Goal: Task Accomplishment & Management: Use online tool/utility

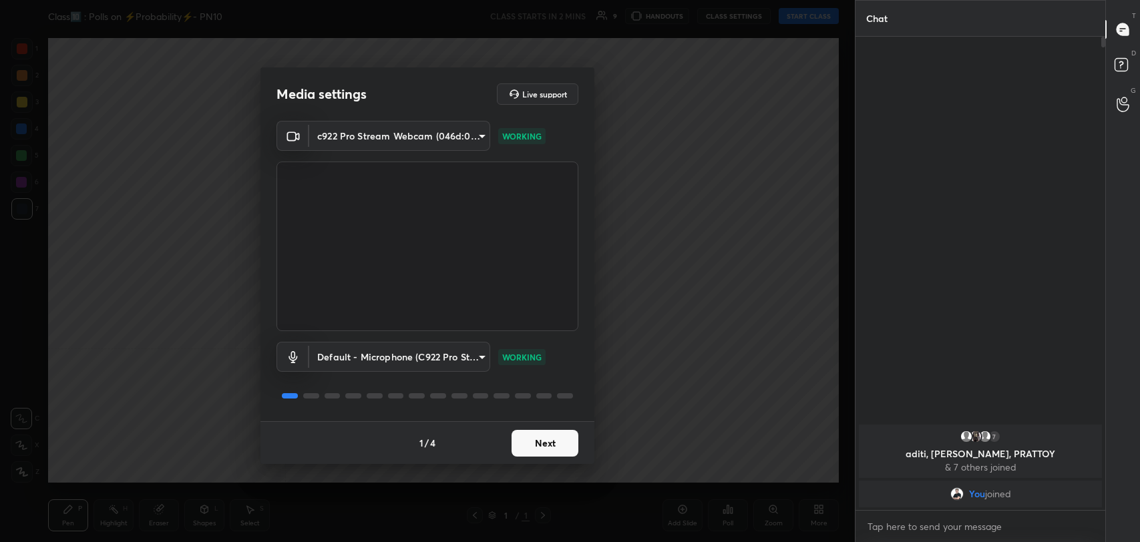
click at [558, 445] on button "Next" at bounding box center [544, 443] width 67 height 27
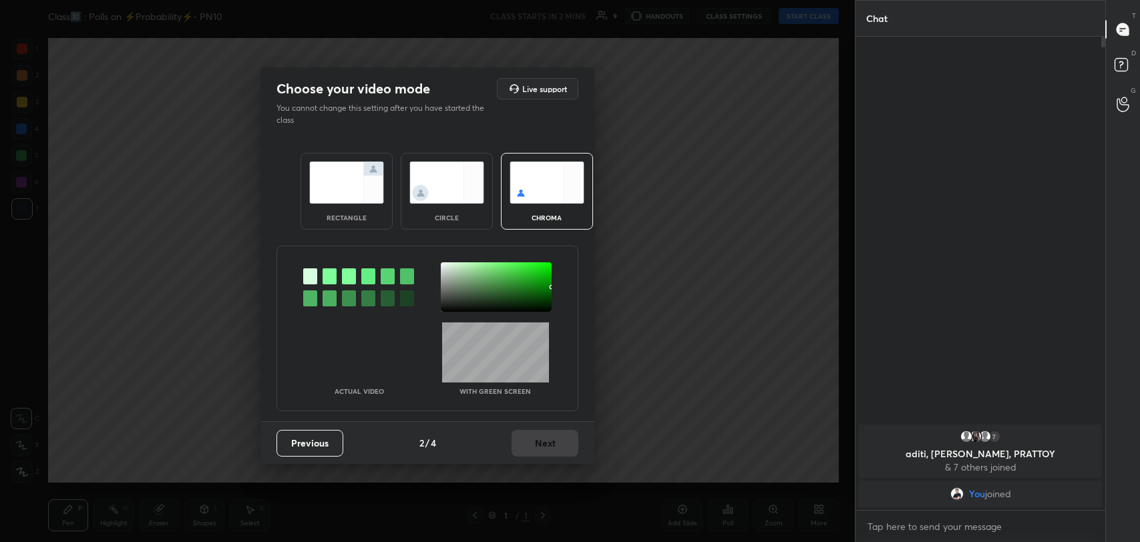
click at [326, 274] on div at bounding box center [329, 276] width 14 height 16
click at [443, 266] on div at bounding box center [496, 286] width 111 height 49
click at [327, 275] on div at bounding box center [329, 276] width 14 height 16
click at [443, 266] on div at bounding box center [496, 286] width 111 height 49
click at [547, 445] on button "Next" at bounding box center [544, 443] width 67 height 27
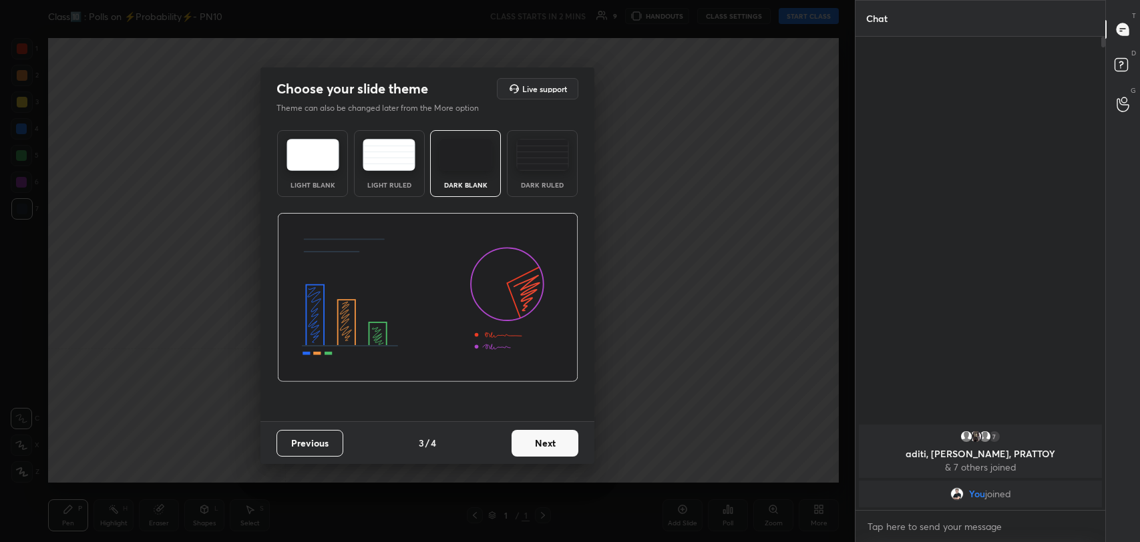
click at [552, 445] on button "Next" at bounding box center [544, 443] width 67 height 27
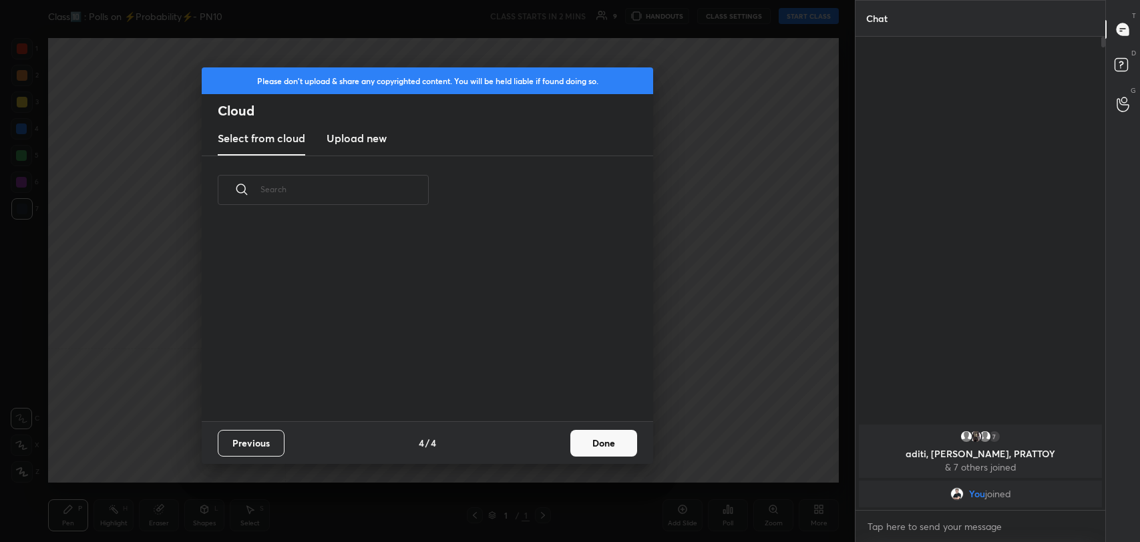
click at [606, 439] on button "Done" at bounding box center [603, 443] width 67 height 27
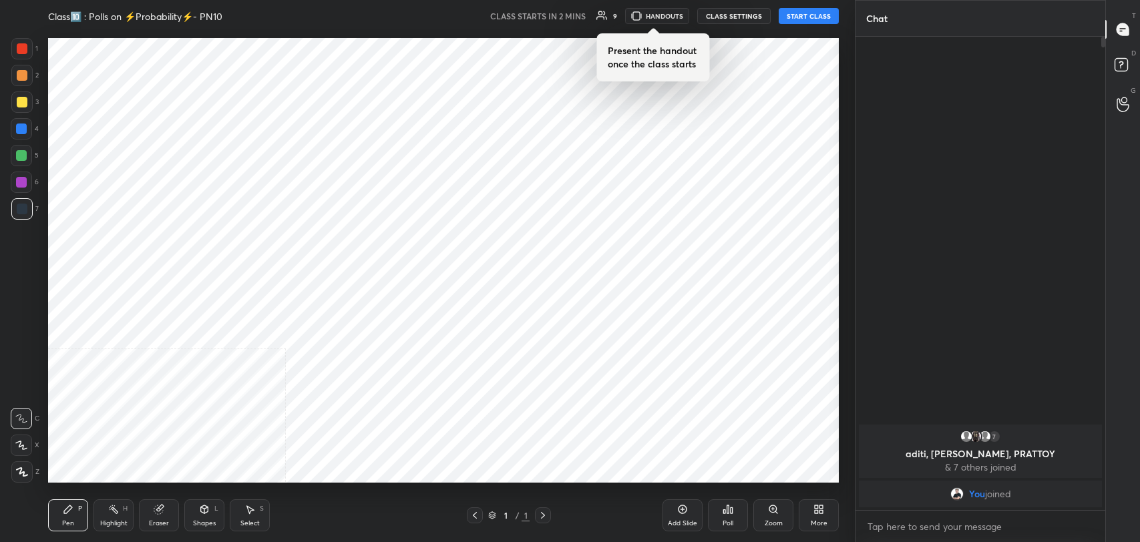
scroll to position [198, 428]
click at [798, 11] on button "START CLASS" at bounding box center [809, 16] width 60 height 16
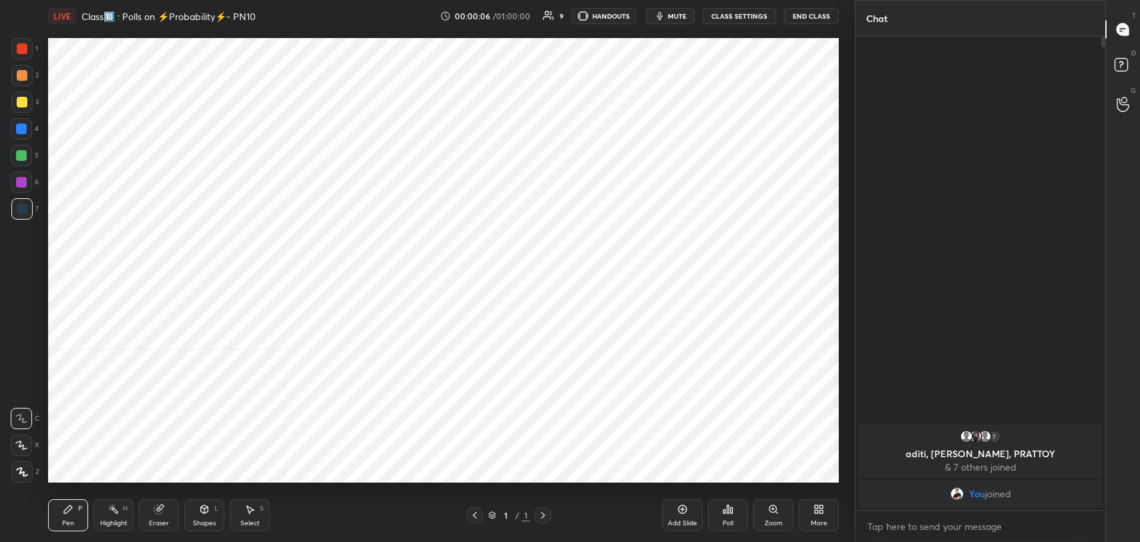
click at [680, 507] on icon at bounding box center [682, 509] width 11 height 11
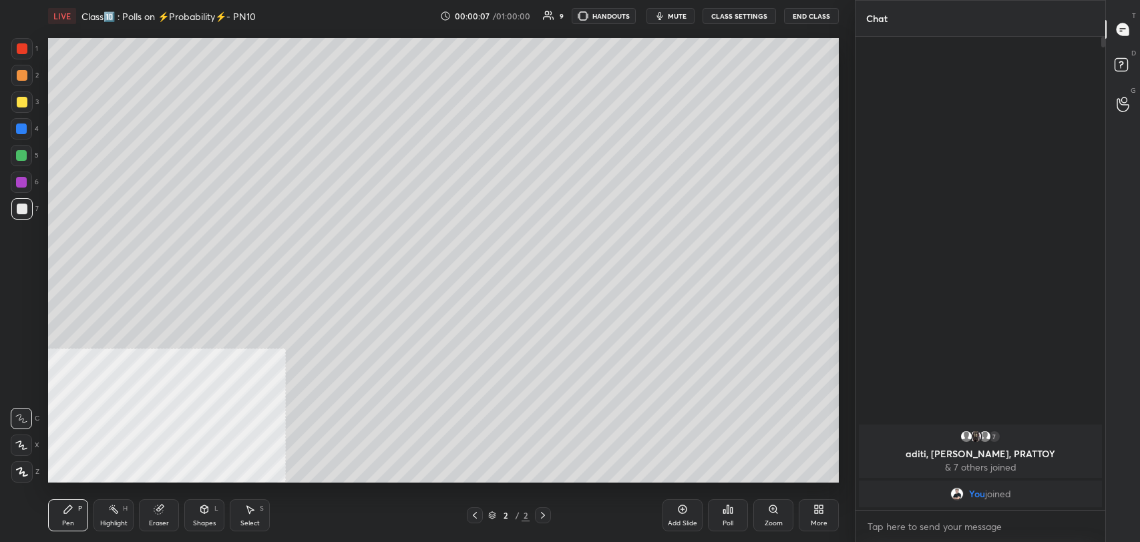
click at [23, 442] on icon at bounding box center [21, 445] width 12 height 9
click at [827, 515] on div "More" at bounding box center [819, 515] width 40 height 32
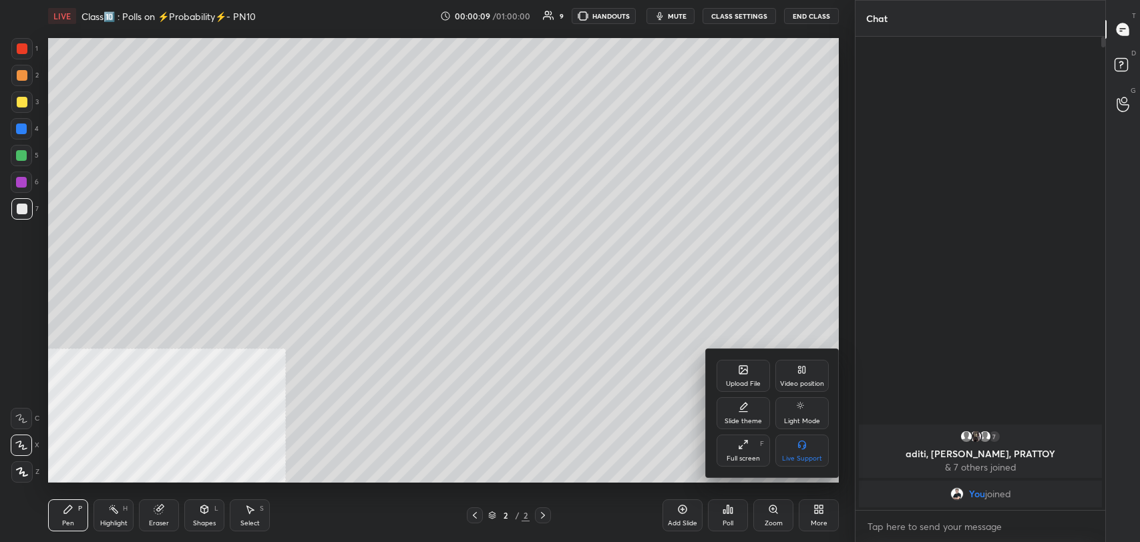
click at [735, 381] on div "Upload File" at bounding box center [743, 384] width 35 height 7
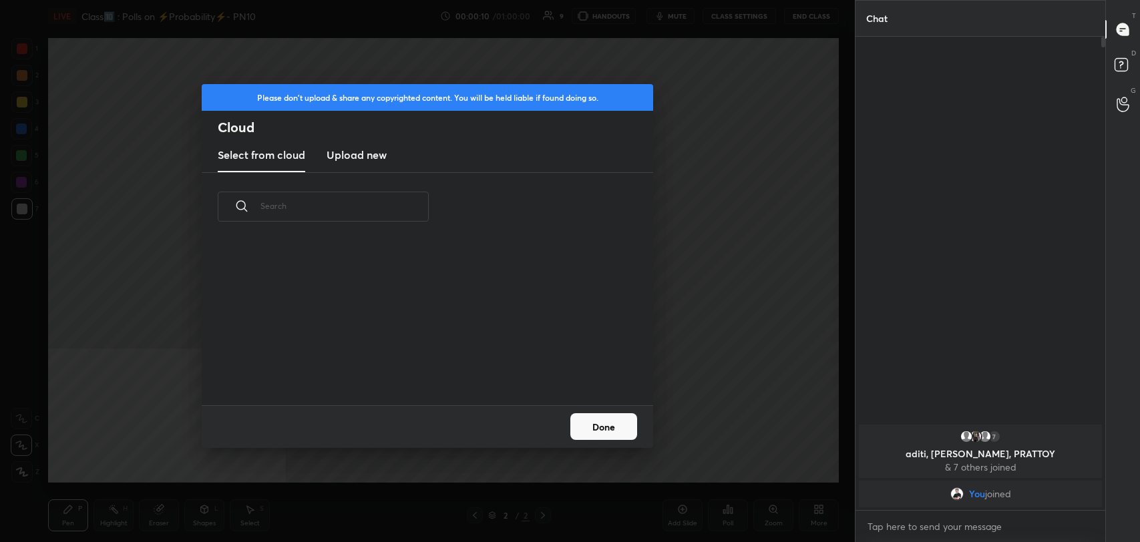
scroll to position [165, 428]
click at [349, 152] on h3 "Upload new" at bounding box center [356, 155] width 60 height 16
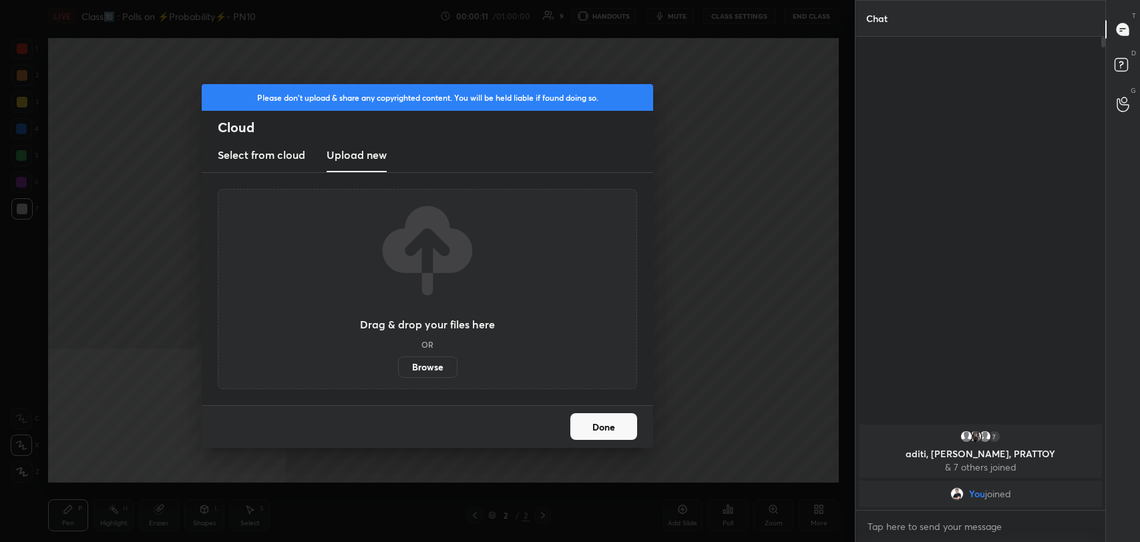
click at [433, 354] on div "Drag & drop your files here OR Browse" at bounding box center [427, 289] width 135 height 178
click at [433, 367] on label "Browse" at bounding box center [427, 367] width 59 height 21
click at [398, 367] on input "Browse" at bounding box center [398, 367] width 0 height 21
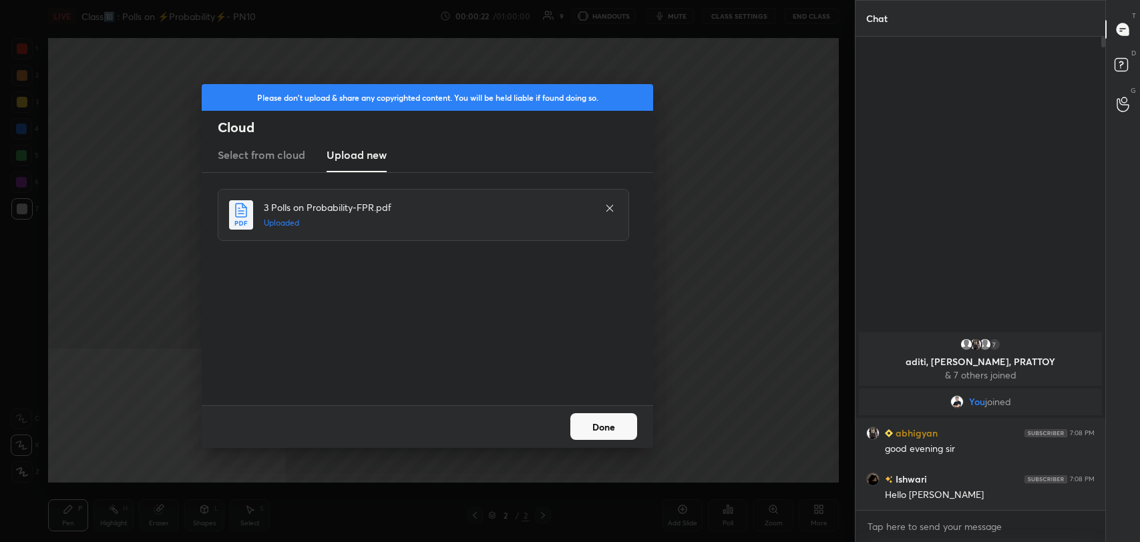
click at [608, 423] on button "Done" at bounding box center [603, 426] width 67 height 27
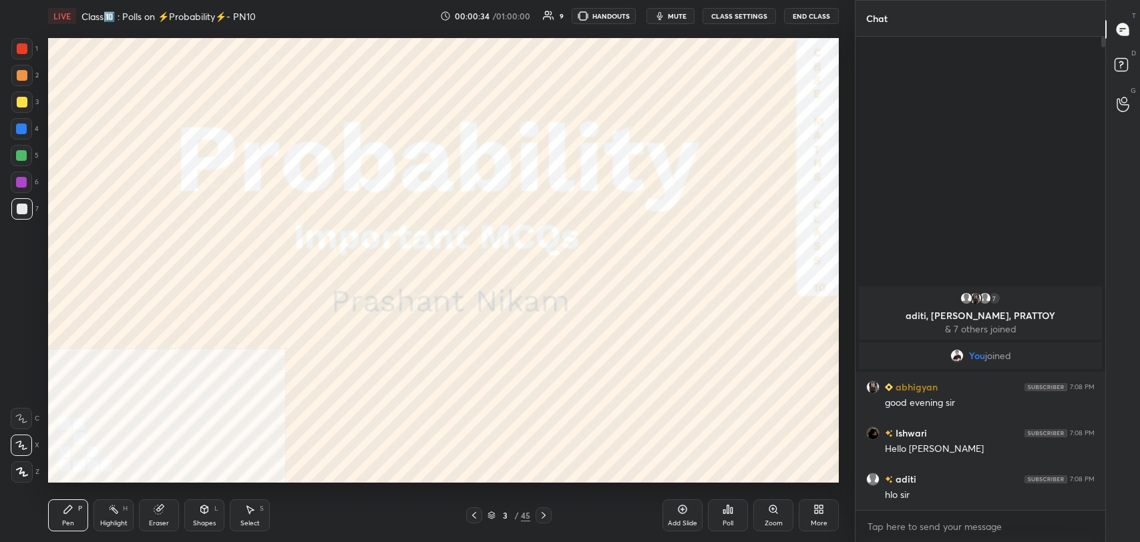
click at [818, 514] on icon at bounding box center [818, 509] width 11 height 11
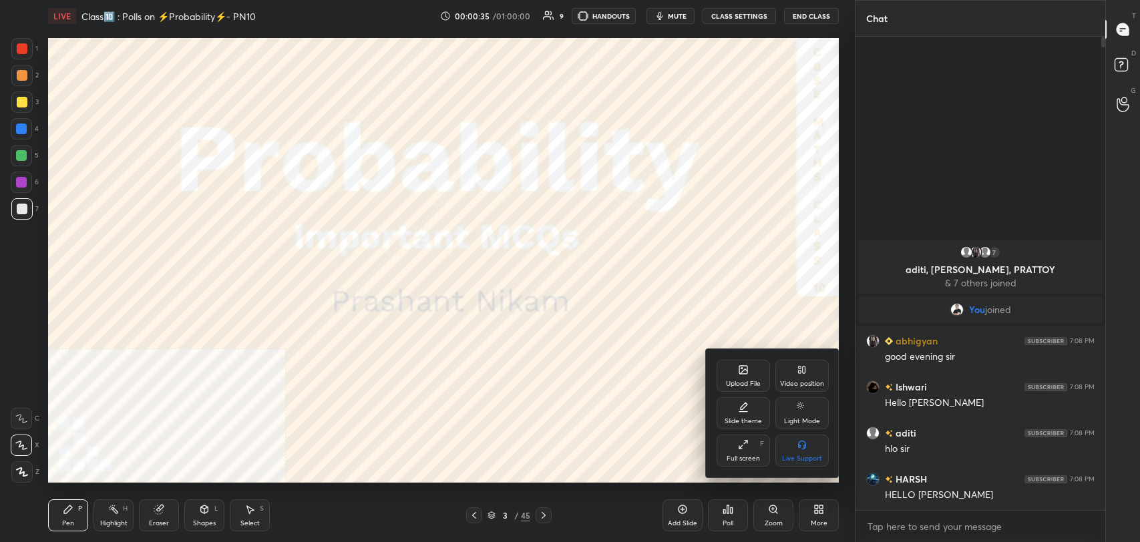
click at [809, 367] on div "Video position" at bounding box center [801, 376] width 53 height 32
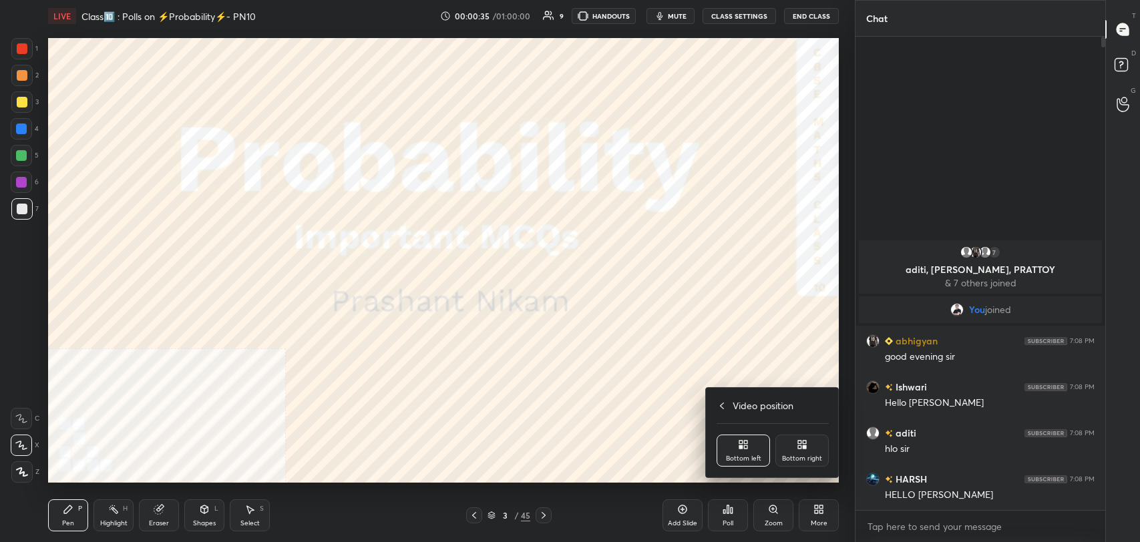
click at [806, 453] on div "Bottom right" at bounding box center [801, 451] width 53 height 32
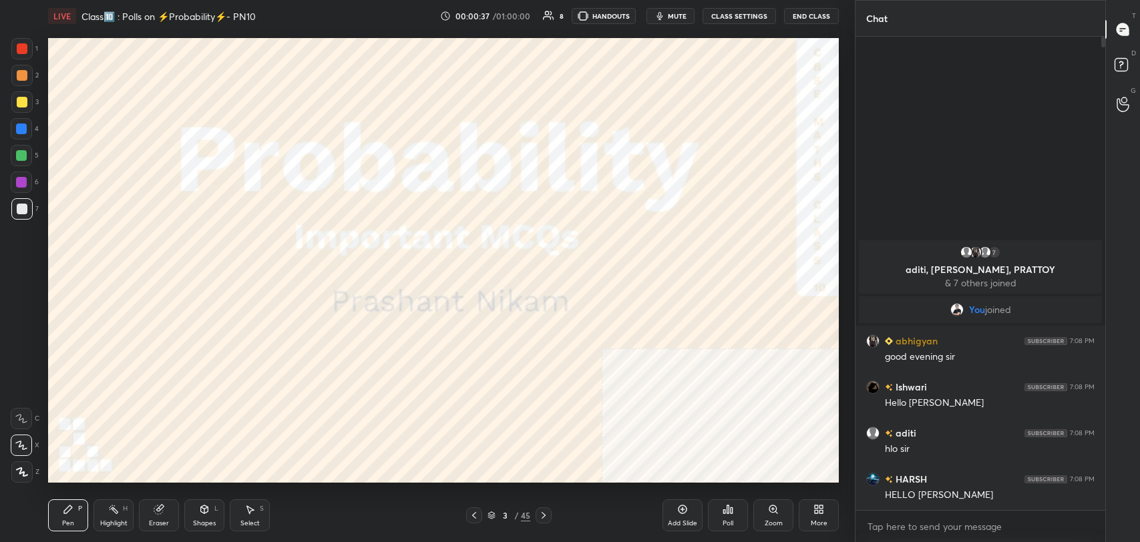
click at [547, 516] on icon at bounding box center [543, 515] width 11 height 11
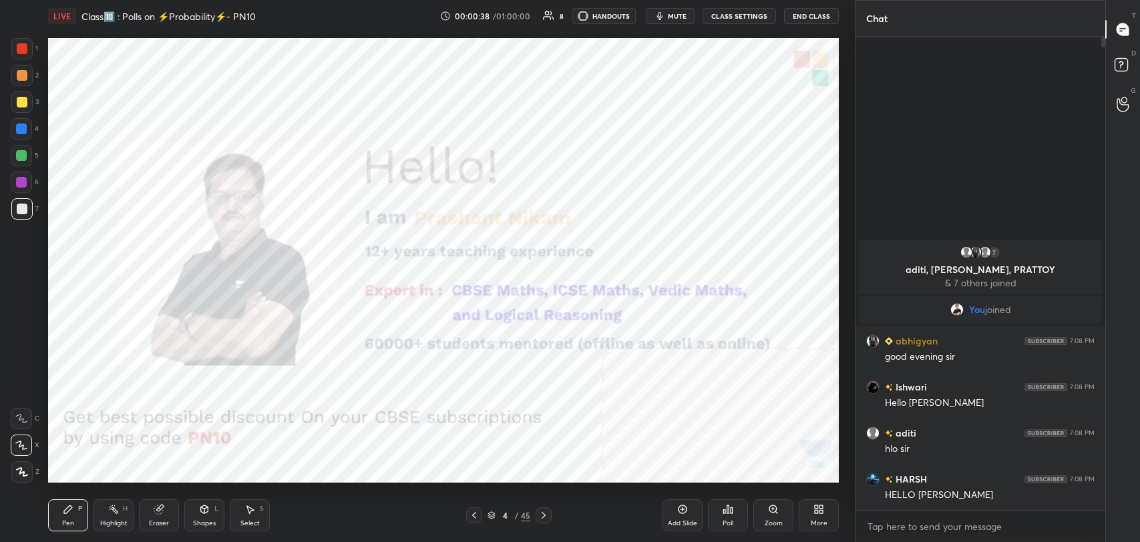
click at [120, 508] on div "Highlight H" at bounding box center [113, 515] width 40 height 32
click at [29, 180] on div at bounding box center [21, 182] width 21 height 21
click at [548, 514] on icon at bounding box center [543, 515] width 11 height 11
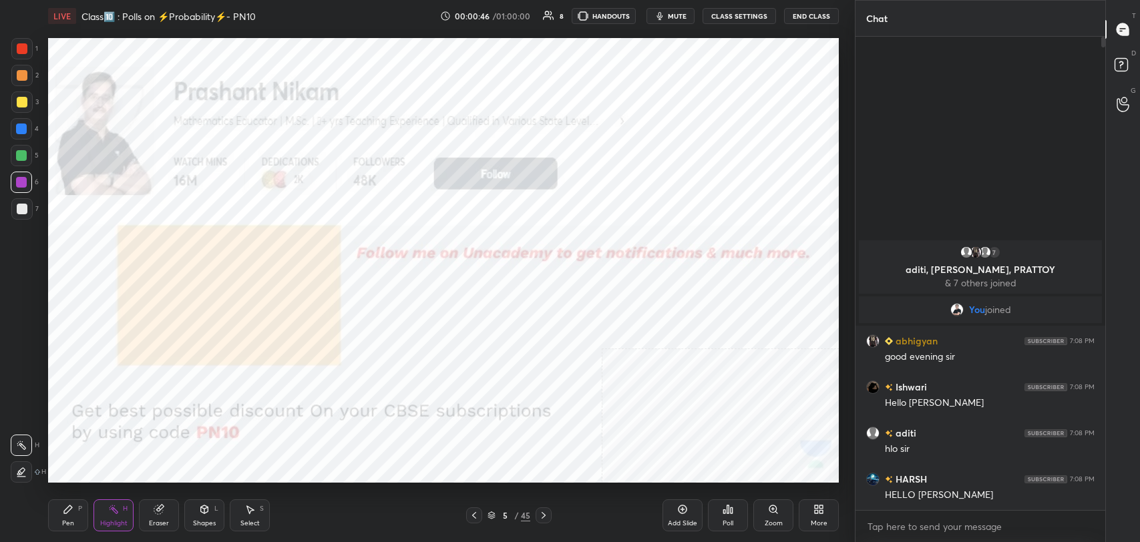
click at [203, 505] on icon at bounding box center [204, 509] width 7 height 8
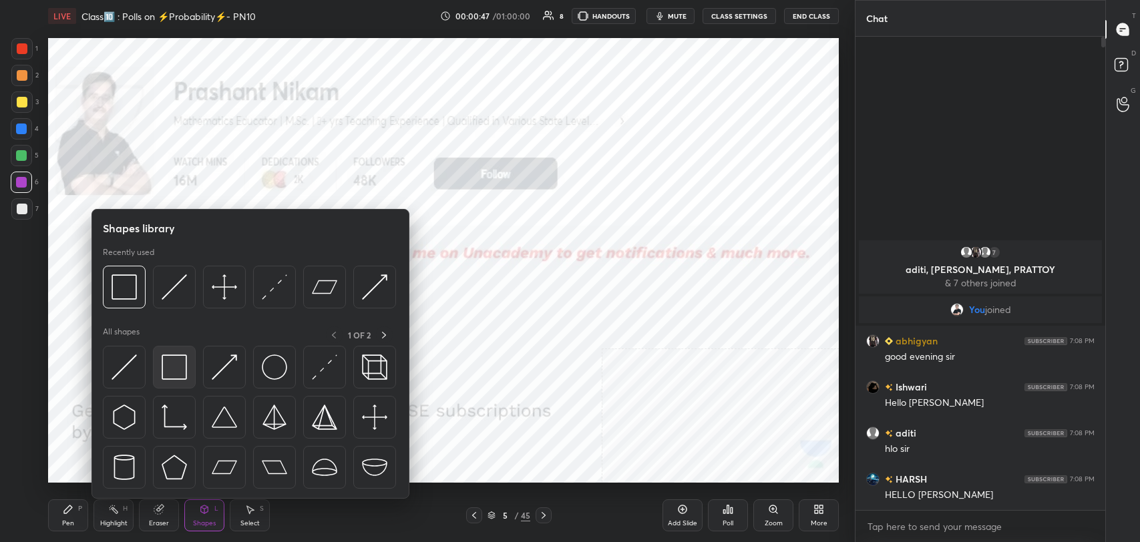
click at [176, 365] on img at bounding box center [174, 367] width 25 height 25
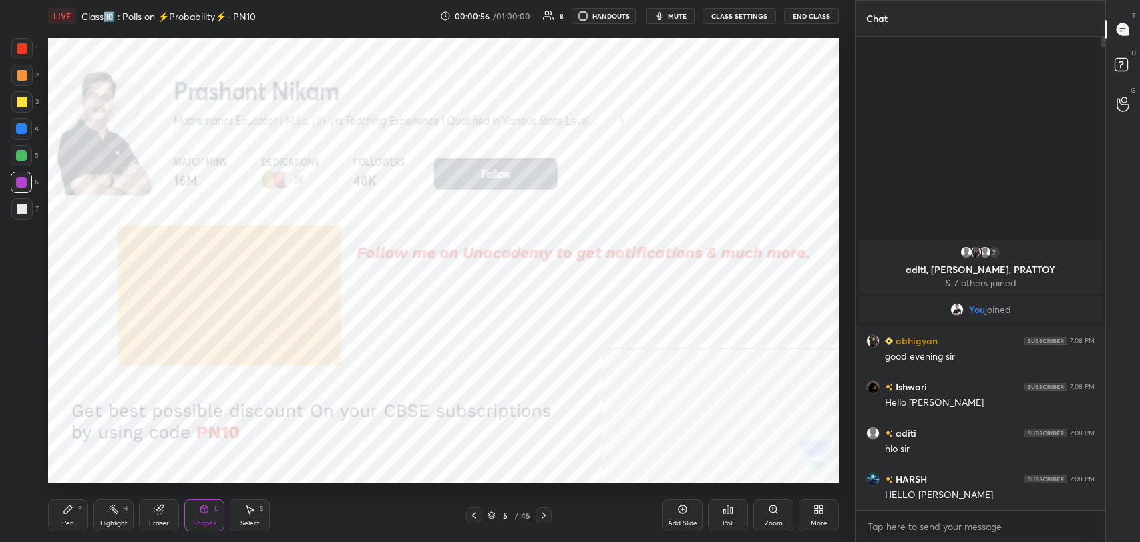
click at [545, 519] on icon at bounding box center [543, 515] width 11 height 11
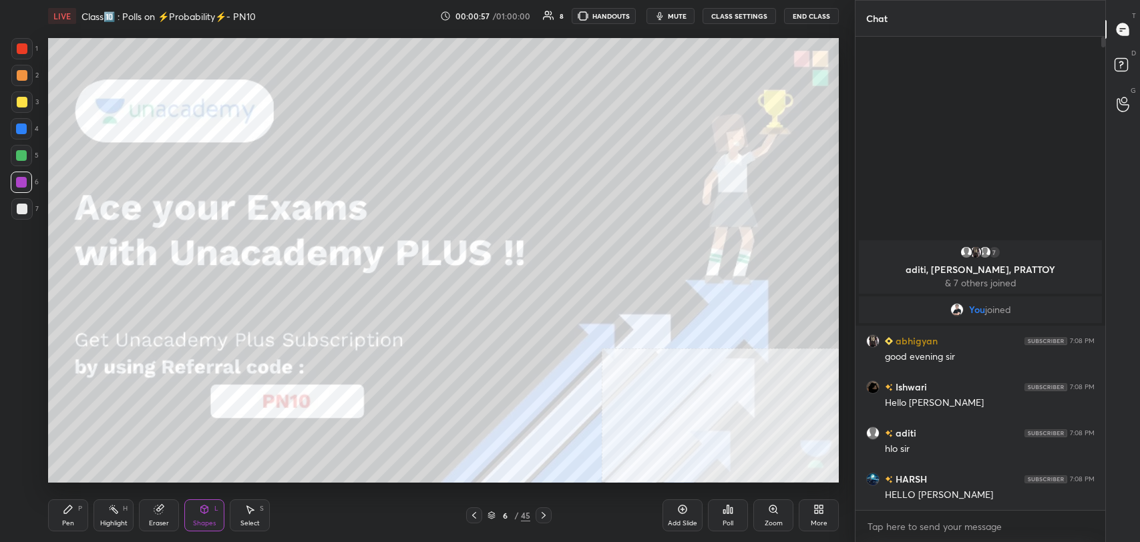
click at [198, 509] on div "Shapes L" at bounding box center [204, 515] width 40 height 32
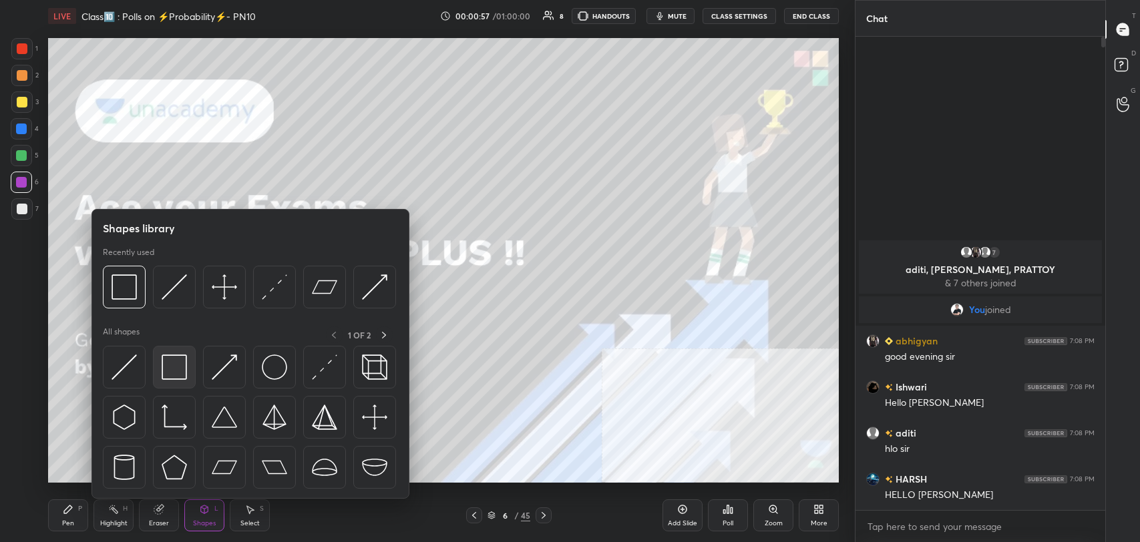
click at [173, 369] on img at bounding box center [174, 367] width 25 height 25
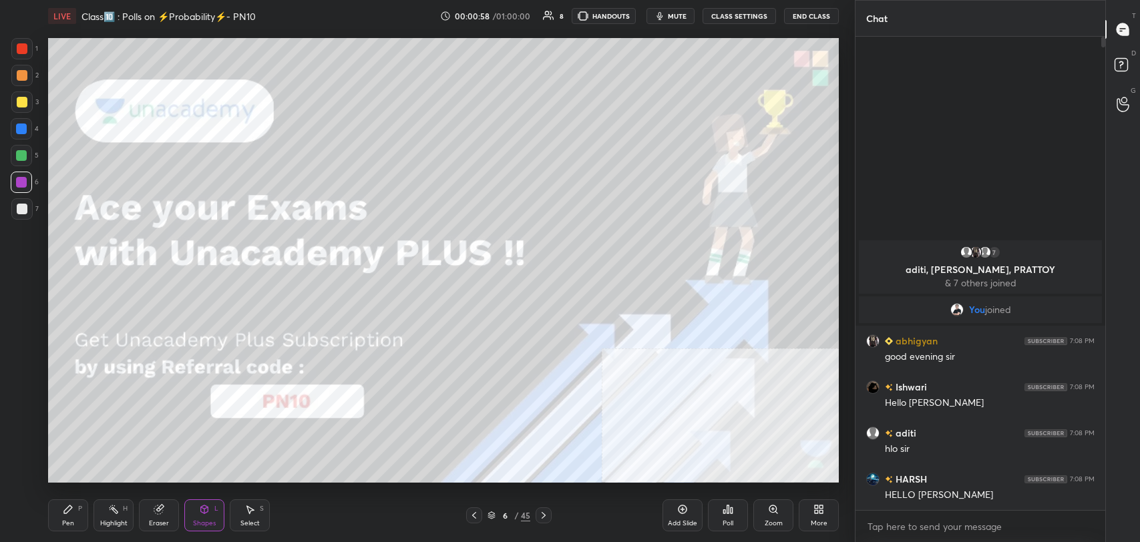
click at [16, 198] on div at bounding box center [21, 208] width 21 height 21
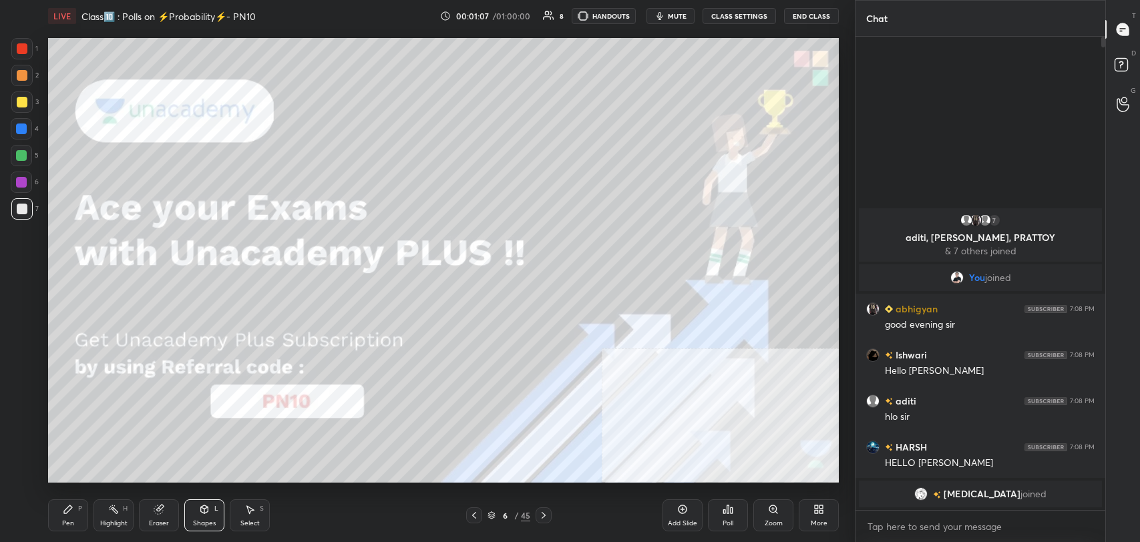
click at [23, 49] on div at bounding box center [22, 48] width 11 height 11
click at [548, 514] on icon at bounding box center [543, 515] width 11 height 11
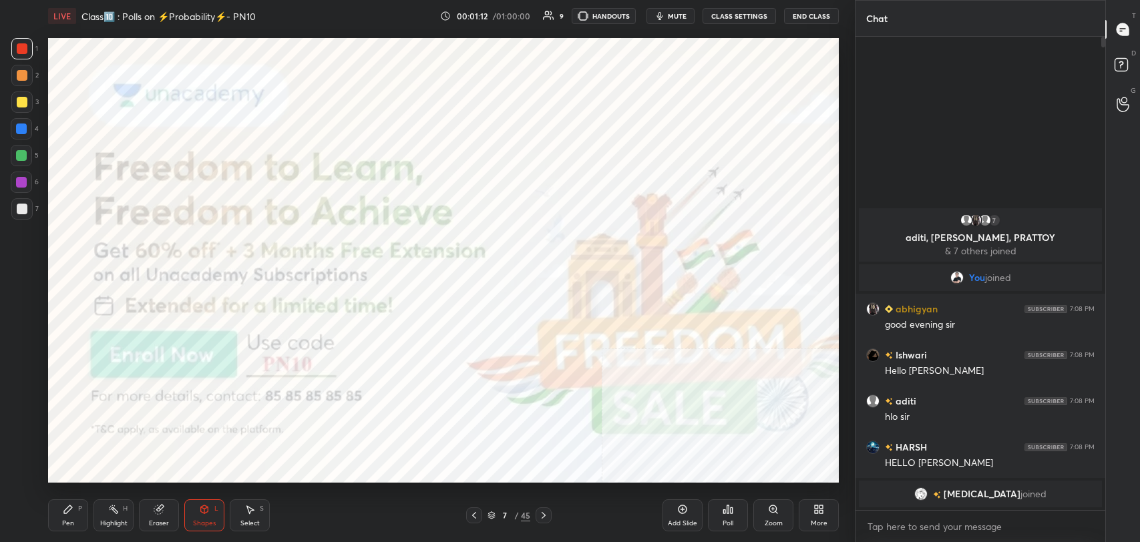
click at [206, 505] on icon at bounding box center [204, 509] width 7 height 8
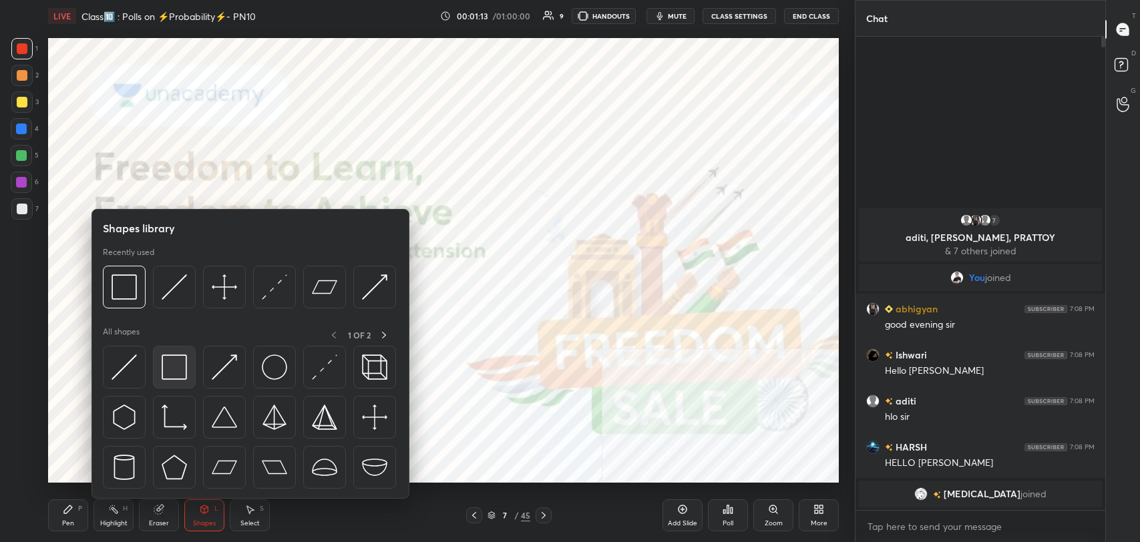
click at [173, 371] on img at bounding box center [174, 367] width 25 height 25
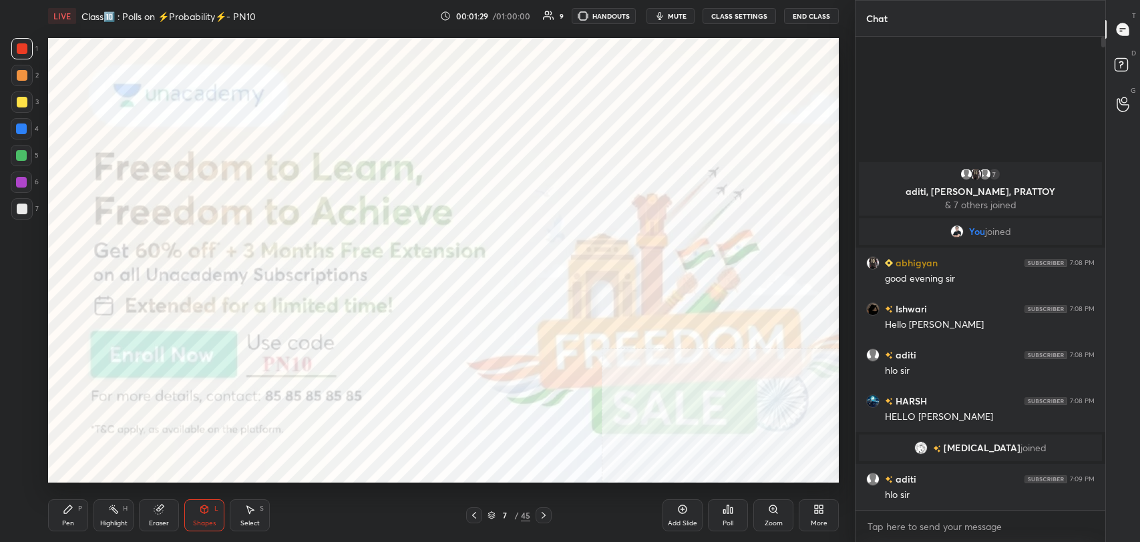
click at [547, 511] on icon at bounding box center [543, 515] width 11 height 11
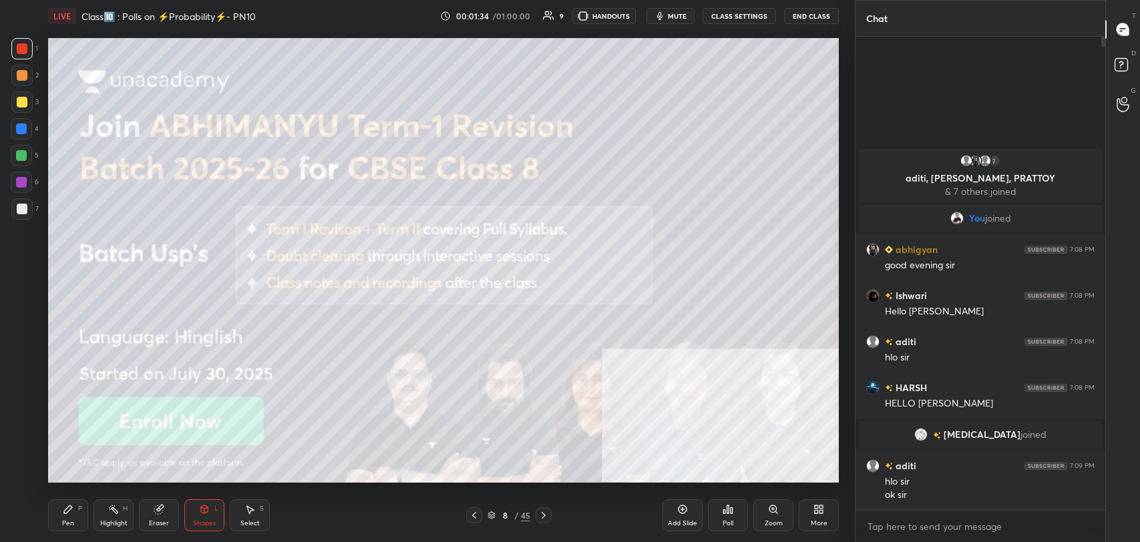
click at [547, 512] on icon at bounding box center [543, 515] width 11 height 11
click at [543, 511] on icon at bounding box center [543, 515] width 11 height 11
click at [202, 512] on icon at bounding box center [204, 509] width 7 height 8
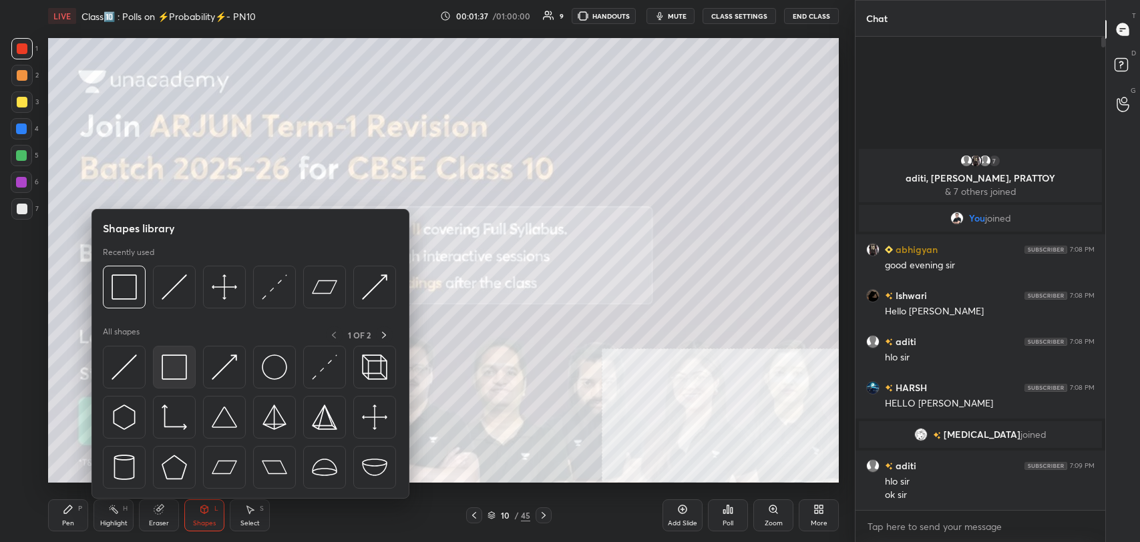
click at [171, 375] on img at bounding box center [174, 367] width 25 height 25
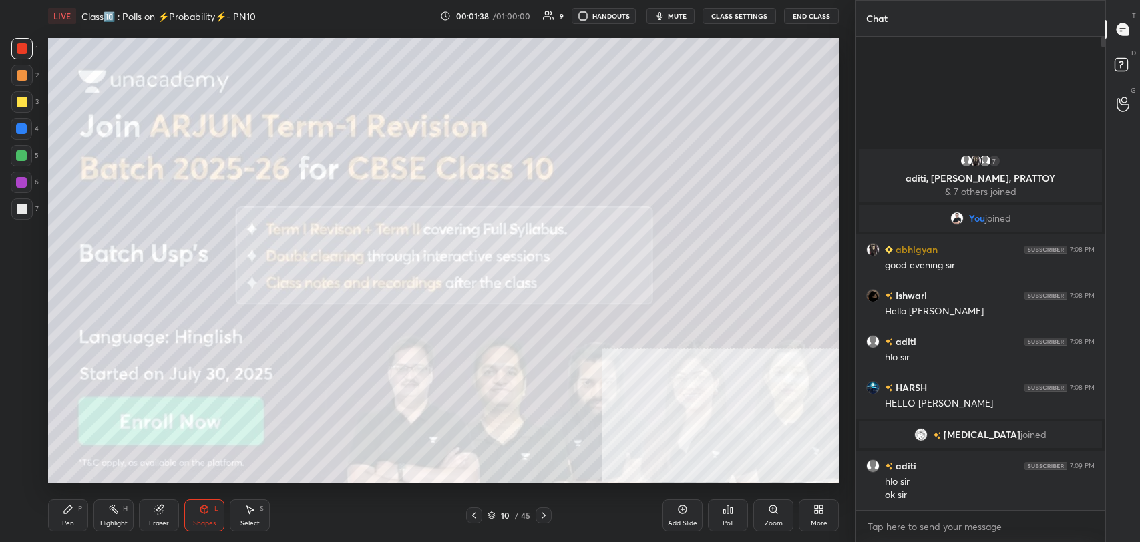
click at [23, 208] on div at bounding box center [22, 209] width 11 height 11
click at [68, 513] on icon at bounding box center [68, 509] width 11 height 11
click at [545, 515] on icon at bounding box center [543, 515] width 4 height 7
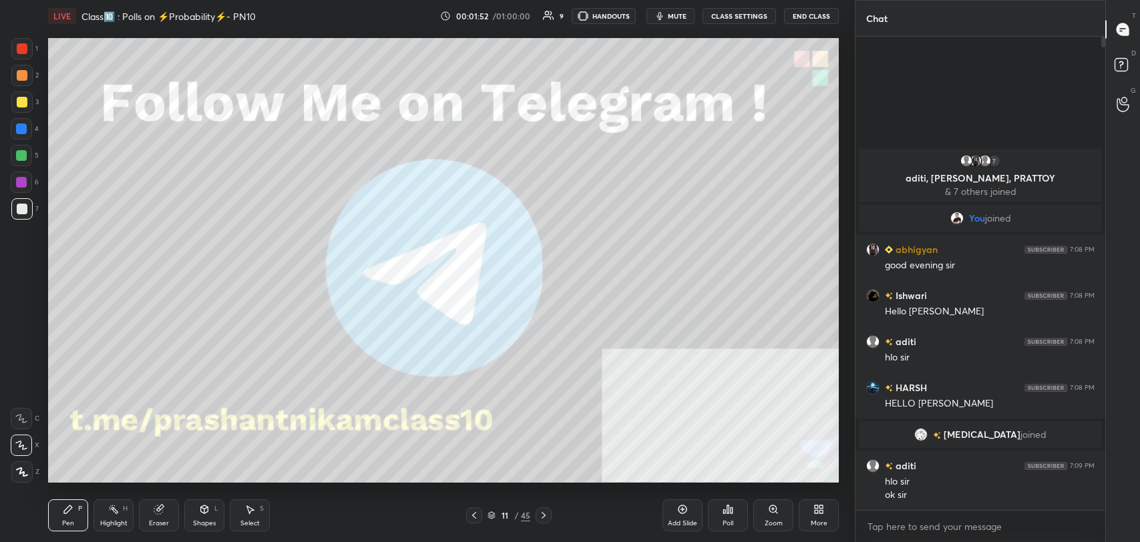
click at [204, 512] on icon at bounding box center [204, 509] width 7 height 8
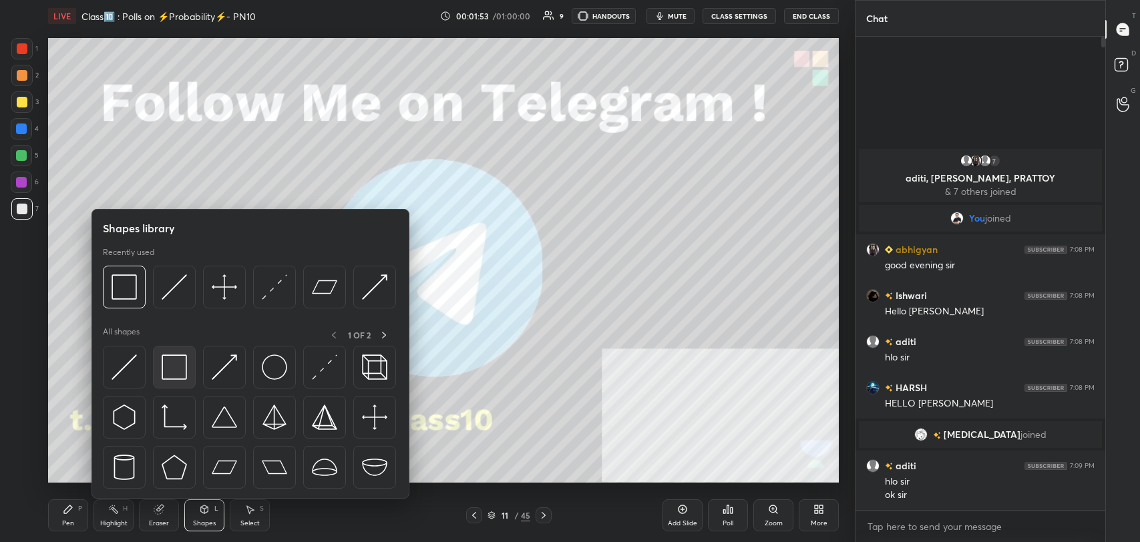
click at [176, 377] on img at bounding box center [174, 367] width 25 height 25
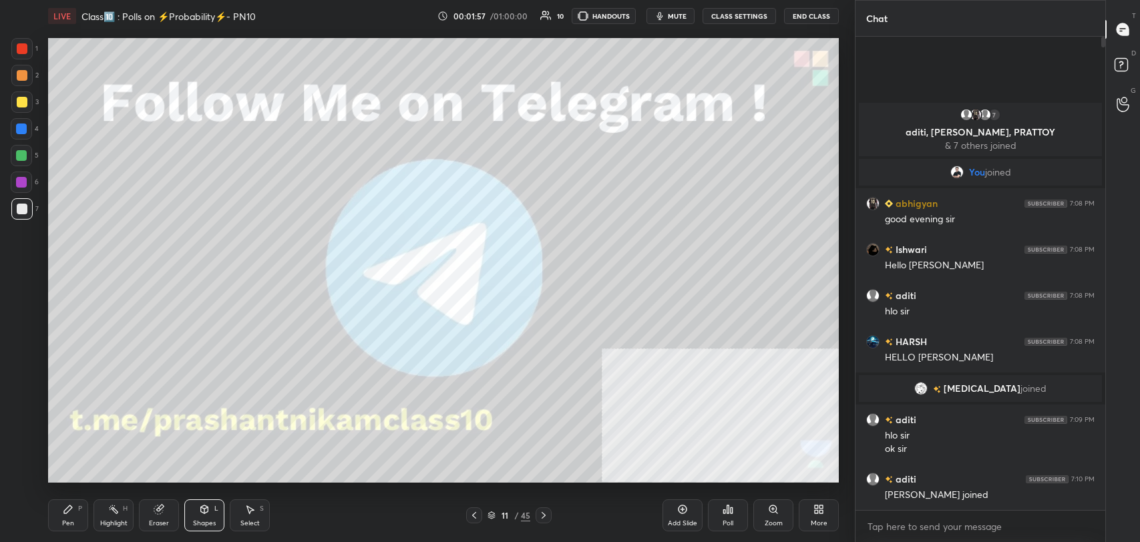
click at [76, 511] on div "Pen P" at bounding box center [68, 515] width 40 height 32
click at [26, 93] on div at bounding box center [21, 101] width 21 height 21
click at [546, 515] on icon at bounding box center [543, 515] width 11 height 11
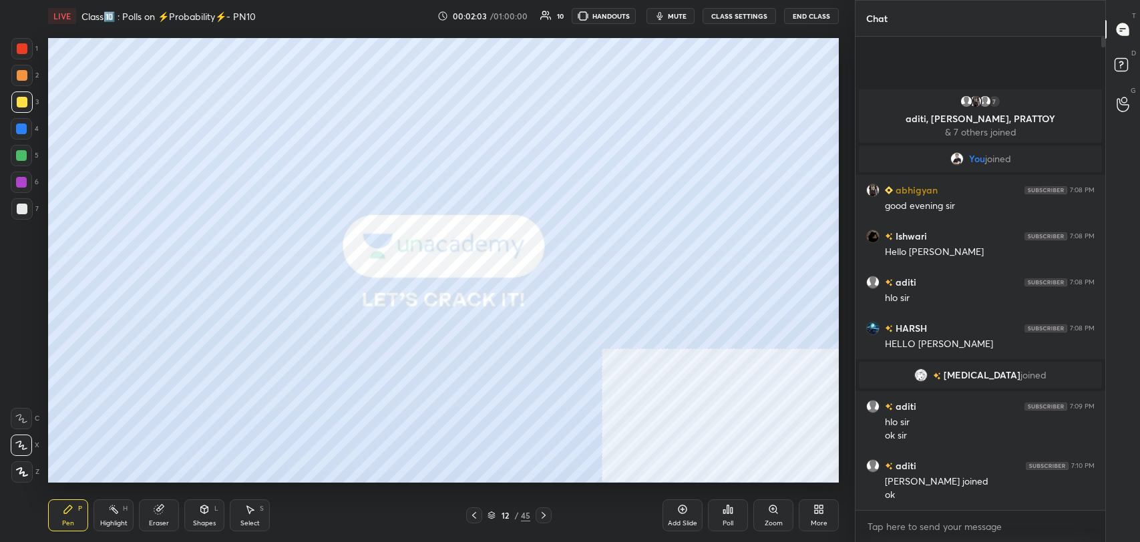
click at [214, 514] on div "Shapes L" at bounding box center [204, 515] width 40 height 32
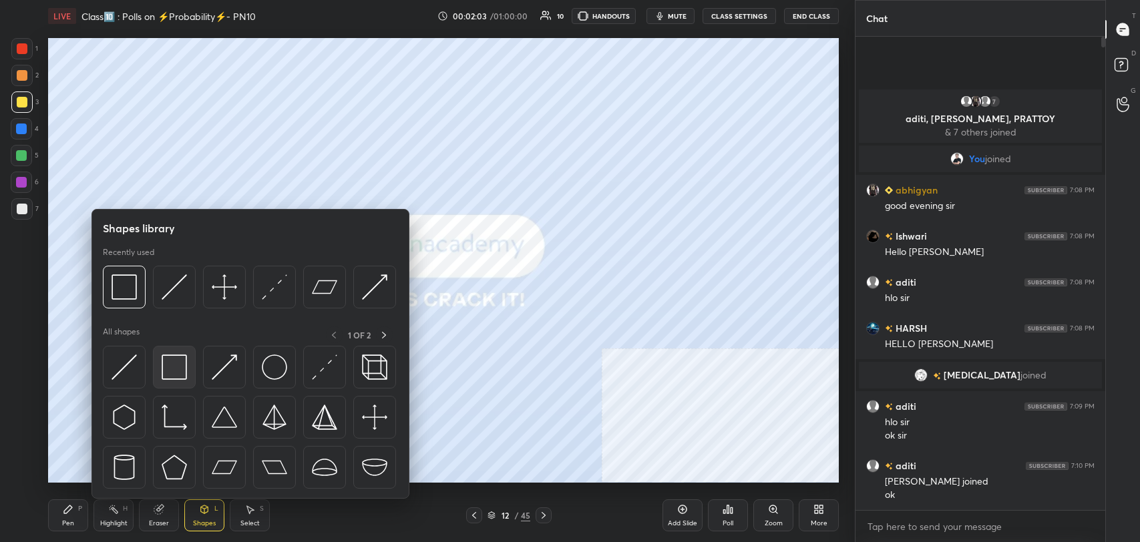
click at [166, 357] on img at bounding box center [174, 367] width 25 height 25
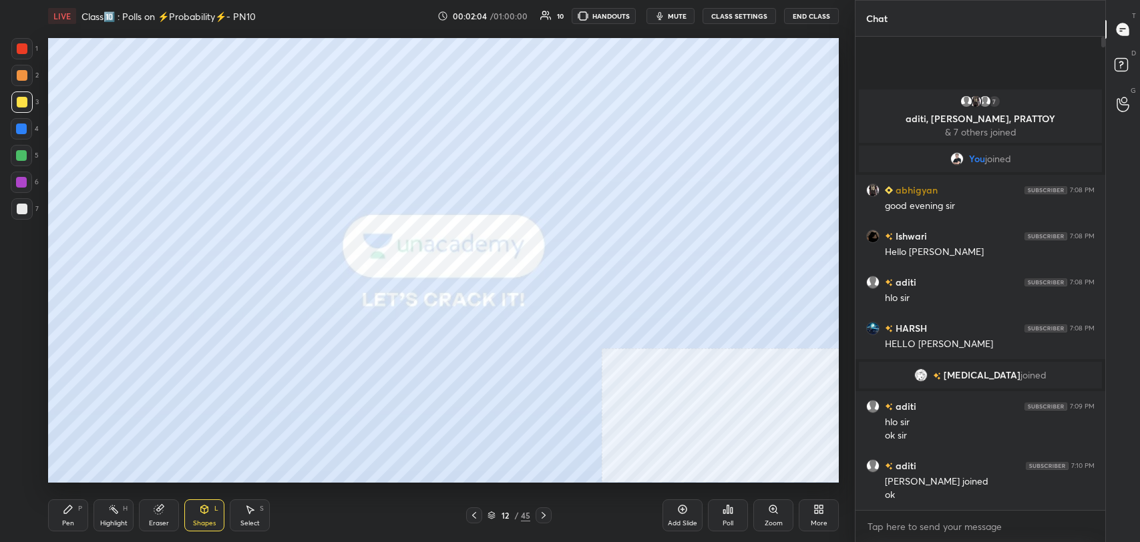
click at [23, 212] on div at bounding box center [22, 209] width 11 height 11
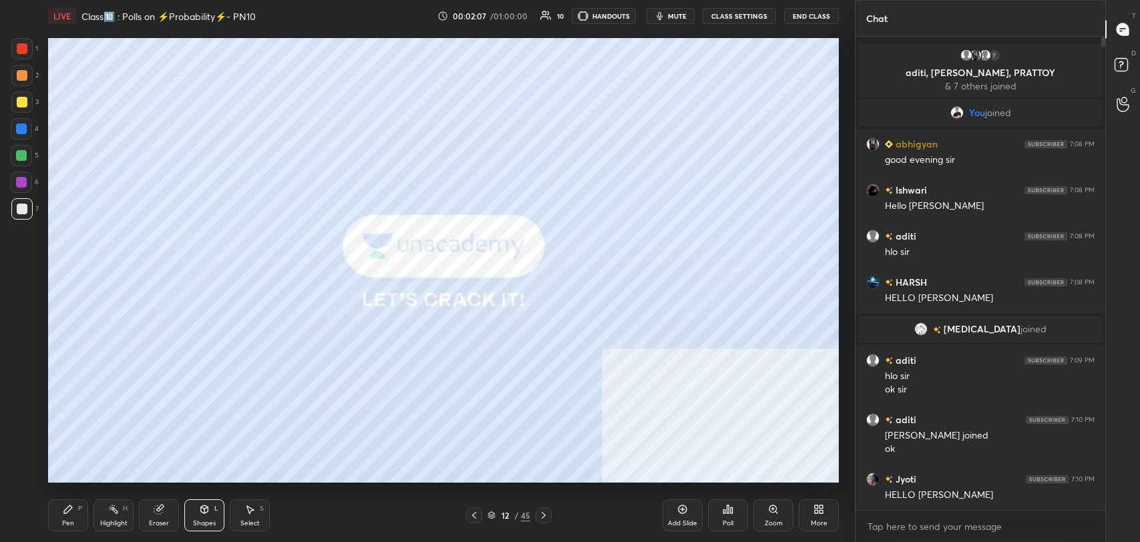
click at [548, 516] on icon at bounding box center [543, 515] width 11 height 11
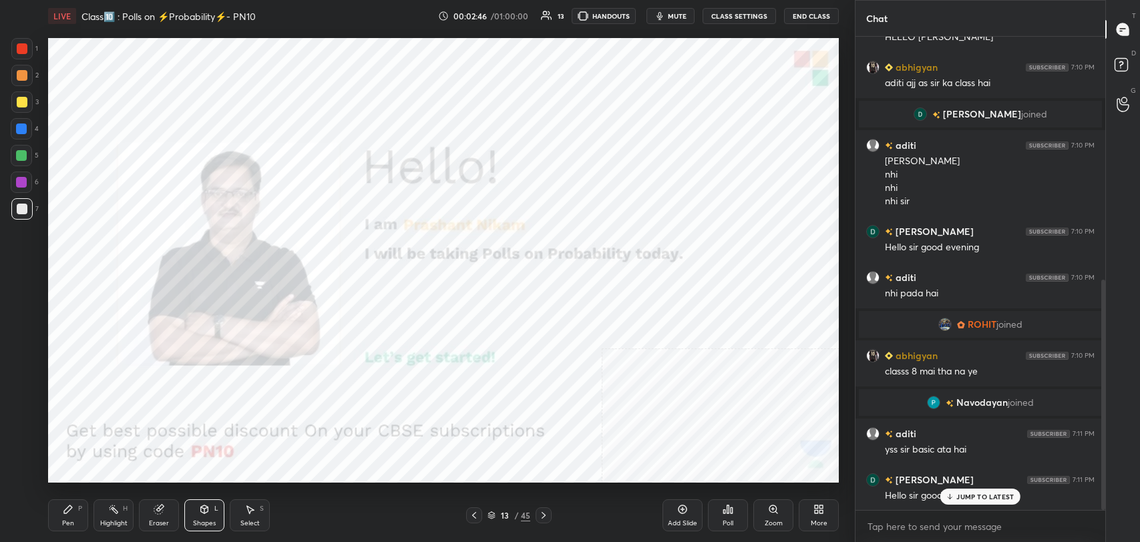
scroll to position [500, 0]
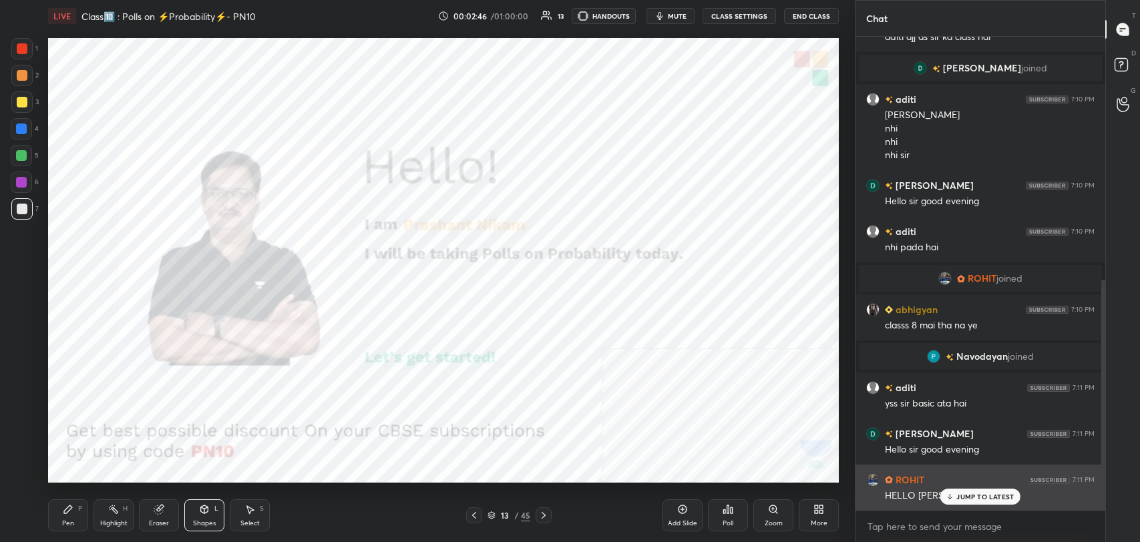
drag, startPoint x: 994, startPoint y: 500, endPoint x: 967, endPoint y: 488, distance: 29.3
click at [989, 497] on p "JUMP TO LATEST" at bounding box center [984, 497] width 57 height 8
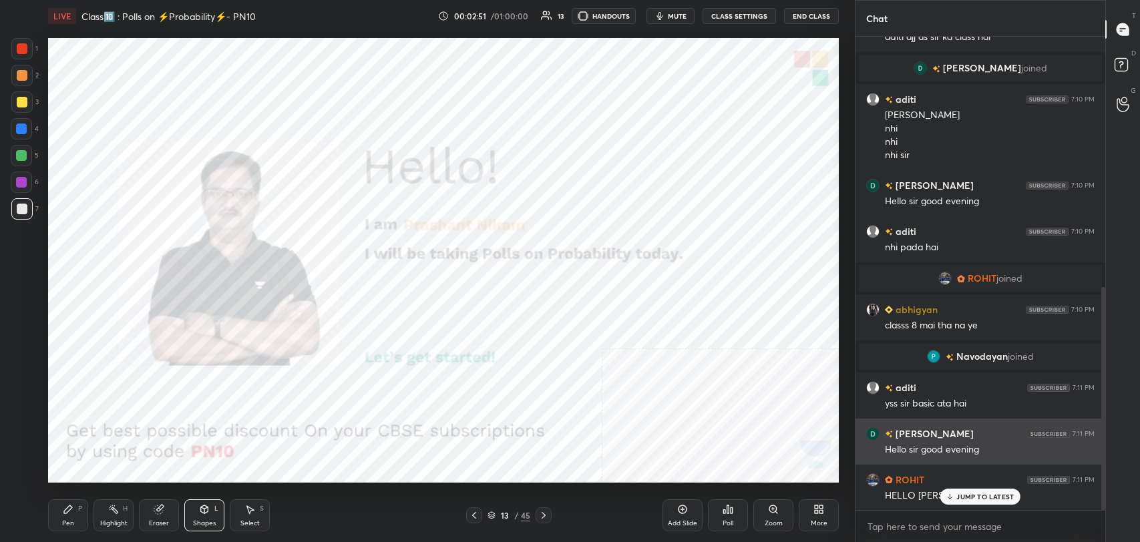
scroll to position [532, 0]
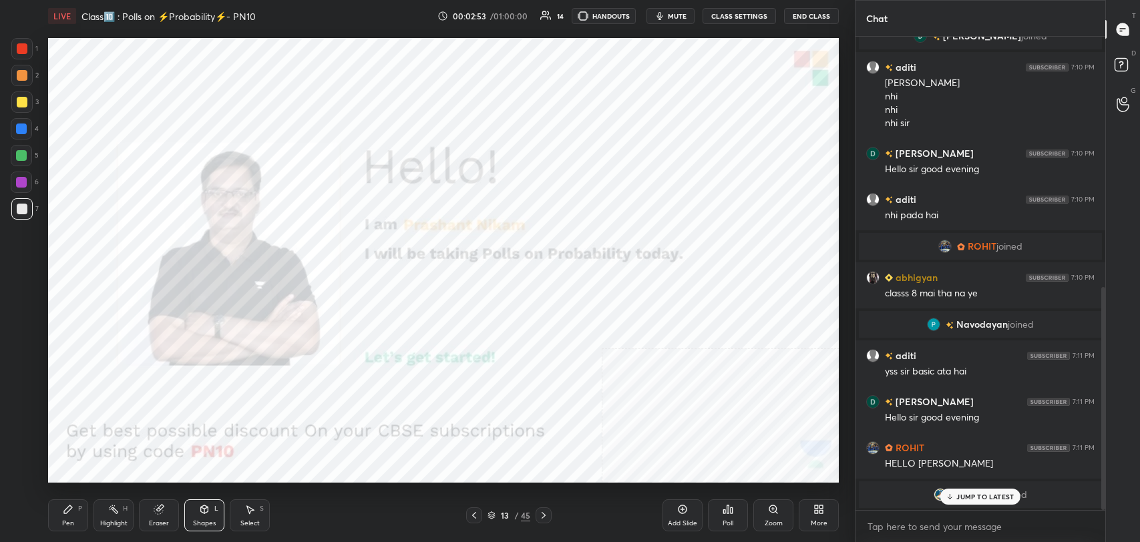
click at [998, 494] on p "JUMP TO LATEST" at bounding box center [984, 497] width 57 height 8
click at [205, 515] on div "Shapes L" at bounding box center [204, 515] width 40 height 32
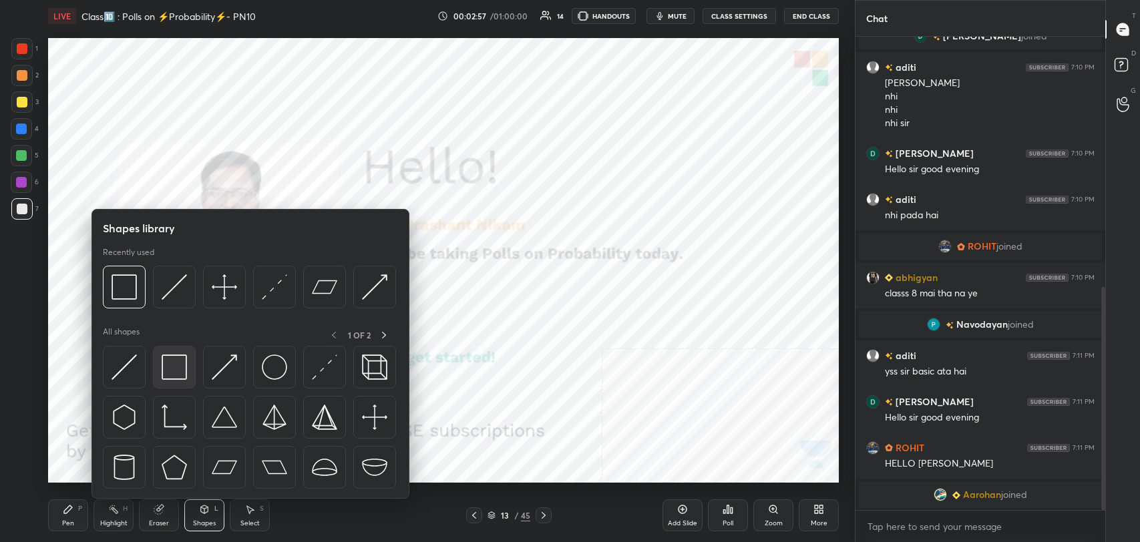
click at [166, 359] on img at bounding box center [174, 367] width 25 height 25
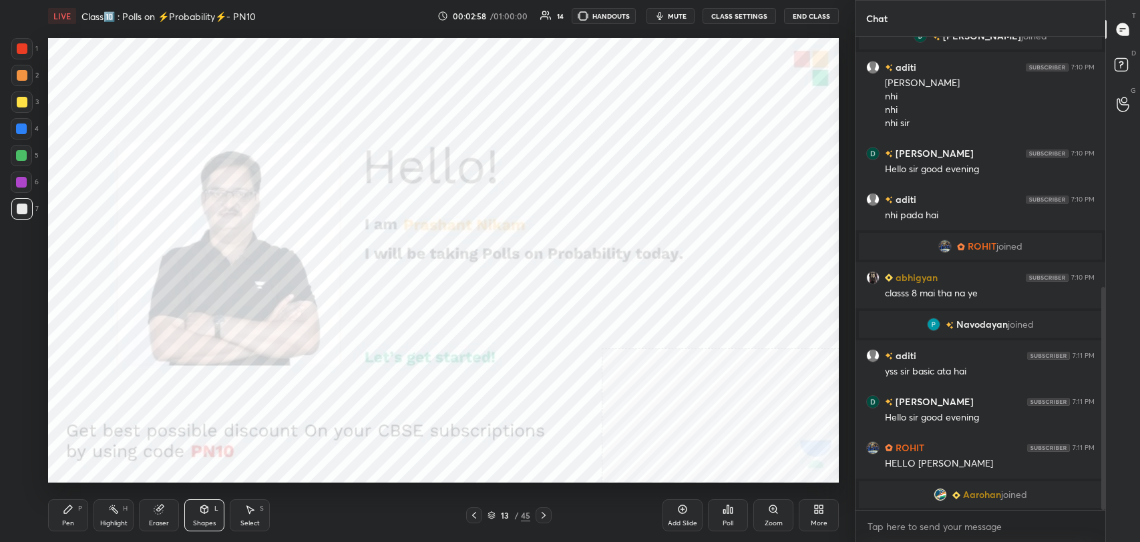
click at [23, 47] on div at bounding box center [22, 48] width 11 height 11
click at [545, 519] on icon at bounding box center [543, 515] width 11 height 11
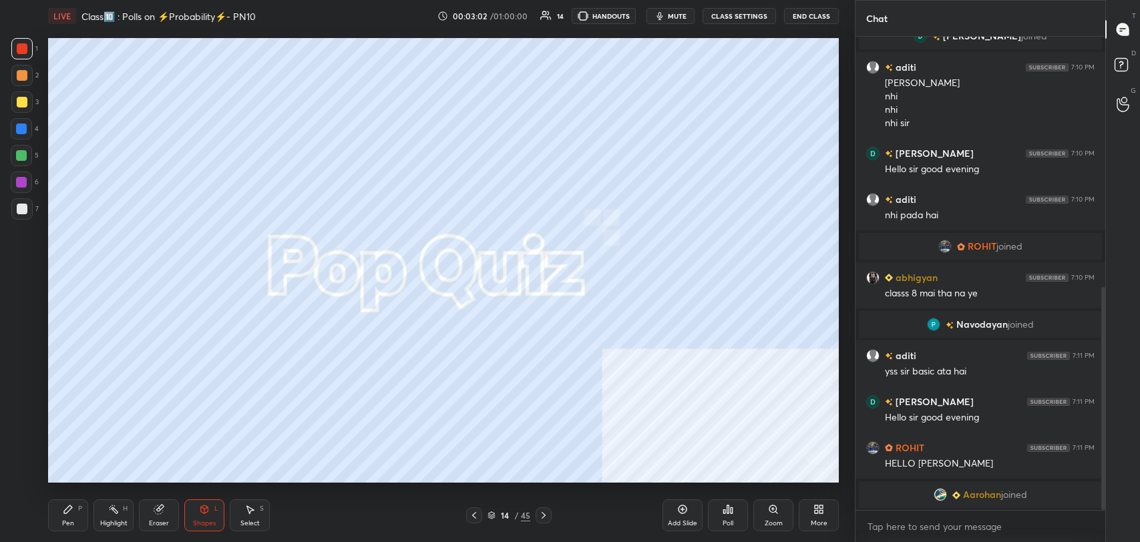
click at [546, 514] on icon at bounding box center [543, 515] width 11 height 11
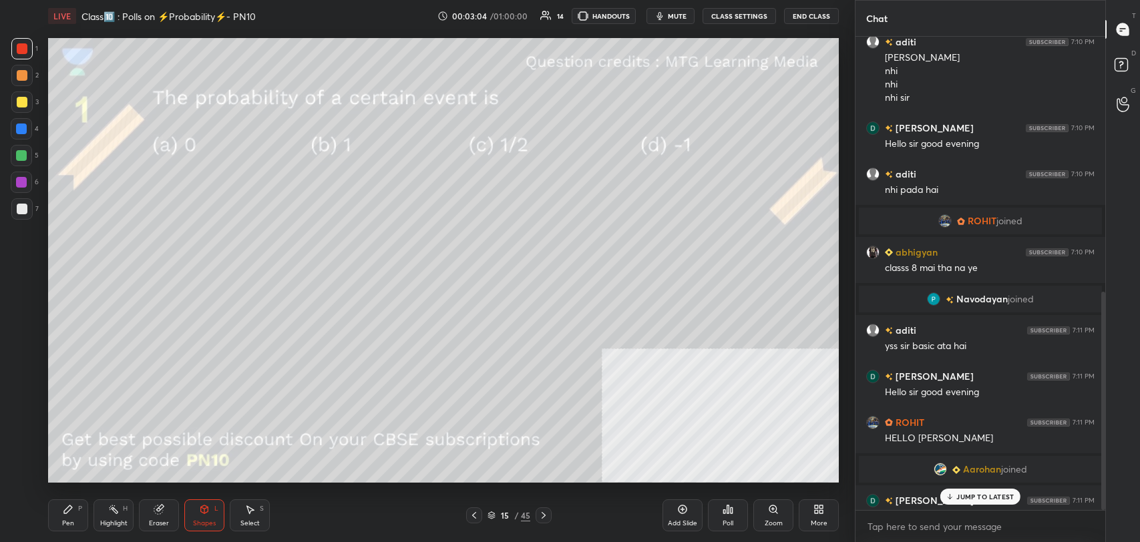
scroll to position [553, 0]
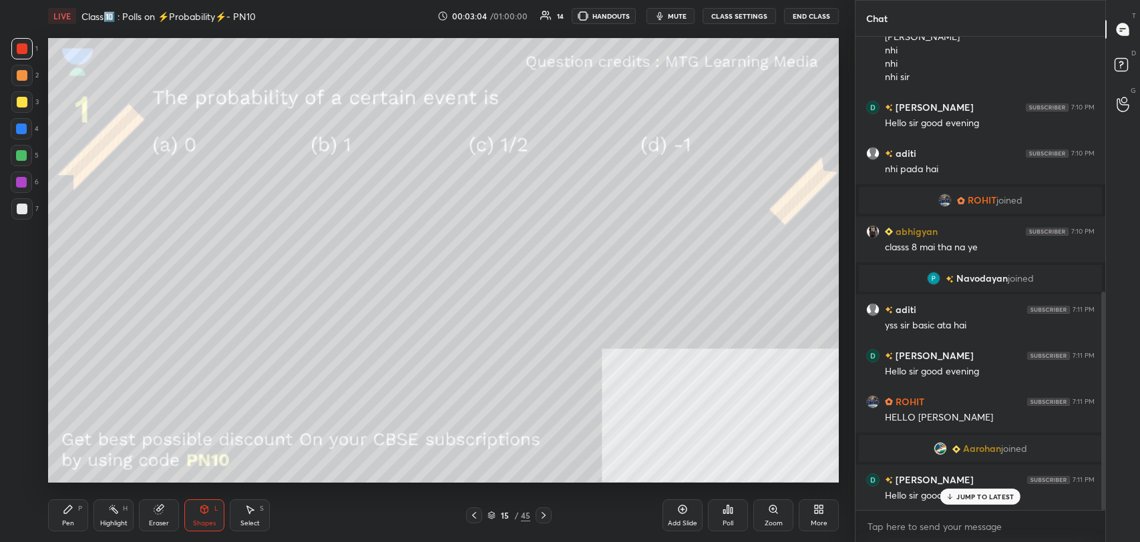
click at [472, 519] on icon at bounding box center [474, 515] width 11 height 11
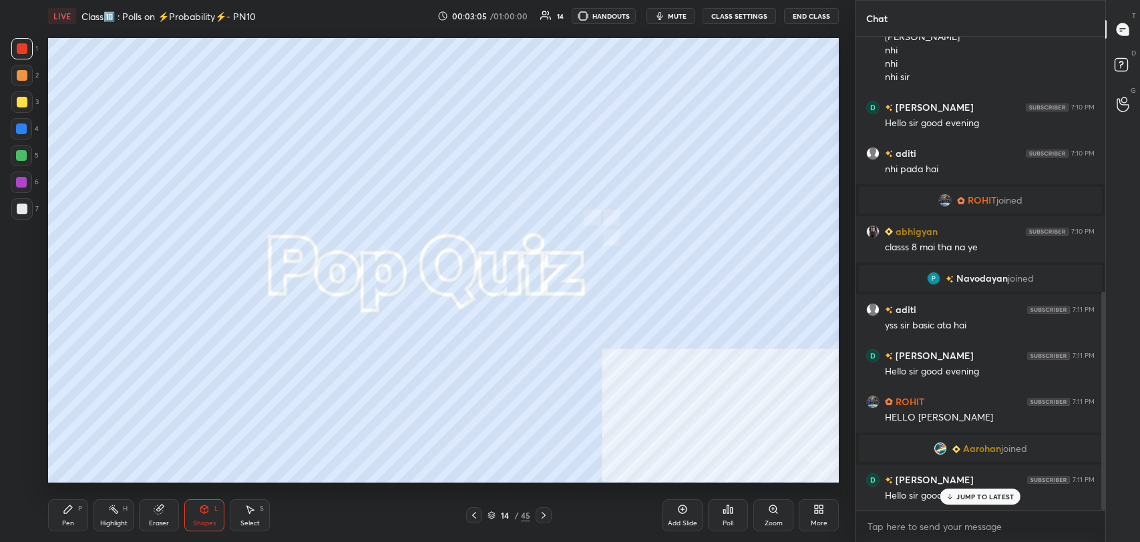
click at [967, 496] on p "JUMP TO LATEST" at bounding box center [984, 497] width 57 height 8
click at [475, 519] on icon at bounding box center [474, 515] width 11 height 11
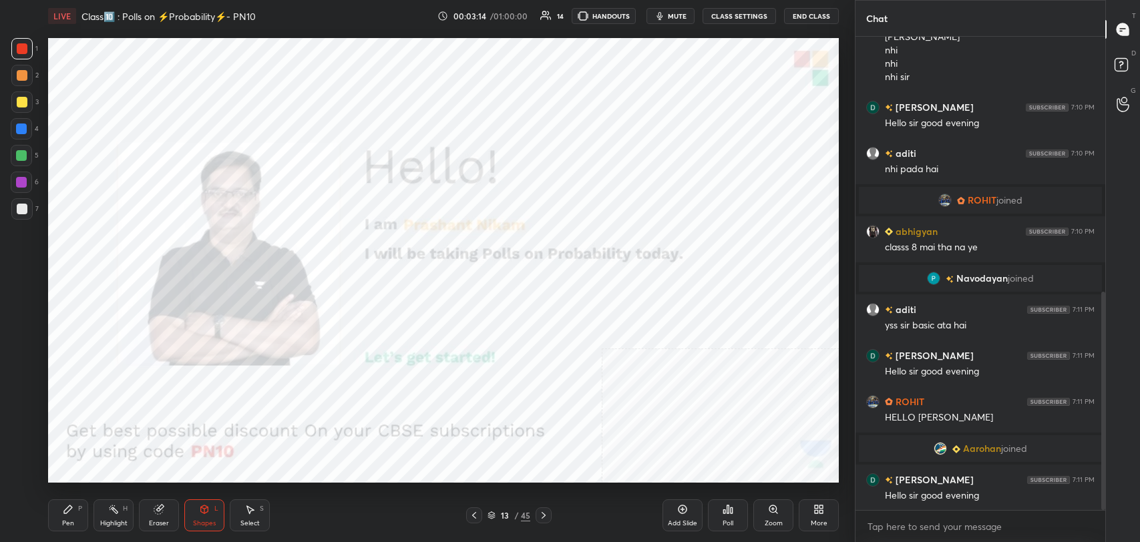
click at [753, 16] on button "CLASS SETTINGS" at bounding box center [738, 16] width 73 height 16
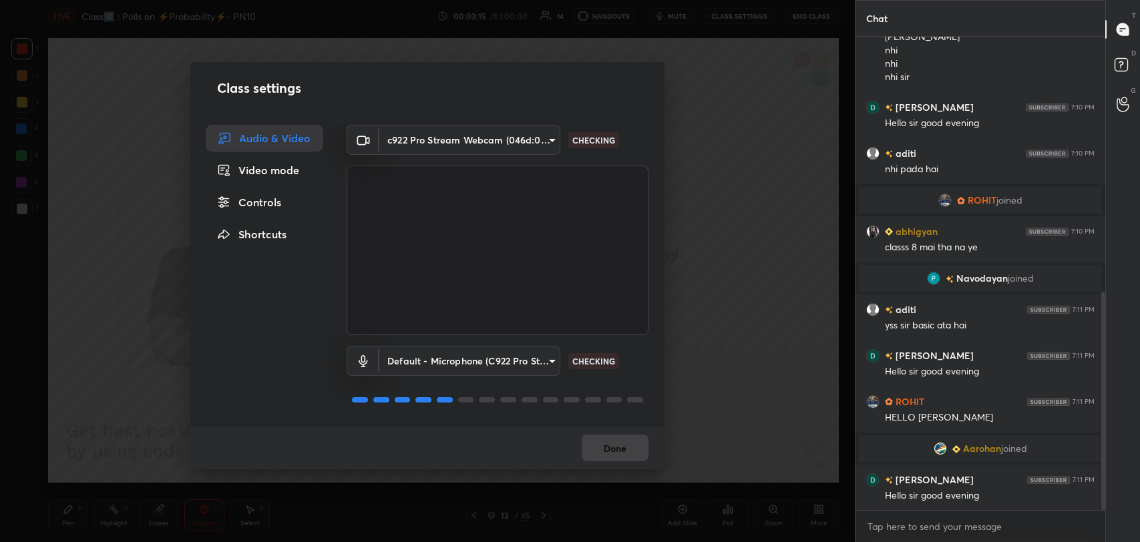
click at [267, 202] on div "Controls" at bounding box center [264, 202] width 116 height 27
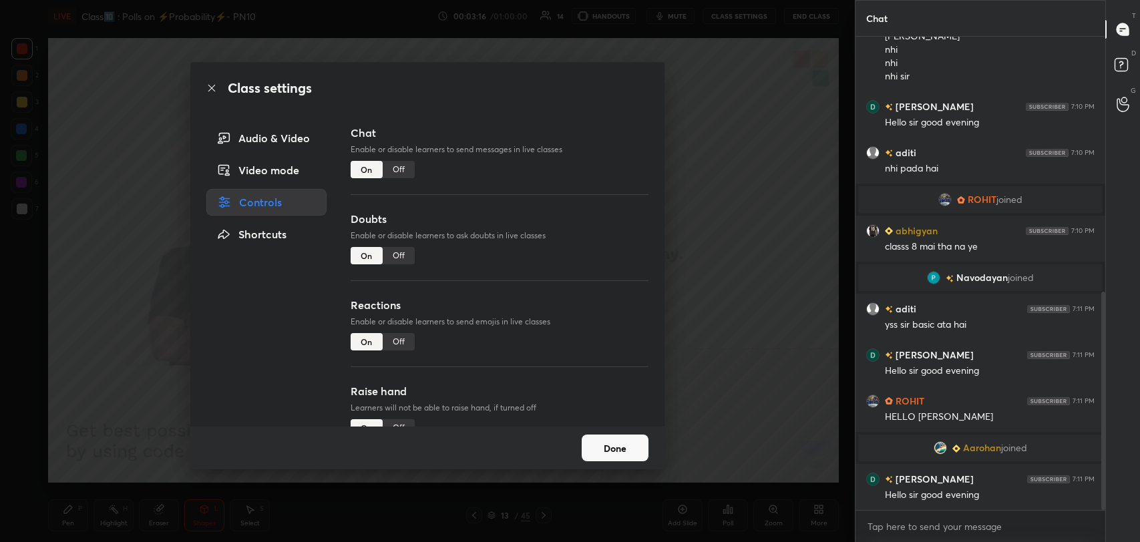
click at [401, 263] on div "Off" at bounding box center [399, 255] width 32 height 17
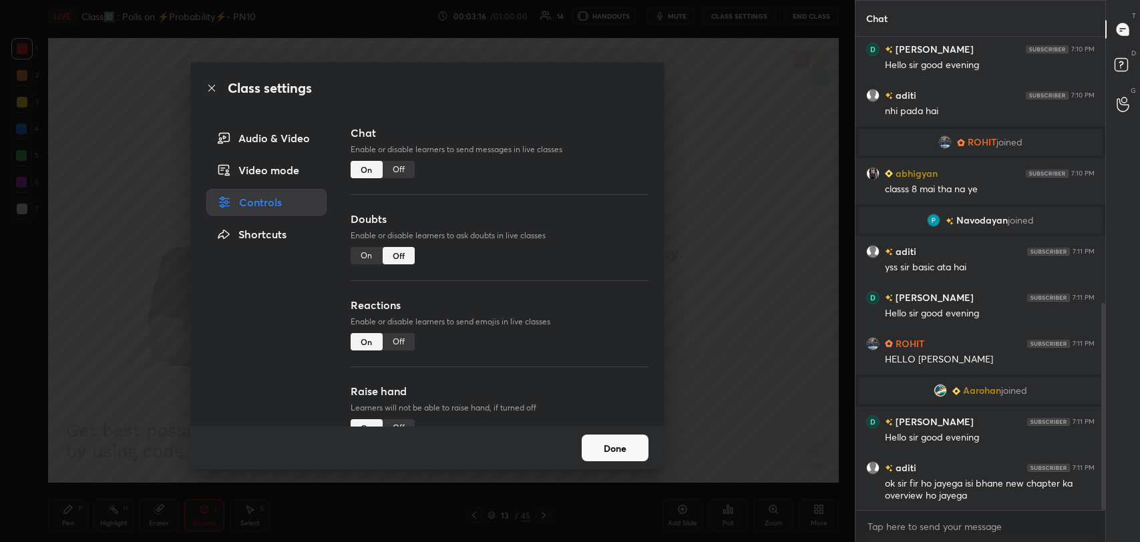
type textarea "x"
click at [403, 171] on div "Off" at bounding box center [399, 169] width 32 height 17
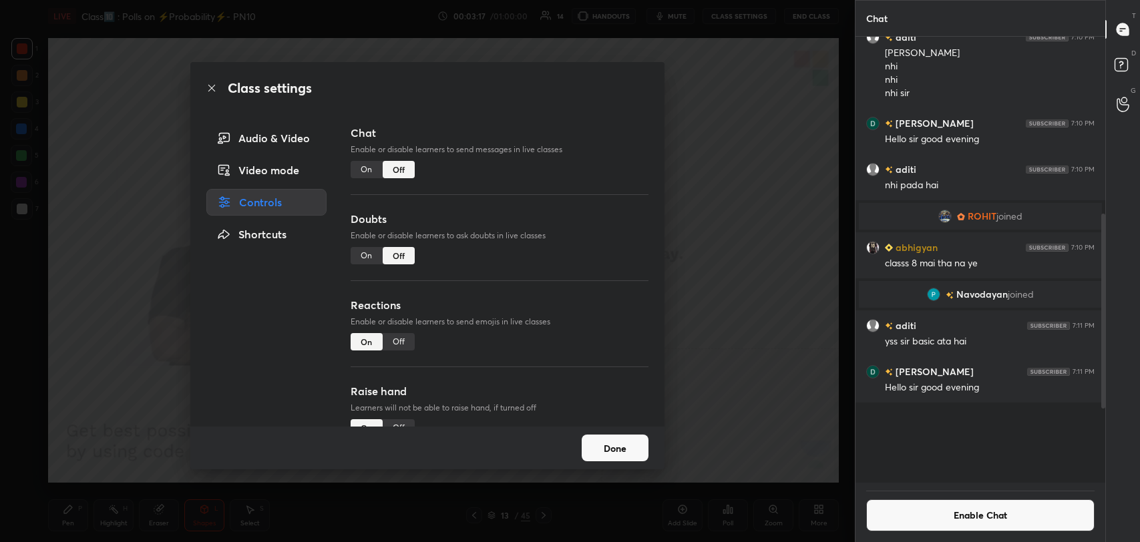
scroll to position [442, 246]
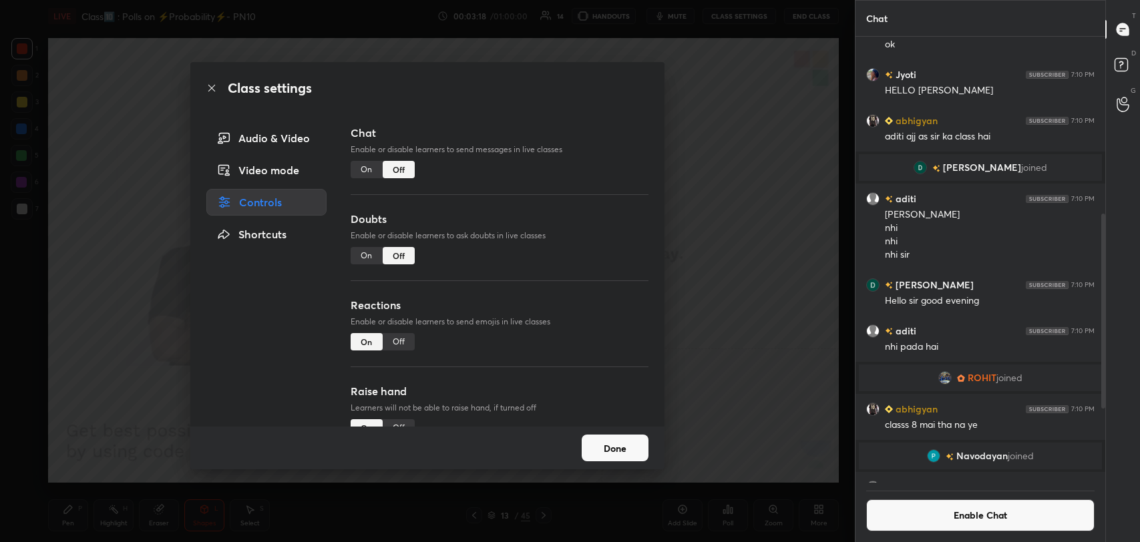
click at [210, 85] on icon at bounding box center [211, 88] width 11 height 11
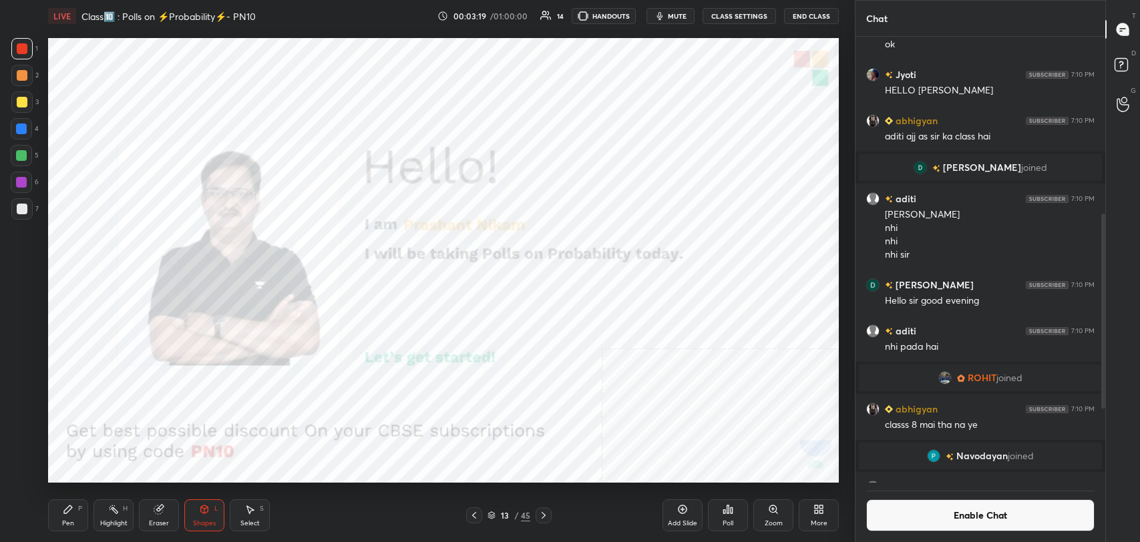
click at [678, 509] on icon at bounding box center [682, 509] width 11 height 11
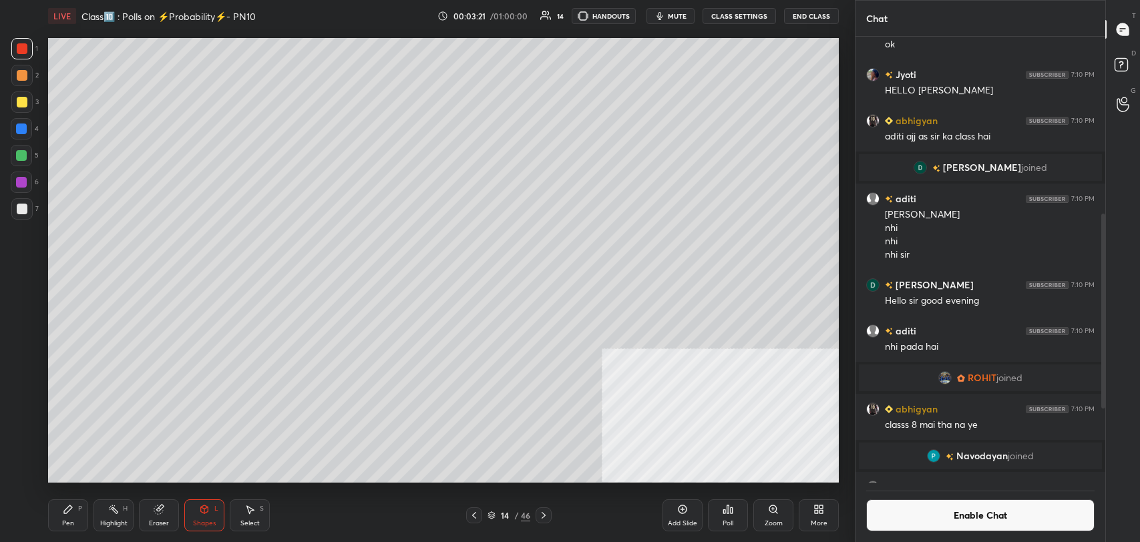
click at [197, 515] on div "Shapes L" at bounding box center [204, 515] width 40 height 32
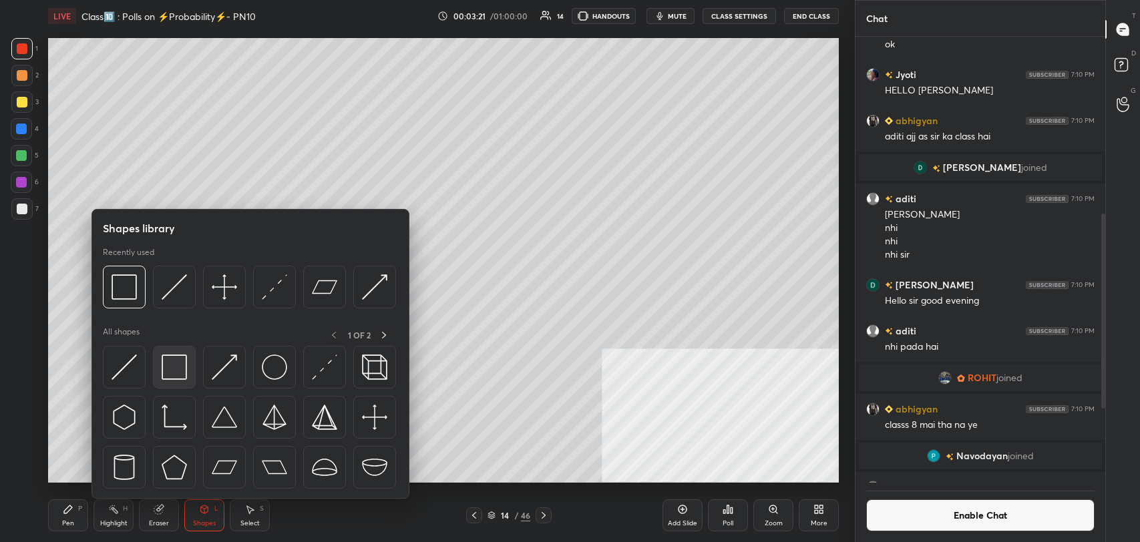
click at [171, 359] on img at bounding box center [174, 367] width 25 height 25
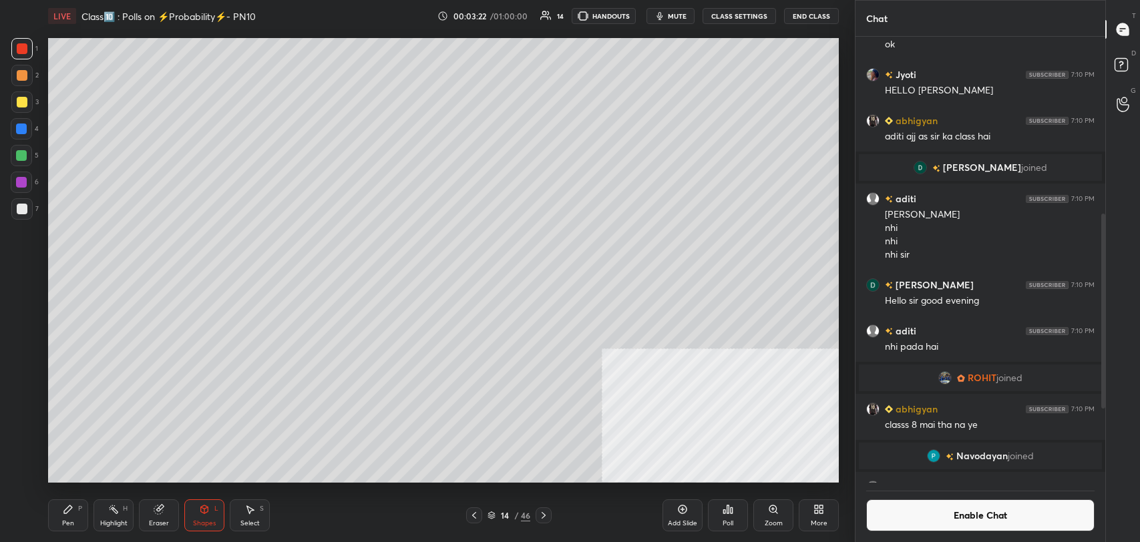
click at [21, 210] on div at bounding box center [22, 209] width 11 height 11
click at [65, 509] on icon at bounding box center [68, 509] width 8 height 8
click at [27, 101] on div at bounding box center [22, 102] width 11 height 11
click at [210, 511] on div "Shapes L" at bounding box center [204, 515] width 40 height 32
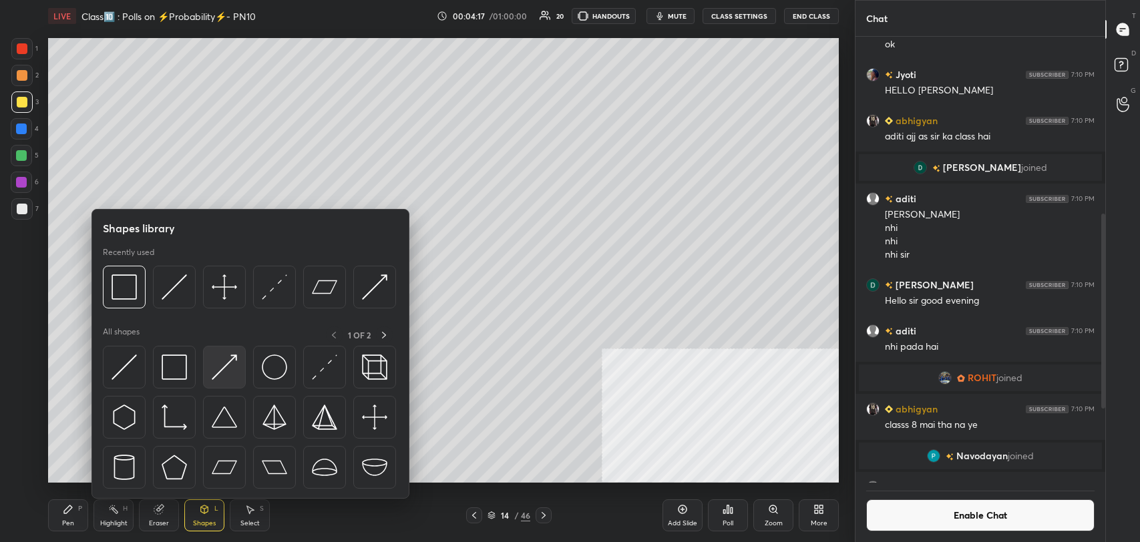
click at [235, 355] on img at bounding box center [224, 367] width 25 height 25
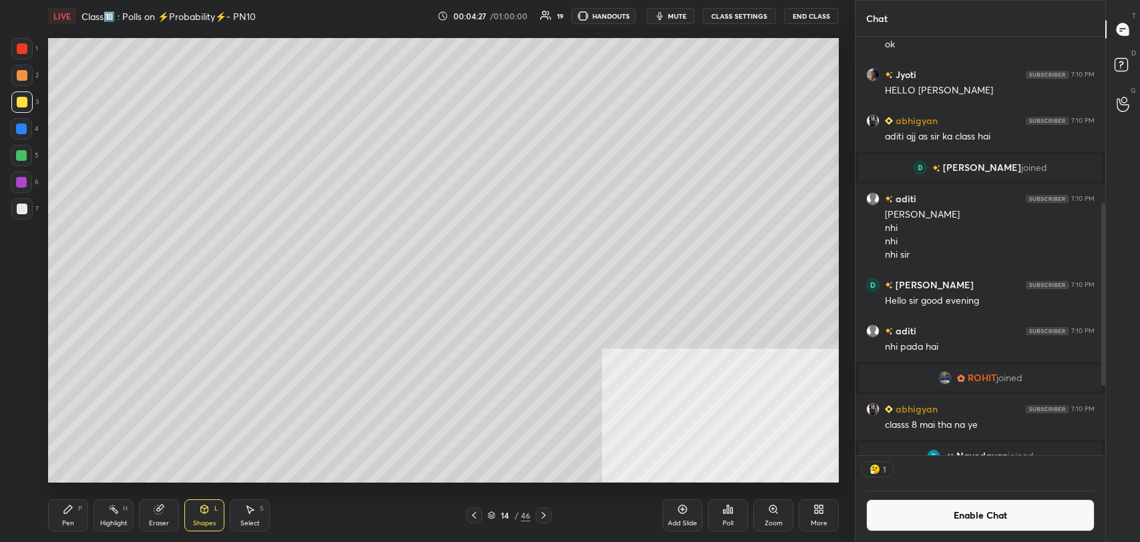
scroll to position [5, 4]
click at [203, 507] on icon at bounding box center [204, 508] width 7 height 2
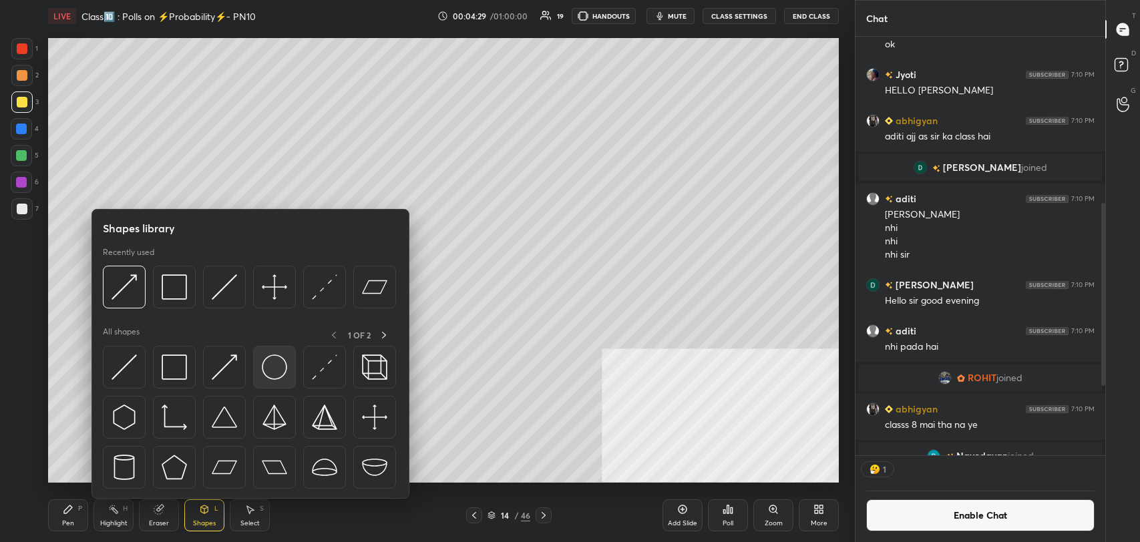
click at [278, 367] on img at bounding box center [274, 367] width 25 height 25
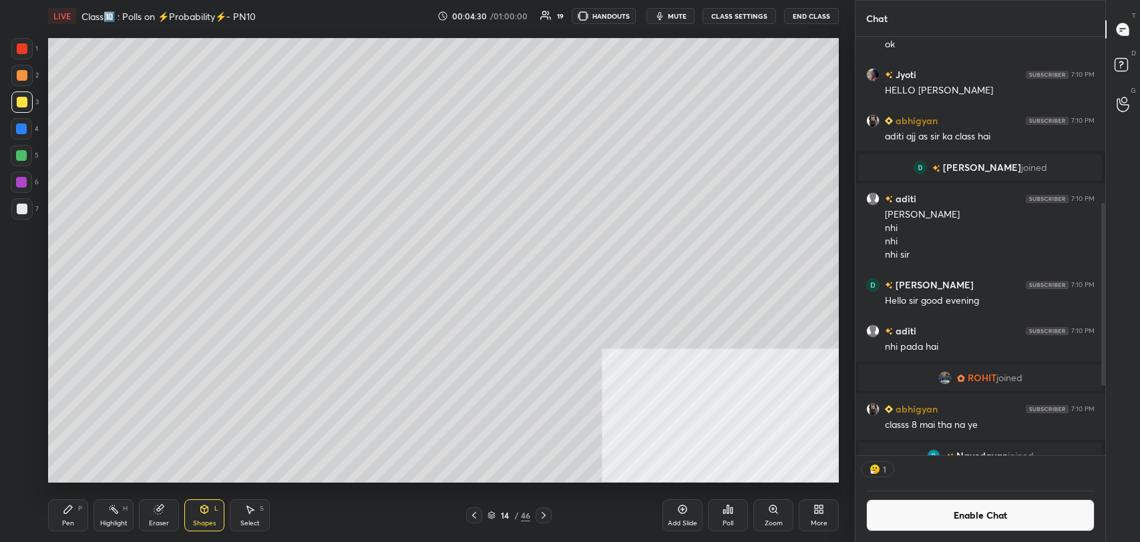
click at [21, 208] on div at bounding box center [22, 209] width 11 height 11
click at [57, 516] on div "Pen P" at bounding box center [68, 515] width 40 height 32
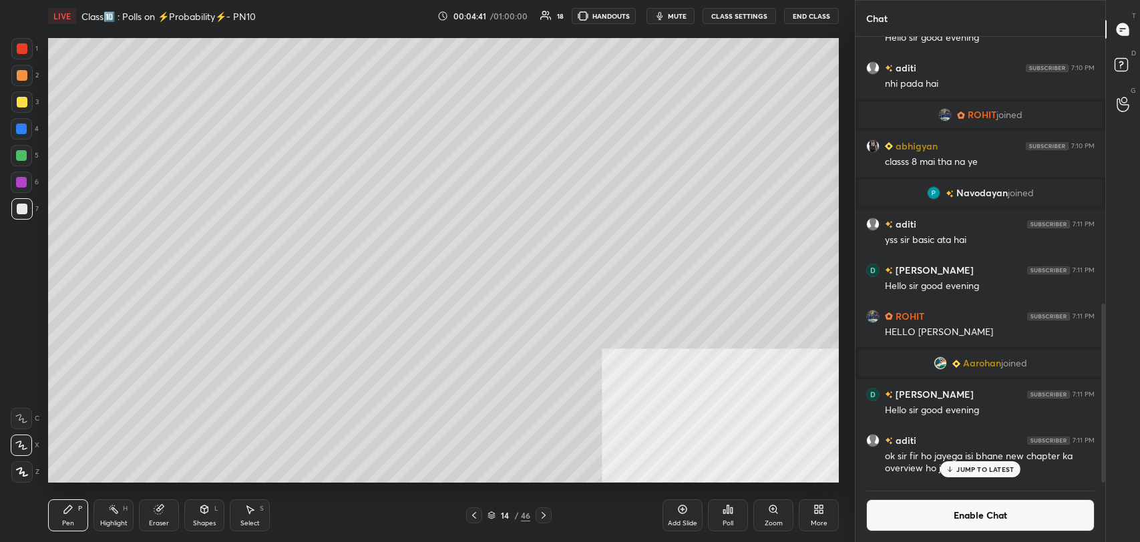
click at [205, 520] on div "Shapes" at bounding box center [204, 523] width 23 height 7
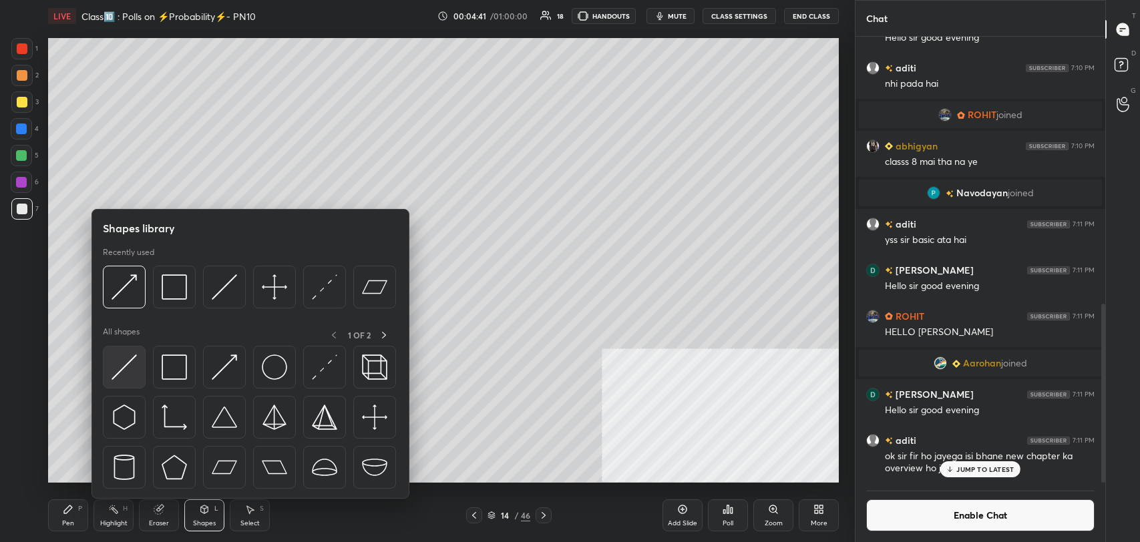
click at [133, 361] on img at bounding box center [124, 367] width 25 height 25
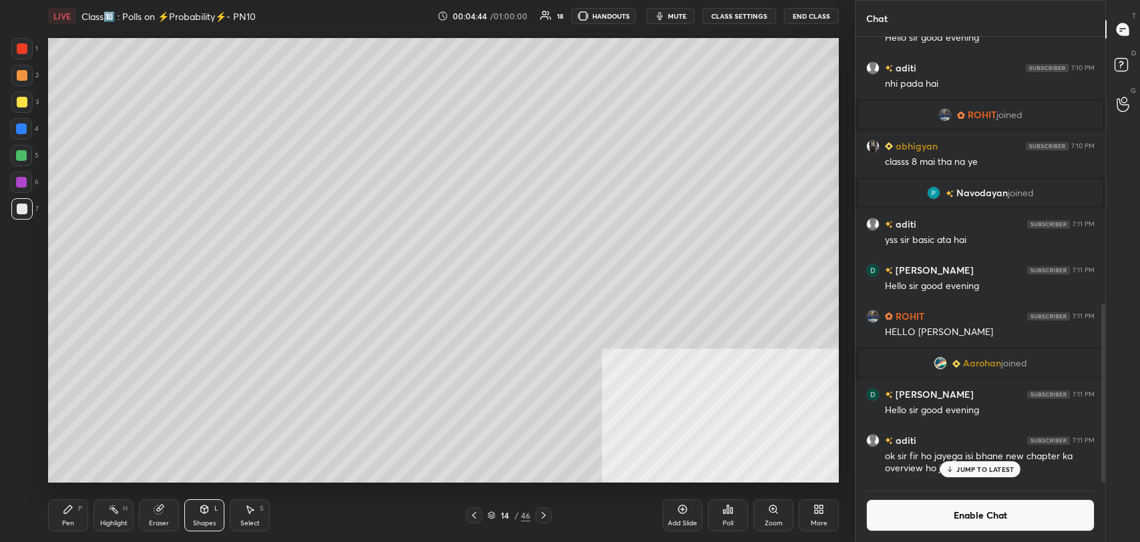
click at [53, 511] on div "Pen P" at bounding box center [68, 515] width 40 height 32
click at [210, 513] on div "Shapes L" at bounding box center [204, 515] width 40 height 32
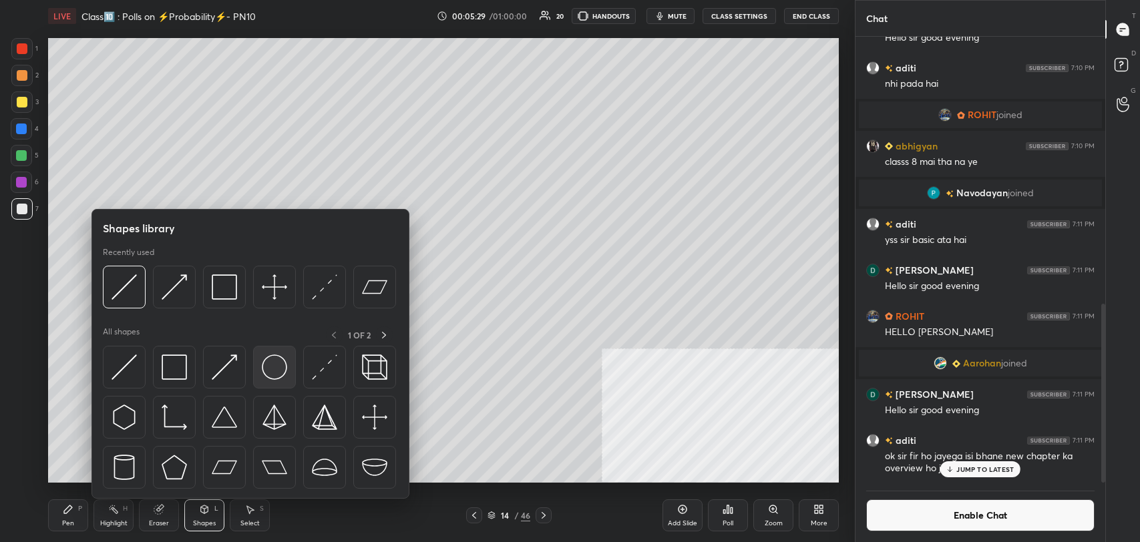
click at [266, 370] on img at bounding box center [274, 367] width 25 height 25
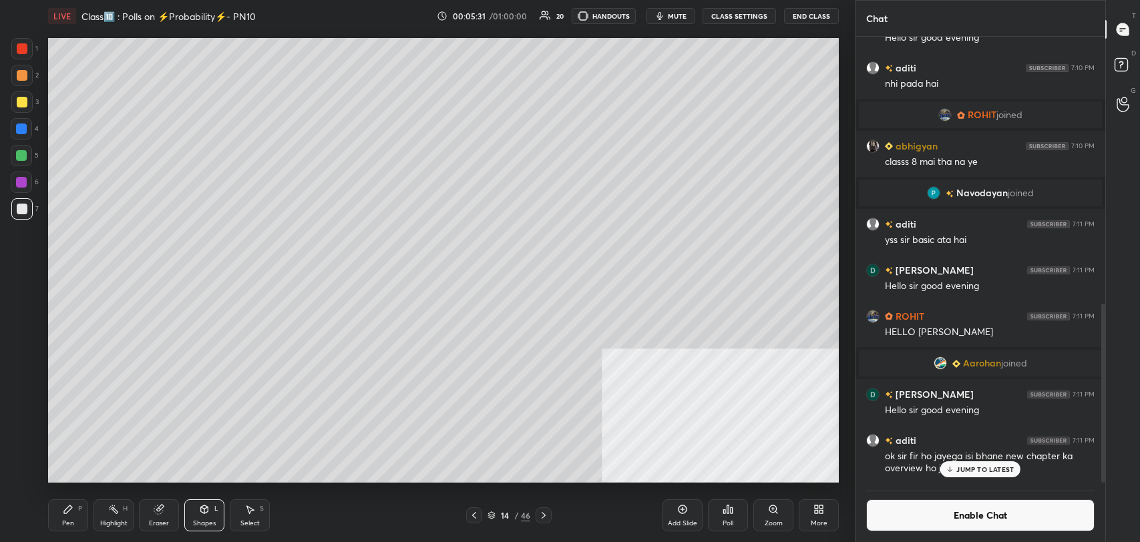
click at [208, 513] on icon at bounding box center [204, 509] width 11 height 11
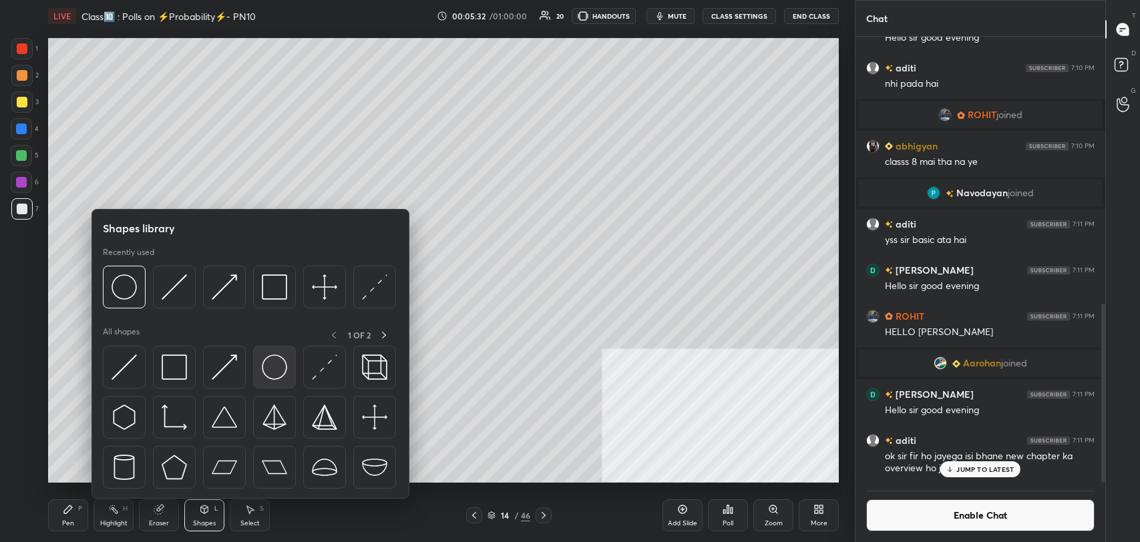
click at [268, 370] on img at bounding box center [274, 367] width 25 height 25
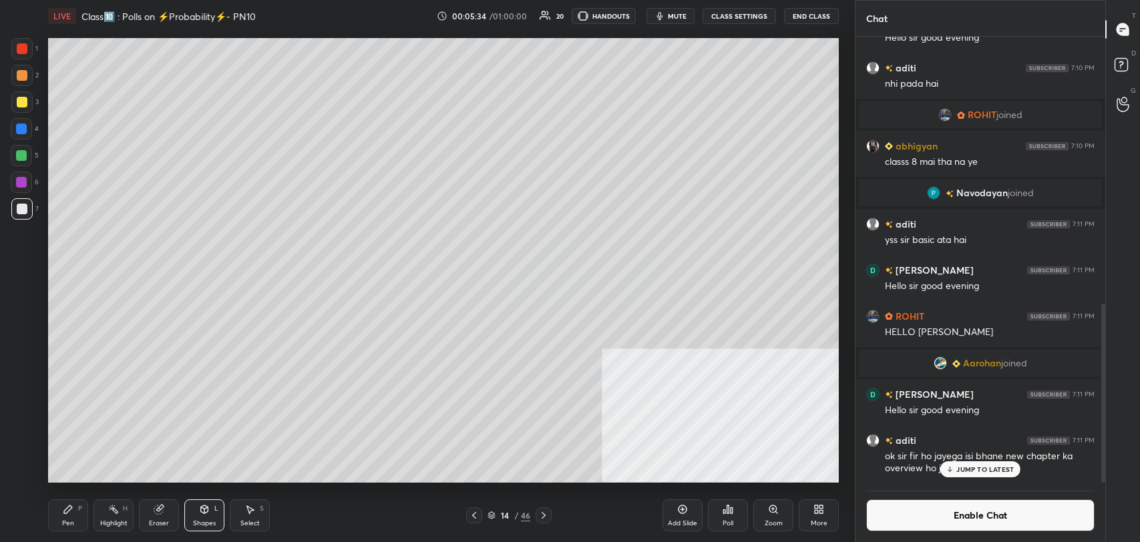
click at [64, 521] on div "Pen" at bounding box center [68, 523] width 12 height 7
click at [207, 513] on icon at bounding box center [204, 509] width 11 height 11
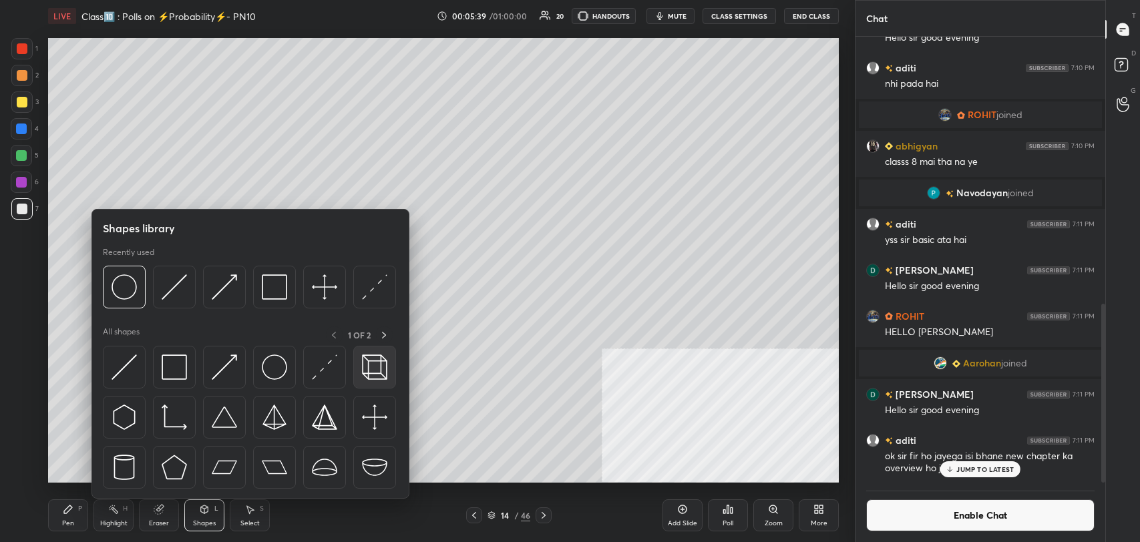
click at [374, 360] on img at bounding box center [374, 367] width 25 height 25
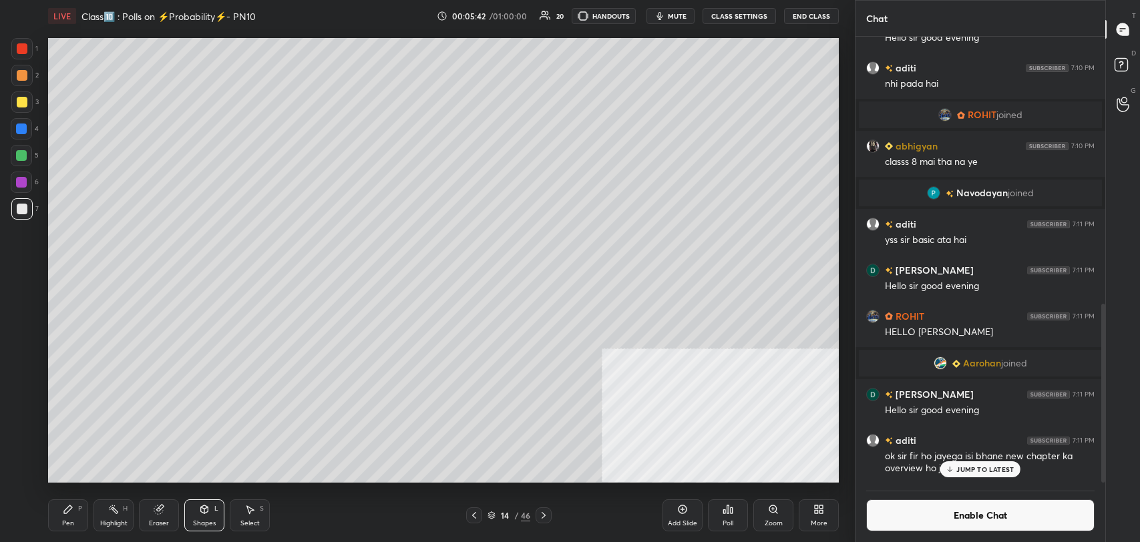
click at [67, 522] on div "Pen" at bounding box center [68, 523] width 12 height 7
click at [107, 515] on div "Highlight H" at bounding box center [113, 515] width 40 height 32
click at [65, 522] on div "Pen" at bounding box center [68, 523] width 12 height 7
click at [18, 109] on div at bounding box center [21, 101] width 21 height 21
click at [117, 512] on rect at bounding box center [115, 510] width 7 height 7
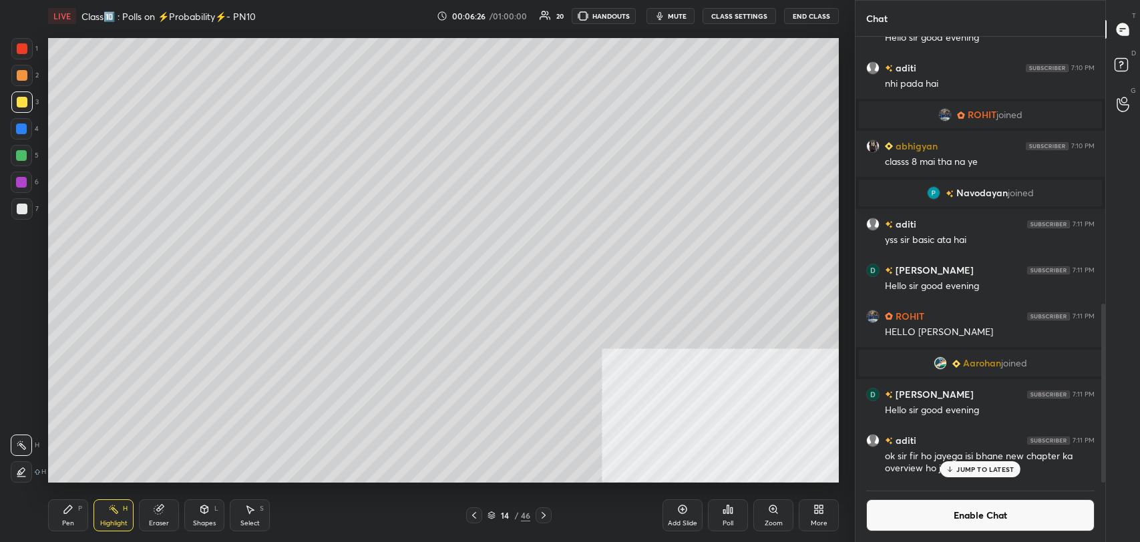
click at [86, 510] on div "Pen P" at bounding box center [68, 515] width 40 height 32
click at [117, 529] on div "Highlight H" at bounding box center [113, 515] width 40 height 32
click at [67, 524] on div "Pen" at bounding box center [68, 523] width 12 height 7
click at [682, 508] on icon at bounding box center [682, 509] width 4 height 4
click at [202, 508] on icon at bounding box center [204, 508] width 7 height 2
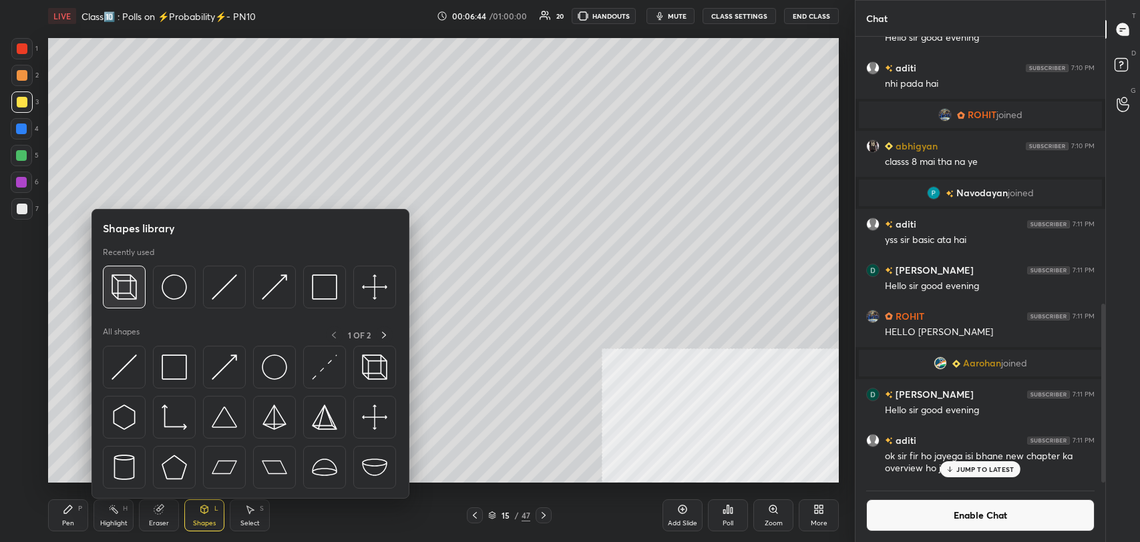
click at [121, 294] on img at bounding box center [124, 286] width 25 height 25
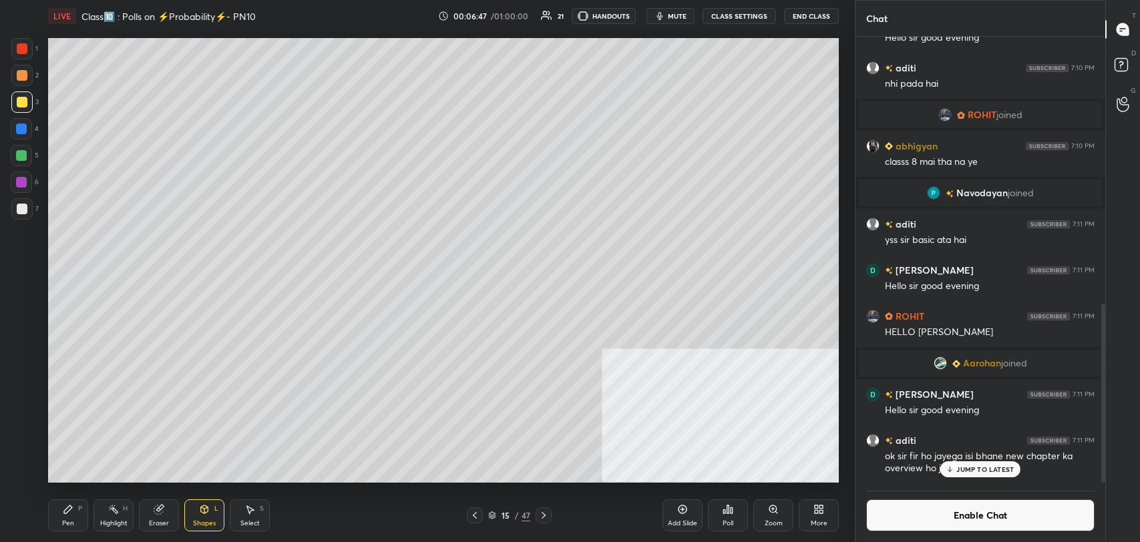
click at [75, 500] on div "Pen P" at bounding box center [68, 515] width 40 height 32
click at [23, 212] on div at bounding box center [22, 209] width 11 height 11
click at [155, 514] on div "Eraser" at bounding box center [159, 515] width 40 height 32
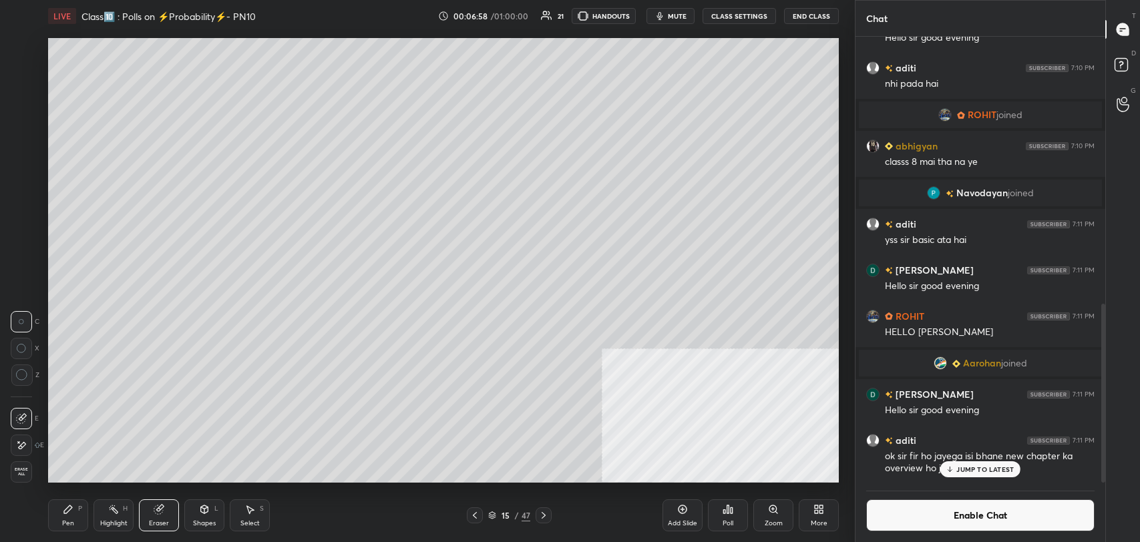
click at [64, 530] on div "Pen P" at bounding box center [68, 515] width 40 height 32
click at [155, 513] on icon at bounding box center [159, 509] width 11 height 11
click at [70, 512] on icon at bounding box center [68, 509] width 11 height 11
click at [22, 124] on div at bounding box center [21, 129] width 11 height 11
click at [29, 215] on div at bounding box center [21, 208] width 21 height 21
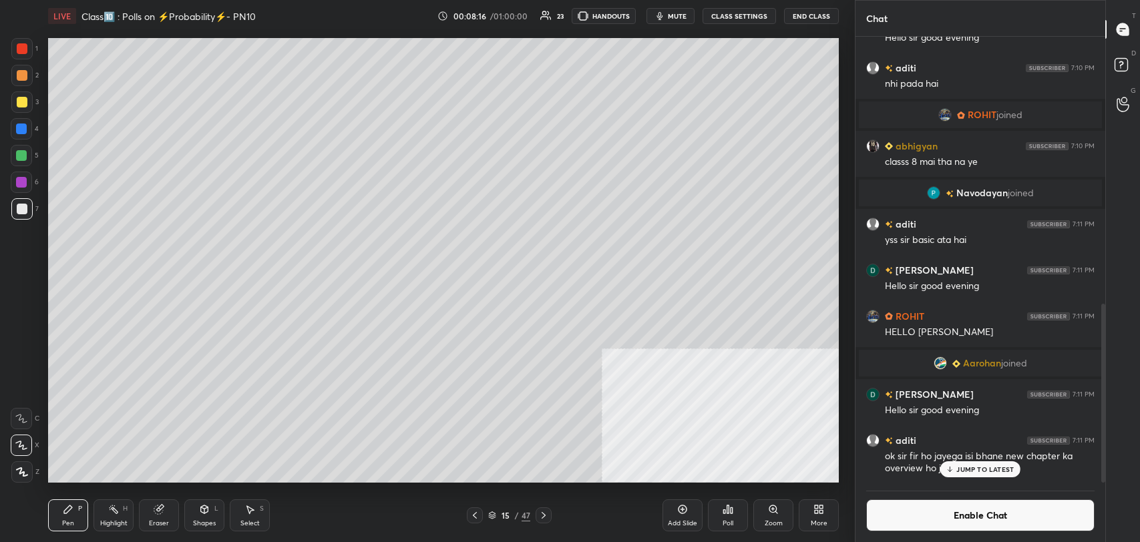
click at [898, 506] on button "Enable Chat" at bounding box center [980, 515] width 228 height 32
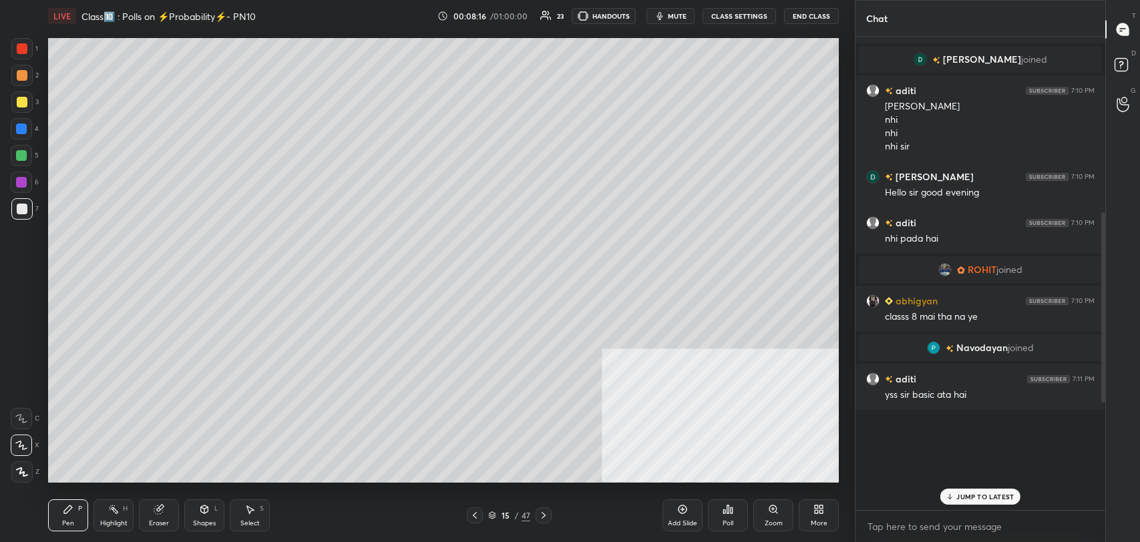
scroll to position [470, 246]
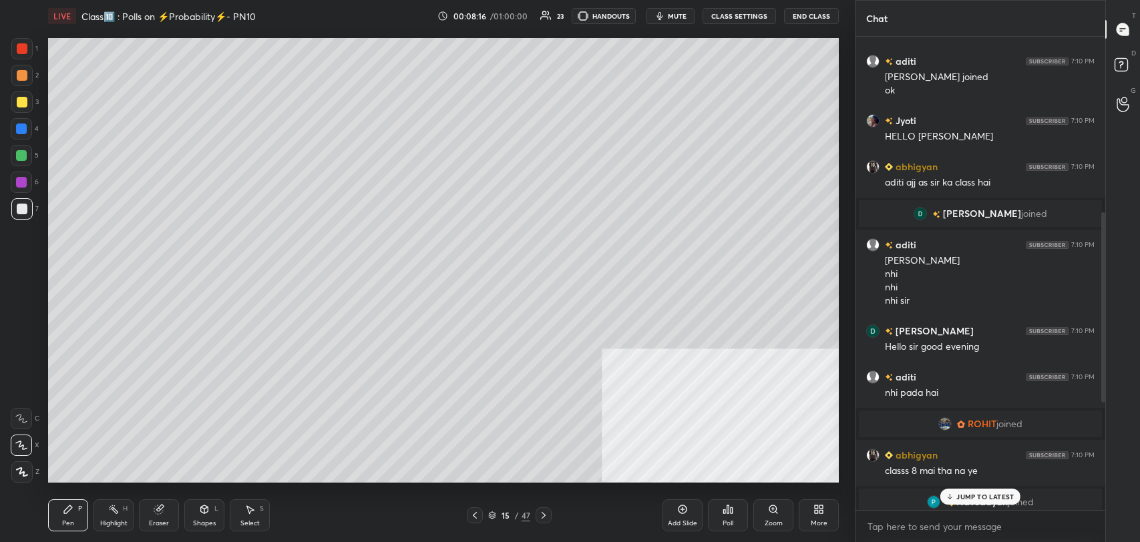
click at [965, 493] on p "JUMP TO LATEST" at bounding box center [984, 497] width 57 height 8
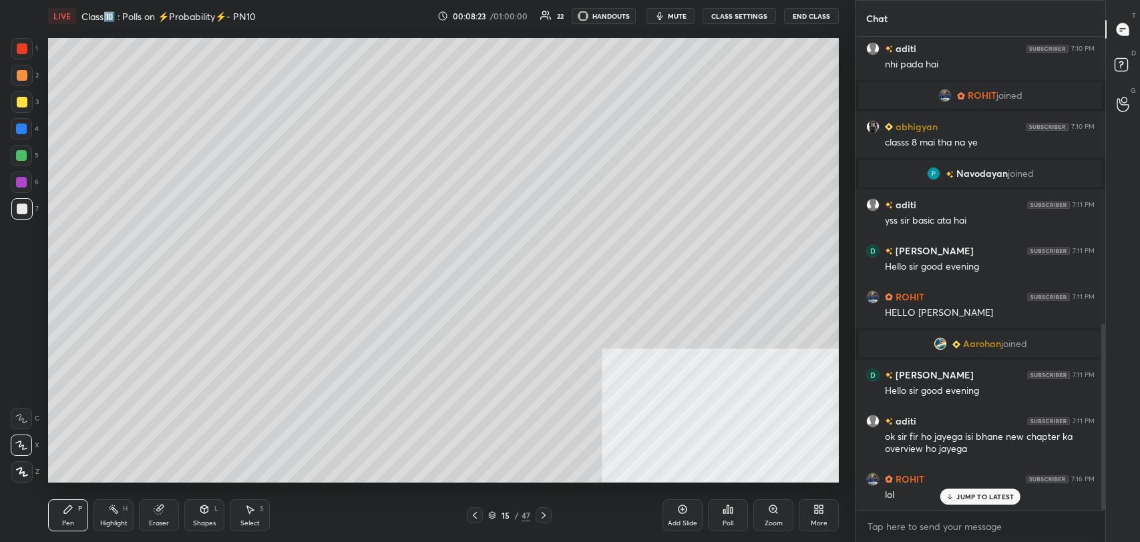
scroll to position [728, 0]
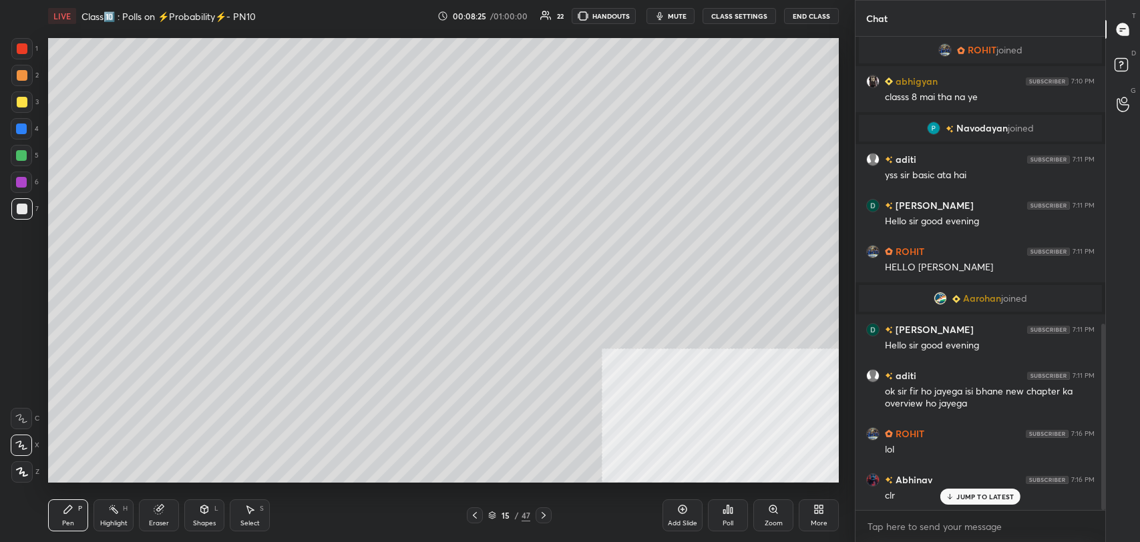
click at [544, 514] on icon at bounding box center [543, 515] width 4 height 7
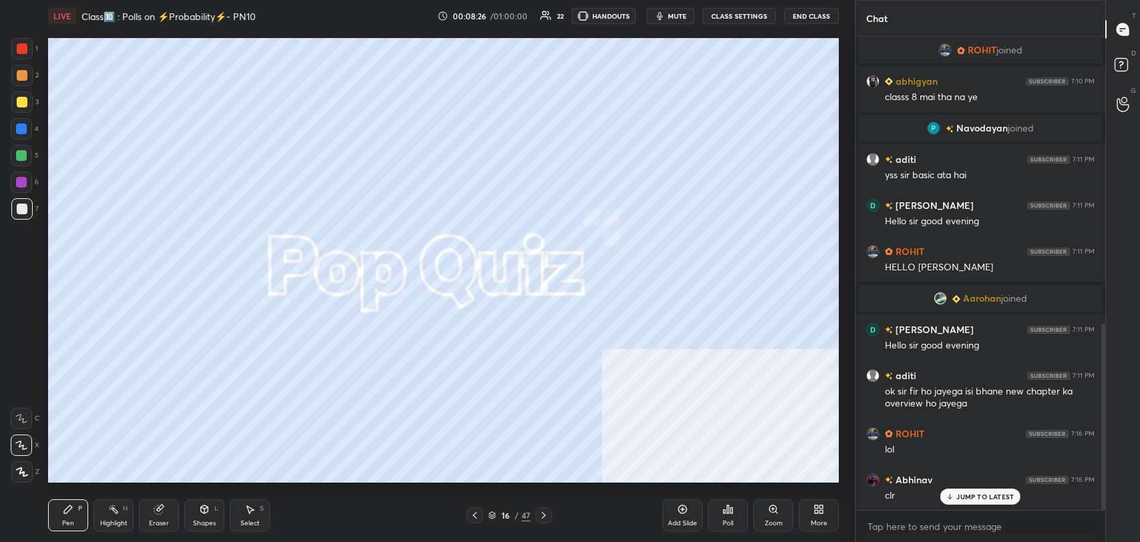
click at [544, 514] on icon at bounding box center [543, 515] width 4 height 7
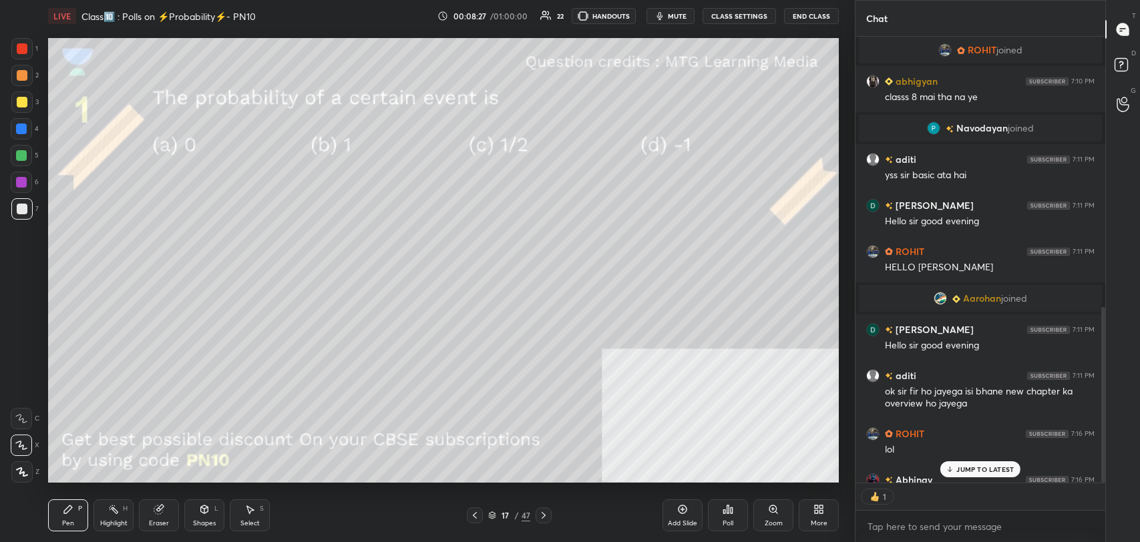
scroll to position [5, 4]
click at [985, 473] on div "JUMP TO LATEST" at bounding box center [980, 469] width 80 height 16
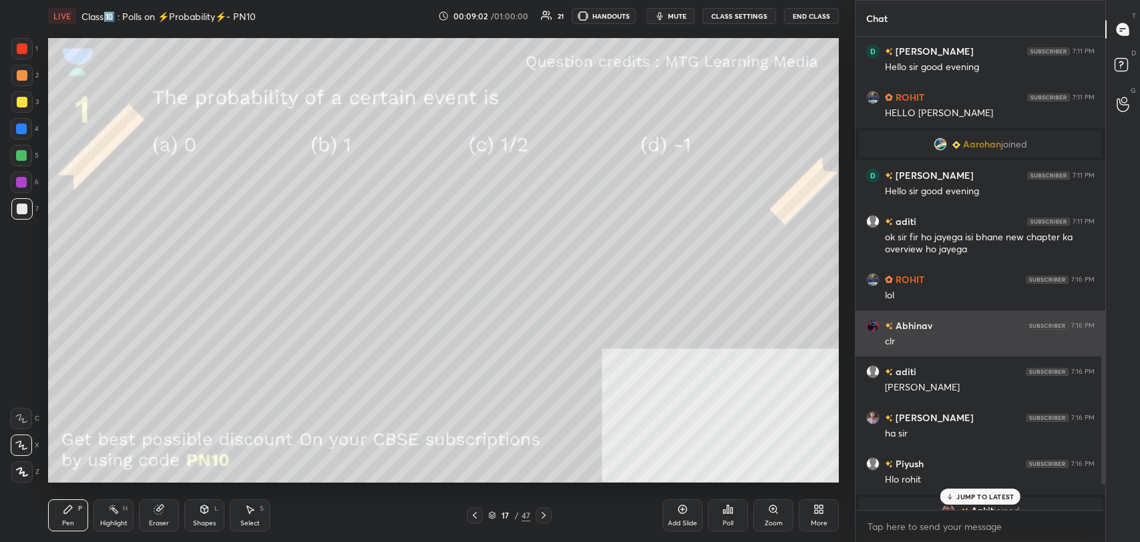
scroll to position [868, 0]
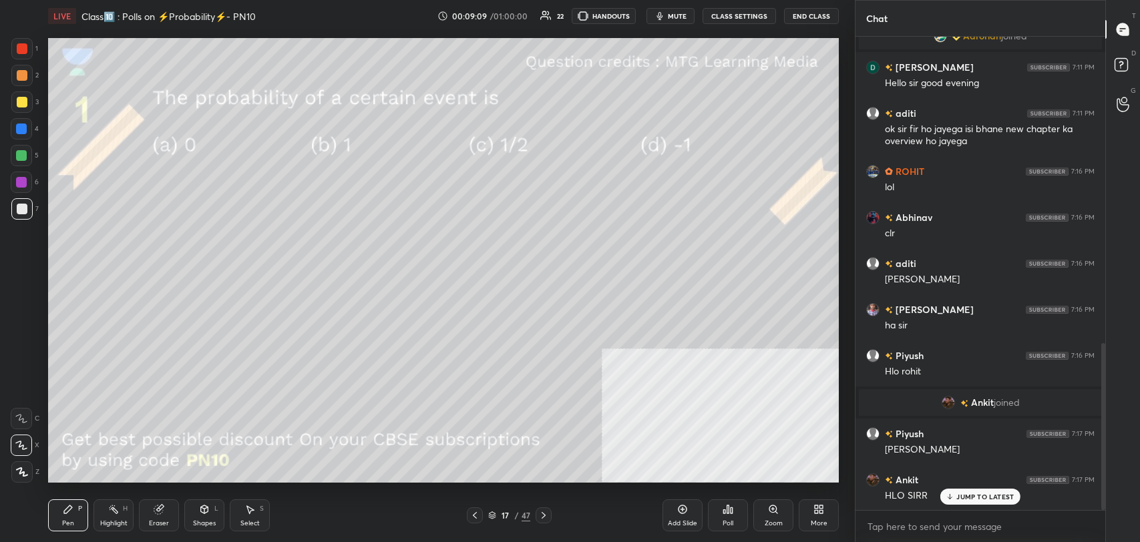
click at [969, 497] on p "JUMP TO LATEST" at bounding box center [984, 497] width 57 height 8
click at [728, 516] on div "Poll" at bounding box center [728, 515] width 40 height 32
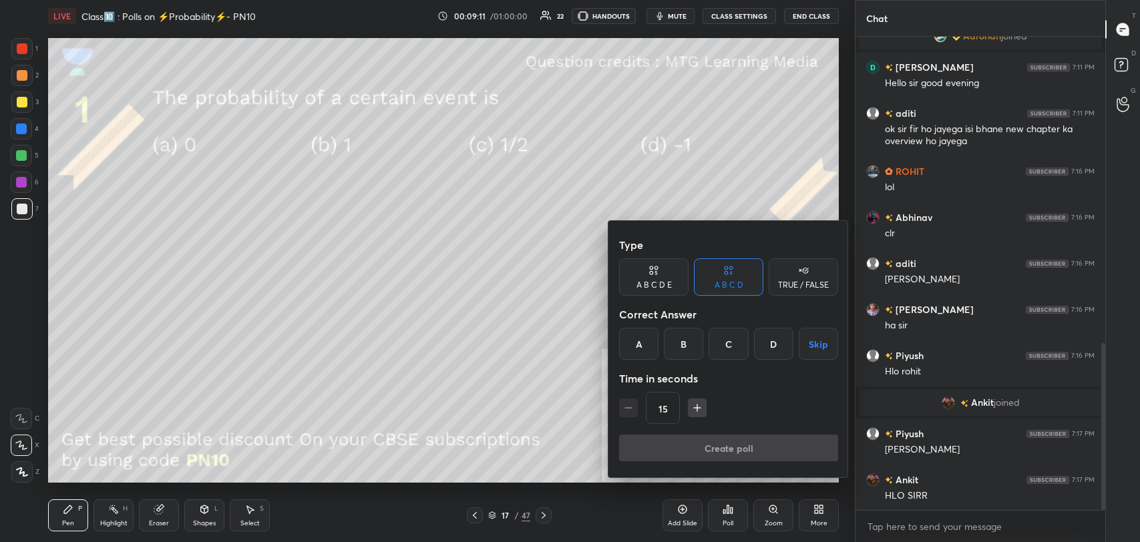
scroll to position [881, 0]
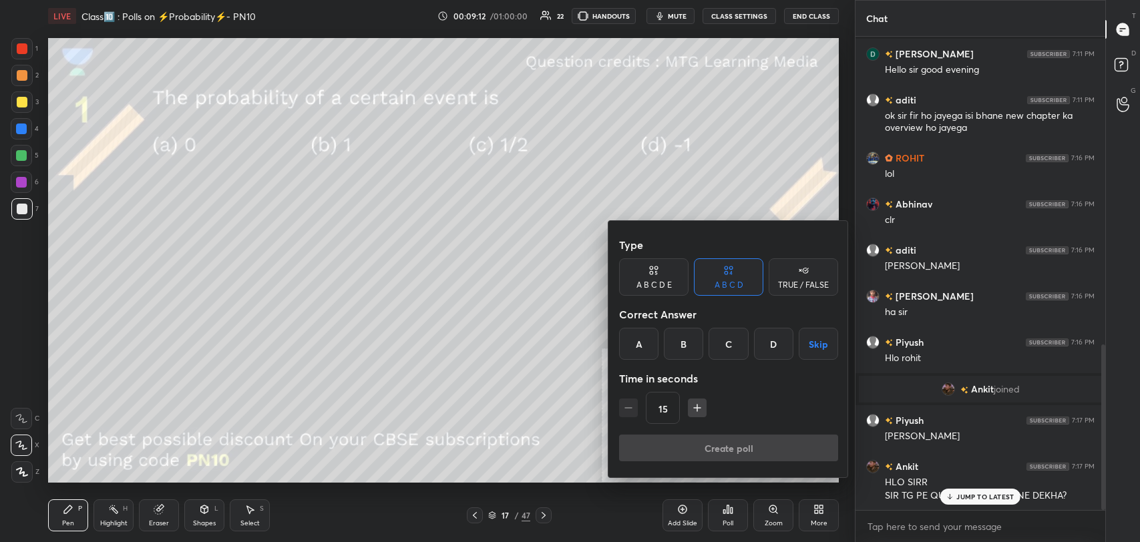
click at [679, 339] on div "B" at bounding box center [683, 344] width 39 height 32
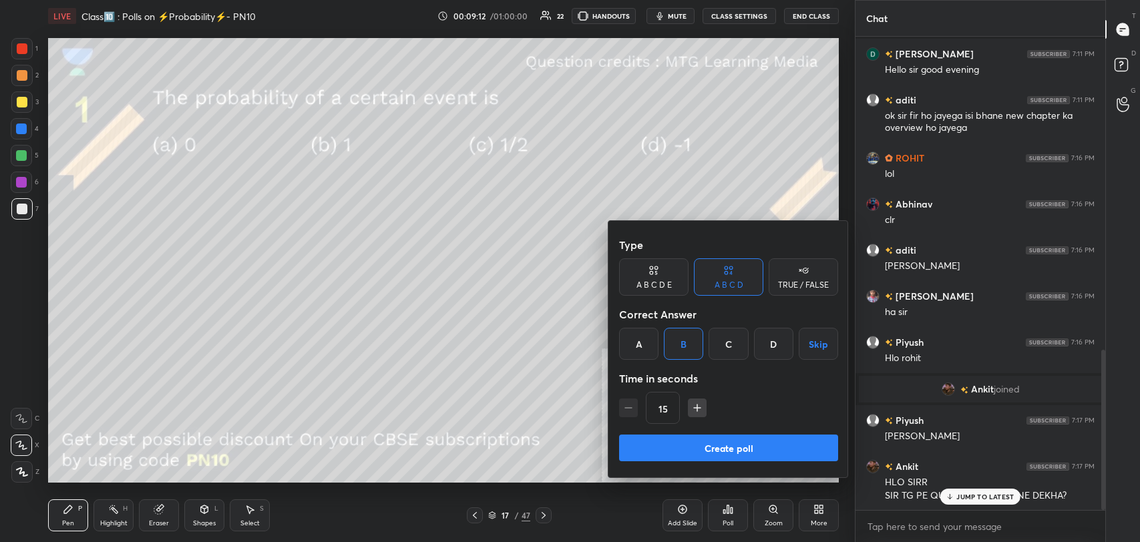
scroll to position [927, 0]
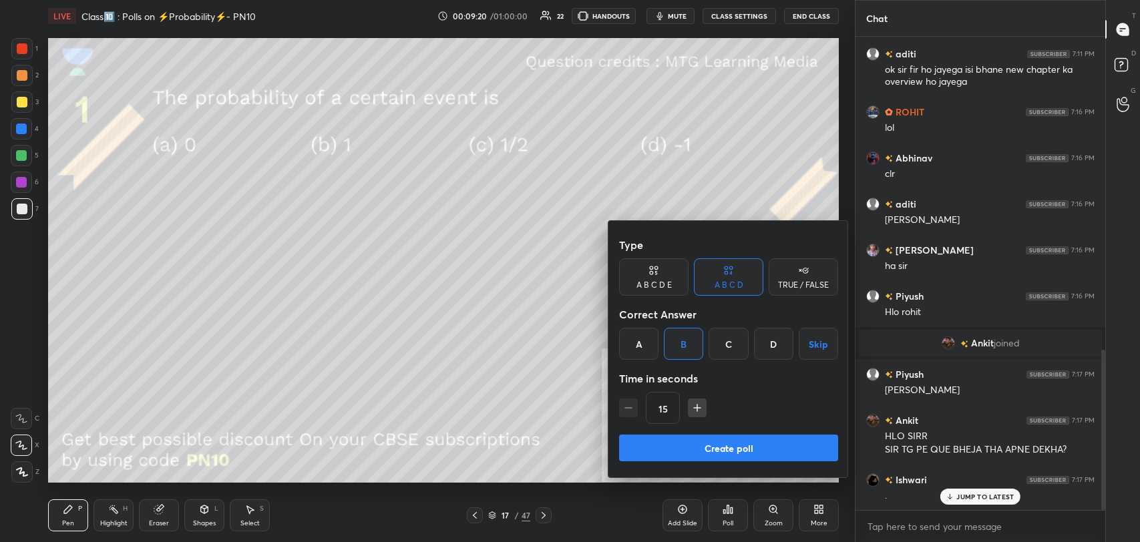
click at [744, 443] on button "Create poll" at bounding box center [728, 448] width 219 height 27
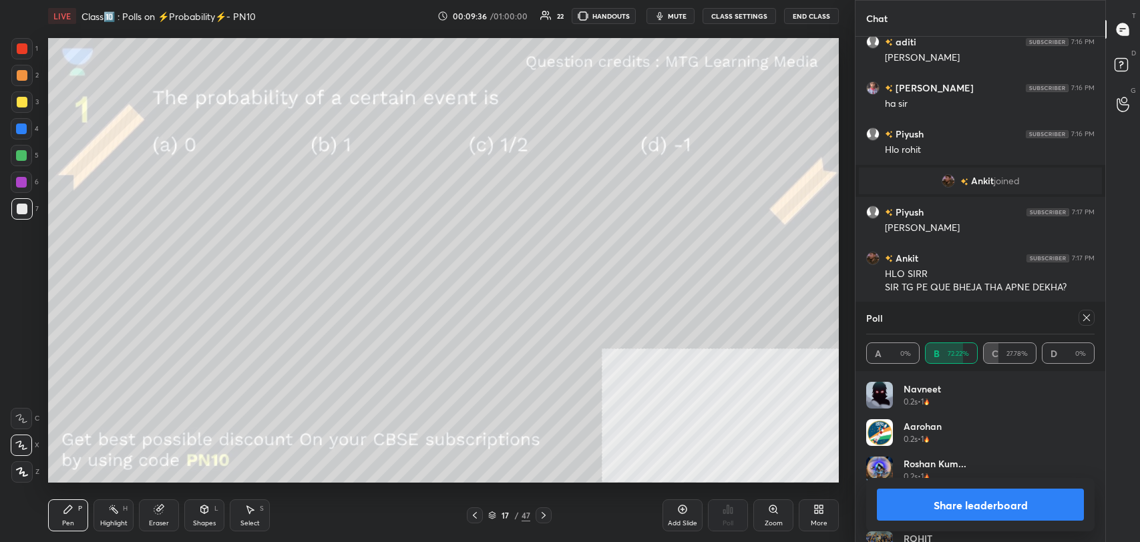
scroll to position [1135, 0]
click at [1005, 502] on button "Share leaderboard" at bounding box center [980, 505] width 207 height 32
type textarea "x"
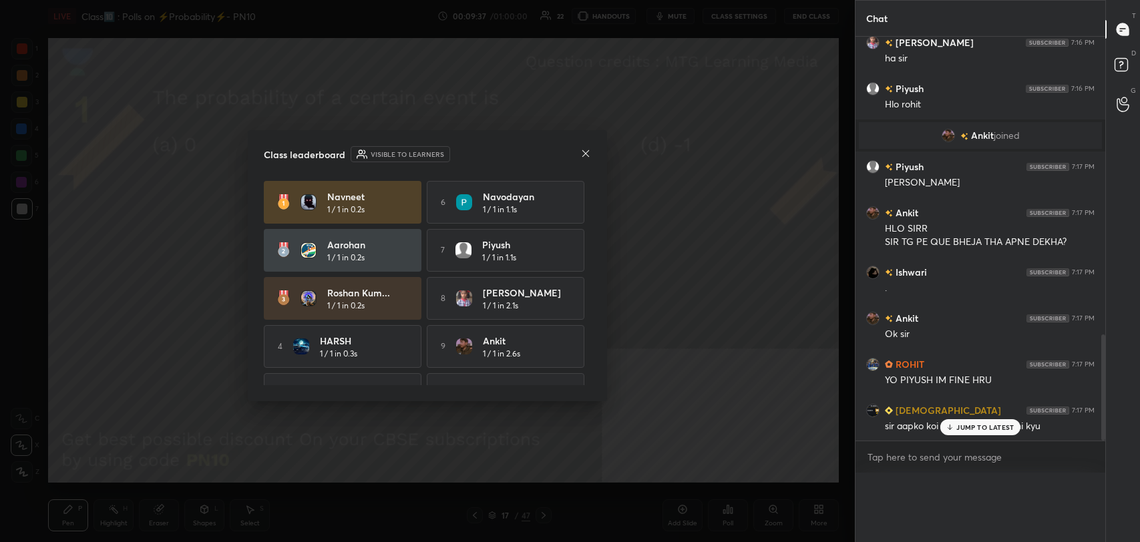
scroll to position [1100, 0]
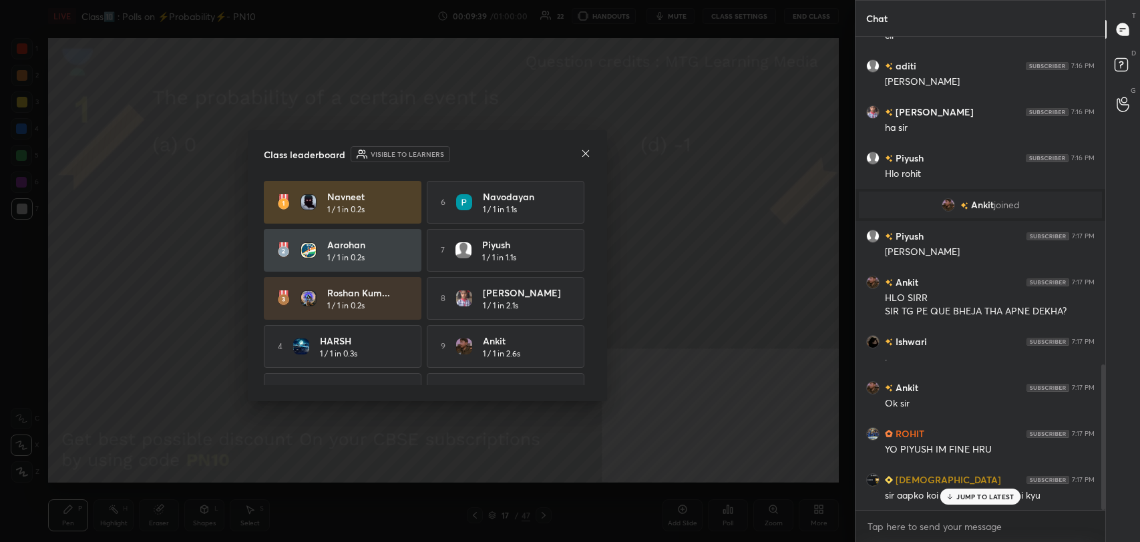
click at [976, 493] on p "JUMP TO LATEST" at bounding box center [984, 497] width 57 height 8
click at [582, 151] on icon at bounding box center [585, 153] width 11 height 11
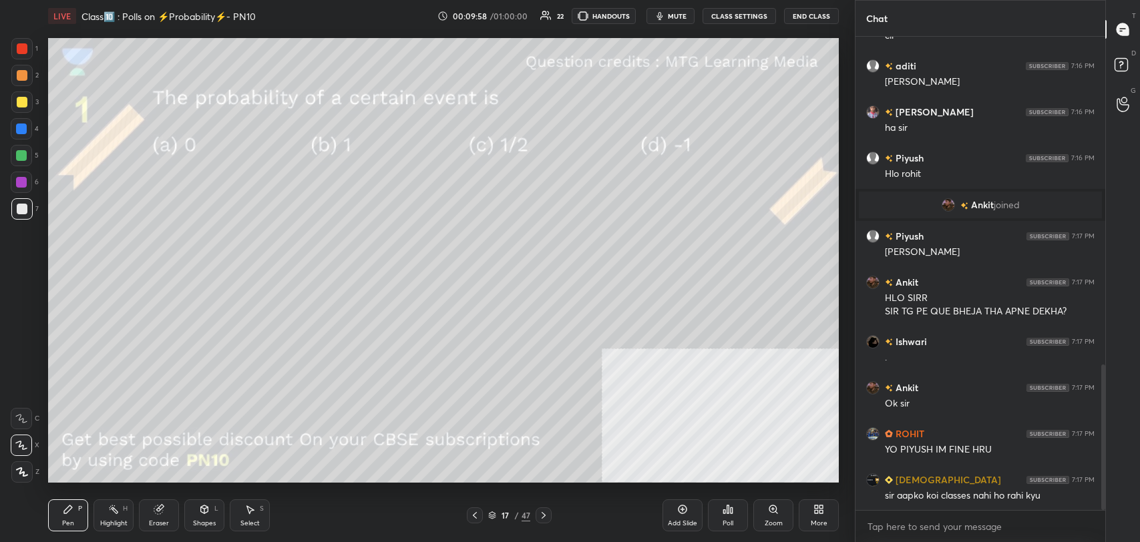
click at [25, 97] on div at bounding box center [21, 101] width 21 height 21
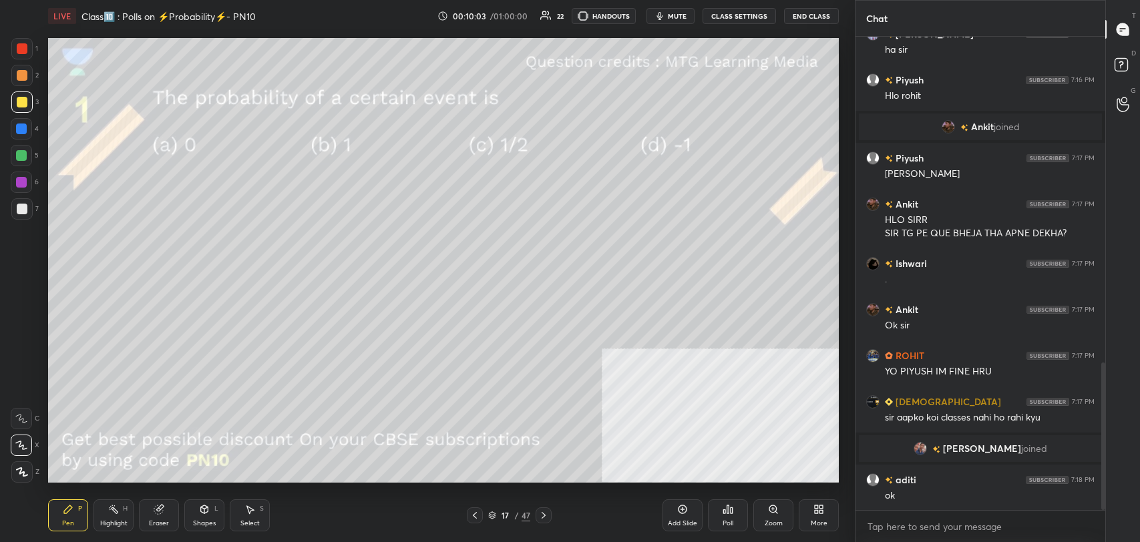
click at [206, 514] on icon at bounding box center [204, 509] width 11 height 11
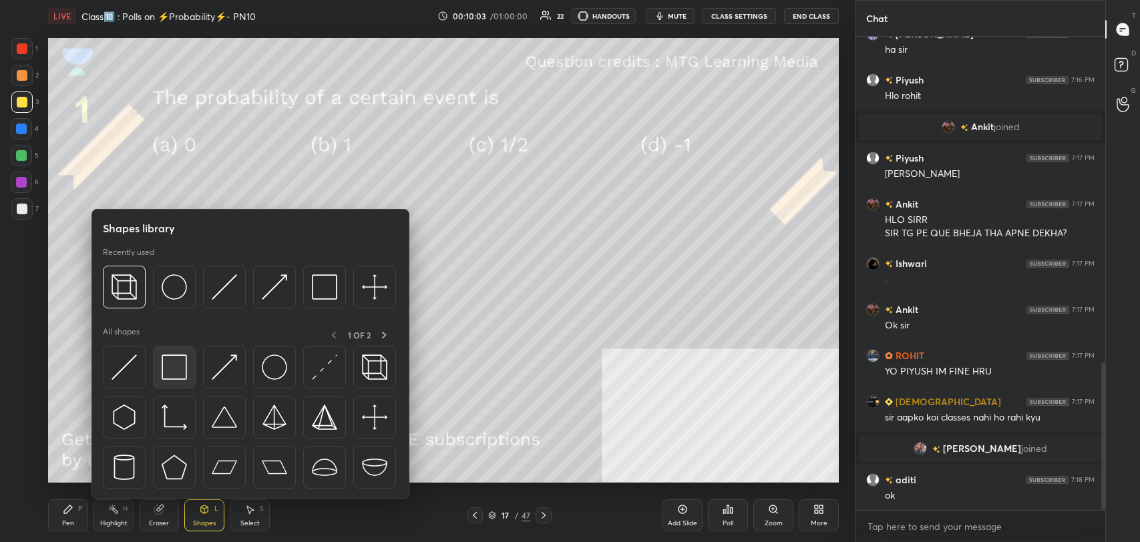
click at [173, 375] on img at bounding box center [174, 367] width 25 height 25
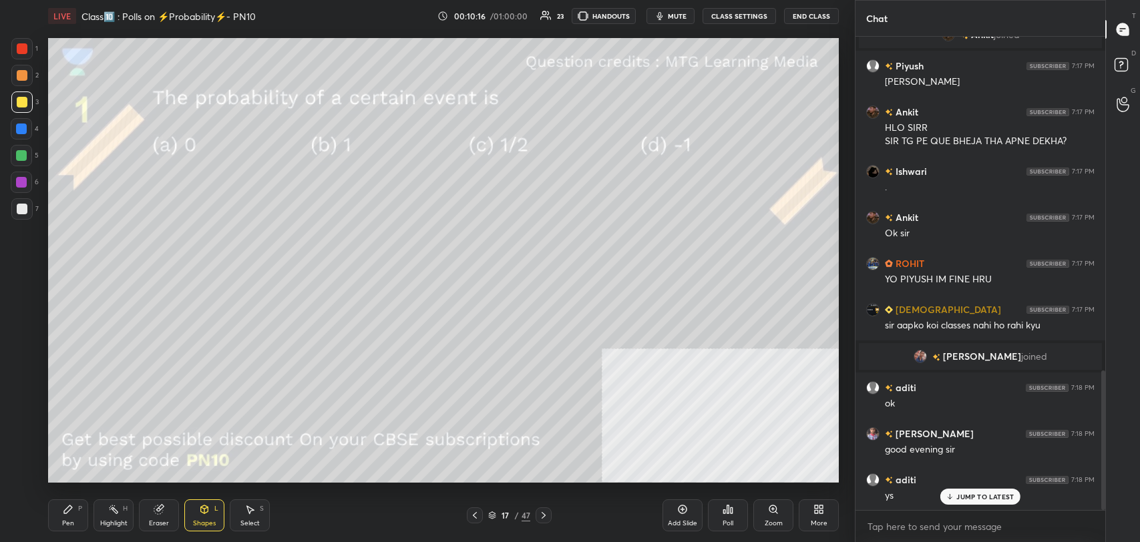
click at [732, 18] on button "CLASS SETTINGS" at bounding box center [738, 16] width 73 height 16
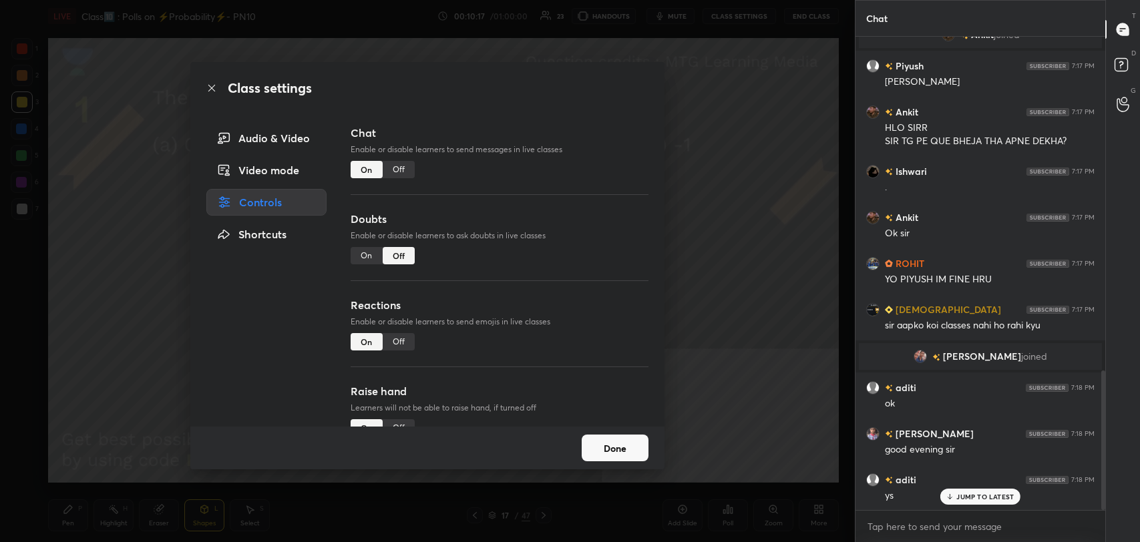
click at [405, 170] on div "Off" at bounding box center [399, 169] width 32 height 17
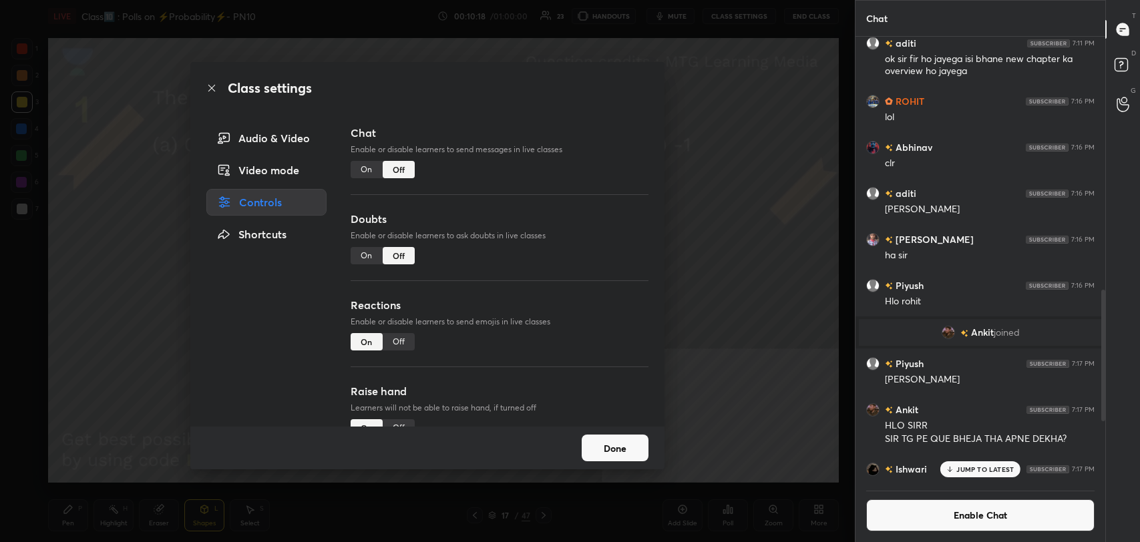
click at [208, 89] on icon at bounding box center [211, 88] width 11 height 11
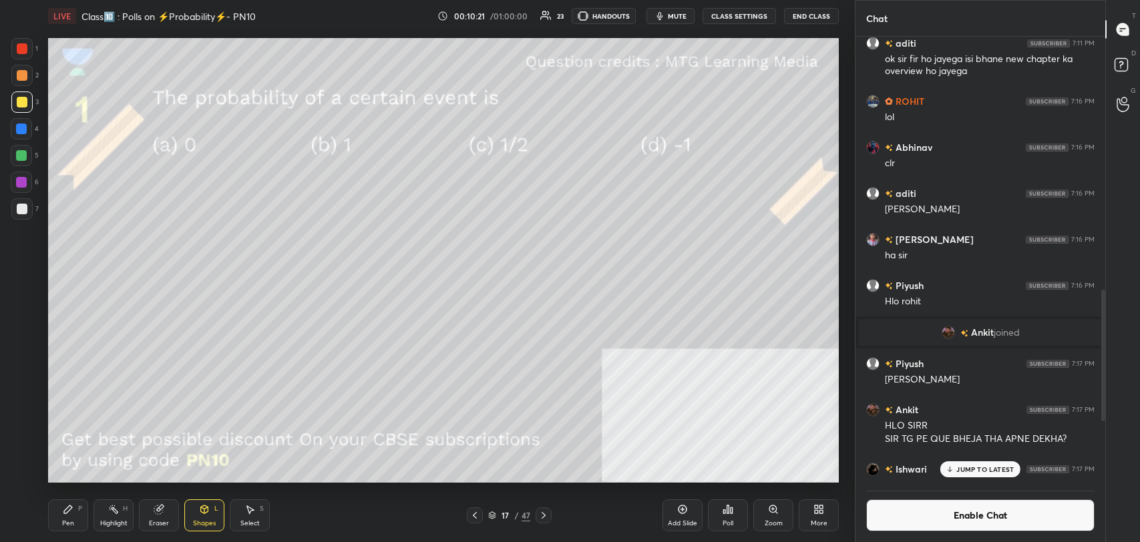
click at [478, 517] on icon at bounding box center [474, 515] width 11 height 11
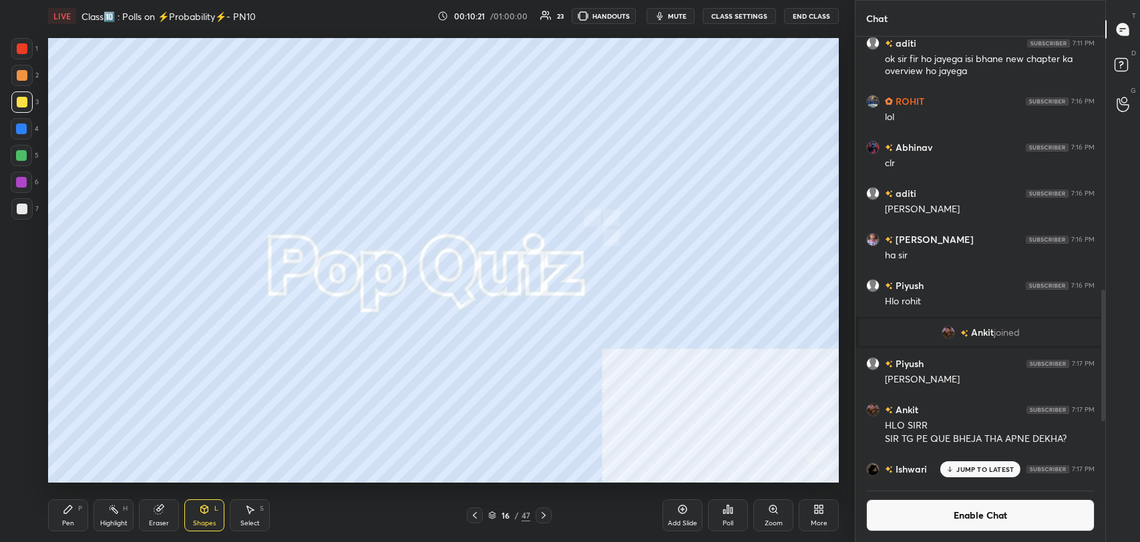
click at [475, 509] on div at bounding box center [475, 515] width 16 height 16
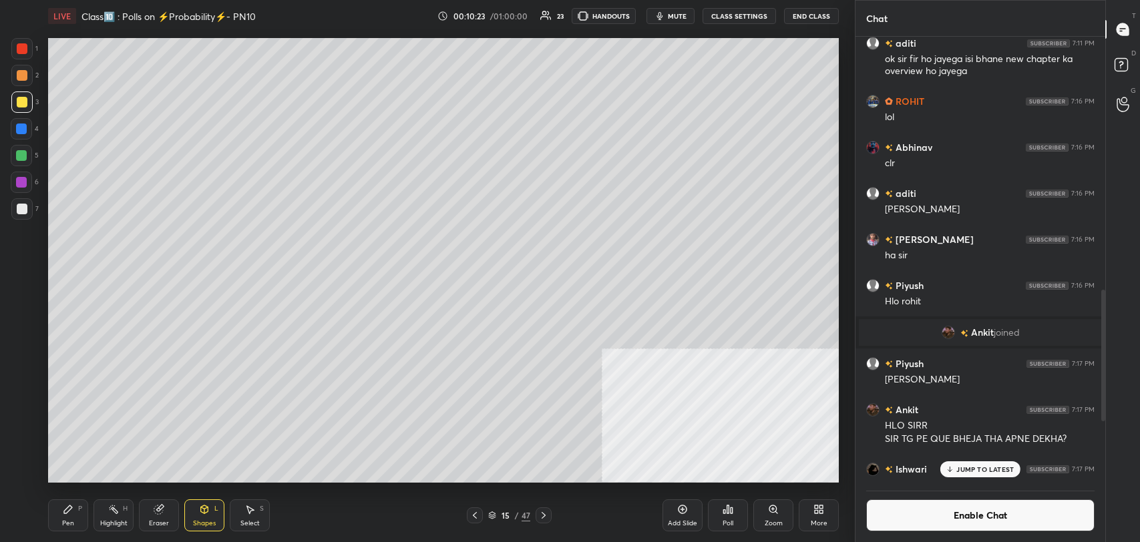
click at [547, 517] on icon at bounding box center [543, 515] width 11 height 11
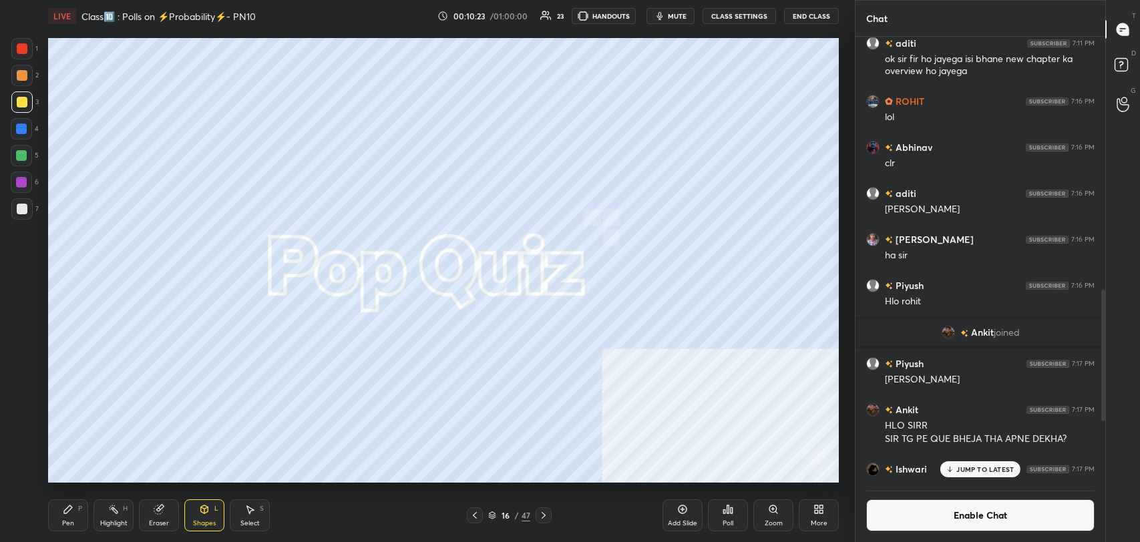
click at [545, 510] on icon at bounding box center [543, 515] width 11 height 11
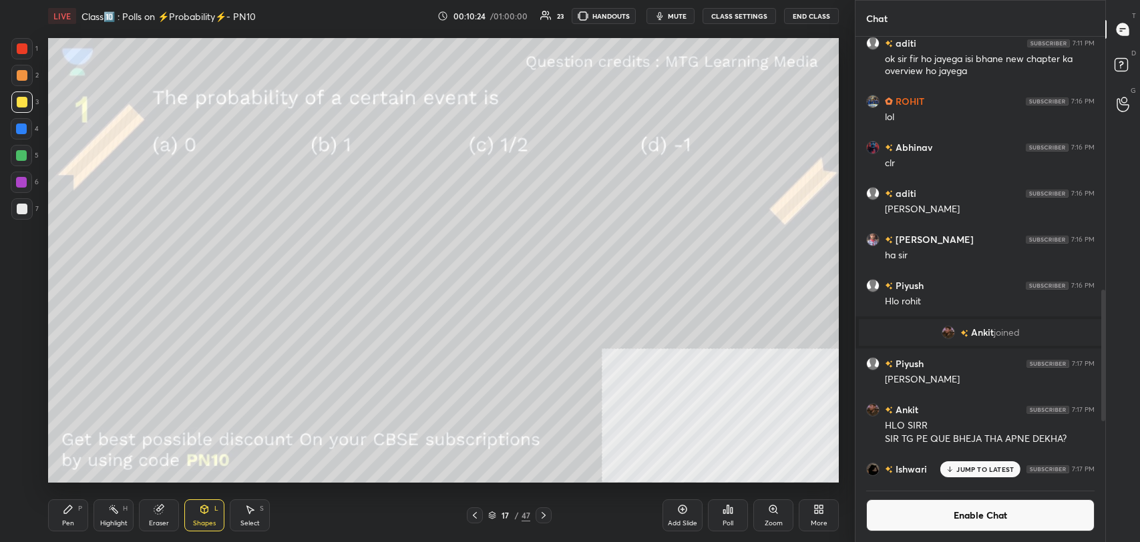
click at [199, 505] on icon at bounding box center [204, 509] width 11 height 11
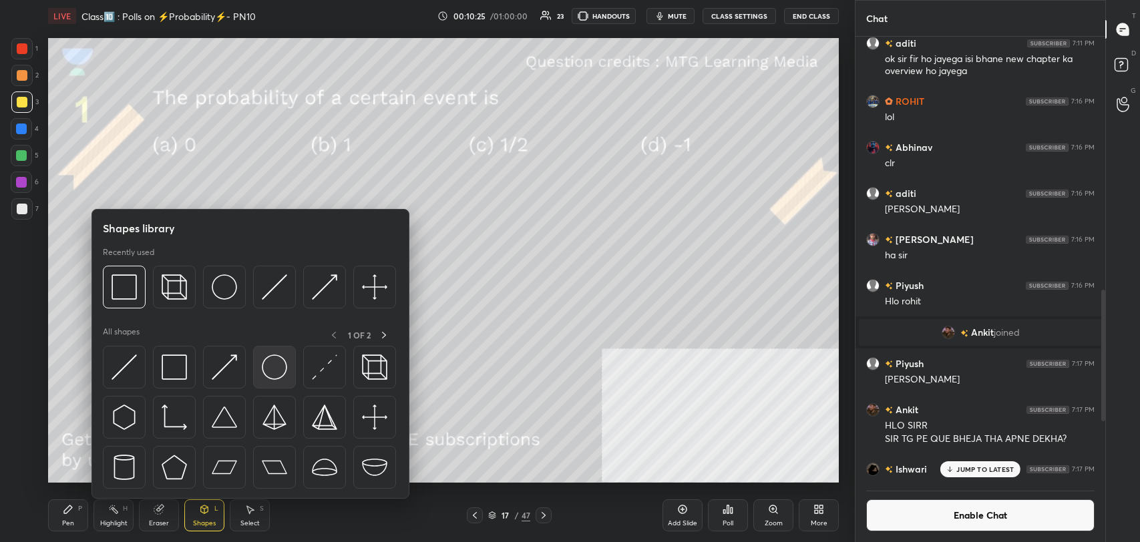
click at [278, 369] on img at bounding box center [274, 367] width 25 height 25
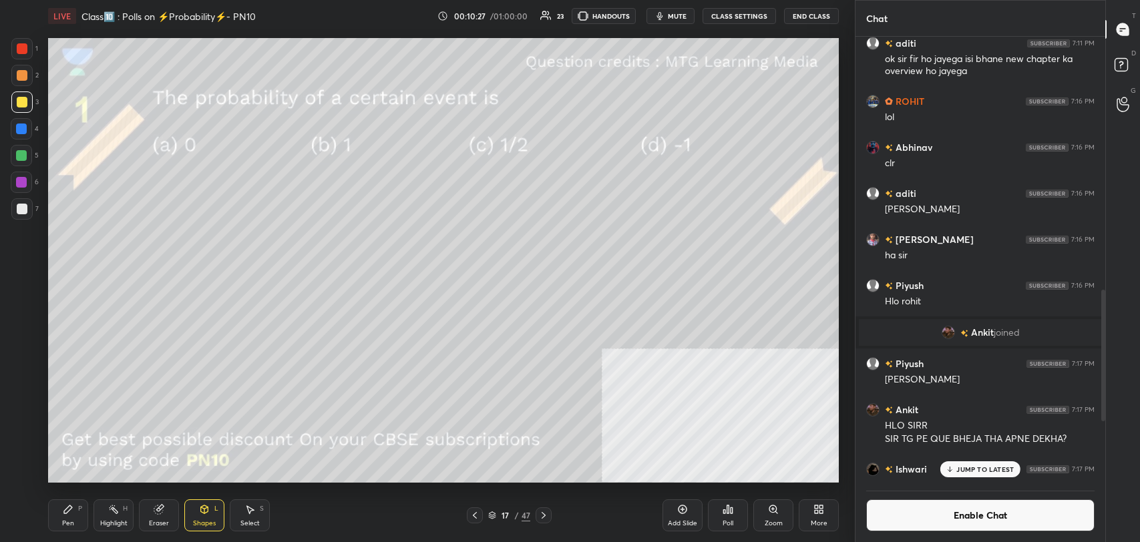
click at [72, 520] on div "Pen" at bounding box center [68, 523] width 12 height 7
click at [25, 214] on div at bounding box center [22, 209] width 11 height 11
click at [205, 513] on icon at bounding box center [204, 509] width 7 height 8
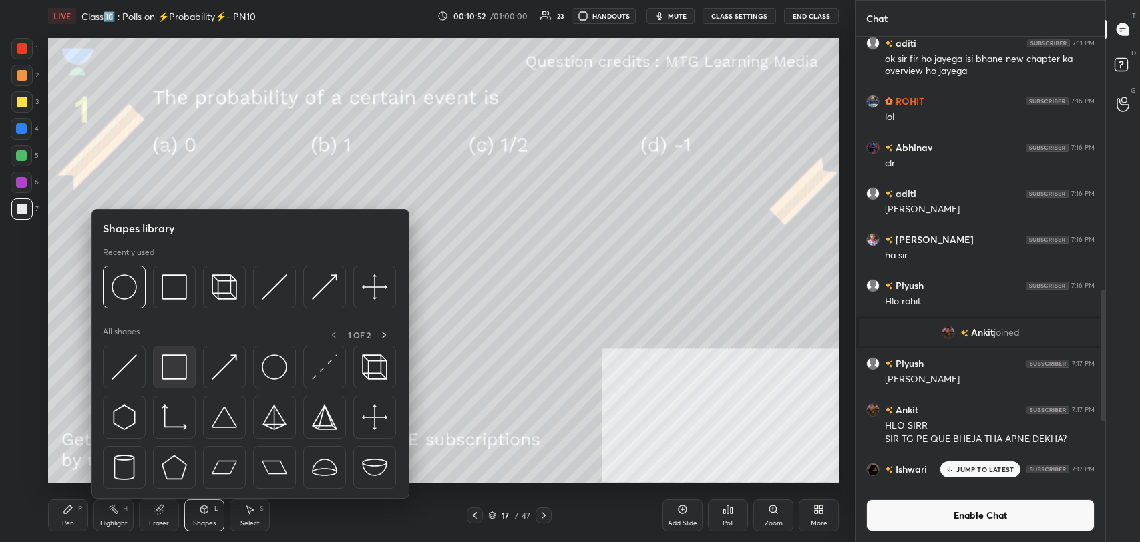
click at [178, 353] on div at bounding box center [174, 367] width 43 height 43
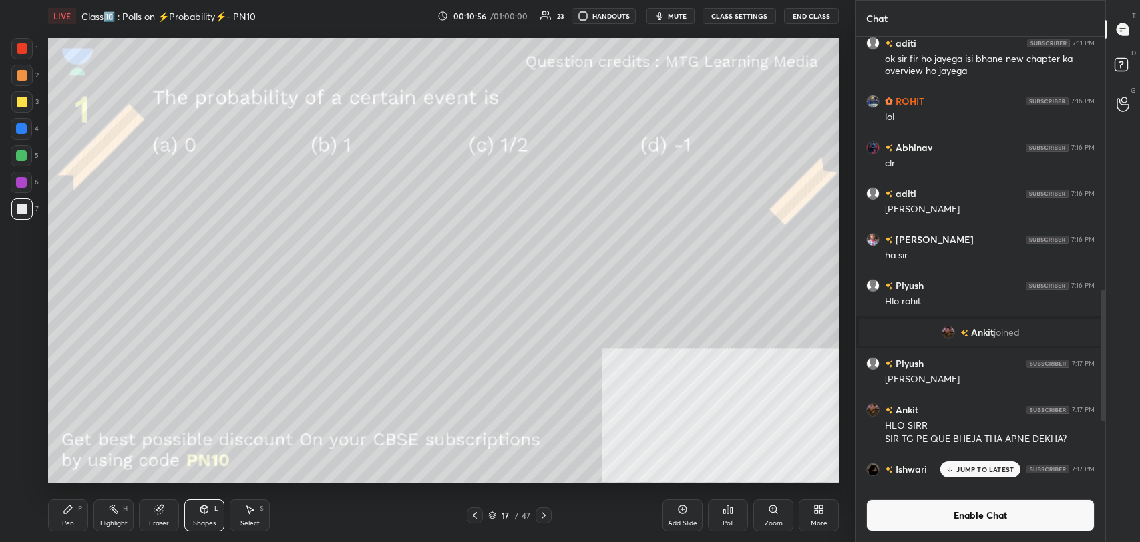
click at [931, 519] on button "Enable Chat" at bounding box center [980, 515] width 228 height 32
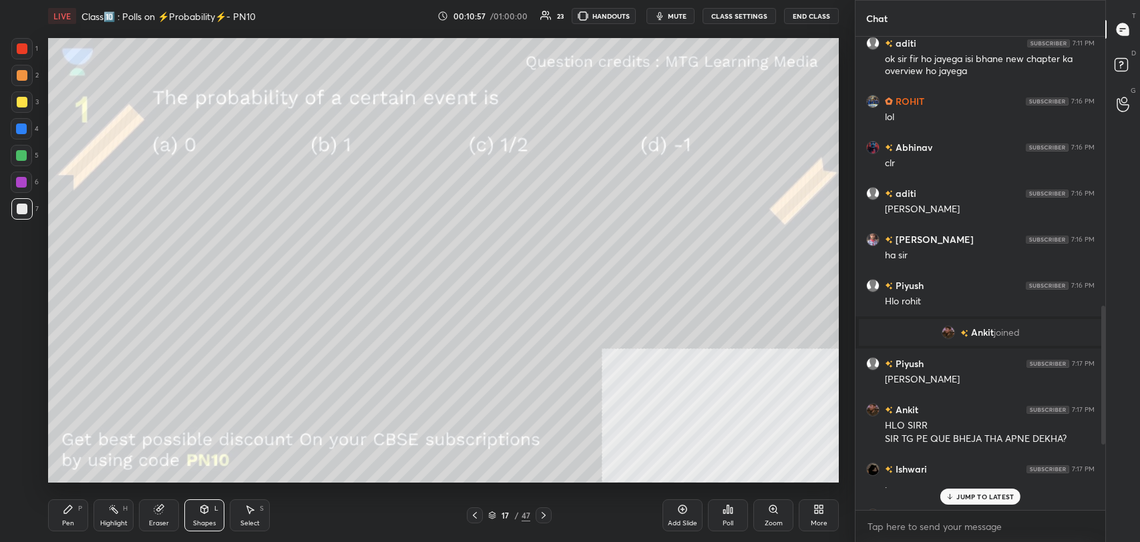
click at [967, 495] on p "JUMP TO LATEST" at bounding box center [984, 497] width 57 height 8
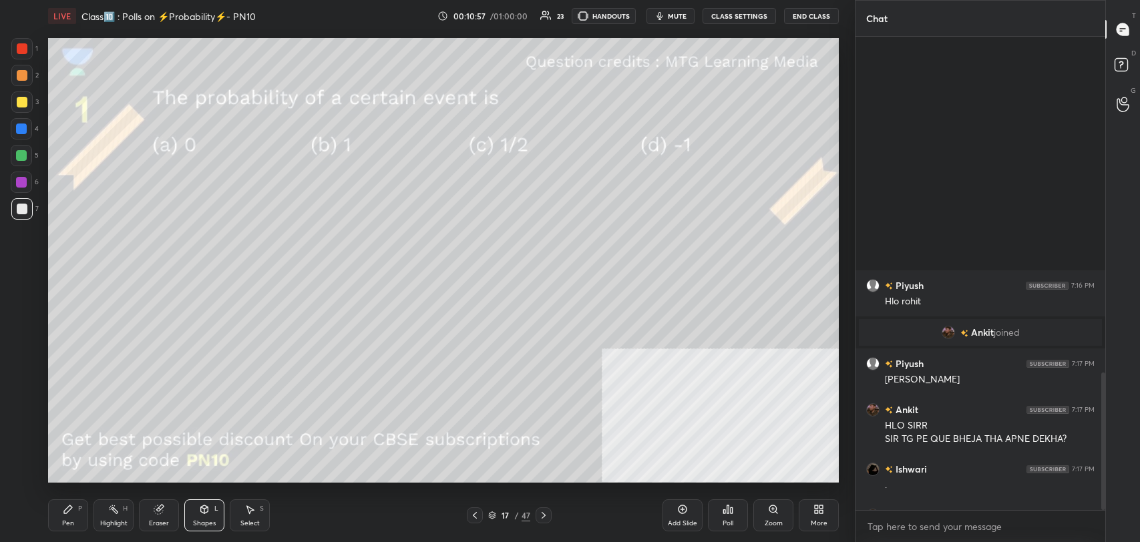
scroll to position [1159, 0]
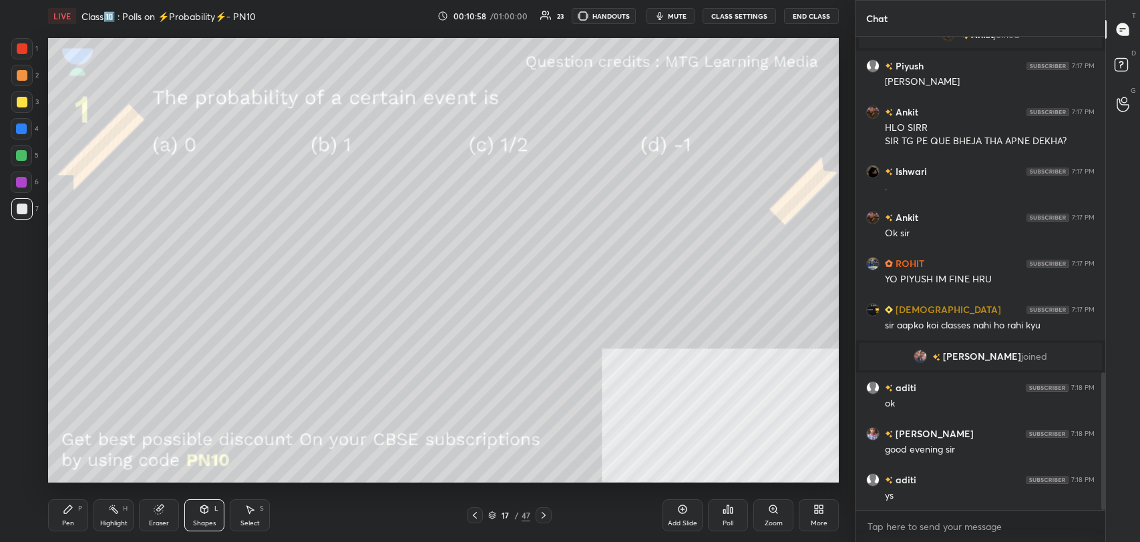
click at [544, 515] on icon at bounding box center [543, 515] width 4 height 7
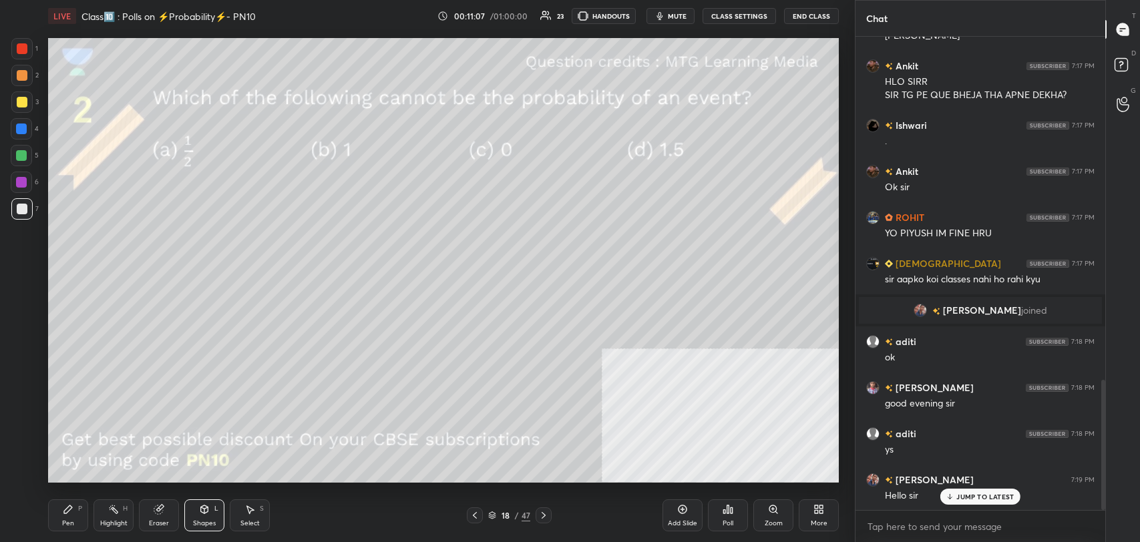
scroll to position [1251, 0]
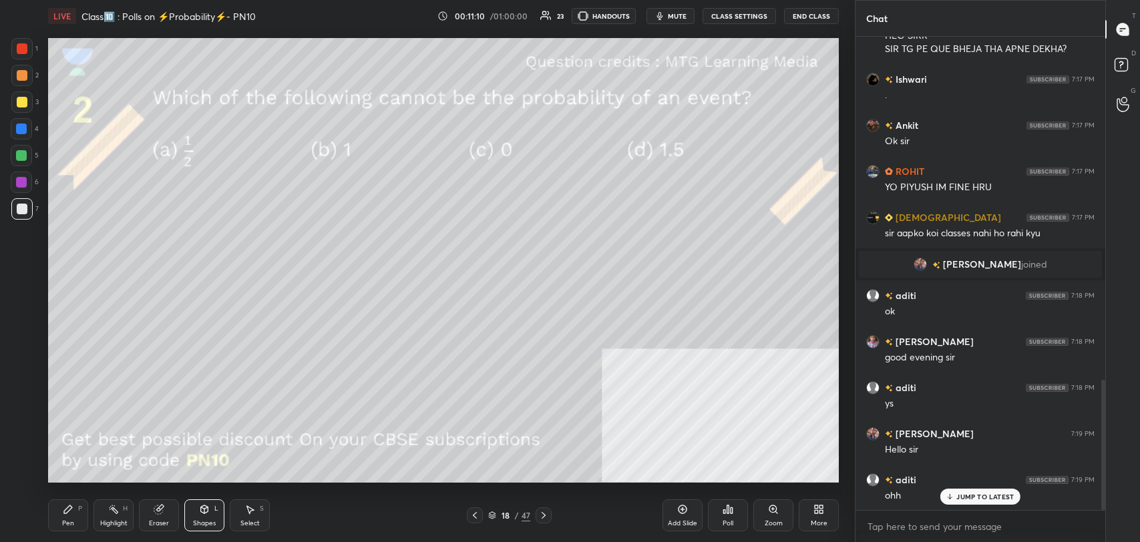
click at [981, 494] on p "JUMP TO LATEST" at bounding box center [984, 497] width 57 height 8
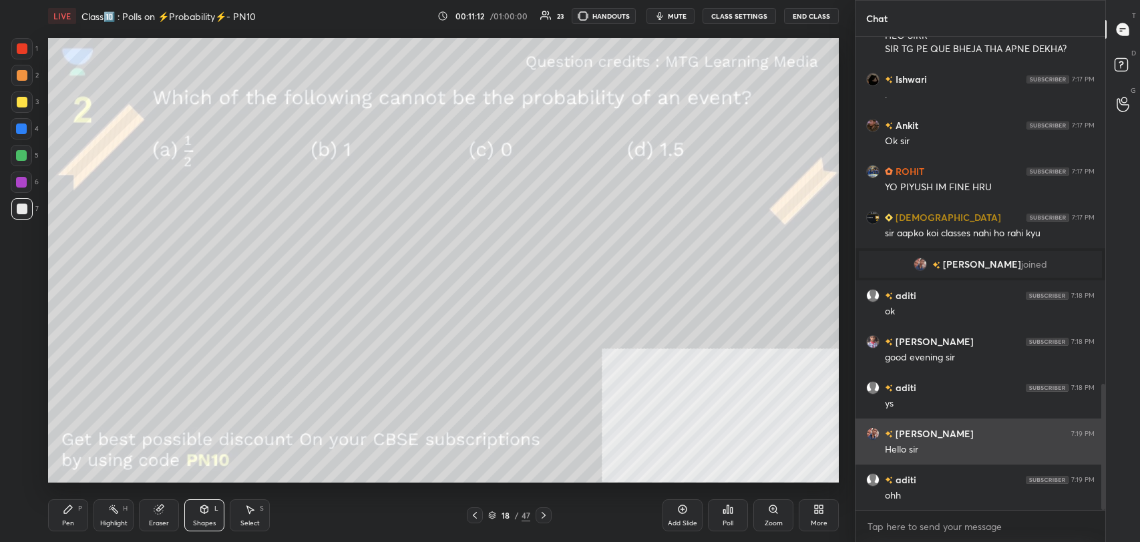
scroll to position [1298, 0]
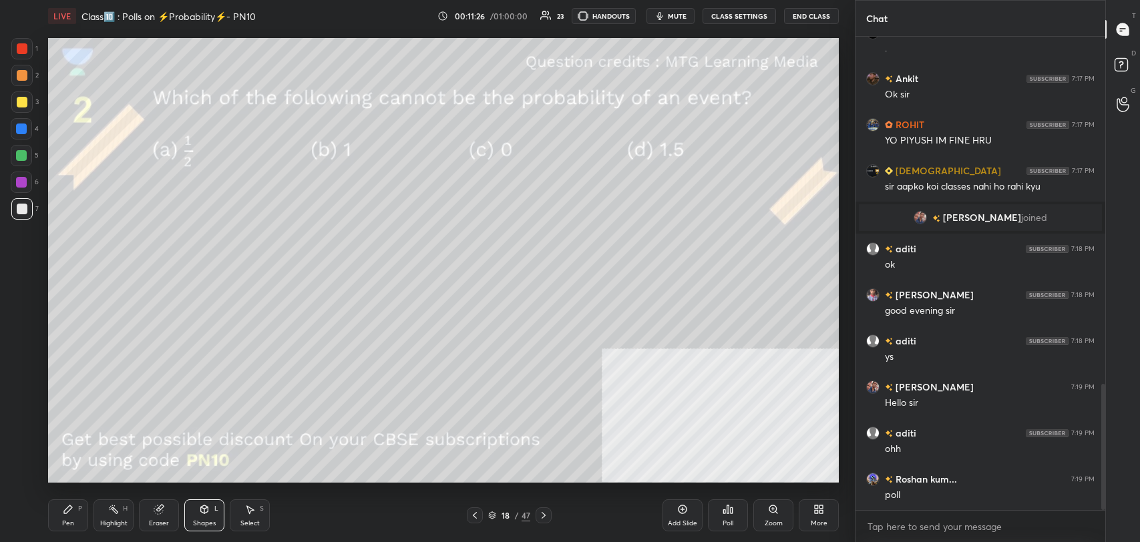
click at [71, 514] on div "Pen P" at bounding box center [68, 515] width 40 height 32
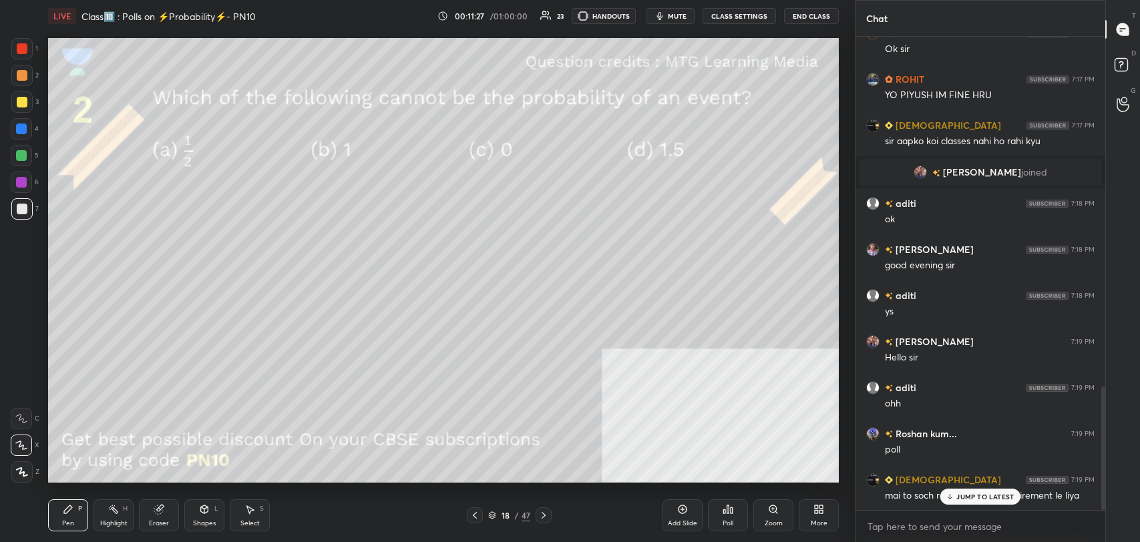
click at [23, 103] on div at bounding box center [22, 102] width 11 height 11
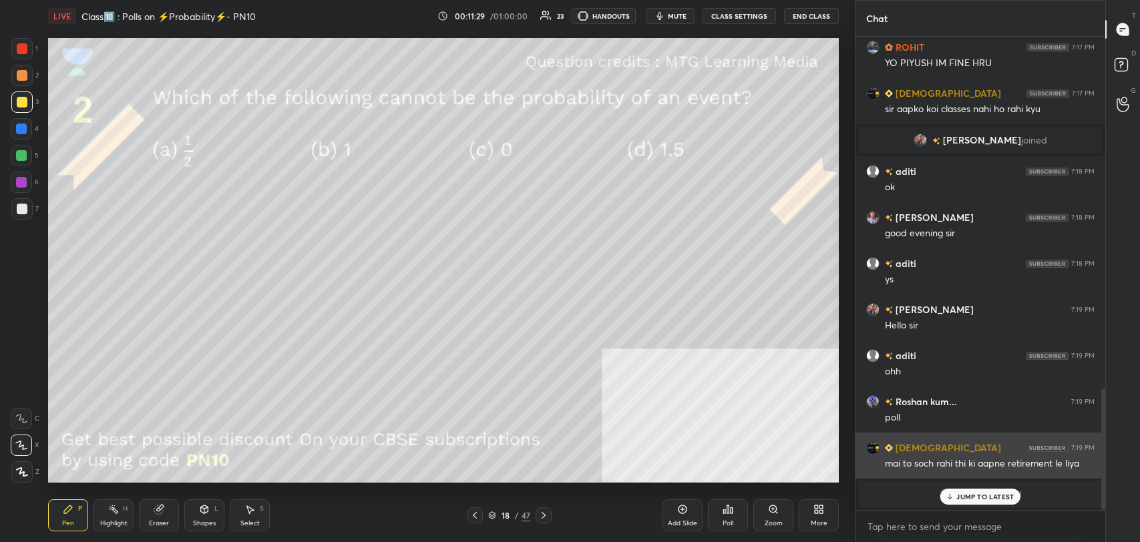
drag, startPoint x: 955, startPoint y: 493, endPoint x: 903, endPoint y: 473, distance: 55.6
click at [955, 493] on div "JUMP TO LATEST" at bounding box center [980, 497] width 80 height 16
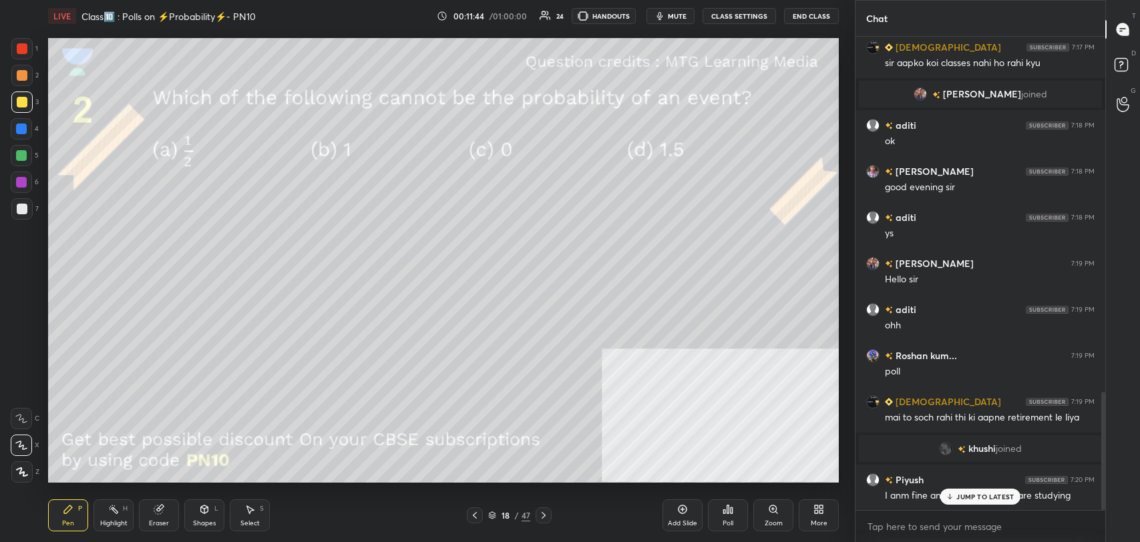
click at [980, 497] on p "JUMP TO LATEST" at bounding box center [984, 497] width 57 height 8
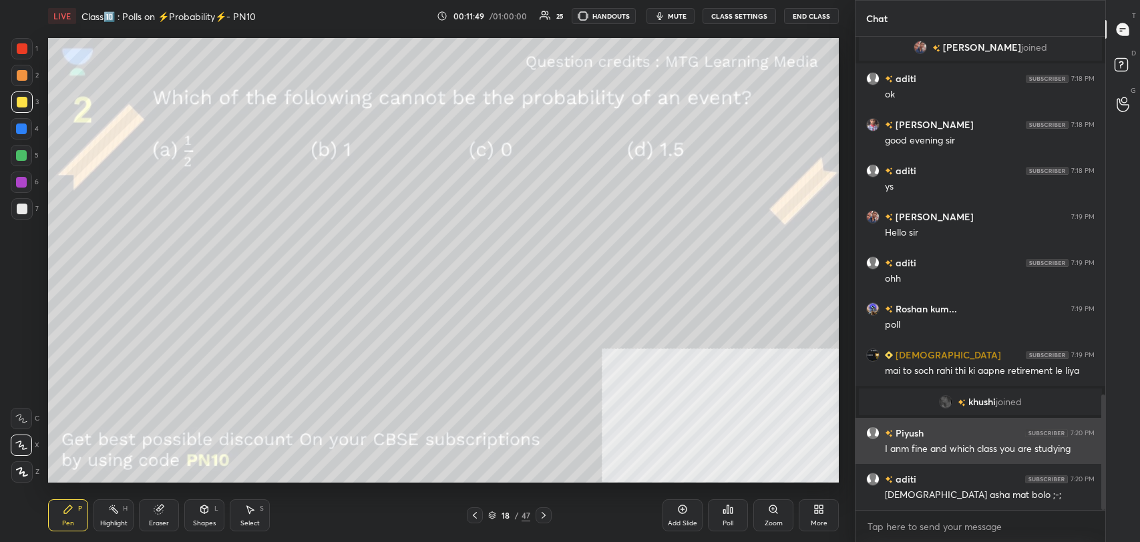
scroll to position [1514, 0]
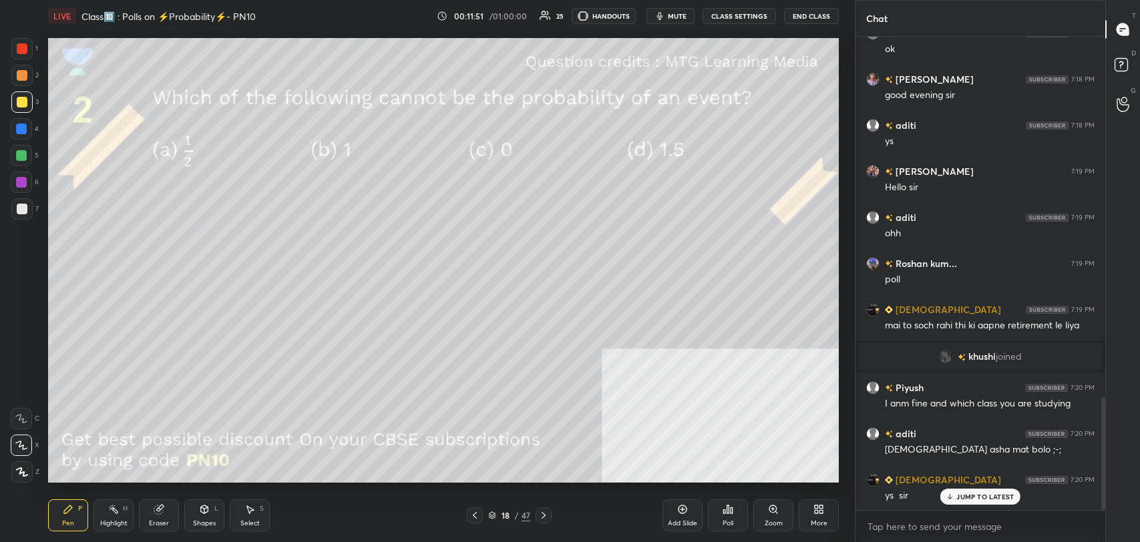
click at [968, 498] on p "JUMP TO LATEST" at bounding box center [984, 497] width 57 height 8
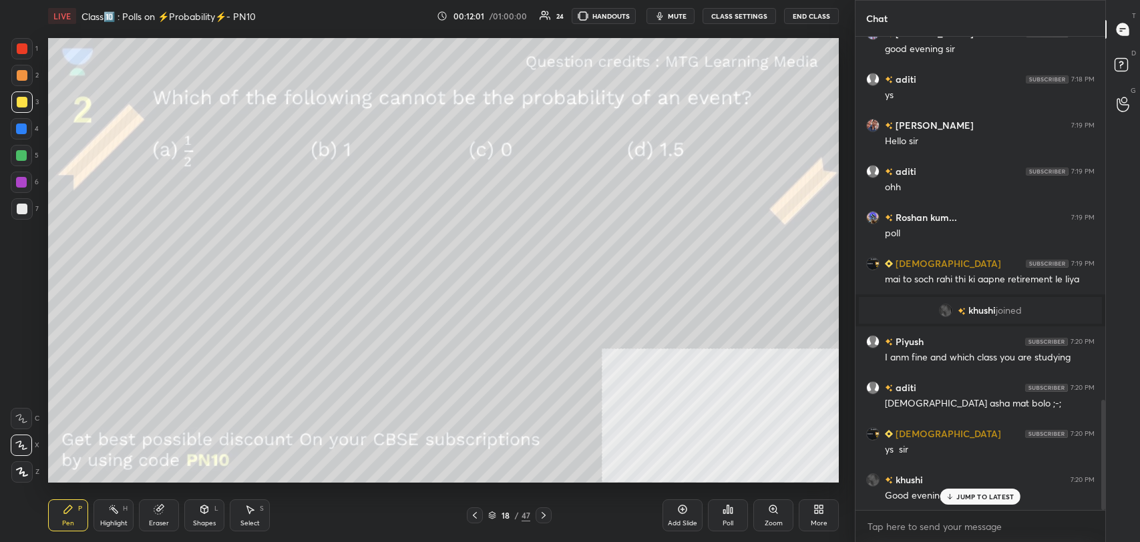
drag, startPoint x: 972, startPoint y: 499, endPoint x: 843, endPoint y: 484, distance: 130.4
click at [963, 499] on p "JUMP TO LATEST" at bounding box center [984, 497] width 57 height 8
click at [733, 513] on div "Poll" at bounding box center [728, 515] width 40 height 32
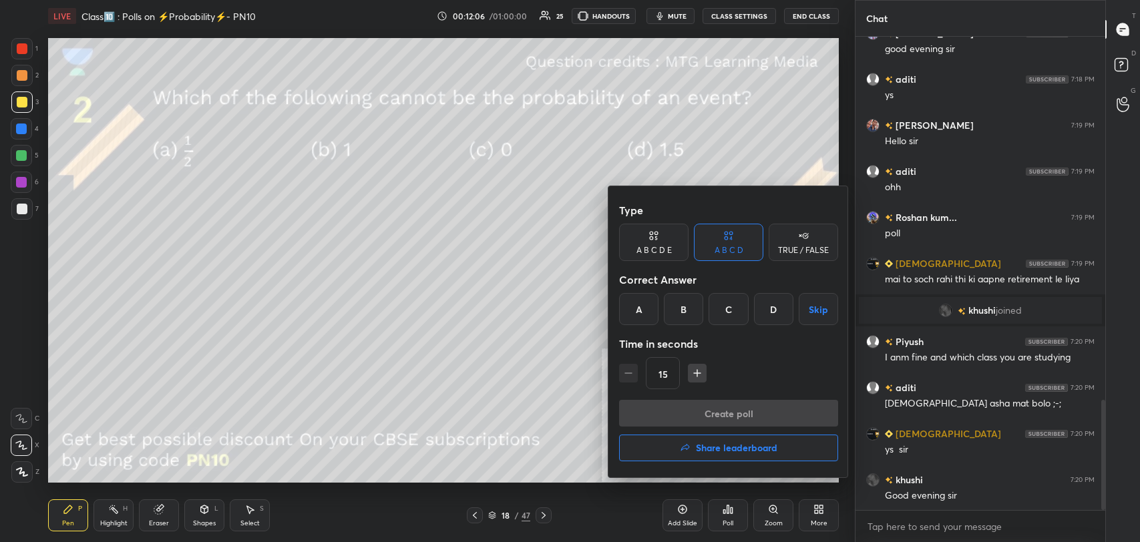
click at [779, 306] on div "D" at bounding box center [773, 309] width 39 height 32
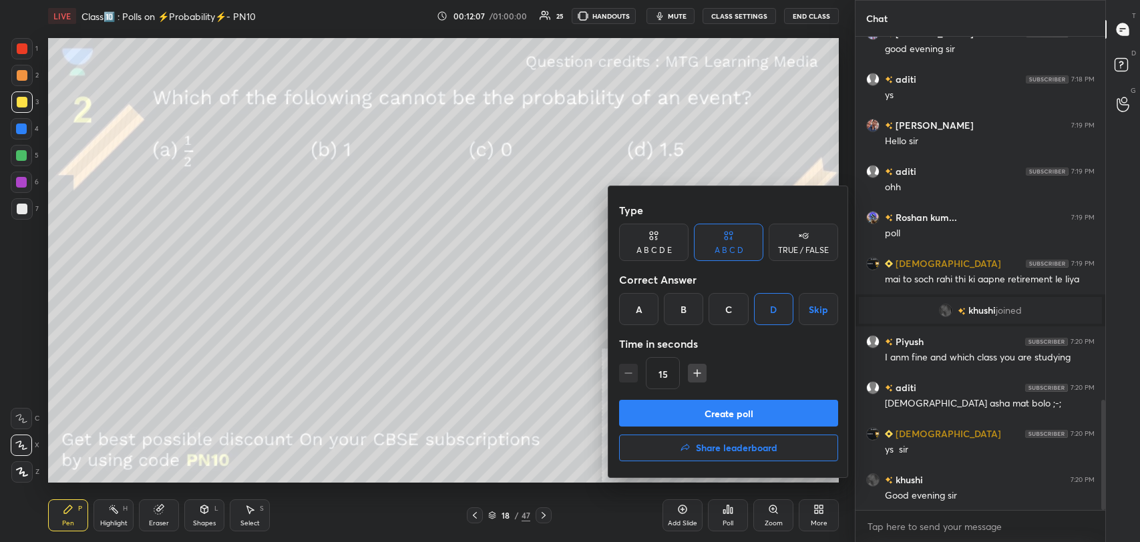
click at [744, 416] on button "Create poll" at bounding box center [728, 413] width 219 height 27
type textarea "x"
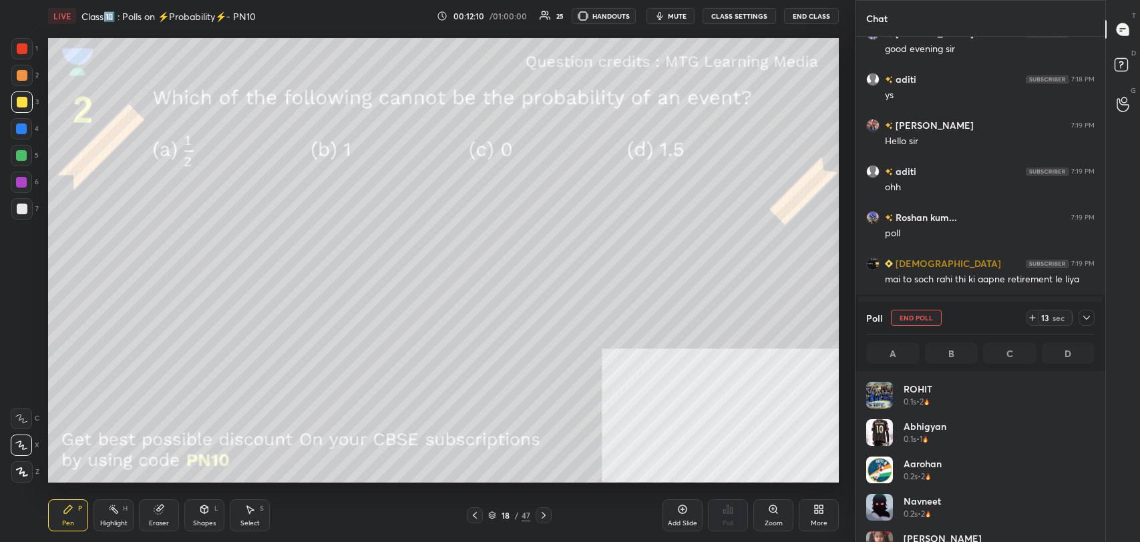
scroll to position [156, 224]
click at [732, 15] on button "CLASS SETTINGS" at bounding box center [738, 16] width 73 height 16
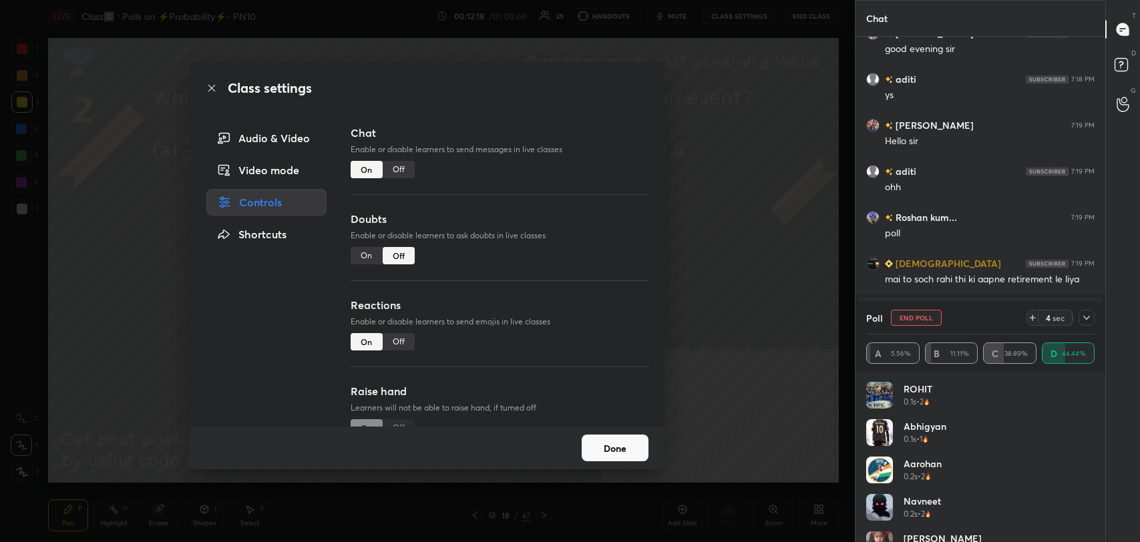
click at [403, 169] on div "Off" at bounding box center [399, 169] width 32 height 17
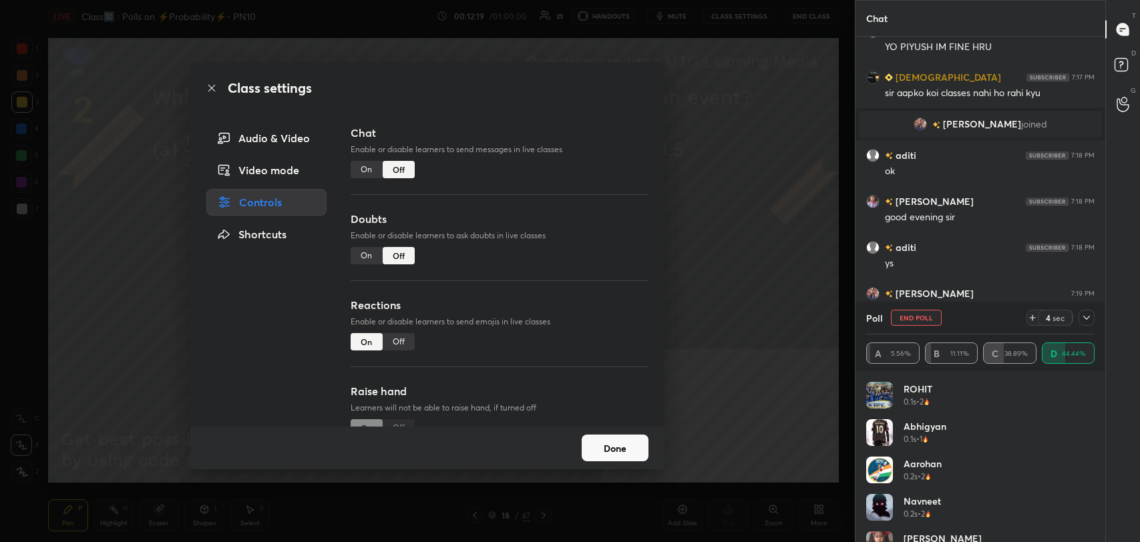
scroll to position [373, 246]
click at [209, 87] on icon at bounding box center [211, 88] width 11 height 11
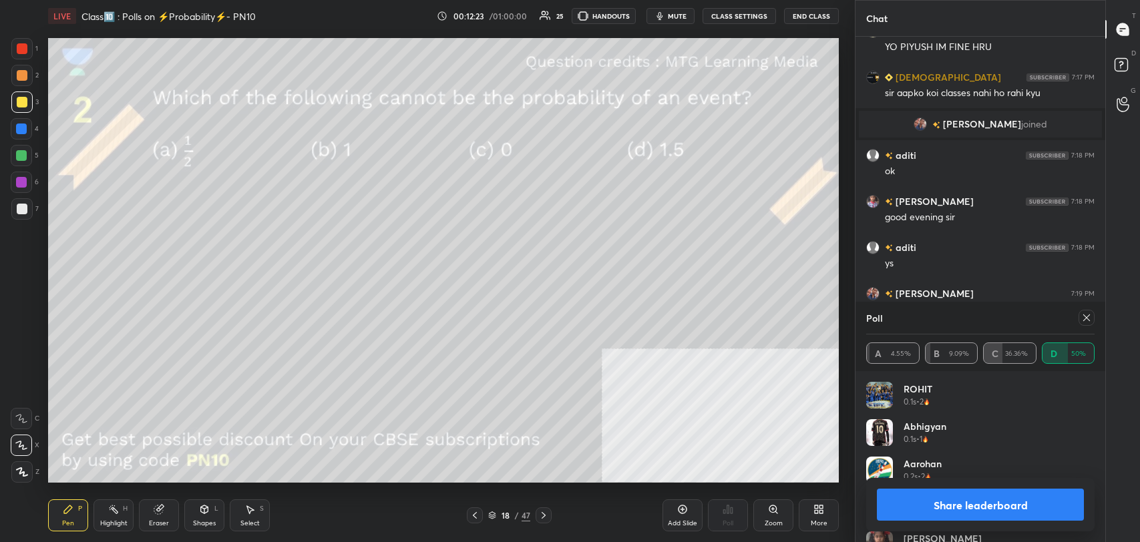
click at [1023, 499] on button "Share leaderboard" at bounding box center [980, 505] width 207 height 32
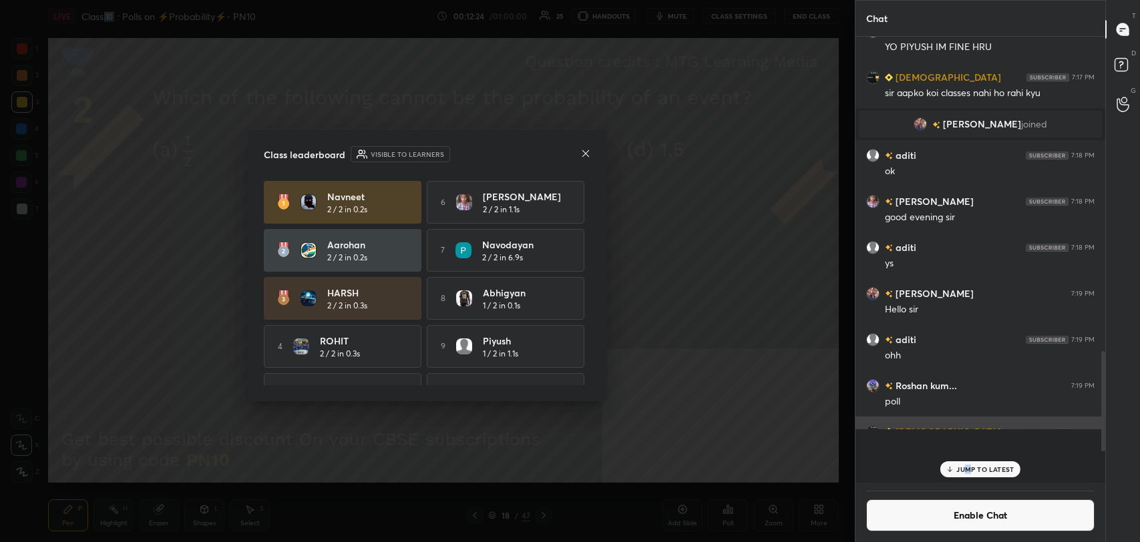
scroll to position [497, 246]
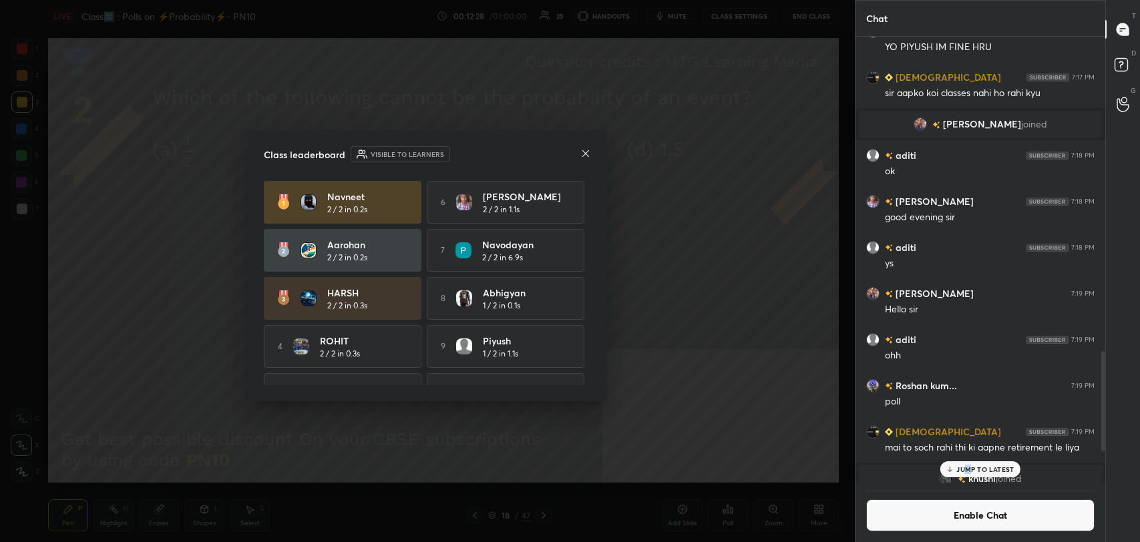
click at [583, 151] on icon at bounding box center [585, 153] width 7 height 7
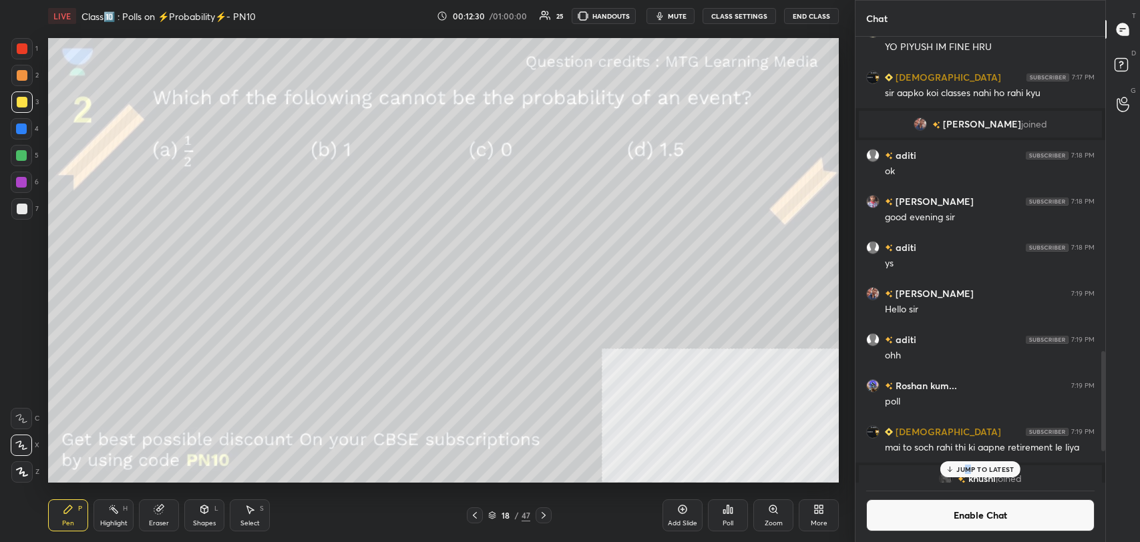
click at [473, 517] on icon at bounding box center [474, 515] width 11 height 11
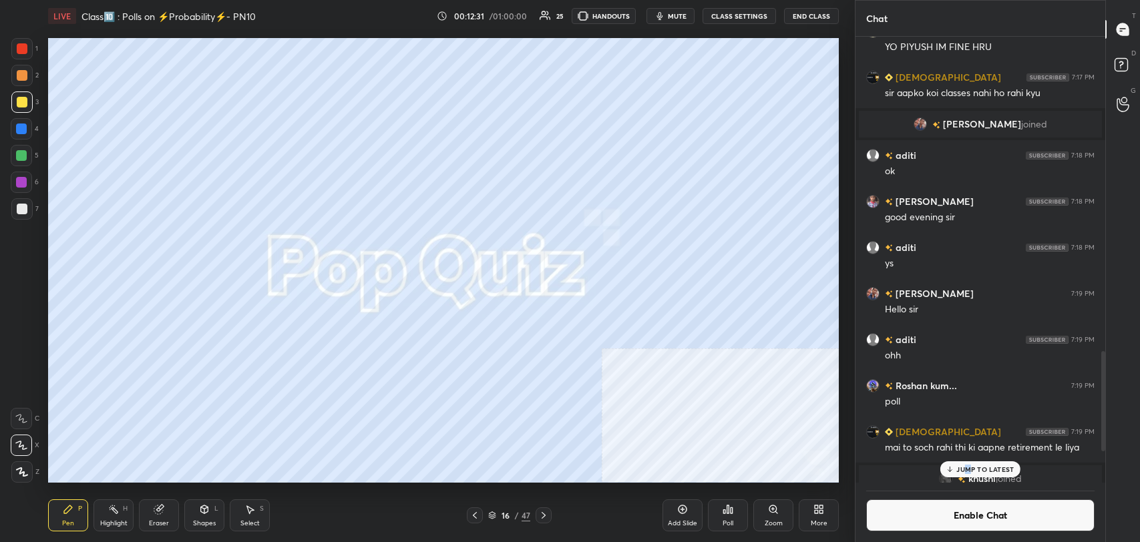
click at [473, 517] on icon at bounding box center [474, 515] width 11 height 11
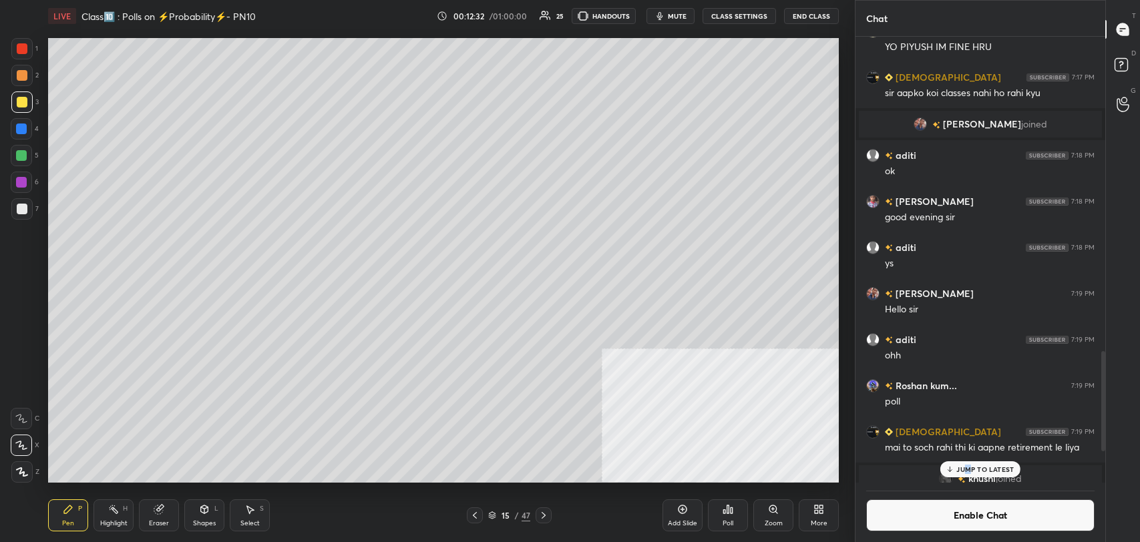
click at [473, 517] on icon at bounding box center [474, 515] width 11 height 11
click at [116, 513] on rect at bounding box center [115, 510] width 7 height 7
click at [535, 517] on div at bounding box center [543, 515] width 16 height 16
click at [538, 519] on icon at bounding box center [543, 515] width 11 height 11
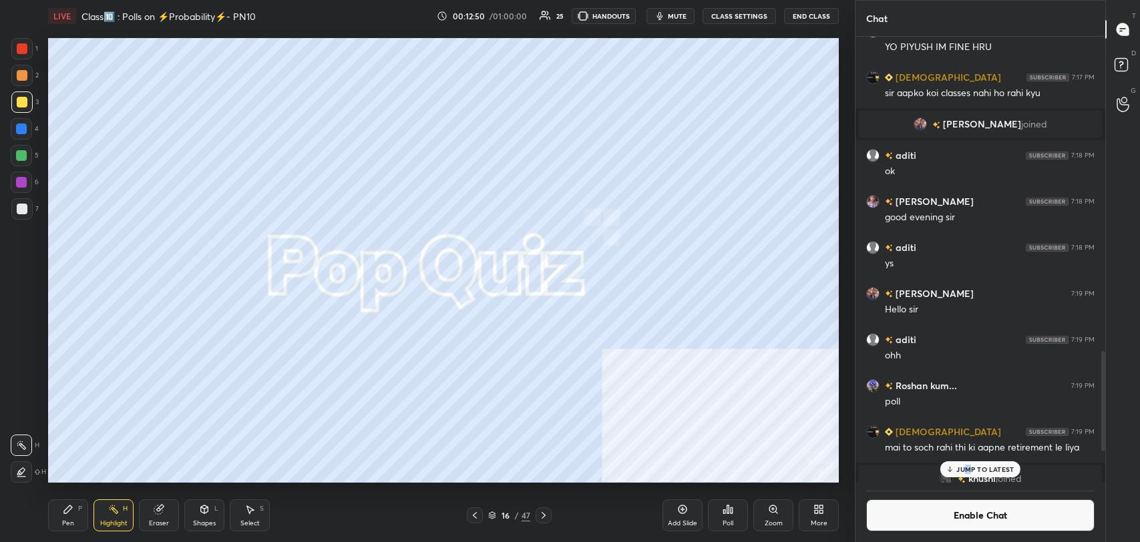
click at [539, 519] on icon at bounding box center [543, 515] width 11 height 11
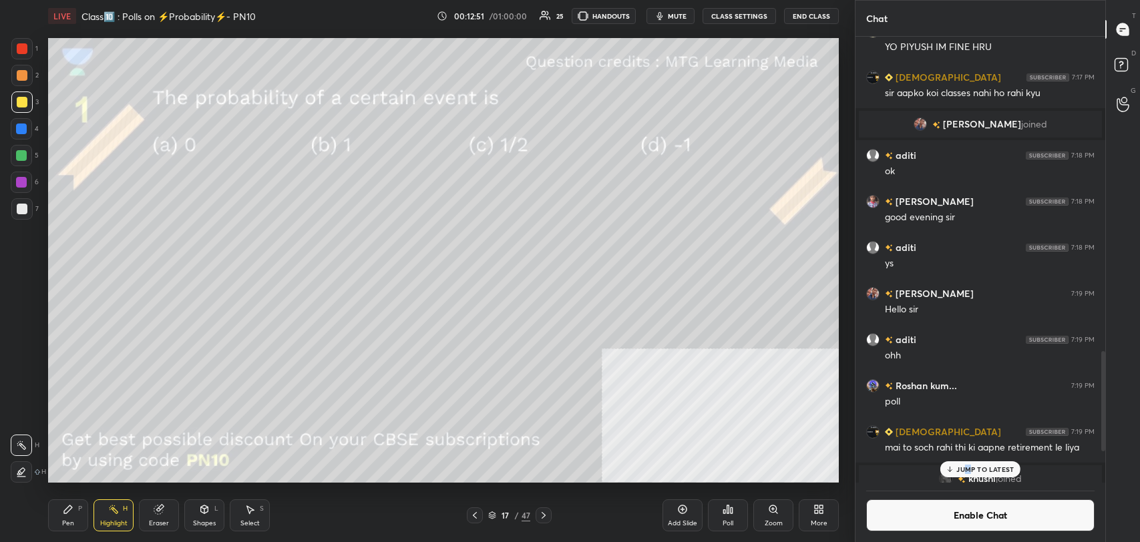
click at [539, 519] on icon at bounding box center [543, 515] width 11 height 11
click at [122, 512] on div "Highlight H" at bounding box center [113, 515] width 40 height 32
click at [213, 509] on div "Shapes L" at bounding box center [204, 515] width 40 height 32
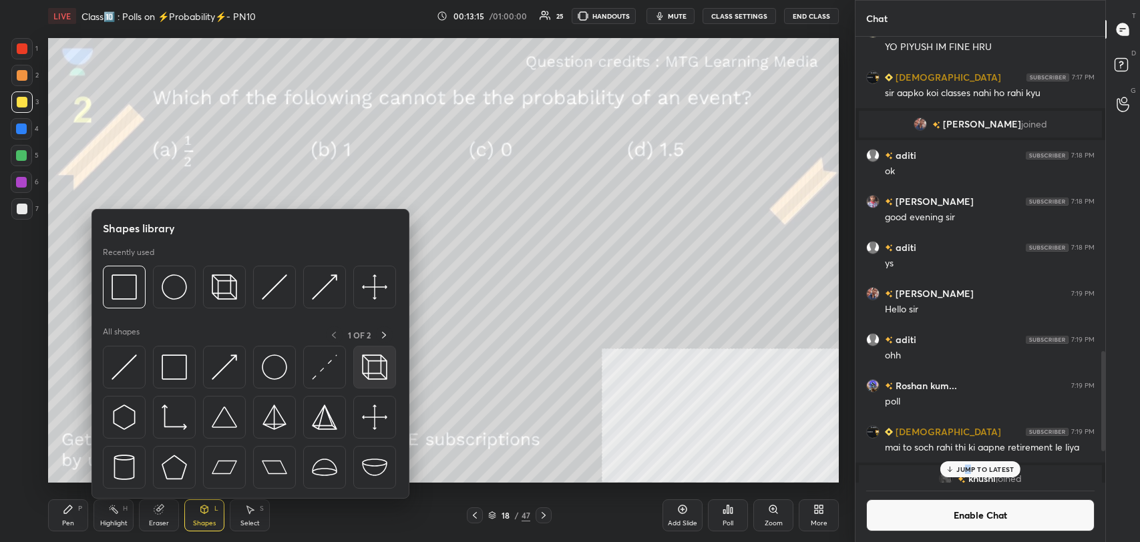
click at [370, 357] on img at bounding box center [374, 367] width 25 height 25
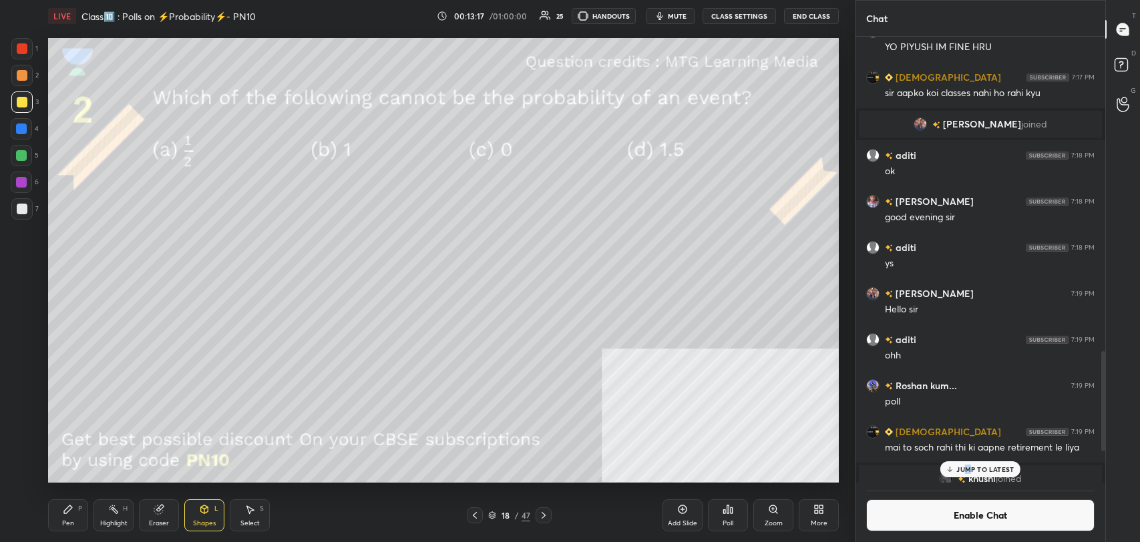
click at [76, 521] on div "Pen P" at bounding box center [68, 515] width 40 height 32
click at [26, 204] on div at bounding box center [22, 209] width 11 height 11
click at [168, 511] on div "Eraser" at bounding box center [159, 515] width 40 height 32
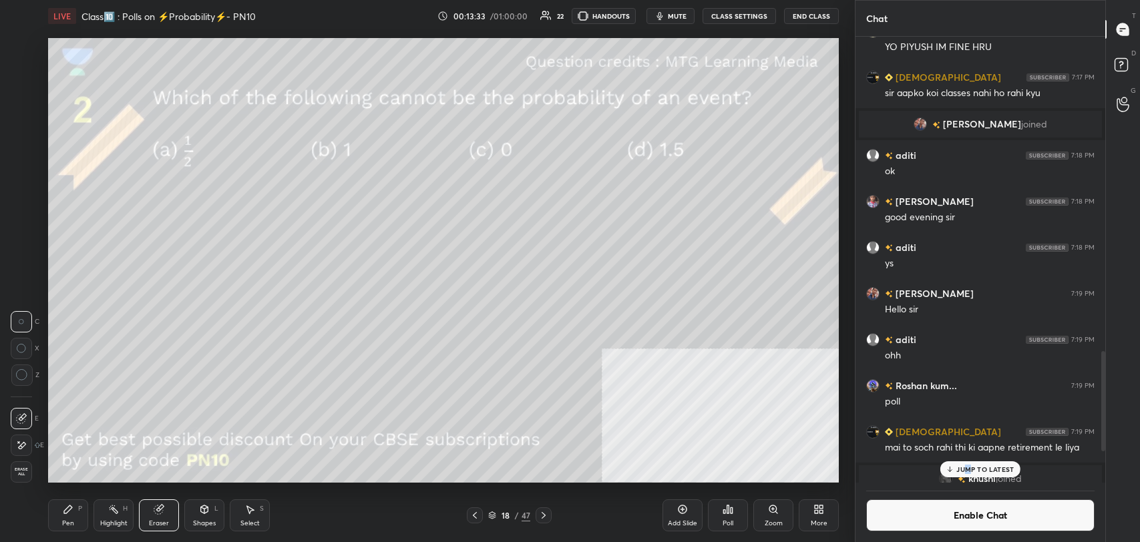
click at [207, 515] on div "Shapes L" at bounding box center [204, 515] width 40 height 32
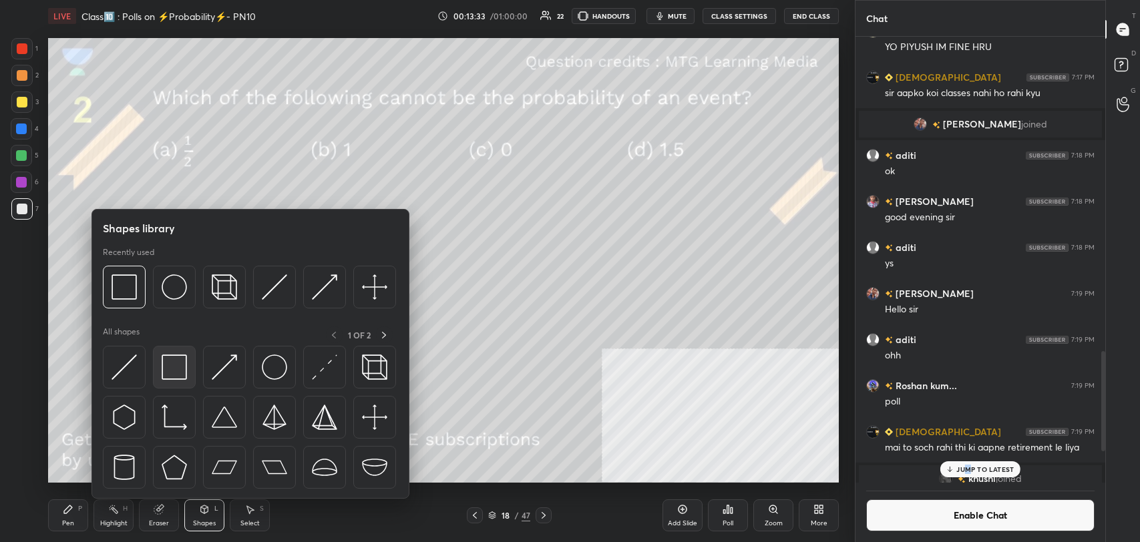
click at [172, 363] on img at bounding box center [174, 367] width 25 height 25
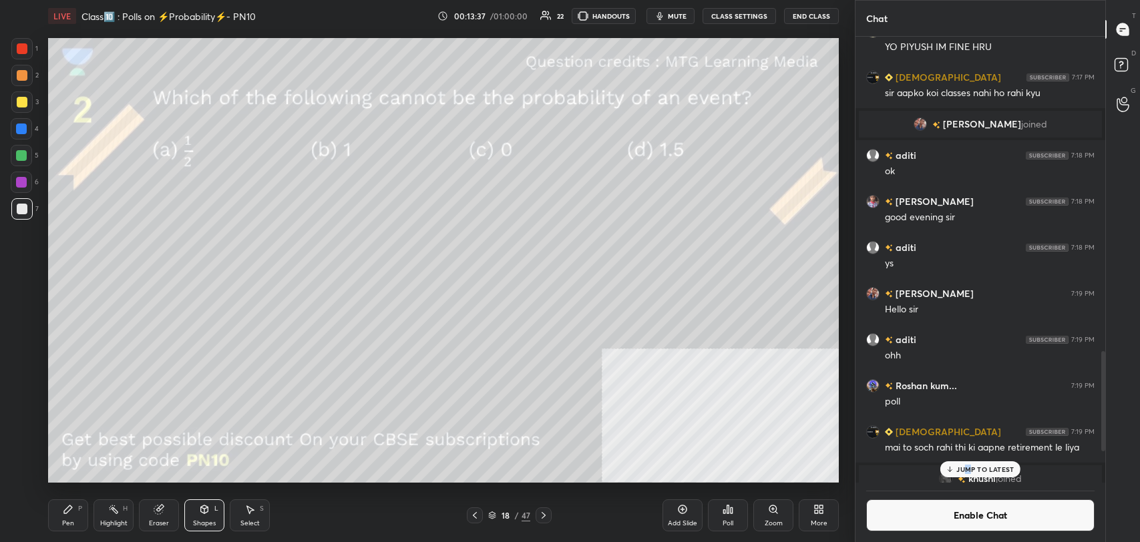
click at [940, 507] on button "Enable Chat" at bounding box center [980, 515] width 228 height 32
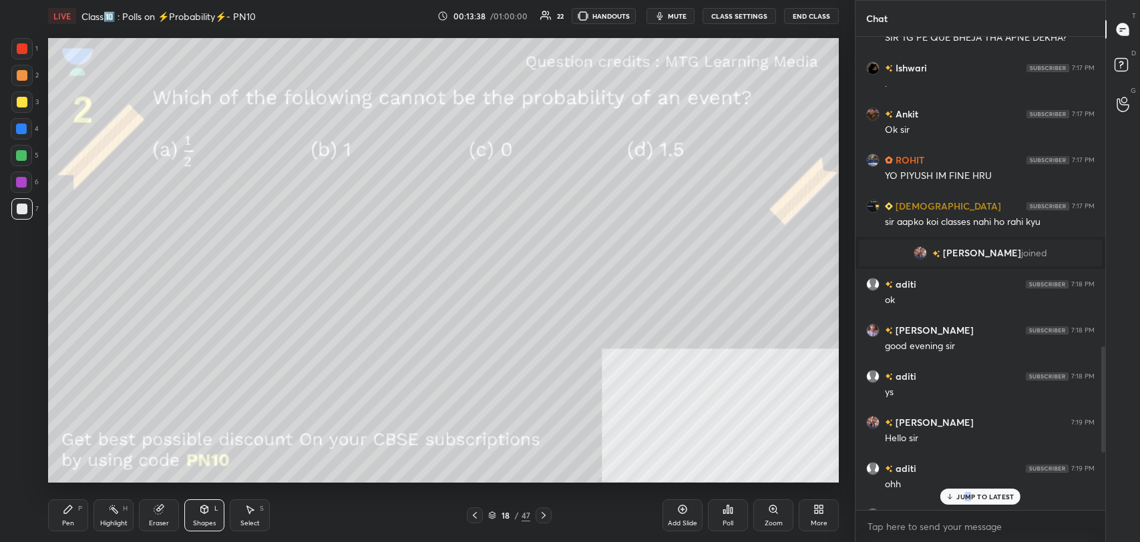
click at [972, 493] on p "JUMP TO LATEST" at bounding box center [984, 497] width 57 height 8
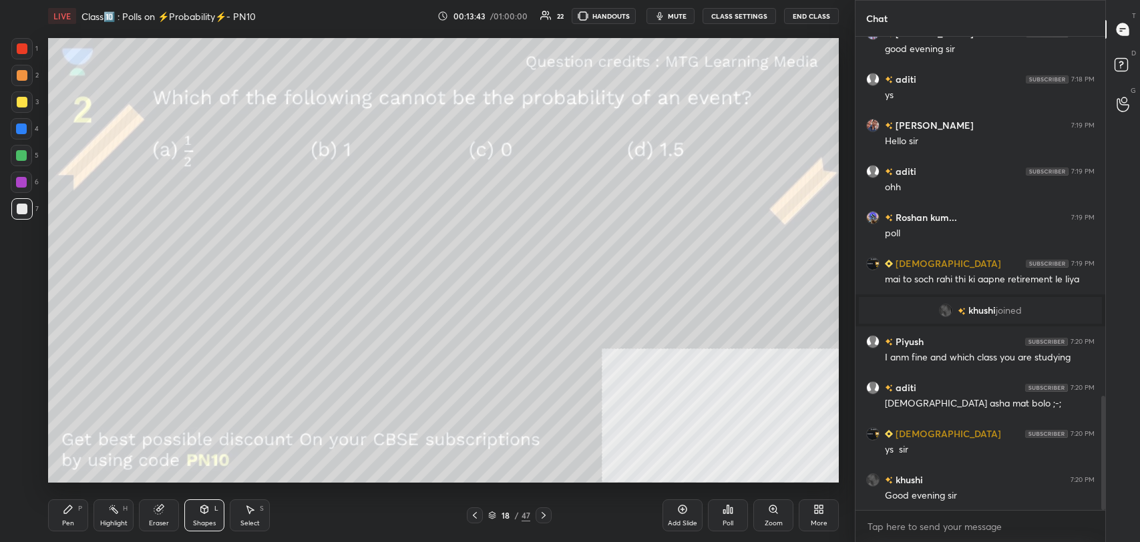
click at [544, 517] on icon at bounding box center [543, 515] width 11 height 11
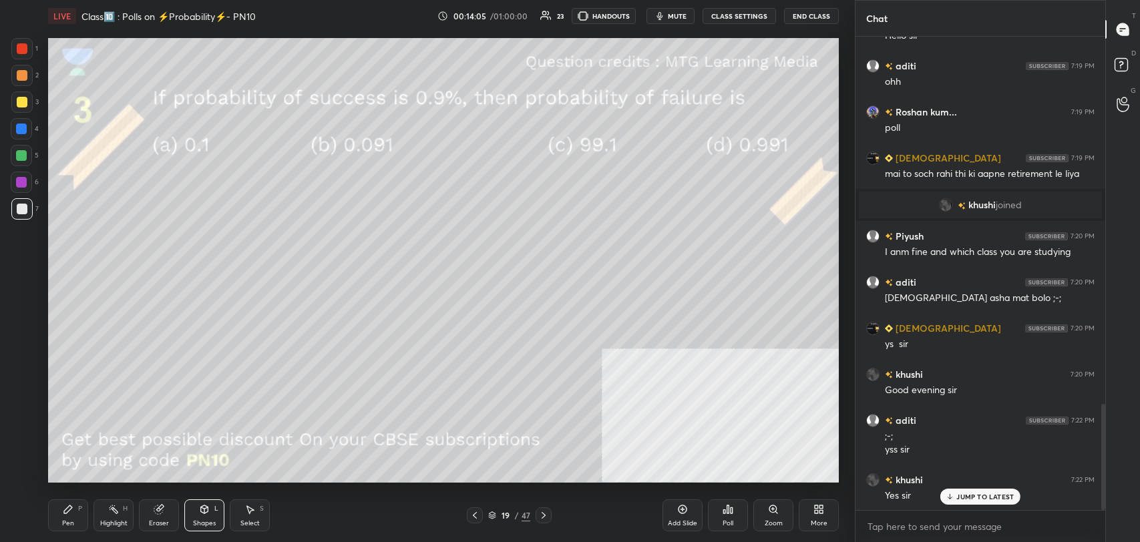
scroll to position [1638, 0]
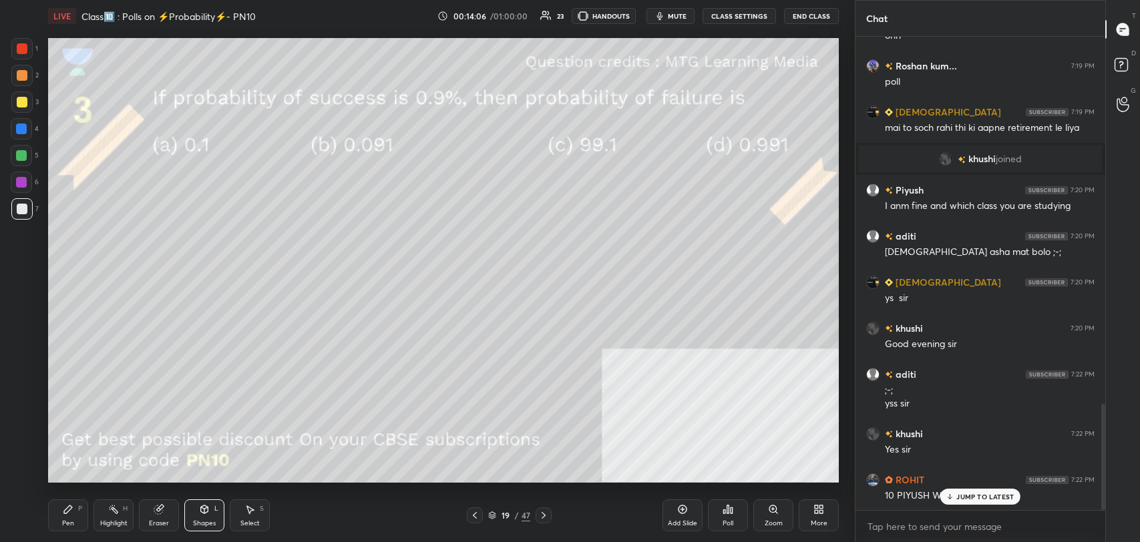
drag, startPoint x: 987, startPoint y: 496, endPoint x: 841, endPoint y: 373, distance: 191.0
click at [986, 495] on p "JUMP TO LATEST" at bounding box center [984, 497] width 57 height 8
click at [24, 100] on div at bounding box center [22, 102] width 11 height 11
drag, startPoint x: 61, startPoint y: 515, endPoint x: 69, endPoint y: 509, distance: 10.4
click at [61, 516] on div "Pen P" at bounding box center [68, 515] width 40 height 32
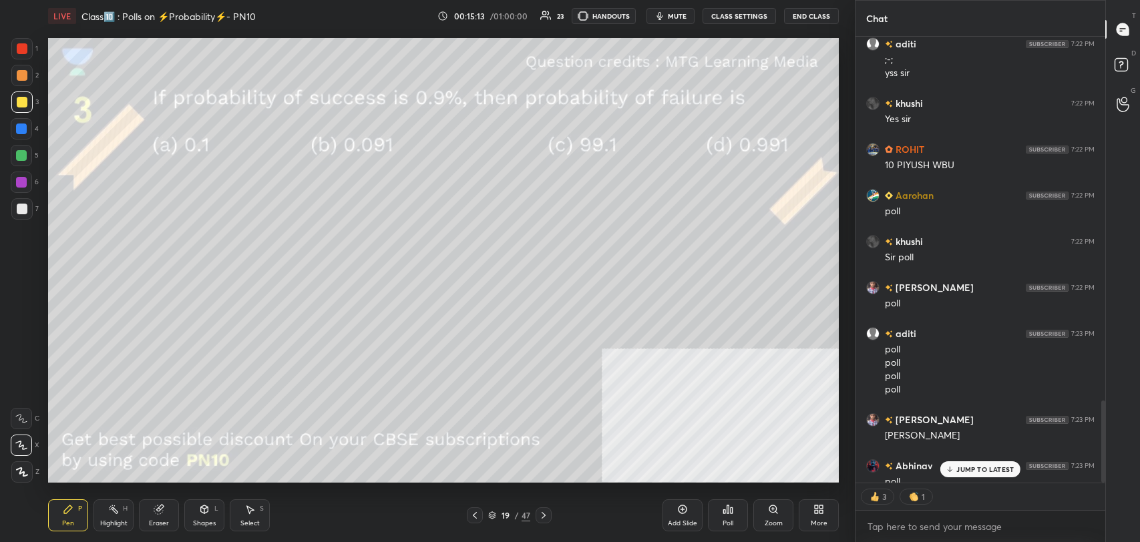
scroll to position [1982, 0]
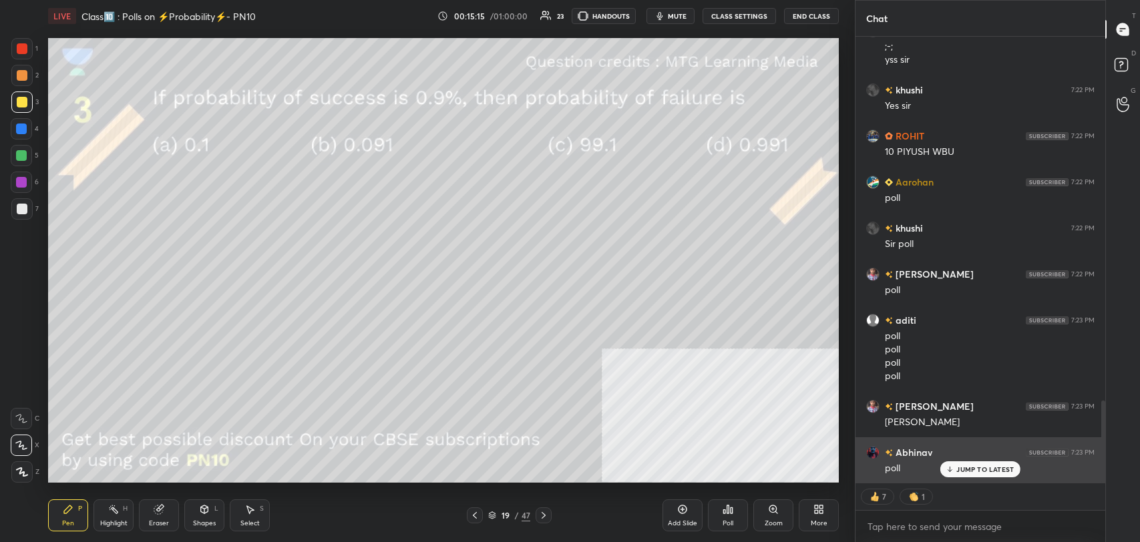
drag, startPoint x: 975, startPoint y: 471, endPoint x: 897, endPoint y: 444, distance: 82.1
click at [975, 471] on p "JUMP TO LATEST" at bounding box center [984, 469] width 57 height 8
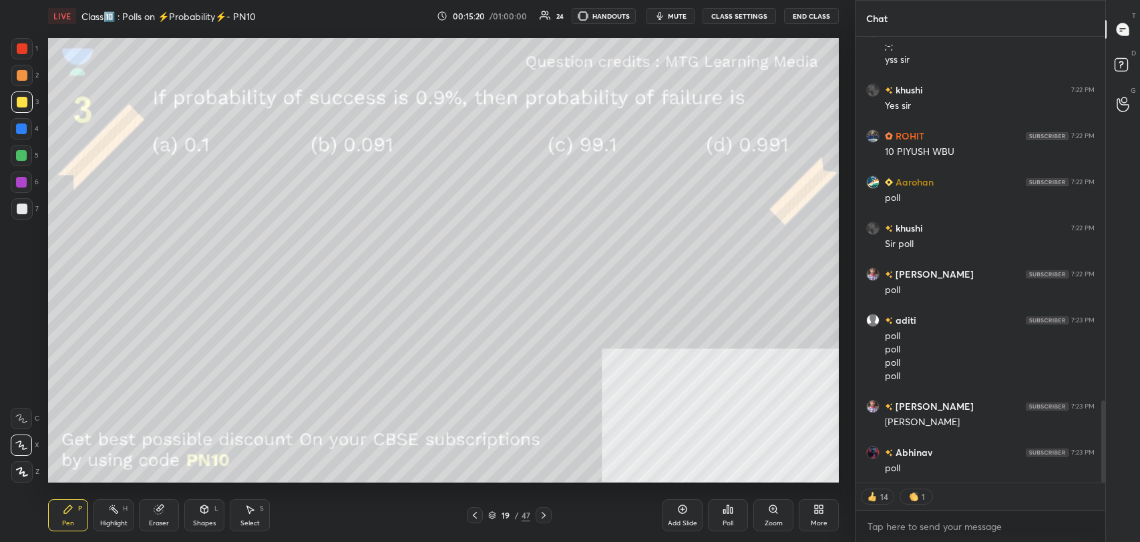
click at [727, 509] on icon at bounding box center [728, 509] width 2 height 8
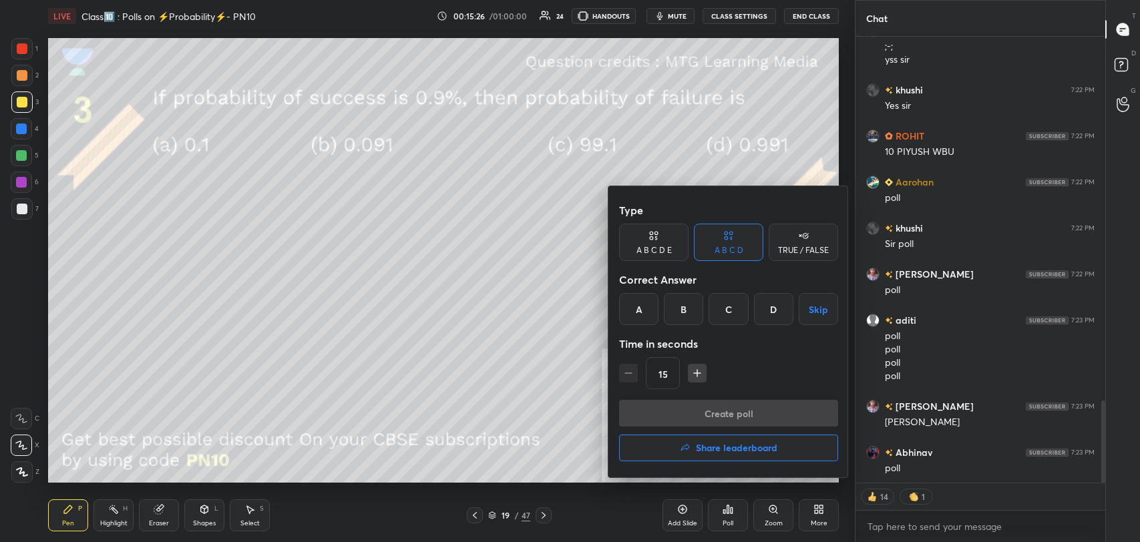
click at [403, 292] on div at bounding box center [570, 271] width 1140 height 542
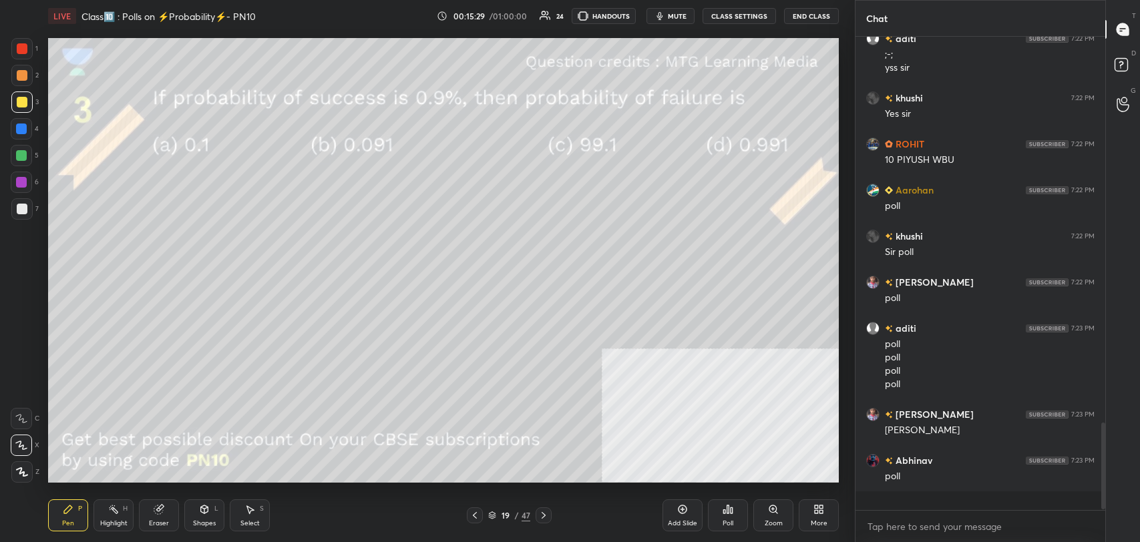
scroll to position [1955, 0]
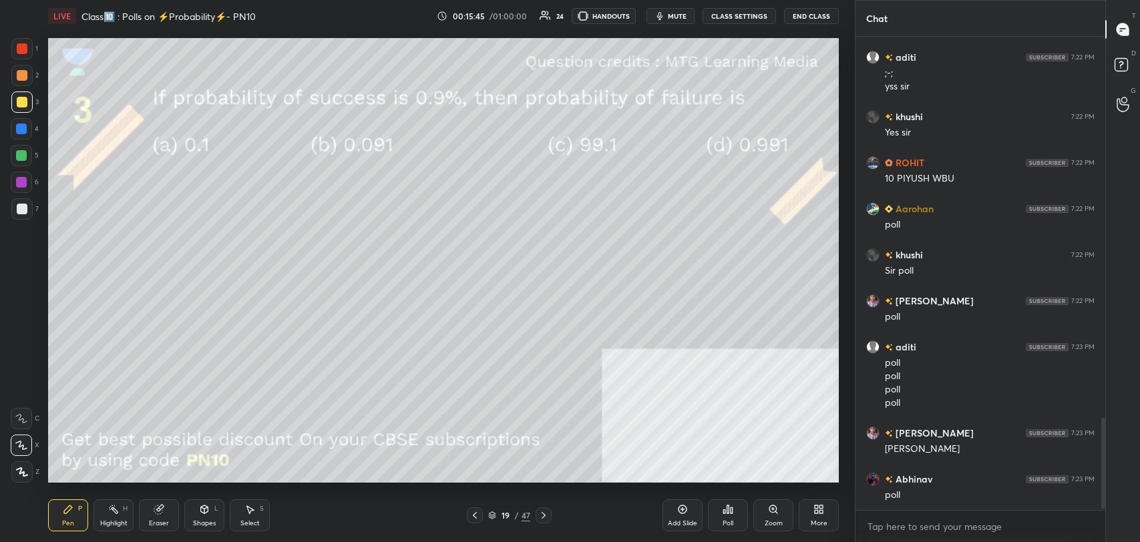
click at [728, 514] on div "Poll" at bounding box center [728, 515] width 40 height 32
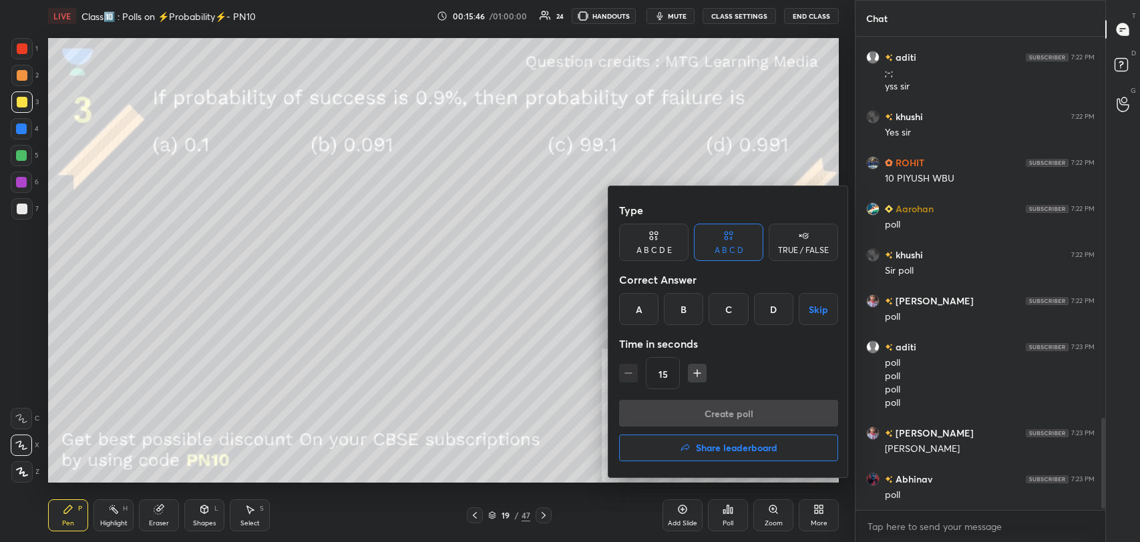
click at [775, 307] on div "D" at bounding box center [773, 309] width 39 height 32
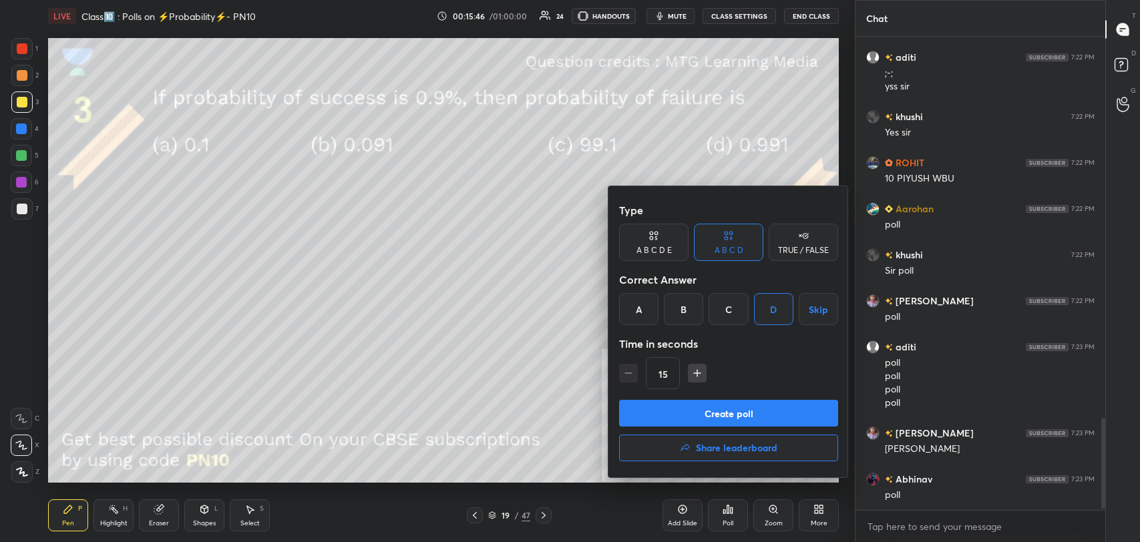
click at [746, 415] on button "Create poll" at bounding box center [728, 413] width 219 height 27
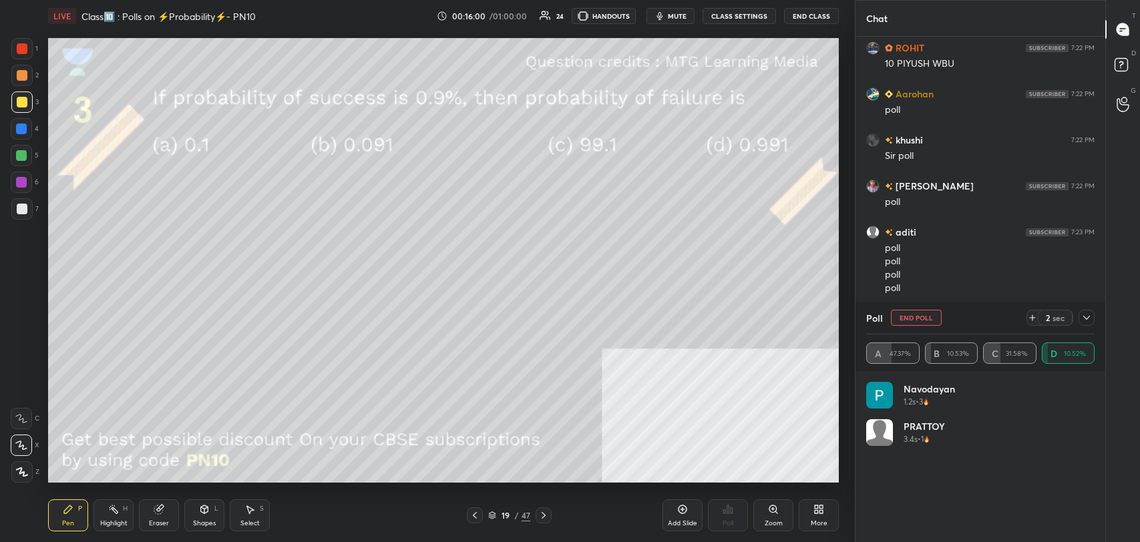
scroll to position [2083, 0]
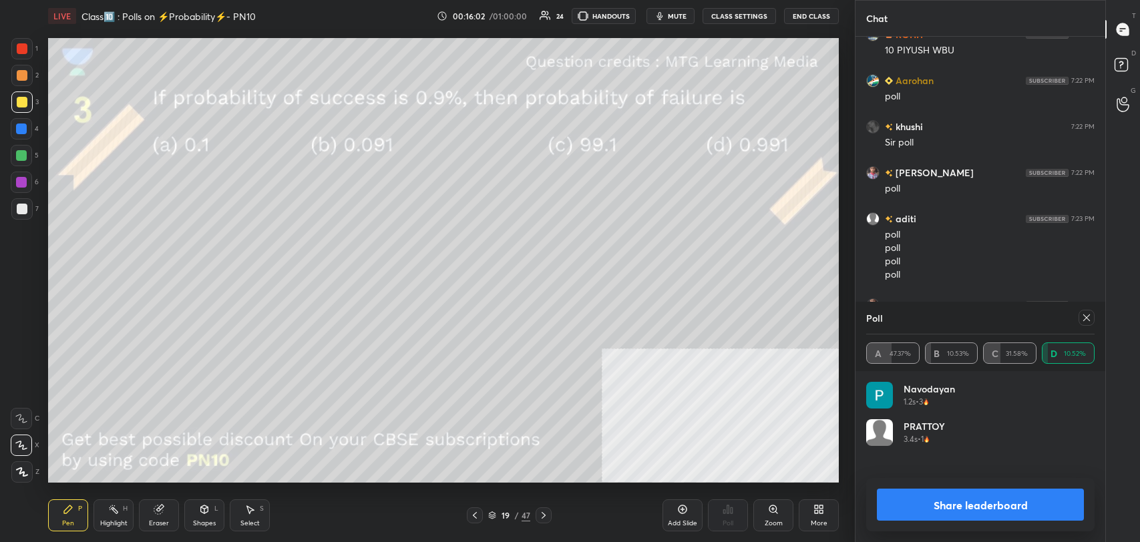
click at [1022, 496] on button "Share leaderboard" at bounding box center [980, 505] width 207 height 32
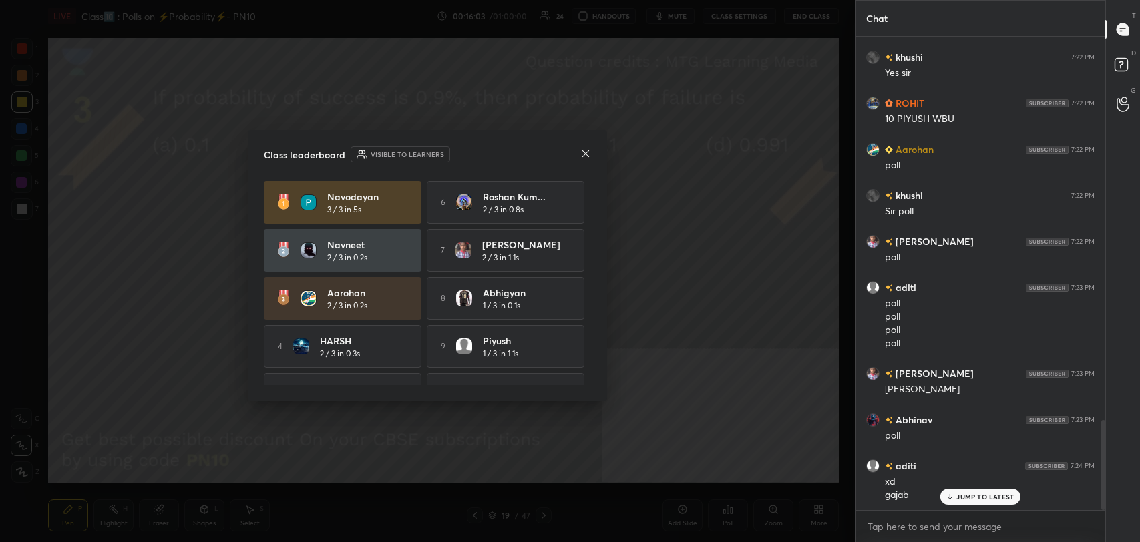
scroll to position [470, 246]
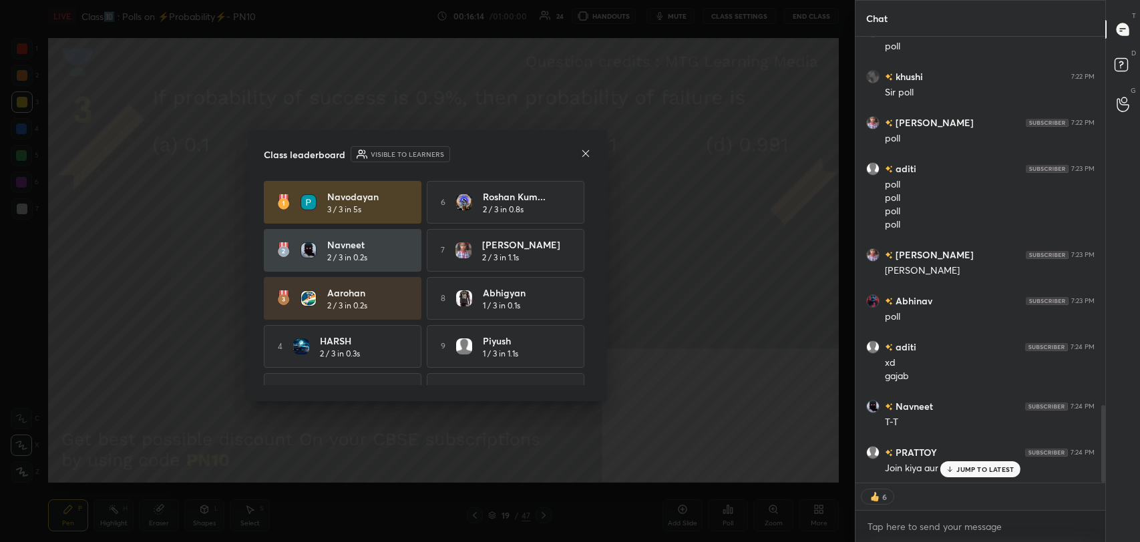
type textarea "x"
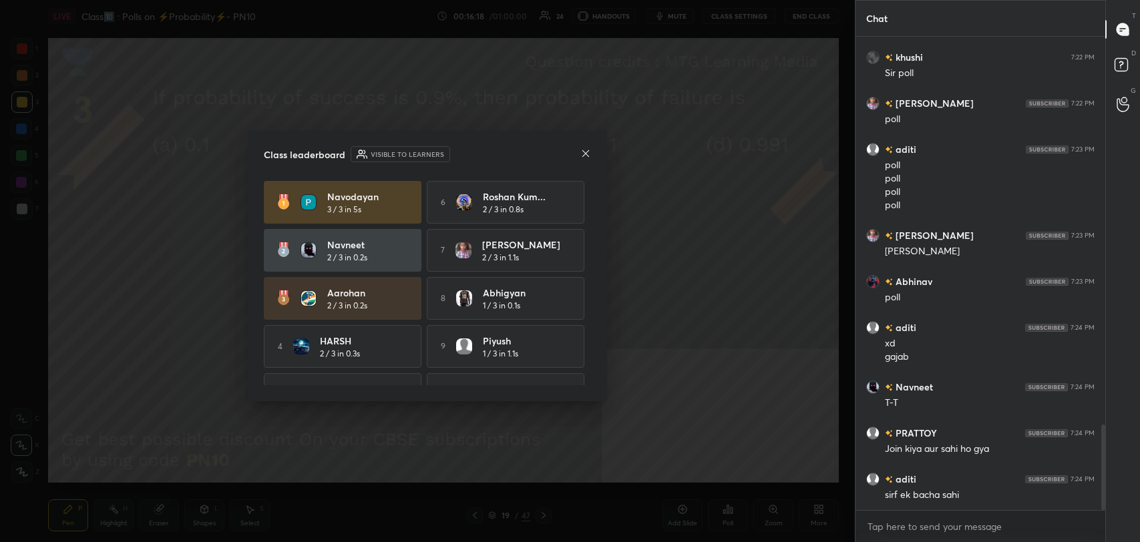
click at [586, 158] on icon at bounding box center [585, 153] width 11 height 11
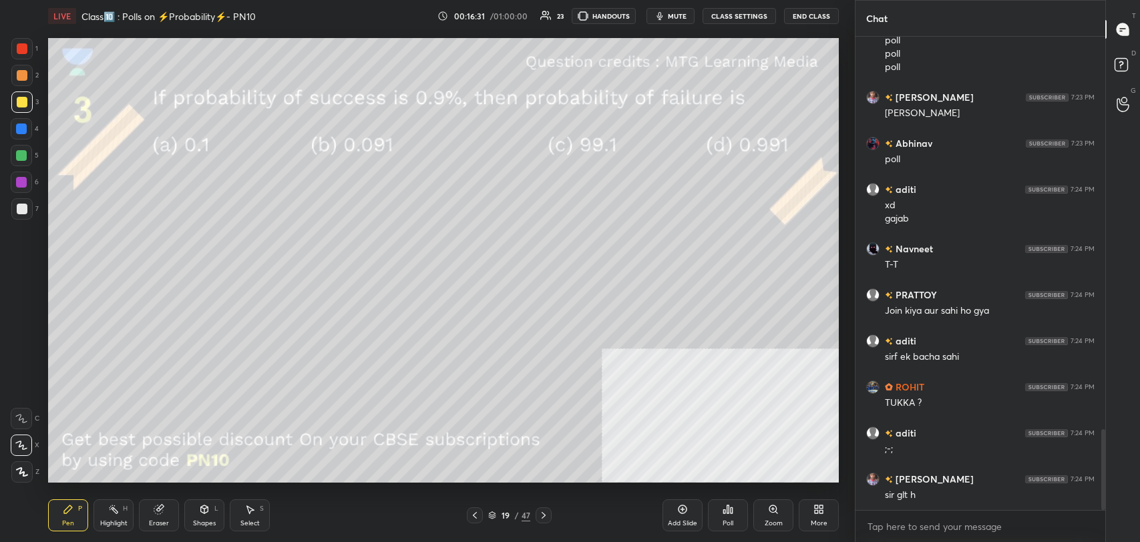
click at [733, 511] on div "Poll" at bounding box center [728, 515] width 40 height 32
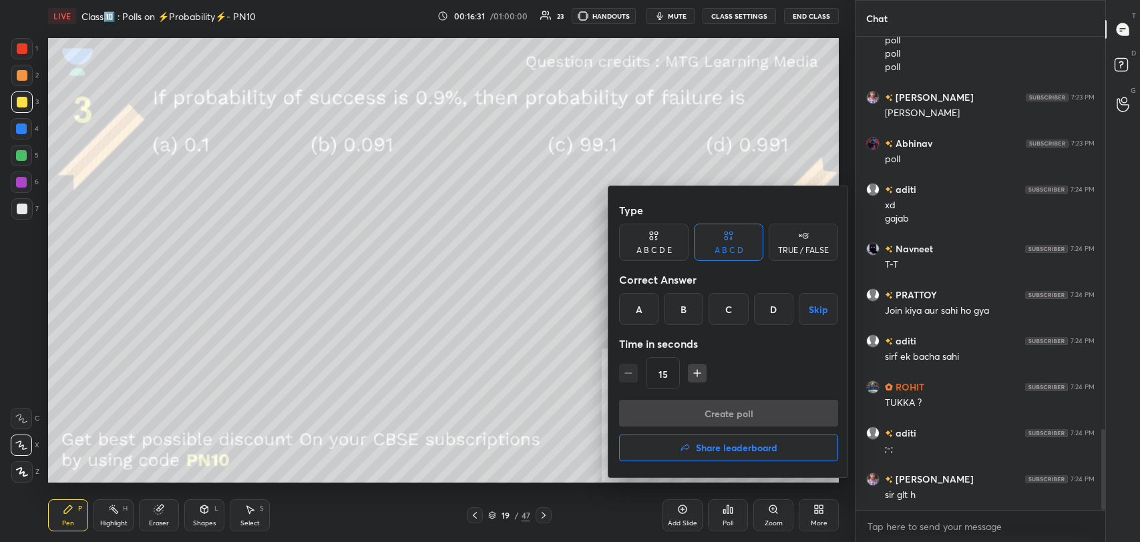
click at [726, 443] on h4 "Share leaderboard" at bounding box center [736, 447] width 81 height 9
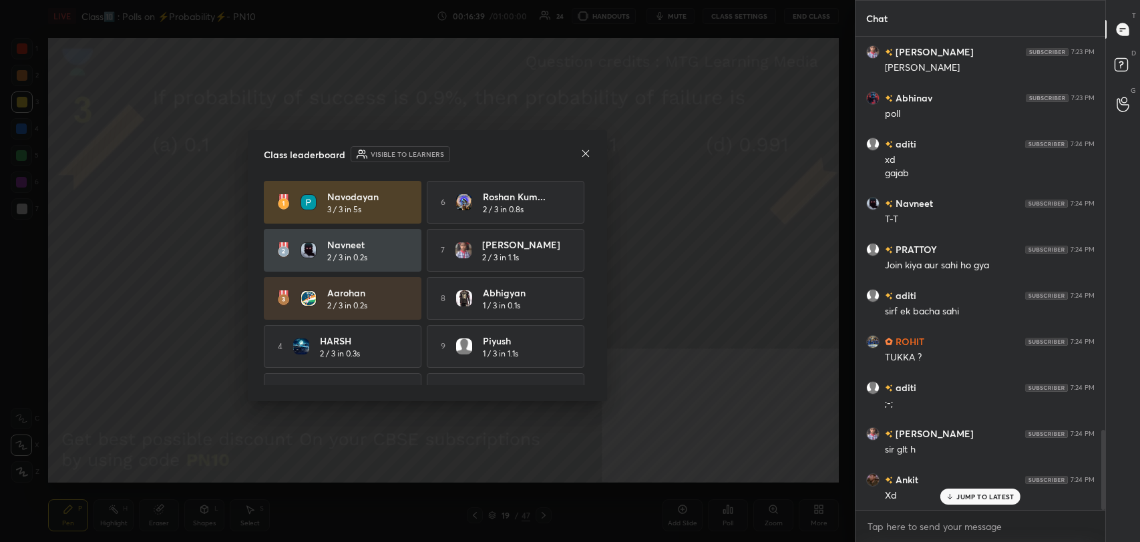
click at [584, 150] on icon at bounding box center [585, 153] width 11 height 11
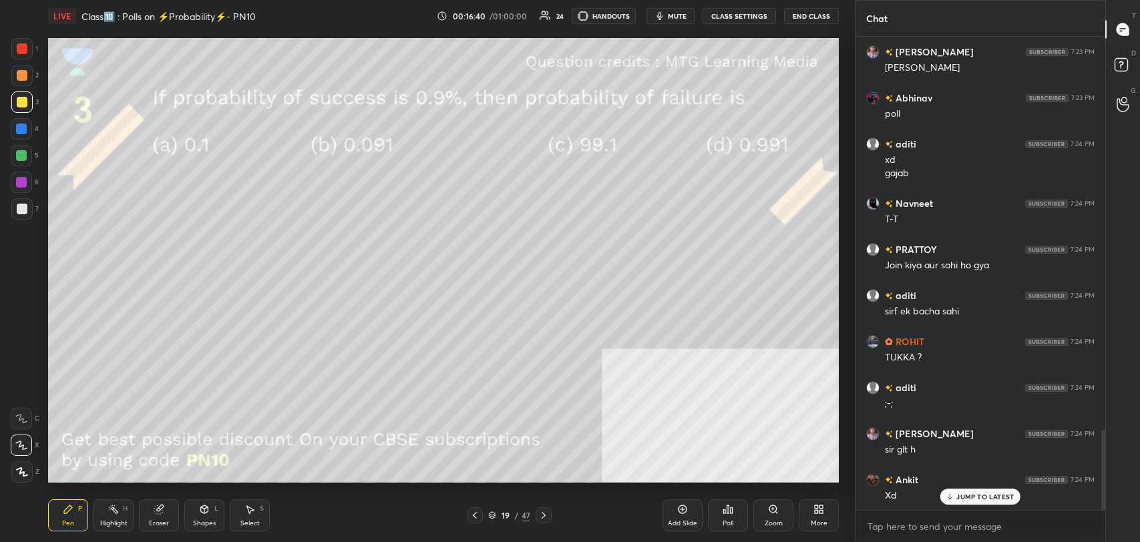
click at [961, 497] on p "JUMP TO LATEST" at bounding box center [984, 497] width 57 height 8
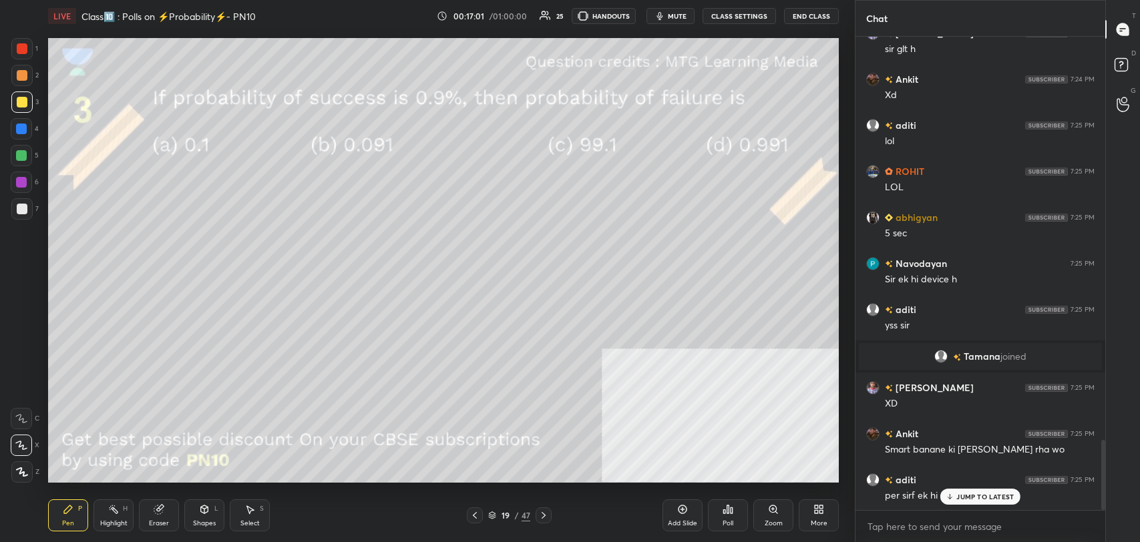
click at [963, 495] on p "JUMP TO LATEST" at bounding box center [984, 497] width 57 height 8
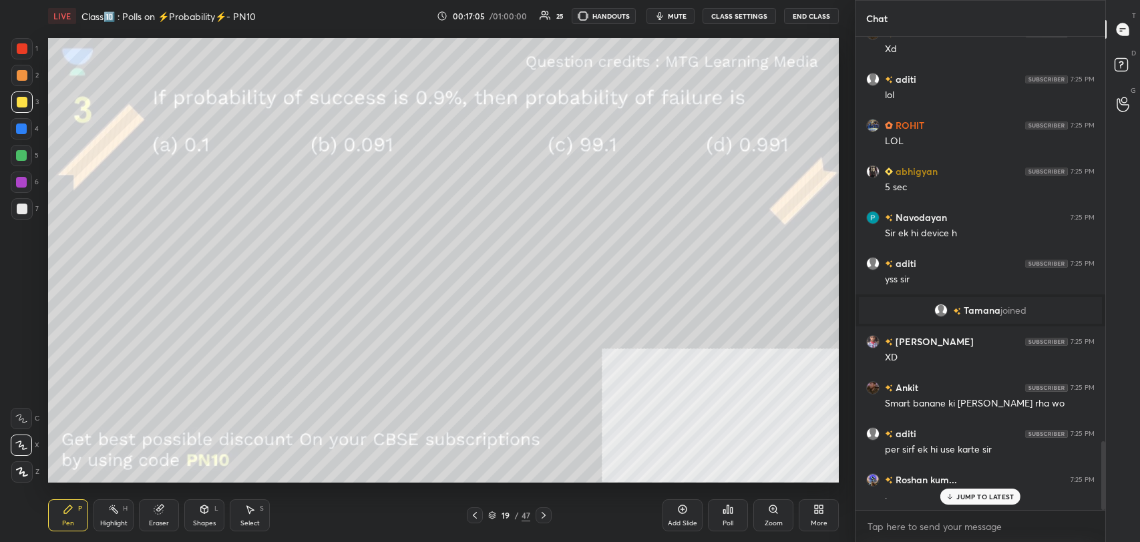
click at [973, 502] on div "JUMP TO LATEST" at bounding box center [980, 497] width 80 height 16
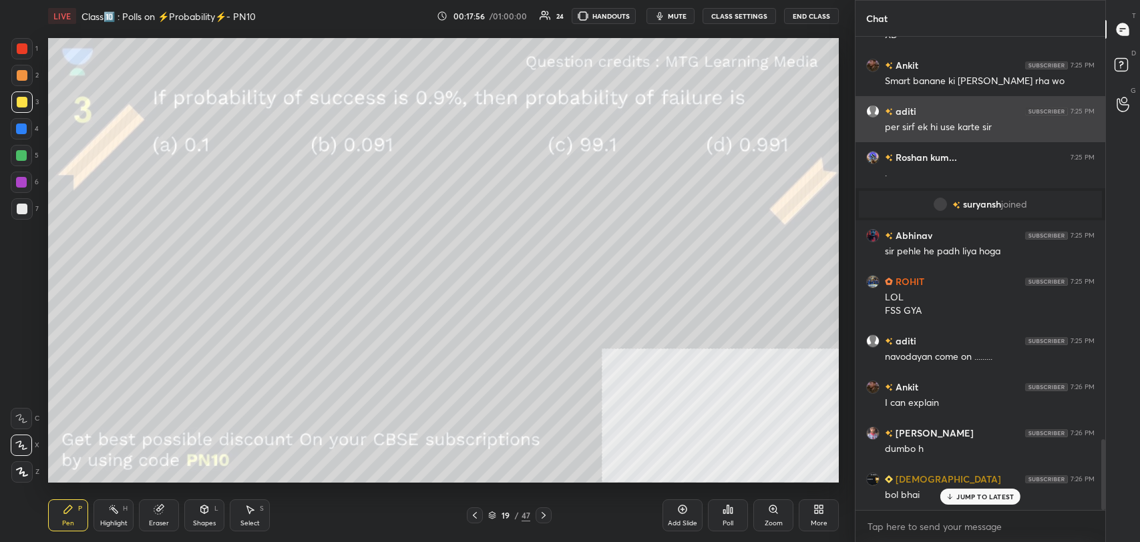
scroll to position [2684, 0]
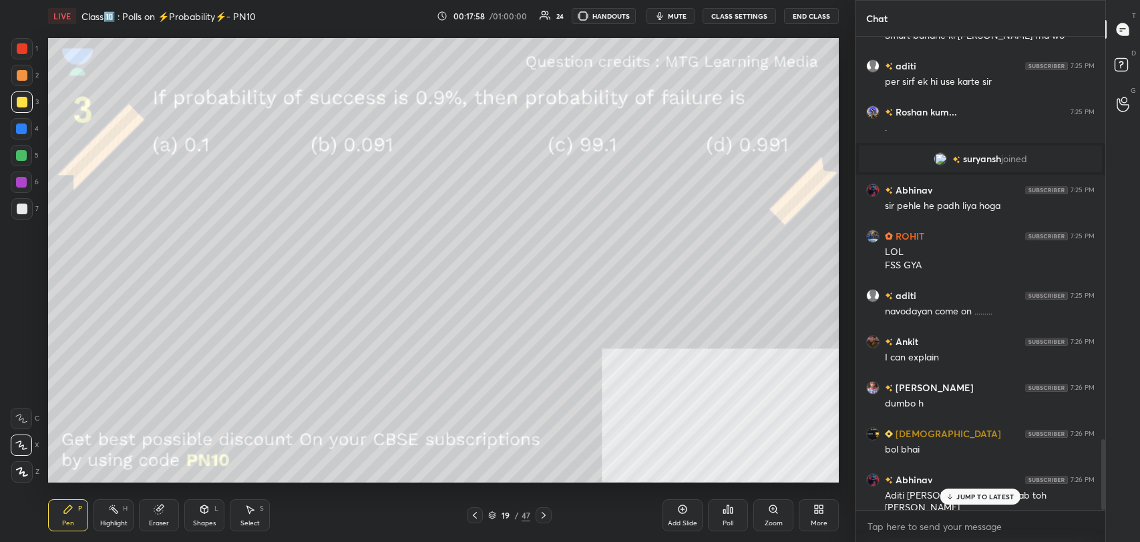
click at [962, 493] on p "JUMP TO LATEST" at bounding box center [984, 497] width 57 height 8
click at [741, 12] on button "CLASS SETTINGS" at bounding box center [738, 16] width 73 height 16
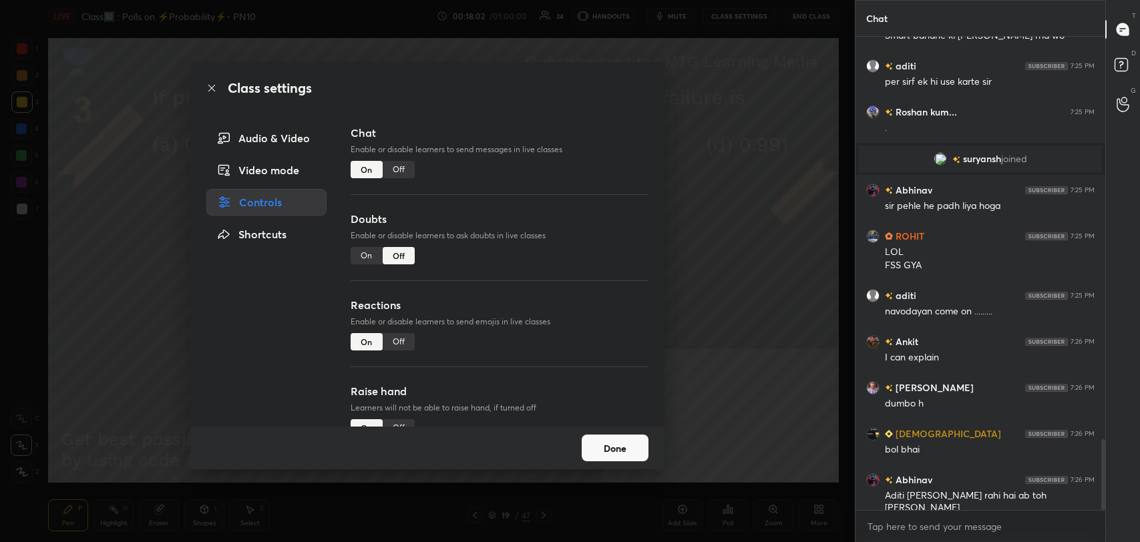
click at [401, 168] on div "Off" at bounding box center [399, 169] width 32 height 17
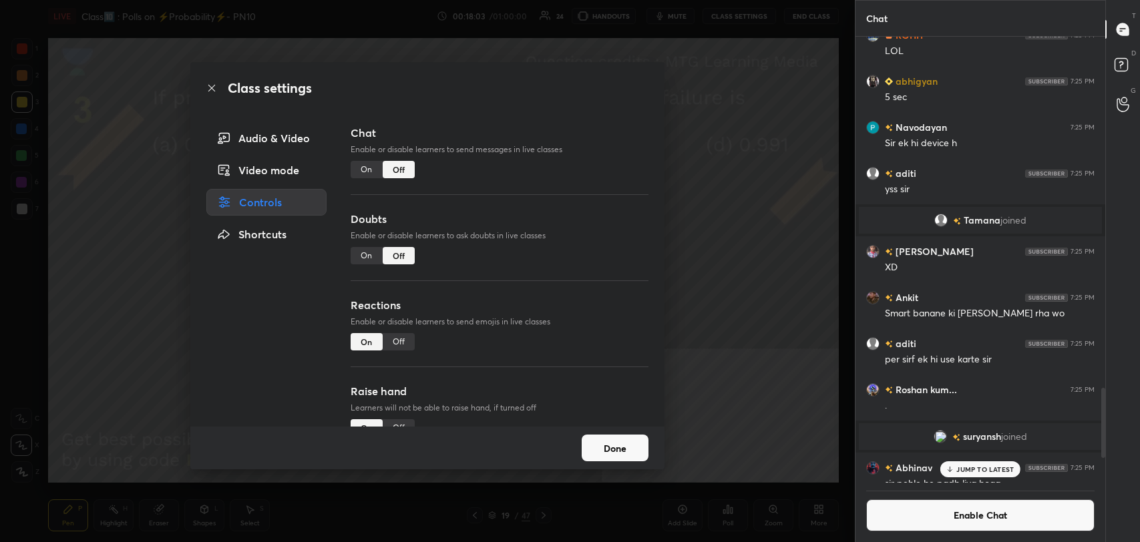
click at [207, 87] on icon at bounding box center [211, 88] width 11 height 11
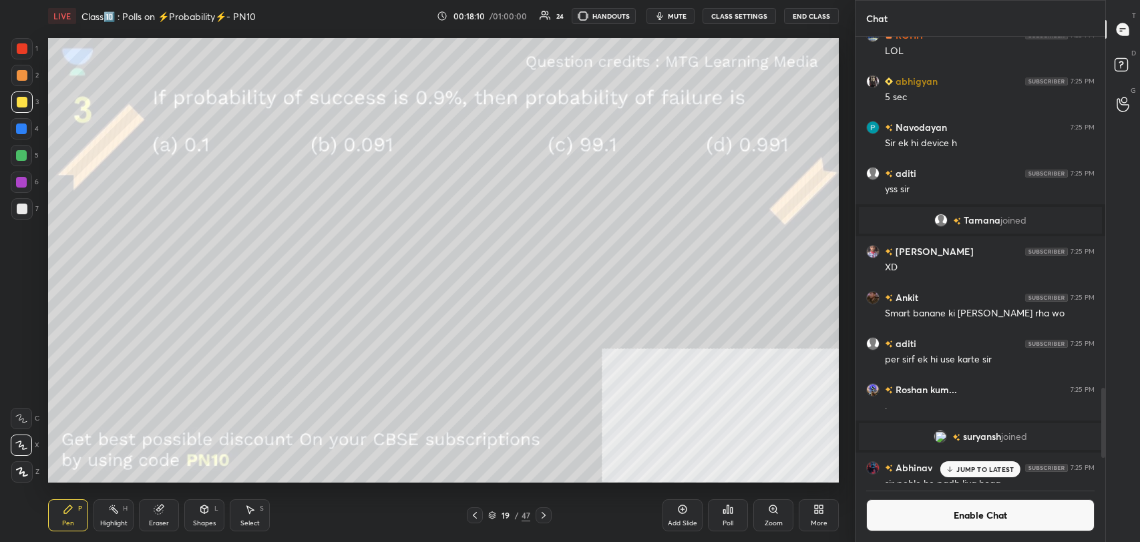
click at [27, 48] on div at bounding box center [21, 48] width 21 height 21
click at [16, 216] on div at bounding box center [21, 208] width 21 height 21
click at [678, 512] on icon at bounding box center [682, 509] width 11 height 11
click at [25, 94] on div at bounding box center [21, 101] width 21 height 21
click at [202, 509] on icon at bounding box center [204, 509] width 7 height 8
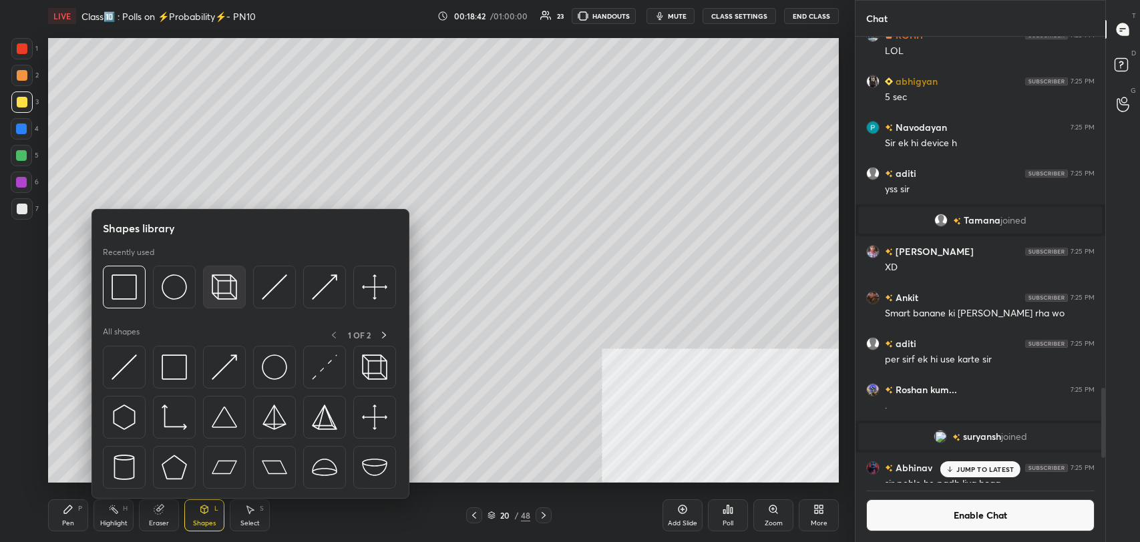
click at [220, 281] on img at bounding box center [224, 286] width 25 height 25
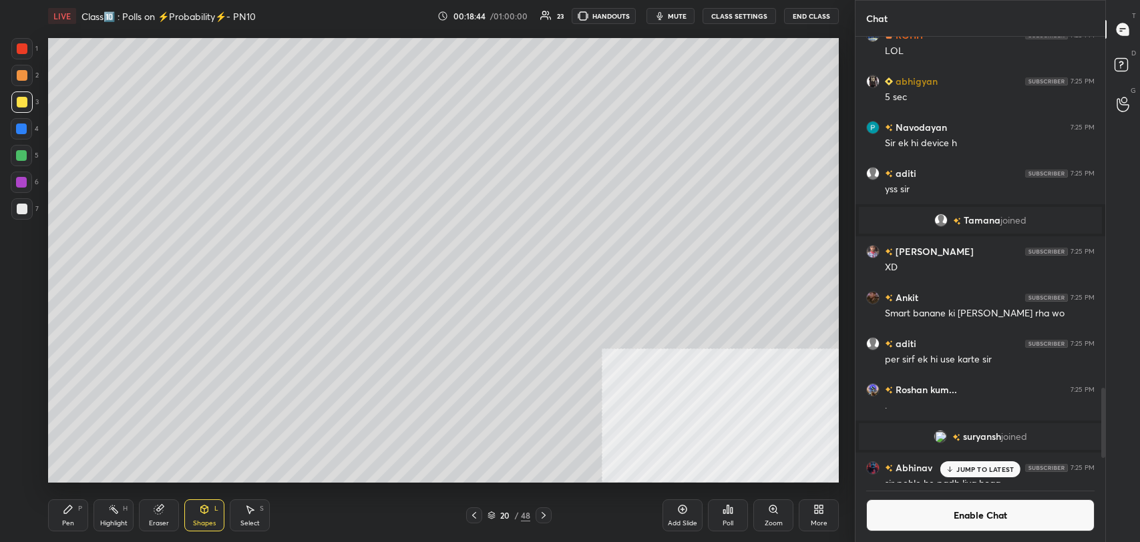
click at [55, 517] on div "Pen P" at bounding box center [68, 515] width 40 height 32
click at [22, 196] on div "6" at bounding box center [25, 185] width 28 height 27
click at [21, 207] on div at bounding box center [22, 209] width 11 height 11
click at [160, 525] on div "Eraser" at bounding box center [159, 523] width 20 height 7
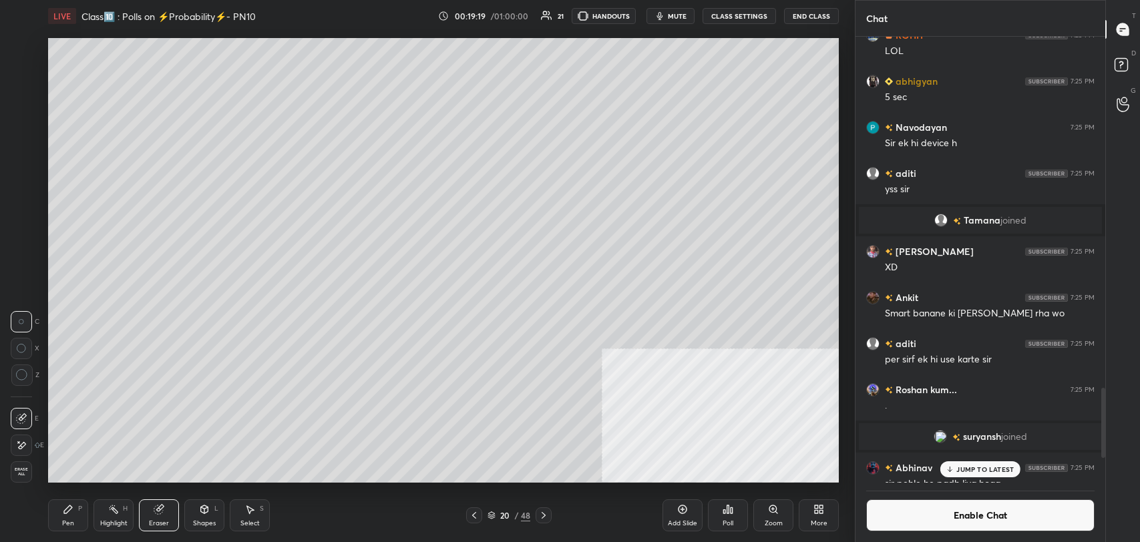
click at [62, 521] on div "Pen" at bounding box center [68, 523] width 12 height 7
click at [17, 107] on div at bounding box center [21, 101] width 21 height 21
click at [29, 210] on div at bounding box center [21, 208] width 21 height 21
click at [678, 509] on icon at bounding box center [682, 509] width 11 height 11
click at [201, 509] on icon at bounding box center [204, 509] width 7 height 8
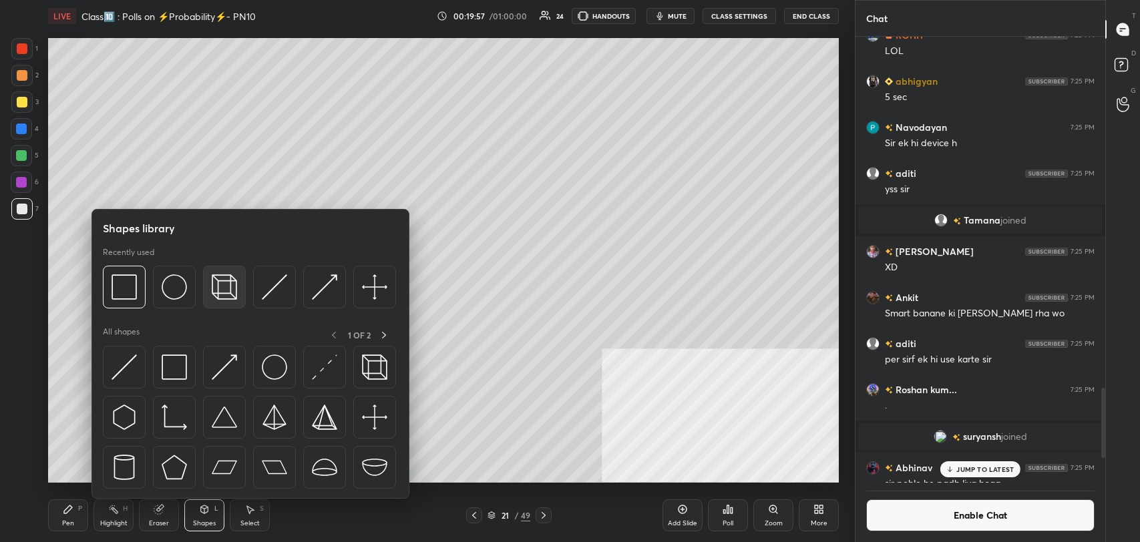
click at [222, 281] on img at bounding box center [224, 286] width 25 height 25
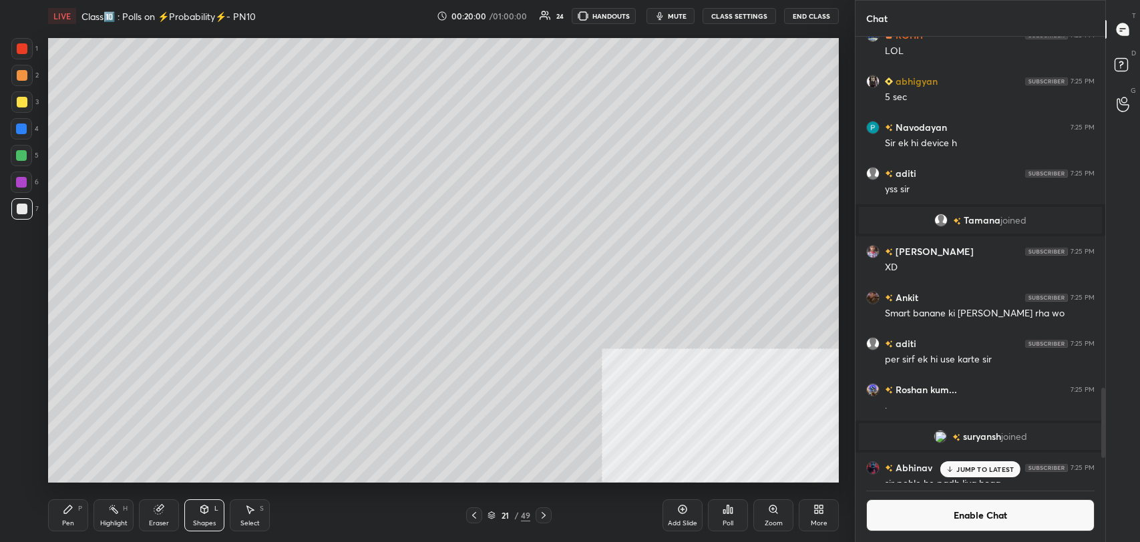
click at [166, 512] on div "Eraser" at bounding box center [159, 515] width 40 height 32
click at [19, 467] on span "Erase all" at bounding box center [21, 471] width 20 height 9
click at [208, 515] on div "Shapes L" at bounding box center [204, 515] width 40 height 32
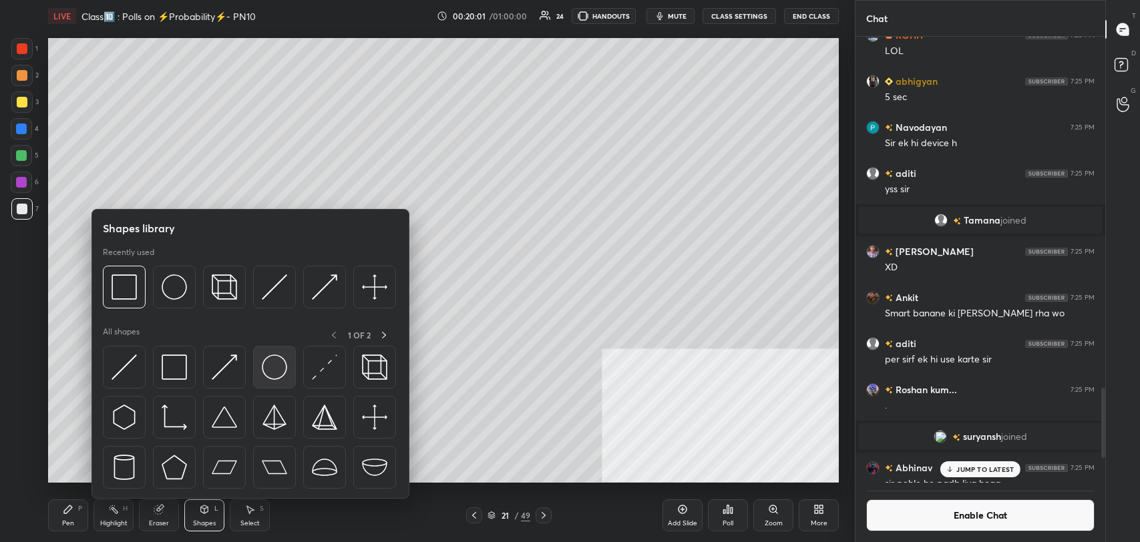
click at [272, 361] on img at bounding box center [274, 367] width 25 height 25
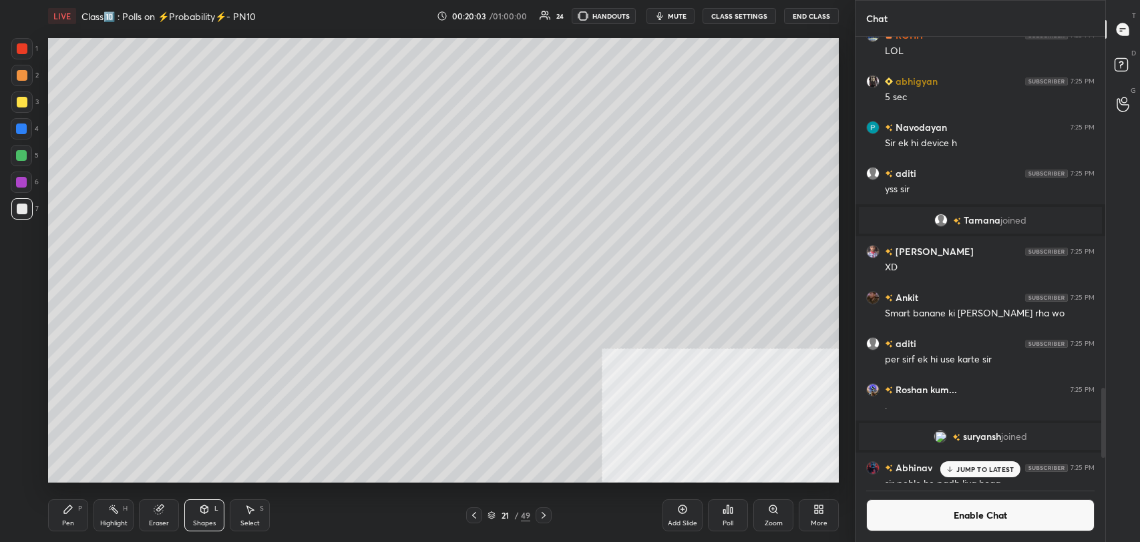
click at [66, 518] on div "Pen P" at bounding box center [68, 515] width 40 height 32
click at [477, 513] on icon at bounding box center [474, 515] width 11 height 11
click at [477, 510] on icon at bounding box center [474, 515] width 11 height 11
click at [152, 515] on div "Eraser" at bounding box center [159, 515] width 40 height 32
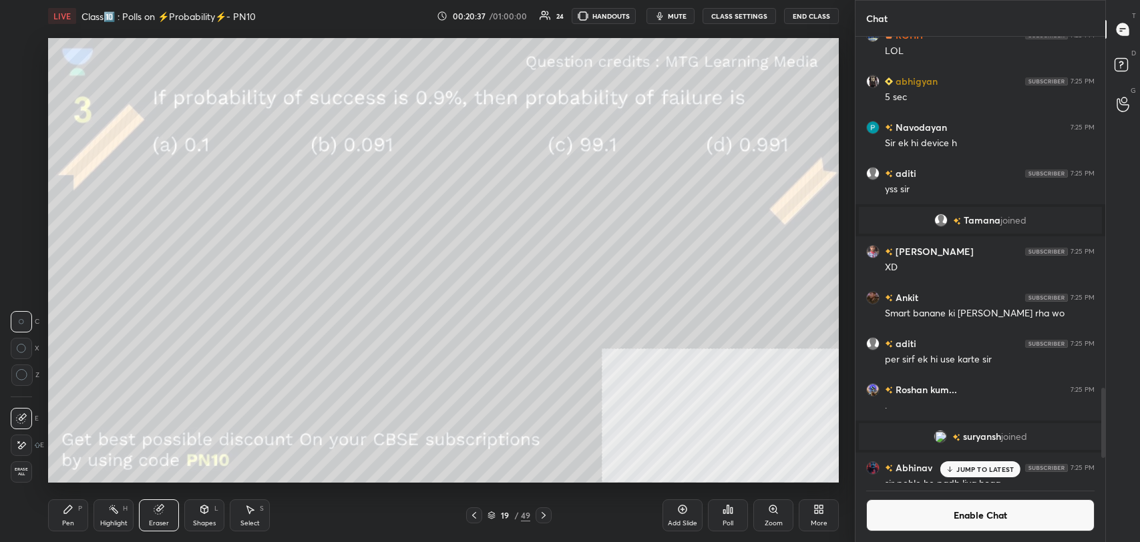
click at [17, 469] on span "Erase all" at bounding box center [21, 471] width 20 height 9
click at [107, 512] on div "Highlight H" at bounding box center [113, 515] width 40 height 32
click at [75, 518] on div "Pen P" at bounding box center [68, 515] width 40 height 32
click at [152, 514] on div "Eraser" at bounding box center [159, 515] width 40 height 32
click at [16, 464] on div "Erase all" at bounding box center [21, 471] width 21 height 21
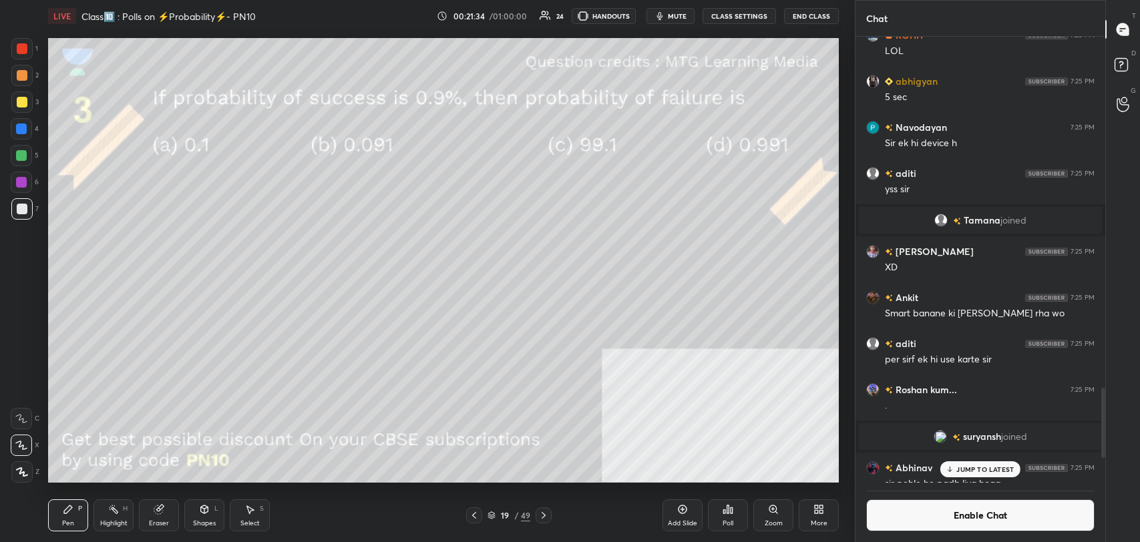
click at [207, 520] on div "Shapes" at bounding box center [204, 523] width 23 height 7
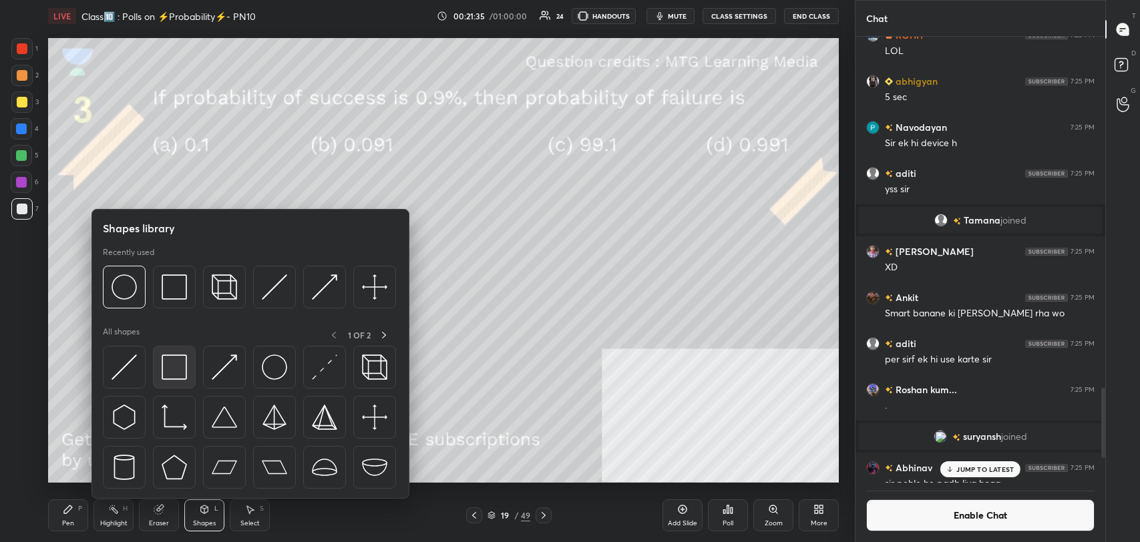
click at [187, 370] on div at bounding box center [174, 367] width 43 height 43
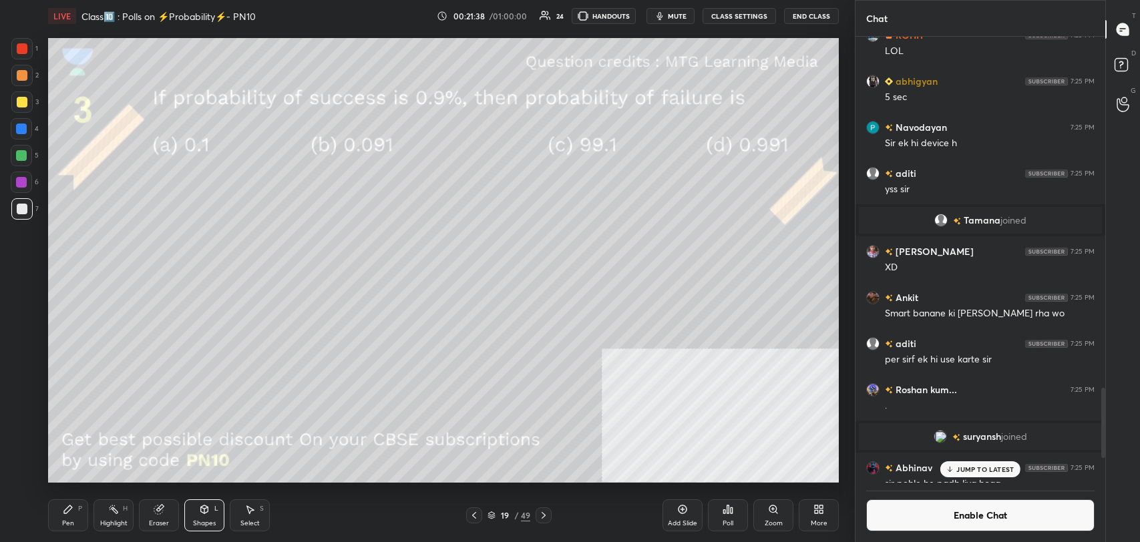
click at [54, 523] on div "Pen P" at bounding box center [68, 515] width 40 height 32
click at [109, 513] on icon at bounding box center [113, 509] width 11 height 11
click at [74, 518] on div "Pen P" at bounding box center [68, 515] width 40 height 32
click at [21, 107] on div at bounding box center [21, 101] width 21 height 21
click at [817, 510] on icon at bounding box center [816, 511] width 3 height 3
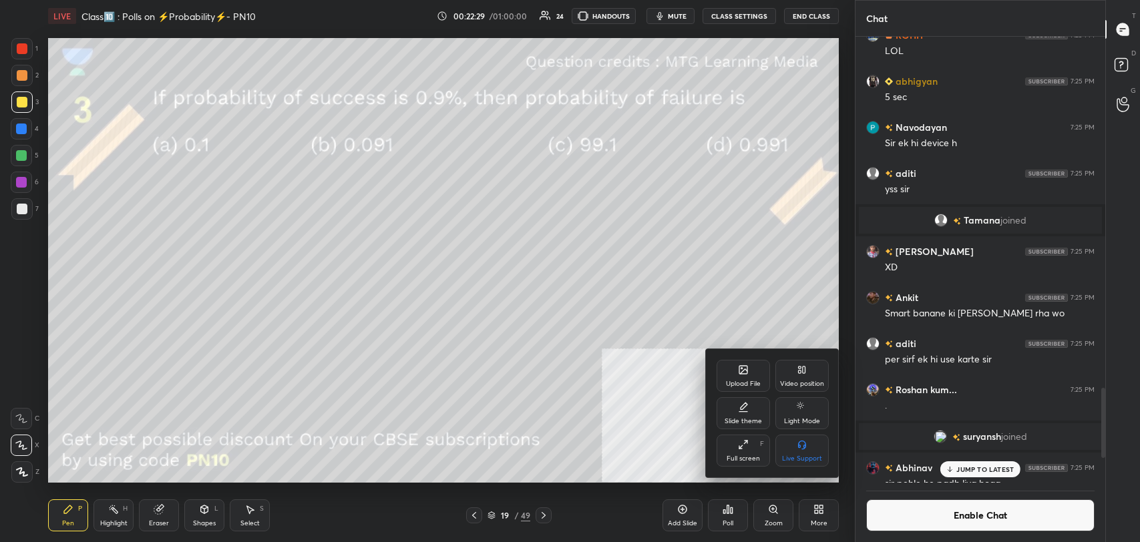
click at [813, 381] on div "Video position" at bounding box center [802, 384] width 44 height 7
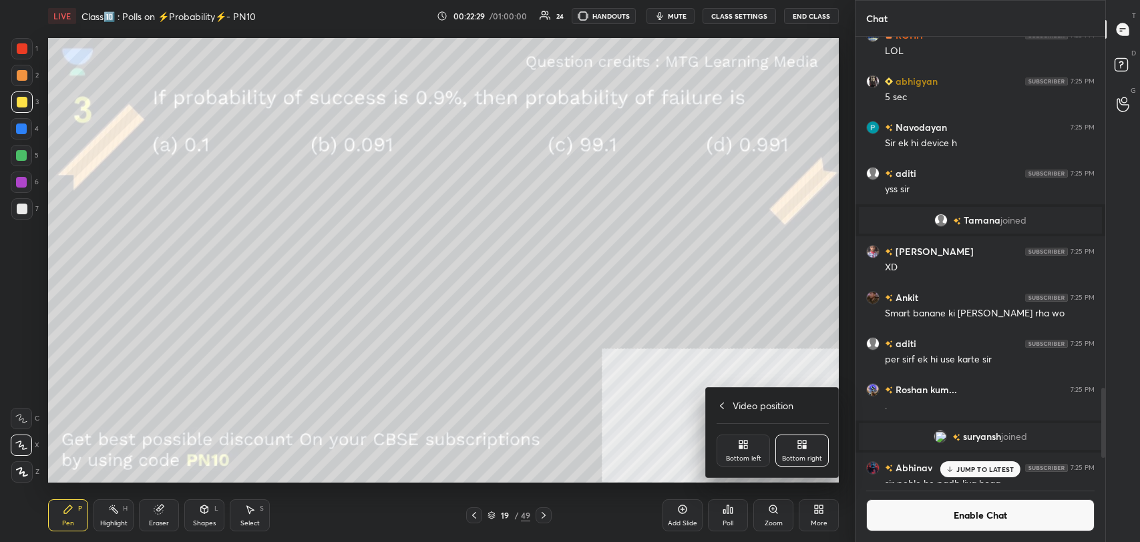
click at [752, 459] on div "Bottom left" at bounding box center [743, 458] width 35 height 7
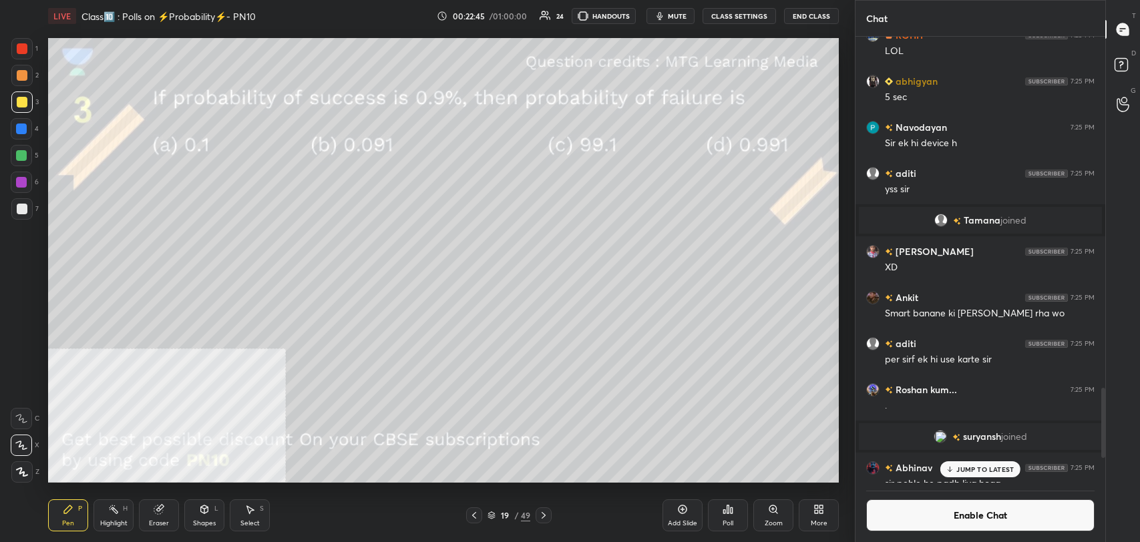
click at [112, 514] on div "Highlight H" at bounding box center [113, 515] width 40 height 32
click at [201, 520] on div "Shapes" at bounding box center [204, 523] width 23 height 7
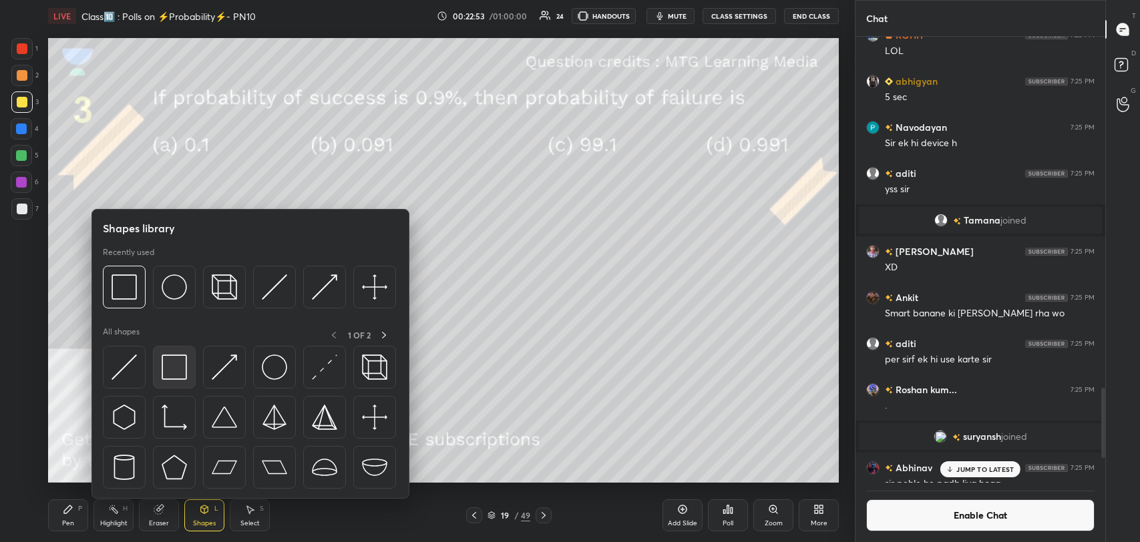
click at [172, 366] on img at bounding box center [174, 367] width 25 height 25
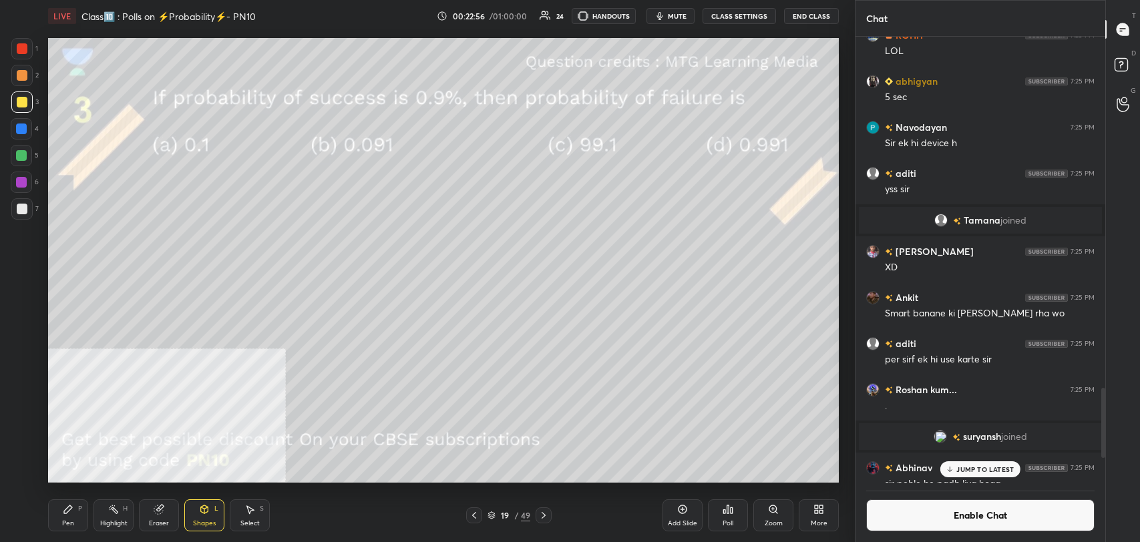
click at [58, 514] on div "Pen P" at bounding box center [68, 515] width 40 height 32
click at [937, 519] on button "Enable Chat" at bounding box center [980, 515] width 228 height 32
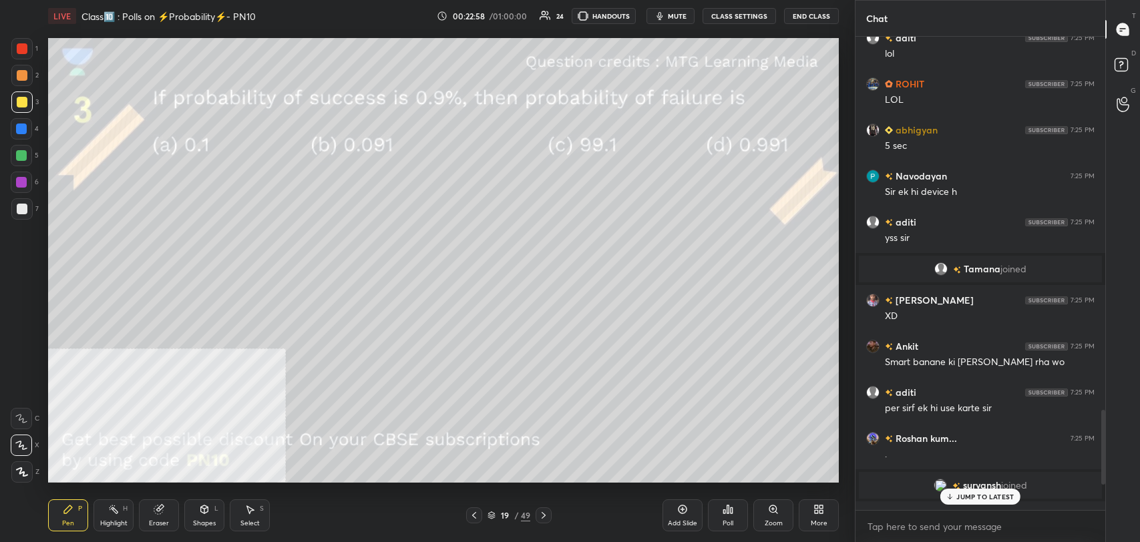
click at [981, 493] on p "JUMP TO LATEST" at bounding box center [984, 497] width 57 height 8
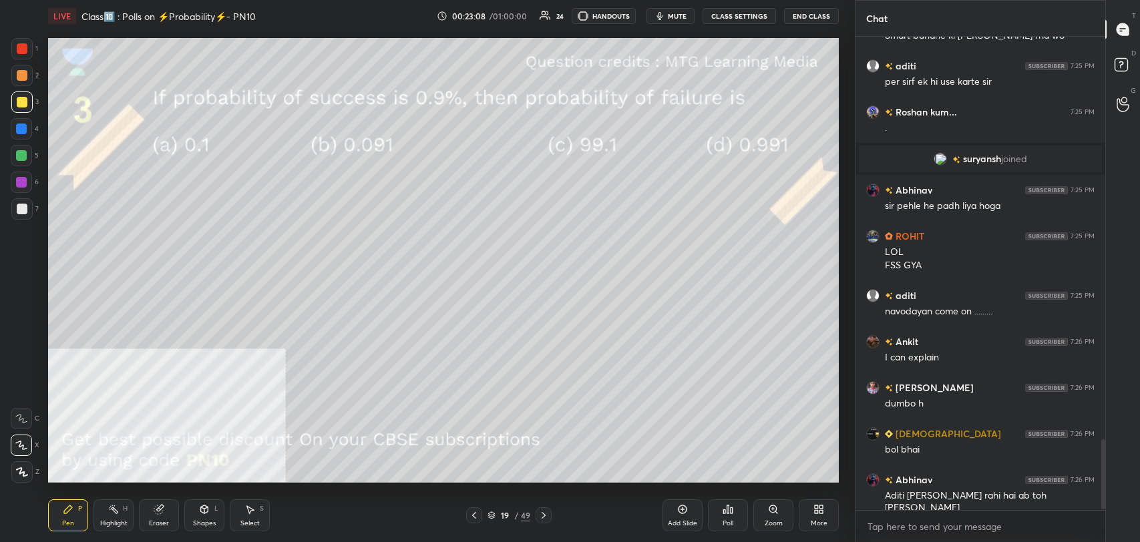
scroll to position [2730, 0]
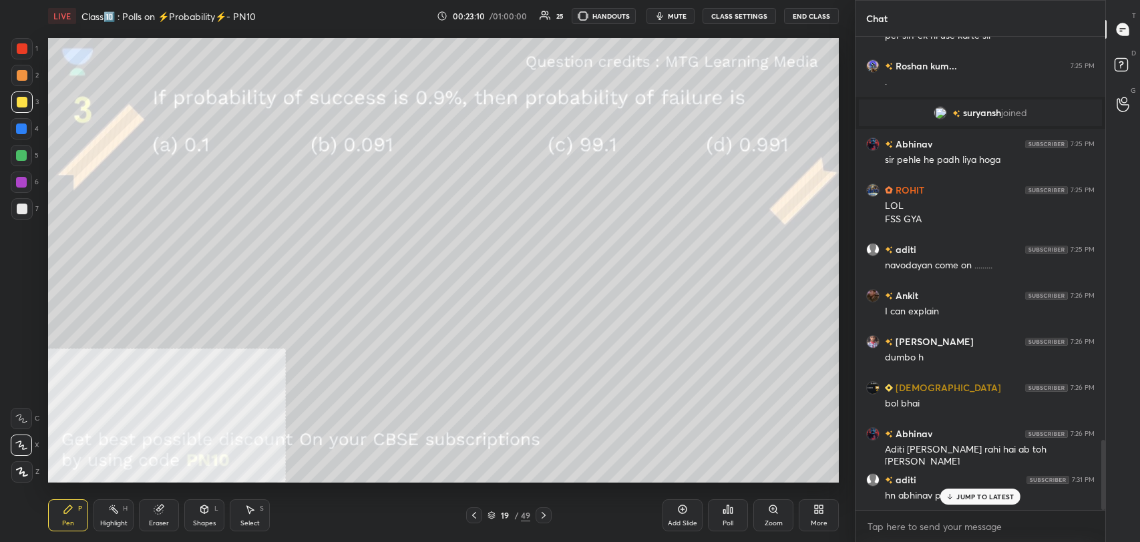
drag, startPoint x: 965, startPoint y: 497, endPoint x: 858, endPoint y: 476, distance: 109.6
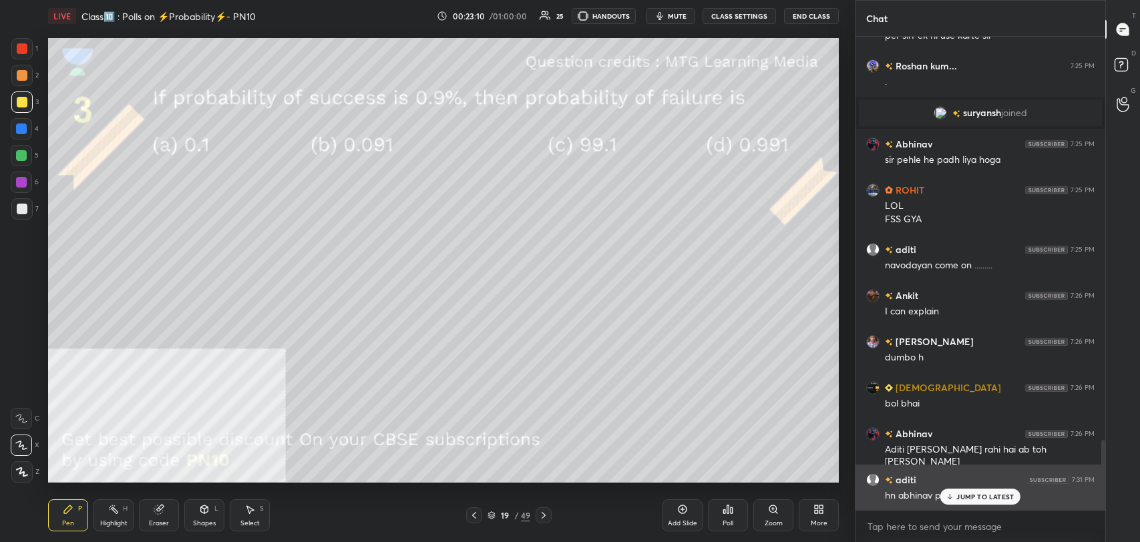
click at [963, 497] on p "JUMP TO LATEST" at bounding box center [984, 497] width 57 height 8
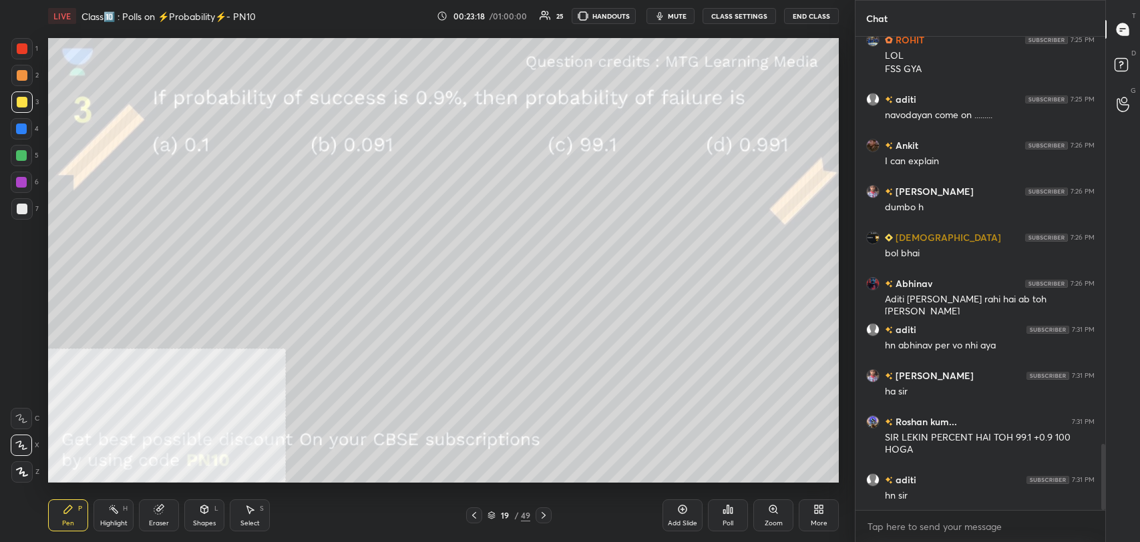
scroll to position [2927, 0]
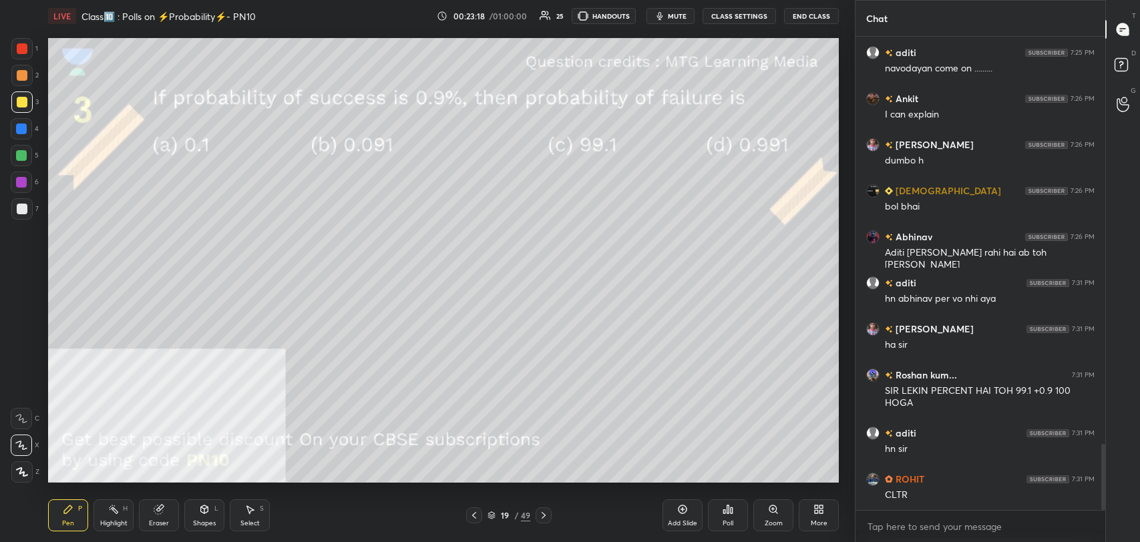
click at [580, 377] on div "LIVE Class🔟 : Polls on ⚡️Probability⚡️- PN10 00:23:18 / 01:00:00 25 HANDOUTS mu…" at bounding box center [443, 271] width 801 height 542
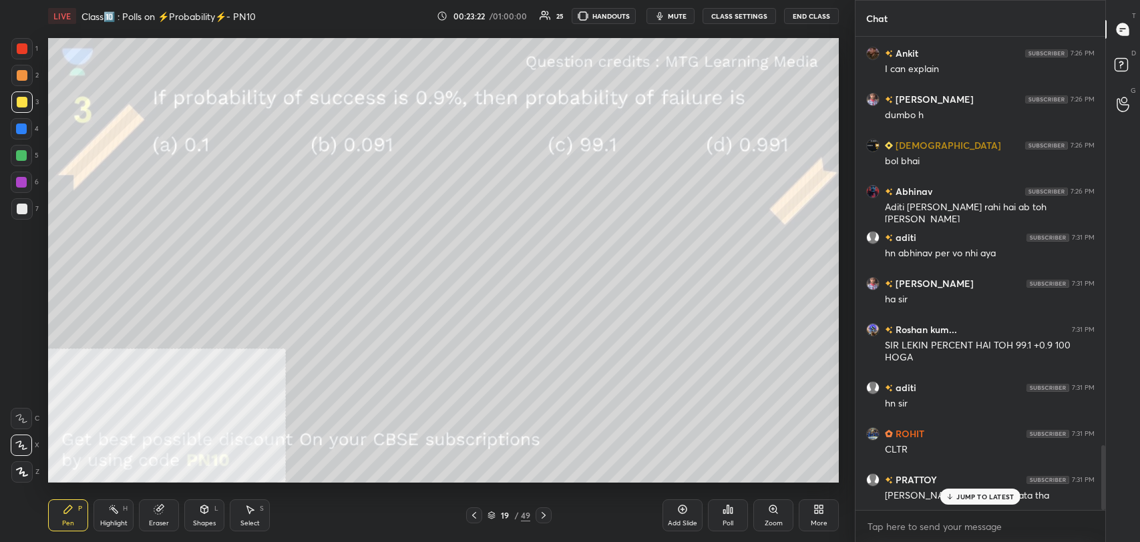
click at [956, 494] on div "JUMP TO LATEST" at bounding box center [980, 497] width 80 height 16
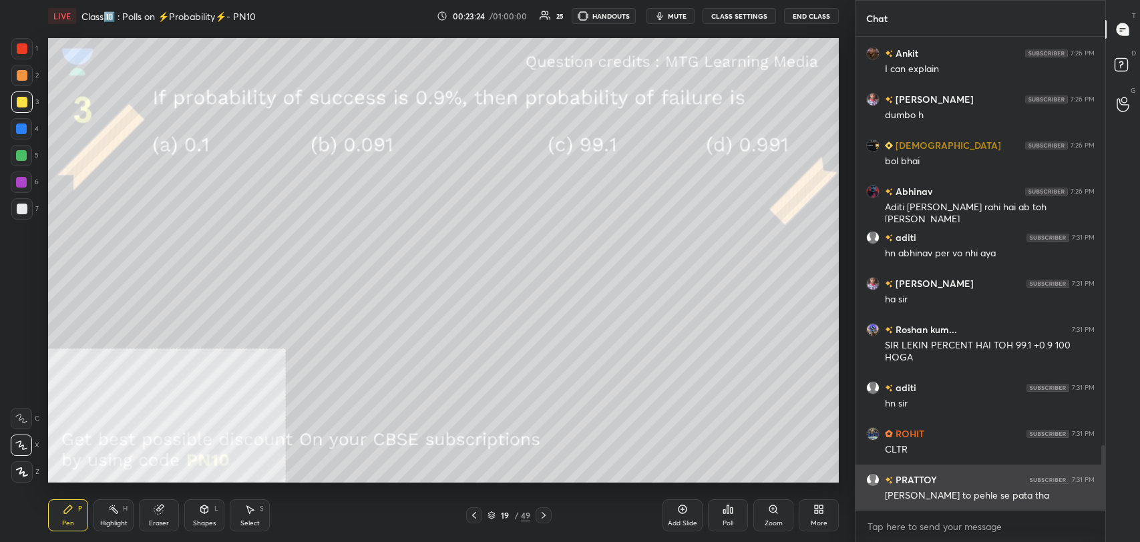
scroll to position [3019, 0]
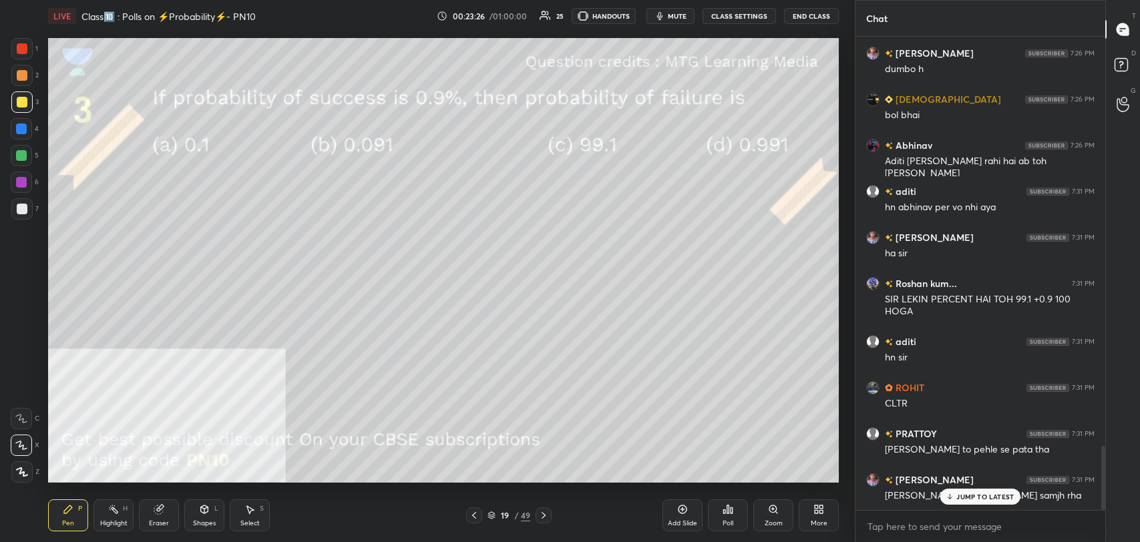
click at [969, 493] on p "JUMP TO LATEST" at bounding box center [984, 497] width 57 height 8
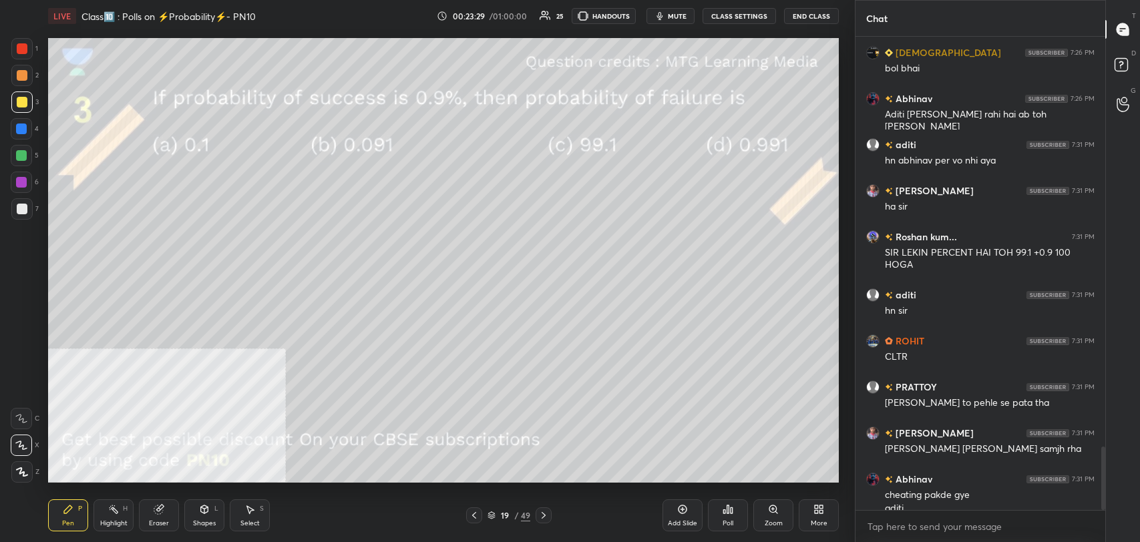
scroll to position [3078, 0]
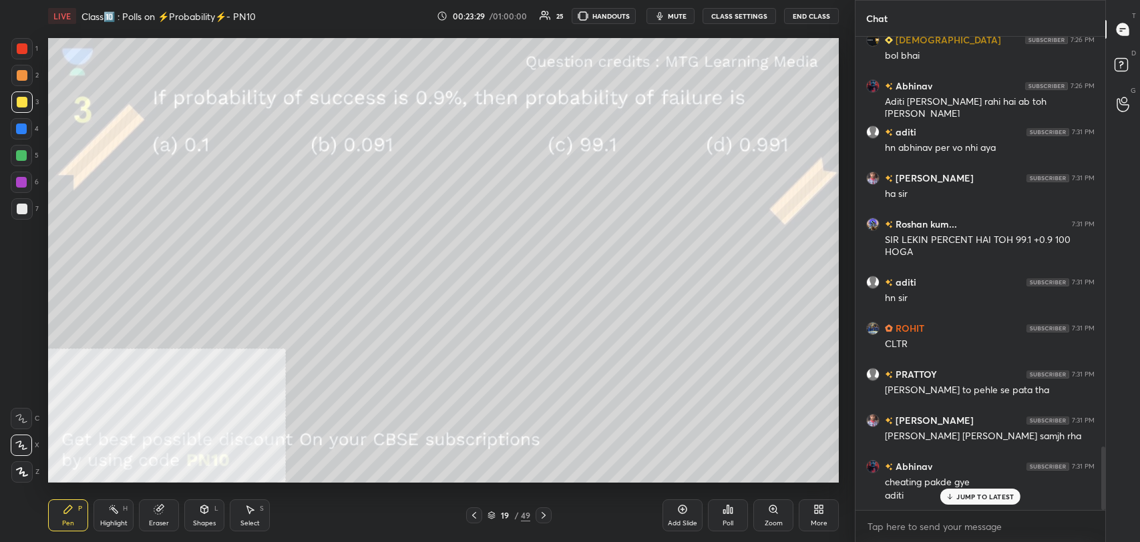
click at [732, 17] on button "CLASS SETTINGS" at bounding box center [738, 16] width 73 height 16
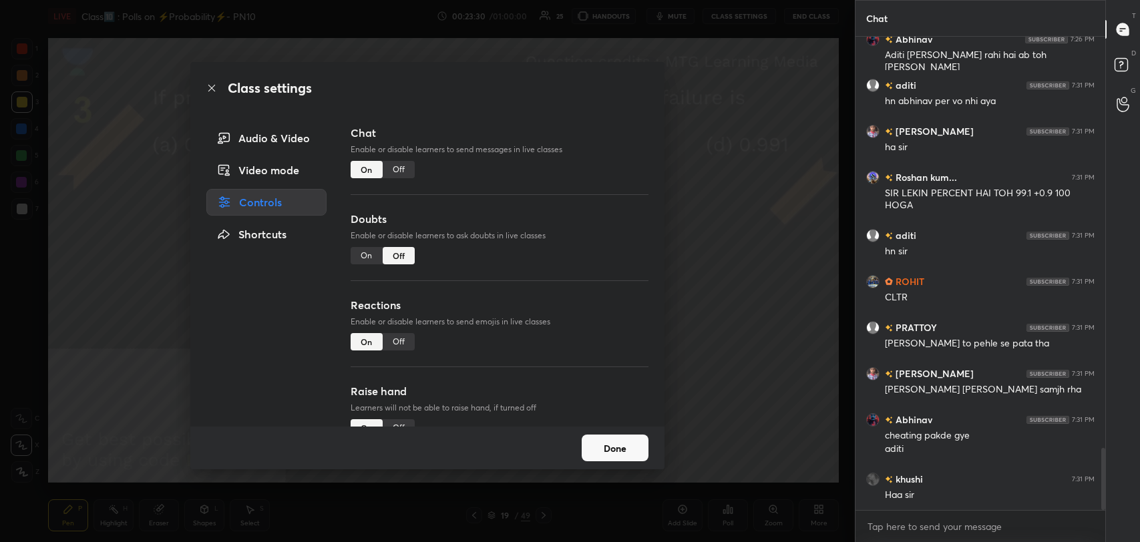
click at [408, 166] on div "Off" at bounding box center [399, 169] width 32 height 17
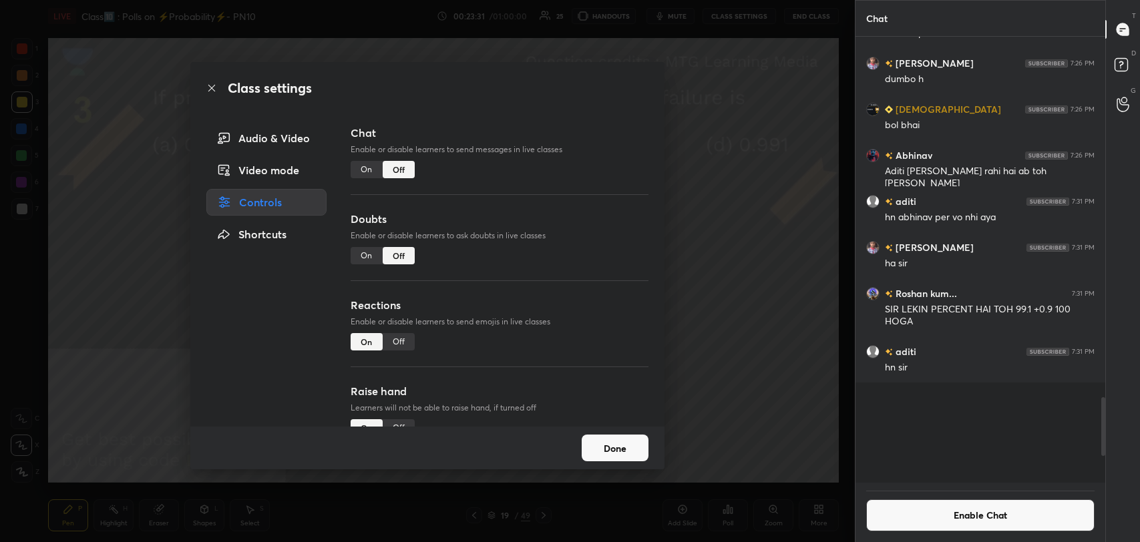
scroll to position [442, 246]
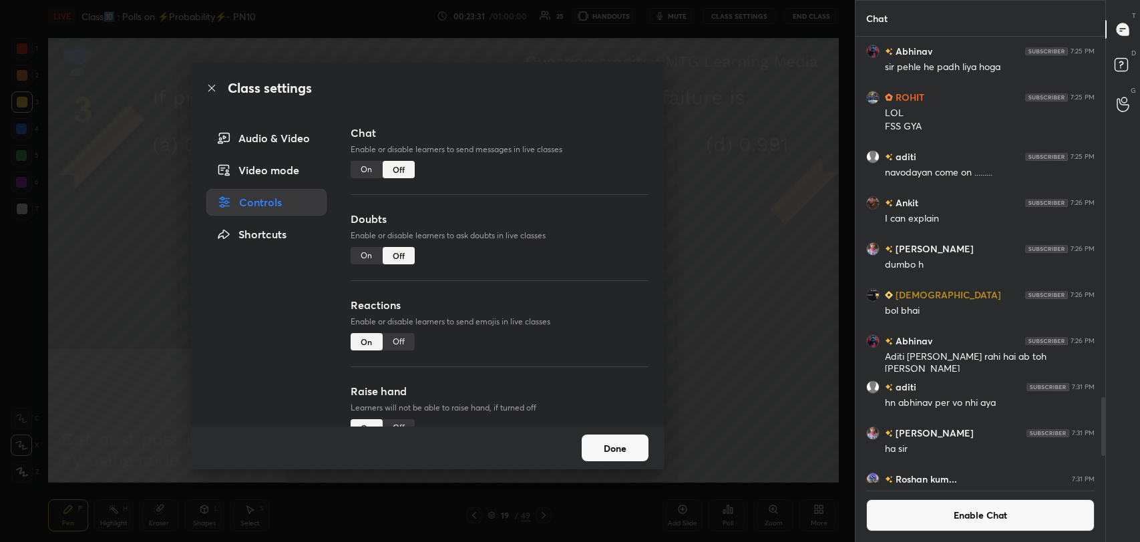
click at [208, 86] on icon at bounding box center [211, 88] width 11 height 11
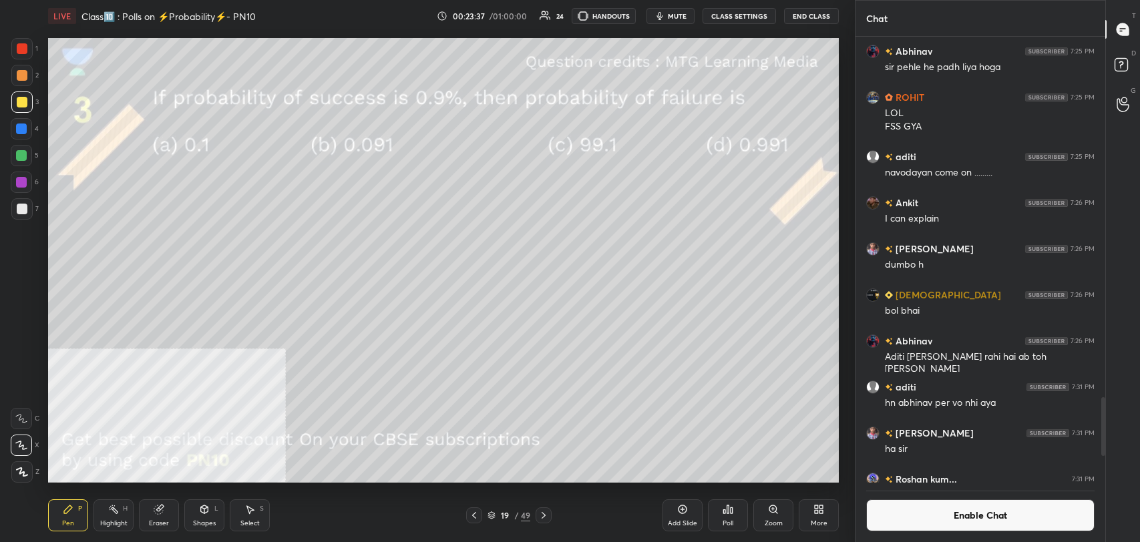
click at [687, 502] on div "Add Slide" at bounding box center [682, 515] width 40 height 32
click at [21, 101] on div at bounding box center [22, 102] width 11 height 11
click at [112, 520] on div "Highlight" at bounding box center [113, 523] width 27 height 7
click at [69, 515] on div "Pen P" at bounding box center [68, 515] width 40 height 32
click at [109, 529] on div "Highlight H" at bounding box center [113, 515] width 40 height 32
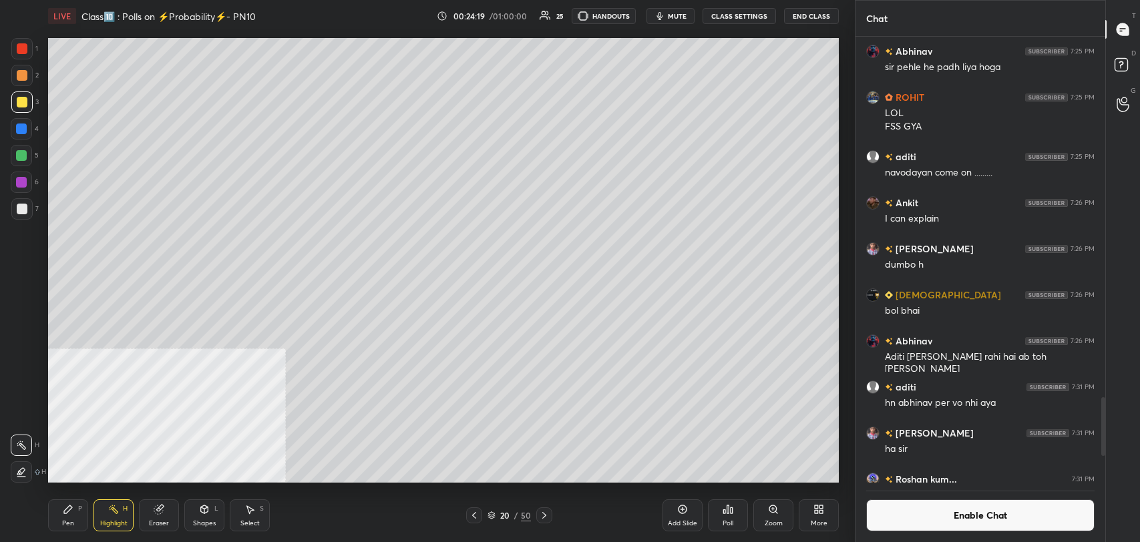
click at [475, 514] on icon at bounding box center [474, 515] width 11 height 11
click at [543, 509] on div at bounding box center [544, 515] width 16 height 16
click at [670, 512] on div "Add Slide" at bounding box center [682, 515] width 40 height 32
click at [64, 525] on div "Pen" at bounding box center [68, 523] width 12 height 7
click at [475, 517] on icon at bounding box center [474, 515] width 11 height 11
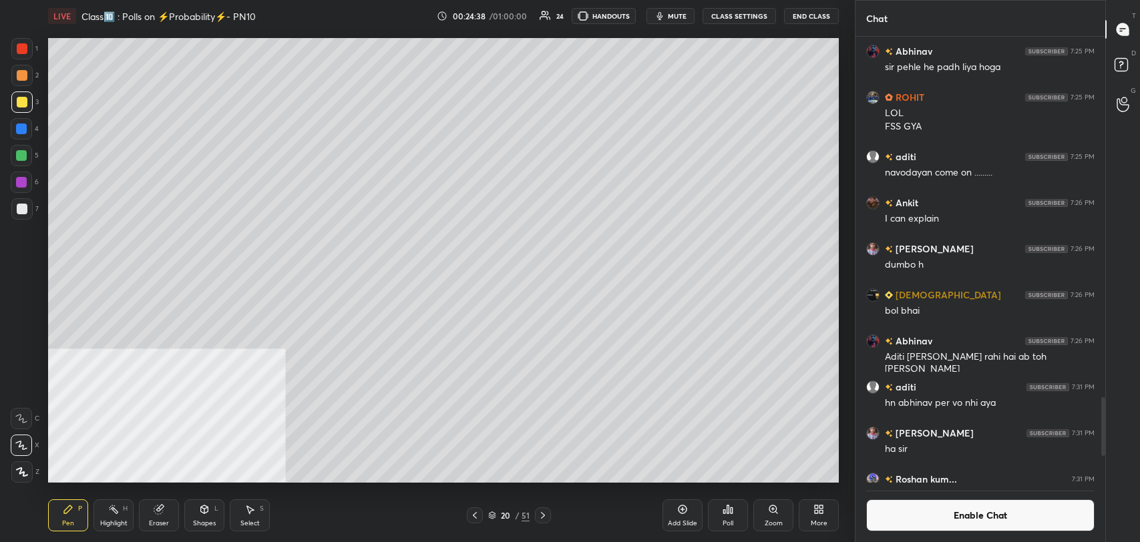
click at [475, 516] on icon at bounding box center [475, 515] width 4 height 7
click at [543, 513] on icon at bounding box center [542, 515] width 11 height 11
click at [544, 514] on icon at bounding box center [542, 515] width 11 height 11
click at [915, 502] on button "Enable Chat" at bounding box center [980, 515] width 228 height 32
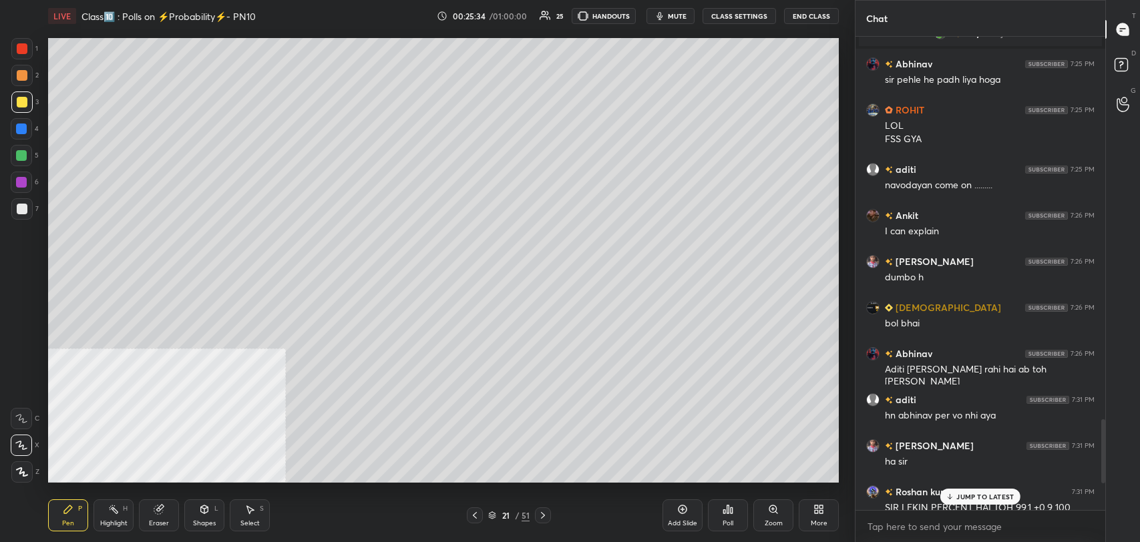
scroll to position [2658, 0]
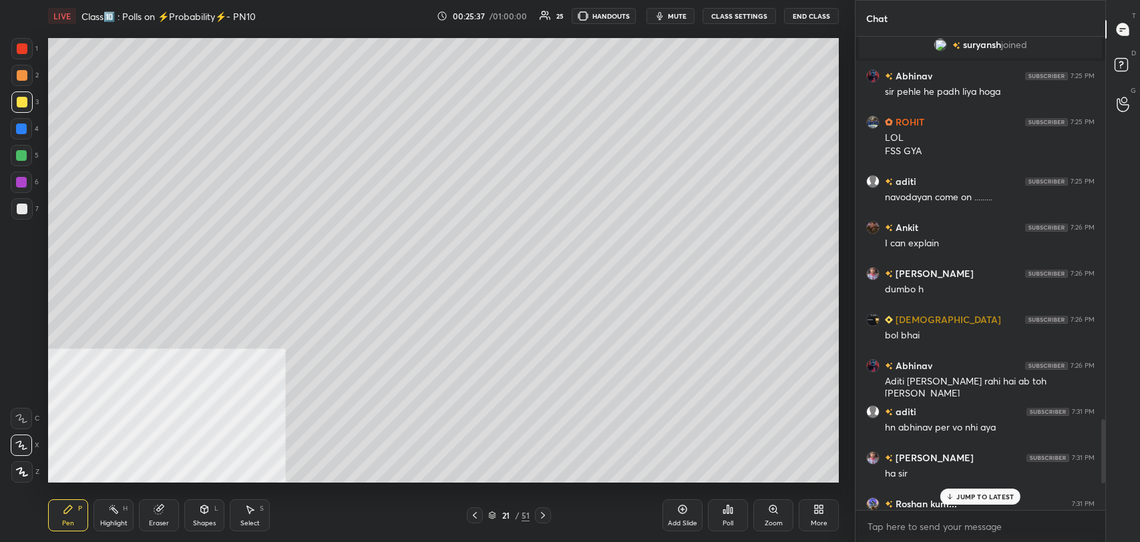
click at [473, 517] on icon at bounding box center [474, 515] width 11 height 11
click at [470, 513] on icon at bounding box center [474, 515] width 11 height 11
click at [542, 518] on icon at bounding box center [542, 515] width 11 height 11
click at [973, 497] on p "1 NEW MESSAGE" at bounding box center [985, 497] width 57 height 8
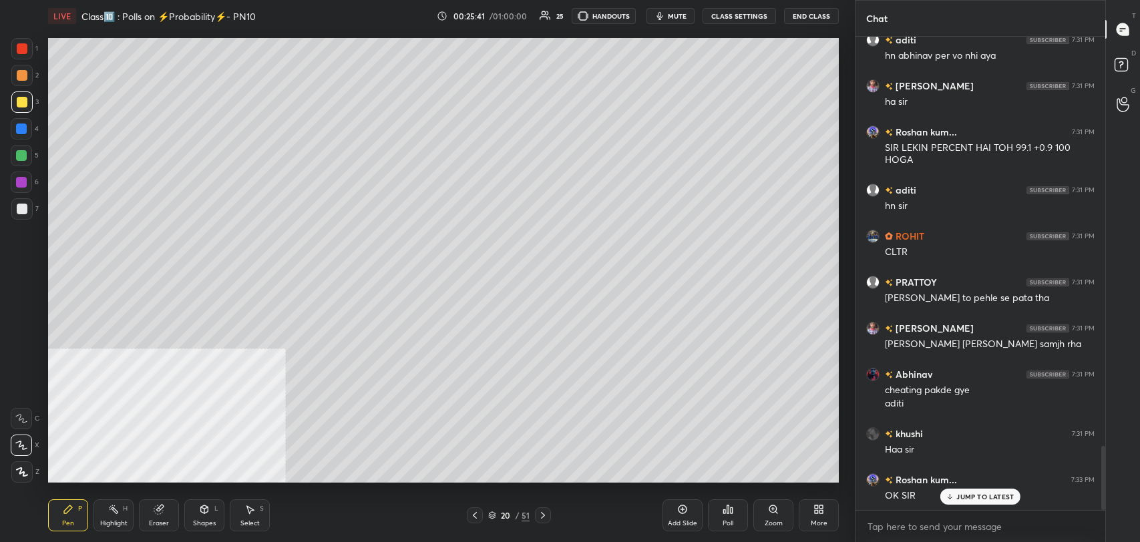
click at [544, 517] on icon at bounding box center [542, 515] width 11 height 11
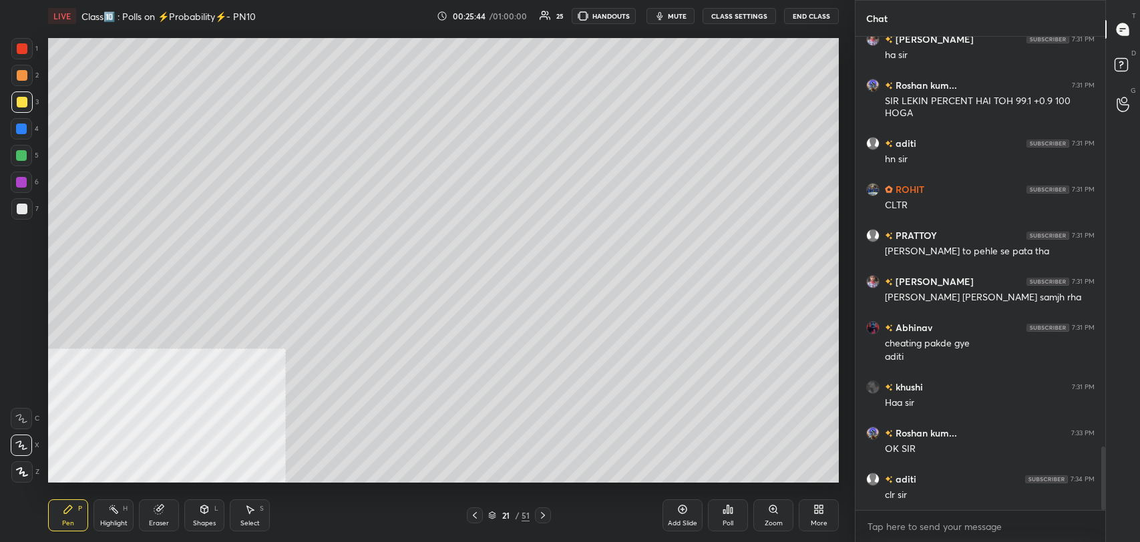
click at [545, 513] on icon at bounding box center [542, 515] width 11 height 11
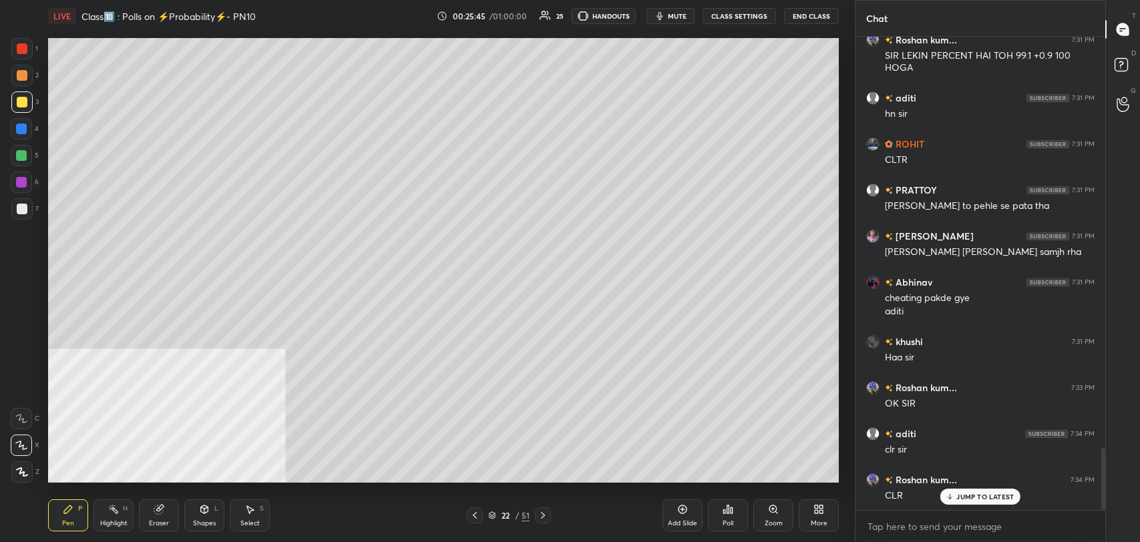
click at [545, 513] on icon at bounding box center [542, 515] width 11 height 11
click at [544, 514] on icon at bounding box center [542, 515] width 11 height 11
click at [545, 514] on icon at bounding box center [542, 515] width 11 height 11
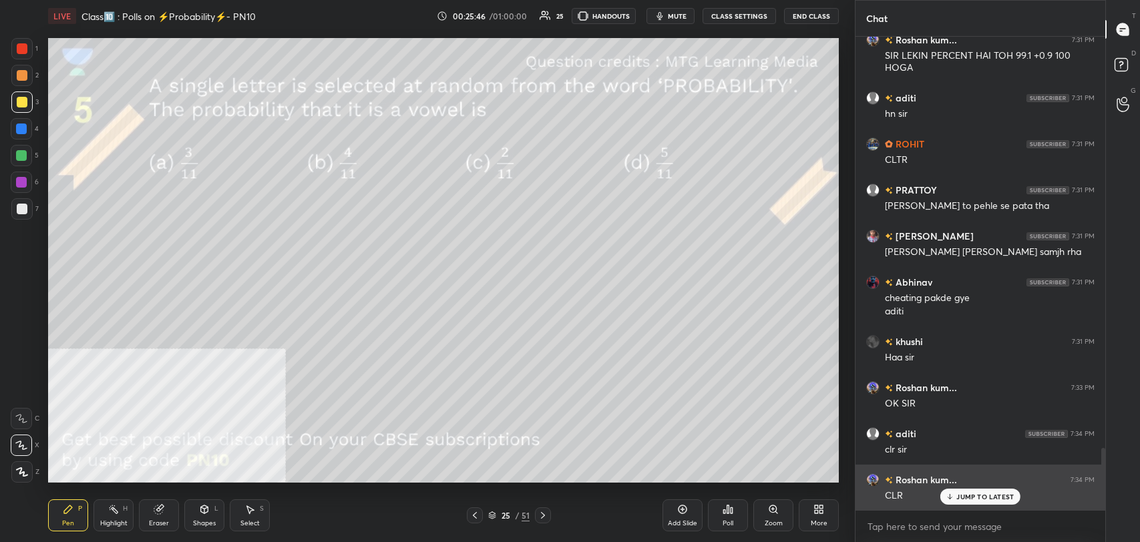
click at [991, 493] on p "JUMP TO LATEST" at bounding box center [984, 497] width 57 height 8
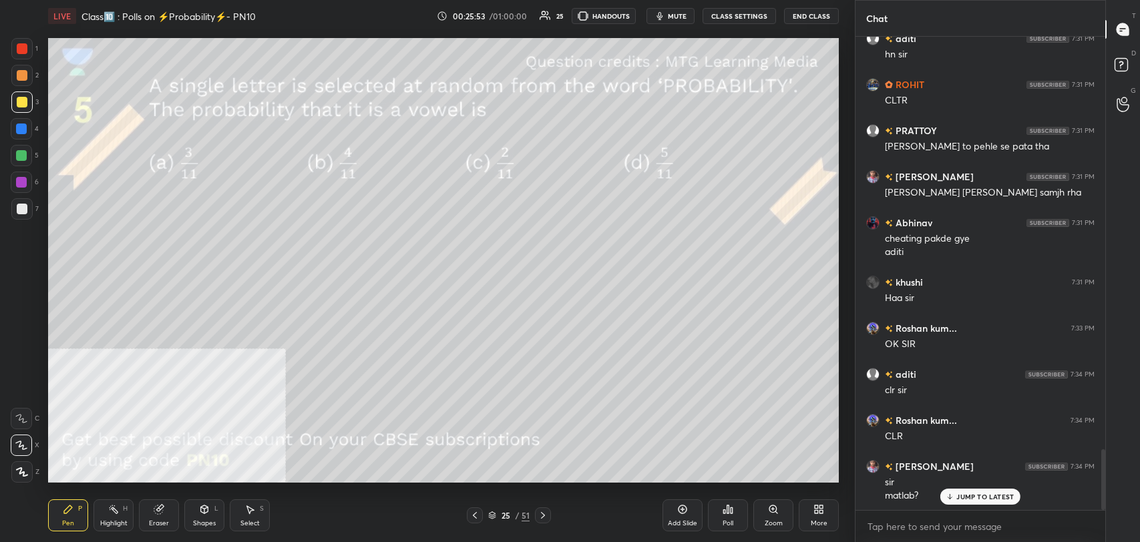
scroll to position [3228, 0]
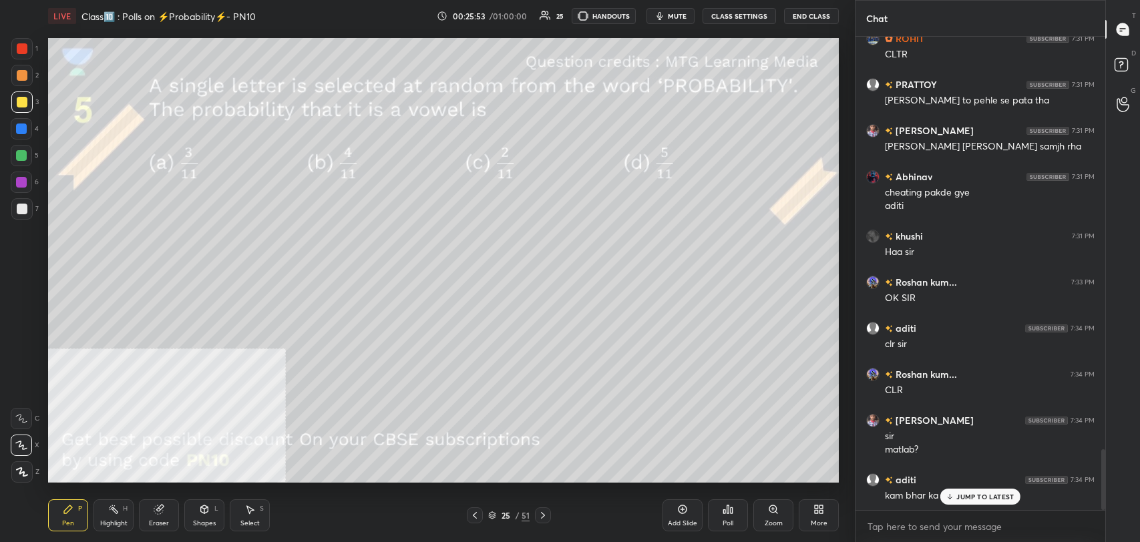
click at [815, 510] on icon at bounding box center [816, 511] width 3 height 3
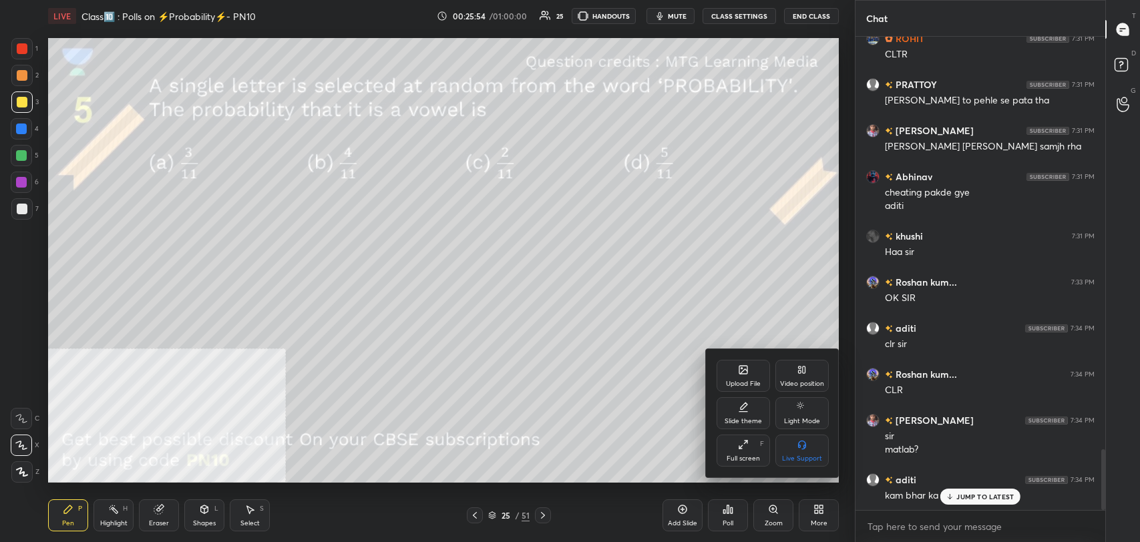
click at [803, 373] on icon at bounding box center [802, 370] width 11 height 11
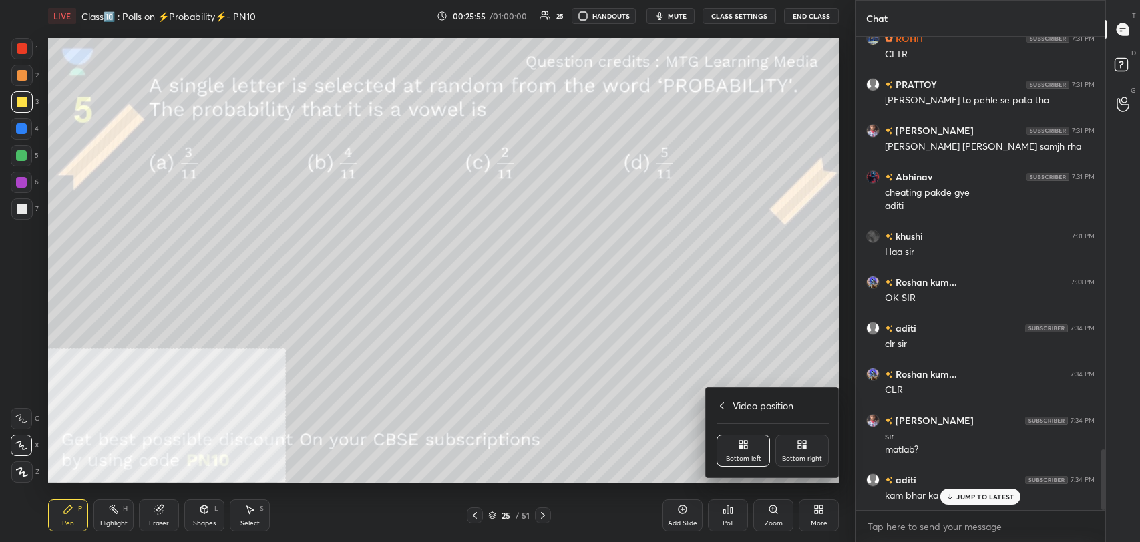
click at [799, 460] on div "Bottom right" at bounding box center [802, 458] width 40 height 7
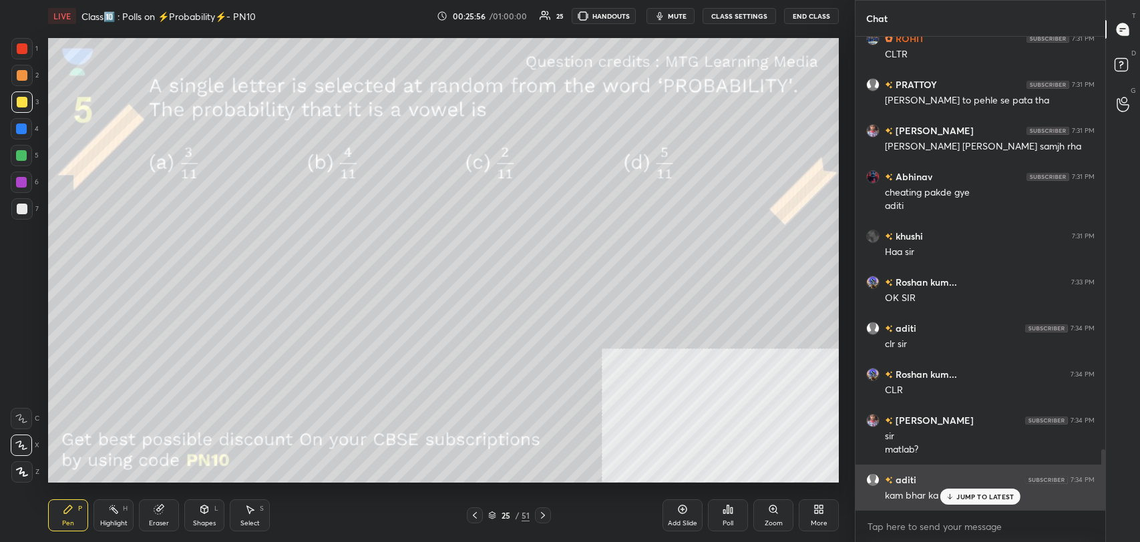
click at [957, 496] on p "JUMP TO LATEST" at bounding box center [984, 497] width 57 height 8
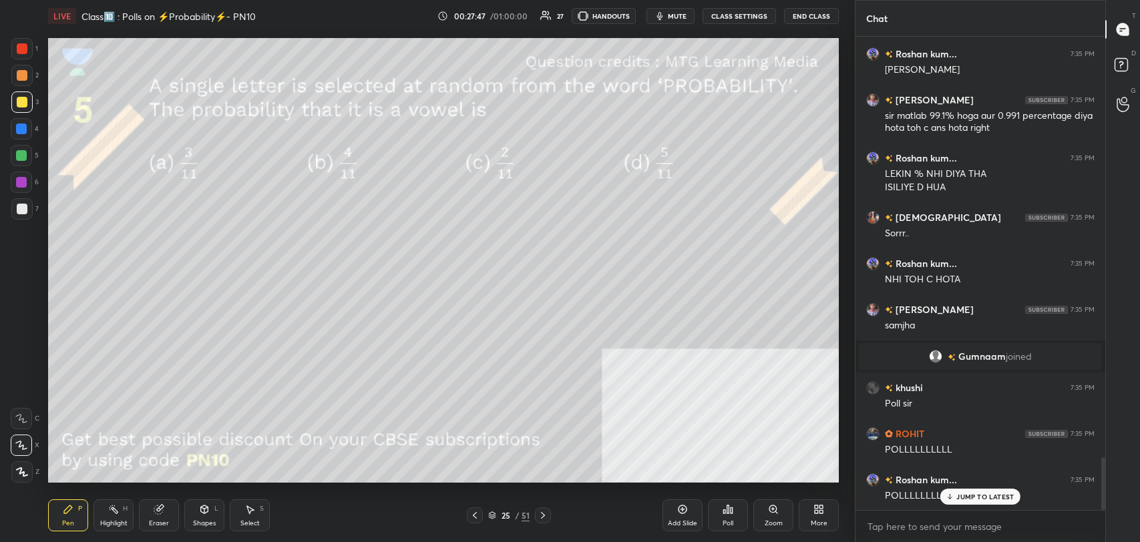
scroll to position [3751, 0]
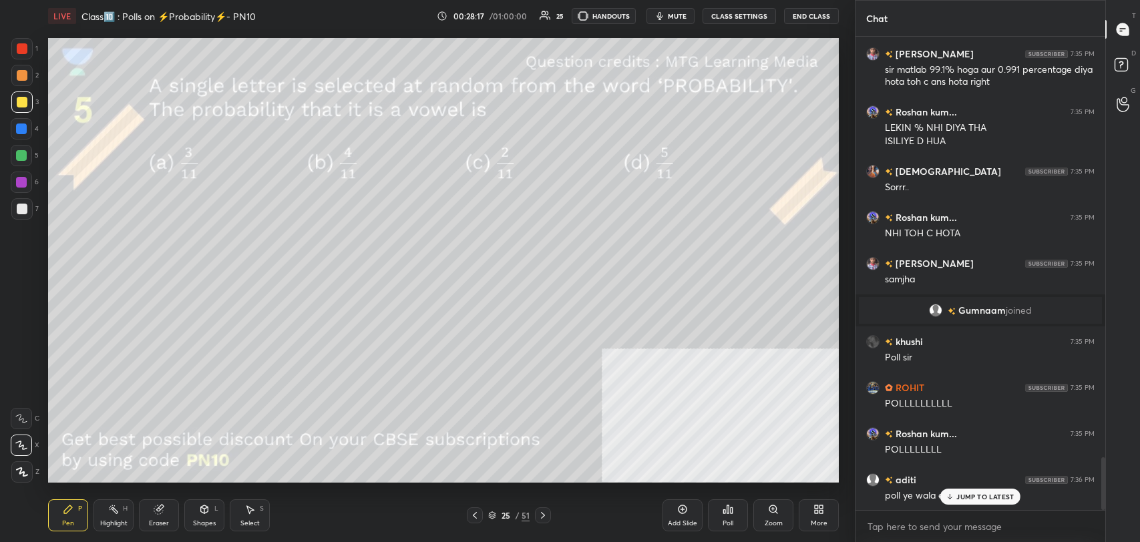
click at [955, 491] on div "JUMP TO LATEST" at bounding box center [980, 497] width 80 height 16
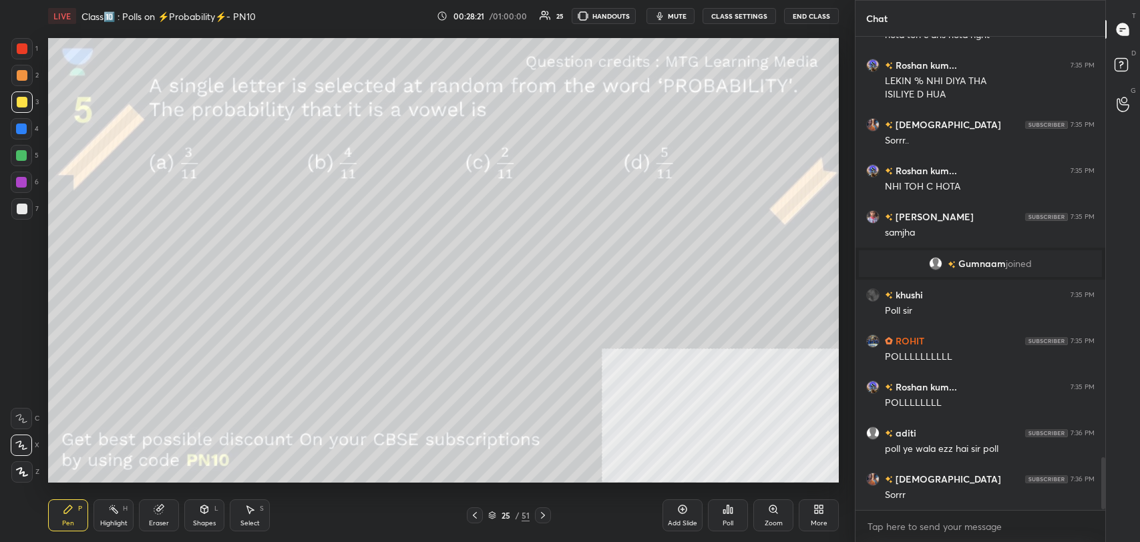
scroll to position [3843, 0]
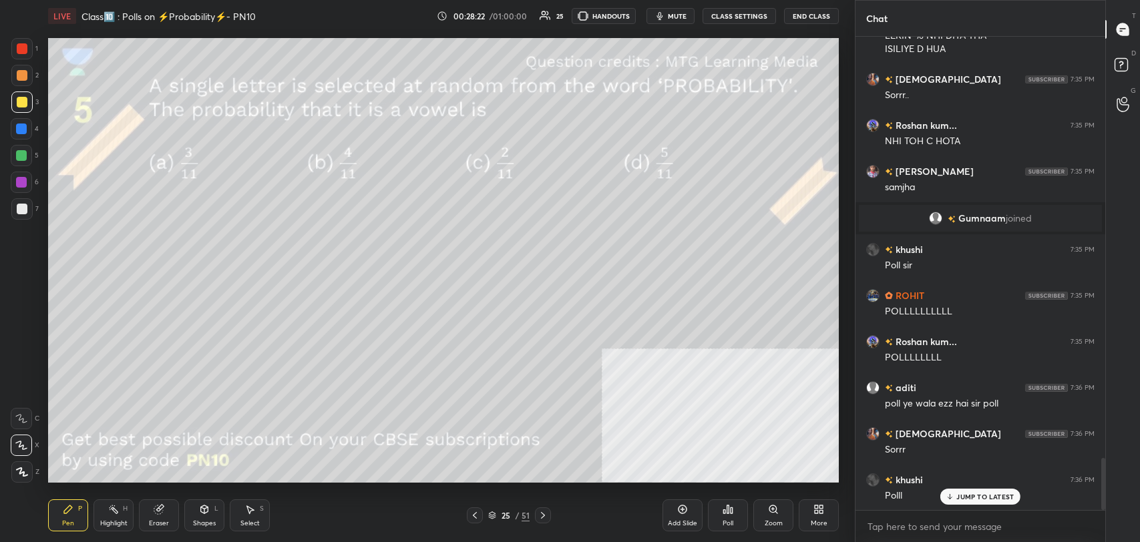
click at [728, 520] on div "Poll" at bounding box center [727, 523] width 11 height 7
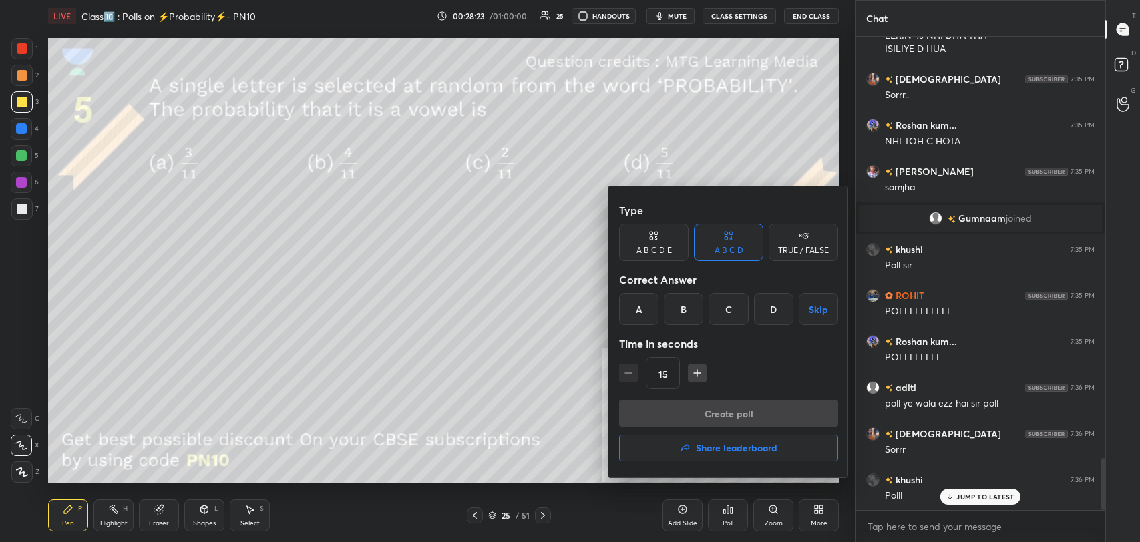
click at [684, 311] on div "B" at bounding box center [683, 309] width 39 height 32
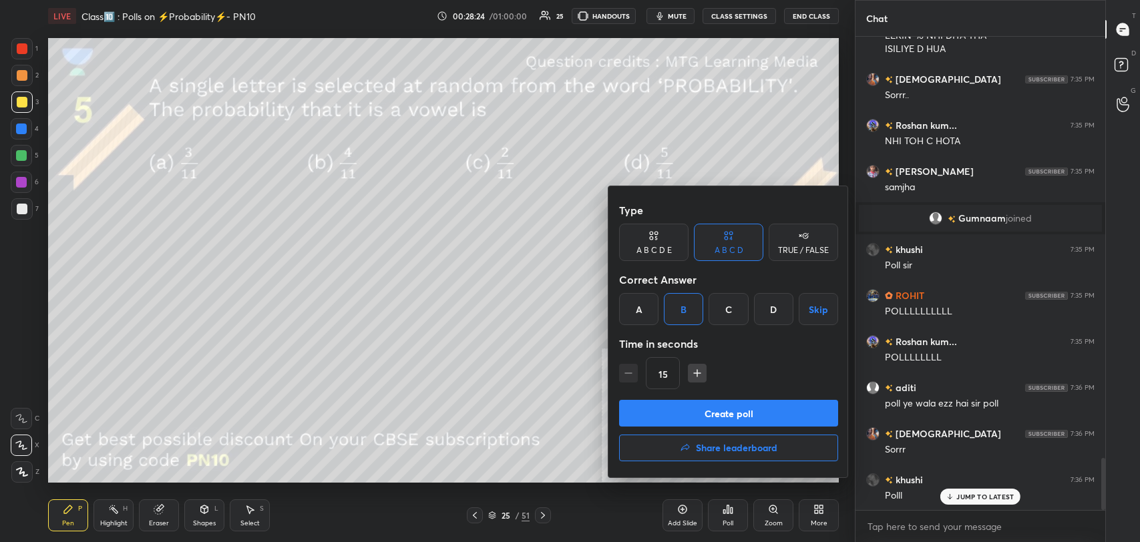
click at [700, 413] on button "Create poll" at bounding box center [728, 413] width 219 height 27
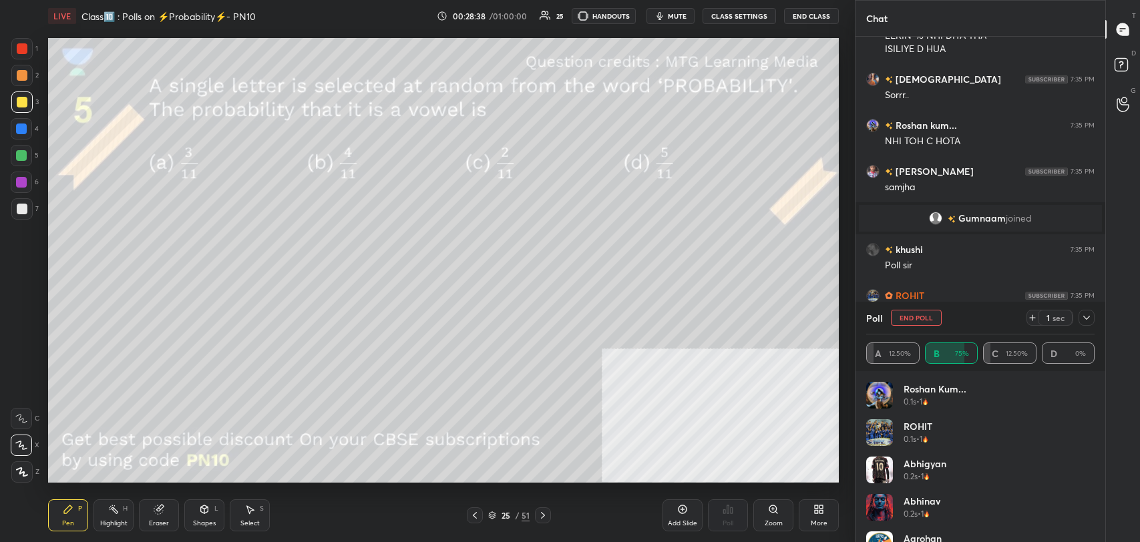
scroll to position [3959, 0]
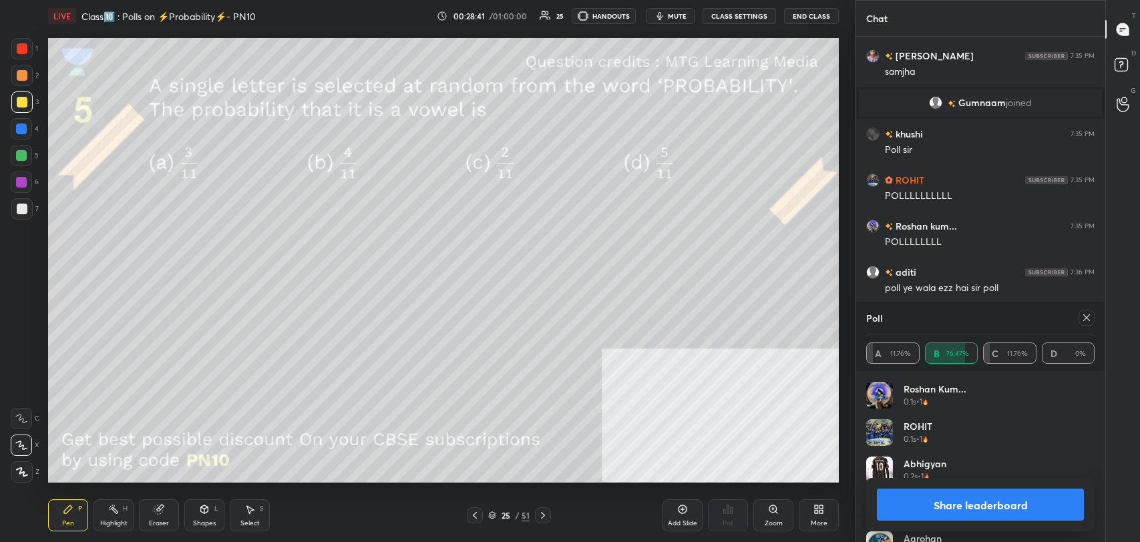
click at [957, 505] on button "Share leaderboard" at bounding box center [980, 505] width 207 height 32
type textarea "x"
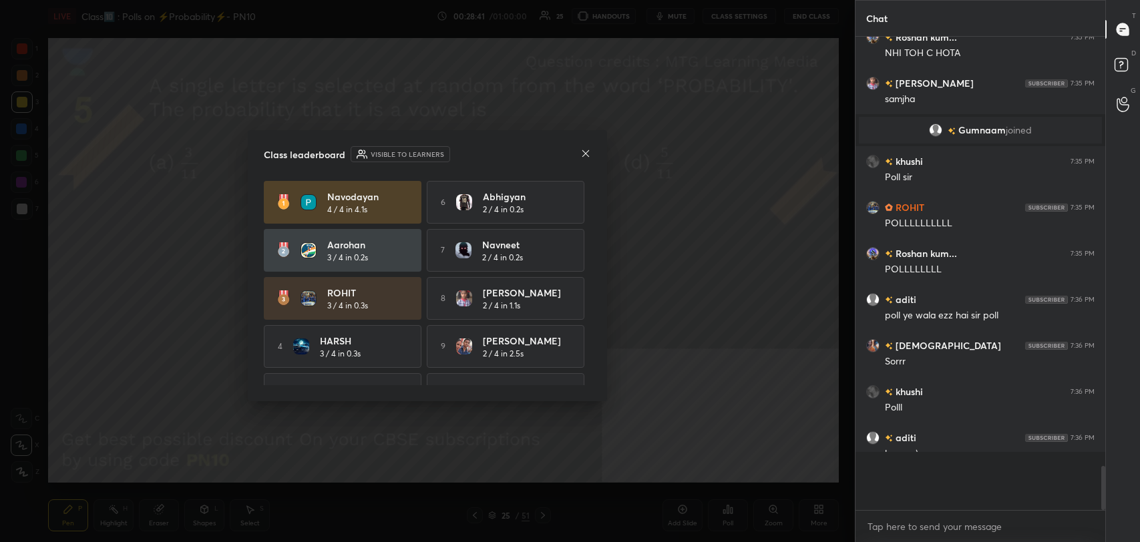
scroll to position [3894, 0]
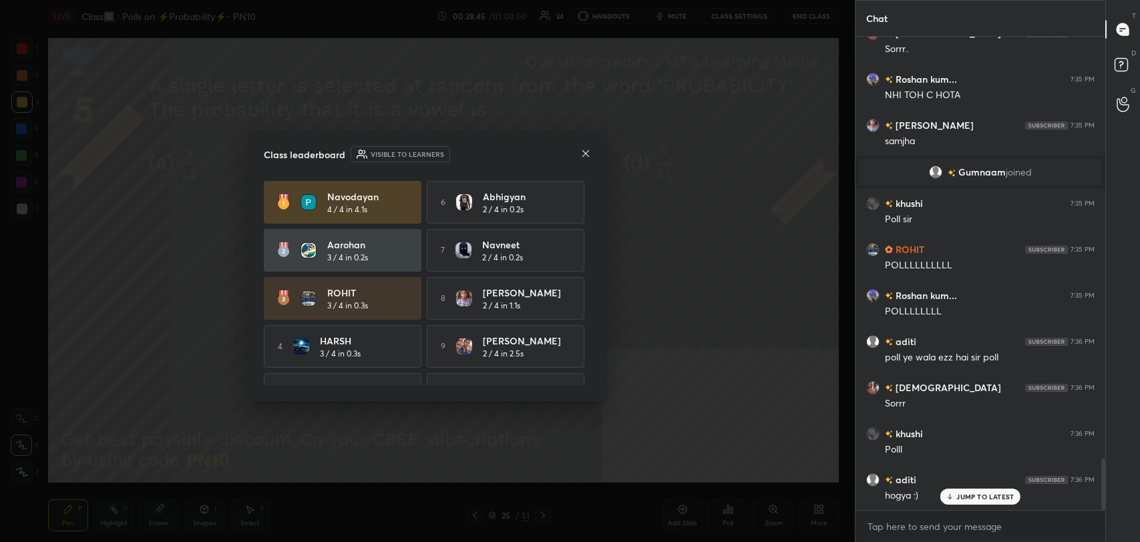
click at [584, 152] on icon at bounding box center [585, 153] width 11 height 11
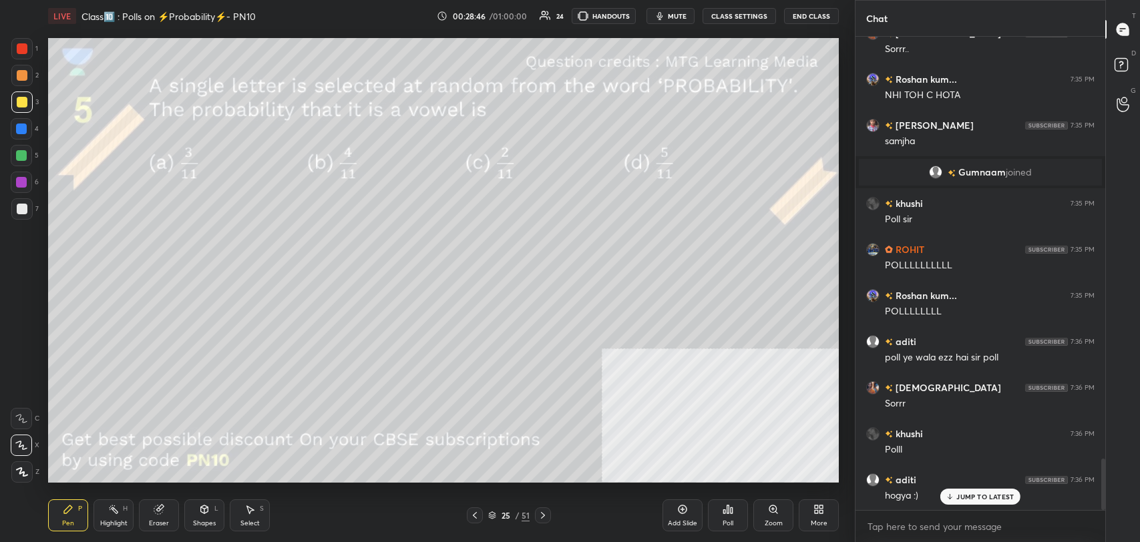
click at [738, 15] on button "CLASS SETTINGS" at bounding box center [738, 16] width 73 height 16
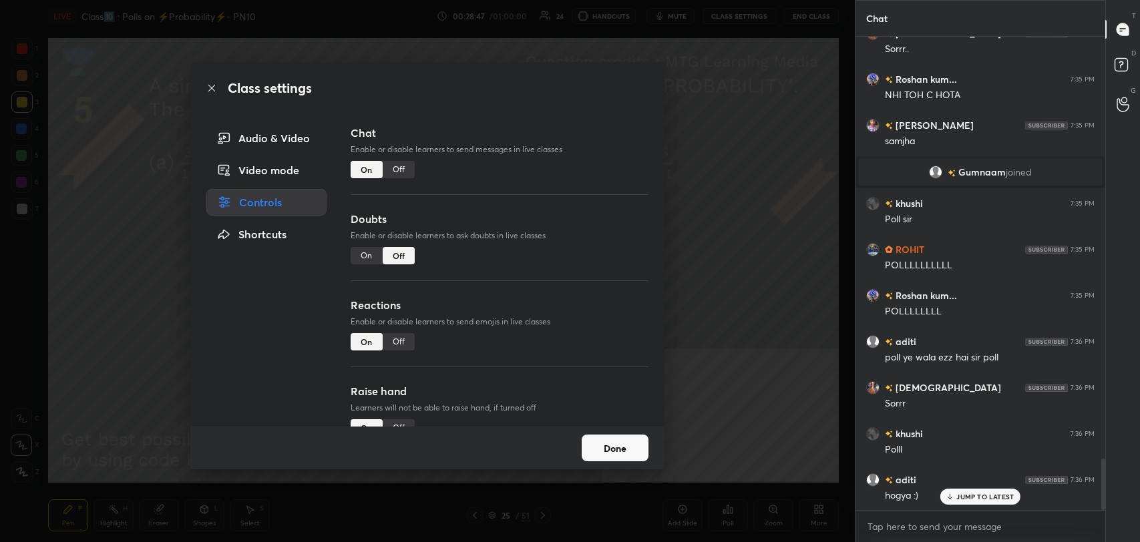
click at [400, 170] on div "Off" at bounding box center [399, 169] width 32 height 17
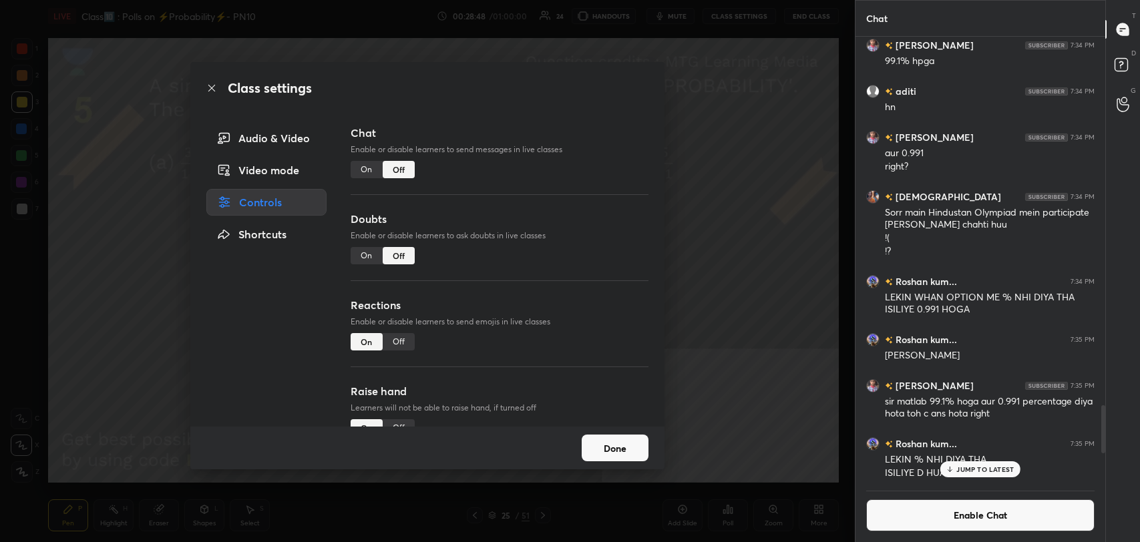
click at [211, 87] on icon at bounding box center [211, 88] width 7 height 7
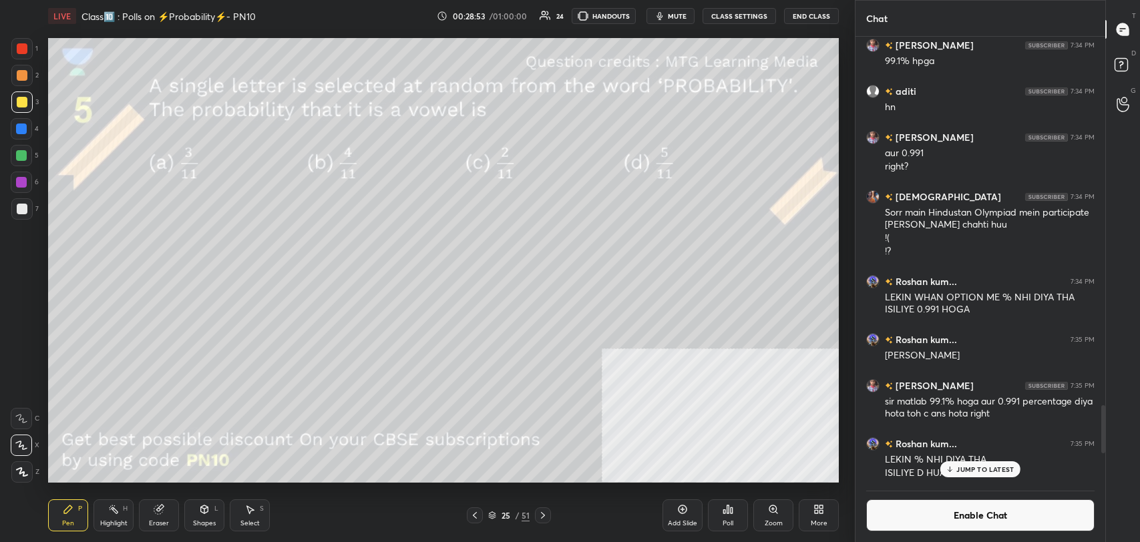
click at [127, 505] on div "H" at bounding box center [125, 508] width 5 height 7
click at [55, 521] on div "Pen P" at bounding box center [68, 515] width 40 height 32
click at [895, 507] on button "Enable Chat" at bounding box center [980, 515] width 228 height 32
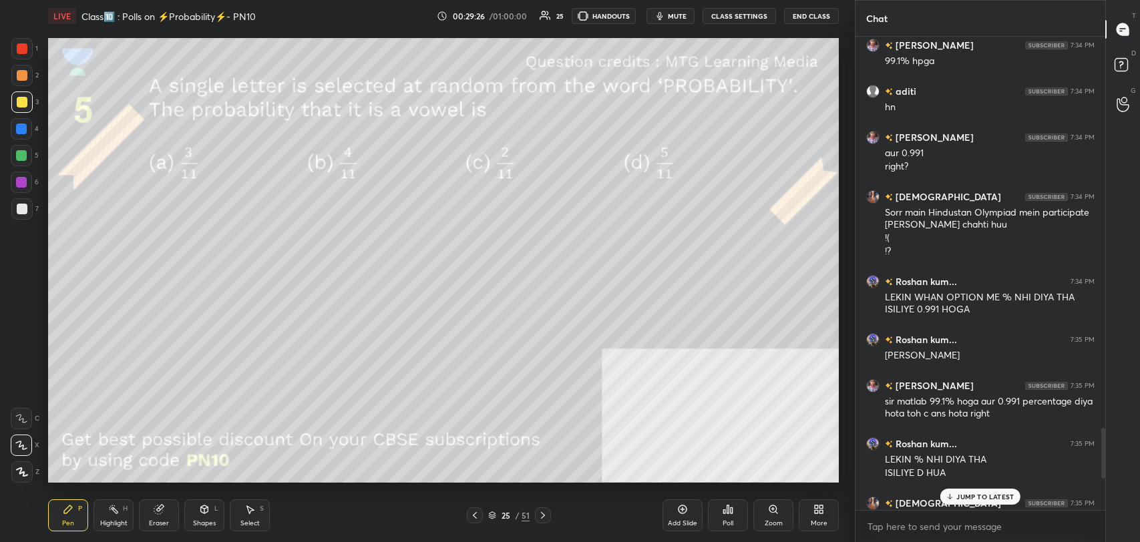
click at [968, 498] on p "JUMP TO LATEST" at bounding box center [984, 497] width 57 height 8
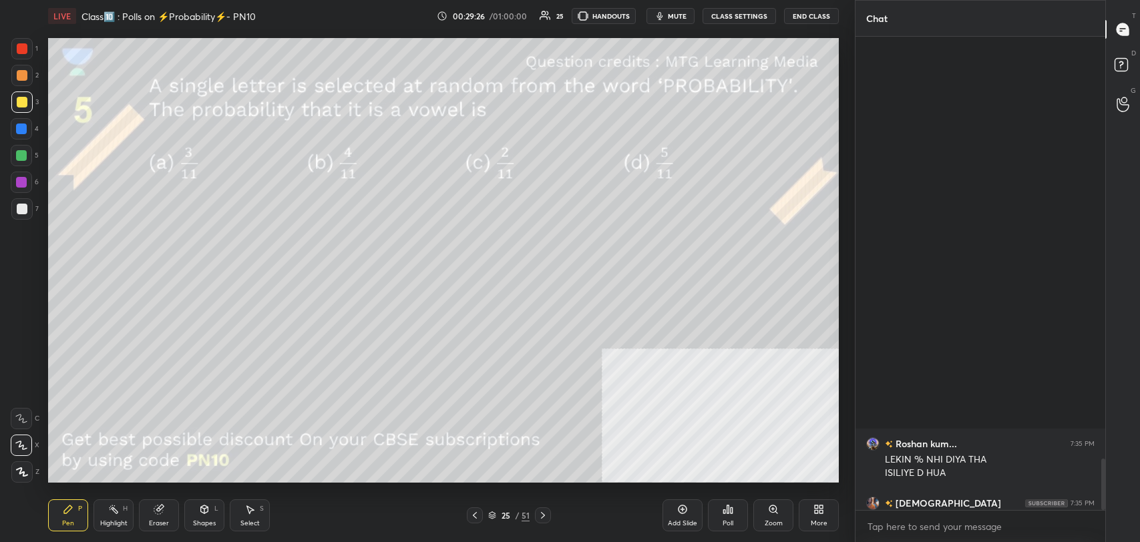
scroll to position [3902, 0]
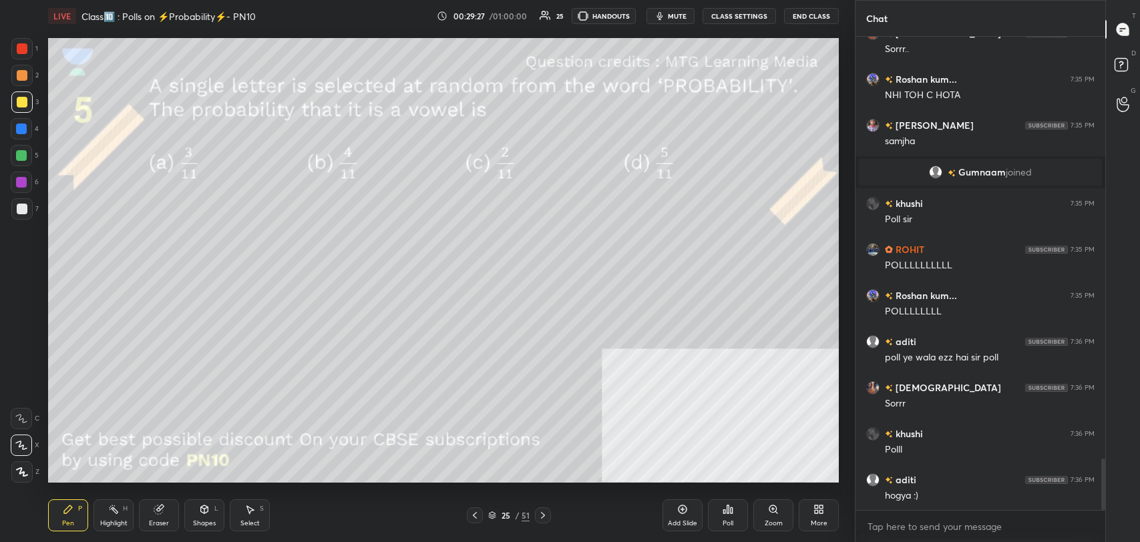
click at [543, 517] on icon at bounding box center [542, 515] width 11 height 11
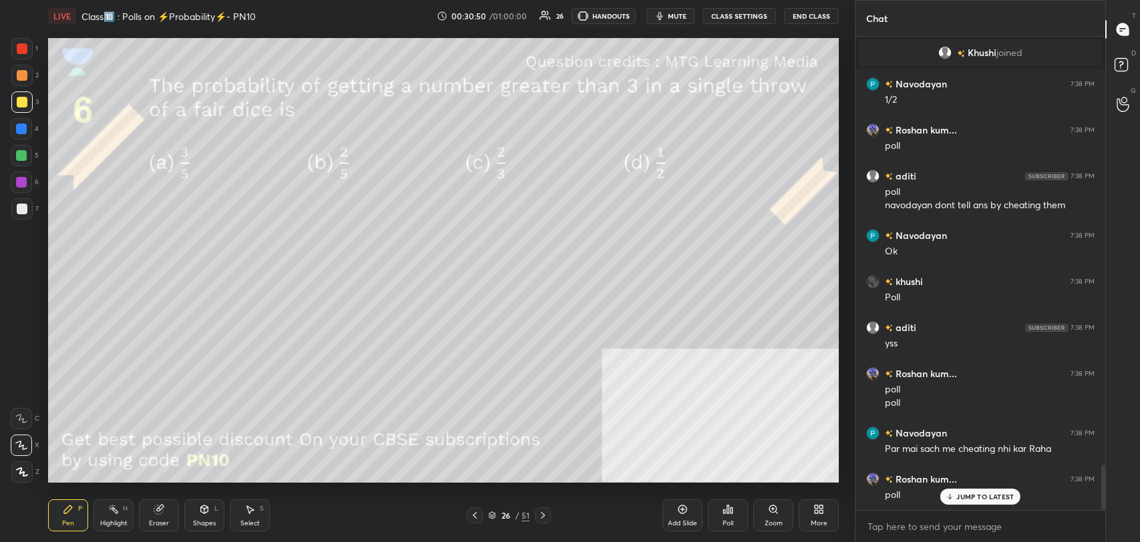
scroll to position [4467, 0]
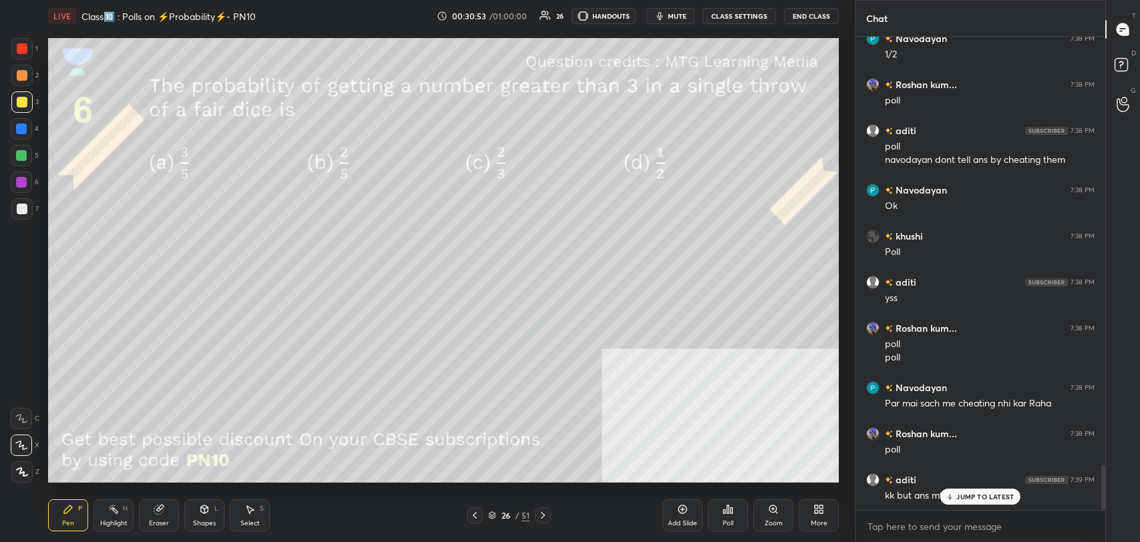
click at [727, 510] on icon at bounding box center [728, 509] width 2 height 8
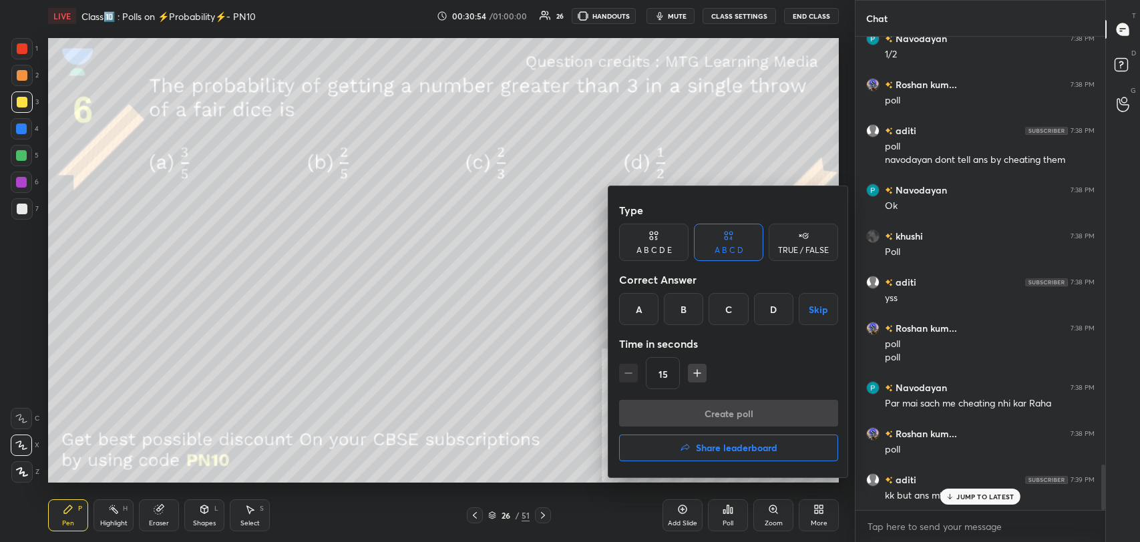
click at [708, 444] on h4 "Share leaderboard" at bounding box center [736, 447] width 81 height 9
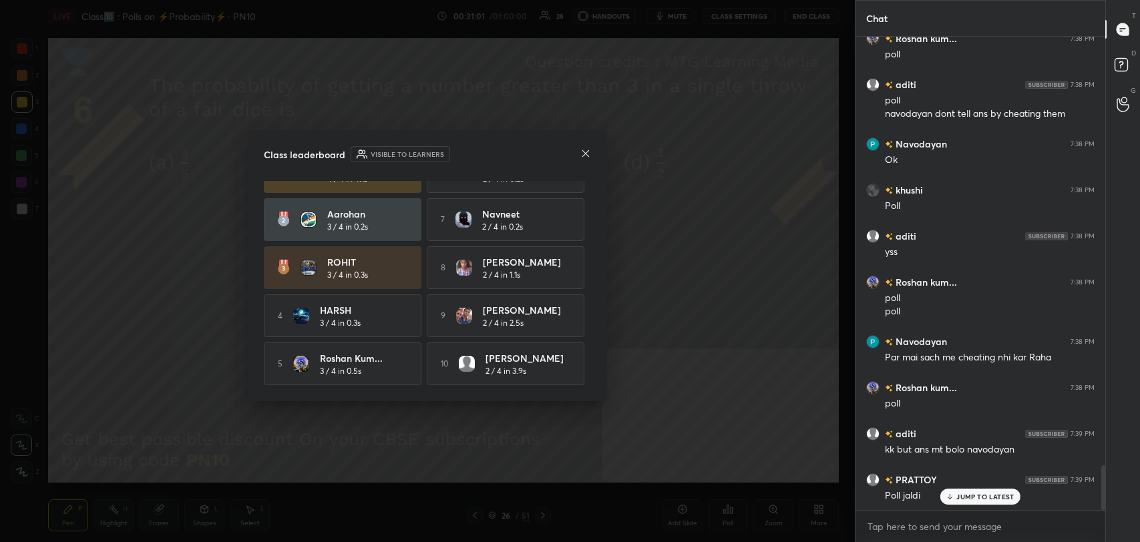
scroll to position [0, 0]
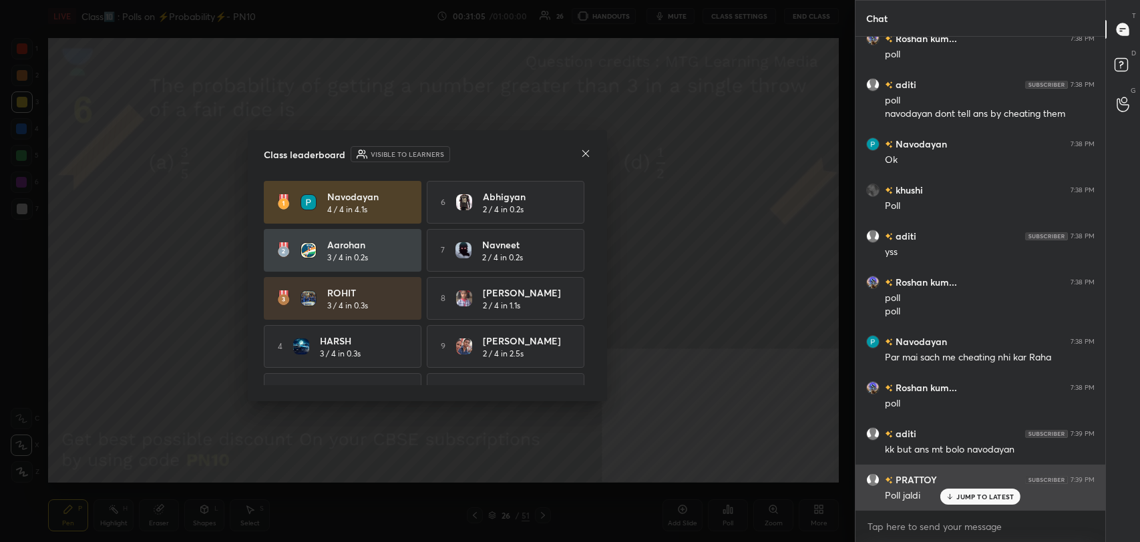
click at [972, 487] on div "Poll jaldi" at bounding box center [990, 495] width 210 height 16
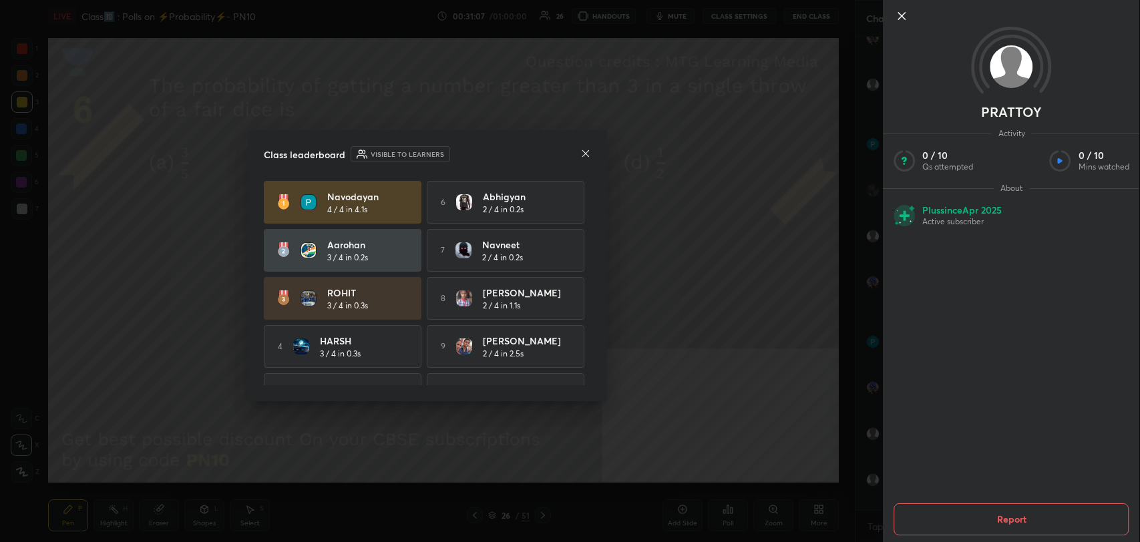
click at [582, 159] on div at bounding box center [585, 155] width 11 height 14
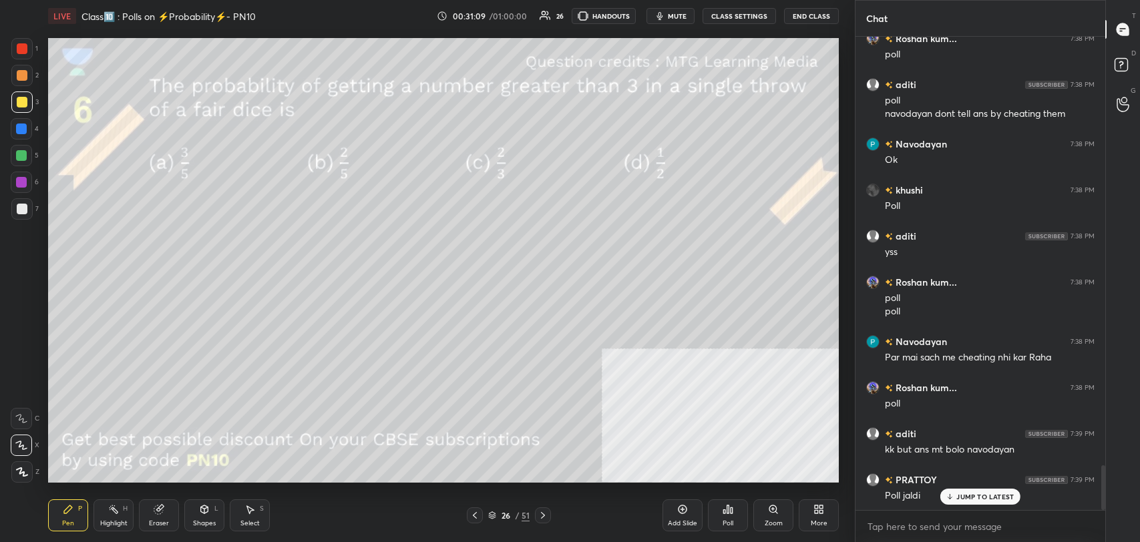
click at [967, 496] on p "JUMP TO LATEST" at bounding box center [984, 497] width 57 height 8
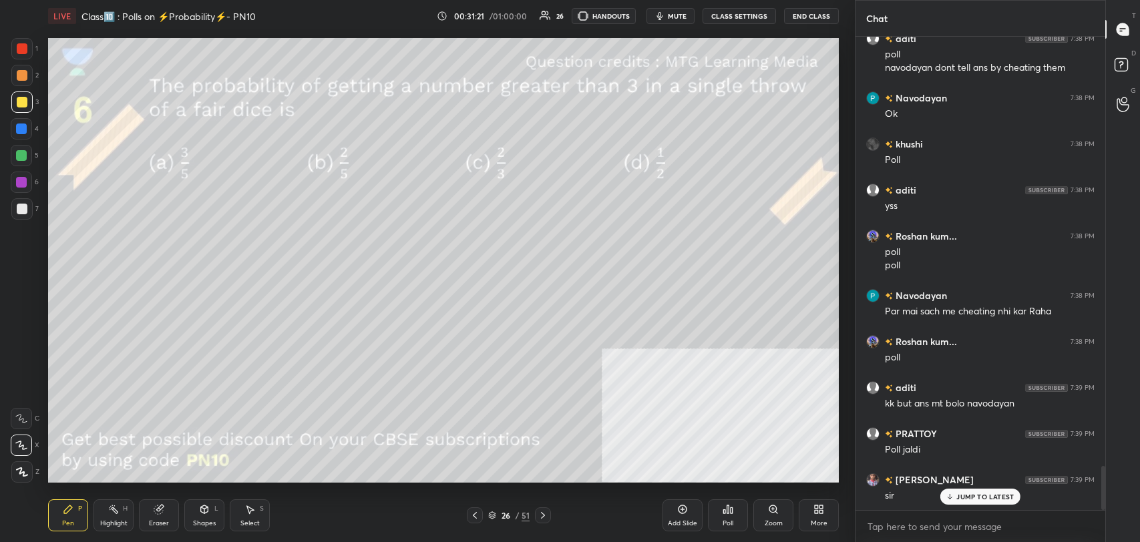
scroll to position [4606, 0]
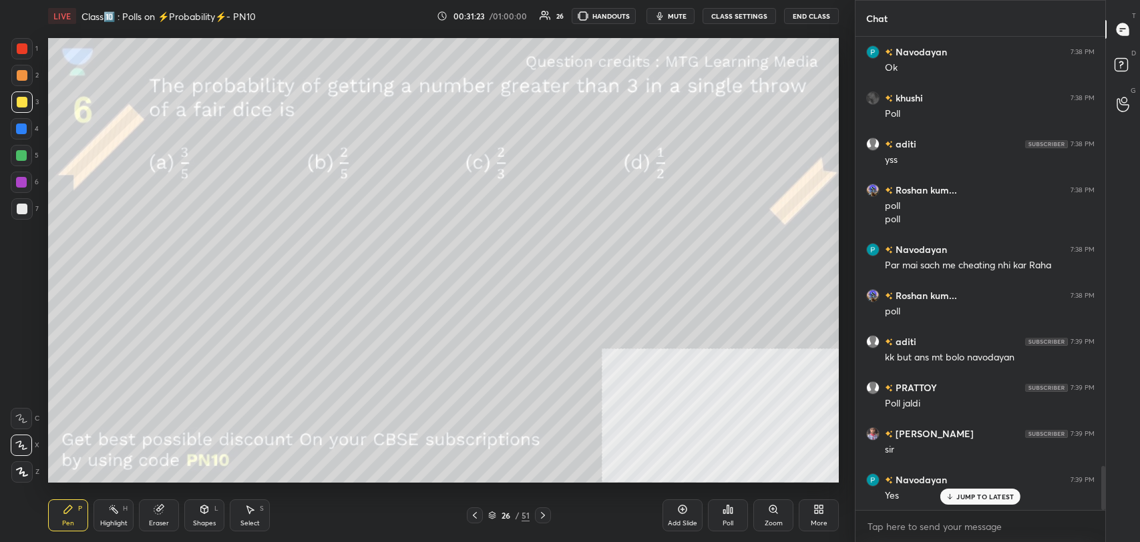
click at [994, 503] on div "JUMP TO LATEST" at bounding box center [980, 497] width 80 height 16
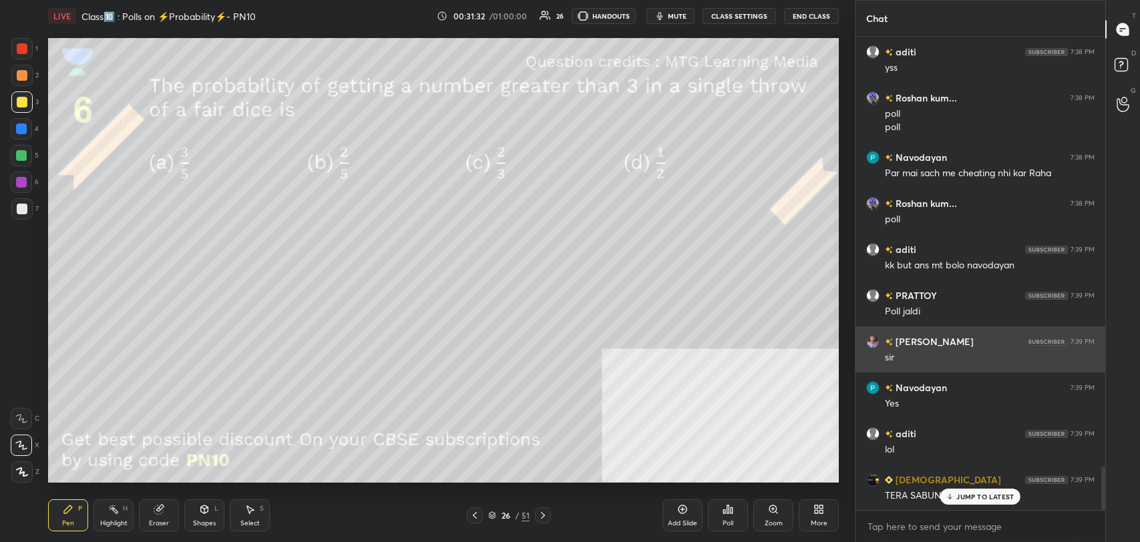
scroll to position [4744, 0]
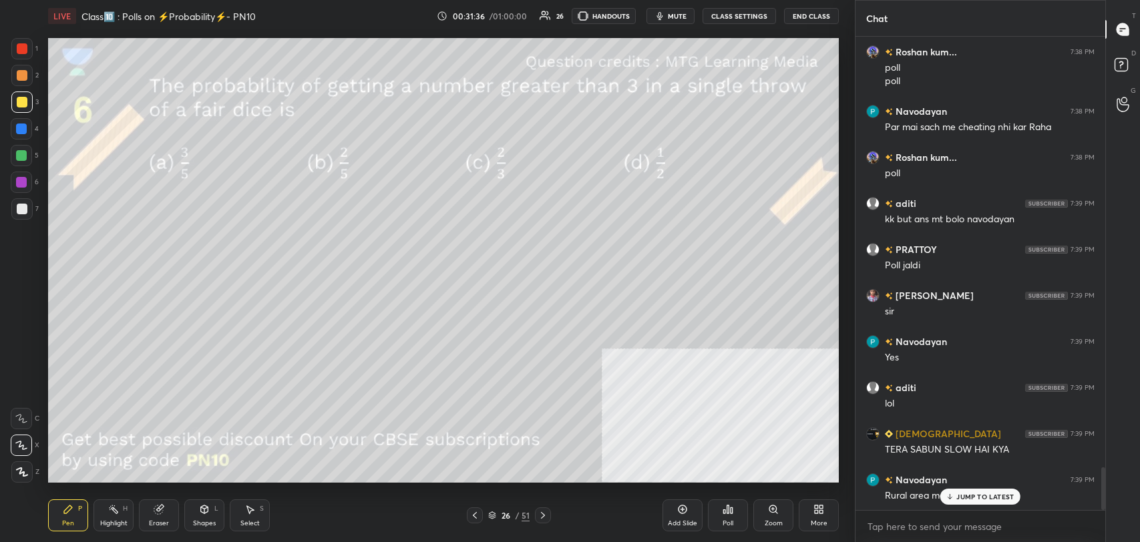
click at [967, 497] on p "JUMP TO LATEST" at bounding box center [984, 497] width 57 height 8
click at [23, 100] on div at bounding box center [22, 102] width 11 height 11
click at [14, 74] on div at bounding box center [21, 75] width 21 height 21
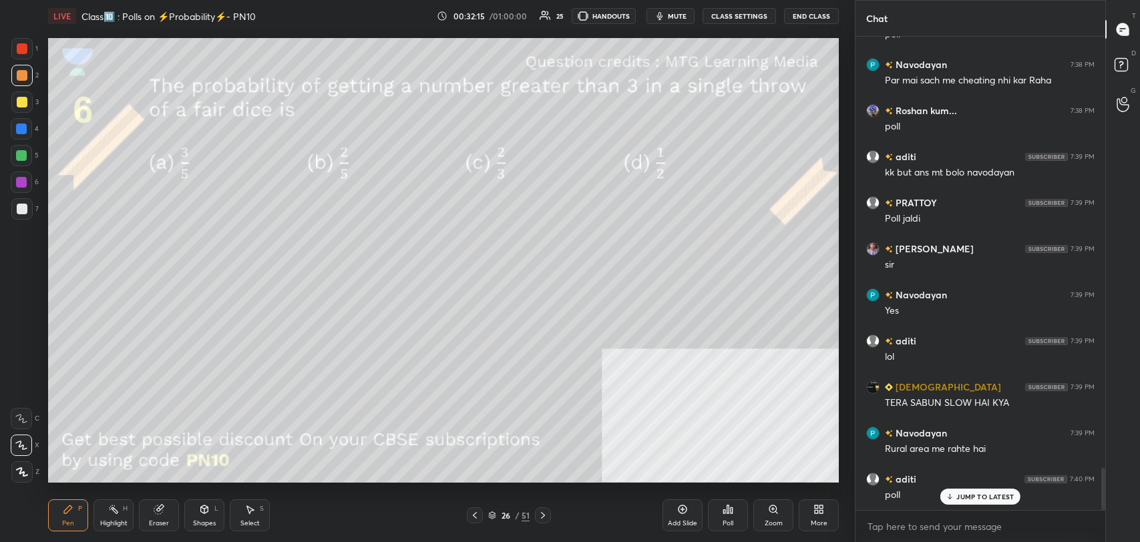
scroll to position [4836, 0]
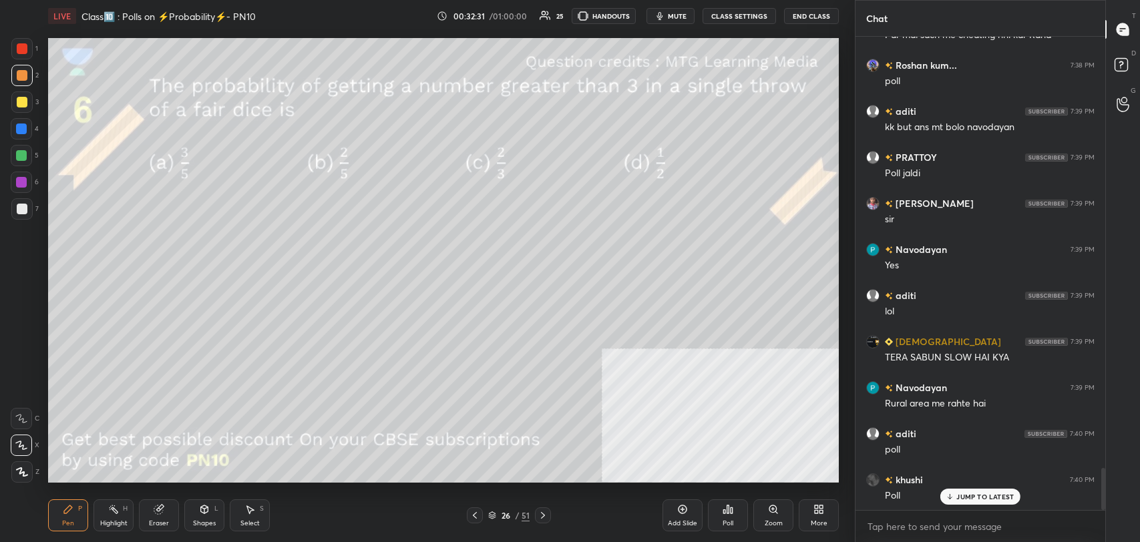
click at [1002, 496] on p "JUMP TO LATEST" at bounding box center [984, 497] width 57 height 8
click at [726, 514] on icon at bounding box center [727, 509] width 11 height 11
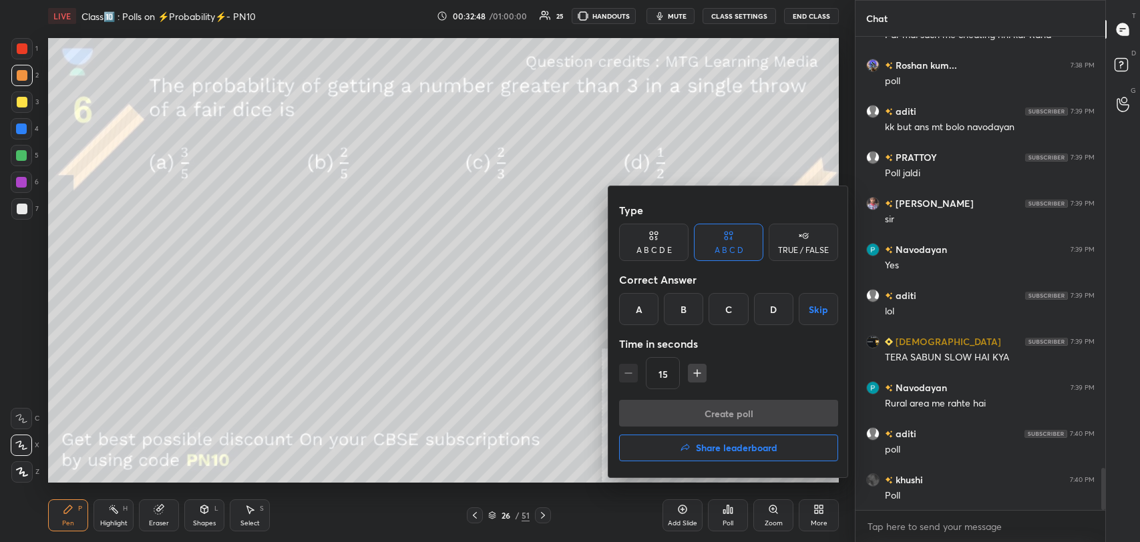
click at [771, 299] on div "D" at bounding box center [773, 309] width 39 height 32
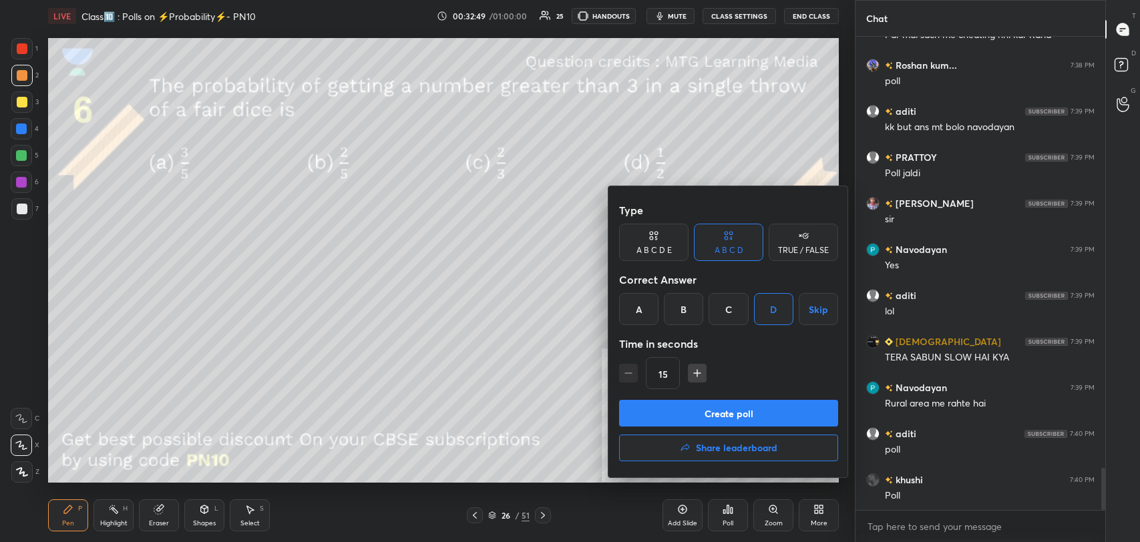
click at [718, 409] on button "Create poll" at bounding box center [728, 413] width 219 height 27
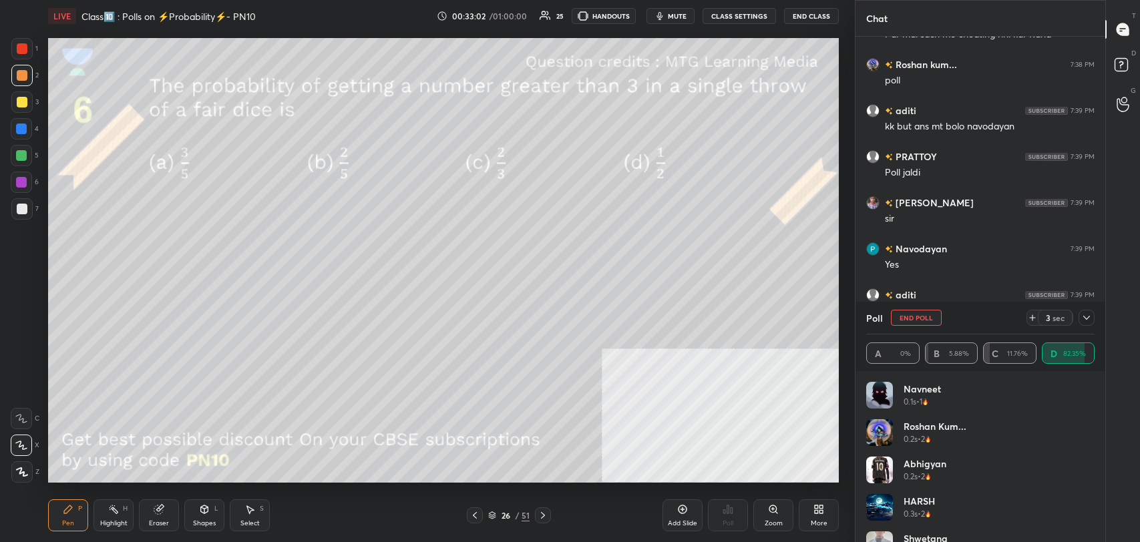
scroll to position [4952, 0]
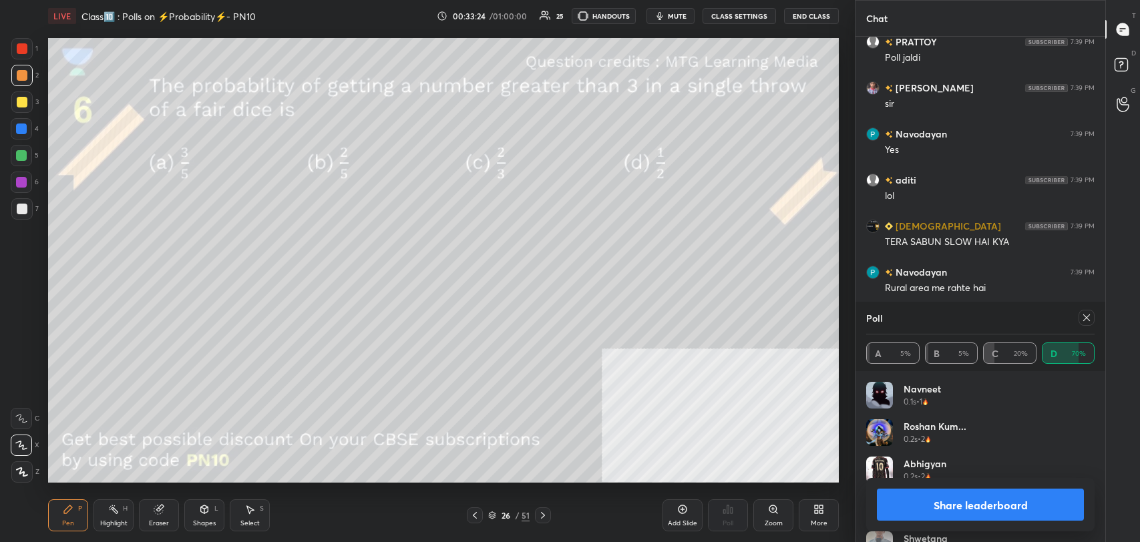
click at [942, 504] on button "Share leaderboard" at bounding box center [980, 505] width 207 height 32
type textarea "x"
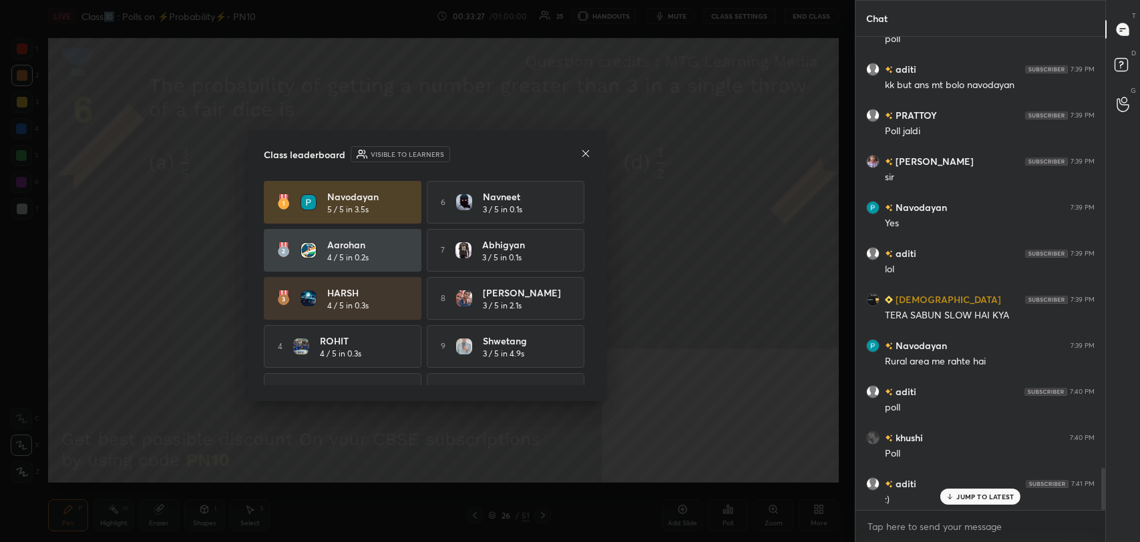
scroll to position [4882, 0]
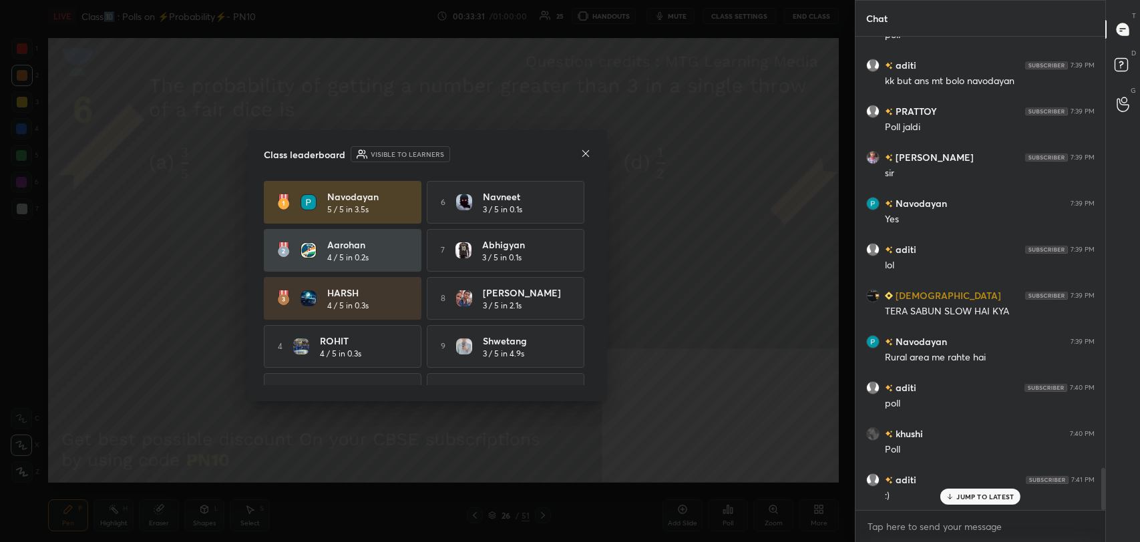
click at [587, 154] on icon at bounding box center [585, 153] width 11 height 11
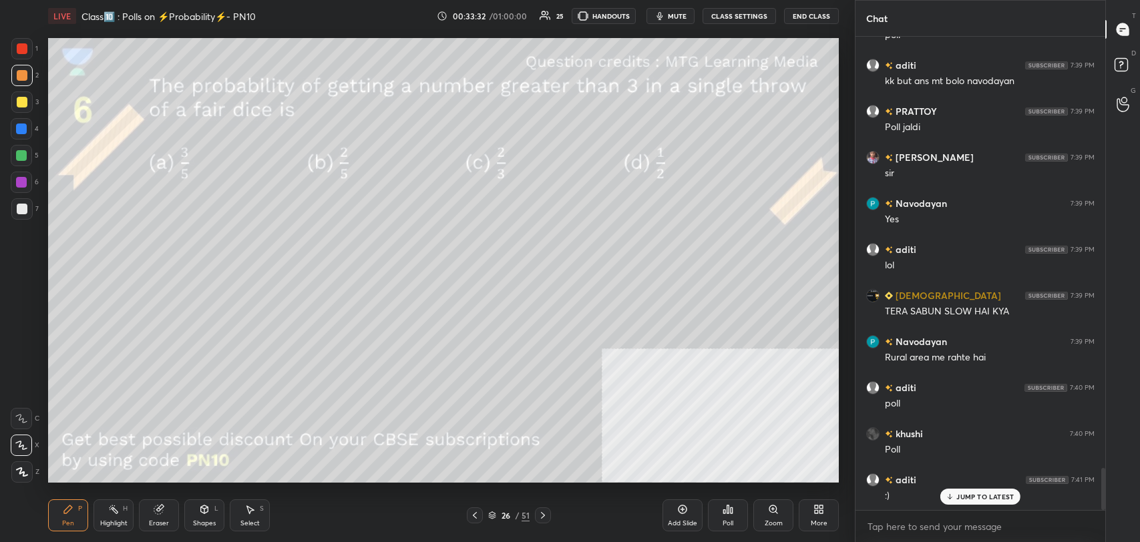
click at [732, 15] on button "CLASS SETTINGS" at bounding box center [738, 16] width 73 height 16
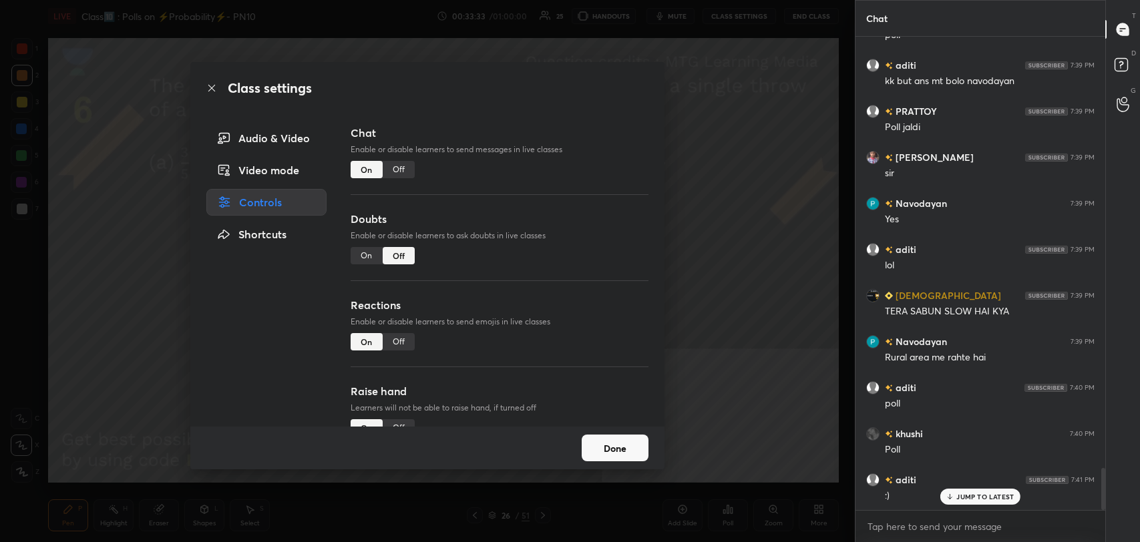
click at [395, 167] on div "Off" at bounding box center [399, 169] width 32 height 17
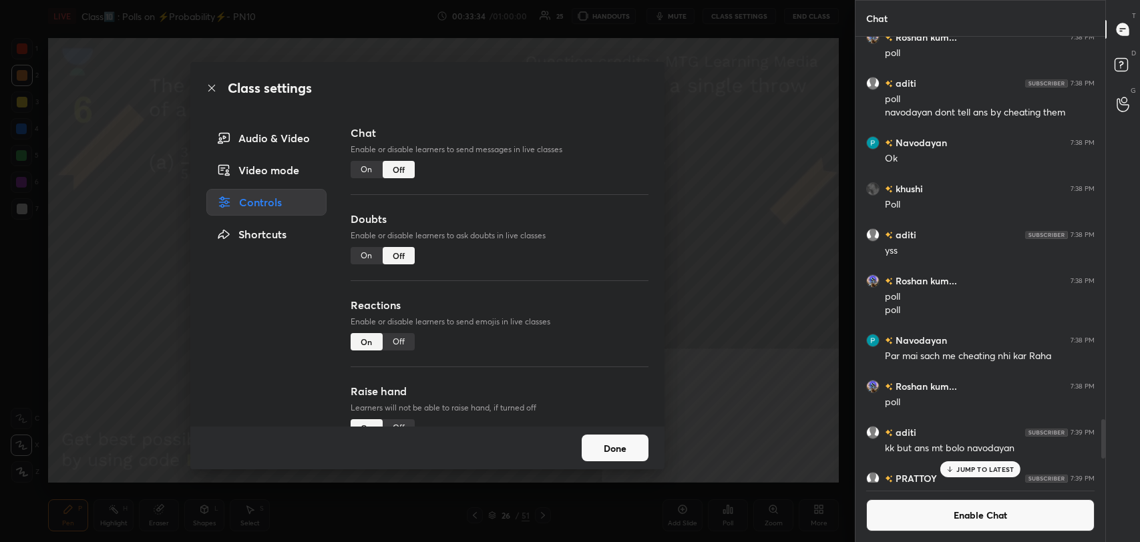
drag, startPoint x: 214, startPoint y: 85, endPoint x: 201, endPoint y: 317, distance: 232.0
click at [214, 87] on icon at bounding box center [211, 88] width 11 height 11
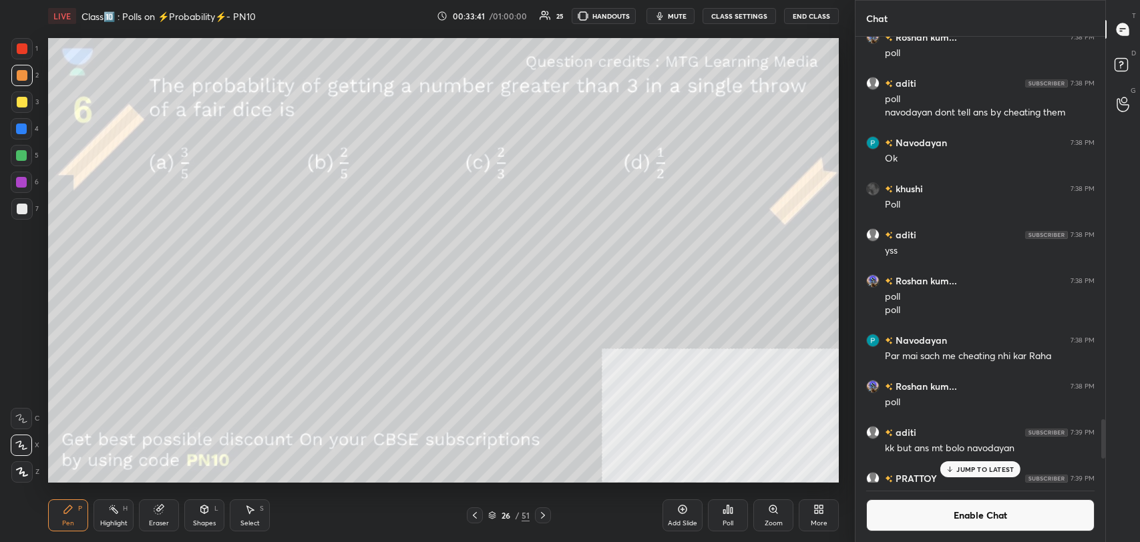
click at [61, 527] on div "Pen P" at bounding box center [68, 515] width 40 height 32
click at [102, 523] on div "Highlight" at bounding box center [113, 523] width 27 height 7
click at [28, 214] on div at bounding box center [21, 208] width 21 height 21
click at [75, 509] on div "Pen P" at bounding box center [68, 515] width 40 height 32
click at [913, 520] on button "Enable Chat" at bounding box center [980, 515] width 228 height 32
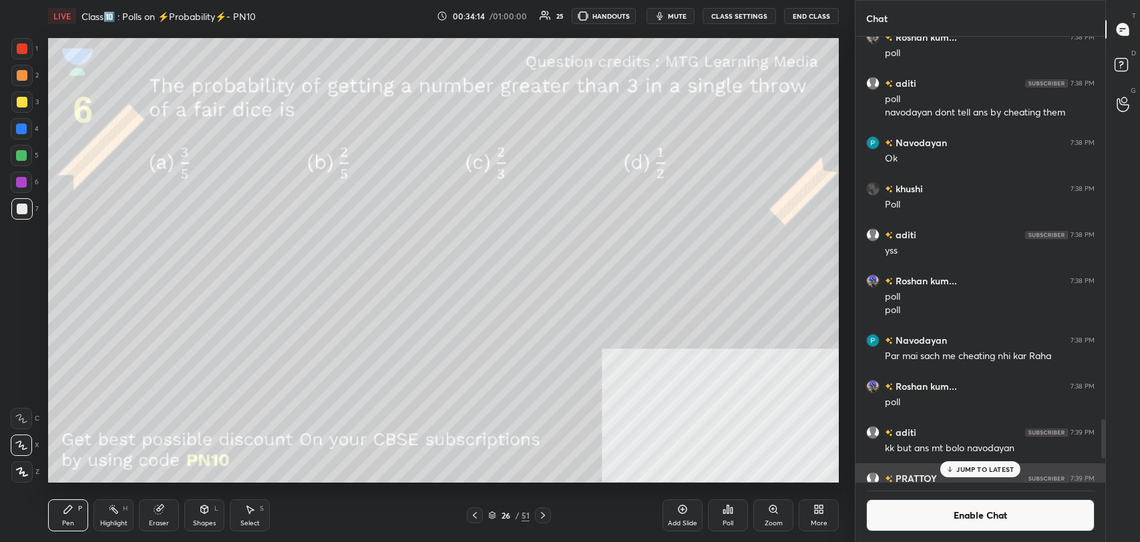
scroll to position [470, 246]
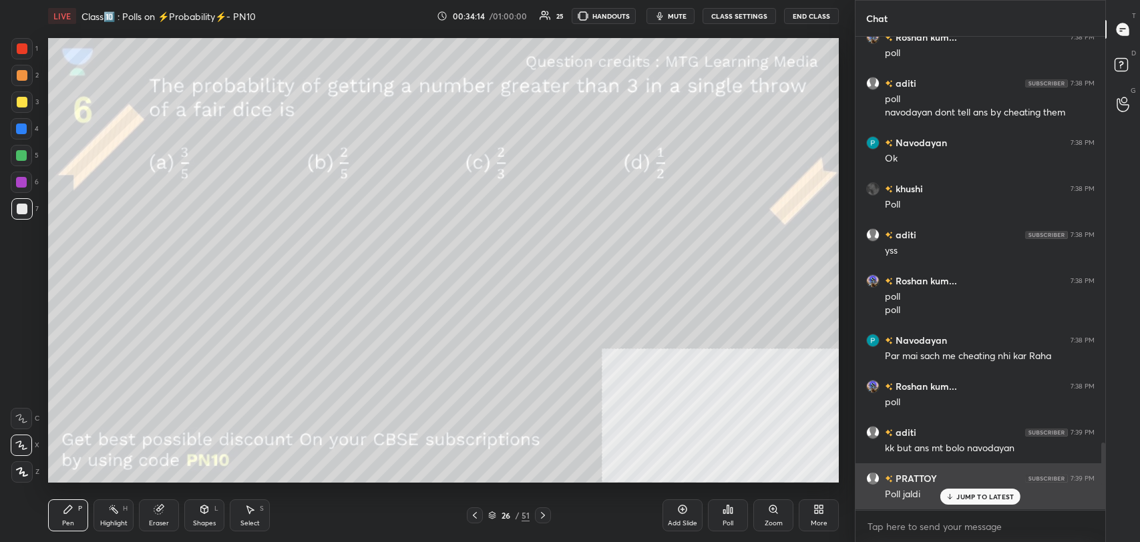
click at [967, 485] on div "PRATTOY 7:39 PM" at bounding box center [980, 478] width 228 height 14
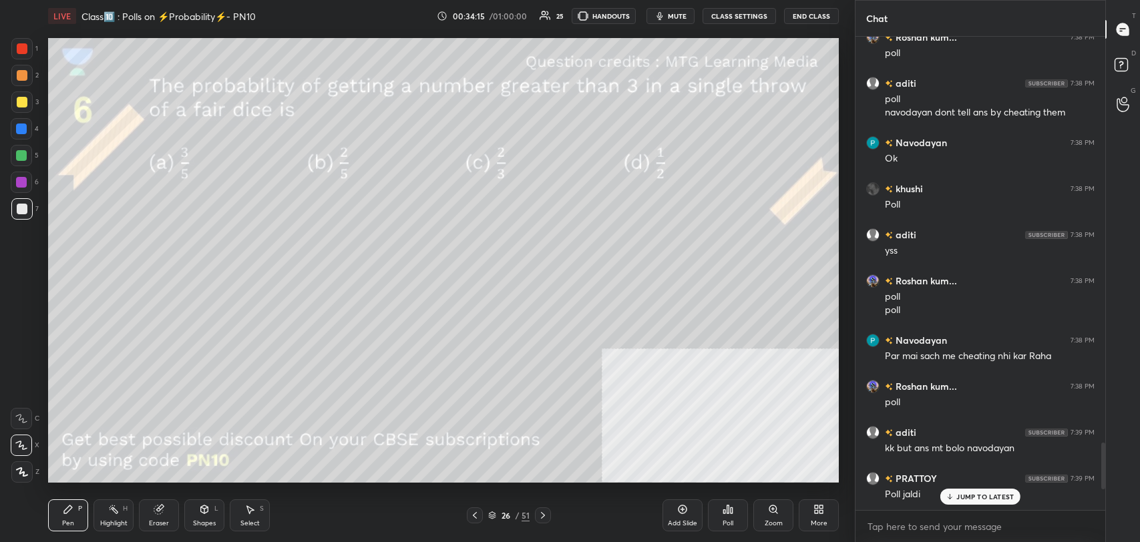
scroll to position [4533, 0]
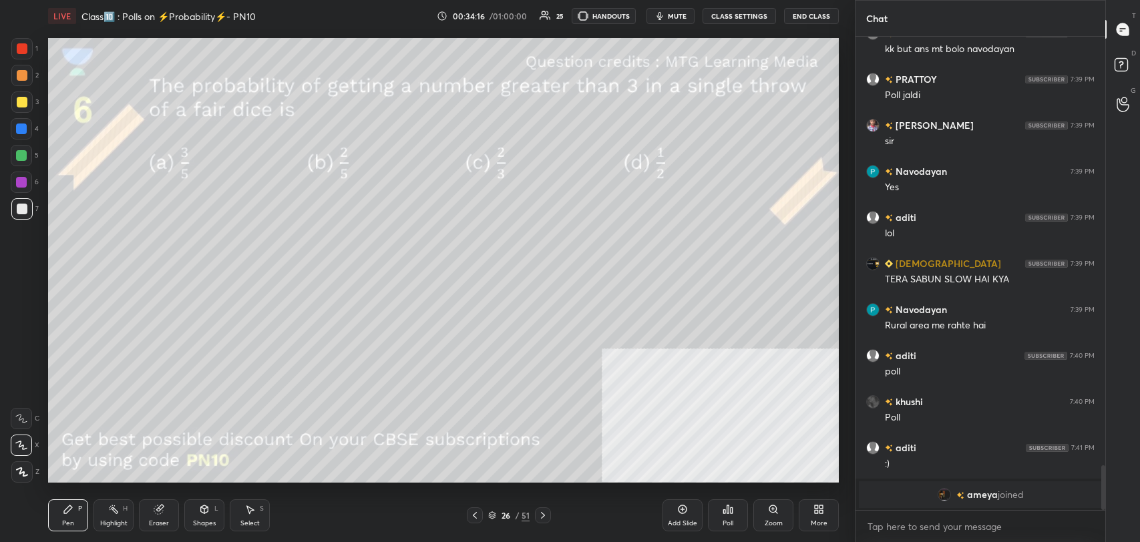
click at [192, 522] on div "Shapes L" at bounding box center [204, 515] width 40 height 32
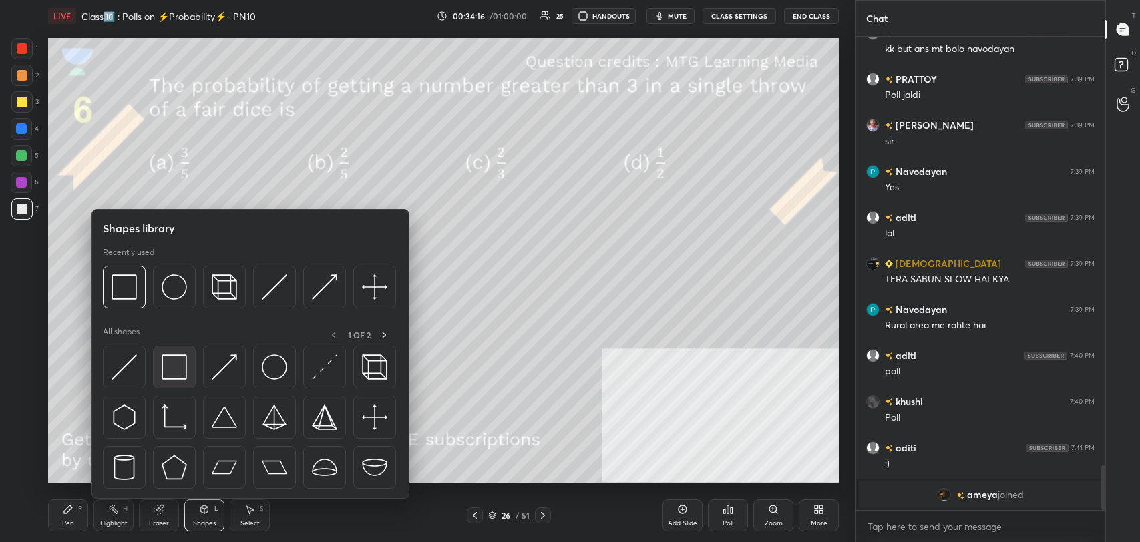
click at [167, 359] on img at bounding box center [174, 367] width 25 height 25
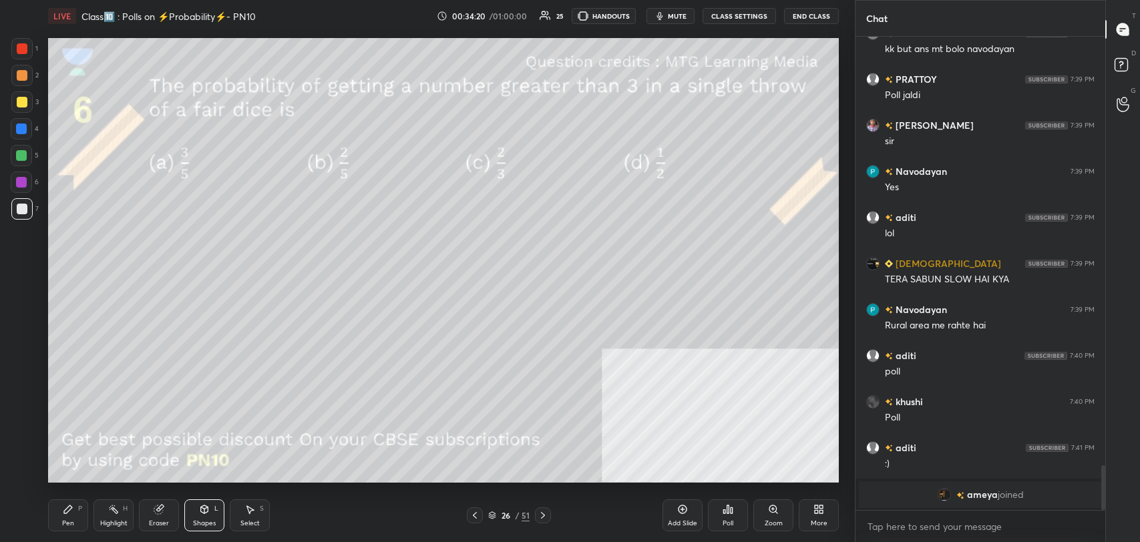
click at [541, 516] on icon at bounding box center [542, 515] width 11 height 11
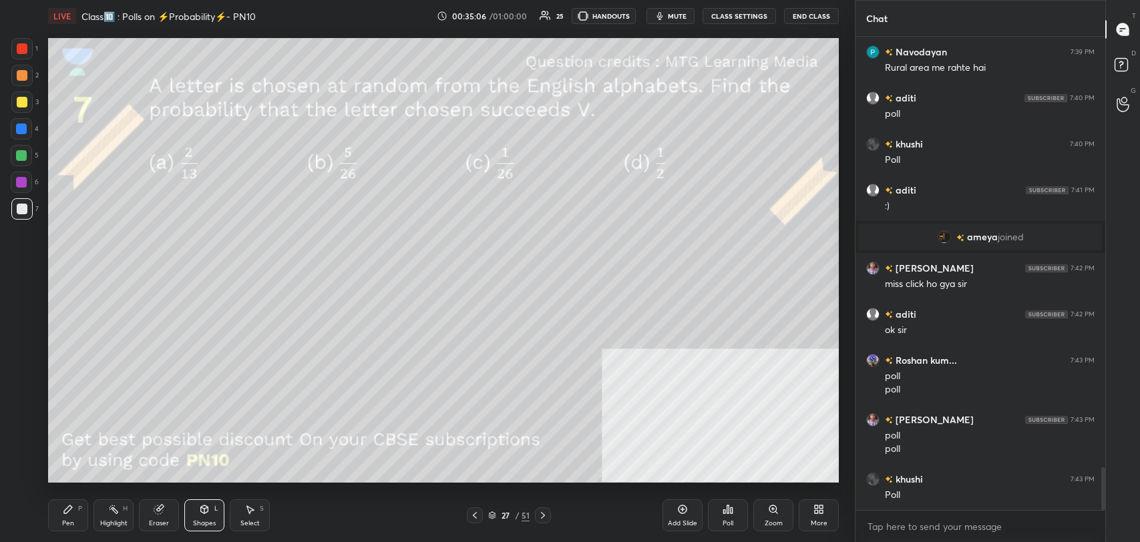
scroll to position [4836, 0]
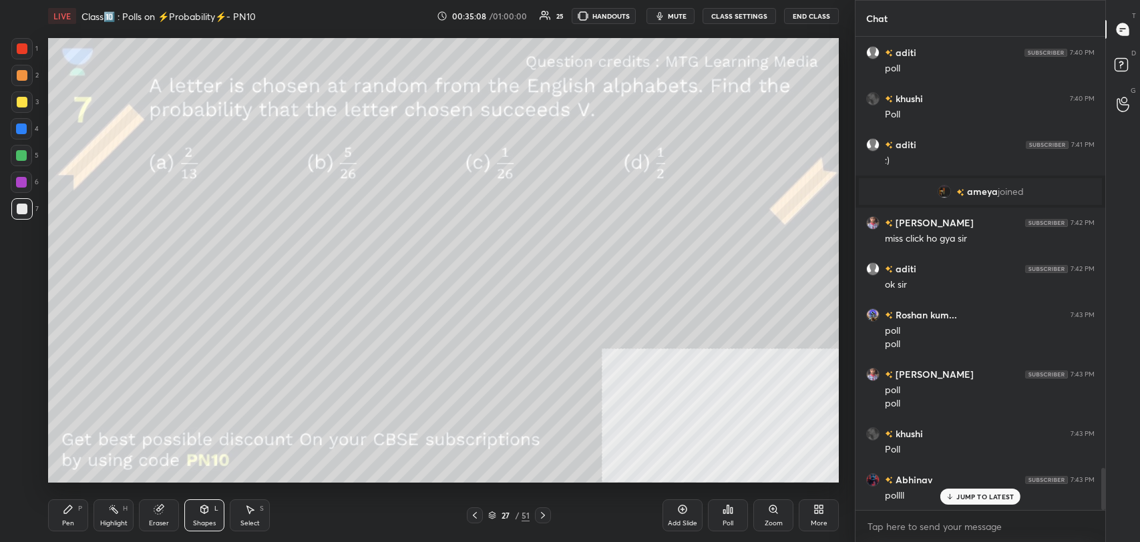
click at [972, 498] on p "JUMP TO LATEST" at bounding box center [984, 497] width 57 height 8
click at [720, 519] on div "Poll" at bounding box center [728, 515] width 40 height 32
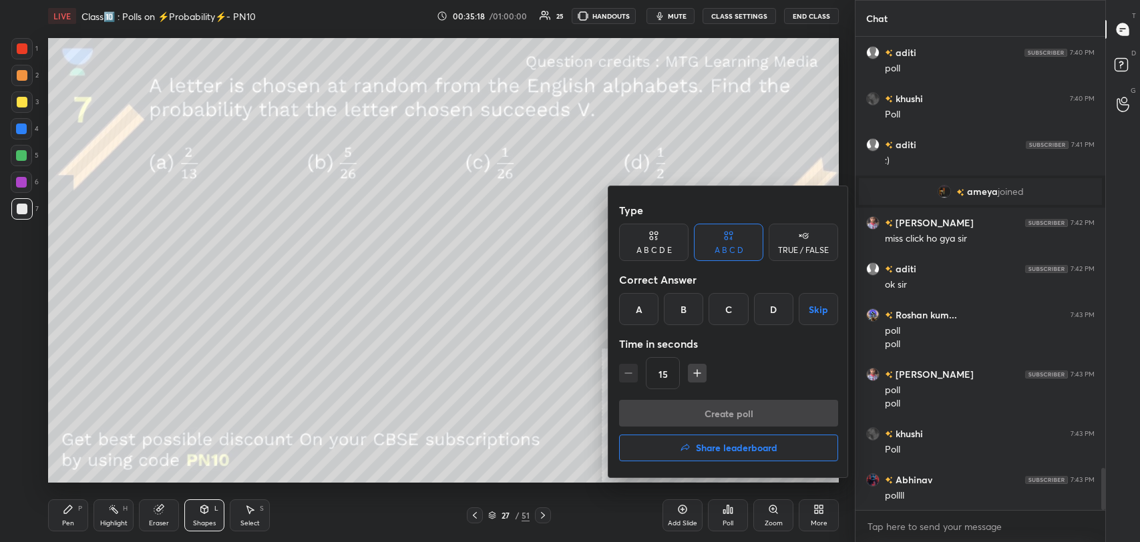
click at [637, 312] on div "A" at bounding box center [638, 309] width 39 height 32
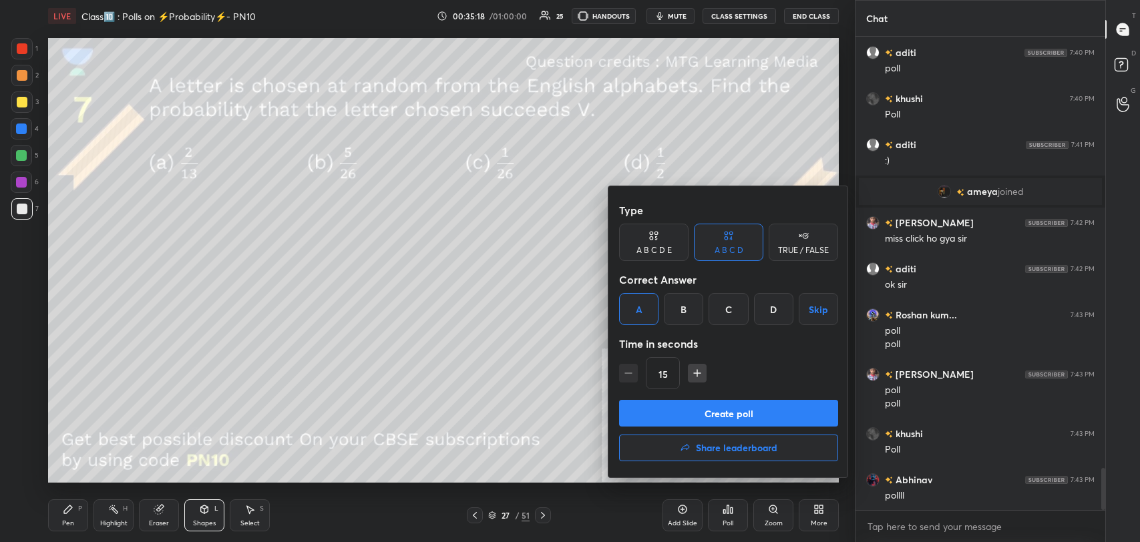
click at [705, 411] on button "Create poll" at bounding box center [728, 413] width 219 height 27
type textarea "x"
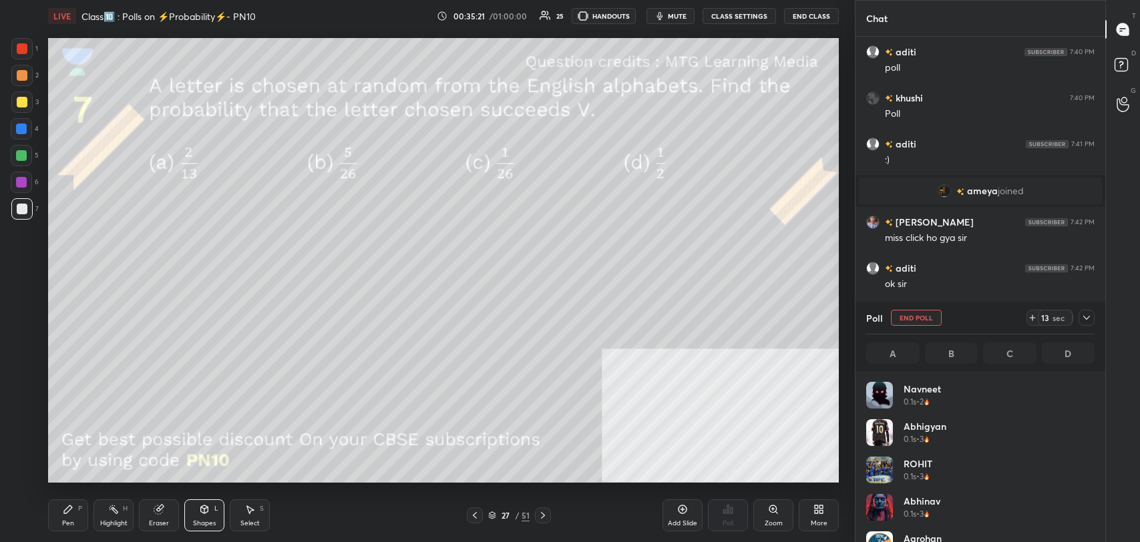
scroll to position [156, 224]
click at [734, 18] on button "CLASS SETTINGS" at bounding box center [738, 16] width 73 height 16
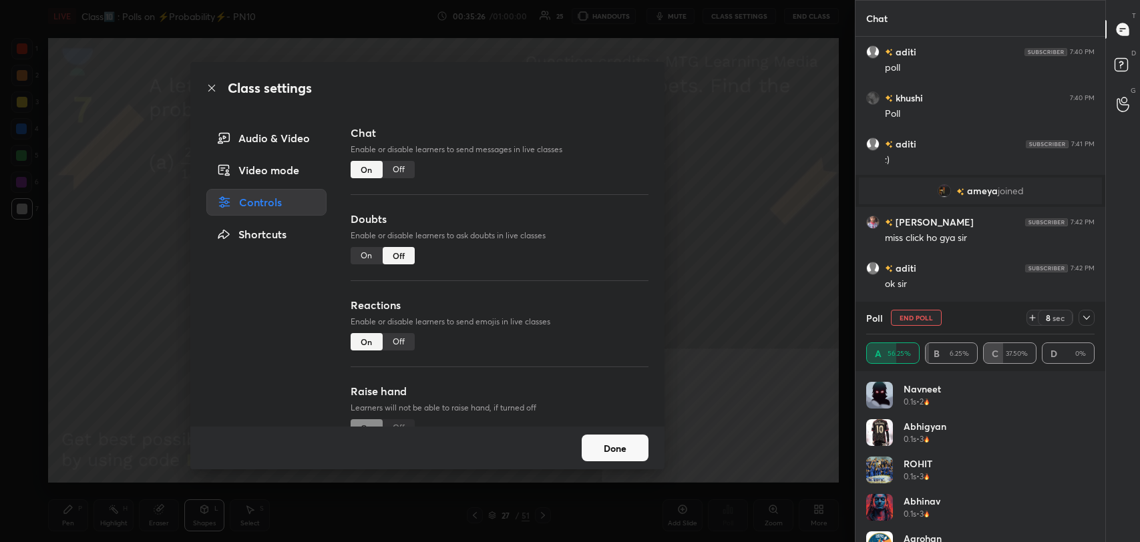
click at [396, 168] on div "Off" at bounding box center [399, 169] width 32 height 17
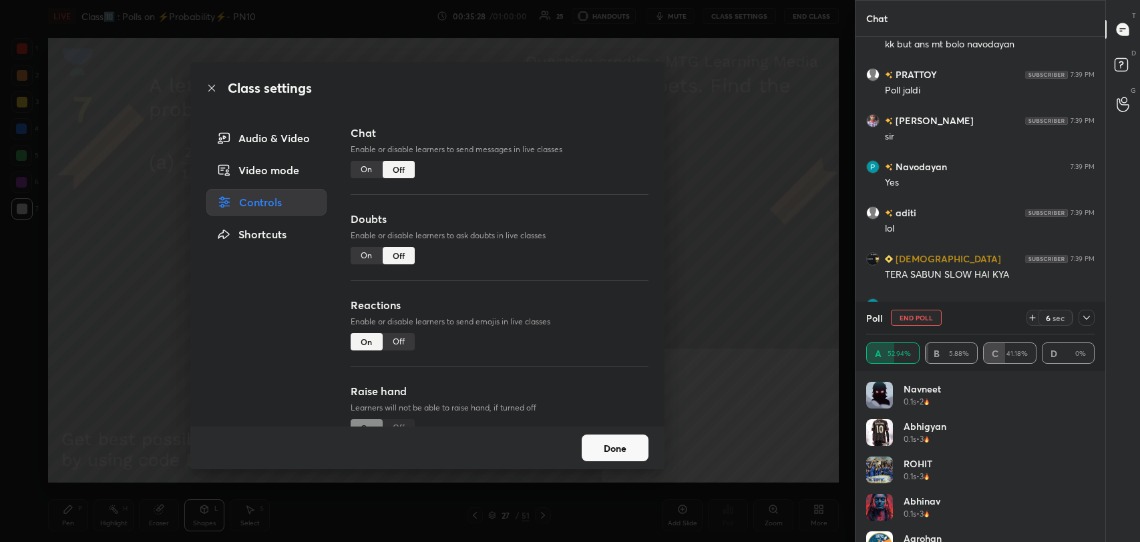
click at [212, 87] on icon at bounding box center [211, 88] width 7 height 7
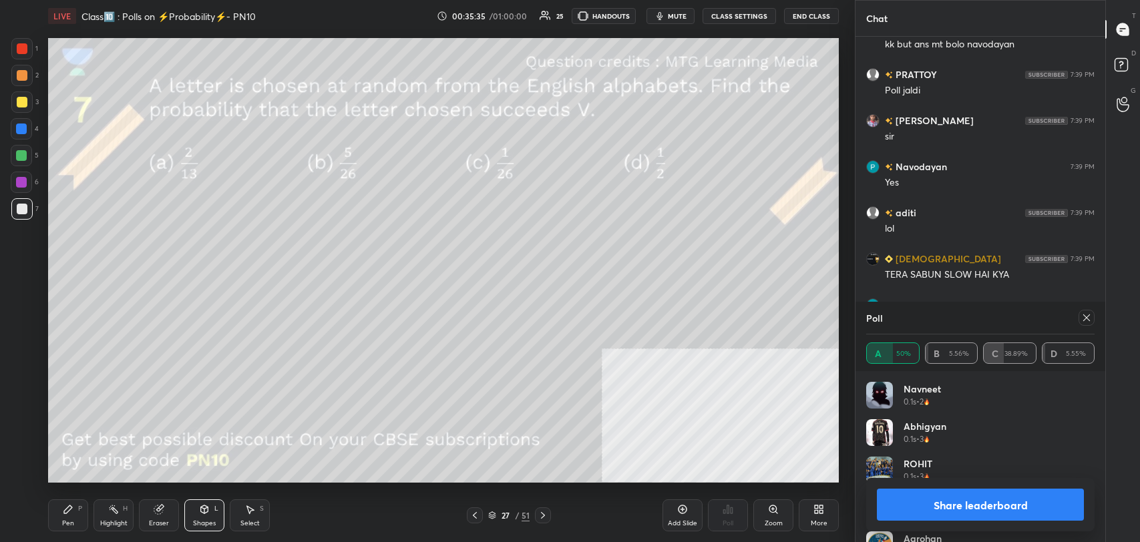
click at [933, 501] on button "Share leaderboard" at bounding box center [980, 505] width 207 height 32
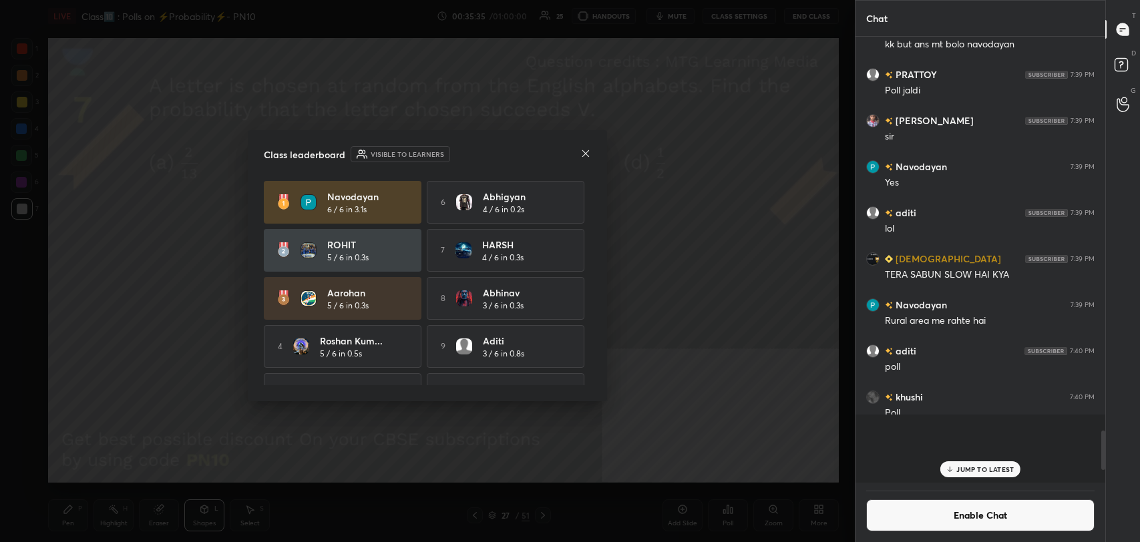
scroll to position [500, 246]
click at [583, 154] on icon at bounding box center [585, 153] width 11 height 11
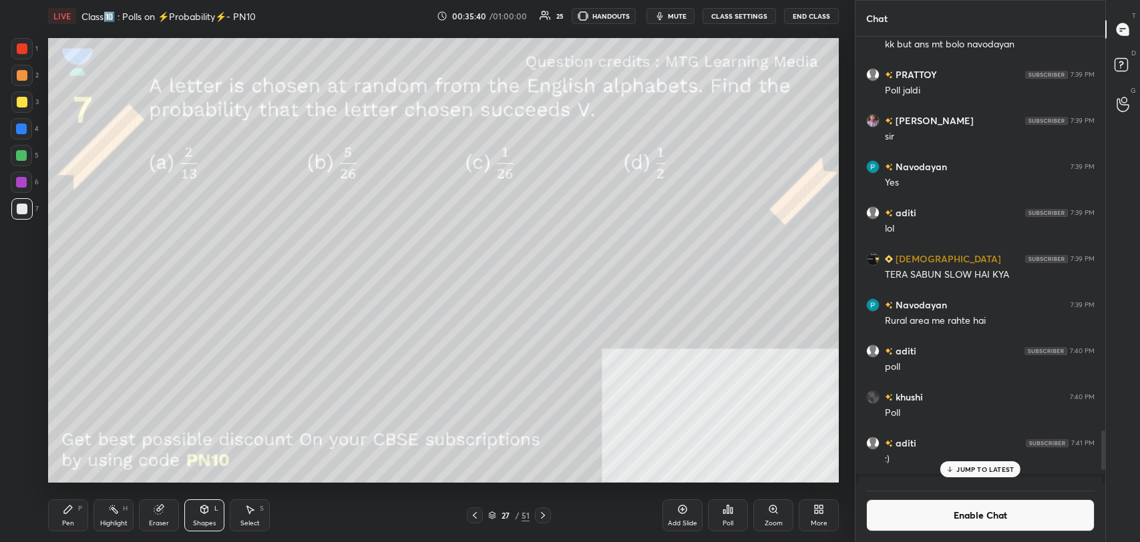
click at [120, 514] on div "Highlight H" at bounding box center [113, 515] width 40 height 32
click at [26, 95] on div at bounding box center [21, 101] width 21 height 21
click at [71, 520] on div "Pen" at bounding box center [68, 523] width 12 height 7
click at [114, 520] on div "Highlight" at bounding box center [113, 523] width 27 height 7
click at [71, 526] on div "Pen" at bounding box center [68, 523] width 12 height 7
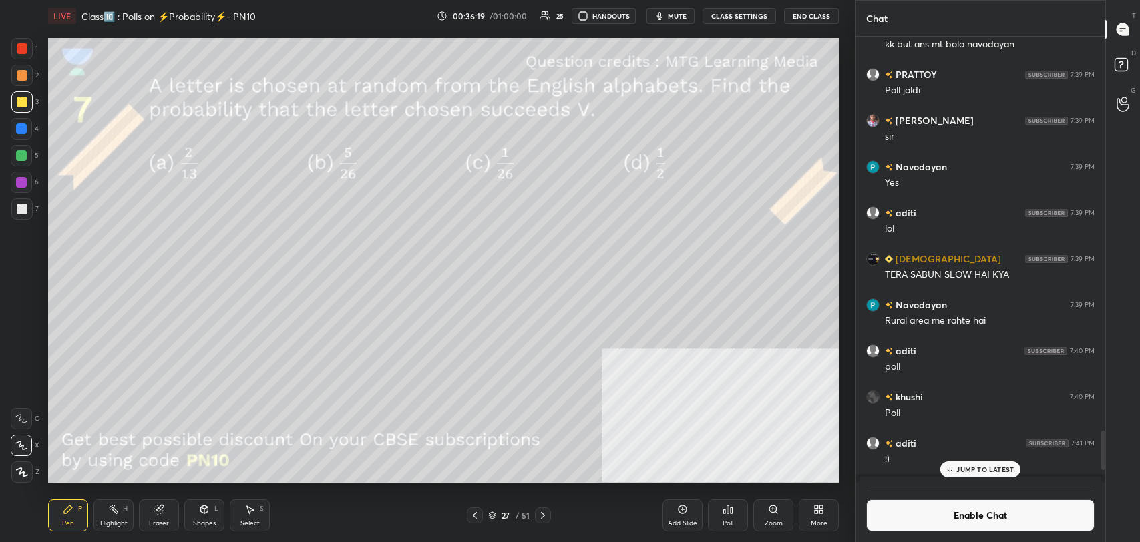
click at [24, 210] on div at bounding box center [22, 209] width 11 height 11
click at [899, 507] on button "Enable Chat" at bounding box center [980, 515] width 228 height 32
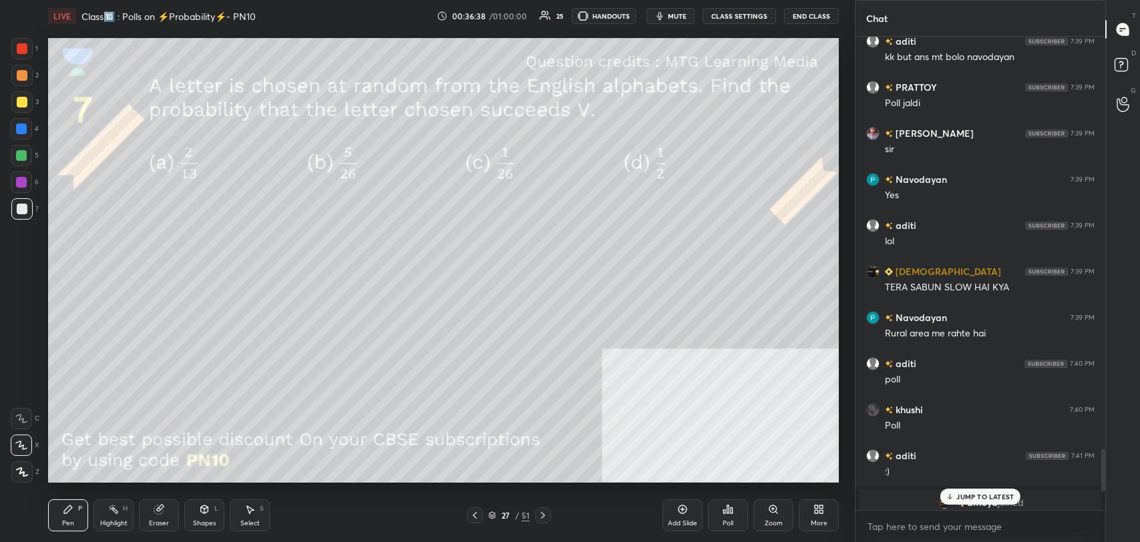
scroll to position [470, 246]
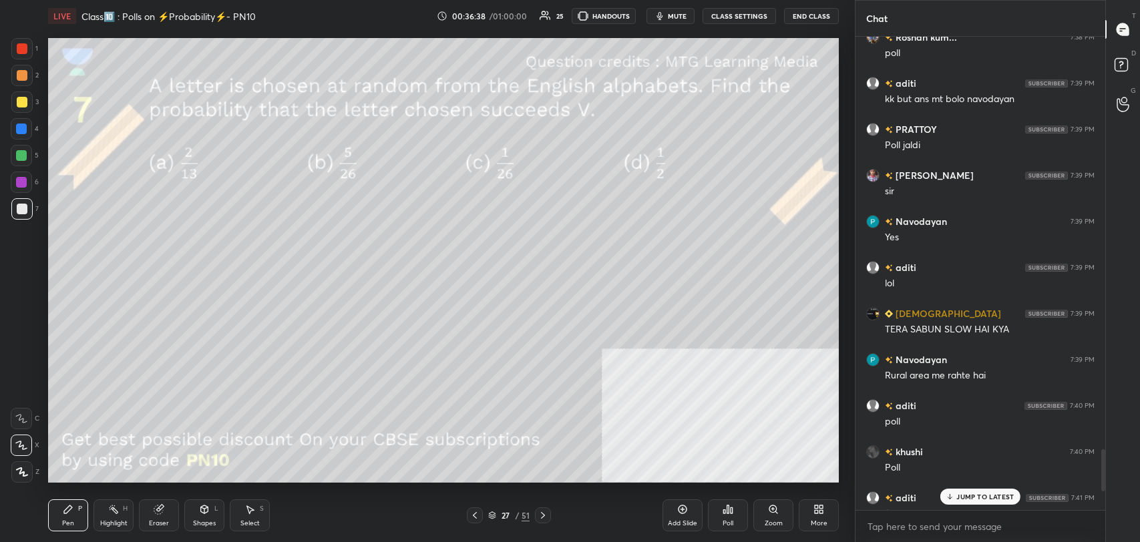
click at [977, 493] on p "JUMP TO LATEST" at bounding box center [984, 497] width 57 height 8
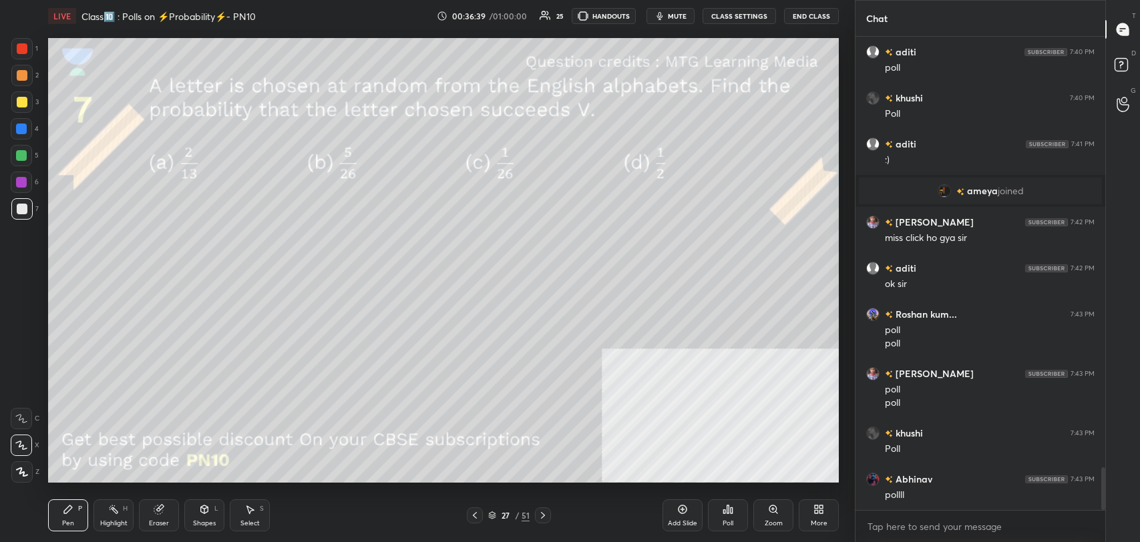
click at [202, 513] on icon at bounding box center [204, 509] width 11 height 11
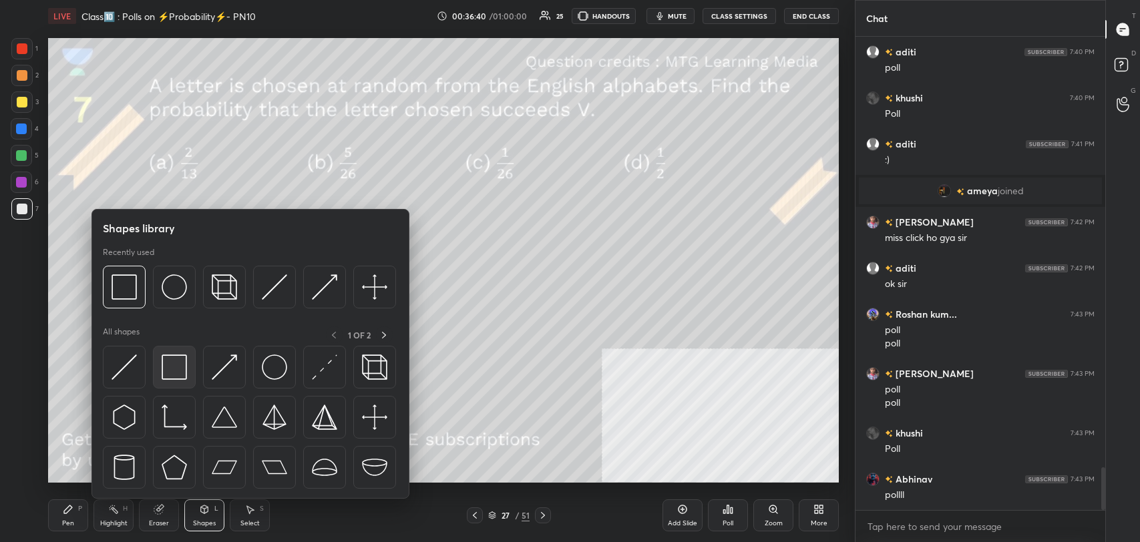
click at [180, 365] on img at bounding box center [174, 367] width 25 height 25
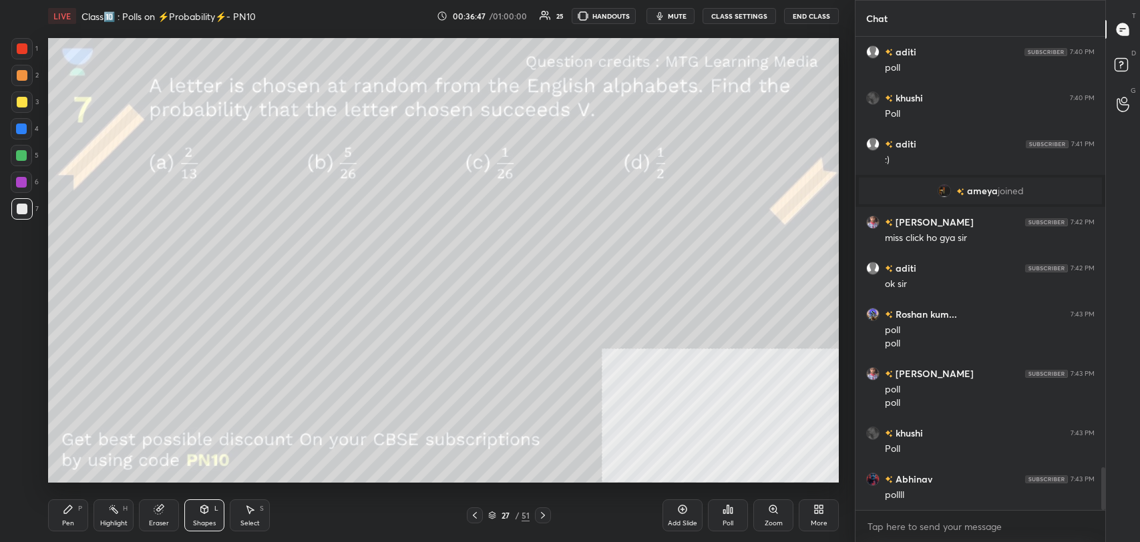
click at [543, 518] on icon at bounding box center [542, 515] width 11 height 11
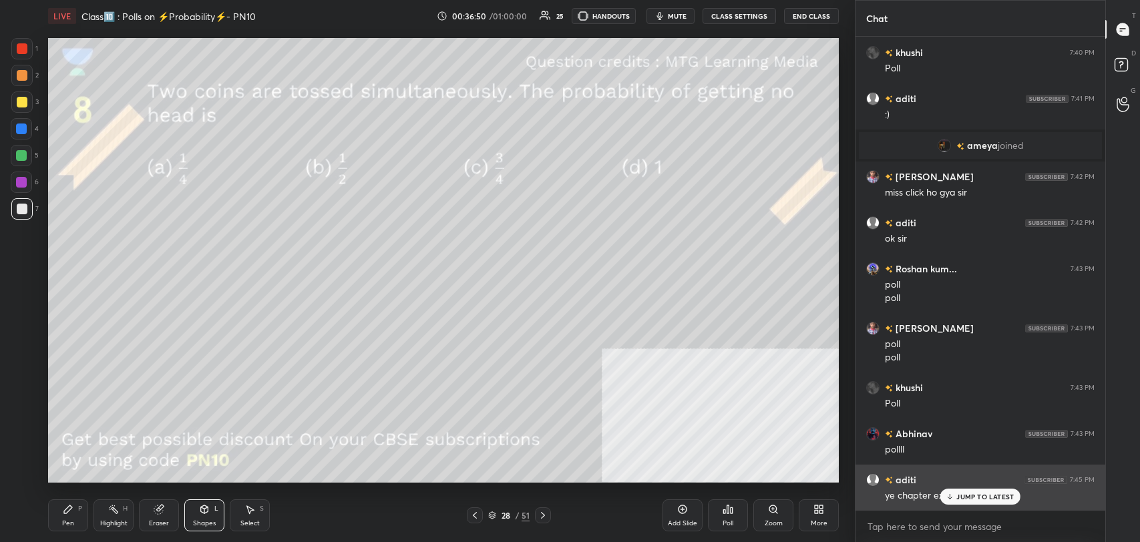
click at [998, 493] on p "JUMP TO LATEST" at bounding box center [984, 497] width 57 height 8
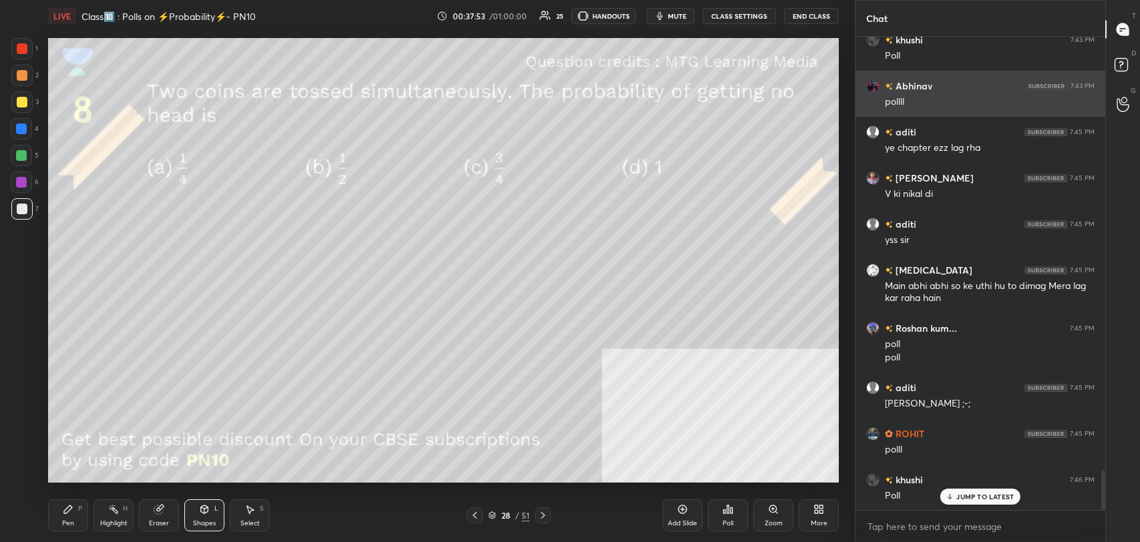
scroll to position [5187, 0]
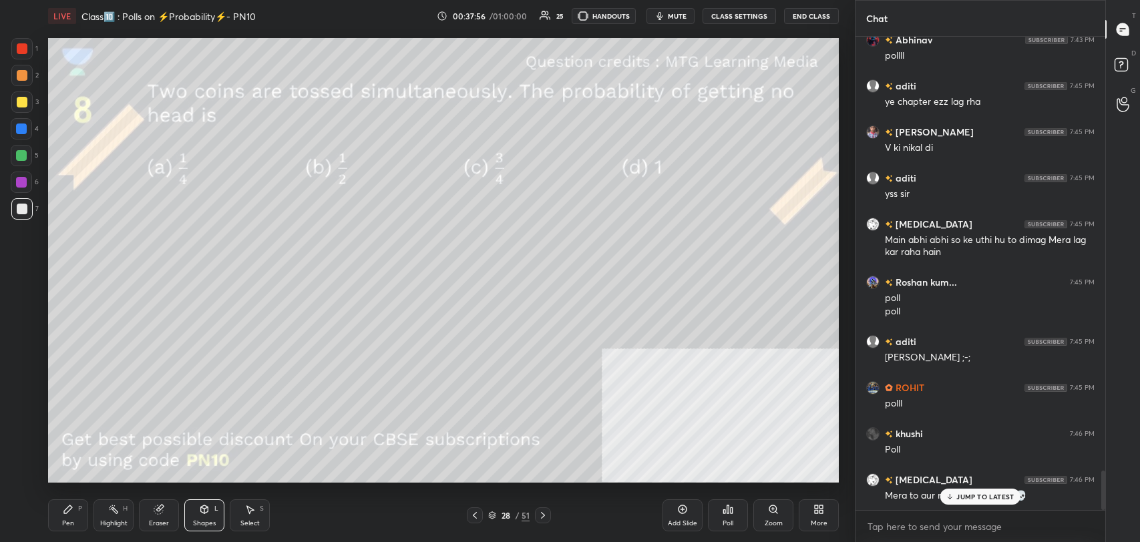
drag, startPoint x: 998, startPoint y: 498, endPoint x: 846, endPoint y: 414, distance: 173.3
click at [992, 493] on p "JUMP TO LATEST" at bounding box center [984, 497] width 57 height 8
click at [80, 521] on div "Pen P" at bounding box center [68, 515] width 40 height 32
click at [15, 103] on div at bounding box center [21, 101] width 21 height 21
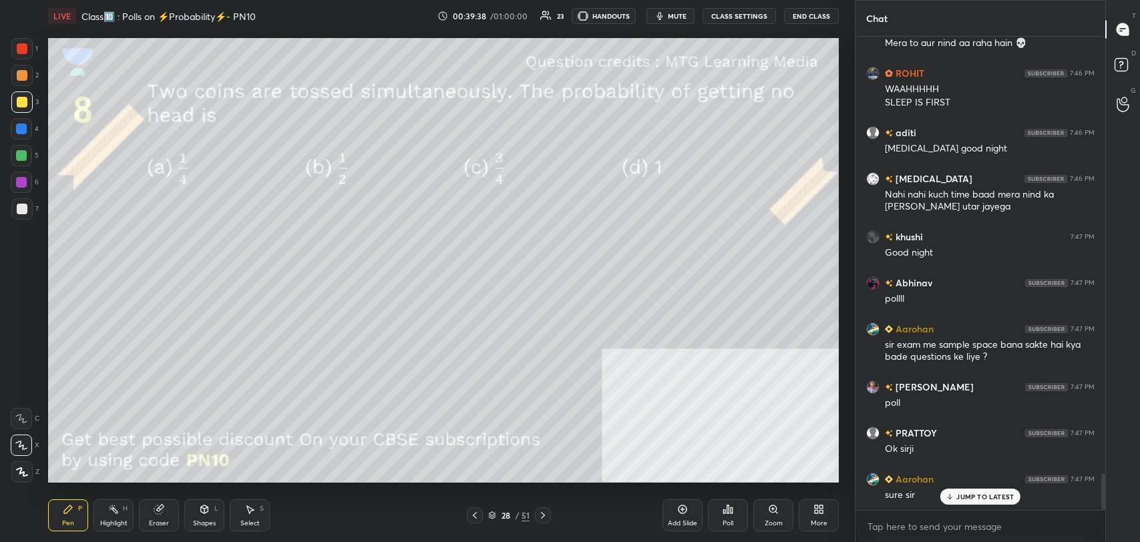
scroll to position [5685, 0]
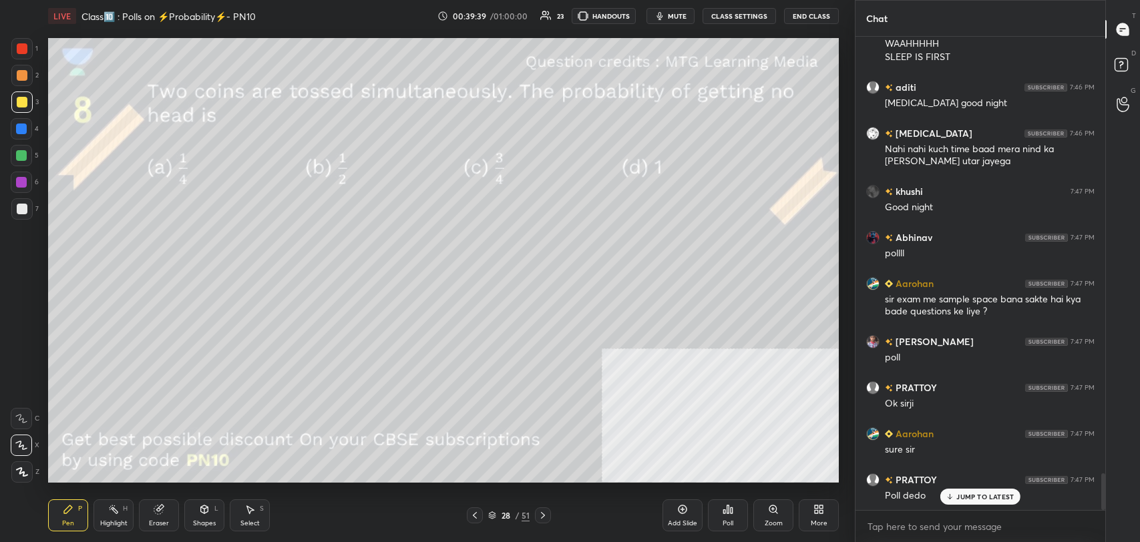
click at [963, 491] on div "JUMP TO LATEST" at bounding box center [980, 497] width 80 height 16
click at [717, 515] on div "Poll" at bounding box center [728, 515] width 40 height 32
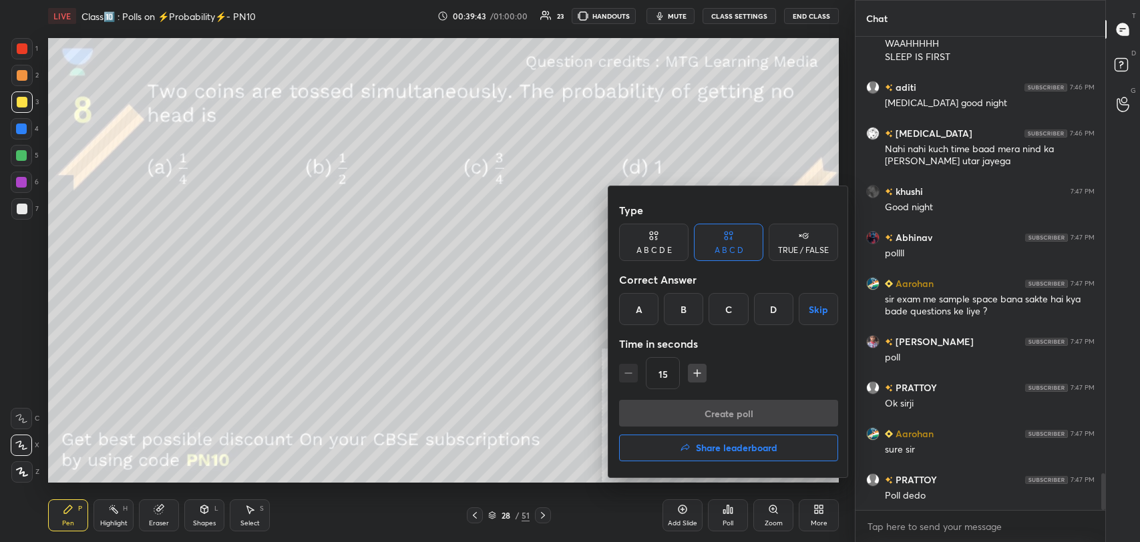
click at [629, 304] on div "A" at bounding box center [638, 309] width 39 height 32
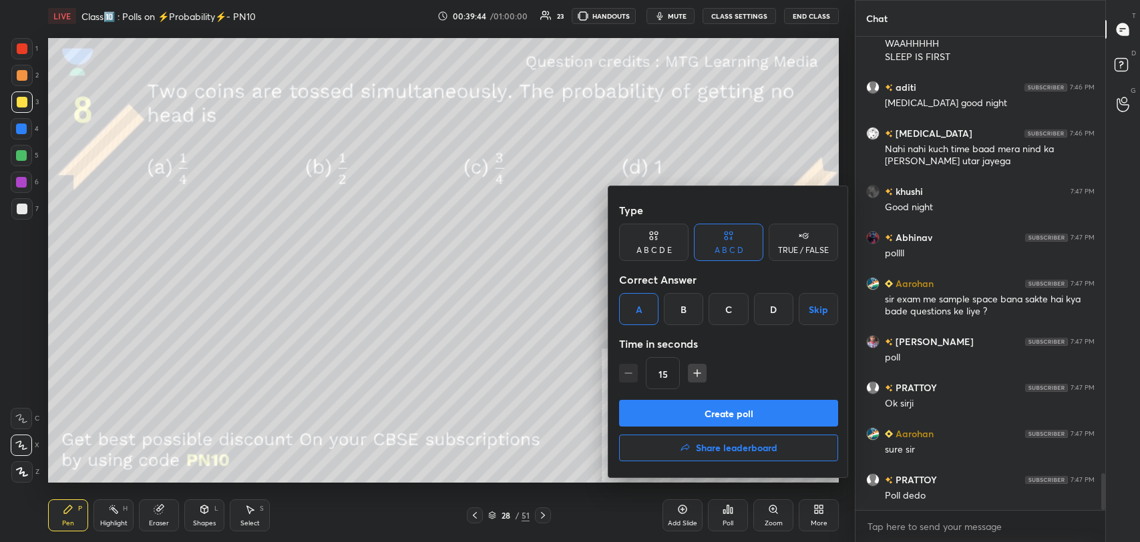
click at [684, 412] on button "Create poll" at bounding box center [728, 413] width 219 height 27
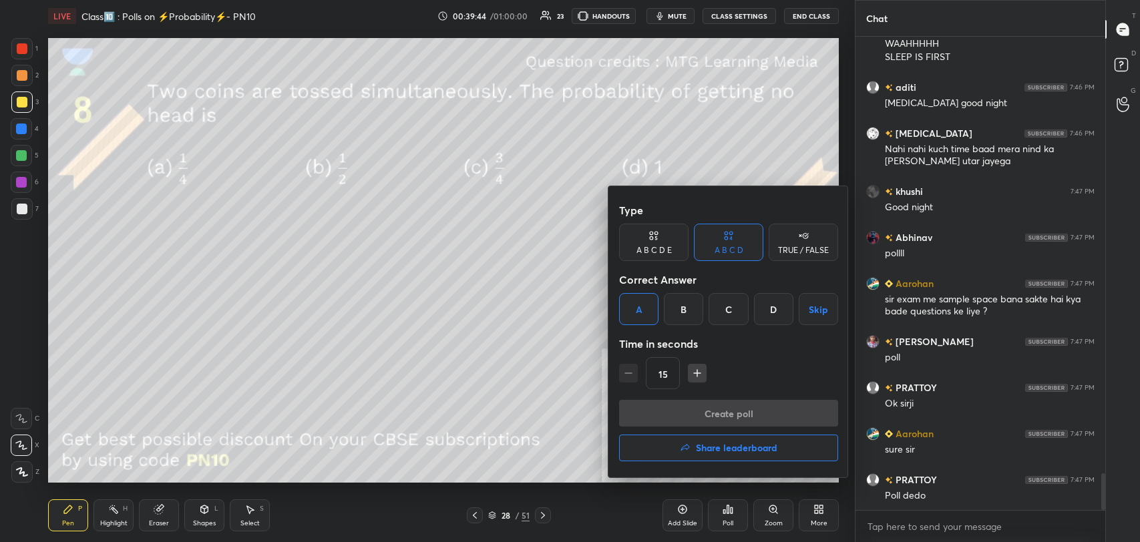
type textarea "x"
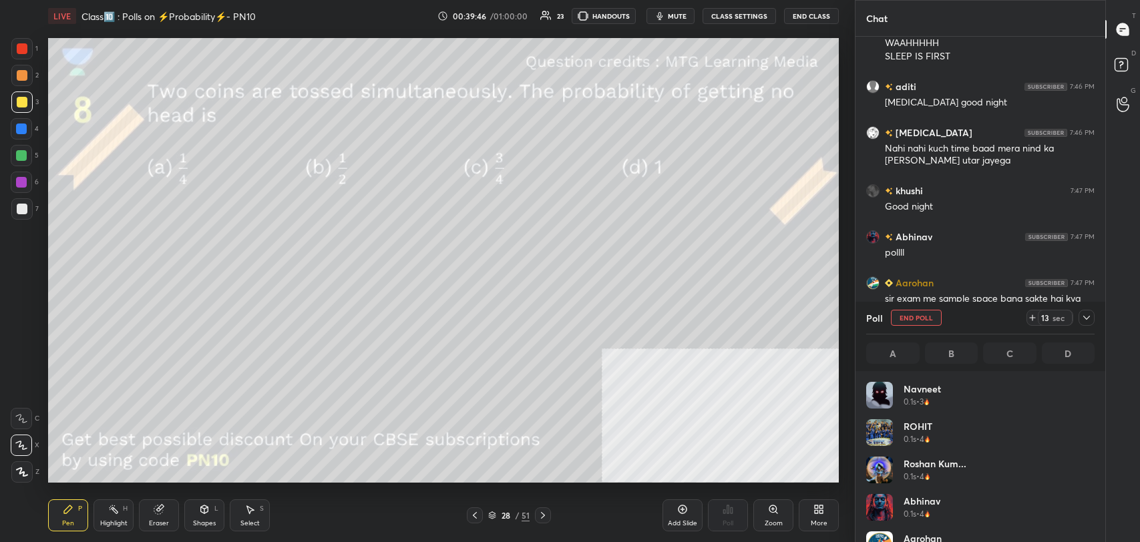
scroll to position [156, 224]
click at [728, 17] on button "CLASS SETTINGS" at bounding box center [738, 16] width 73 height 16
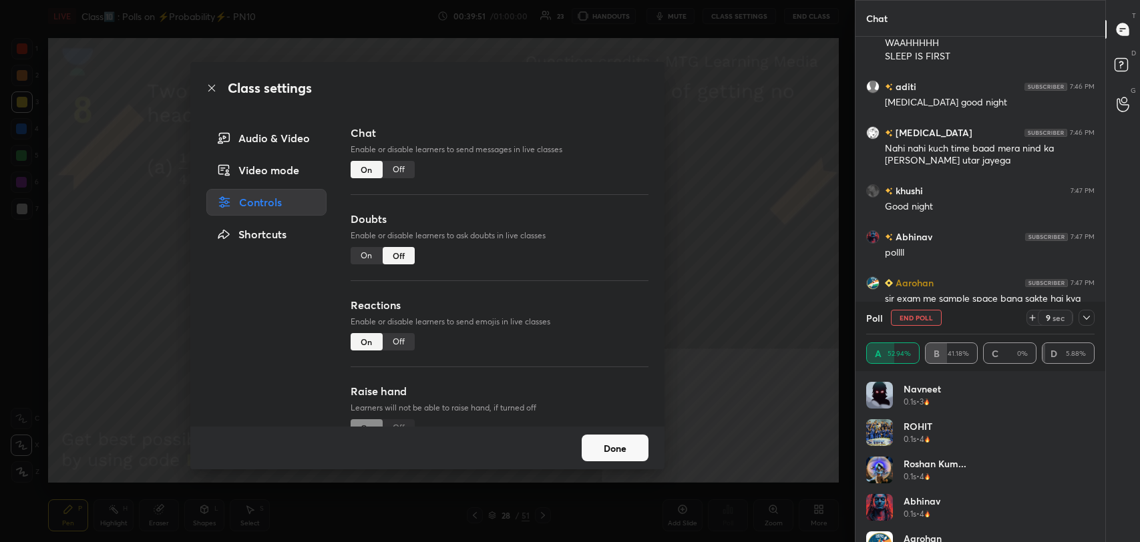
click at [404, 166] on div "Off" at bounding box center [399, 169] width 32 height 17
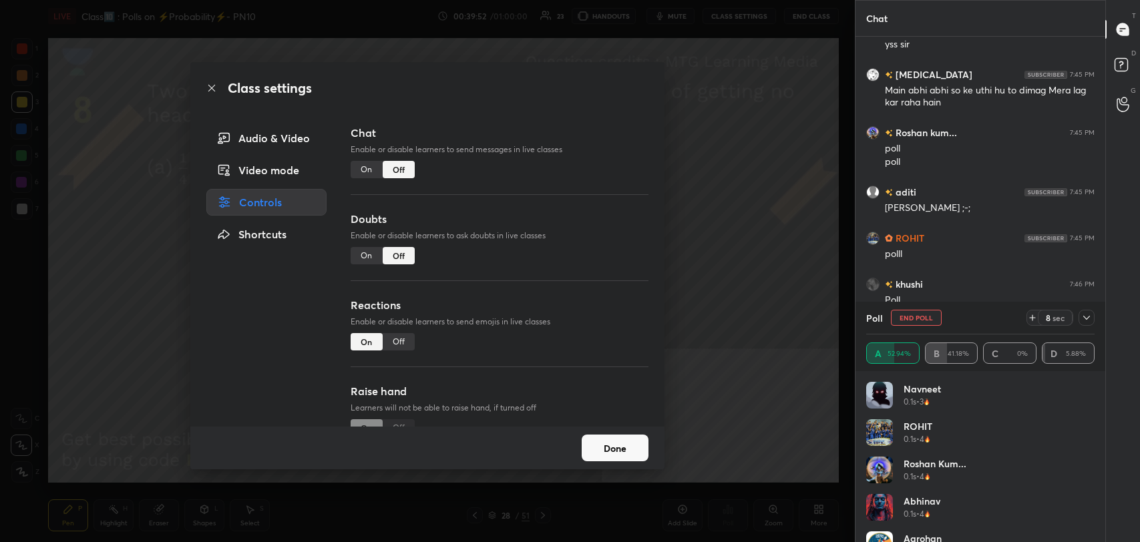
click at [214, 87] on icon at bounding box center [211, 88] width 11 height 11
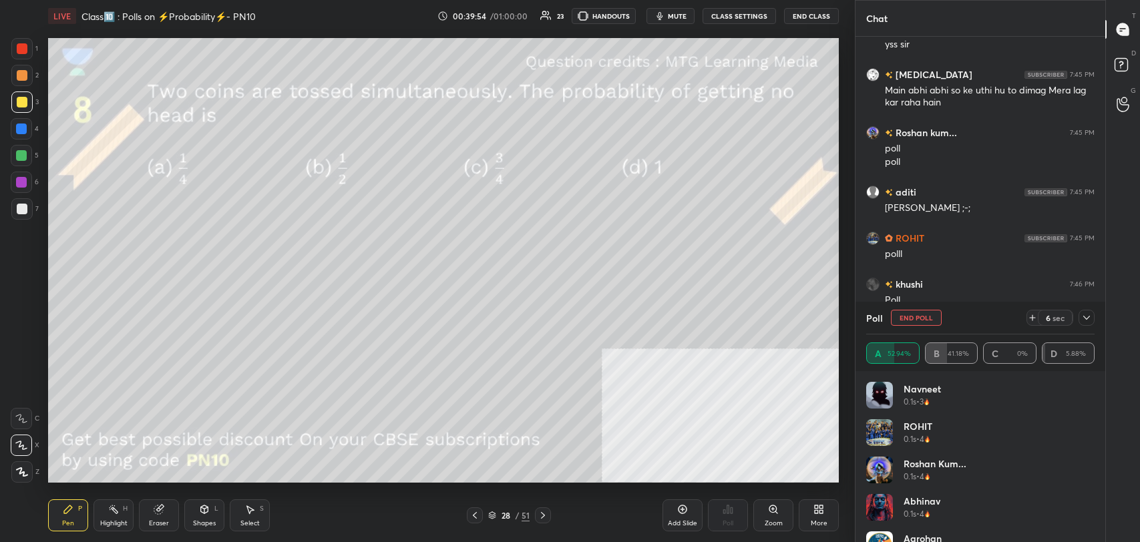
click at [19, 76] on div at bounding box center [22, 75] width 11 height 11
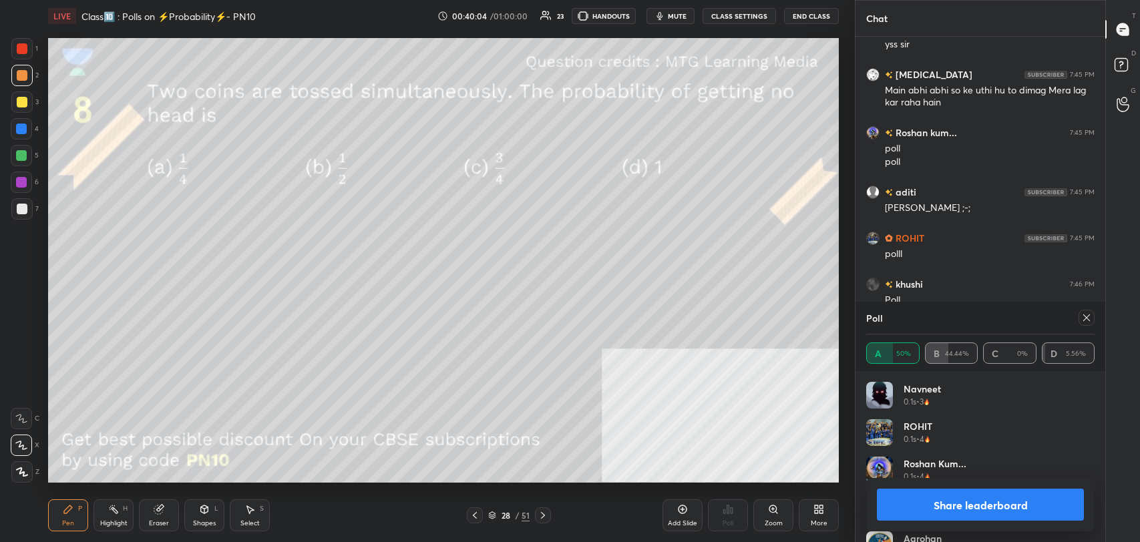
click at [999, 503] on button "Share leaderboard" at bounding box center [980, 505] width 207 height 32
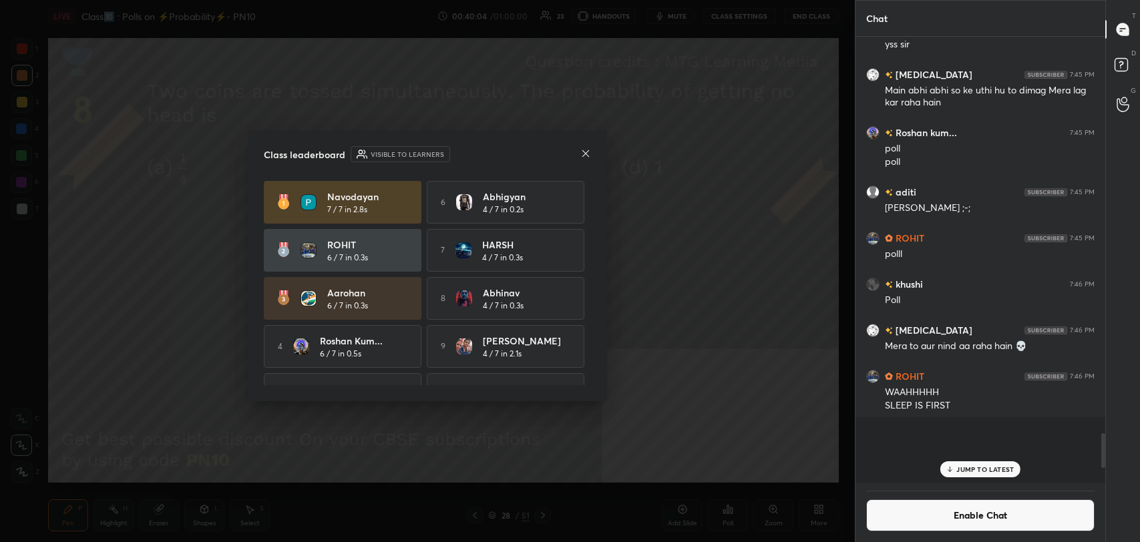
scroll to position [431, 246]
click at [584, 151] on icon at bounding box center [585, 153] width 11 height 11
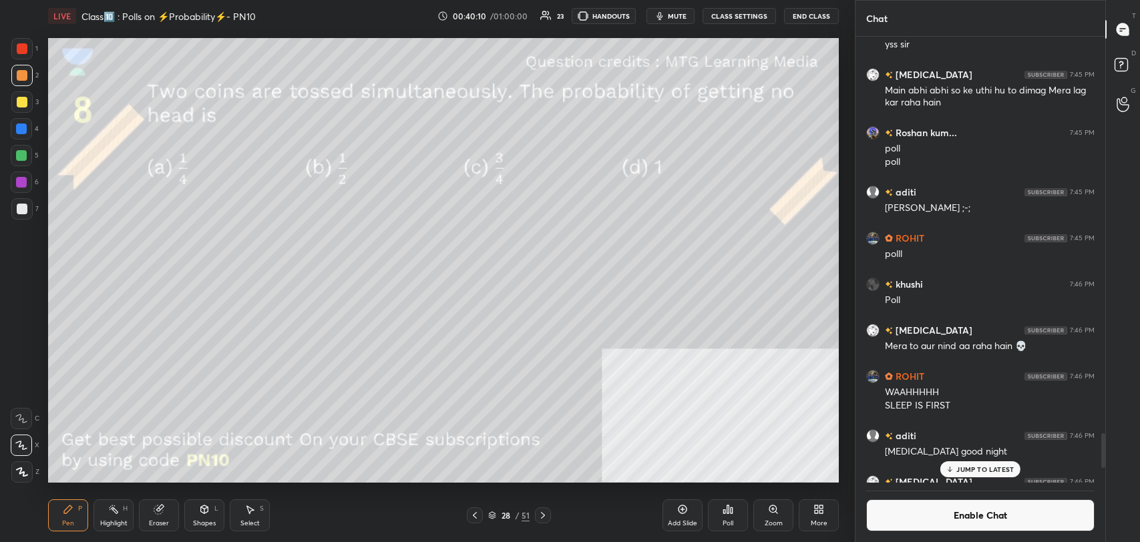
click at [117, 516] on div "Highlight H" at bounding box center [113, 515] width 40 height 32
click at [208, 509] on icon at bounding box center [204, 509] width 11 height 11
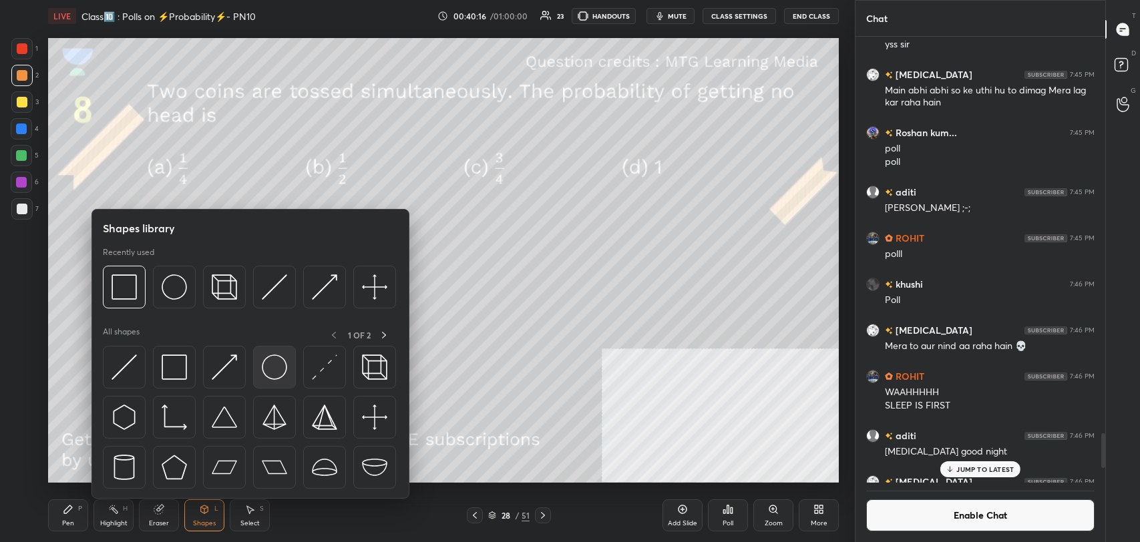
click at [280, 366] on img at bounding box center [274, 367] width 25 height 25
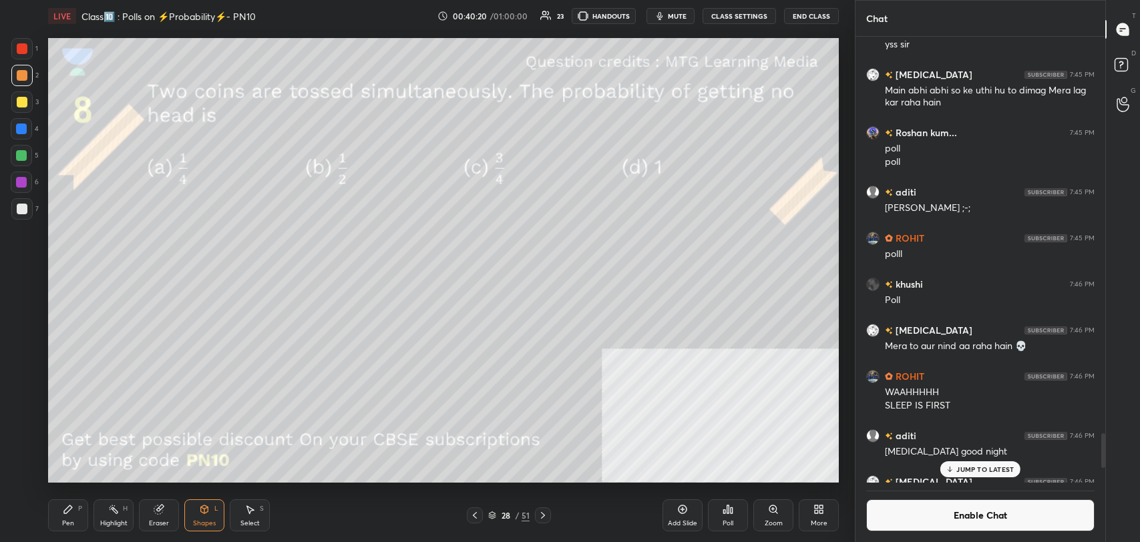
click at [61, 521] on div "Pen P" at bounding box center [68, 515] width 40 height 32
click at [17, 211] on div at bounding box center [22, 209] width 11 height 11
click at [29, 212] on div at bounding box center [21, 208] width 21 height 21
click at [23, 209] on div at bounding box center [22, 209] width 11 height 11
click at [116, 514] on div "Highlight H" at bounding box center [113, 515] width 40 height 32
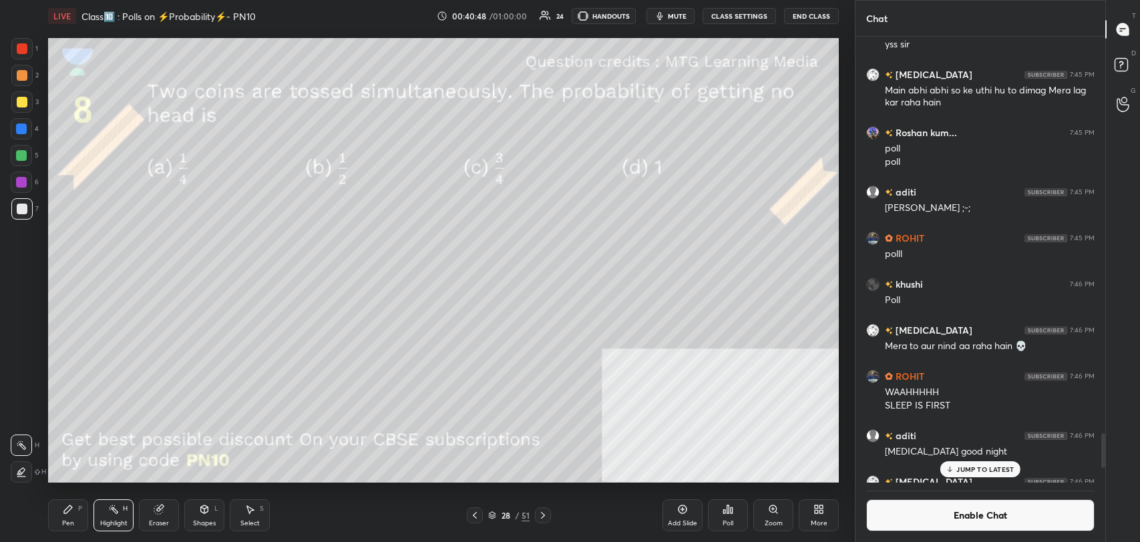
click at [64, 516] on div "Pen P" at bounding box center [68, 515] width 40 height 32
click at [23, 112] on div at bounding box center [21, 101] width 21 height 21
click at [893, 517] on button "Enable Chat" at bounding box center [980, 515] width 228 height 32
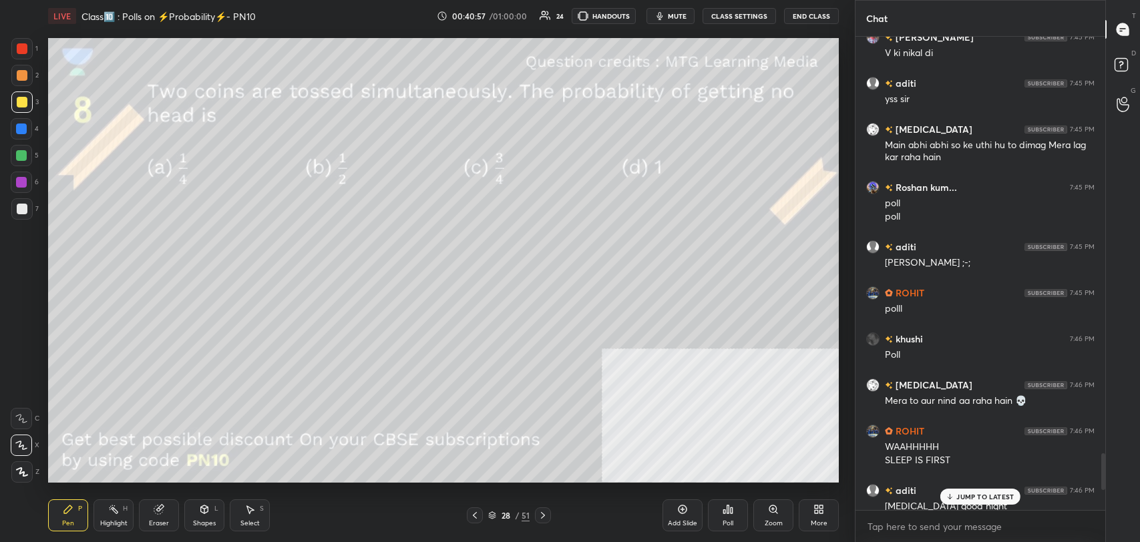
click at [967, 495] on p "JUMP TO LATEST" at bounding box center [984, 497] width 57 height 8
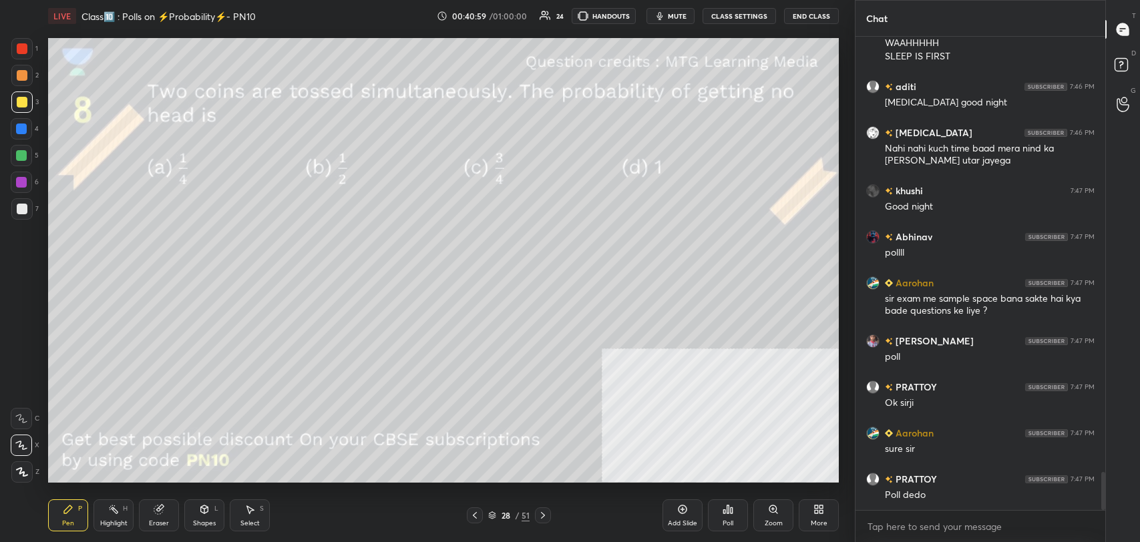
click at [205, 518] on div "Shapes L" at bounding box center [204, 515] width 40 height 32
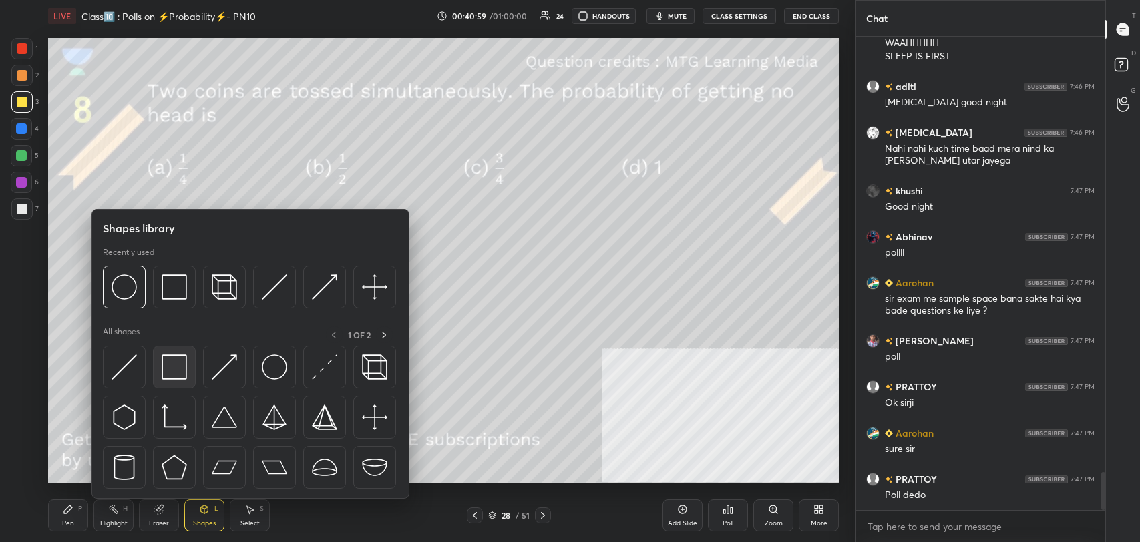
click at [172, 366] on img at bounding box center [174, 367] width 25 height 25
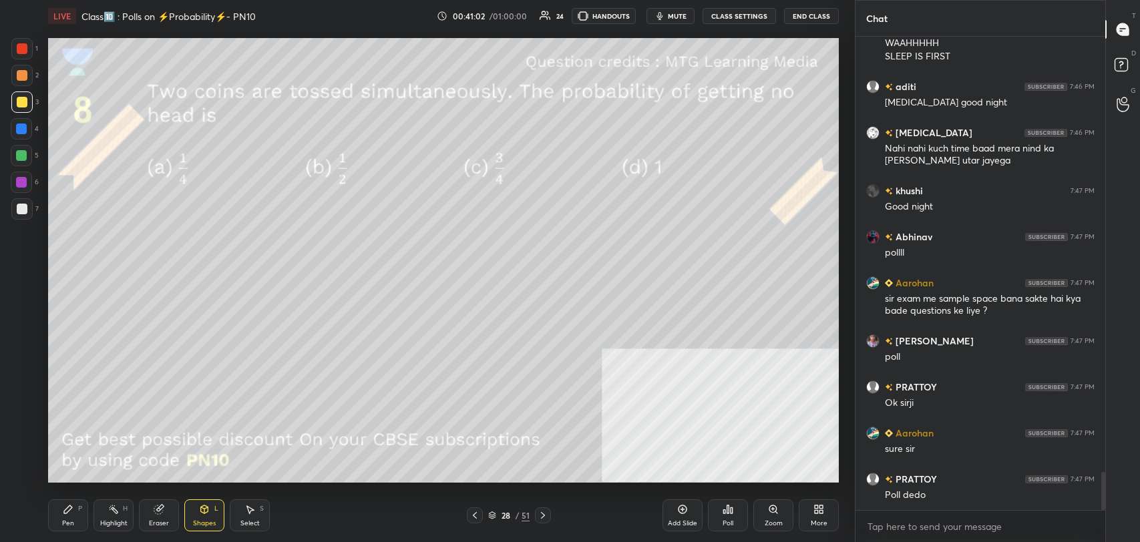
click at [541, 516] on icon at bounding box center [542, 515] width 11 height 11
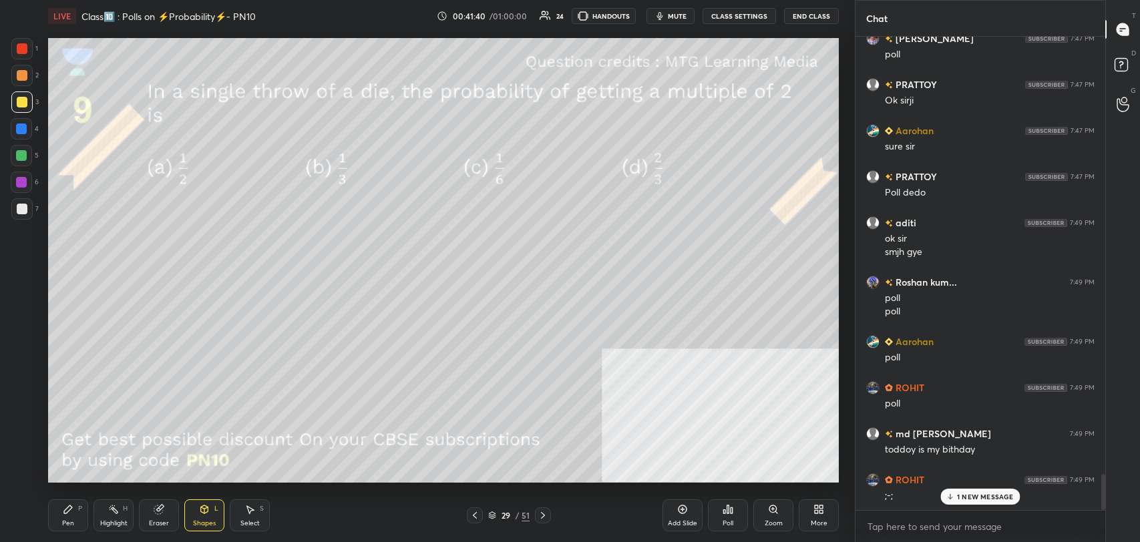
scroll to position [5781, 0]
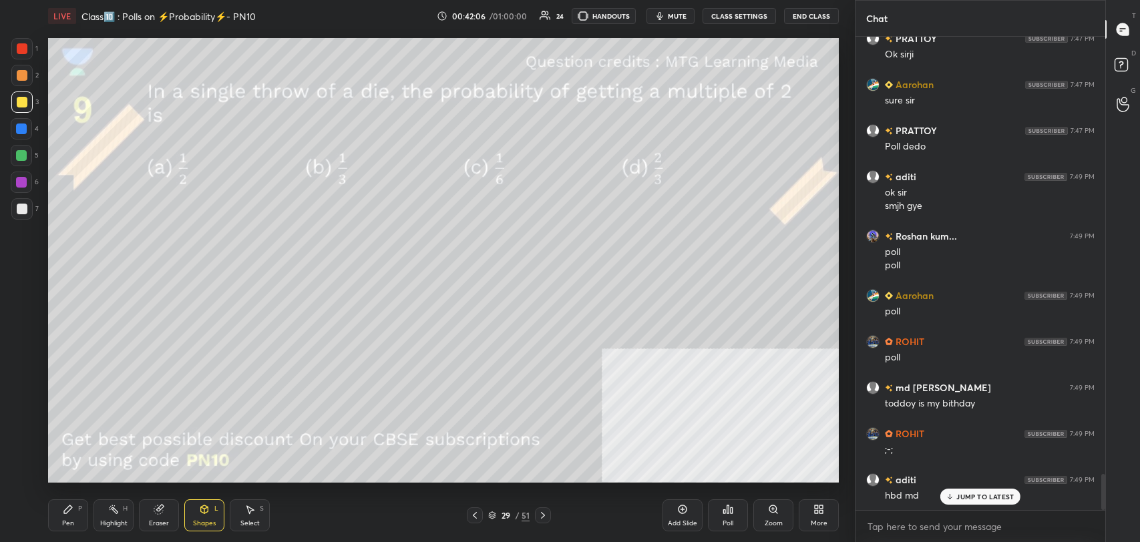
click at [990, 497] on p "JUMP TO LATEST" at bounding box center [984, 497] width 57 height 8
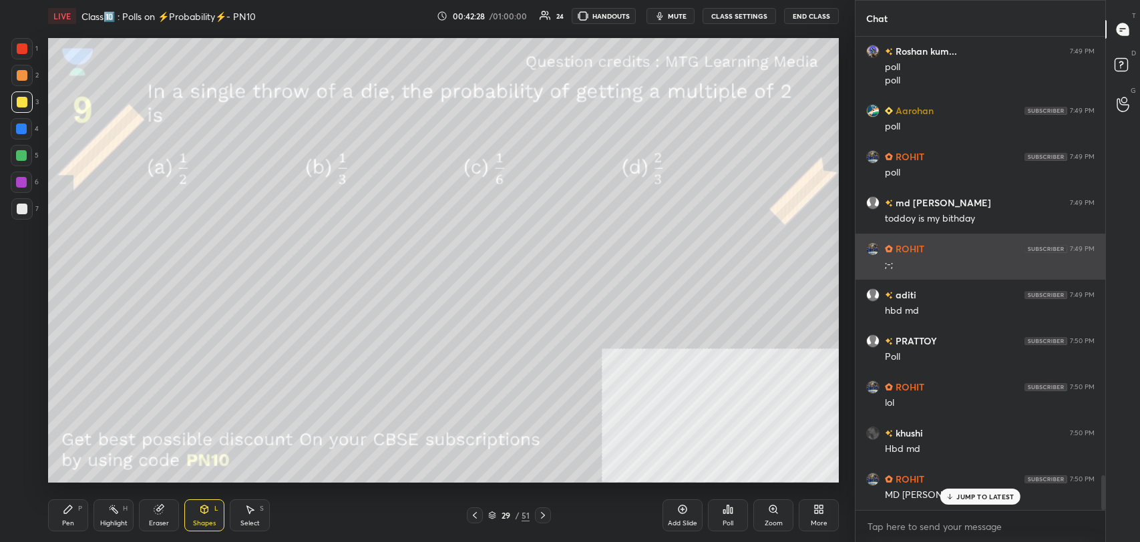
scroll to position [6011, 0]
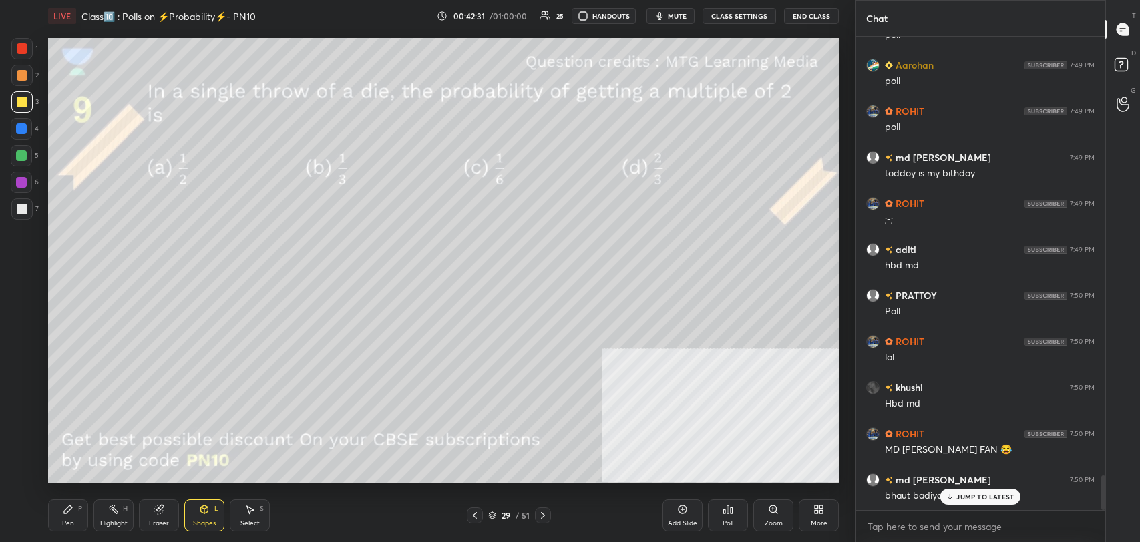
click at [961, 497] on p "JUMP TO LATEST" at bounding box center [984, 497] width 57 height 8
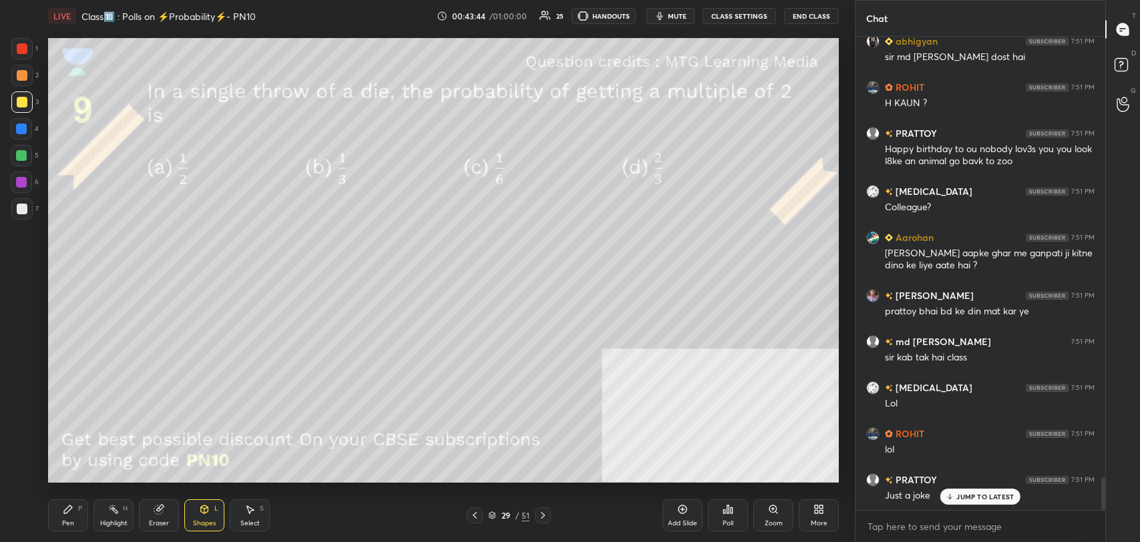
scroll to position [6315, 0]
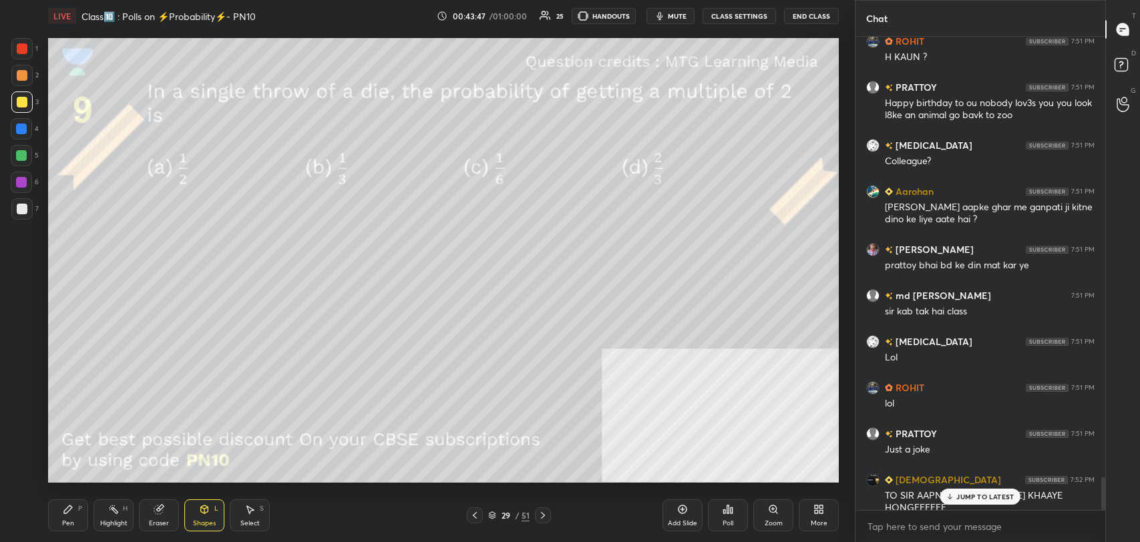
click at [992, 497] on p "JUMP TO LATEST" at bounding box center [984, 497] width 57 height 8
click at [71, 514] on div "Pen P" at bounding box center [68, 515] width 40 height 32
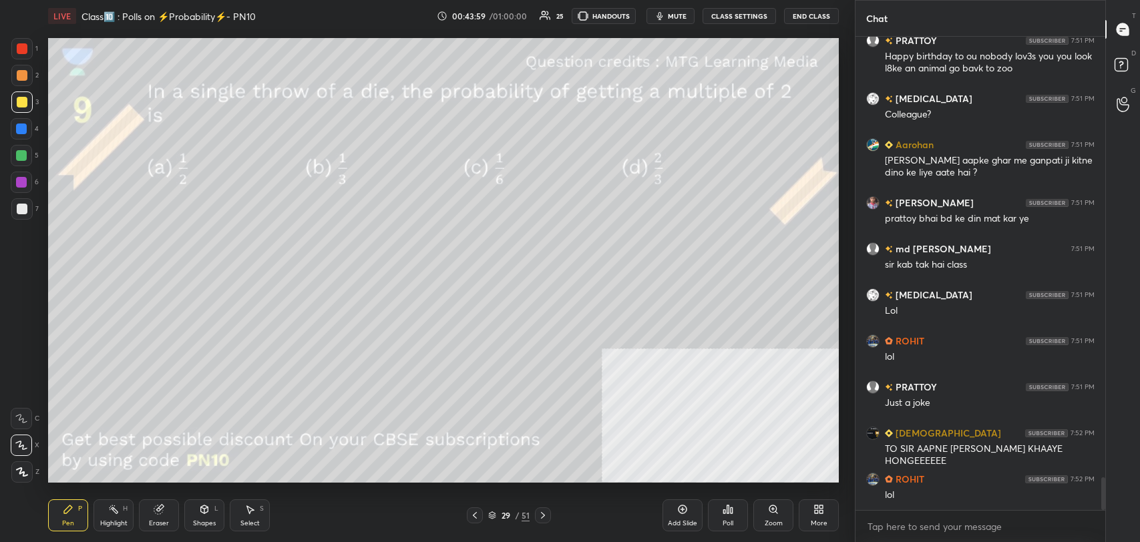
click at [12, 76] on div at bounding box center [21, 75] width 21 height 21
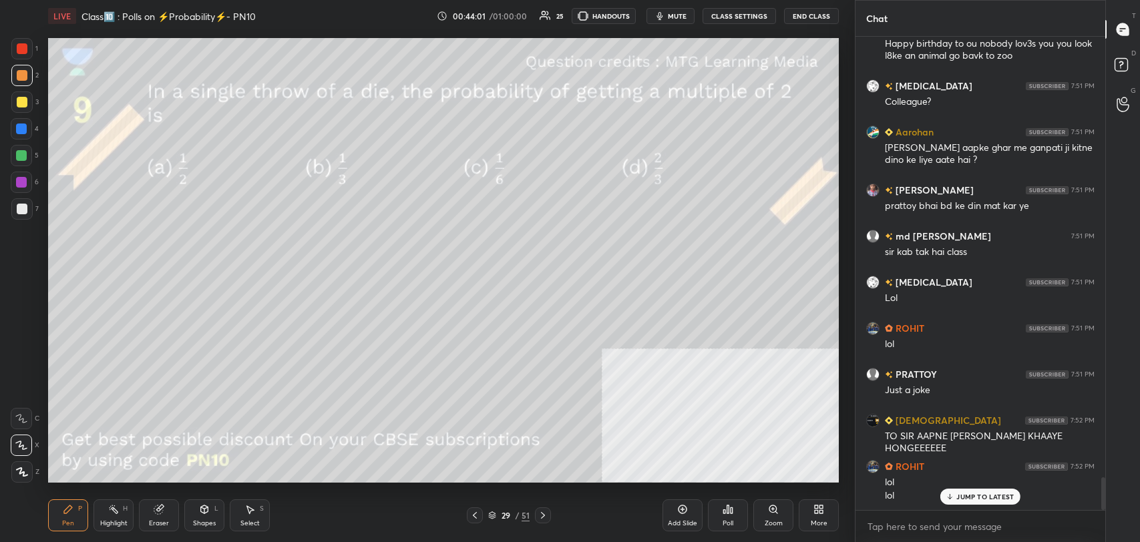
click at [961, 497] on p "JUMP TO LATEST" at bounding box center [984, 497] width 57 height 8
click at [726, 517] on div "Poll" at bounding box center [728, 515] width 40 height 32
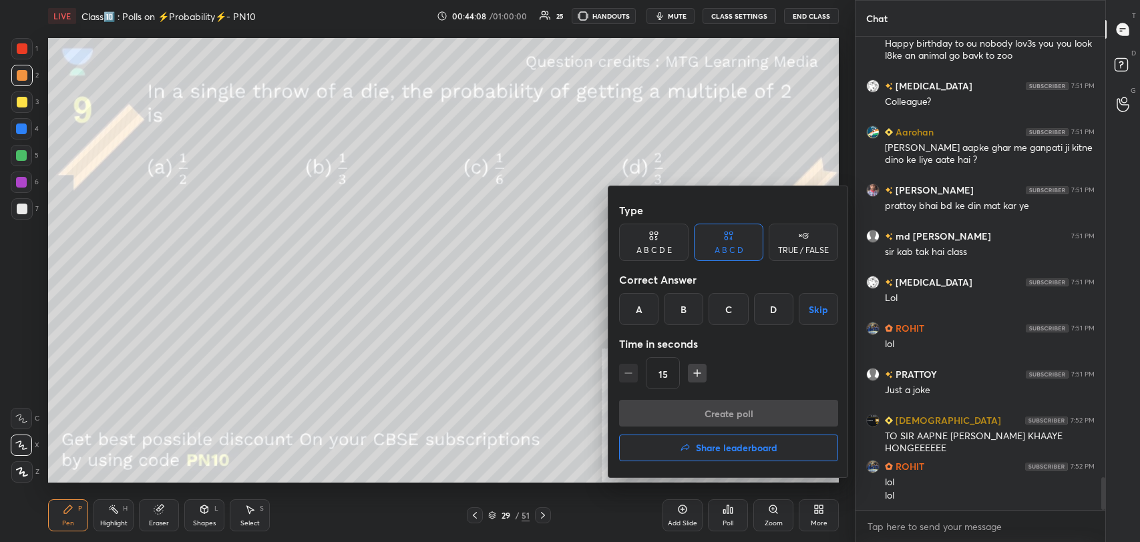
click at [637, 306] on div "A" at bounding box center [638, 309] width 39 height 32
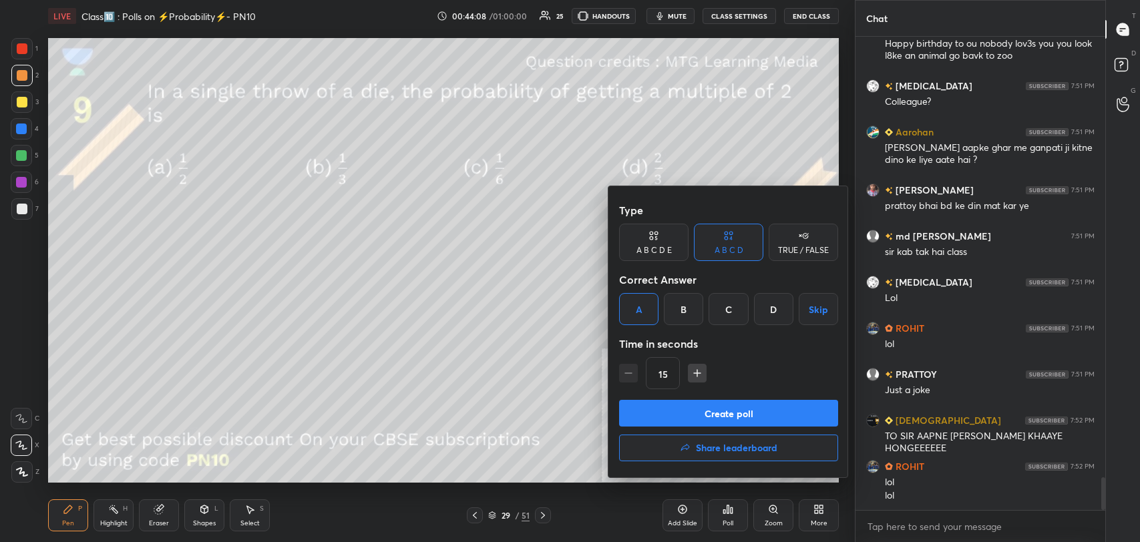
click at [712, 421] on button "Create poll" at bounding box center [728, 413] width 219 height 27
type textarea "x"
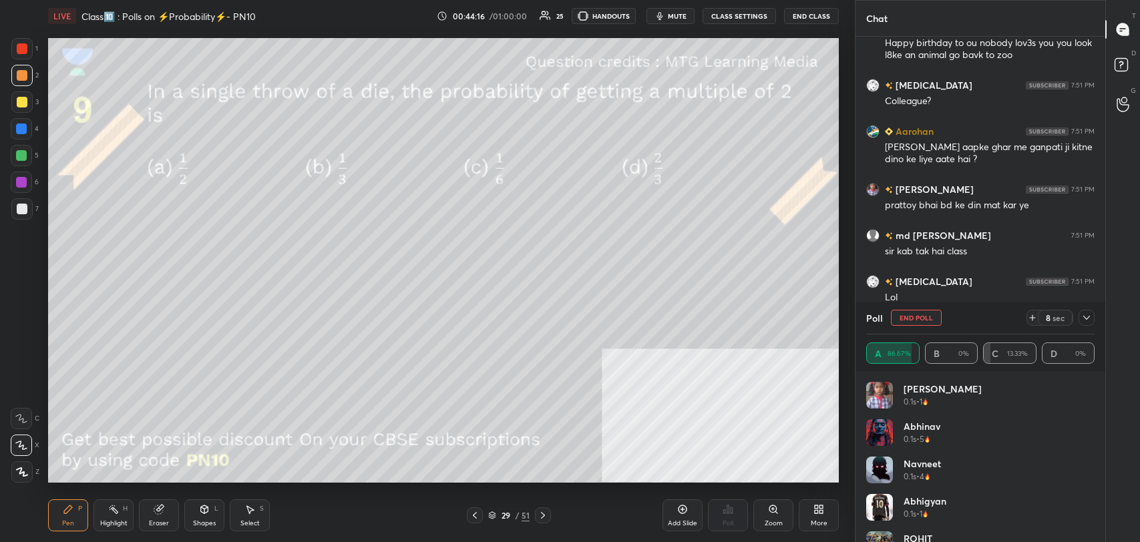
scroll to position [6502, 0]
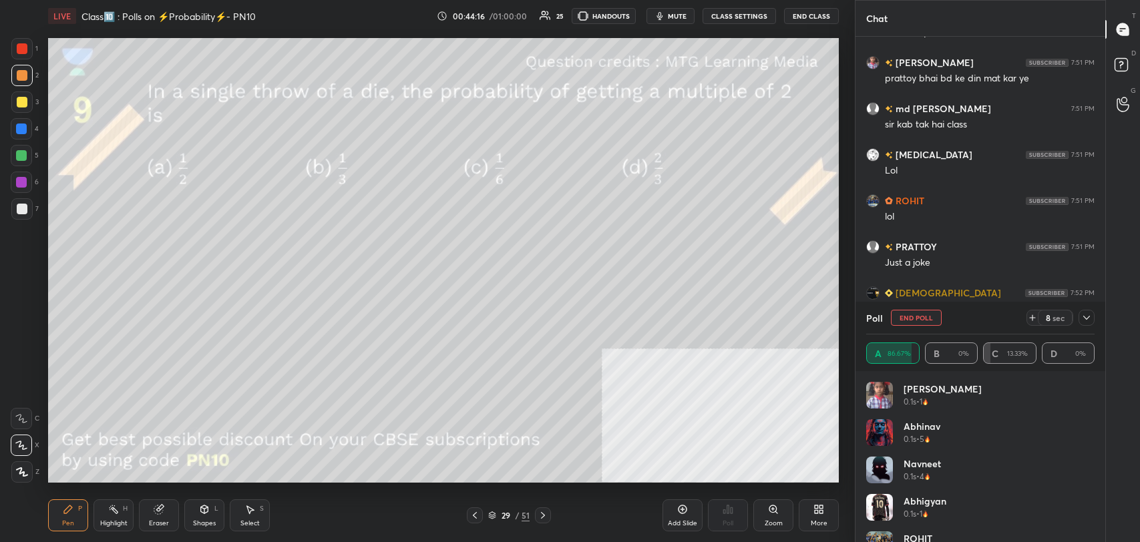
click at [726, 15] on button "CLASS SETTINGS" at bounding box center [738, 16] width 73 height 16
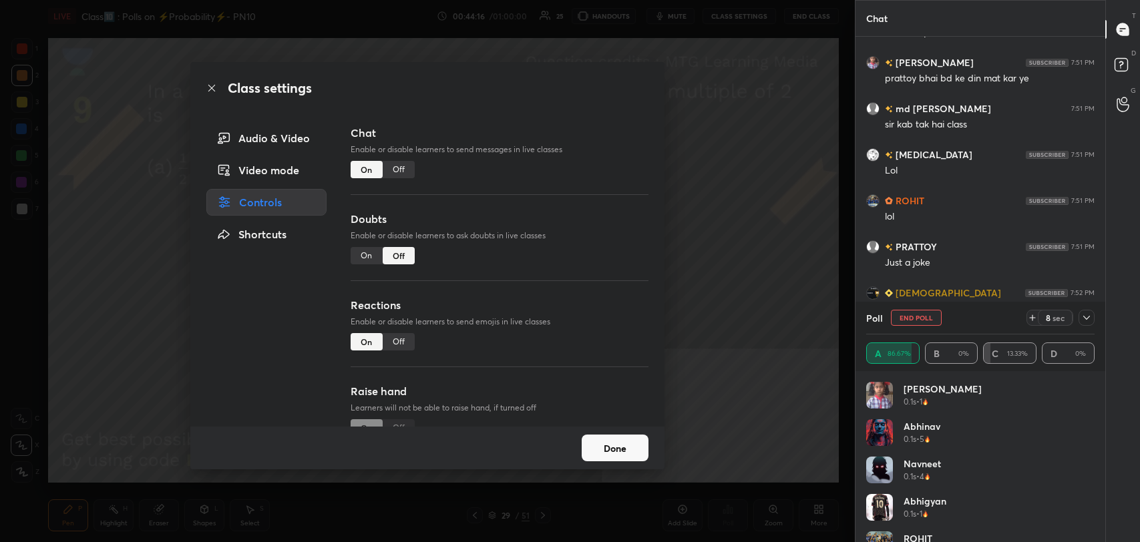
click at [401, 170] on div "Off" at bounding box center [399, 169] width 32 height 17
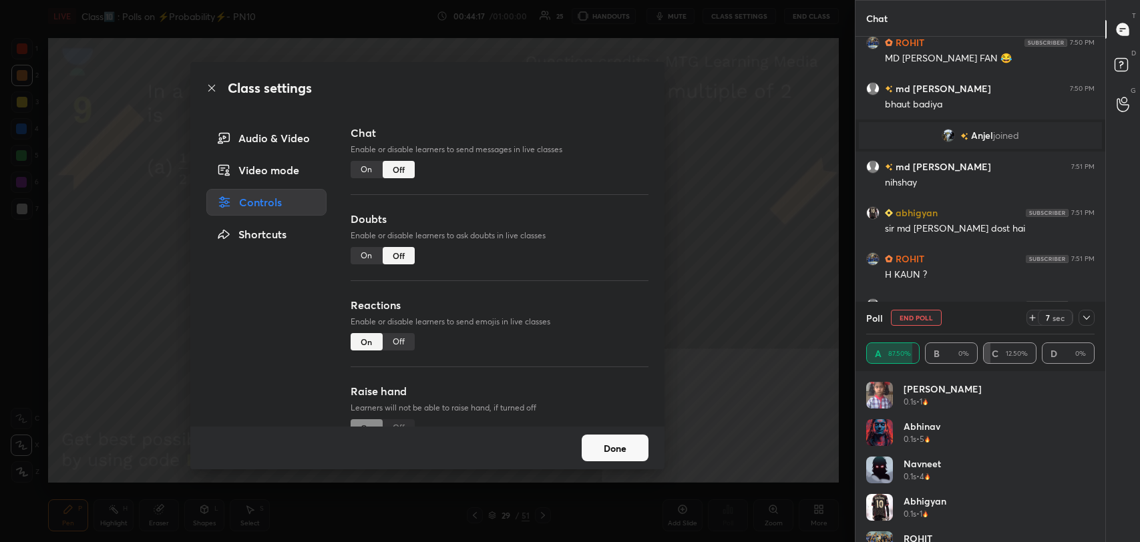
click at [210, 88] on icon at bounding box center [211, 88] width 7 height 7
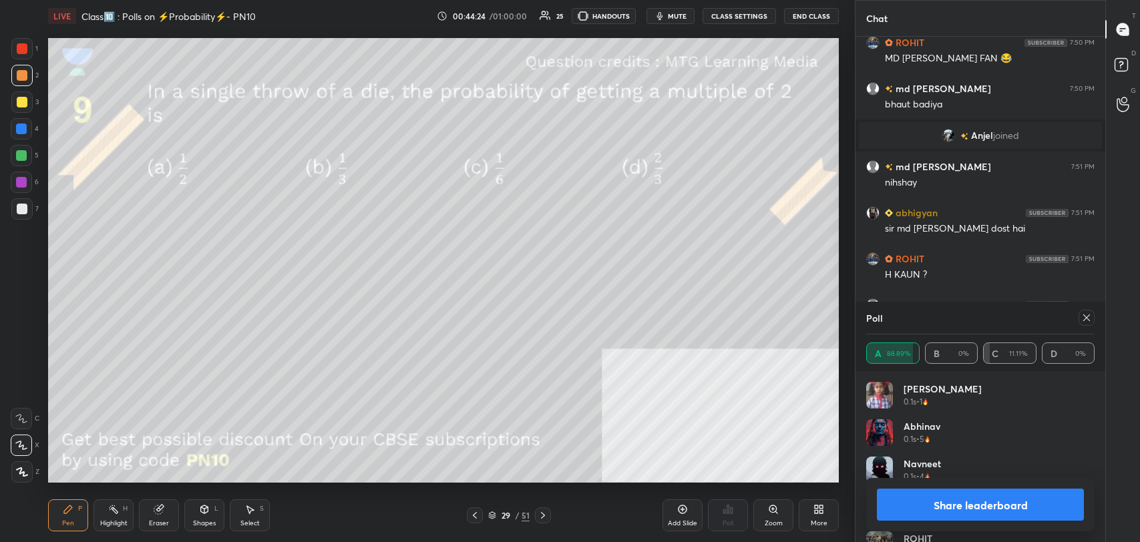
click at [954, 511] on button "Share leaderboard" at bounding box center [980, 505] width 207 height 32
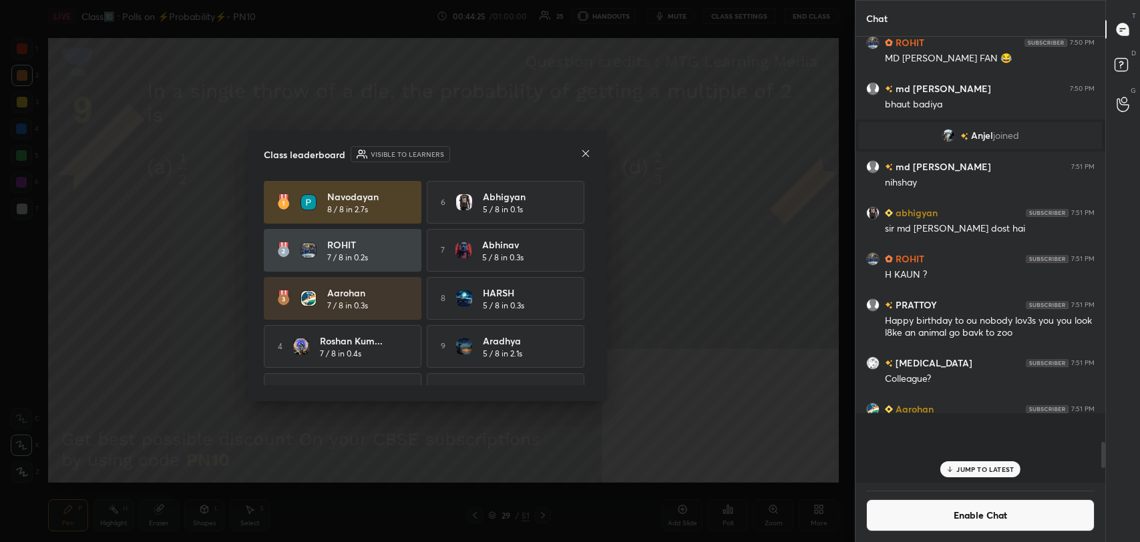
scroll to position [438, 246]
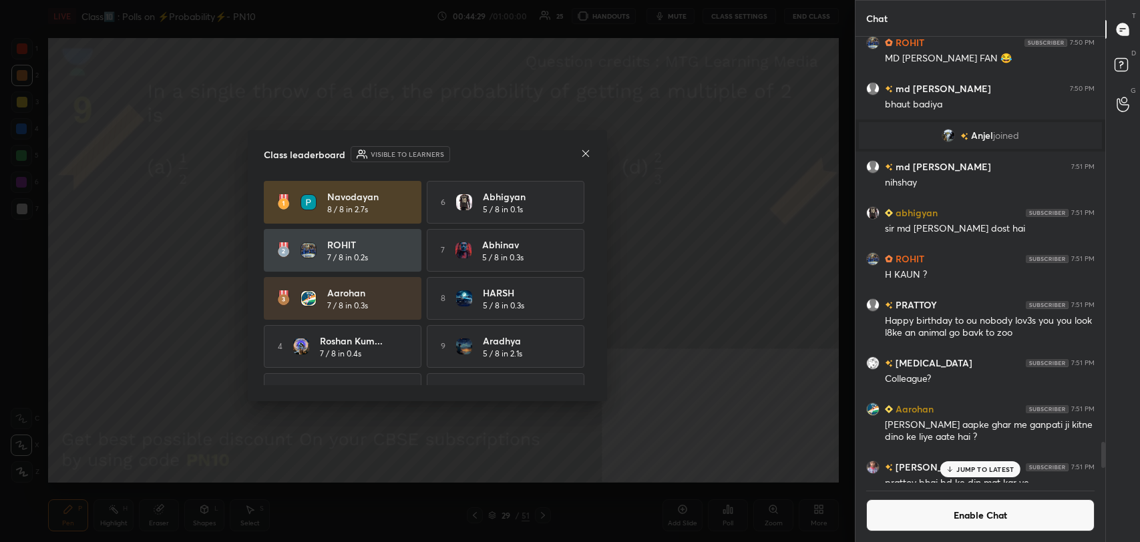
click at [591, 153] on div "Class leaderboard Visible to learners Navodayan 8 / 8 in 2.7s 6 abhigyan 5 / 8 …" at bounding box center [427, 265] width 359 height 271
click at [585, 154] on icon at bounding box center [585, 153] width 7 height 7
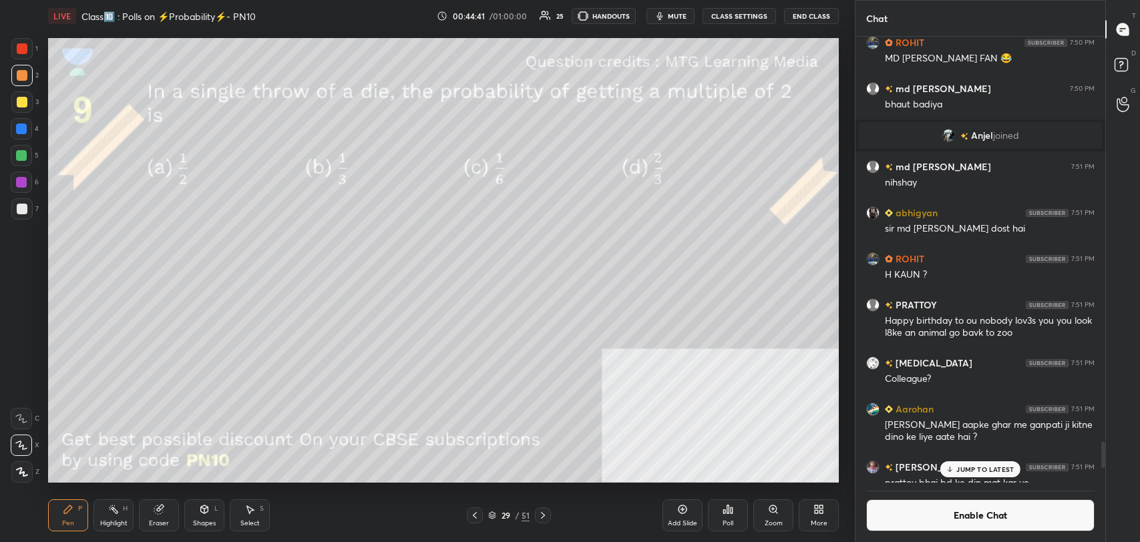
click at [22, 101] on div at bounding box center [22, 102] width 11 height 11
click at [917, 519] on button "Enable Chat" at bounding box center [980, 515] width 228 height 32
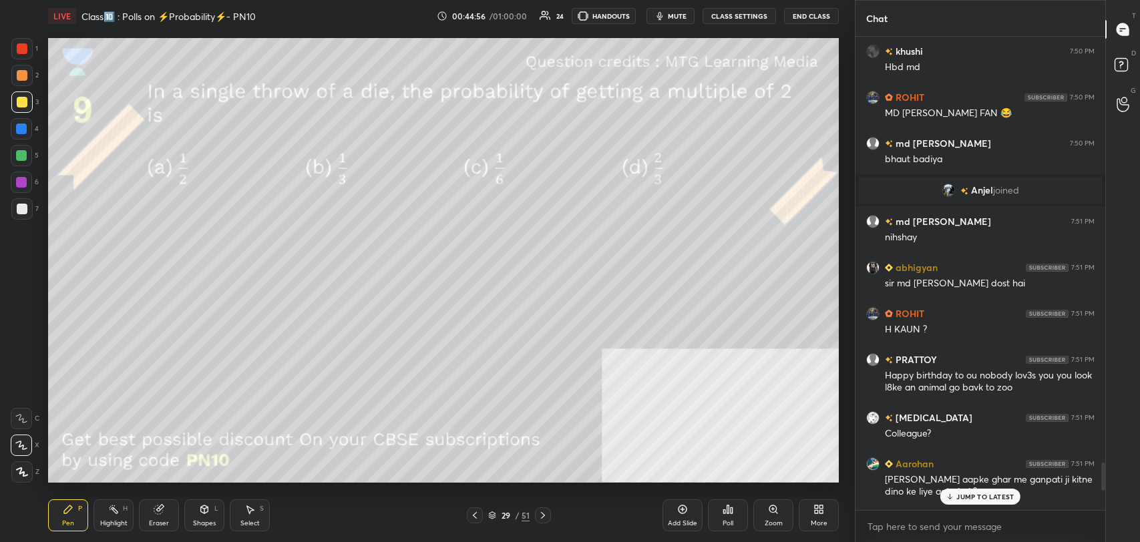
click at [195, 511] on div "Shapes L" at bounding box center [204, 515] width 40 height 32
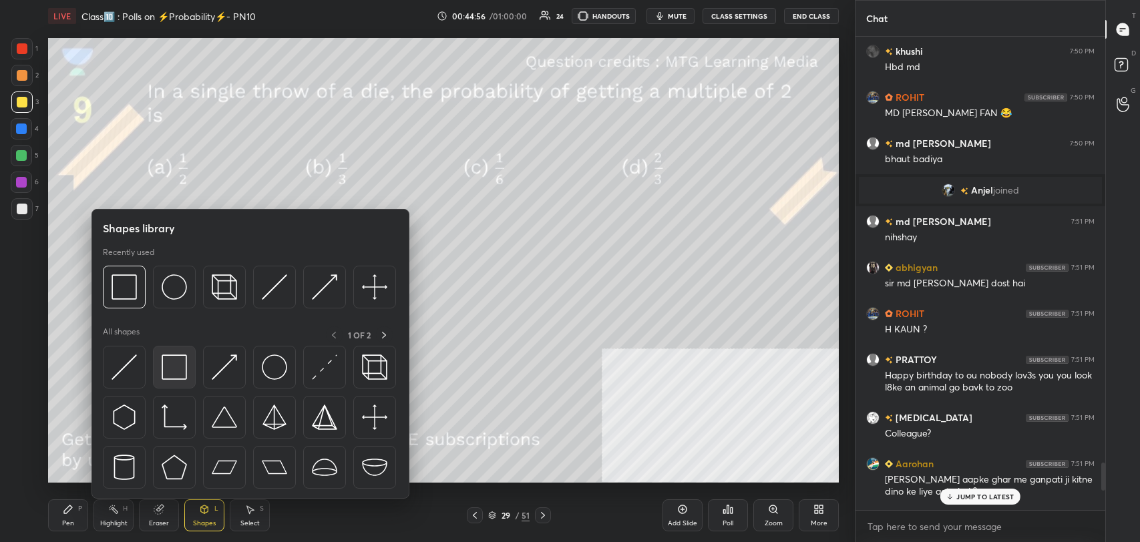
click at [176, 366] on img at bounding box center [174, 367] width 25 height 25
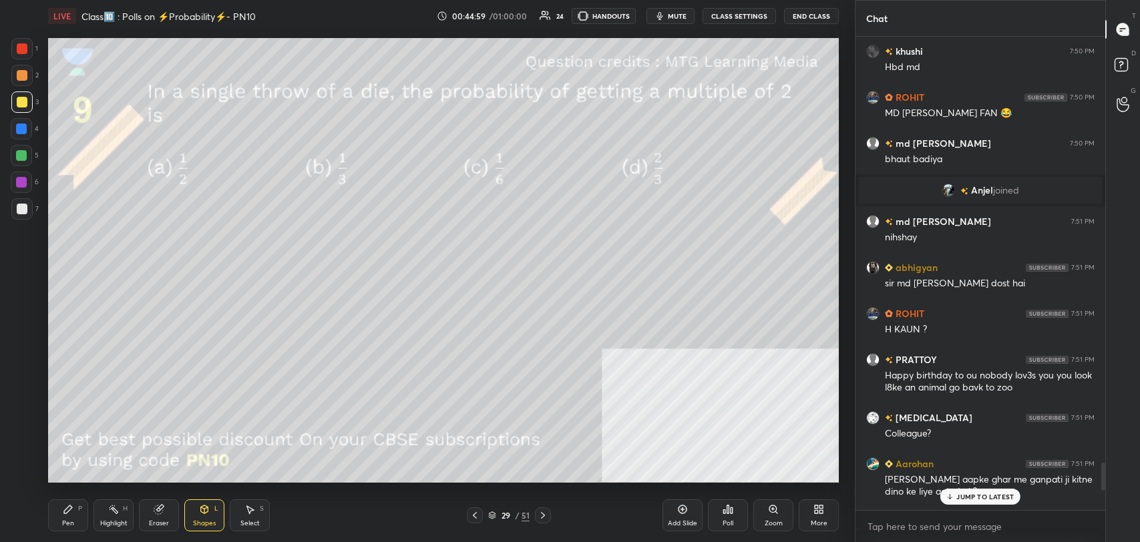
click at [547, 512] on icon at bounding box center [542, 515] width 11 height 11
click at [961, 496] on p "JUMP TO LATEST" at bounding box center [984, 497] width 57 height 8
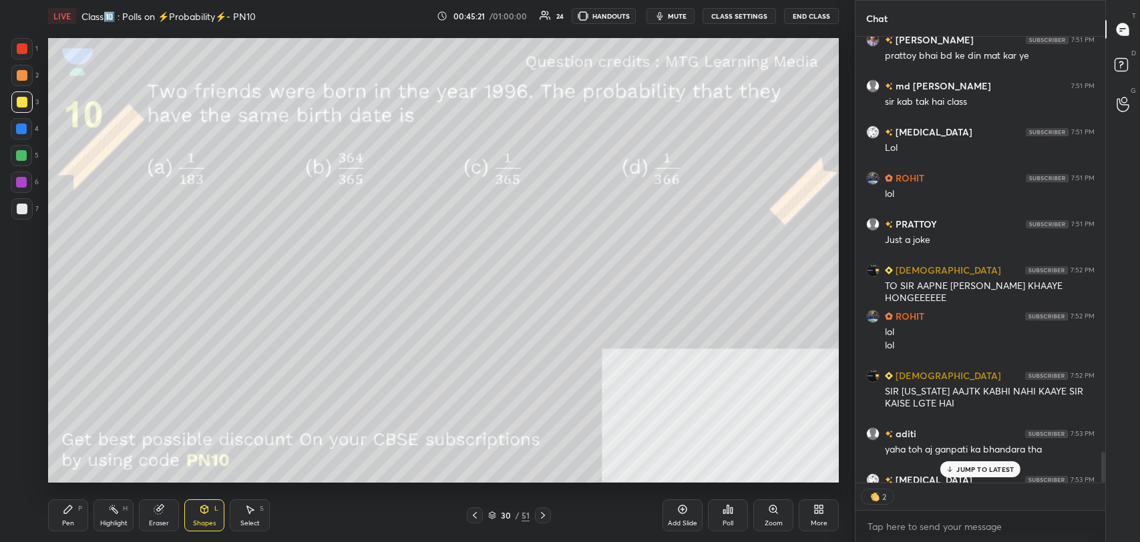
scroll to position [6485, 0]
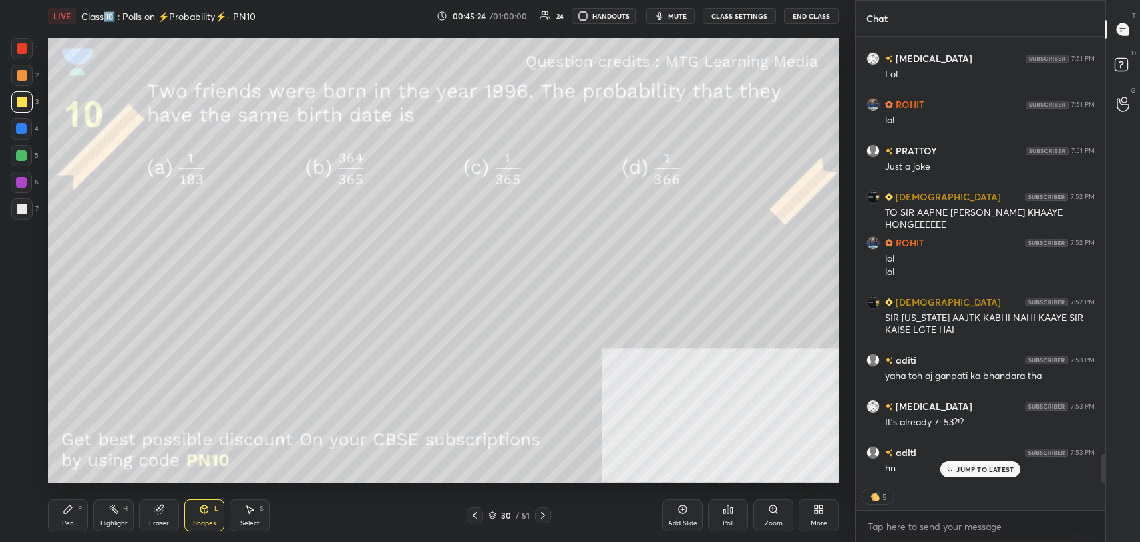
click at [977, 471] on p "JUMP TO LATEST" at bounding box center [984, 469] width 57 height 8
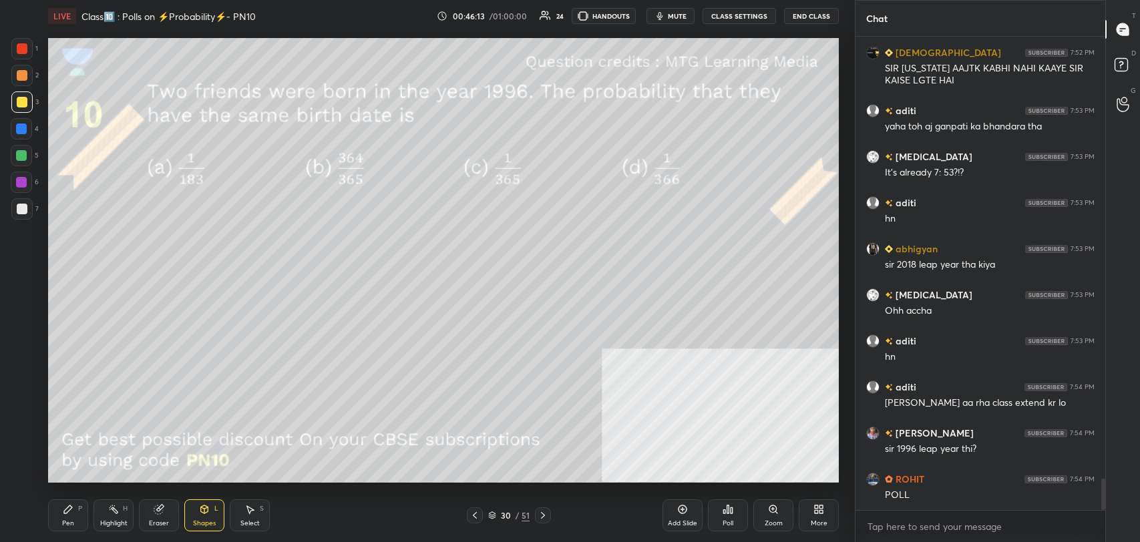
scroll to position [6780, 0]
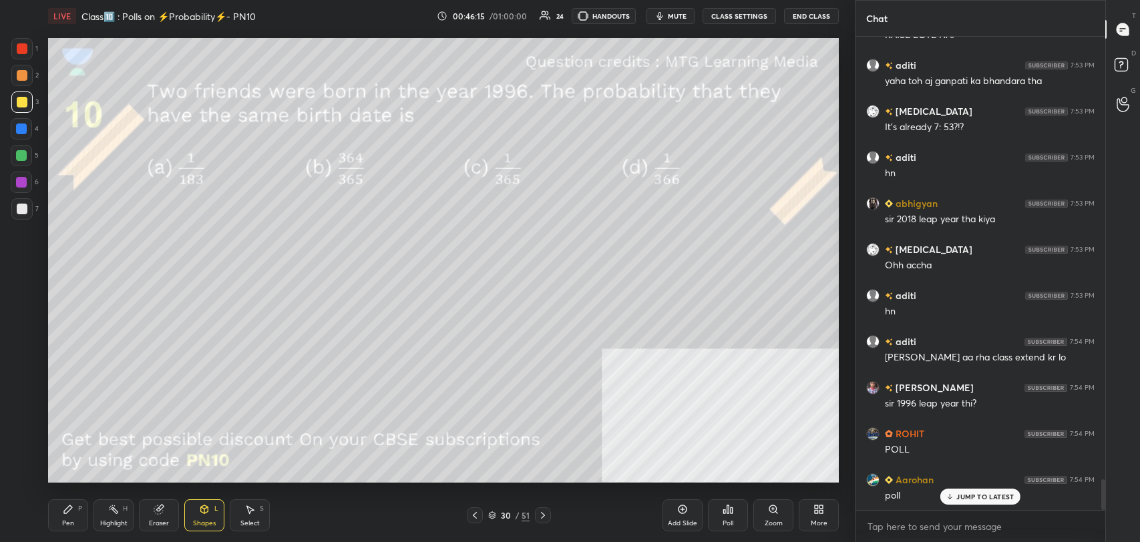
click at [971, 491] on div "JUMP TO LATEST" at bounding box center [980, 497] width 80 height 16
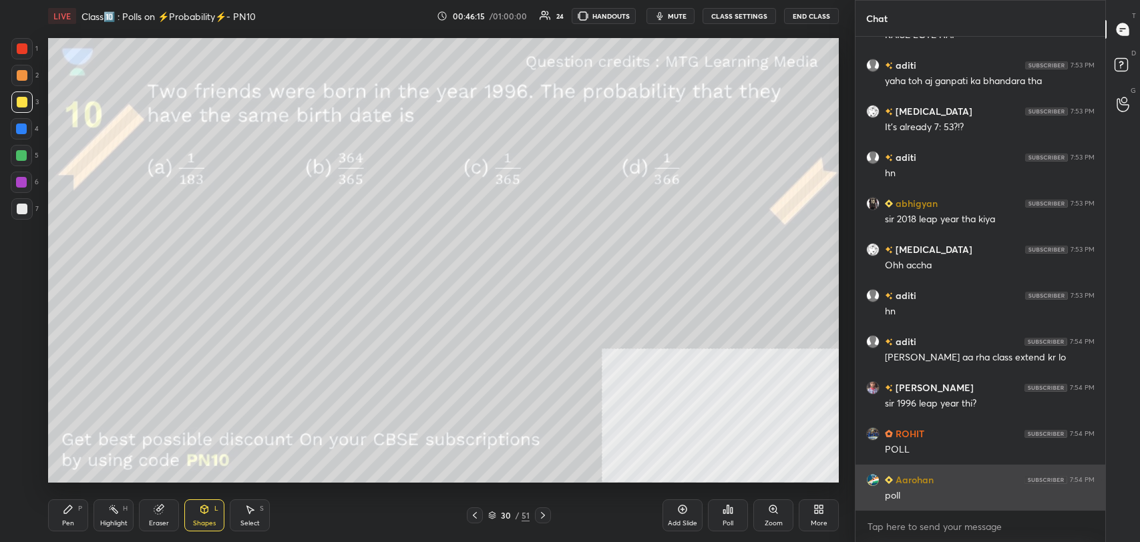
scroll to position [6826, 0]
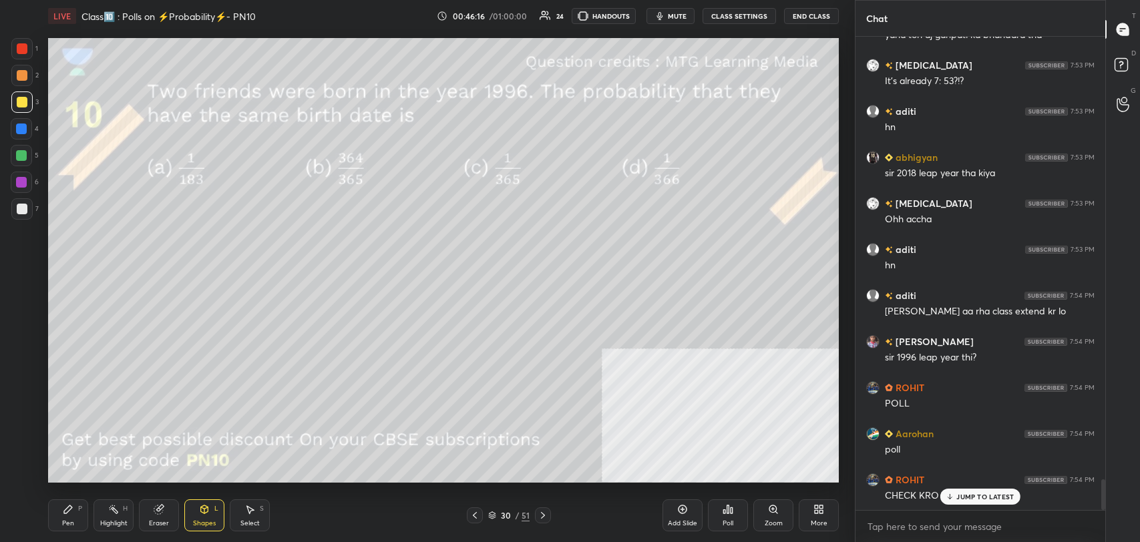
click at [956, 494] on div "JUMP TO LATEST" at bounding box center [980, 497] width 80 height 16
click at [724, 514] on div "Poll" at bounding box center [728, 515] width 40 height 32
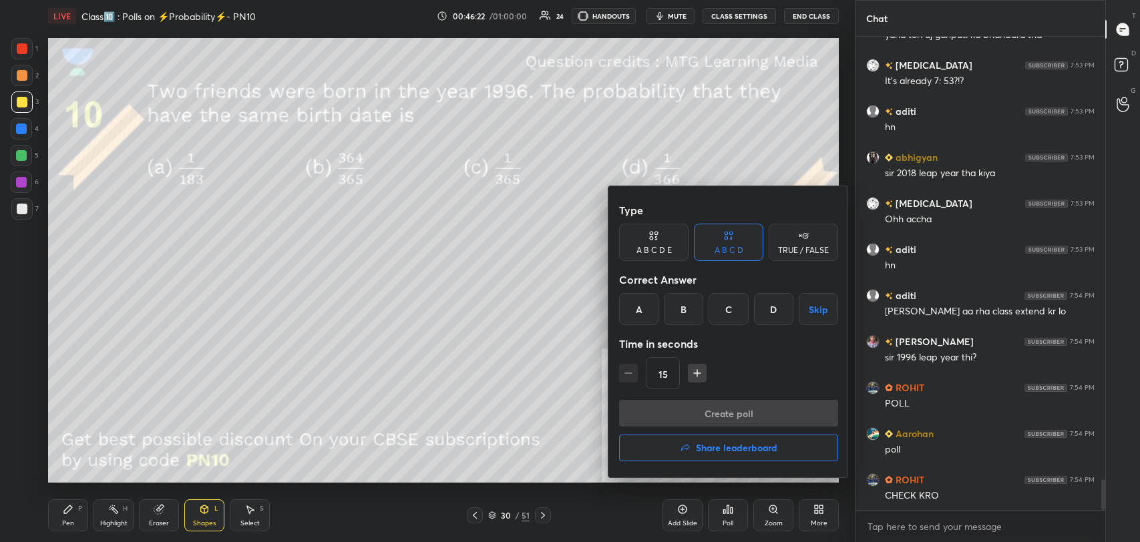
click at [769, 302] on div "D" at bounding box center [773, 309] width 39 height 32
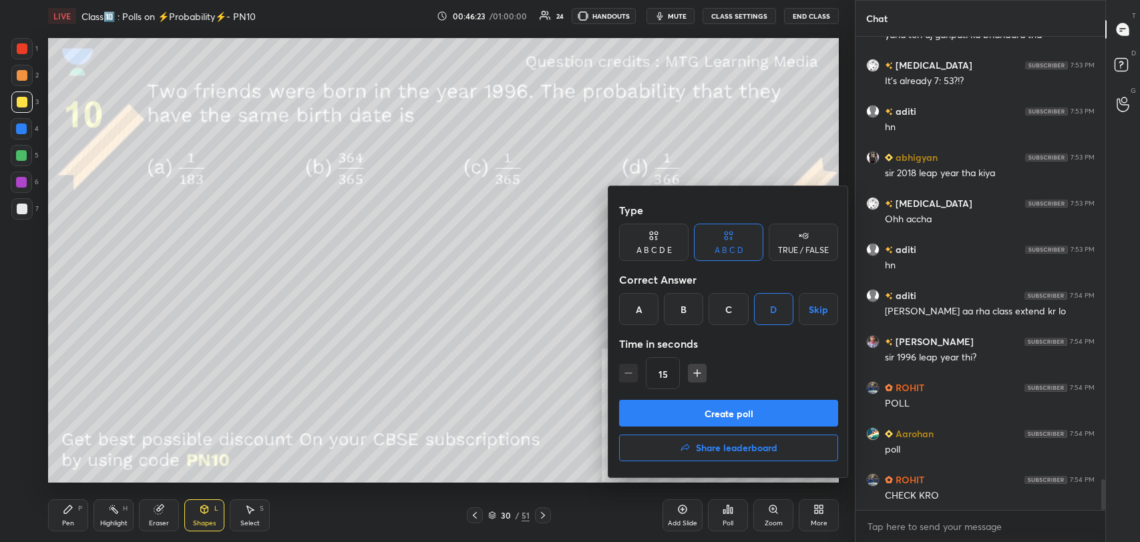
click at [712, 407] on button "Create poll" at bounding box center [728, 413] width 219 height 27
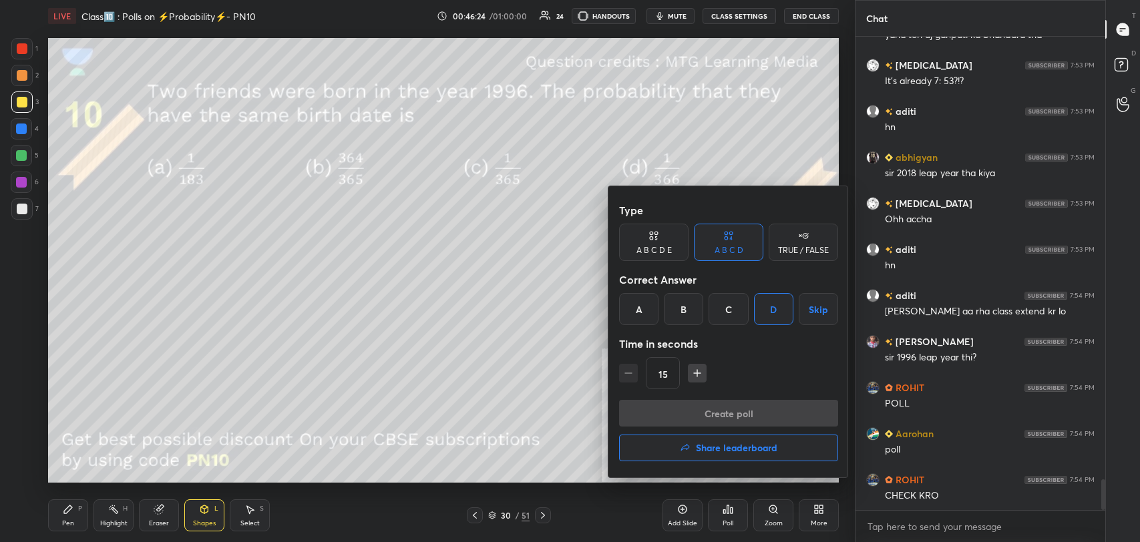
type textarea "x"
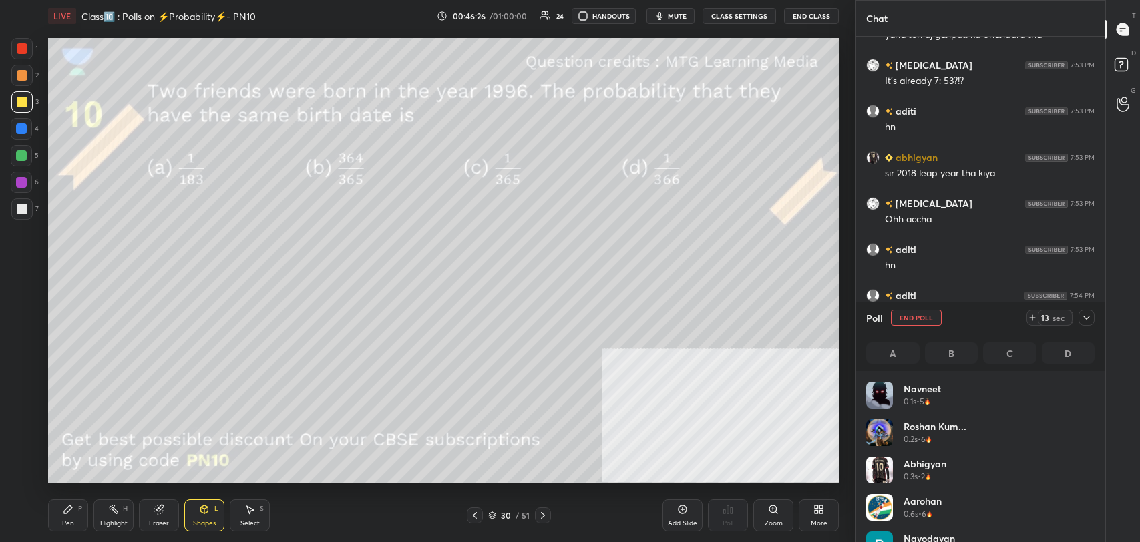
scroll to position [156, 224]
click at [750, 13] on button "CLASS SETTINGS" at bounding box center [738, 16] width 73 height 16
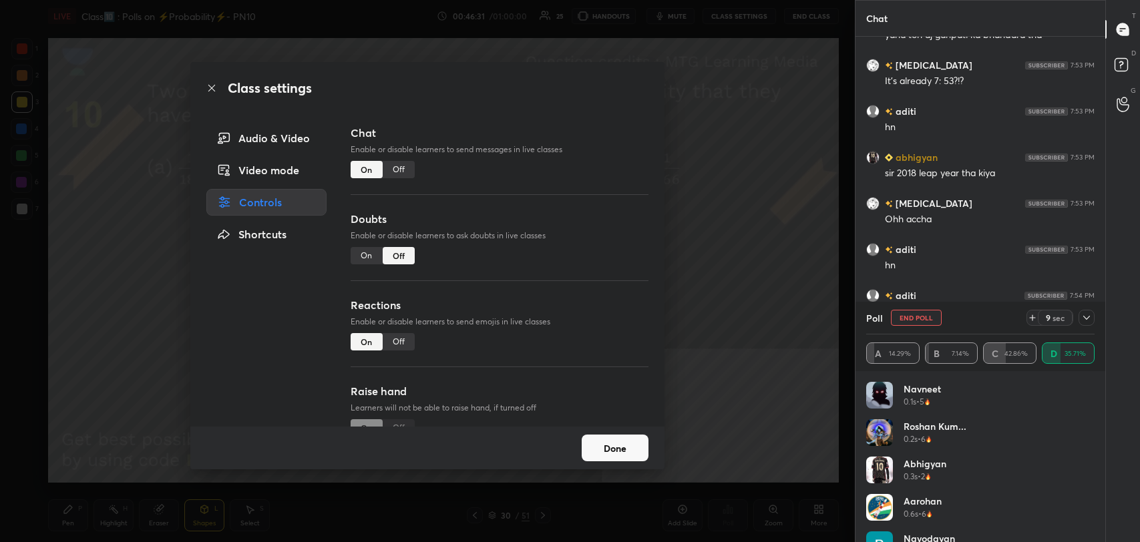
click at [406, 168] on div "Off" at bounding box center [399, 169] width 32 height 17
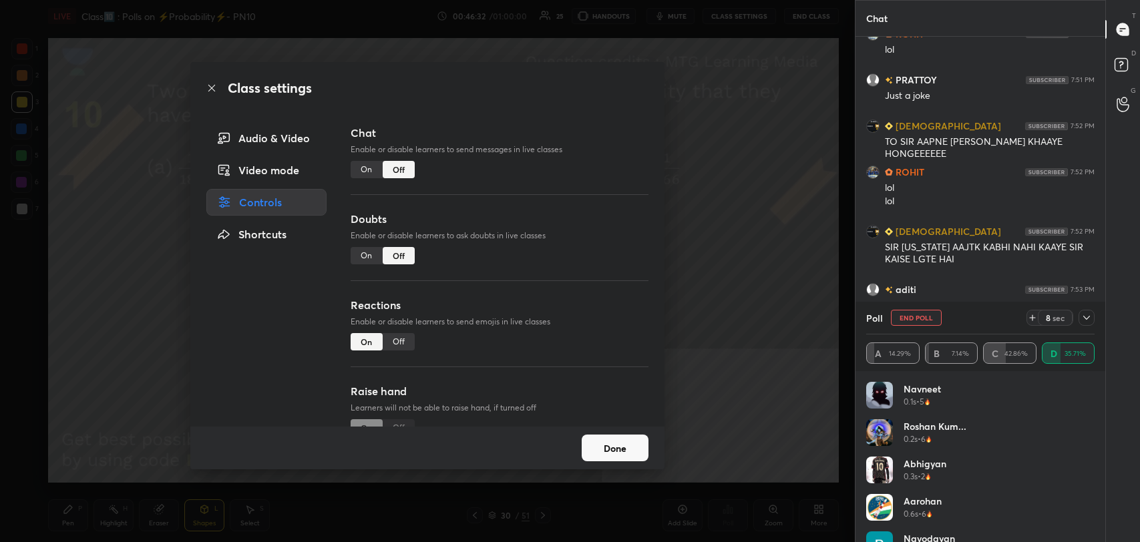
click at [212, 87] on icon at bounding box center [211, 88] width 7 height 7
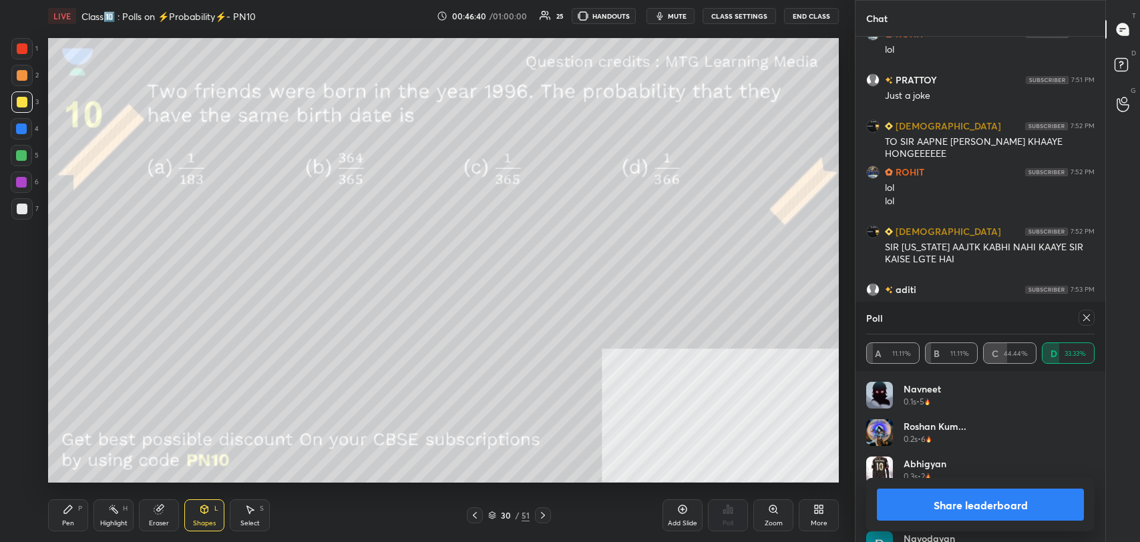
click at [964, 507] on button "Share leaderboard" at bounding box center [980, 505] width 207 height 32
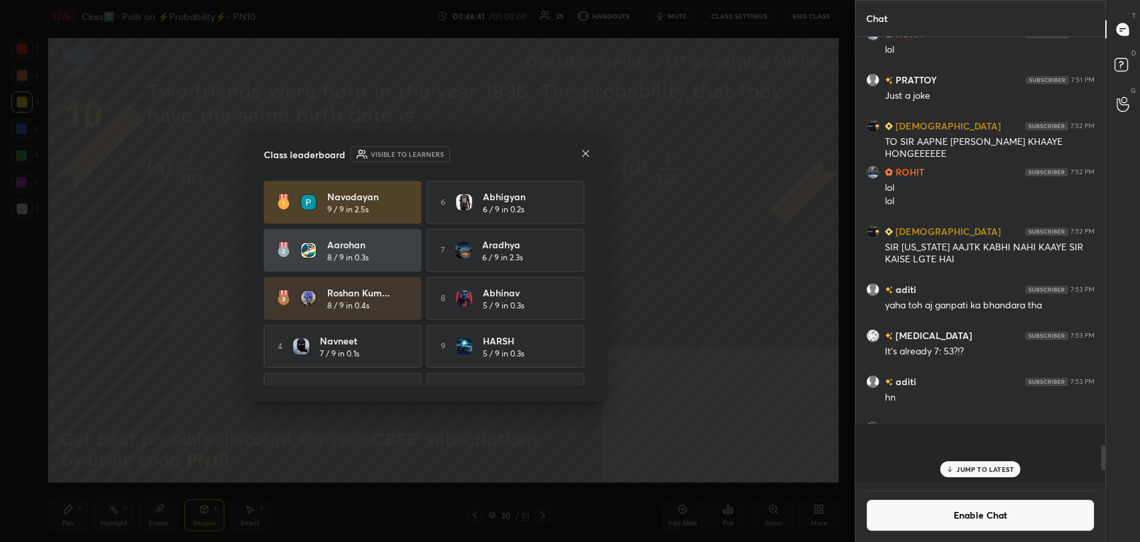
scroll to position [4, 4]
click at [586, 151] on icon at bounding box center [585, 153] width 11 height 11
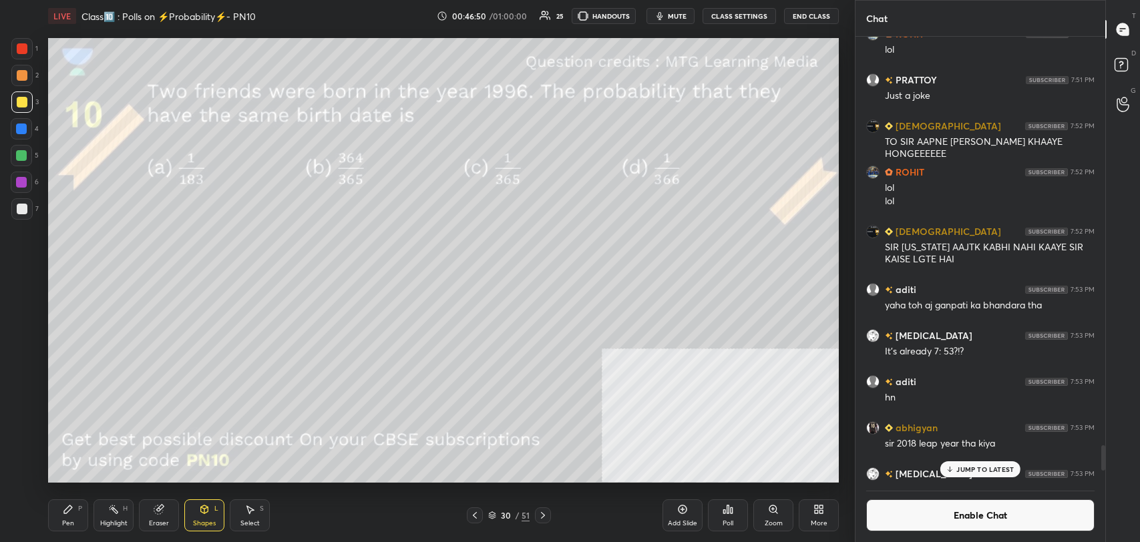
click at [26, 79] on div at bounding box center [22, 75] width 11 height 11
click at [74, 518] on div "Pen P" at bounding box center [68, 515] width 40 height 32
click at [18, 205] on div at bounding box center [22, 209] width 11 height 11
click at [160, 511] on icon at bounding box center [158, 509] width 9 height 9
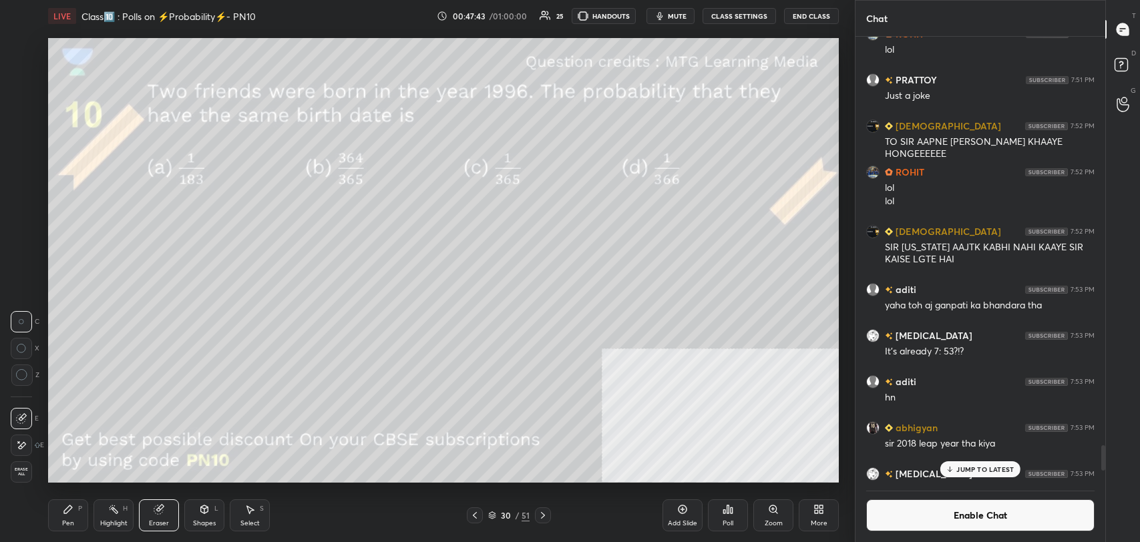
click at [21, 476] on span "Erase all" at bounding box center [21, 471] width 20 height 9
click at [118, 511] on icon at bounding box center [113, 509] width 11 height 11
click at [75, 513] on div "Pen P" at bounding box center [68, 515] width 40 height 32
click at [114, 514] on div "Highlight H" at bounding box center [113, 515] width 40 height 32
click at [68, 520] on div "Pen" at bounding box center [68, 523] width 12 height 7
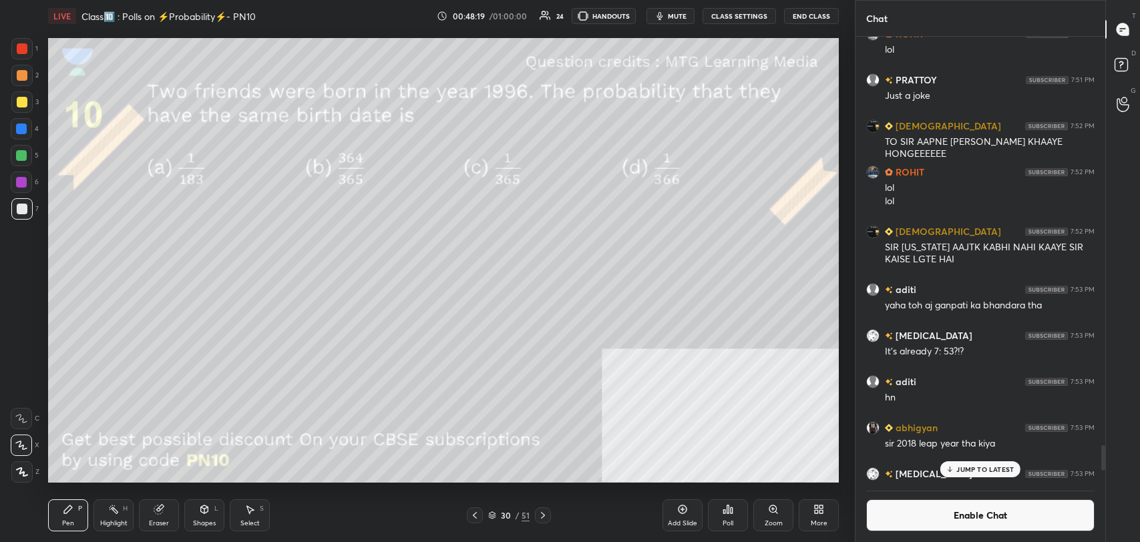
click at [23, 103] on div at bounding box center [22, 102] width 11 height 11
click at [676, 509] on div "Add Slide" at bounding box center [682, 515] width 40 height 32
click at [120, 517] on div "Highlight H" at bounding box center [113, 515] width 40 height 32
click at [70, 508] on icon at bounding box center [68, 509] width 8 height 8
click at [123, 515] on div "Highlight H" at bounding box center [113, 515] width 40 height 32
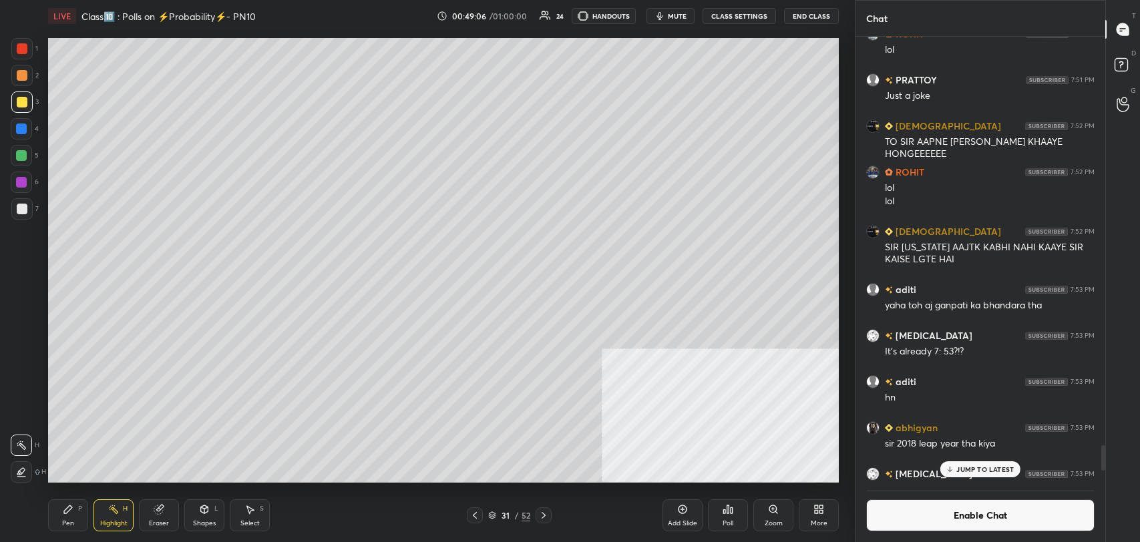
click at [49, 523] on div "Pen P" at bounding box center [68, 515] width 40 height 32
click at [678, 507] on icon at bounding box center [682, 509] width 9 height 9
click at [16, 204] on div at bounding box center [21, 208] width 21 height 21
click at [19, 102] on div at bounding box center [22, 102] width 11 height 11
click at [22, 214] on div at bounding box center [21, 208] width 21 height 21
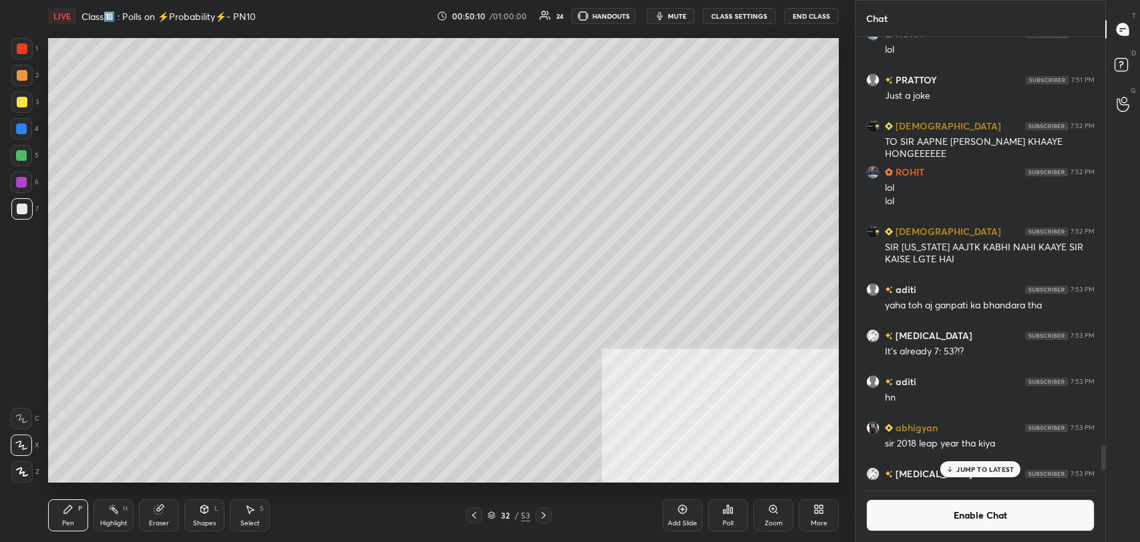
click at [919, 509] on button "Enable Chat" at bounding box center [980, 515] width 228 height 32
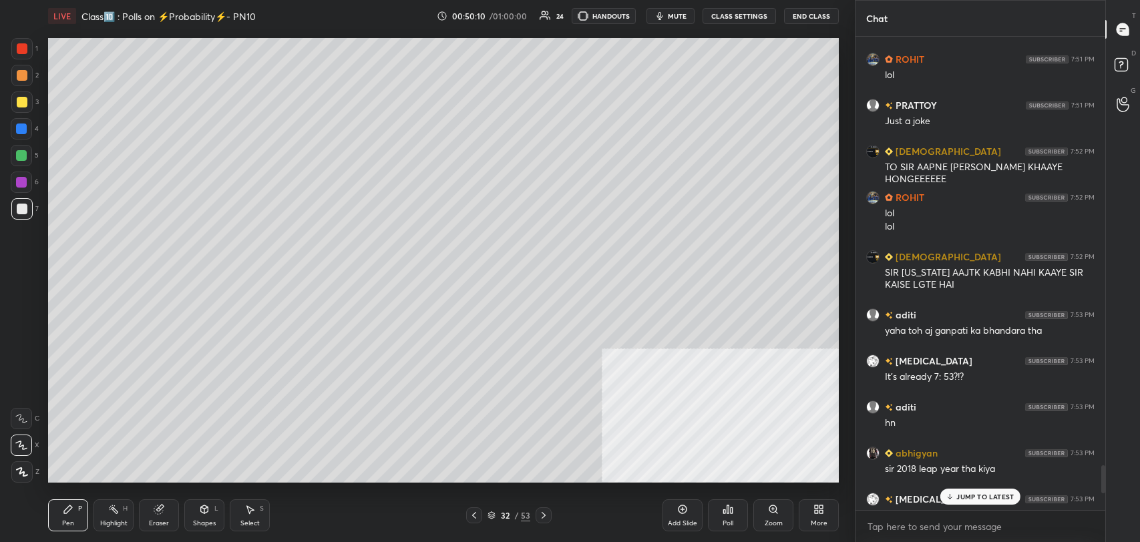
scroll to position [470, 246]
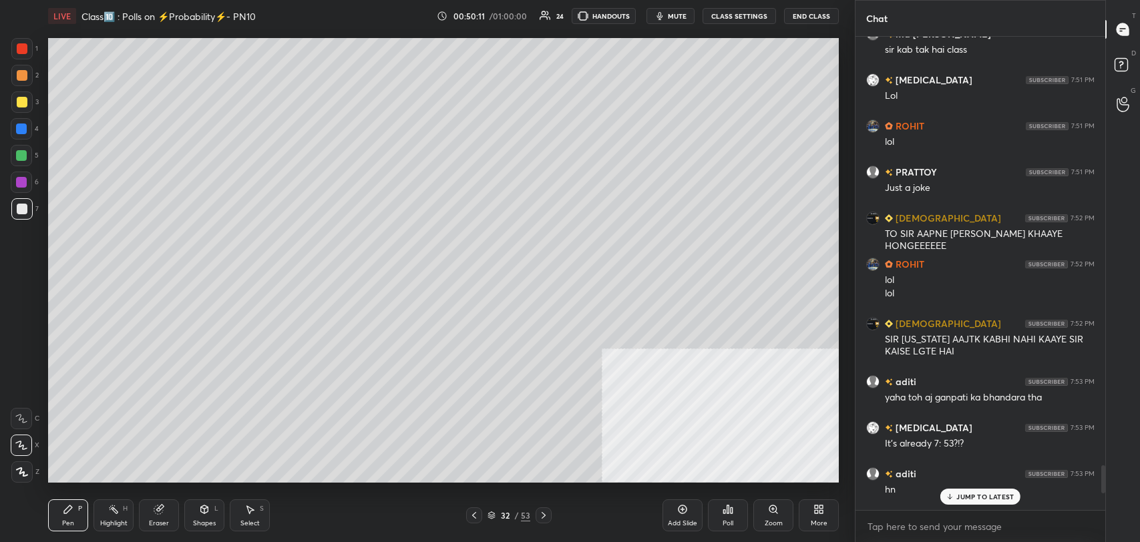
click at [964, 493] on p "JUMP TO LATEST" at bounding box center [984, 497] width 57 height 8
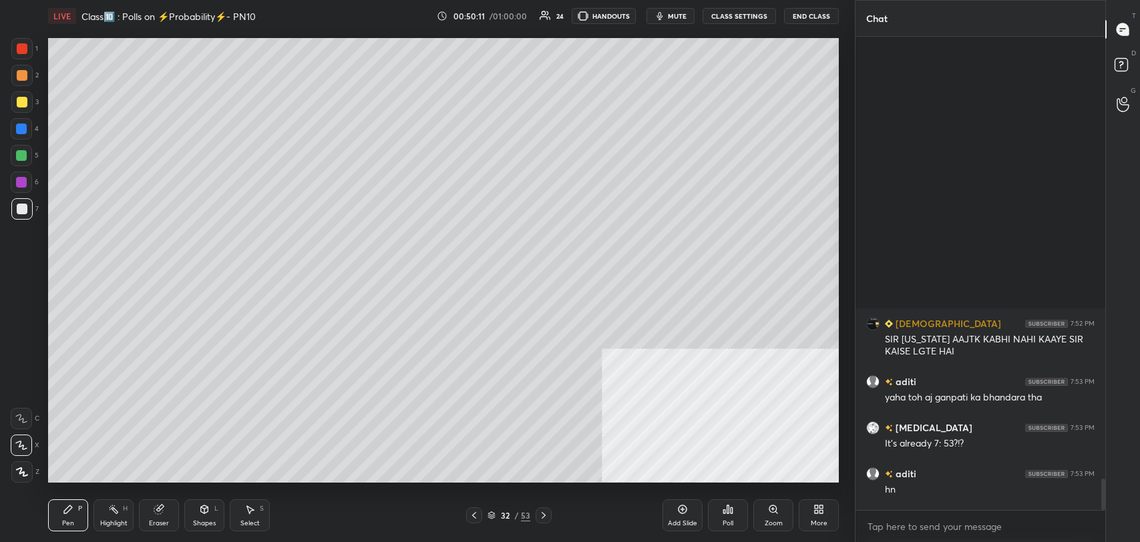
scroll to position [6661, 0]
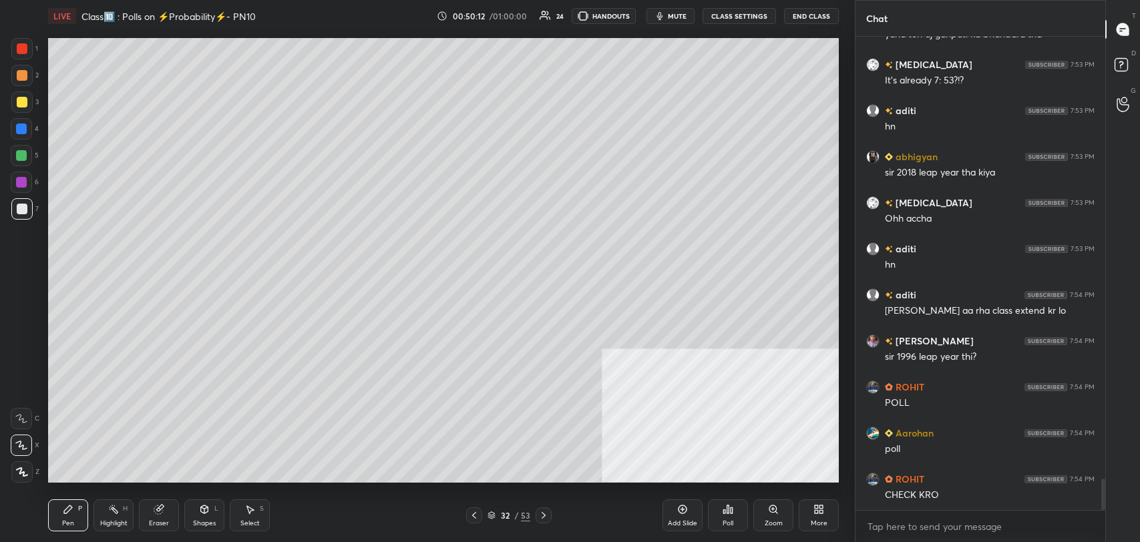
click at [472, 513] on icon at bounding box center [474, 515] width 11 height 11
click at [468, 517] on div at bounding box center [474, 515] width 16 height 16
click at [541, 514] on icon at bounding box center [543, 515] width 11 height 11
click at [545, 514] on icon at bounding box center [543, 515] width 11 height 11
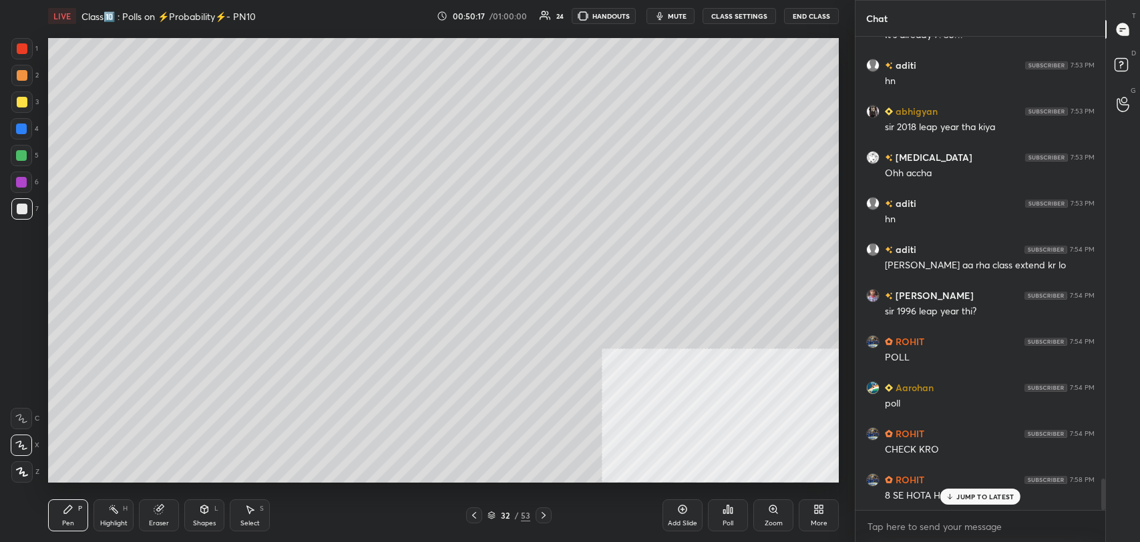
click at [544, 515] on icon at bounding box center [543, 515] width 4 height 7
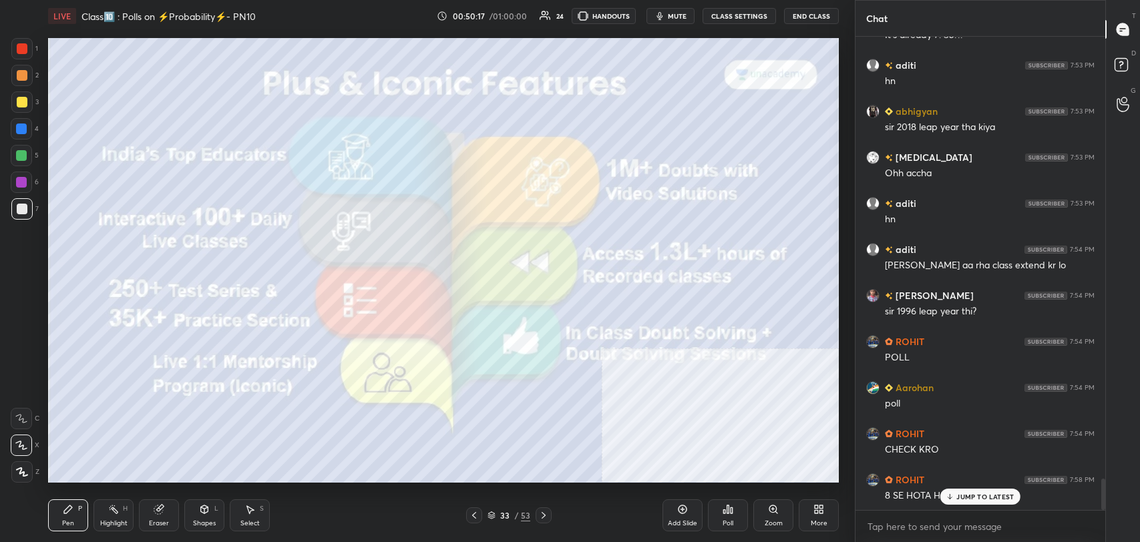
scroll to position [6752, 0]
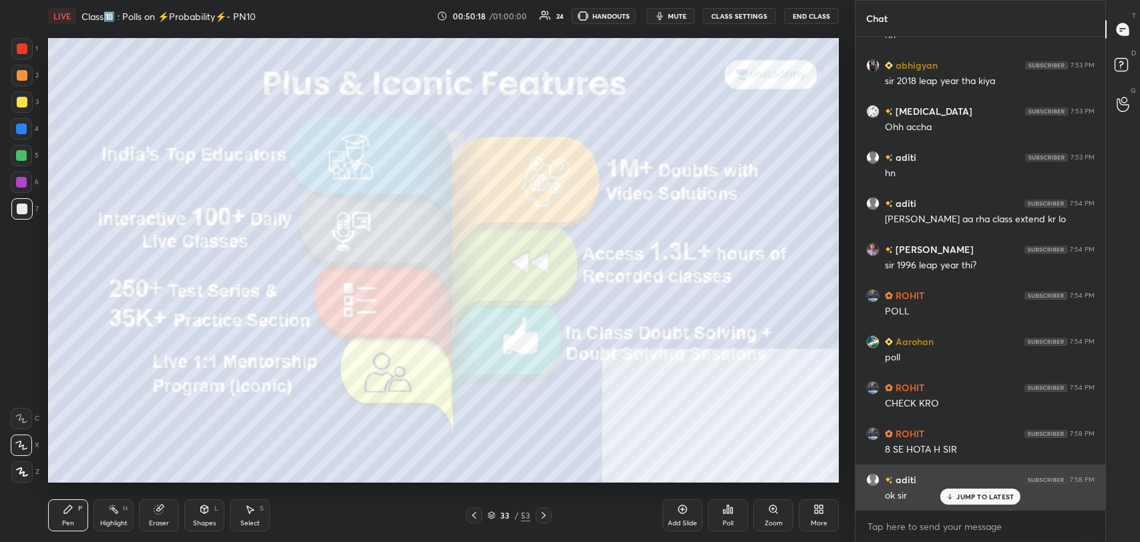
click at [976, 487] on div "ok sir" at bounding box center [990, 495] width 210 height 16
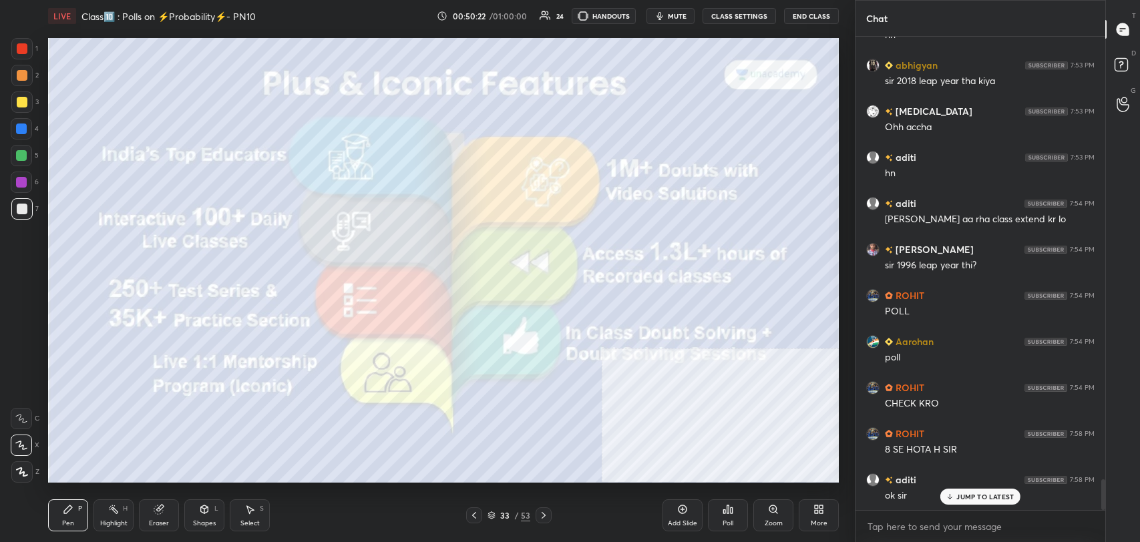
click at [475, 517] on icon at bounding box center [474, 515] width 11 height 11
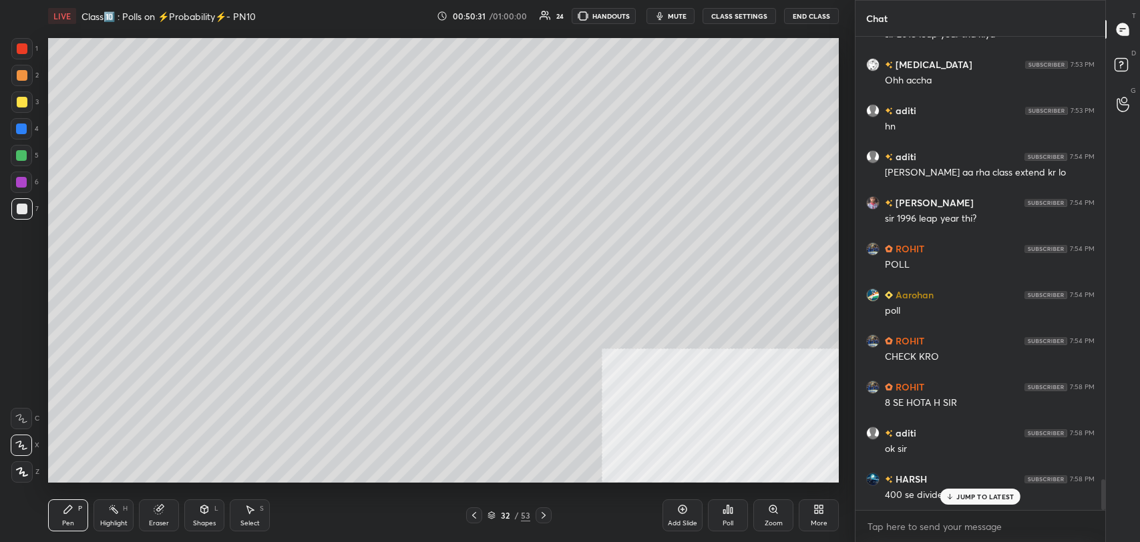
scroll to position [6844, 0]
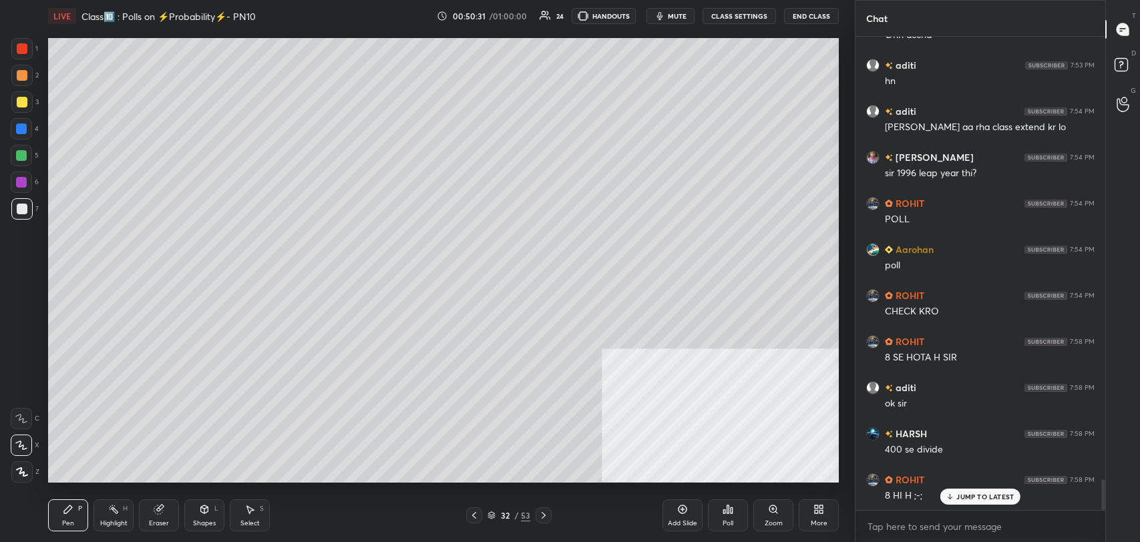
click at [732, 17] on button "CLASS SETTINGS" at bounding box center [738, 16] width 73 height 16
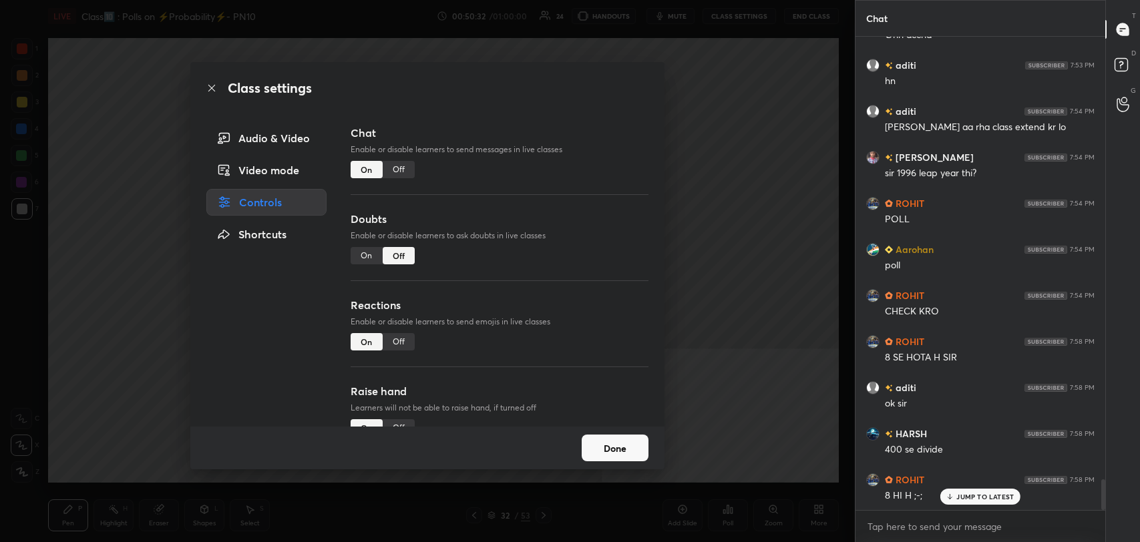
click at [389, 176] on div "Off" at bounding box center [399, 169] width 32 height 17
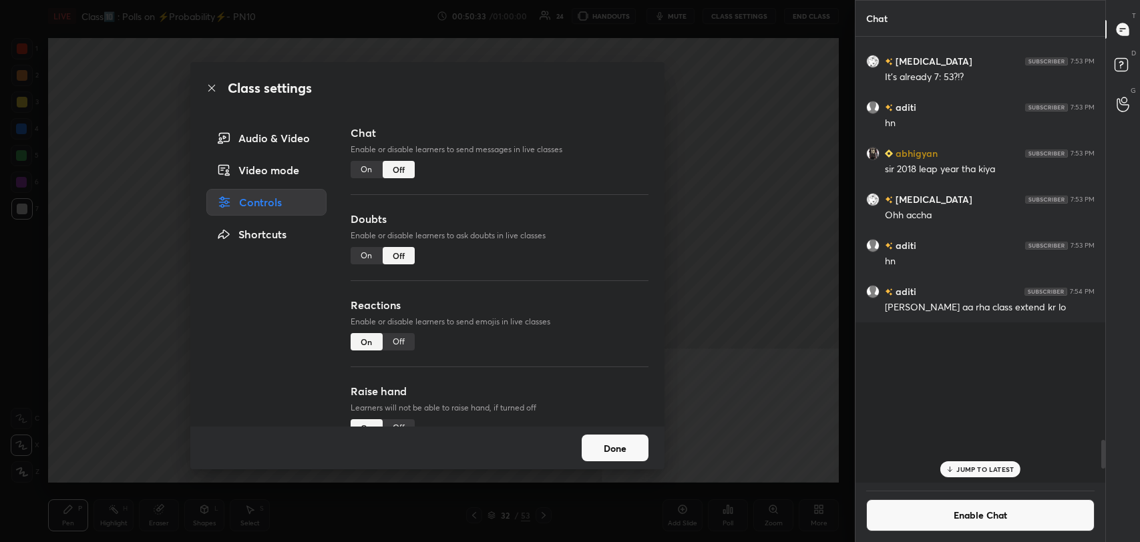
scroll to position [442, 246]
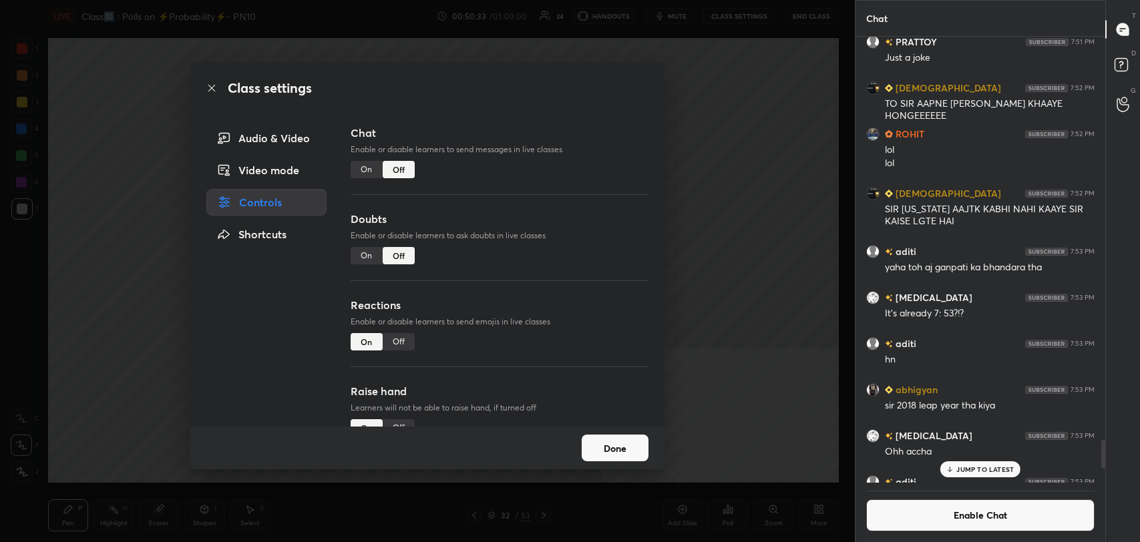
click at [214, 91] on icon at bounding box center [211, 88] width 7 height 7
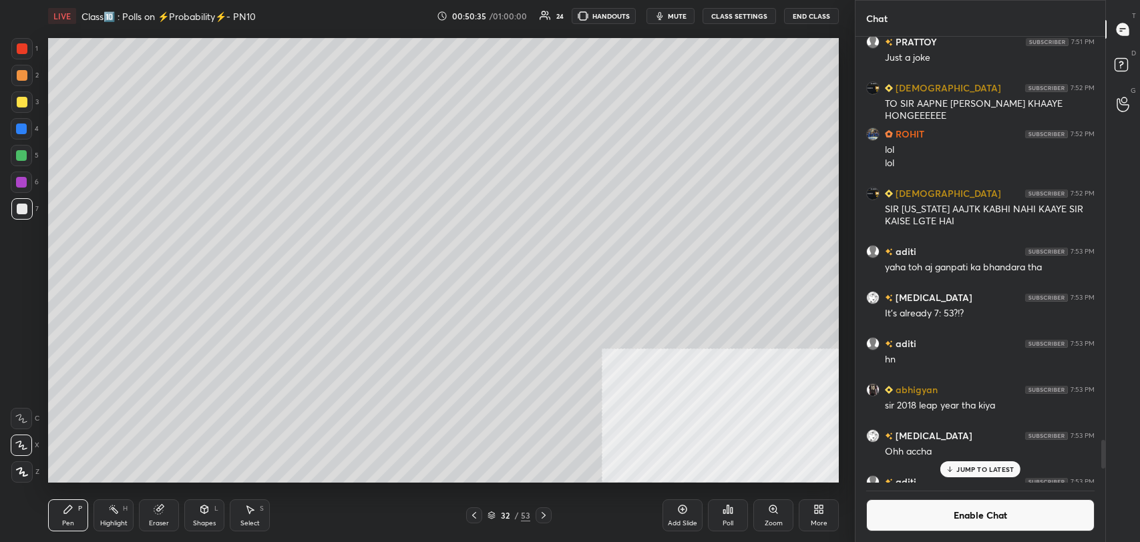
click at [19, 101] on div at bounding box center [22, 102] width 11 height 11
click at [913, 518] on button "Enable Chat" at bounding box center [980, 515] width 228 height 32
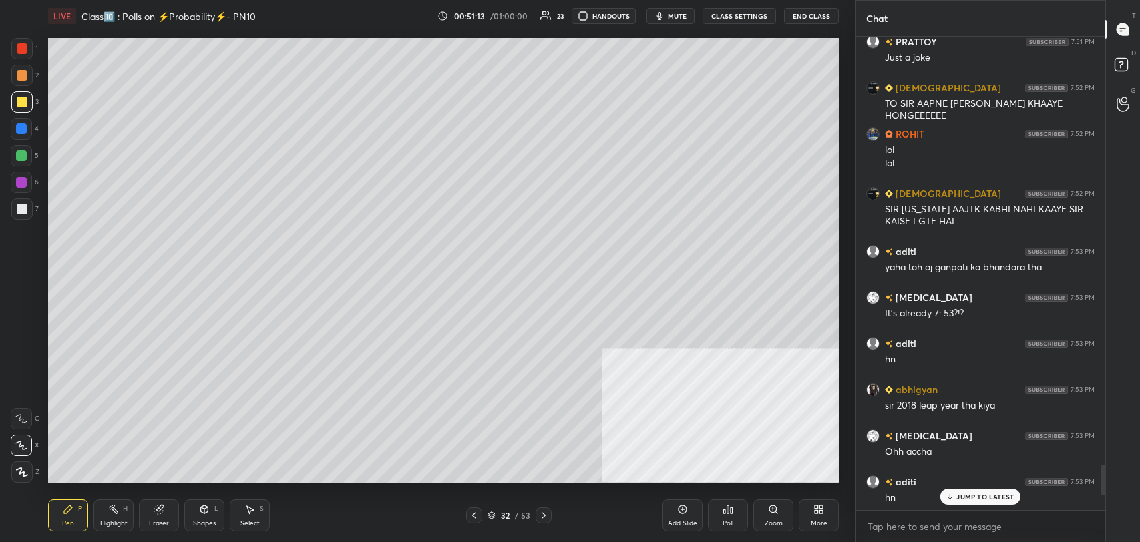
click at [972, 496] on p "JUMP TO LATEST" at bounding box center [984, 497] width 57 height 8
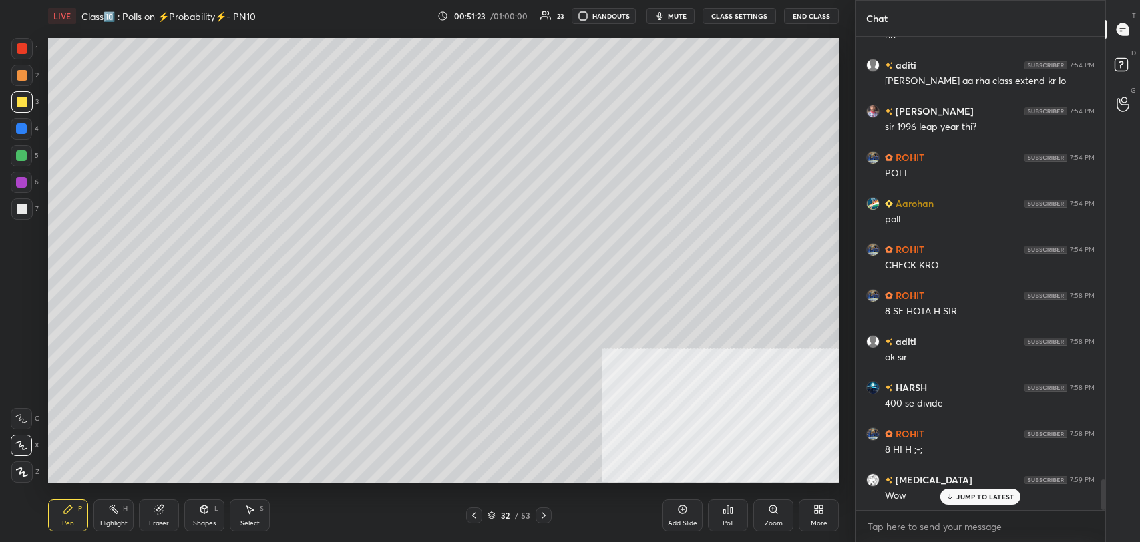
scroll to position [6913, 0]
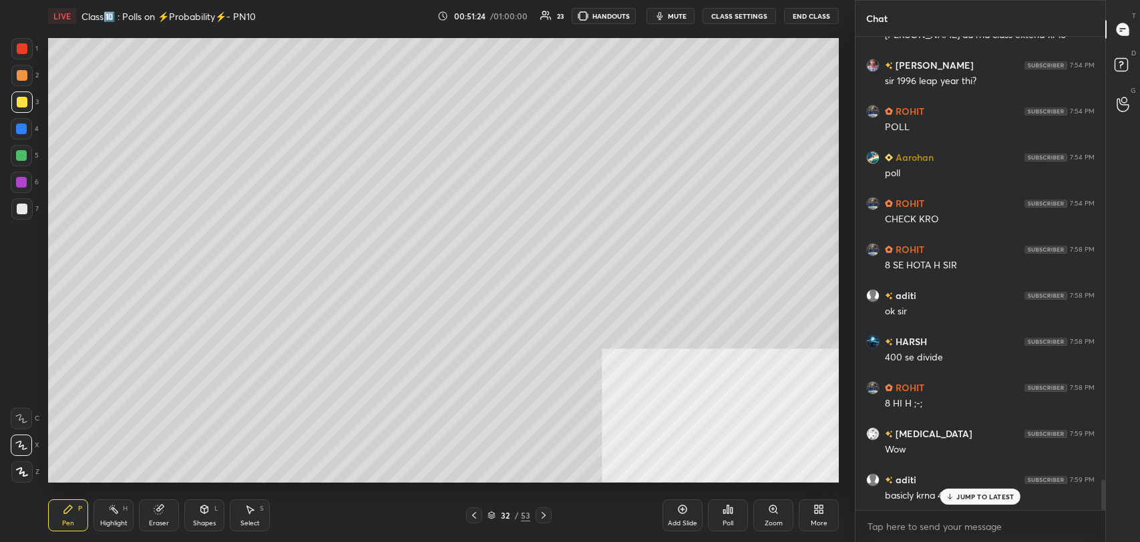
click at [544, 514] on icon at bounding box center [543, 515] width 4 height 7
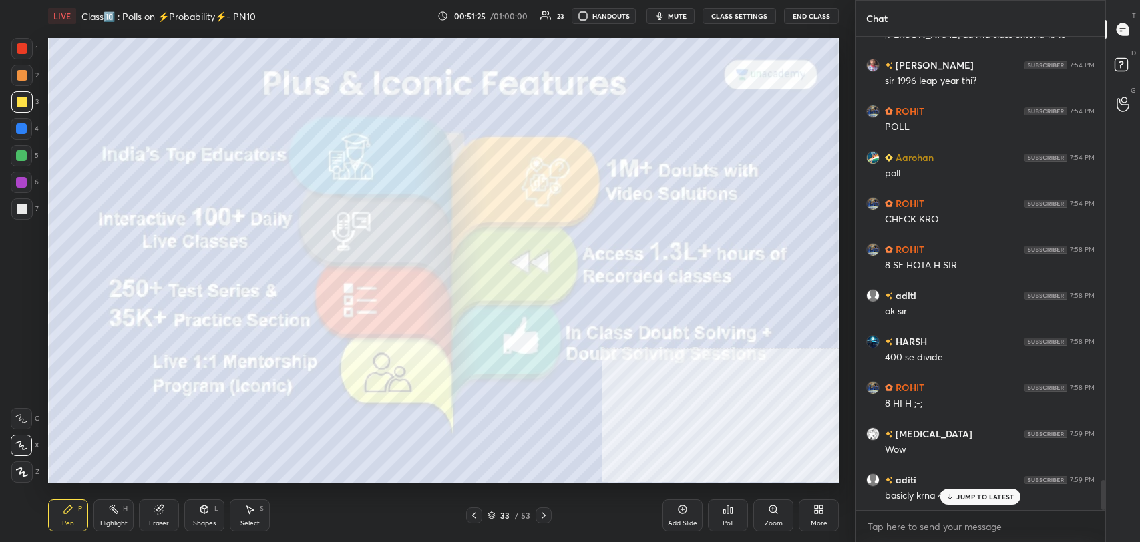
click at [967, 494] on p "JUMP TO LATEST" at bounding box center [984, 497] width 57 height 8
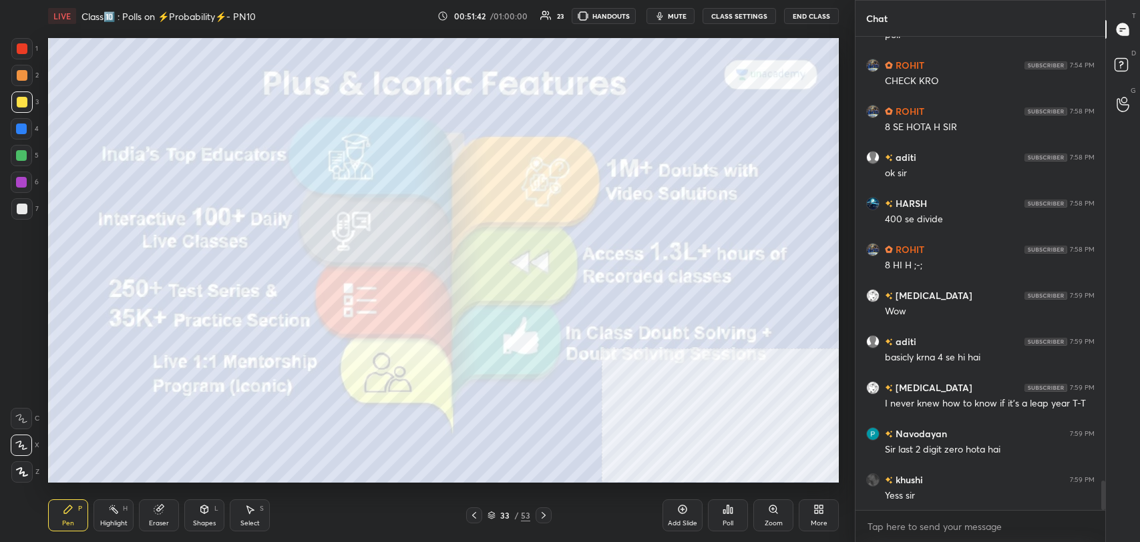
scroll to position [7109, 0]
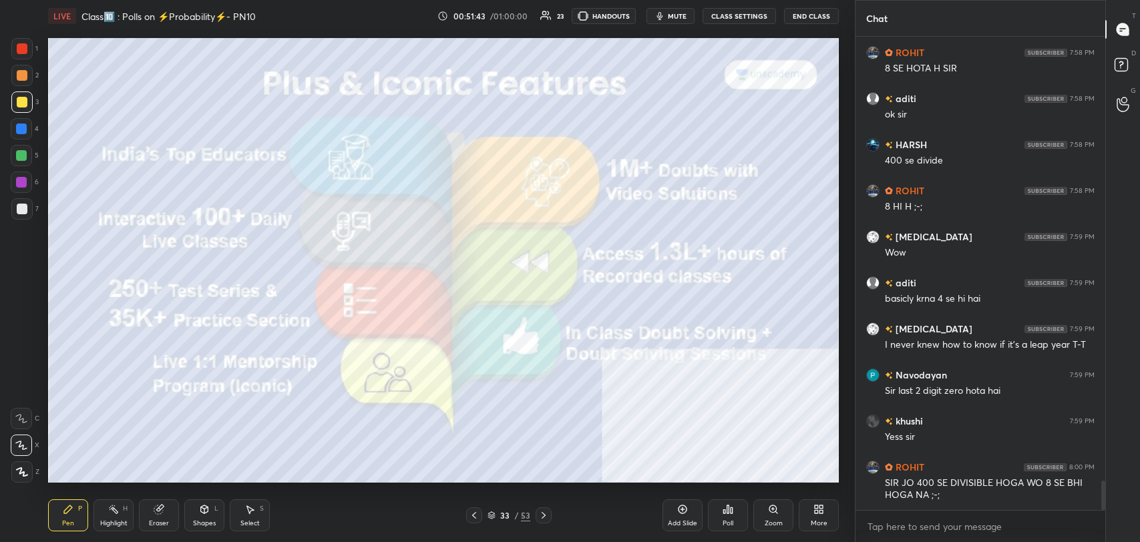
click at [485, 517] on div "33 / 53" at bounding box center [508, 515] width 85 height 16
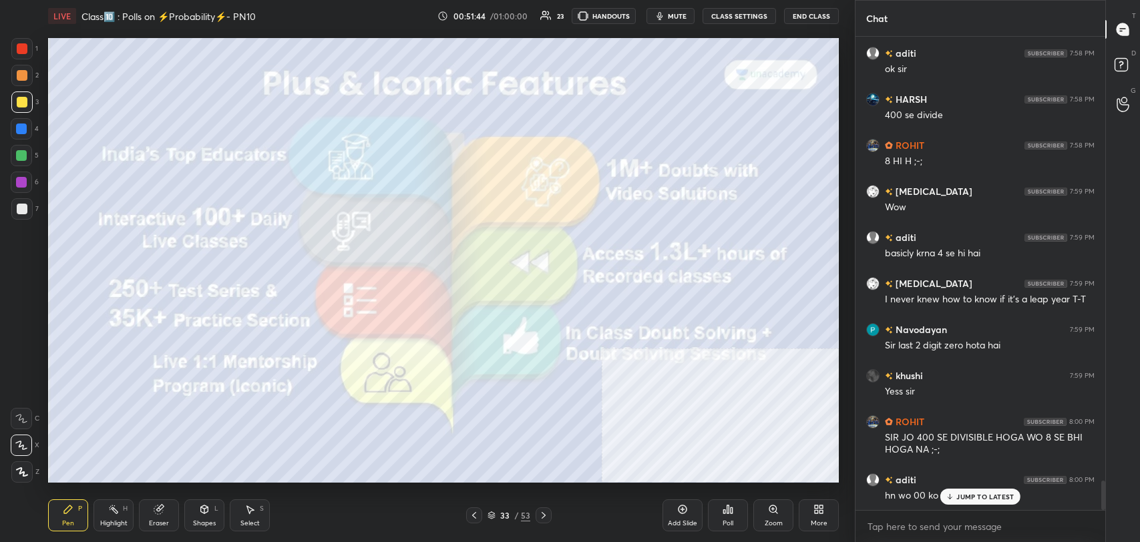
click at [477, 518] on icon at bounding box center [474, 515] width 11 height 11
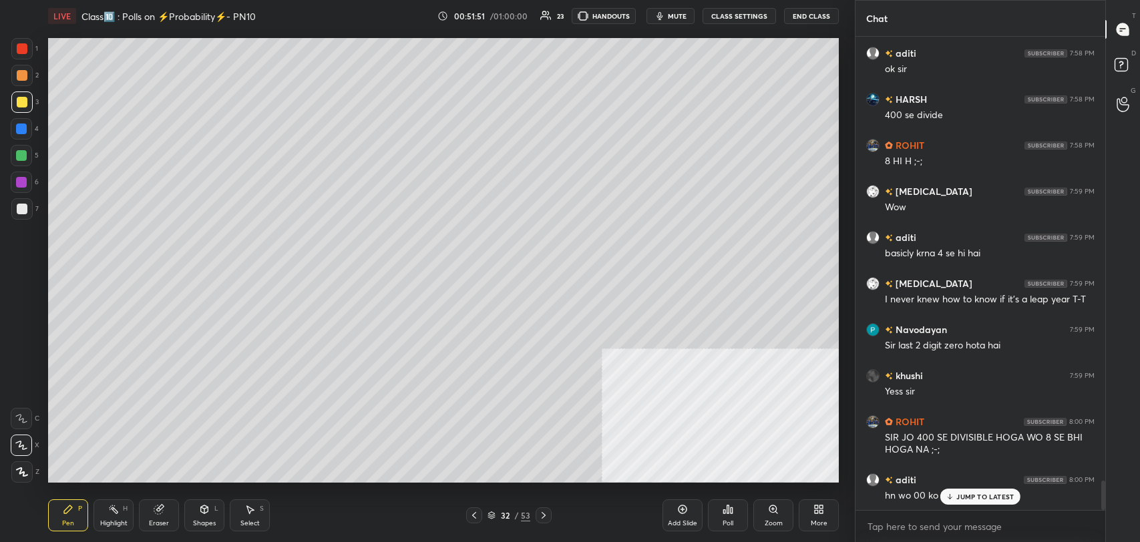
scroll to position [7201, 0]
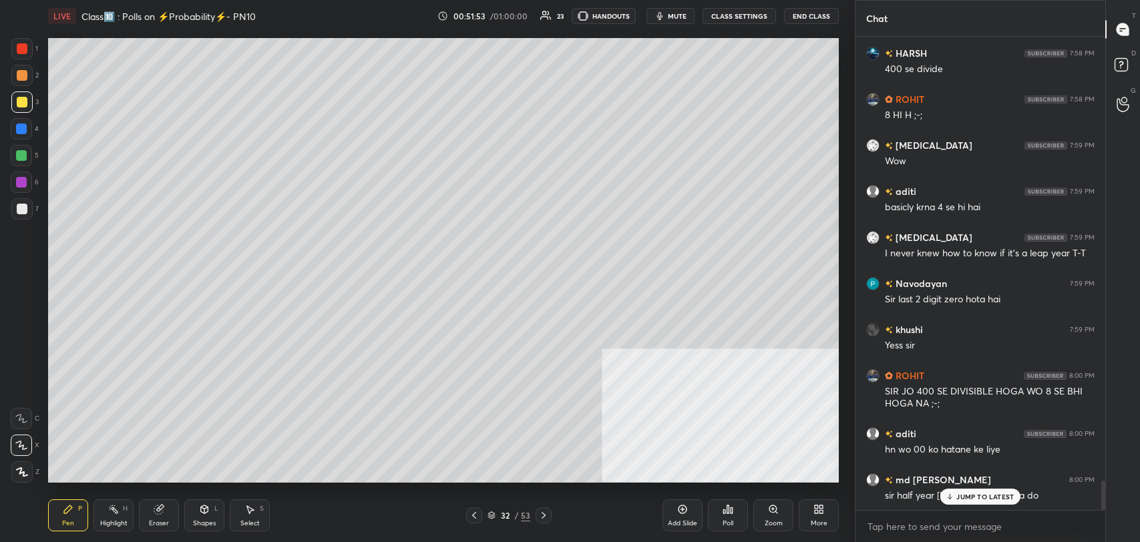
click at [965, 498] on p "JUMP TO LATEST" at bounding box center [984, 497] width 57 height 8
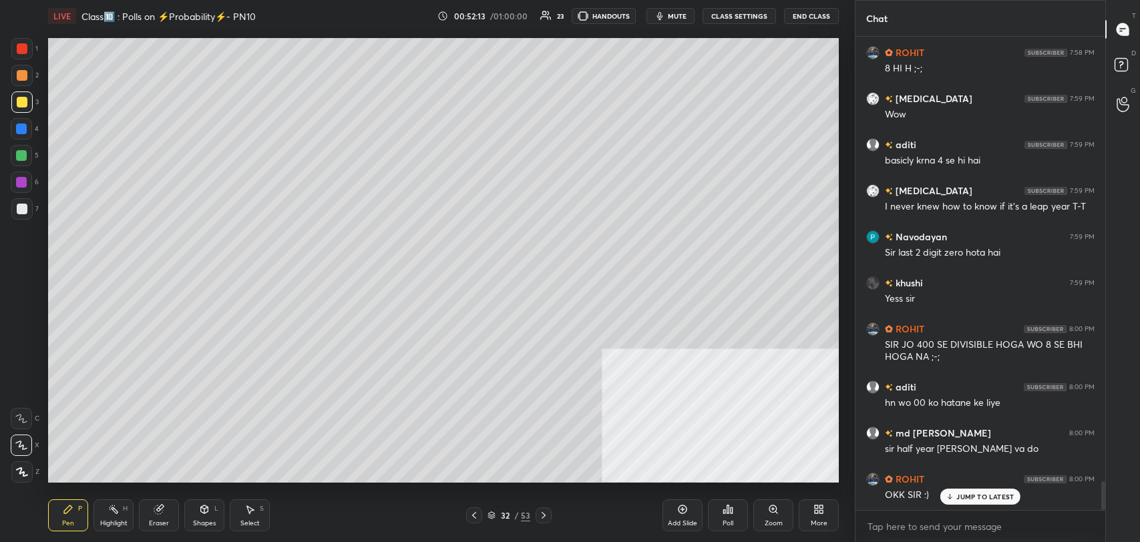
scroll to position [7293, 0]
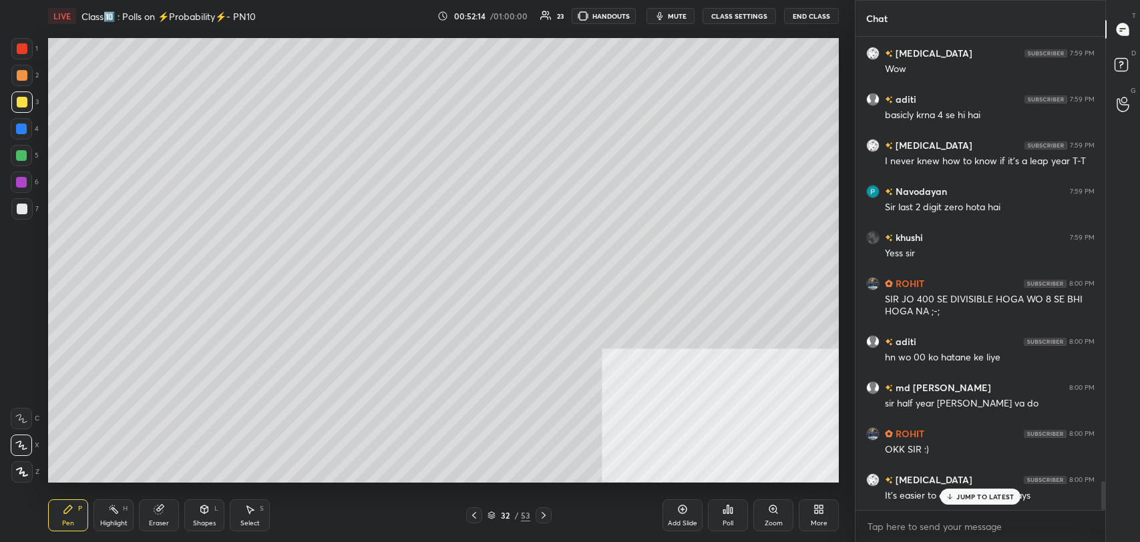
click at [953, 493] on icon at bounding box center [949, 497] width 9 height 8
click at [542, 516] on icon at bounding box center [543, 515] width 11 height 11
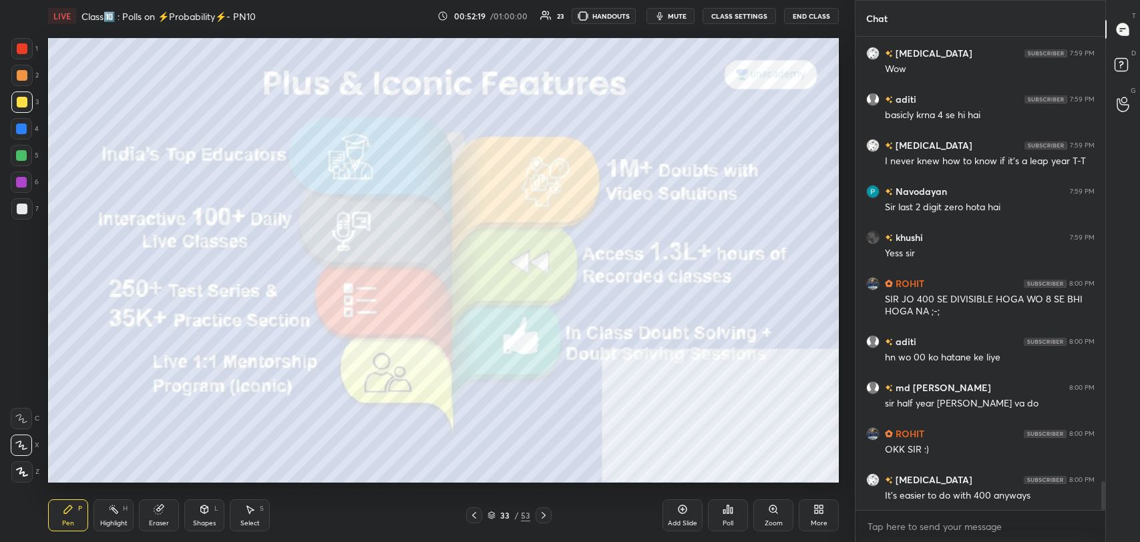
click at [742, 17] on button "CLASS SETTINGS" at bounding box center [738, 16] width 73 height 16
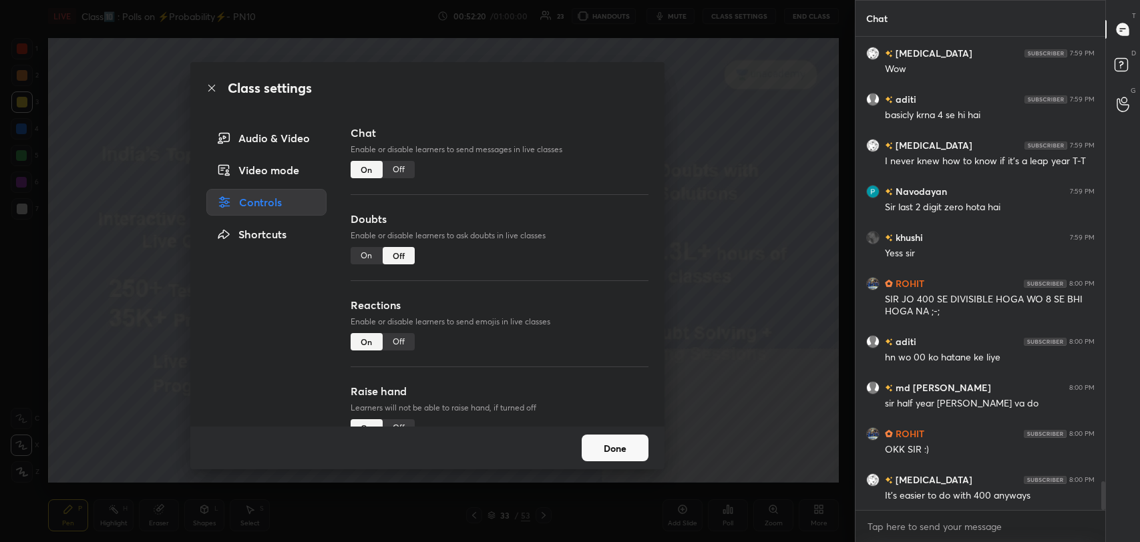
click at [409, 169] on div "Off" at bounding box center [399, 169] width 32 height 17
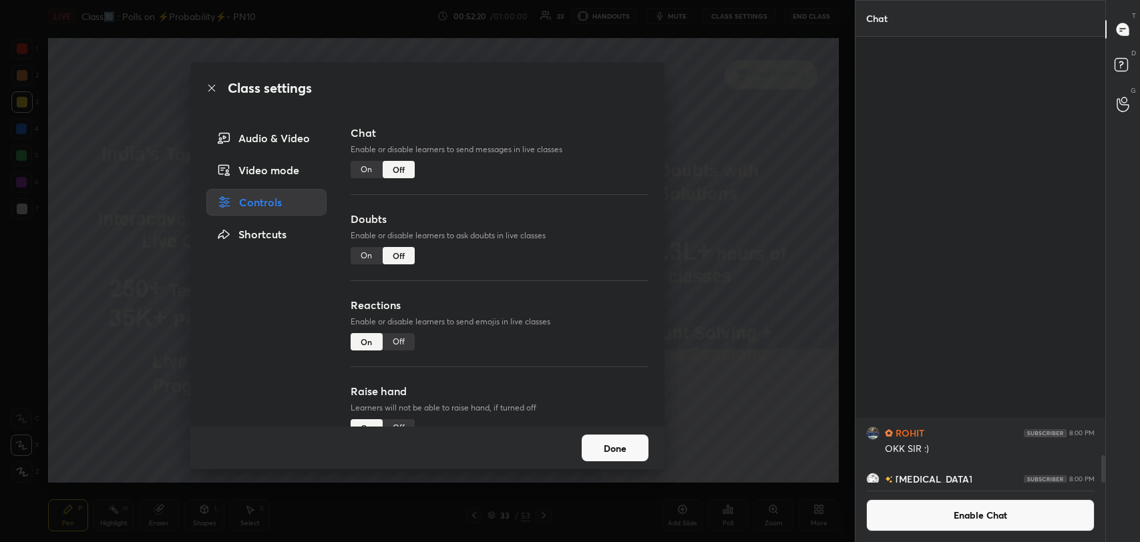
scroll to position [442, 246]
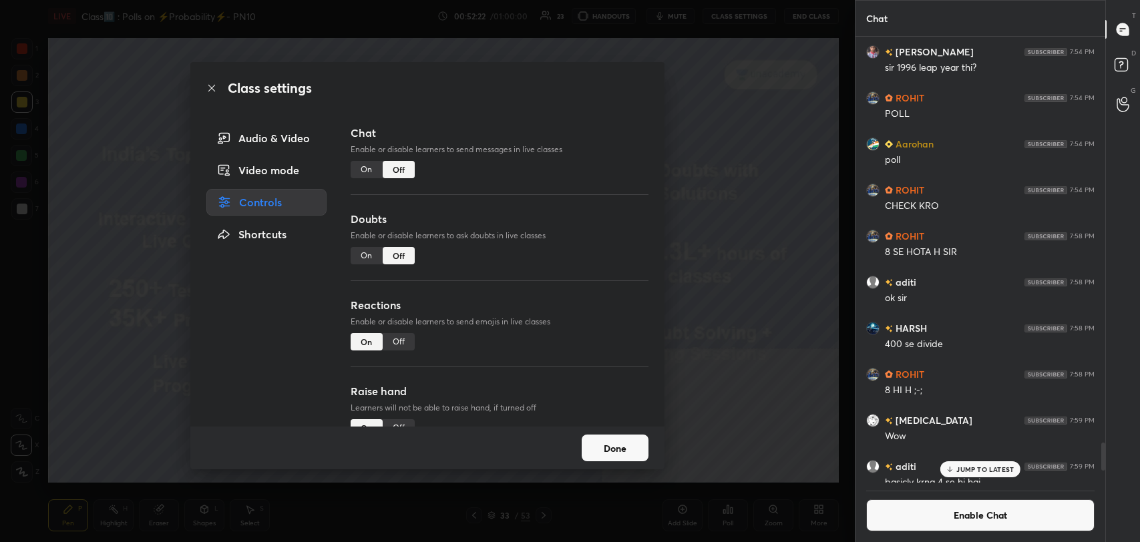
click at [214, 90] on icon at bounding box center [211, 88] width 11 height 11
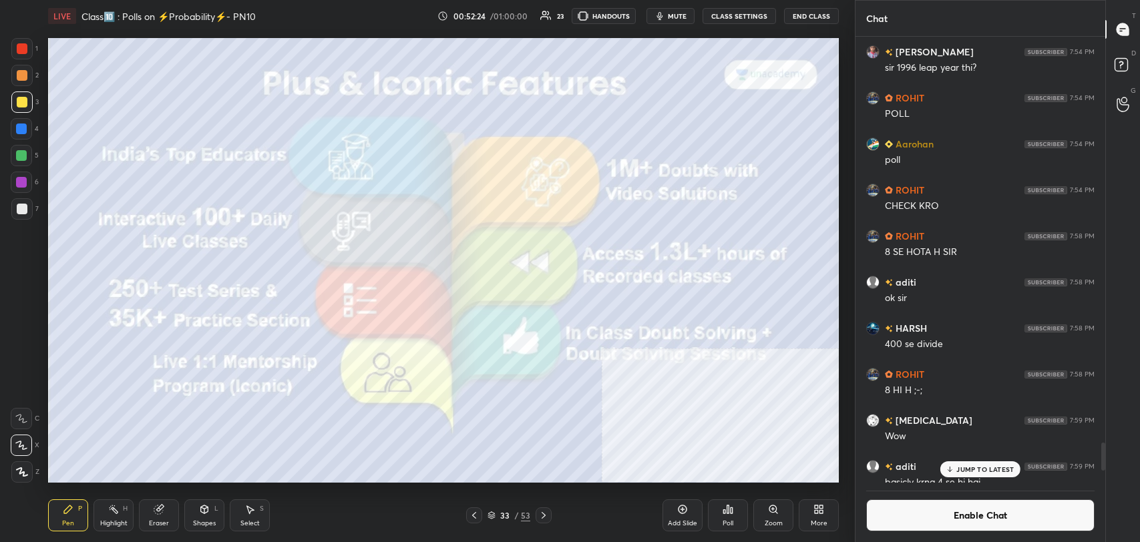
click at [215, 506] on div "L" at bounding box center [216, 508] width 4 height 7
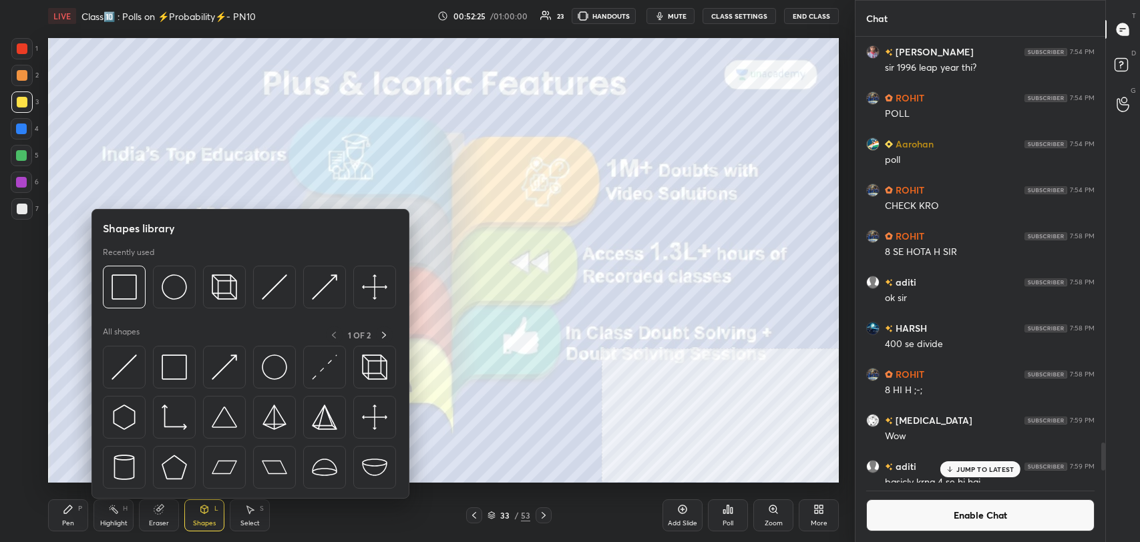
click at [205, 511] on icon at bounding box center [204, 509] width 7 height 8
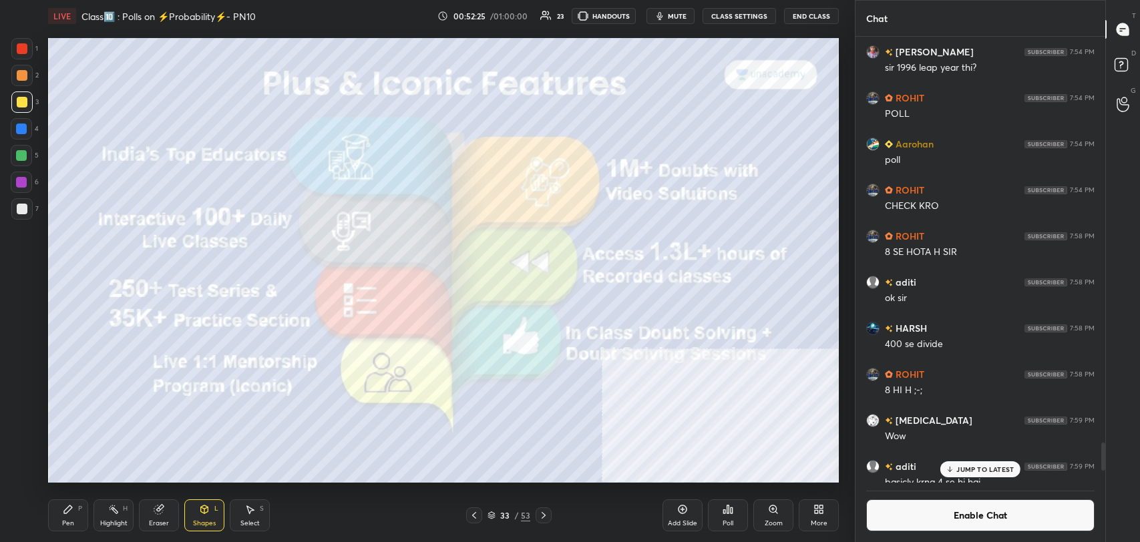
click at [198, 508] on div "Shapes L" at bounding box center [204, 515] width 40 height 32
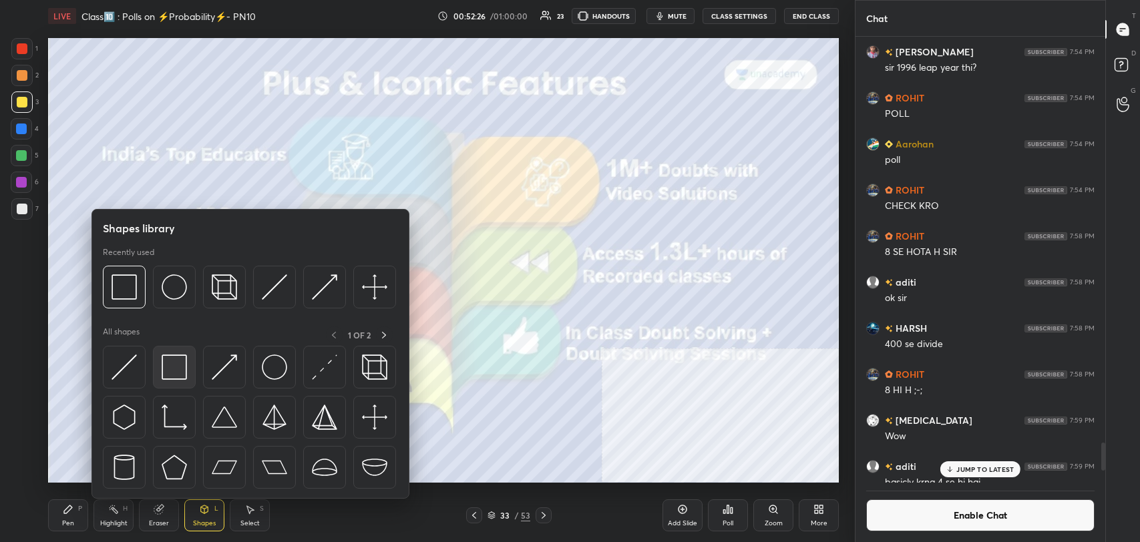
click at [179, 365] on img at bounding box center [174, 367] width 25 height 25
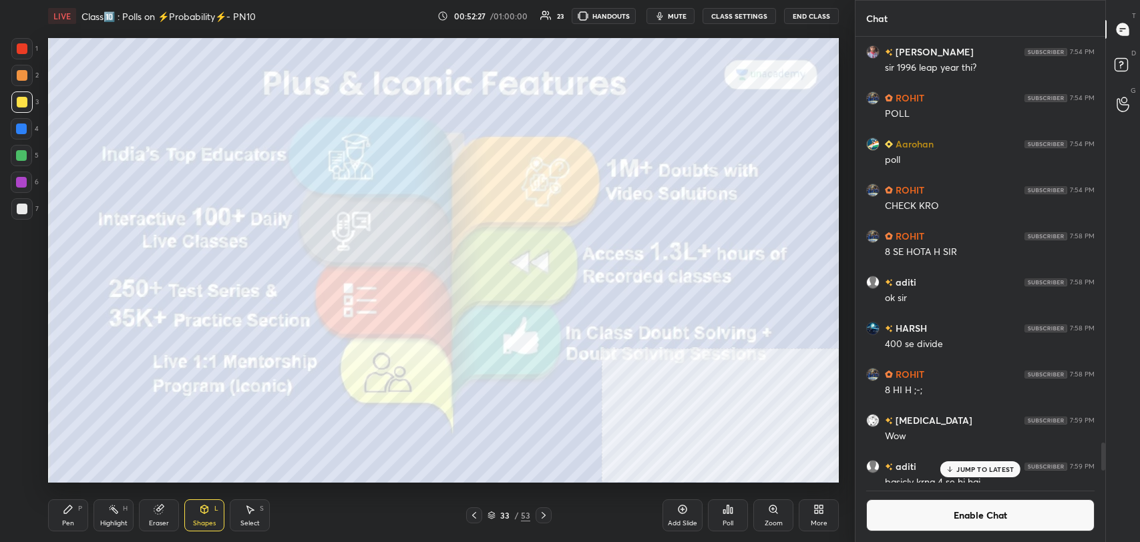
click at [22, 207] on div at bounding box center [22, 209] width 11 height 11
click at [544, 514] on icon at bounding box center [543, 515] width 11 height 11
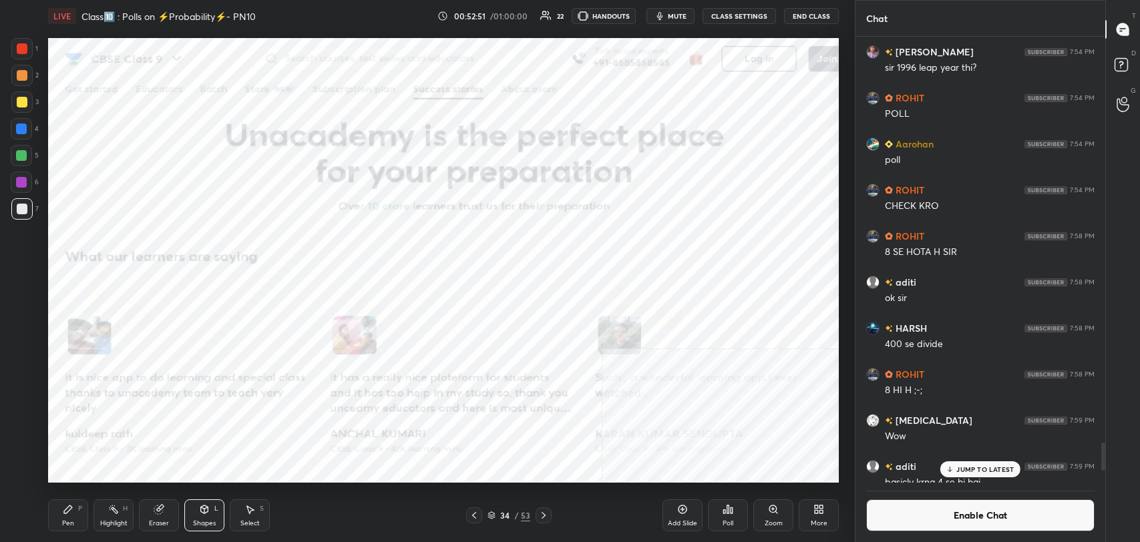
click at [545, 513] on icon at bounding box center [543, 515] width 11 height 11
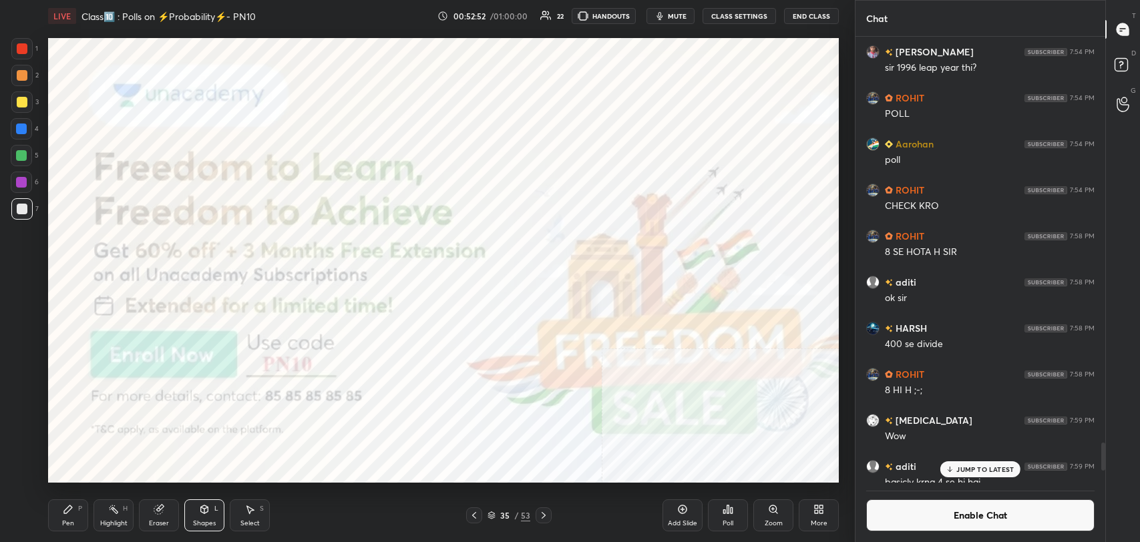
click at [199, 504] on icon at bounding box center [204, 509] width 11 height 11
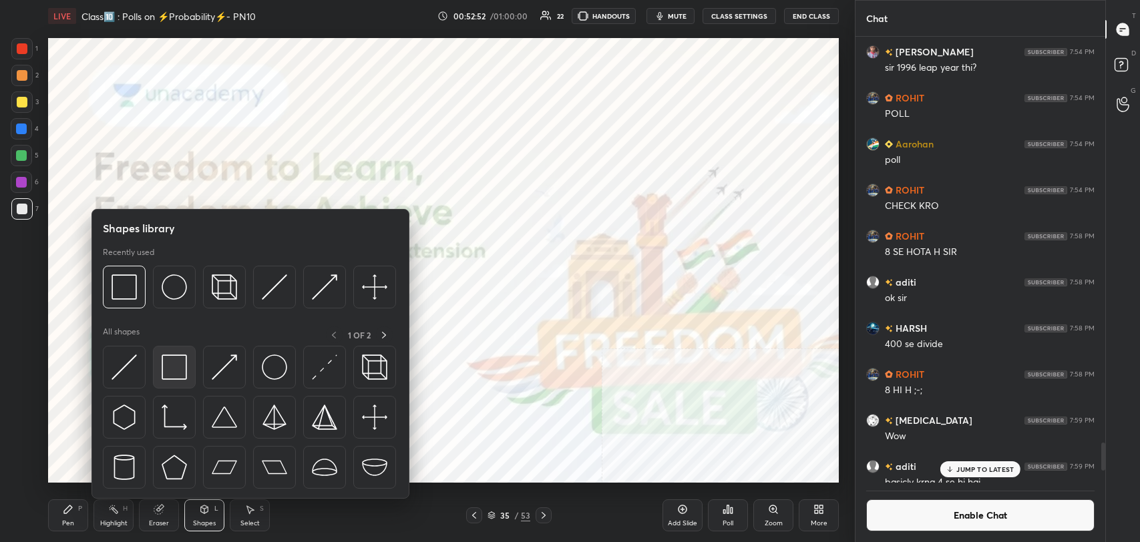
click at [175, 372] on img at bounding box center [174, 367] width 25 height 25
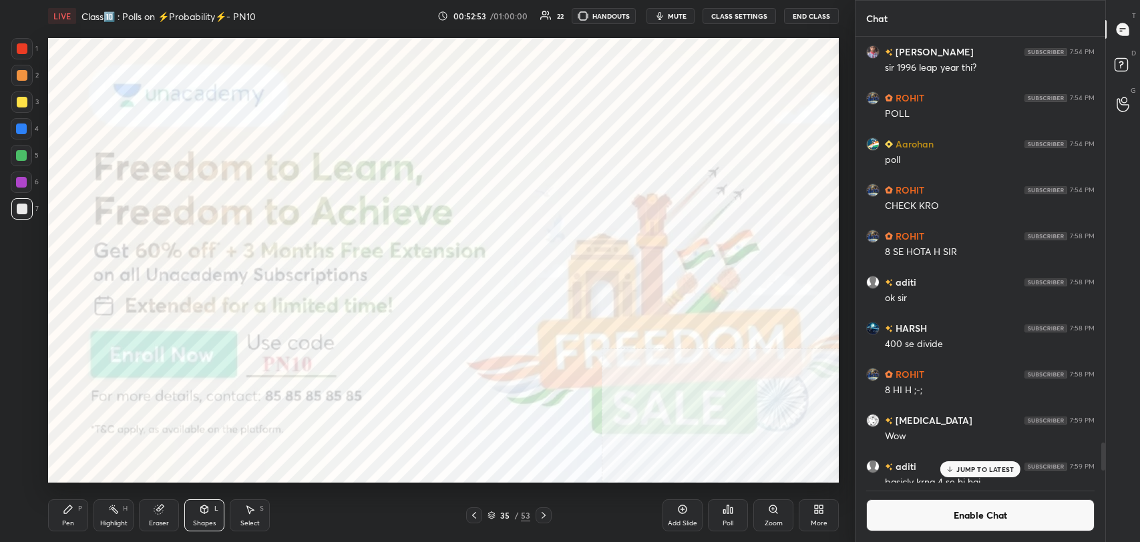
click at [33, 49] on div "1" at bounding box center [24, 48] width 27 height 21
click at [541, 515] on icon at bounding box center [543, 515] width 11 height 11
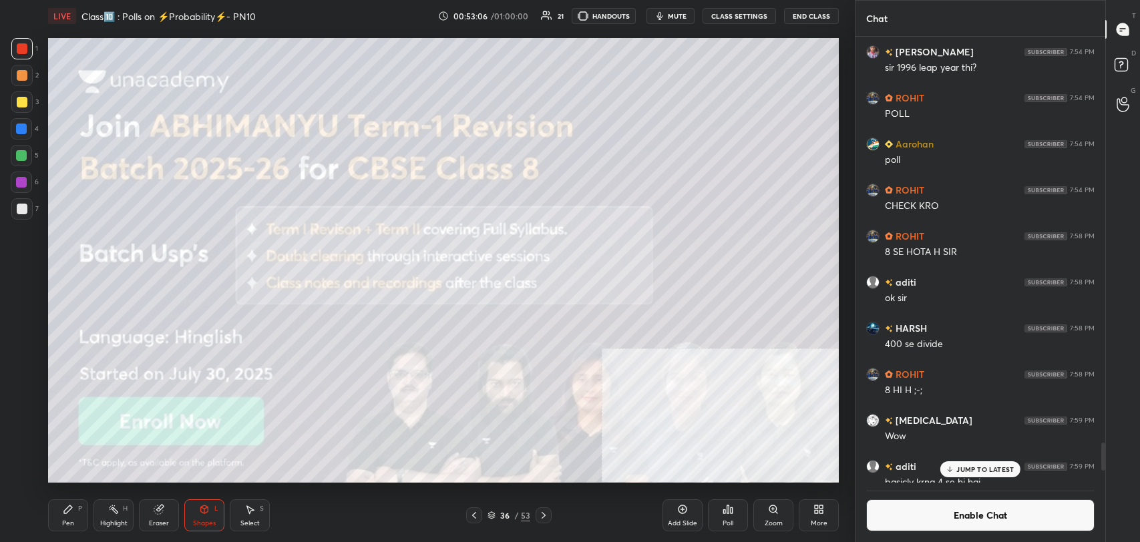
click at [544, 513] on icon at bounding box center [543, 515] width 11 height 11
click at [542, 519] on icon at bounding box center [543, 515] width 11 height 11
click at [208, 511] on icon at bounding box center [204, 509] width 11 height 11
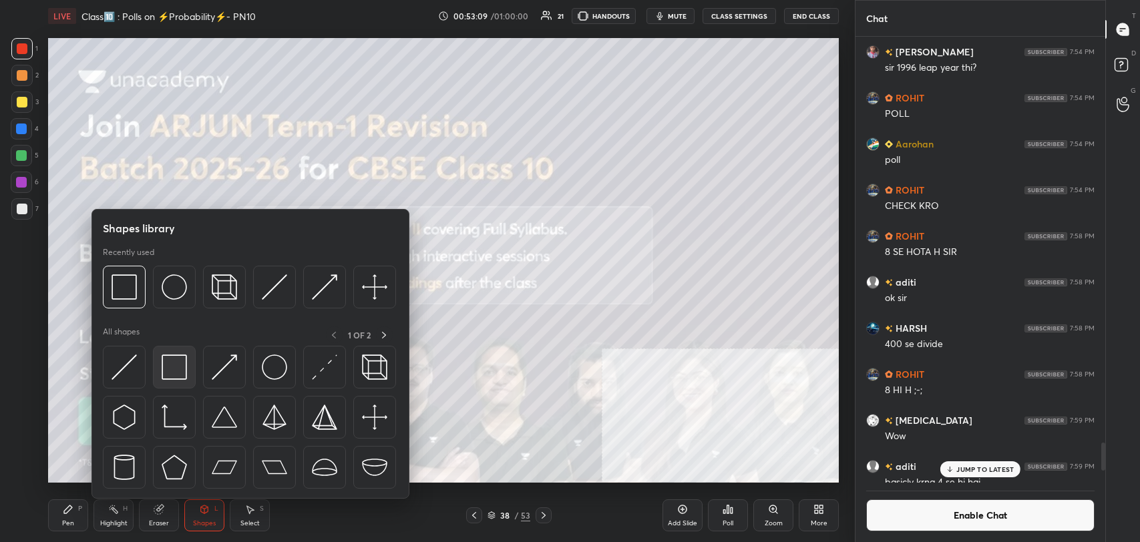
click at [174, 368] on img at bounding box center [174, 367] width 25 height 25
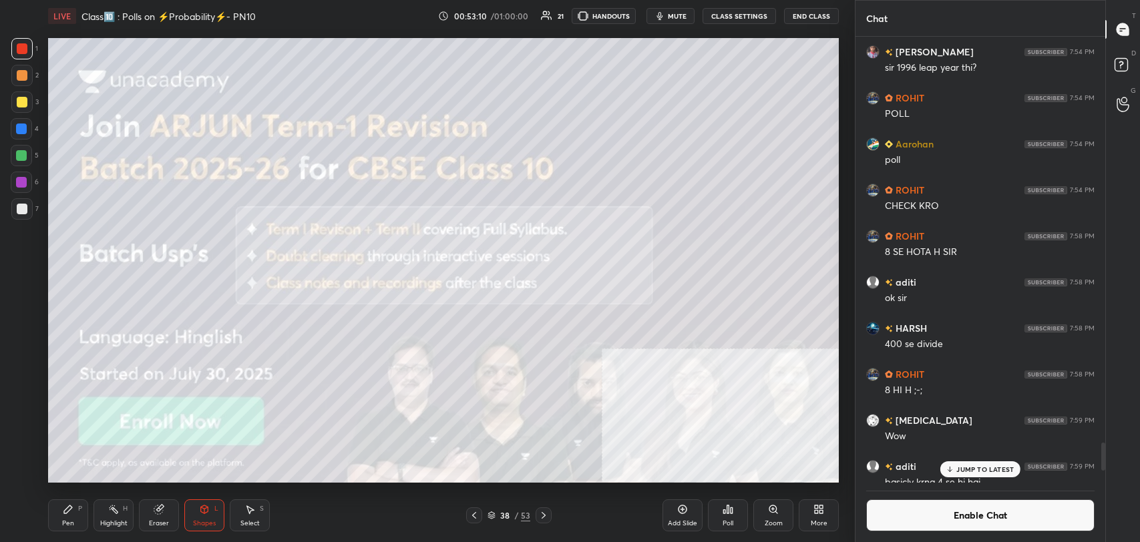
click at [34, 208] on div "7" at bounding box center [24, 208] width 27 height 21
click at [69, 510] on icon at bounding box center [68, 509] width 11 height 11
click at [545, 513] on icon at bounding box center [543, 515] width 11 height 11
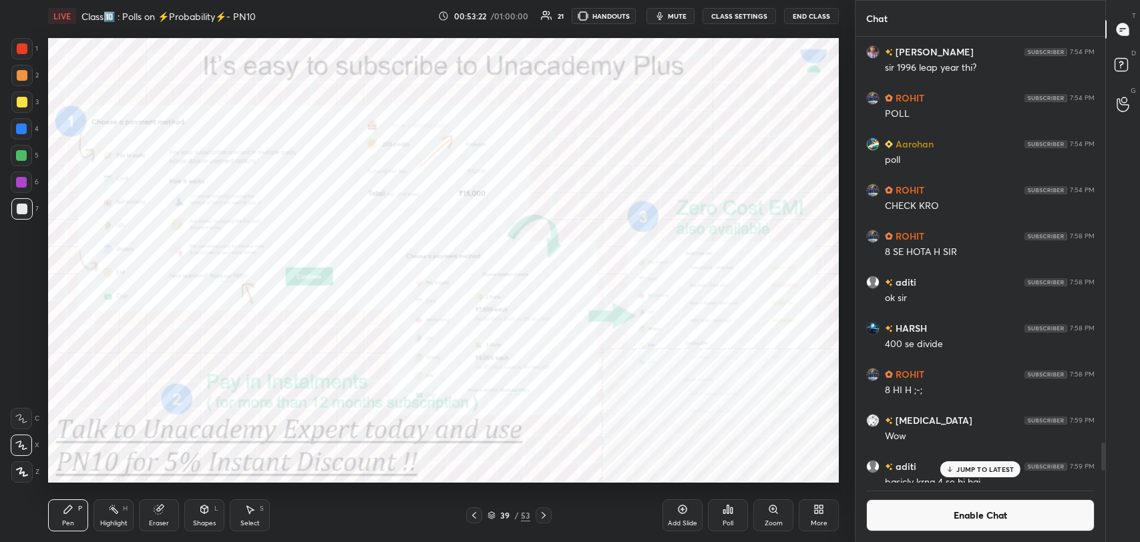
click at [545, 513] on icon at bounding box center [543, 515] width 11 height 11
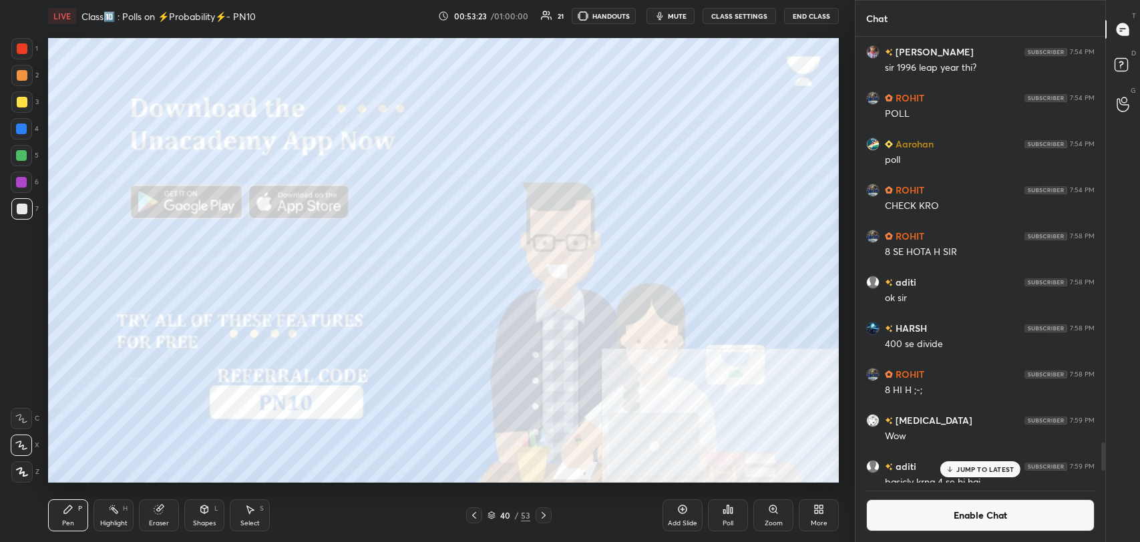
click at [475, 512] on icon at bounding box center [474, 515] width 11 height 11
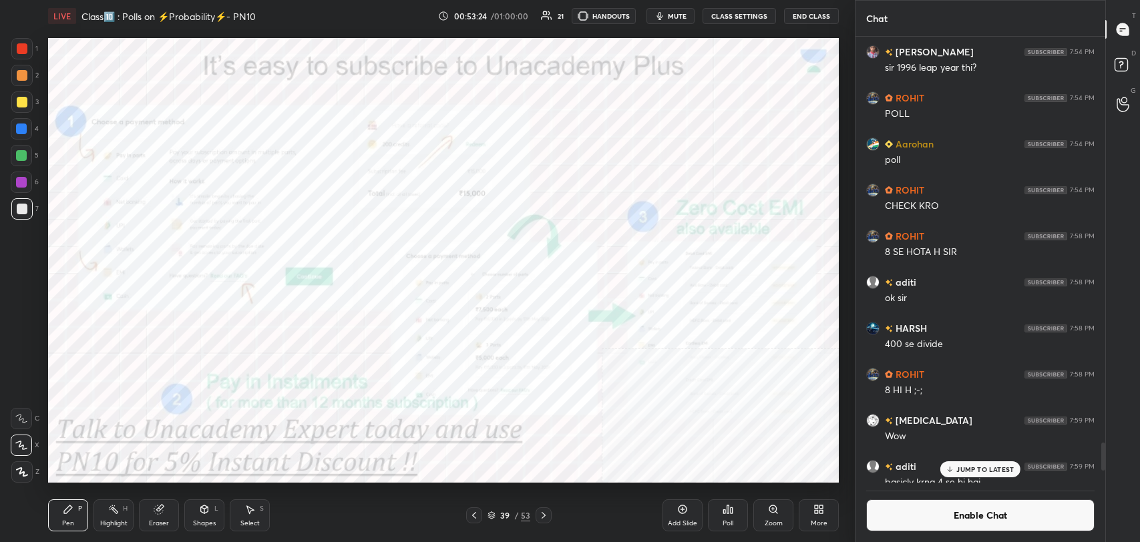
click at [202, 508] on icon at bounding box center [204, 508] width 7 height 2
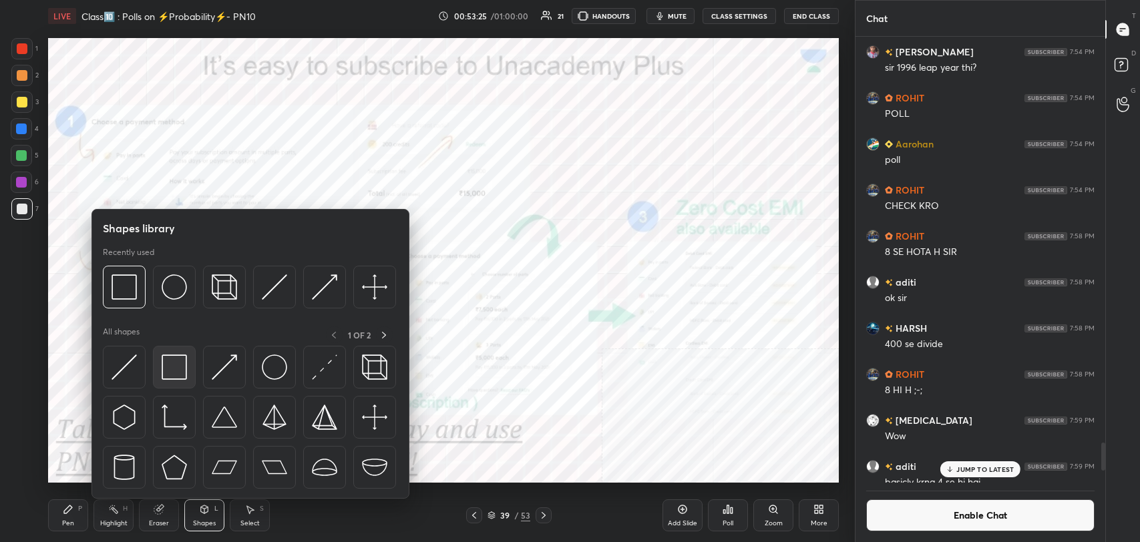
click at [168, 365] on img at bounding box center [174, 367] width 25 height 25
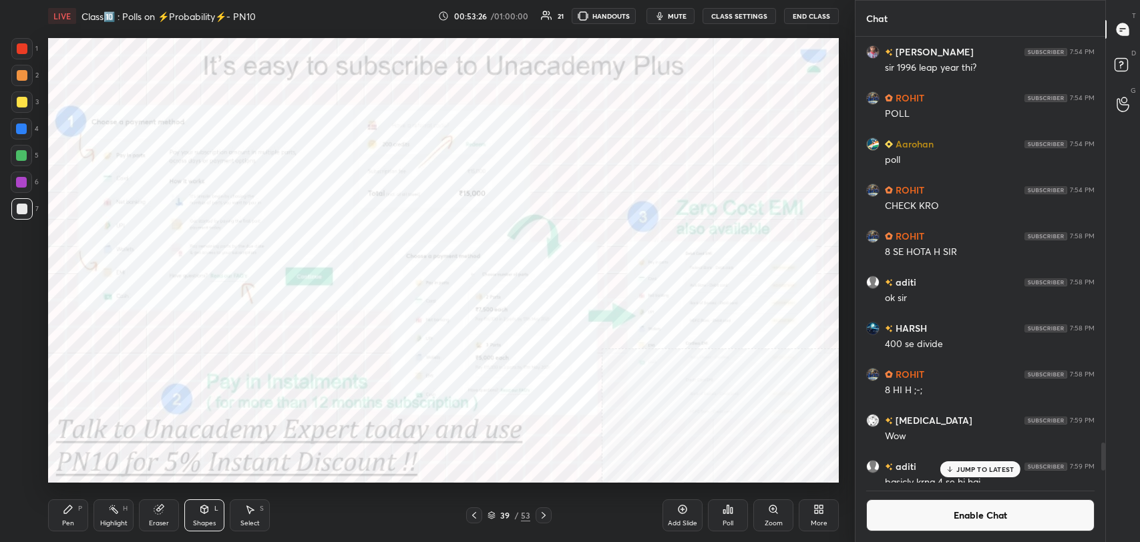
click at [17, 45] on div at bounding box center [22, 48] width 11 height 11
click at [539, 513] on icon at bounding box center [543, 515] width 11 height 11
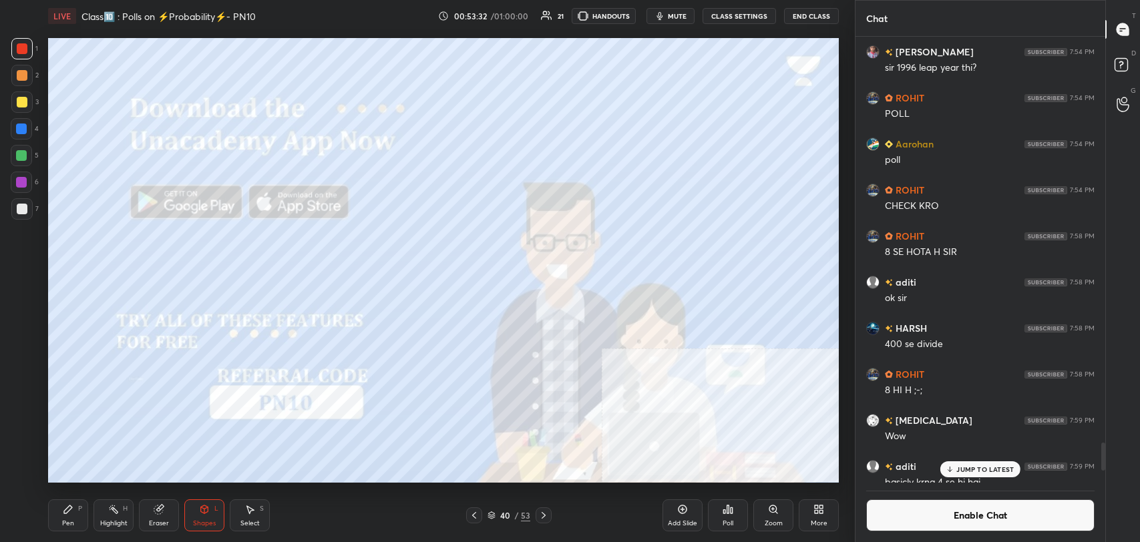
click at [539, 512] on icon at bounding box center [543, 515] width 11 height 11
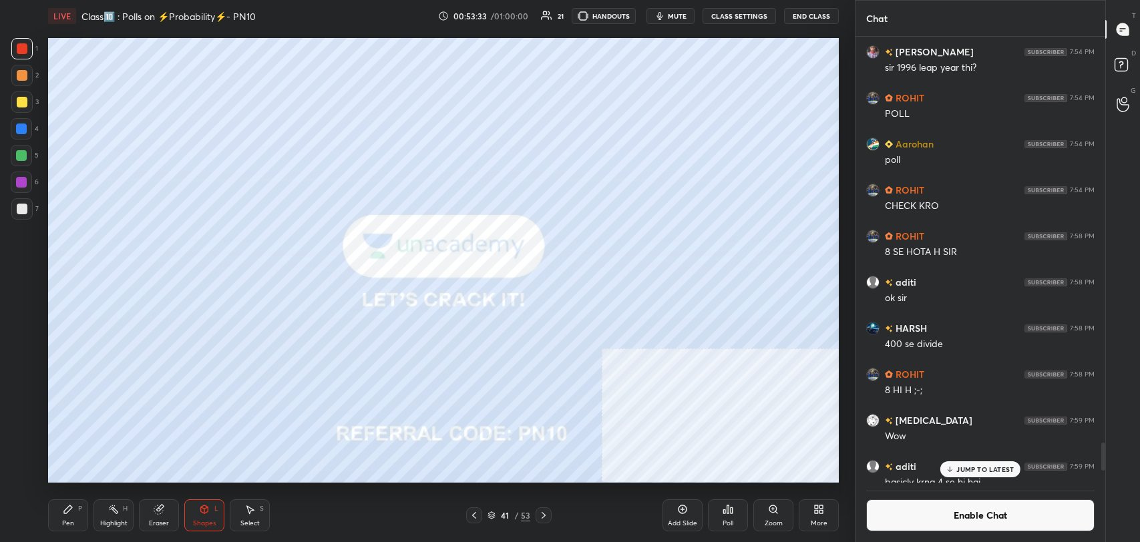
click at [889, 511] on button "Enable Chat" at bounding box center [980, 515] width 228 height 32
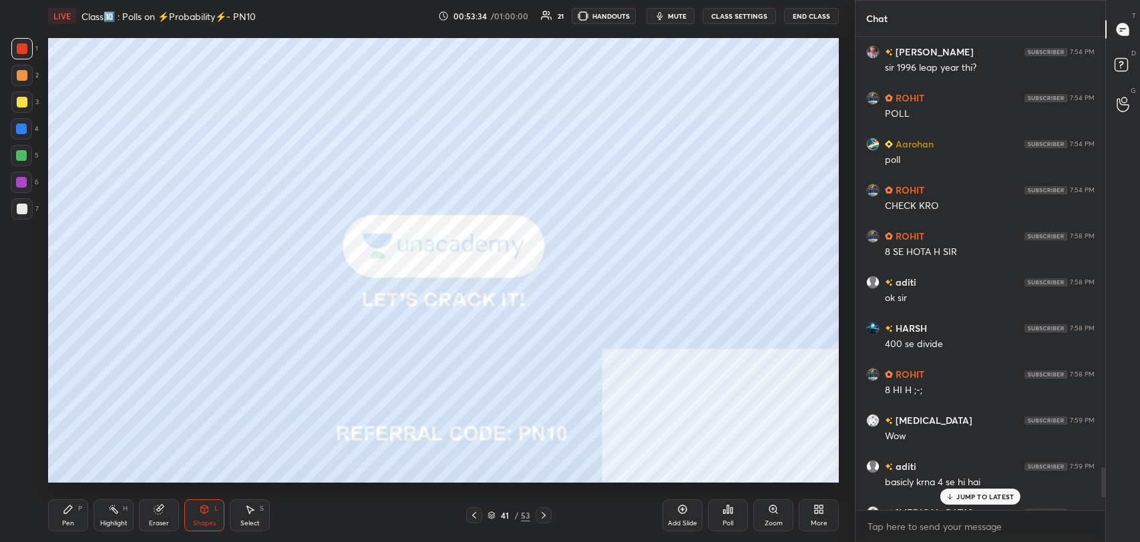
click at [547, 519] on icon at bounding box center [543, 515] width 11 height 11
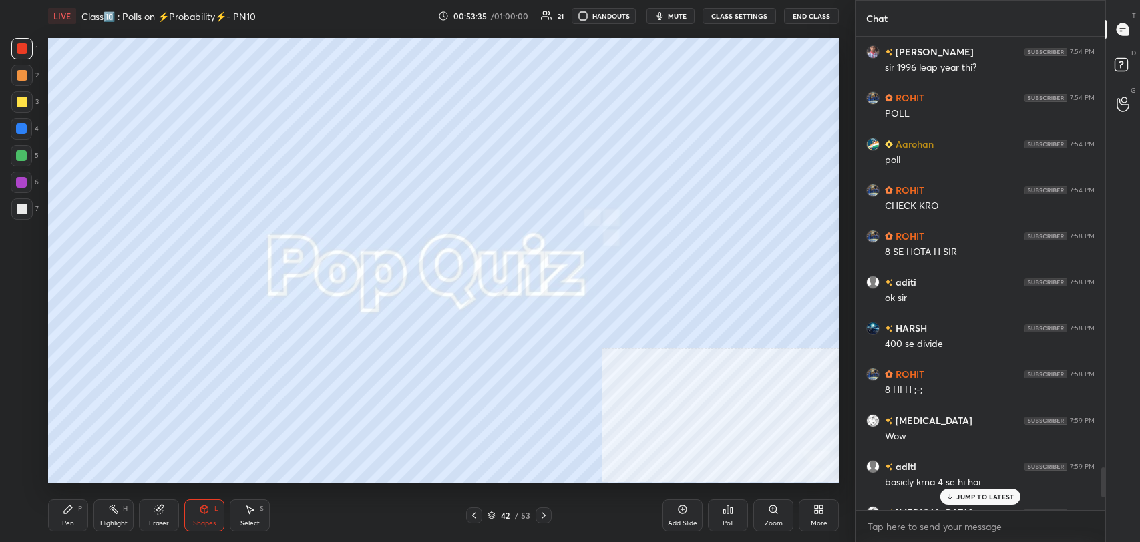
click at [545, 519] on icon at bounding box center [543, 515] width 11 height 11
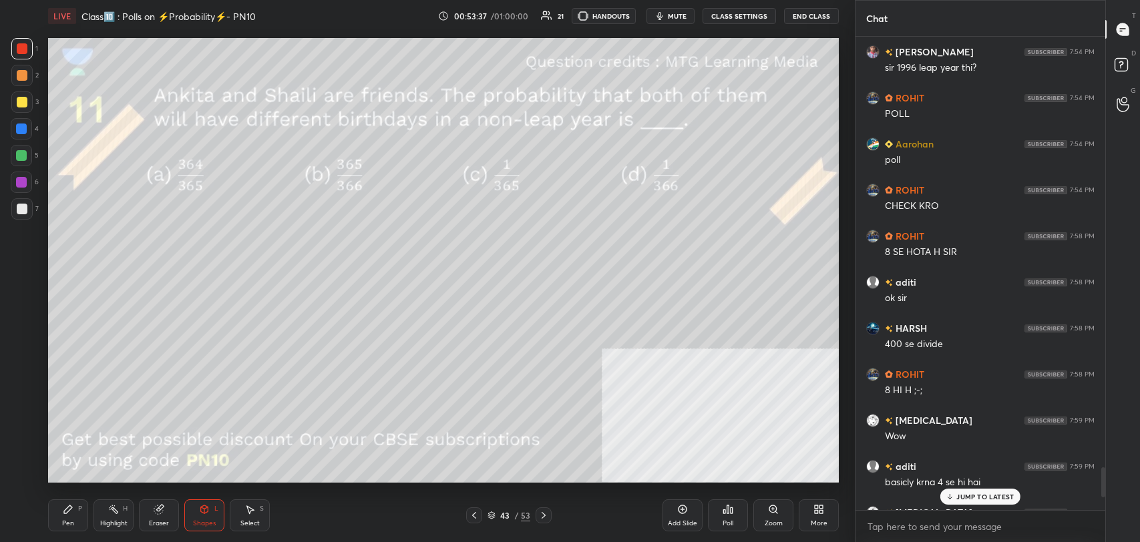
click at [979, 497] on p "JUMP TO LATEST" at bounding box center [984, 497] width 57 height 8
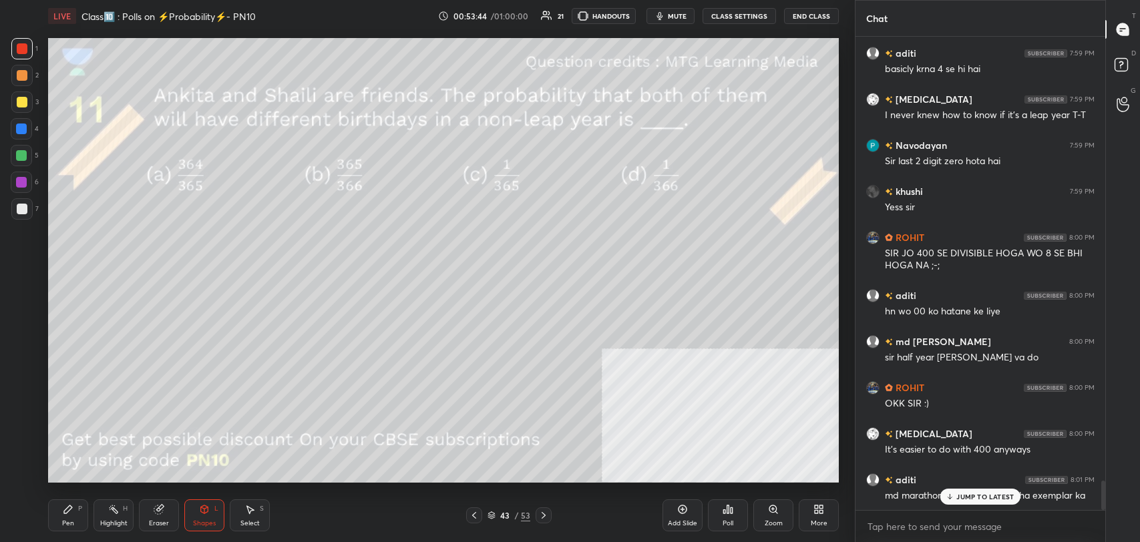
scroll to position [7222, 0]
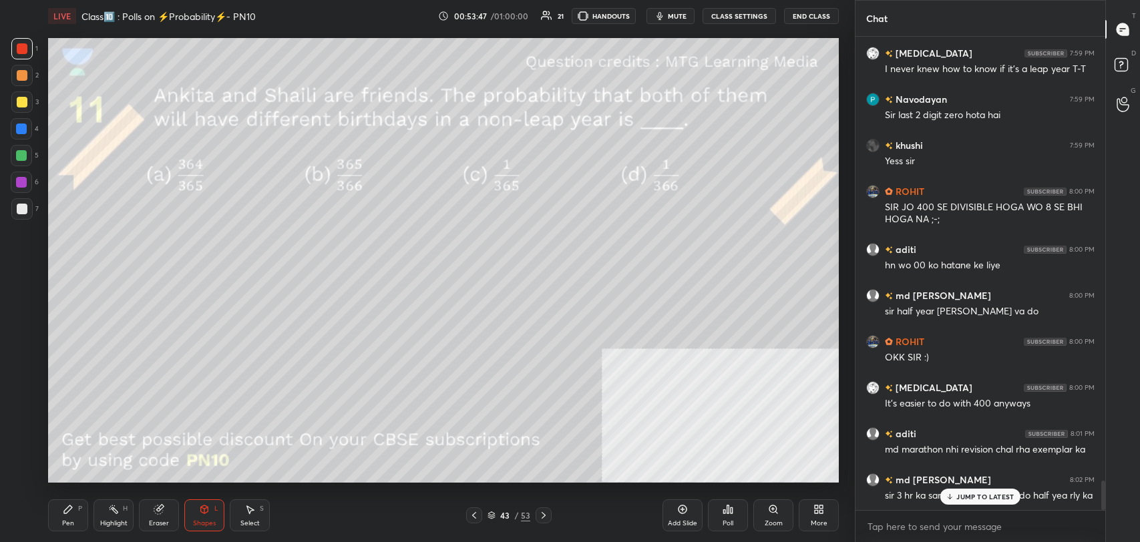
click at [981, 494] on p "JUMP TO LATEST" at bounding box center [984, 497] width 57 height 8
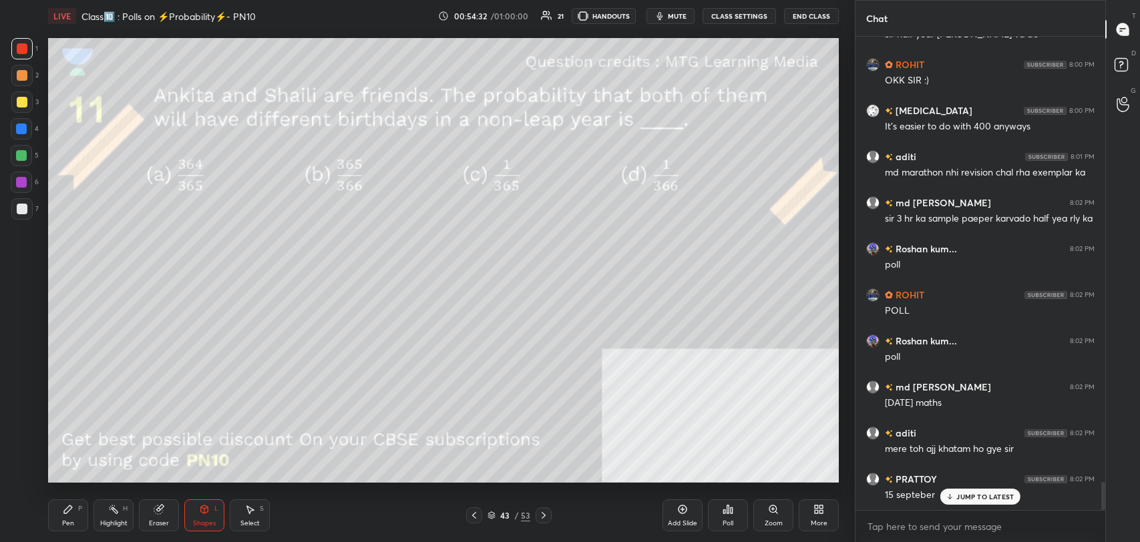
scroll to position [7544, 0]
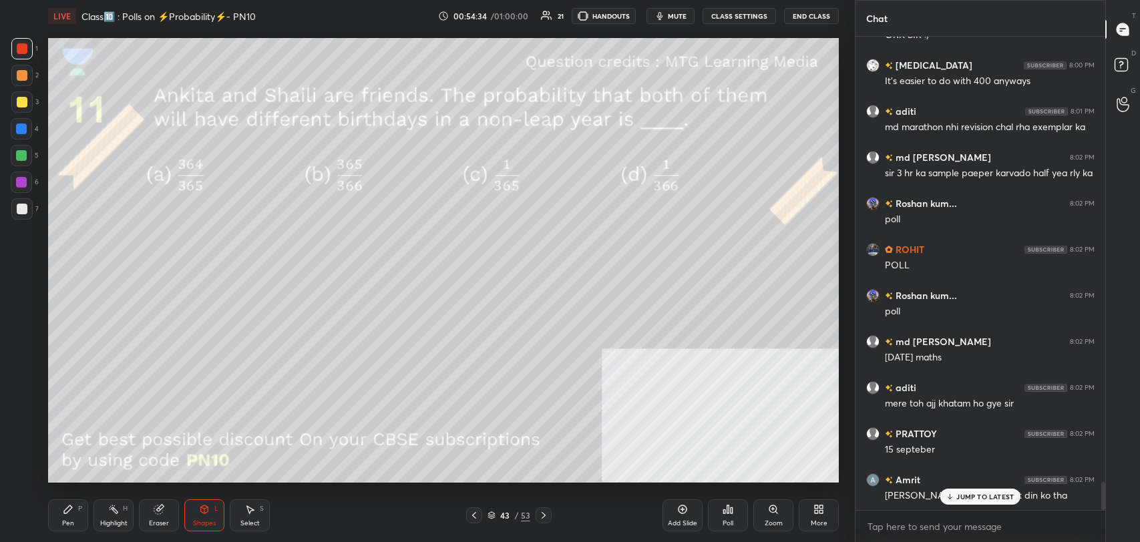
click at [967, 493] on p "JUMP TO LATEST" at bounding box center [984, 497] width 57 height 8
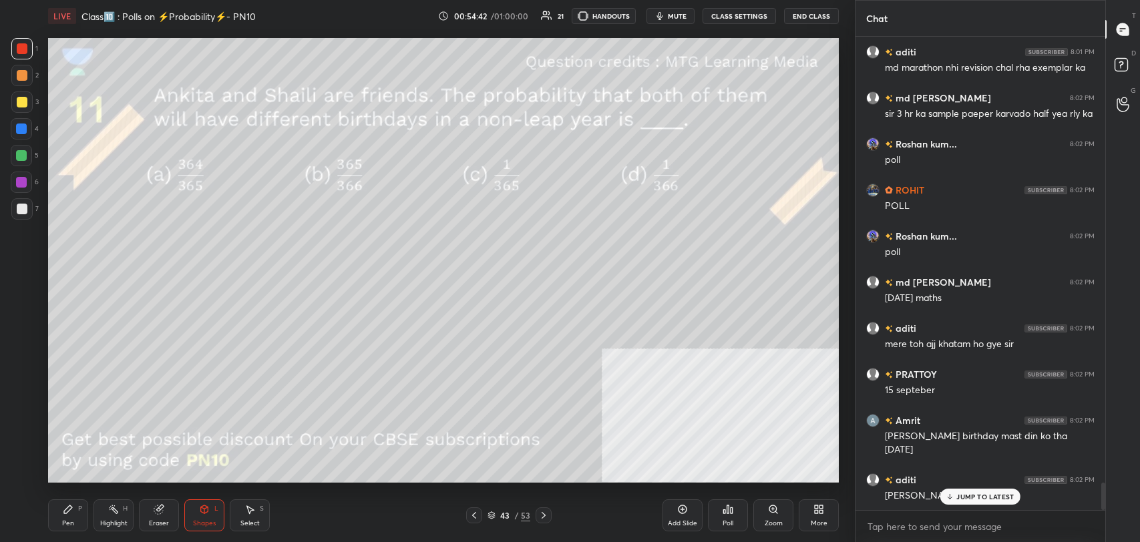
scroll to position [7650, 0]
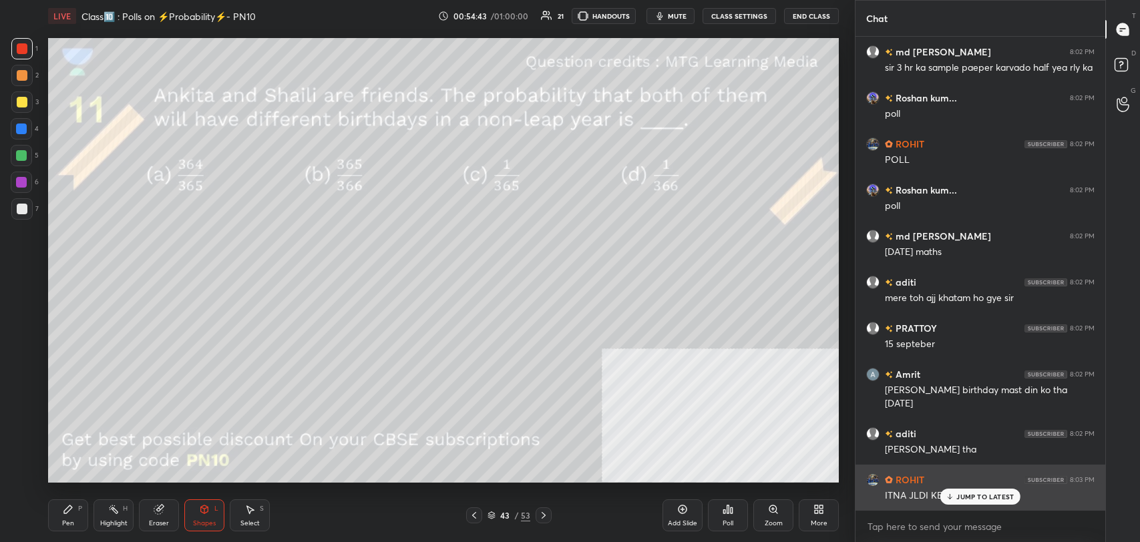
drag, startPoint x: 961, startPoint y: 498, endPoint x: 885, endPoint y: 474, distance: 80.5
click at [961, 495] on p "JUMP TO LATEST" at bounding box center [984, 497] width 57 height 8
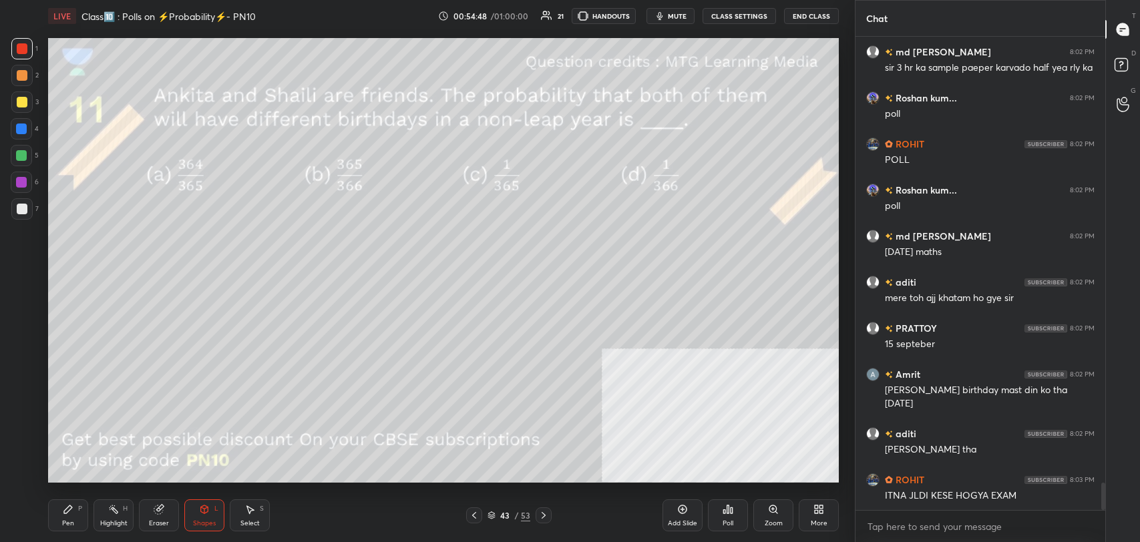
click at [21, 93] on div at bounding box center [21, 101] width 21 height 21
click at [71, 514] on div "Pen P" at bounding box center [68, 515] width 40 height 32
click at [723, 523] on div "Poll" at bounding box center [727, 523] width 11 height 7
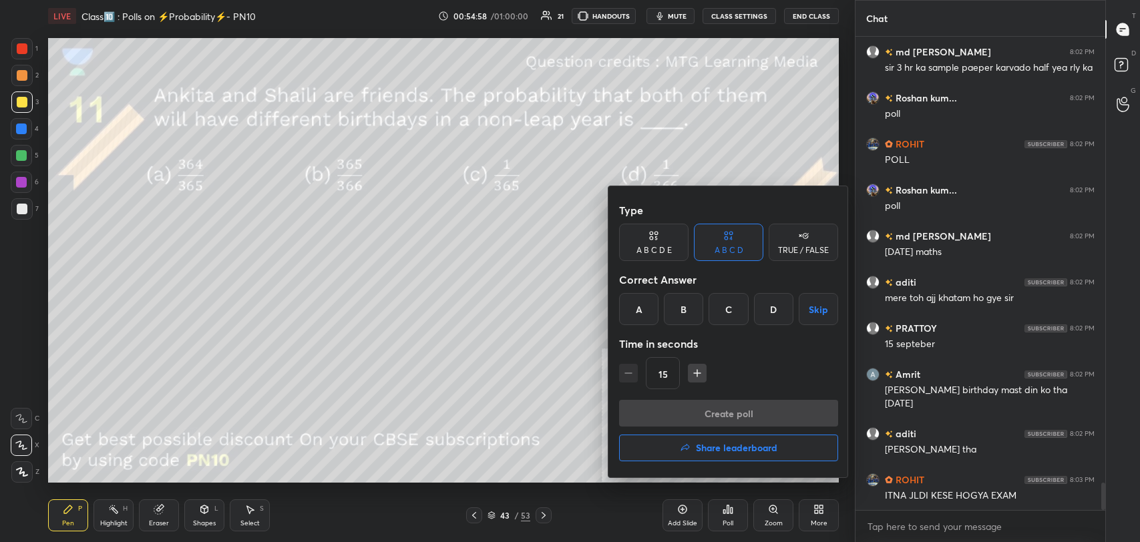
click at [644, 298] on div "A" at bounding box center [638, 309] width 39 height 32
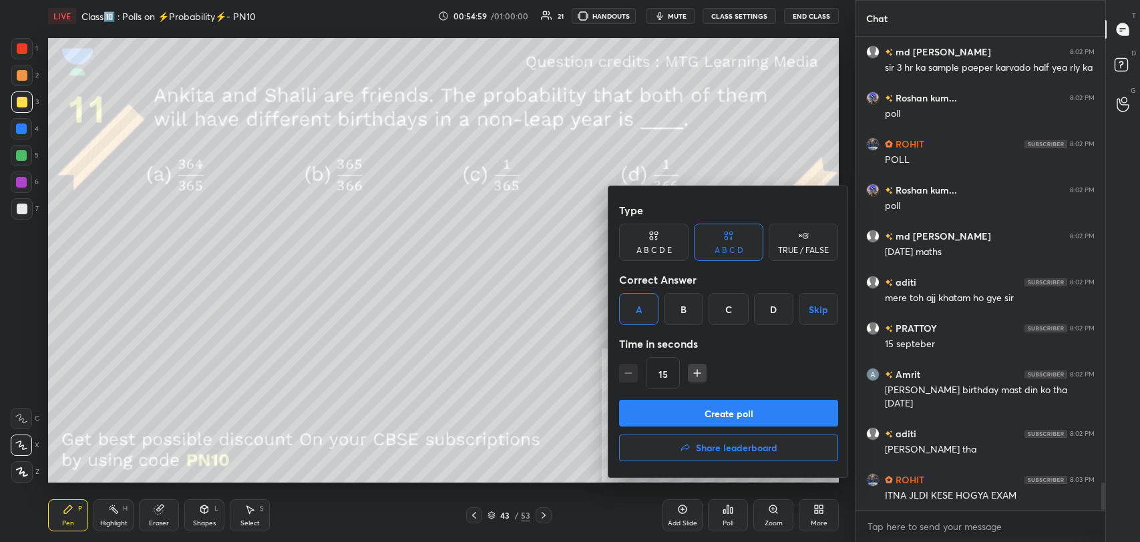
click at [699, 413] on button "Create poll" at bounding box center [728, 413] width 219 height 27
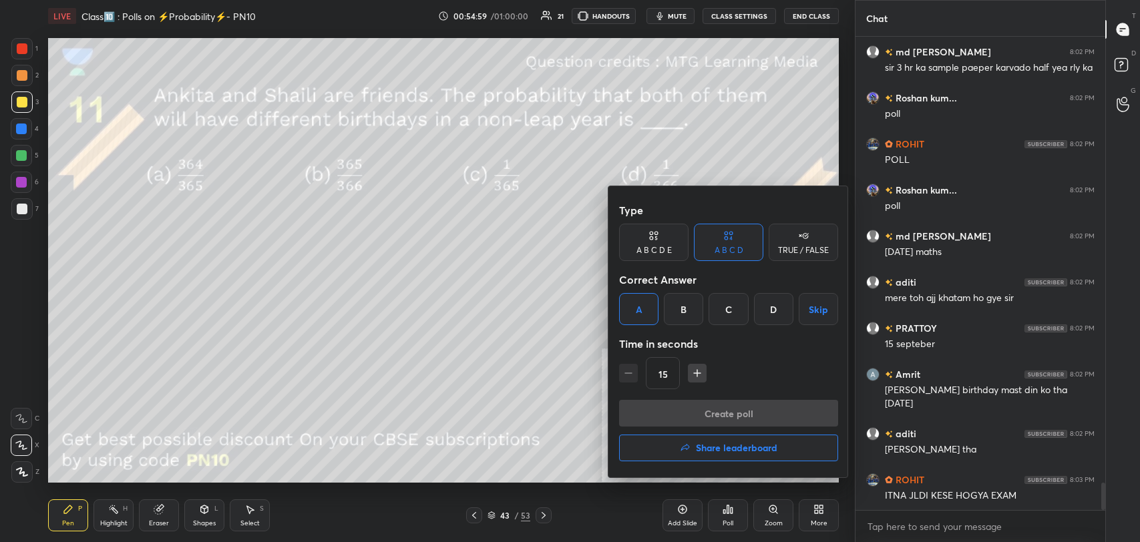
type textarea "x"
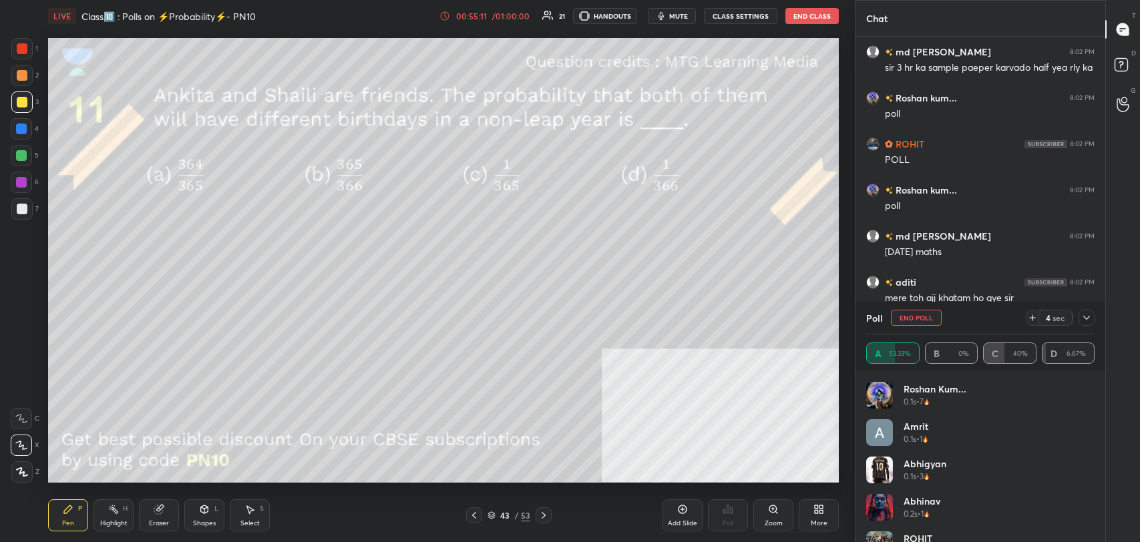
scroll to position [7766, 0]
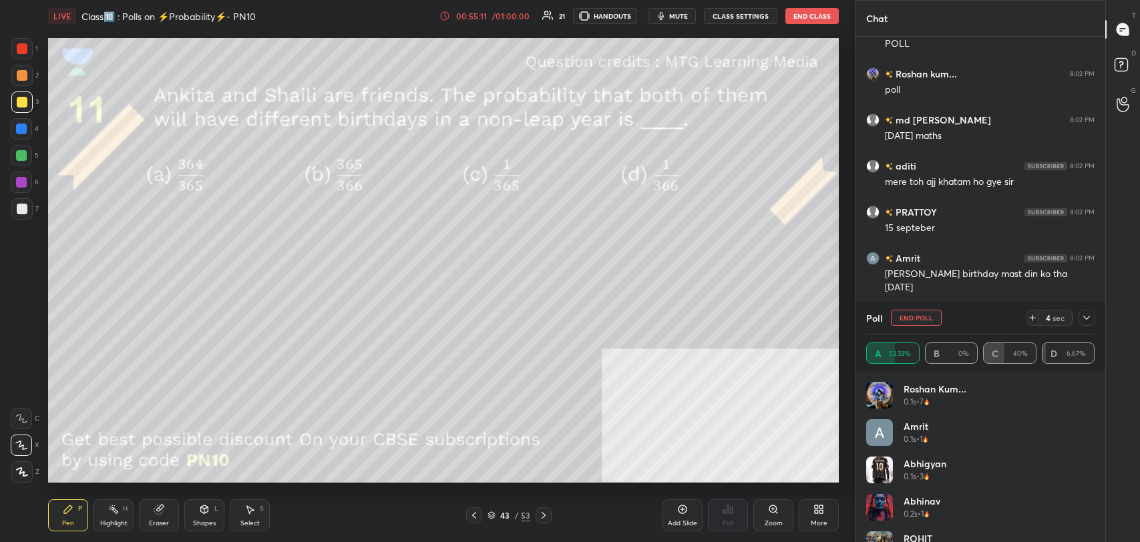
click at [739, 7] on div "LIVE Class🔟 : Polls on ⚡️Probability⚡️- PN10 00:55:11 / 01:00:00 21 HANDOUTS mu…" at bounding box center [443, 16] width 791 height 32
click at [736, 12] on button "CLASS SETTINGS" at bounding box center [740, 16] width 73 height 16
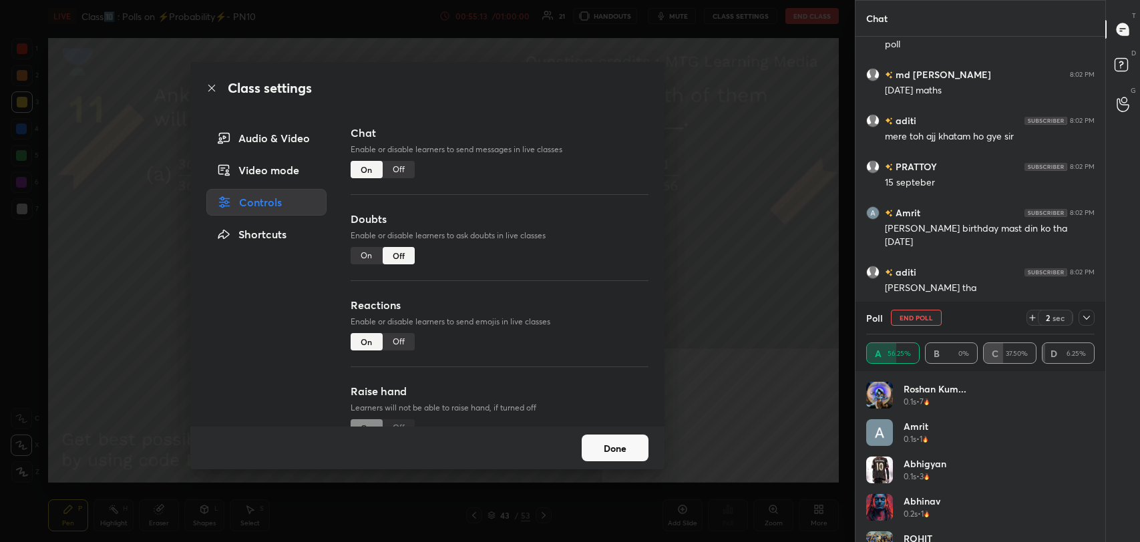
click at [401, 166] on div "Off" at bounding box center [399, 169] width 32 height 17
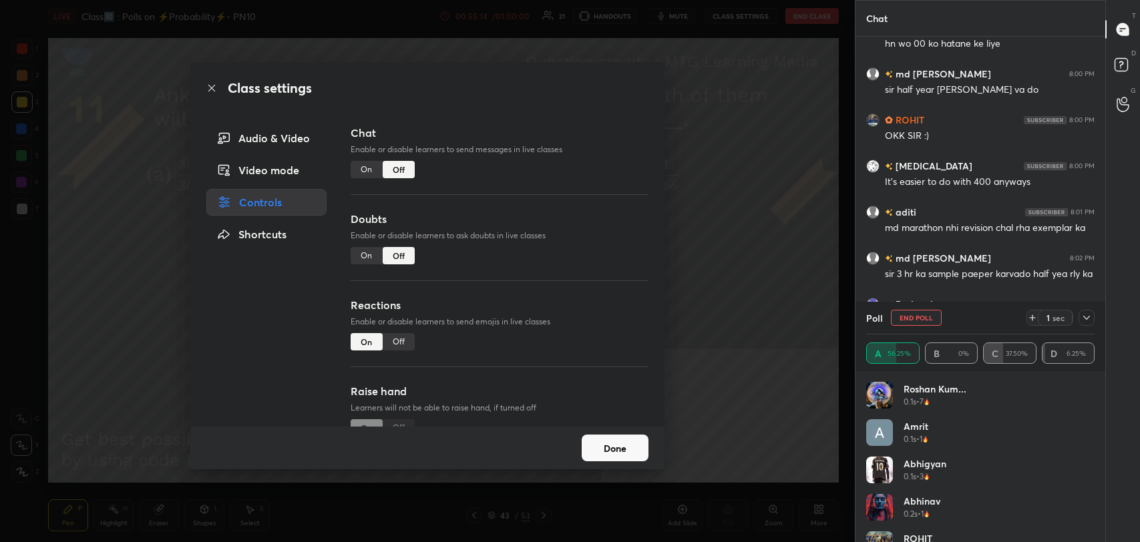
click at [206, 86] on icon at bounding box center [211, 88] width 11 height 11
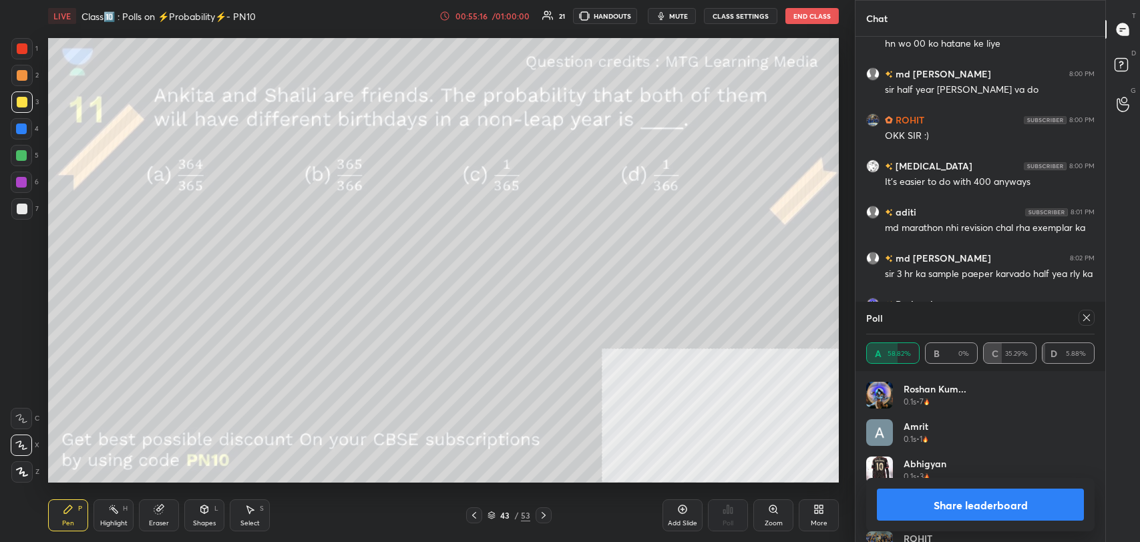
click at [991, 497] on button "Share leaderboard" at bounding box center [980, 505] width 207 height 32
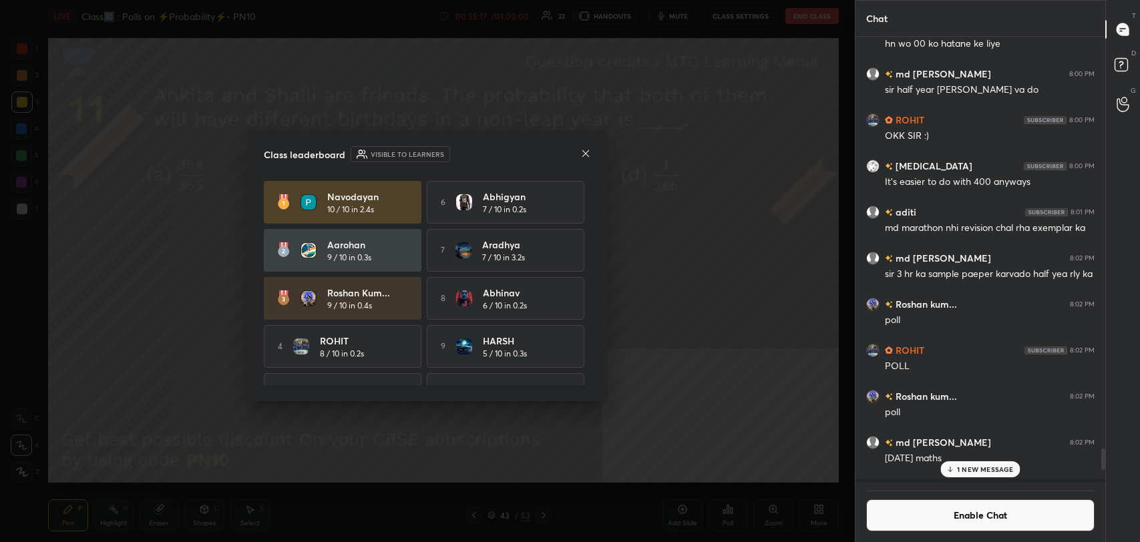
scroll to position [502, 246]
click at [584, 155] on icon at bounding box center [585, 153] width 11 height 11
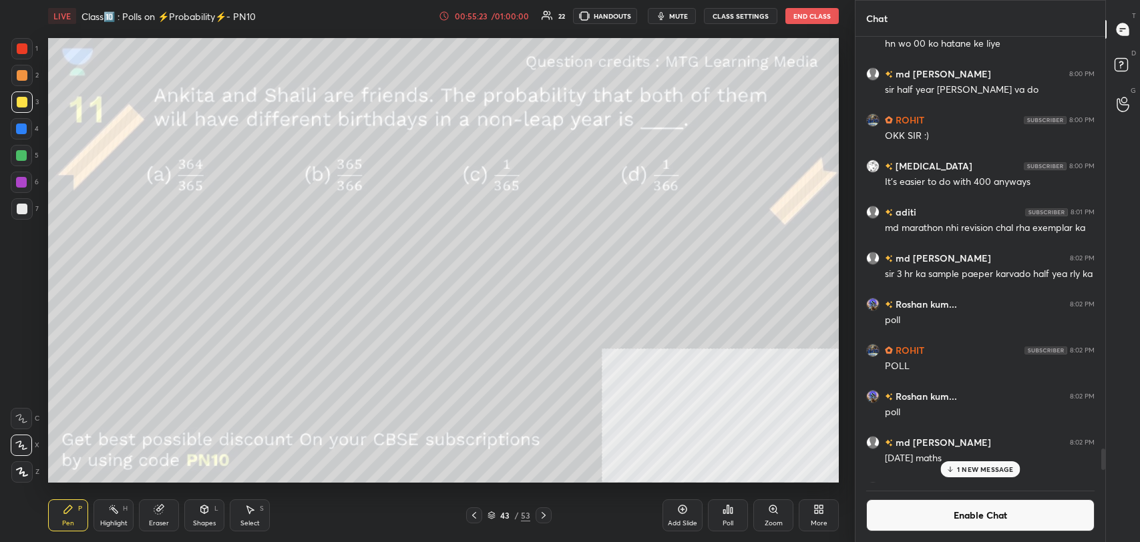
click at [112, 523] on div "Highlight" at bounding box center [113, 523] width 27 height 7
click at [80, 508] on div "P" at bounding box center [80, 508] width 4 height 7
click at [81, 505] on div "P" at bounding box center [80, 508] width 4 height 7
click at [27, 209] on div at bounding box center [21, 208] width 21 height 21
click at [969, 513] on button "Enable Chat" at bounding box center [980, 515] width 228 height 32
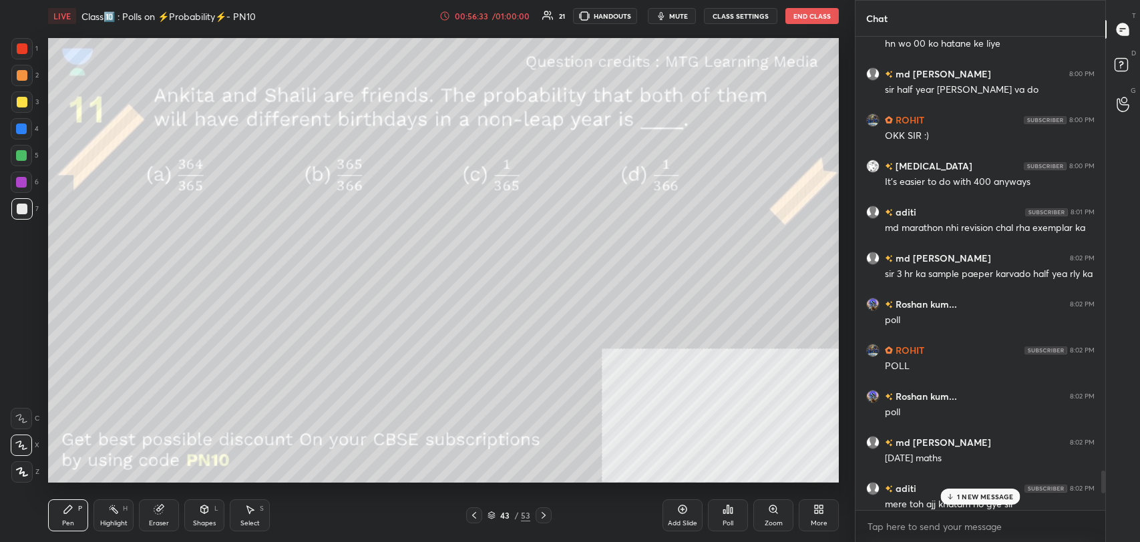
scroll to position [470, 246]
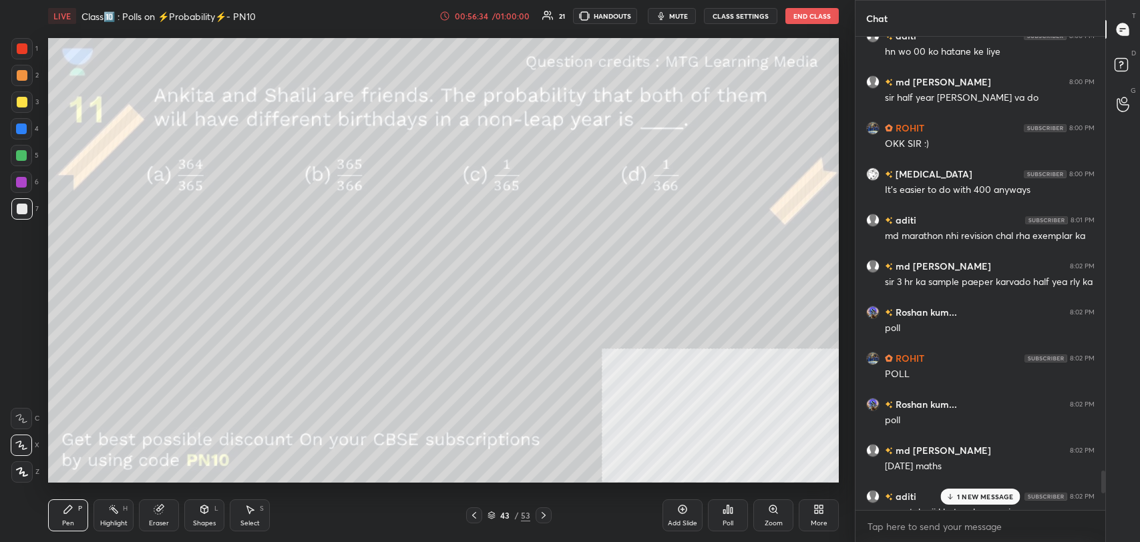
click at [988, 498] on p "1 NEW MESSAGE" at bounding box center [985, 497] width 57 height 8
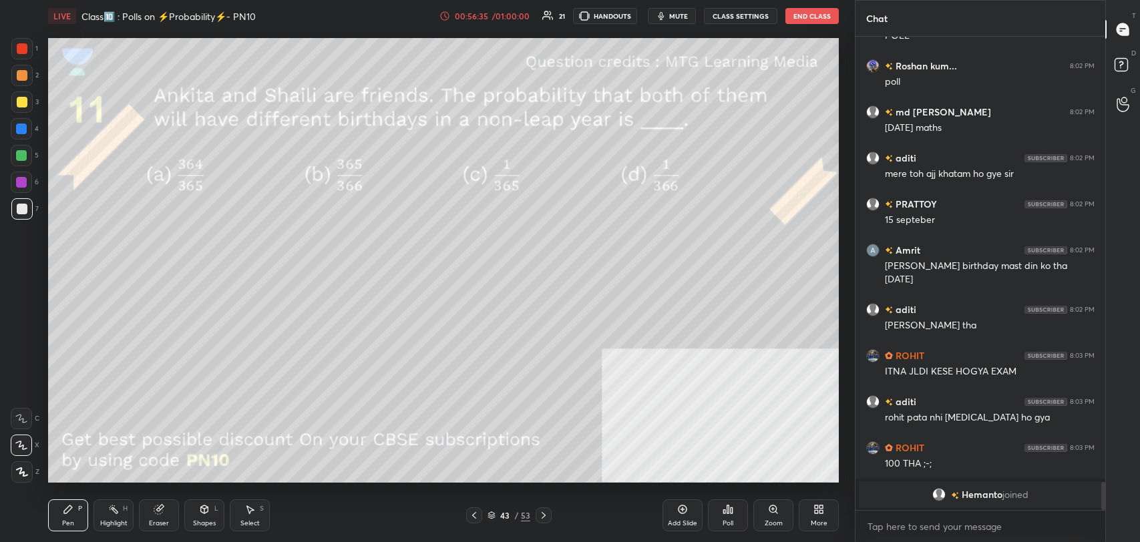
click at [207, 523] on div "Shapes" at bounding box center [204, 523] width 23 height 7
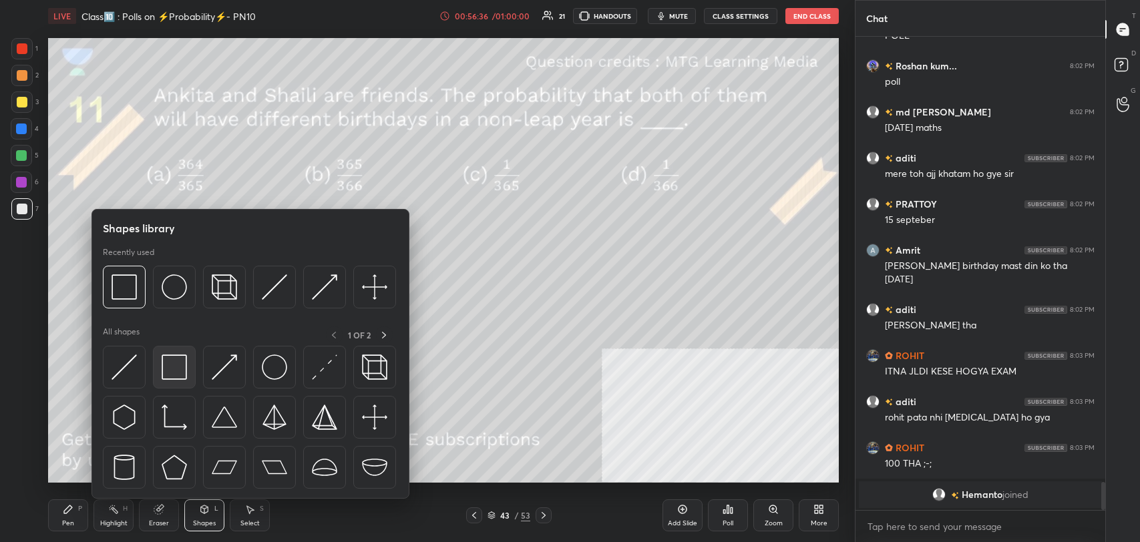
click at [178, 367] on img at bounding box center [174, 367] width 25 height 25
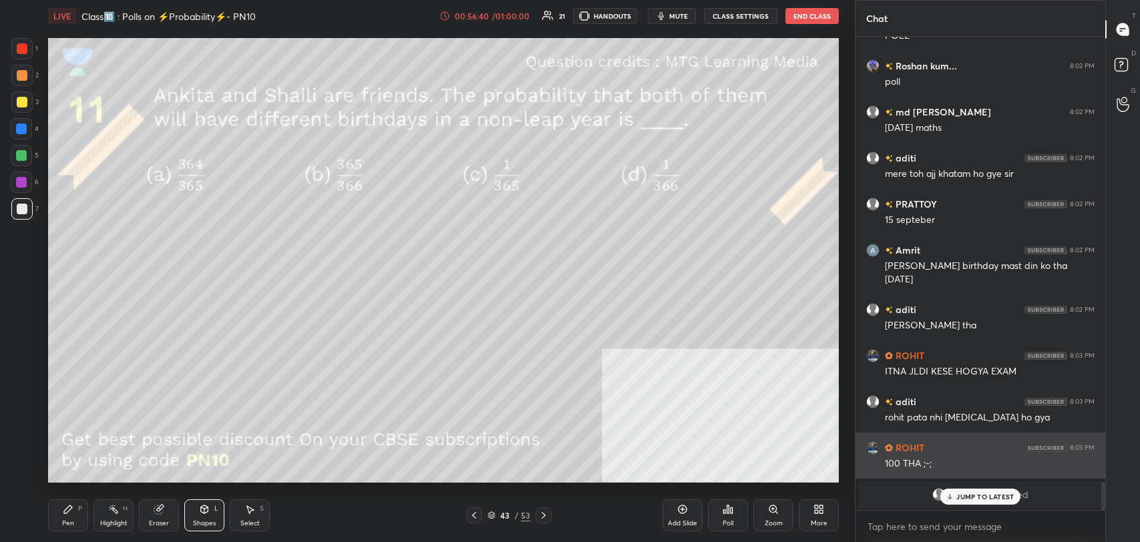
drag, startPoint x: 981, startPoint y: 493, endPoint x: 883, endPoint y: 469, distance: 101.5
click at [979, 493] on p "JUMP TO LATEST" at bounding box center [984, 497] width 57 height 8
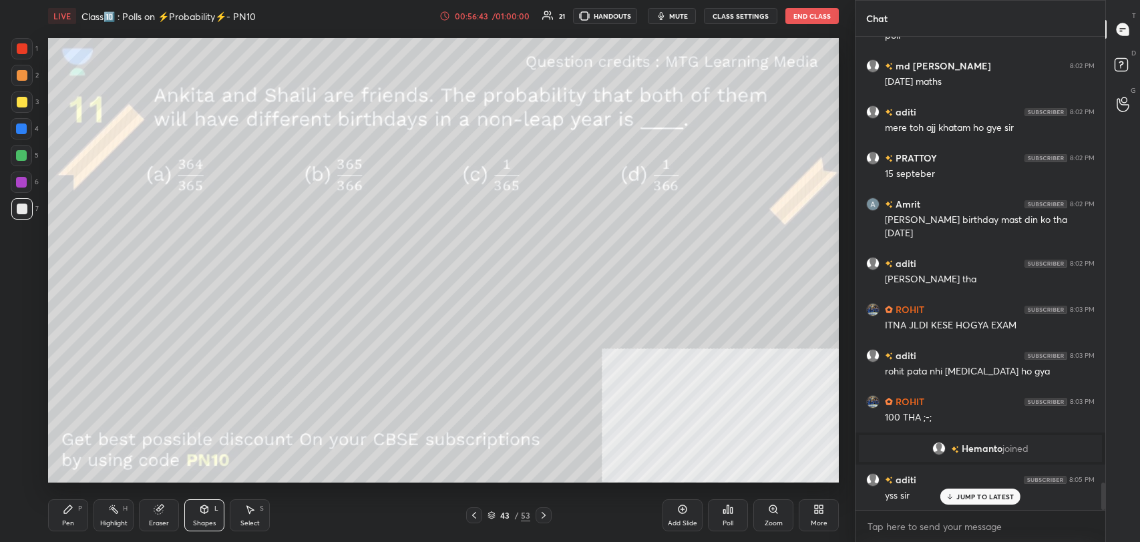
scroll to position [7663, 0]
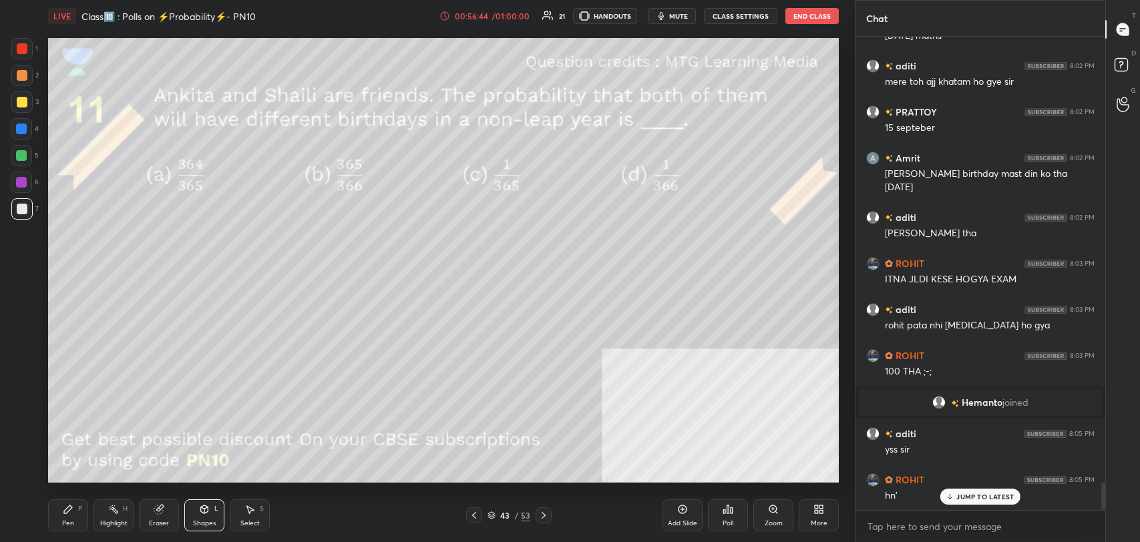
click at [540, 518] on icon at bounding box center [543, 515] width 11 height 11
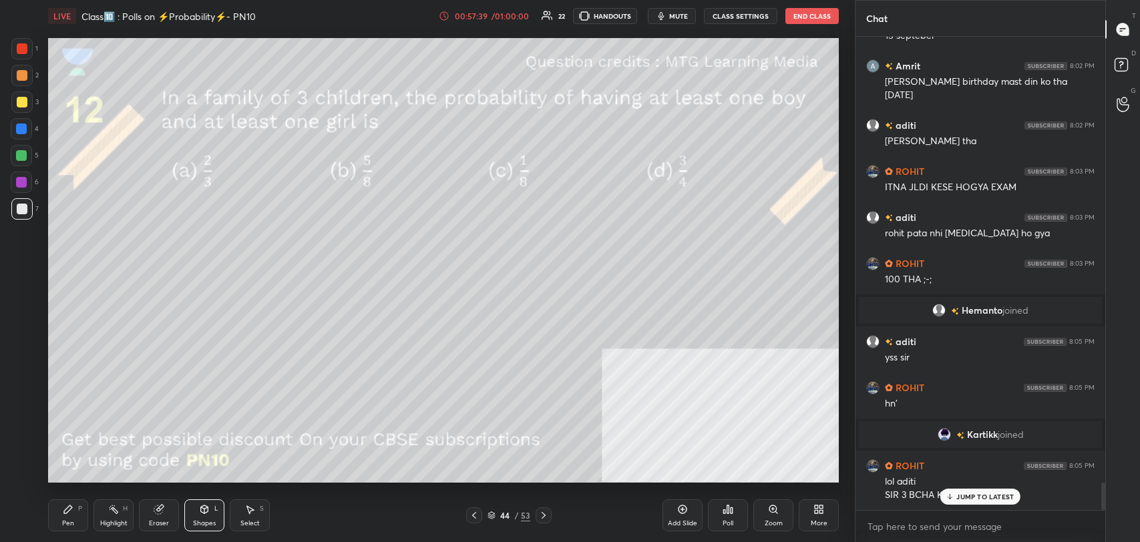
scroll to position [7801, 0]
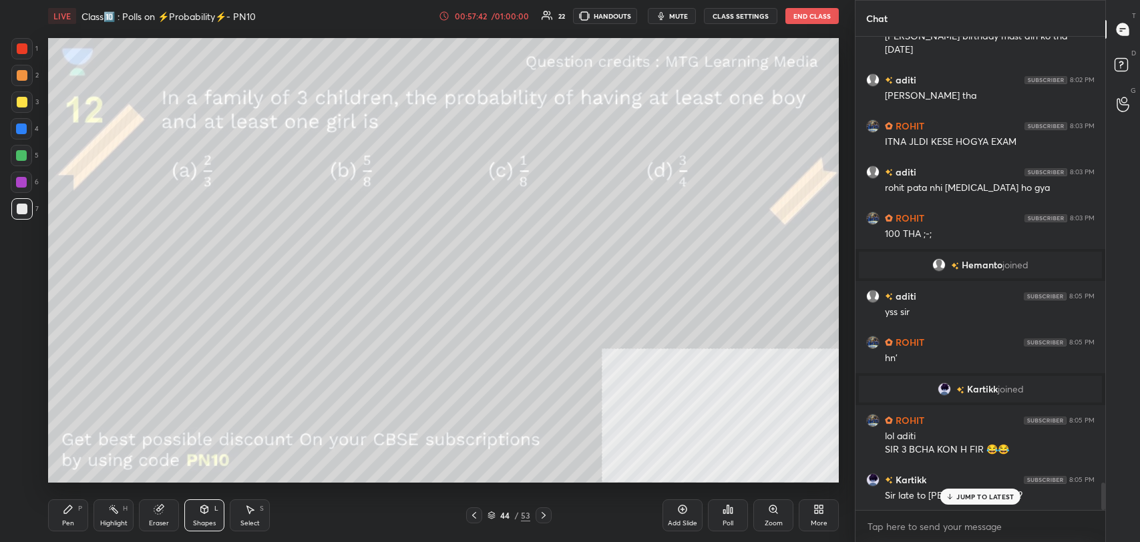
click at [977, 493] on p "JUMP TO LATEST" at bounding box center [984, 497] width 57 height 8
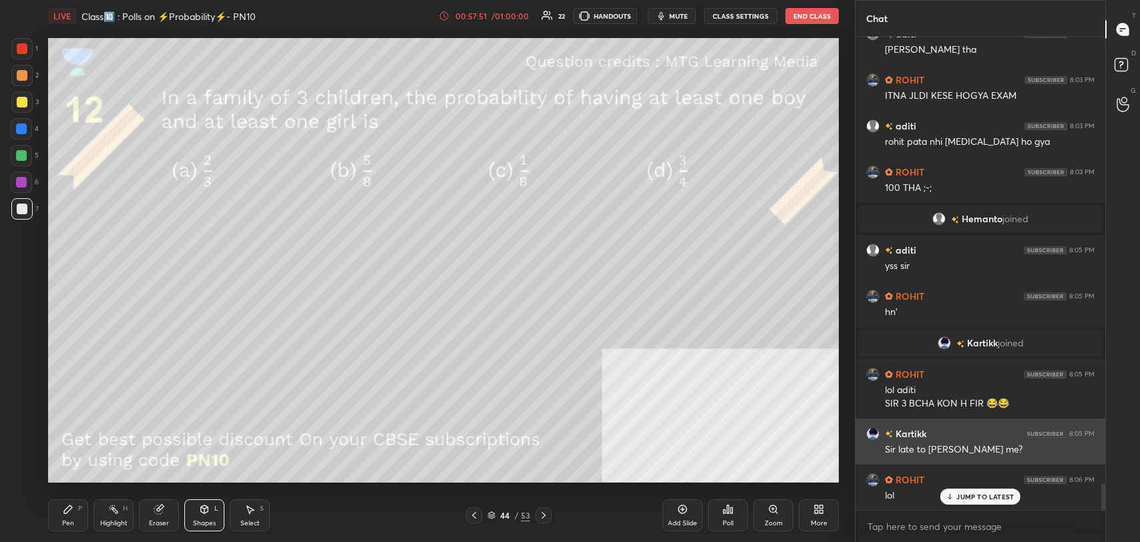
scroll to position [7893, 0]
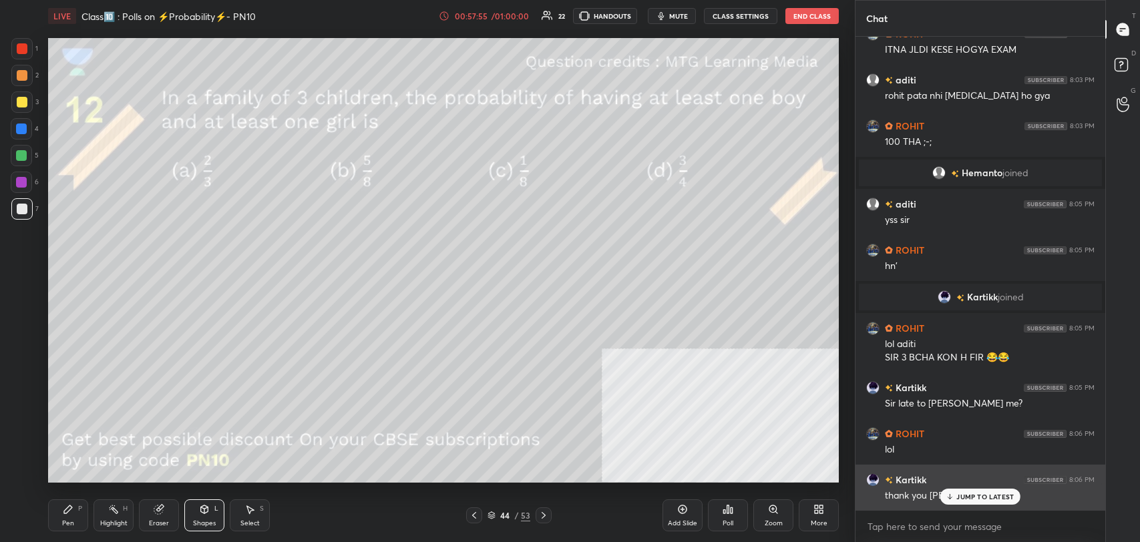
drag, startPoint x: 956, startPoint y: 497, endPoint x: 887, endPoint y: 500, distance: 69.5
click at [955, 497] on div "JUMP TO LATEST" at bounding box center [980, 497] width 80 height 16
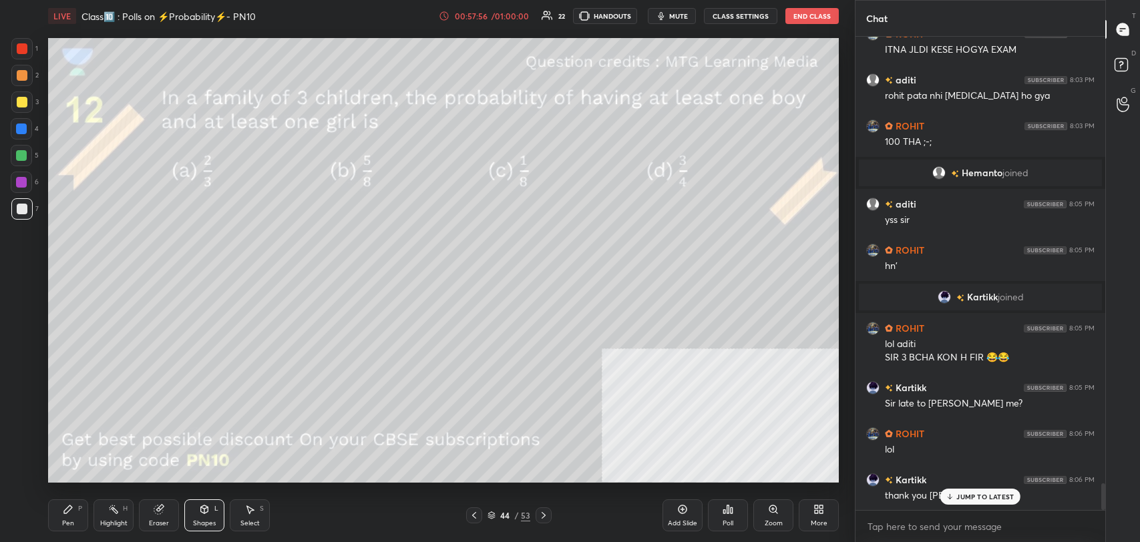
scroll to position [7939, 0]
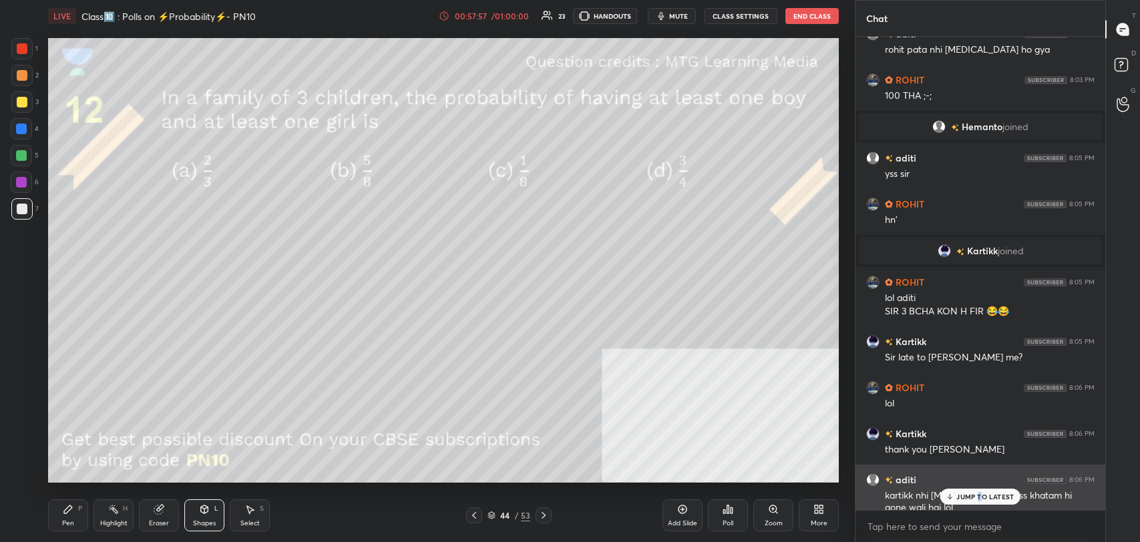
click at [978, 493] on p "JUMP TO LATEST" at bounding box center [984, 497] width 57 height 8
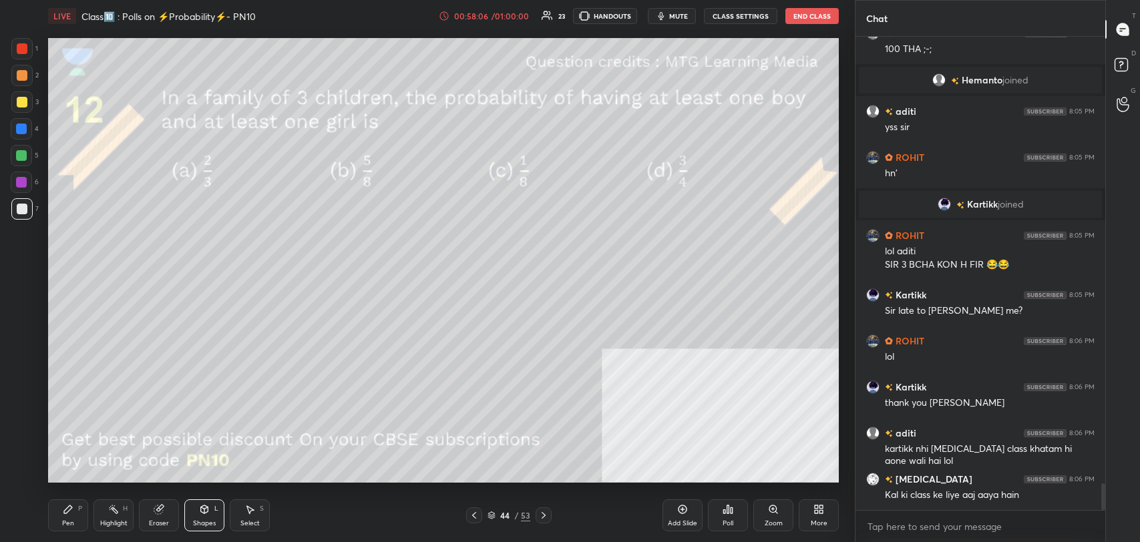
scroll to position [8018, 0]
click at [479, 15] on div "00:58:06" at bounding box center [470, 16] width 37 height 8
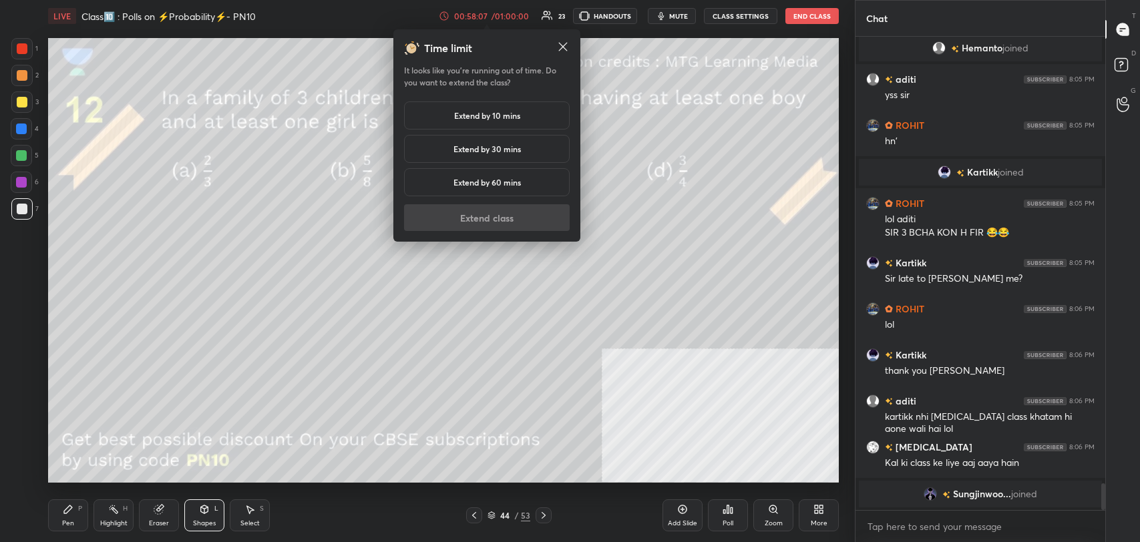
click at [467, 115] on h5 "Extend by 10 mins" at bounding box center [487, 115] width 66 height 12
click at [469, 210] on button "Extend class" at bounding box center [487, 217] width 166 height 27
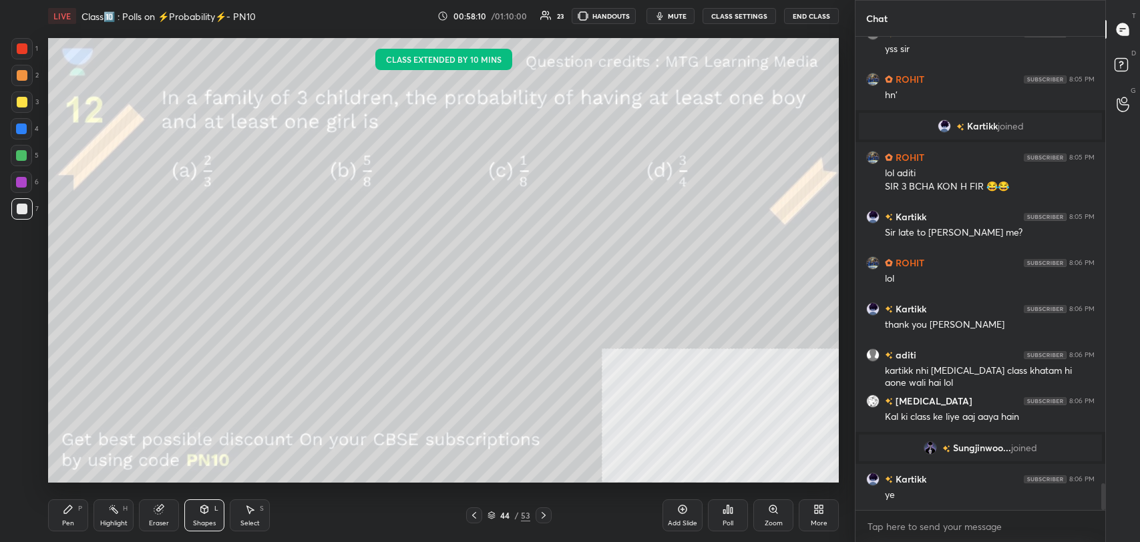
scroll to position [7861, 0]
click at [980, 497] on p "JUMP TO LATEST" at bounding box center [984, 497] width 57 height 8
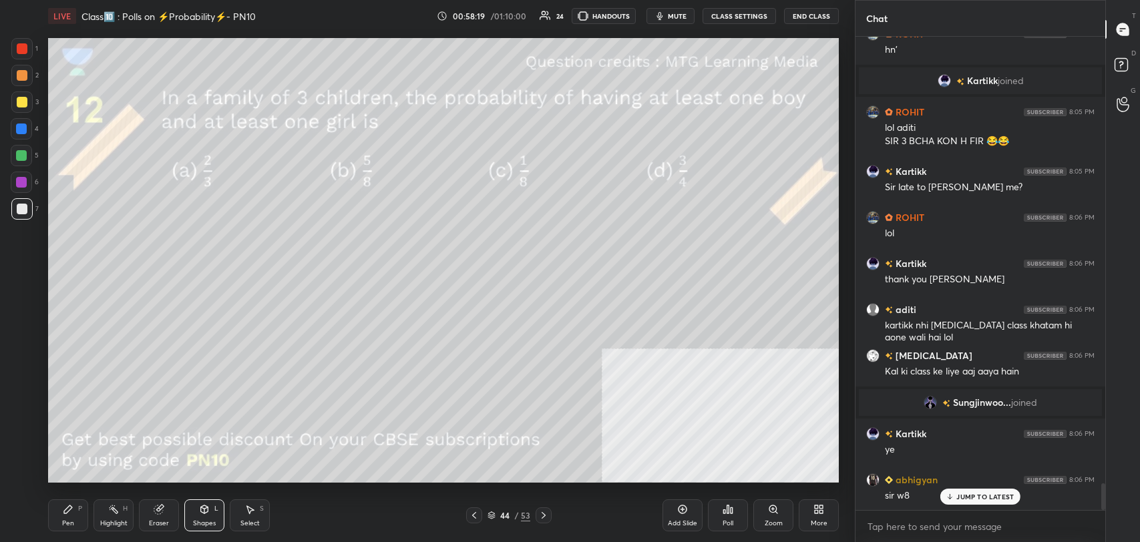
click at [961, 499] on p "JUMP TO LATEST" at bounding box center [984, 497] width 57 height 8
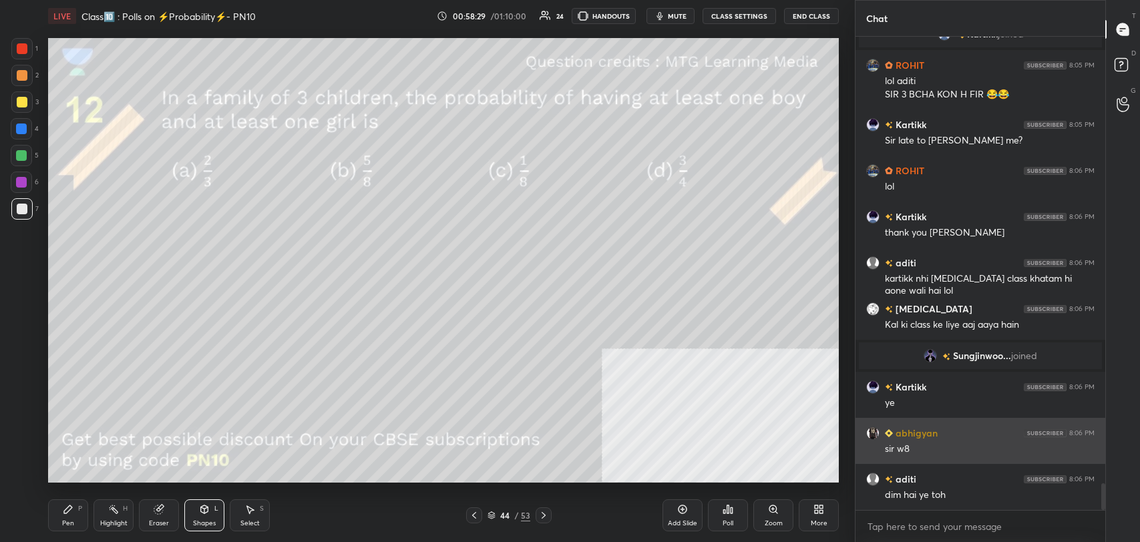
scroll to position [7966, 0]
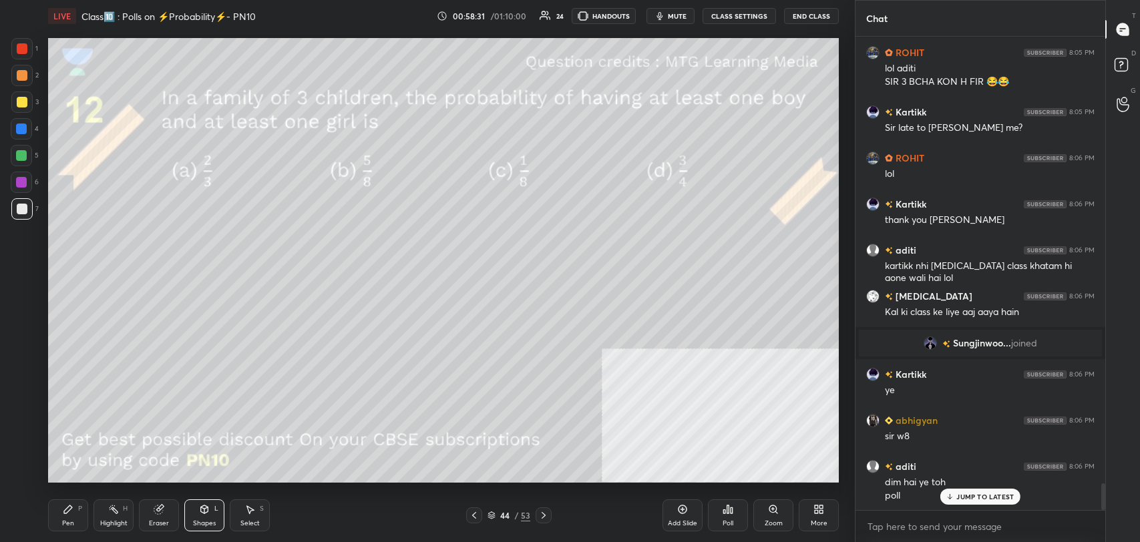
click at [728, 514] on icon at bounding box center [727, 509] width 11 height 11
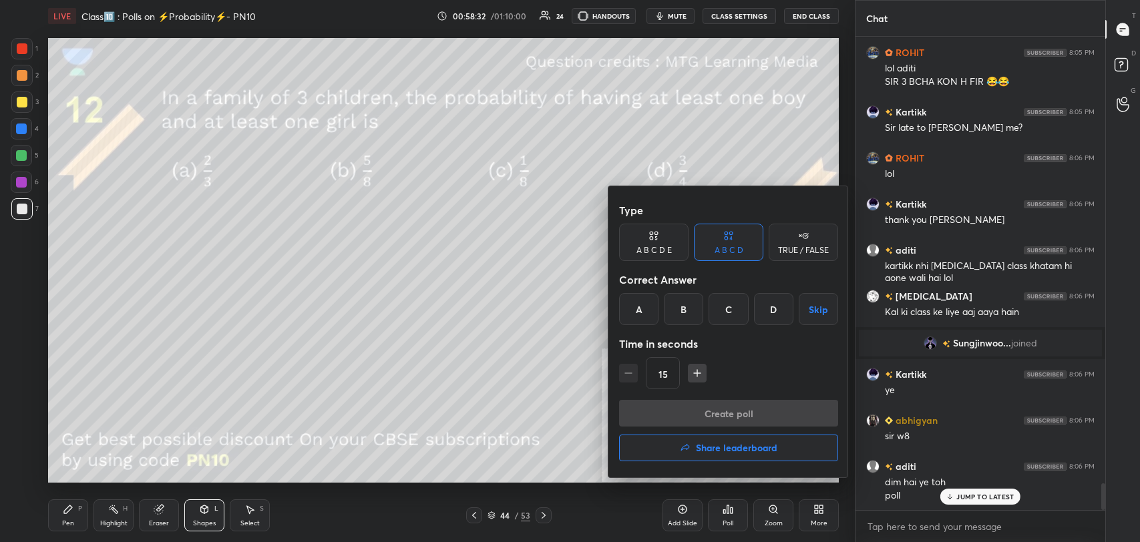
click at [780, 300] on div "D" at bounding box center [773, 309] width 39 height 32
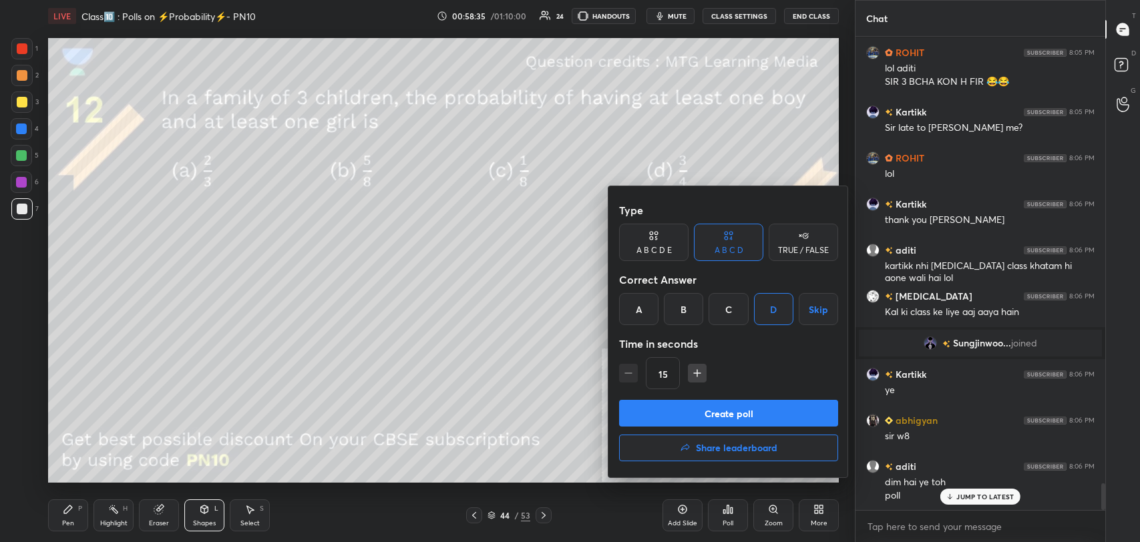
click at [742, 418] on button "Create poll" at bounding box center [728, 413] width 219 height 27
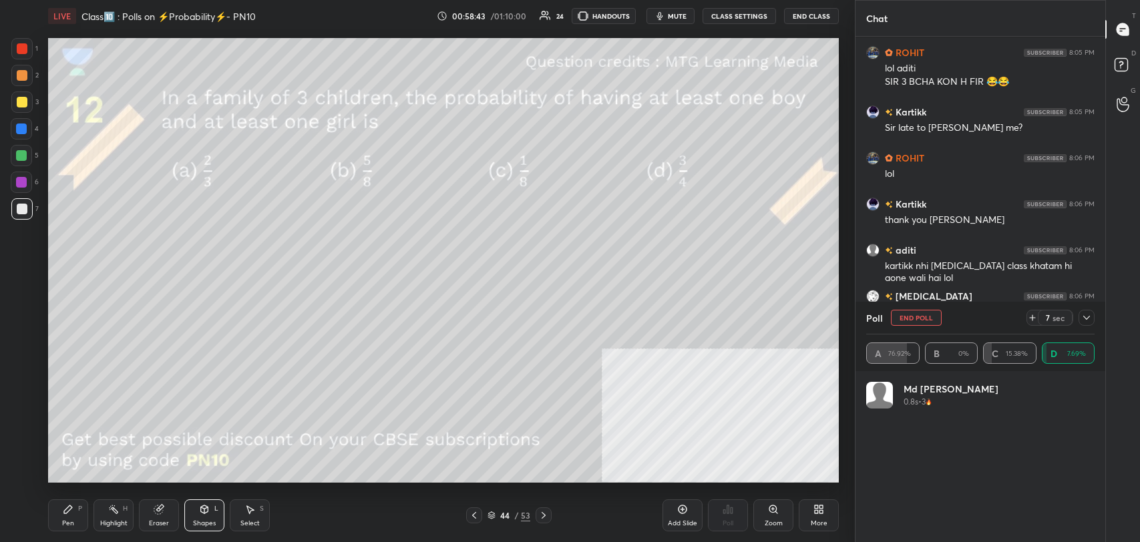
scroll to position [8082, 0]
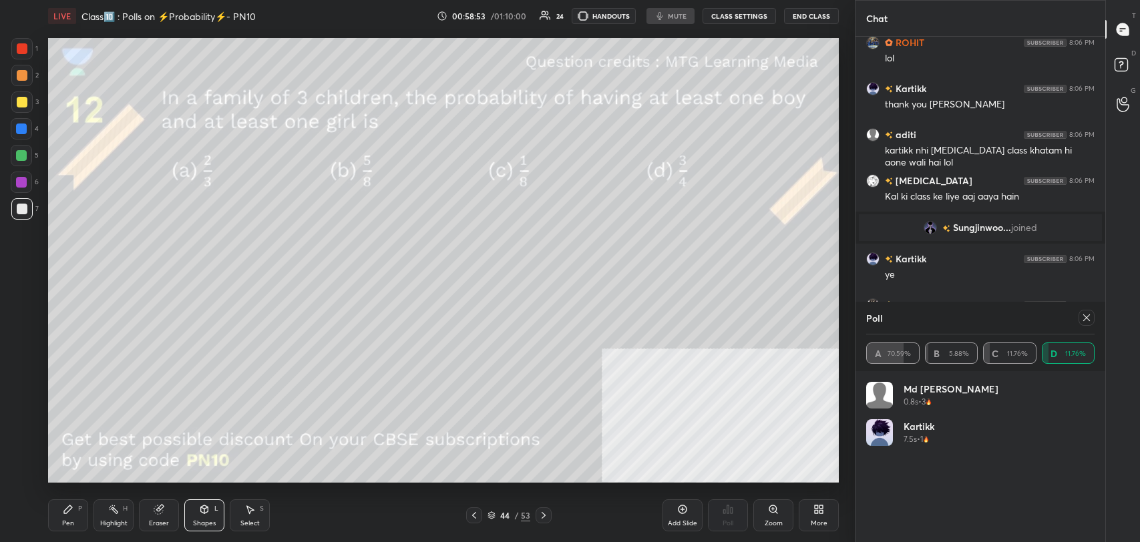
click at [1084, 315] on icon at bounding box center [1086, 317] width 7 height 7
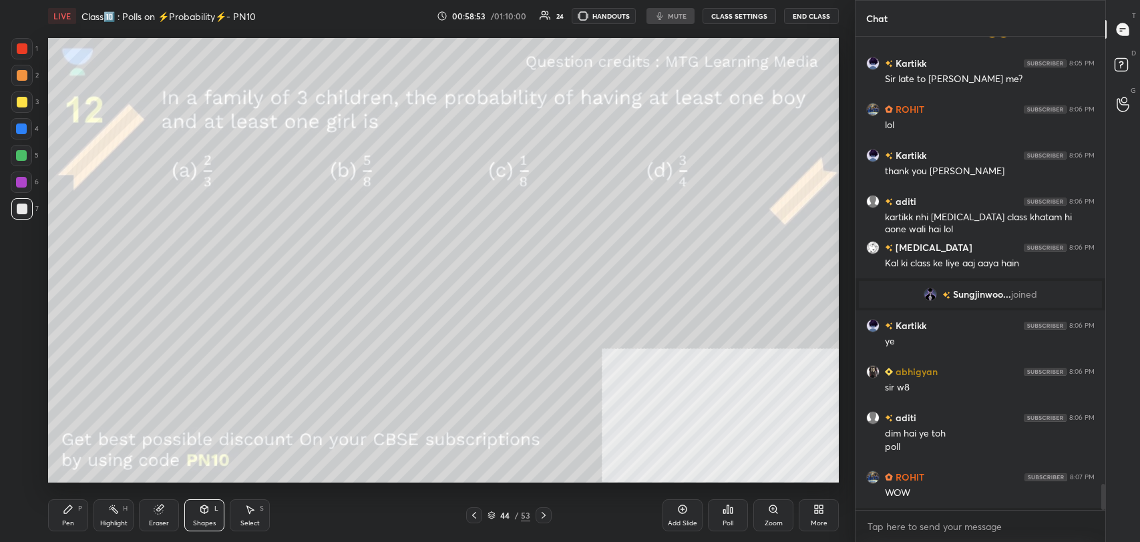
scroll to position [470, 246]
click at [732, 520] on div "Poll" at bounding box center [727, 523] width 11 height 7
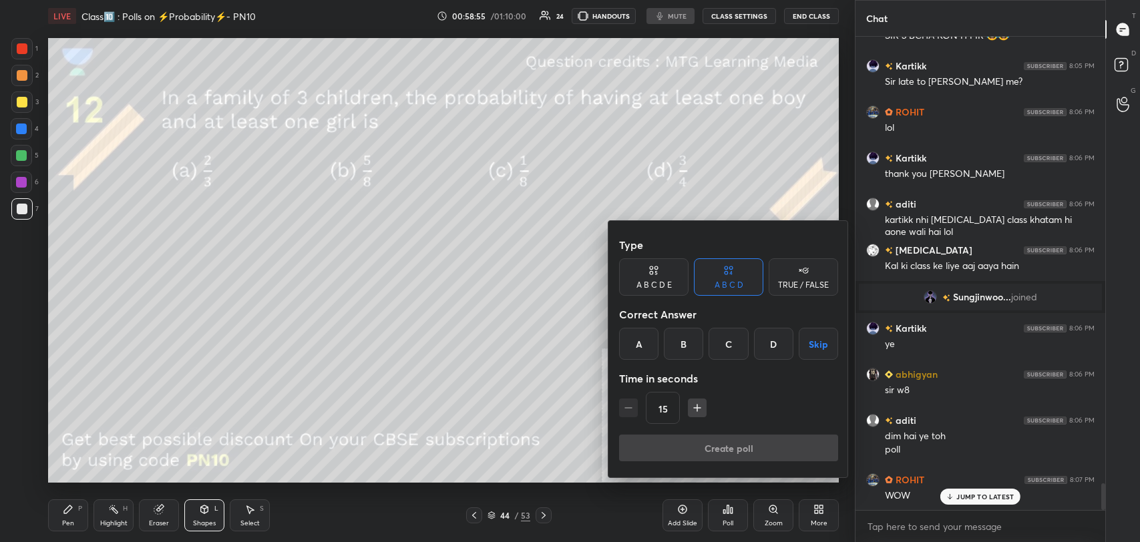
click at [336, 330] on div at bounding box center [570, 271] width 1140 height 542
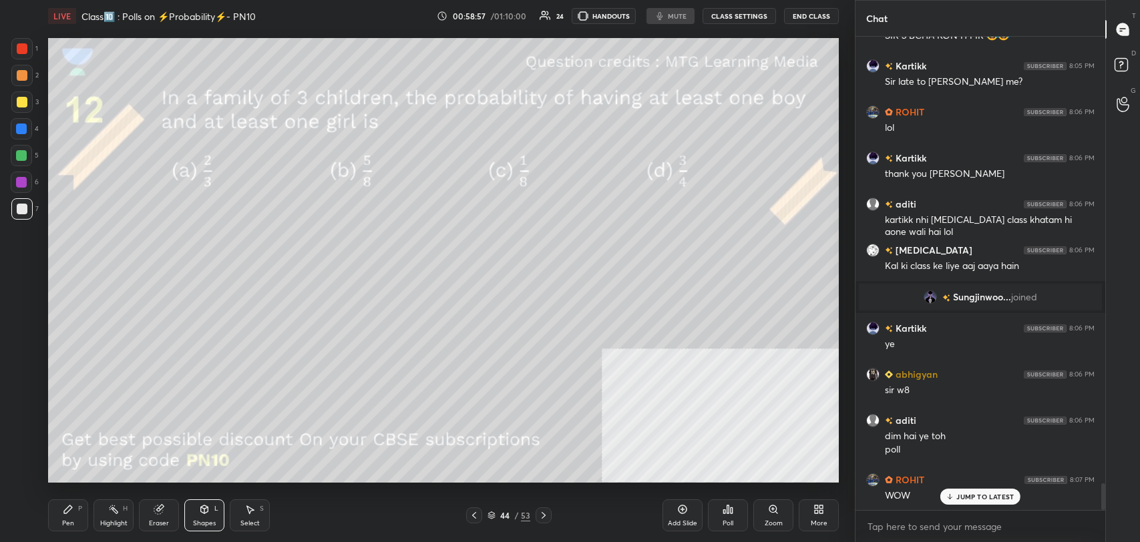
click at [955, 525] on body "1 2 3 4 5 6 7 C X Z C X Z E E Erase all H H LIVE Class🔟 : Polls on ⚡️Probabilit…" at bounding box center [570, 271] width 1140 height 542
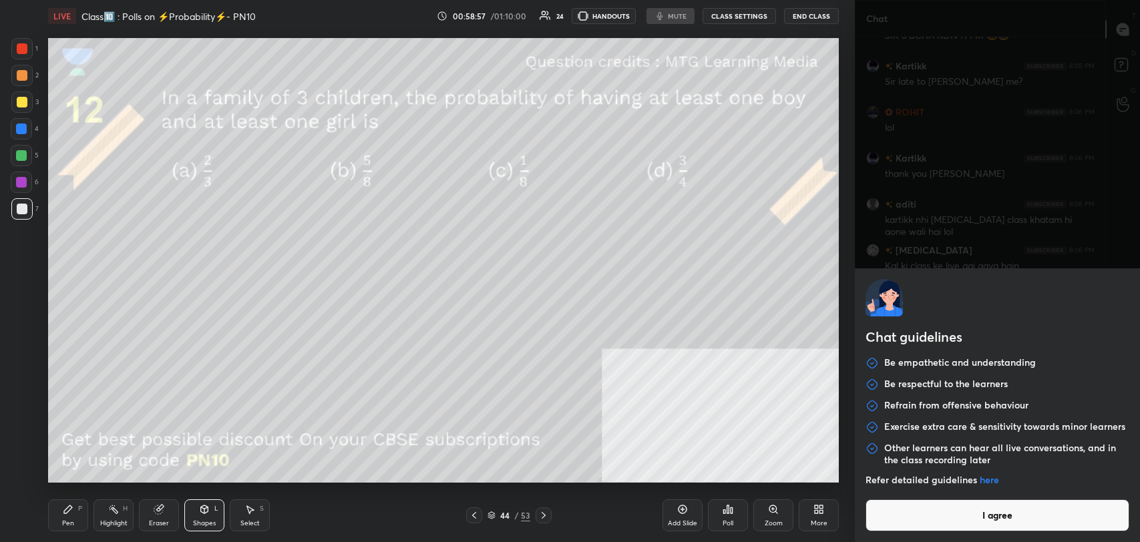
click at [954, 525] on button "I agree" at bounding box center [997, 515] width 264 height 32
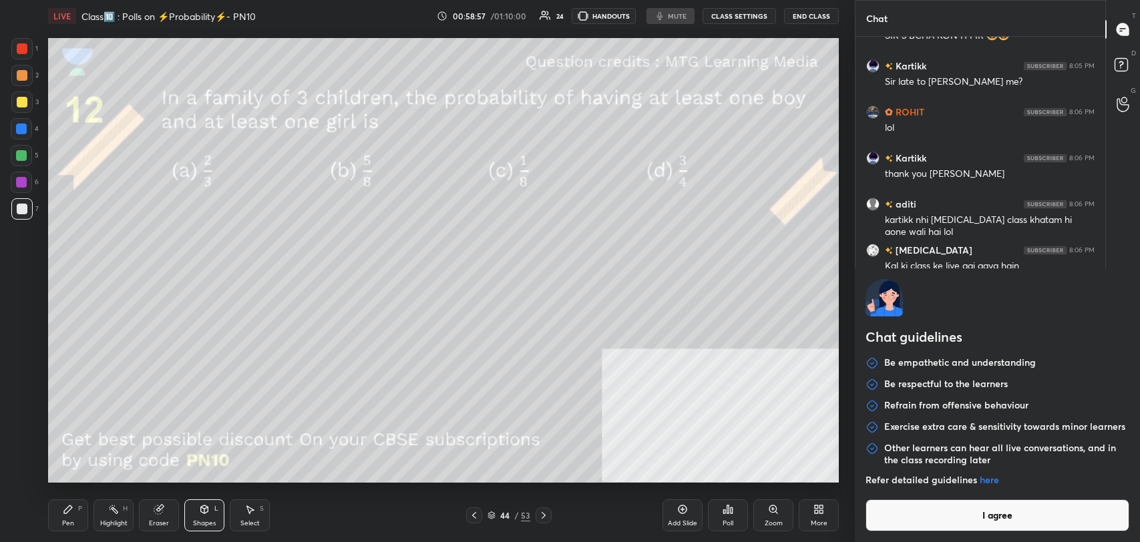
type textarea "x"
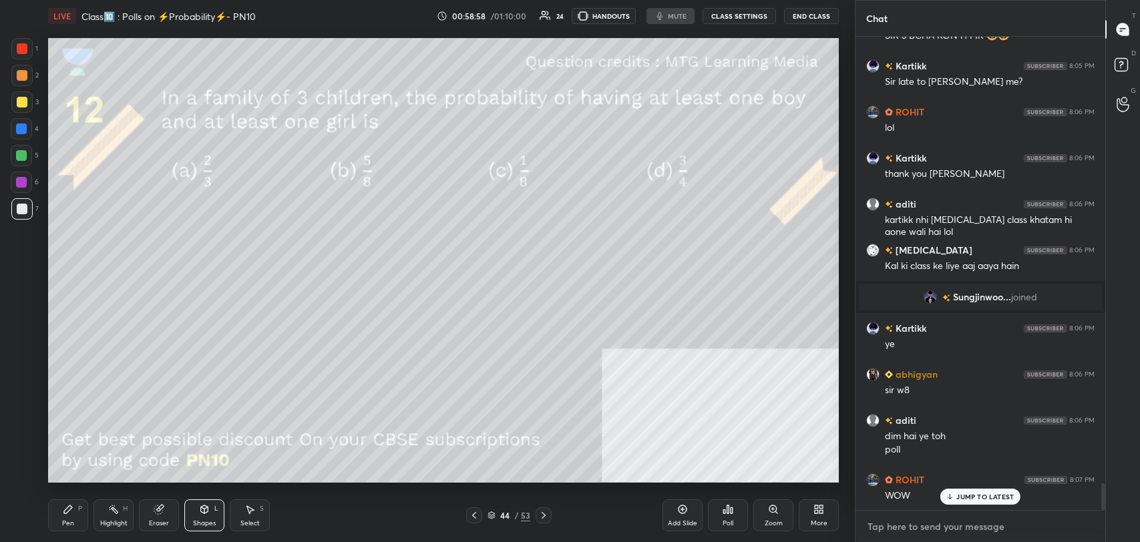
click at [892, 521] on textarea at bounding box center [980, 526] width 228 height 21
type textarea "1"
type textarea "x"
type textarea "1"
type textarea "x"
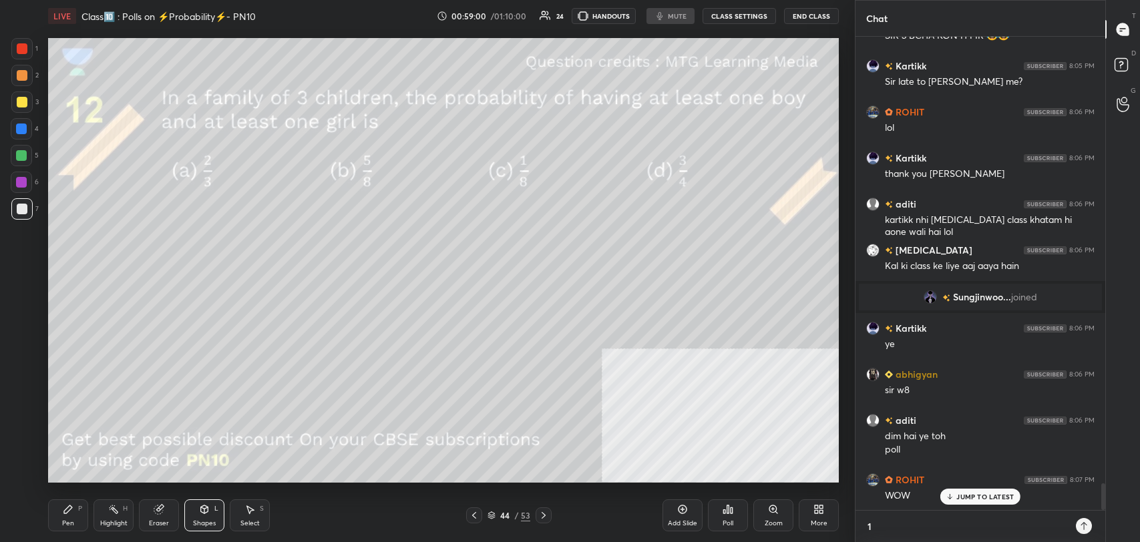
type textarea "1 m"
type textarea "x"
type textarea "1 mi"
type textarea "x"
type textarea "1 min"
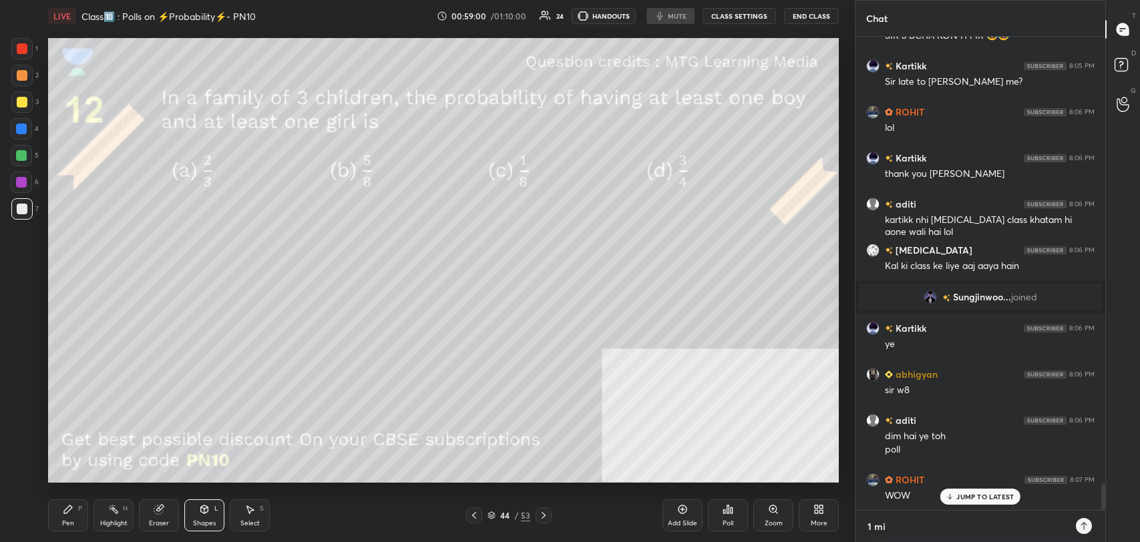
type textarea "x"
click at [951, 496] on icon at bounding box center [949, 497] width 9 height 8
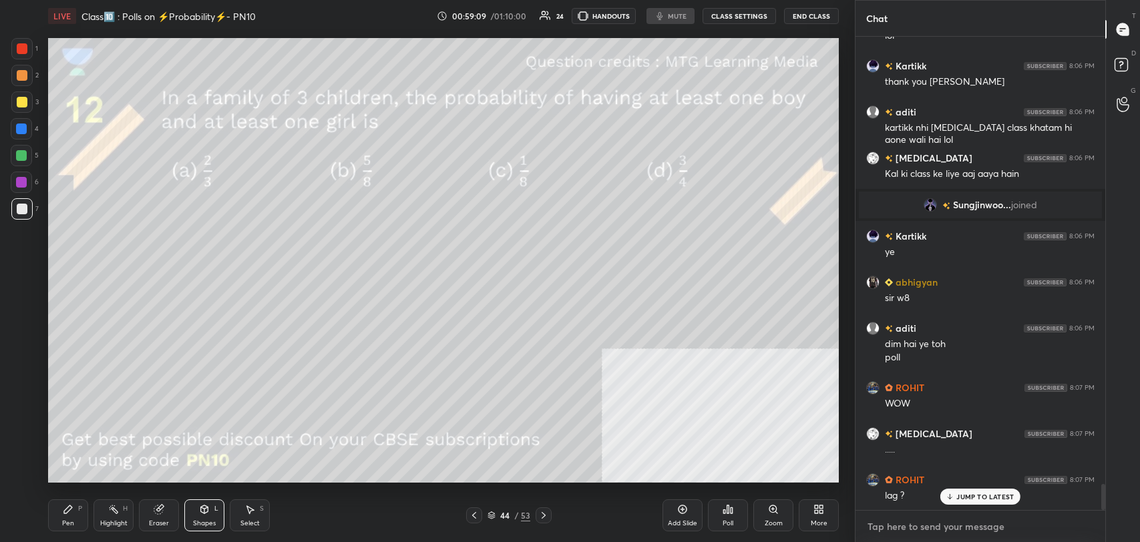
type textarea "x"
click at [941, 531] on textarea at bounding box center [980, 526] width 228 height 21
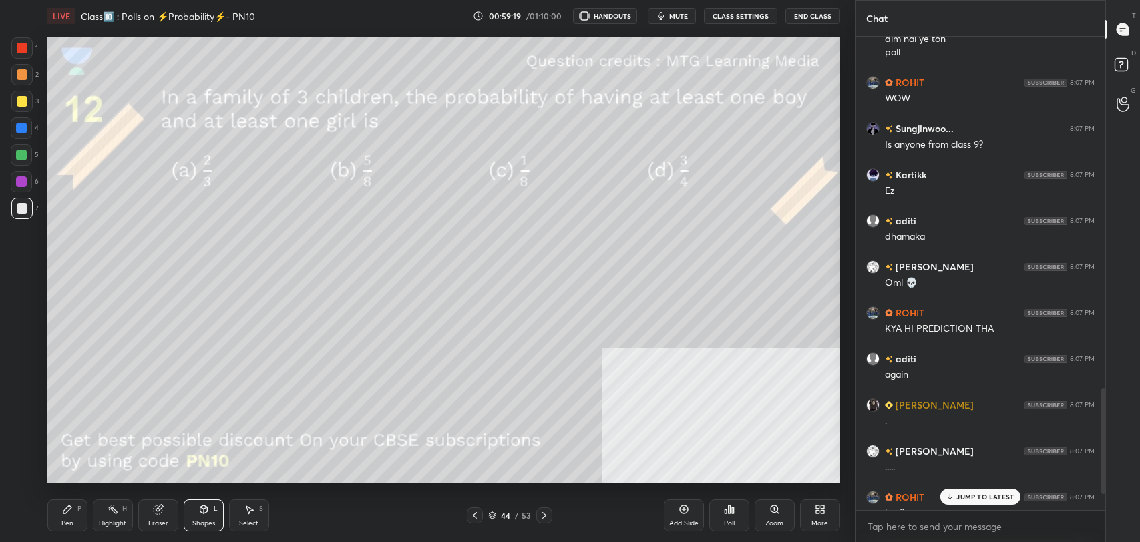
scroll to position [66312, 65967]
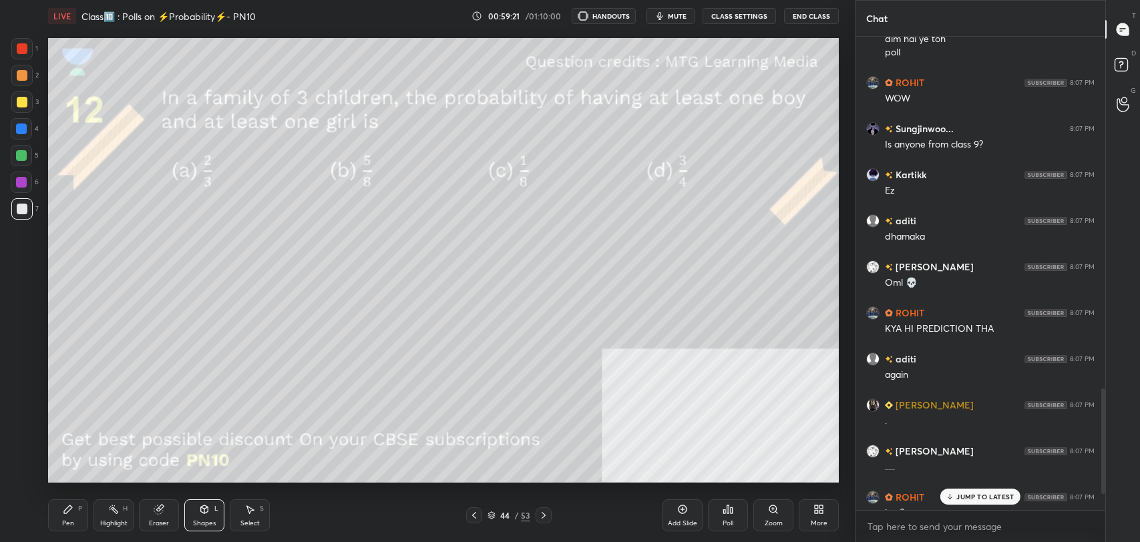
click at [986, 496] on p "JUMP TO LATEST" at bounding box center [984, 497] width 57 height 8
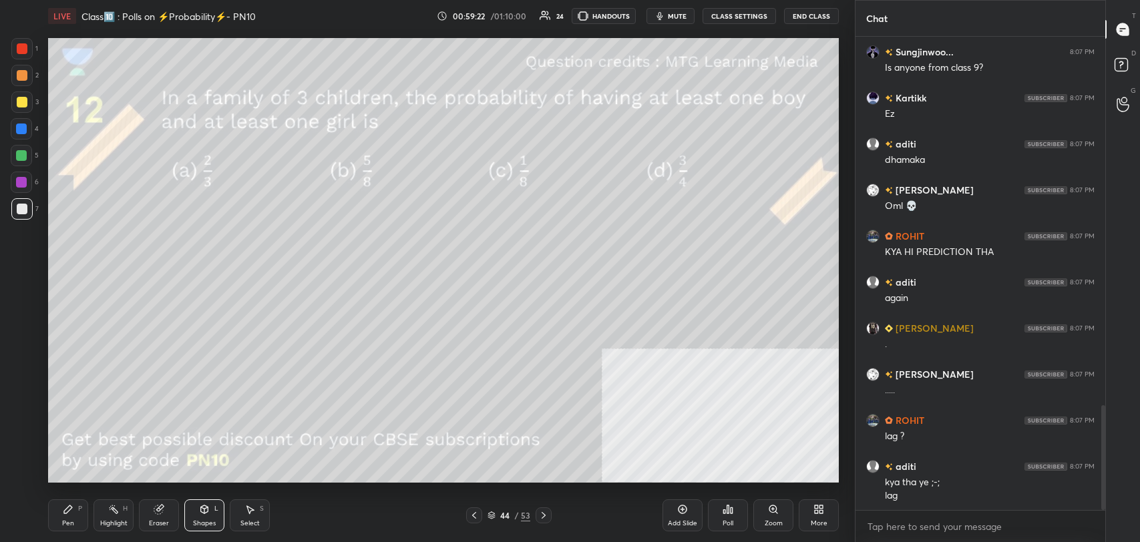
click at [724, 514] on icon at bounding box center [727, 509] width 11 height 11
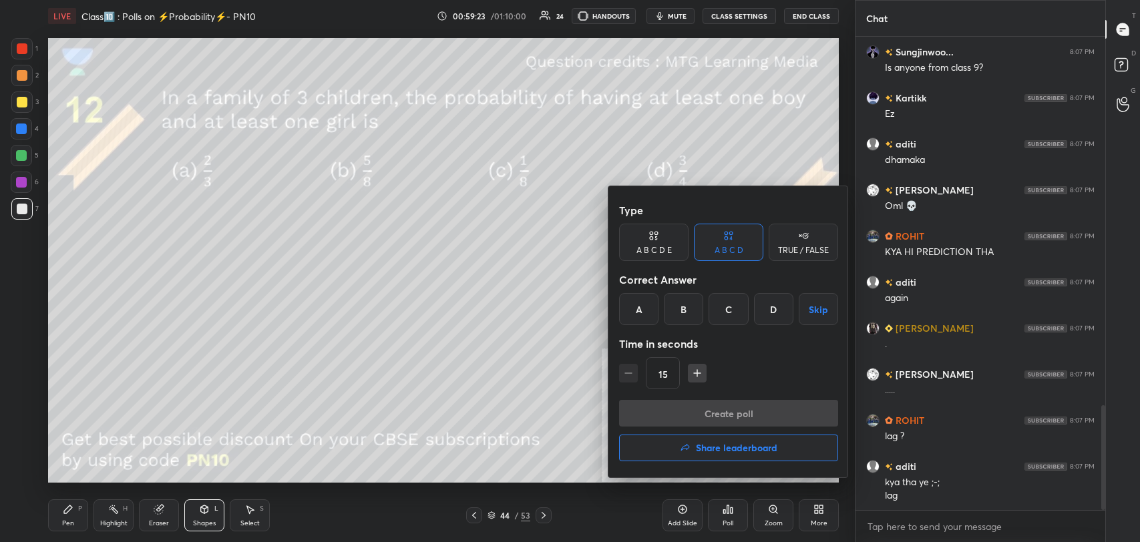
click at [725, 446] on h4 "Share leaderboard" at bounding box center [736, 447] width 81 height 9
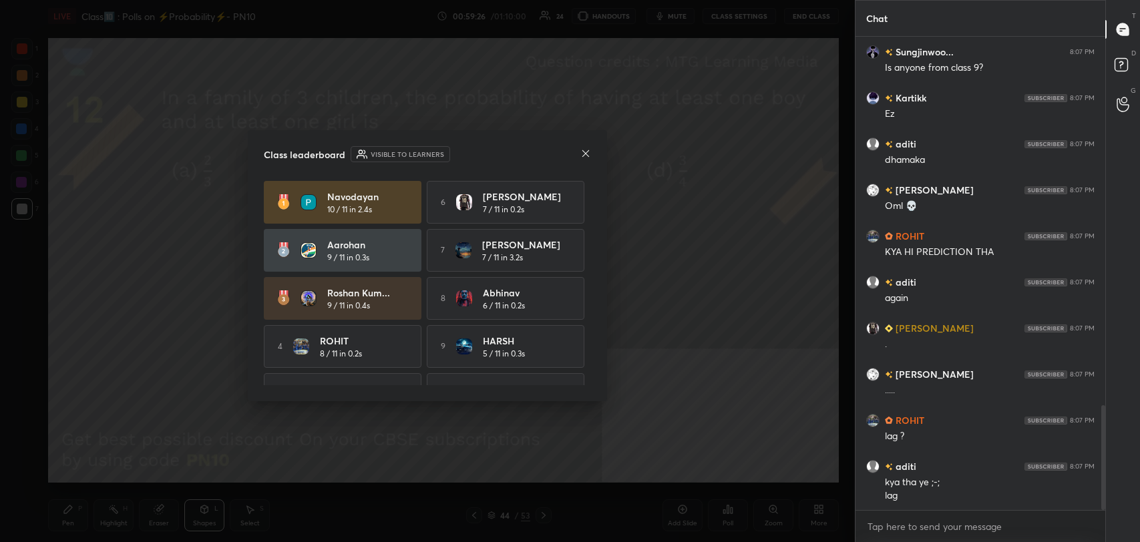
click at [586, 151] on icon at bounding box center [585, 153] width 11 height 11
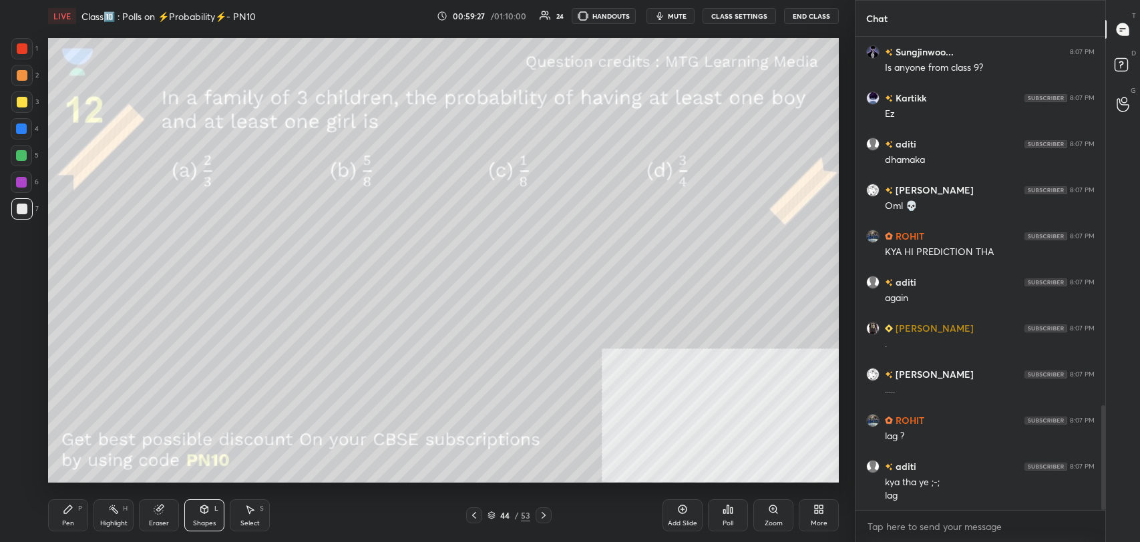
click at [752, 16] on button "CLASS SETTINGS" at bounding box center [738, 16] width 73 height 16
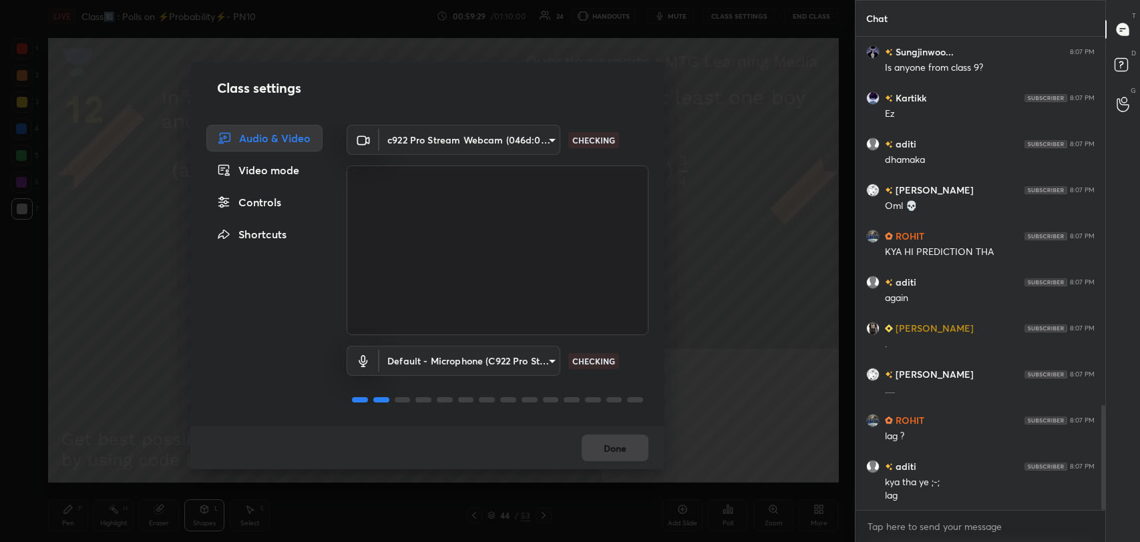
click at [282, 200] on div "Controls" at bounding box center [264, 202] width 116 height 27
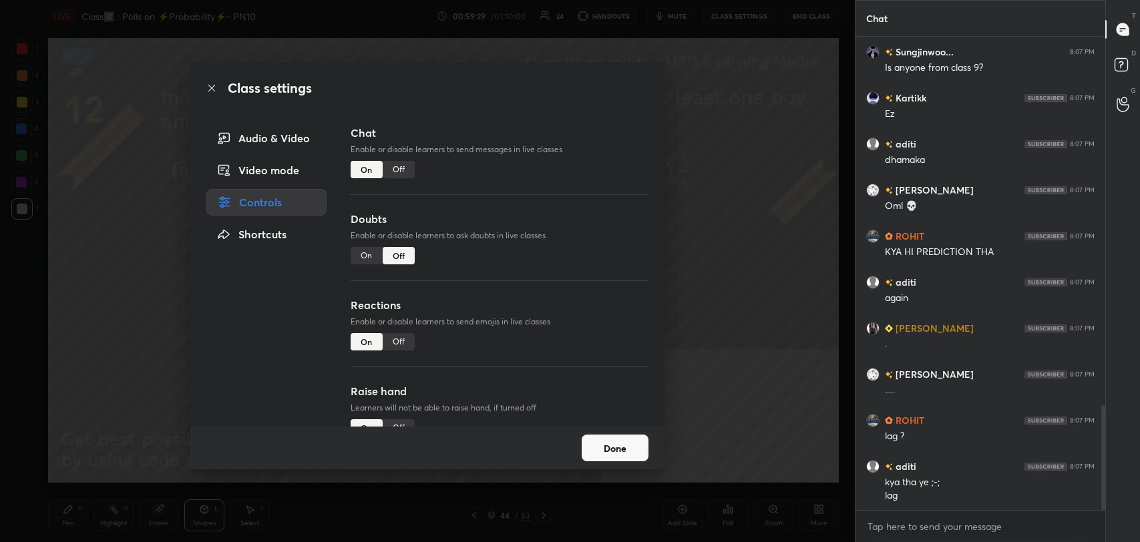
click at [407, 159] on div "Chat Enable or disable learners to send messages in live classes On Off" at bounding box center [500, 168] width 298 height 86
click at [406, 172] on div "Off" at bounding box center [399, 169] width 32 height 17
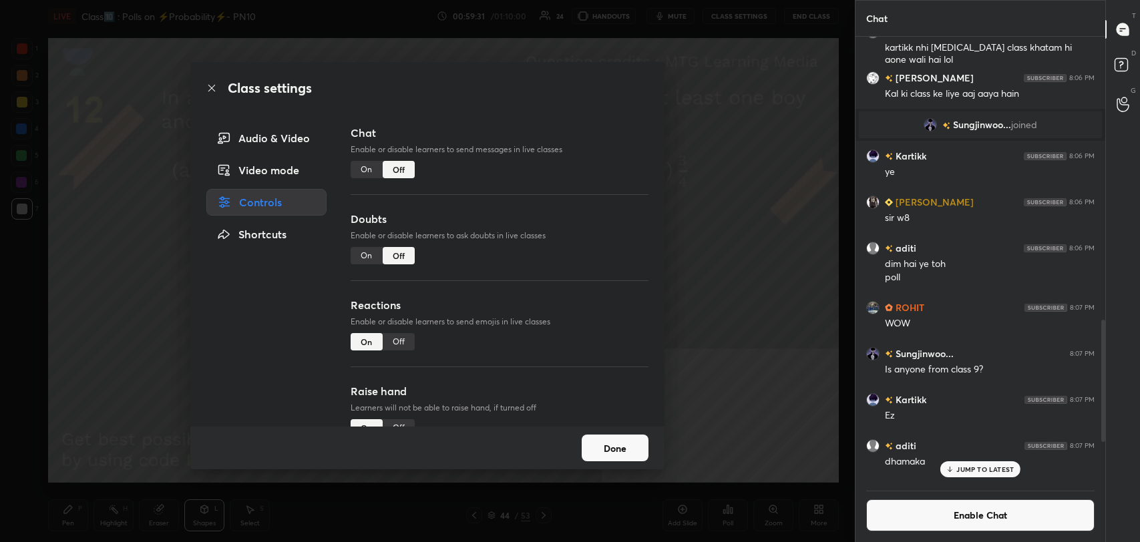
click at [210, 81] on div "Class settings" at bounding box center [427, 88] width 474 height 52
drag, startPoint x: 210, startPoint y: 87, endPoint x: 324, endPoint y: 244, distance: 193.7
click at [211, 89] on icon at bounding box center [211, 88] width 11 height 11
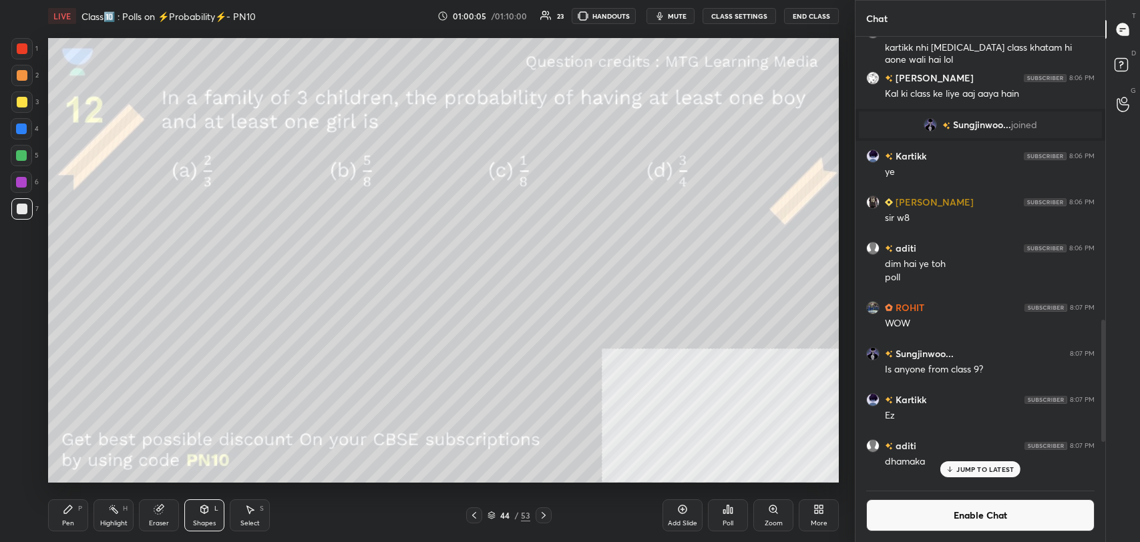
click at [23, 103] on div at bounding box center [22, 102] width 11 height 11
click at [64, 504] on icon at bounding box center [68, 509] width 11 height 11
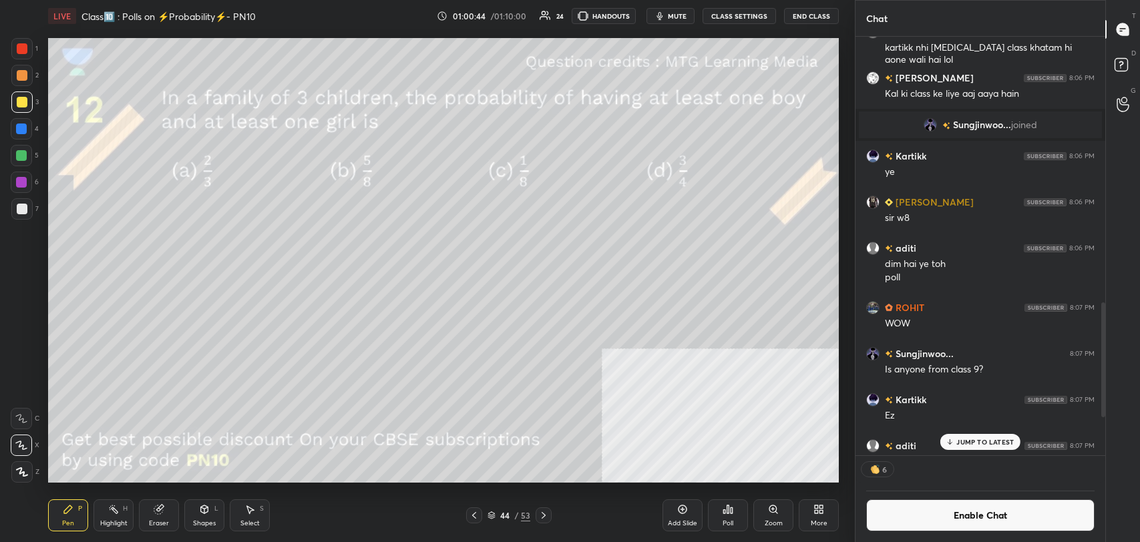
scroll to position [1430, 0]
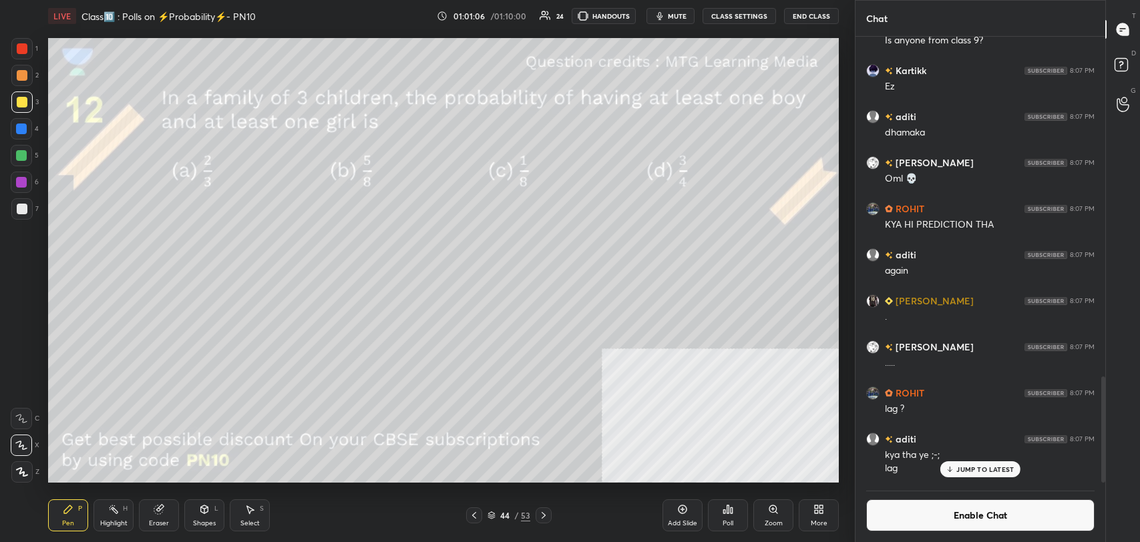
click at [109, 517] on div "Highlight H" at bounding box center [113, 515] width 40 height 32
click at [63, 517] on div "Pen P" at bounding box center [68, 515] width 40 height 32
click at [27, 203] on div at bounding box center [21, 208] width 21 height 21
click at [99, 509] on div "Highlight H" at bounding box center [113, 515] width 40 height 32
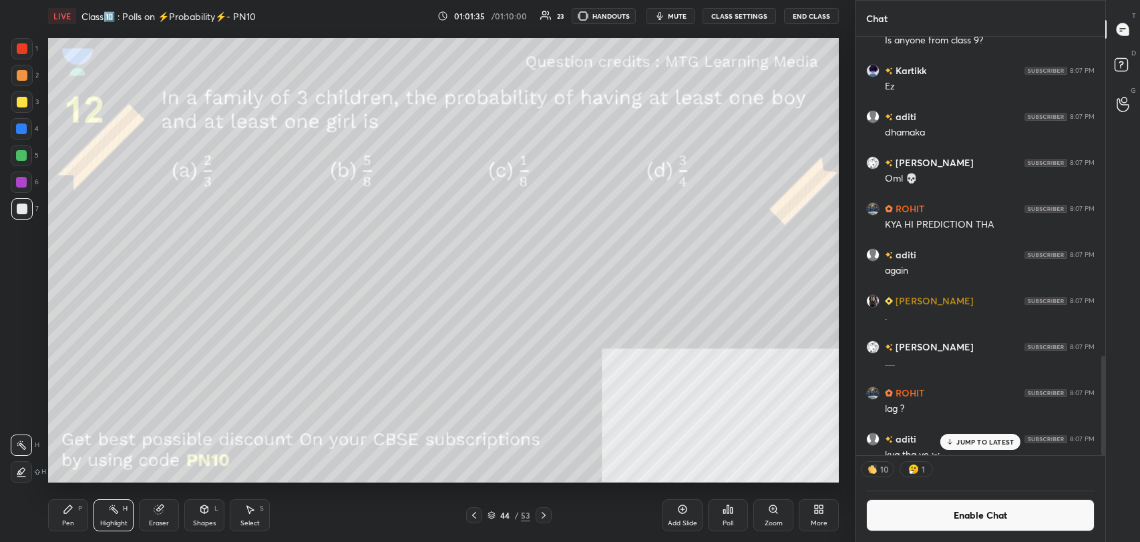
click at [28, 187] on div at bounding box center [21, 182] width 21 height 21
click at [55, 519] on div "Pen P" at bounding box center [68, 515] width 40 height 32
click at [883, 511] on button "Enable Chat" at bounding box center [980, 515] width 228 height 32
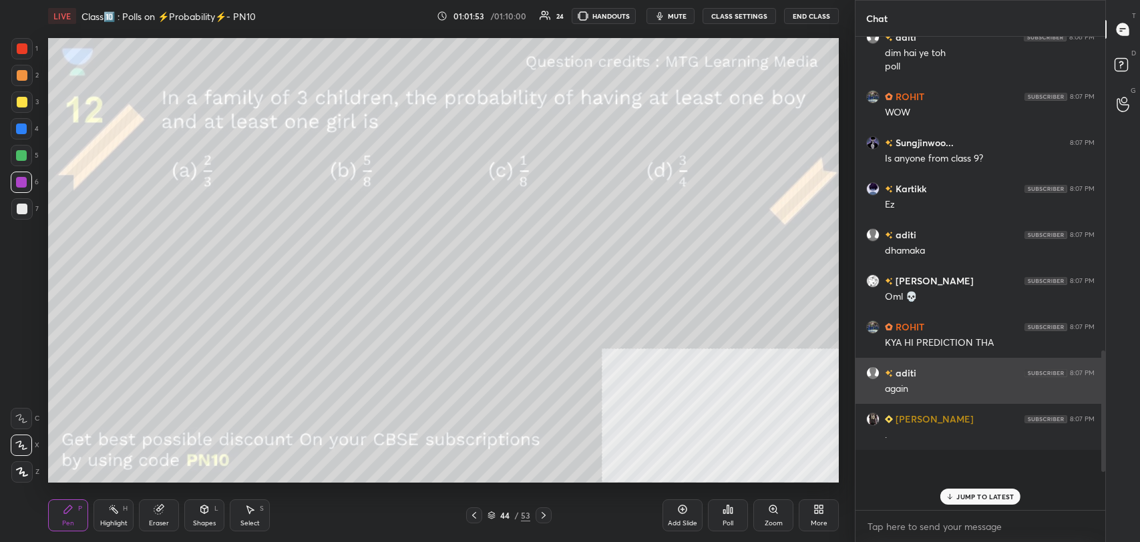
scroll to position [470, 246]
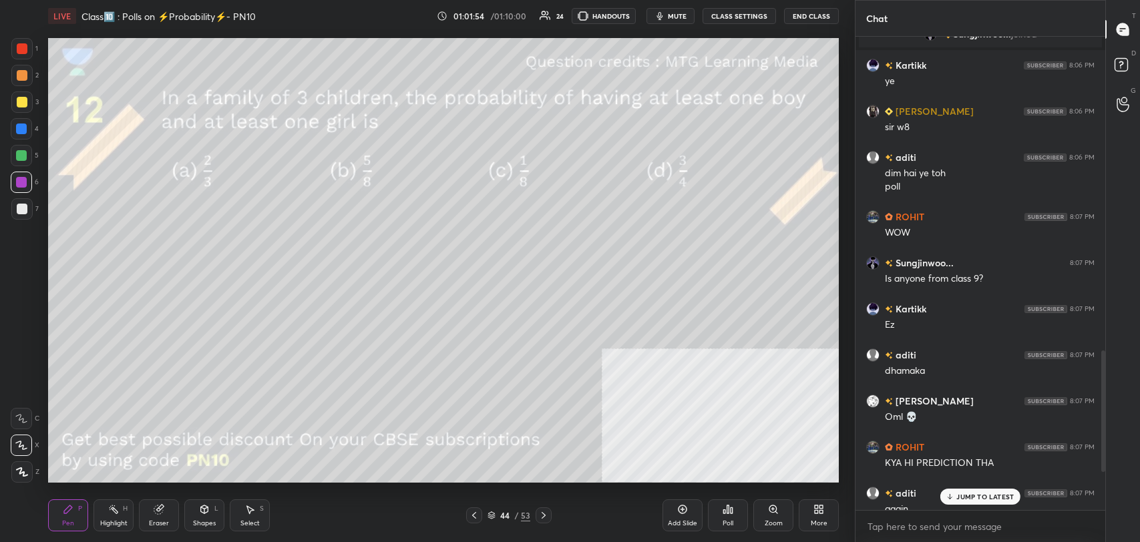
click at [963, 493] on p "JUMP TO LATEST" at bounding box center [984, 497] width 57 height 8
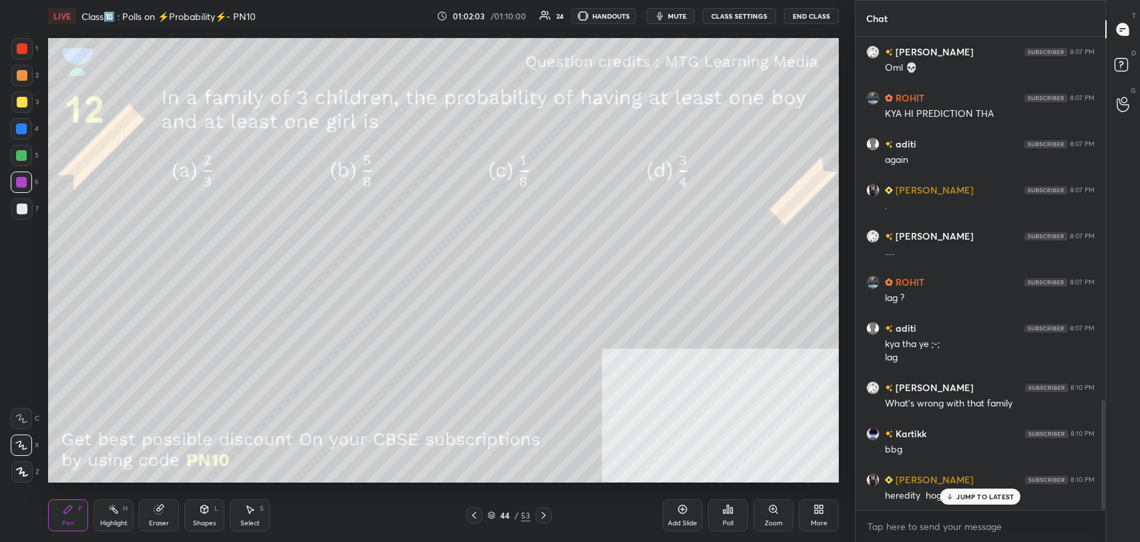
scroll to position [1561, 0]
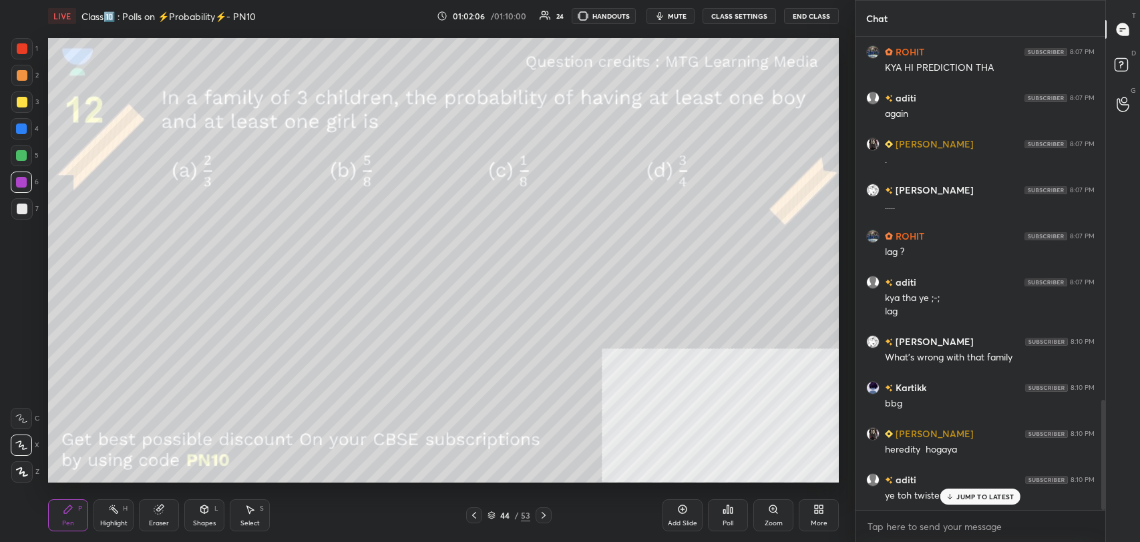
drag, startPoint x: 965, startPoint y: 503, endPoint x: 853, endPoint y: 478, distance: 115.0
click at [965, 502] on div "JUMP TO LATEST" at bounding box center [980, 497] width 80 height 16
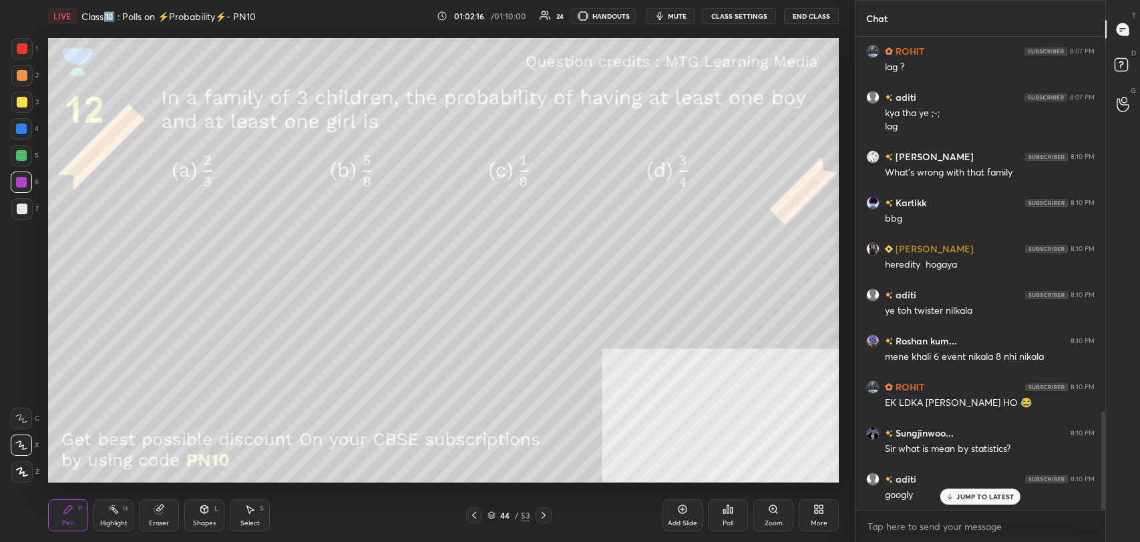
scroll to position [1791, 0]
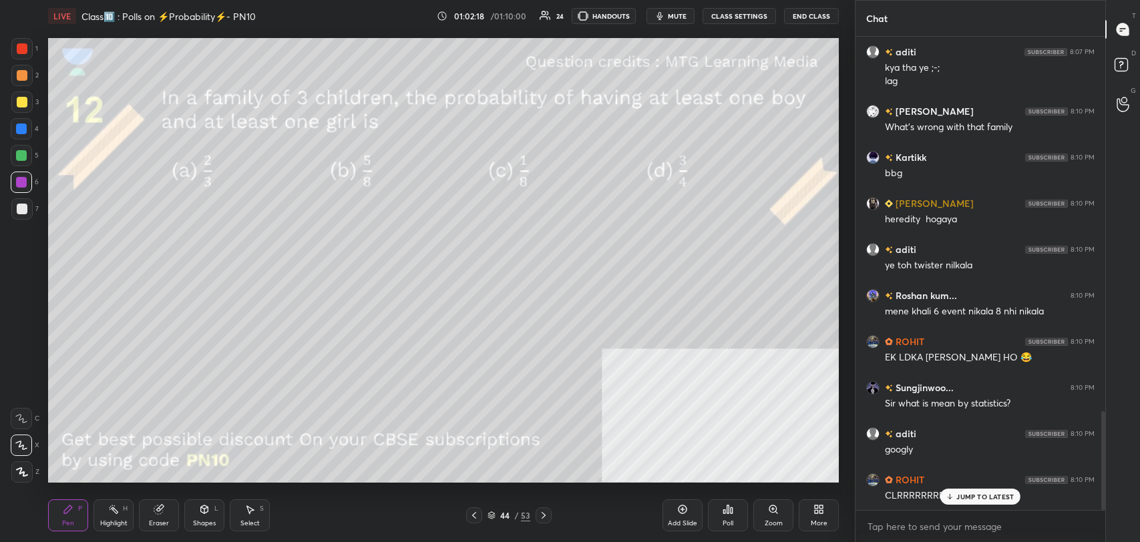
click at [988, 493] on p "JUMP TO LATEST" at bounding box center [984, 497] width 57 height 8
click at [494, 514] on icon at bounding box center [491, 513] width 7 height 3
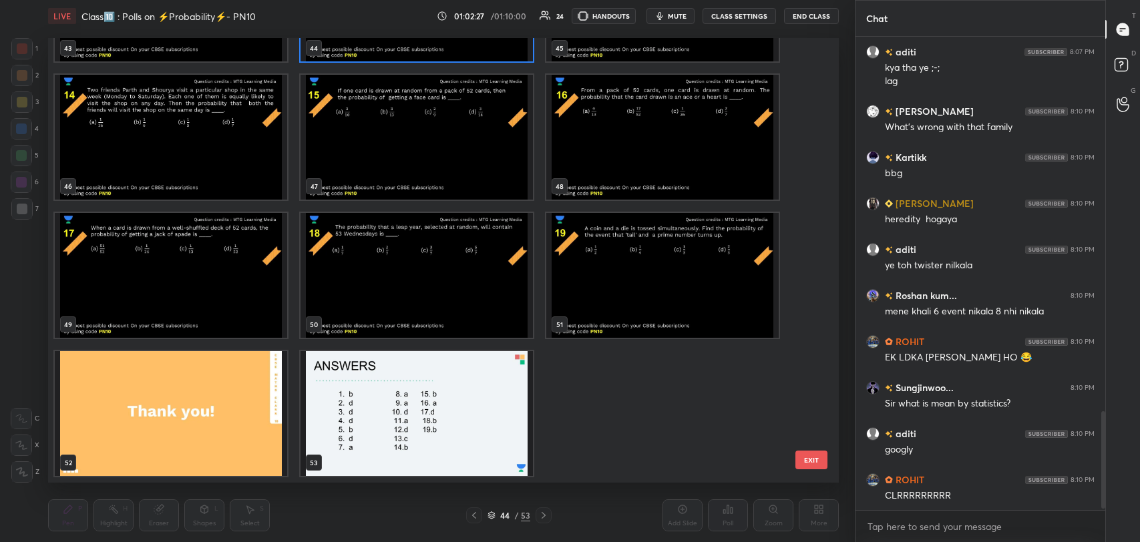
scroll to position [1837, 0]
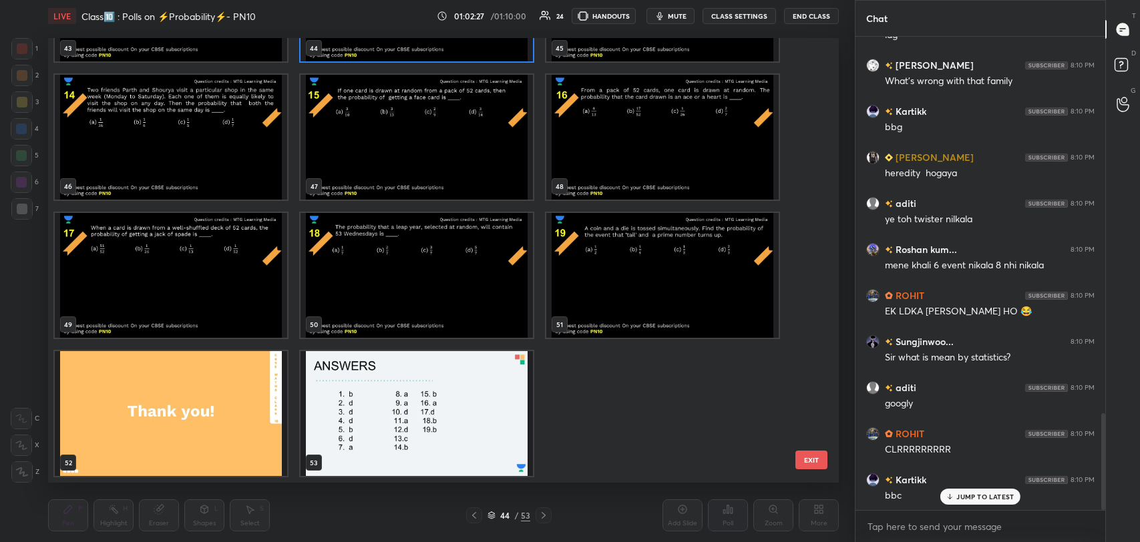
click at [228, 425] on img "grid" at bounding box center [171, 413] width 232 height 125
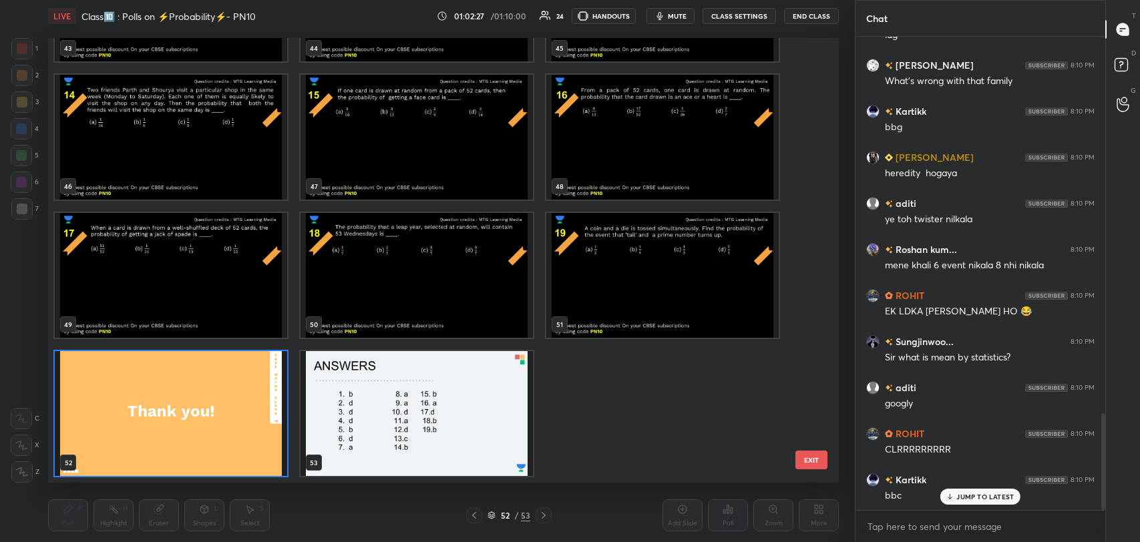
click at [228, 425] on img "grid" at bounding box center [171, 413] width 232 height 125
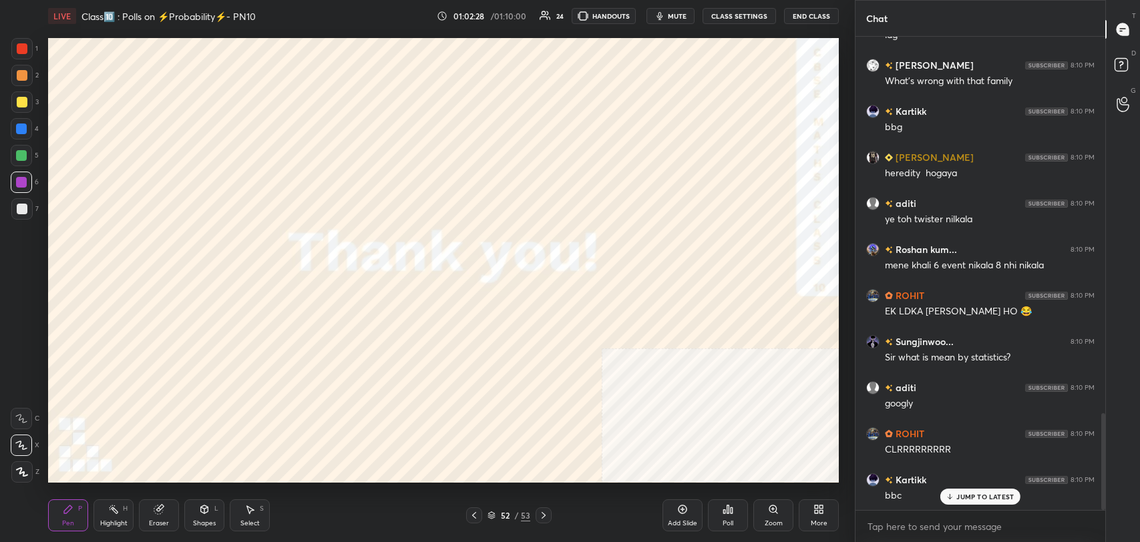
click at [725, 508] on icon at bounding box center [727, 509] width 11 height 11
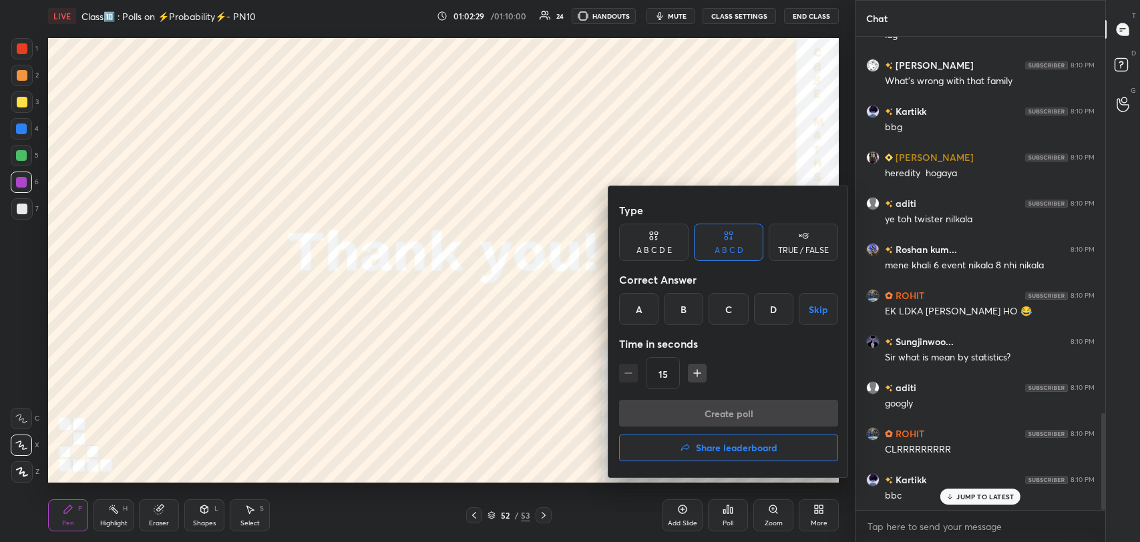
scroll to position [1884, 0]
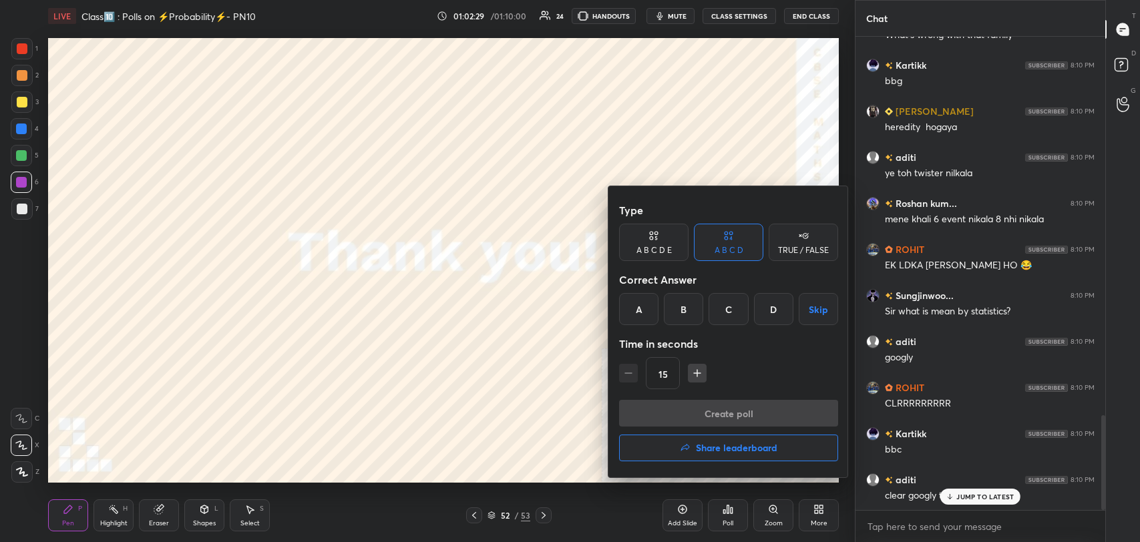
click at [744, 446] on h4 "Share leaderboard" at bounding box center [736, 447] width 81 height 9
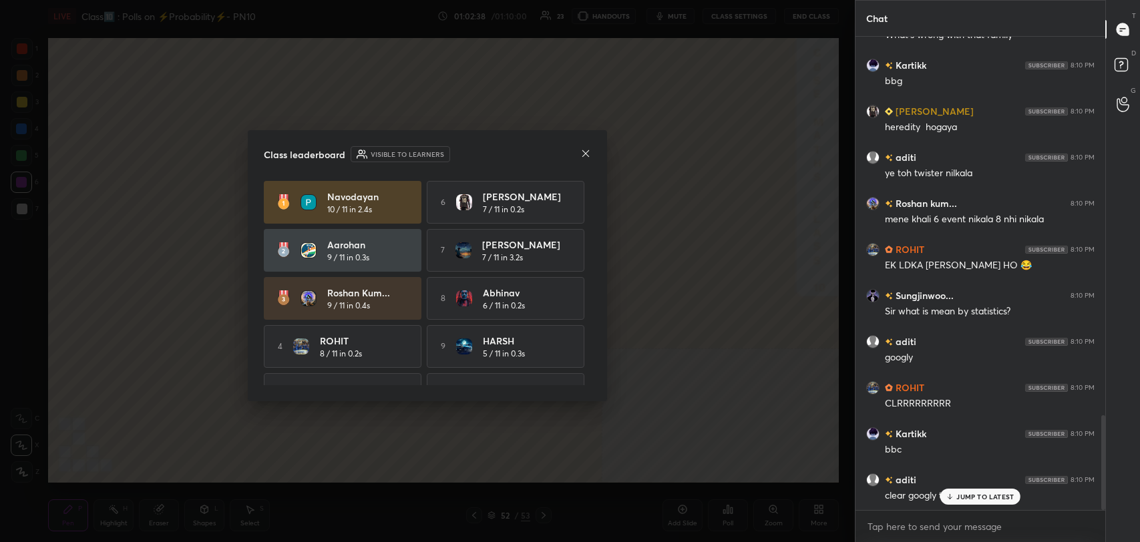
scroll to position [34, 0]
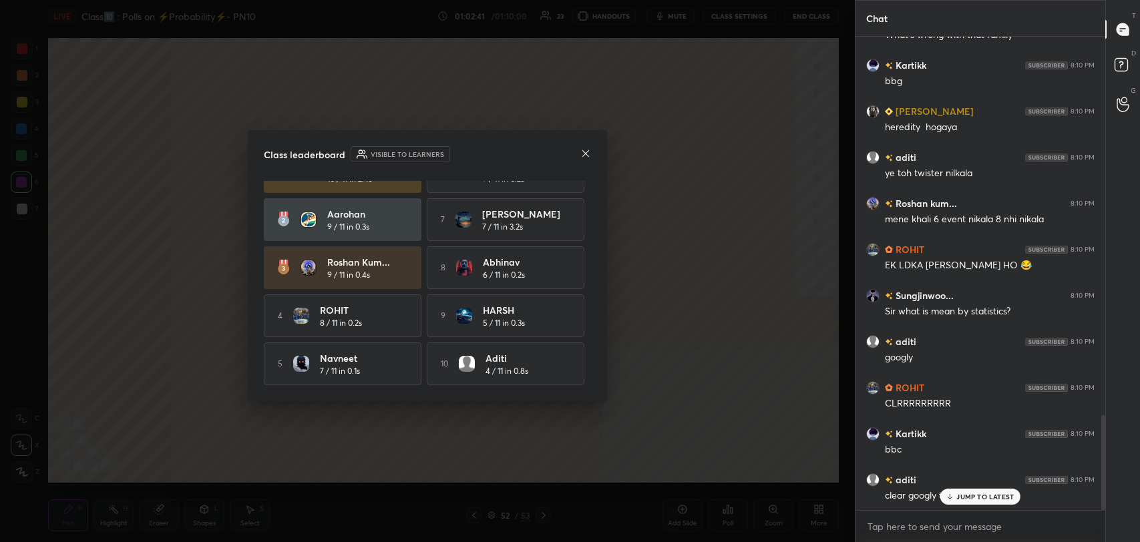
drag, startPoint x: 973, startPoint y: 499, endPoint x: 583, endPoint y: 353, distance: 416.7
click at [973, 498] on p "JUMP TO LATEST" at bounding box center [984, 497] width 57 height 8
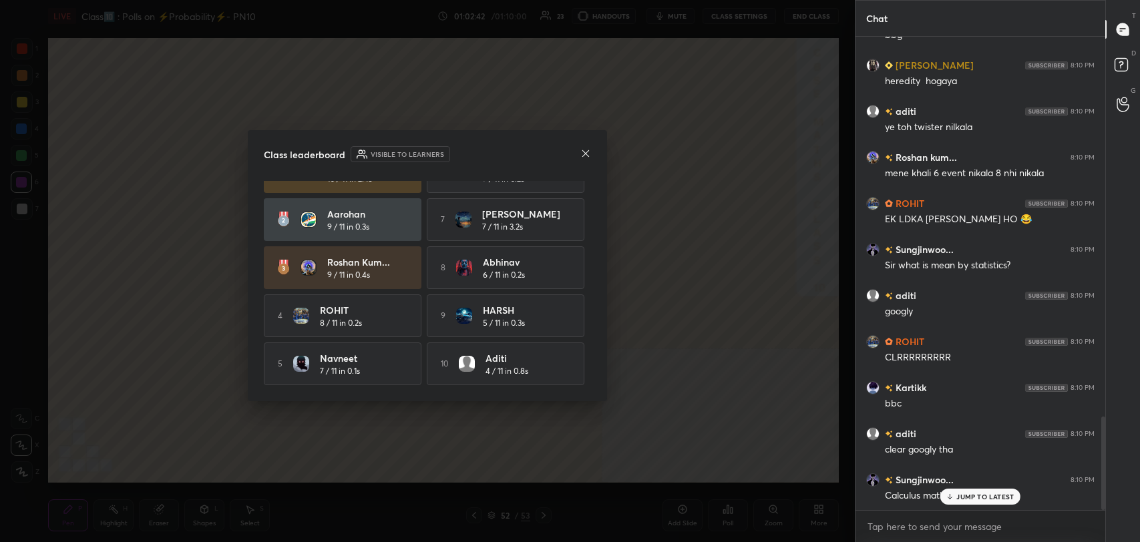
click at [581, 151] on icon at bounding box center [585, 153] width 11 height 11
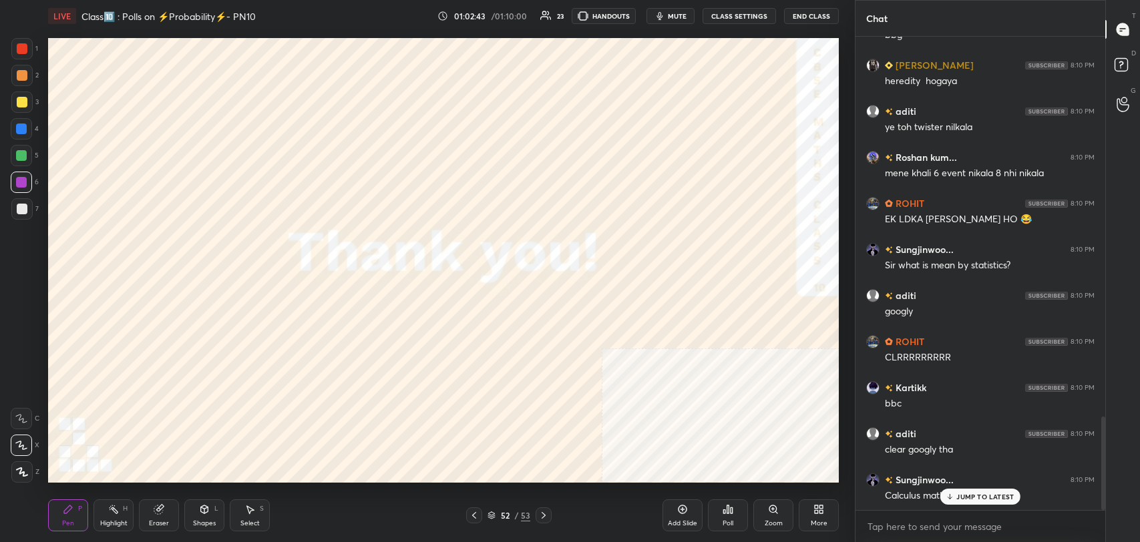
drag, startPoint x: 961, startPoint y: 494, endPoint x: 854, endPoint y: 434, distance: 122.6
click at [960, 493] on p "JUMP TO LATEST" at bounding box center [984, 497] width 57 height 8
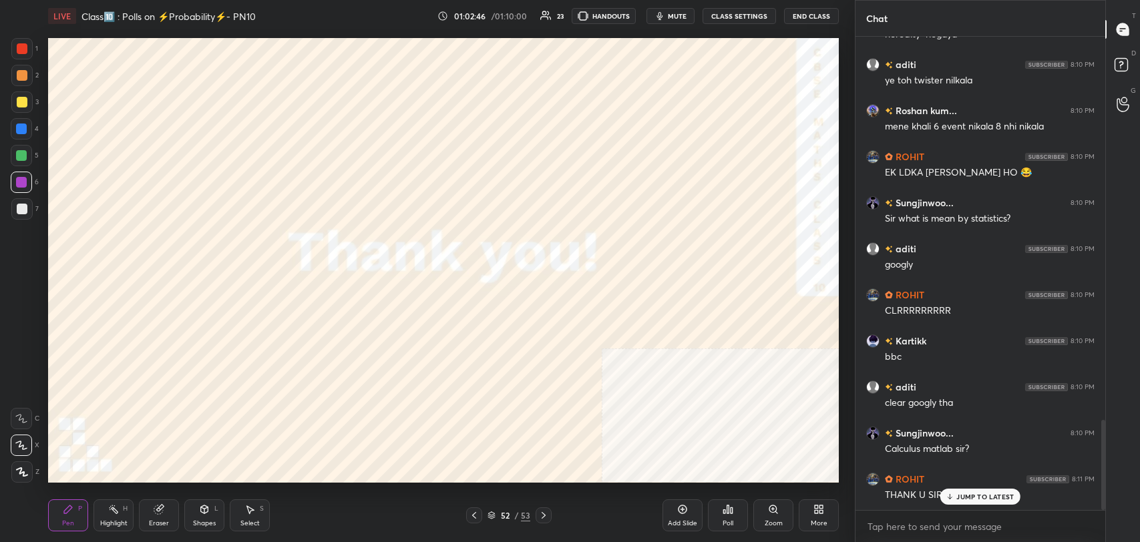
scroll to position [2022, 0]
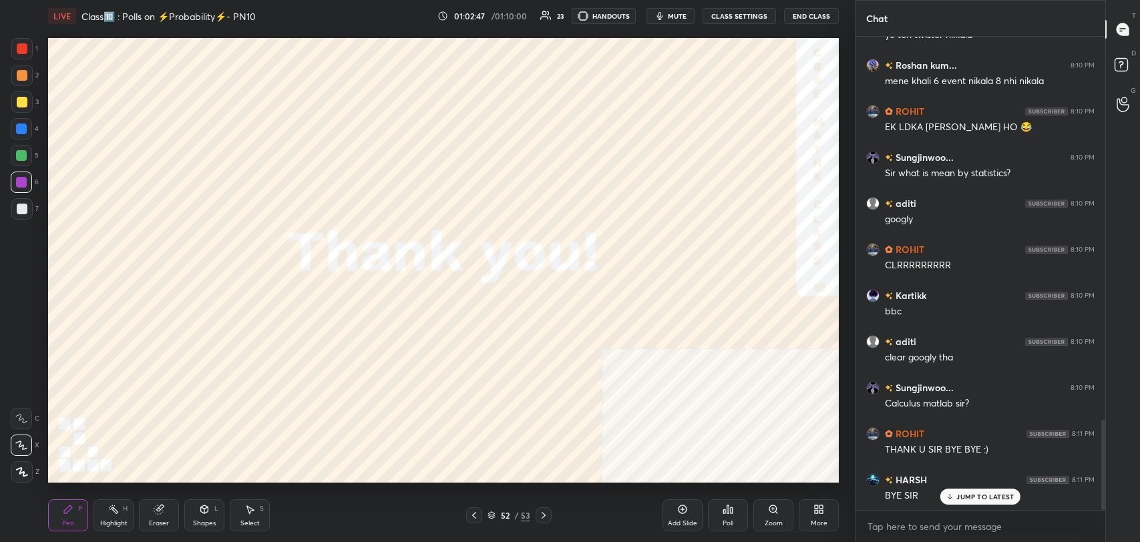
click at [810, 11] on button "End Class" at bounding box center [811, 16] width 55 height 16
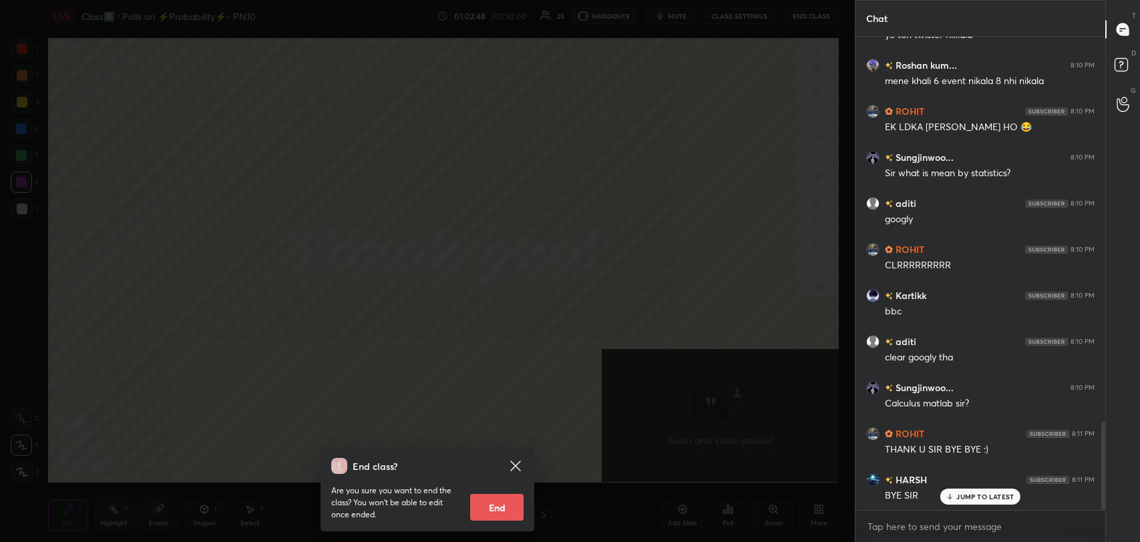
click at [476, 509] on button "End" at bounding box center [496, 507] width 53 height 27
type textarea "x"
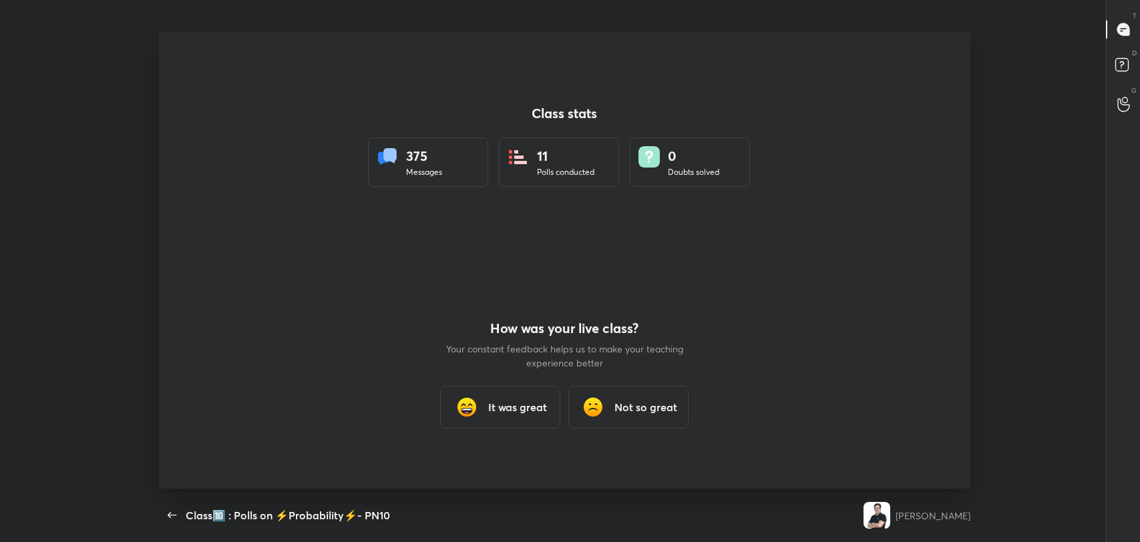
scroll to position [0, 0]
click at [508, 402] on h3 "It was great" at bounding box center [517, 407] width 59 height 16
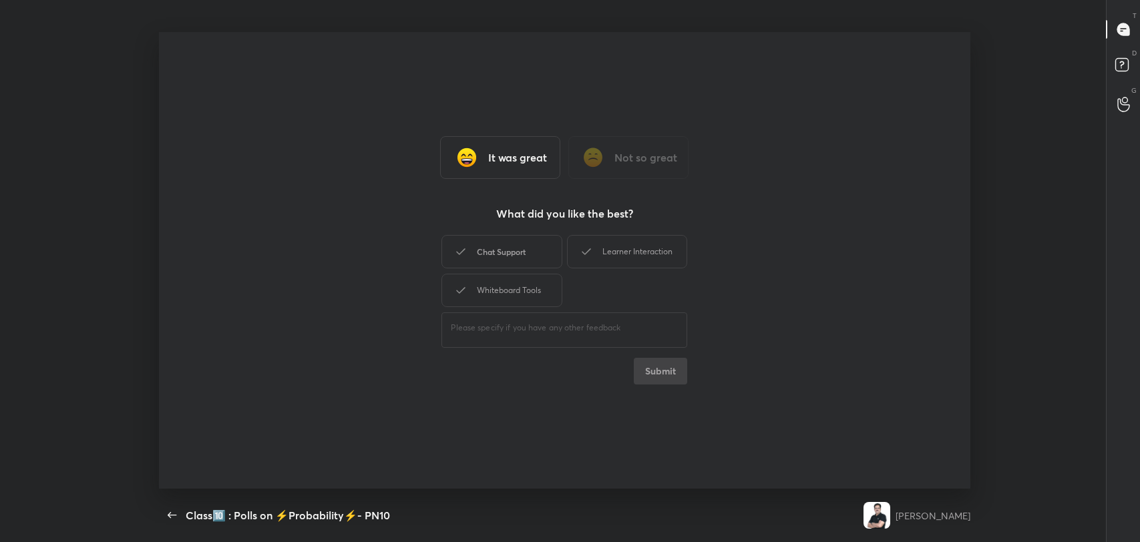
click at [499, 248] on div "Chat Support" at bounding box center [501, 251] width 120 height 33
click at [657, 252] on div "Learner Interaction" at bounding box center [627, 251] width 120 height 33
click at [440, 286] on div "It was great Not so great What did you like the best? Chat Support Learner Inte…" at bounding box center [564, 260] width 811 height 457
click at [509, 291] on div "Whiteboard Tools" at bounding box center [501, 290] width 120 height 33
click at [650, 370] on button "Submit" at bounding box center [660, 371] width 53 height 27
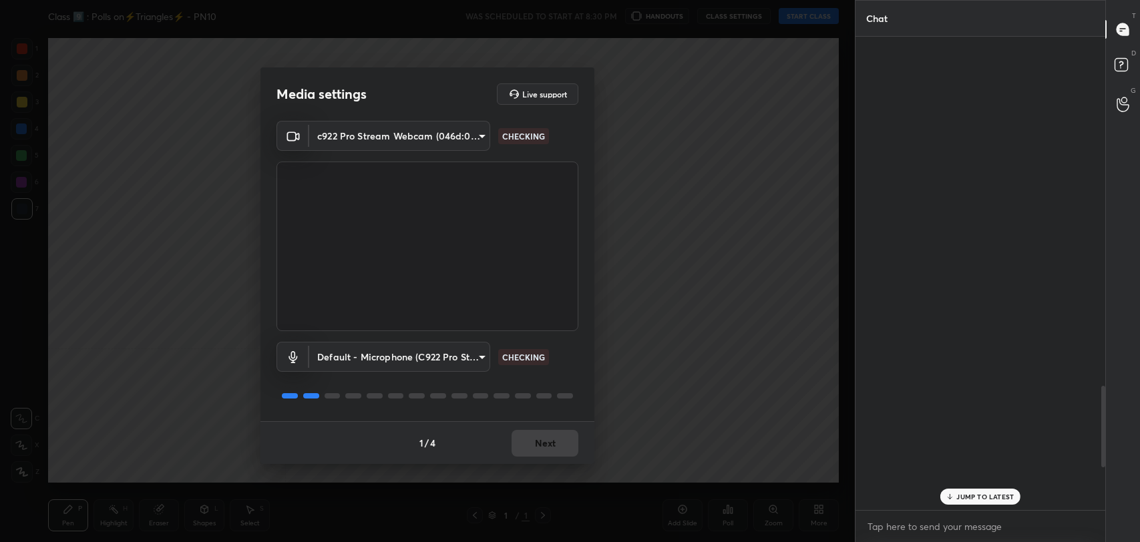
scroll to position [1538, 0]
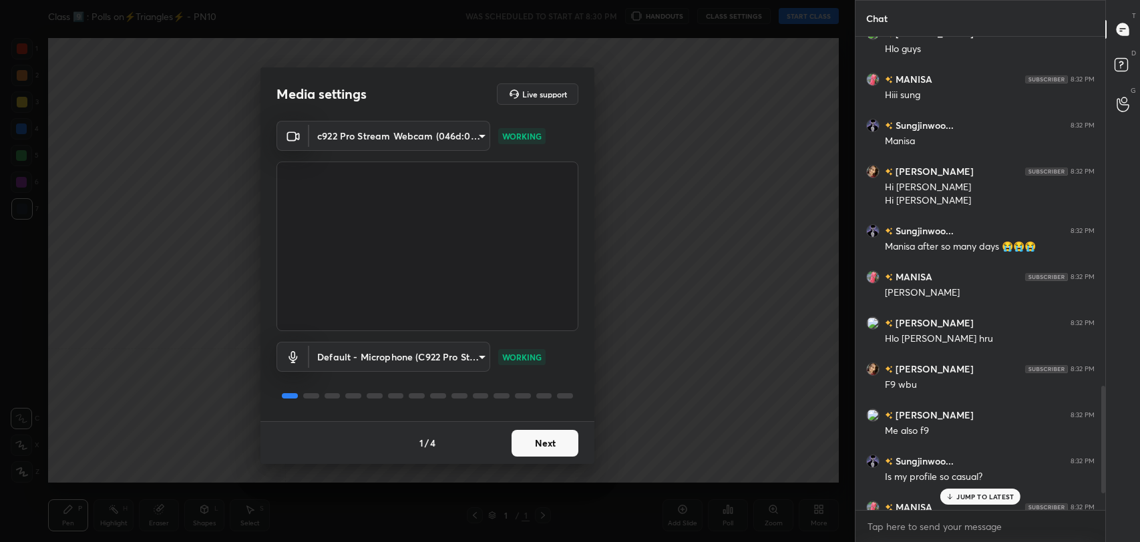
click at [554, 441] on button "Next" at bounding box center [544, 443] width 67 height 27
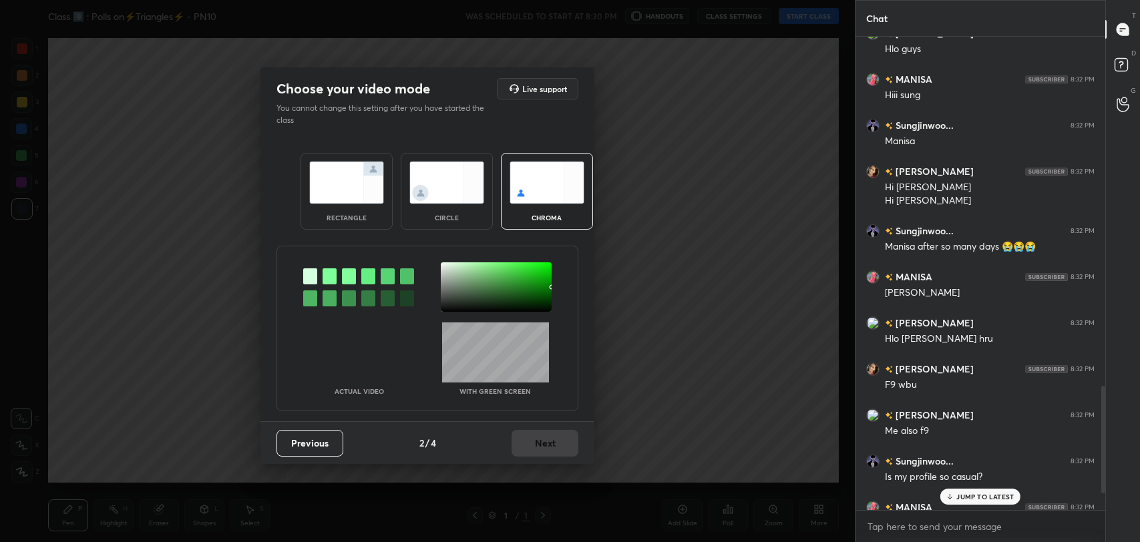
click at [331, 274] on div at bounding box center [329, 276] width 14 height 16
click at [443, 266] on div at bounding box center [496, 286] width 111 height 49
click at [328, 278] on div at bounding box center [329, 276] width 14 height 16
click at [445, 265] on div at bounding box center [496, 286] width 111 height 49
click at [547, 445] on button "Next" at bounding box center [544, 443] width 67 height 27
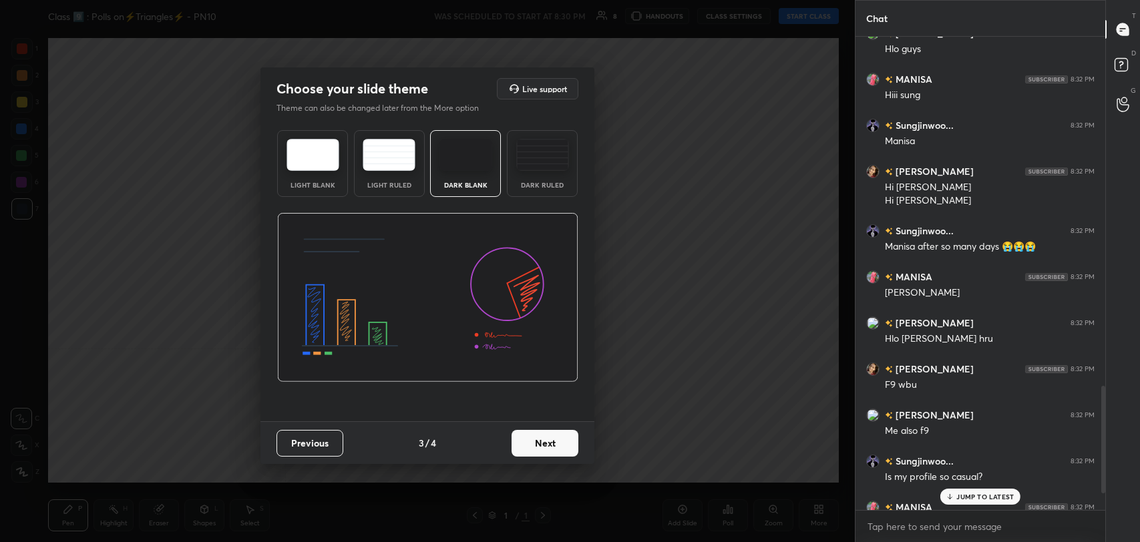
click at [557, 445] on button "Next" at bounding box center [544, 443] width 67 height 27
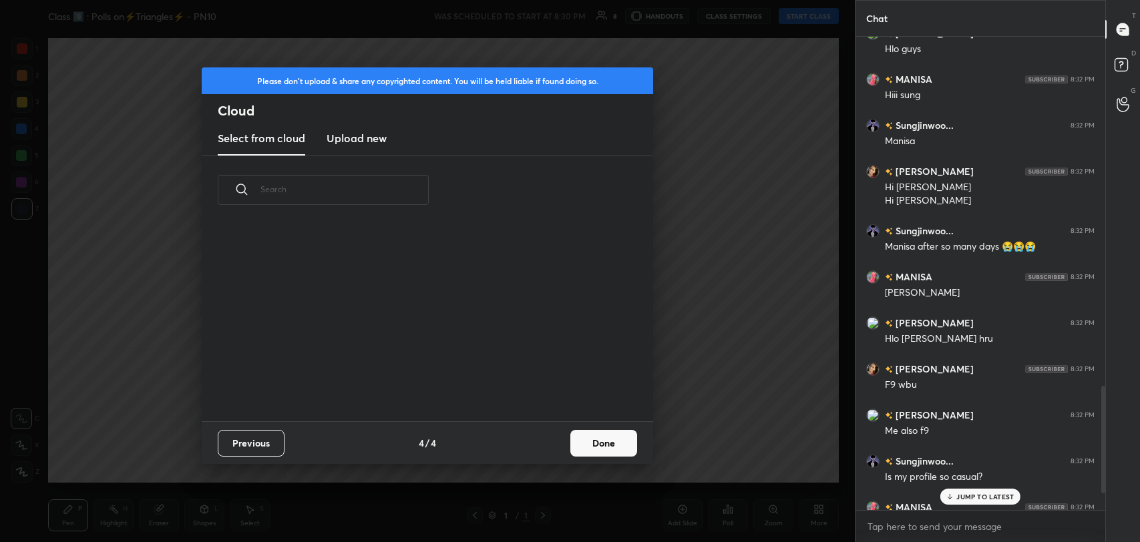
click at [626, 445] on button "Done" at bounding box center [603, 443] width 67 height 27
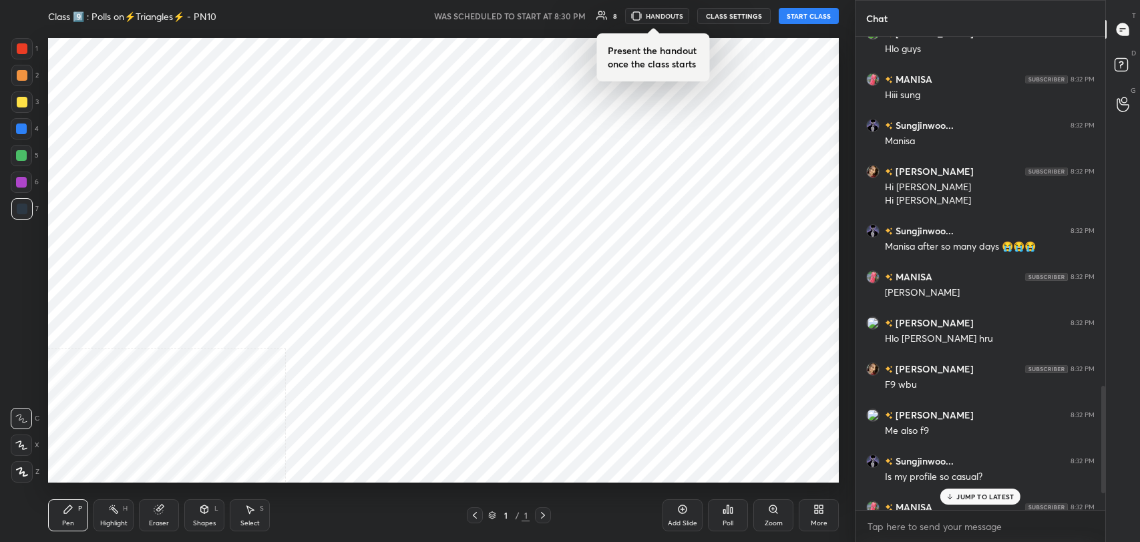
scroll to position [198, 428]
click at [799, 12] on button "START CLASS" at bounding box center [809, 16] width 60 height 16
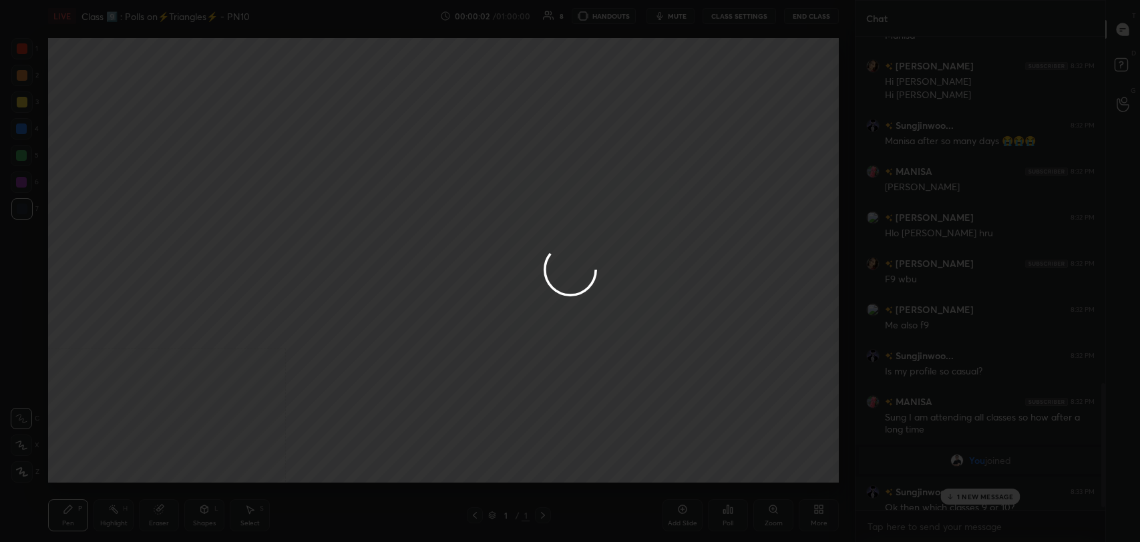
scroll to position [1389, 0]
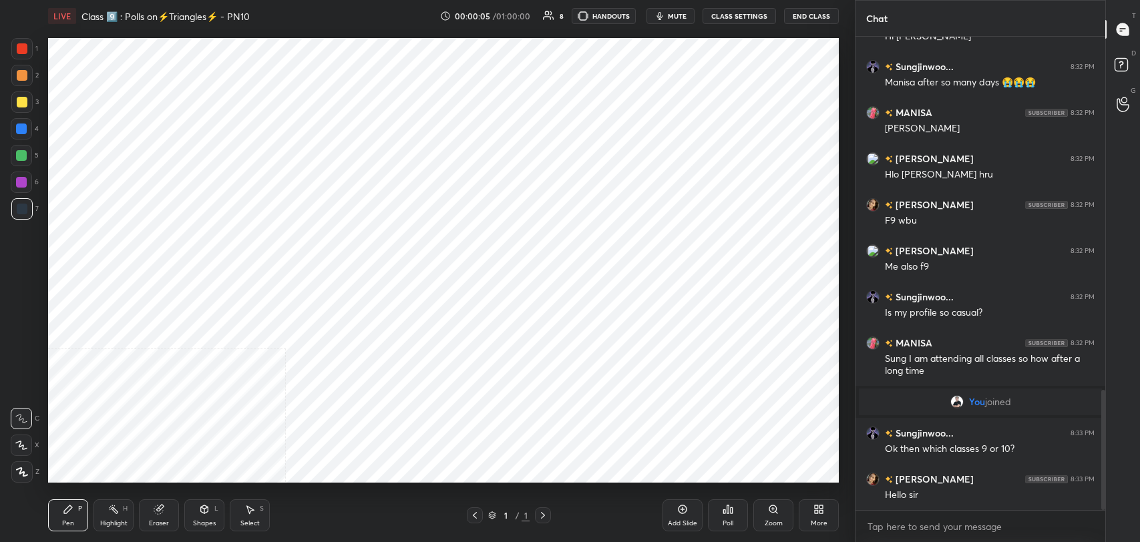
click at [682, 511] on icon at bounding box center [682, 509] width 11 height 11
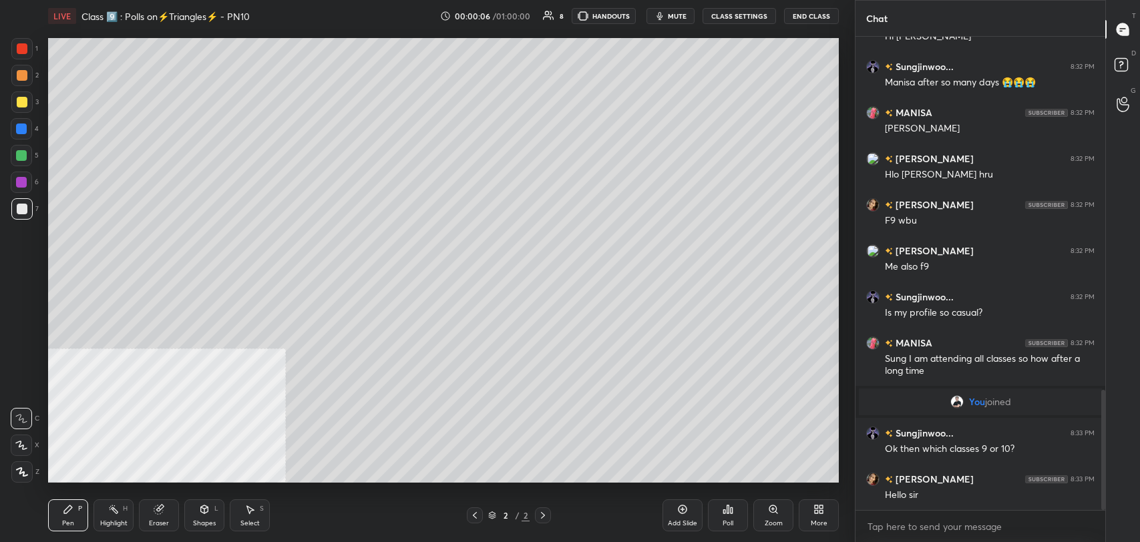
click at [21, 442] on icon at bounding box center [21, 445] width 11 height 8
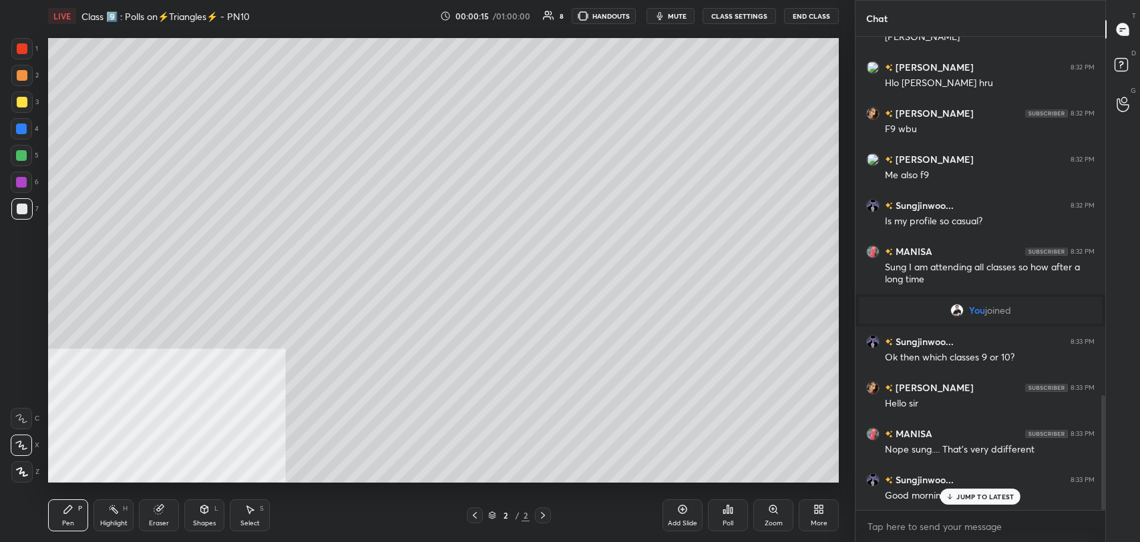
scroll to position [1527, 0]
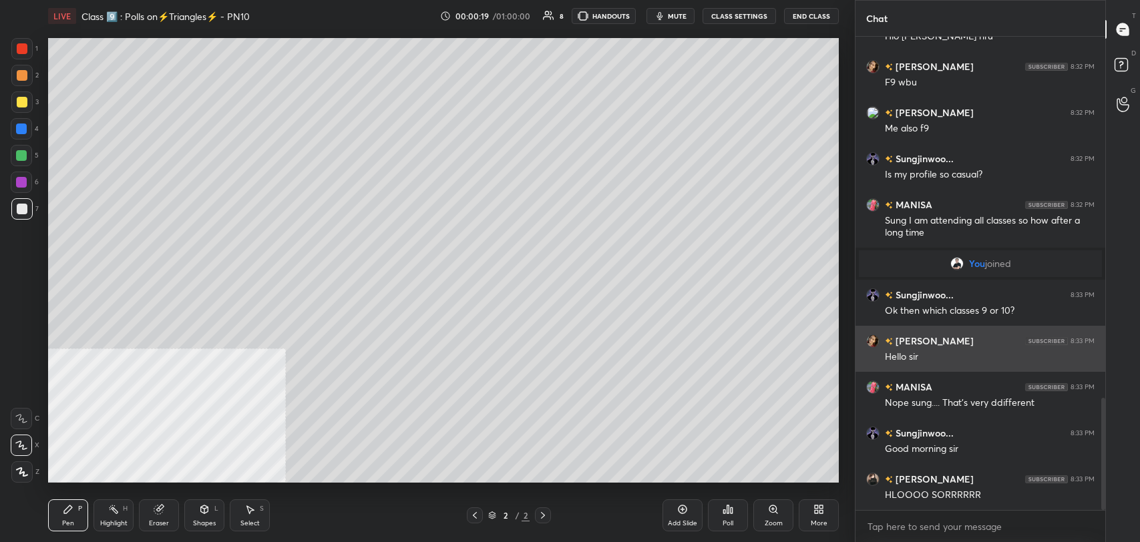
click at [935, 353] on div "Hello sir" at bounding box center [990, 357] width 210 height 13
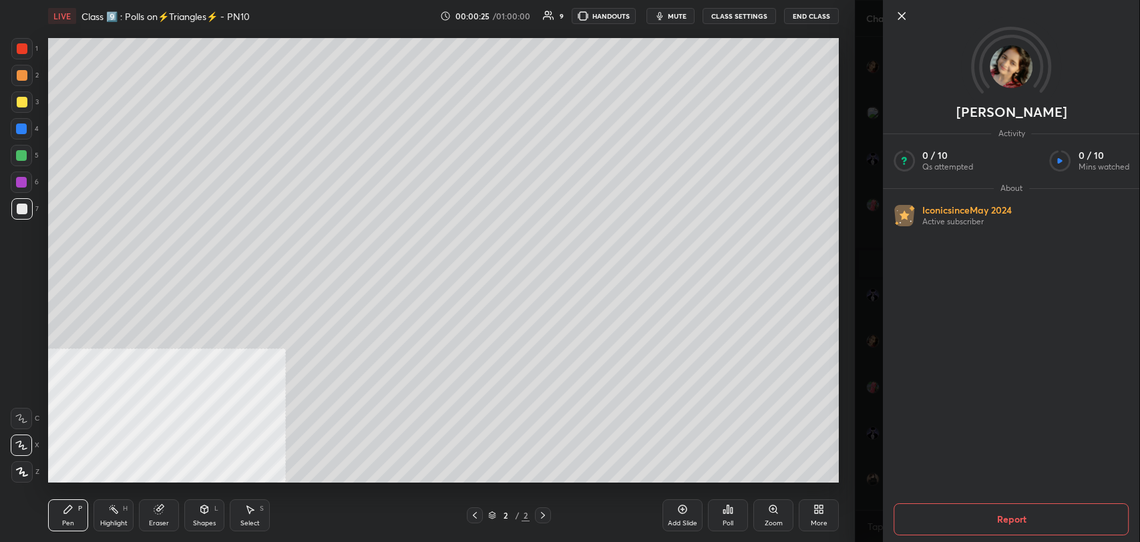
click at [901, 17] on icon at bounding box center [901, 16] width 7 height 7
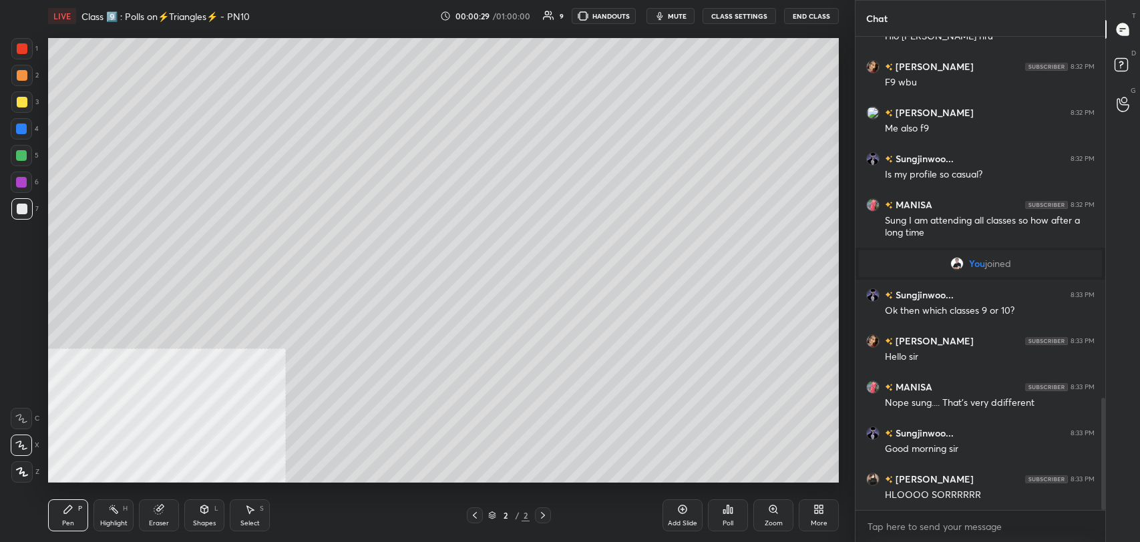
scroll to position [1572, 0]
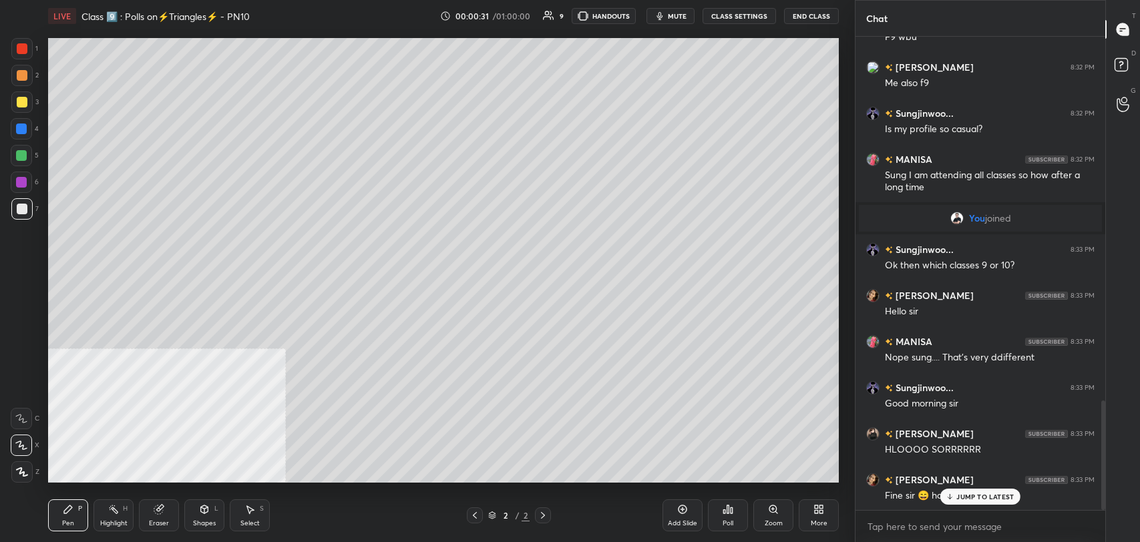
click at [967, 493] on p "JUMP TO LATEST" at bounding box center [984, 497] width 57 height 8
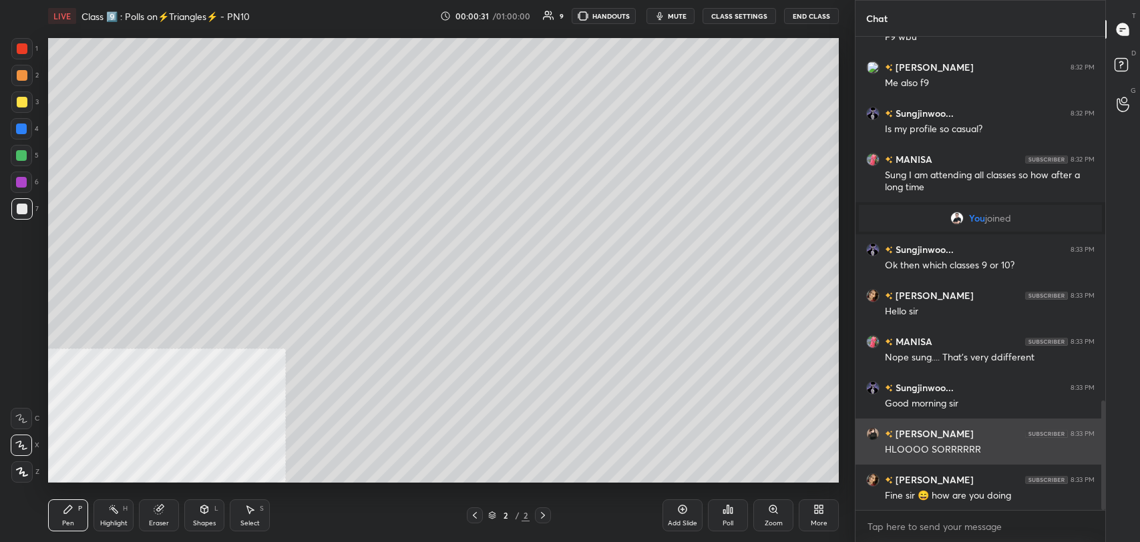
scroll to position [1618, 0]
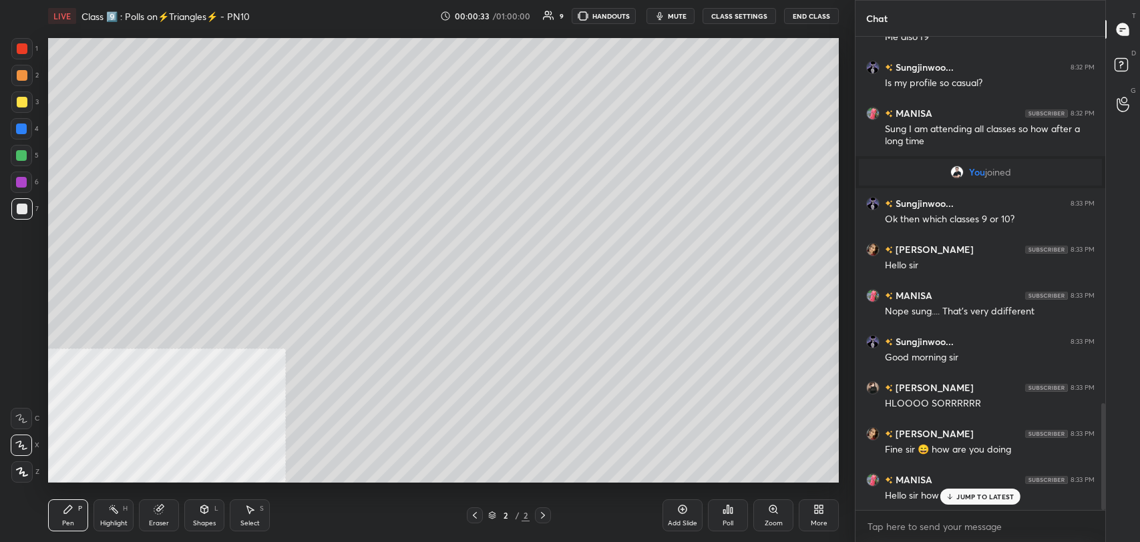
click at [980, 499] on p "JUMP TO LATEST" at bounding box center [984, 497] width 57 height 8
click at [821, 515] on div "More" at bounding box center [819, 515] width 40 height 32
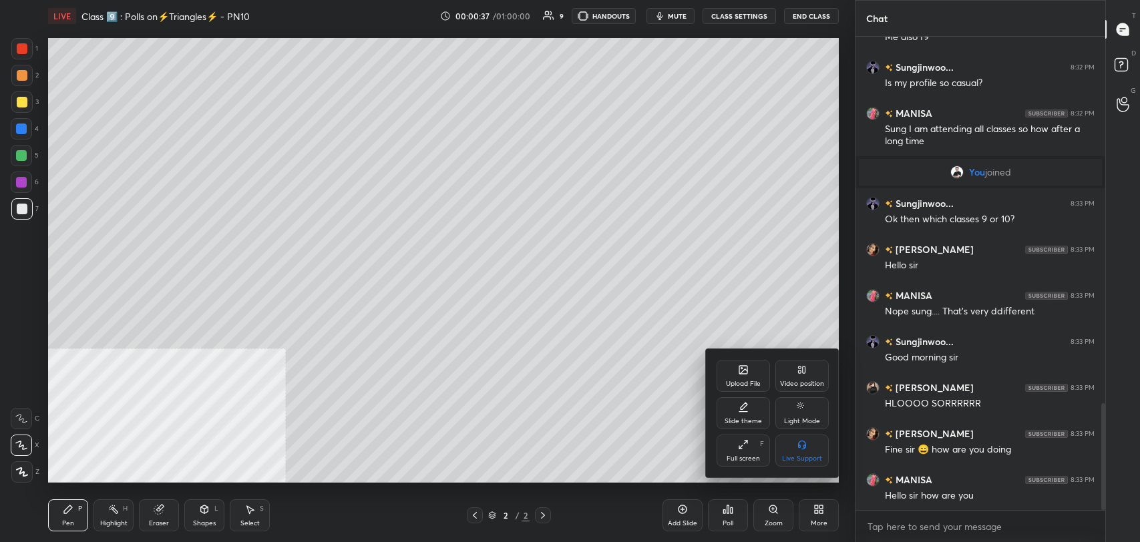
click at [750, 367] on div "Upload File" at bounding box center [742, 376] width 53 height 32
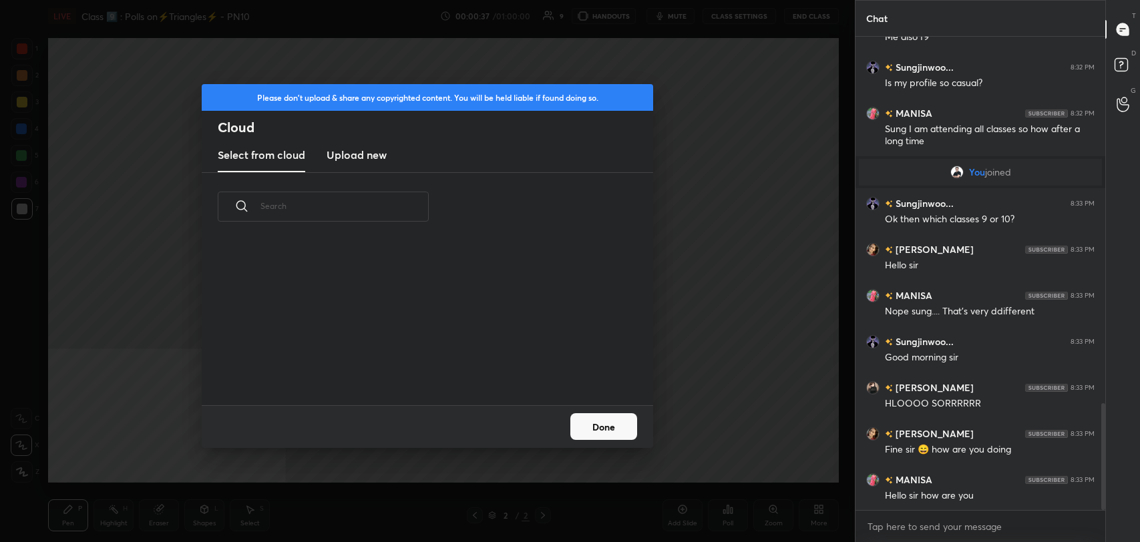
scroll to position [165, 428]
click at [365, 160] on h3 "Upload new" at bounding box center [356, 155] width 60 height 16
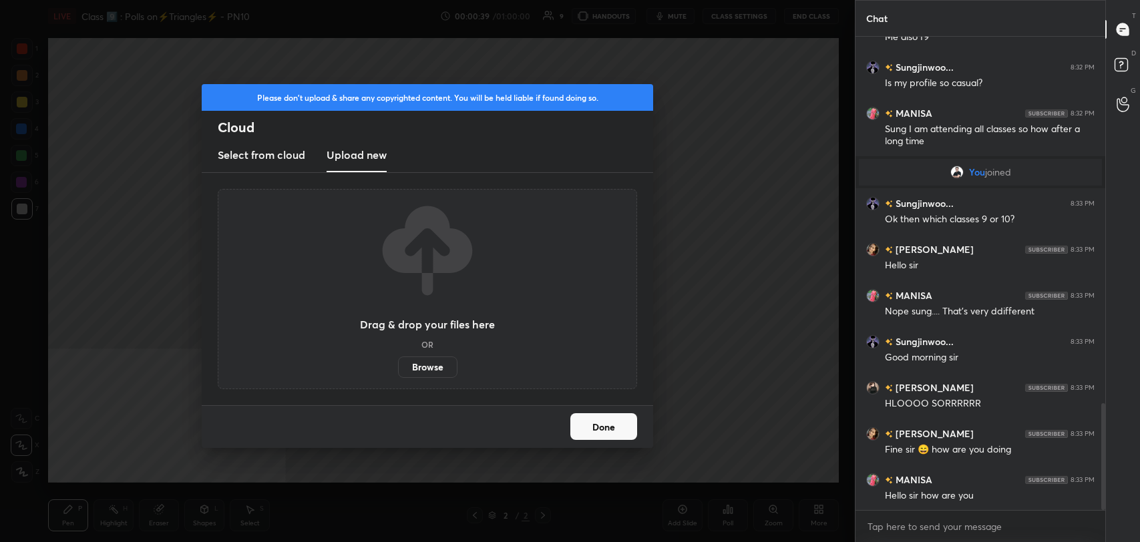
click at [427, 371] on label "Browse" at bounding box center [427, 367] width 59 height 21
click at [398, 371] on input "Browse" at bounding box center [398, 367] width 0 height 21
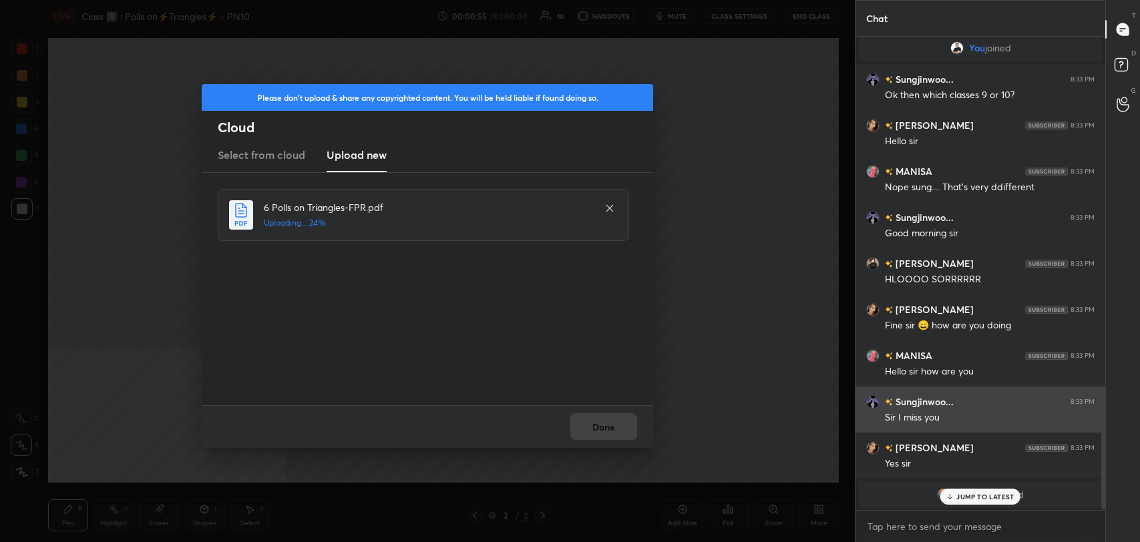
scroll to position [1743, 0]
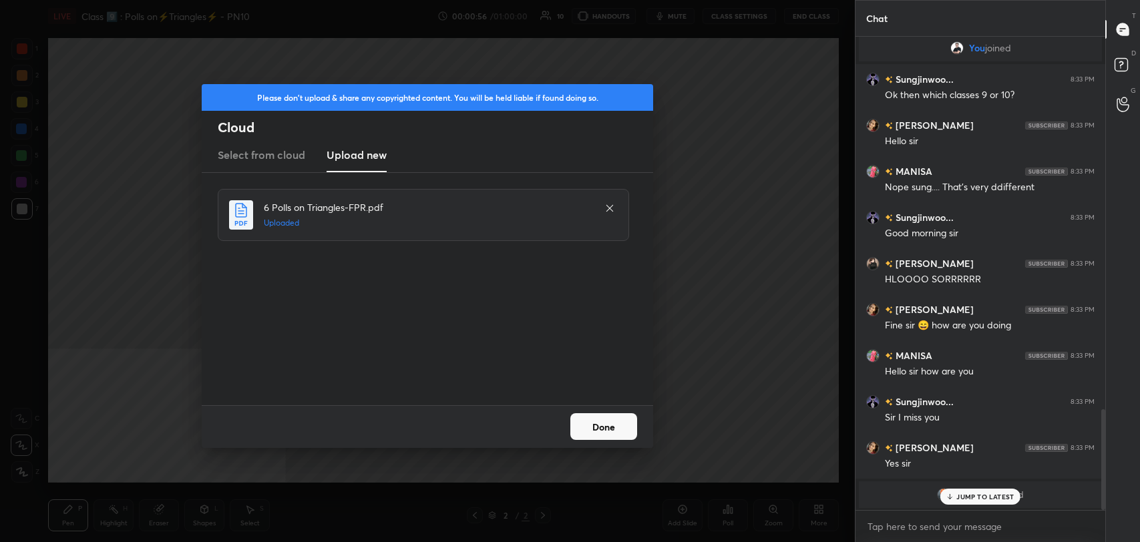
click at [988, 494] on p "JUMP TO LATEST" at bounding box center [984, 497] width 57 height 8
click at [604, 431] on button "Done" at bounding box center [603, 426] width 67 height 27
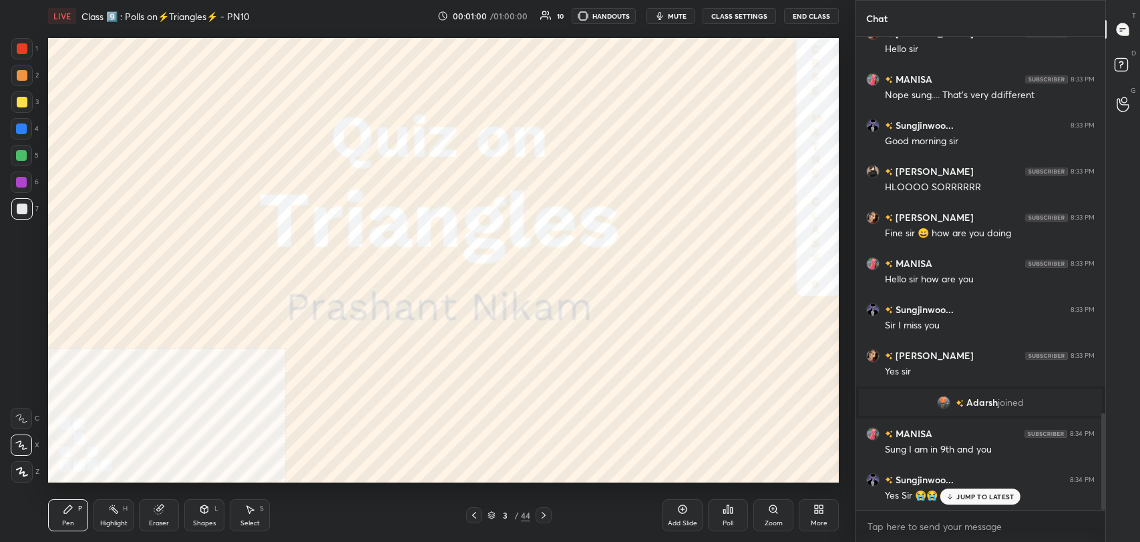
scroll to position [1881, 0]
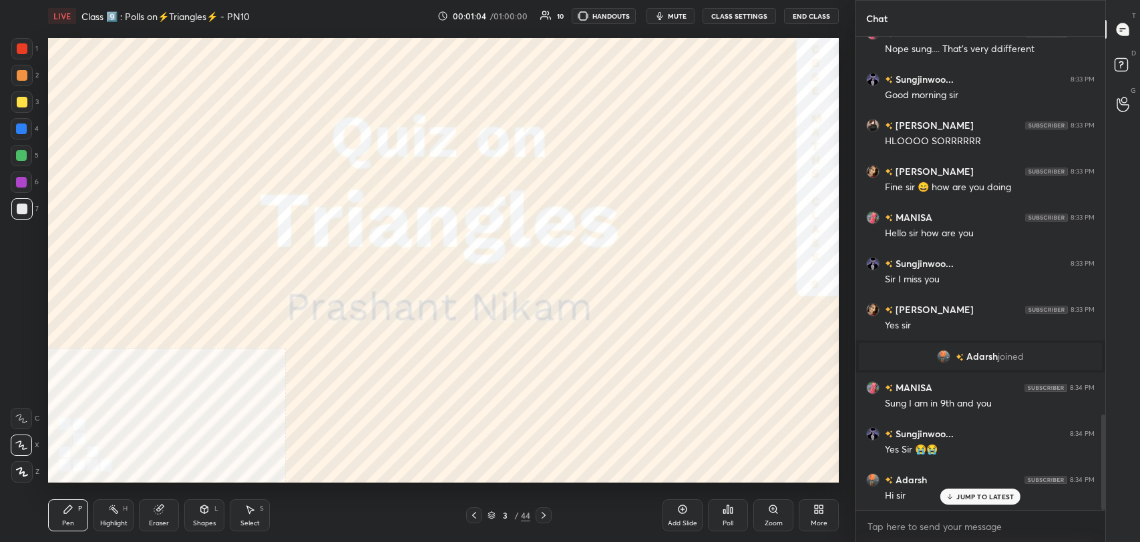
click at [986, 496] on p "JUMP TO LATEST" at bounding box center [984, 497] width 57 height 8
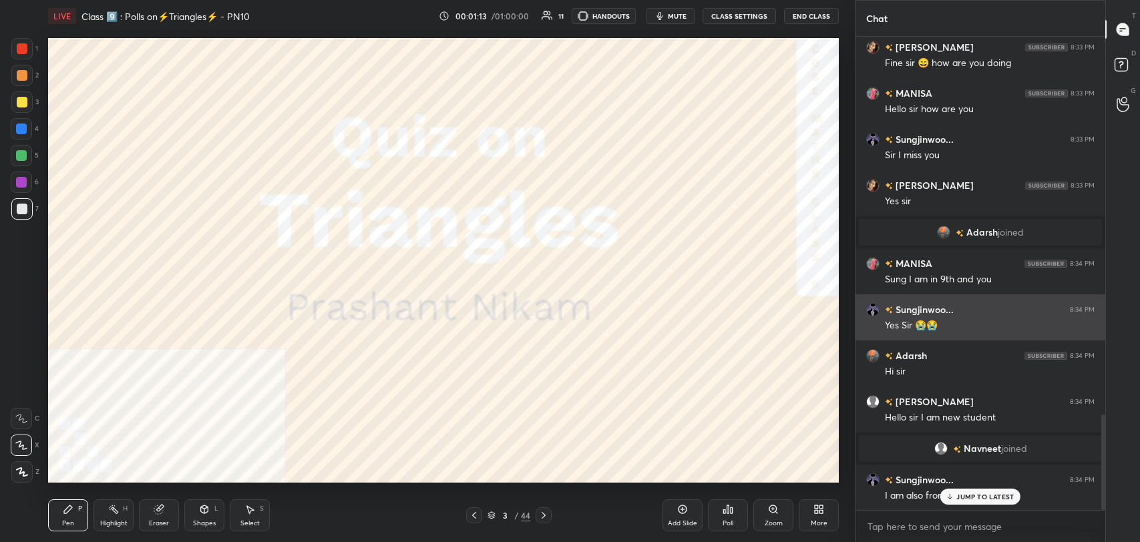
scroll to position [1902, 0]
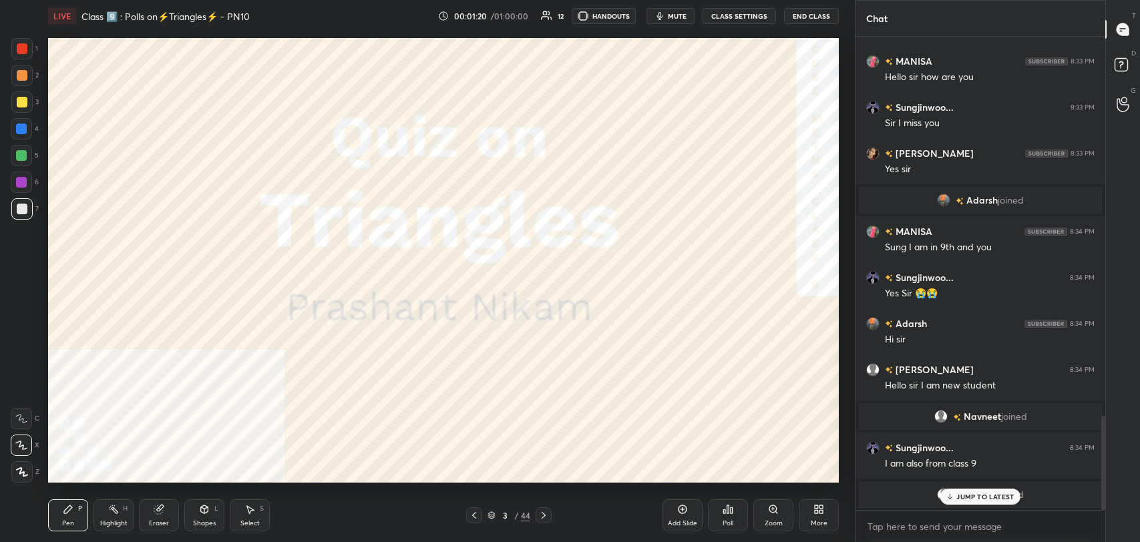
click at [963, 504] on div "[PERSON_NAME] joined" at bounding box center [980, 494] width 243 height 27
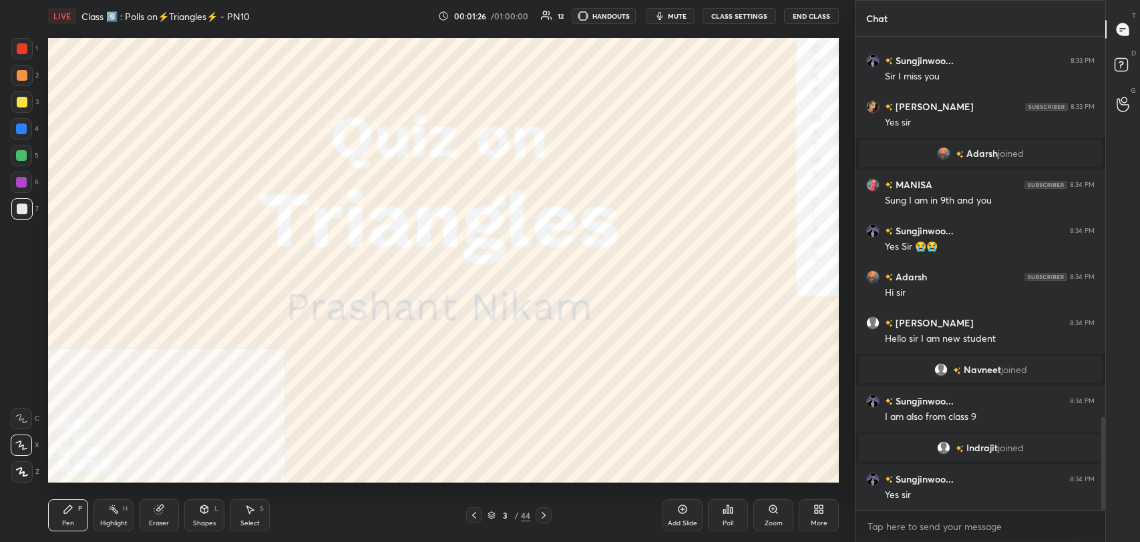
click at [543, 518] on icon at bounding box center [543, 515] width 11 height 11
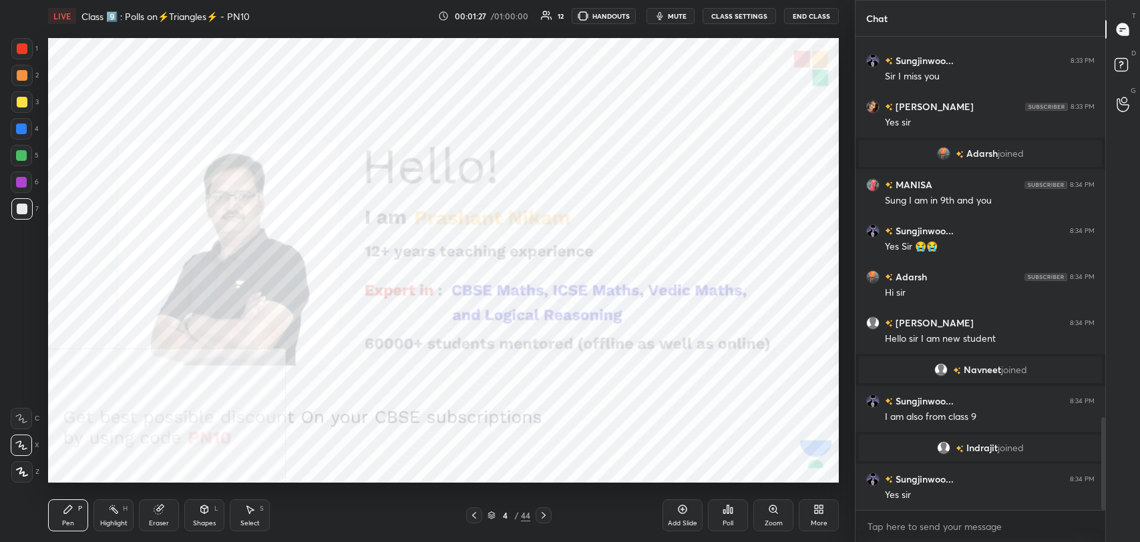
click at [813, 517] on div "More" at bounding box center [819, 515] width 40 height 32
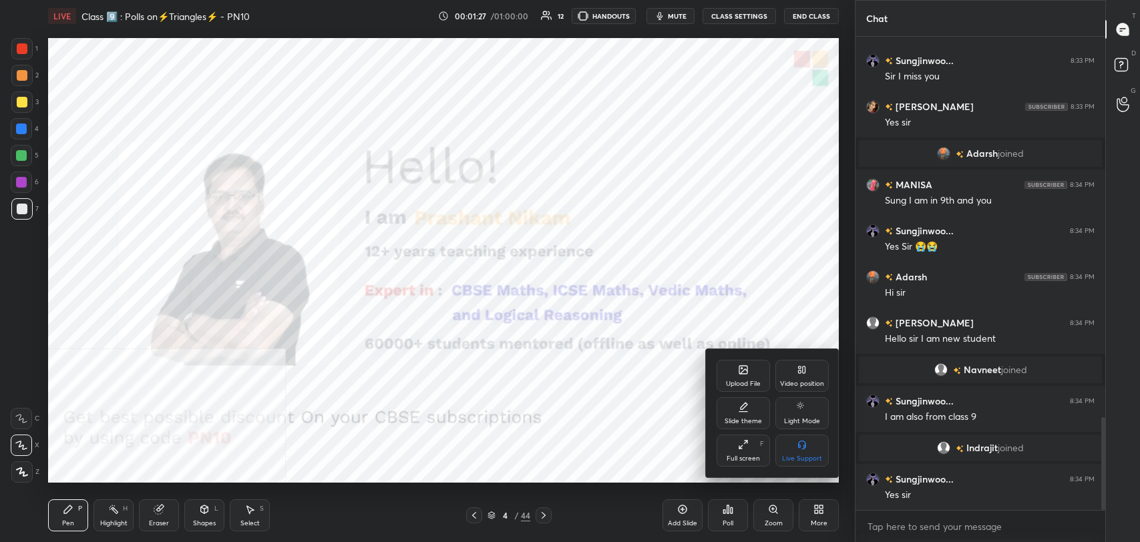
click at [807, 369] on icon at bounding box center [802, 370] width 11 height 11
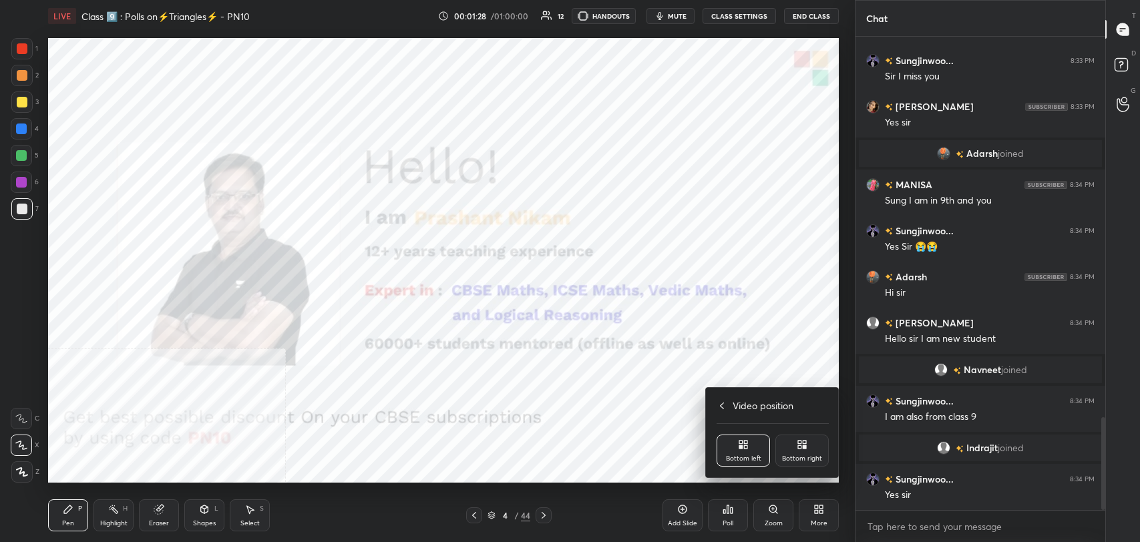
click at [807, 447] on div "Bottom right" at bounding box center [801, 451] width 53 height 32
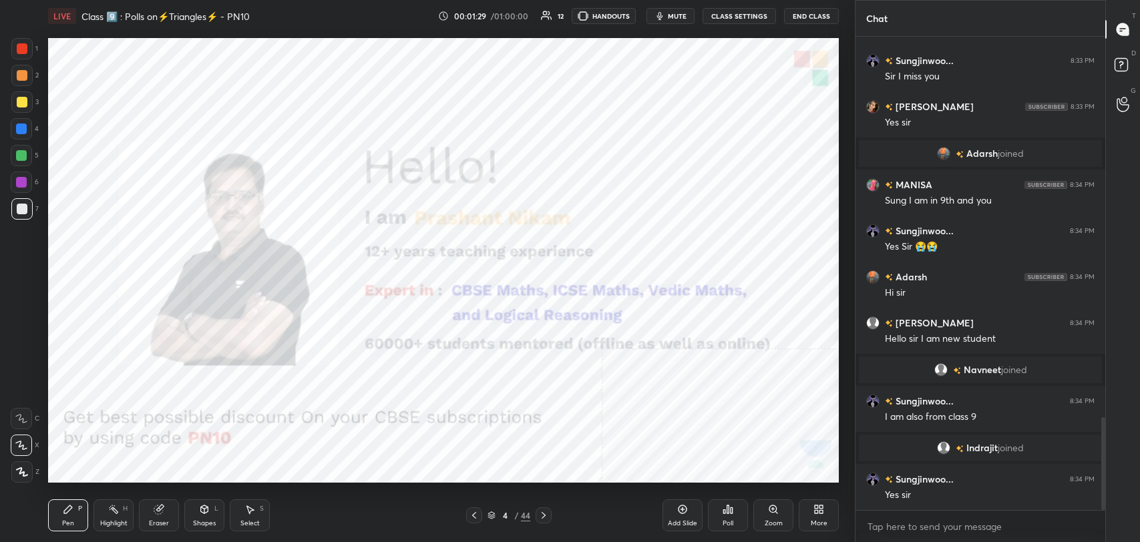
click at [112, 525] on div "Highlight" at bounding box center [113, 523] width 27 height 7
click at [23, 176] on div at bounding box center [21, 182] width 21 height 21
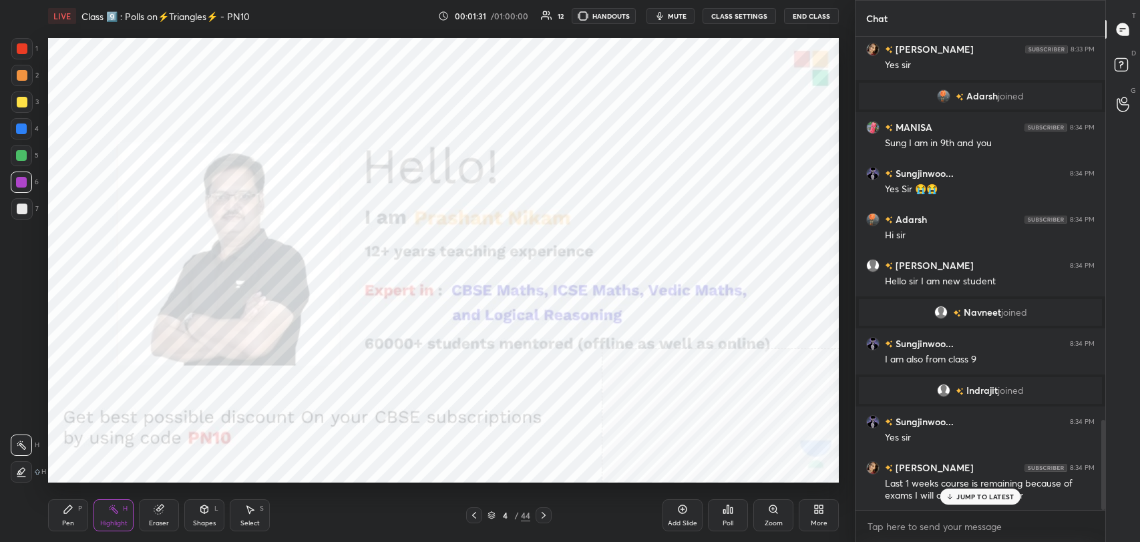
scroll to position [2052, 0]
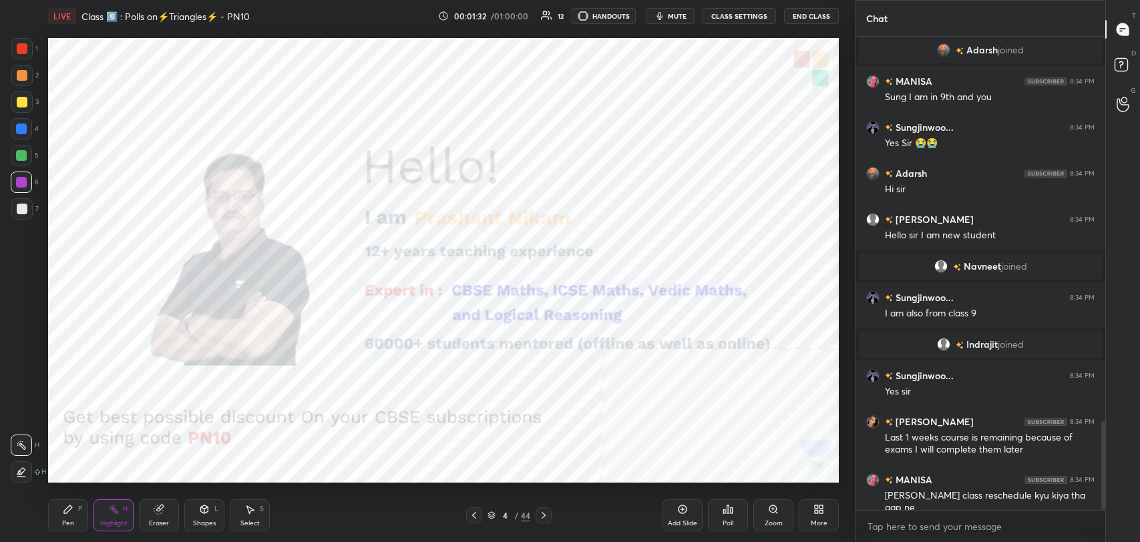
click at [550, 515] on div at bounding box center [543, 515] width 16 height 16
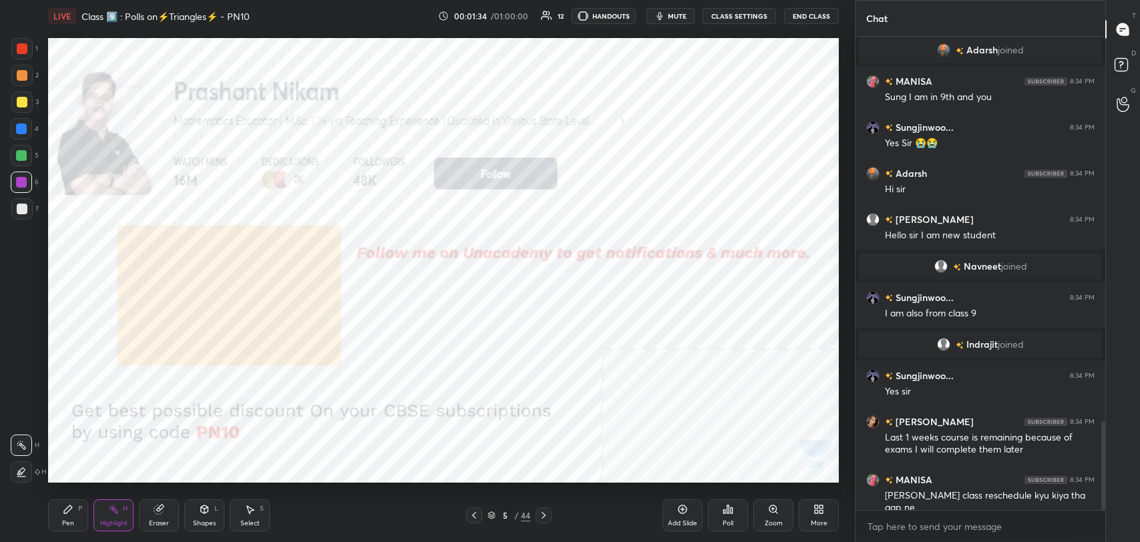
scroll to position [2085, 0]
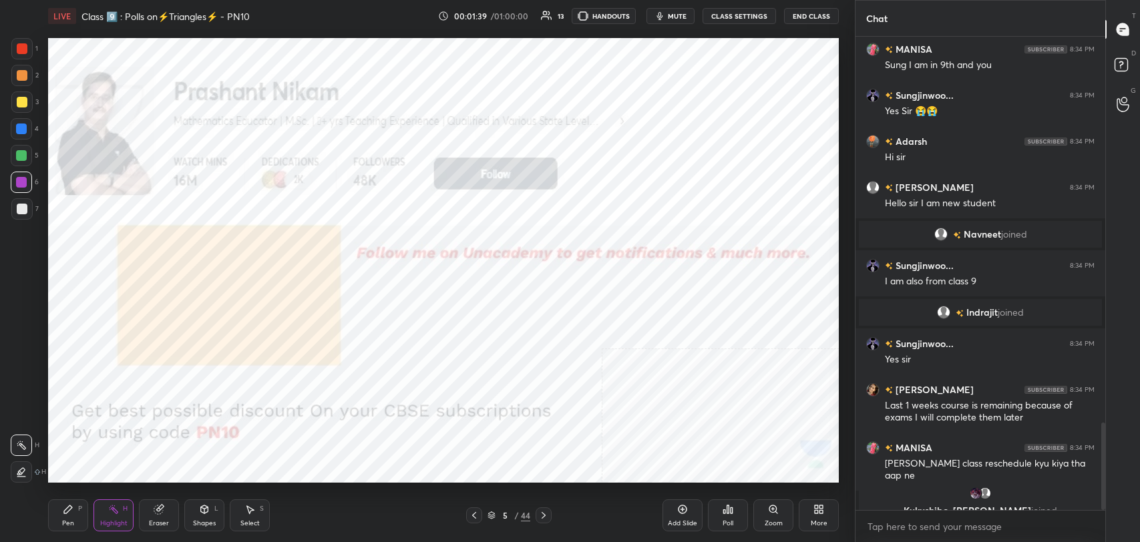
click at [964, 495] on div "grid" at bounding box center [980, 493] width 227 height 13
click at [967, 490] on div "JUMP TO LATEST" at bounding box center [980, 497] width 80 height 16
click at [206, 512] on icon at bounding box center [204, 509] width 7 height 8
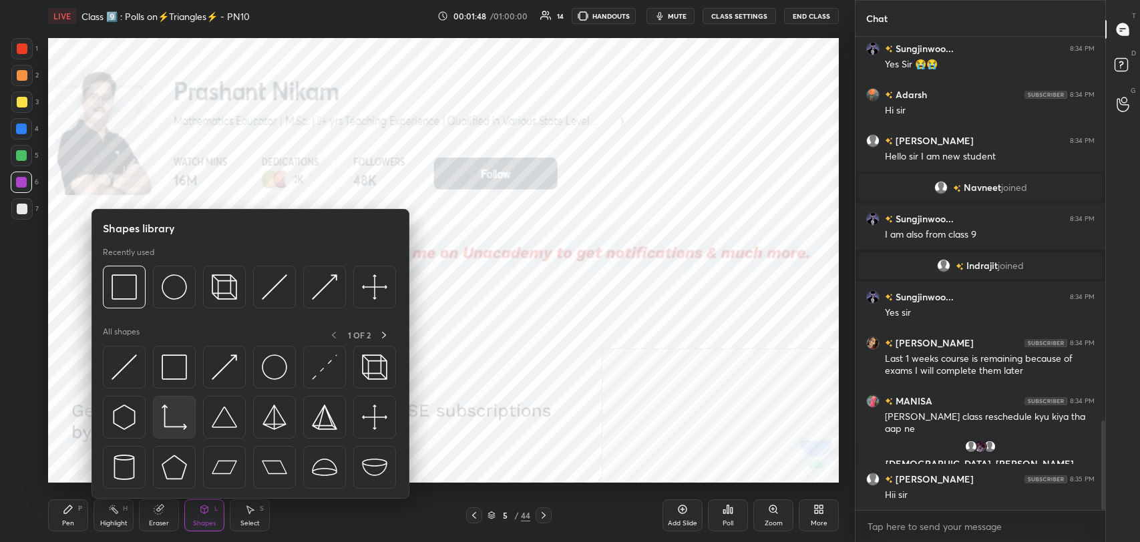
scroll to position [2030, 0]
click at [182, 361] on img at bounding box center [174, 367] width 25 height 25
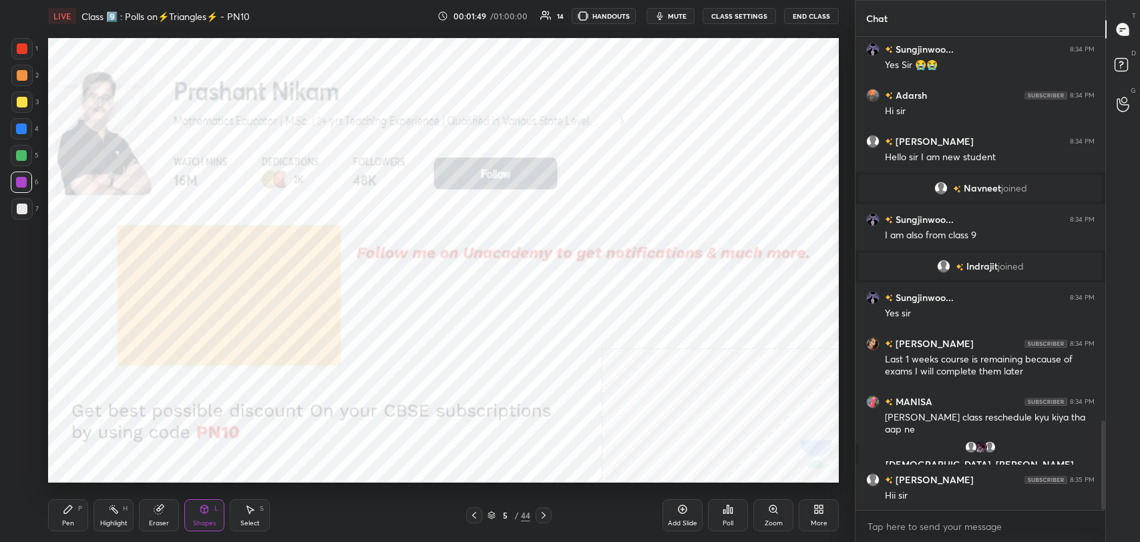
scroll to position [2076, 0]
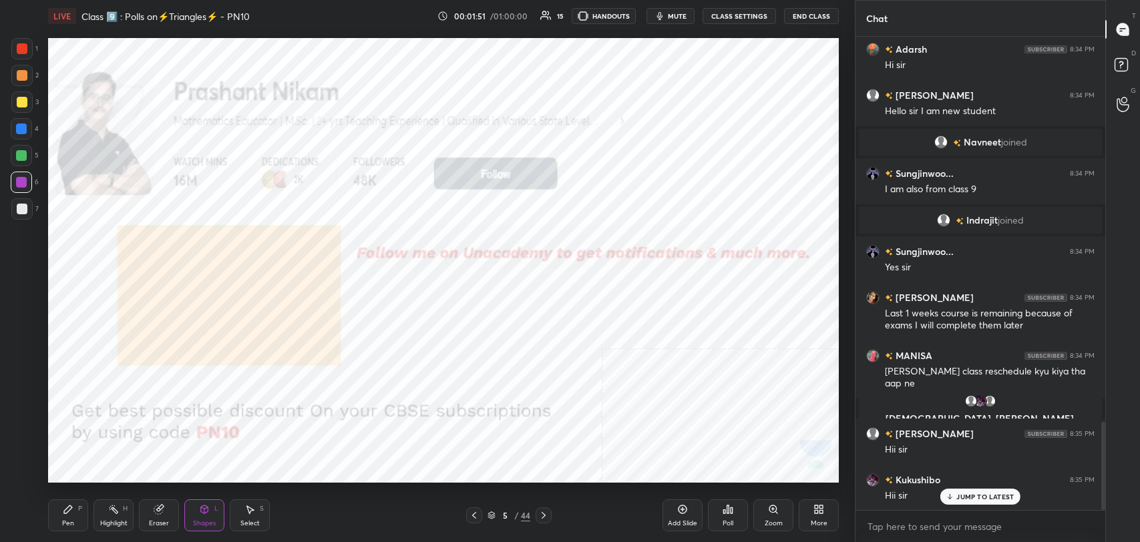
click at [27, 49] on div at bounding box center [22, 48] width 11 height 11
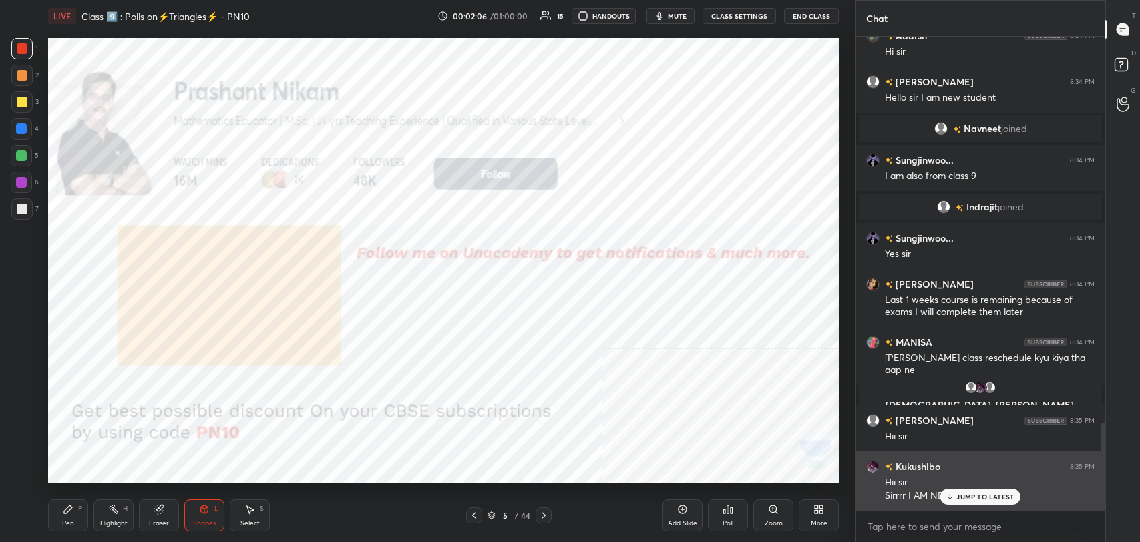
click at [967, 495] on p "JUMP TO LATEST" at bounding box center [984, 497] width 57 height 8
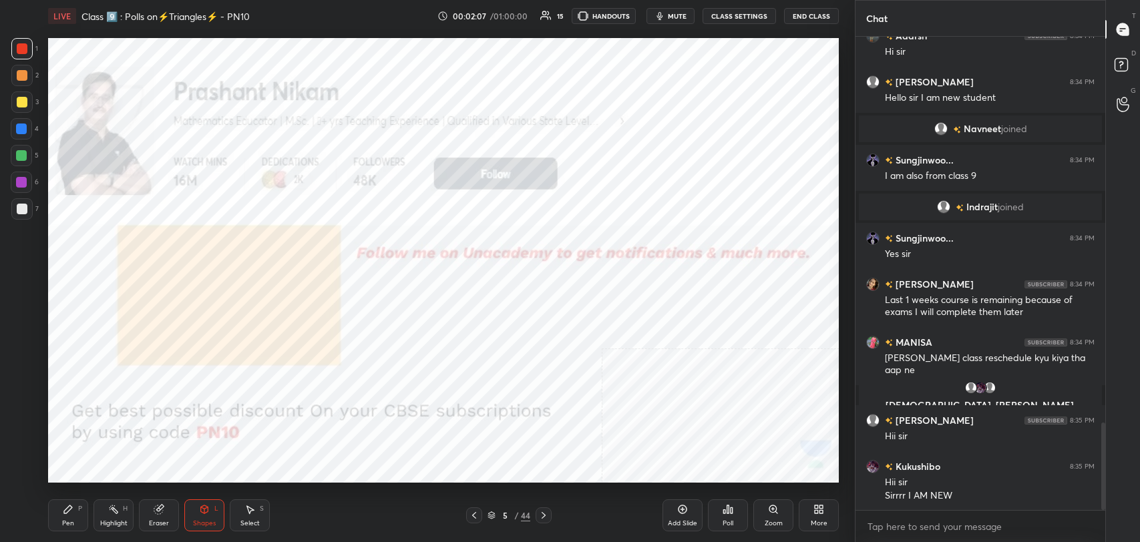
click at [546, 519] on icon at bounding box center [543, 515] width 11 height 11
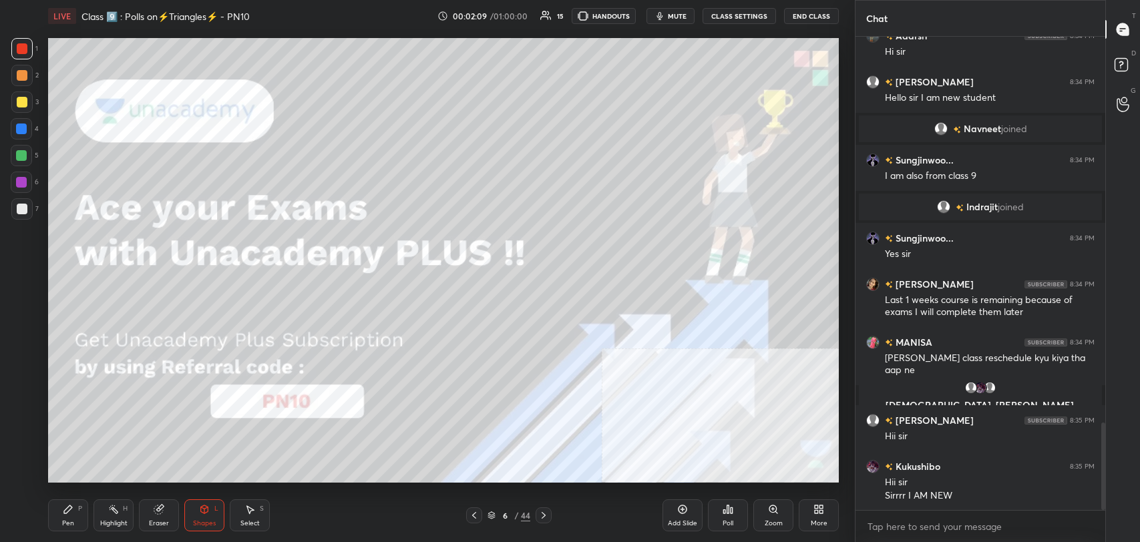
click at [214, 515] on div "Shapes L" at bounding box center [204, 515] width 40 height 32
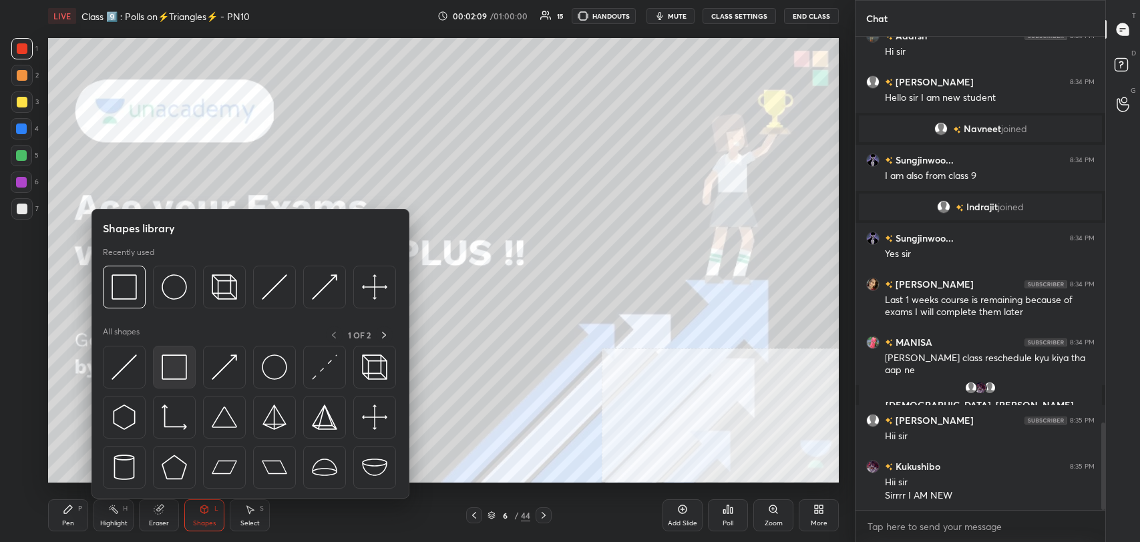
click at [176, 369] on img at bounding box center [174, 367] width 25 height 25
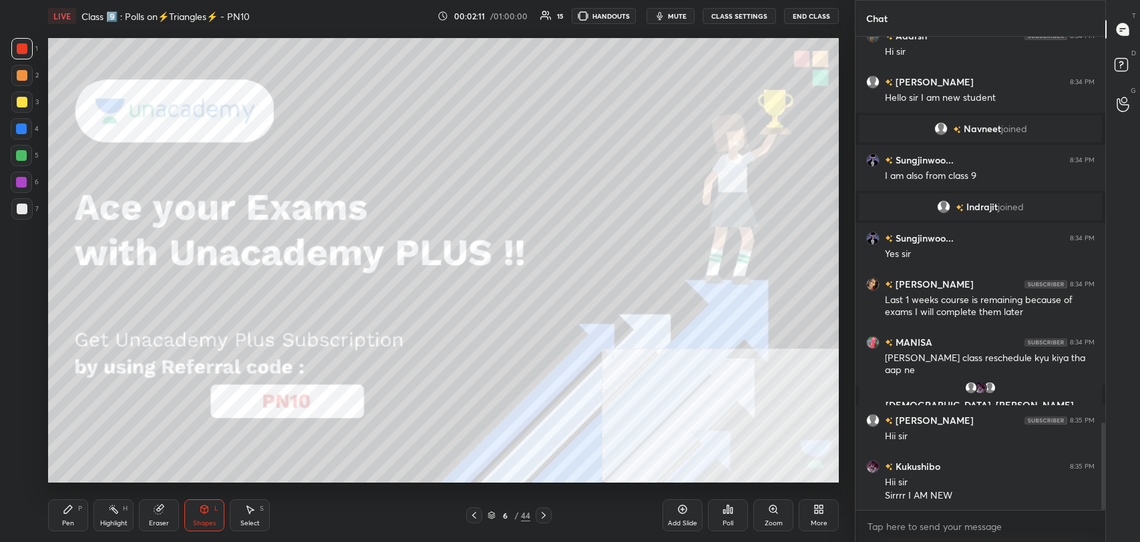
click at [21, 43] on div at bounding box center [22, 48] width 11 height 11
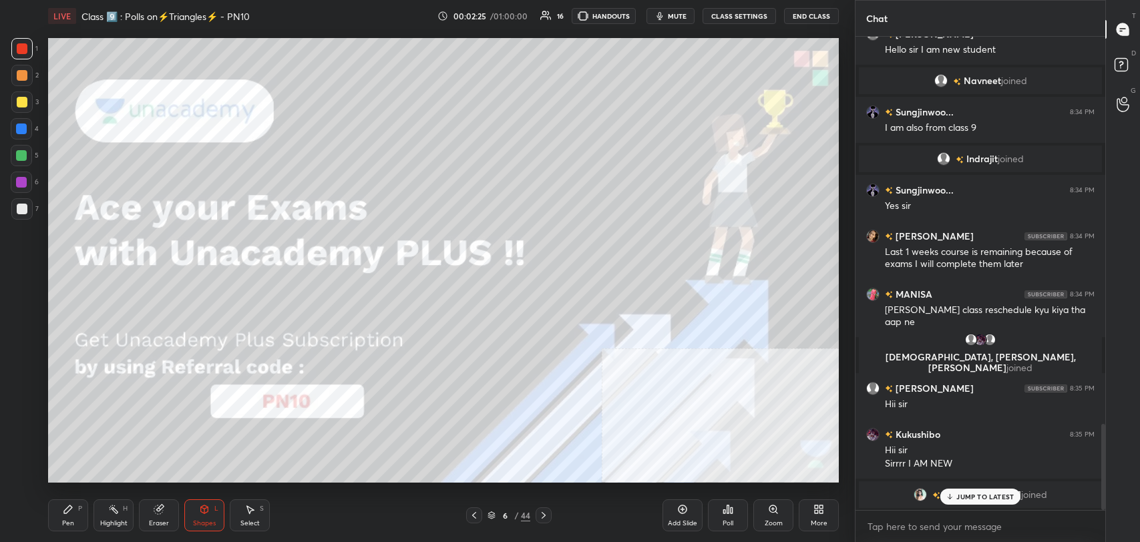
click at [544, 515] on icon at bounding box center [543, 515] width 11 height 11
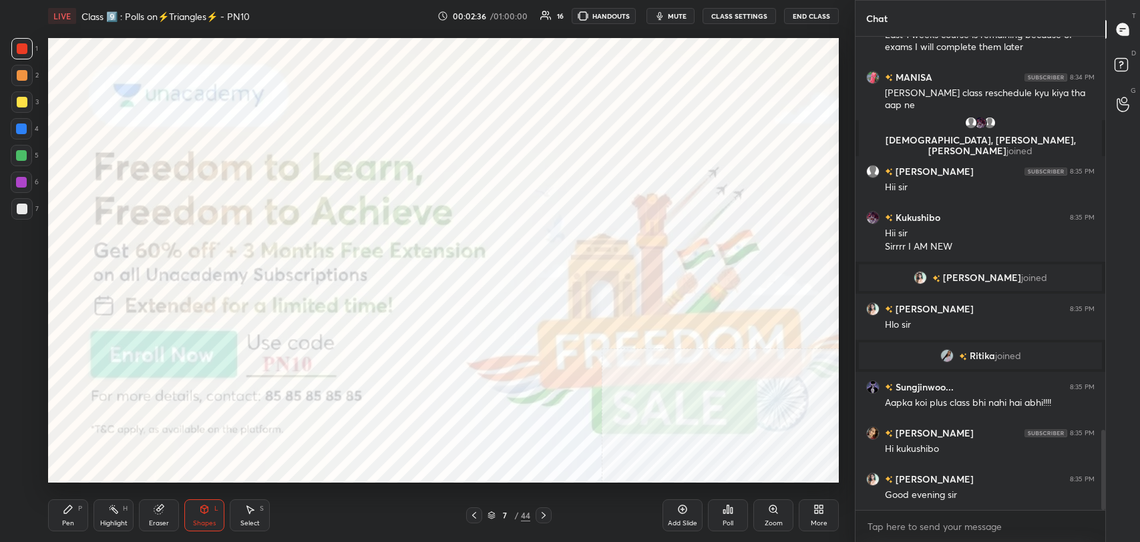
scroll to position [2375, 0]
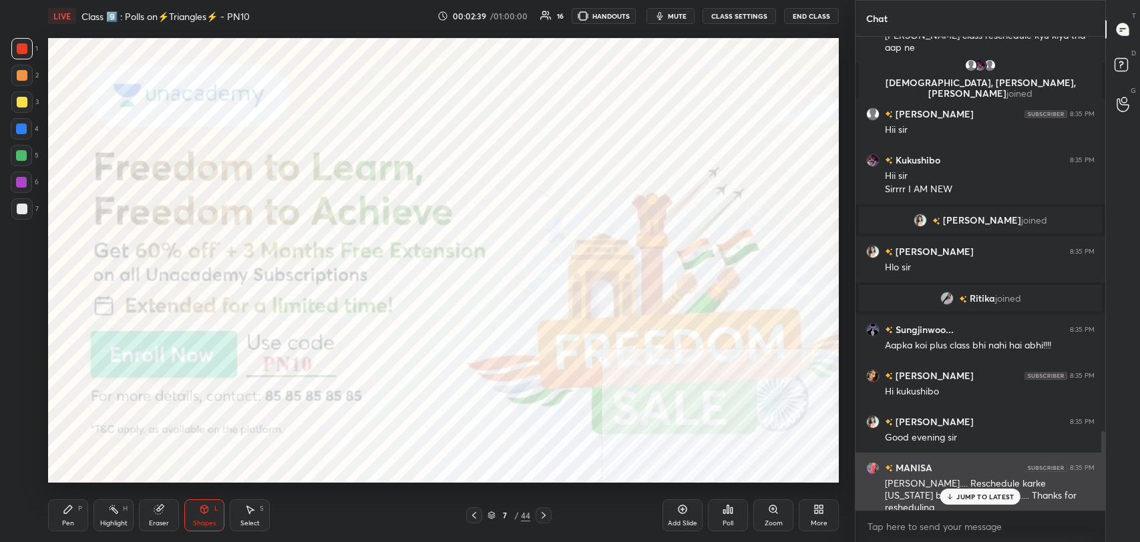
click at [978, 491] on div "JUMP TO LATEST" at bounding box center [980, 497] width 80 height 16
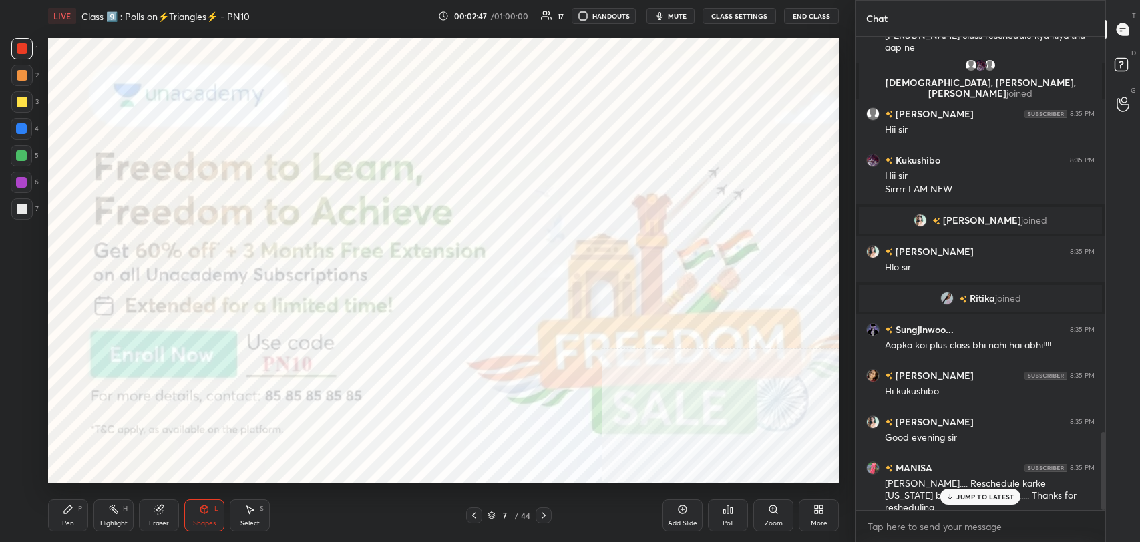
scroll to position [2407, 0]
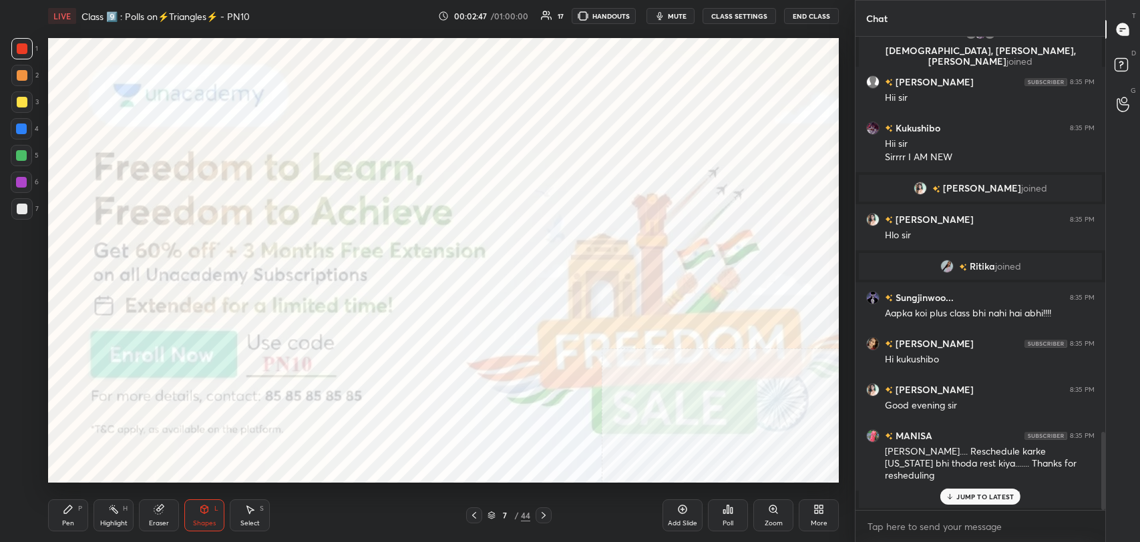
click at [546, 510] on icon at bounding box center [543, 515] width 11 height 11
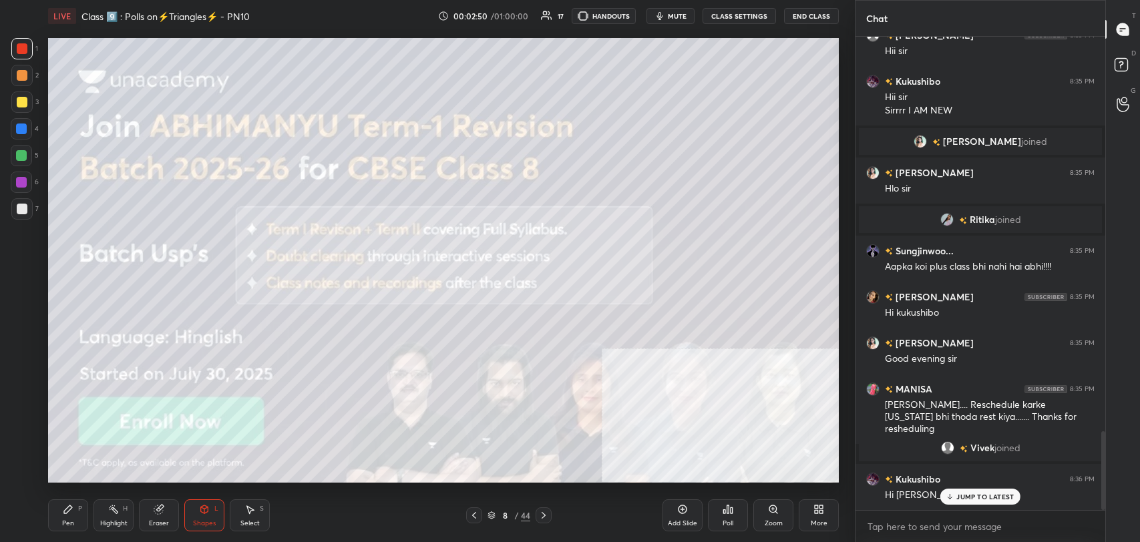
scroll to position [2378, 0]
click at [720, 17] on button "CLASS SETTINGS" at bounding box center [738, 16] width 73 height 16
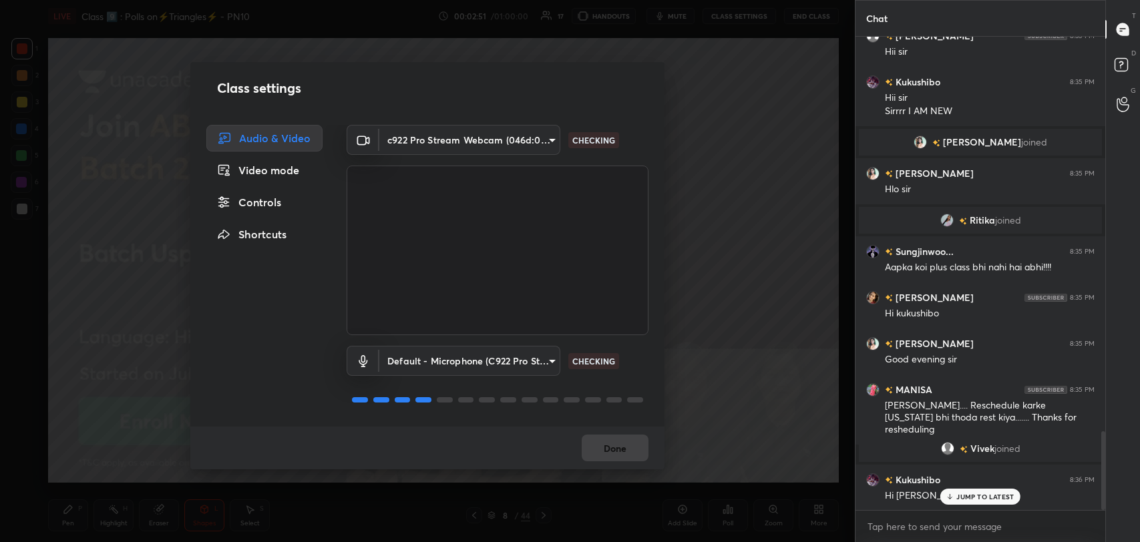
click at [272, 210] on div "Controls" at bounding box center [264, 202] width 116 height 27
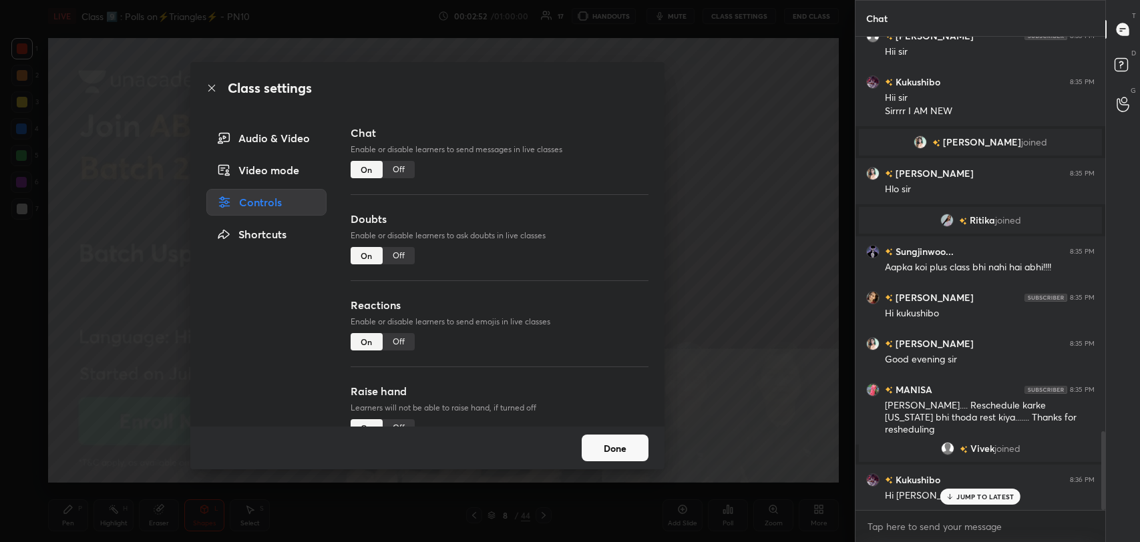
click at [405, 252] on div "Off" at bounding box center [399, 255] width 32 height 17
click at [397, 168] on div "Off" at bounding box center [399, 169] width 32 height 17
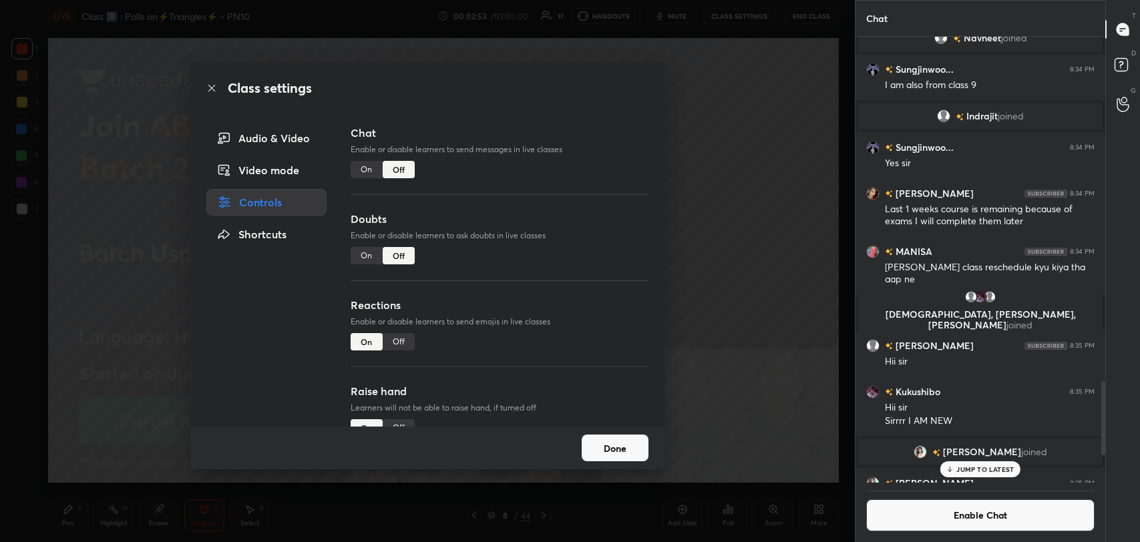
scroll to position [442, 246]
click at [214, 89] on icon at bounding box center [211, 88] width 11 height 11
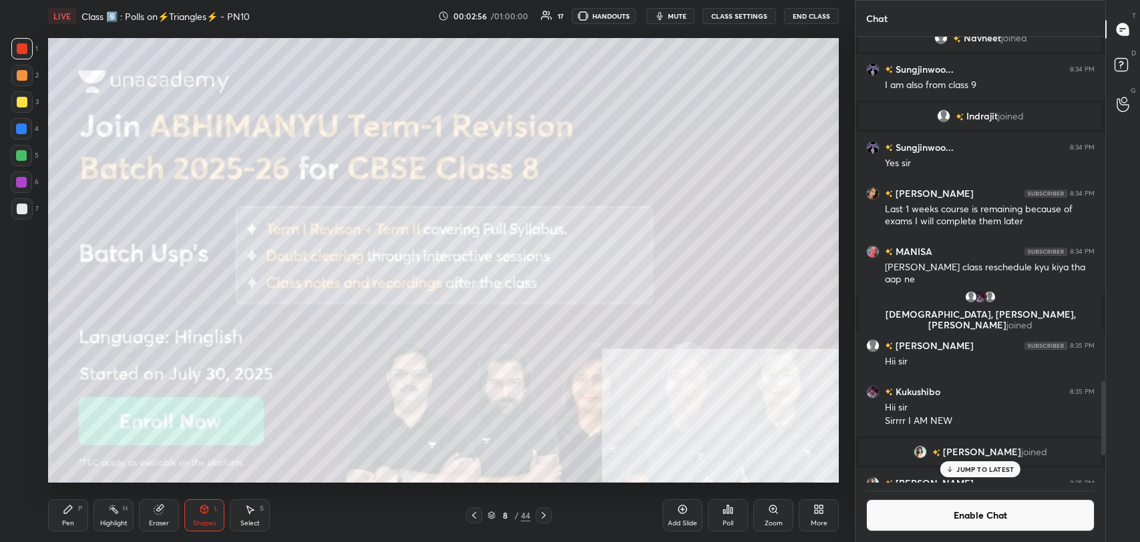
click at [545, 512] on icon at bounding box center [543, 515] width 11 height 11
click at [206, 511] on icon at bounding box center [204, 509] width 7 height 8
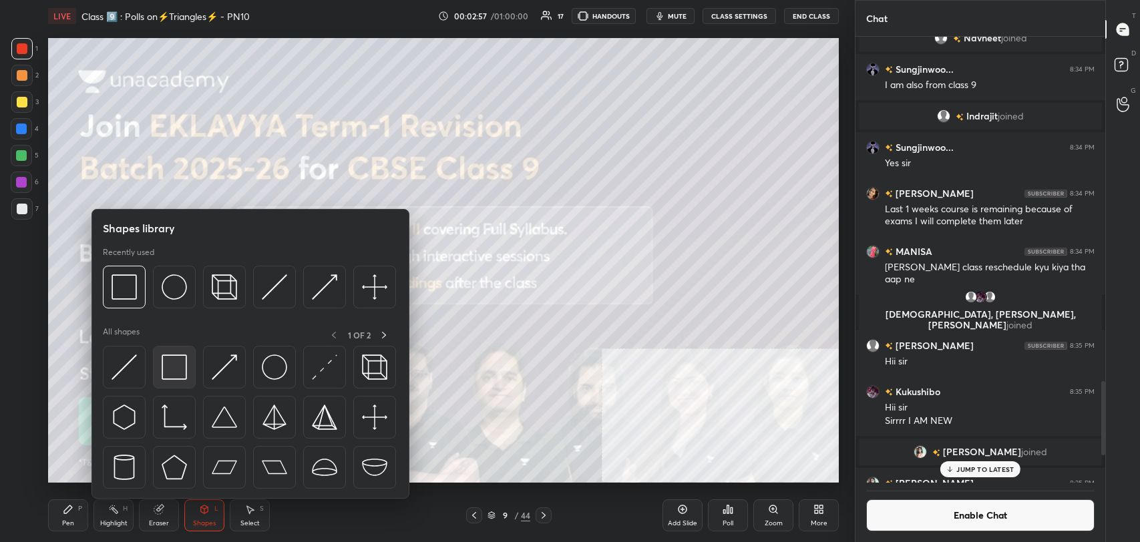
click at [171, 357] on img at bounding box center [174, 367] width 25 height 25
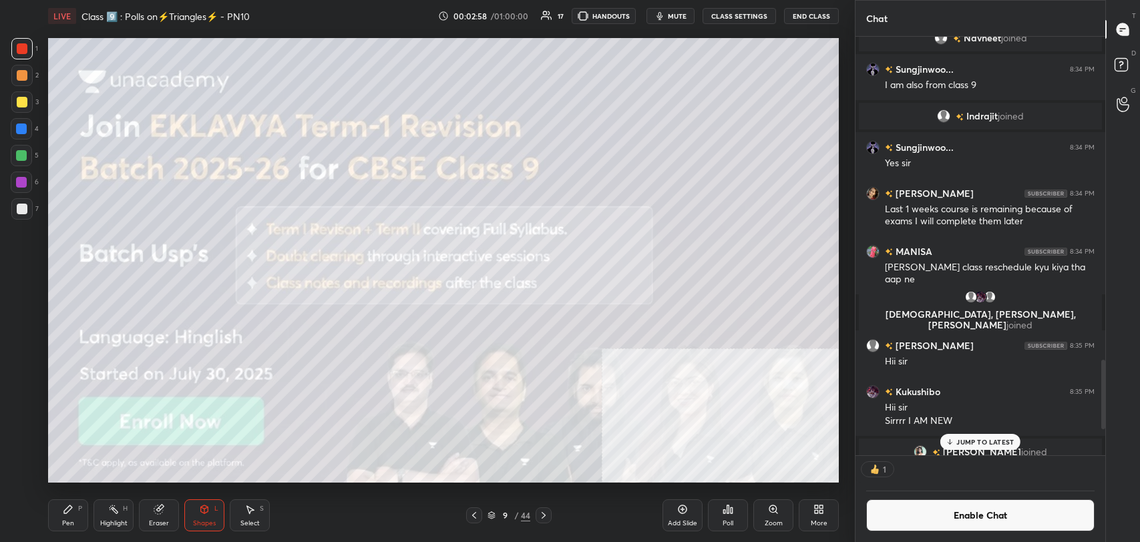
click at [19, 199] on div at bounding box center [21, 208] width 21 height 21
click at [64, 511] on icon at bounding box center [68, 509] width 8 height 8
click at [550, 513] on div at bounding box center [543, 515] width 16 height 16
click at [548, 509] on div at bounding box center [543, 515] width 16 height 16
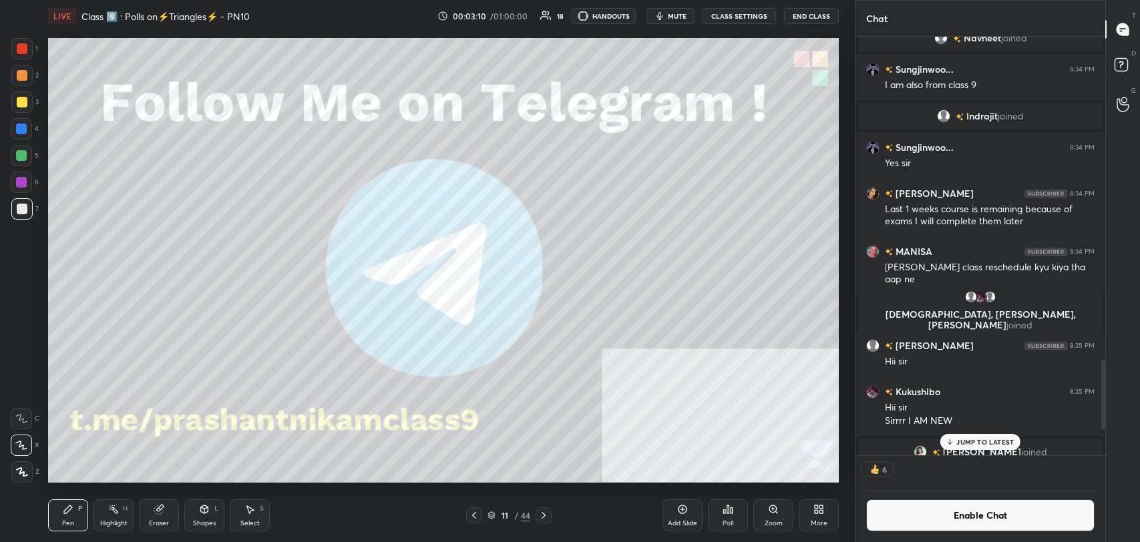
click at [206, 513] on icon at bounding box center [204, 509] width 7 height 8
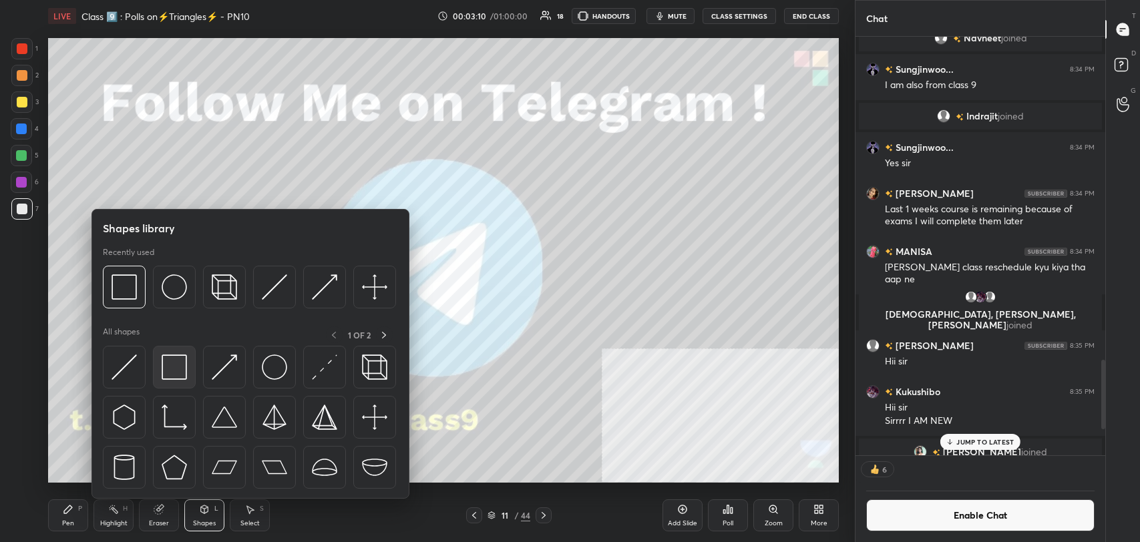
click at [174, 359] on img at bounding box center [174, 367] width 25 height 25
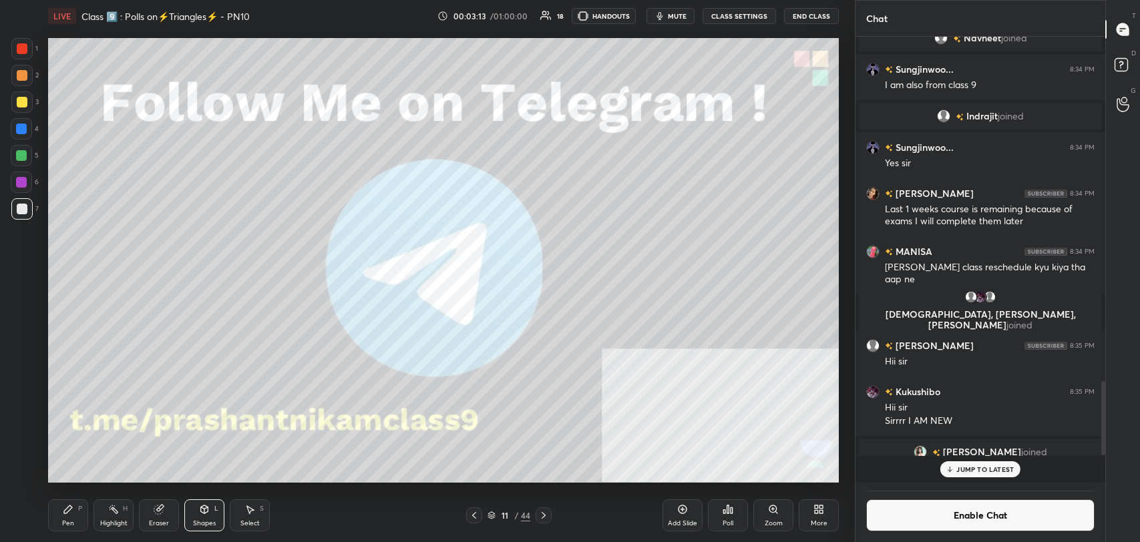
scroll to position [415, 246]
click at [83, 520] on div "Pen P" at bounding box center [68, 515] width 40 height 32
click at [25, 108] on div at bounding box center [21, 101] width 21 height 21
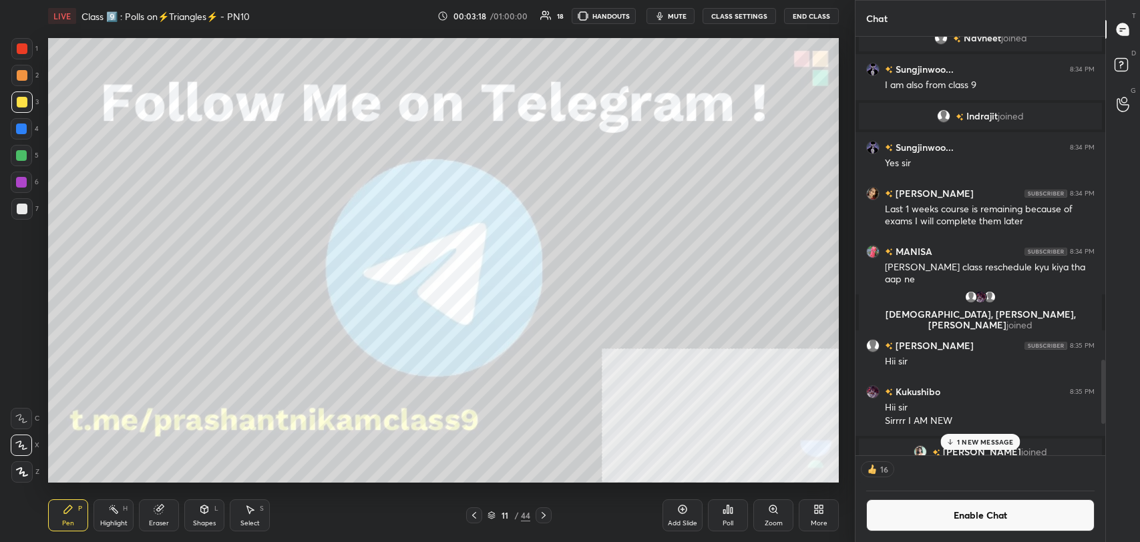
click at [549, 512] on div at bounding box center [543, 515] width 16 height 16
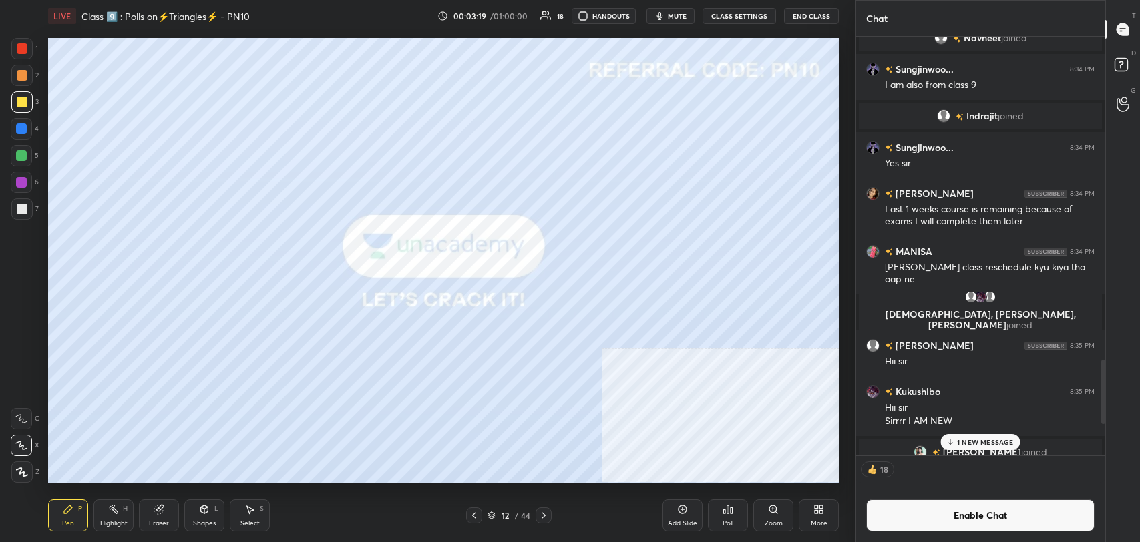
click at [214, 509] on div "L" at bounding box center [216, 508] width 4 height 7
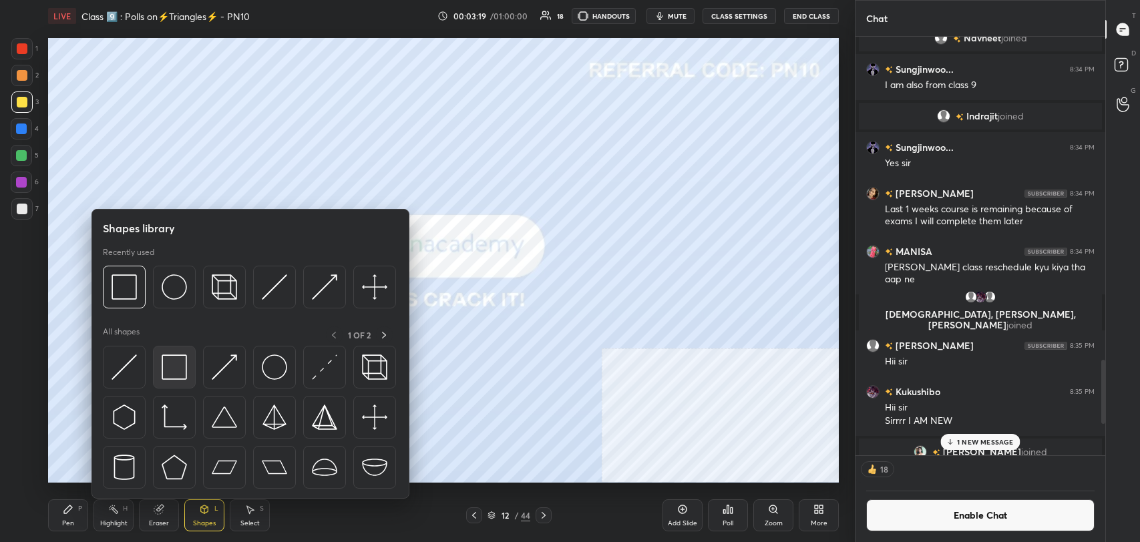
click at [180, 371] on img at bounding box center [174, 367] width 25 height 25
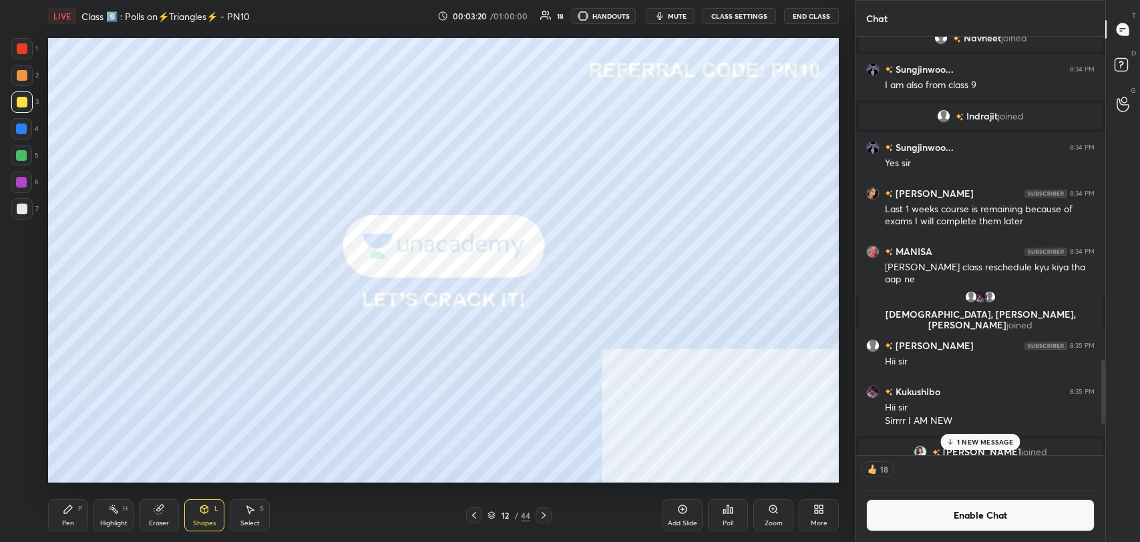
click at [17, 200] on div at bounding box center [21, 208] width 21 height 21
click at [543, 514] on icon at bounding box center [543, 515] width 4 height 7
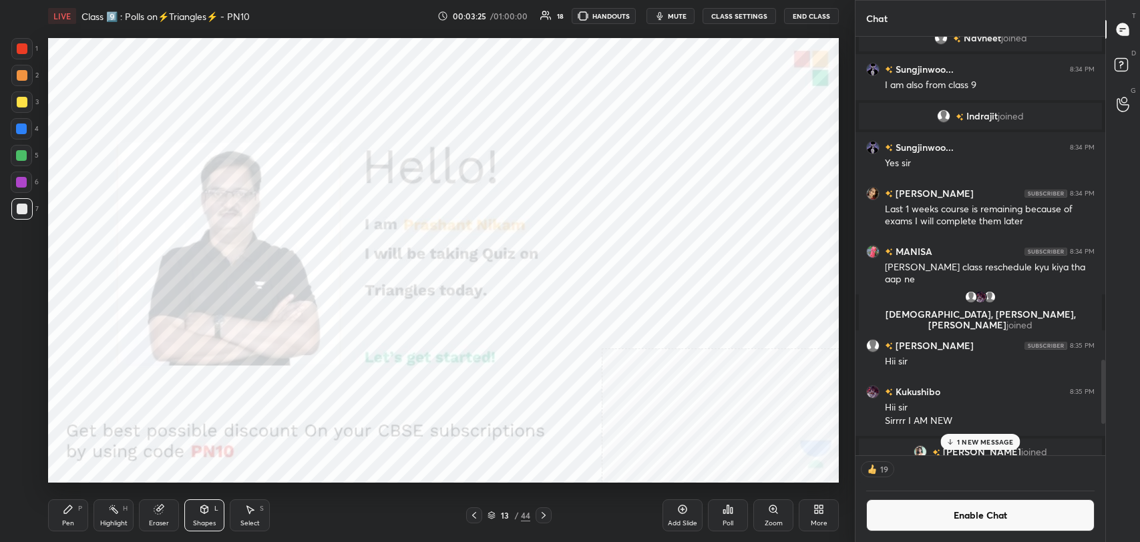
click at [212, 514] on div "Shapes L" at bounding box center [204, 515] width 40 height 32
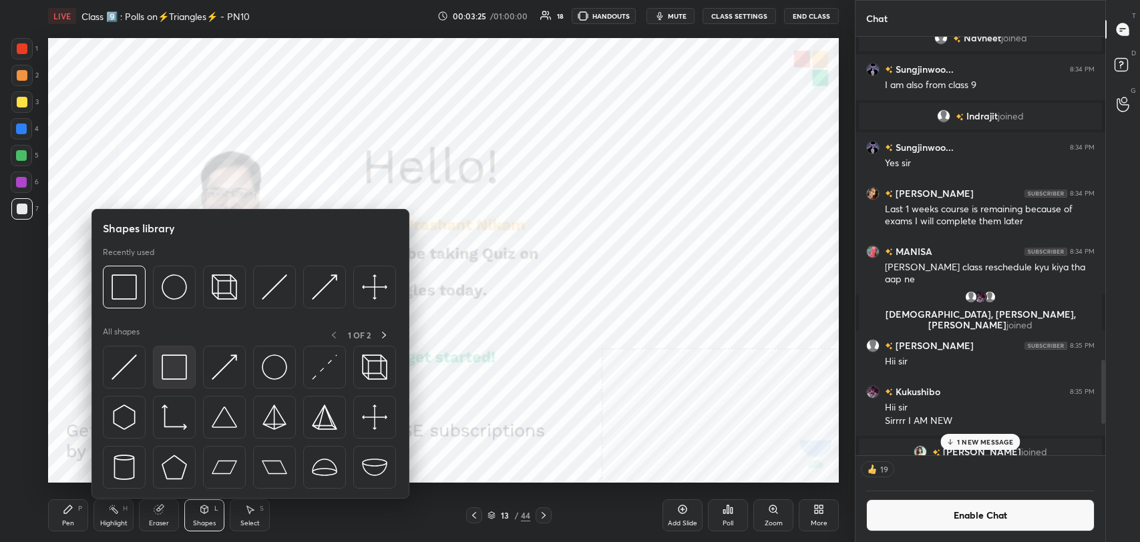
click at [176, 359] on img at bounding box center [174, 367] width 25 height 25
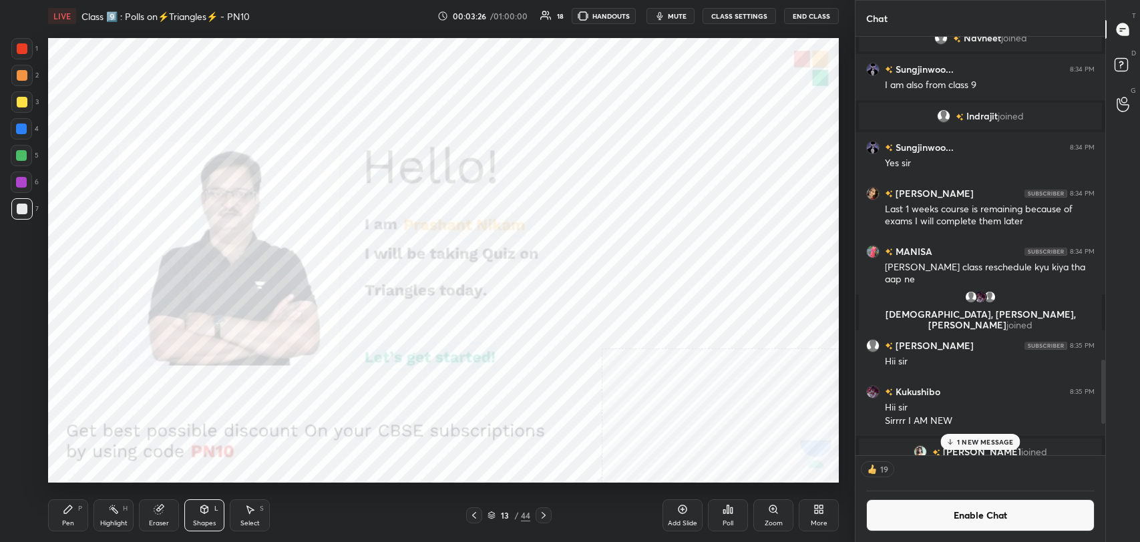
click at [17, 49] on div at bounding box center [22, 48] width 11 height 11
click at [875, 521] on button "Enable Chat" at bounding box center [980, 515] width 228 height 32
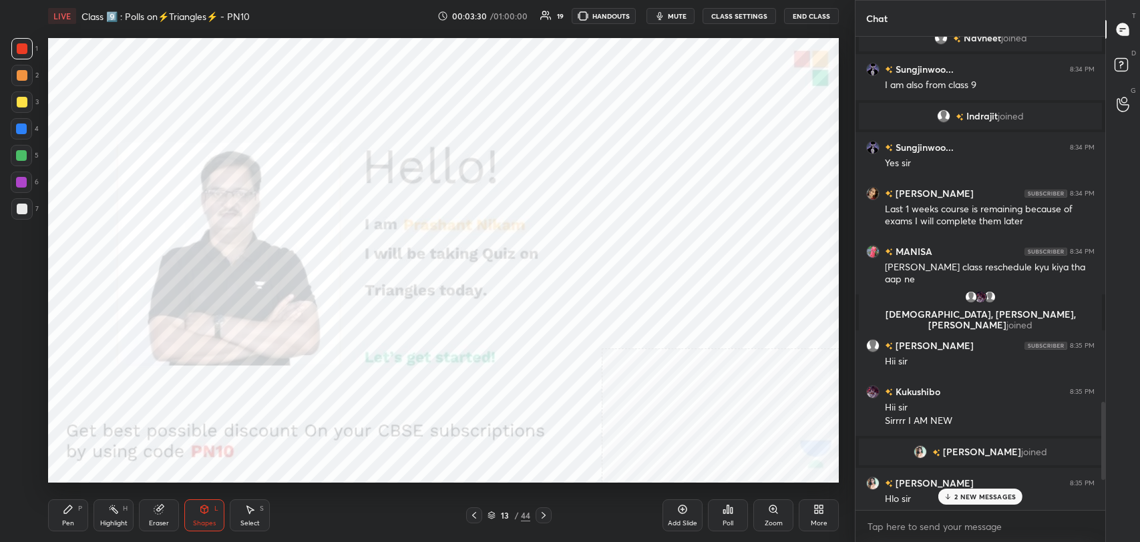
scroll to position [470, 246]
click at [545, 513] on icon at bounding box center [543, 515] width 11 height 11
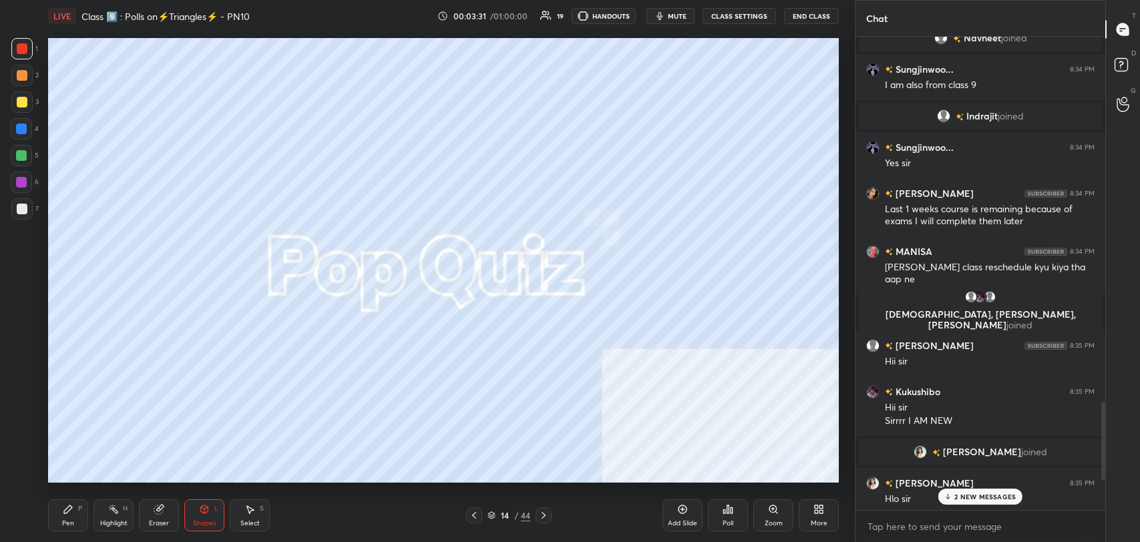
click at [547, 511] on icon at bounding box center [543, 515] width 11 height 11
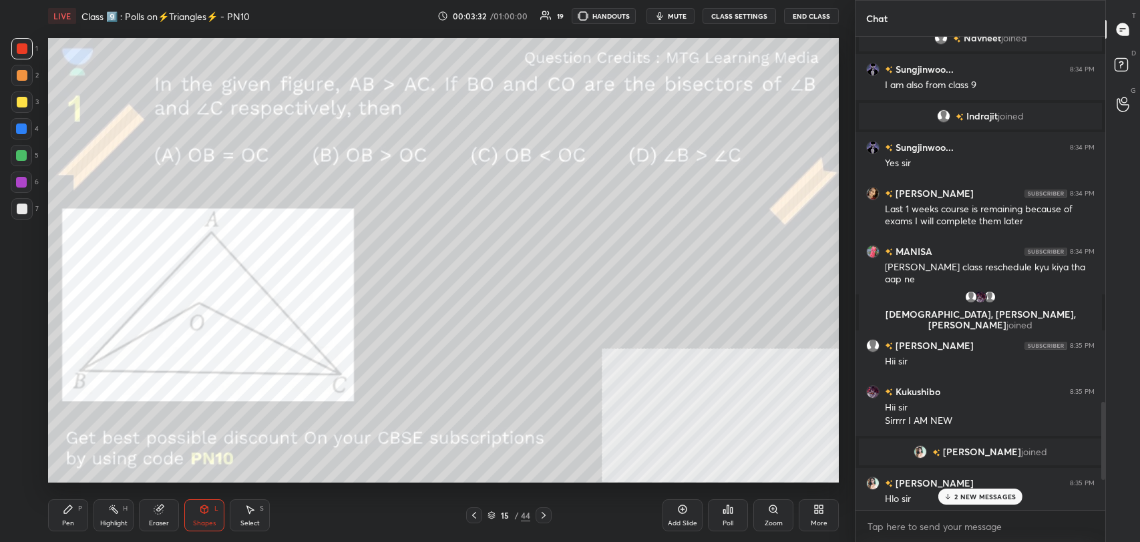
click at [968, 493] on p "2 NEW MESSAGES" at bounding box center [984, 497] width 61 height 8
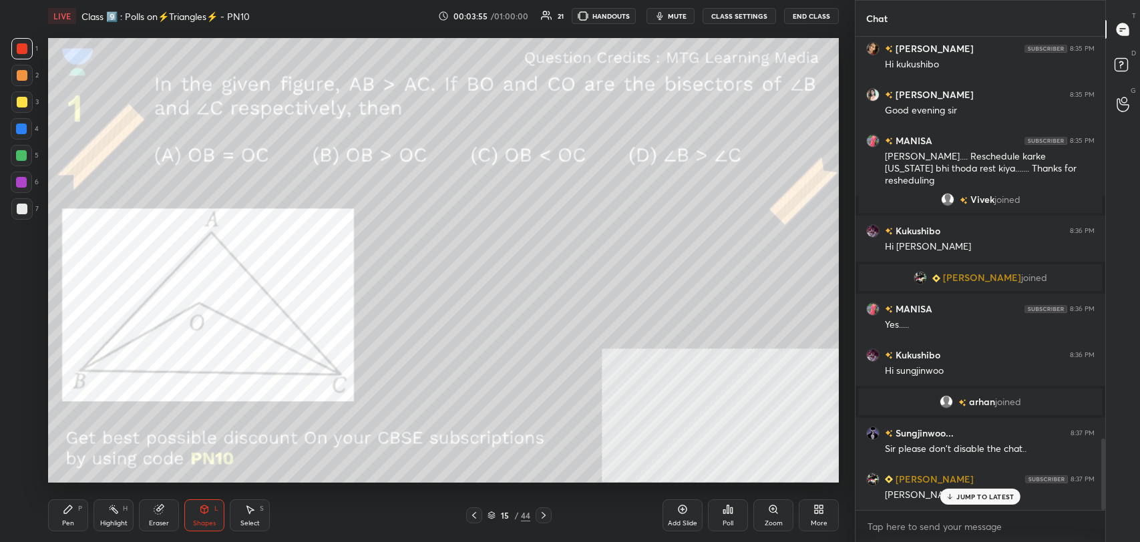
scroll to position [2673, 0]
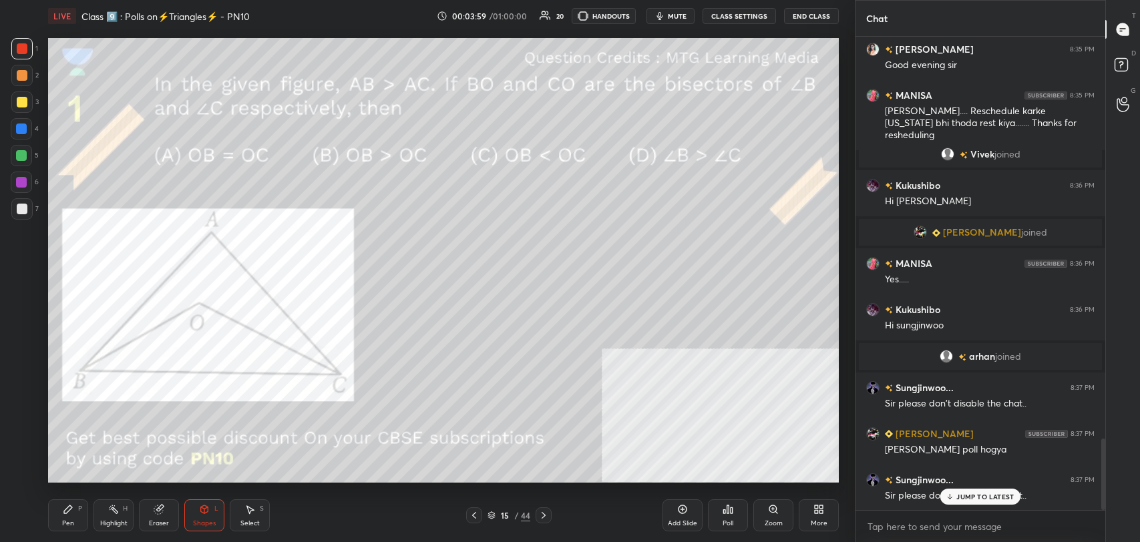
click at [971, 495] on p "JUMP TO LATEST" at bounding box center [984, 497] width 57 height 8
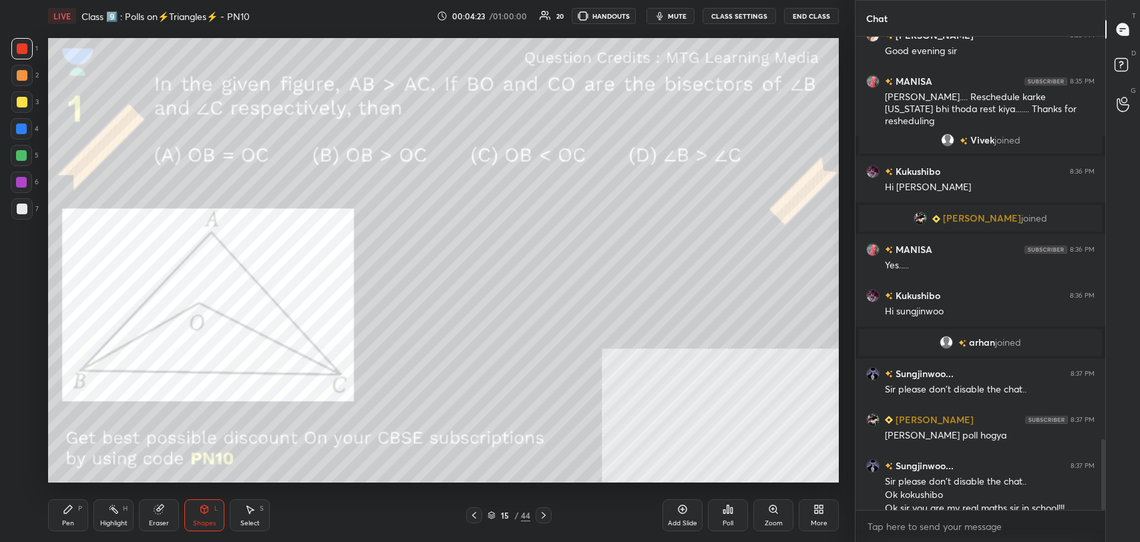
scroll to position [2699, 0]
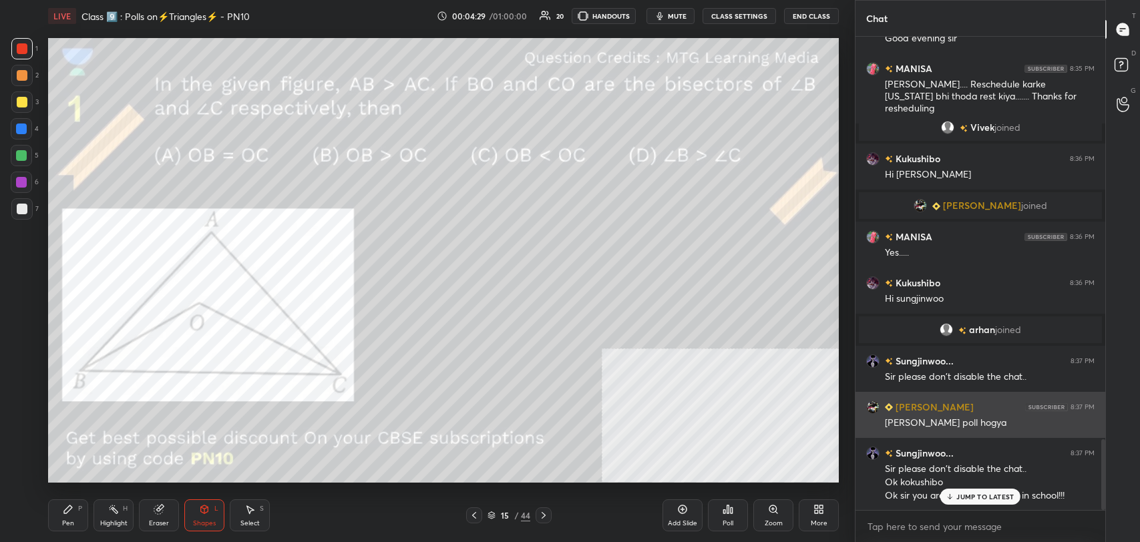
drag, startPoint x: 1000, startPoint y: 496, endPoint x: 859, endPoint y: 413, distance: 164.3
click at [999, 493] on p "JUMP TO LATEST" at bounding box center [984, 497] width 57 height 8
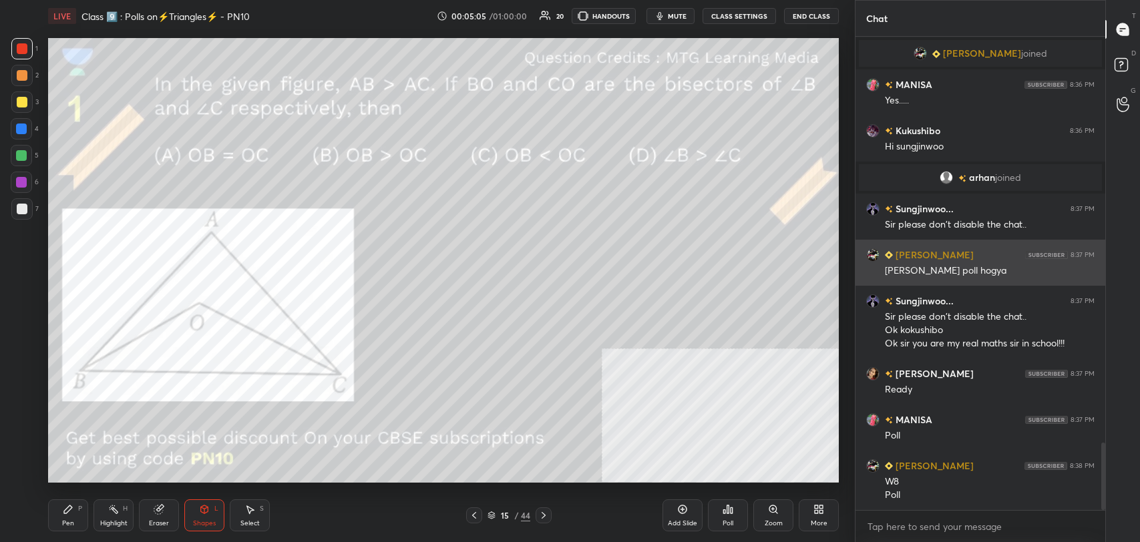
scroll to position [2897, 0]
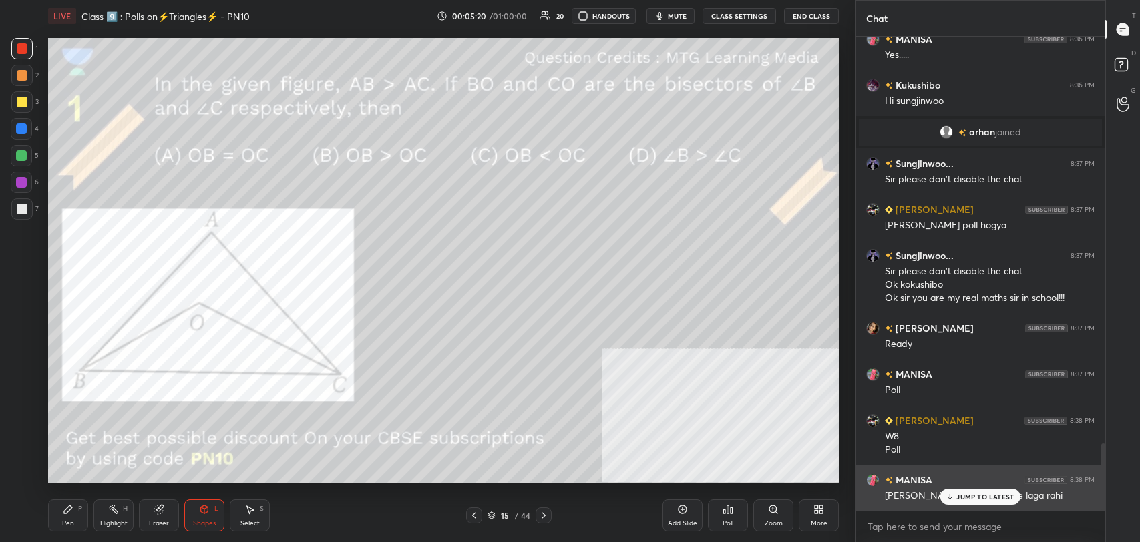
drag, startPoint x: 998, startPoint y: 498, endPoint x: 945, endPoint y: 489, distance: 53.5
click at [988, 497] on p "JUMP TO LATEST" at bounding box center [984, 497] width 57 height 8
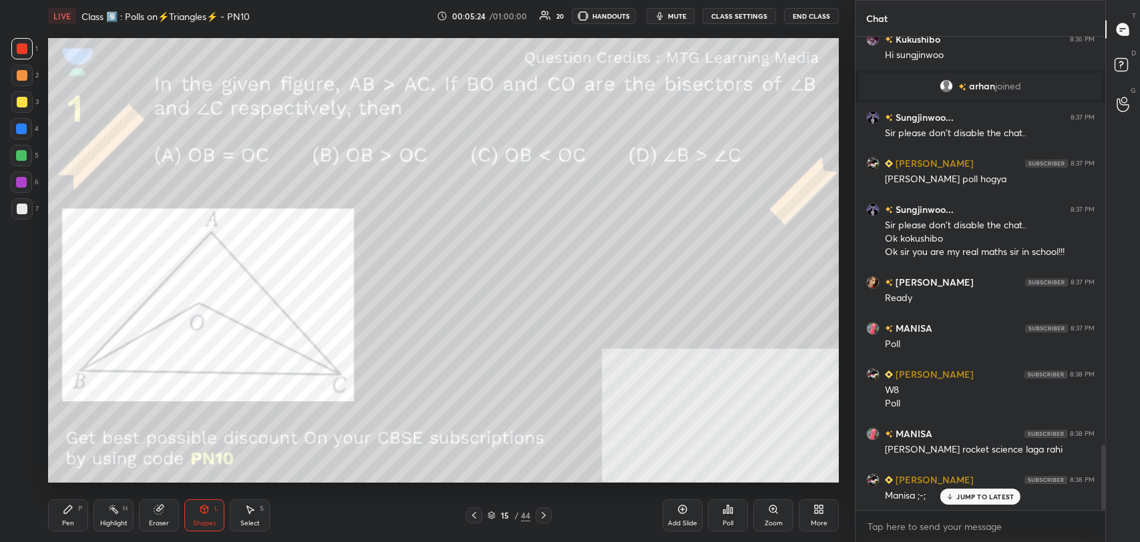
click at [980, 497] on p "JUMP TO LATEST" at bounding box center [984, 497] width 57 height 8
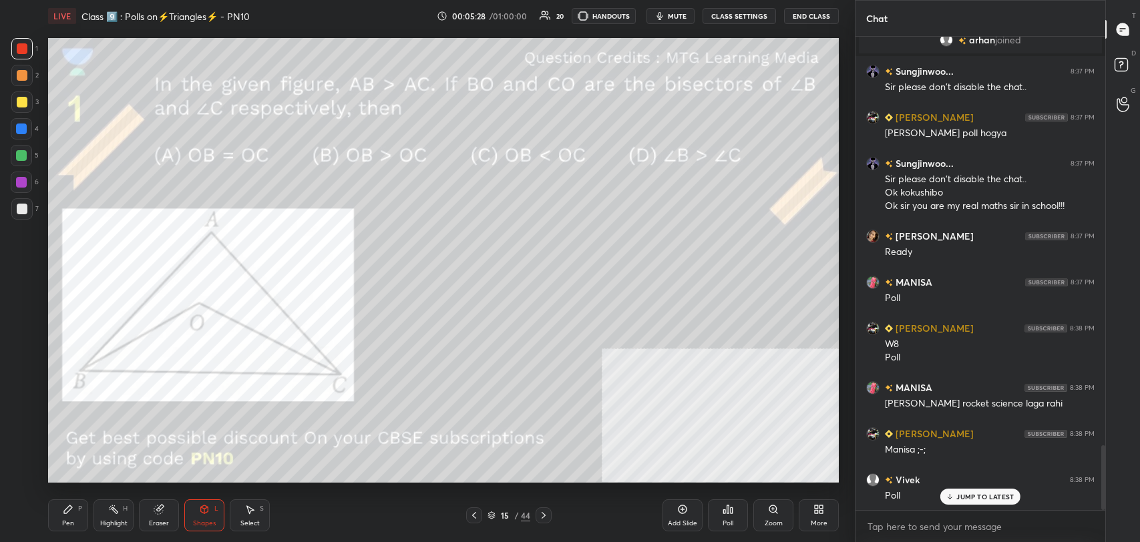
click at [723, 510] on icon at bounding box center [724, 511] width 2 height 3
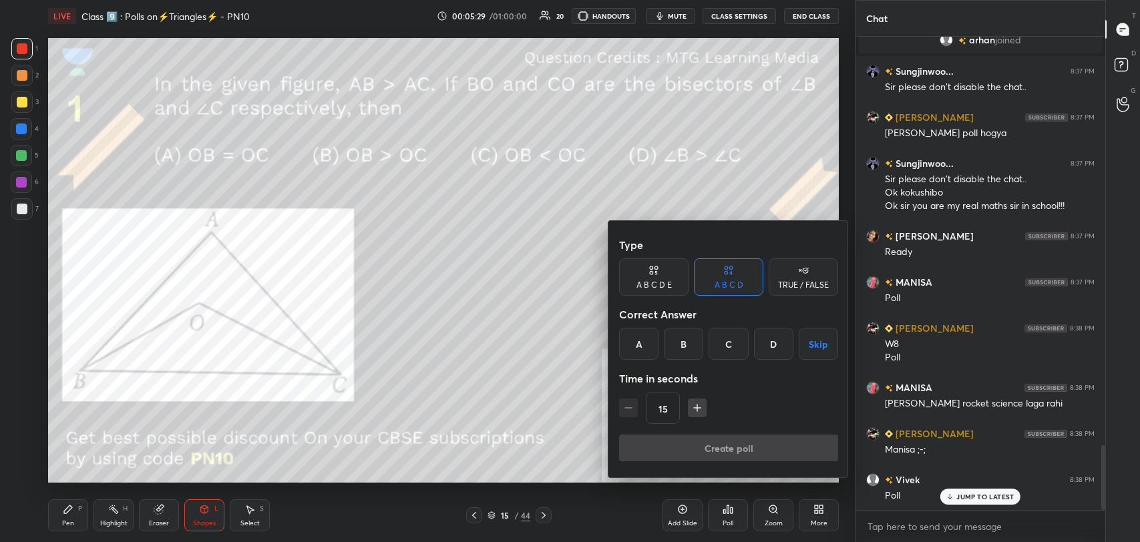
click at [686, 341] on div "B" at bounding box center [683, 344] width 39 height 32
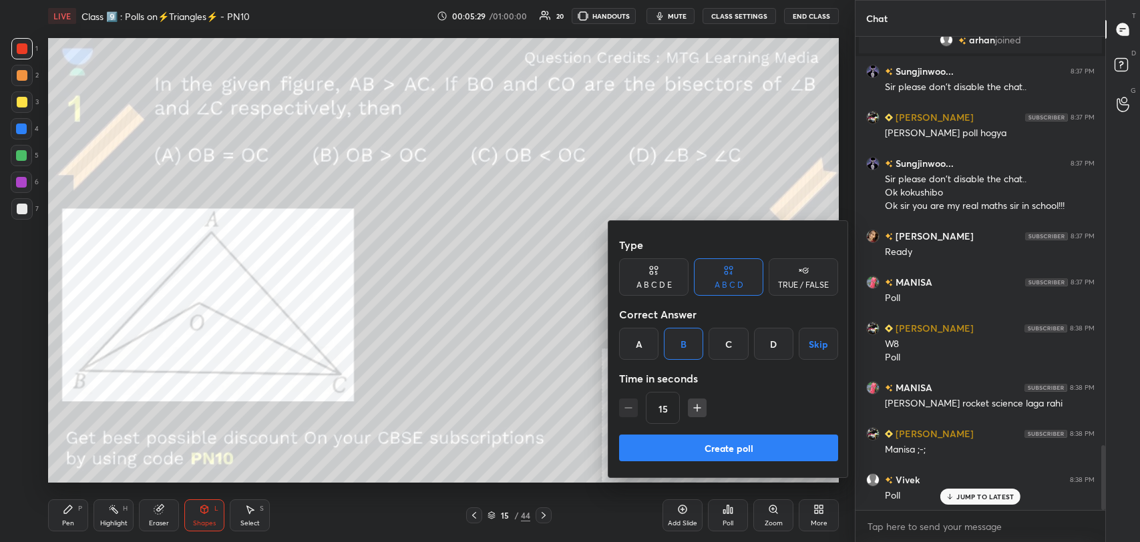
click at [706, 447] on button "Create poll" at bounding box center [728, 448] width 219 height 27
type textarea "x"
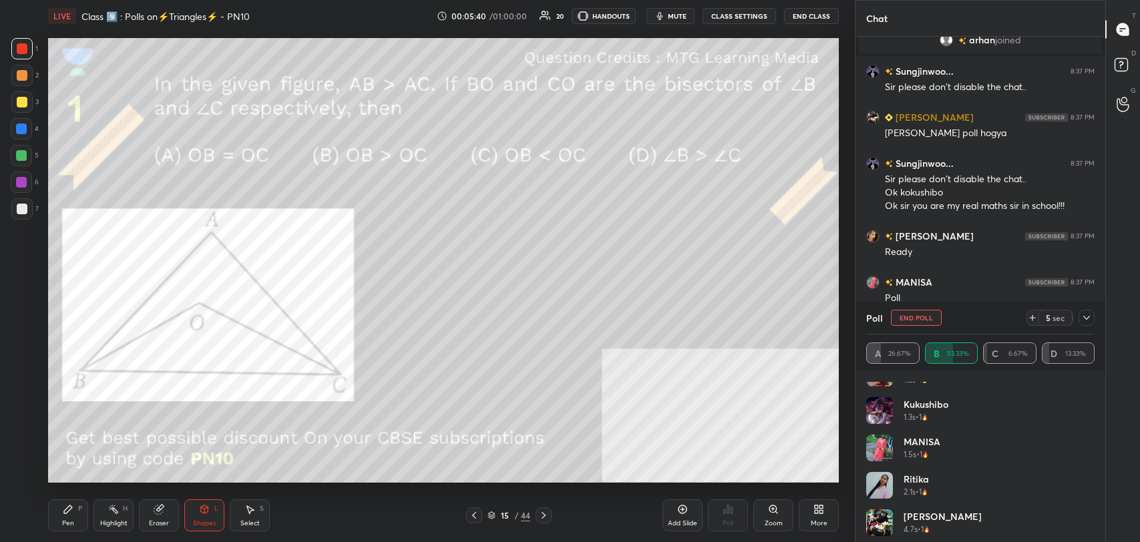
scroll to position [0, 0]
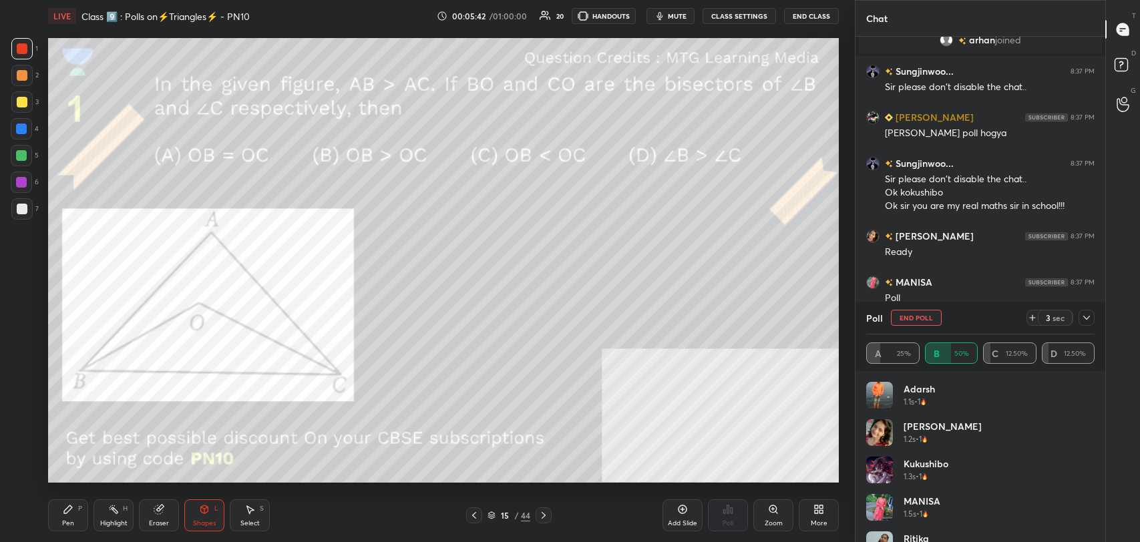
click at [741, 13] on button "CLASS SETTINGS" at bounding box center [738, 16] width 73 height 16
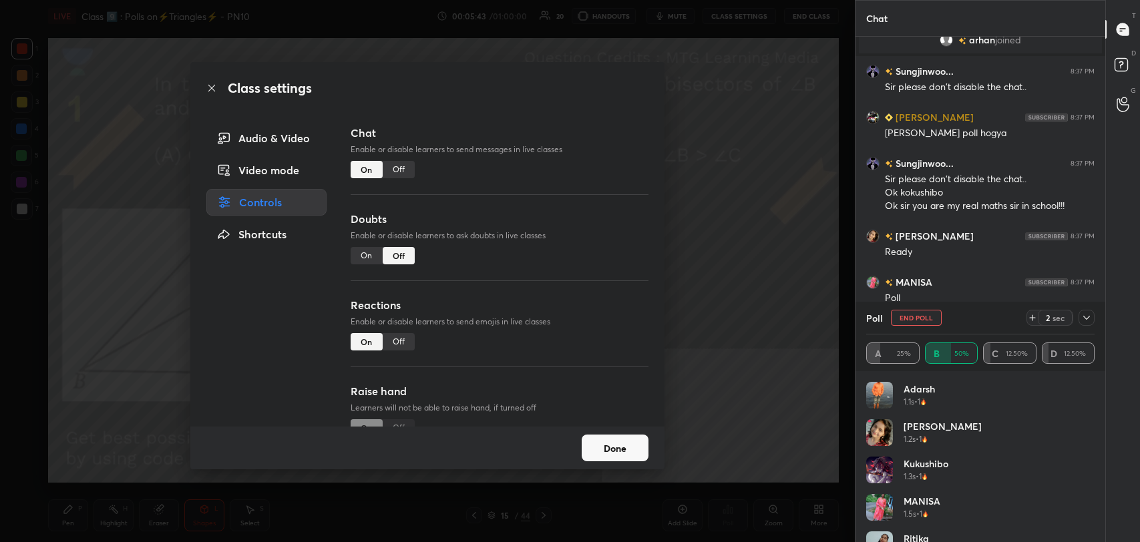
click at [392, 166] on div "Off" at bounding box center [399, 169] width 32 height 17
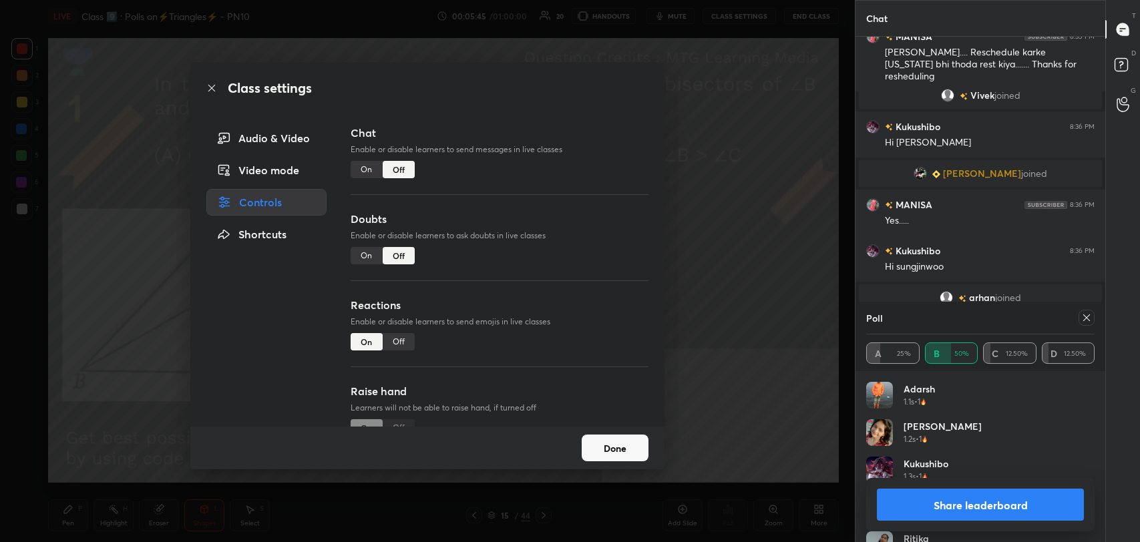
click at [214, 83] on icon at bounding box center [211, 88] width 11 height 11
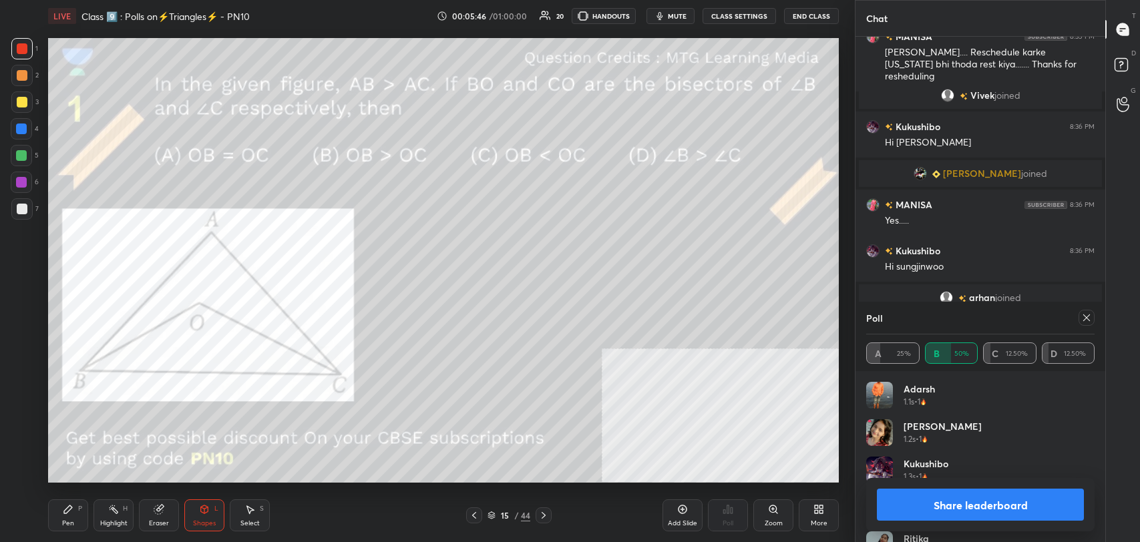
click at [956, 503] on button "Share leaderboard" at bounding box center [980, 505] width 207 height 32
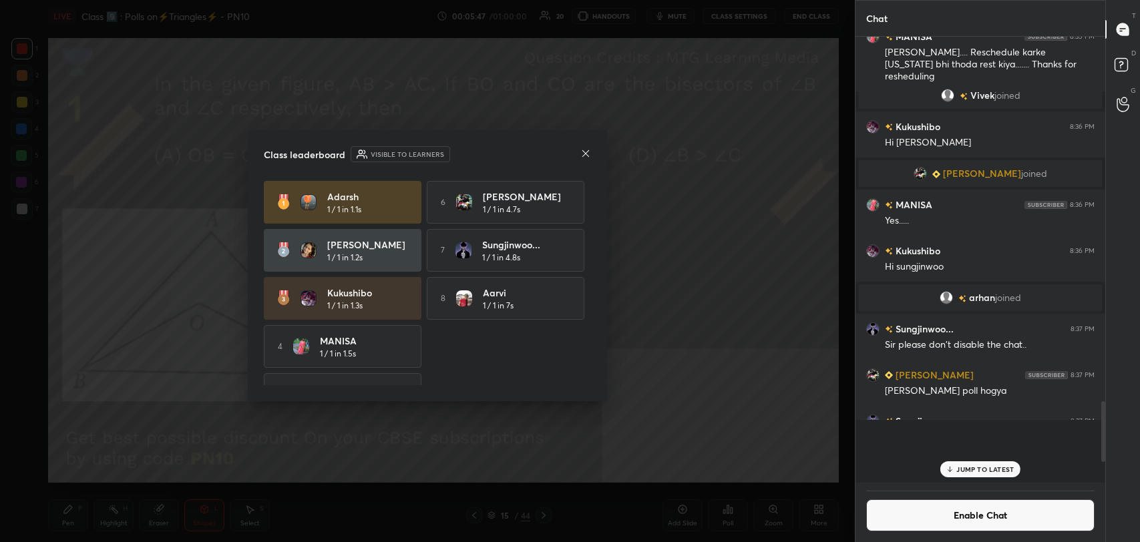
scroll to position [4, 4]
click at [594, 145] on div "Class leaderboard Visible to learners [PERSON_NAME] 1 / 1 in 1.1s 6 [PERSON_NAM…" at bounding box center [427, 265] width 359 height 271
click at [585, 148] on icon at bounding box center [585, 153] width 11 height 11
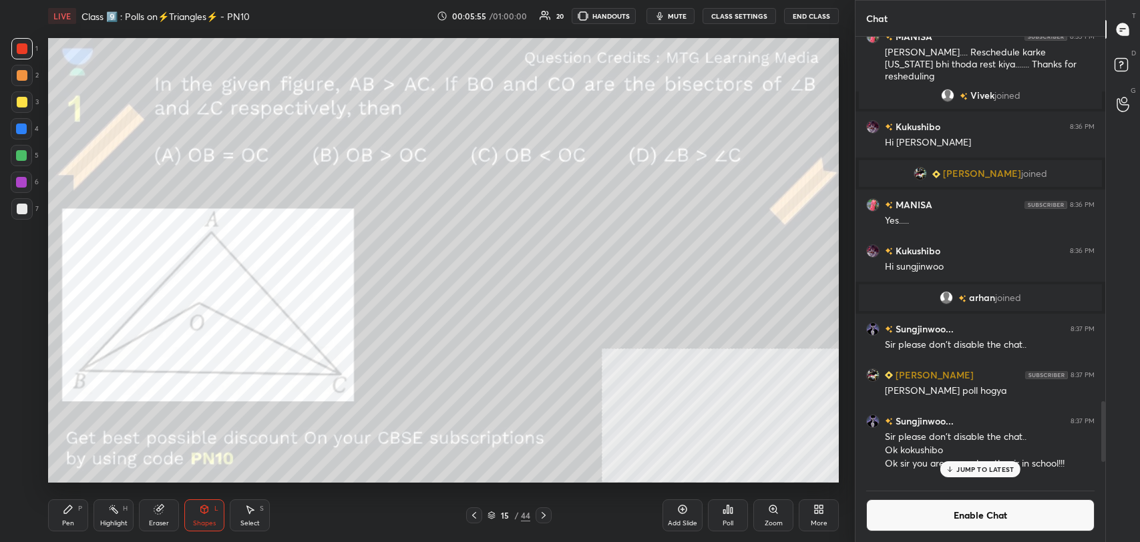
click at [125, 522] on div "Highlight" at bounding box center [113, 523] width 27 height 7
click at [24, 48] on div at bounding box center [22, 48] width 11 height 11
click at [680, 520] on div "Add Slide" at bounding box center [682, 523] width 29 height 7
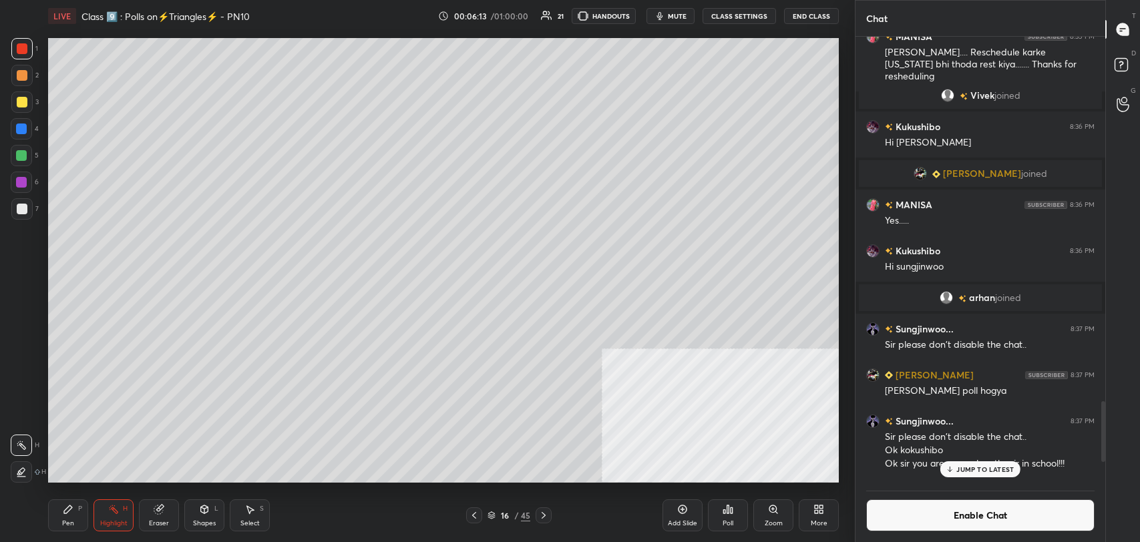
click at [200, 513] on icon at bounding box center [204, 509] width 11 height 11
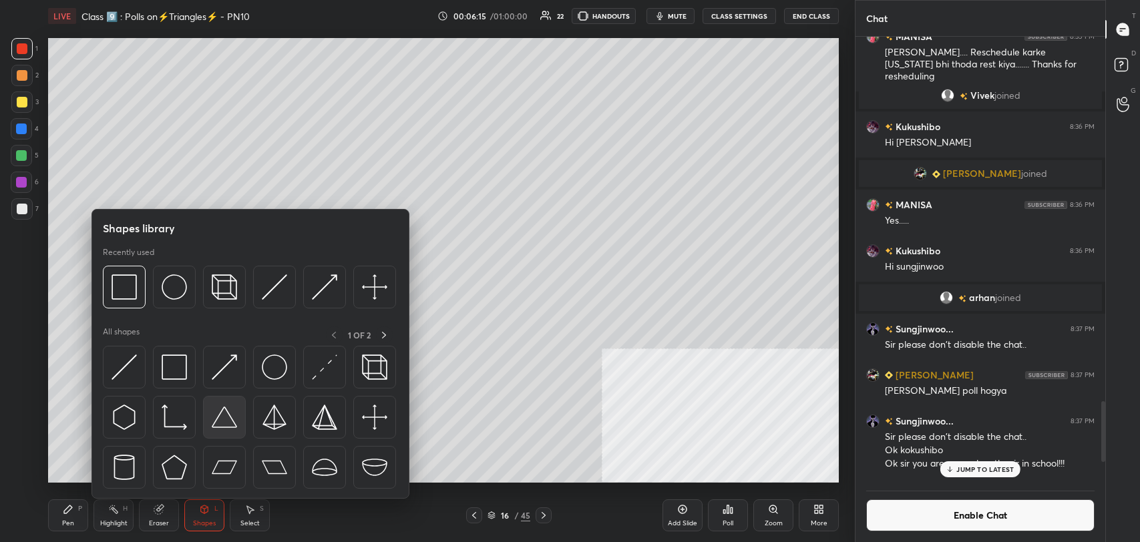
click at [219, 415] on img at bounding box center [224, 417] width 25 height 25
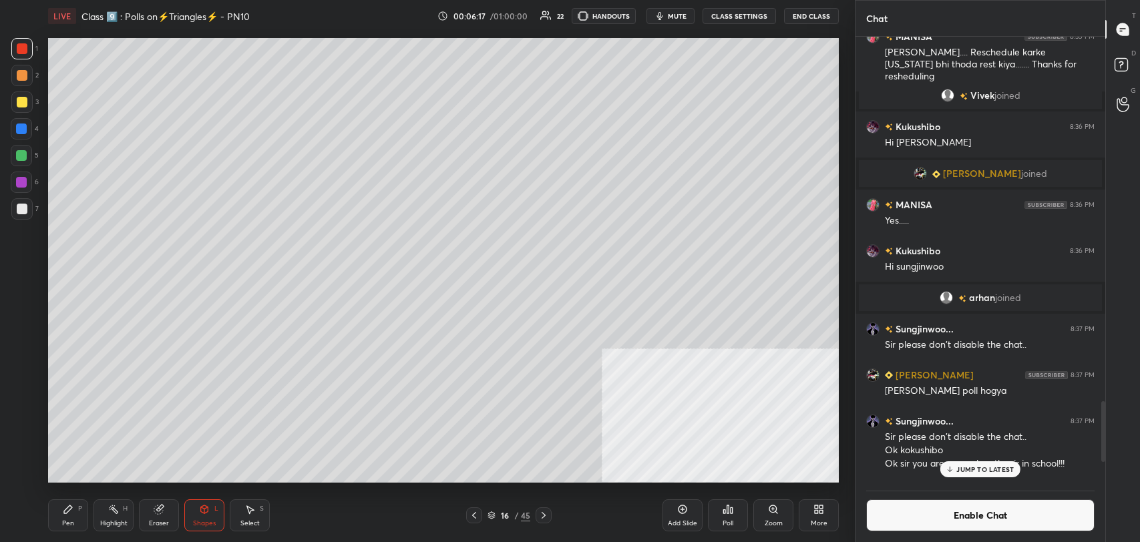
click at [79, 514] on div "Pen P" at bounding box center [68, 515] width 40 height 32
click at [34, 214] on div "7" at bounding box center [24, 208] width 27 height 21
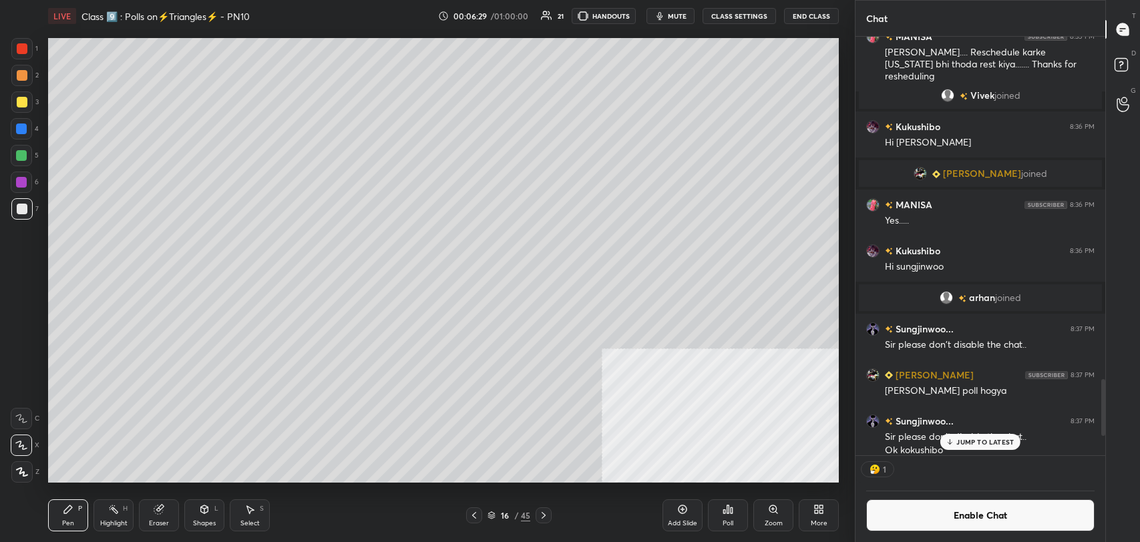
scroll to position [415, 246]
click at [122, 515] on div "Highlight H" at bounding box center [113, 515] width 40 height 32
click at [71, 510] on icon at bounding box center [68, 509] width 11 height 11
click at [113, 517] on div "Highlight H" at bounding box center [113, 515] width 40 height 32
click at [63, 513] on icon at bounding box center [68, 509] width 11 height 11
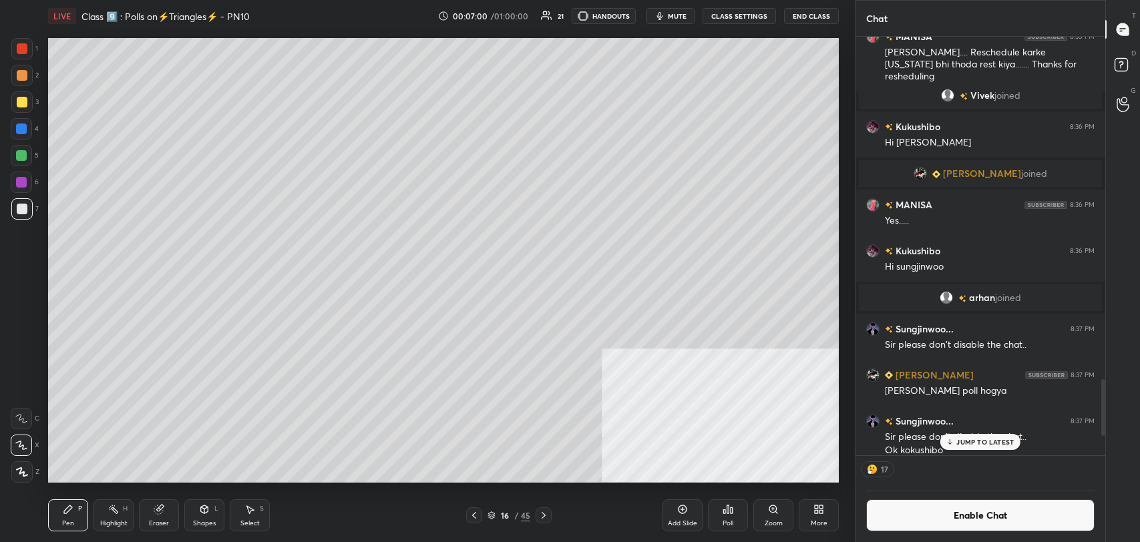
click at [118, 521] on div "Highlight" at bounding box center [113, 523] width 27 height 7
click at [79, 522] on div "Pen P" at bounding box center [68, 515] width 40 height 32
click at [684, 509] on icon at bounding box center [682, 509] width 11 height 11
click at [209, 509] on icon at bounding box center [204, 509] width 11 height 11
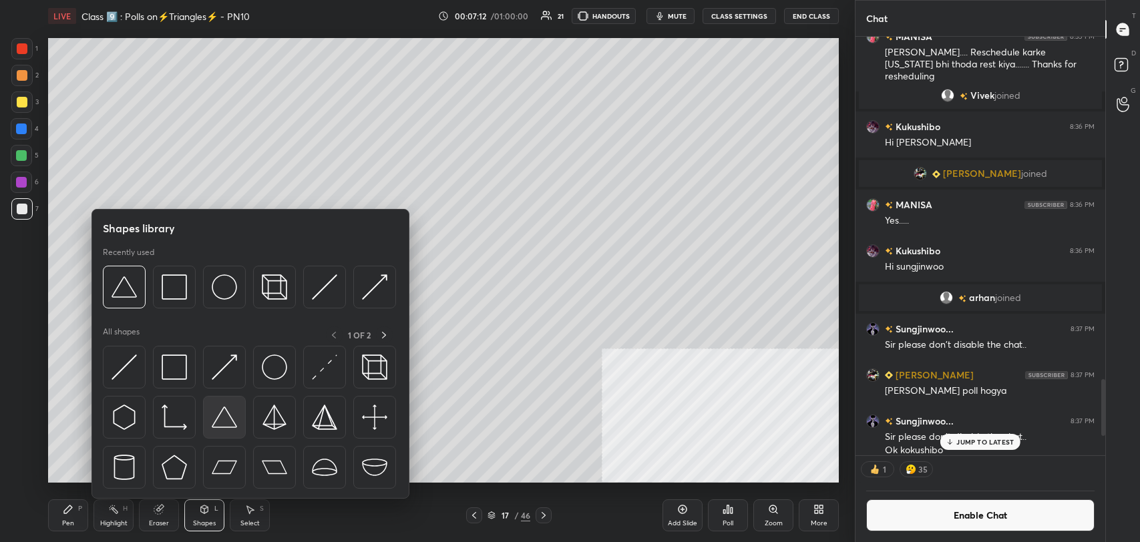
click at [226, 421] on img at bounding box center [224, 417] width 25 height 25
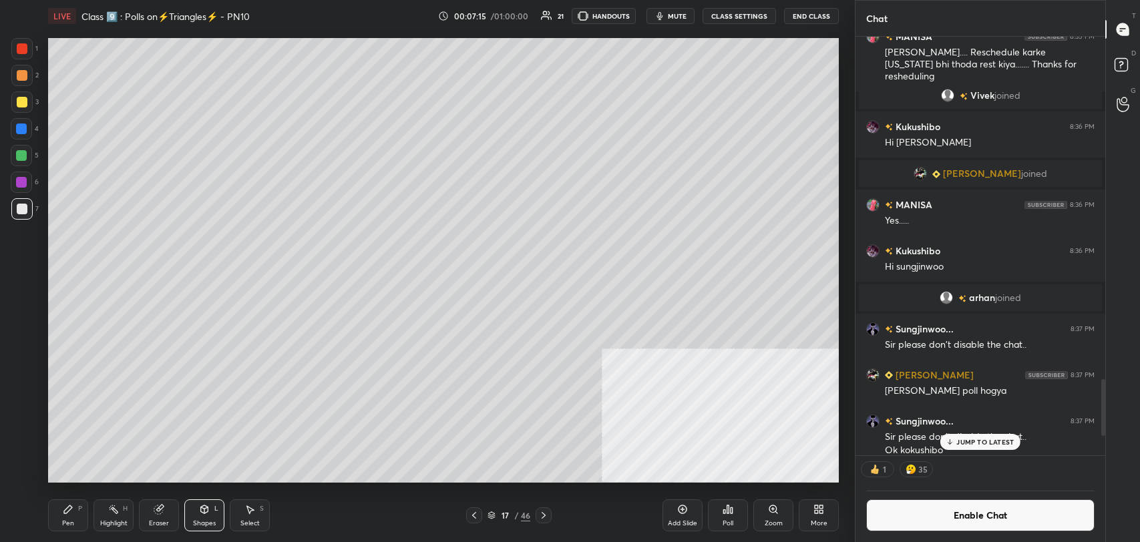
click at [67, 521] on div "Pen" at bounding box center [68, 523] width 12 height 7
click at [19, 110] on div at bounding box center [21, 101] width 21 height 21
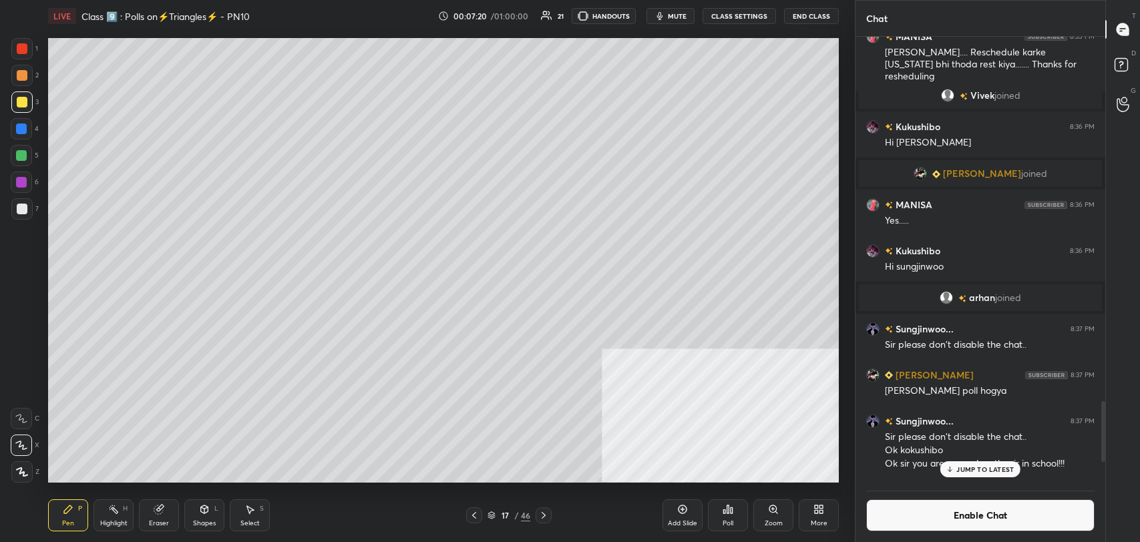
scroll to position [442, 246]
click at [201, 513] on icon at bounding box center [204, 509] width 11 height 11
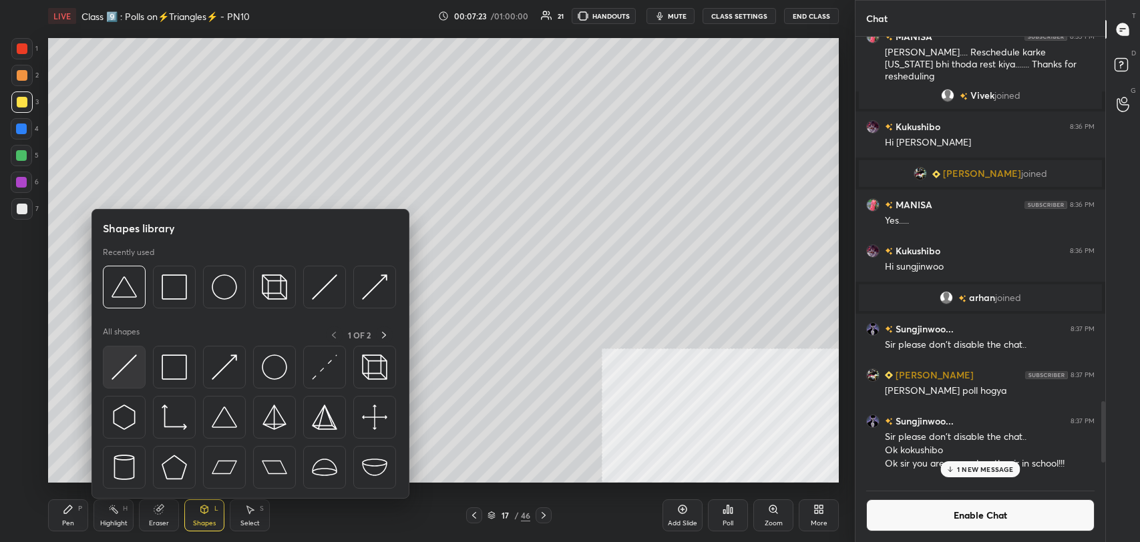
click at [118, 355] on img at bounding box center [124, 367] width 25 height 25
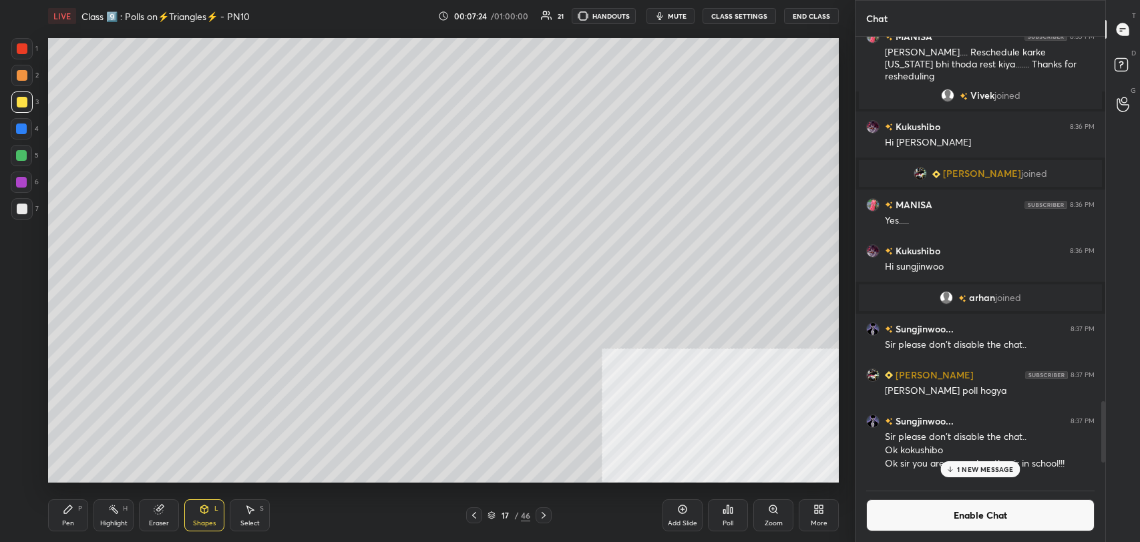
click at [22, 208] on div at bounding box center [22, 209] width 11 height 11
click at [73, 517] on div "Pen P" at bounding box center [68, 515] width 40 height 32
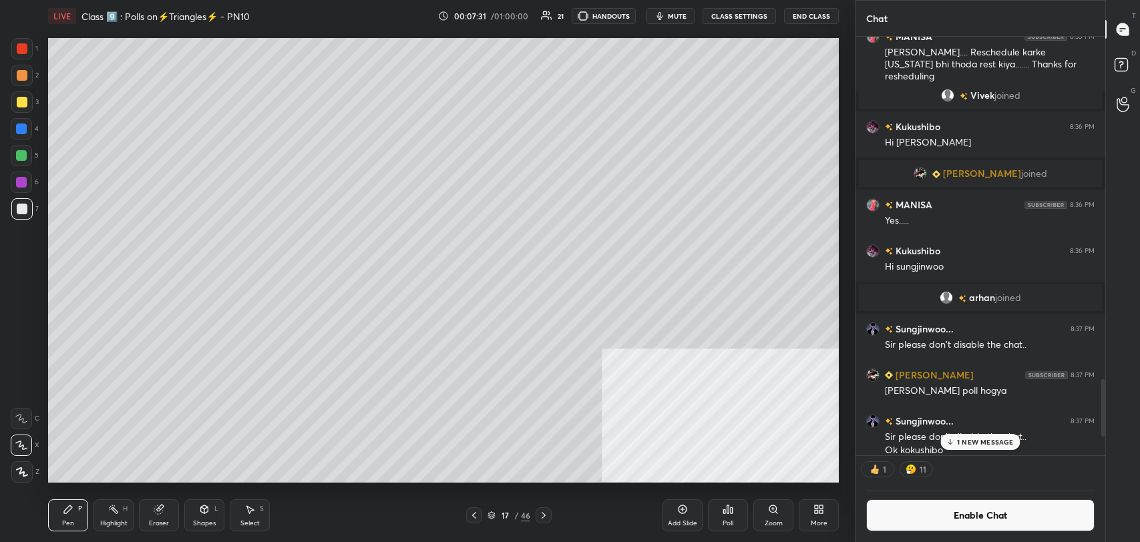
click at [19, 49] on div at bounding box center [22, 48] width 11 height 11
click at [475, 515] on icon at bounding box center [474, 515] width 11 height 11
click at [477, 515] on icon at bounding box center [474, 515] width 11 height 11
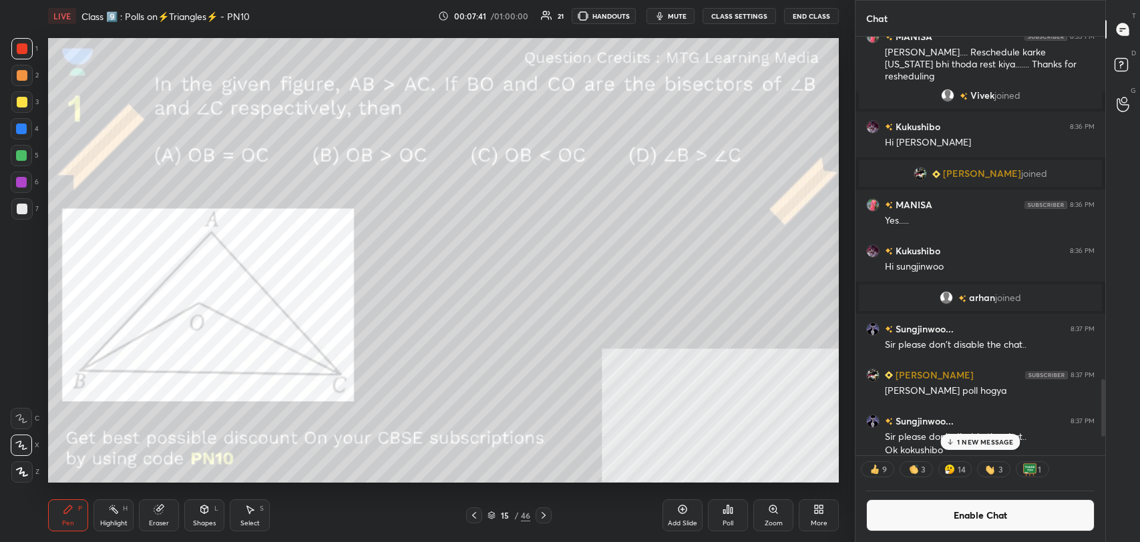
click at [117, 511] on rect at bounding box center [115, 510] width 7 height 7
click at [74, 517] on div "Pen P" at bounding box center [68, 515] width 40 height 32
click at [99, 514] on div "Highlight H" at bounding box center [113, 515] width 40 height 32
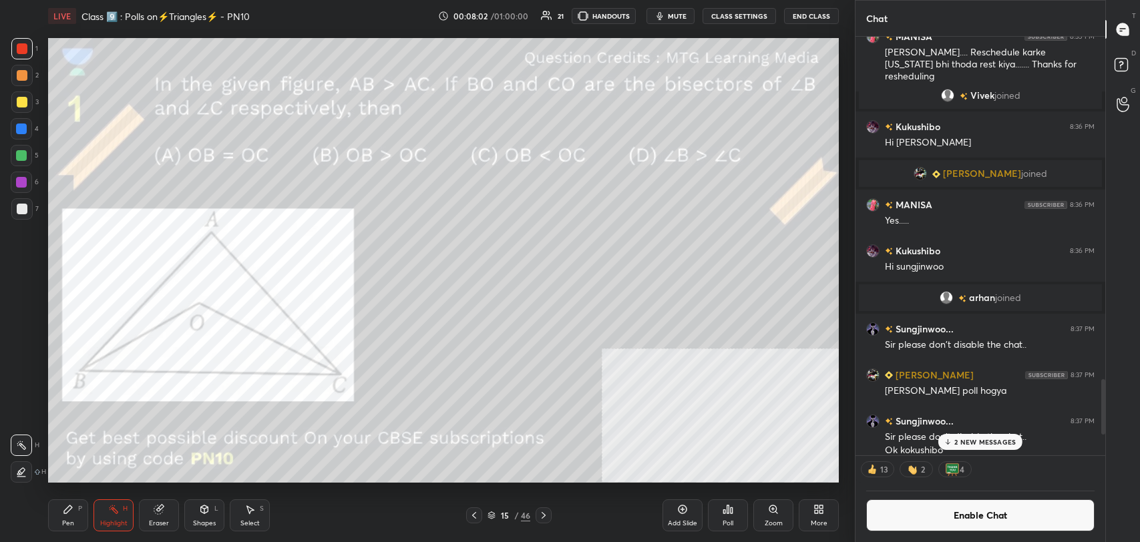
click at [80, 523] on div "Pen P" at bounding box center [68, 515] width 40 height 32
click at [27, 215] on div at bounding box center [21, 208] width 21 height 21
click at [120, 515] on div "Highlight H" at bounding box center [113, 515] width 40 height 32
click at [24, 186] on div at bounding box center [21, 182] width 11 height 11
click at [66, 520] on div "Pen" at bounding box center [68, 523] width 12 height 7
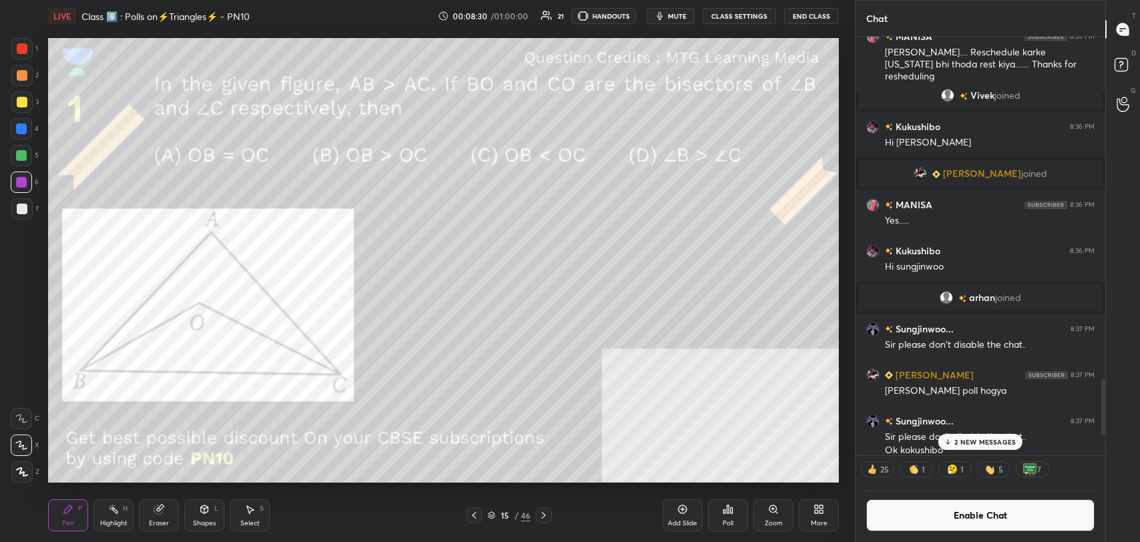
click at [26, 46] on div at bounding box center [22, 48] width 11 height 11
click at [115, 520] on div "Highlight" at bounding box center [113, 523] width 27 height 7
click at [21, 208] on div at bounding box center [22, 209] width 11 height 11
click at [25, 112] on div at bounding box center [21, 101] width 21 height 21
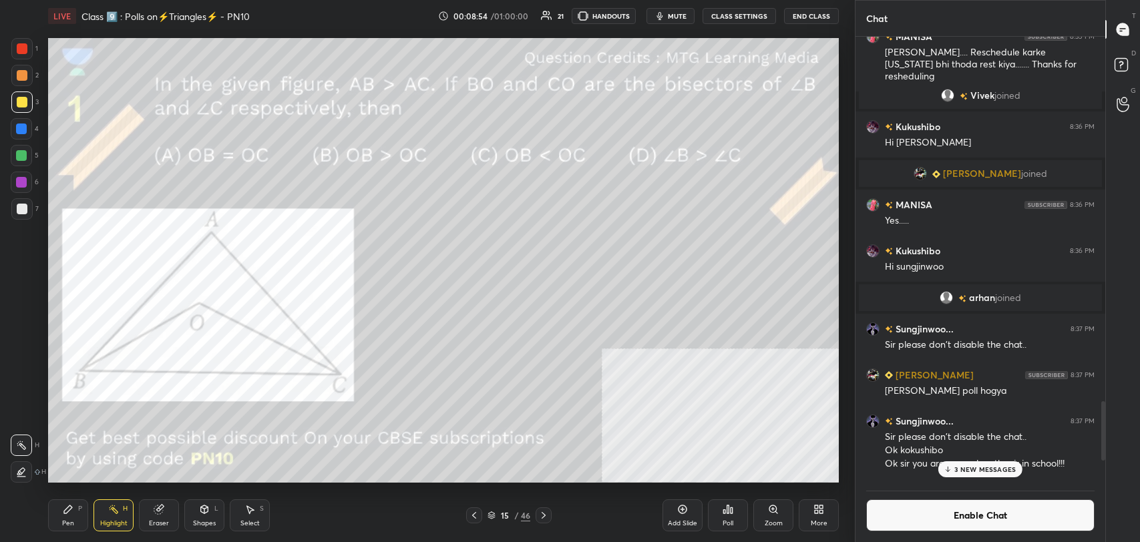
click at [59, 513] on div "Pen P" at bounding box center [68, 515] width 40 height 32
click at [124, 520] on div "Highlight" at bounding box center [113, 523] width 27 height 7
click at [21, 133] on div at bounding box center [21, 129] width 11 height 11
click at [61, 517] on div "Pen P" at bounding box center [68, 515] width 40 height 32
click at [112, 517] on div "Highlight H" at bounding box center [113, 515] width 40 height 32
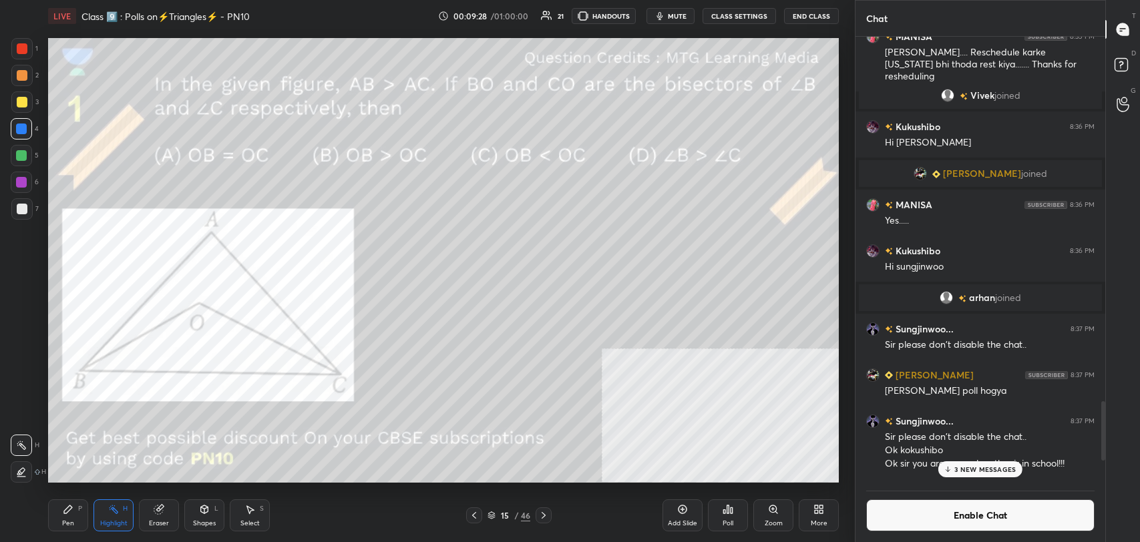
click at [79, 505] on div "P" at bounding box center [80, 508] width 4 height 7
click at [927, 513] on button "Enable Chat" at bounding box center [980, 515] width 228 height 32
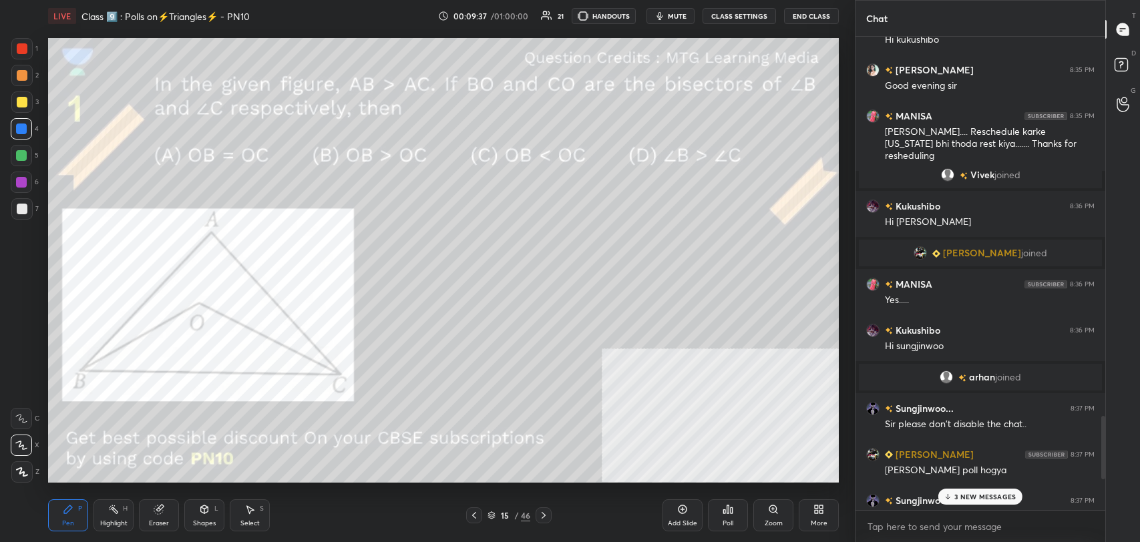
drag, startPoint x: 984, startPoint y: 501, endPoint x: 837, endPoint y: 477, distance: 148.8
click at [983, 501] on div "3 NEW MESSAGES" at bounding box center [980, 497] width 84 height 16
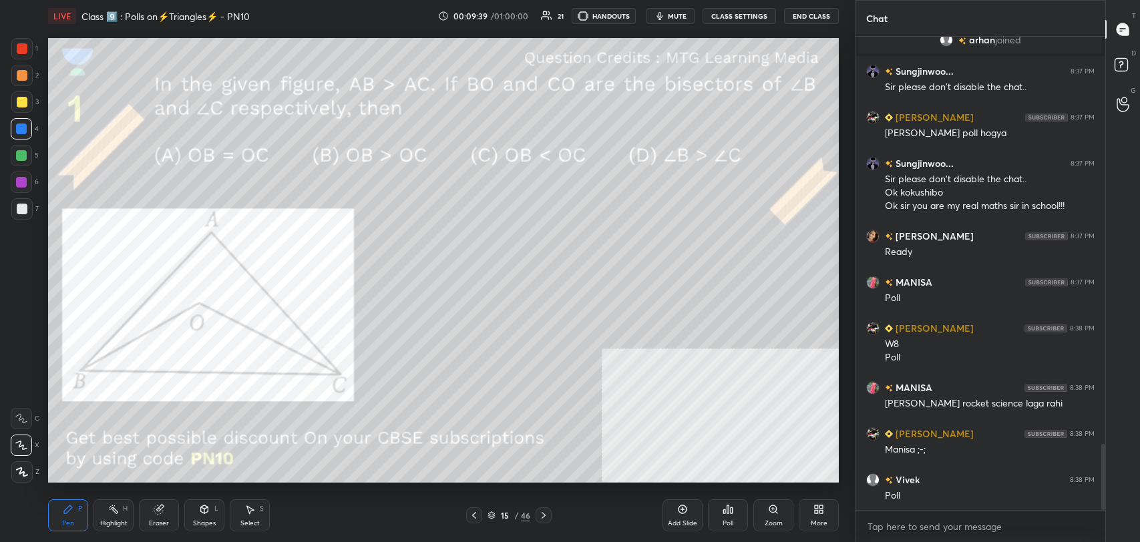
click at [208, 511] on icon at bounding box center [204, 509] width 11 height 11
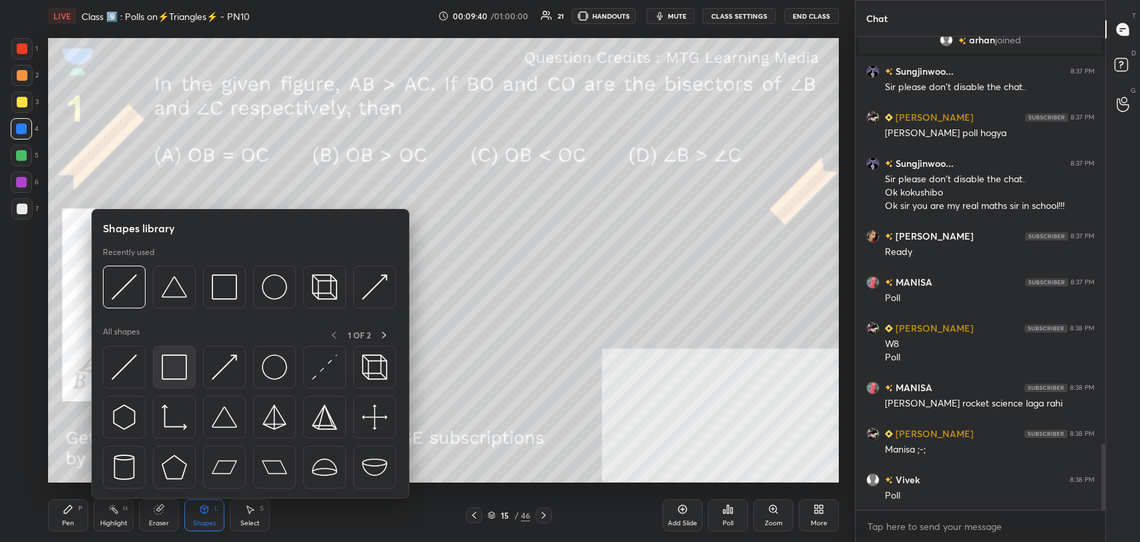
click at [176, 357] on img at bounding box center [174, 367] width 25 height 25
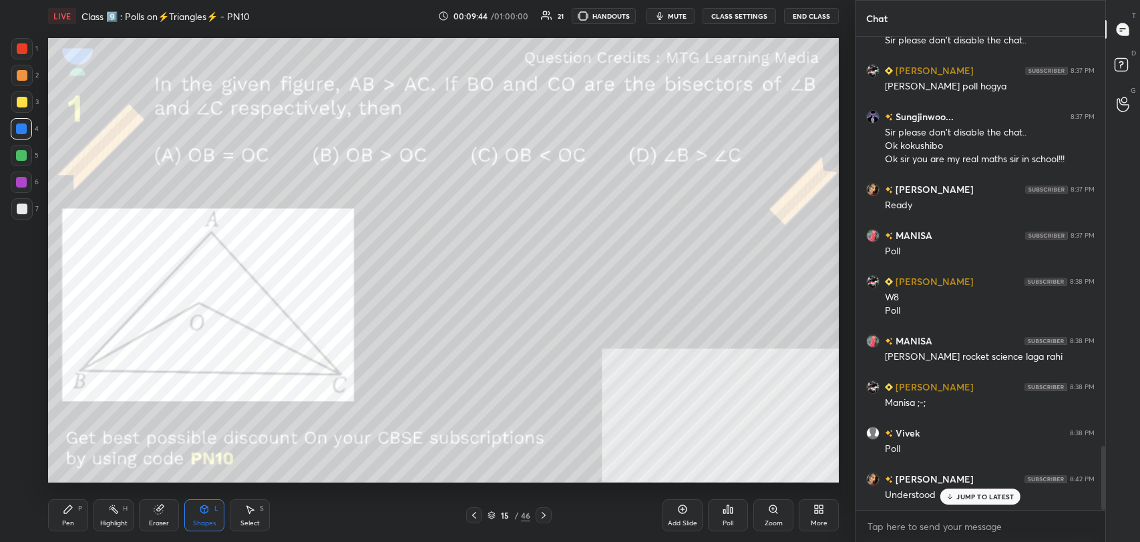
scroll to position [3021, 0]
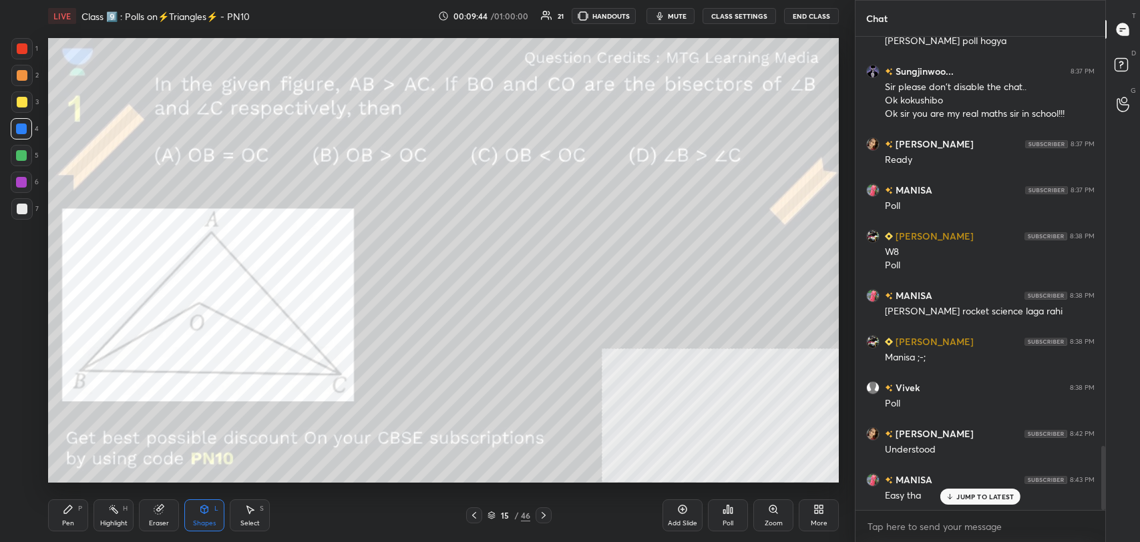
click at [536, 513] on div at bounding box center [543, 515] width 16 height 16
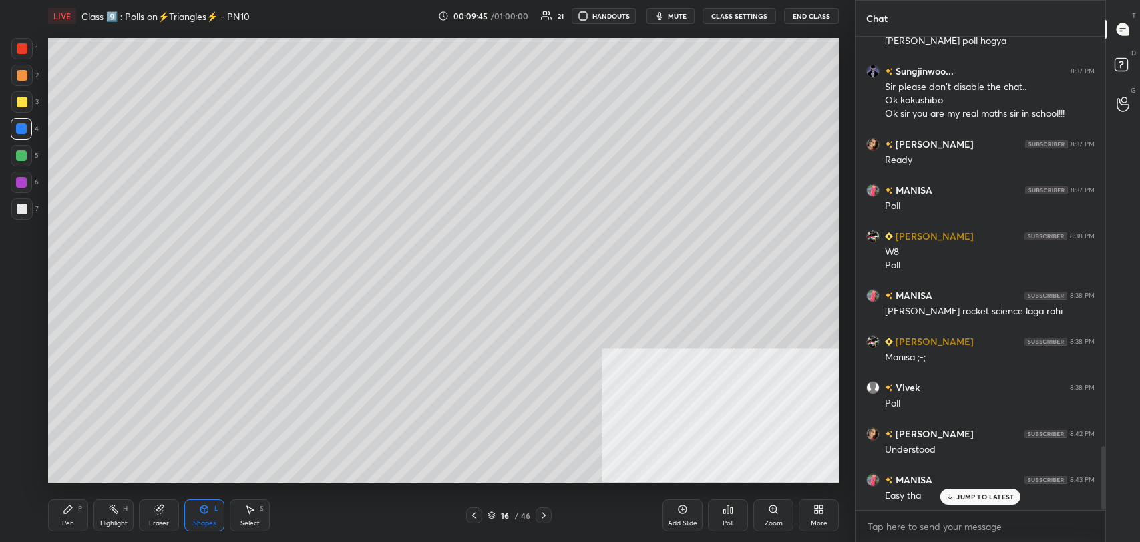
click at [536, 513] on div at bounding box center [543, 515] width 16 height 16
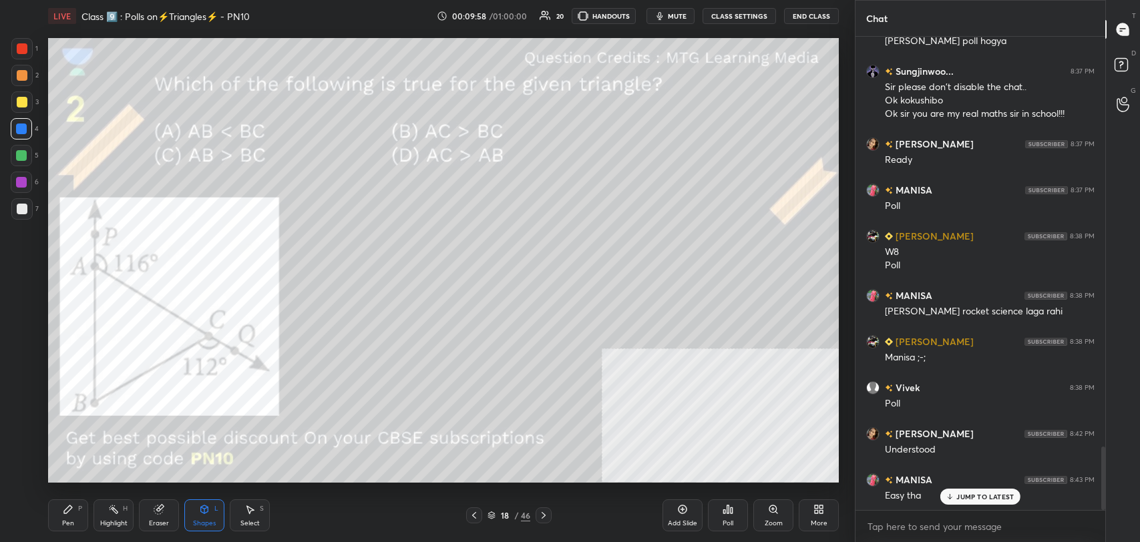
scroll to position [3067, 0]
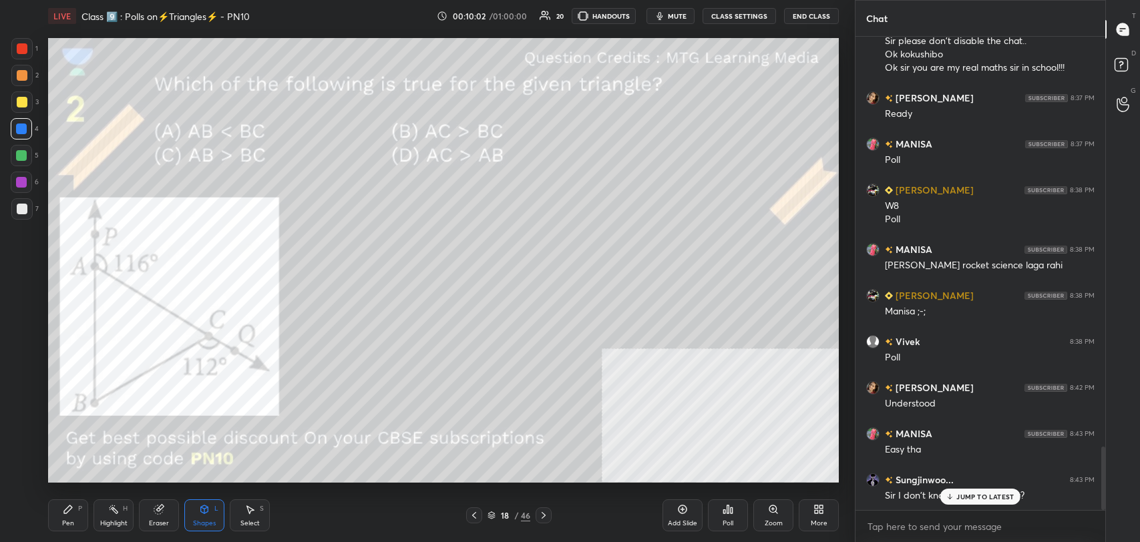
click at [1007, 494] on p "JUMP TO LATEST" at bounding box center [984, 497] width 57 height 8
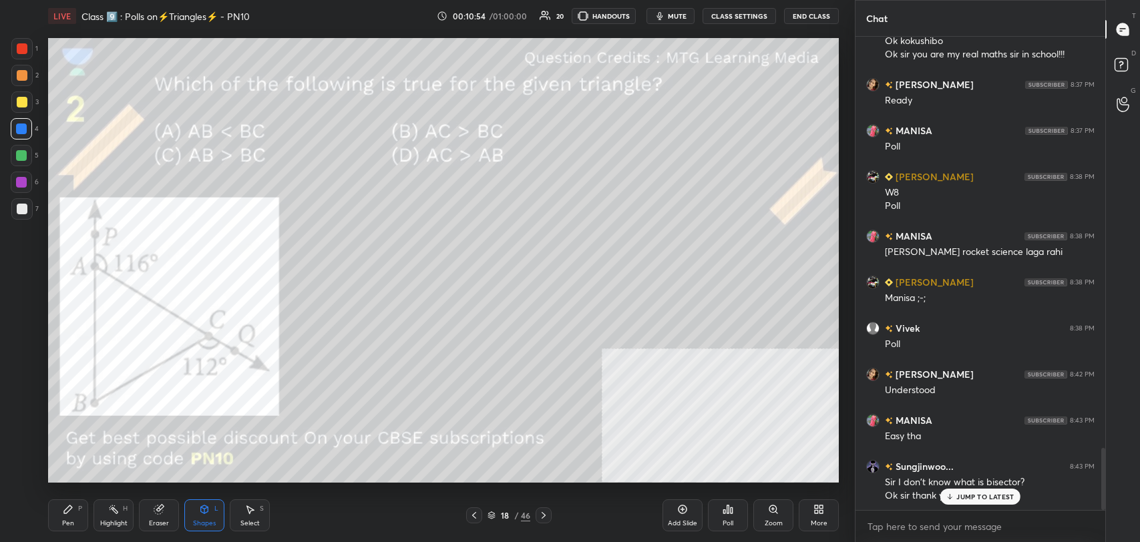
scroll to position [3080, 0]
click at [959, 497] on p "JUMP TO LATEST" at bounding box center [984, 497] width 57 height 8
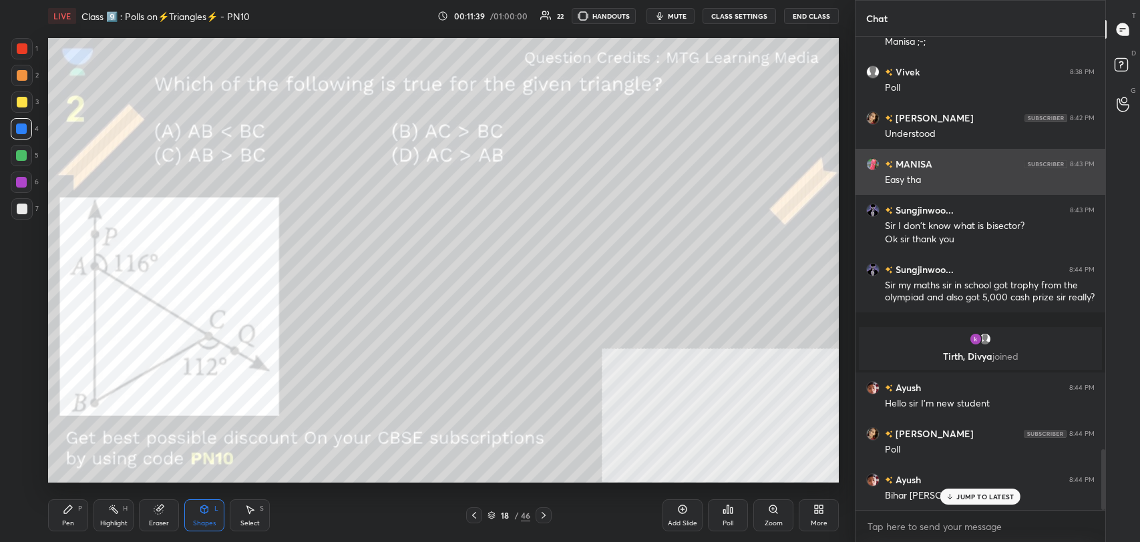
scroll to position [3244, 0]
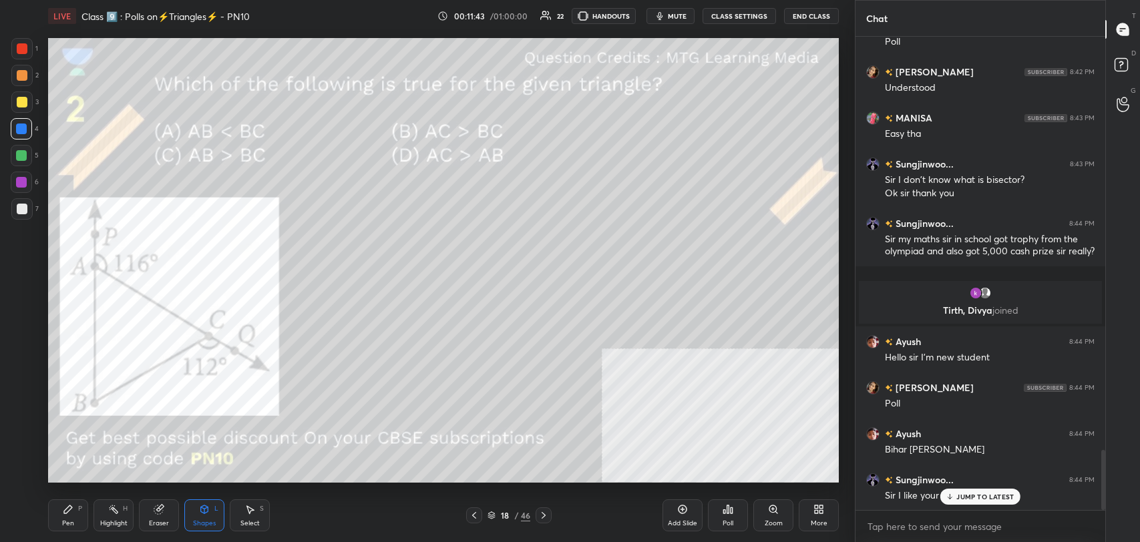
click at [959, 495] on p "JUMP TO LATEST" at bounding box center [984, 497] width 57 height 8
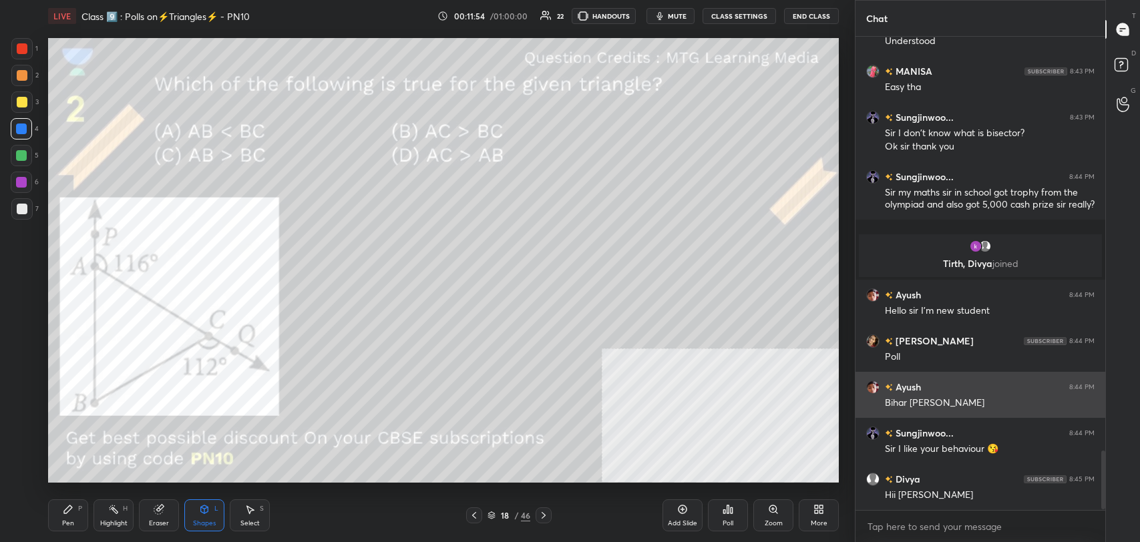
scroll to position [3336, 0]
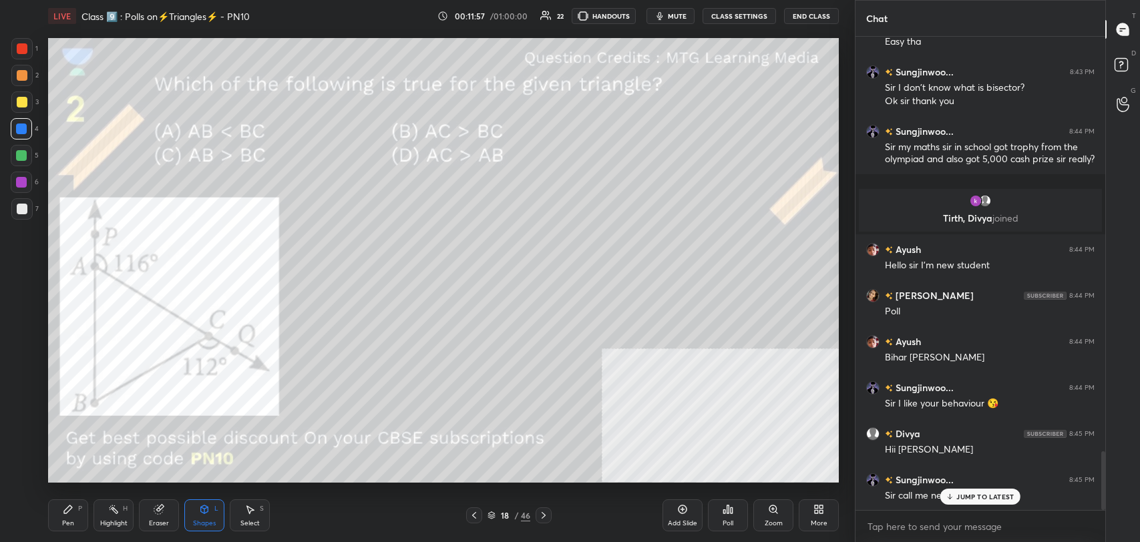
click at [956, 501] on div "JUMP TO LATEST" at bounding box center [980, 497] width 80 height 16
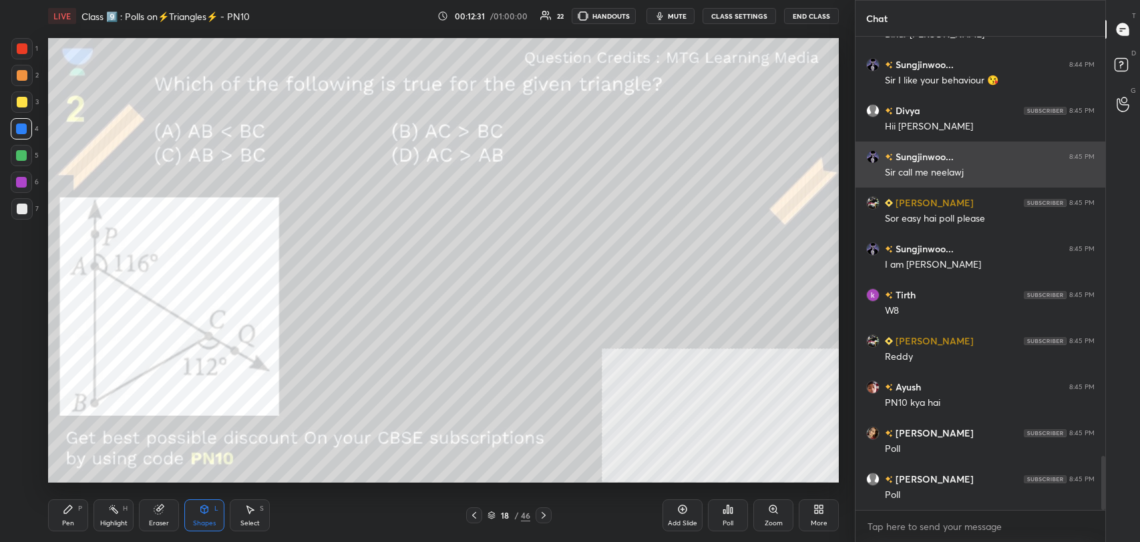
scroll to position [3704, 0]
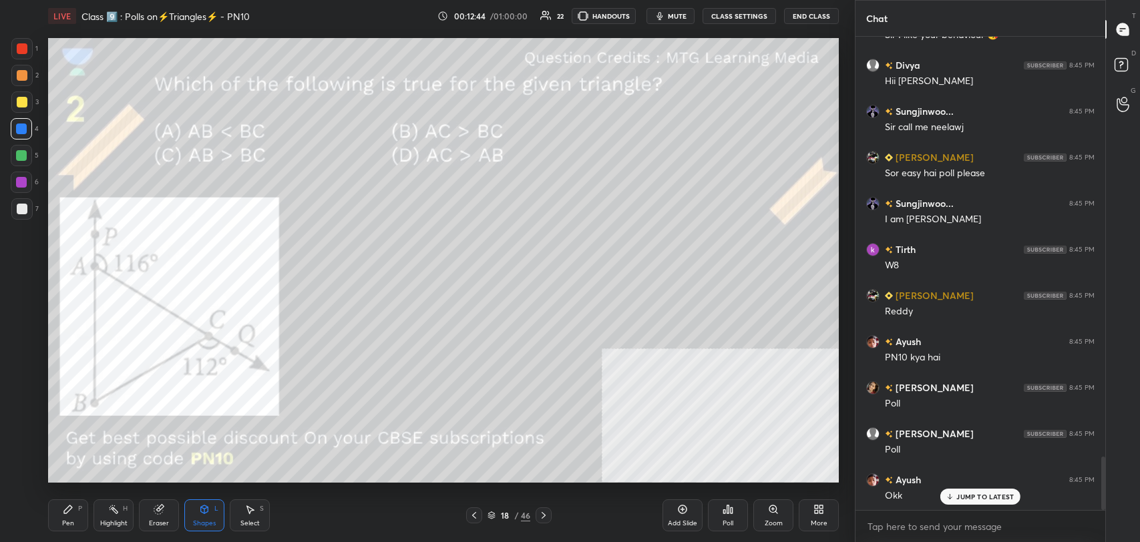
click at [726, 505] on icon at bounding box center [727, 509] width 11 height 11
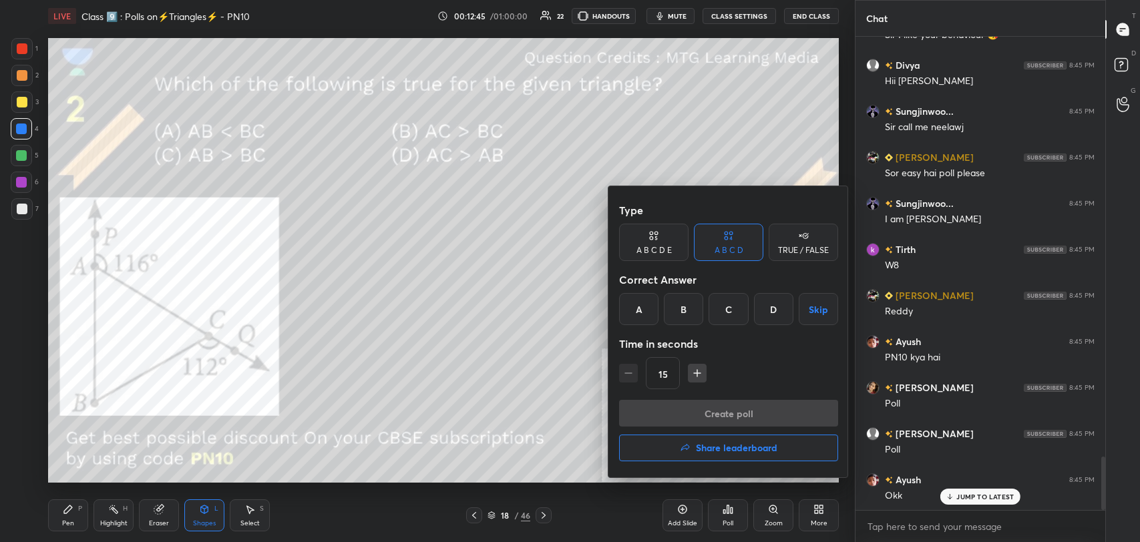
click at [715, 303] on div "C" at bounding box center [727, 309] width 39 height 32
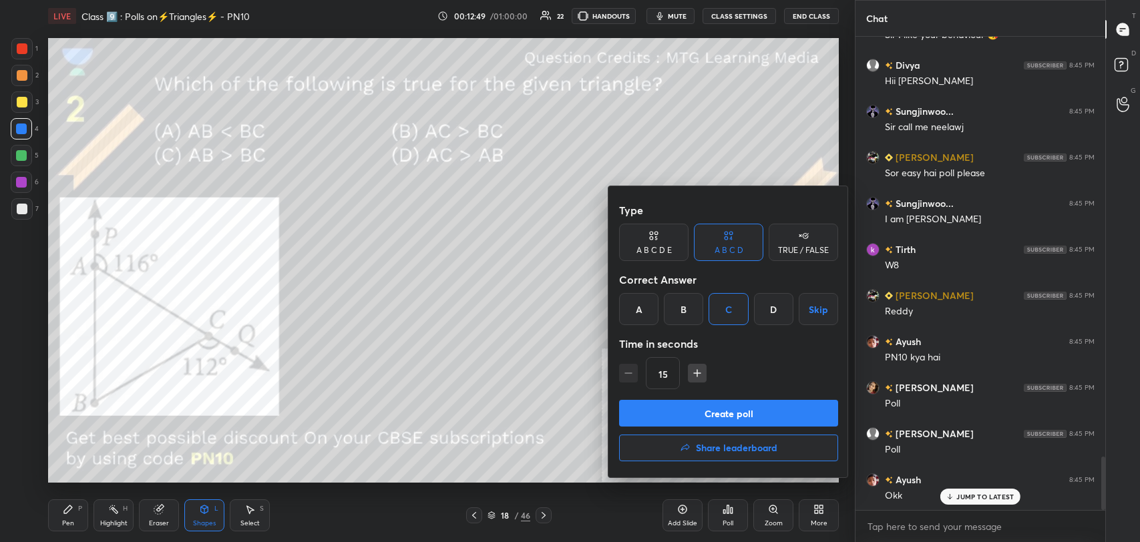
click at [757, 413] on button "Create poll" at bounding box center [728, 413] width 219 height 27
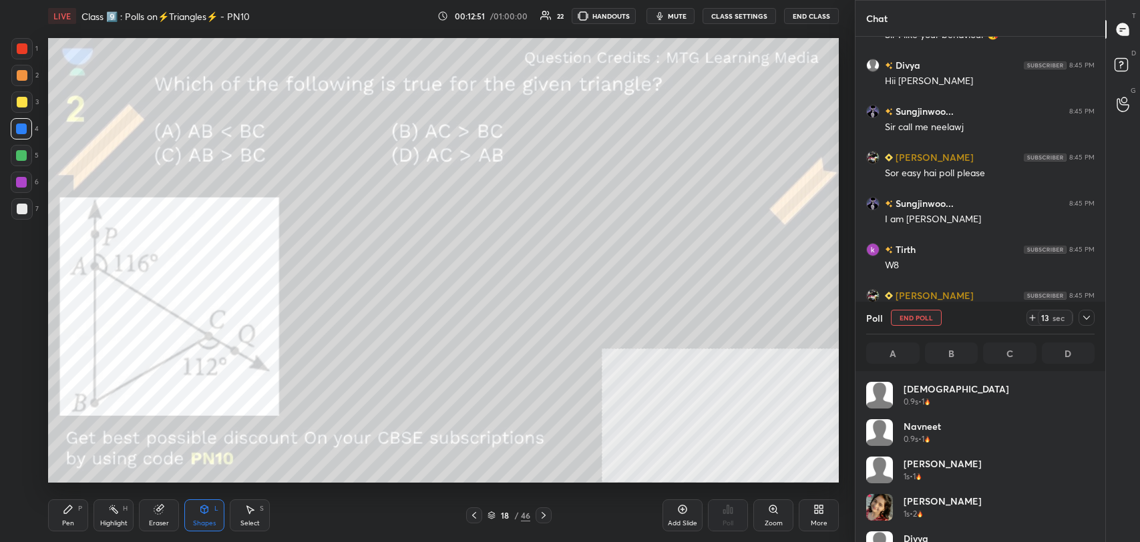
scroll to position [156, 224]
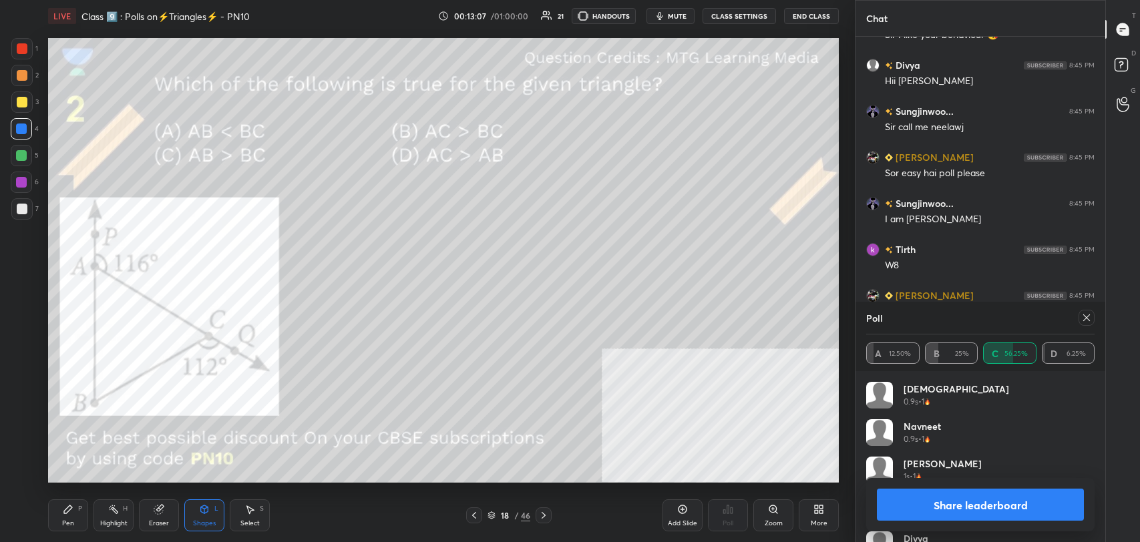
click at [1003, 495] on button "Share leaderboard" at bounding box center [980, 505] width 207 height 32
type textarea "x"
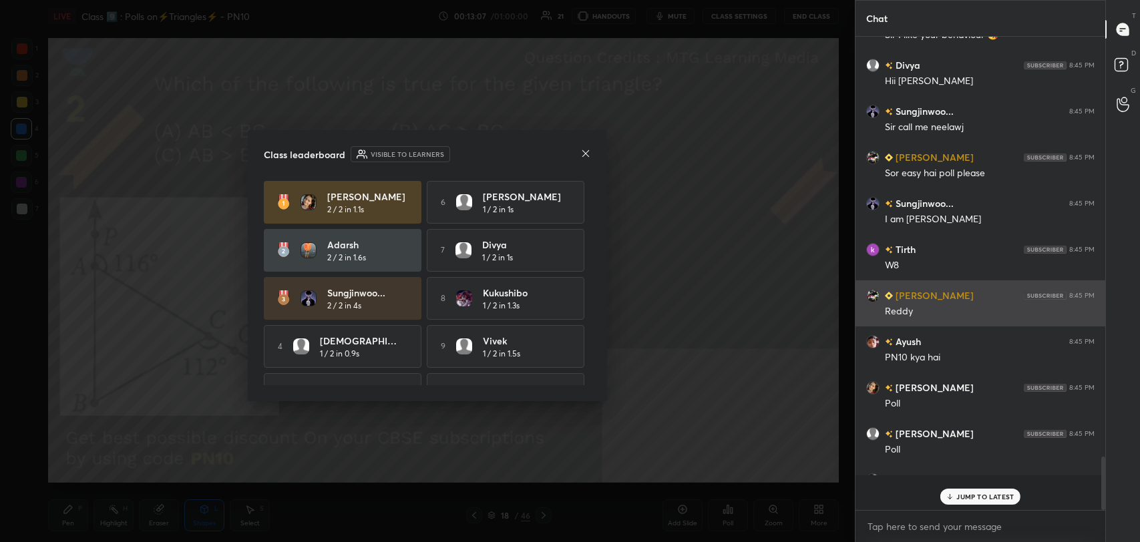
scroll to position [497, 246]
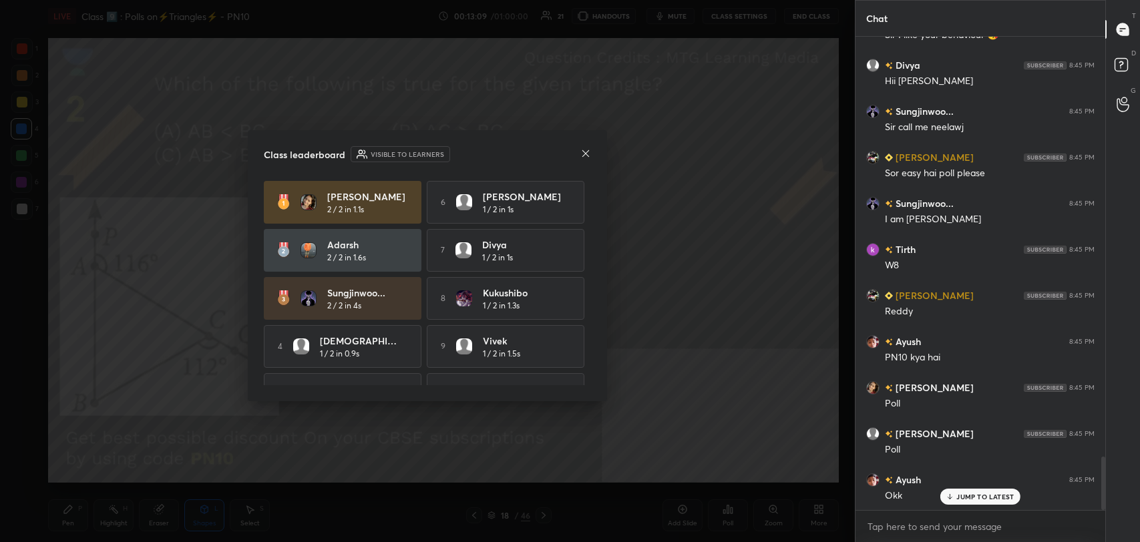
click at [995, 499] on p "JUMP TO LATEST" at bounding box center [984, 497] width 57 height 8
click at [585, 149] on icon at bounding box center [585, 153] width 11 height 11
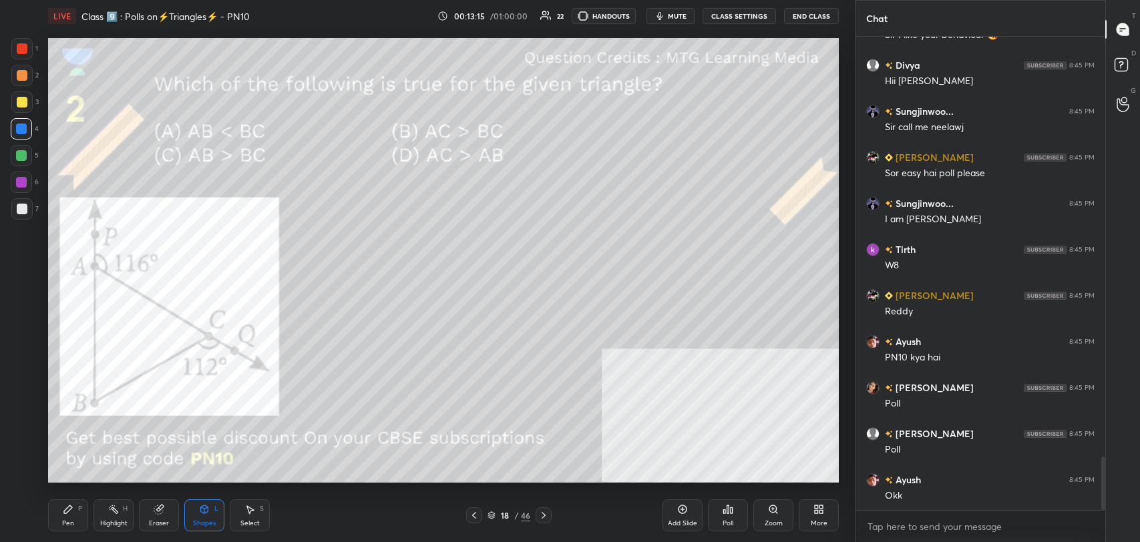
click at [748, 11] on button "CLASS SETTINGS" at bounding box center [738, 16] width 73 height 16
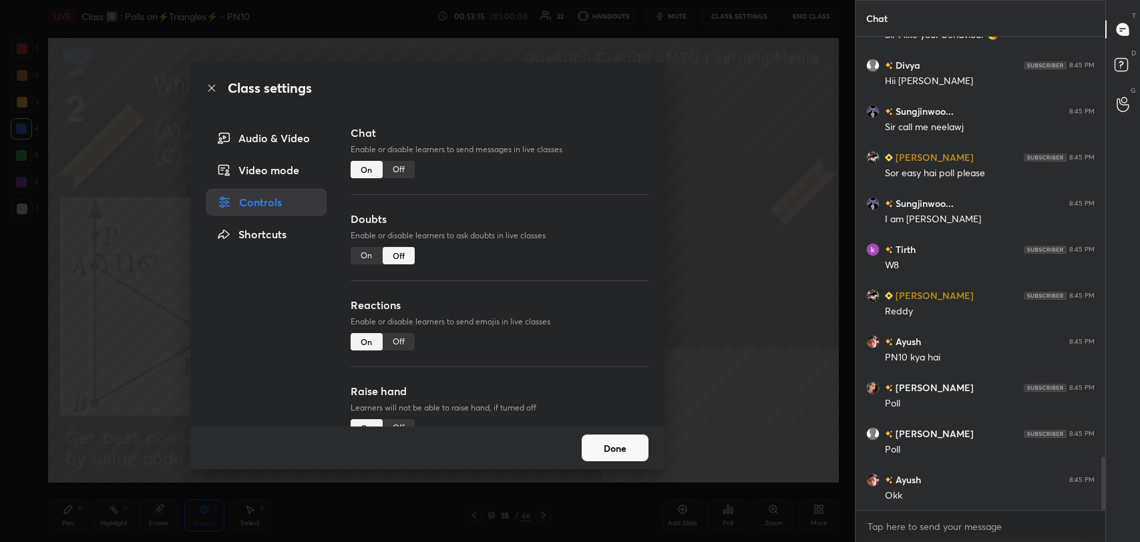
click at [399, 166] on div "Off" at bounding box center [399, 169] width 32 height 17
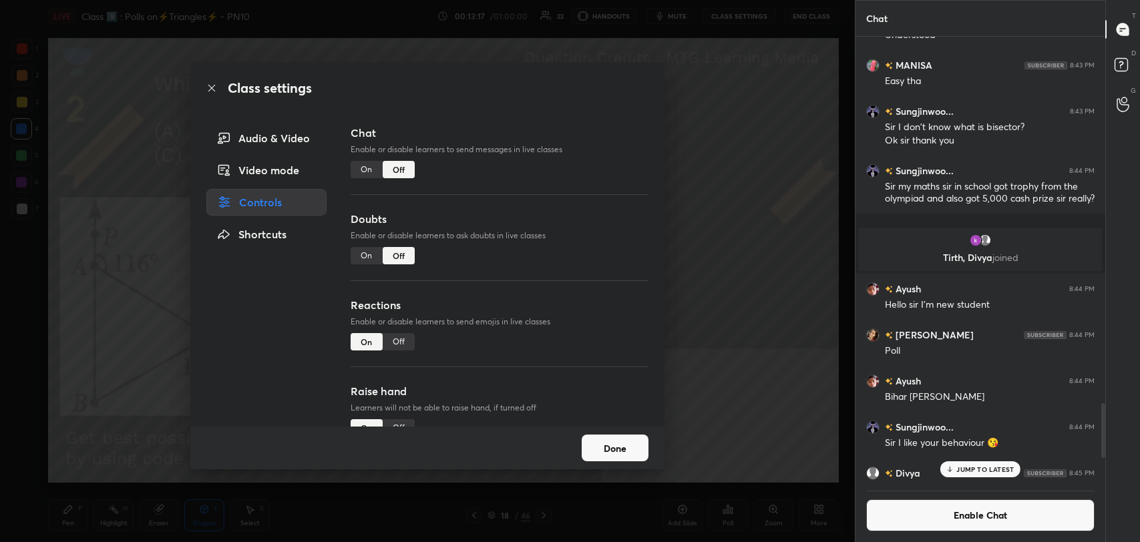
click at [208, 88] on icon at bounding box center [211, 88] width 11 height 11
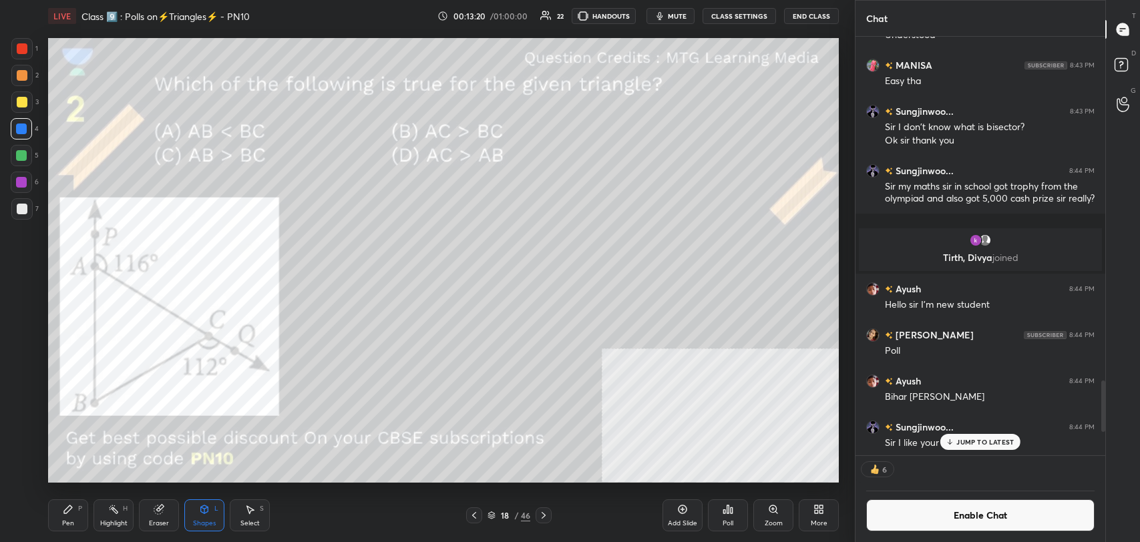
click at [120, 514] on div "Highlight H" at bounding box center [113, 515] width 40 height 32
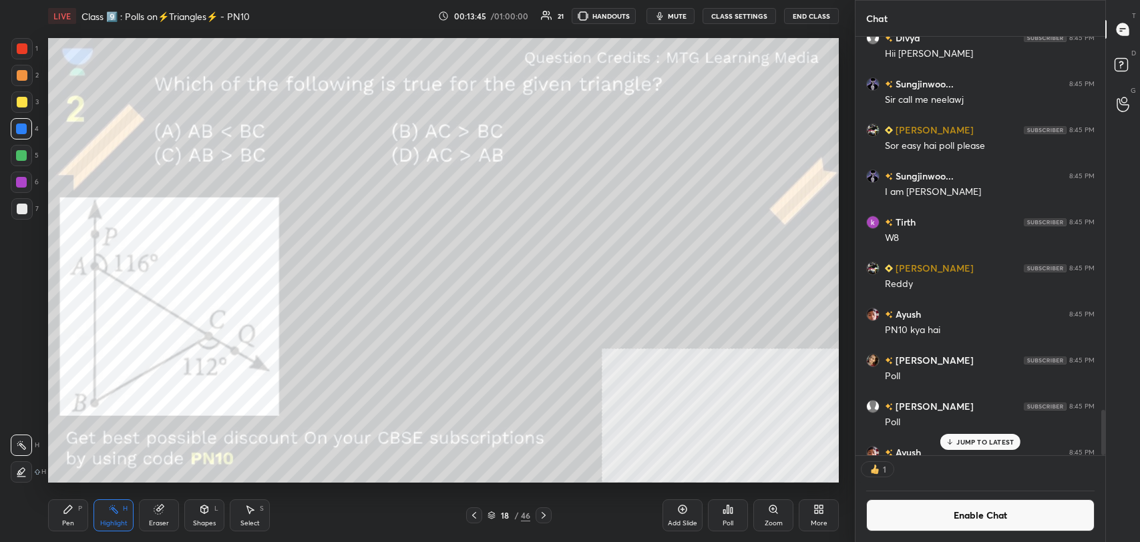
click at [78, 513] on div "Pen P" at bounding box center [68, 515] width 40 height 32
click at [19, 55] on div at bounding box center [21, 48] width 21 height 21
click at [116, 509] on icon at bounding box center [113, 509] width 11 height 11
click at [69, 513] on icon at bounding box center [68, 509] width 11 height 11
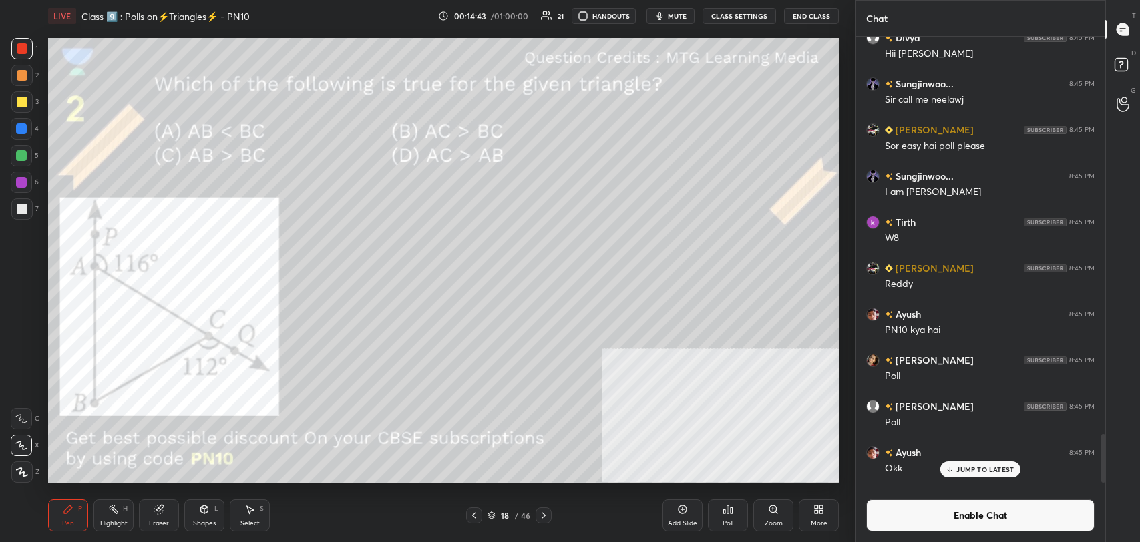
click at [27, 210] on div at bounding box center [21, 208] width 21 height 21
click at [11, 43] on div "1 2 3 4 5 6 7" at bounding box center [25, 131] width 28 height 187
click at [23, 49] on div at bounding box center [22, 48] width 11 height 11
click at [115, 520] on div "Highlight" at bounding box center [113, 523] width 27 height 7
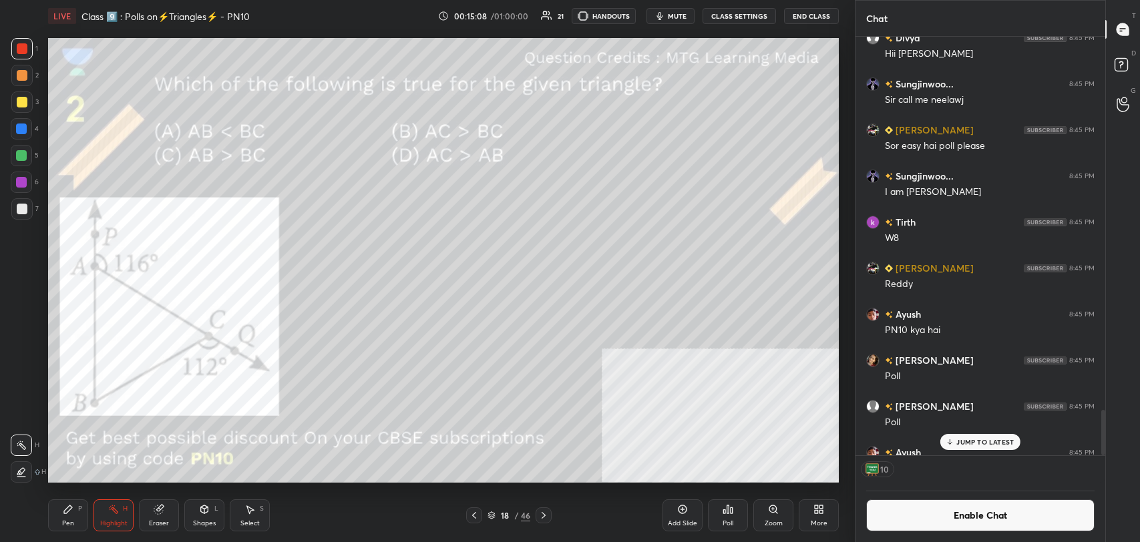
click at [59, 514] on div "Pen P" at bounding box center [68, 515] width 40 height 32
click at [106, 515] on div "Highlight H" at bounding box center [113, 515] width 40 height 32
click at [65, 508] on icon at bounding box center [68, 509] width 11 height 11
click at [112, 513] on icon at bounding box center [113, 509] width 11 height 11
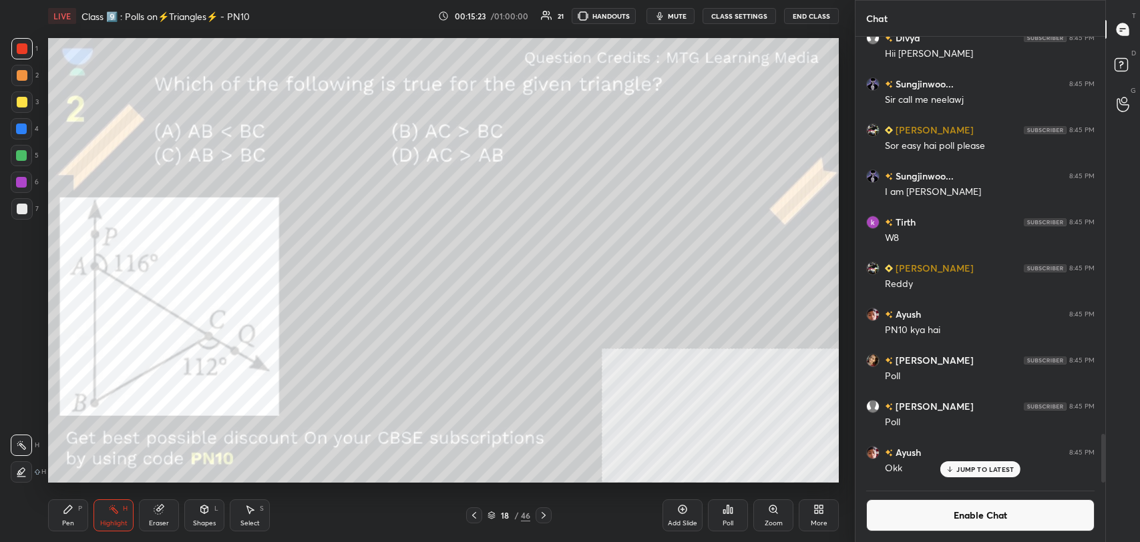
click at [59, 514] on div "Pen P" at bounding box center [68, 515] width 40 height 32
click at [27, 209] on div at bounding box center [21, 208] width 21 height 21
click at [206, 520] on div "Shapes" at bounding box center [204, 523] width 23 height 7
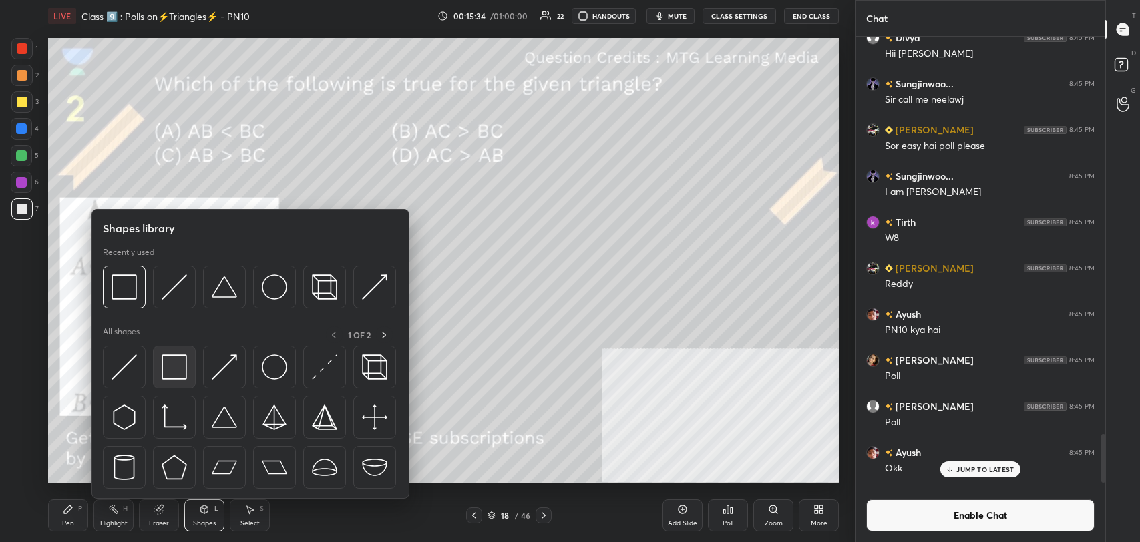
click at [170, 357] on img at bounding box center [174, 367] width 25 height 25
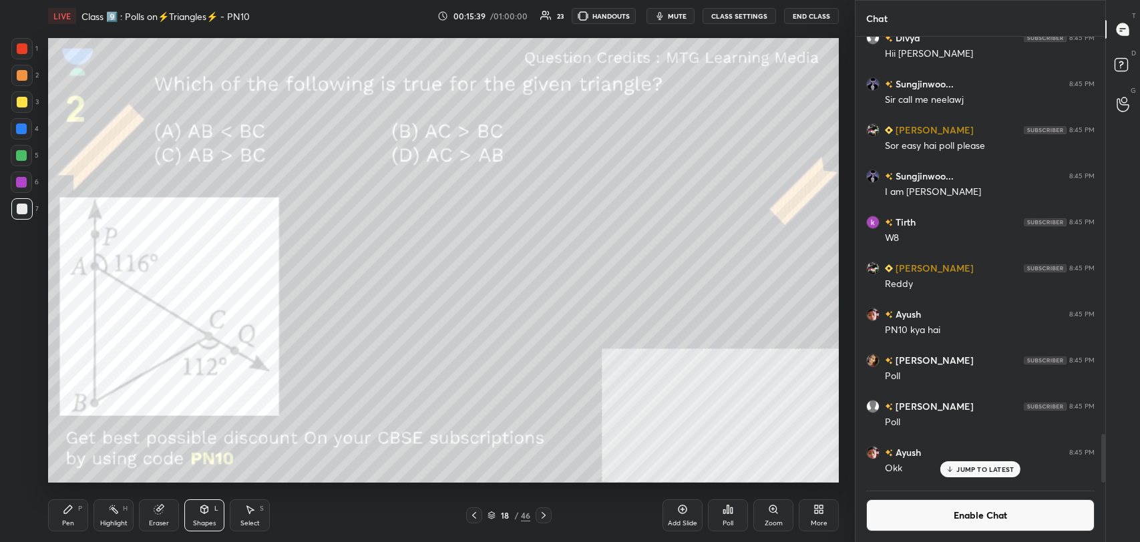
click at [924, 517] on button "Enable Chat" at bounding box center [980, 515] width 228 height 32
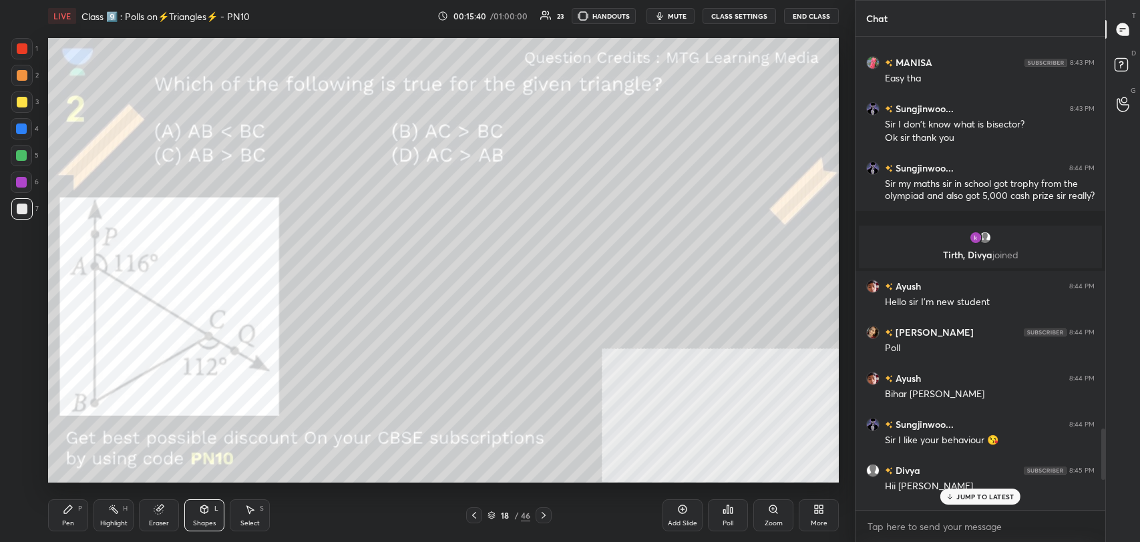
click at [985, 490] on div "JUMP TO LATEST" at bounding box center [980, 497] width 80 height 16
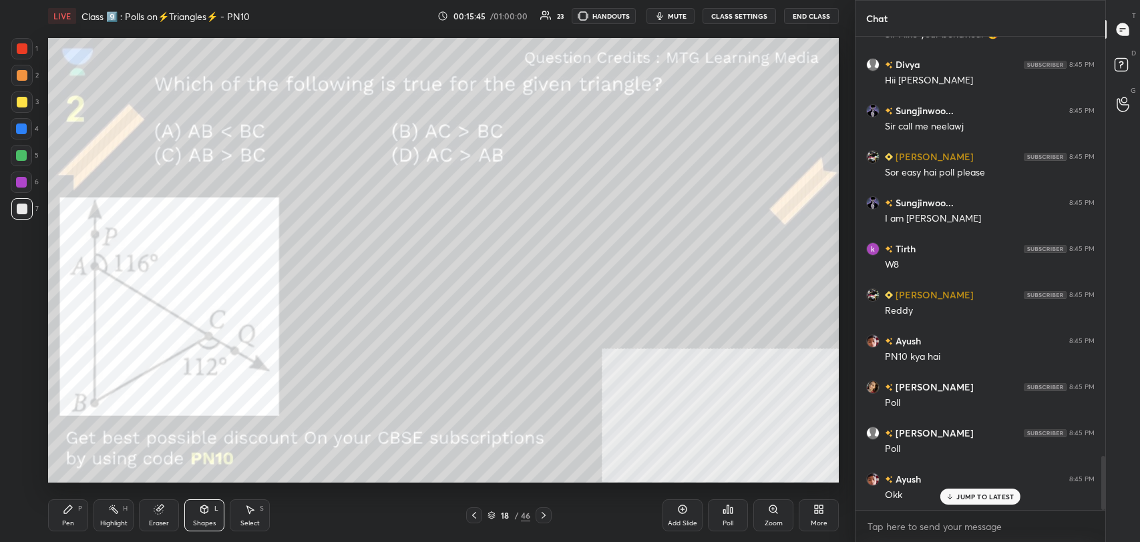
scroll to position [3678, 0]
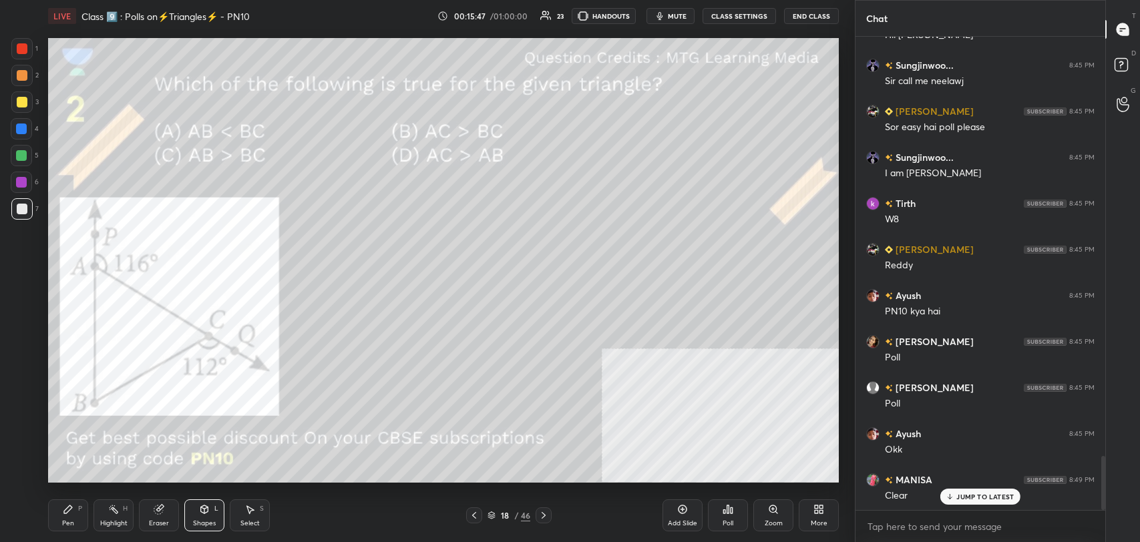
click at [540, 511] on icon at bounding box center [543, 515] width 11 height 11
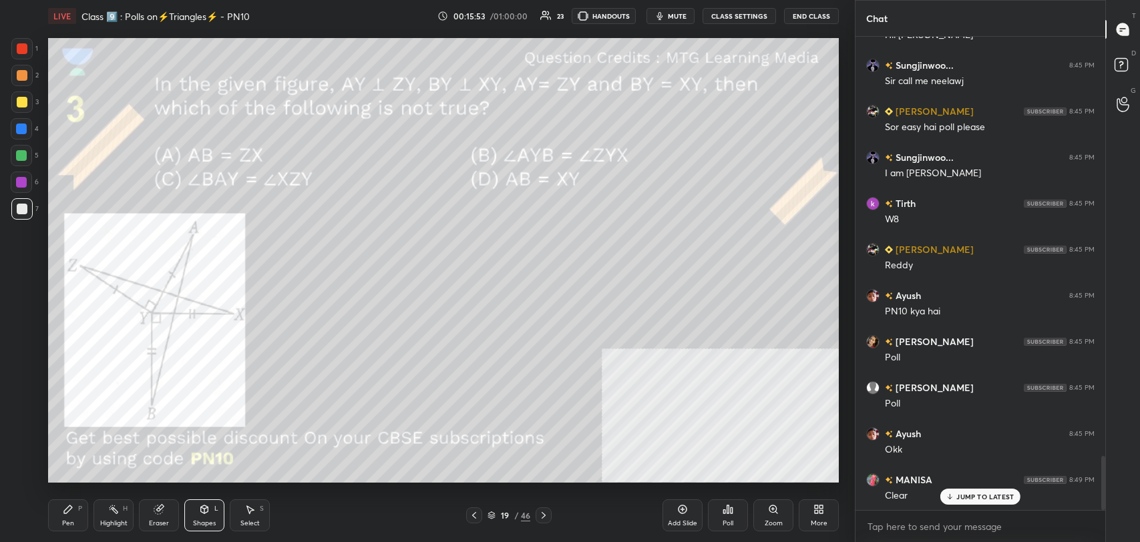
scroll to position [3724, 0]
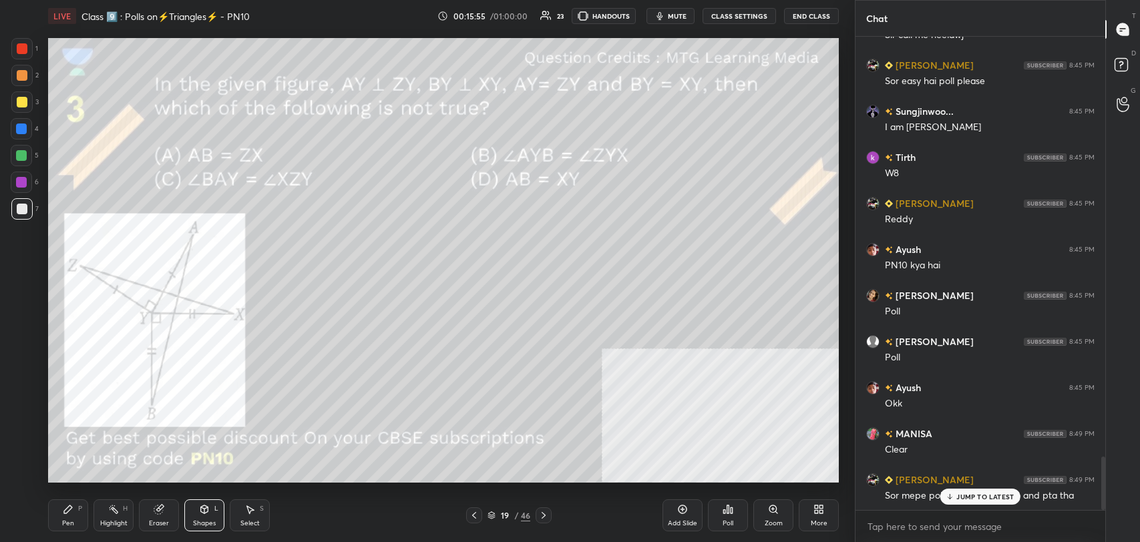
click at [968, 493] on p "JUMP TO LATEST" at bounding box center [984, 497] width 57 height 8
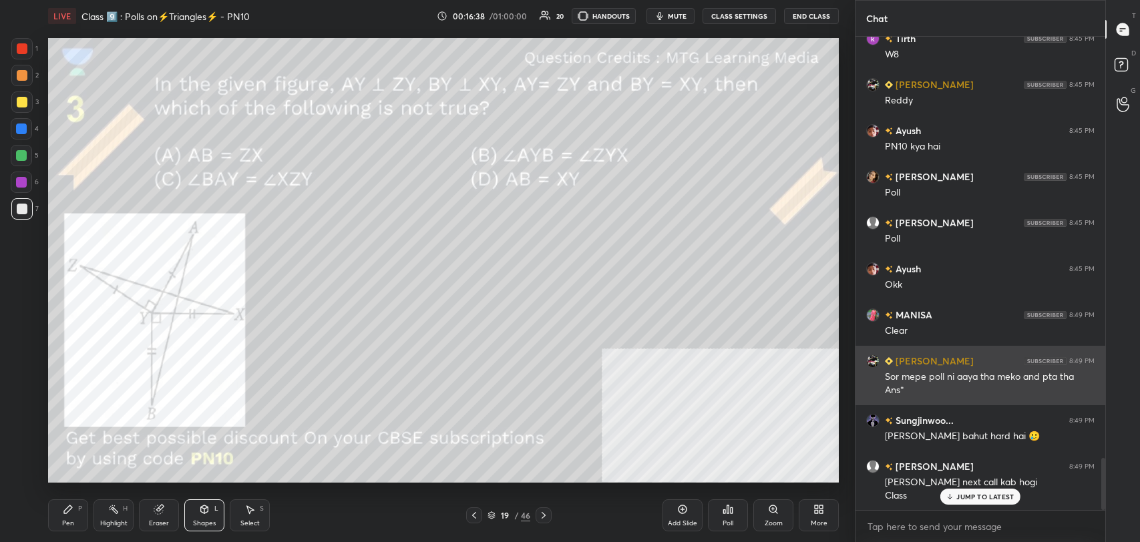
scroll to position [3889, 0]
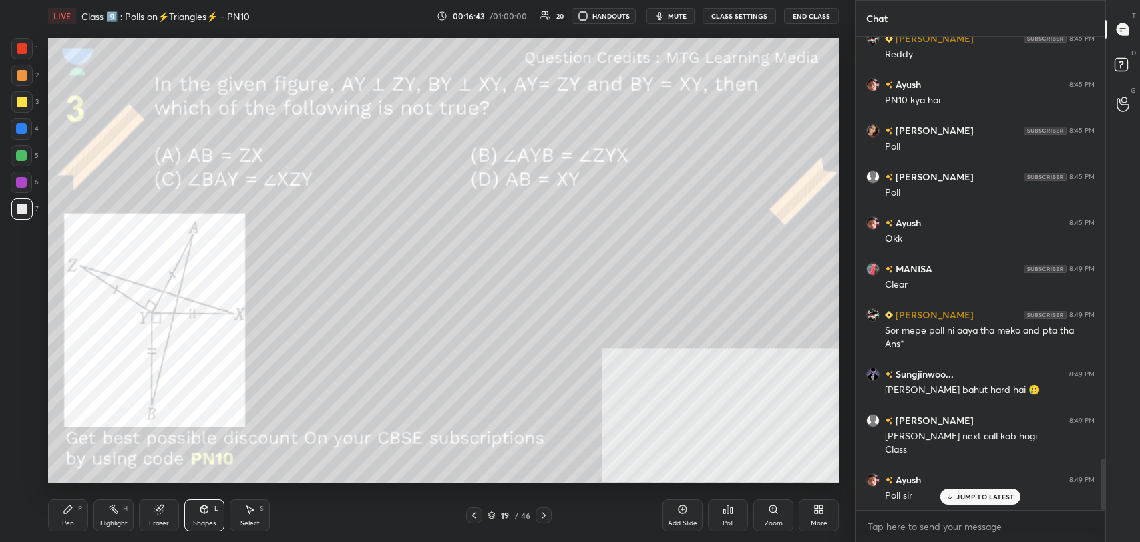
click at [975, 494] on p "JUMP TO LATEST" at bounding box center [984, 497] width 57 height 8
click at [73, 515] on div "Pen P" at bounding box center [68, 515] width 40 height 32
click at [24, 103] on div at bounding box center [22, 102] width 11 height 11
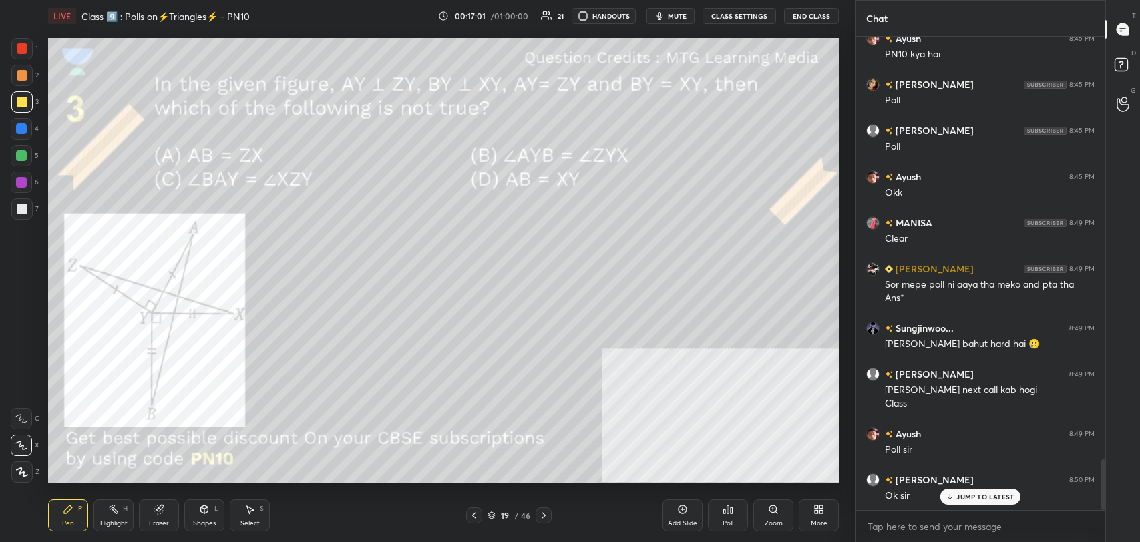
click at [994, 494] on p "JUMP TO LATEST" at bounding box center [984, 497] width 57 height 8
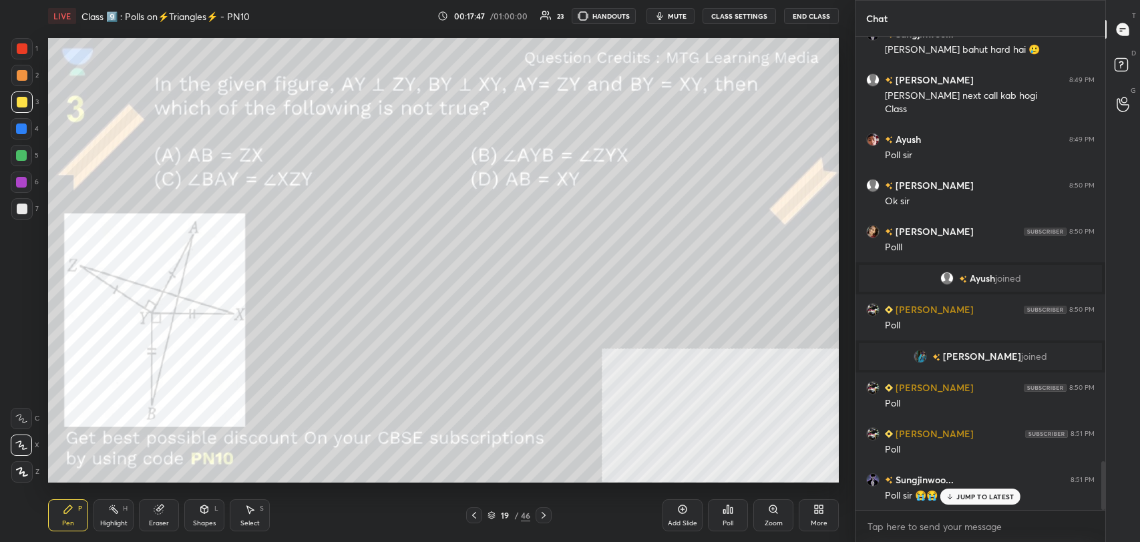
scroll to position [4099, 0]
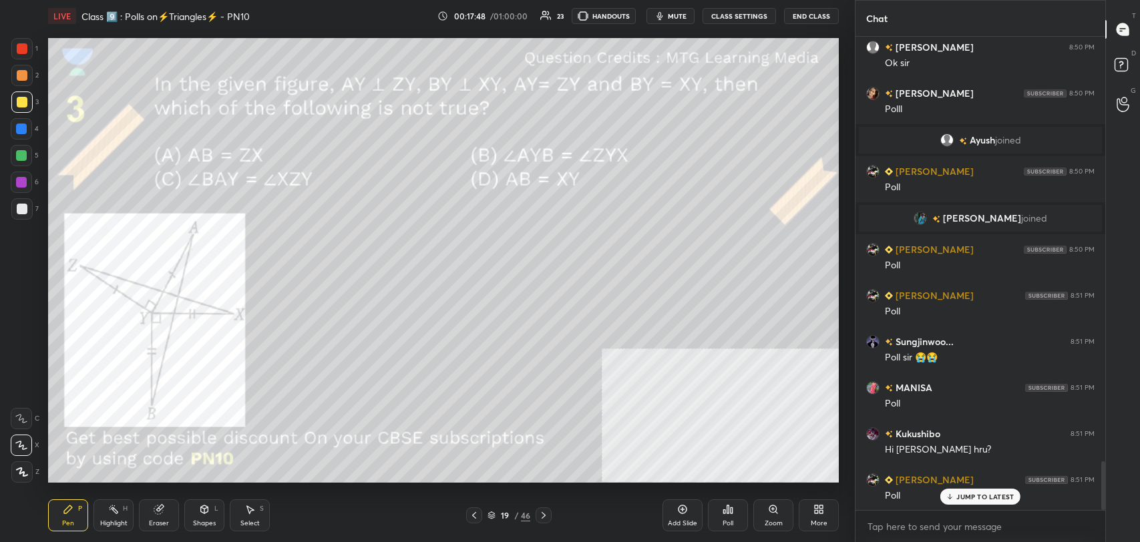
click at [983, 489] on div "JUMP TO LATEST" at bounding box center [980, 497] width 80 height 16
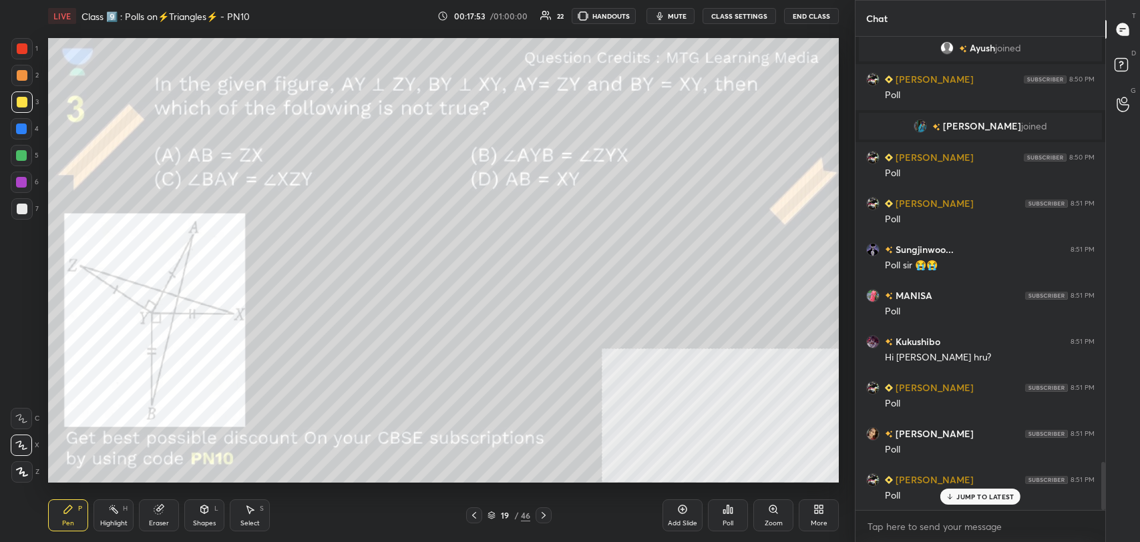
scroll to position [4204, 0]
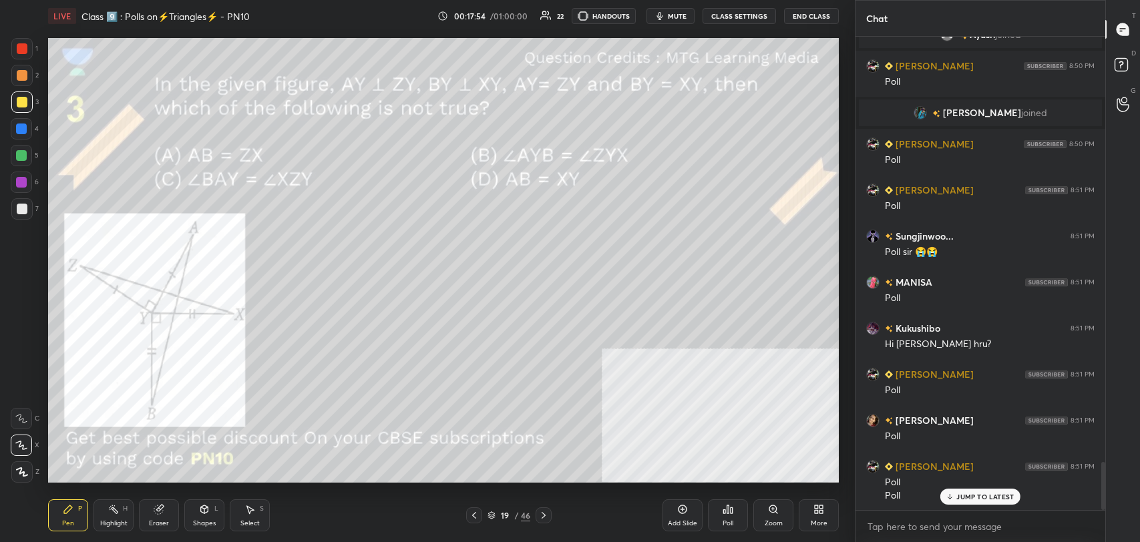
click at [718, 511] on div "Poll" at bounding box center [728, 515] width 40 height 32
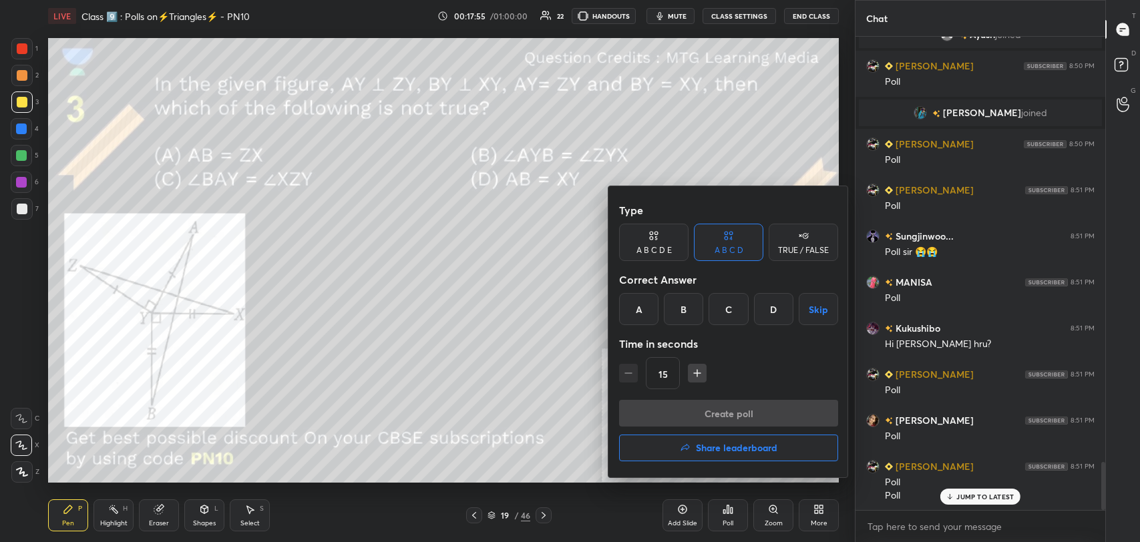
click at [762, 311] on div "D" at bounding box center [773, 309] width 39 height 32
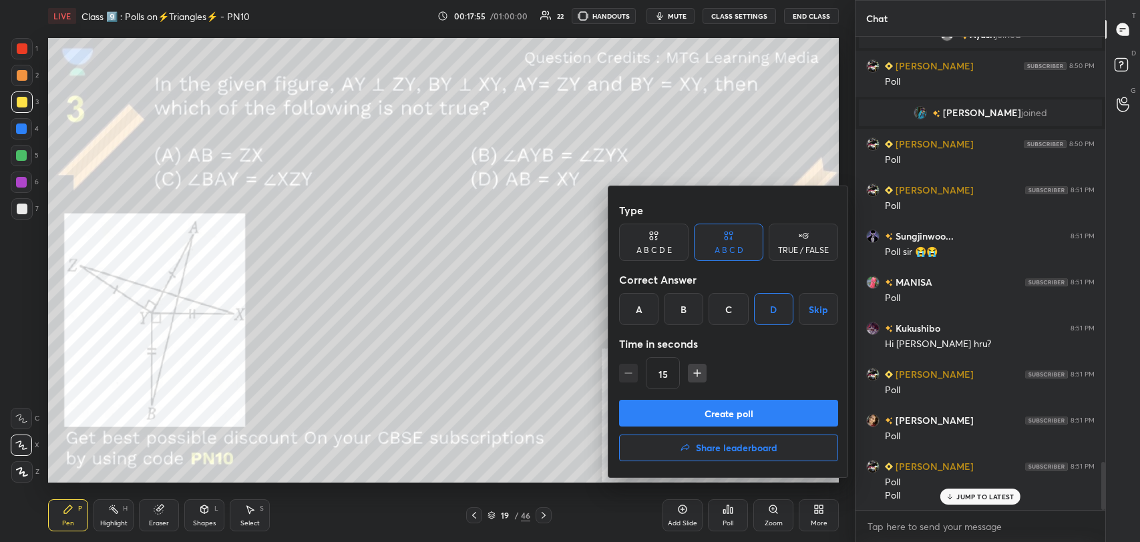
click at [738, 406] on button "Create poll" at bounding box center [728, 413] width 219 height 27
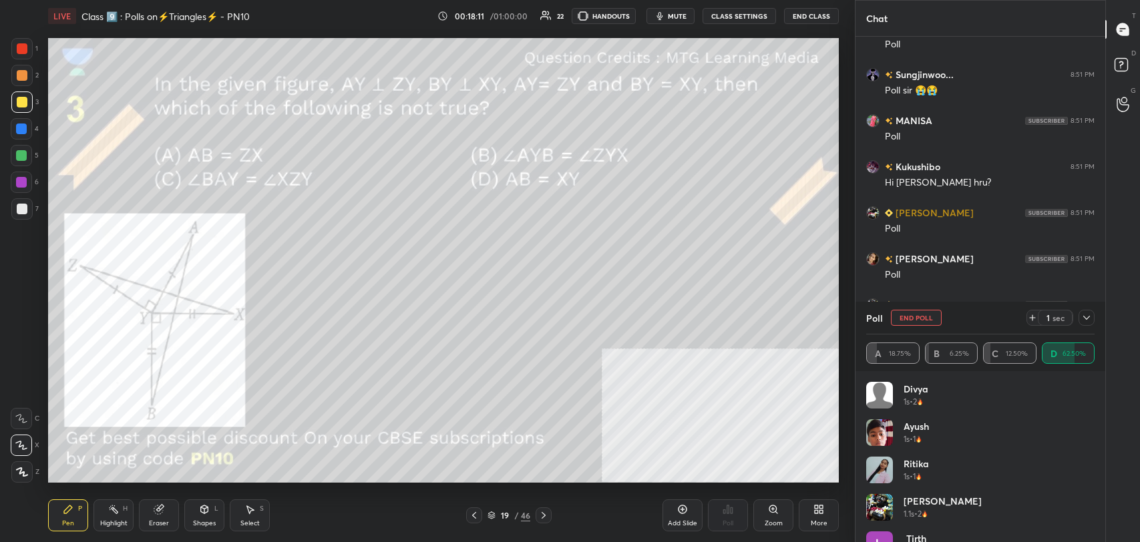
scroll to position [4412, 0]
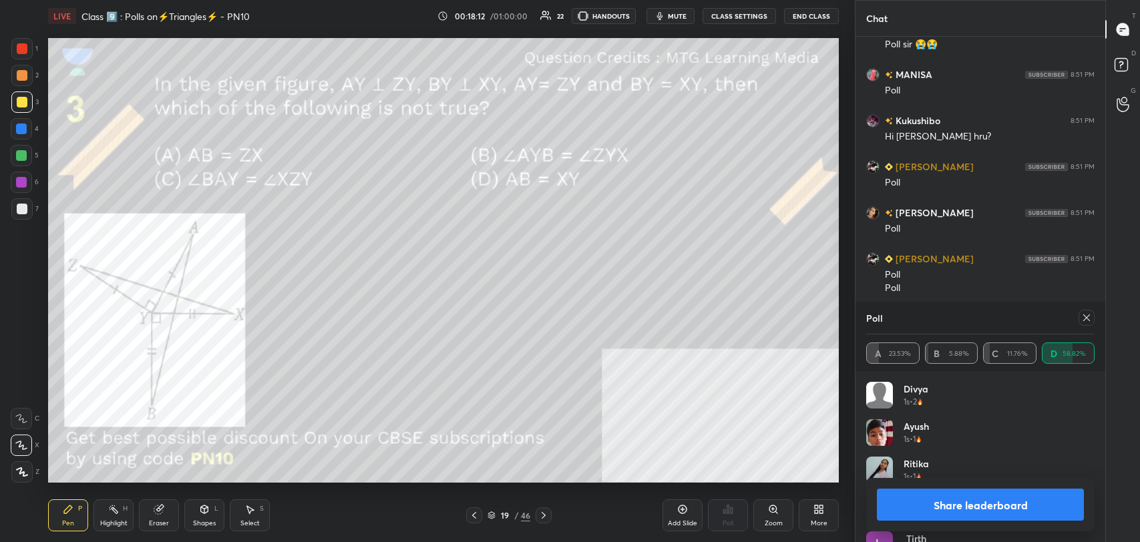
click at [960, 499] on button "Share leaderboard" at bounding box center [980, 505] width 207 height 32
type textarea "x"
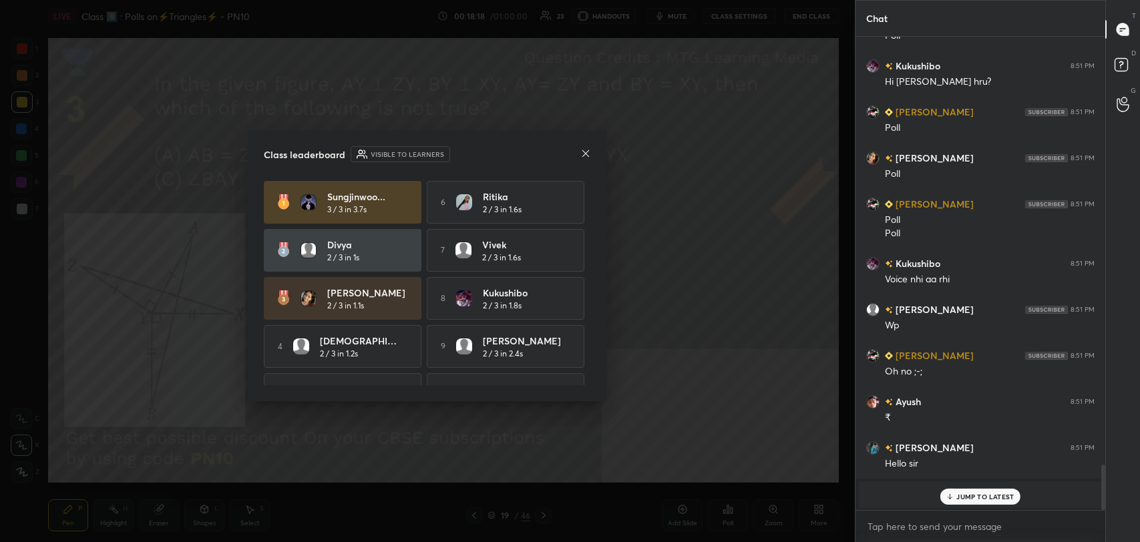
click at [588, 153] on icon at bounding box center [585, 153] width 11 height 11
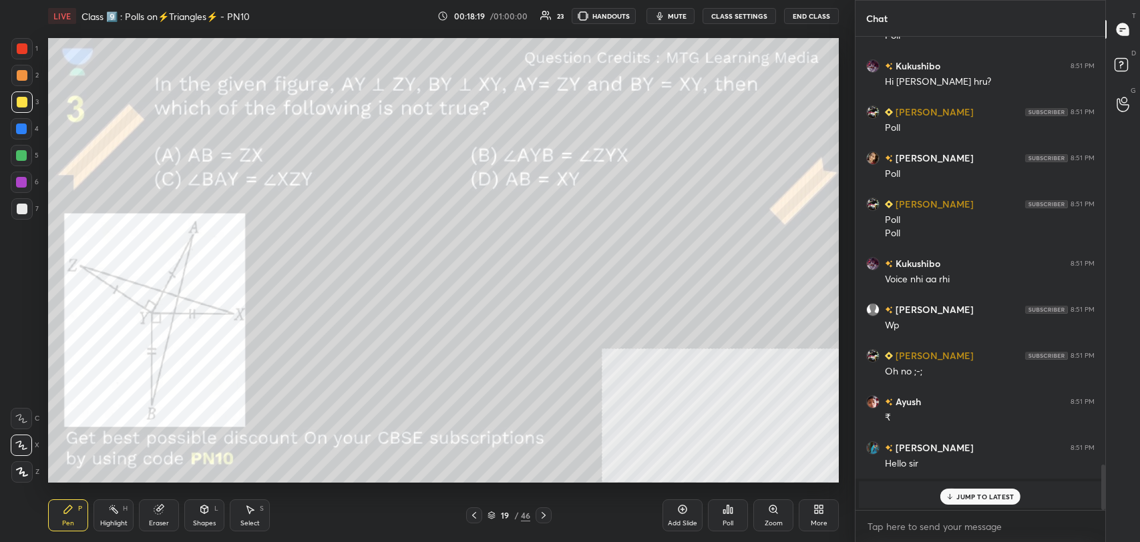
click at [211, 497] on div "Pen P Highlight H Eraser Shapes L Select S 19 / 46 Add Slide Poll Zoom More" at bounding box center [443, 515] width 791 height 53
click at [207, 500] on div "Shapes L" at bounding box center [204, 515] width 40 height 32
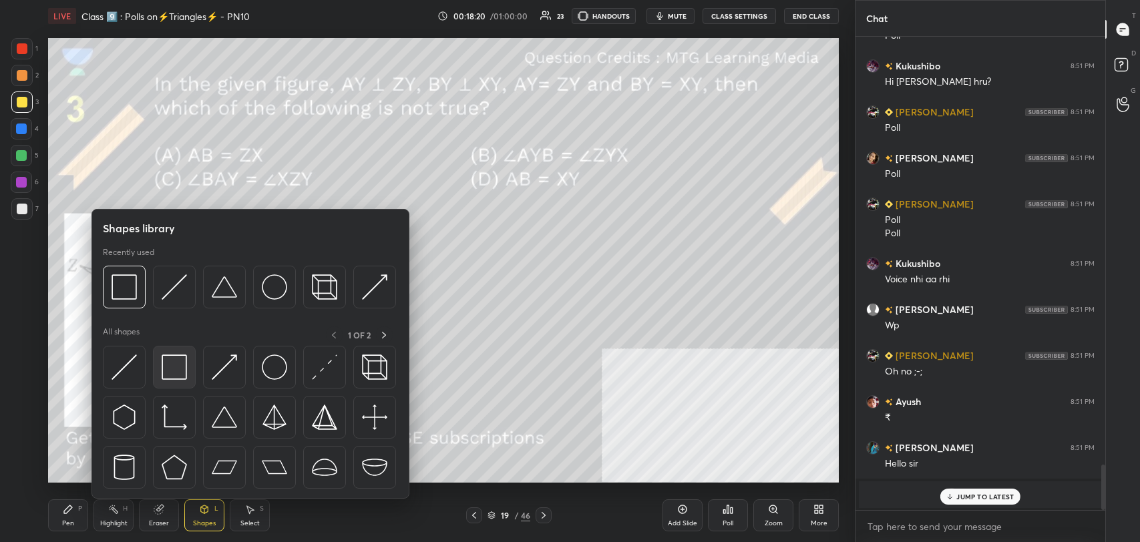
click at [181, 361] on img at bounding box center [174, 367] width 25 height 25
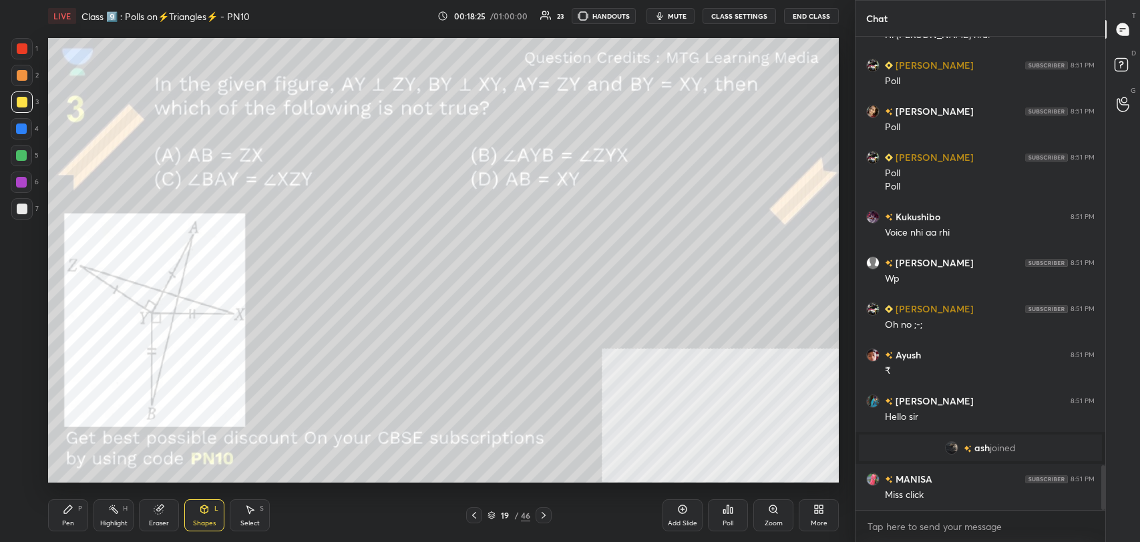
click at [115, 518] on div "Highlight H" at bounding box center [113, 515] width 40 height 32
click at [21, 178] on div at bounding box center [21, 182] width 11 height 11
click at [27, 41] on div at bounding box center [21, 48] width 21 height 21
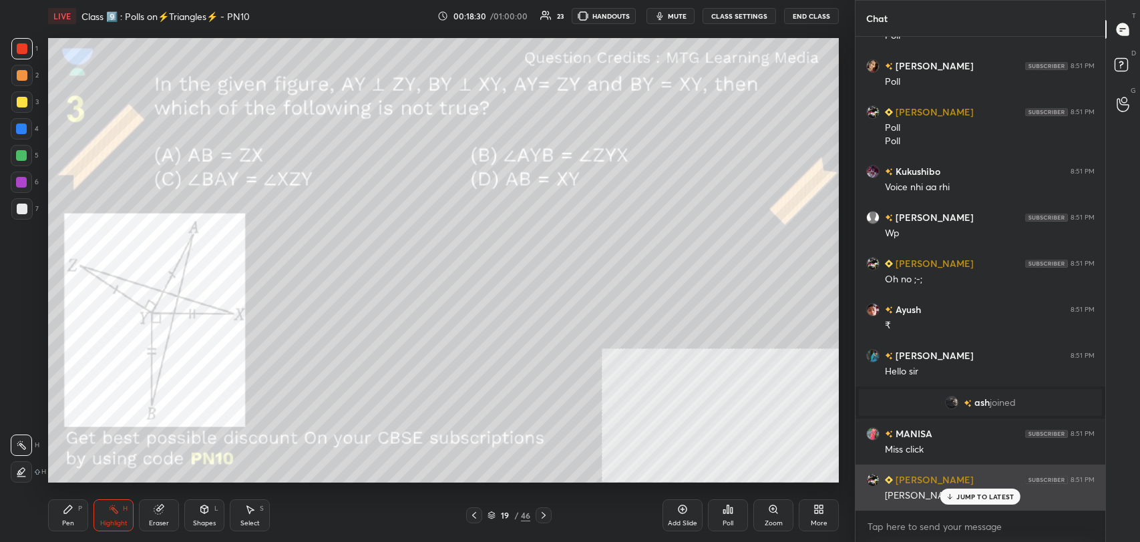
click at [973, 497] on p "JUMP TO LATEST" at bounding box center [984, 497] width 57 height 8
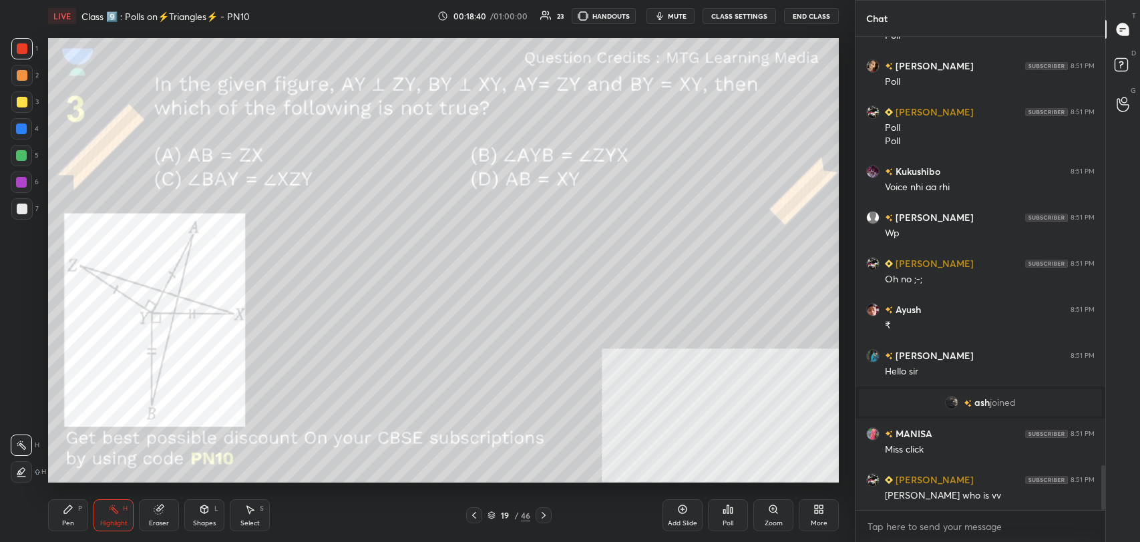
click at [736, 15] on button "CLASS SETTINGS" at bounding box center [738, 16] width 73 height 16
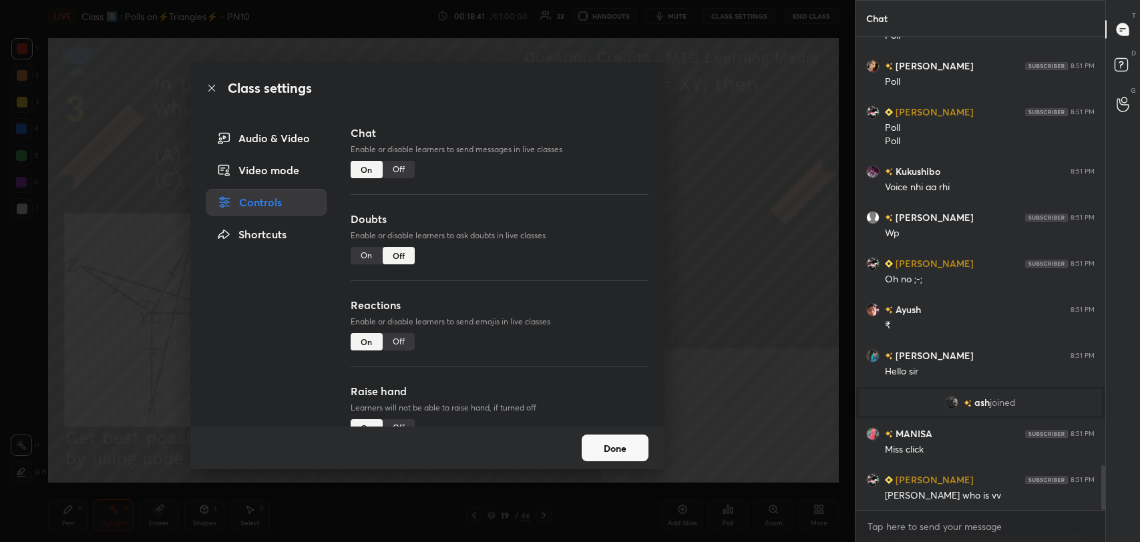
click at [401, 174] on div "Off" at bounding box center [399, 169] width 32 height 17
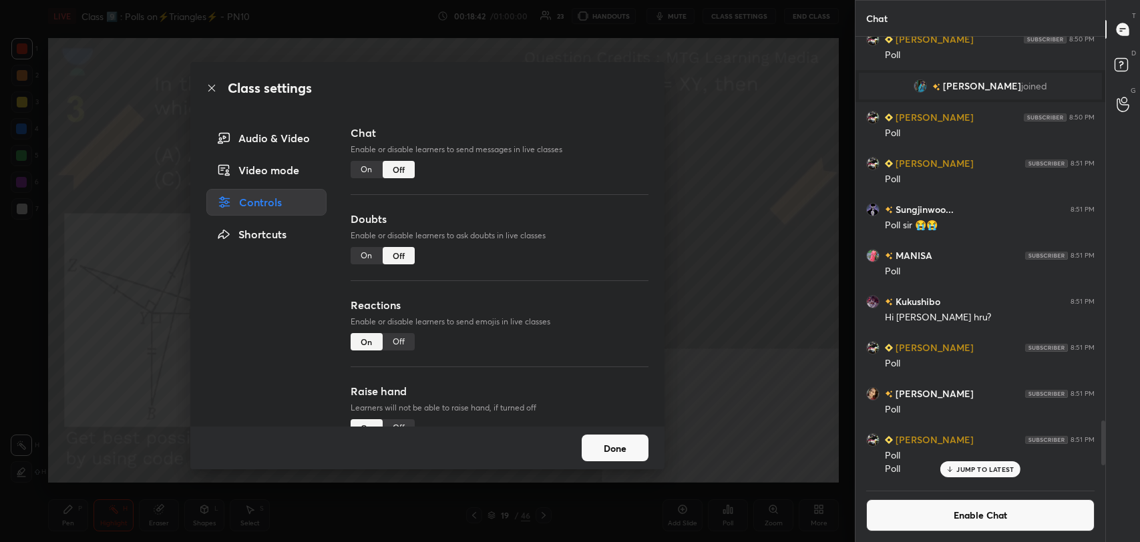
click at [214, 87] on icon at bounding box center [211, 88] width 11 height 11
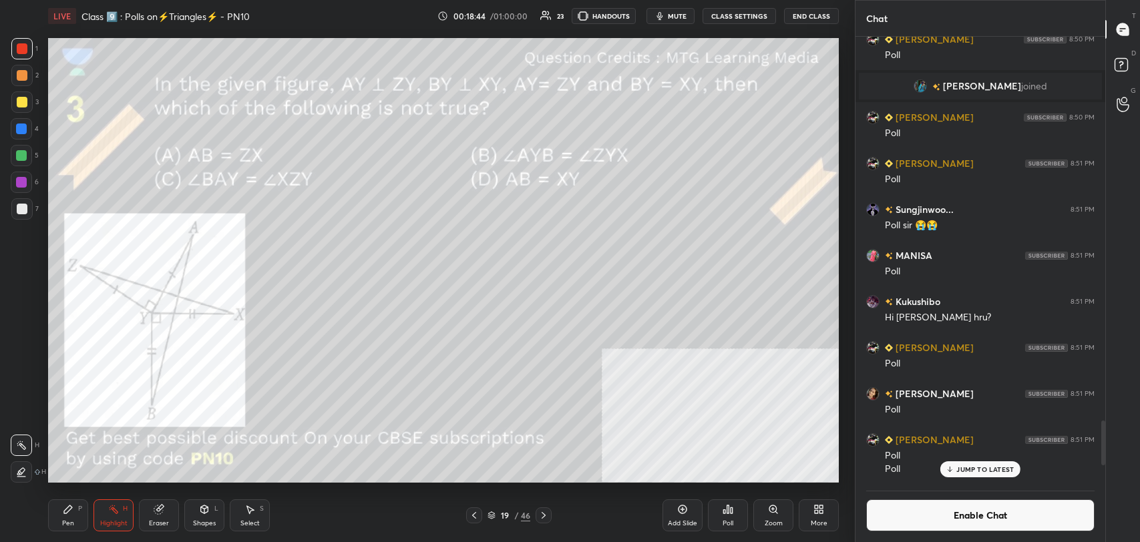
click at [771, 504] on icon at bounding box center [773, 509] width 11 height 11
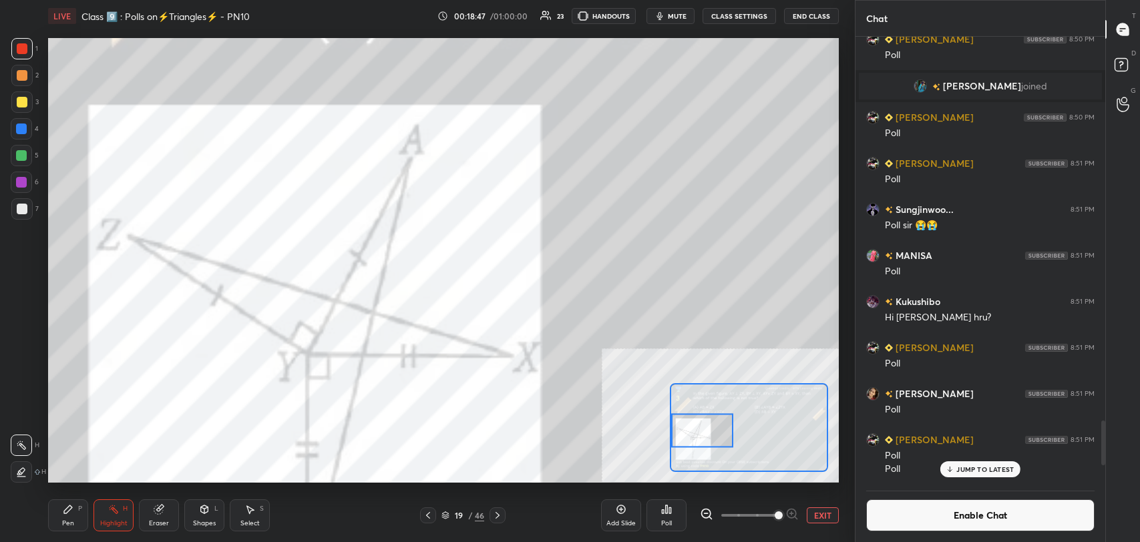
click at [709, 509] on icon at bounding box center [706, 513] width 9 height 9
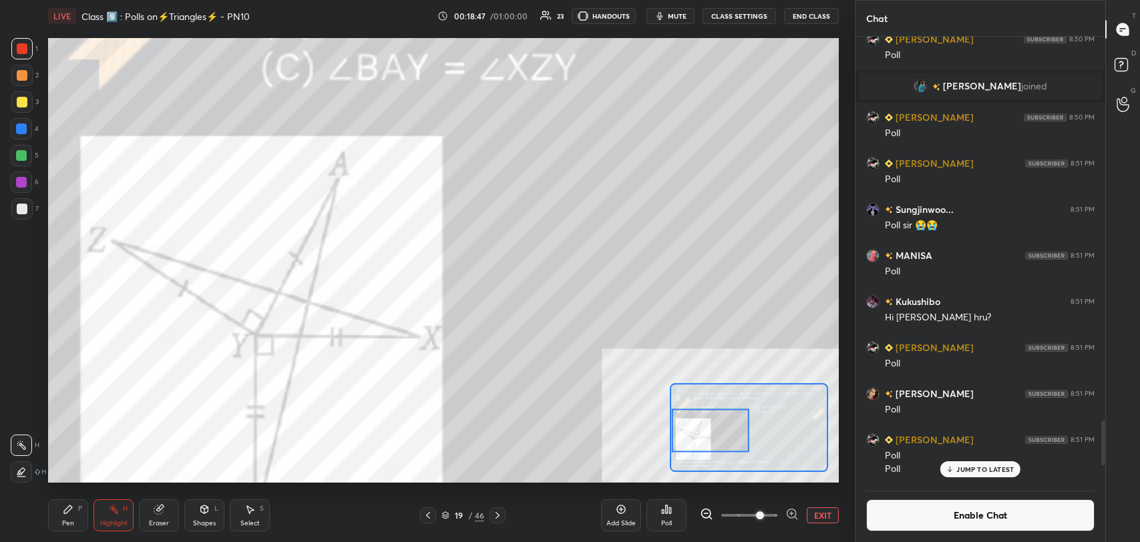
click at [705, 511] on icon at bounding box center [706, 513] width 13 height 13
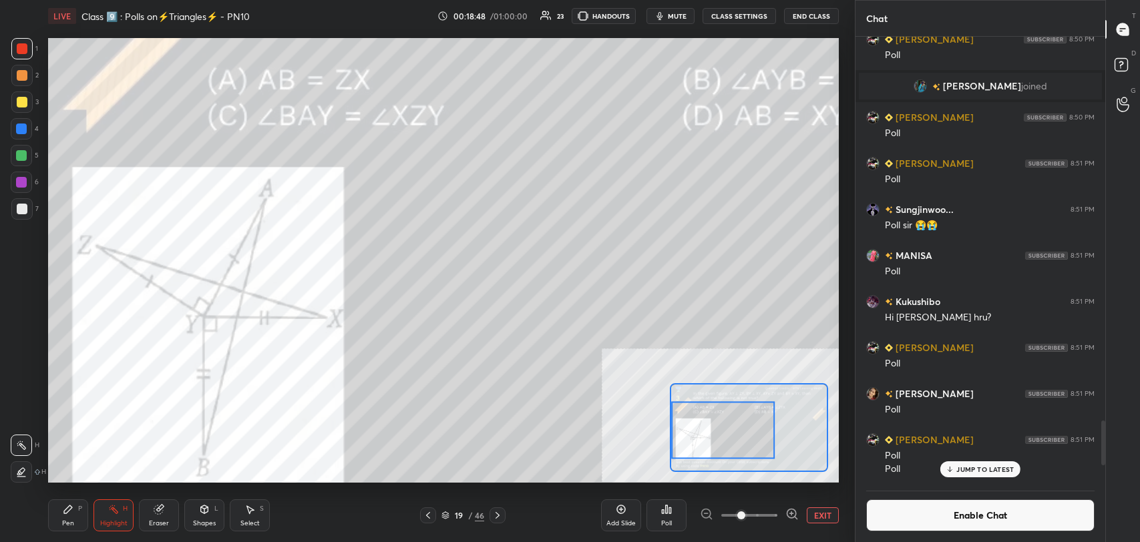
click at [704, 505] on div "Add Slide Poll EXIT" at bounding box center [720, 515] width 238 height 75
click at [703, 505] on div "Add Slide Poll EXIT" at bounding box center [720, 515] width 238 height 75
click at [818, 512] on button "EXIT" at bounding box center [823, 515] width 32 height 16
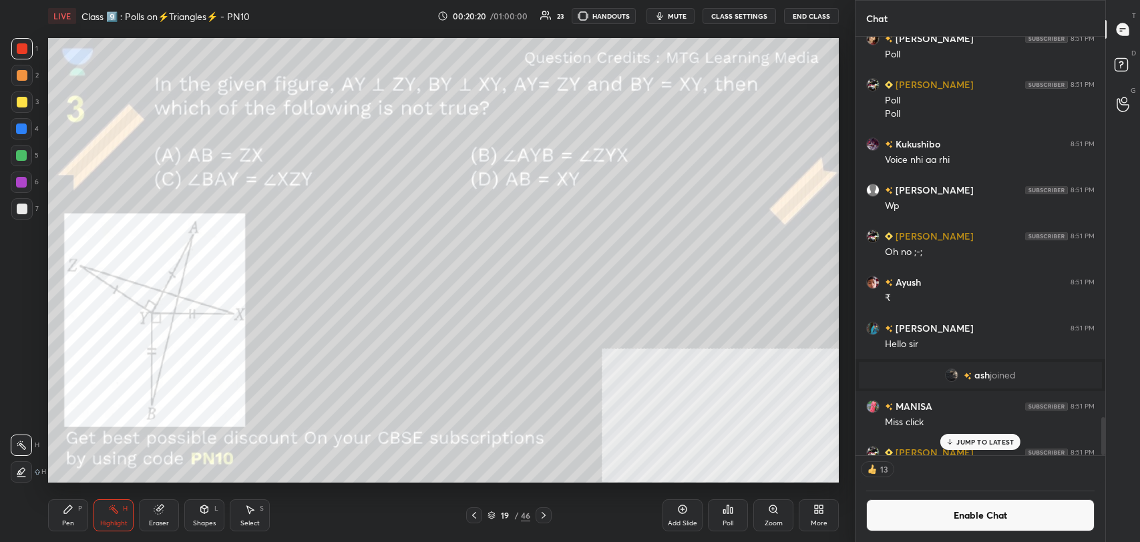
scroll to position [4447, 0]
click at [775, 514] on icon at bounding box center [773, 509] width 11 height 11
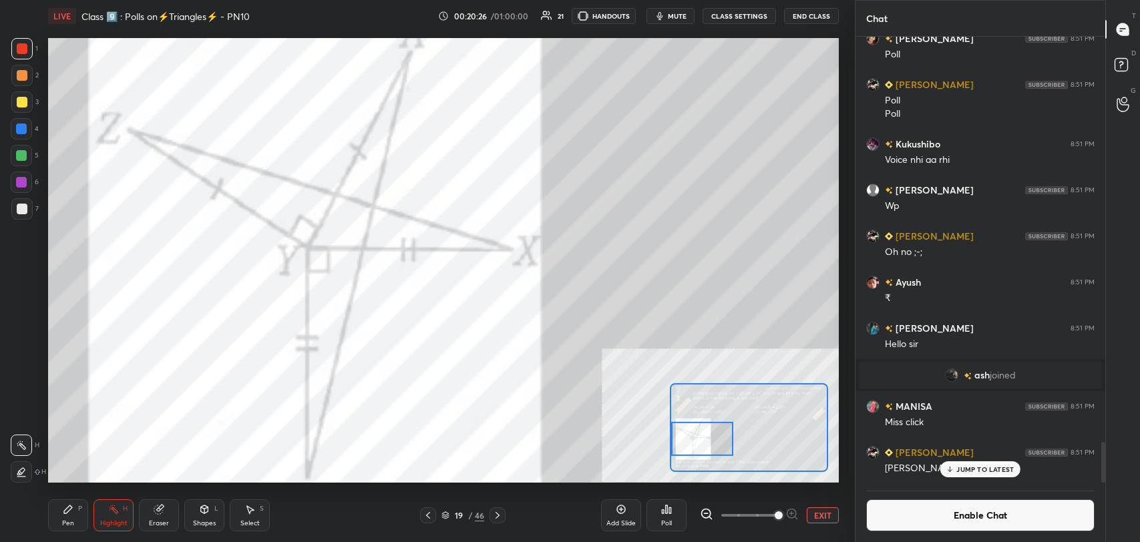
click at [106, 517] on div "Highlight H" at bounding box center [113, 515] width 40 height 32
click at [164, 523] on div "Eraser" at bounding box center [159, 523] width 20 height 7
click at [154, 520] on div "Eraser" at bounding box center [159, 523] width 20 height 7
click at [123, 501] on div "Highlight H" at bounding box center [113, 515] width 40 height 32
click at [71, 513] on icon at bounding box center [68, 509] width 11 height 11
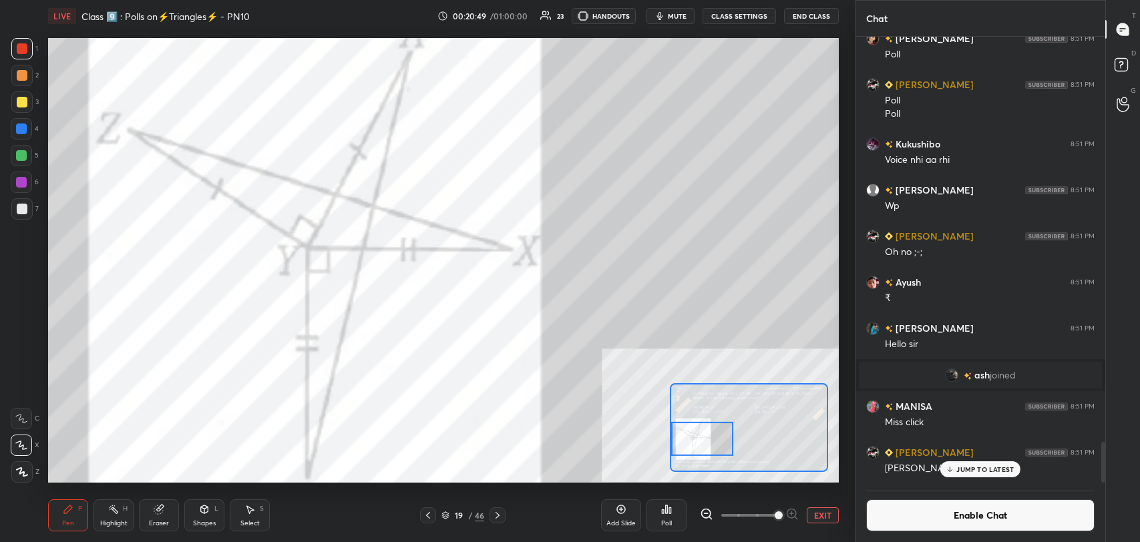
click at [109, 525] on div "Highlight" at bounding box center [113, 523] width 27 height 7
click at [58, 523] on div "Pen P" at bounding box center [68, 515] width 40 height 32
click at [123, 514] on div "Highlight H" at bounding box center [113, 515] width 40 height 32
click at [75, 521] on div "Pen P" at bounding box center [68, 515] width 40 height 32
click at [112, 514] on icon at bounding box center [113, 509] width 11 height 11
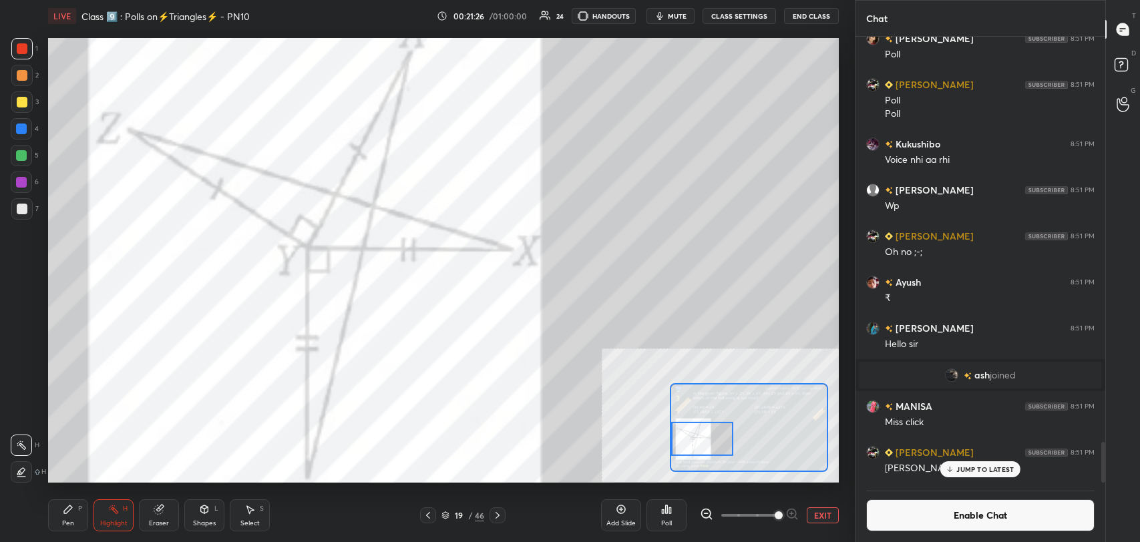
click at [73, 518] on div "Pen P" at bounding box center [68, 515] width 40 height 32
click at [23, 119] on div at bounding box center [21, 128] width 21 height 21
click at [23, 126] on div at bounding box center [21, 129] width 11 height 11
click at [118, 521] on div "Highlight" at bounding box center [113, 523] width 27 height 7
click at [76, 519] on div "Pen P" at bounding box center [68, 515] width 40 height 32
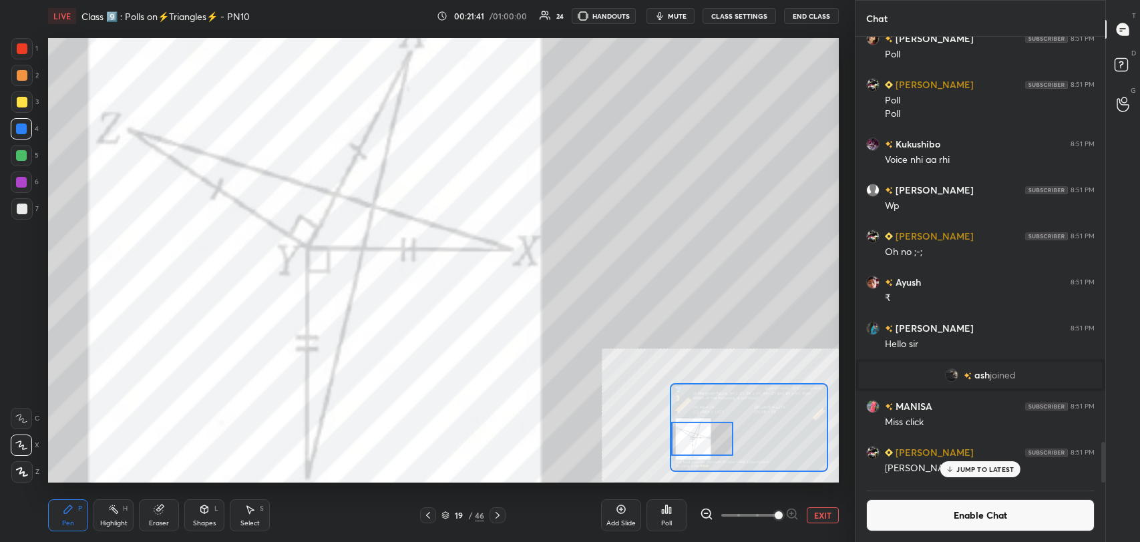
click at [127, 524] on div "Highlight" at bounding box center [113, 523] width 27 height 7
click at [823, 516] on button "EXIT" at bounding box center [823, 515] width 32 height 16
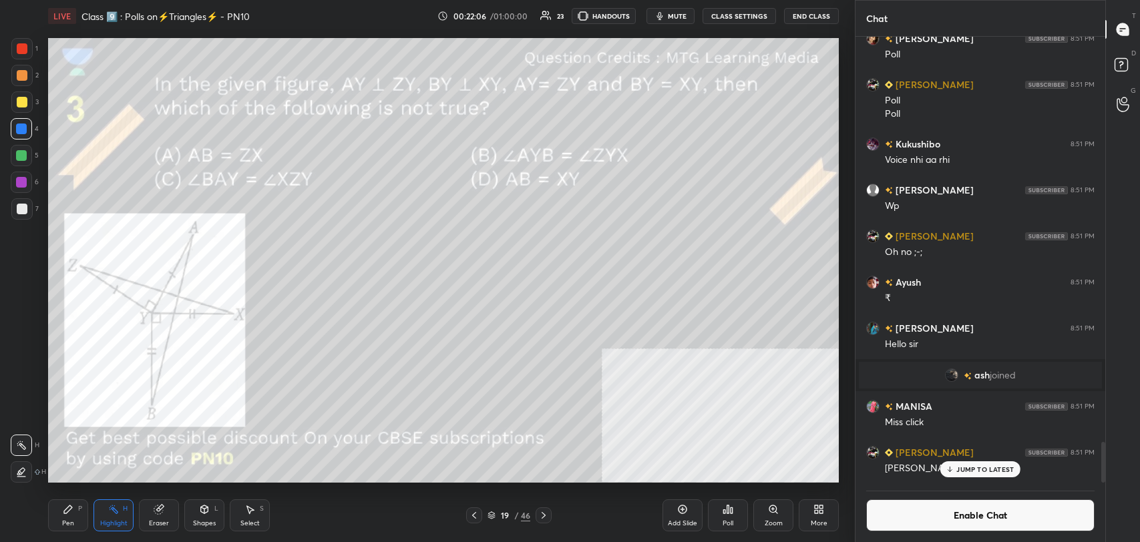
click at [73, 518] on div "Pen P" at bounding box center [68, 515] width 40 height 32
click at [31, 215] on div at bounding box center [21, 208] width 21 height 21
click at [937, 516] on button "Enable Chat" at bounding box center [980, 515] width 228 height 32
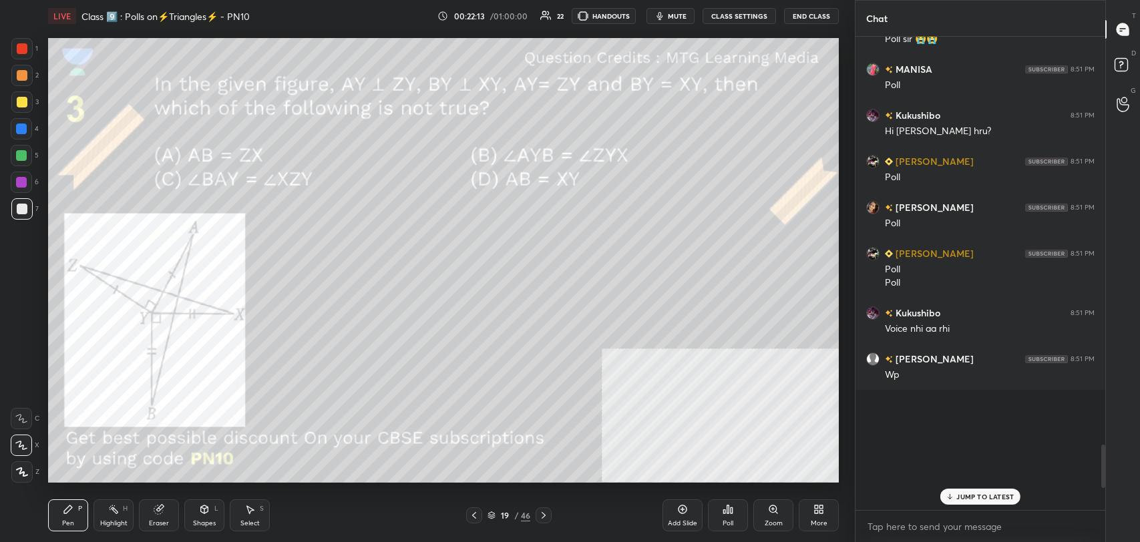
scroll to position [470, 246]
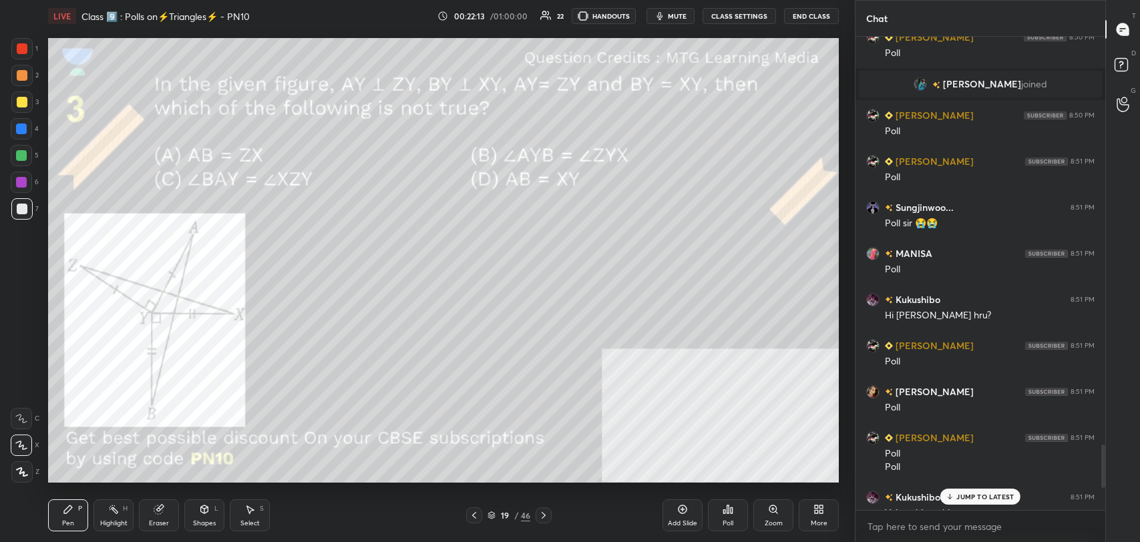
click at [983, 496] on p "JUMP TO LATEST" at bounding box center [984, 497] width 57 height 8
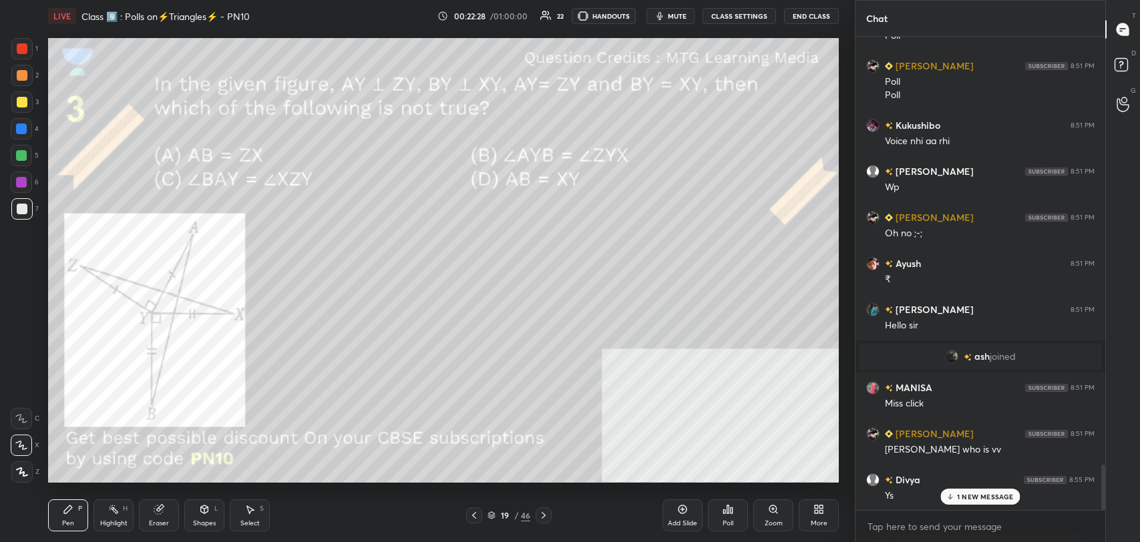
scroll to position [4512, 0]
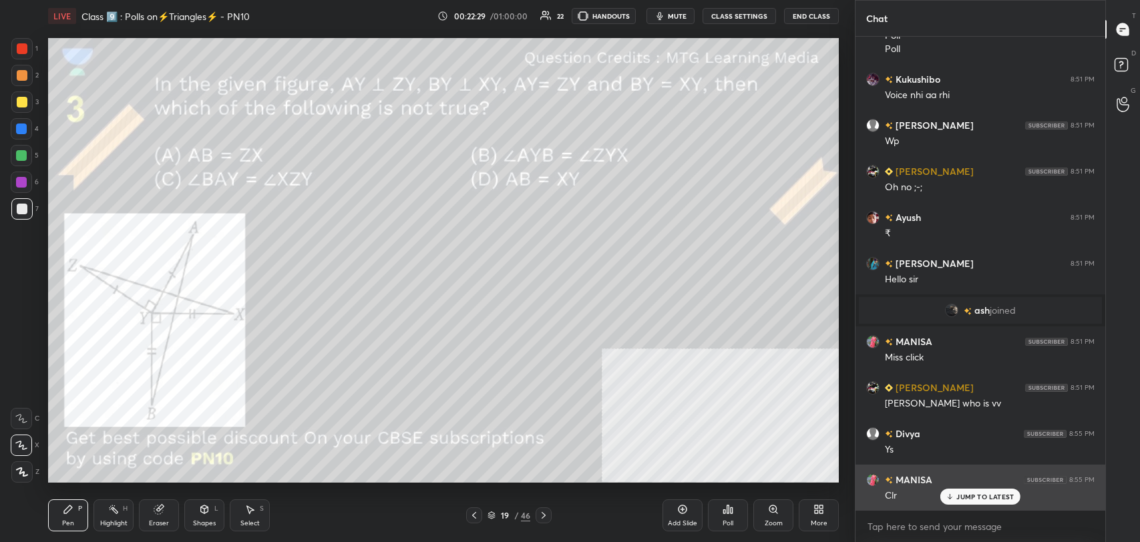
click at [961, 499] on p "JUMP TO LATEST" at bounding box center [984, 497] width 57 height 8
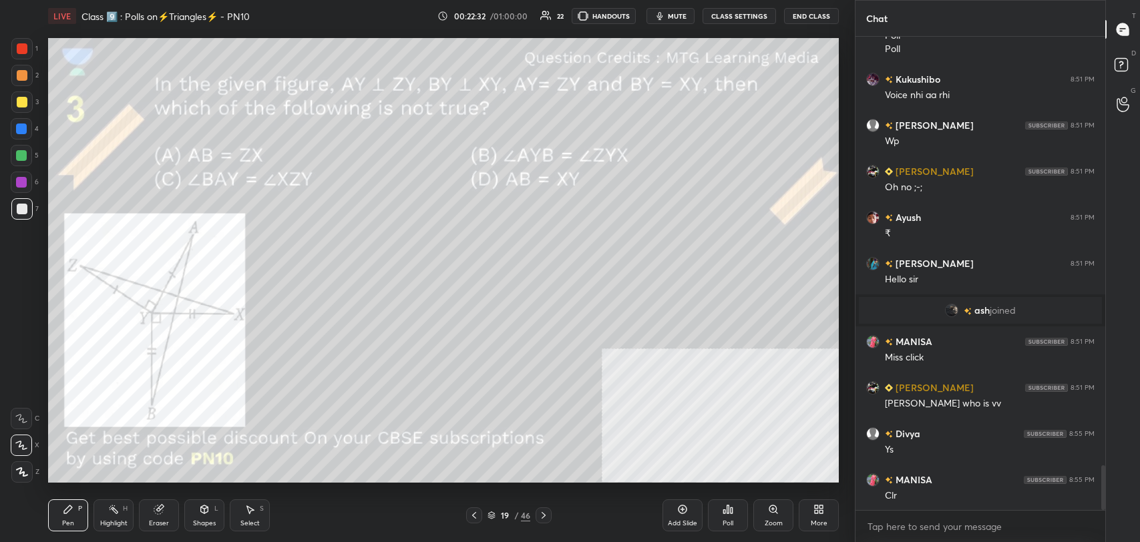
click at [542, 514] on icon at bounding box center [543, 515] width 11 height 11
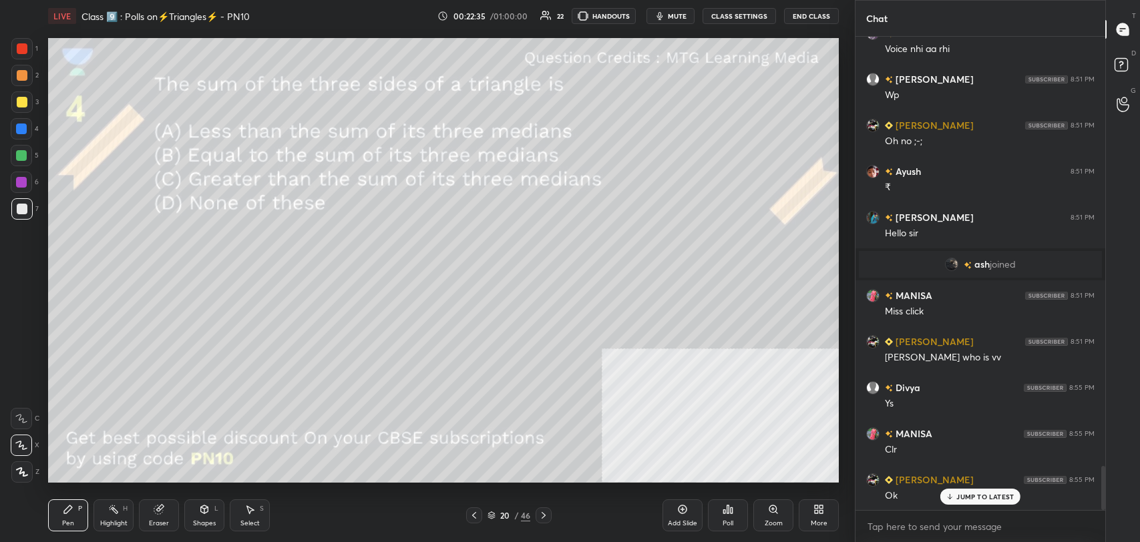
scroll to position [4616, 0]
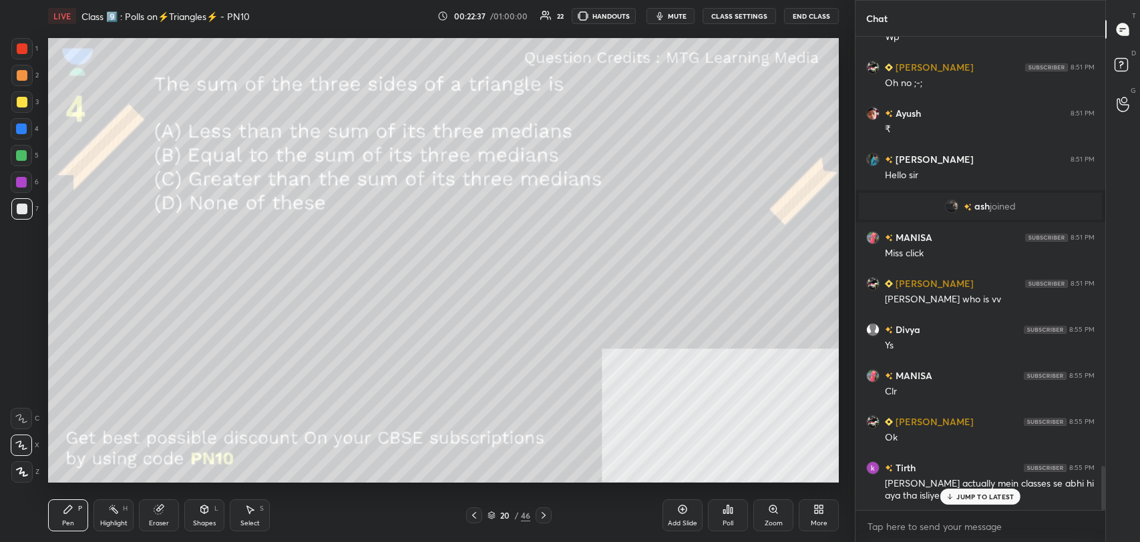
click at [980, 494] on p "JUMP TO LATEST" at bounding box center [984, 497] width 57 height 8
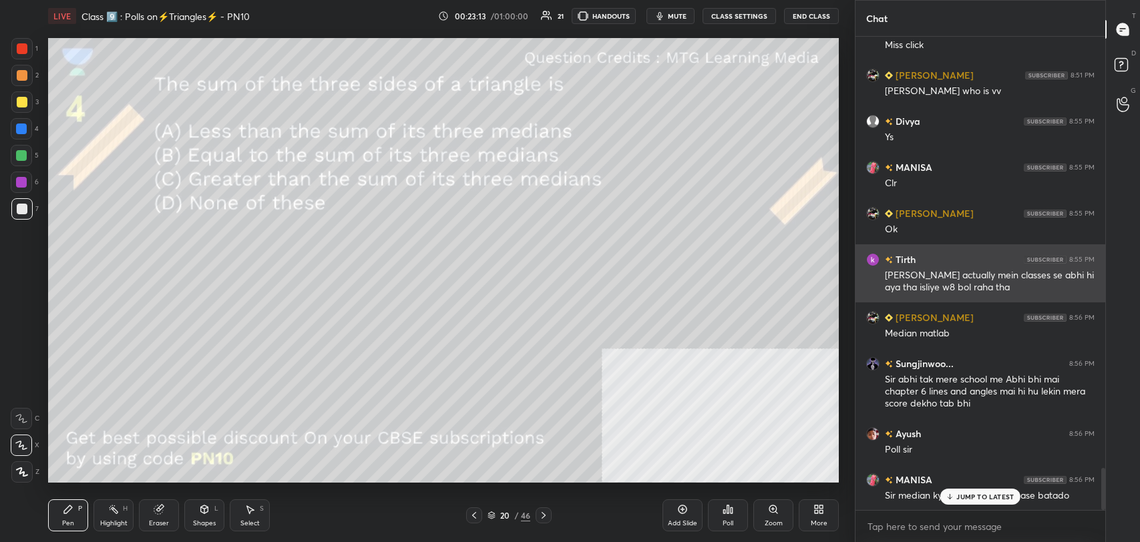
scroll to position [4824, 0]
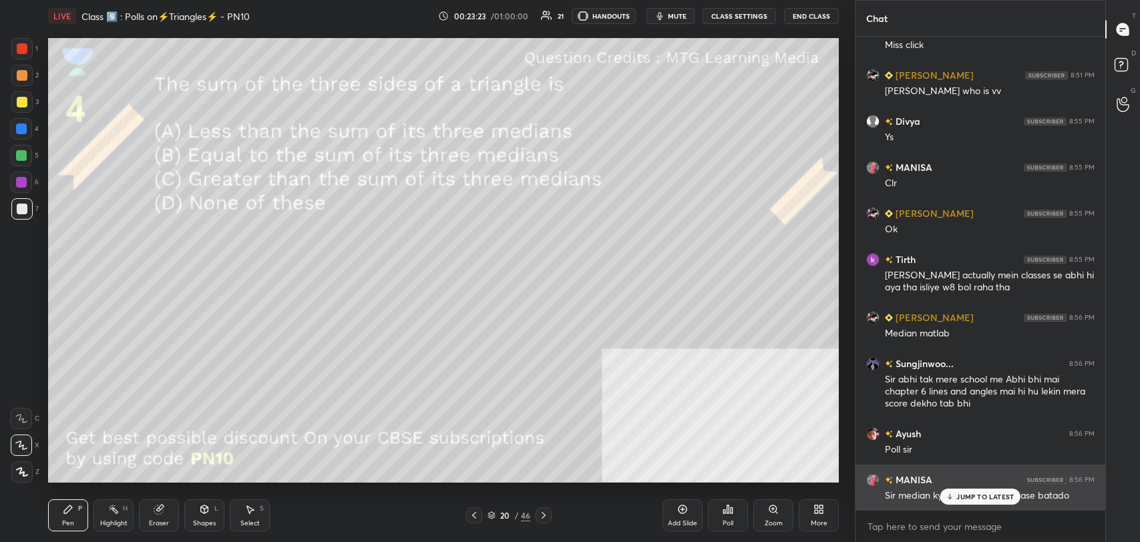
drag, startPoint x: 992, startPoint y: 498, endPoint x: 977, endPoint y: 493, distance: 14.8
click at [988, 497] on p "JUMP TO LATEST" at bounding box center [984, 497] width 57 height 8
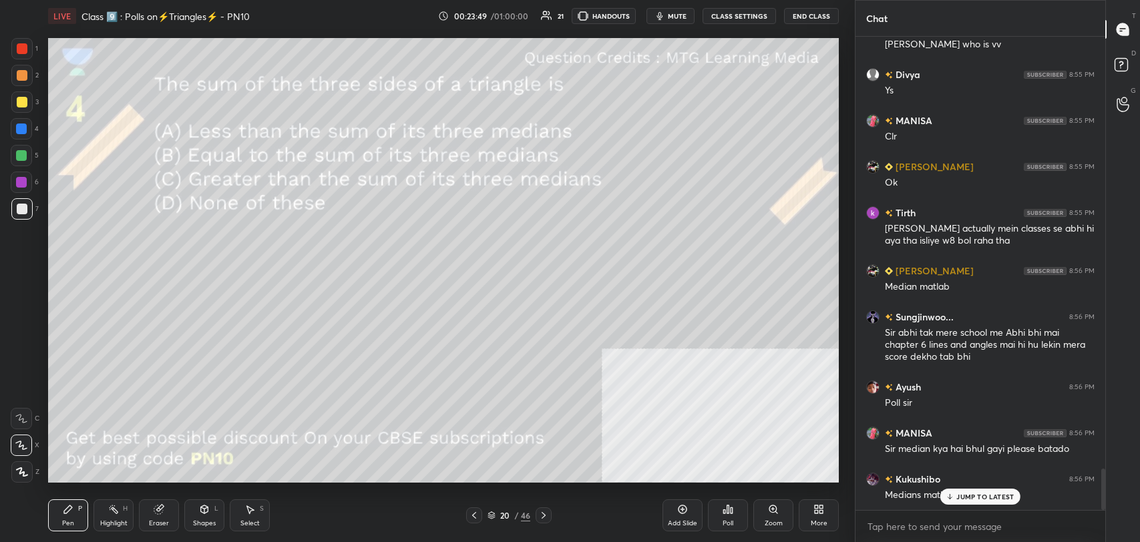
scroll to position [4916, 0]
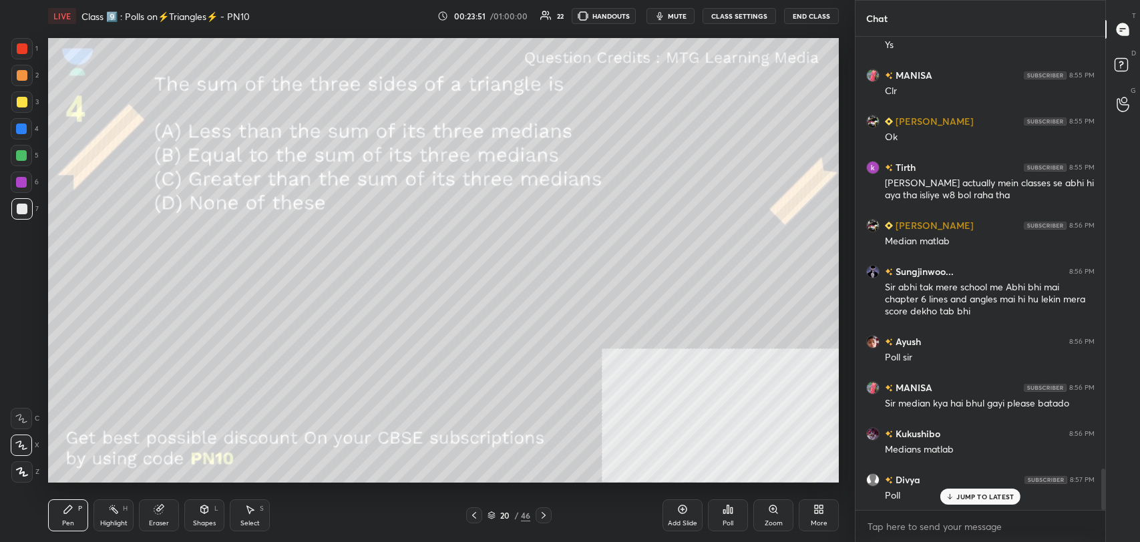
click at [198, 509] on div "Shapes L" at bounding box center [204, 515] width 40 height 32
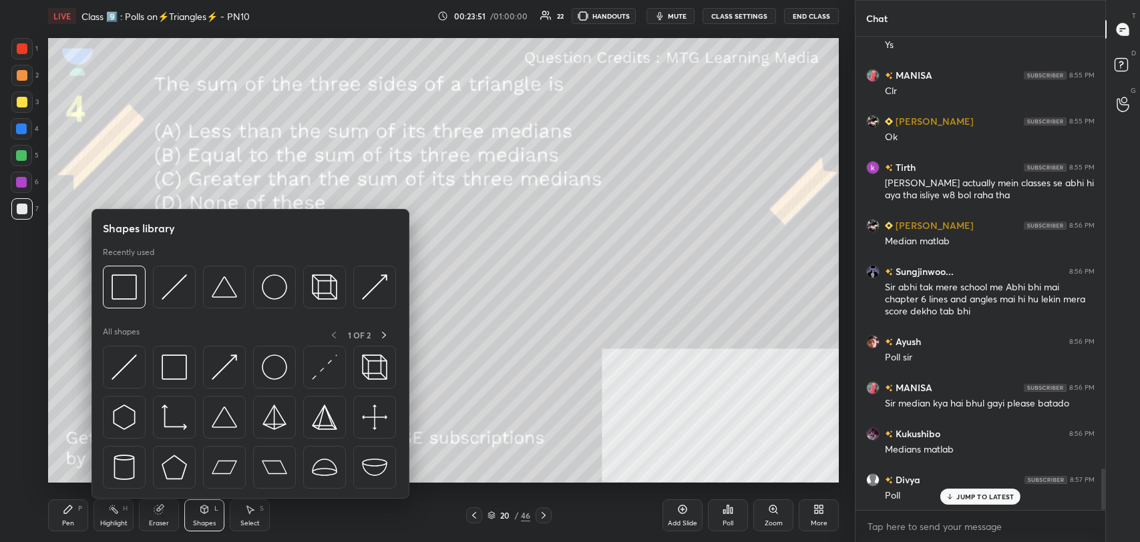
scroll to position [4948, 0]
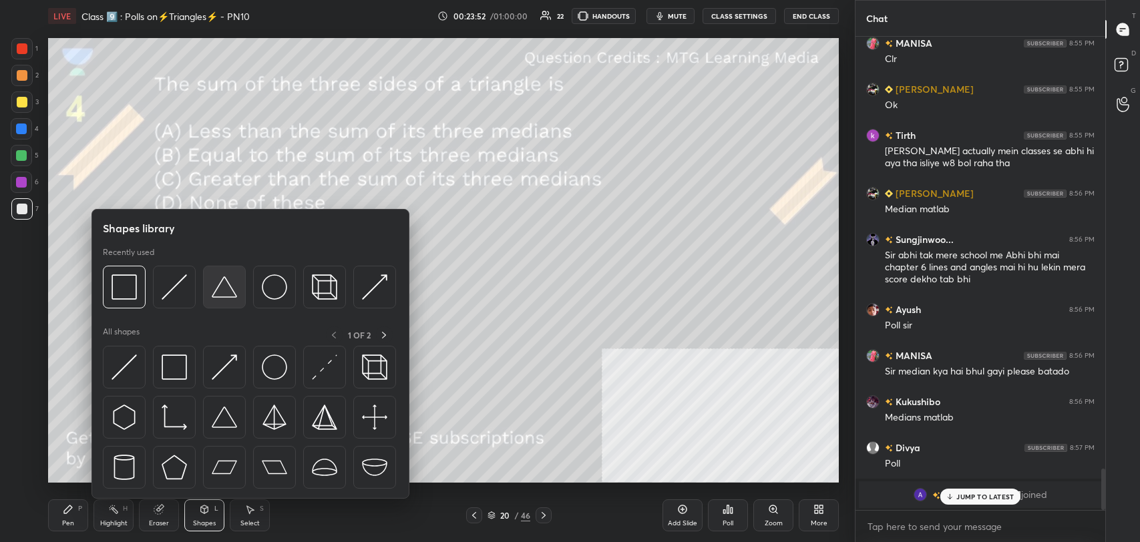
click at [224, 290] on img at bounding box center [224, 286] width 25 height 25
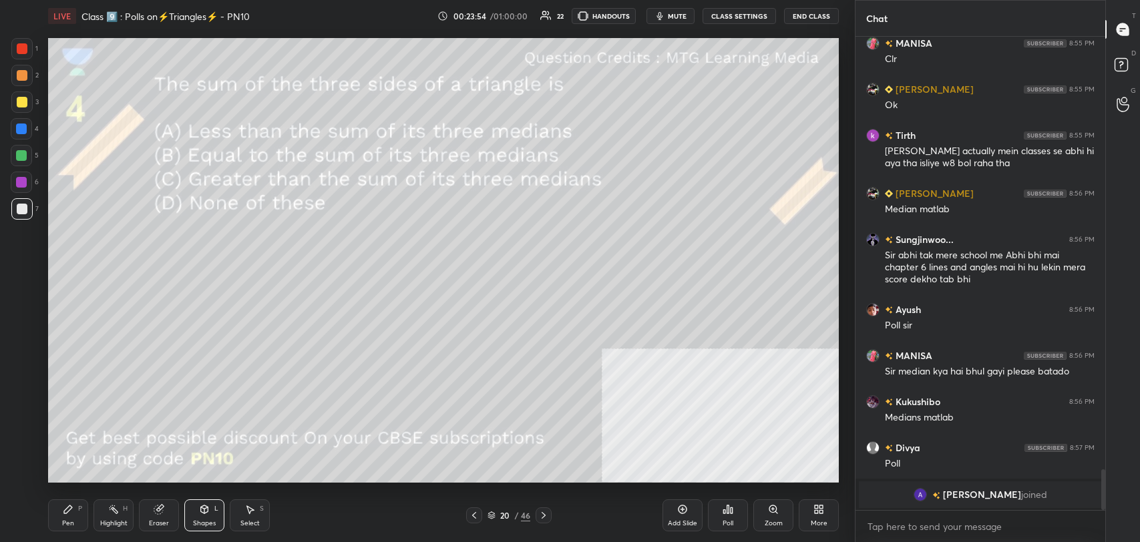
scroll to position [4994, 0]
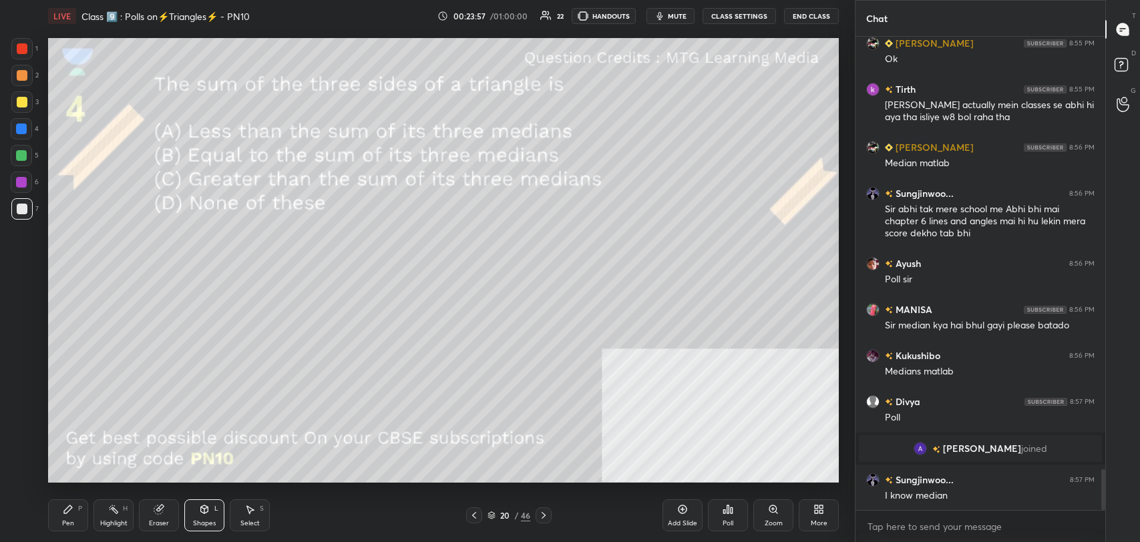
click at [204, 515] on div "Shapes L" at bounding box center [204, 515] width 40 height 32
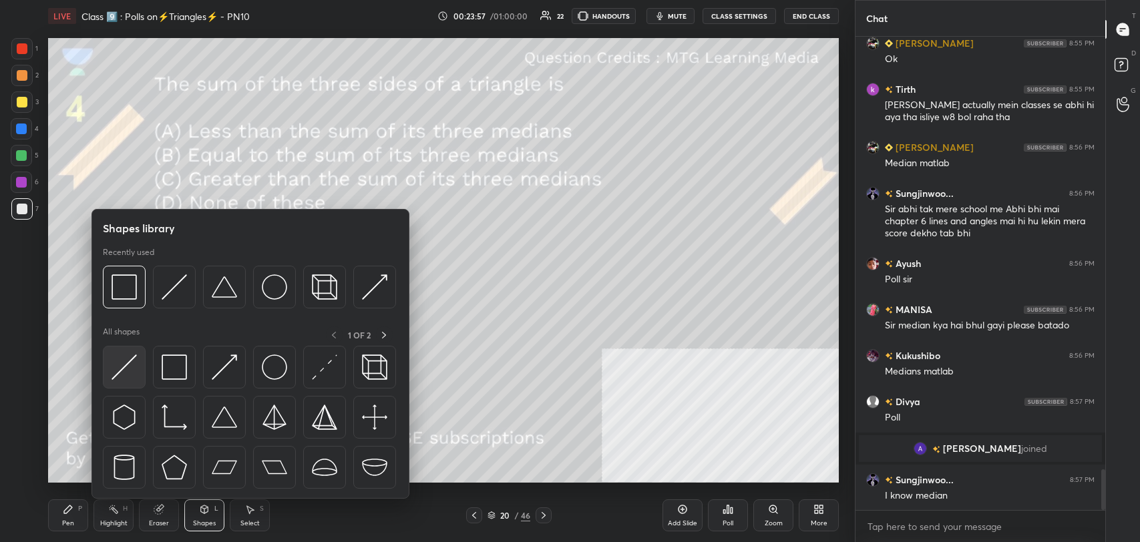
click at [138, 365] on div at bounding box center [124, 367] width 43 height 43
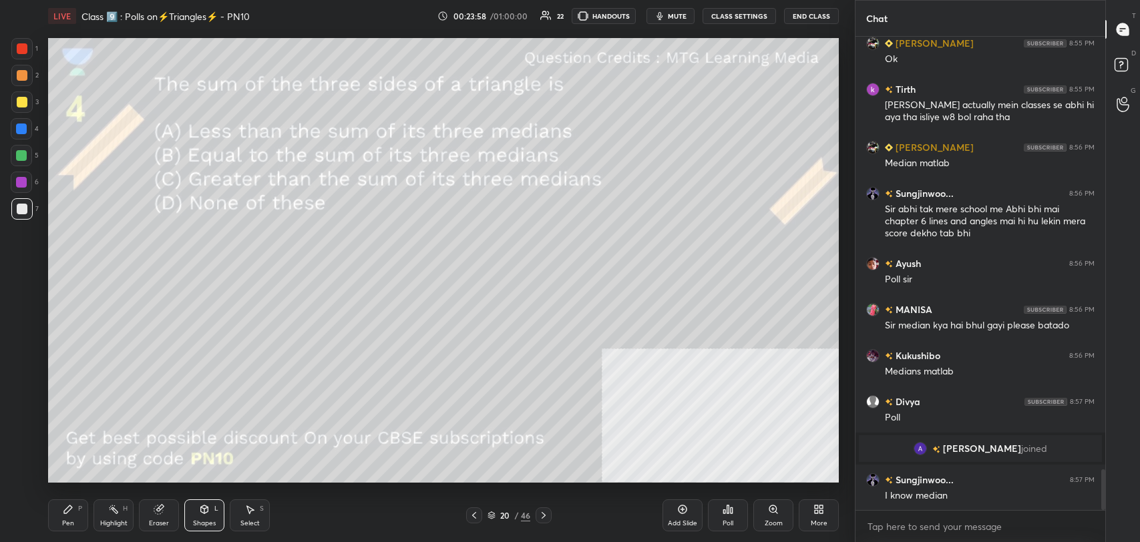
click at [25, 97] on div at bounding box center [22, 102] width 11 height 11
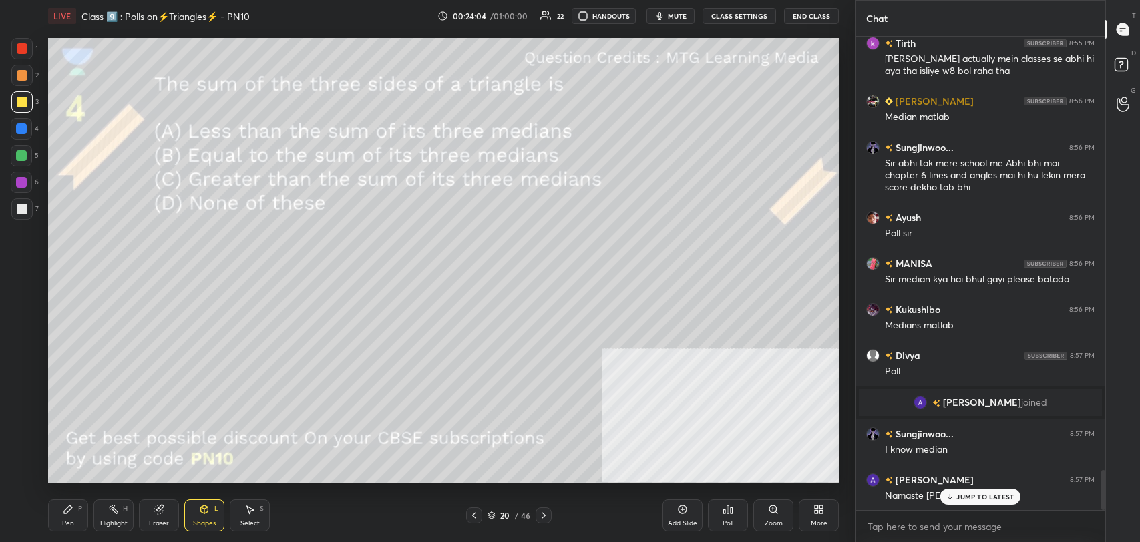
scroll to position [5086, 0]
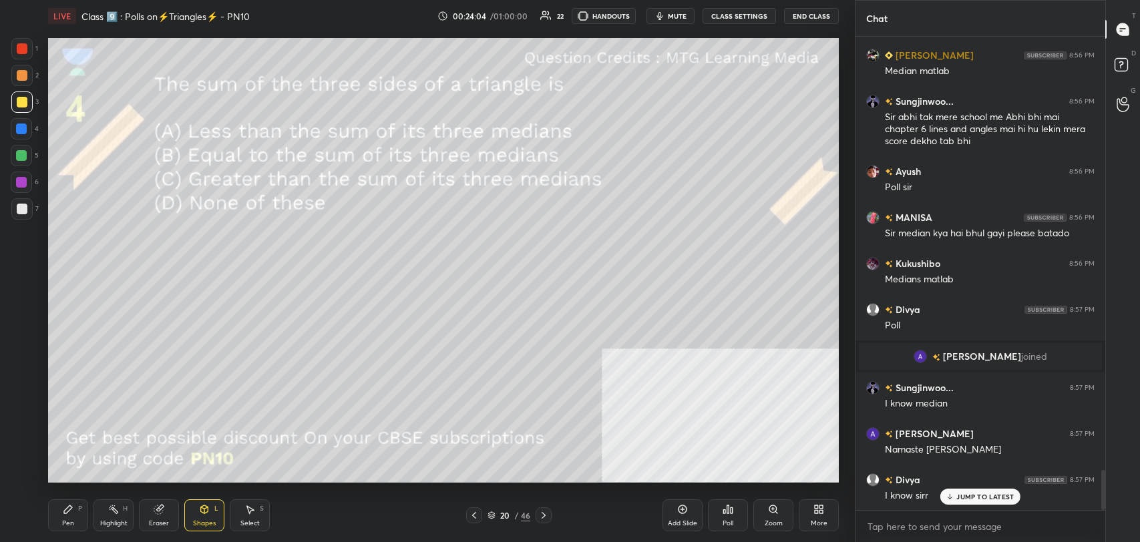
click at [59, 510] on div "Pen P" at bounding box center [68, 515] width 40 height 32
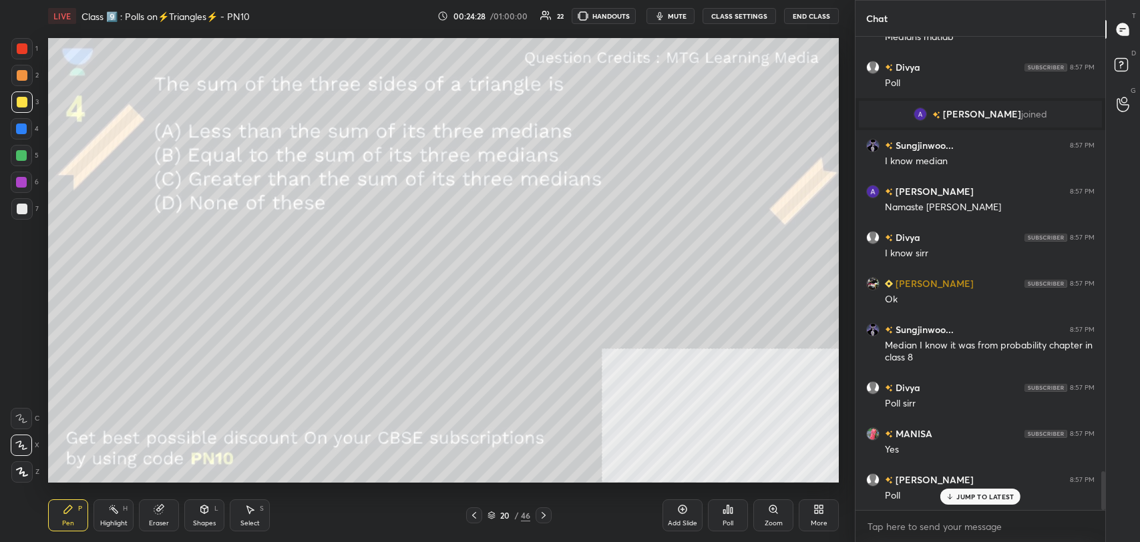
scroll to position [5375, 0]
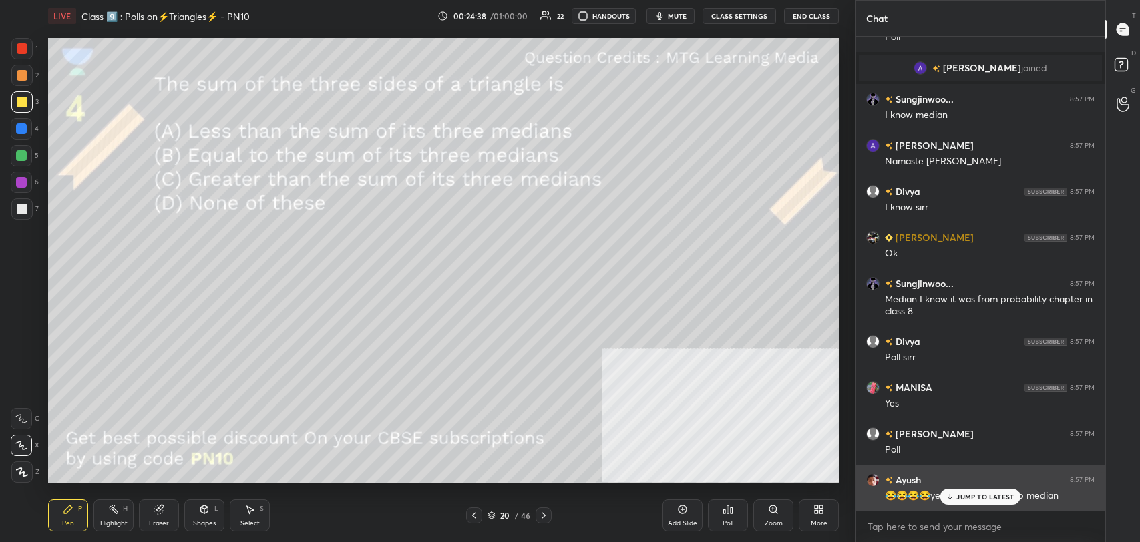
drag, startPoint x: 981, startPoint y: 491, endPoint x: 972, endPoint y: 477, distance: 17.4
click at [981, 489] on div "JUMP TO LATEST" at bounding box center [980, 497] width 80 height 16
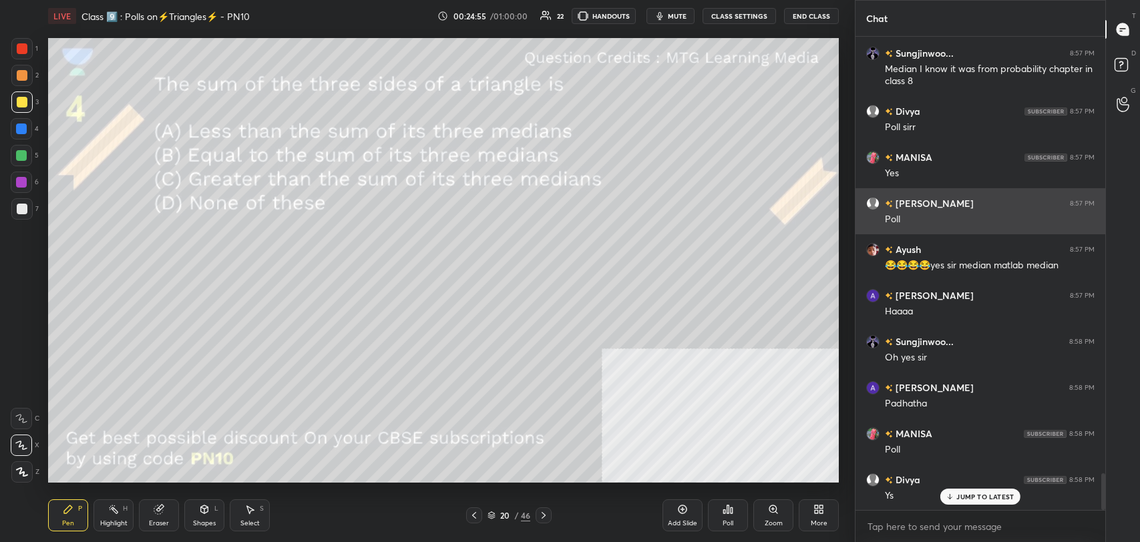
scroll to position [5651, 0]
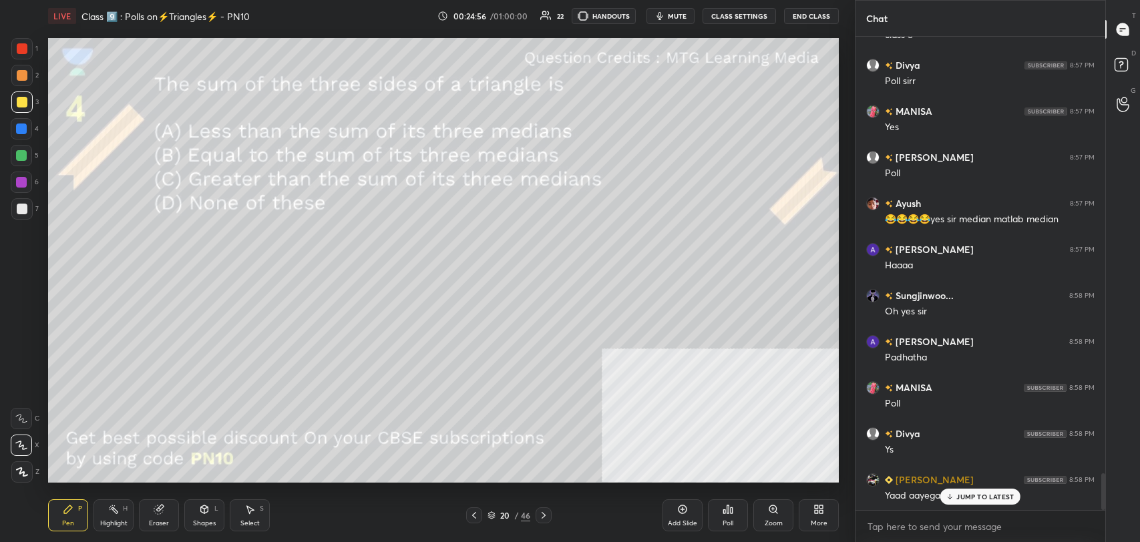
drag, startPoint x: 957, startPoint y: 499, endPoint x: 842, endPoint y: 463, distance: 121.0
click at [957, 499] on p "JUMP TO LATEST" at bounding box center [984, 497] width 57 height 8
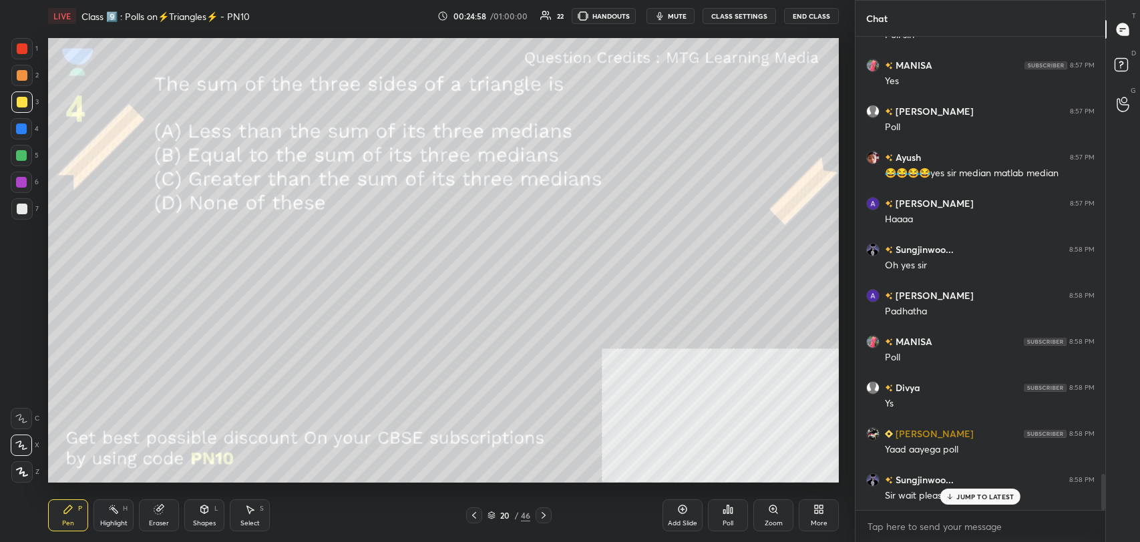
scroll to position [5743, 0]
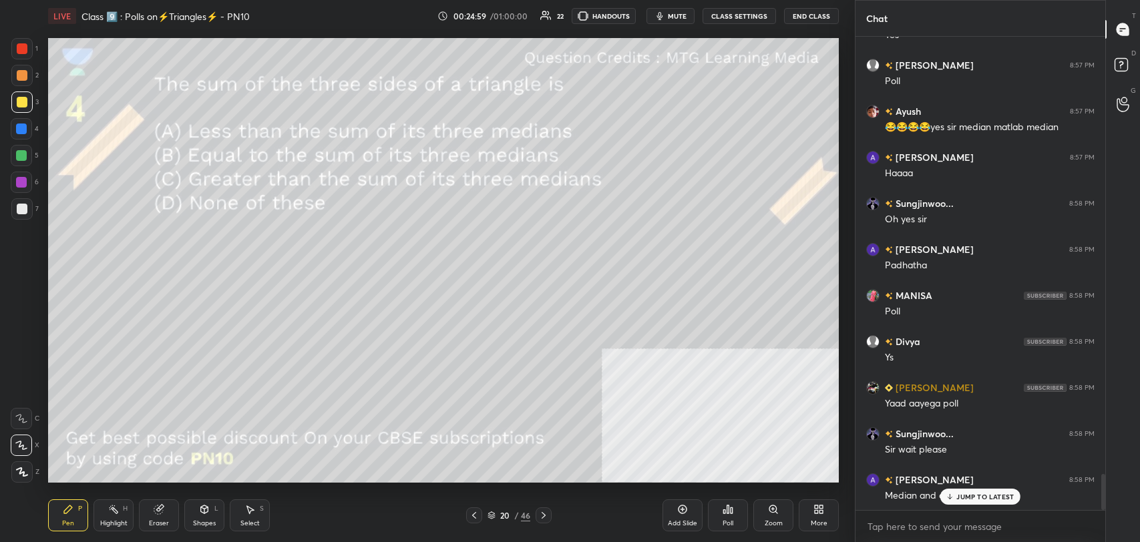
click at [957, 498] on p "JUMP TO LATEST" at bounding box center [984, 497] width 57 height 8
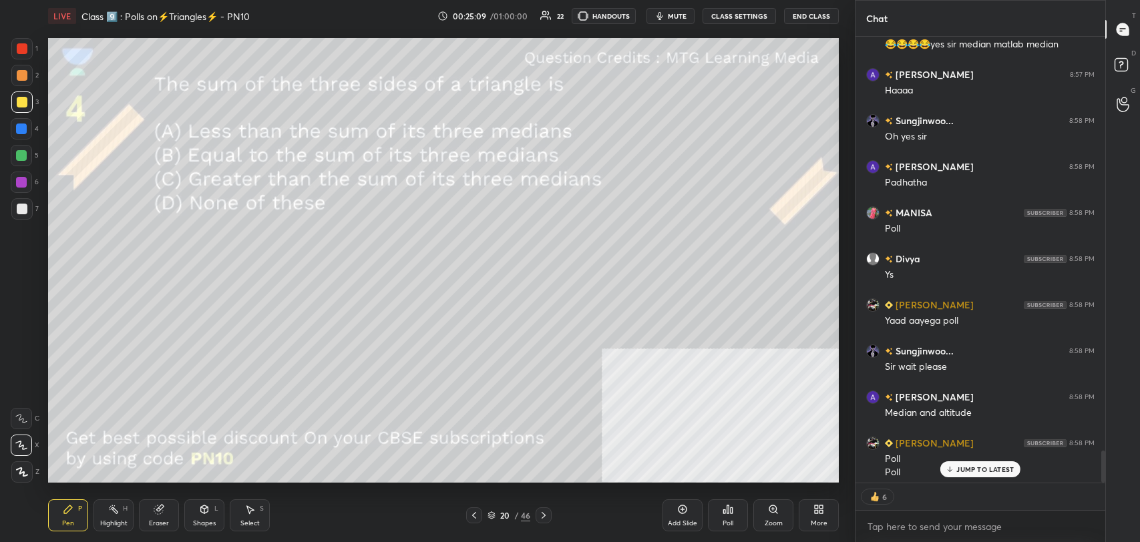
scroll to position [5830, 0]
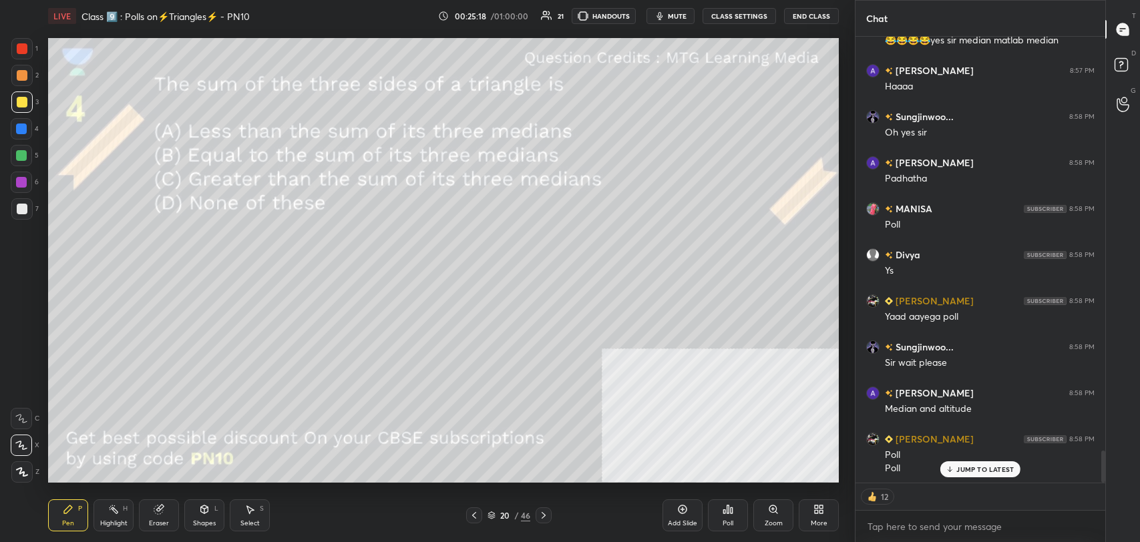
click at [990, 473] on div "JUMP TO LATEST" at bounding box center [980, 469] width 80 height 16
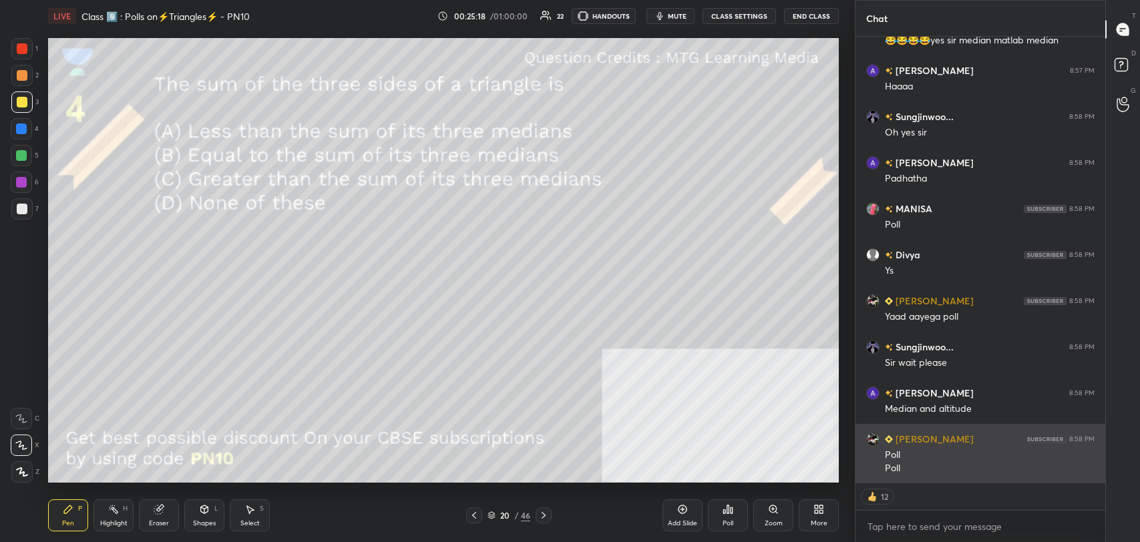
scroll to position [5876, 0]
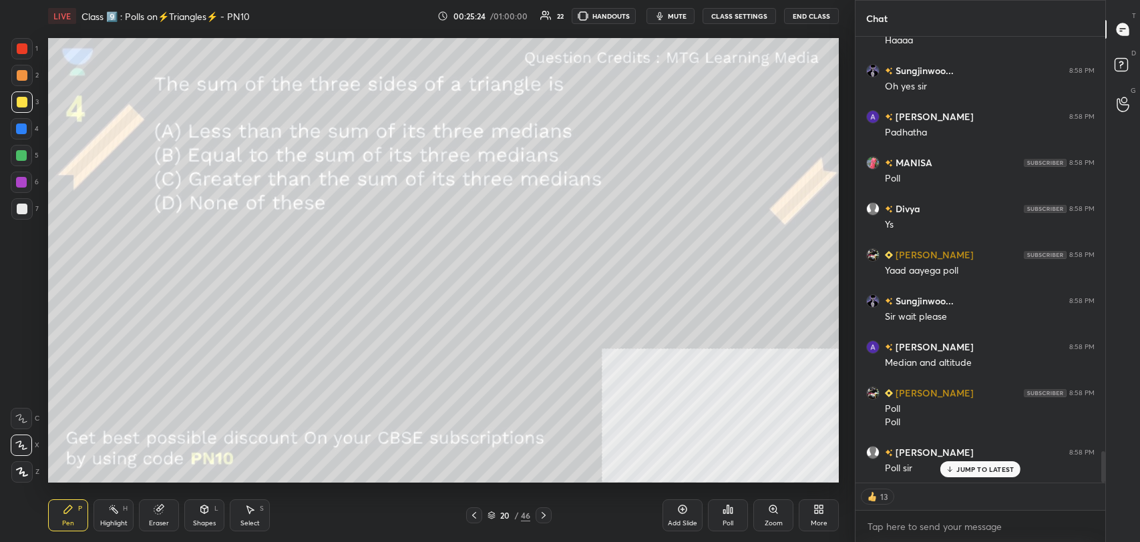
click at [973, 471] on p "JUMP TO LATEST" at bounding box center [984, 469] width 57 height 8
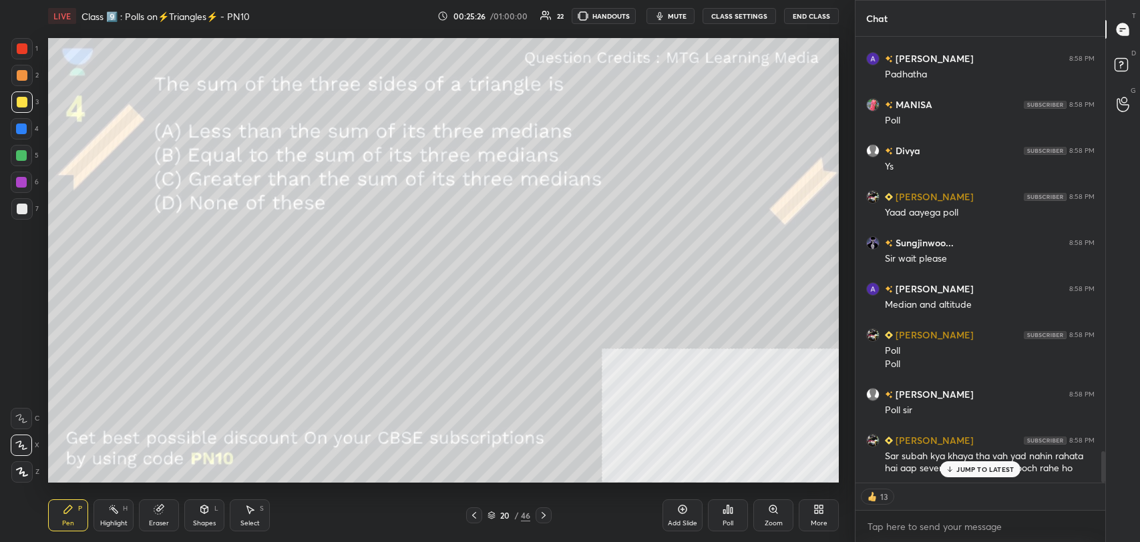
scroll to position [5966, 0]
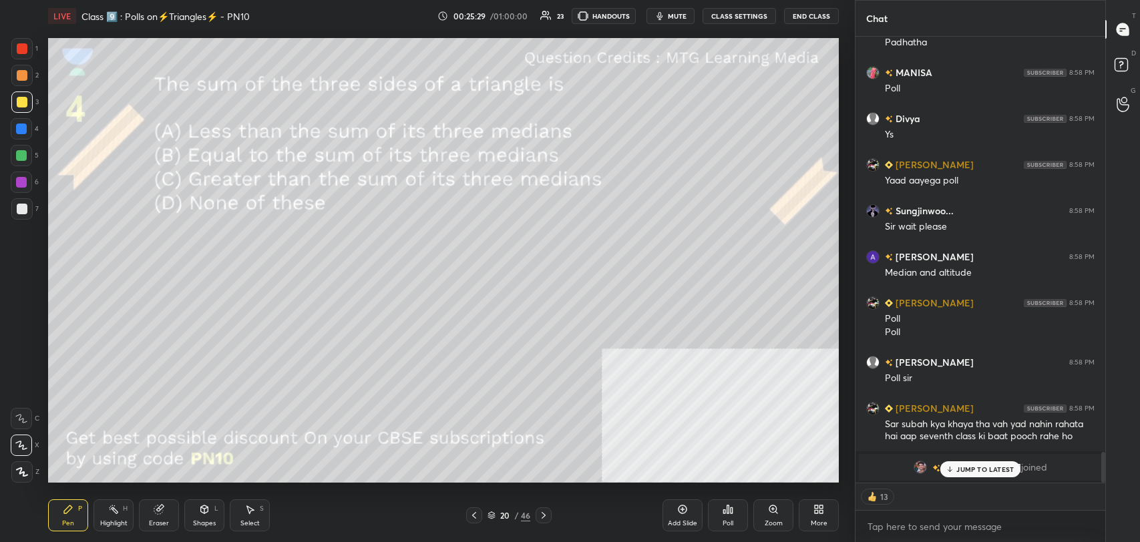
click at [974, 471] on p "JUMP TO LATEST" at bounding box center [984, 469] width 57 height 8
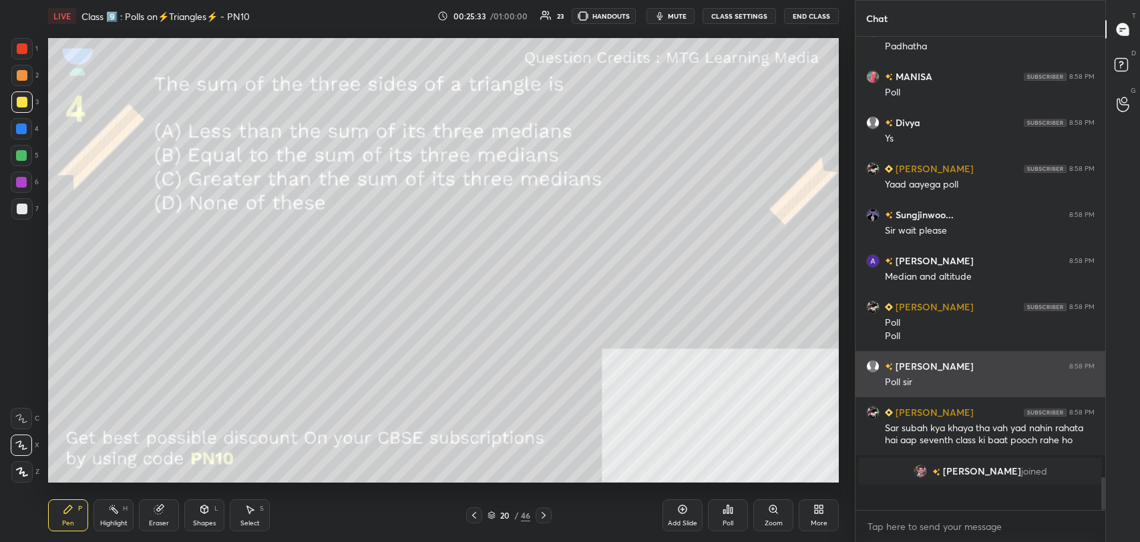
scroll to position [5940, 0]
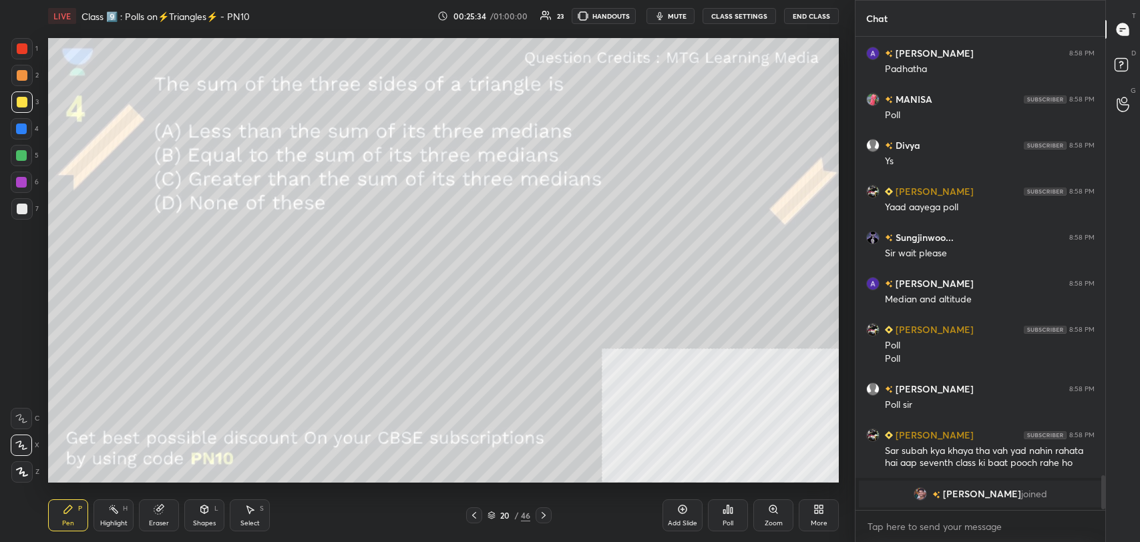
click at [28, 76] on div at bounding box center [21, 75] width 21 height 21
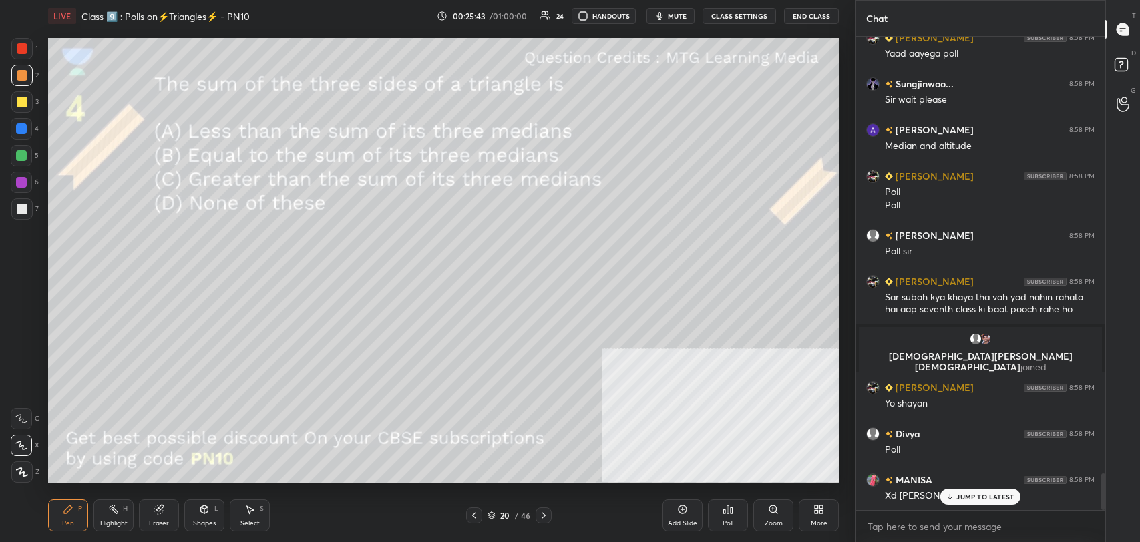
scroll to position [5637, 0]
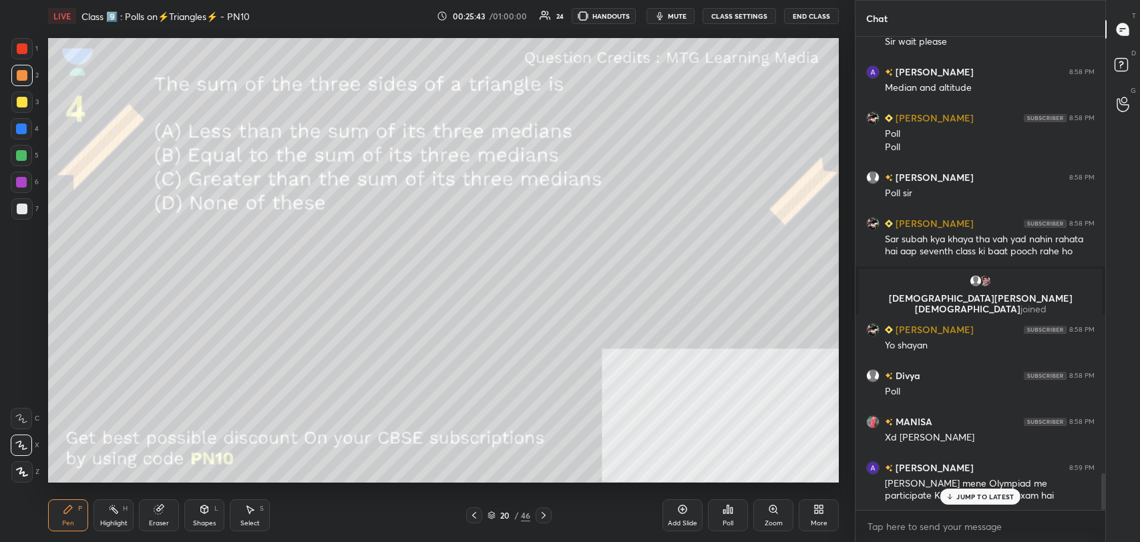
click at [979, 493] on p "JUMP TO LATEST" at bounding box center [984, 497] width 57 height 8
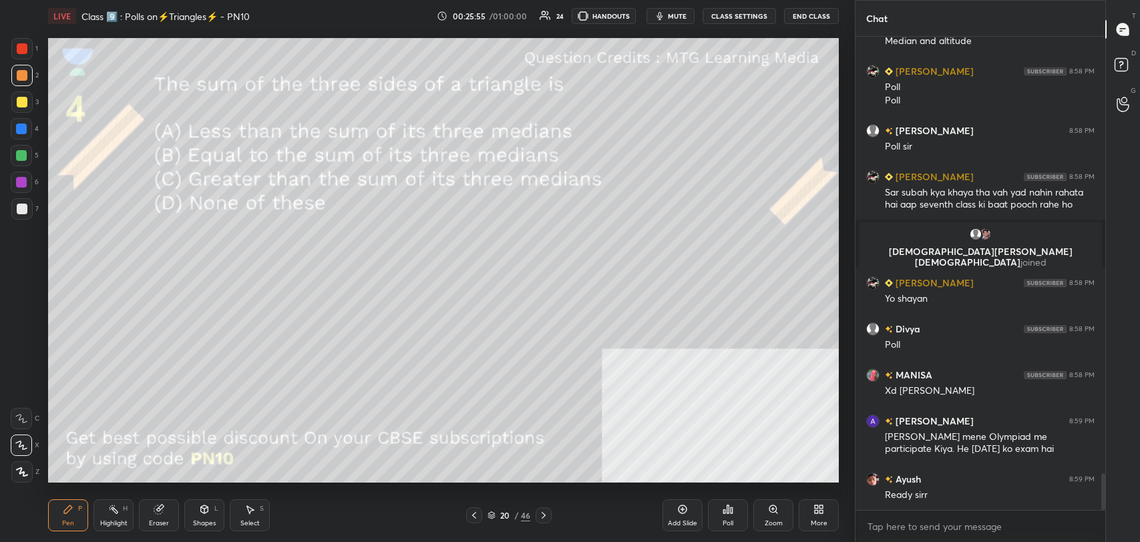
scroll to position [5729, 0]
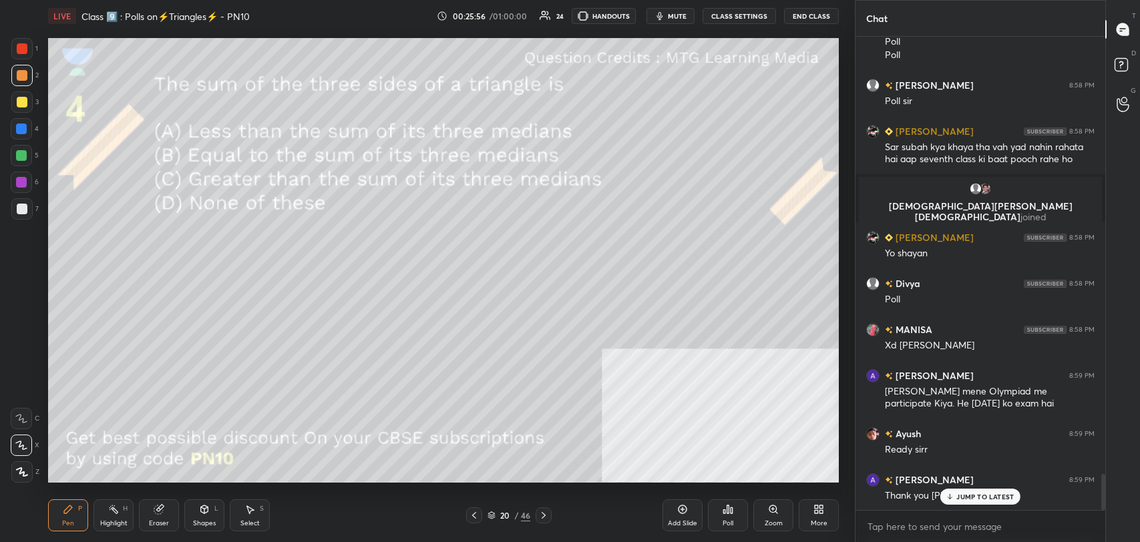
click at [971, 493] on p "JUMP TO LATEST" at bounding box center [984, 497] width 57 height 8
click at [722, 511] on icon at bounding box center [727, 509] width 11 height 11
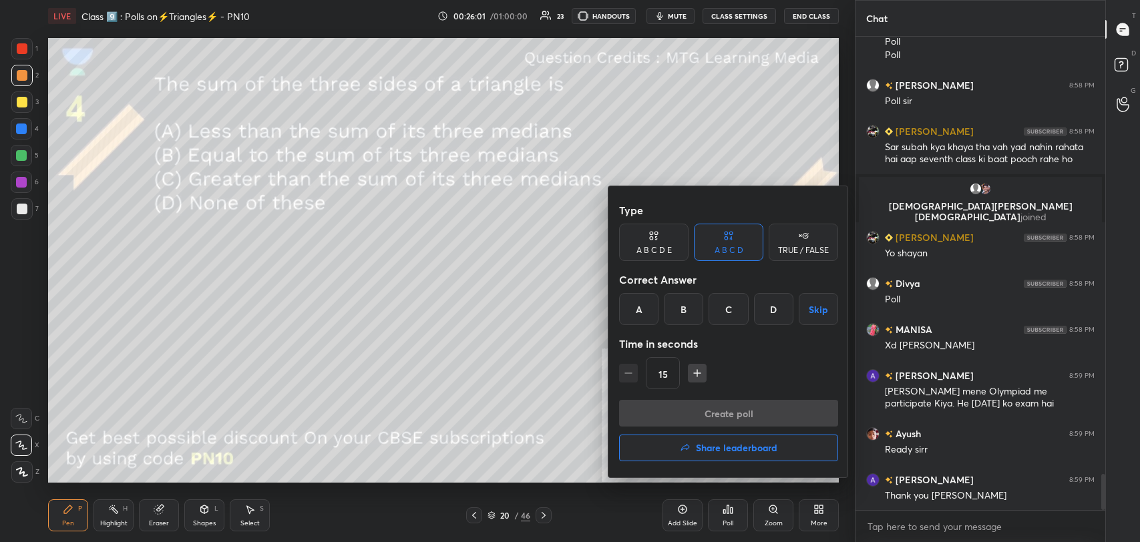
click at [722, 312] on div "C" at bounding box center [727, 309] width 39 height 32
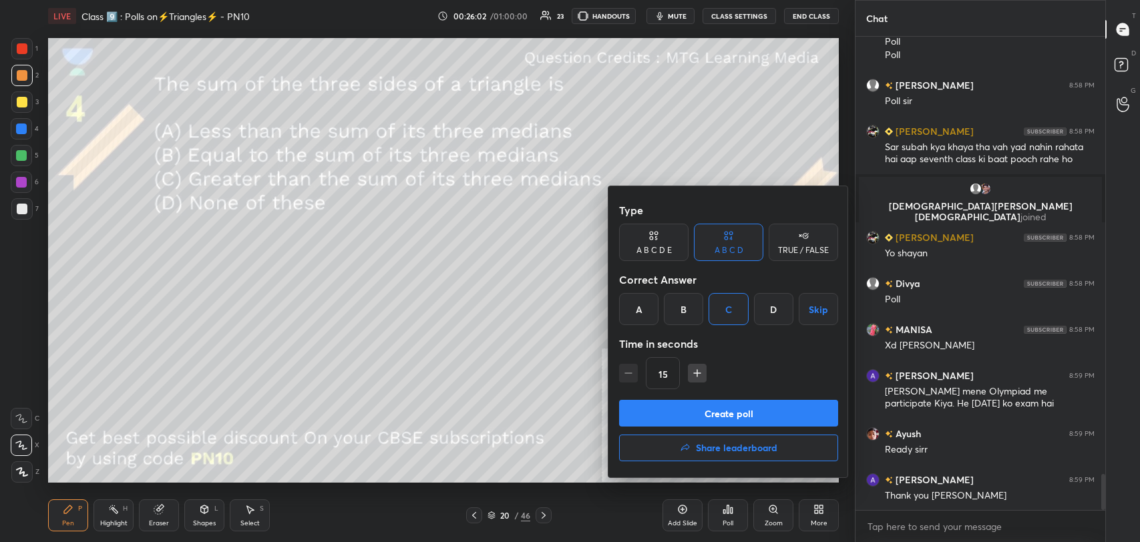
click at [732, 412] on button "Create poll" at bounding box center [728, 413] width 219 height 27
type textarea "x"
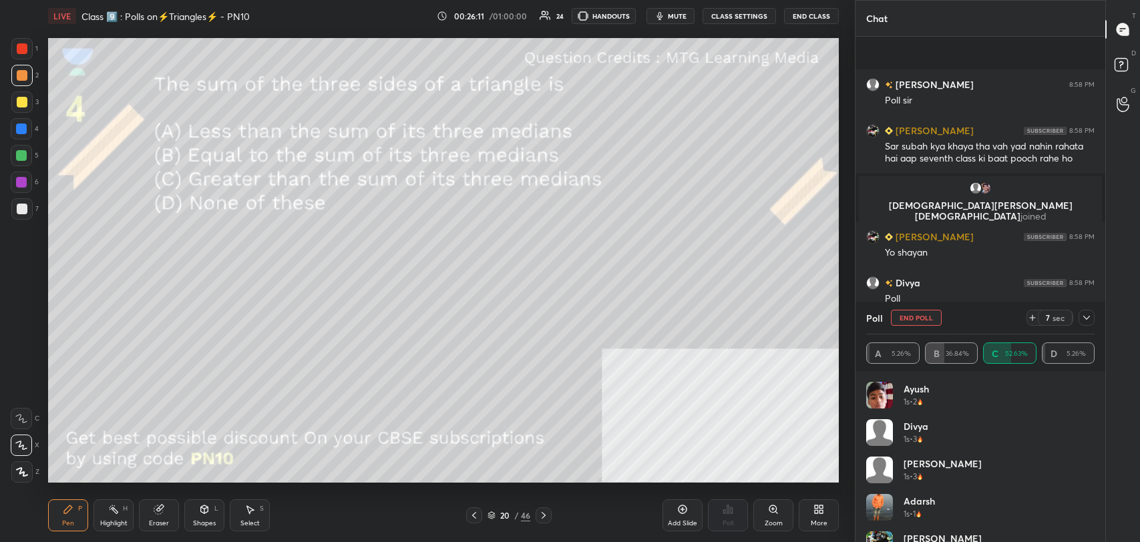
scroll to position [5844, 0]
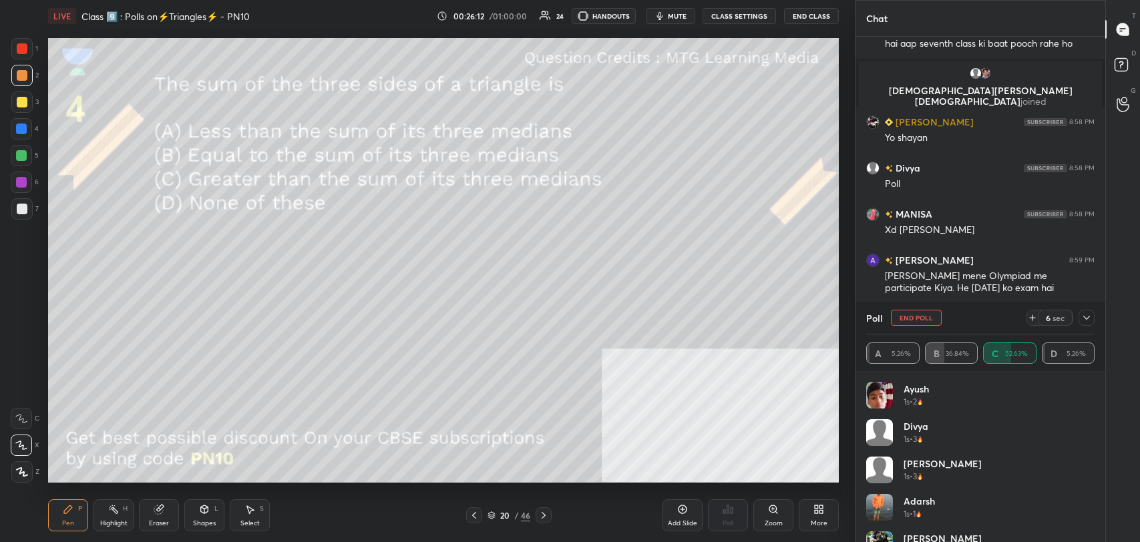
click at [736, 14] on button "CLASS SETTINGS" at bounding box center [738, 16] width 73 height 16
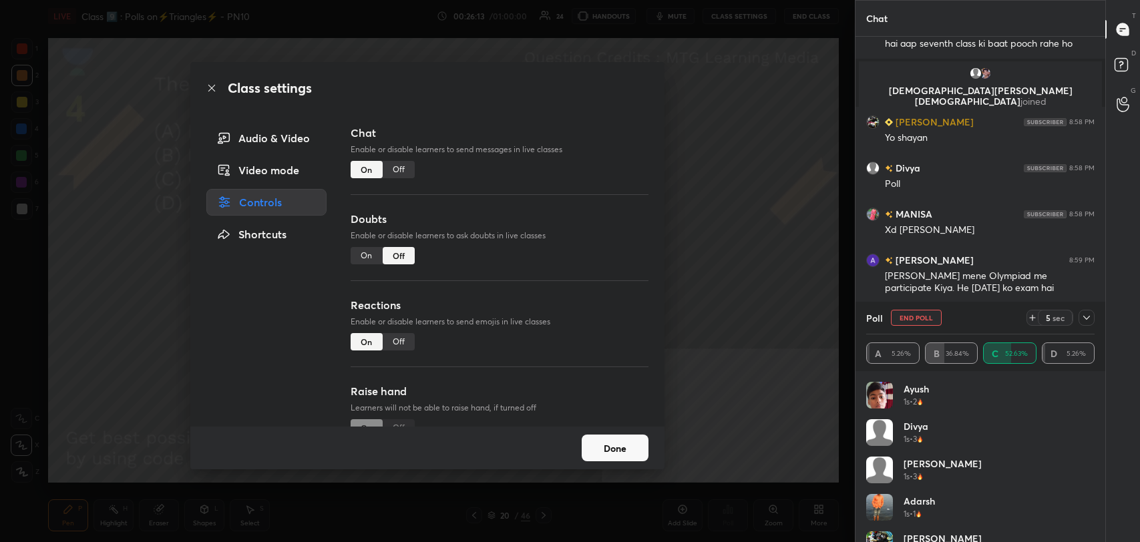
click at [409, 165] on div "Off" at bounding box center [399, 169] width 32 height 17
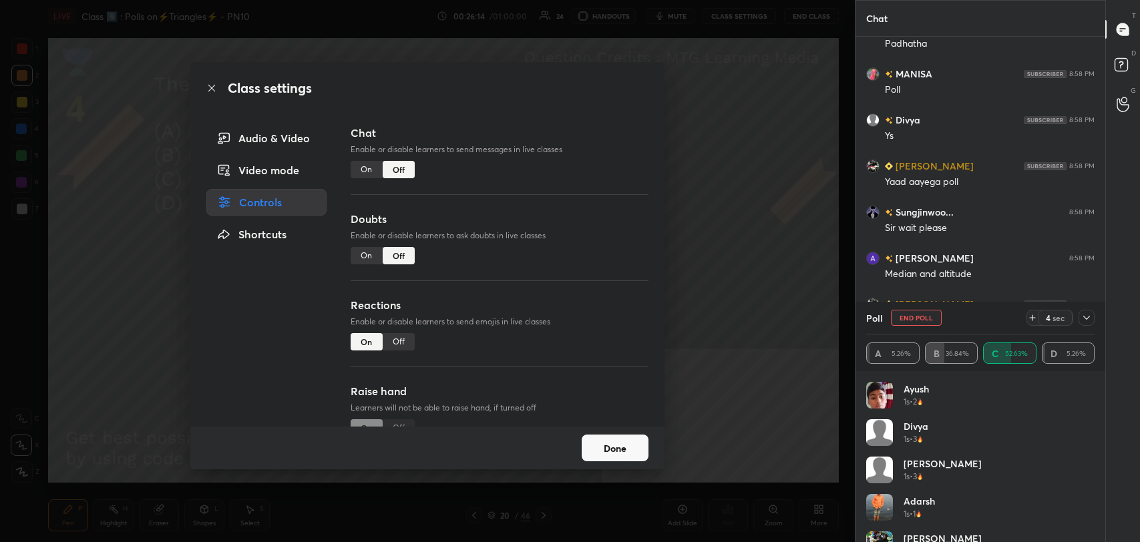
click at [216, 87] on icon at bounding box center [211, 88] width 11 height 11
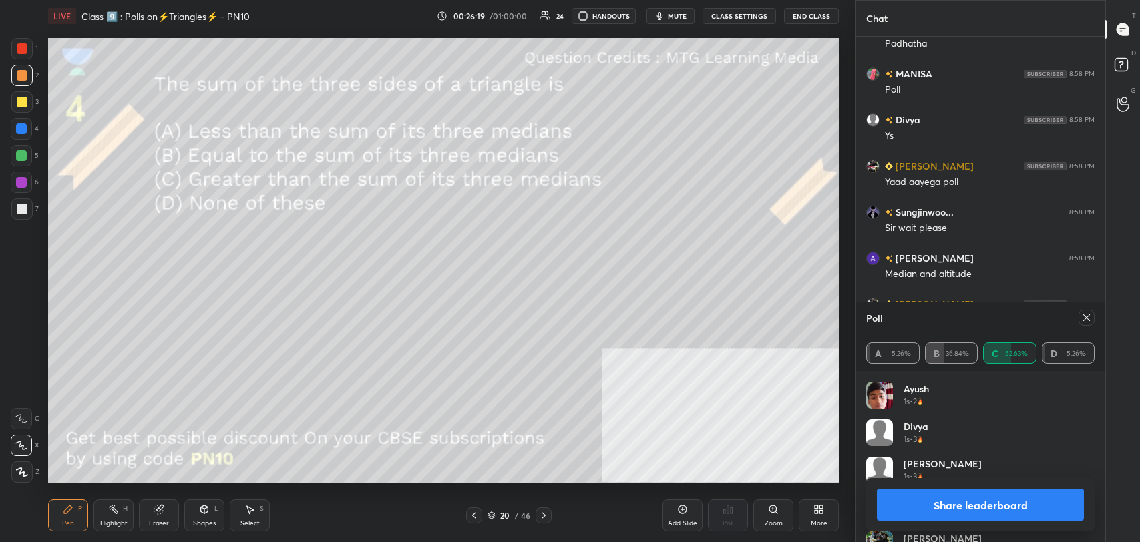
click at [998, 506] on button "Share leaderboard" at bounding box center [980, 505] width 207 height 32
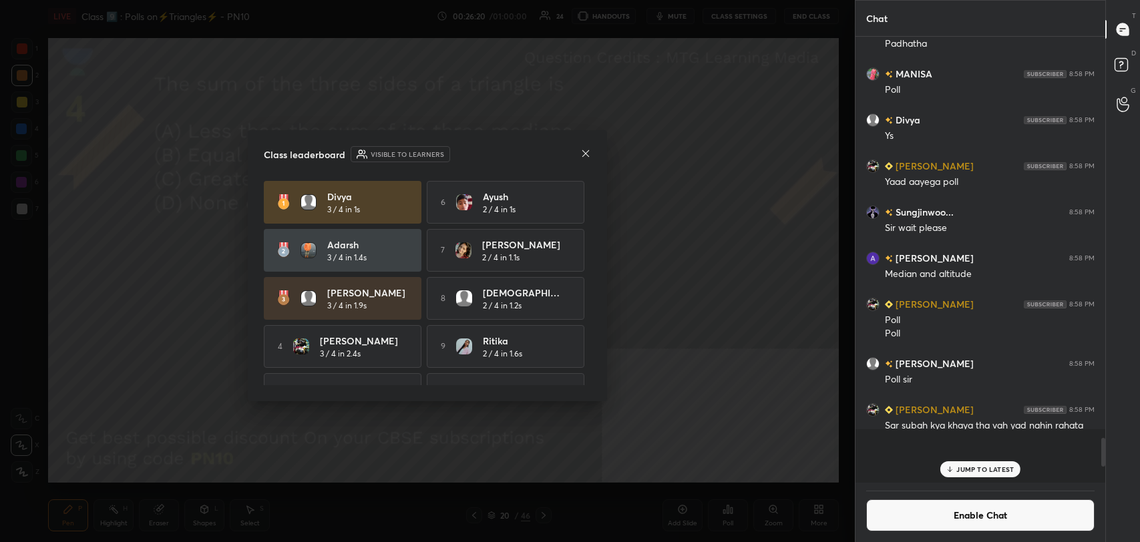
scroll to position [4, 4]
click at [584, 152] on icon at bounding box center [585, 153] width 11 height 11
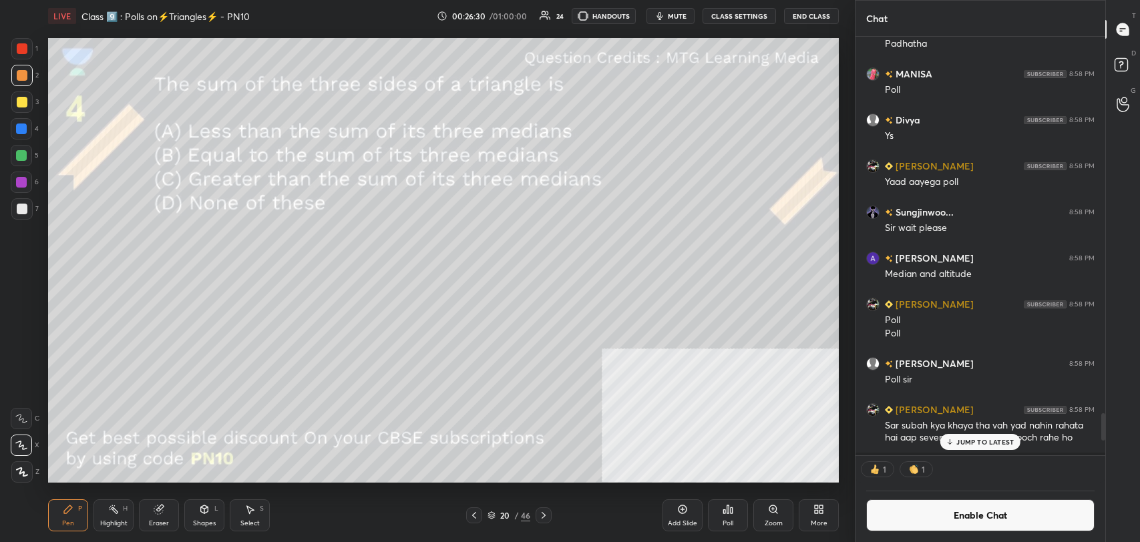
click at [109, 517] on div "Highlight H" at bounding box center [113, 515] width 40 height 32
click at [212, 510] on div "Shapes L" at bounding box center [204, 515] width 40 height 32
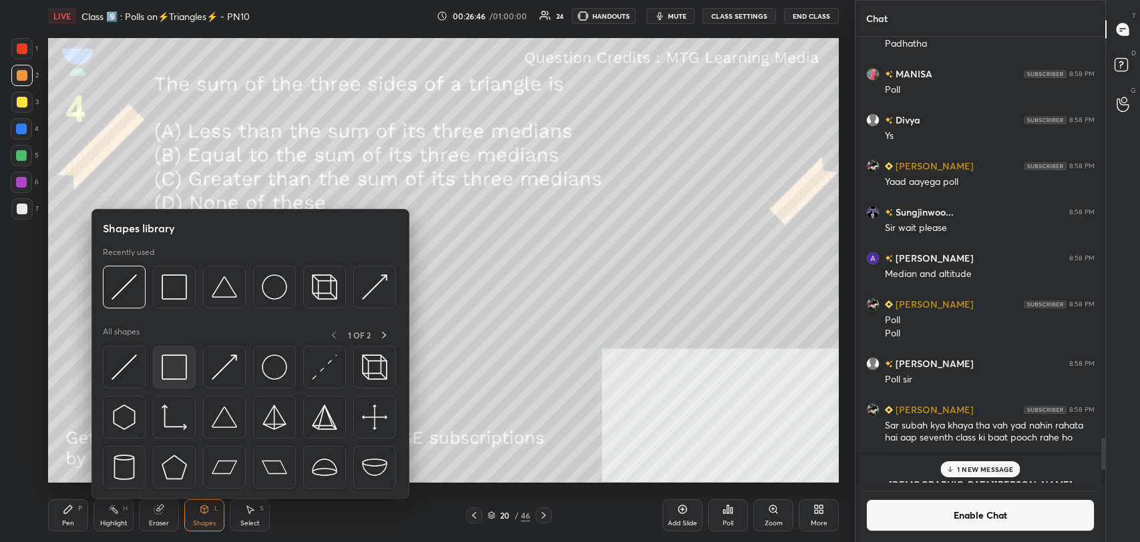
click at [178, 375] on img at bounding box center [174, 367] width 25 height 25
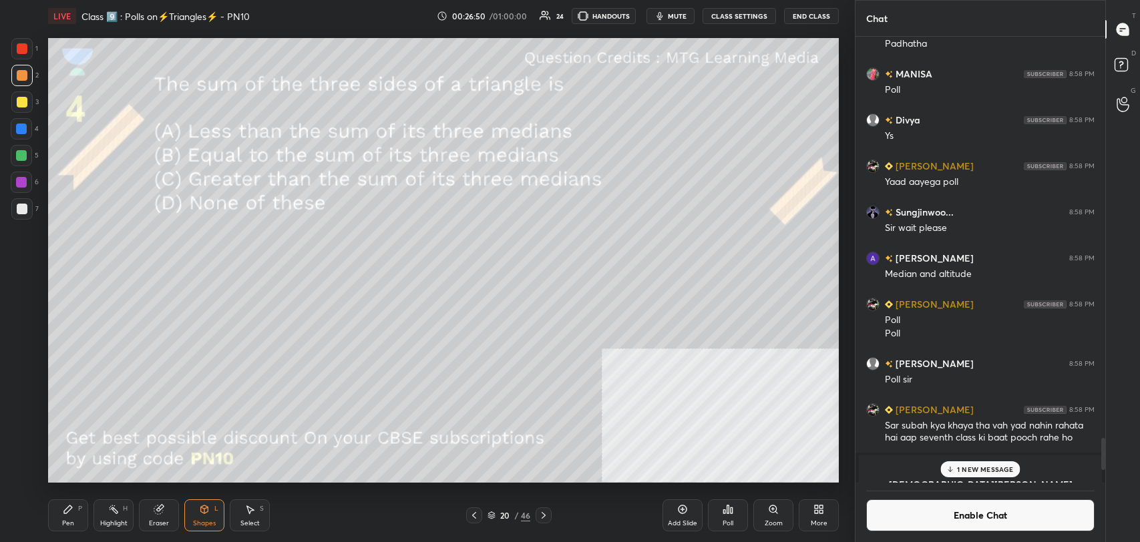
click at [683, 511] on icon at bounding box center [682, 509] width 11 height 11
click at [206, 504] on icon at bounding box center [204, 509] width 11 height 11
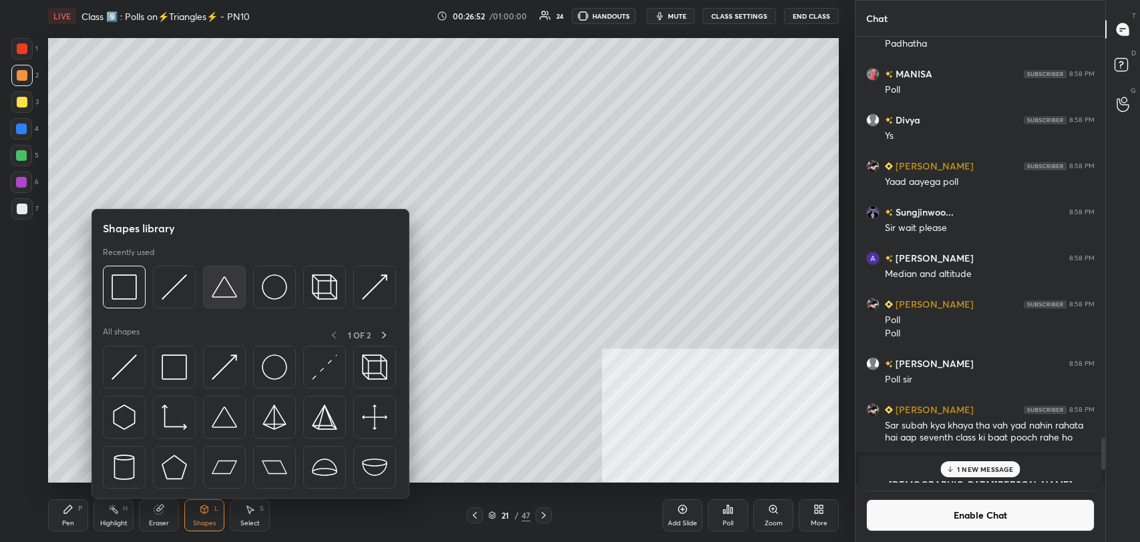
click at [227, 282] on img at bounding box center [224, 286] width 25 height 25
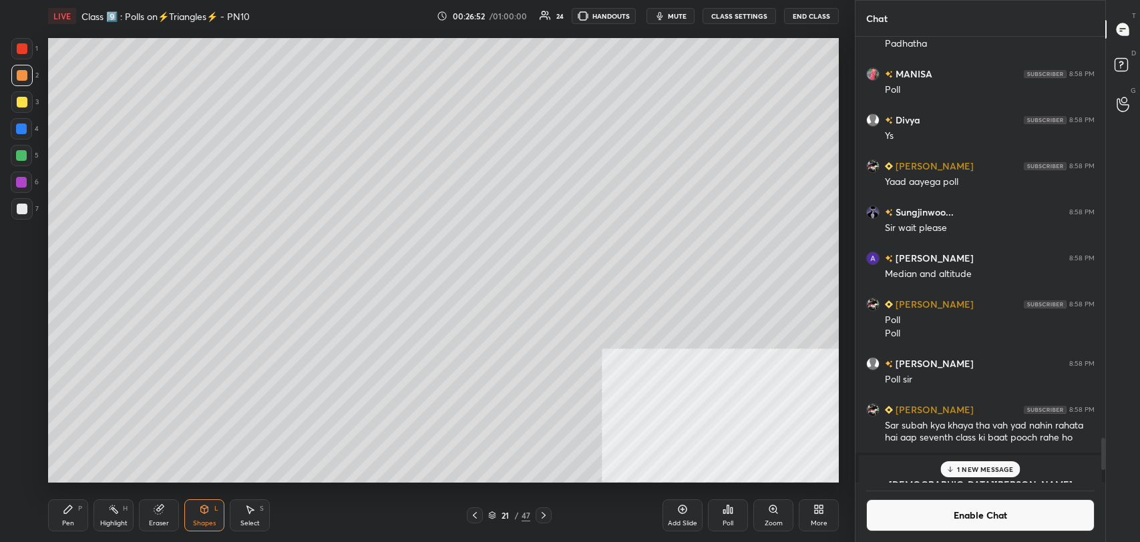
click at [26, 208] on div at bounding box center [22, 209] width 11 height 11
click at [77, 518] on div "Pen P" at bounding box center [68, 515] width 40 height 32
click at [21, 97] on div at bounding box center [22, 102] width 11 height 11
click at [209, 516] on div "Shapes L" at bounding box center [204, 515] width 40 height 32
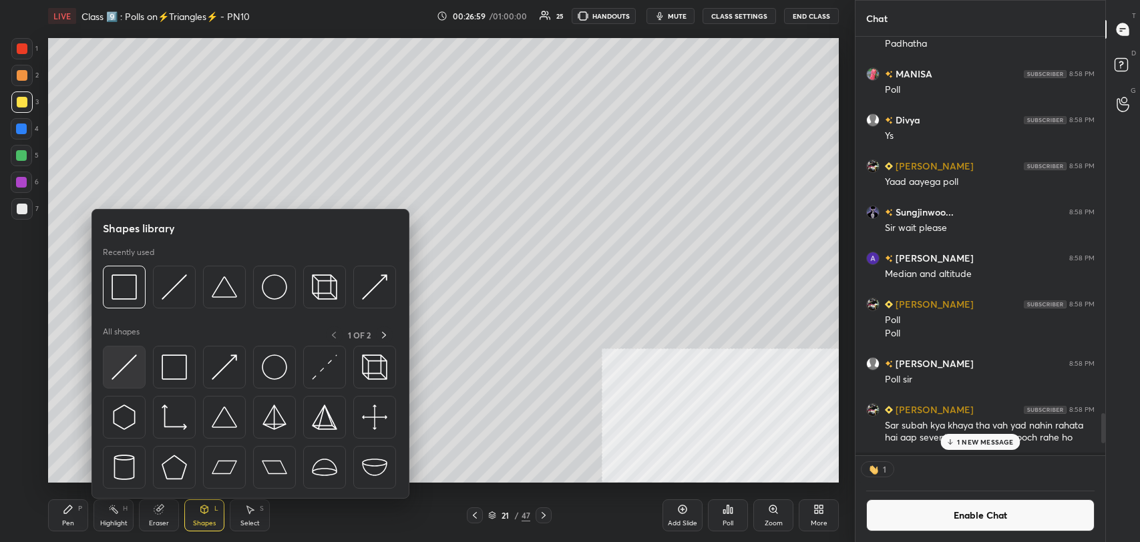
click at [122, 360] on img at bounding box center [124, 367] width 25 height 25
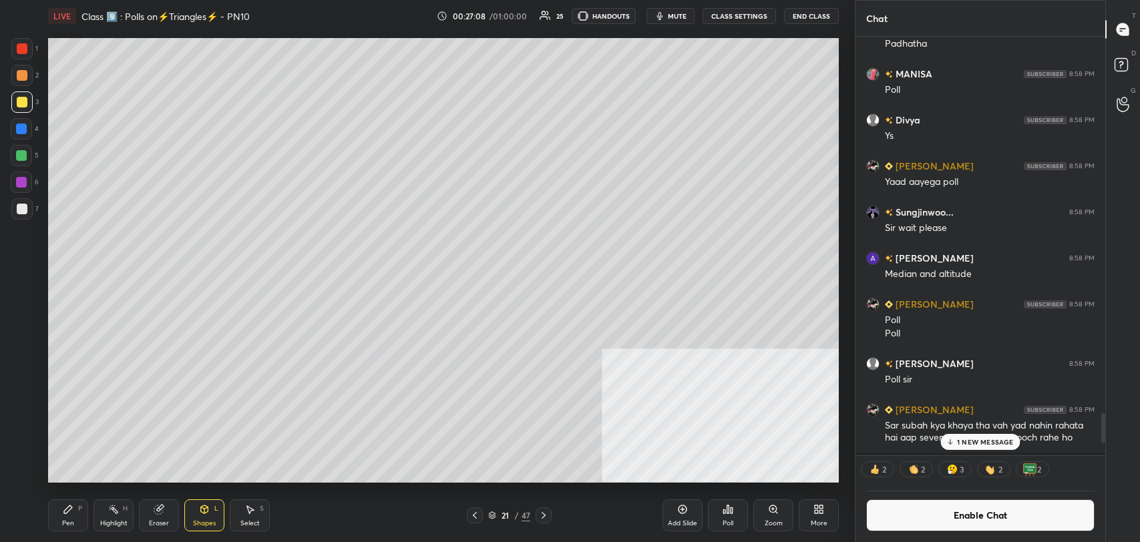
click at [21, 78] on div at bounding box center [22, 75] width 11 height 11
click at [69, 523] on div "Pen" at bounding box center [68, 523] width 12 height 7
click at [139, 521] on div "Eraser" at bounding box center [159, 515] width 40 height 32
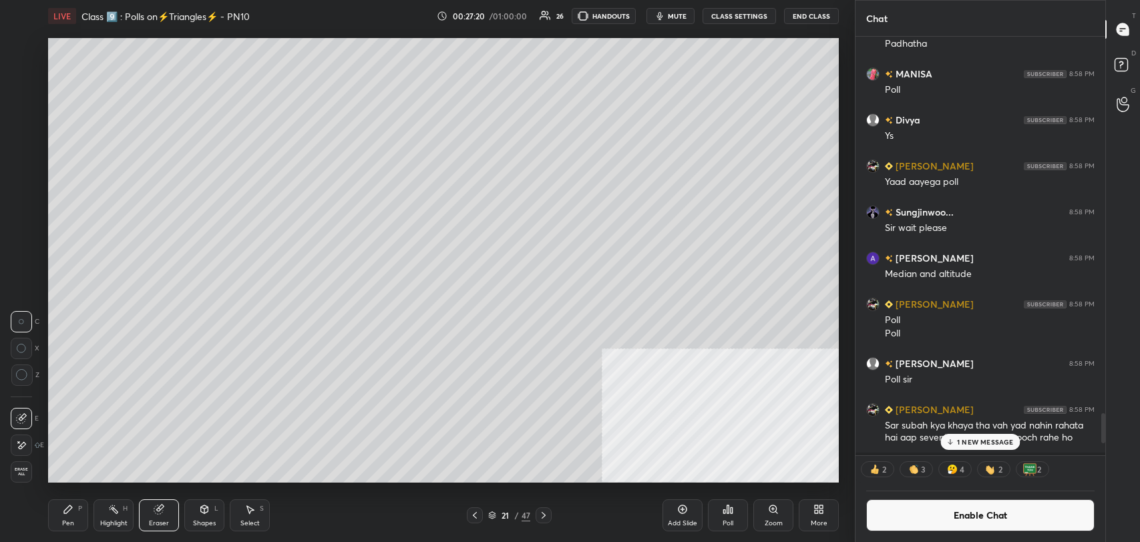
click at [109, 520] on div "Highlight" at bounding box center [113, 523] width 27 height 7
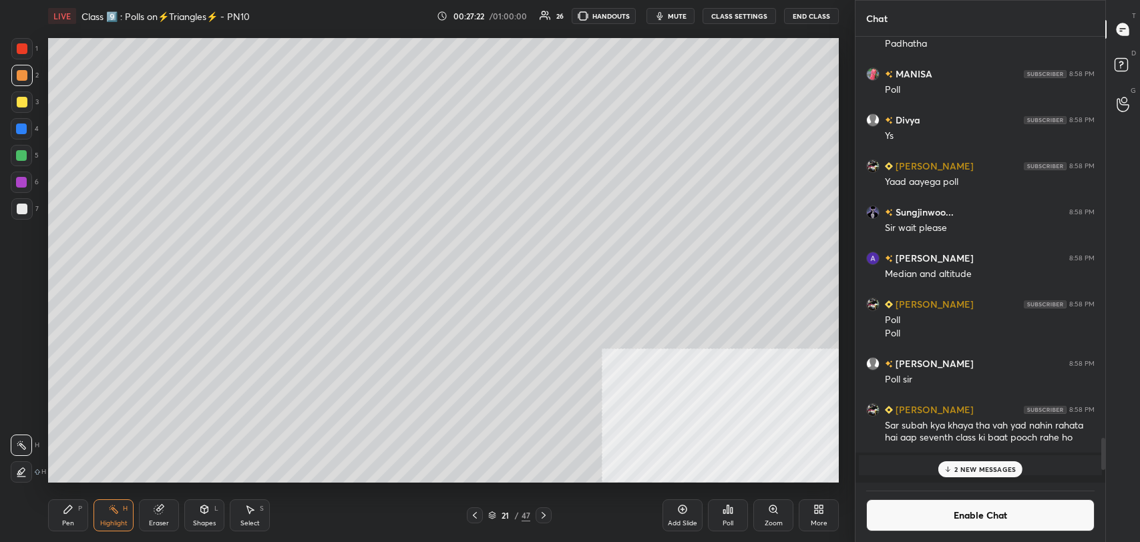
scroll to position [442, 246]
click at [71, 515] on div "Pen P" at bounding box center [68, 515] width 40 height 32
click at [17, 212] on div at bounding box center [22, 209] width 11 height 11
click at [115, 511] on rect at bounding box center [115, 510] width 7 height 7
click at [69, 509] on icon at bounding box center [68, 509] width 8 height 8
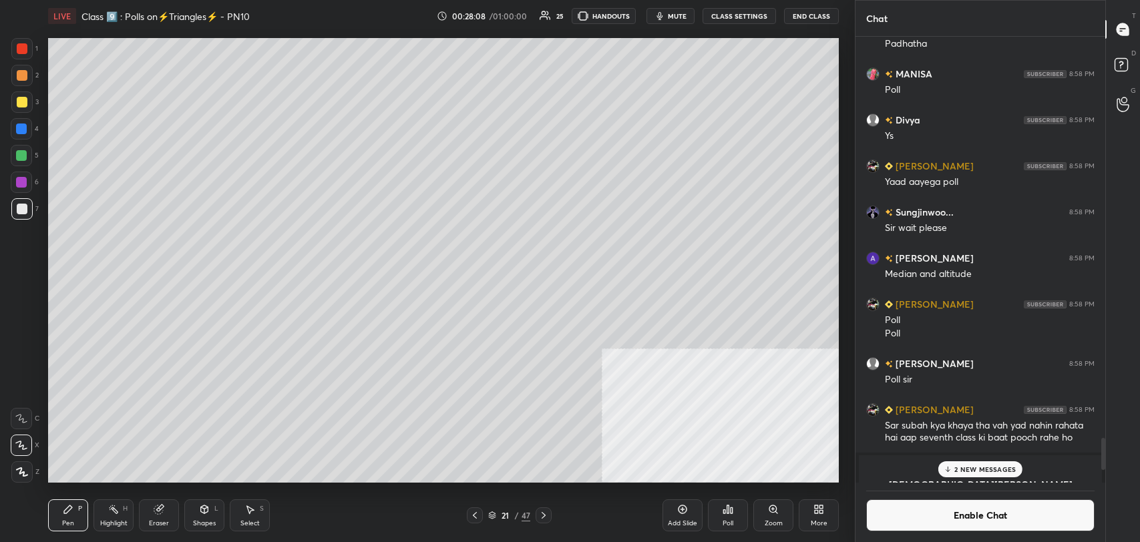
click at [115, 518] on div "Highlight H" at bounding box center [113, 515] width 40 height 32
click at [77, 512] on div "Pen P" at bounding box center [68, 515] width 40 height 32
click at [127, 507] on div "H" at bounding box center [125, 508] width 5 height 7
click at [76, 514] on div "Pen P" at bounding box center [68, 515] width 40 height 32
click at [126, 509] on div "H" at bounding box center [125, 508] width 5 height 7
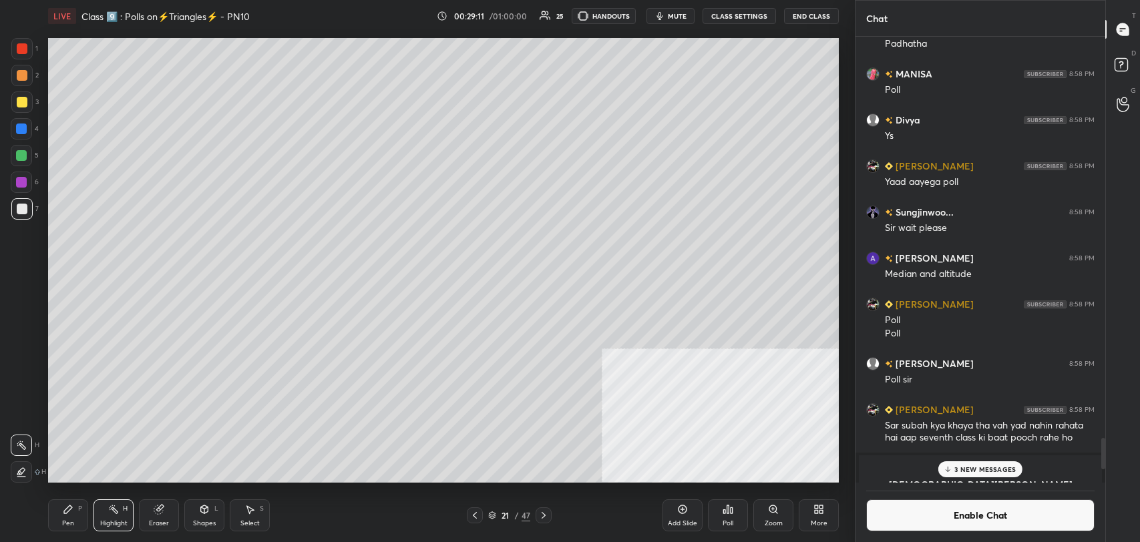
click at [220, 516] on div "Shapes L" at bounding box center [204, 515] width 40 height 32
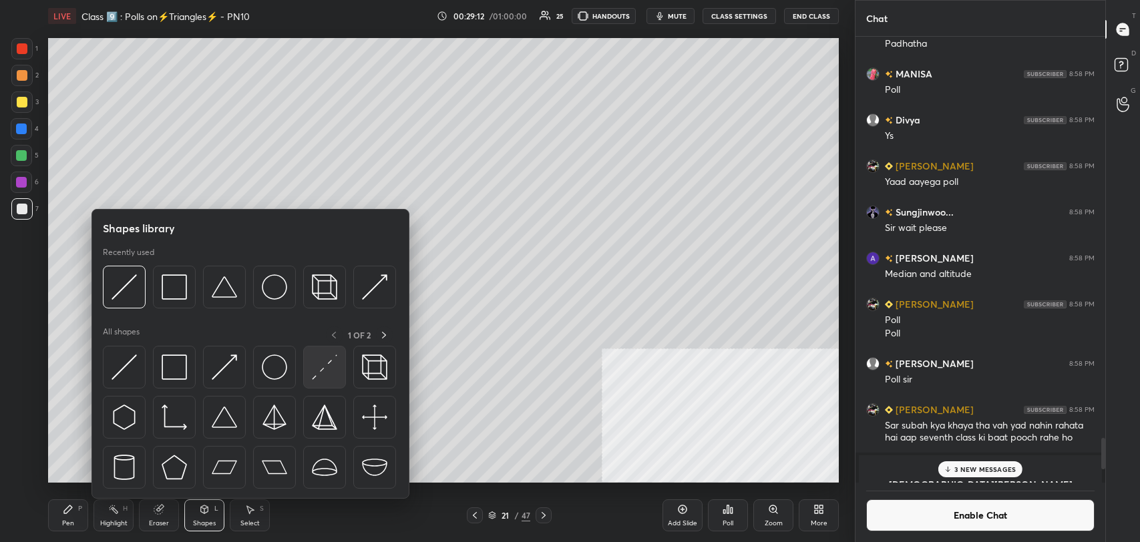
click at [326, 367] on img at bounding box center [324, 367] width 25 height 25
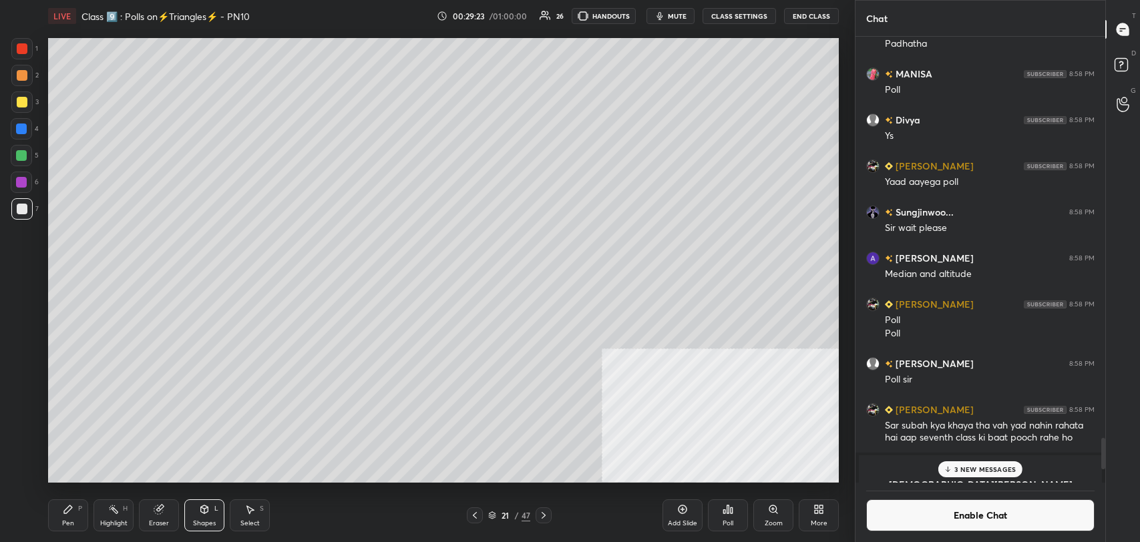
click at [111, 513] on icon at bounding box center [113, 509] width 11 height 11
click at [25, 94] on div at bounding box center [21, 101] width 21 height 21
click at [79, 526] on div "Pen P" at bounding box center [68, 515] width 40 height 32
click at [118, 520] on div "Highlight" at bounding box center [113, 523] width 27 height 7
click at [479, 516] on icon at bounding box center [474, 515] width 11 height 11
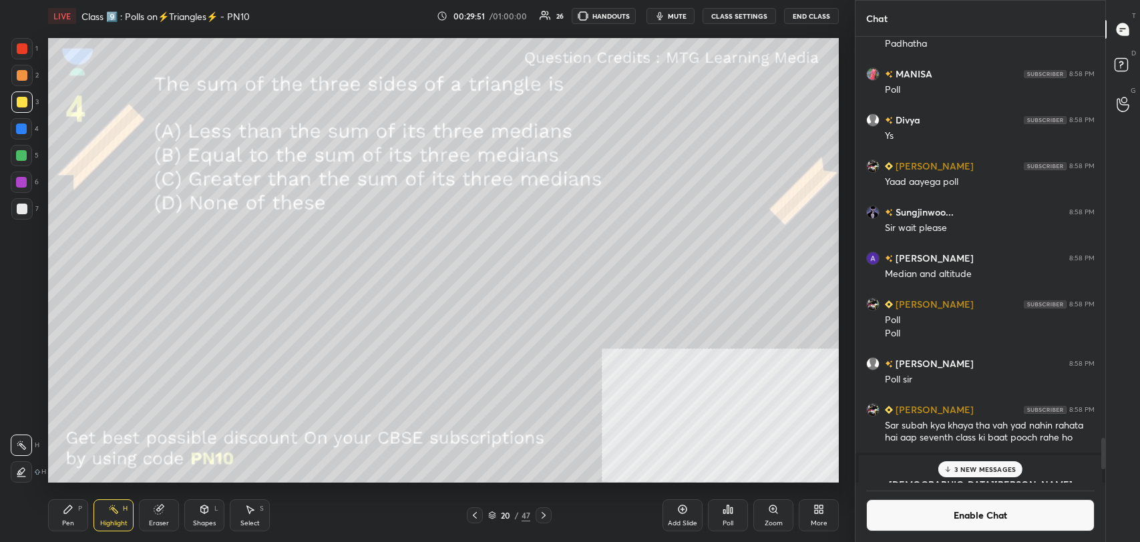
click at [120, 511] on div "Highlight H" at bounding box center [113, 515] width 40 height 32
click at [913, 509] on button "Enable Chat" at bounding box center [980, 515] width 228 height 32
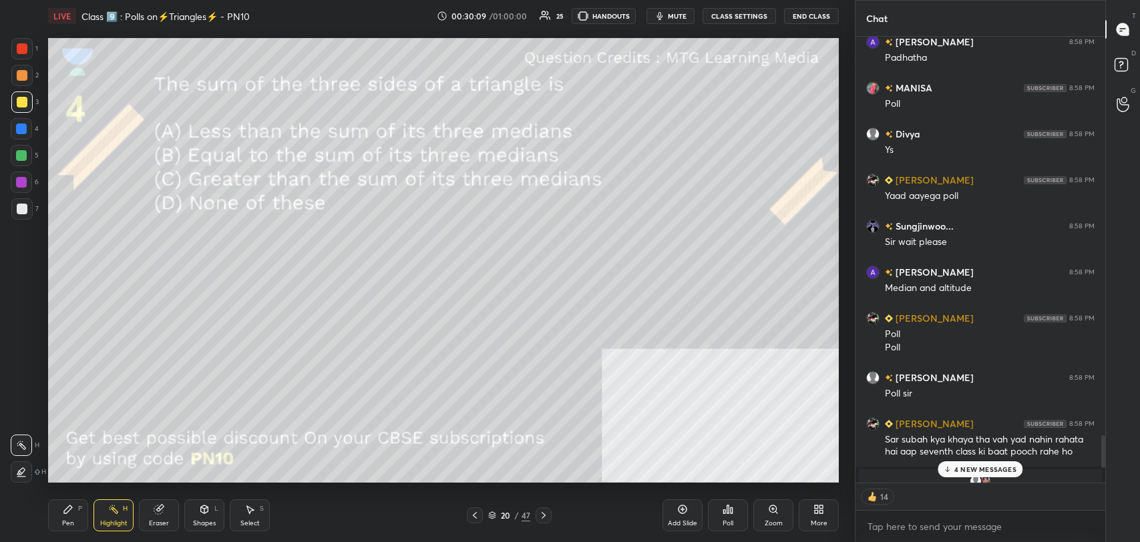
click at [974, 466] on p "4 NEW MESSAGES" at bounding box center [985, 469] width 62 height 8
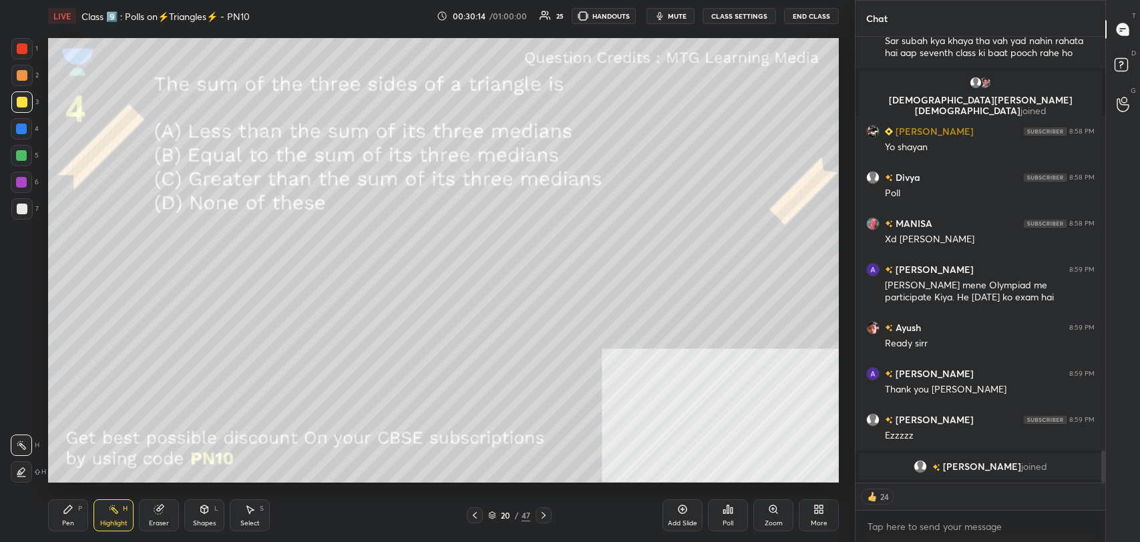
click at [543, 511] on icon at bounding box center [543, 515] width 11 height 11
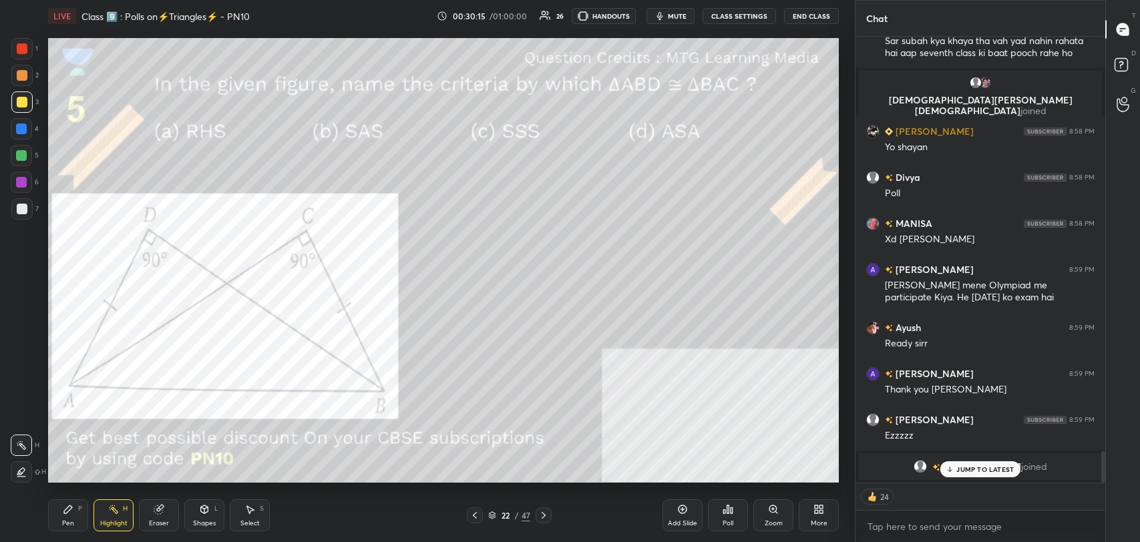
scroll to position [5868, 0]
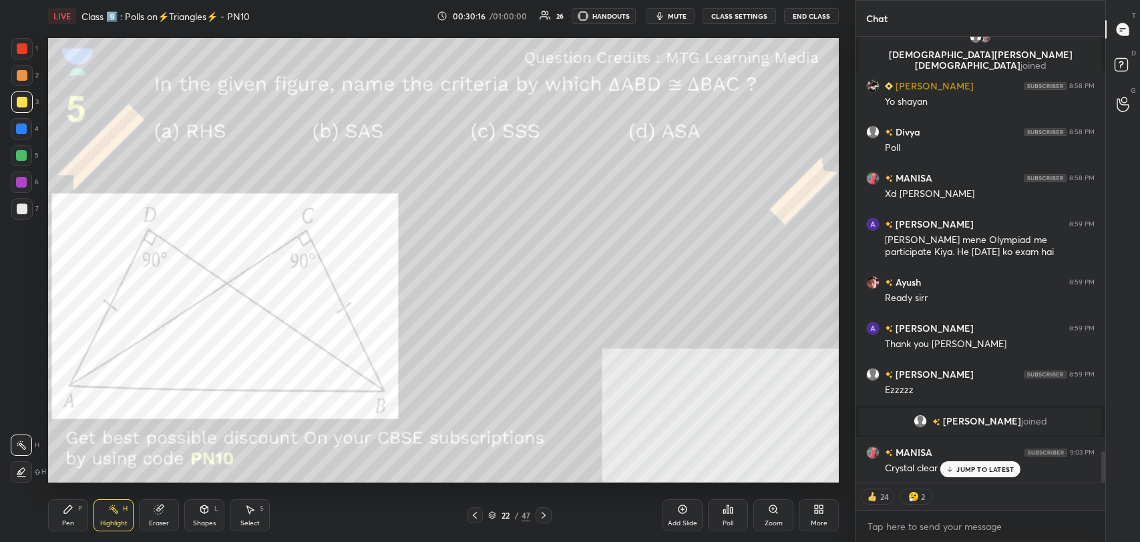
click at [981, 472] on p "JUMP TO LATEST" at bounding box center [984, 469] width 57 height 8
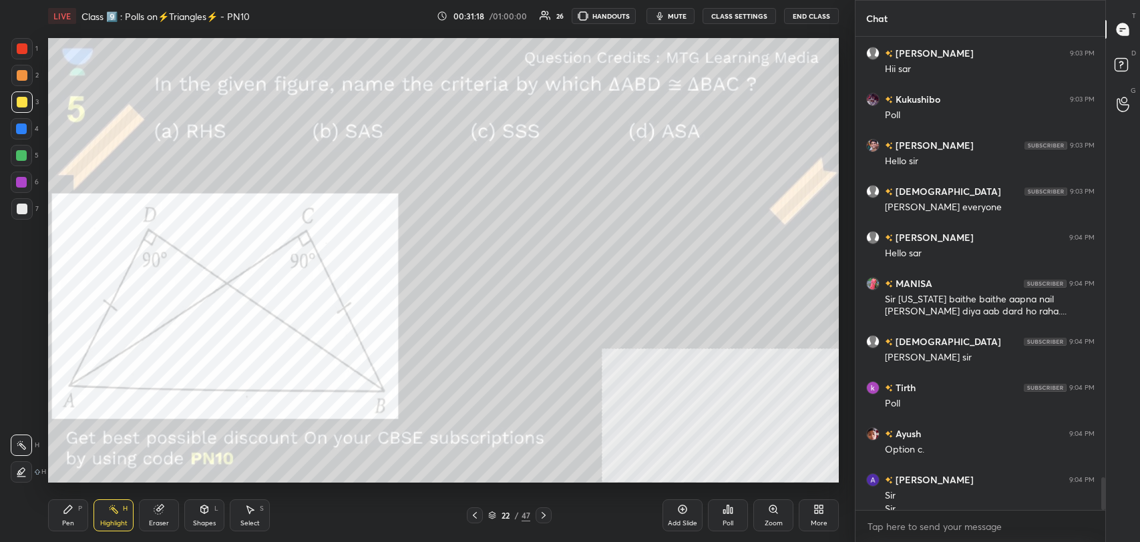
scroll to position [6372, 0]
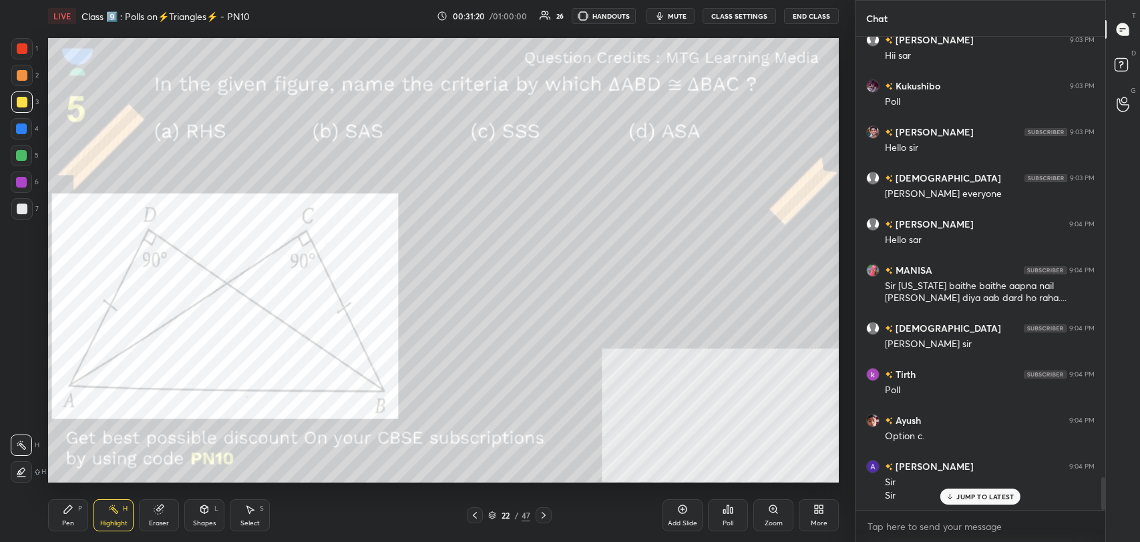
click at [963, 495] on p "JUMP TO LATEST" at bounding box center [984, 497] width 57 height 8
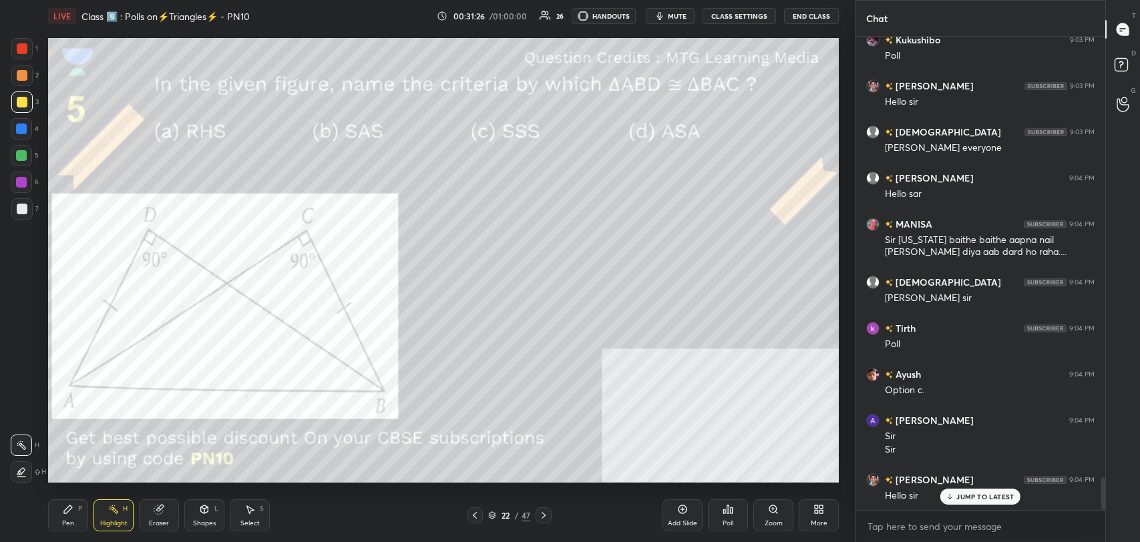
scroll to position [6465, 0]
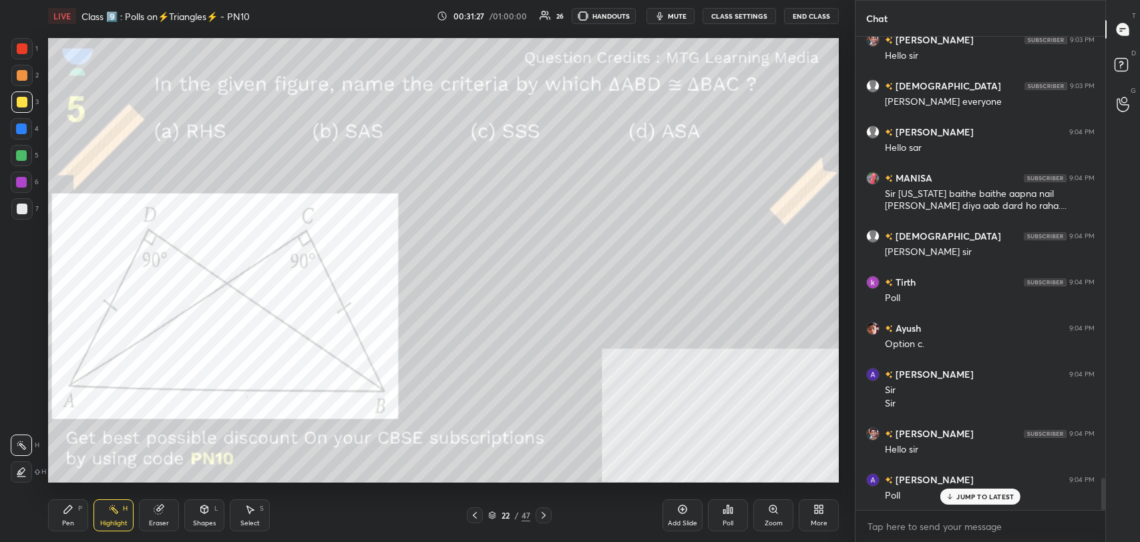
click at [983, 497] on p "JUMP TO LATEST" at bounding box center [984, 497] width 57 height 8
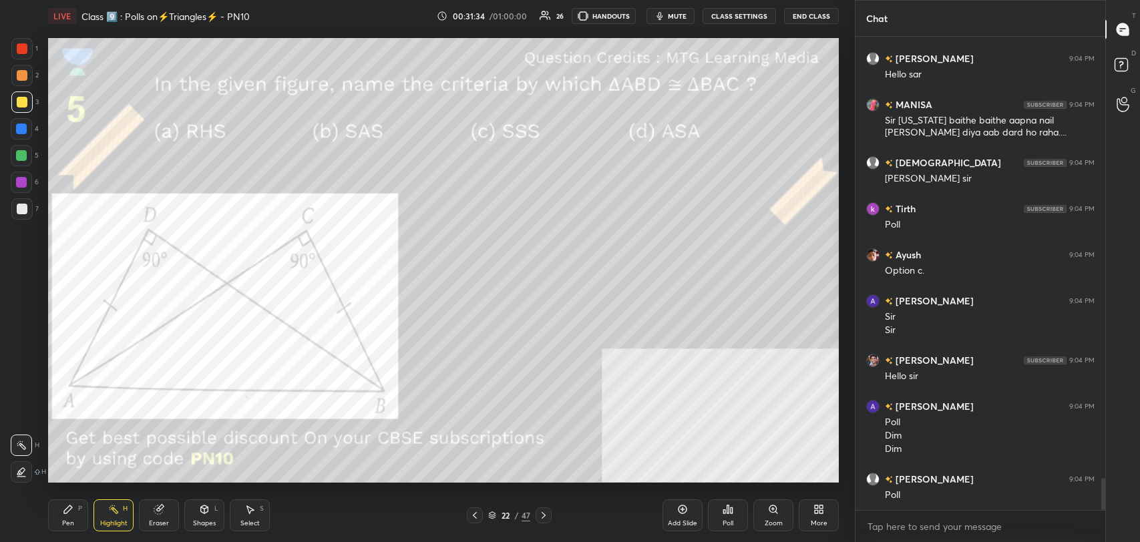
scroll to position [6583, 0]
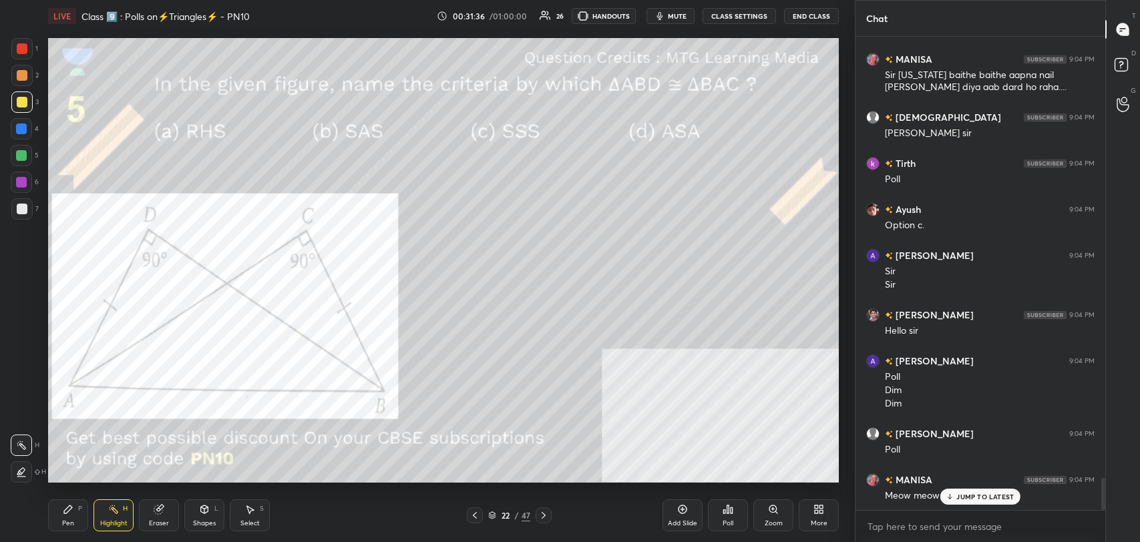
click at [958, 497] on p "JUMP TO LATEST" at bounding box center [984, 497] width 57 height 8
click at [732, 511] on icon at bounding box center [731, 510] width 2 height 6
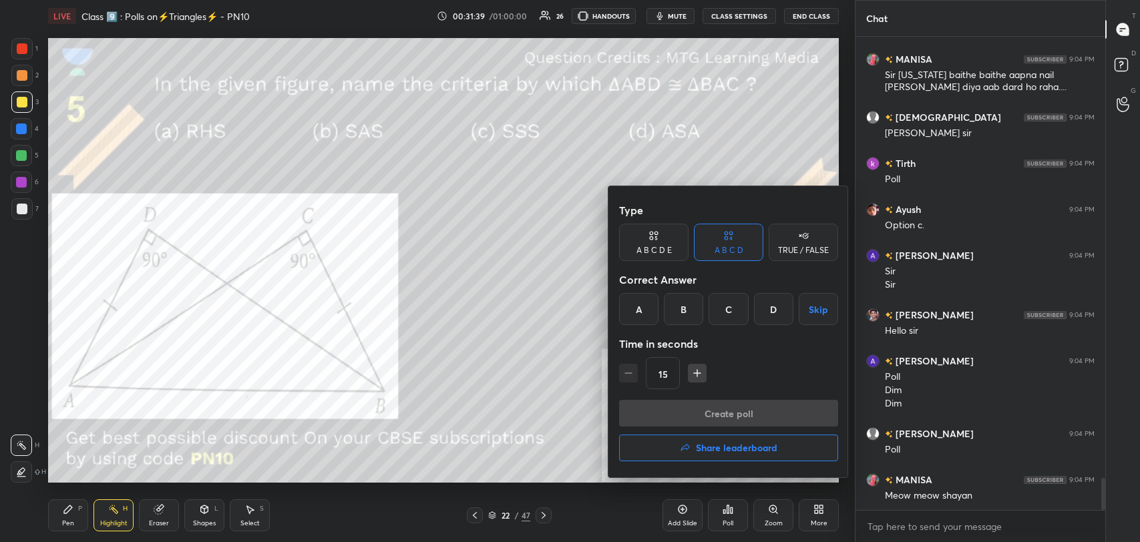
click at [645, 314] on div "A" at bounding box center [638, 309] width 39 height 32
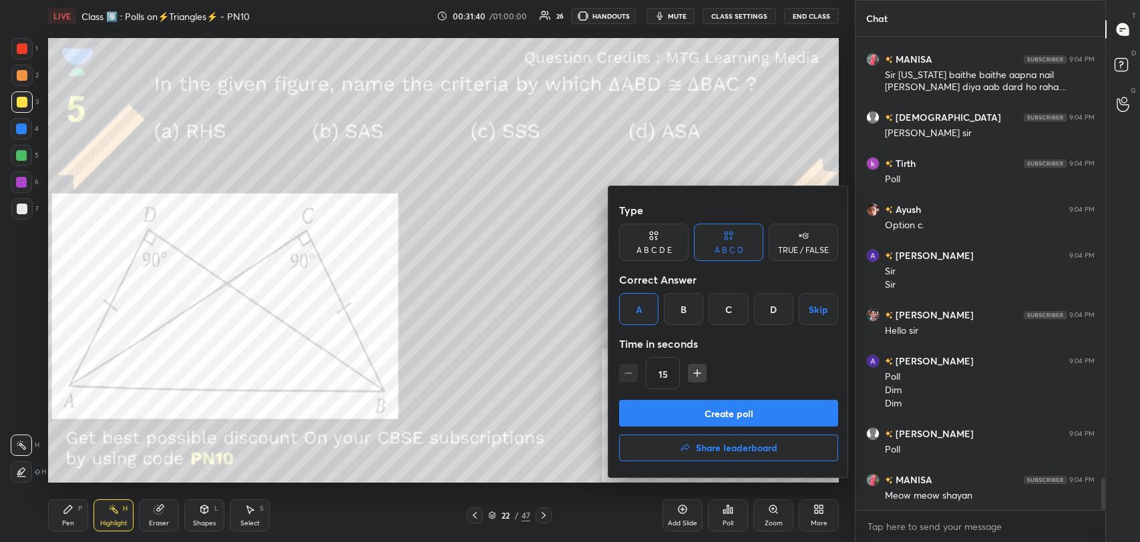
click at [706, 416] on button "Create poll" at bounding box center [728, 413] width 219 height 27
type textarea "x"
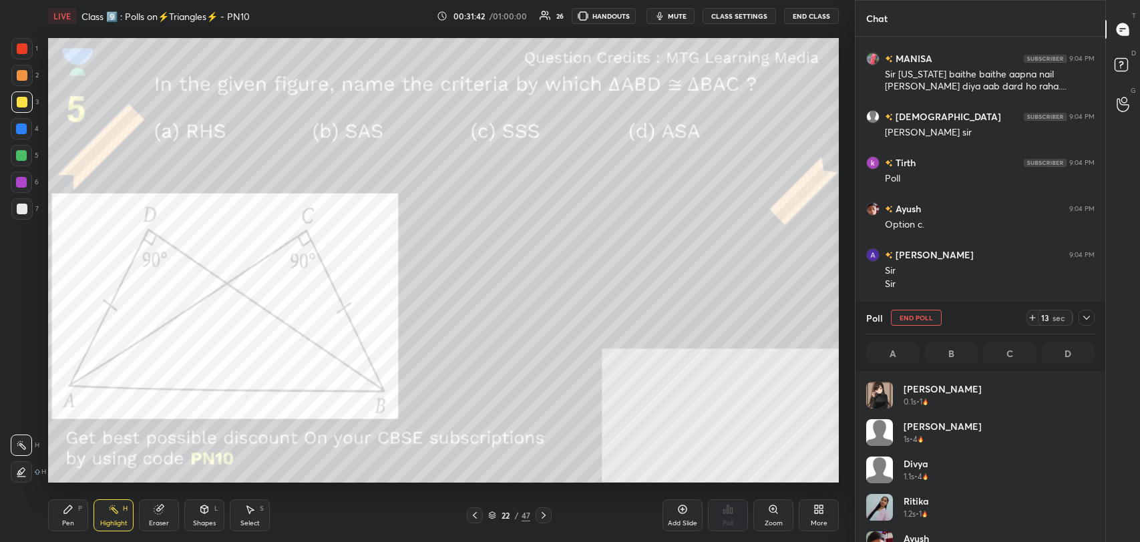
scroll to position [156, 224]
click at [743, 21] on button "CLASS SETTINGS" at bounding box center [738, 16] width 73 height 16
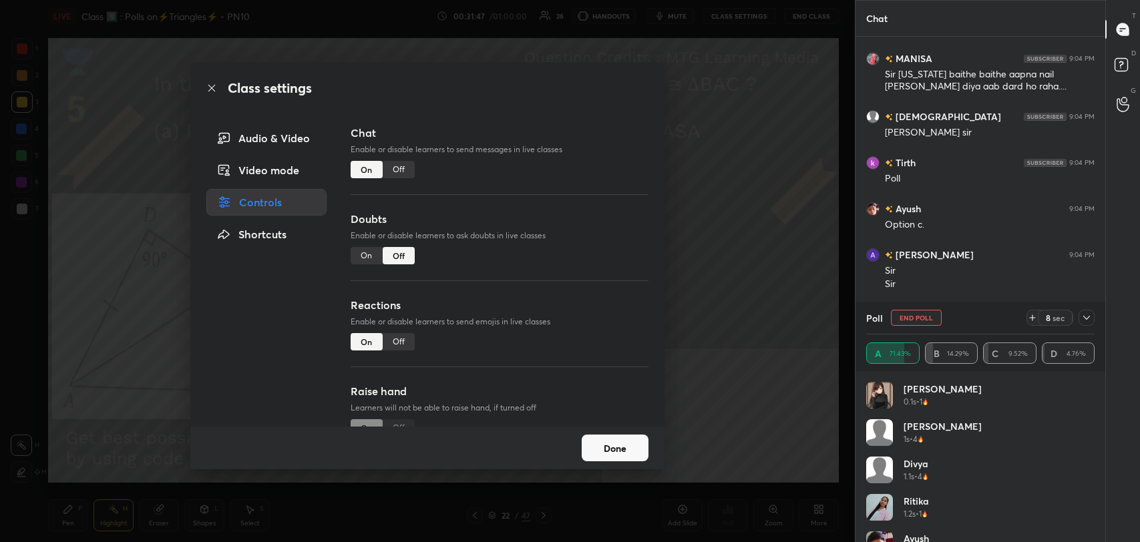
click at [398, 170] on div "Off" at bounding box center [399, 169] width 32 height 17
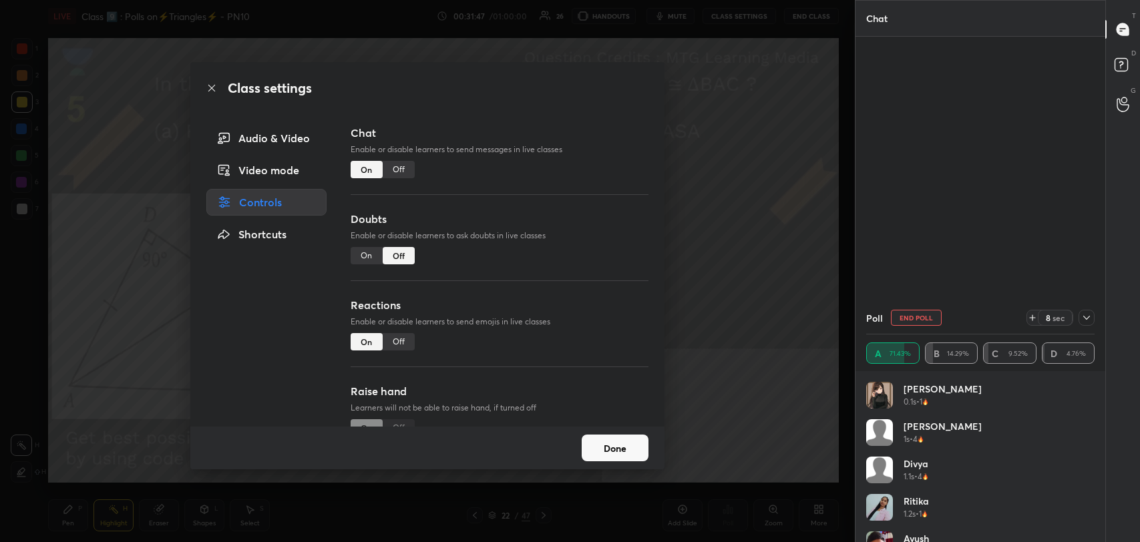
scroll to position [373, 246]
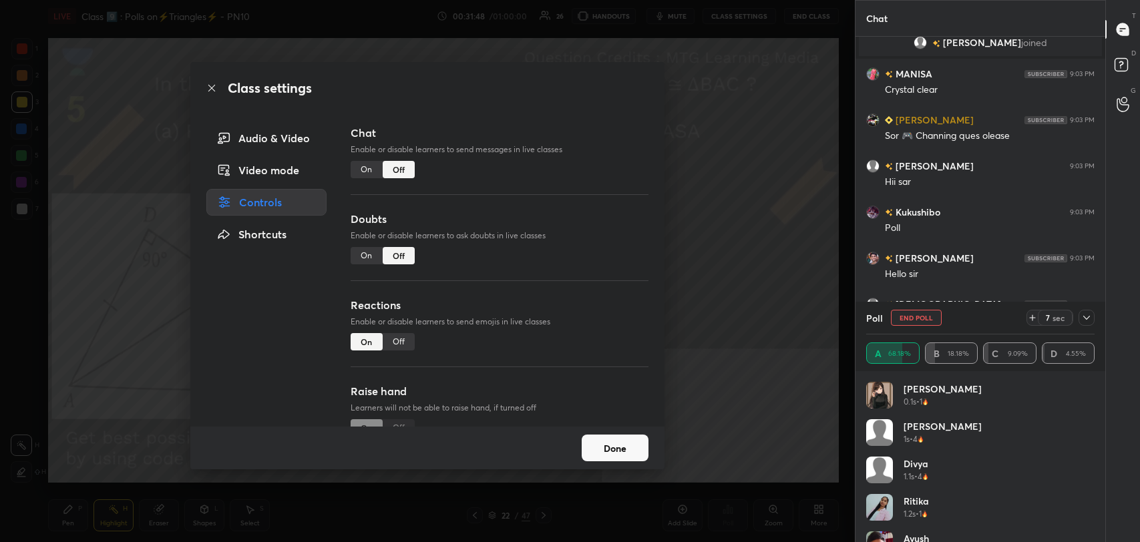
click at [214, 89] on icon at bounding box center [211, 88] width 11 height 11
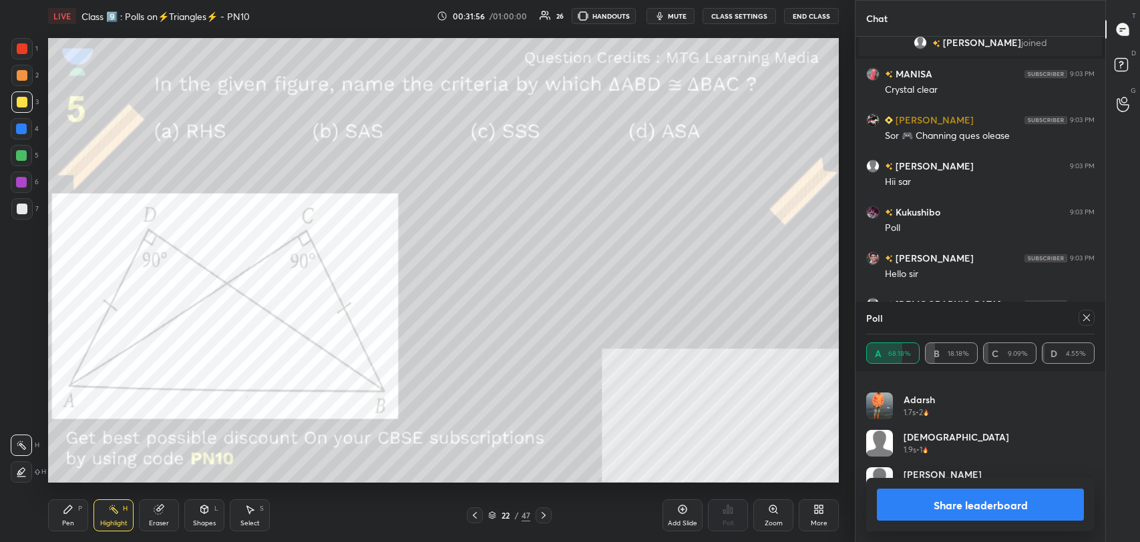
scroll to position [5, 4]
click at [1002, 515] on button "Share leaderboard" at bounding box center [980, 505] width 207 height 32
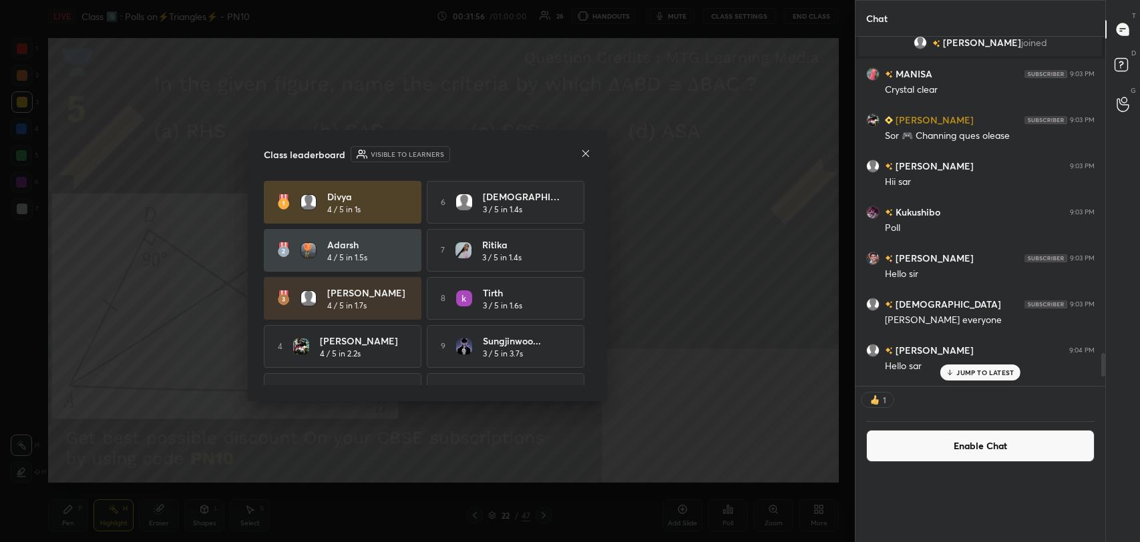
scroll to position [4, 4]
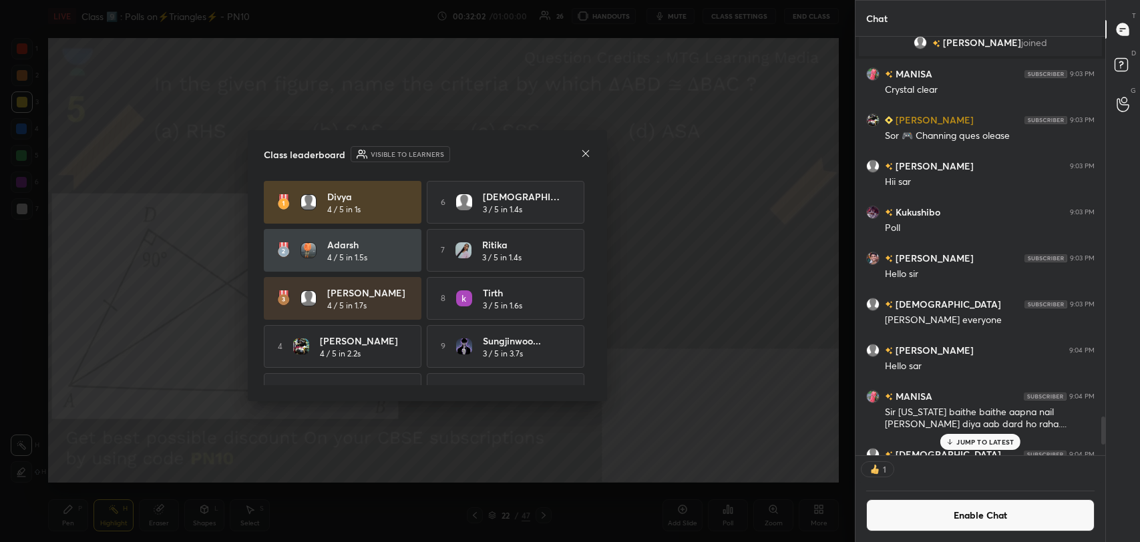
click at [582, 149] on icon at bounding box center [585, 153] width 11 height 11
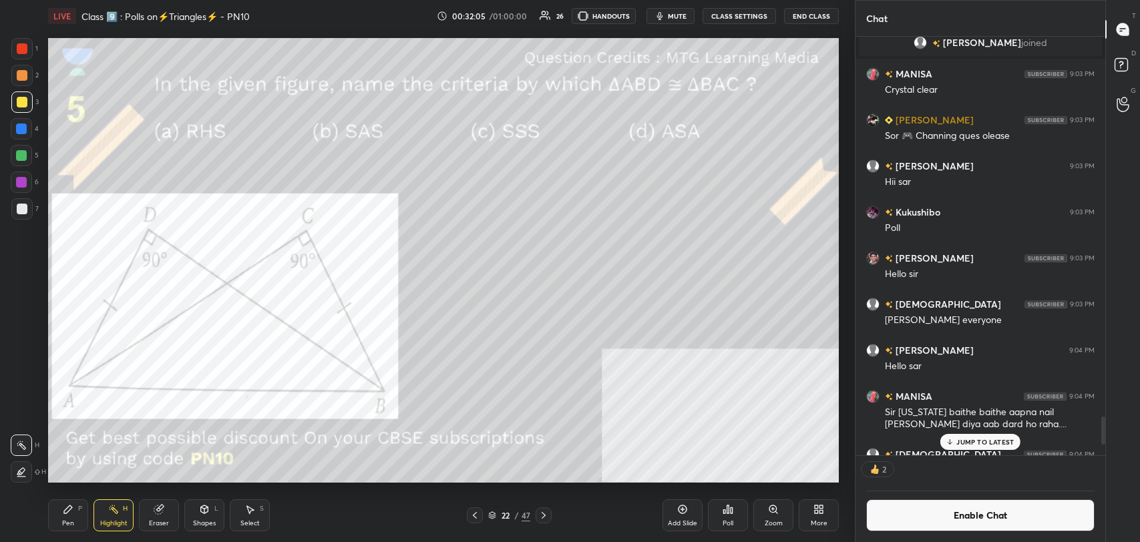
click at [112, 512] on icon at bounding box center [113, 509] width 11 height 11
click at [21, 44] on div at bounding box center [22, 48] width 11 height 11
click at [77, 504] on div "Pen P" at bounding box center [68, 515] width 40 height 32
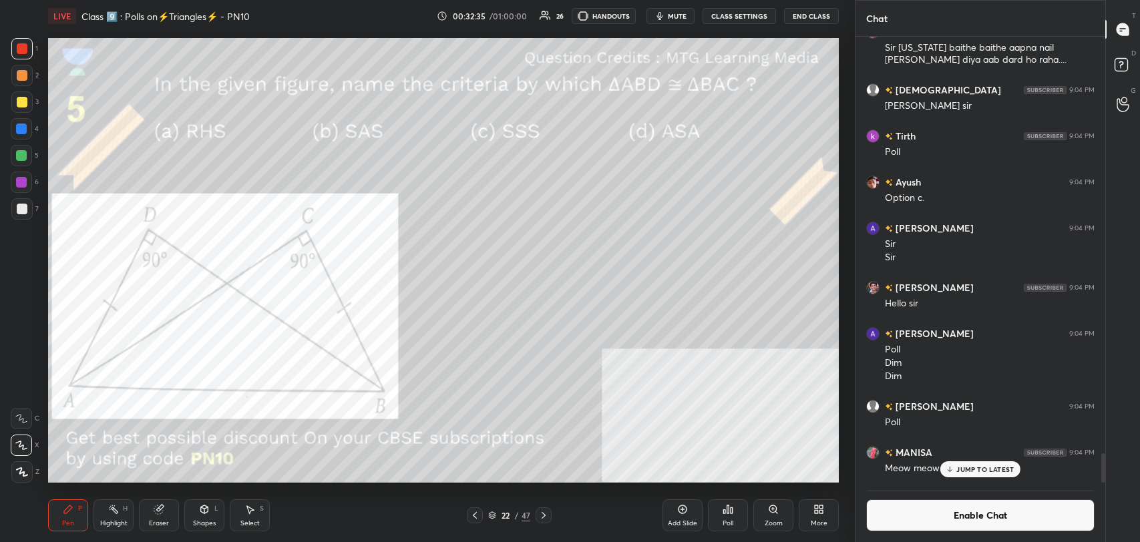
click at [116, 512] on rect at bounding box center [115, 510] width 7 height 7
click at [74, 513] on div "Pen P" at bounding box center [68, 515] width 40 height 32
click at [893, 509] on button "Enable Chat" at bounding box center [980, 515] width 228 height 32
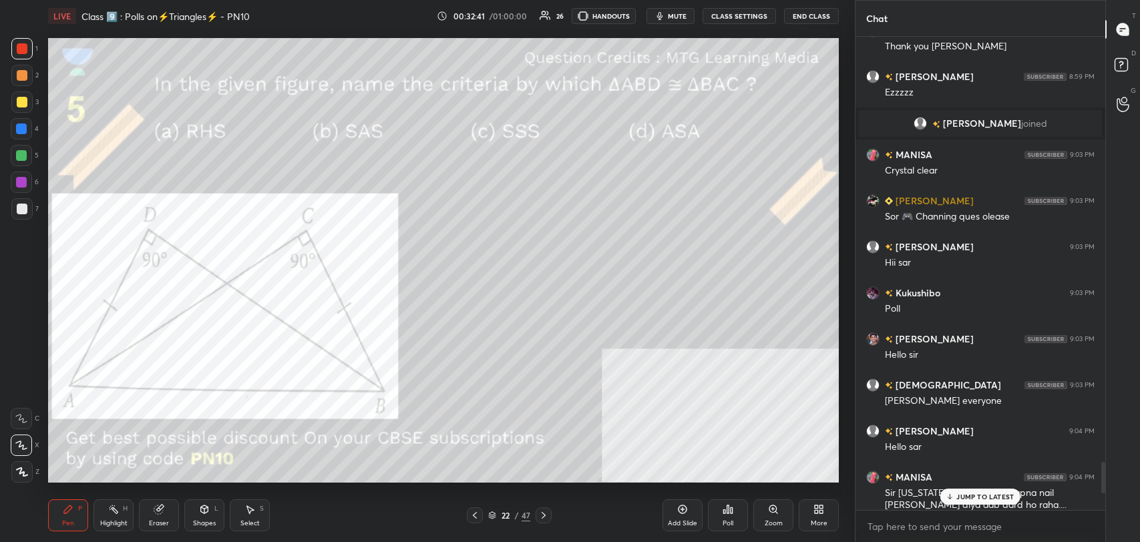
click at [970, 494] on p "JUMP TO LATEST" at bounding box center [984, 497] width 57 height 8
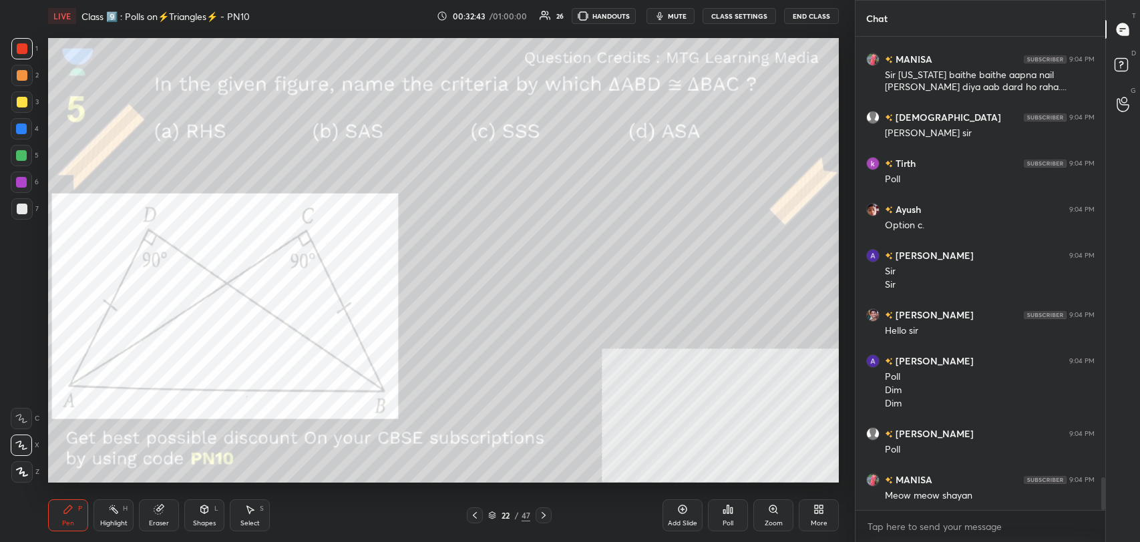
click at [206, 512] on icon at bounding box center [204, 509] width 7 height 8
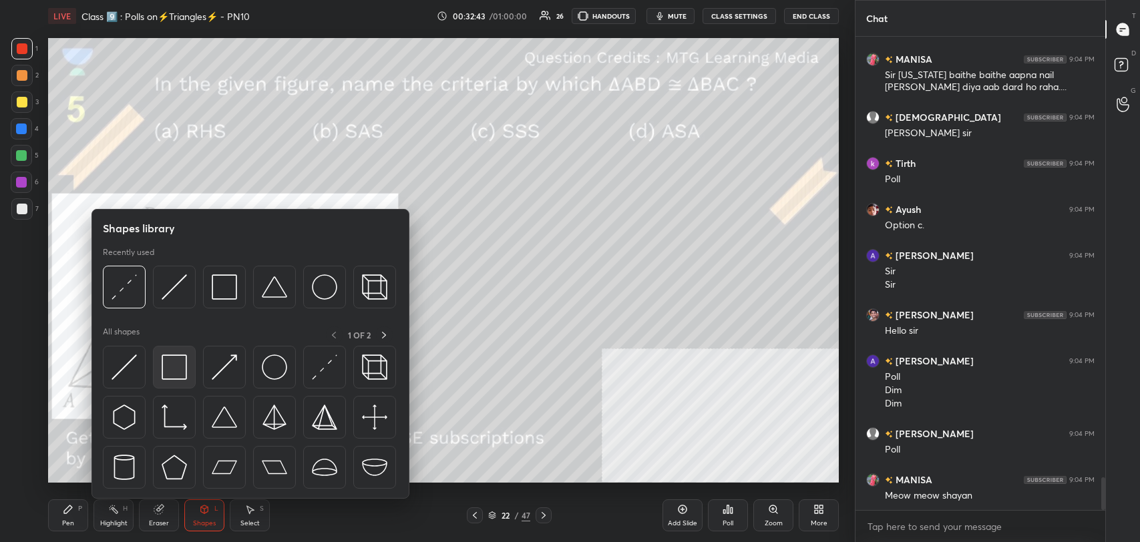
click at [181, 379] on img at bounding box center [174, 367] width 25 height 25
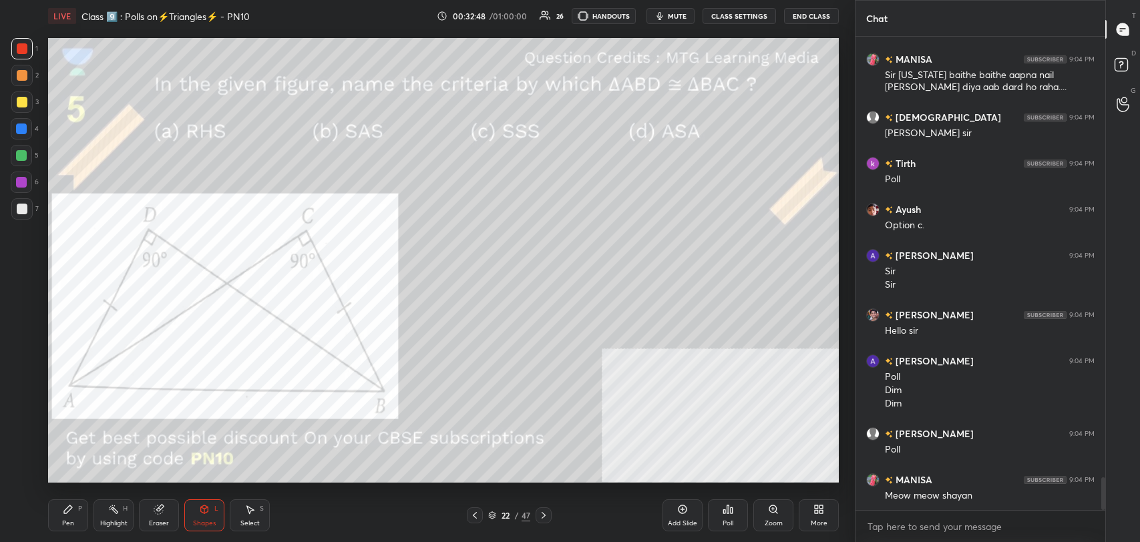
click at [545, 511] on icon at bounding box center [543, 515] width 11 height 11
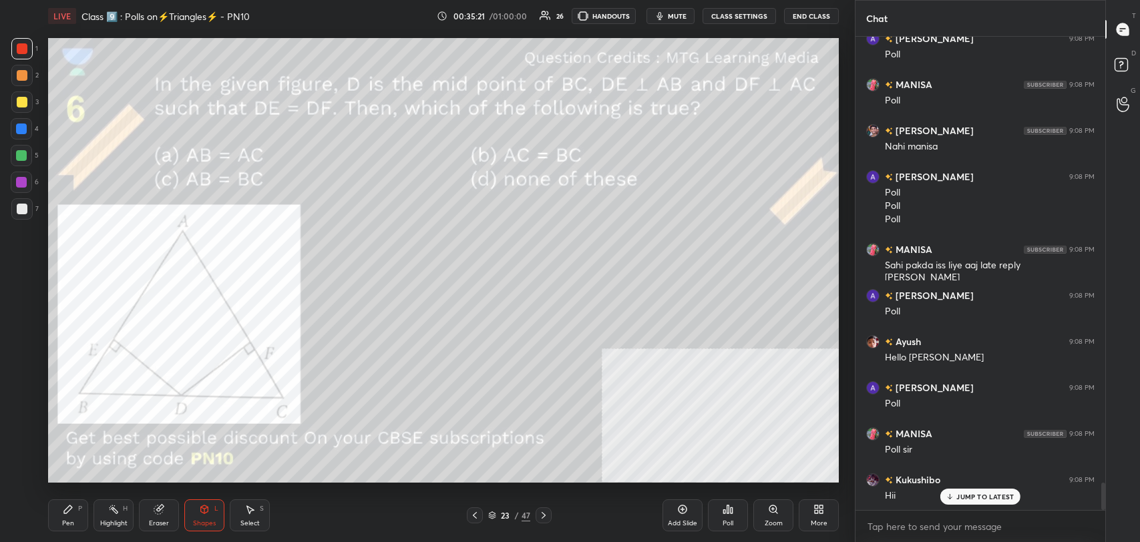
scroll to position [7644, 0]
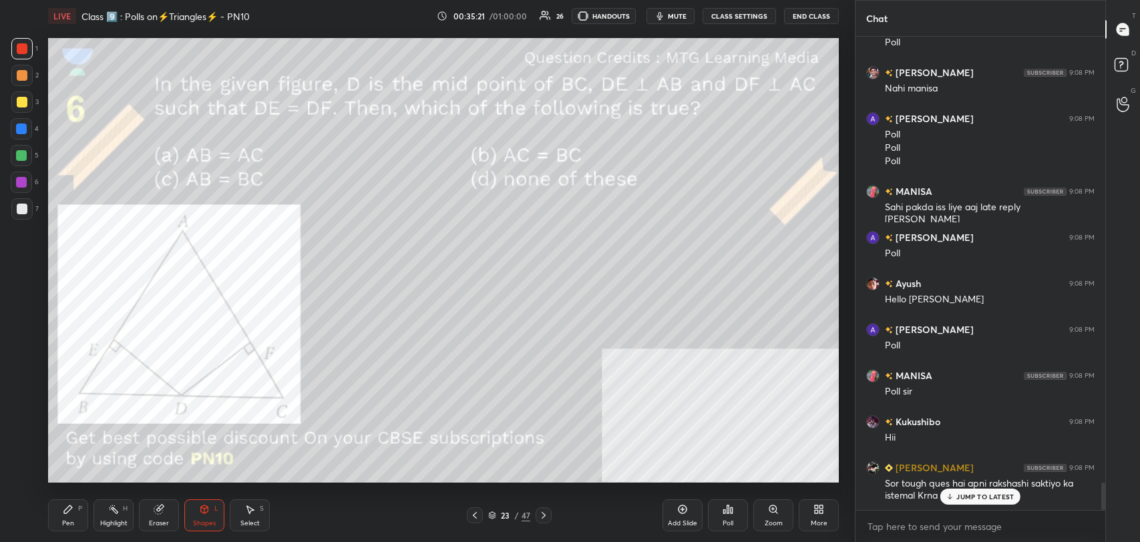
click at [969, 497] on p "JUMP TO LATEST" at bounding box center [984, 497] width 57 height 8
click at [724, 512] on icon at bounding box center [724, 511] width 2 height 3
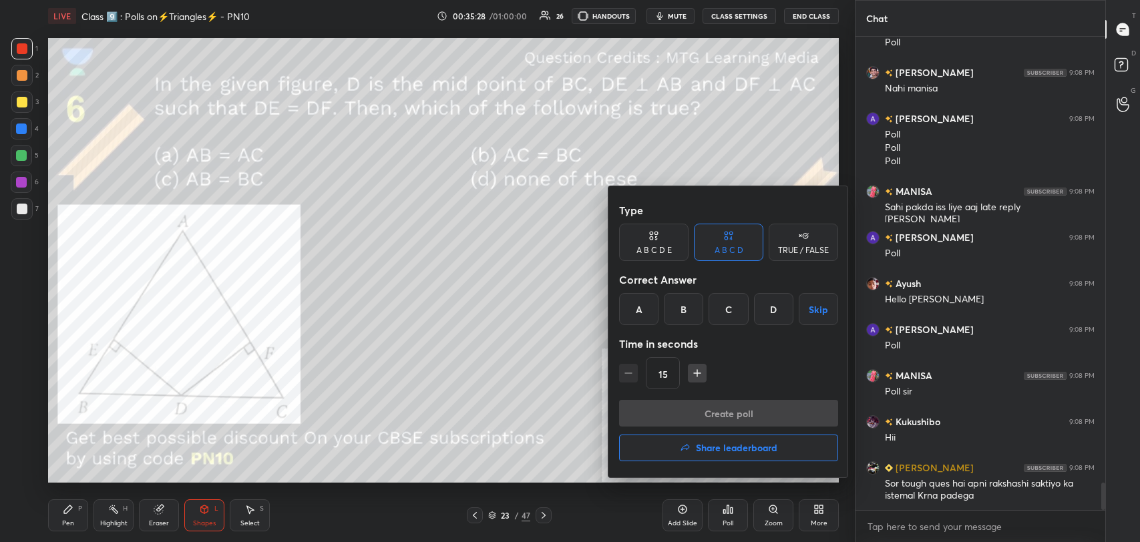
click at [647, 316] on div "A" at bounding box center [638, 309] width 39 height 32
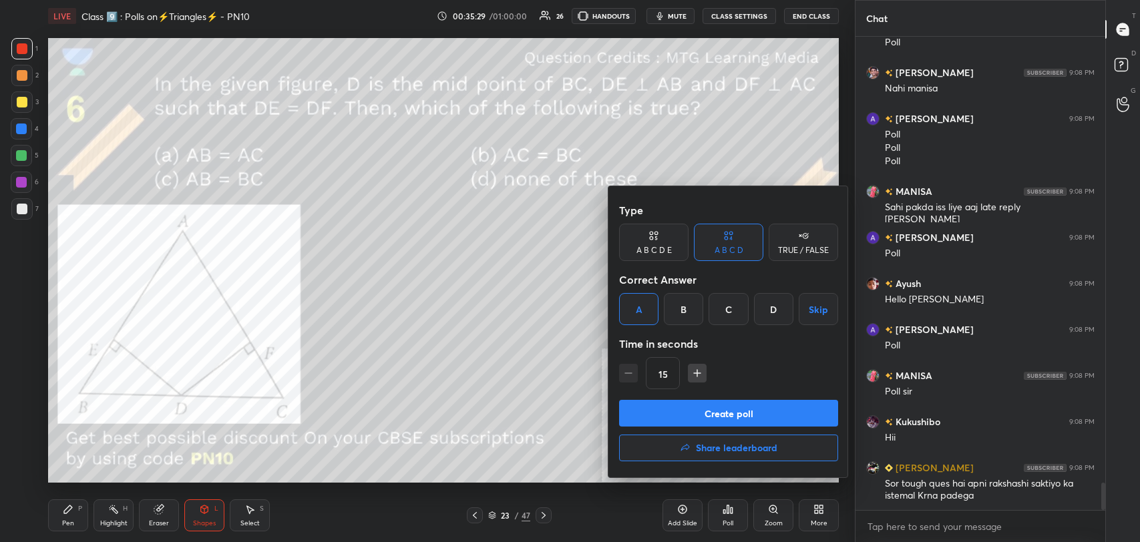
click at [712, 413] on button "Create poll" at bounding box center [728, 413] width 219 height 27
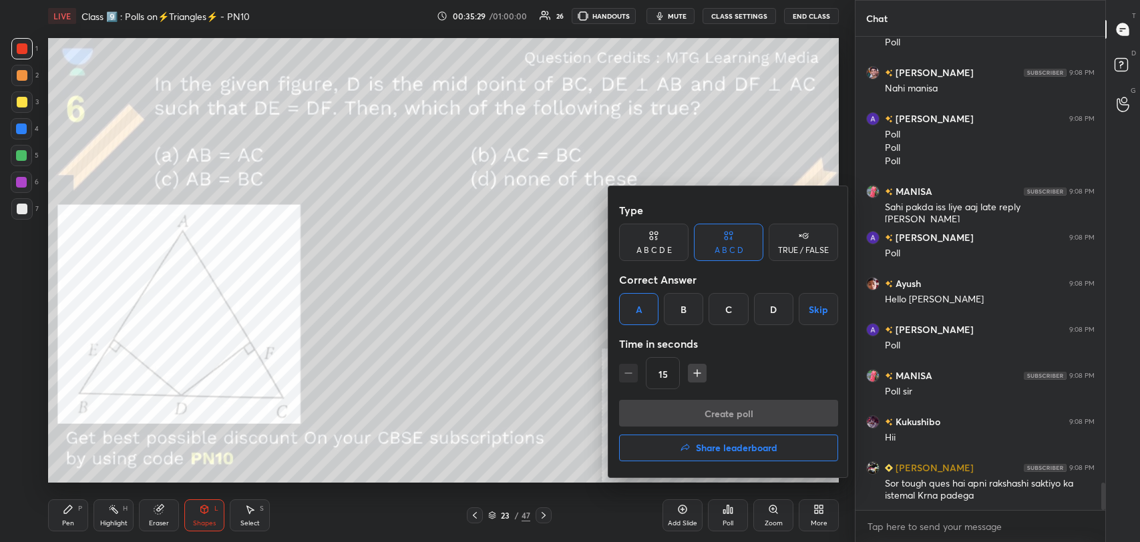
type textarea "x"
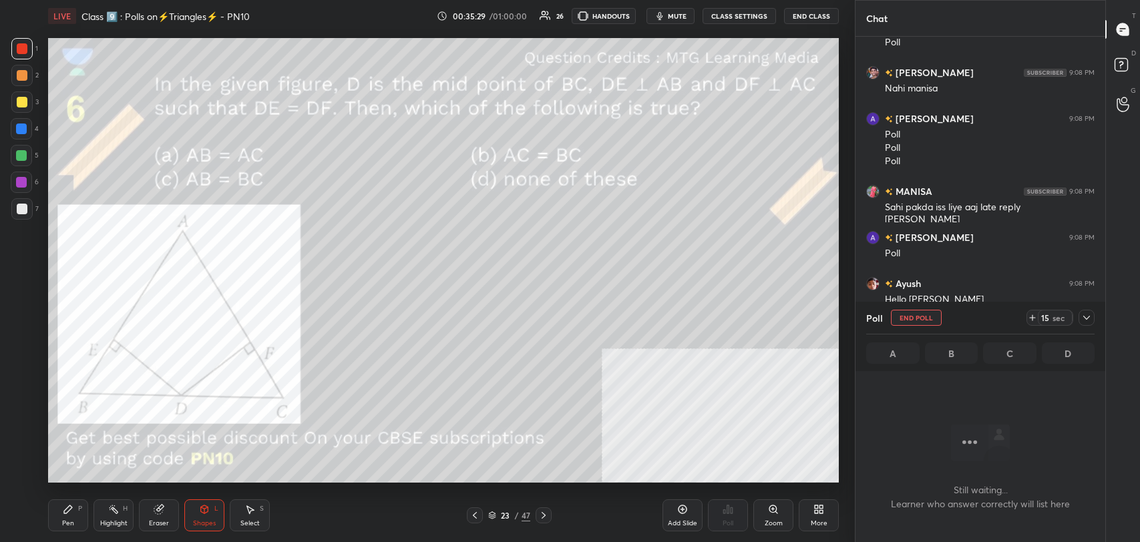
scroll to position [4, 4]
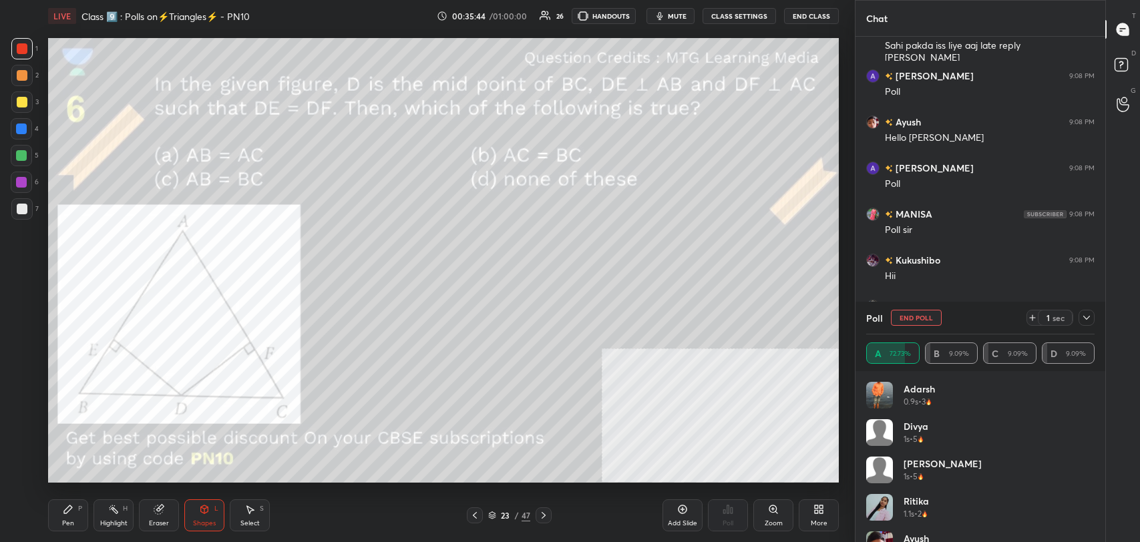
click at [736, 11] on button "CLASS SETTINGS" at bounding box center [738, 16] width 73 height 16
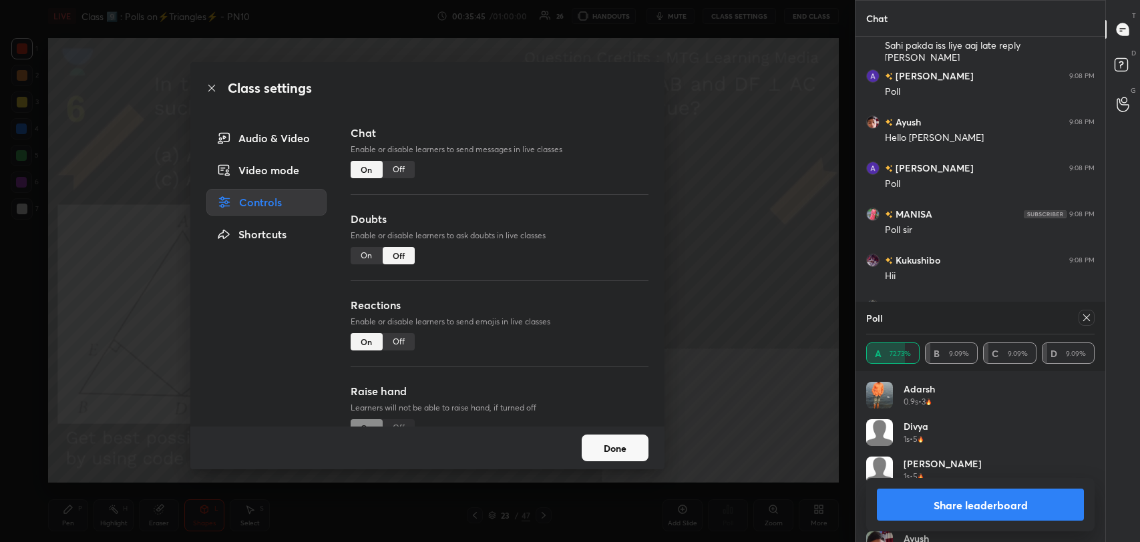
click at [396, 179] on div "Chat Enable or disable learners to send messages in live classes On Off" at bounding box center [500, 168] width 298 height 86
click at [396, 168] on div "Off" at bounding box center [399, 169] width 32 height 17
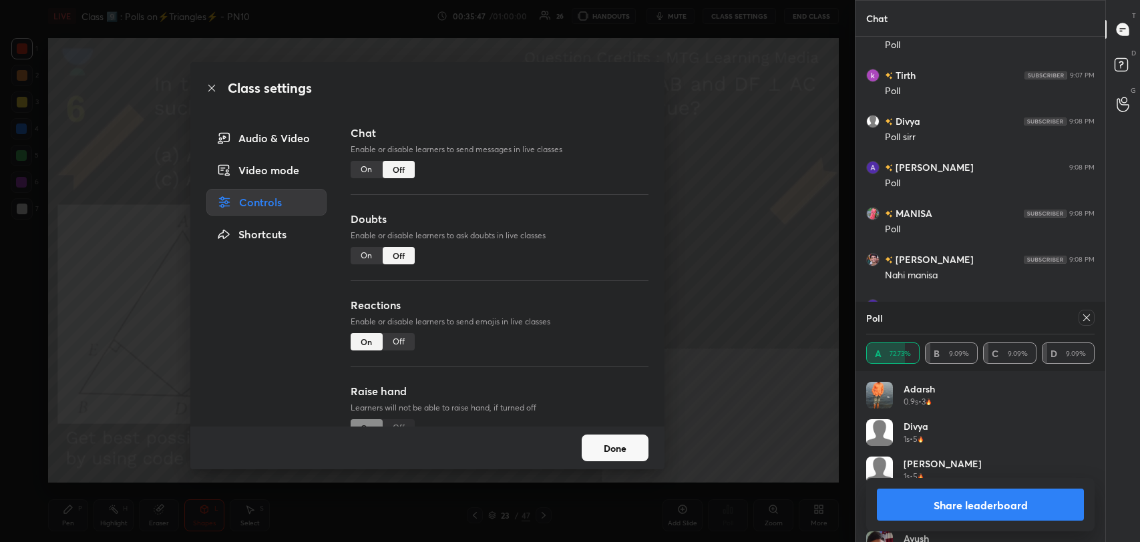
click at [213, 81] on div "Class settings" at bounding box center [427, 88] width 474 height 52
click at [213, 83] on icon at bounding box center [211, 88] width 11 height 11
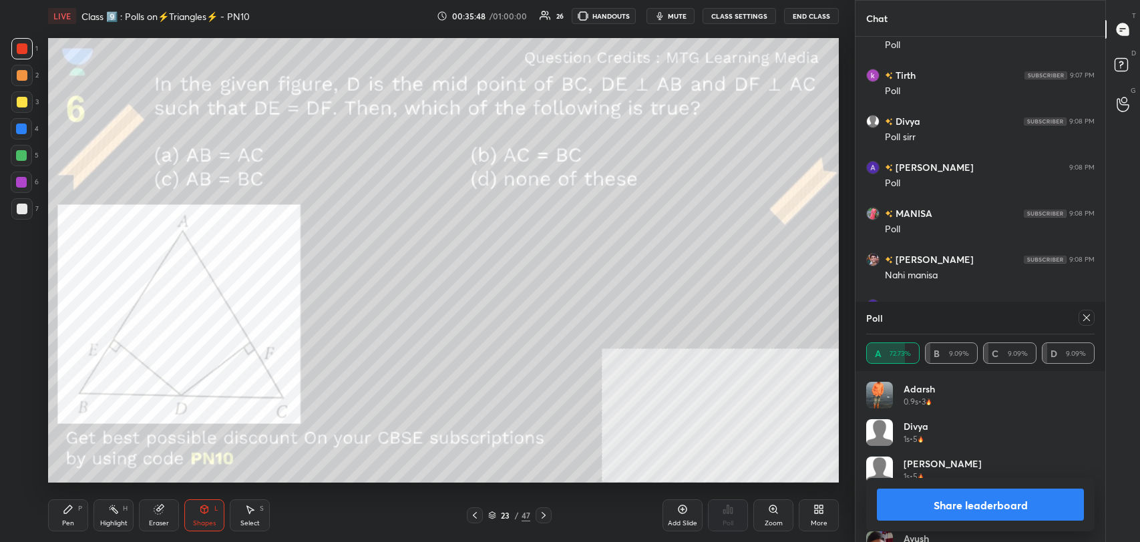
click at [979, 509] on button "Share leaderboard" at bounding box center [980, 505] width 207 height 32
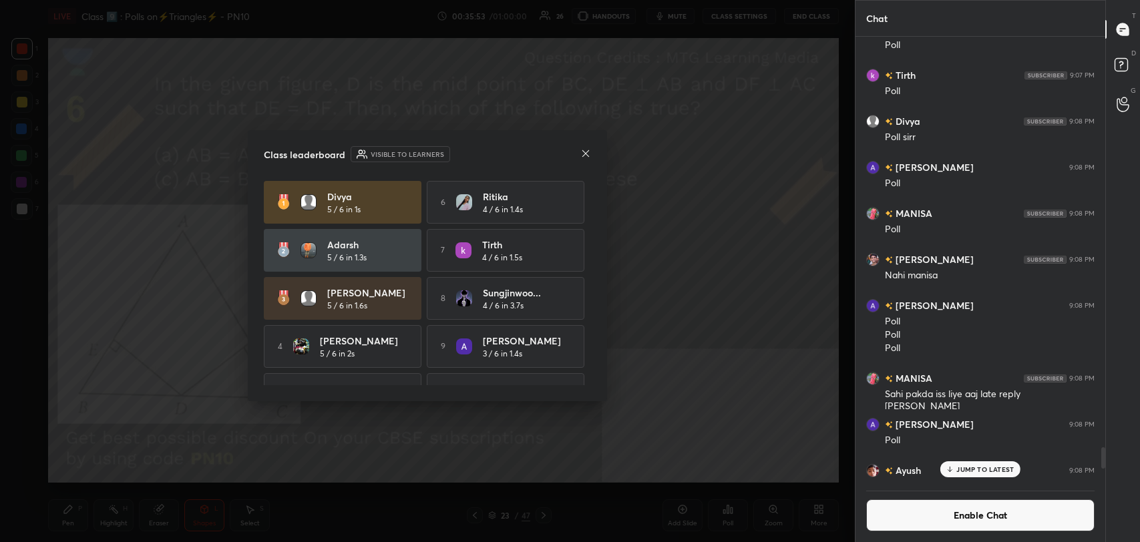
click at [586, 154] on icon at bounding box center [585, 153] width 11 height 11
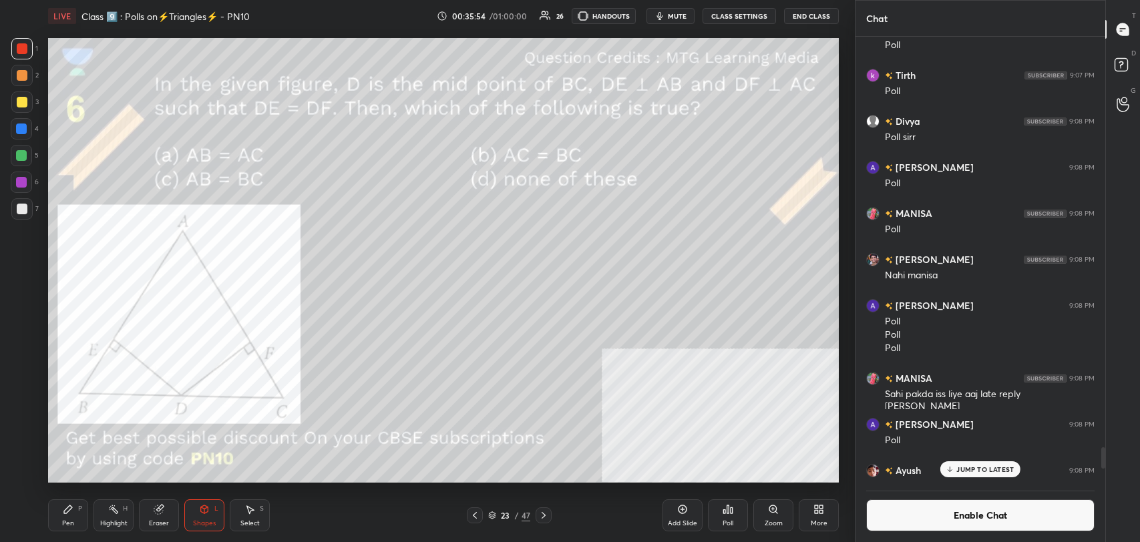
click at [96, 519] on div "Highlight H" at bounding box center [113, 515] width 40 height 32
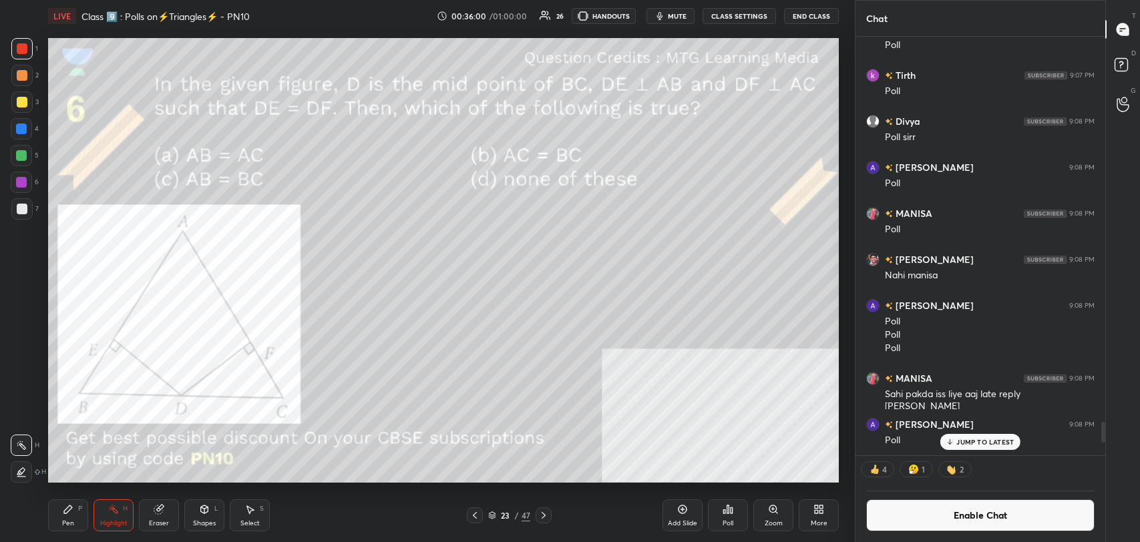
click at [51, 525] on div "Pen P" at bounding box center [68, 515] width 40 height 32
click at [104, 517] on div "Highlight H" at bounding box center [113, 515] width 40 height 32
click at [71, 520] on div "Pen" at bounding box center [68, 523] width 12 height 7
click at [112, 521] on div "Highlight" at bounding box center [113, 523] width 27 height 7
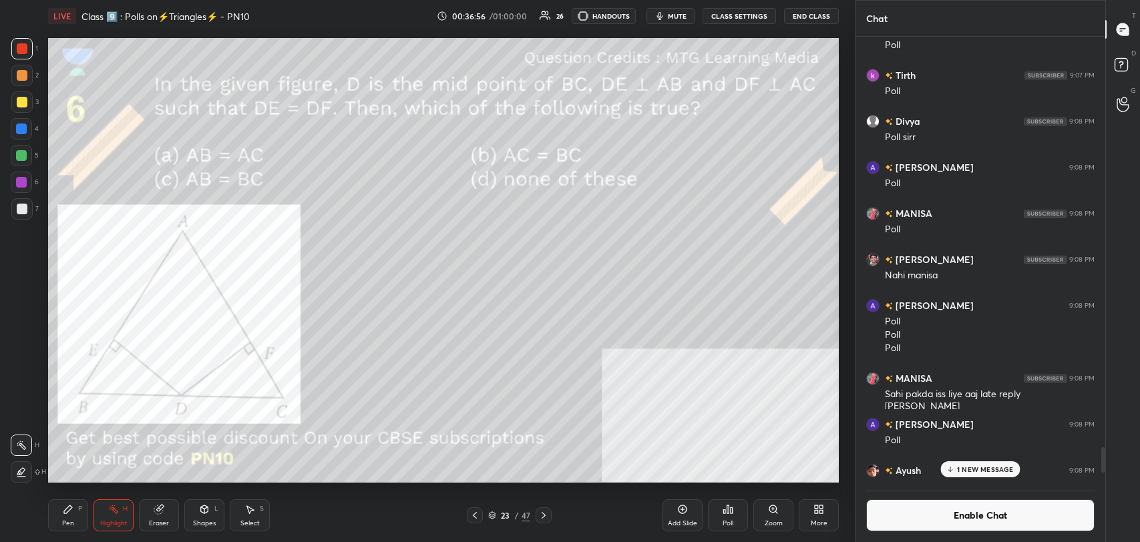
click at [61, 516] on div "Pen P" at bounding box center [68, 515] width 40 height 32
click at [112, 517] on div "Highlight H" at bounding box center [113, 515] width 40 height 32
click at [78, 509] on div "P" at bounding box center [80, 508] width 4 height 7
click at [115, 517] on div "Highlight H" at bounding box center [113, 515] width 40 height 32
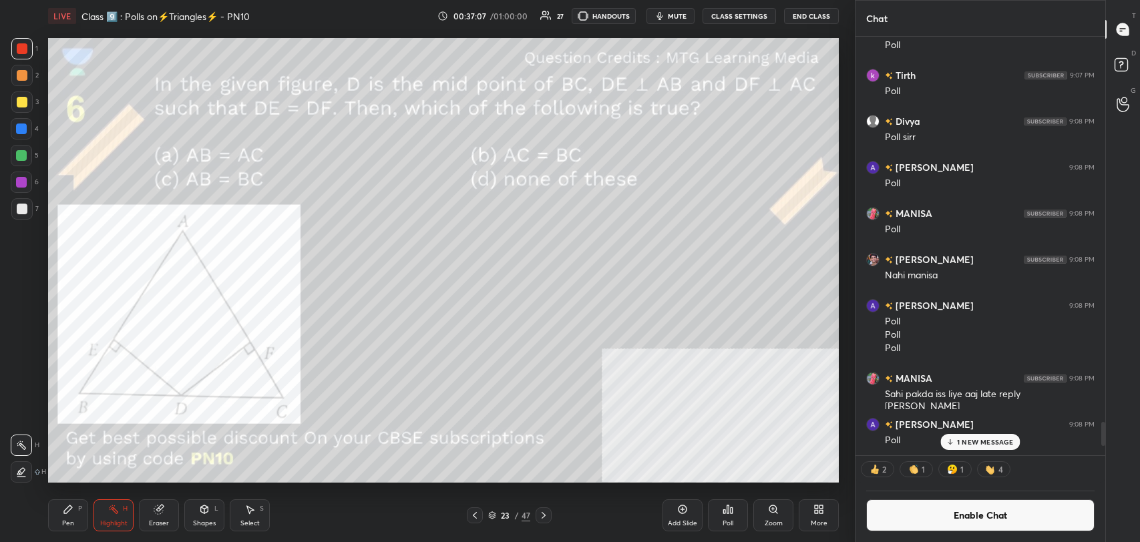
click at [69, 517] on div "Pen P" at bounding box center [68, 515] width 40 height 32
click at [20, 135] on div at bounding box center [21, 128] width 21 height 21
click at [121, 515] on div "Highlight H" at bounding box center [113, 515] width 40 height 32
click at [199, 509] on icon at bounding box center [204, 509] width 11 height 11
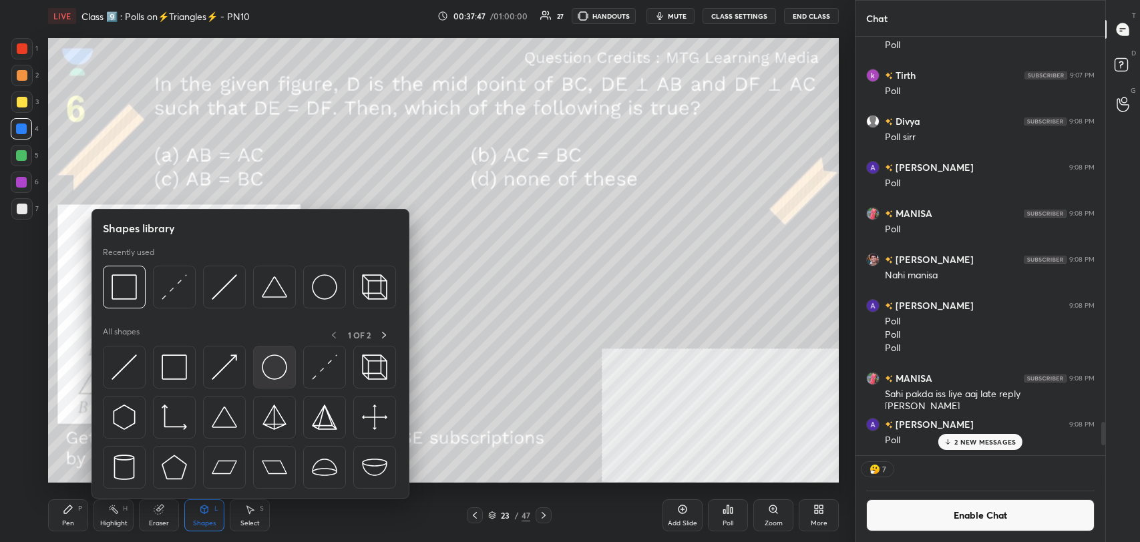
click at [170, 369] on img at bounding box center [174, 367] width 25 height 25
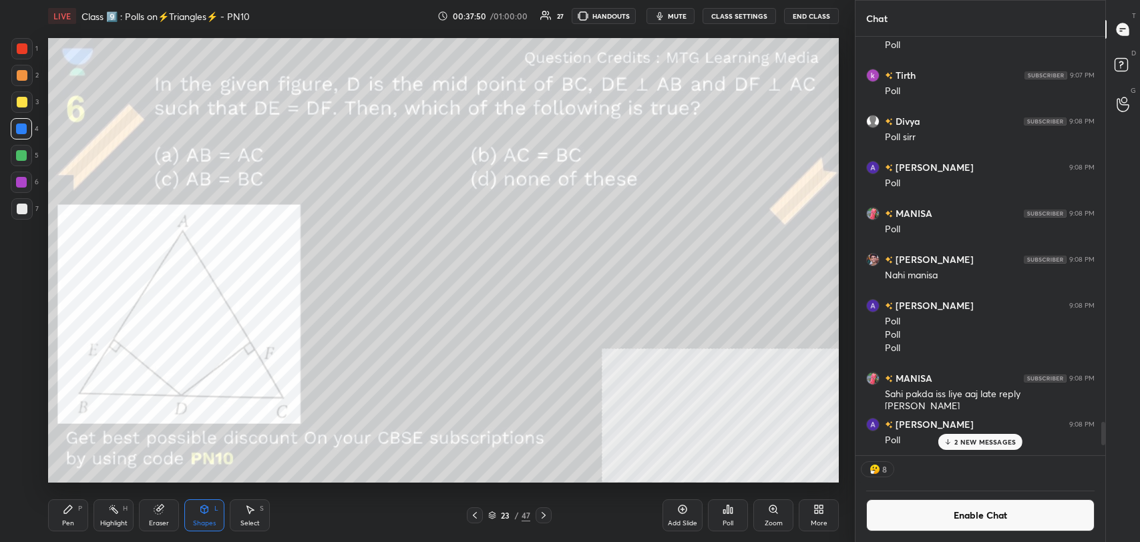
click at [900, 516] on button "Enable Chat" at bounding box center [980, 515] width 228 height 32
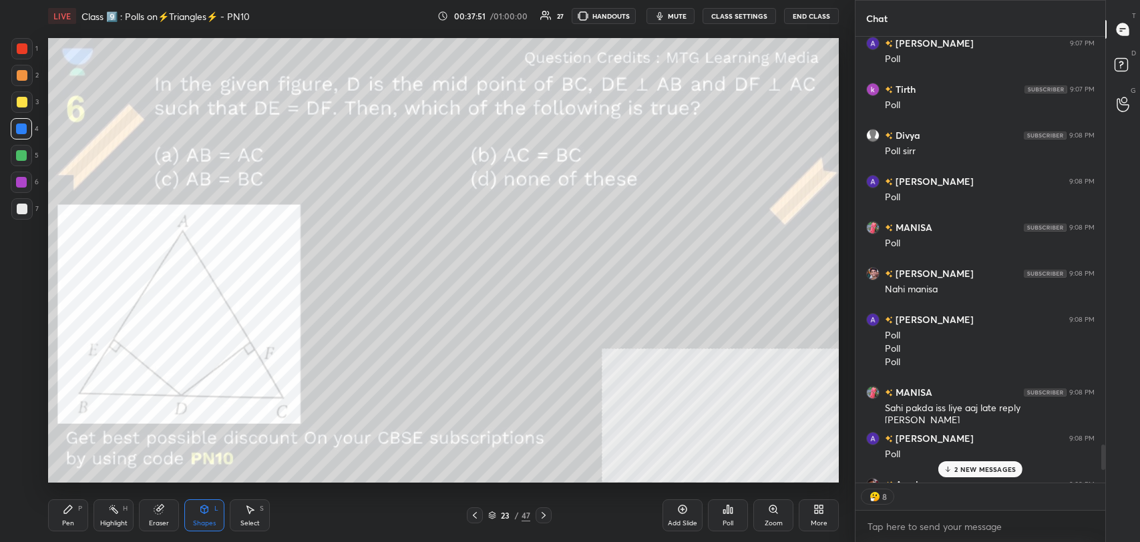
click at [977, 469] on p "2 NEW MESSAGES" at bounding box center [984, 469] width 61 height 8
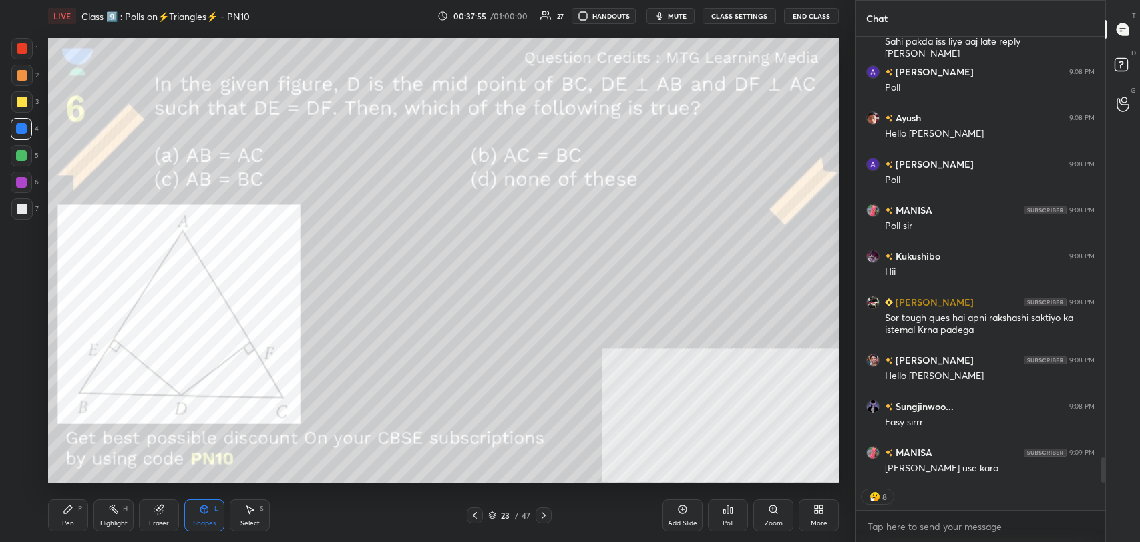
click at [79, 513] on div "Pen P" at bounding box center [68, 515] width 40 height 32
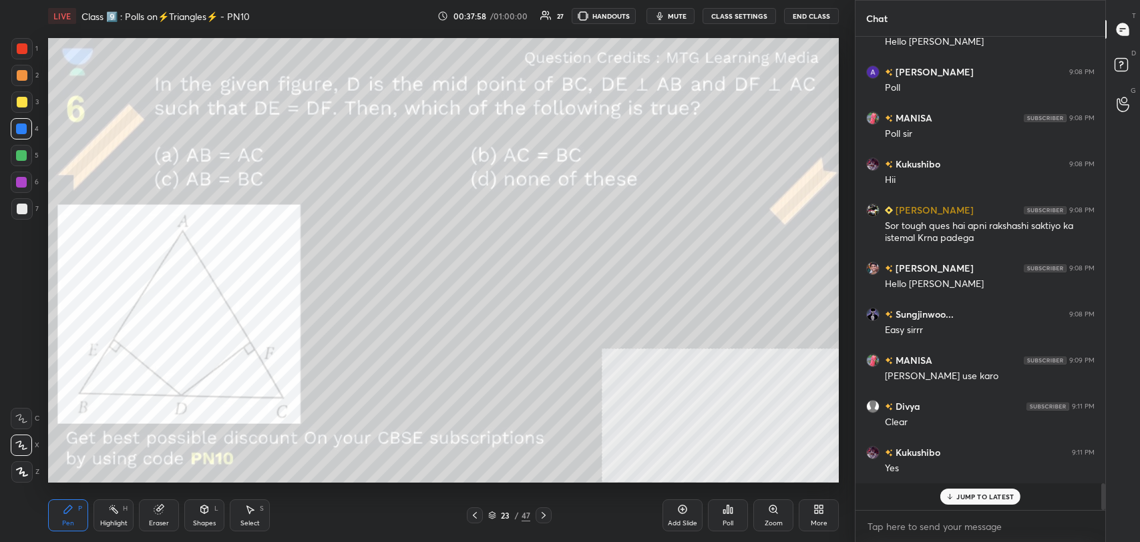
scroll to position [7391, 0]
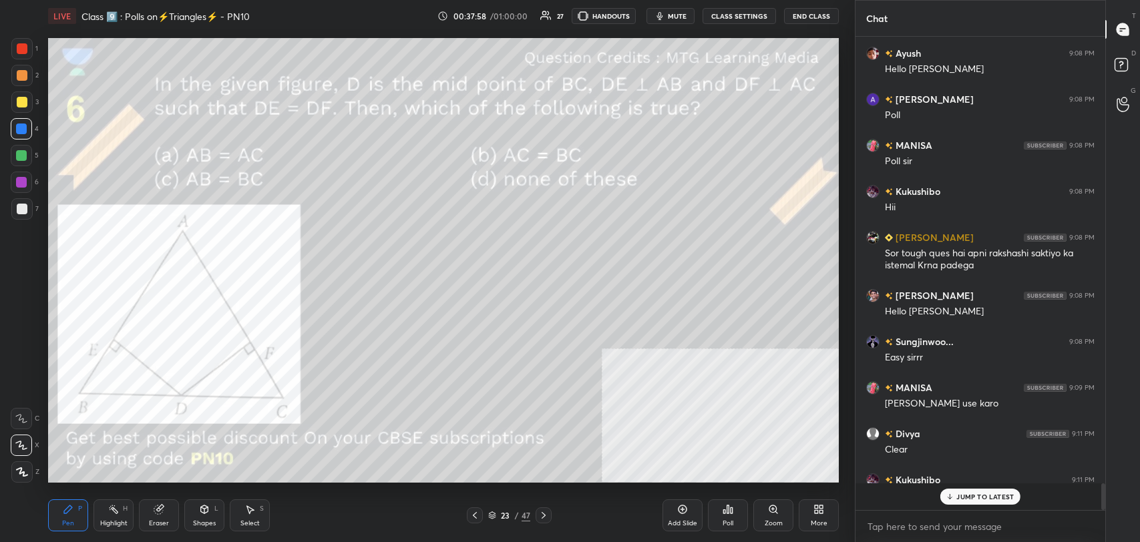
click at [546, 514] on icon at bounding box center [543, 515] width 11 height 11
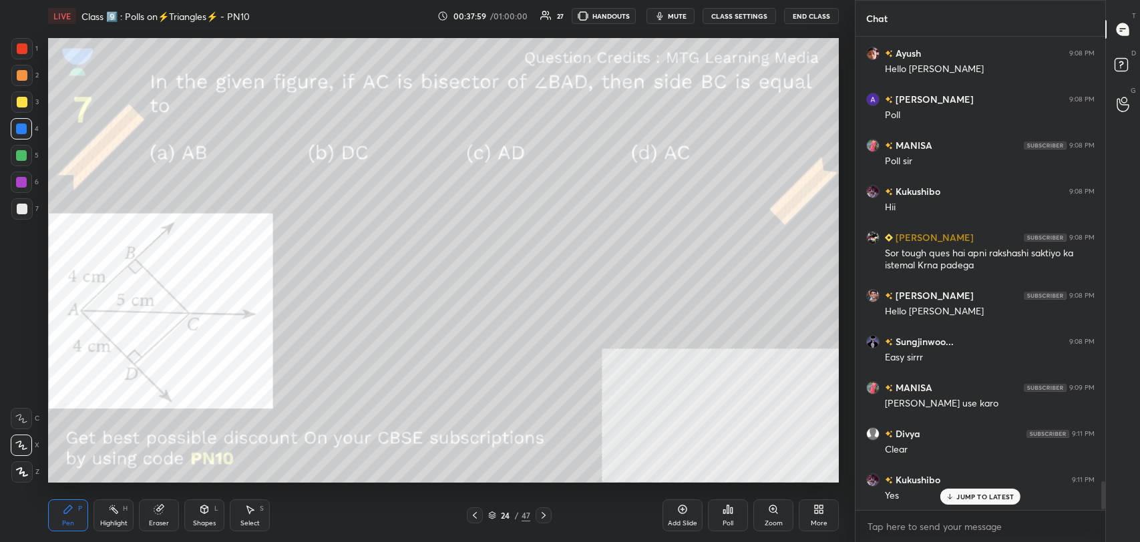
scroll to position [7437, 0]
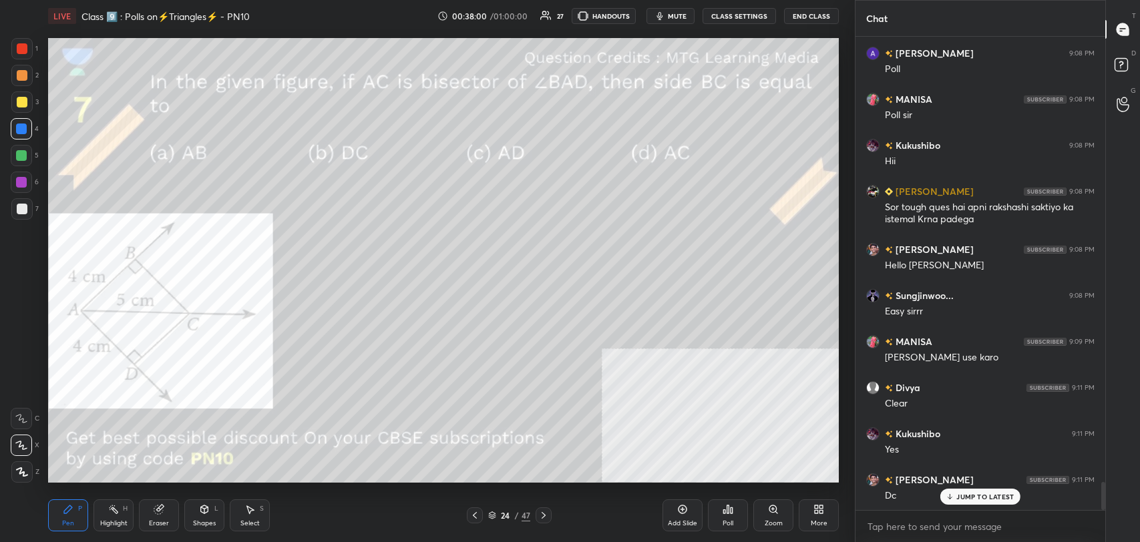
drag, startPoint x: 1001, startPoint y: 501, endPoint x: 994, endPoint y: 497, distance: 8.4
click at [999, 499] on div "JUMP TO LATEST" at bounding box center [980, 497] width 80 height 16
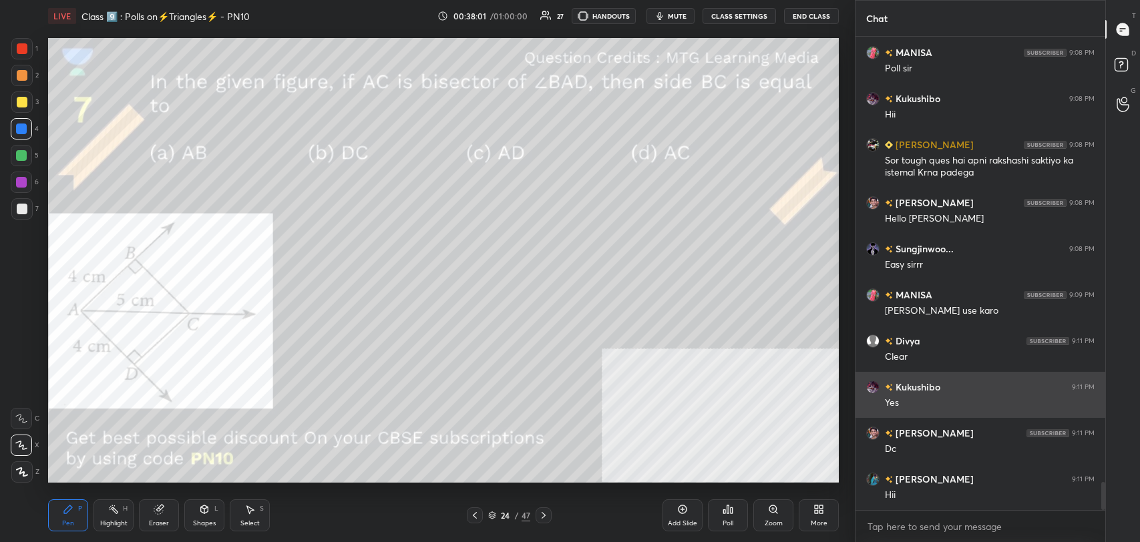
scroll to position [7529, 0]
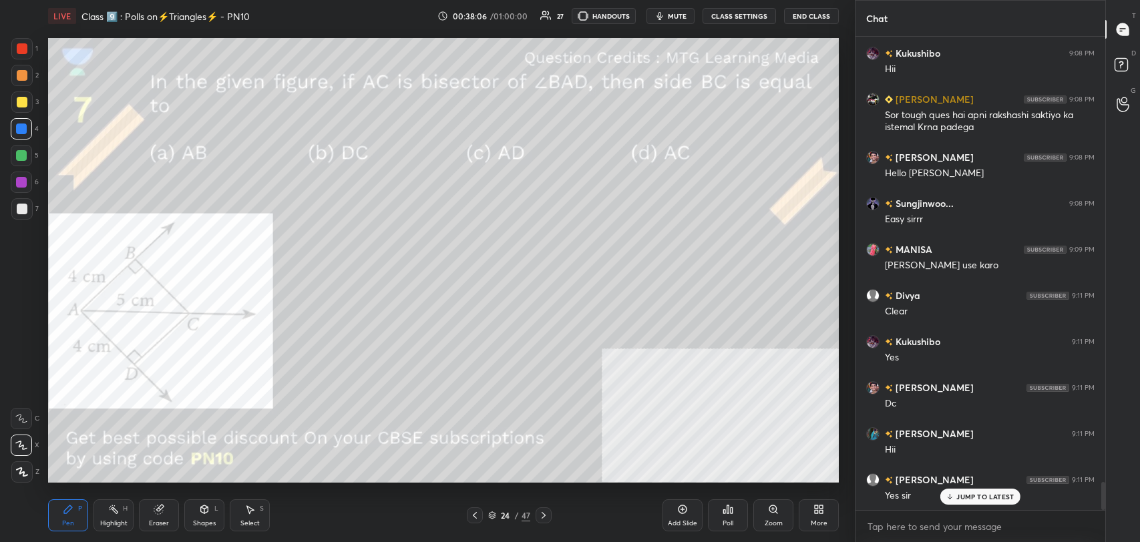
click at [980, 495] on p "JUMP TO LATEST" at bounding box center [984, 497] width 57 height 8
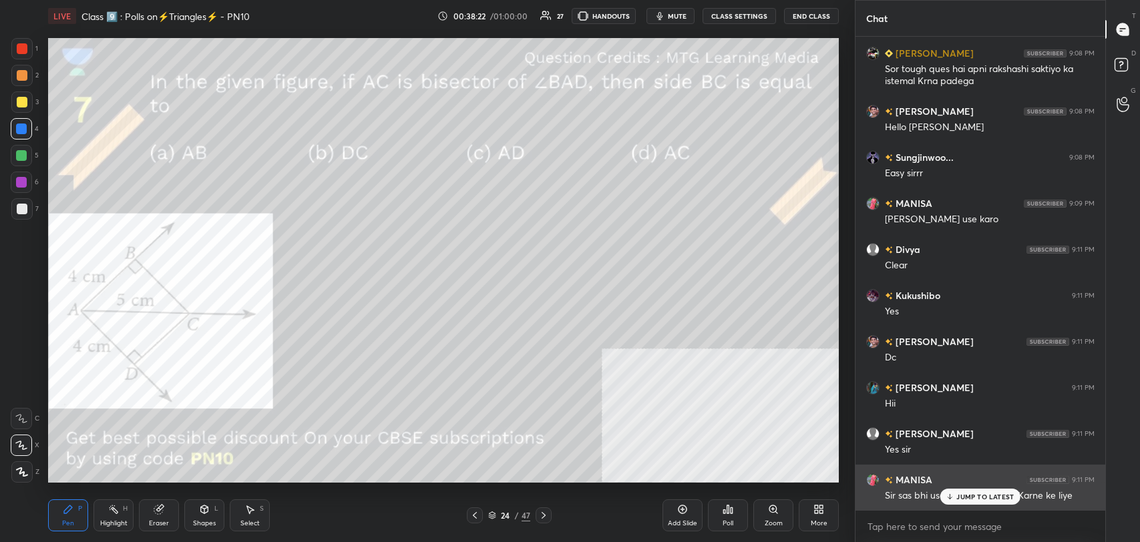
drag, startPoint x: 971, startPoint y: 495, endPoint x: 960, endPoint y: 486, distance: 14.2
click at [970, 493] on p "JUMP TO LATEST" at bounding box center [984, 497] width 57 height 8
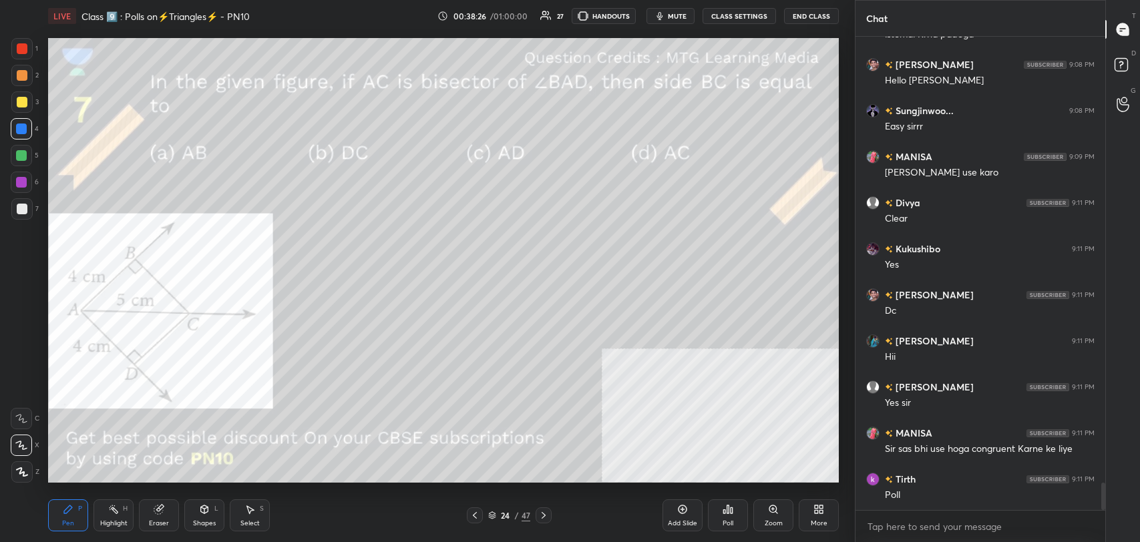
scroll to position [7667, 0]
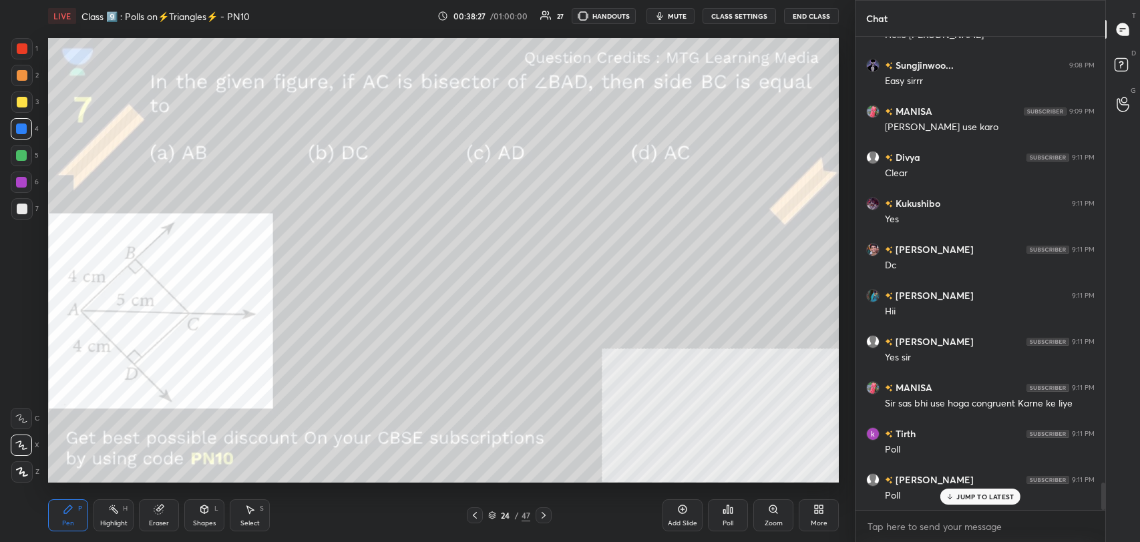
click at [477, 514] on icon at bounding box center [474, 515] width 11 height 11
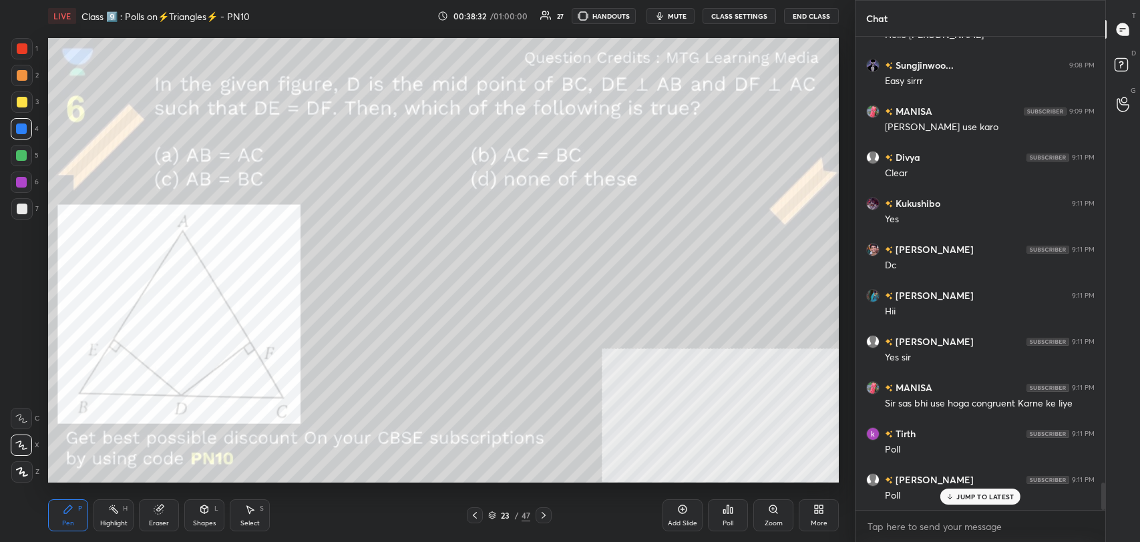
scroll to position [7713, 0]
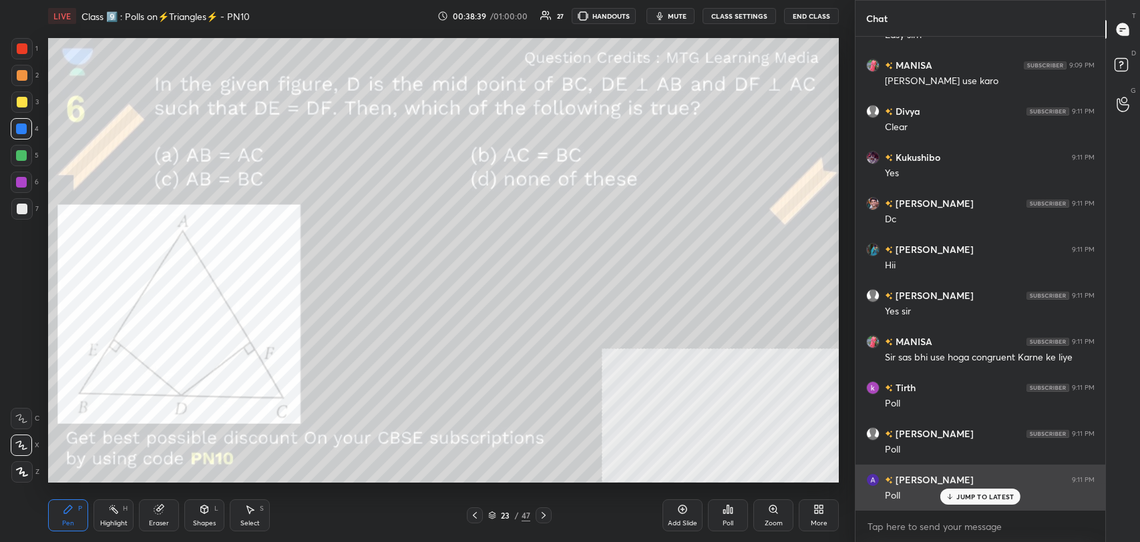
drag, startPoint x: 994, startPoint y: 498, endPoint x: 895, endPoint y: 472, distance: 102.2
click at [990, 495] on p "JUMP TO LATEST" at bounding box center [984, 497] width 57 height 8
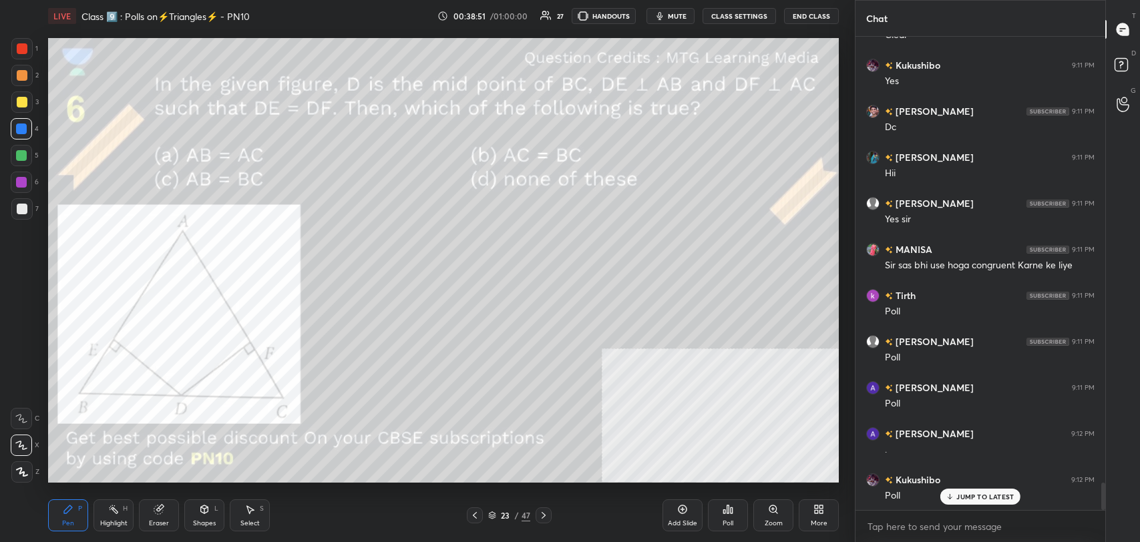
scroll to position [7819, 0]
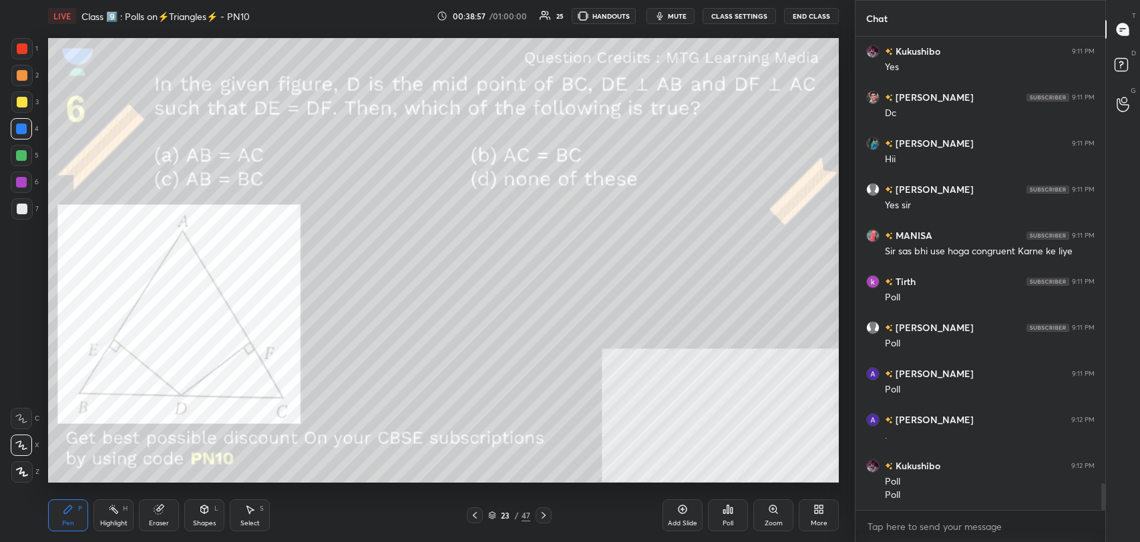
click at [542, 510] on icon at bounding box center [543, 515] width 11 height 11
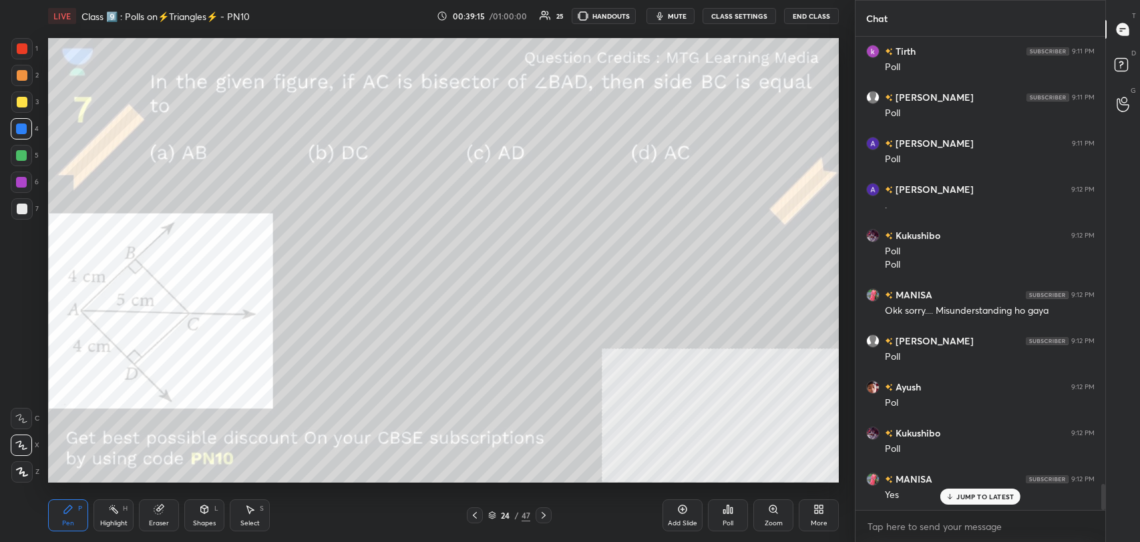
scroll to position [8095, 0]
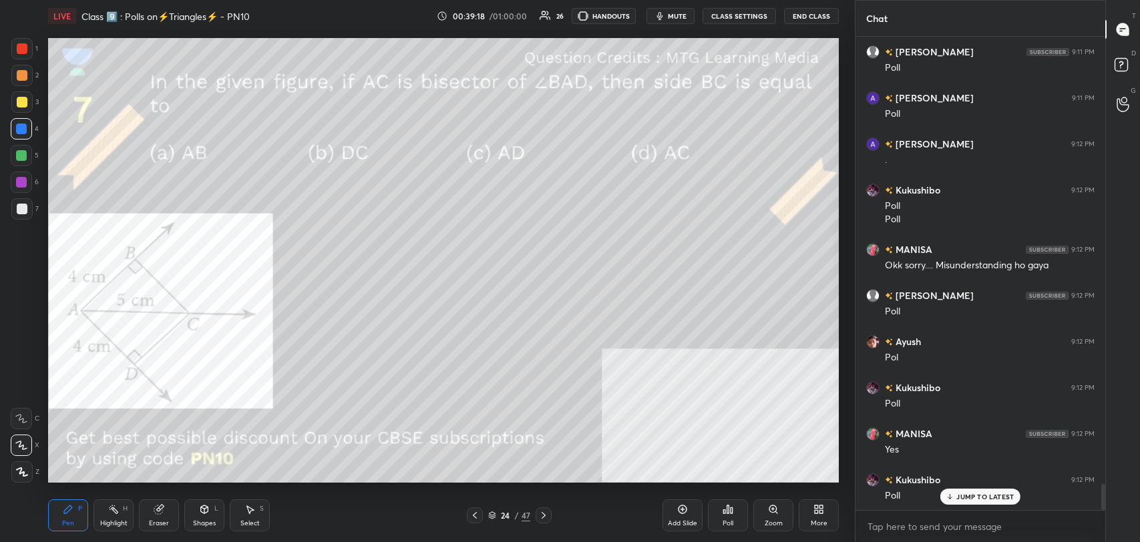
drag, startPoint x: 971, startPoint y: 503, endPoint x: 965, endPoint y: 496, distance: 9.0
click at [971, 501] on div "JUMP TO LATEST" at bounding box center [980, 497] width 80 height 16
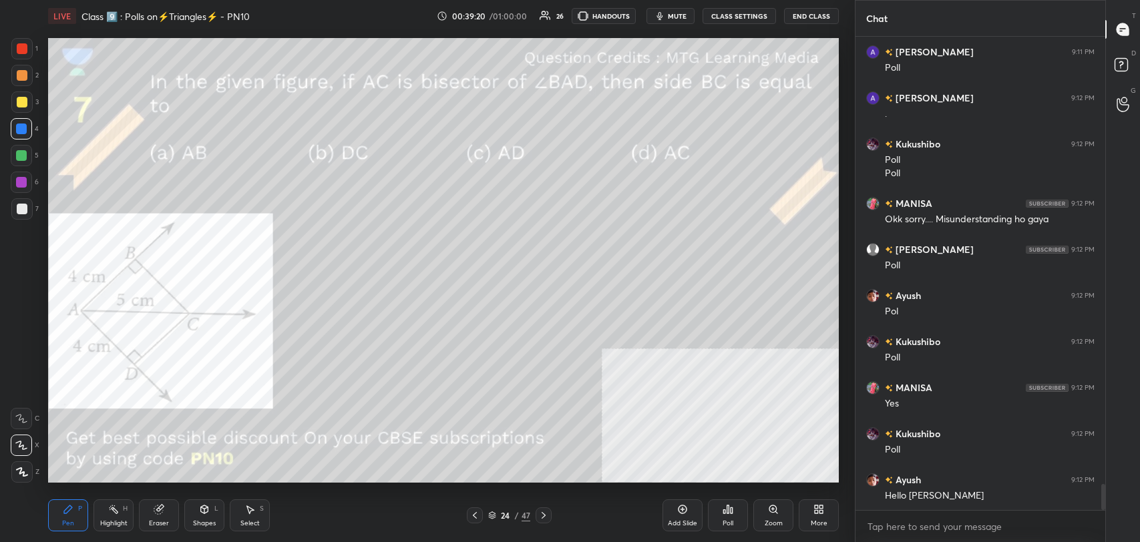
scroll to position [8188, 0]
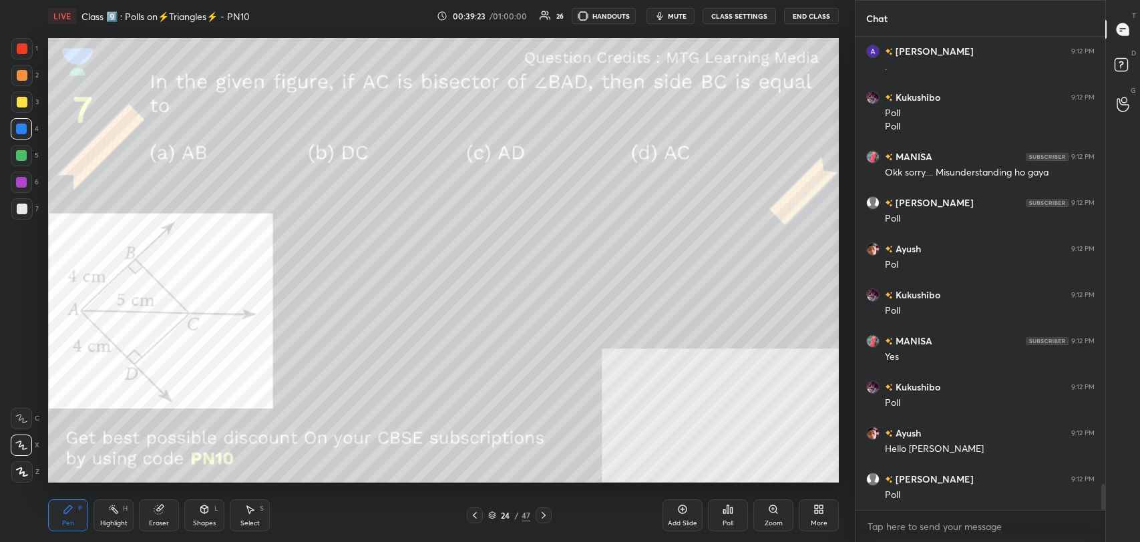
click at [732, 514] on icon at bounding box center [727, 509] width 11 height 11
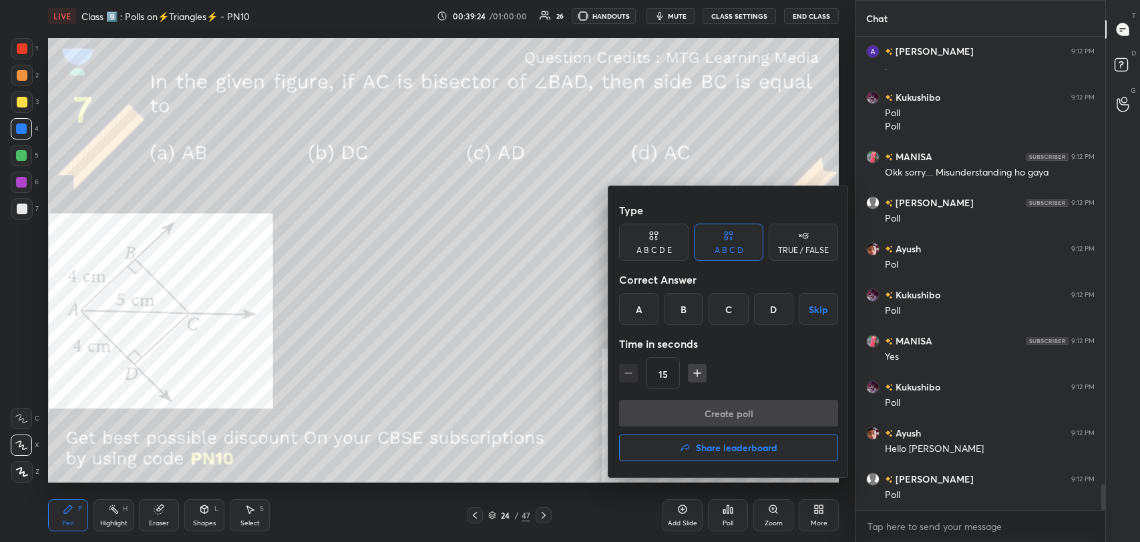
click at [678, 304] on div "B" at bounding box center [683, 309] width 39 height 32
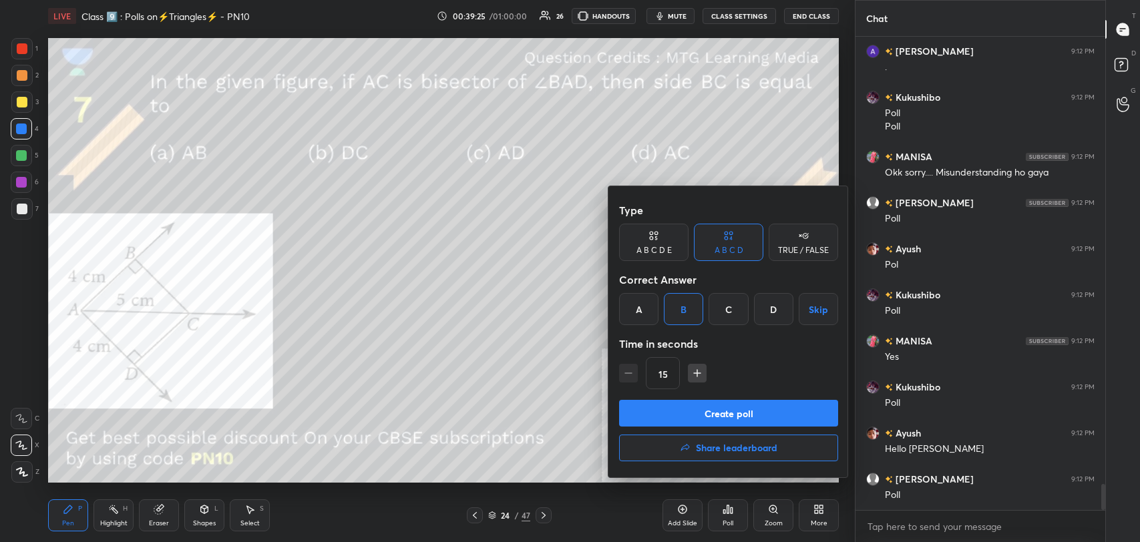
click at [705, 413] on button "Create poll" at bounding box center [728, 413] width 219 height 27
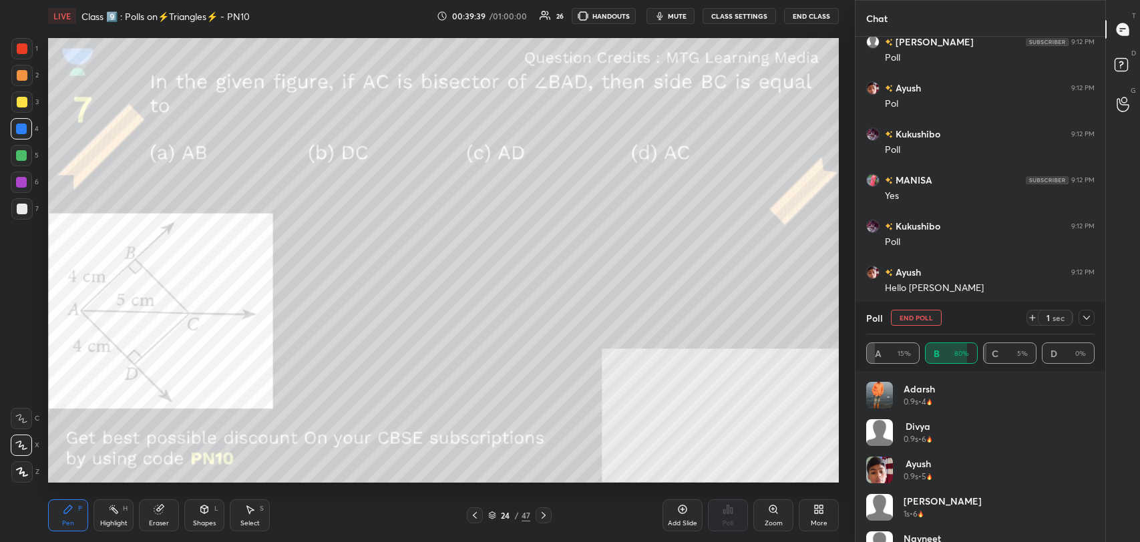
scroll to position [8441, 0]
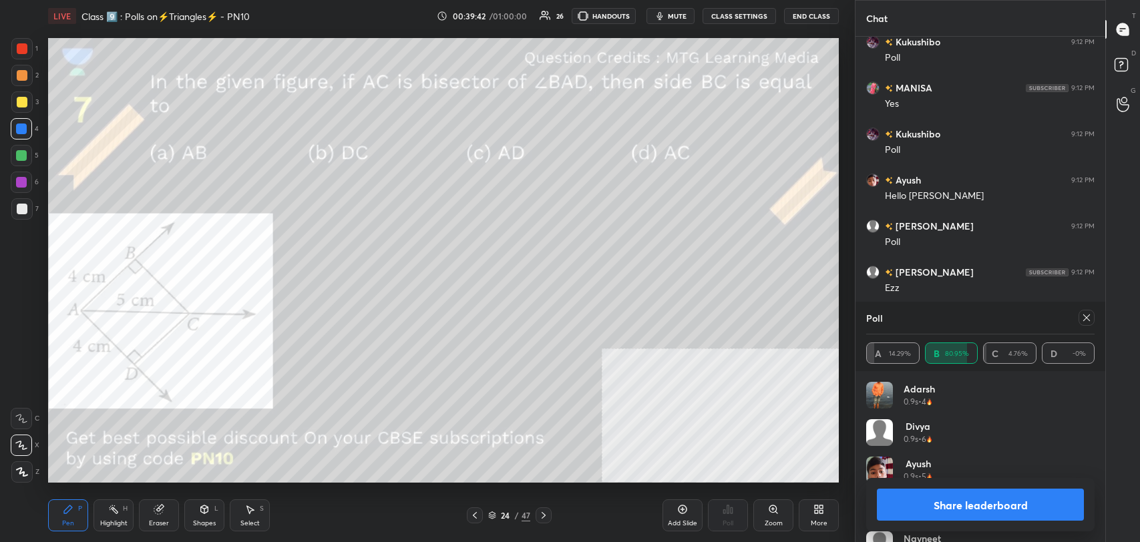
click at [994, 507] on button "Share leaderboard" at bounding box center [980, 505] width 207 height 32
type textarea "x"
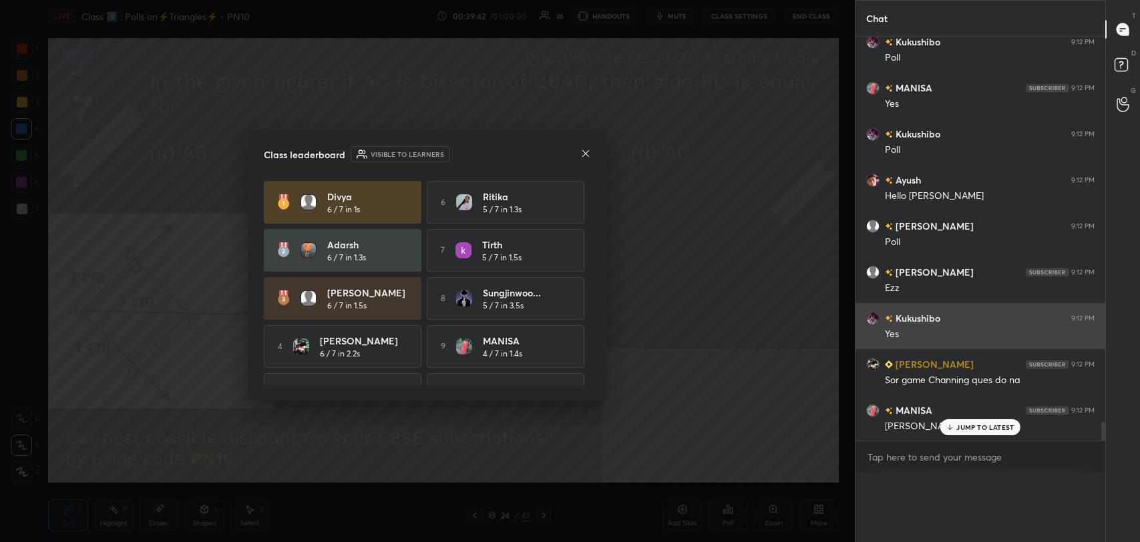
scroll to position [0, 4]
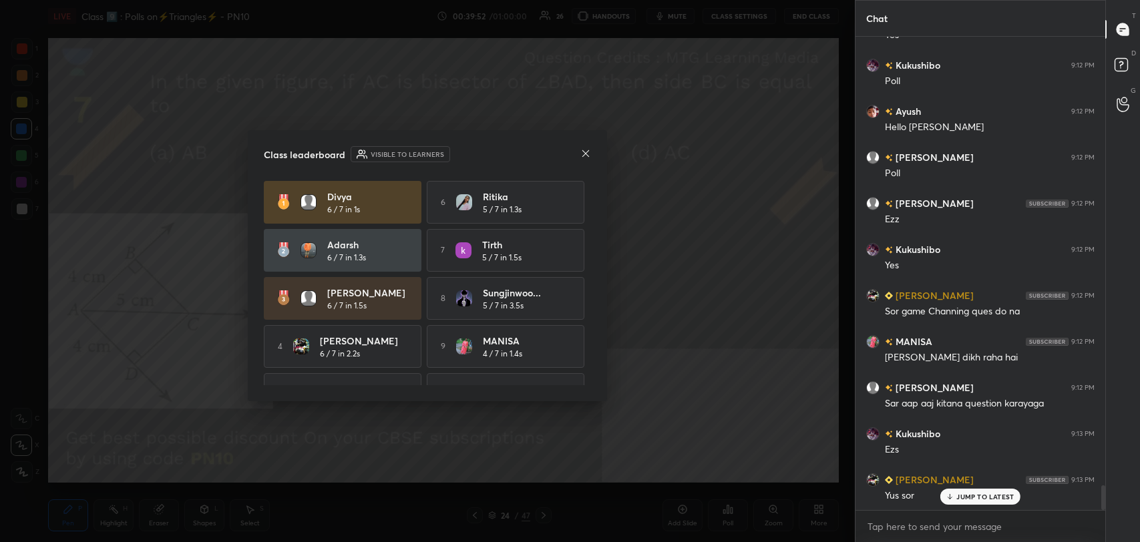
click at [583, 152] on icon at bounding box center [585, 153] width 11 height 11
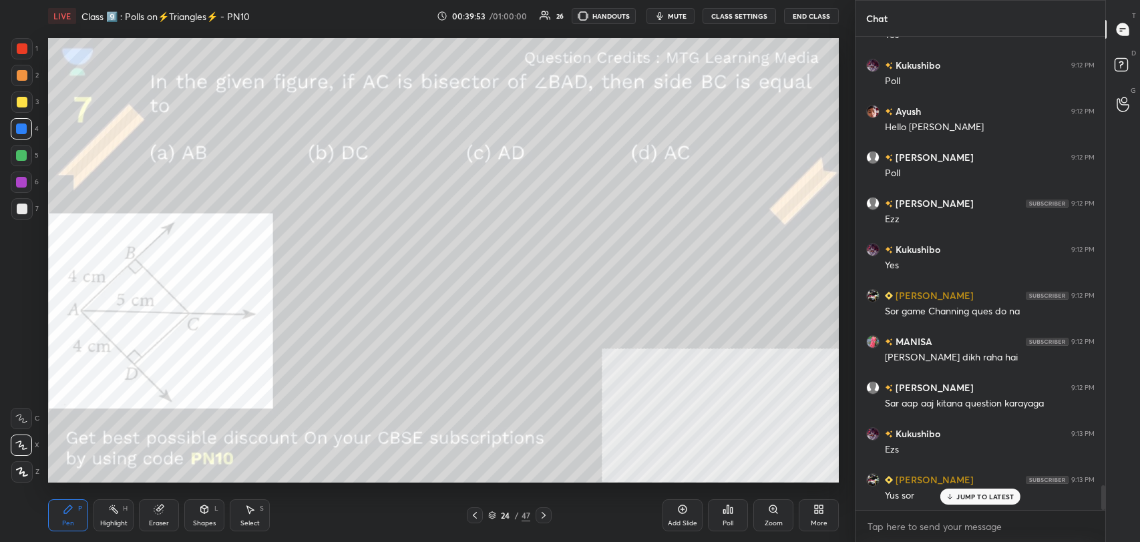
click at [739, 17] on button "CLASS SETTINGS" at bounding box center [738, 16] width 73 height 16
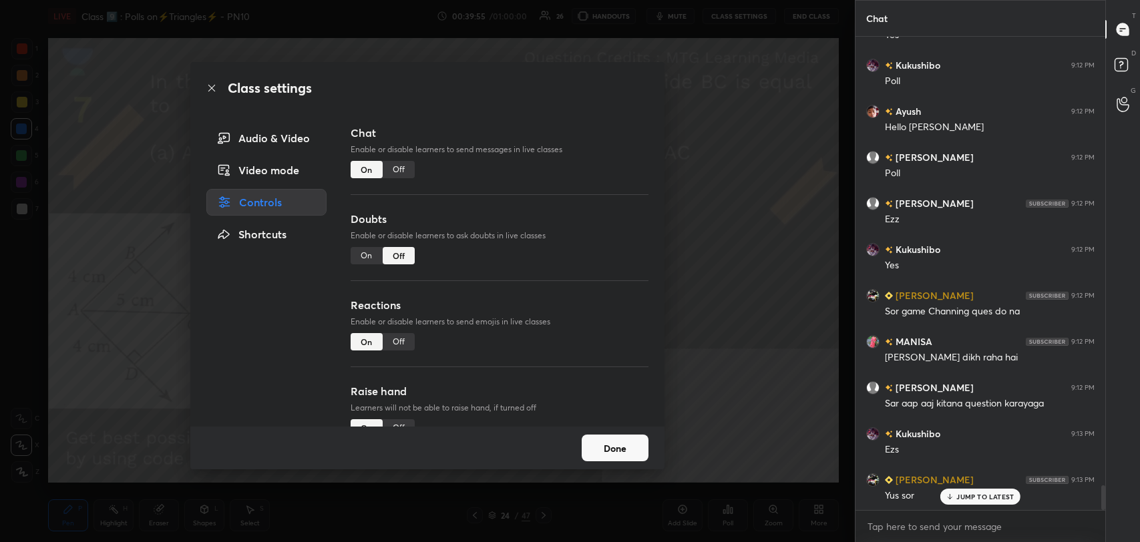
click at [404, 162] on div "Off" at bounding box center [399, 169] width 32 height 17
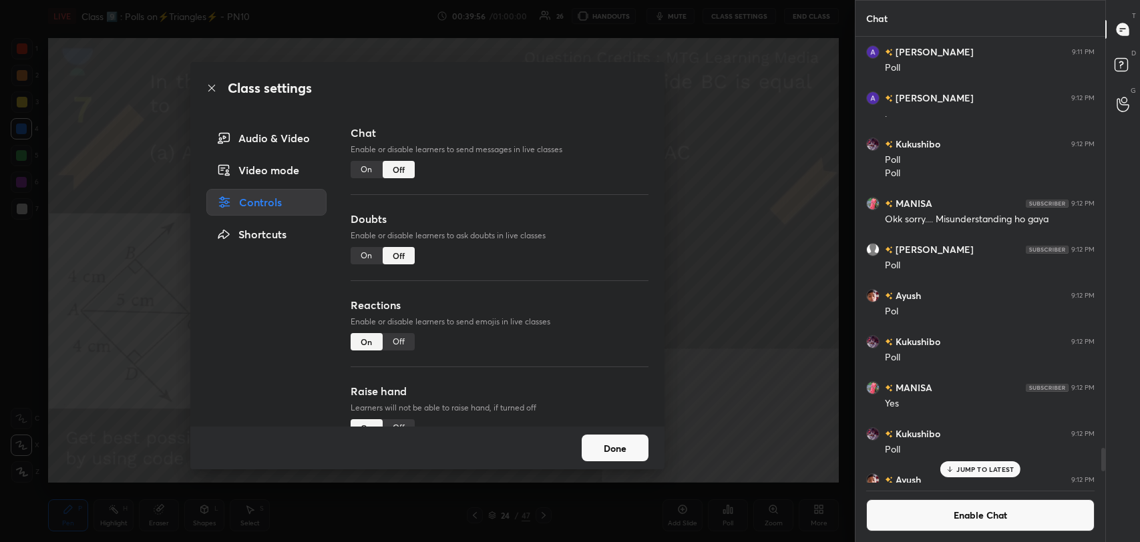
click at [208, 87] on icon at bounding box center [211, 88] width 11 height 11
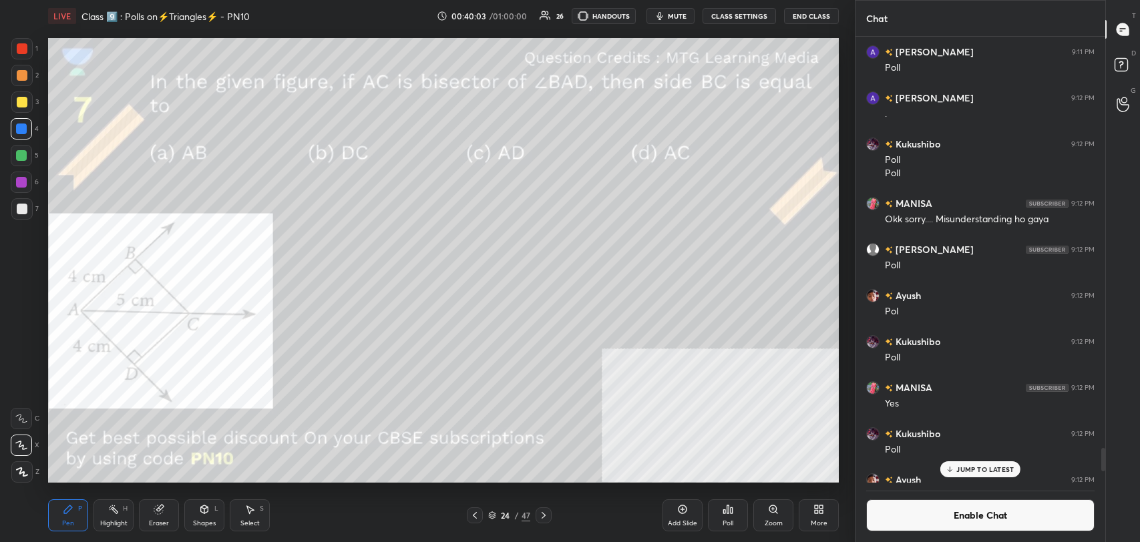
click at [112, 511] on icon at bounding box center [113, 509] width 11 height 11
click at [27, 52] on div at bounding box center [21, 48] width 21 height 21
click at [776, 513] on icon at bounding box center [773, 509] width 11 height 11
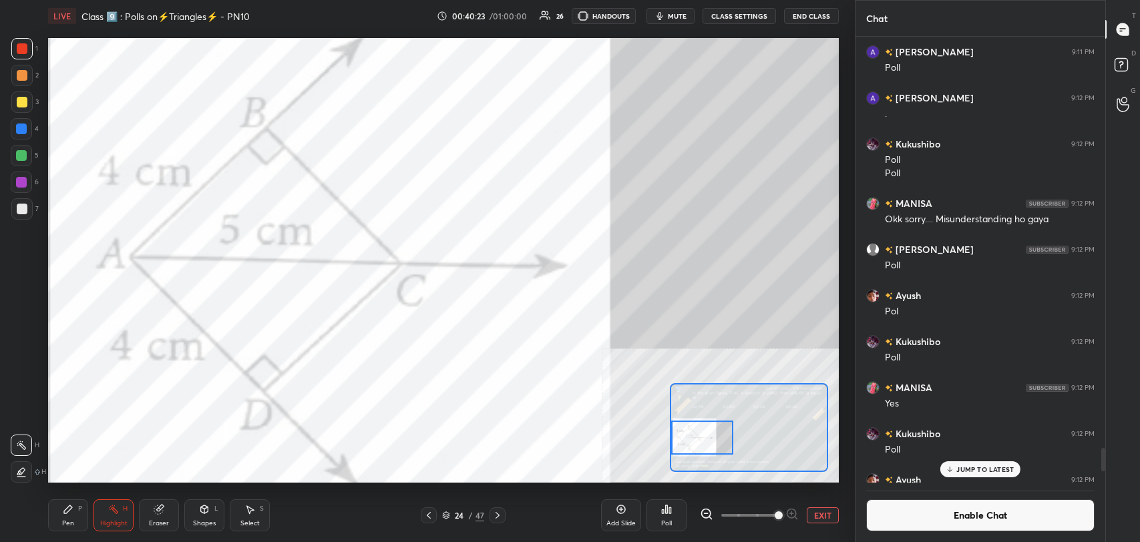
click at [87, 515] on div "Pen P" at bounding box center [68, 515] width 40 height 32
click at [25, 50] on div at bounding box center [22, 48] width 11 height 11
click at [21, 128] on div at bounding box center [21, 129] width 11 height 11
click at [116, 507] on icon at bounding box center [113, 509] width 11 height 11
click at [812, 514] on button "EXIT" at bounding box center [823, 515] width 32 height 16
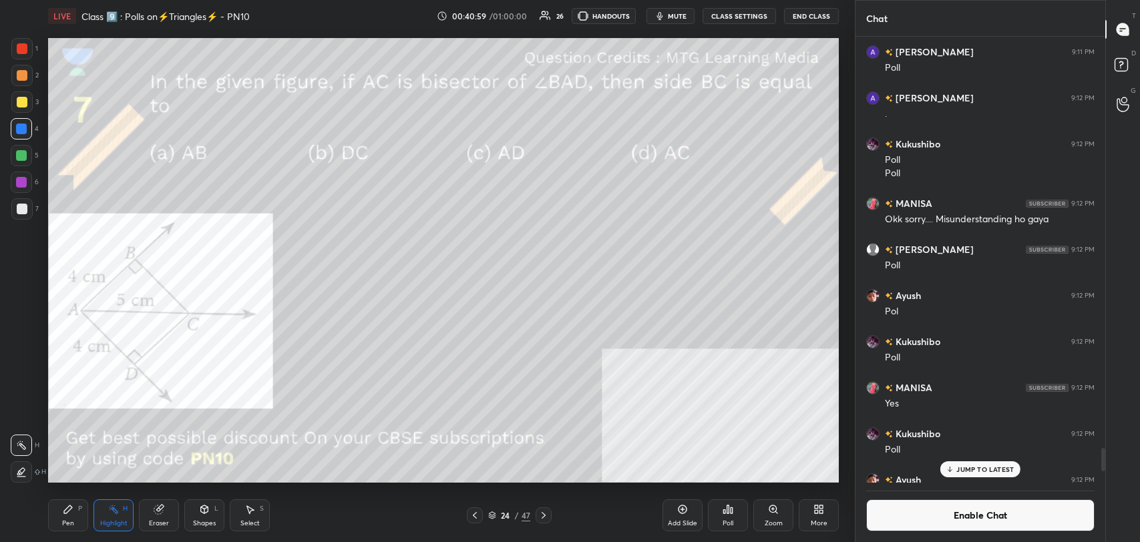
click at [773, 511] on icon at bounding box center [772, 508] width 7 height 7
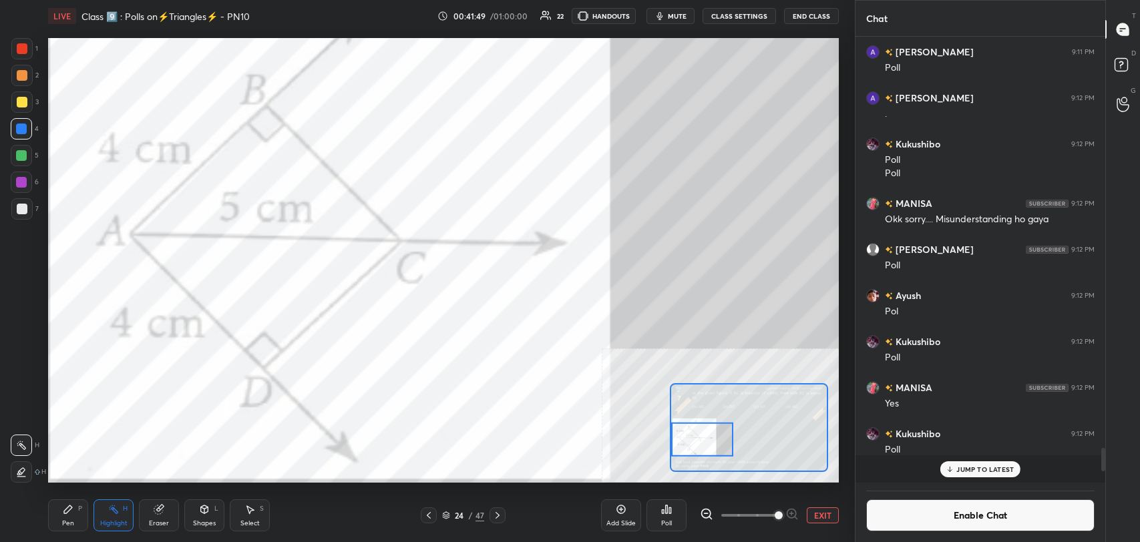
scroll to position [442, 246]
click at [73, 514] on div "Pen P" at bounding box center [68, 515] width 40 height 32
click at [26, 60] on div "1" at bounding box center [24, 51] width 27 height 27
click at [901, 519] on button "Enable Chat" at bounding box center [980, 515] width 228 height 32
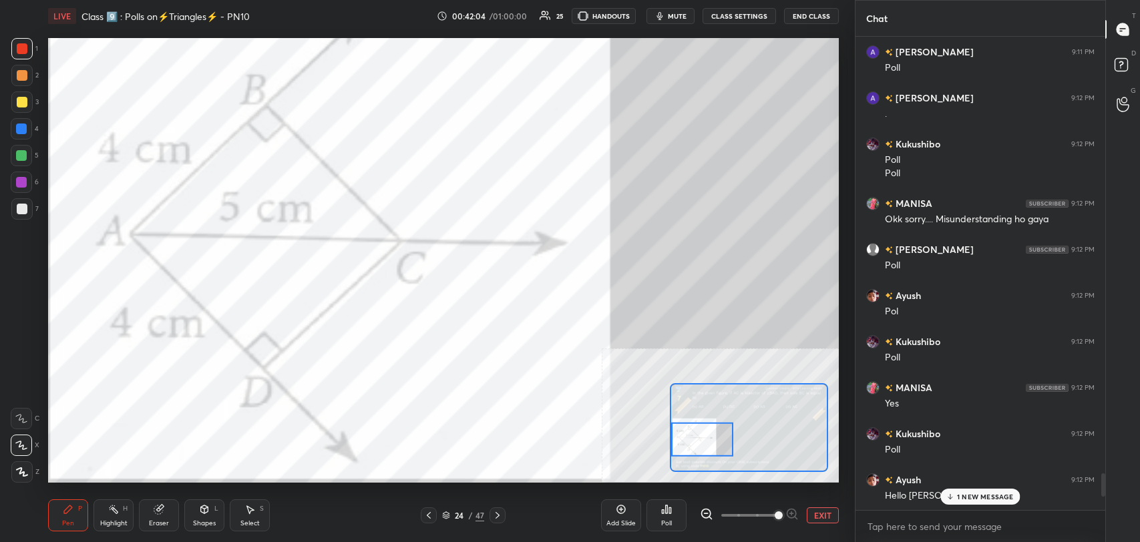
scroll to position [470, 246]
click at [957, 499] on p "1 NEW MESSAGE" at bounding box center [985, 497] width 57 height 8
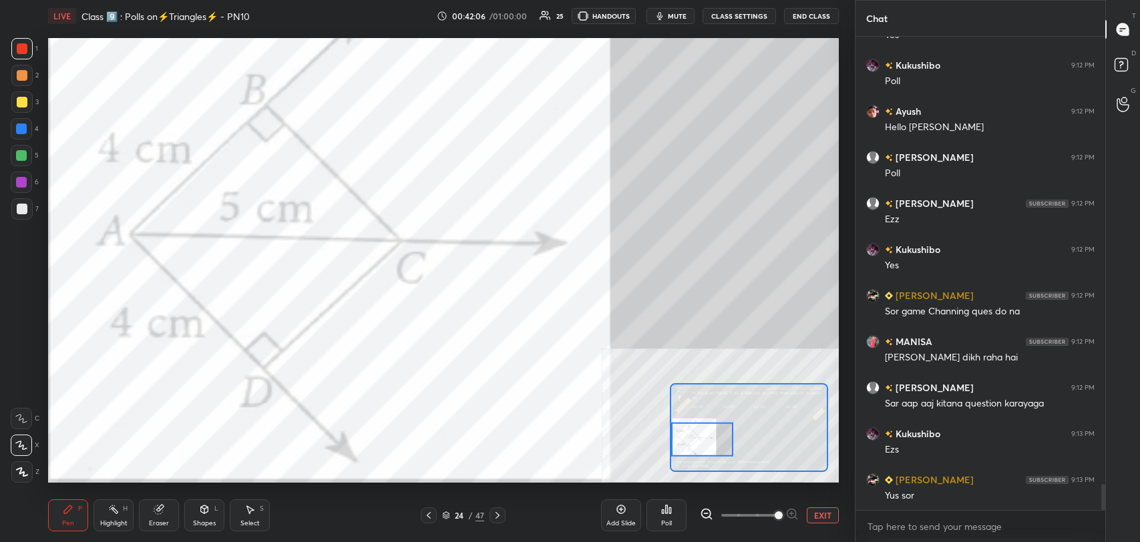
click at [828, 515] on button "EXIT" at bounding box center [823, 515] width 32 height 16
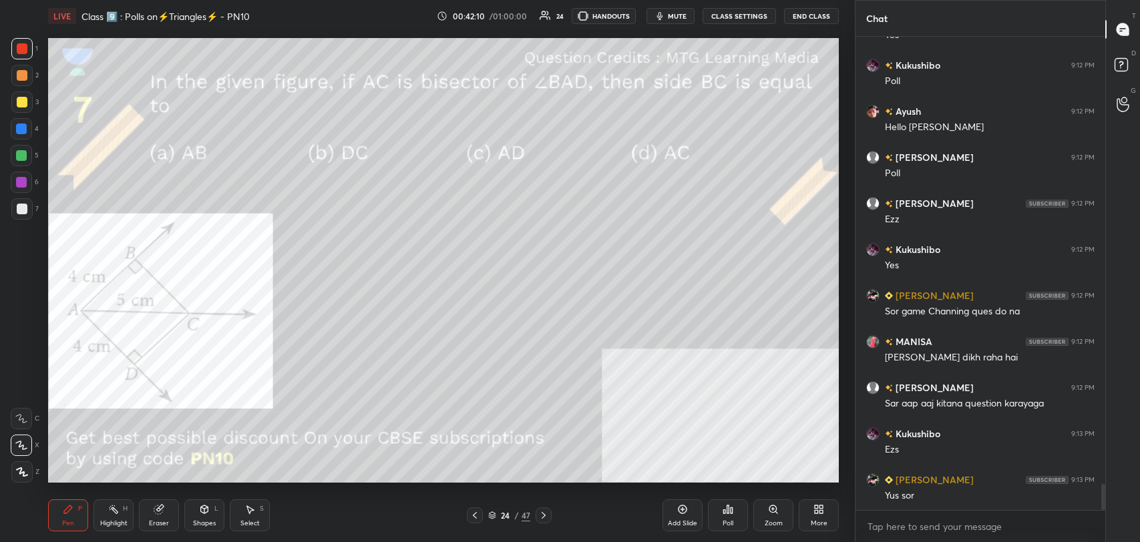
click at [204, 522] on div "Shapes" at bounding box center [204, 523] width 23 height 7
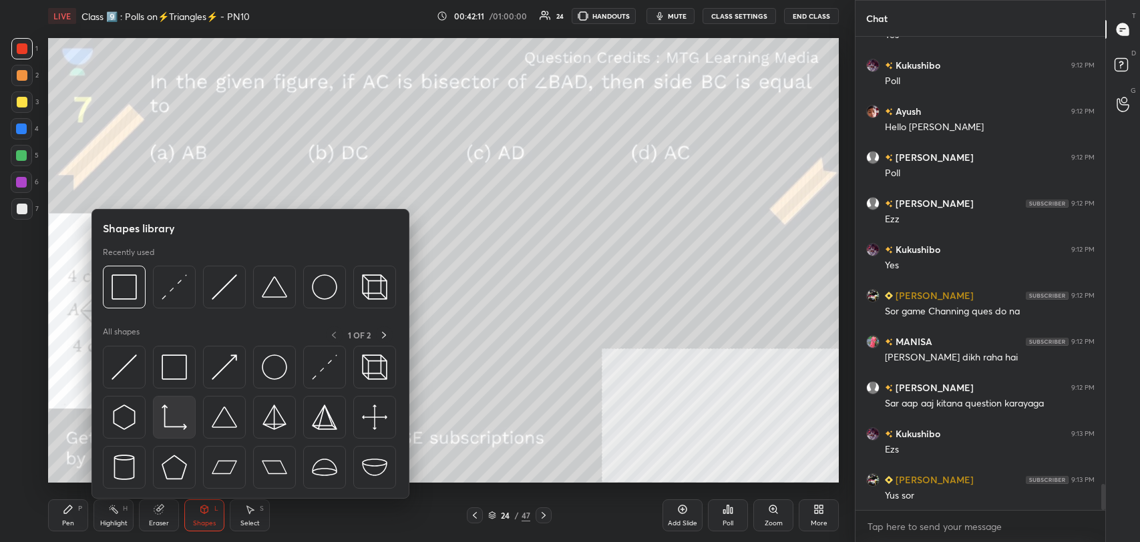
scroll to position [8186, 0]
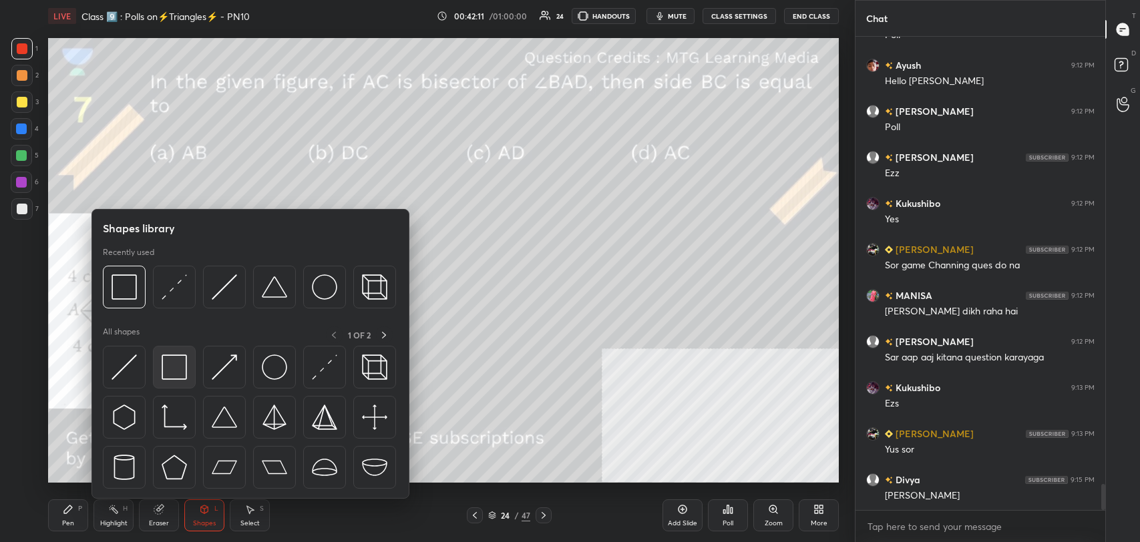
click at [179, 361] on img at bounding box center [174, 367] width 25 height 25
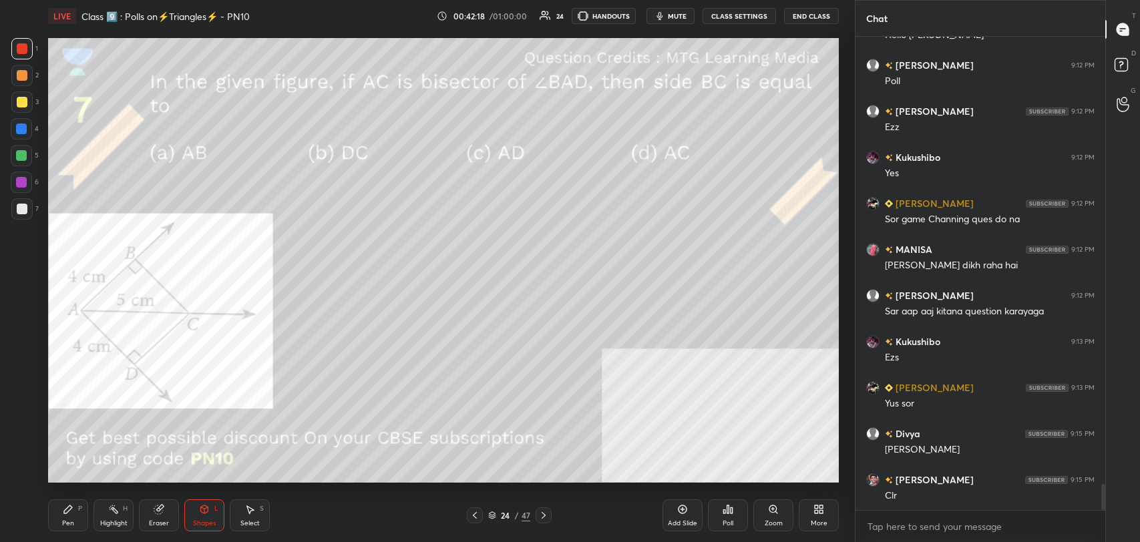
scroll to position [8279, 0]
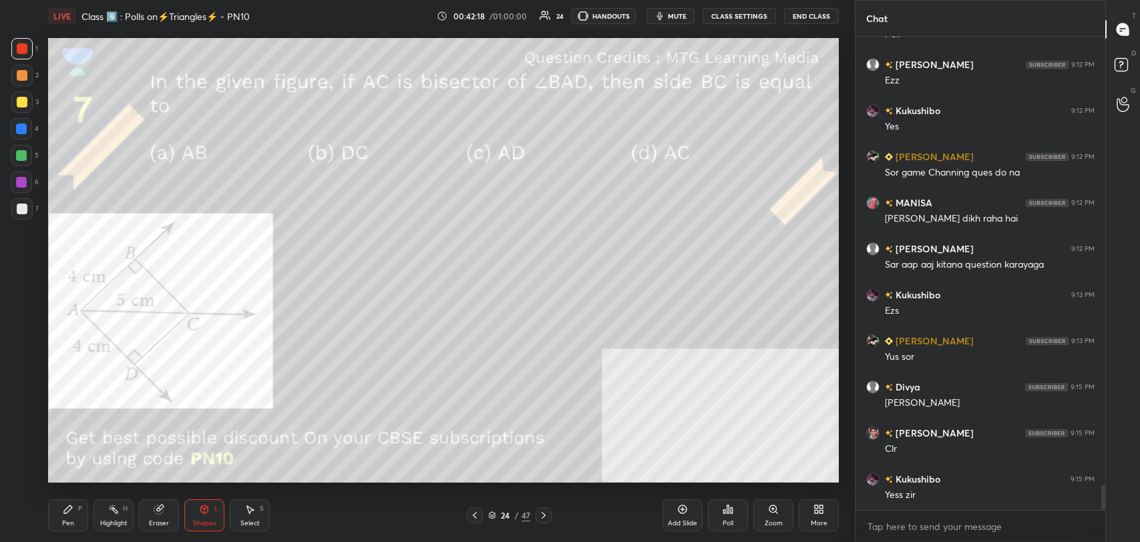
click at [545, 514] on icon at bounding box center [543, 515] width 11 height 11
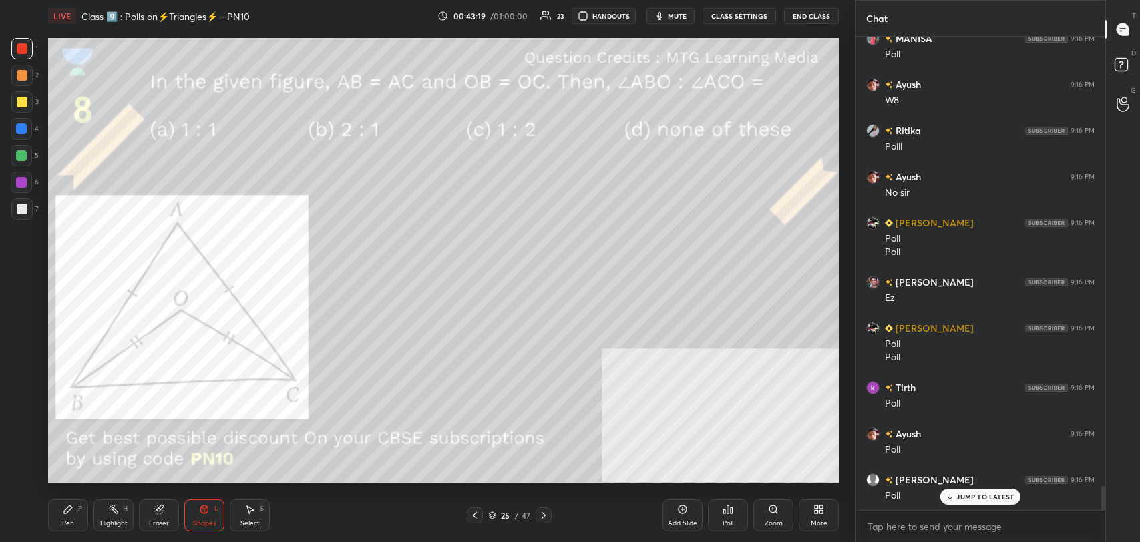
scroll to position [8958, 0]
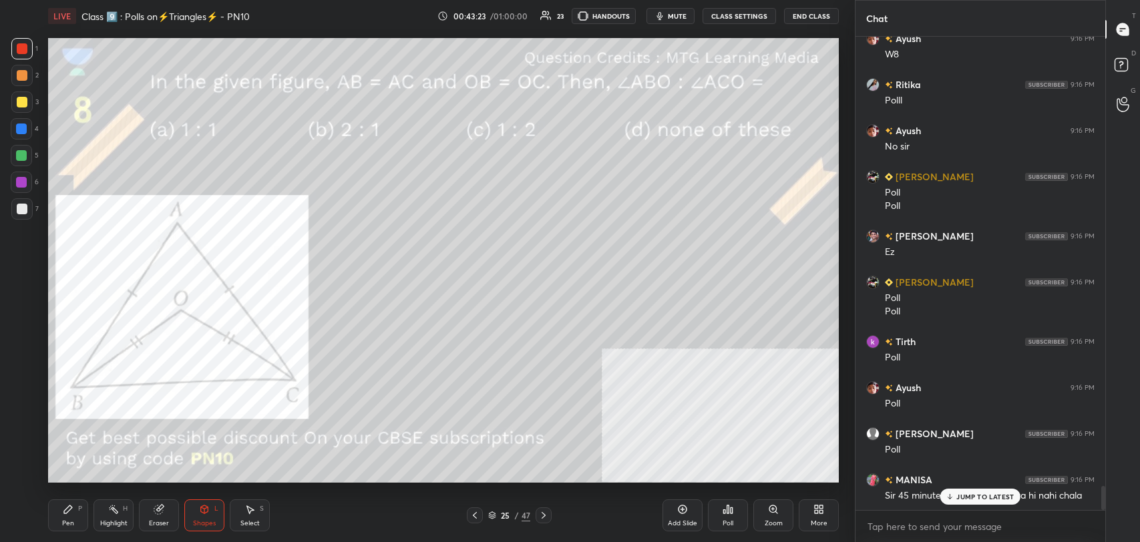
drag, startPoint x: 981, startPoint y: 495, endPoint x: 847, endPoint y: 445, distance: 144.1
click at [977, 493] on p "JUMP TO LATEST" at bounding box center [984, 497] width 57 height 8
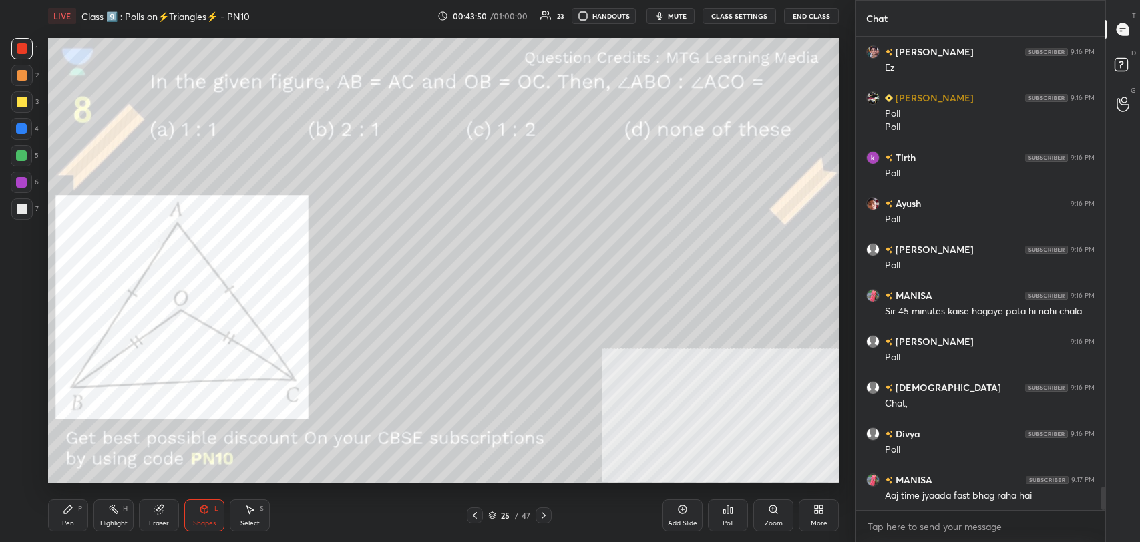
scroll to position [9188, 0]
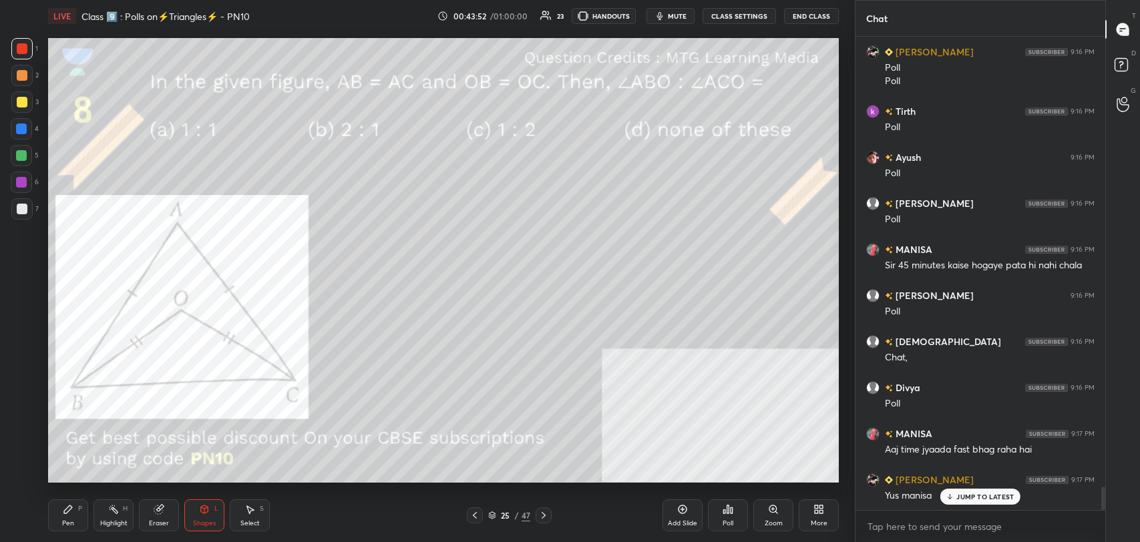
click at [983, 503] on div "JUMP TO LATEST" at bounding box center [980, 497] width 80 height 16
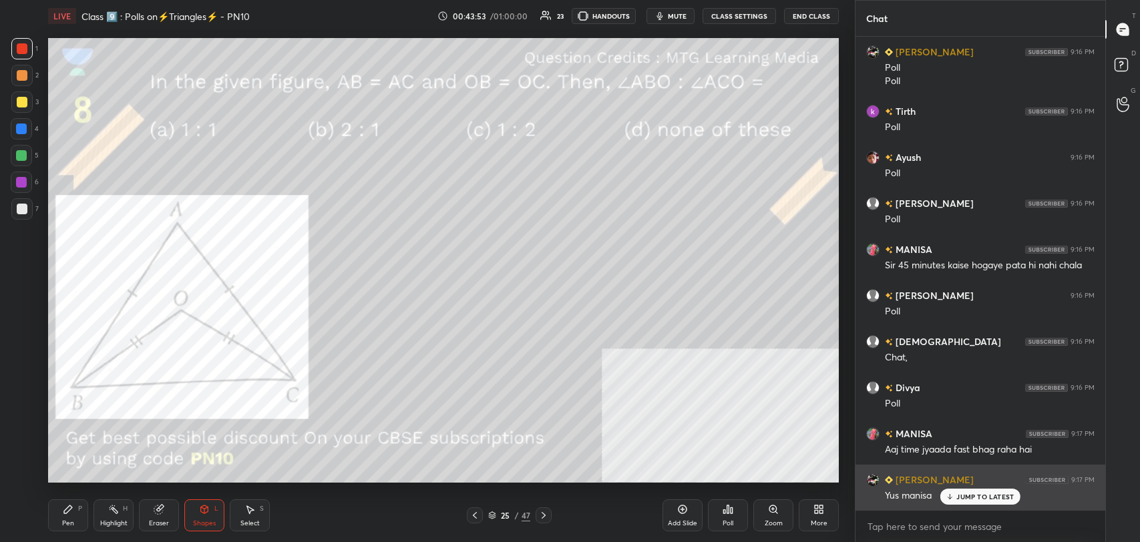
scroll to position [9246, 0]
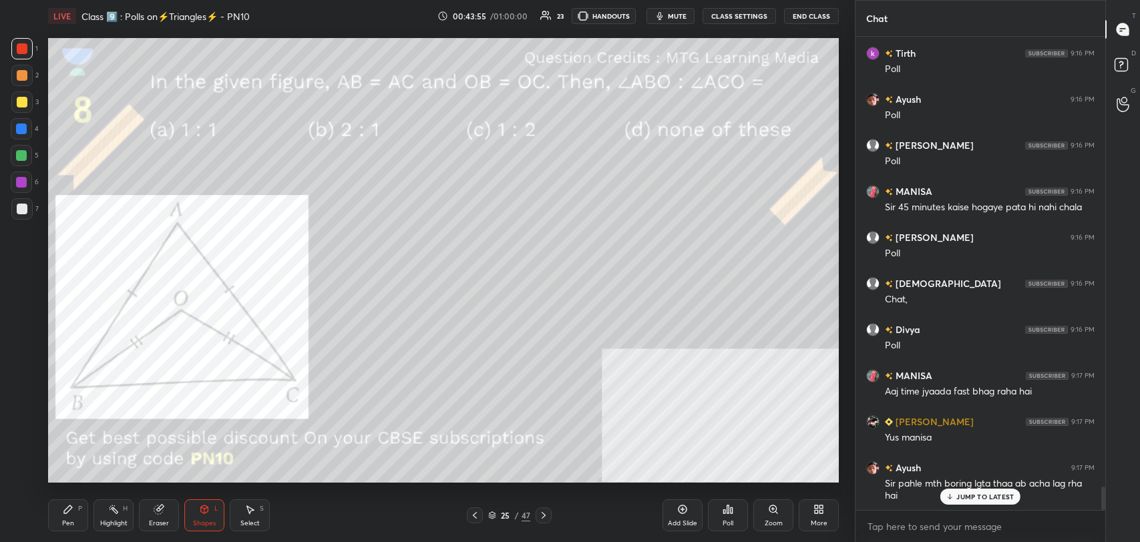
click at [982, 493] on p "JUMP TO LATEST" at bounding box center [984, 497] width 57 height 8
click at [27, 95] on div at bounding box center [21, 101] width 21 height 21
click at [71, 515] on div "Pen P" at bounding box center [68, 515] width 40 height 32
click at [23, 73] on div at bounding box center [22, 75] width 11 height 11
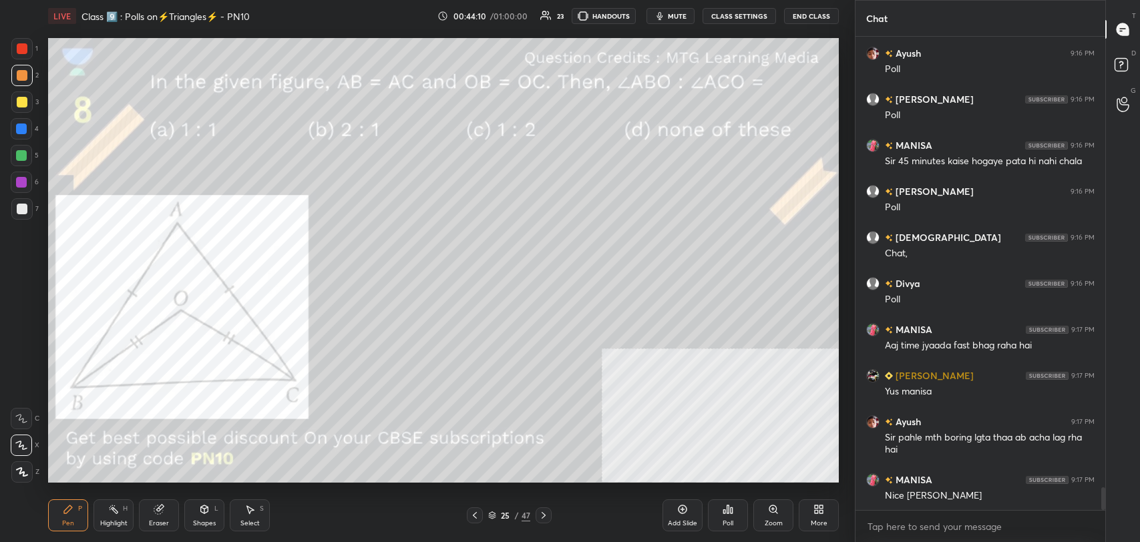
scroll to position [9338, 0]
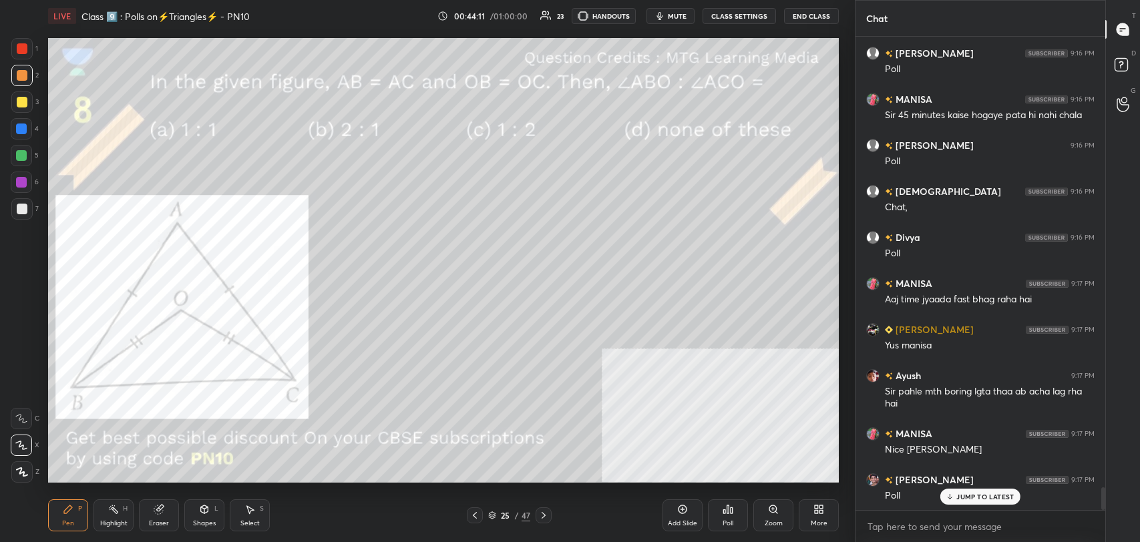
click at [983, 493] on p "JUMP TO LATEST" at bounding box center [984, 497] width 57 height 8
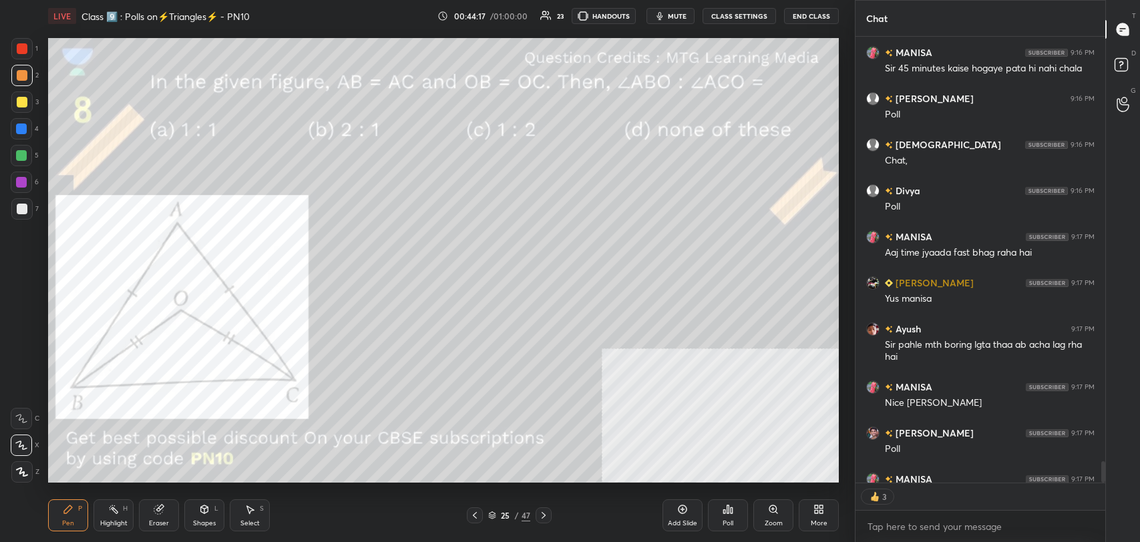
scroll to position [442, 246]
click at [730, 520] on div "Poll" at bounding box center [727, 523] width 11 height 7
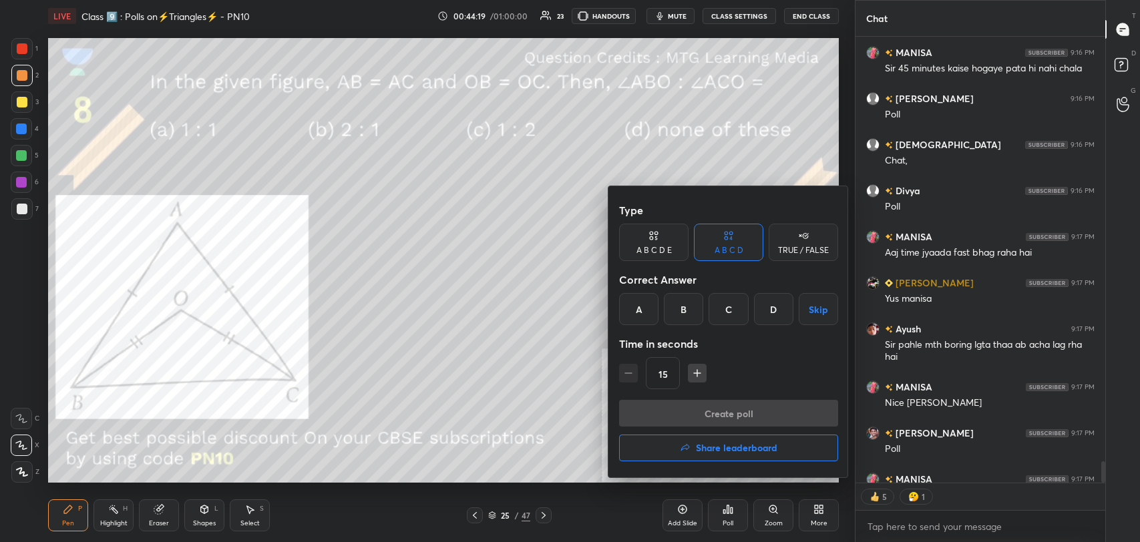
click at [640, 311] on div "A" at bounding box center [638, 309] width 39 height 32
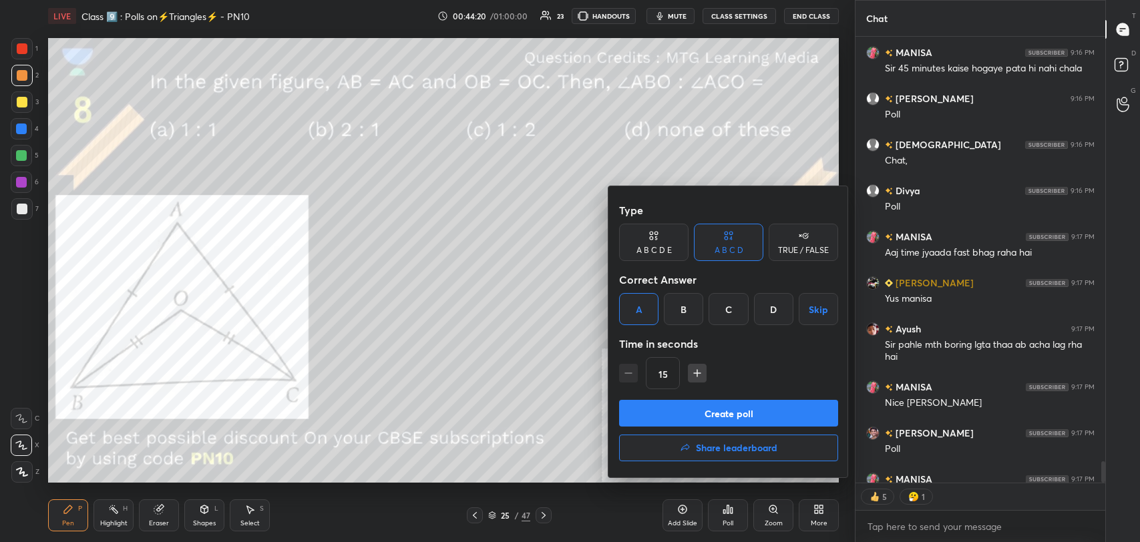
click at [696, 411] on button "Create poll" at bounding box center [728, 413] width 219 height 27
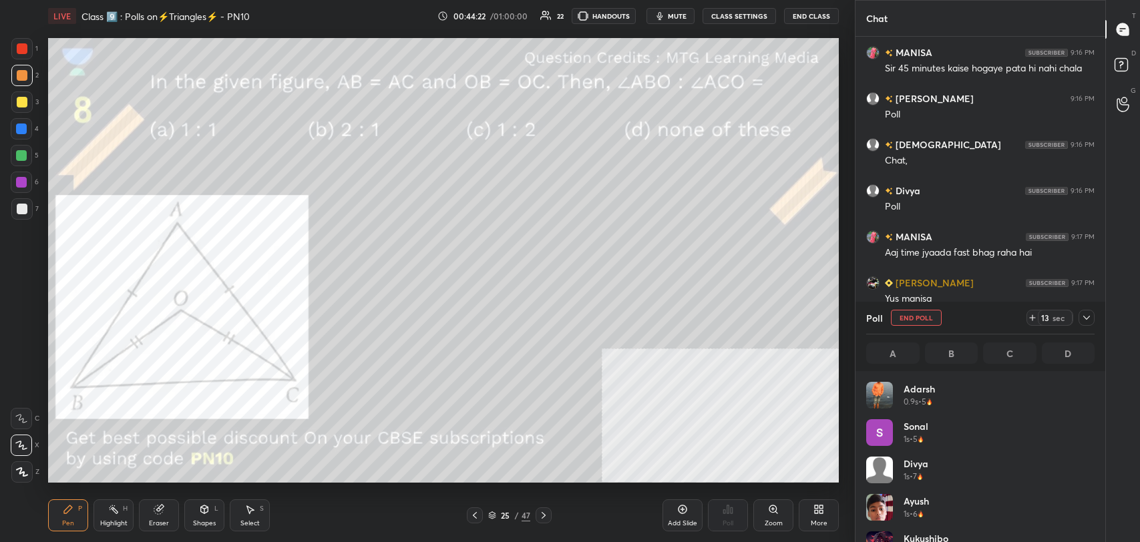
scroll to position [156, 224]
type textarea "x"
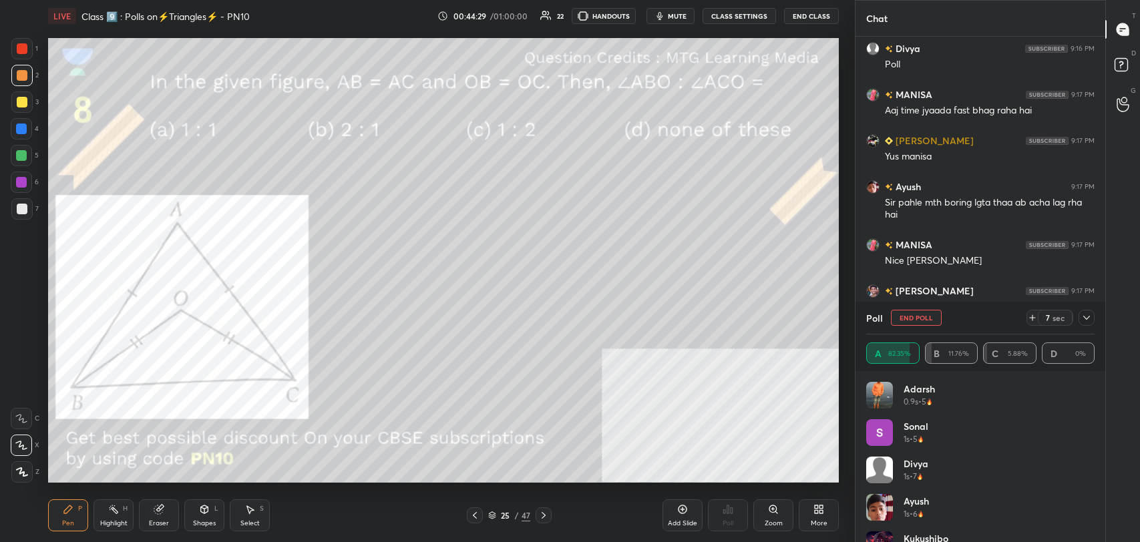
scroll to position [9573, 0]
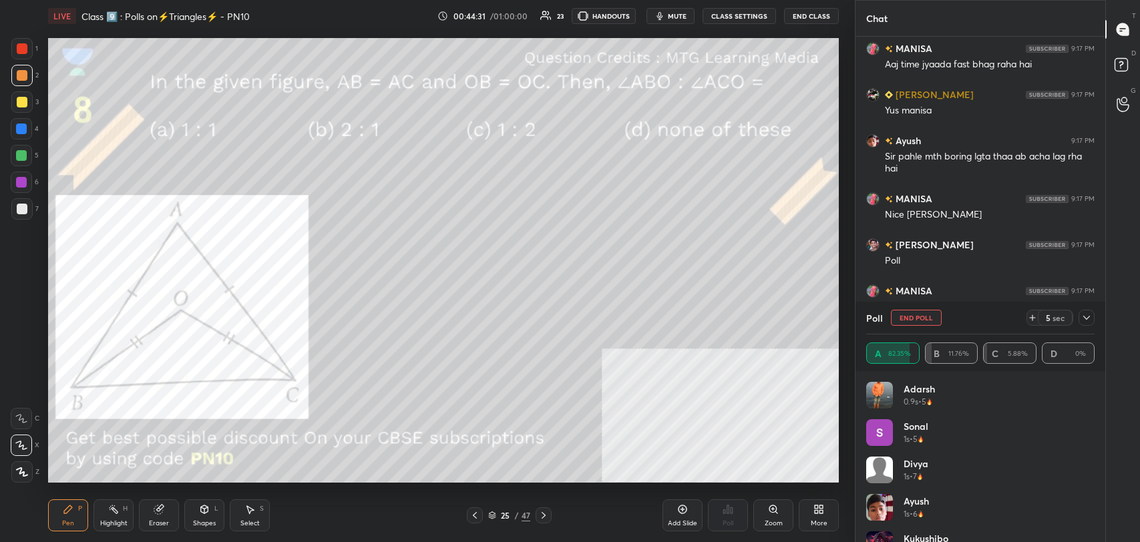
click at [734, 19] on button "CLASS SETTINGS" at bounding box center [738, 16] width 73 height 16
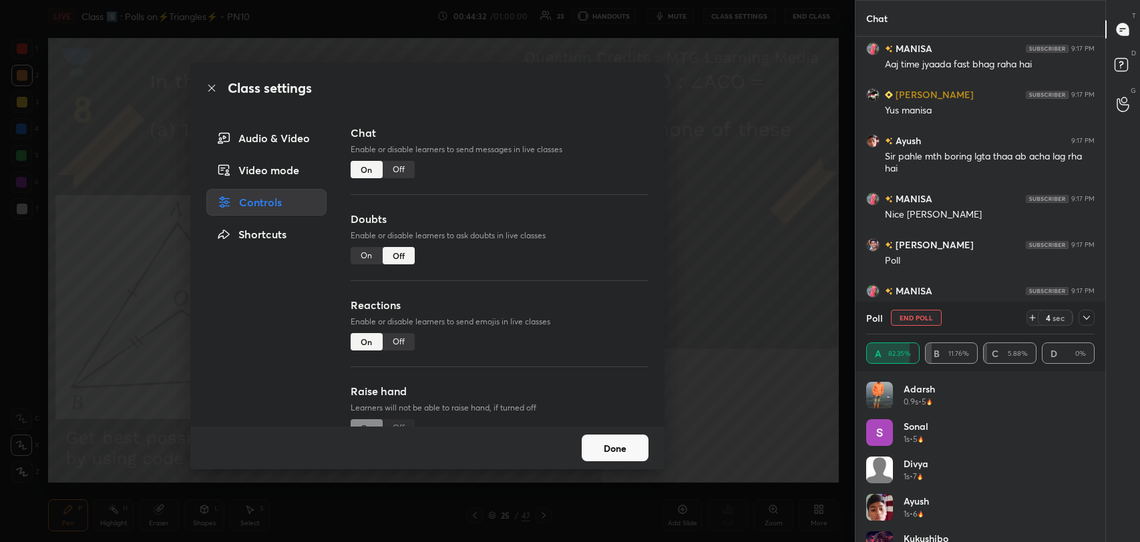
click at [398, 170] on div "Off" at bounding box center [399, 169] width 32 height 17
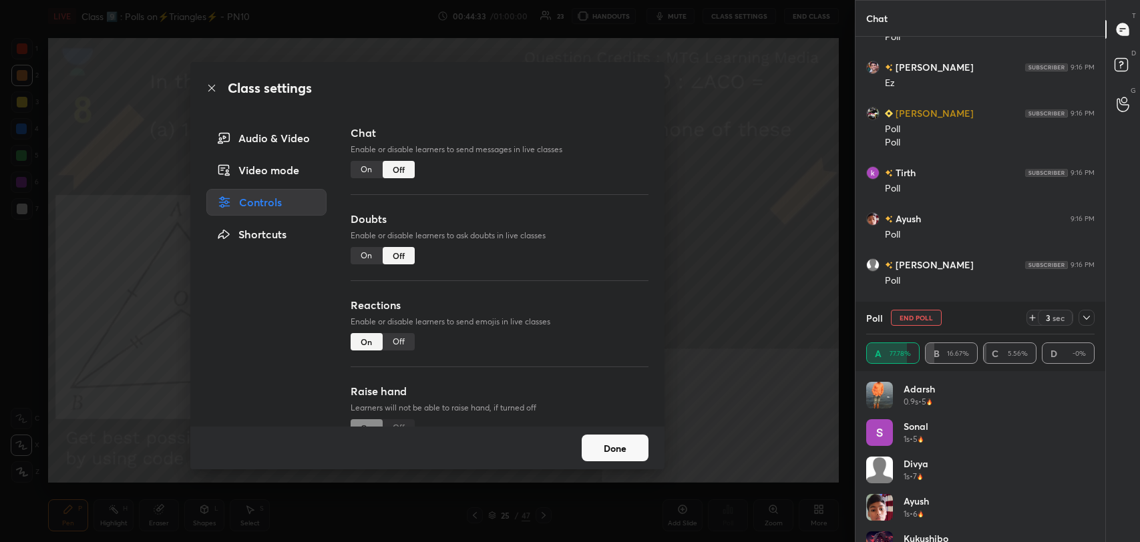
click at [212, 90] on icon at bounding box center [211, 88] width 11 height 11
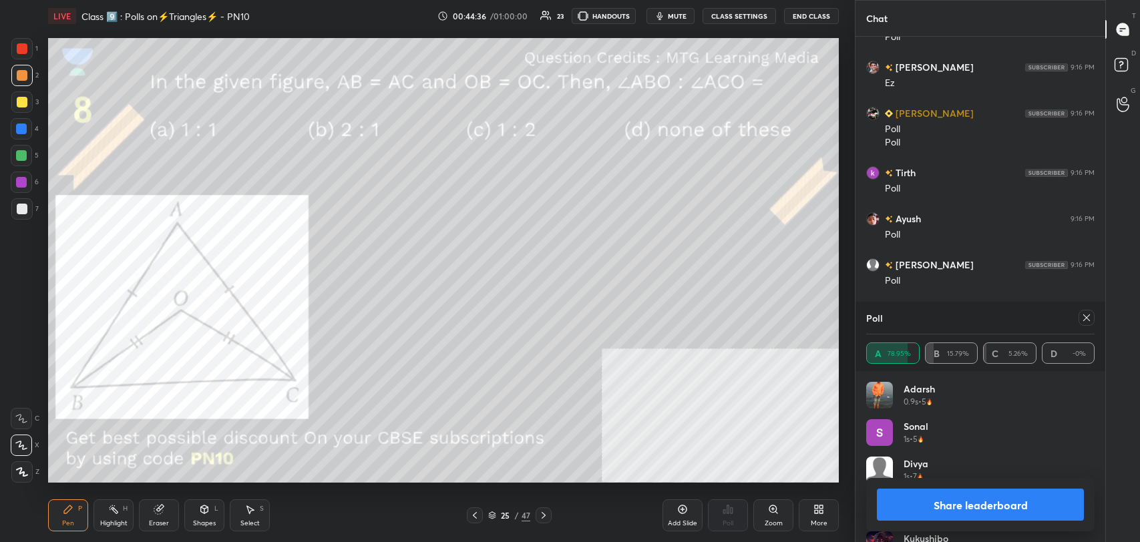
click at [990, 503] on button "Share leaderboard" at bounding box center [980, 505] width 207 height 32
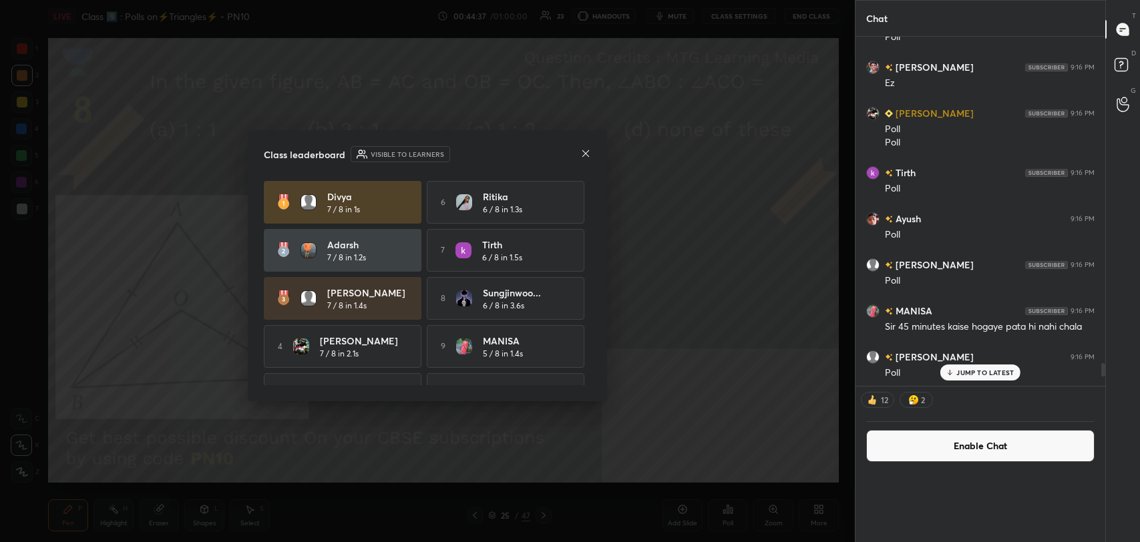
scroll to position [373, 246]
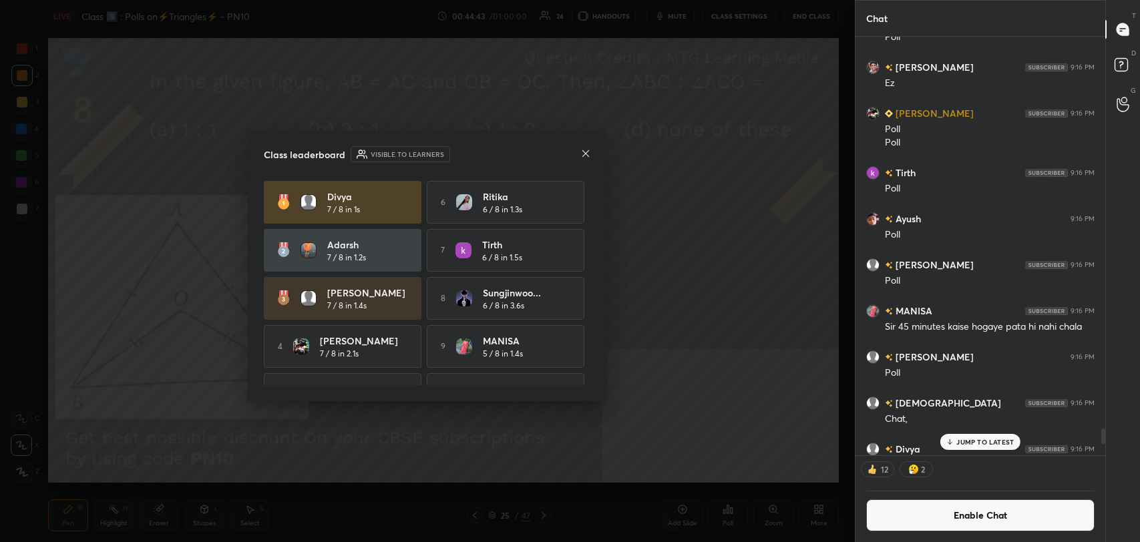
click at [588, 151] on icon at bounding box center [585, 153] width 7 height 7
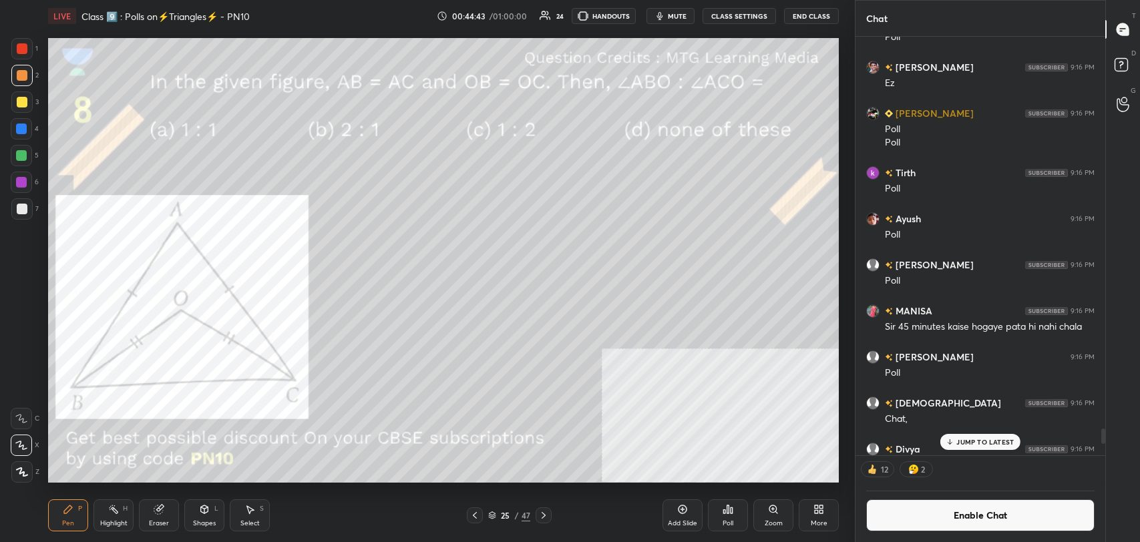
click at [111, 513] on icon at bounding box center [113, 509] width 11 height 11
click at [764, 515] on div "Zoom" at bounding box center [773, 515] width 40 height 32
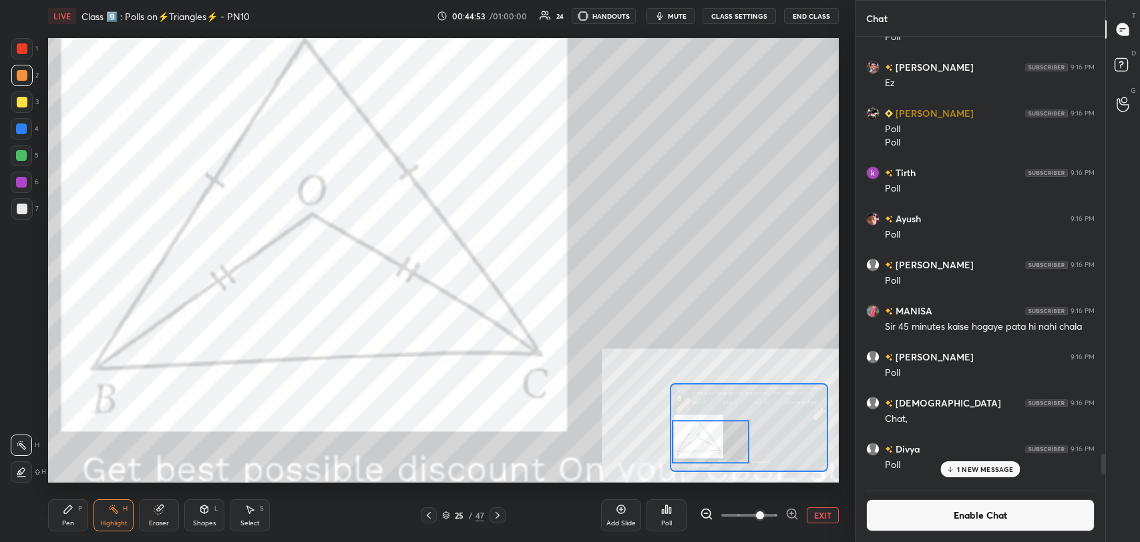
click at [70, 520] on div "Pen" at bounding box center [68, 523] width 12 height 7
click at [23, 49] on div at bounding box center [22, 48] width 11 height 11
click at [707, 515] on icon at bounding box center [706, 513] width 13 height 13
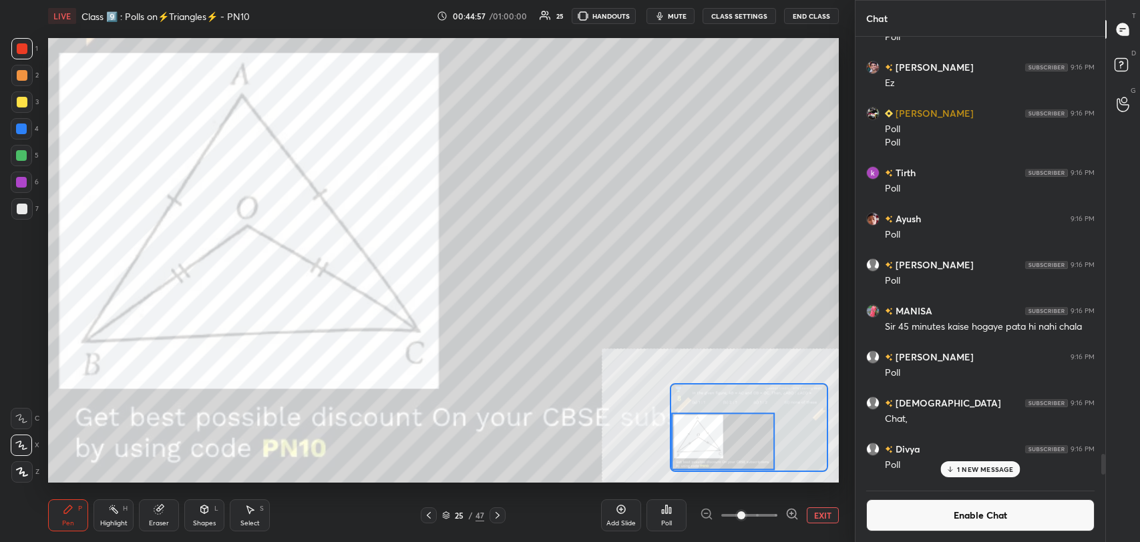
click at [114, 511] on rect at bounding box center [115, 510] width 7 height 7
click at [78, 509] on div "P" at bounding box center [80, 508] width 4 height 7
click at [118, 499] on div "Highlight H" at bounding box center [113, 515] width 40 height 32
click at [832, 513] on button "EXIT" at bounding box center [823, 515] width 32 height 16
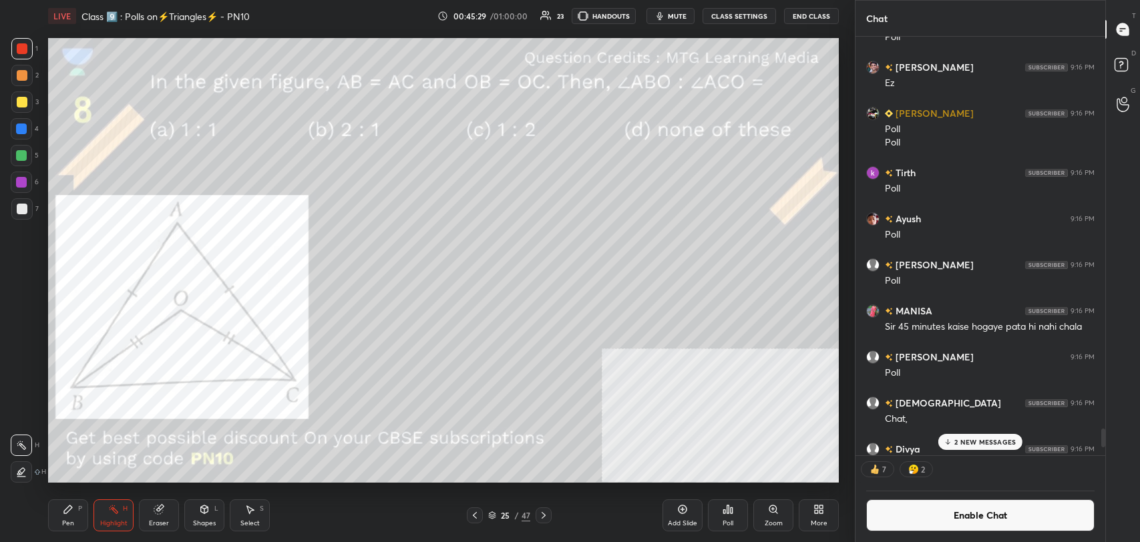
click at [76, 520] on div "Pen P" at bounding box center [68, 515] width 40 height 32
click at [112, 505] on circle at bounding box center [112, 505] width 1 height 1
click at [775, 509] on icon at bounding box center [772, 508] width 7 height 7
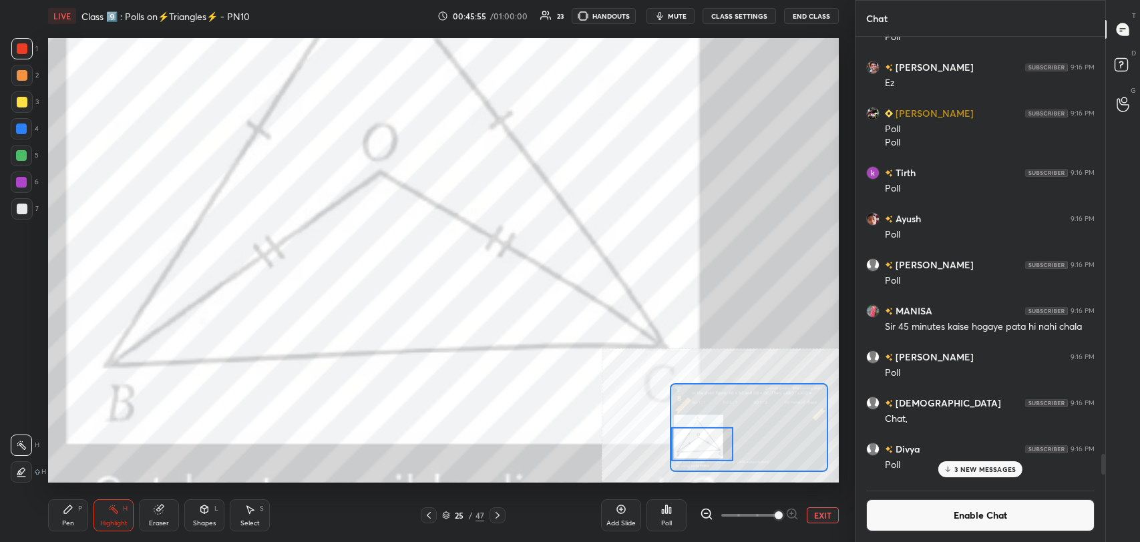
click at [59, 516] on div "Pen P" at bounding box center [68, 515] width 40 height 32
click at [19, 132] on div at bounding box center [21, 129] width 11 height 11
click at [126, 515] on div "Highlight H" at bounding box center [113, 515] width 40 height 32
click at [73, 517] on div "Pen P" at bounding box center [68, 515] width 40 height 32
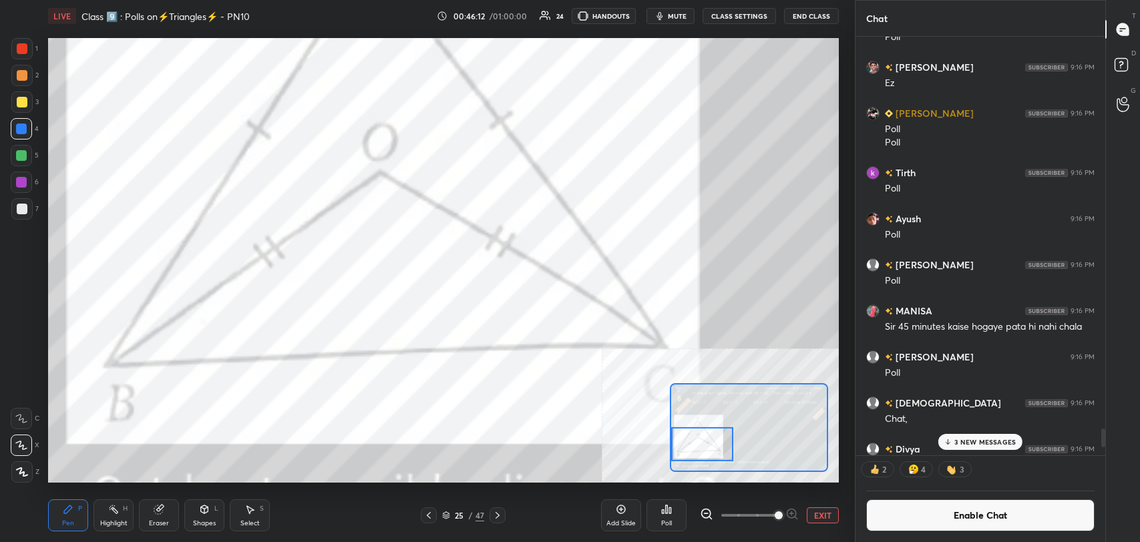
click at [25, 49] on div at bounding box center [22, 48] width 11 height 11
click at [88, 513] on div "Pen P Highlight H Eraser Shapes L Select S" at bounding box center [186, 515] width 276 height 32
click at [115, 525] on div "Highlight" at bounding box center [113, 523] width 27 height 7
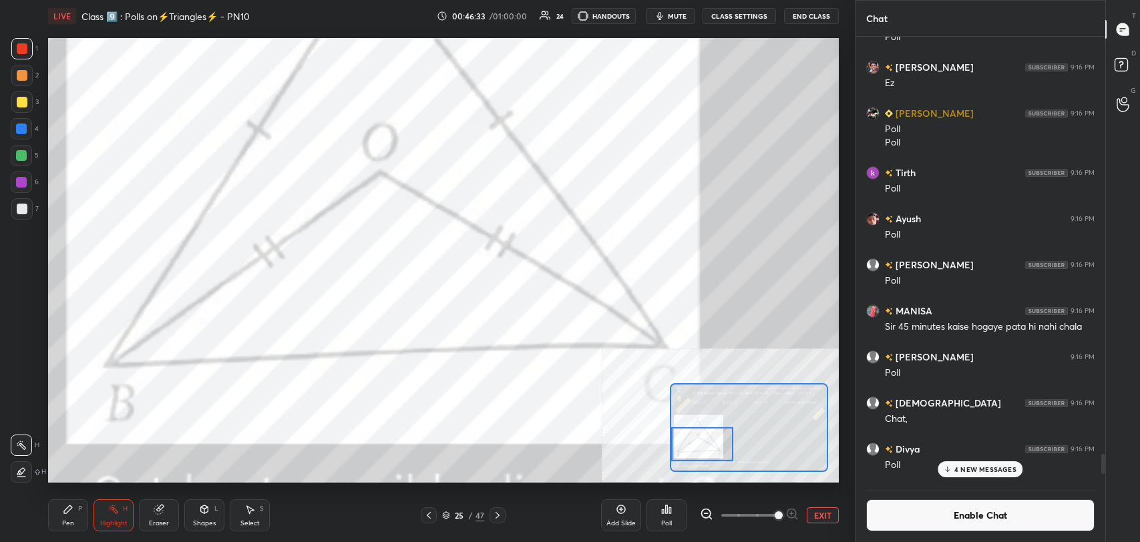
scroll to position [5, 4]
click at [82, 503] on div "Pen P" at bounding box center [68, 515] width 40 height 32
click at [825, 513] on button "EXIT" at bounding box center [823, 515] width 32 height 16
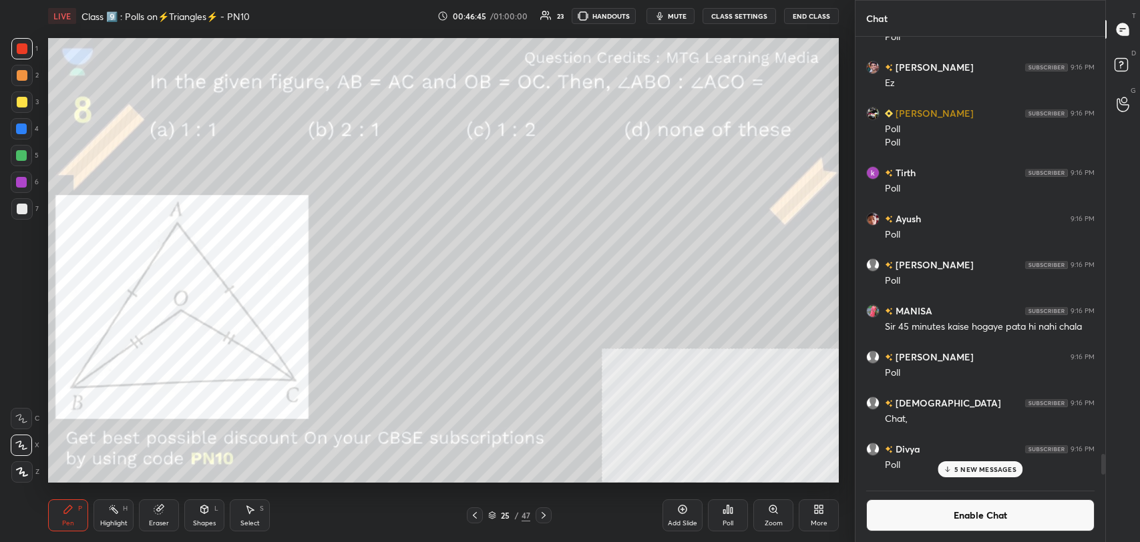
click at [110, 509] on circle at bounding box center [109, 509] width 1 height 1
click at [208, 509] on icon at bounding box center [204, 509] width 11 height 11
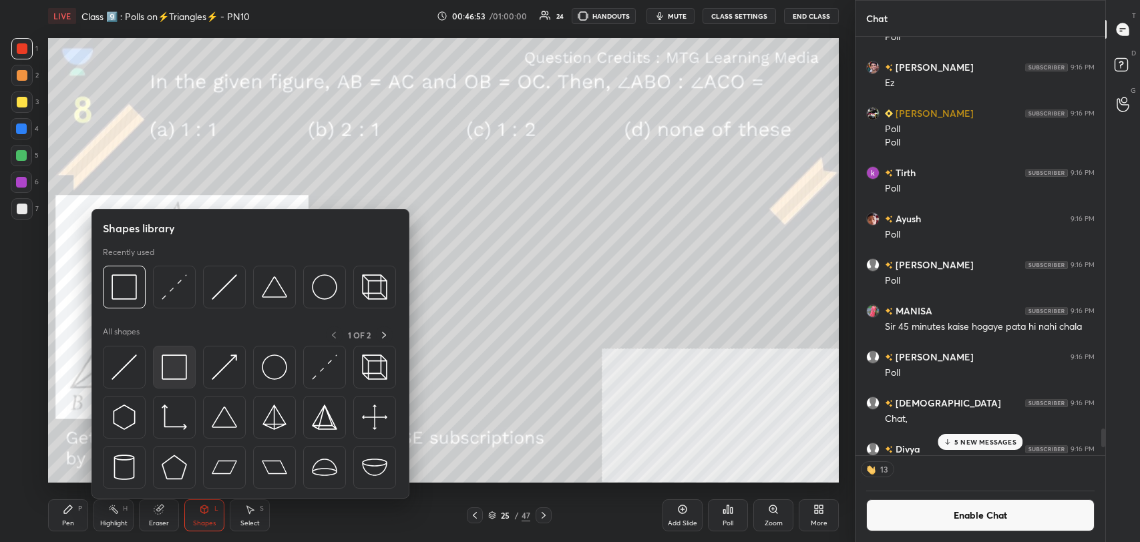
click at [178, 364] on img at bounding box center [174, 367] width 25 height 25
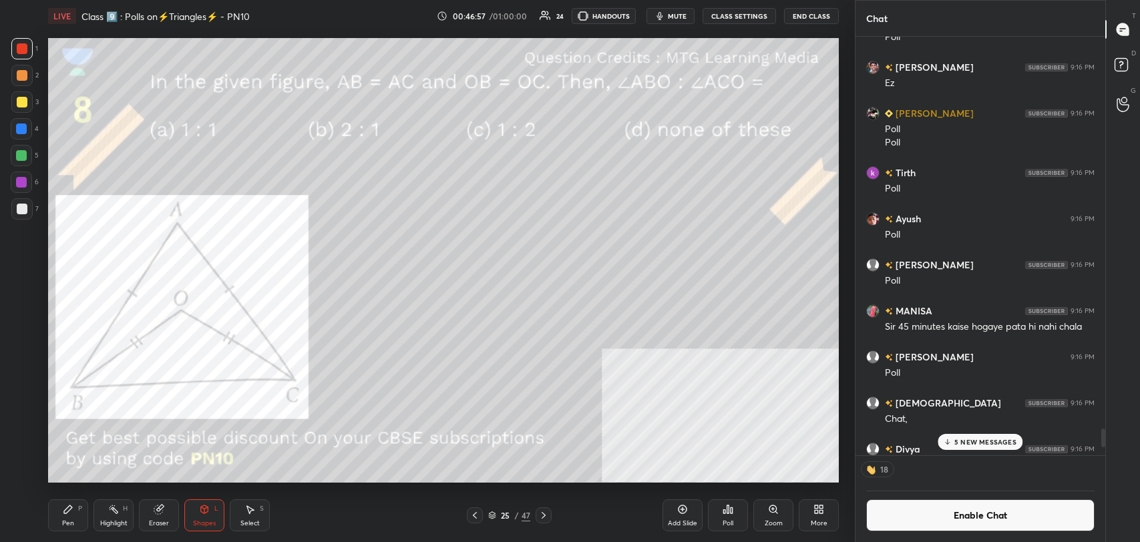
click at [911, 515] on button "Enable Chat" at bounding box center [980, 515] width 228 height 32
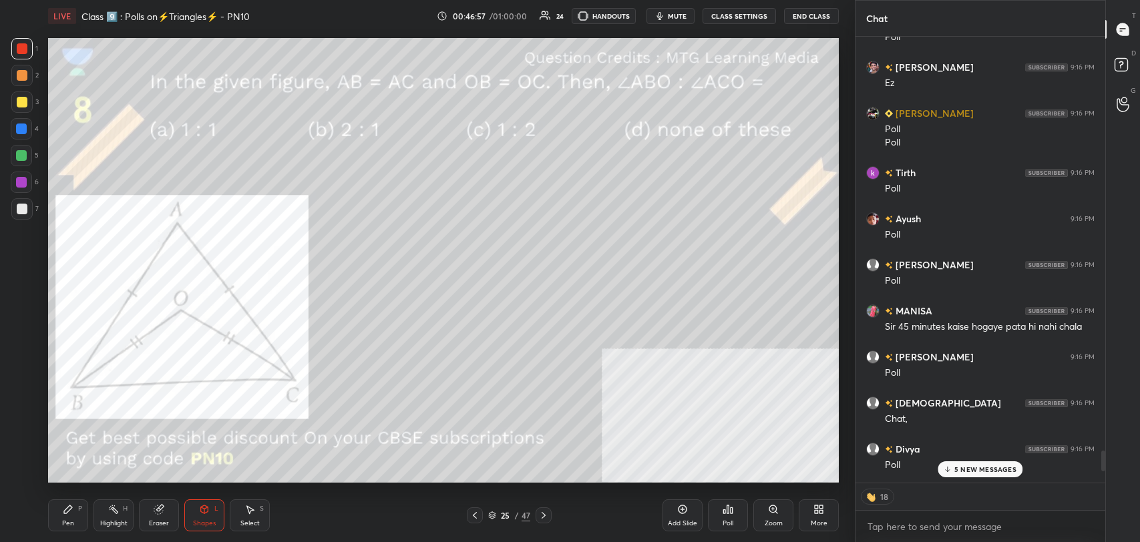
scroll to position [442, 246]
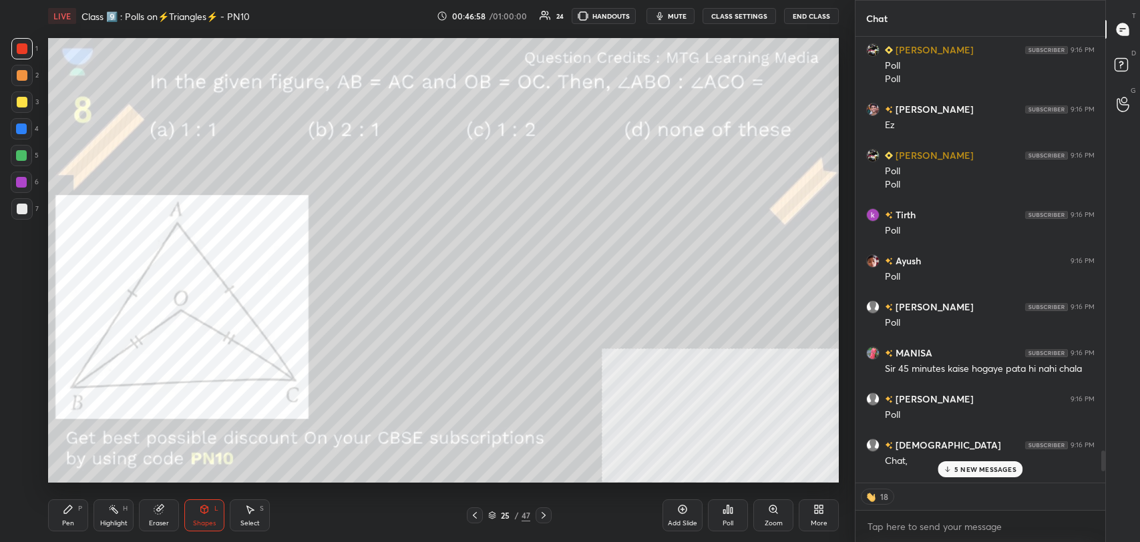
click at [971, 468] on p "5 NEW MESSAGES" at bounding box center [985, 469] width 62 height 8
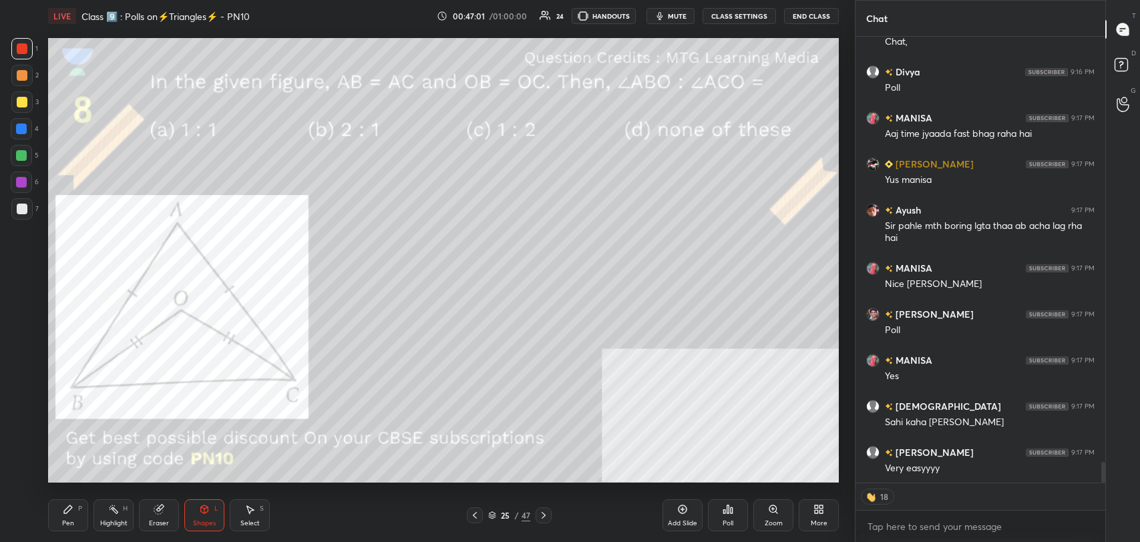
scroll to position [9194, 0]
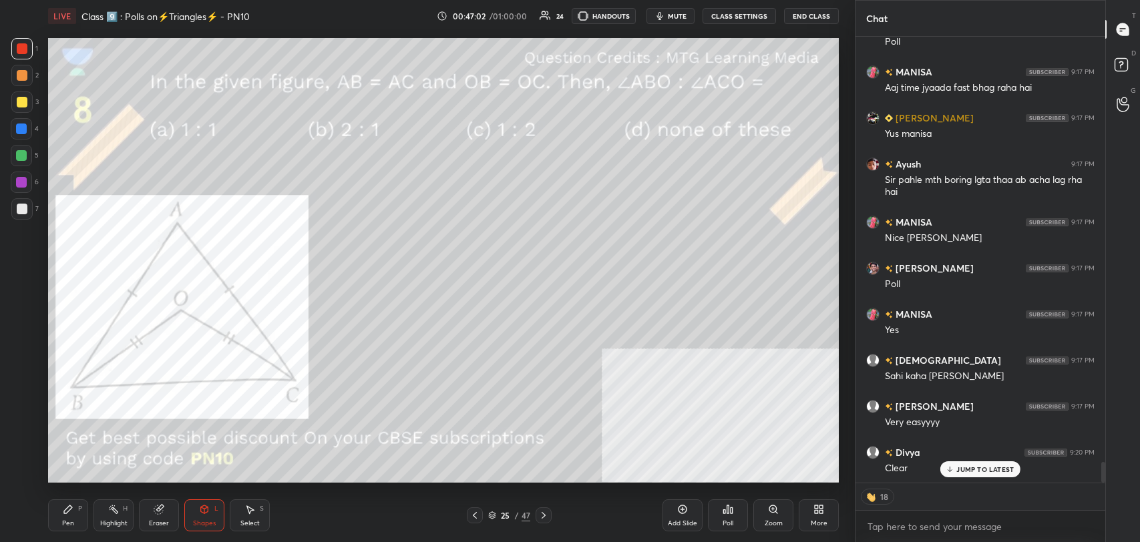
click at [65, 507] on icon at bounding box center [68, 509] width 11 height 11
click at [543, 515] on icon at bounding box center [543, 515] width 11 height 11
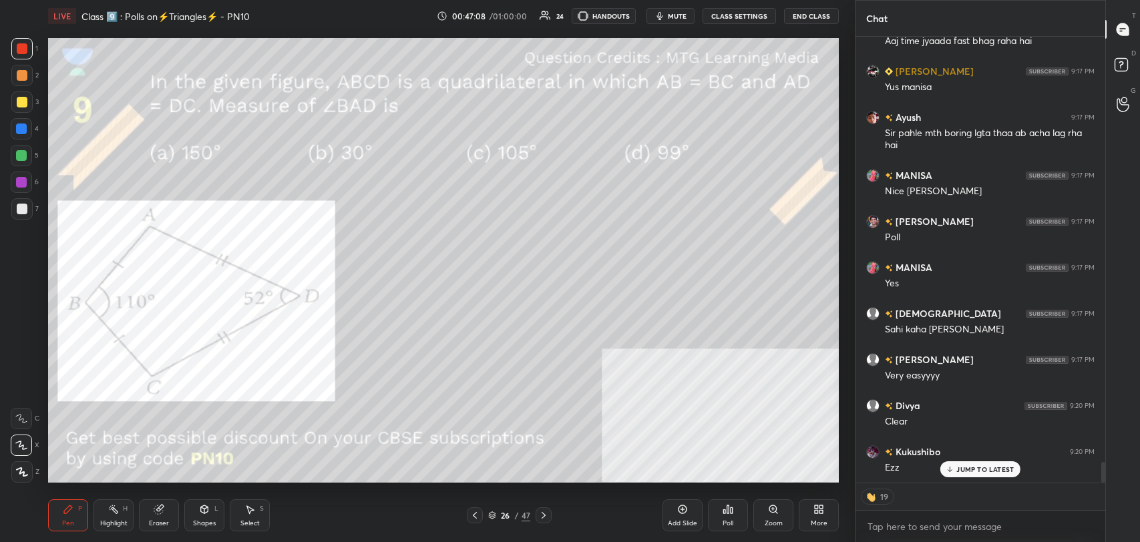
scroll to position [9286, 0]
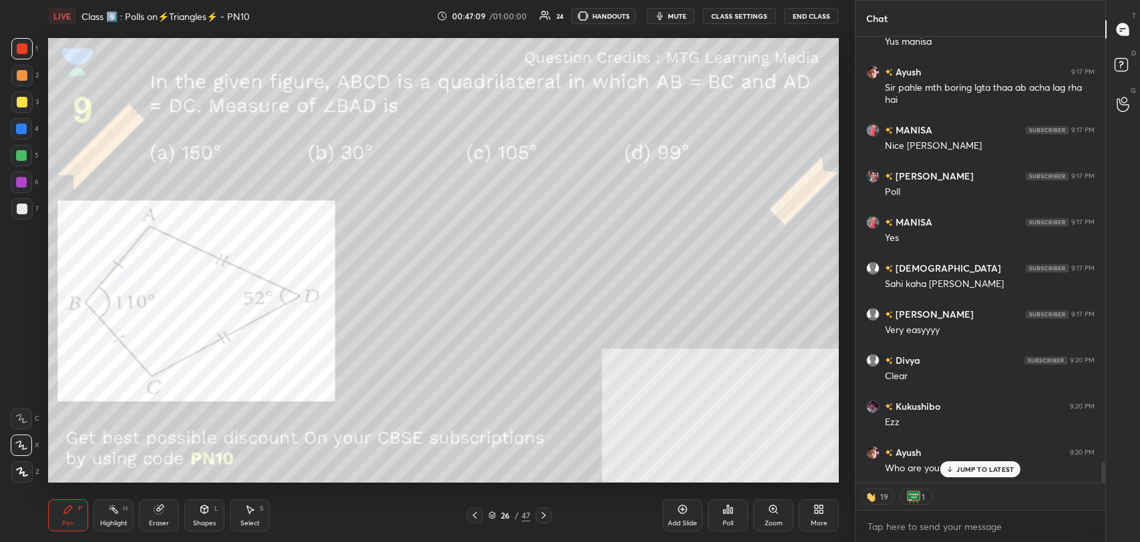
click at [970, 467] on p "JUMP TO LATEST" at bounding box center [984, 469] width 57 height 8
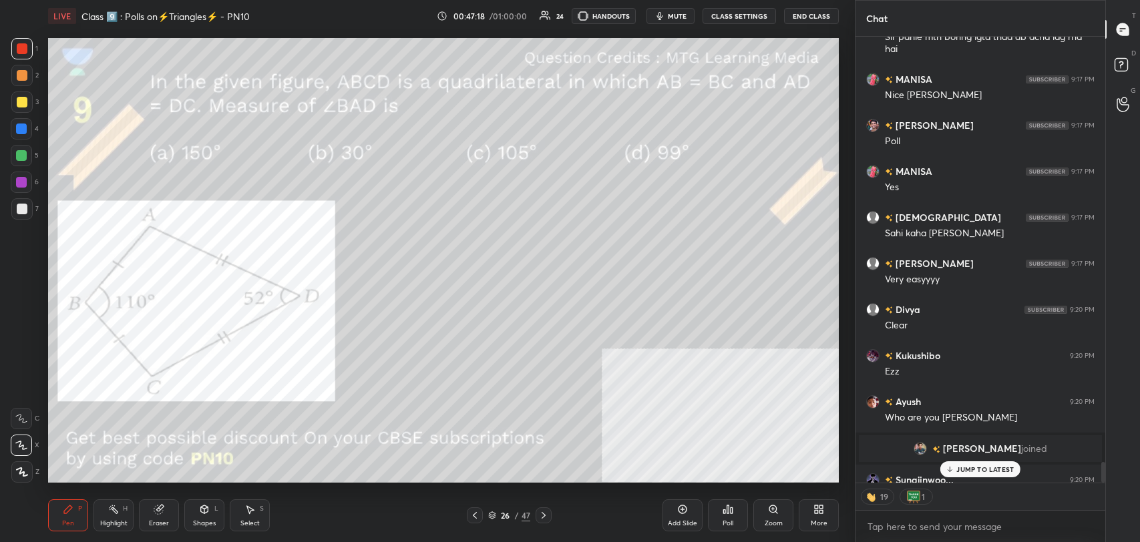
scroll to position [9118, 0]
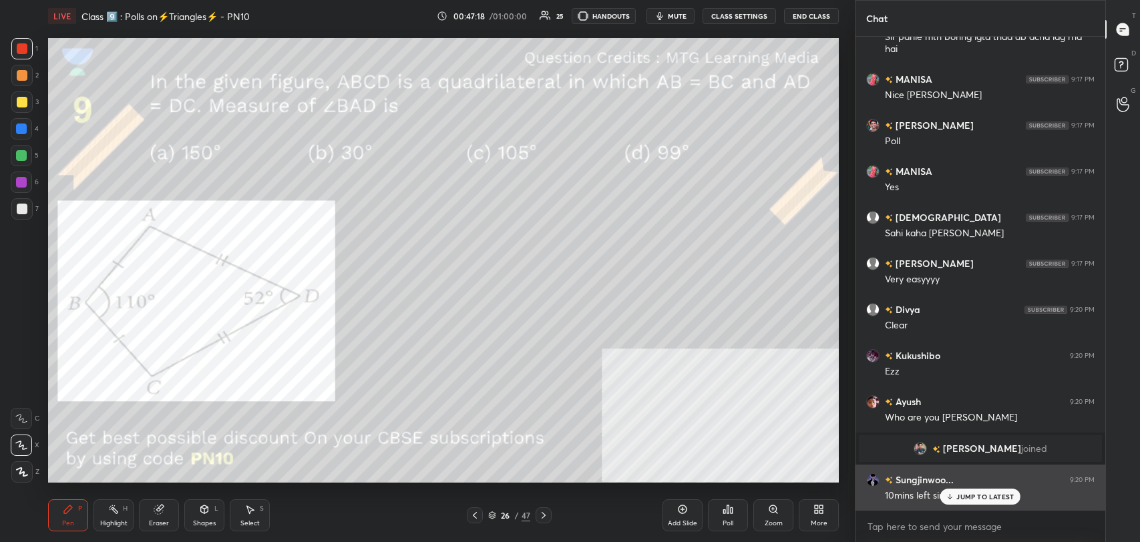
drag, startPoint x: 977, startPoint y: 494, endPoint x: 923, endPoint y: 470, distance: 58.6
click at [975, 494] on p "JUMP TO LATEST" at bounding box center [984, 497] width 57 height 8
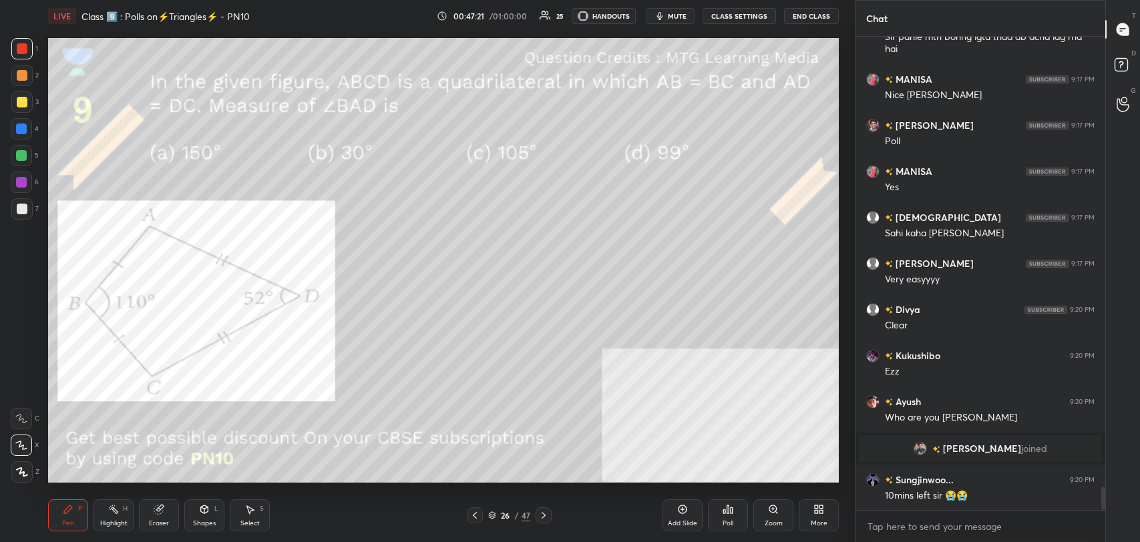
scroll to position [9164, 0]
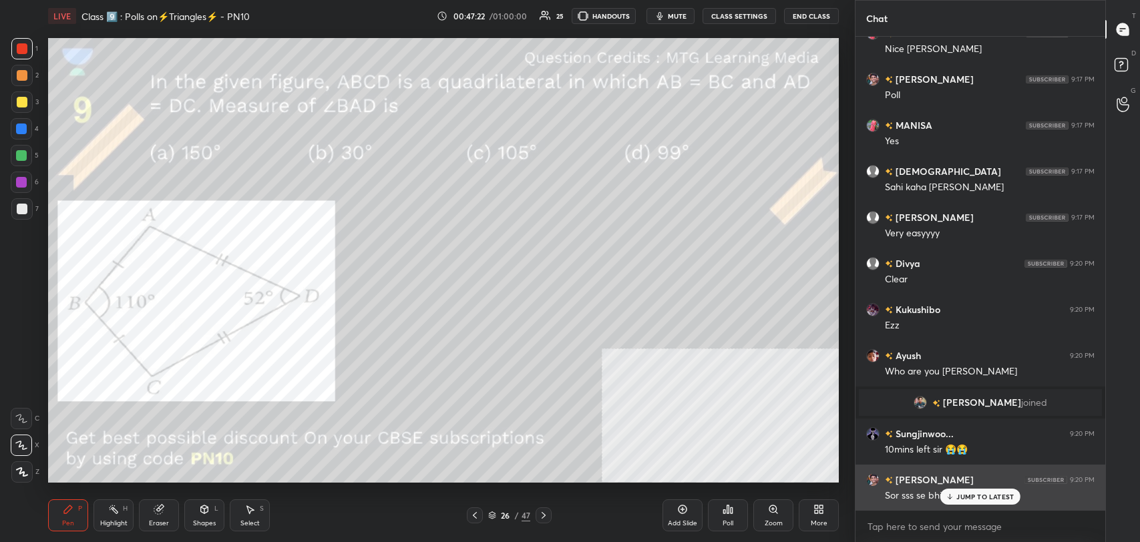
drag, startPoint x: 967, startPoint y: 498, endPoint x: 881, endPoint y: 469, distance: 91.0
click at [966, 498] on p "JUMP TO LATEST" at bounding box center [984, 497] width 57 height 8
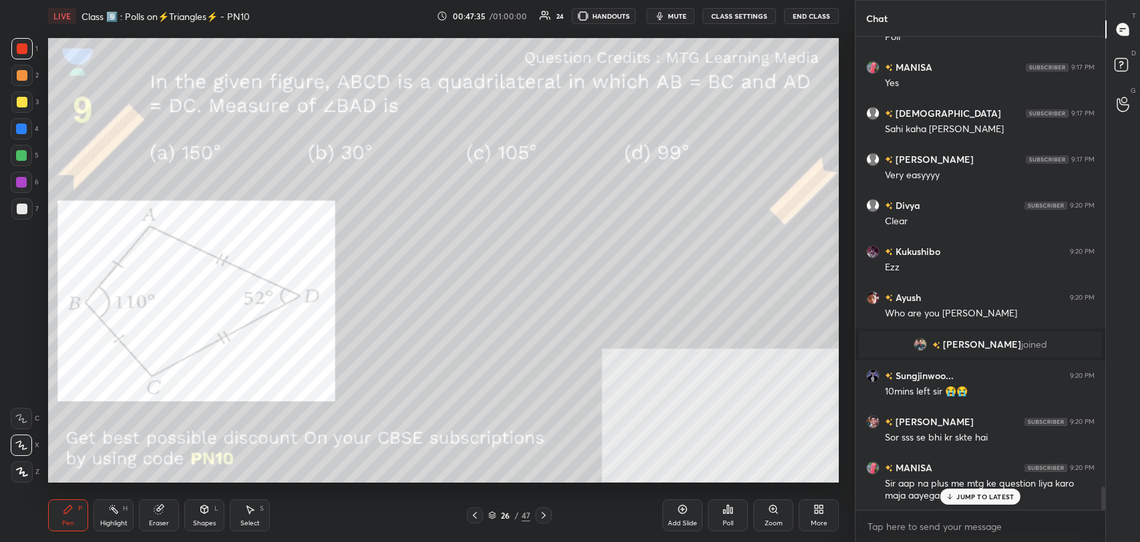
click at [962, 501] on div "JUMP TO LATEST" at bounding box center [980, 497] width 80 height 16
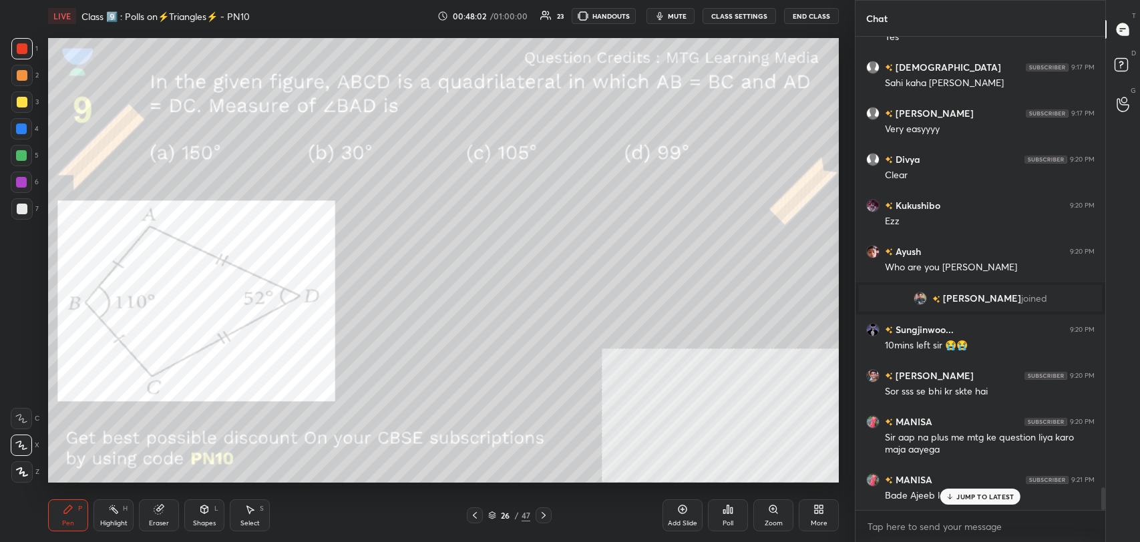
drag, startPoint x: 988, startPoint y: 495, endPoint x: 839, endPoint y: 452, distance: 155.7
click at [988, 495] on p "JUMP TO LATEST" at bounding box center [984, 497] width 57 height 8
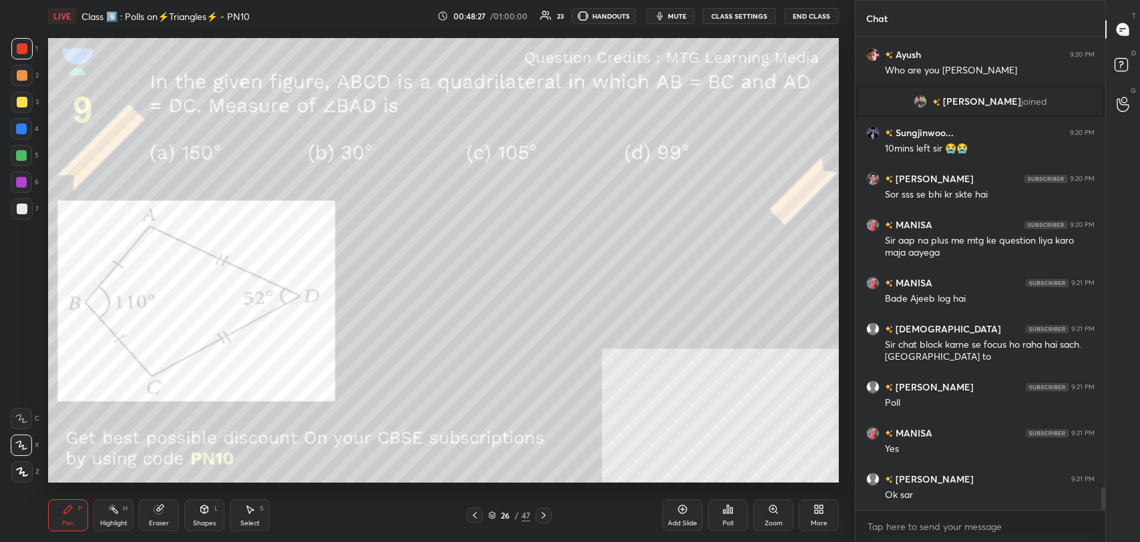
scroll to position [9510, 0]
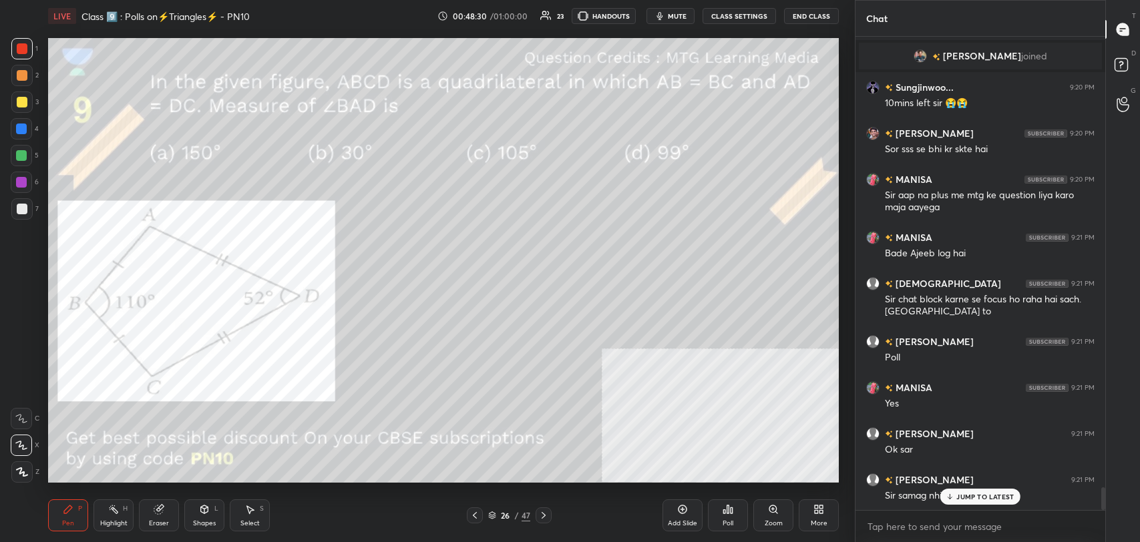
click at [973, 493] on p "JUMP TO LATEST" at bounding box center [984, 497] width 57 height 8
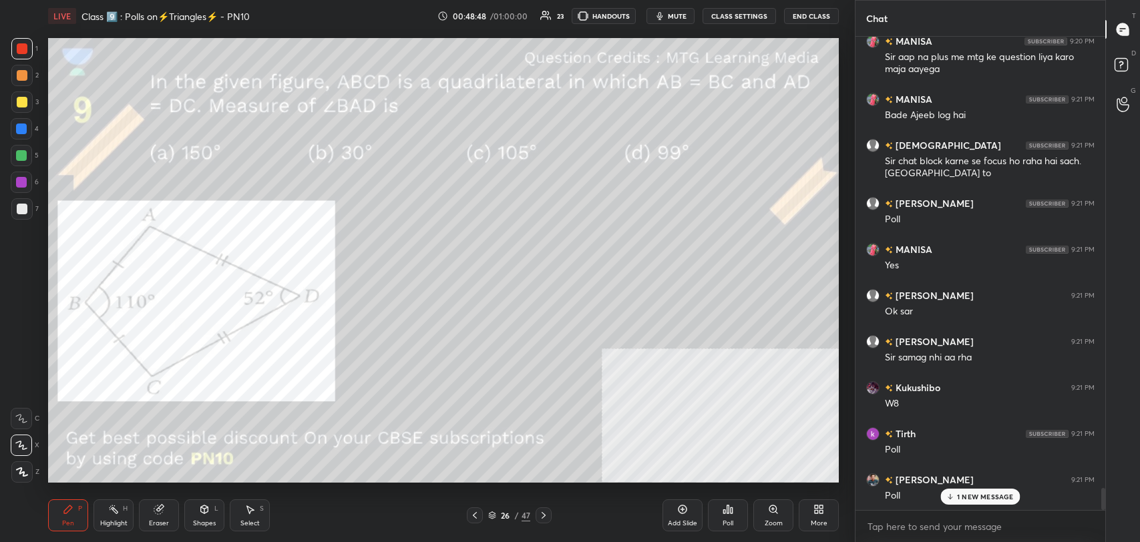
scroll to position [9695, 0]
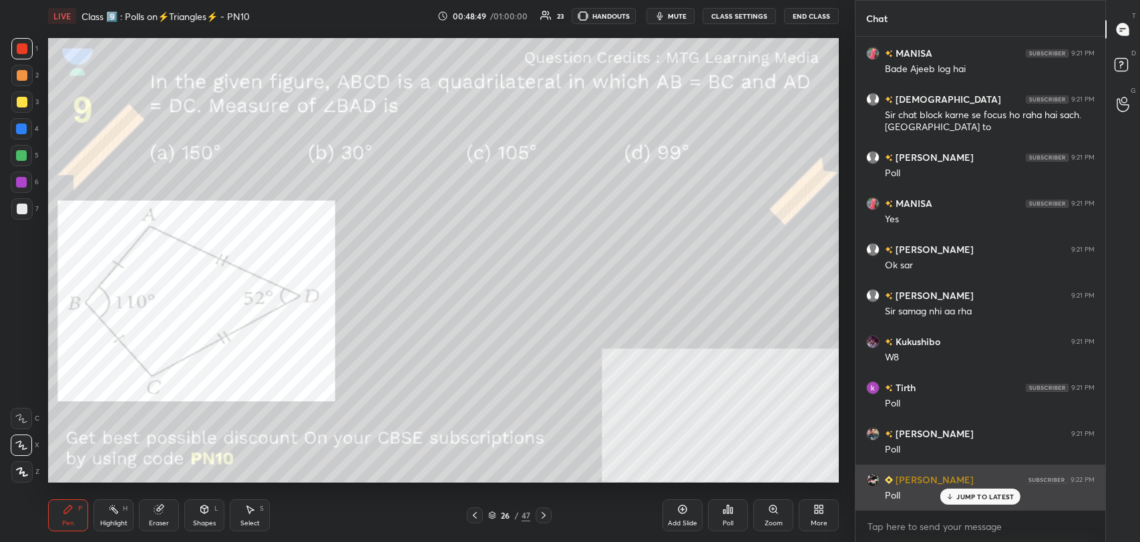
drag, startPoint x: 973, startPoint y: 493, endPoint x: 891, endPoint y: 469, distance: 85.6
click at [961, 491] on div "JUMP TO LATEST" at bounding box center [980, 497] width 80 height 16
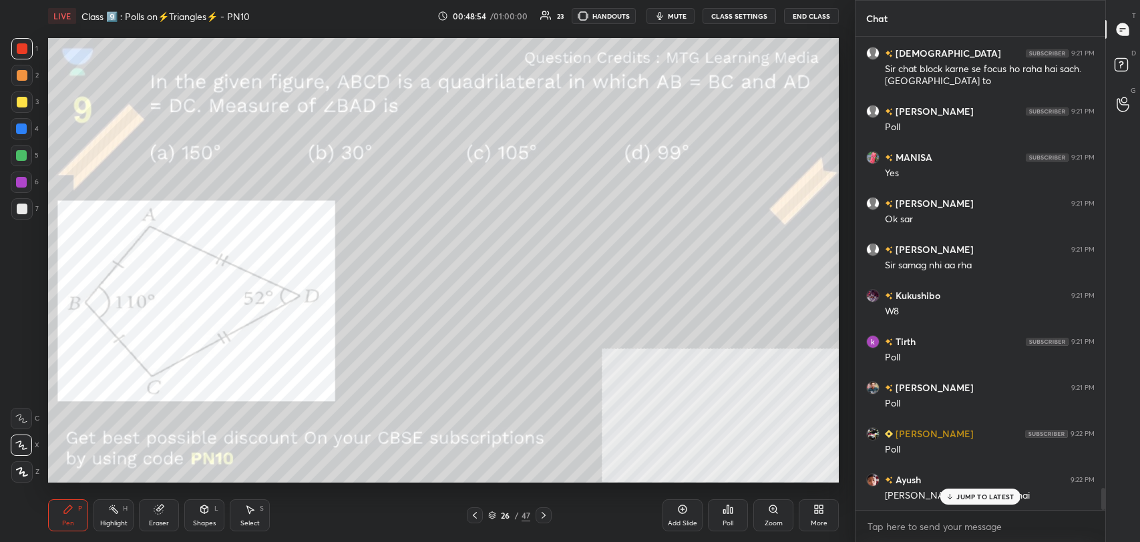
click at [981, 503] on div "JUMP TO LATEST" at bounding box center [980, 497] width 80 height 16
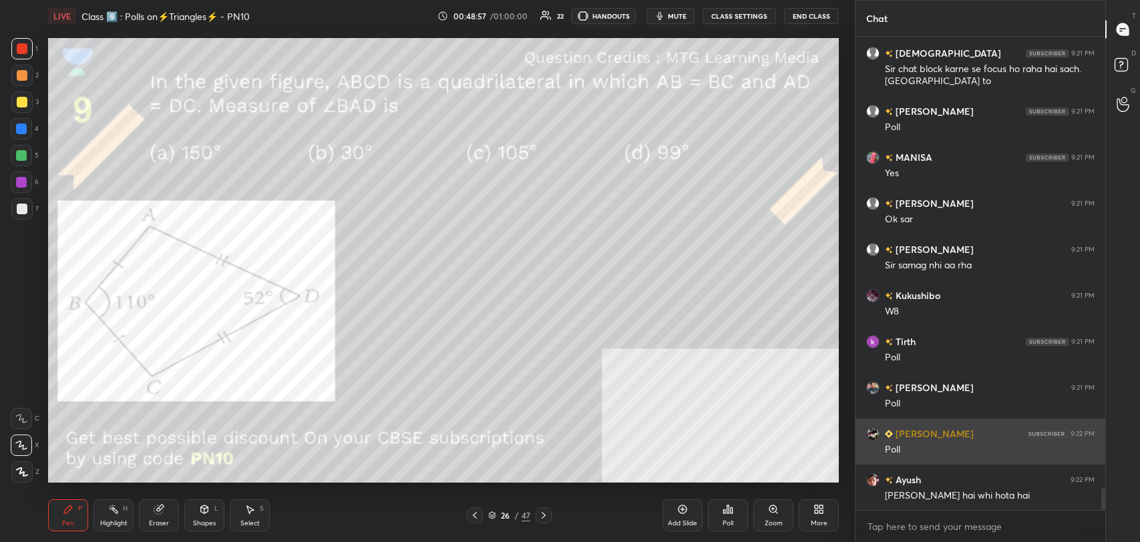
scroll to position [9787, 0]
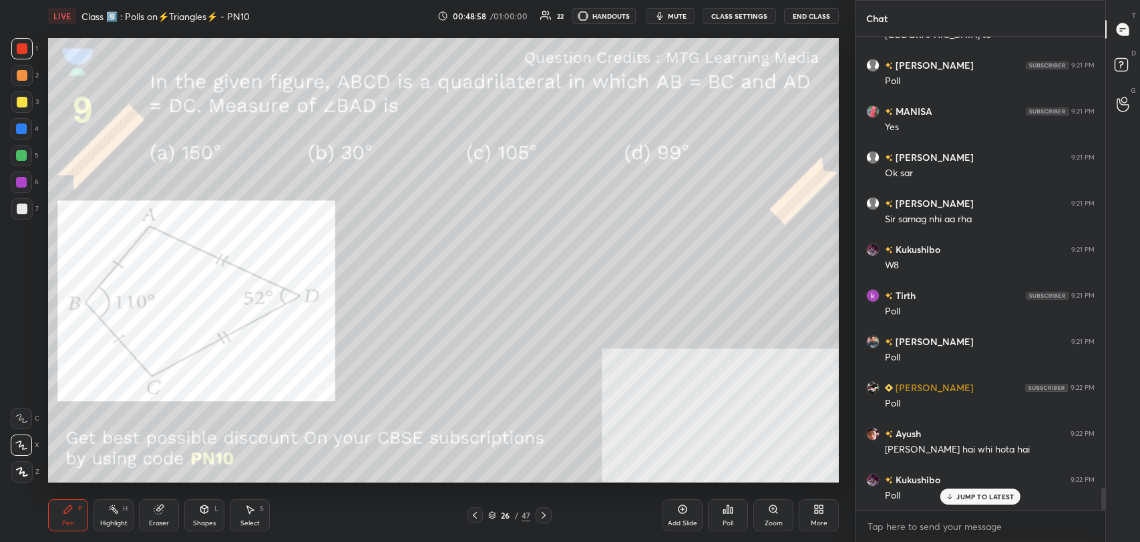
click at [968, 493] on p "JUMP TO LATEST" at bounding box center [984, 497] width 57 height 8
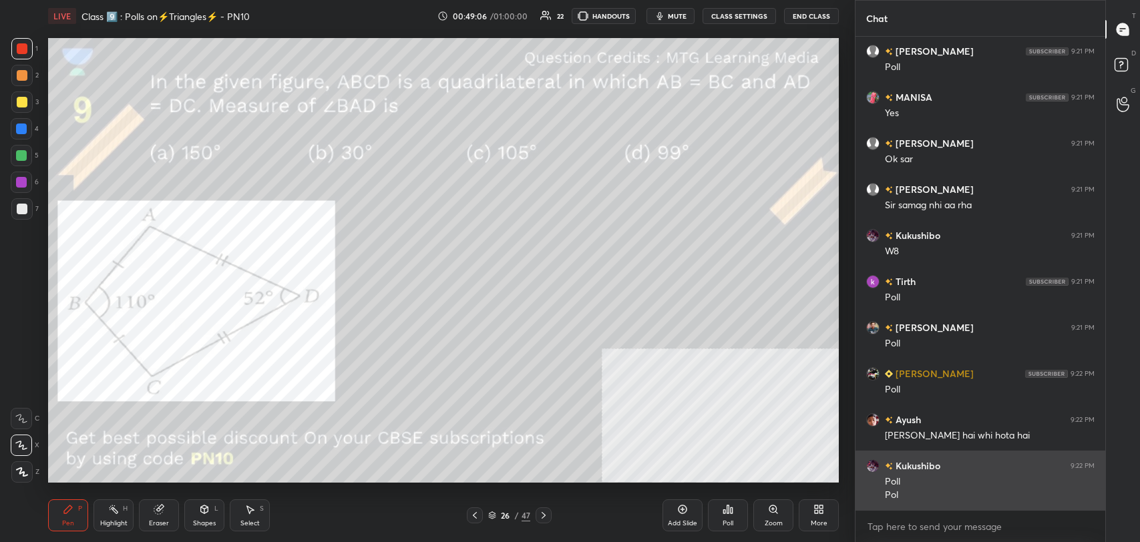
scroll to position [9846, 0]
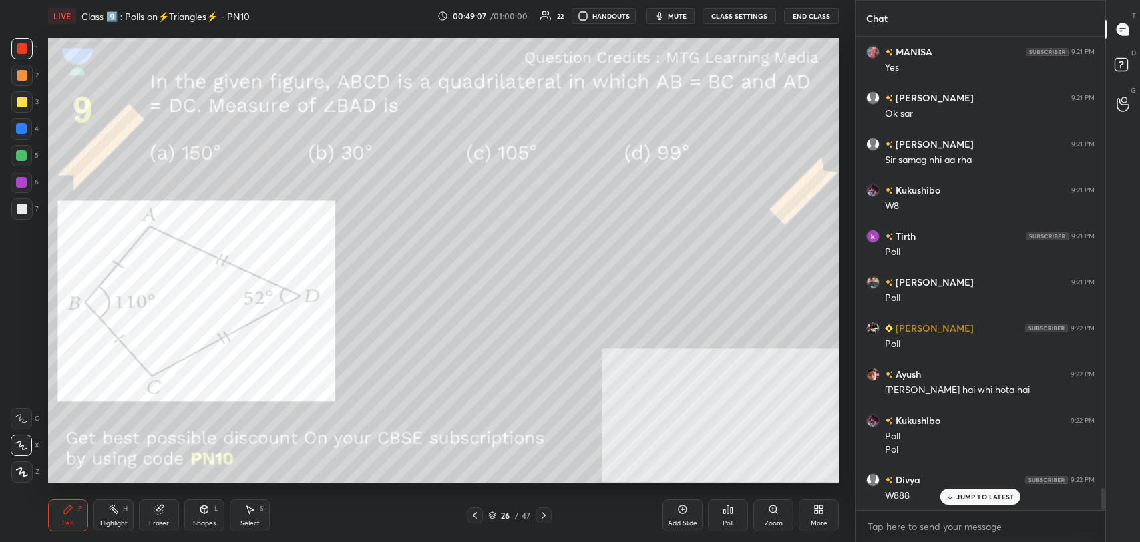
click at [979, 493] on p "JUMP TO LATEST" at bounding box center [984, 497] width 57 height 8
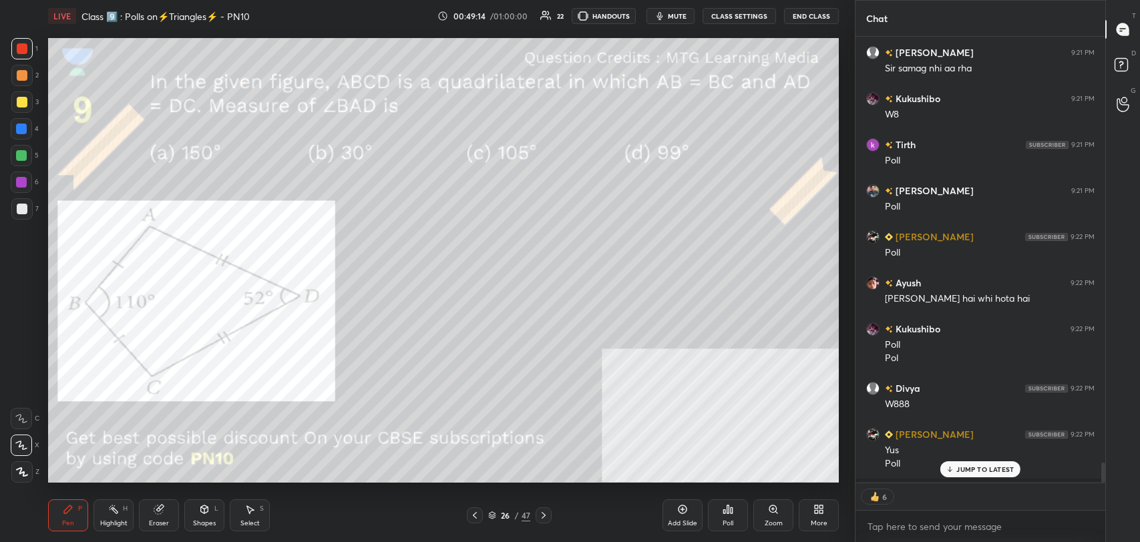
scroll to position [10011, 0]
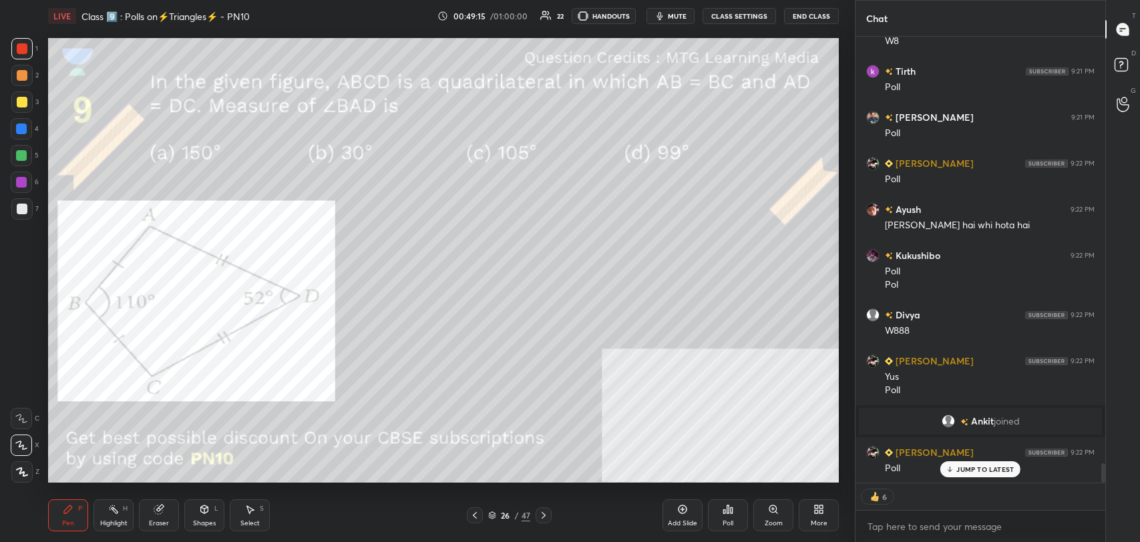
click at [990, 469] on p "JUMP TO LATEST" at bounding box center [984, 469] width 57 height 8
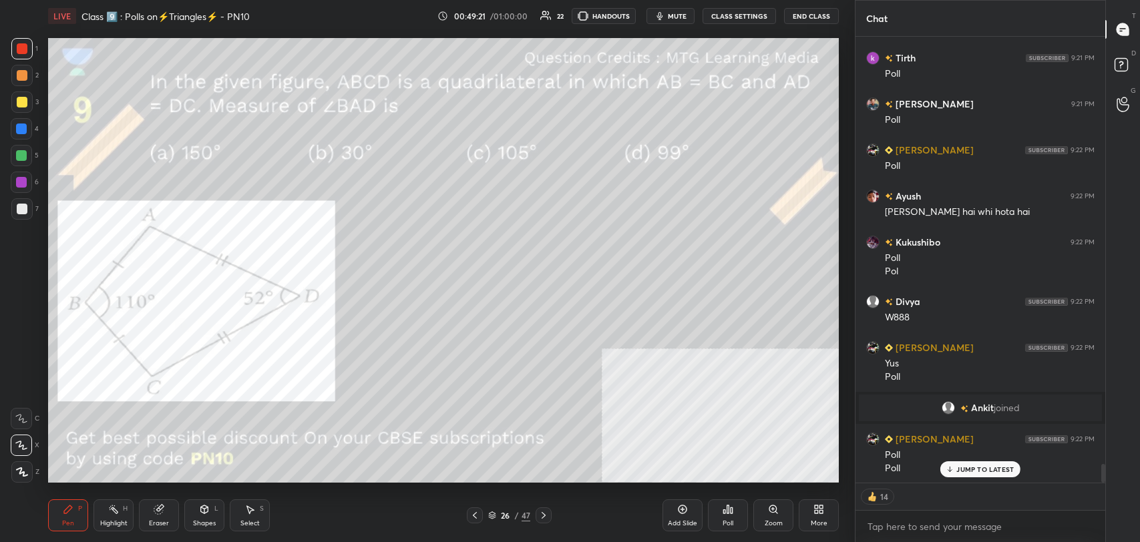
scroll to position [10071, 0]
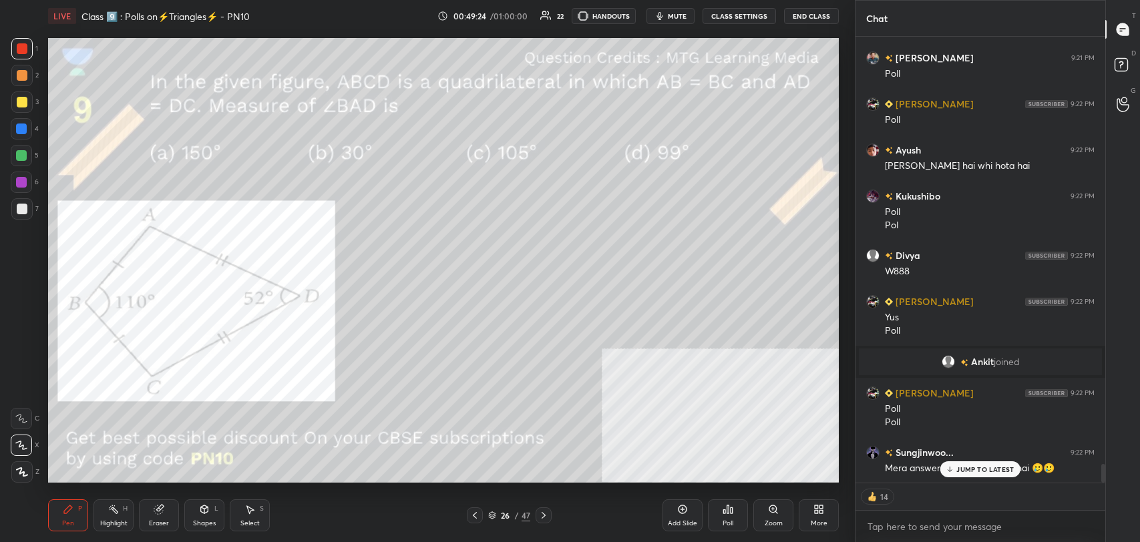
click at [977, 470] on p "JUMP TO LATEST" at bounding box center [984, 469] width 57 height 8
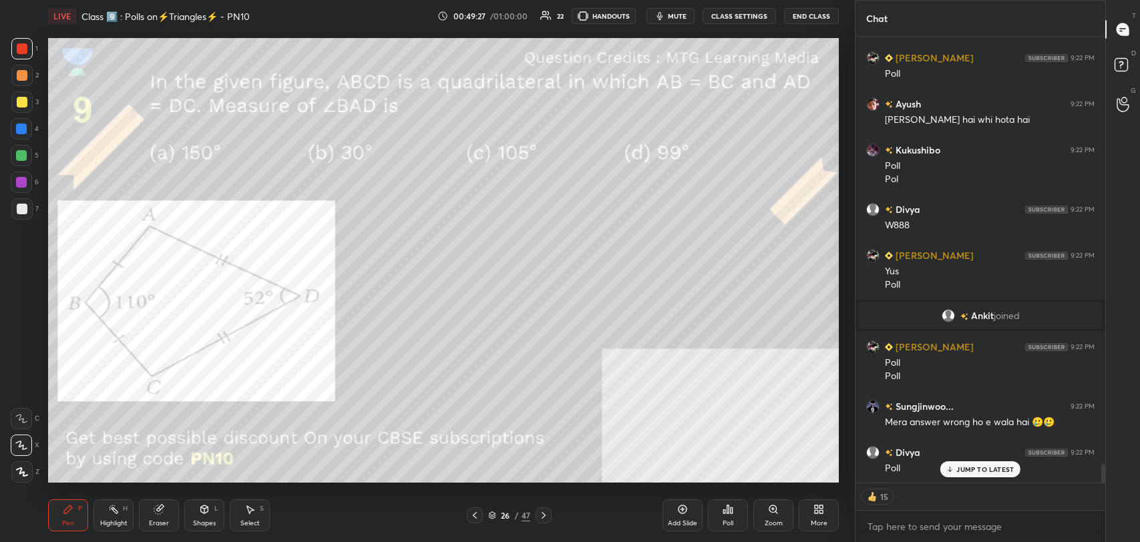
scroll to position [10163, 0]
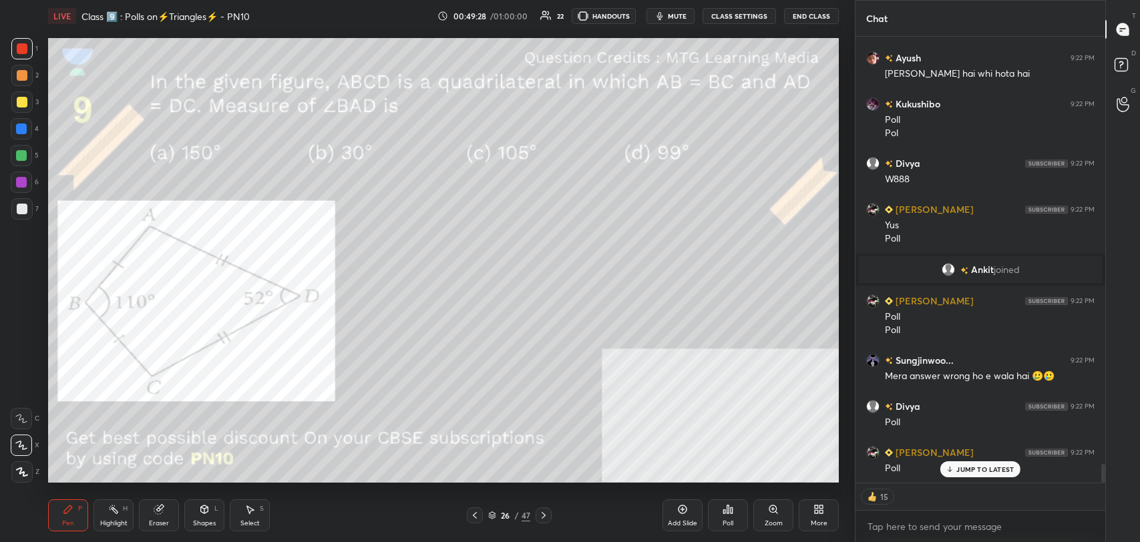
click at [970, 467] on p "JUMP TO LATEST" at bounding box center [984, 469] width 57 height 8
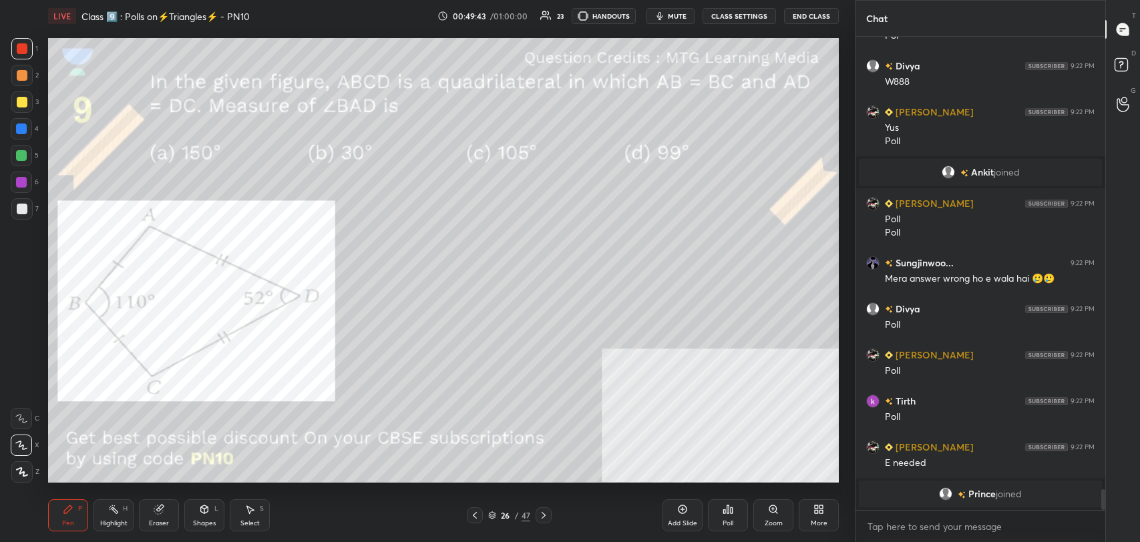
scroll to position [9978, 0]
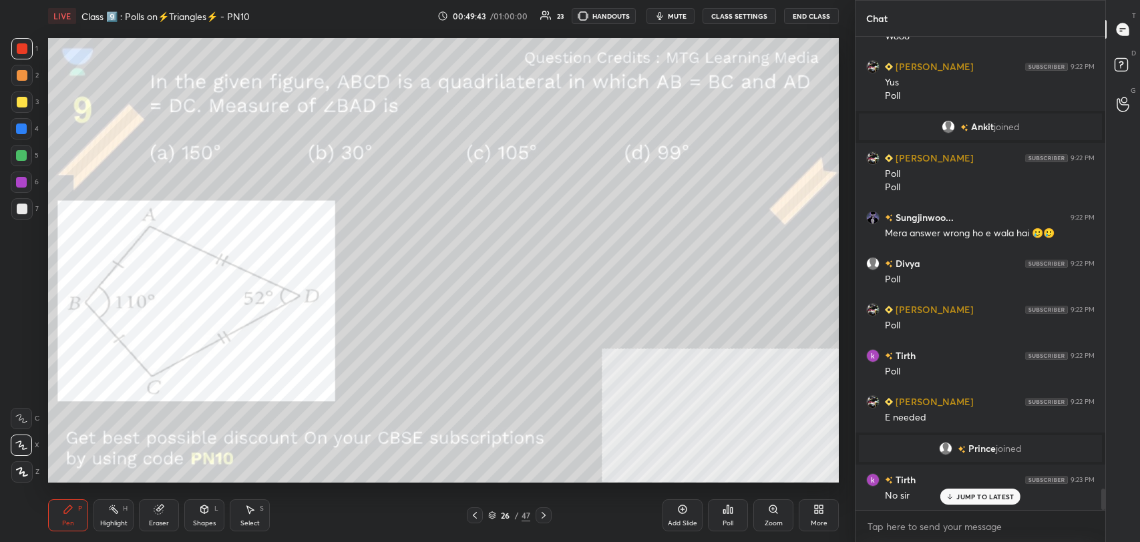
click at [26, 102] on div at bounding box center [22, 102] width 11 height 11
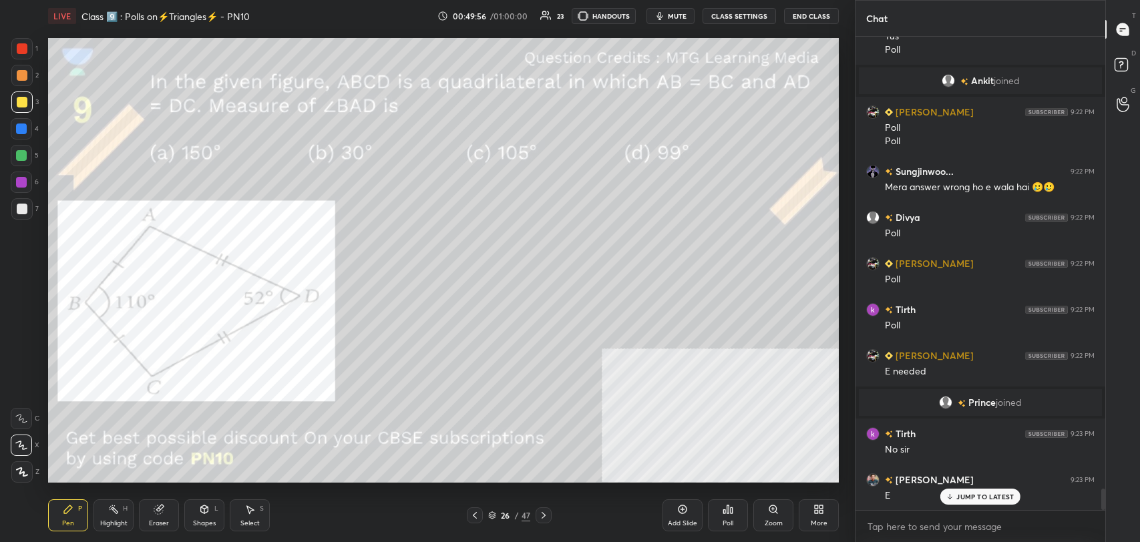
click at [973, 497] on p "JUMP TO LATEST" at bounding box center [984, 497] width 57 height 8
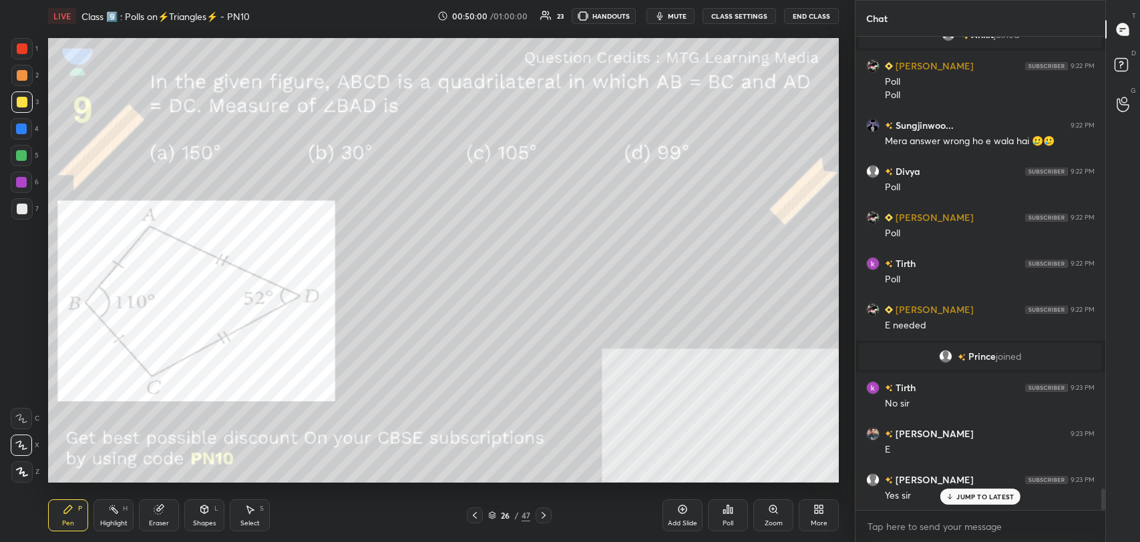
scroll to position [10117, 0]
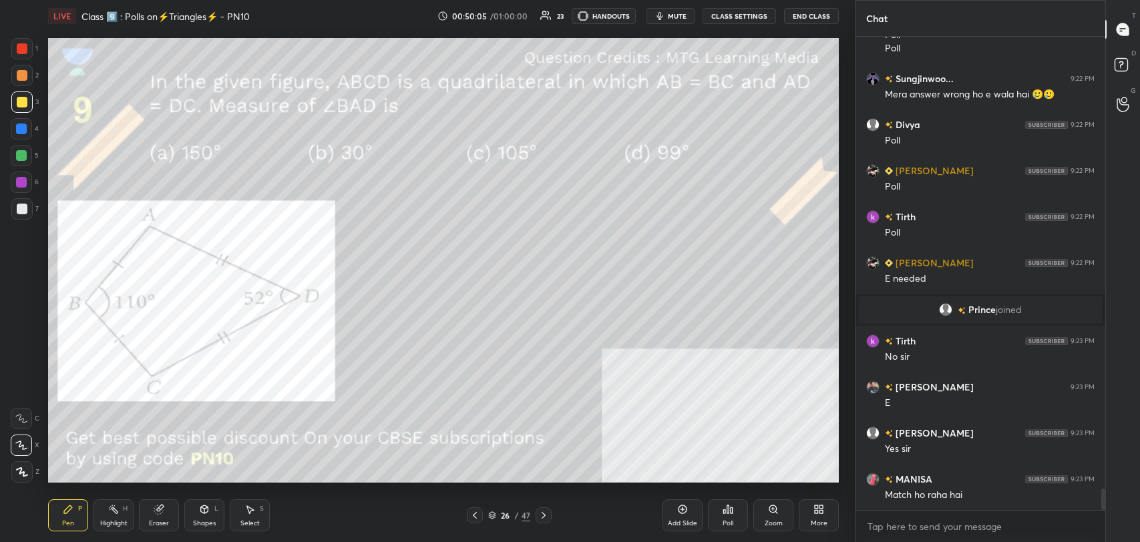
click at [727, 523] on div "Poll" at bounding box center [727, 523] width 11 height 7
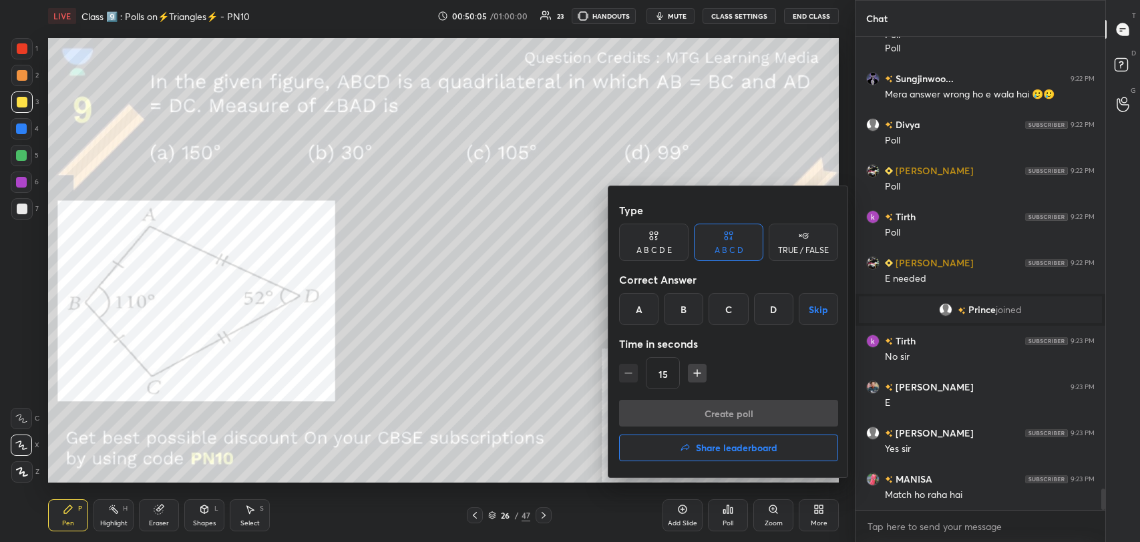
scroll to position [10162, 0]
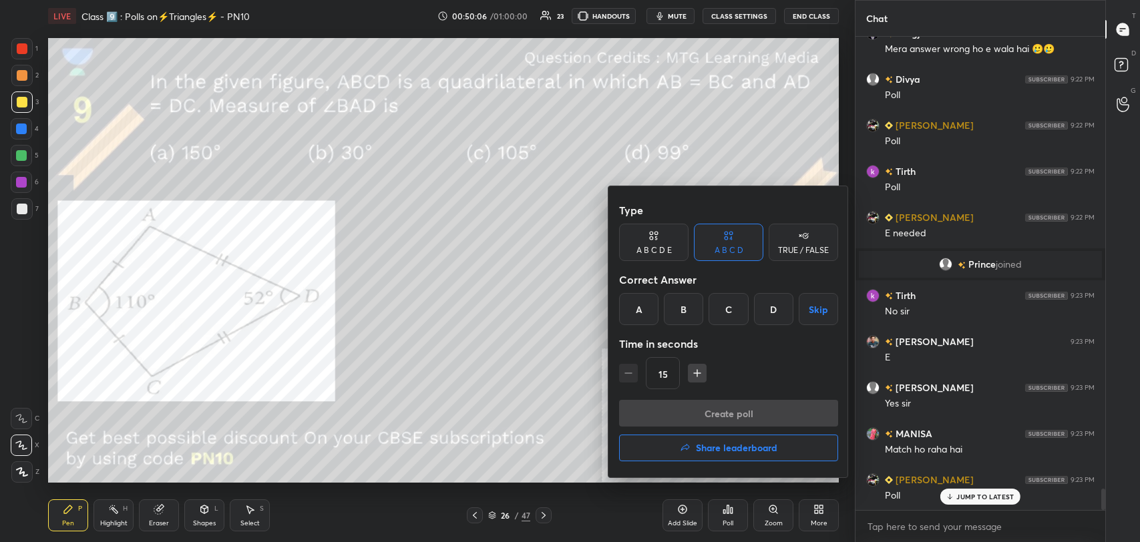
click at [653, 254] on div "A B C D E" at bounding box center [653, 250] width 35 height 8
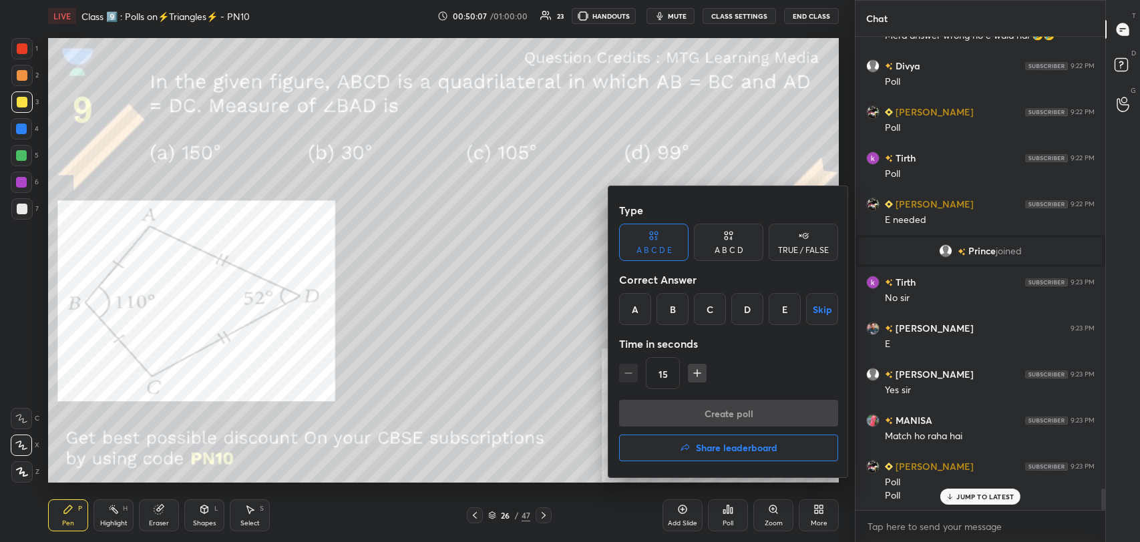
click at [748, 310] on div "D" at bounding box center [747, 309] width 32 height 32
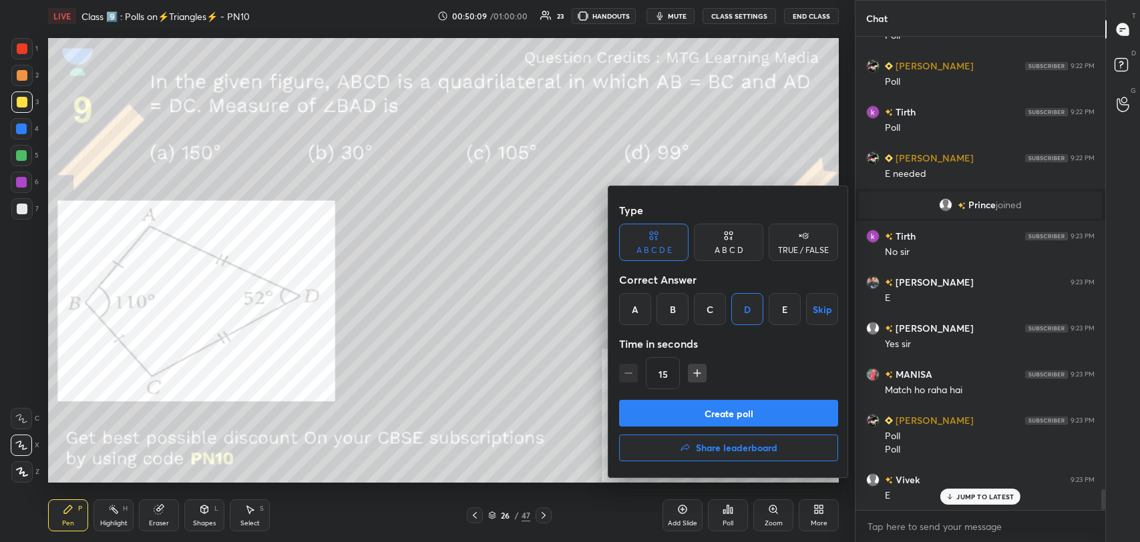
scroll to position [10268, 0]
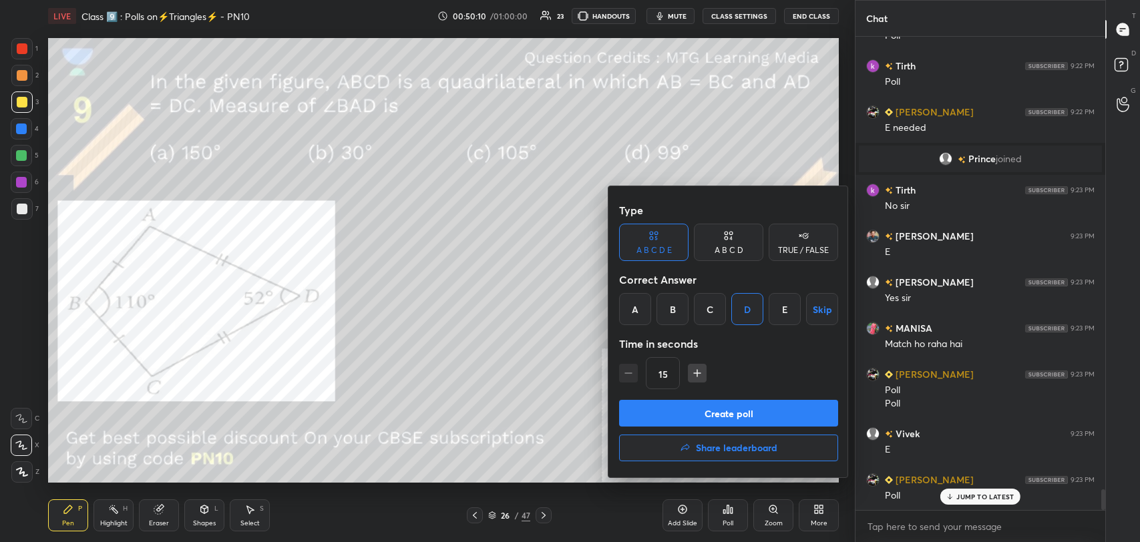
click at [744, 415] on button "Create poll" at bounding box center [728, 413] width 219 height 27
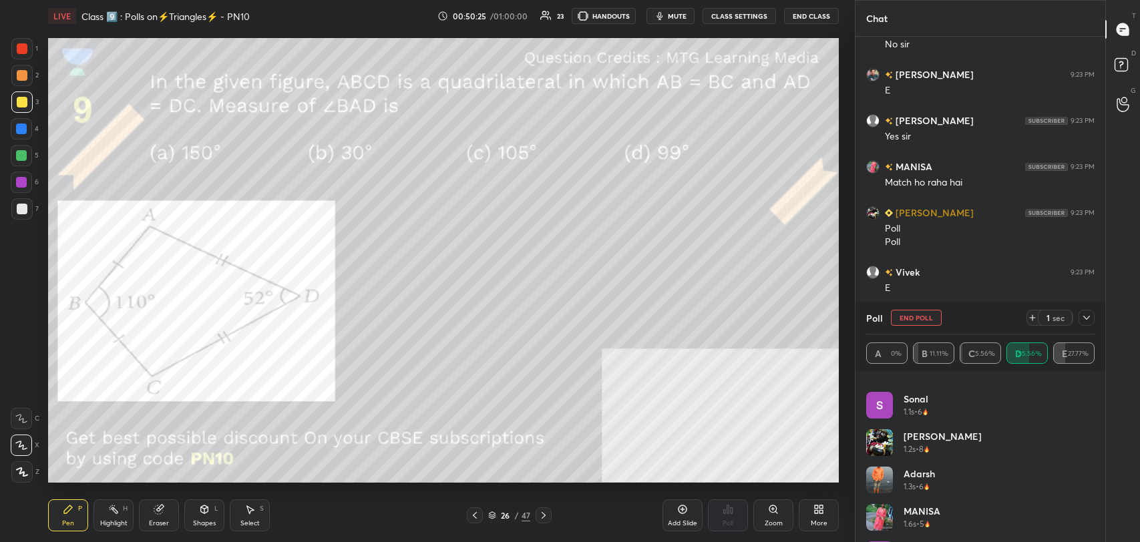
scroll to position [214, 0]
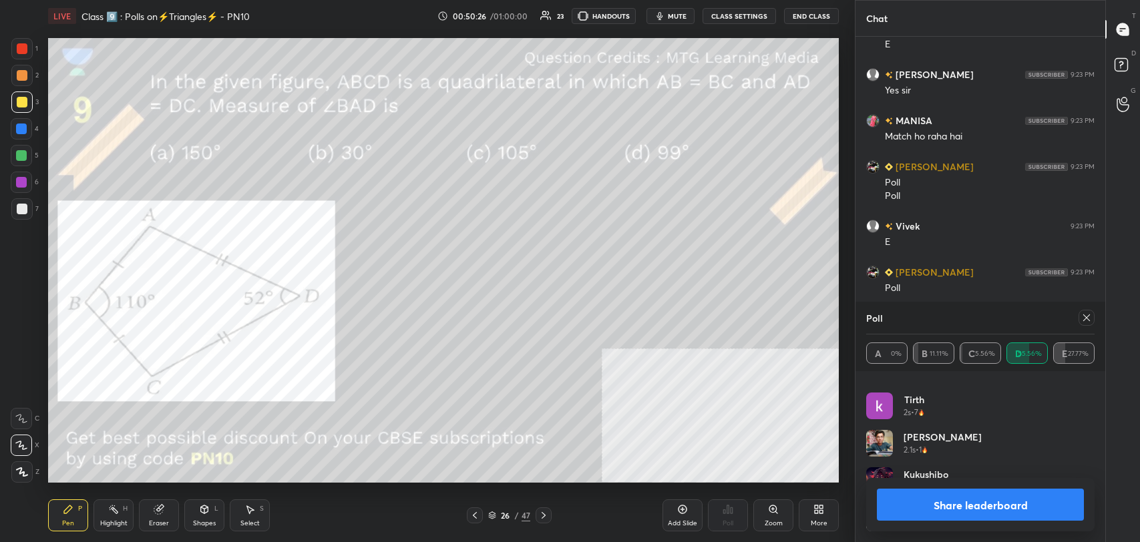
click at [1002, 512] on button "Share leaderboard" at bounding box center [980, 505] width 207 height 32
type textarea "x"
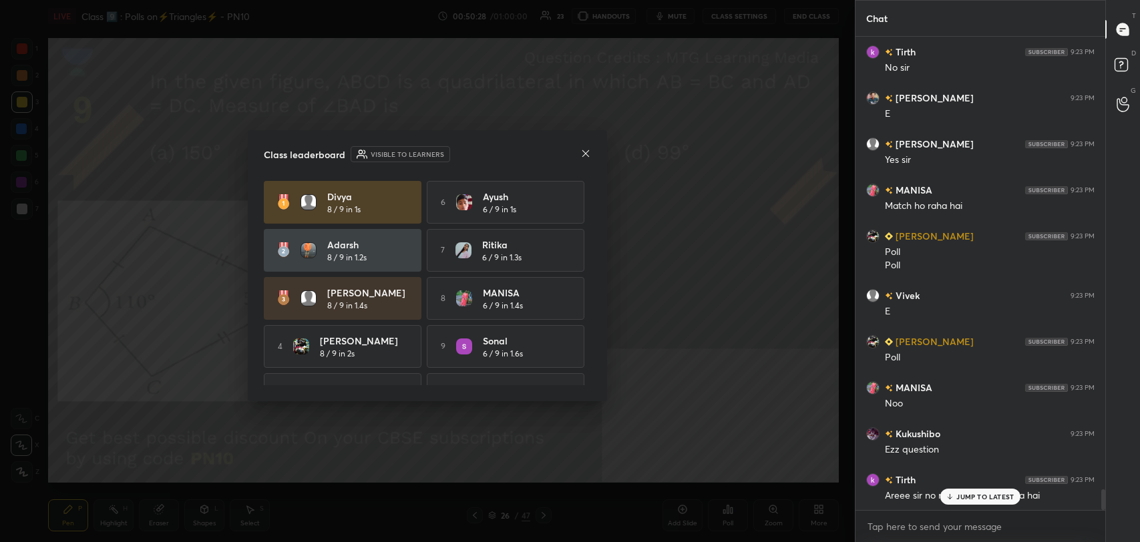
click at [962, 491] on div "JUMP TO LATEST" at bounding box center [980, 497] width 80 height 16
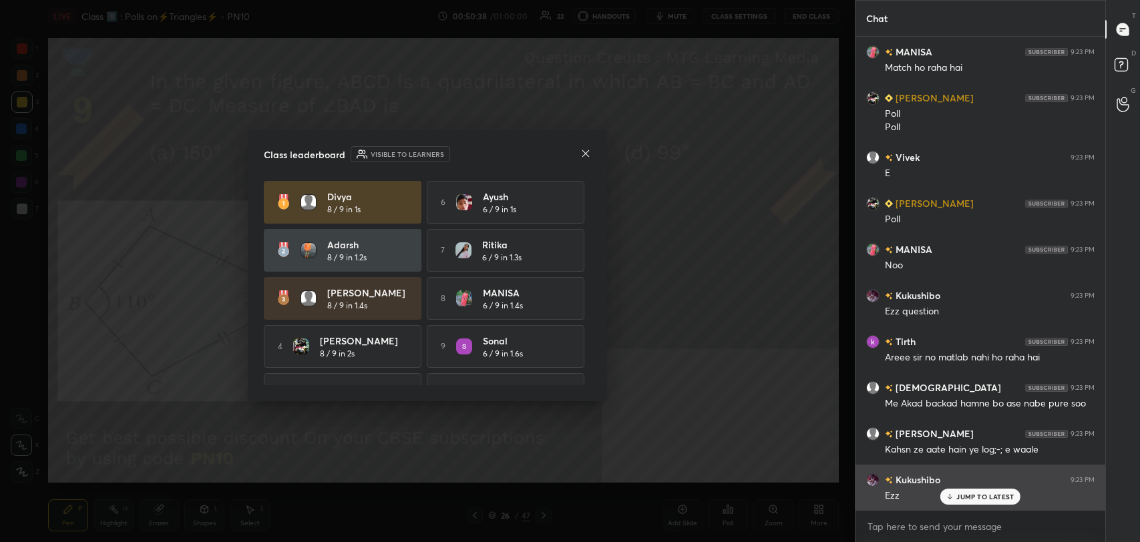
drag, startPoint x: 940, startPoint y: 492, endPoint x: 919, endPoint y: 486, distance: 22.2
click at [942, 491] on div "[PERSON_NAME] 9:22 PM Poll Poll Sungjinwoo... 9:22 PM [PERSON_NAME] answer wron…" at bounding box center [980, 273] width 250 height 473
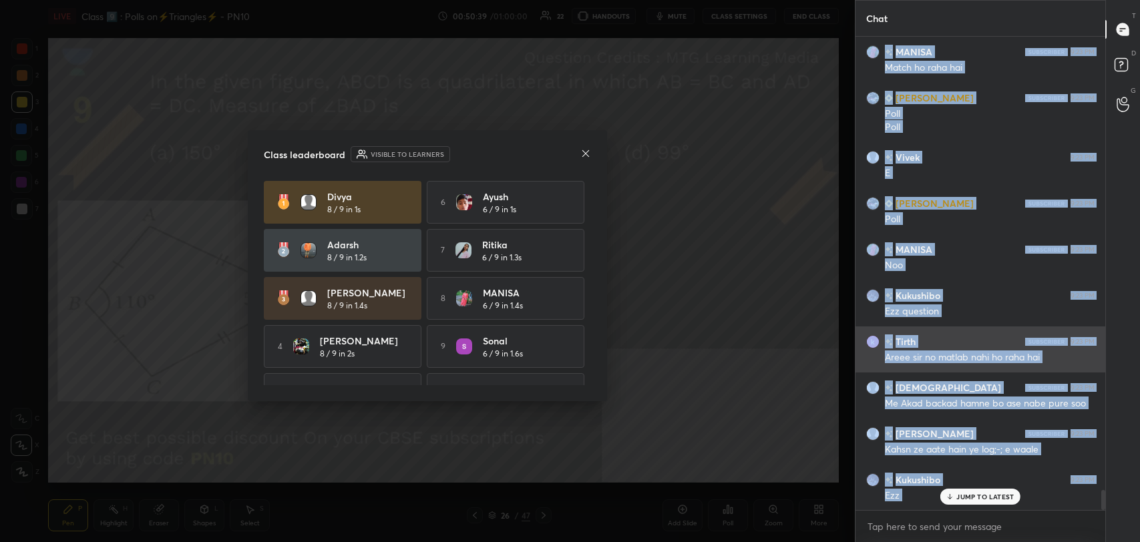
click at [966, 363] on div "Areee sir no matlab nahi ho raha hai" at bounding box center [990, 357] width 210 height 13
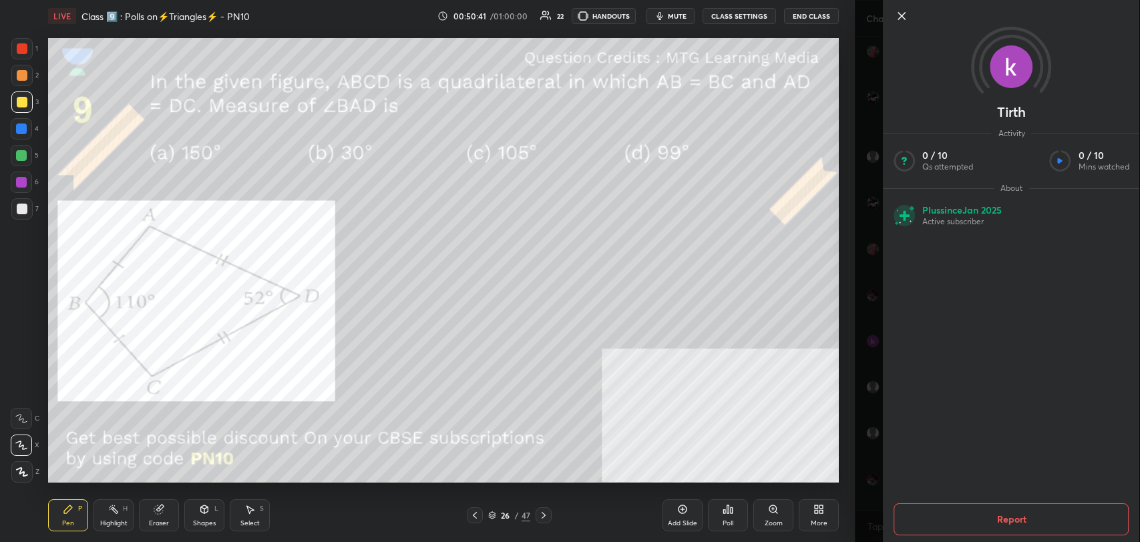
click at [901, 16] on icon at bounding box center [901, 16] width 7 height 7
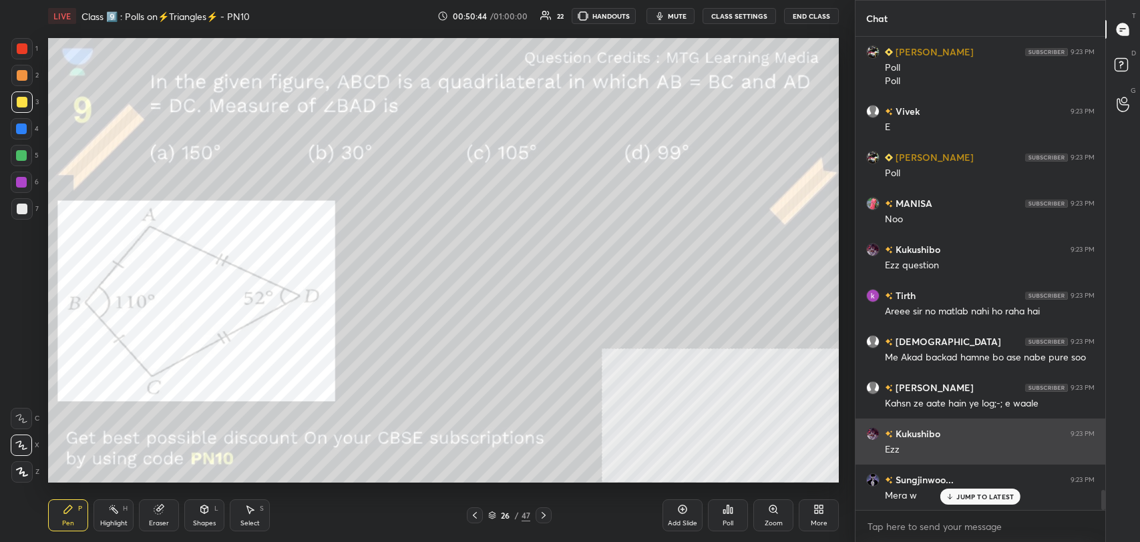
drag, startPoint x: 975, startPoint y: 505, endPoint x: 885, endPoint y: 421, distance: 123.3
click at [968, 498] on div "Sungjinwoo... 9:22 PM [PERSON_NAME] answer wrong ho e wala hai 🥲🥲 Divya 9:22 PM…" at bounding box center [980, 273] width 250 height 473
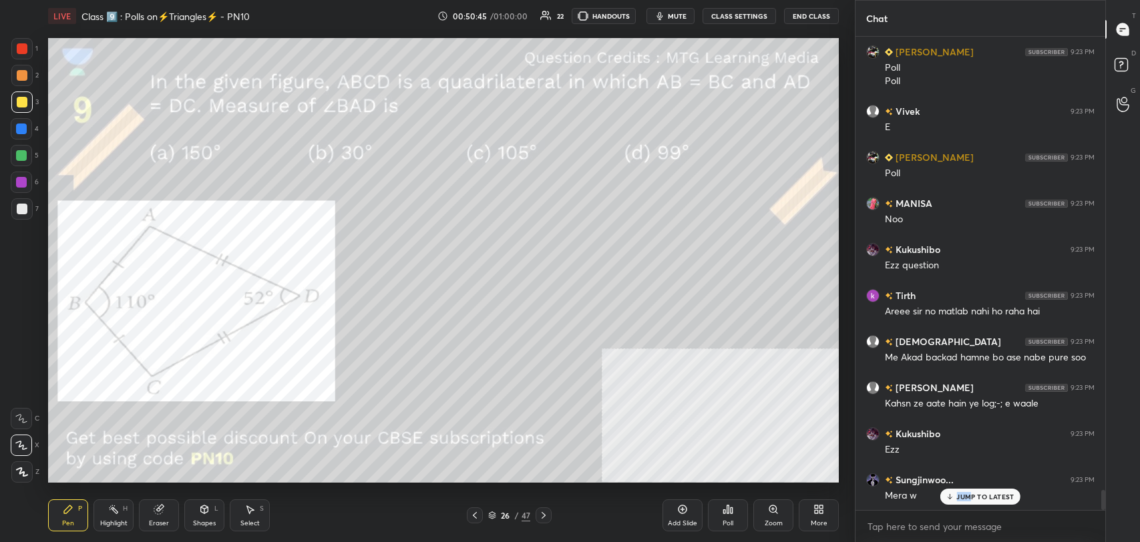
click at [746, 15] on button "CLASS SETTINGS" at bounding box center [738, 16] width 73 height 16
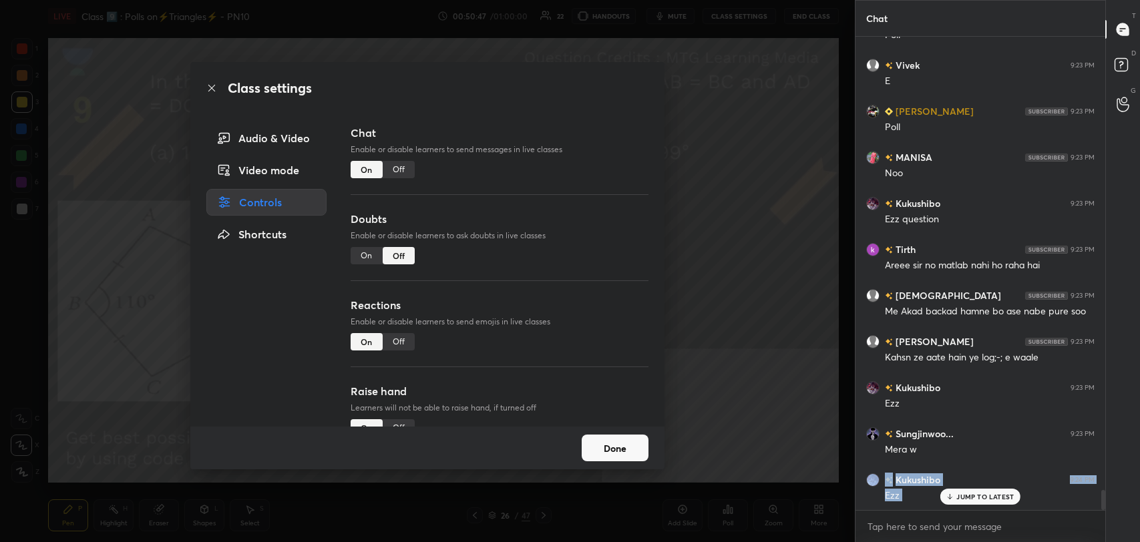
click at [405, 164] on div "Off" at bounding box center [399, 169] width 32 height 17
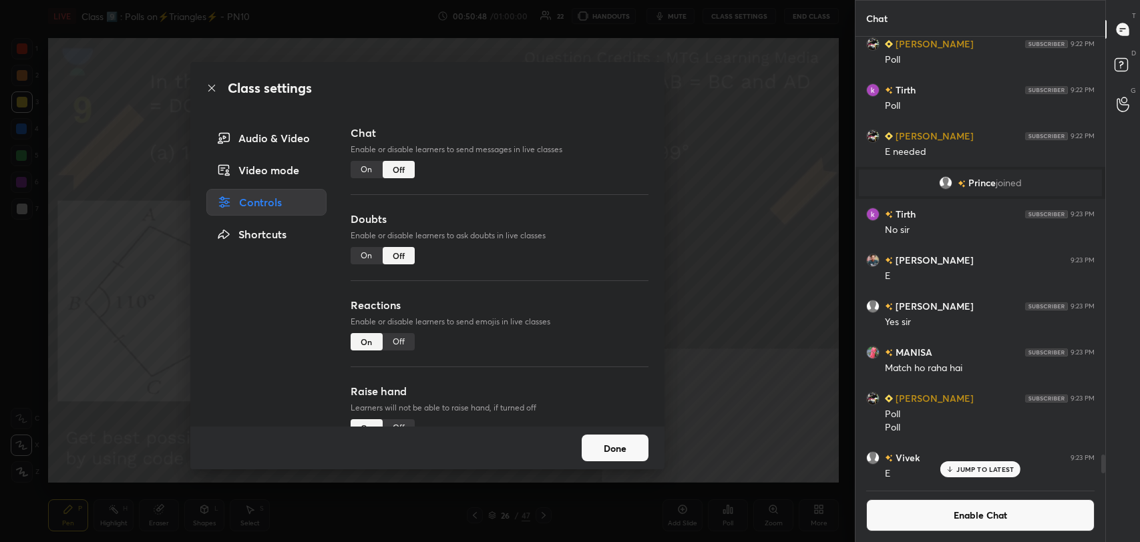
click at [211, 85] on icon at bounding box center [211, 88] width 11 height 11
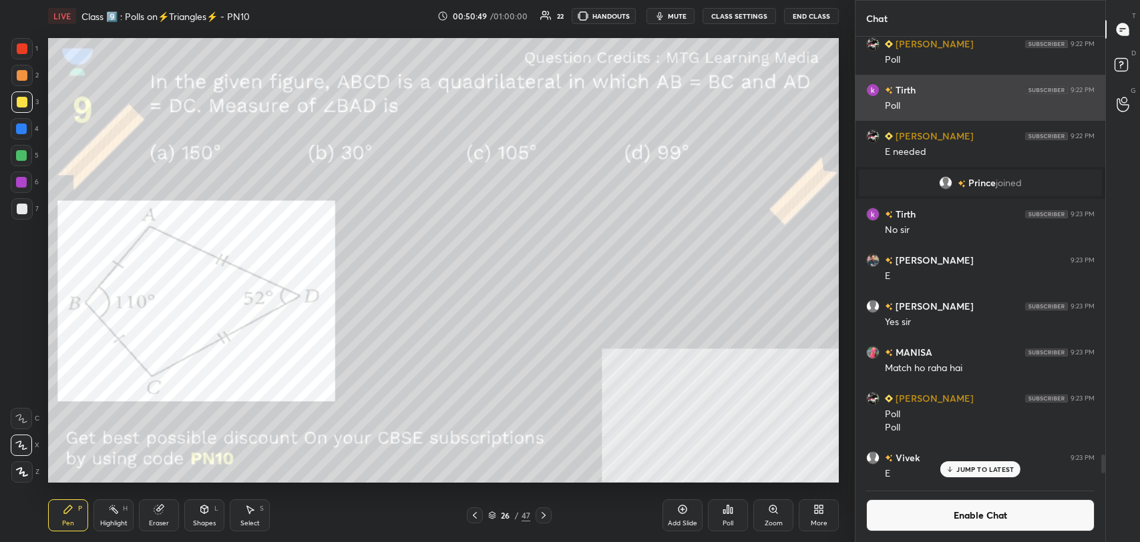
click at [1020, 114] on div "Tirth 9:22 PM Poll" at bounding box center [980, 98] width 250 height 46
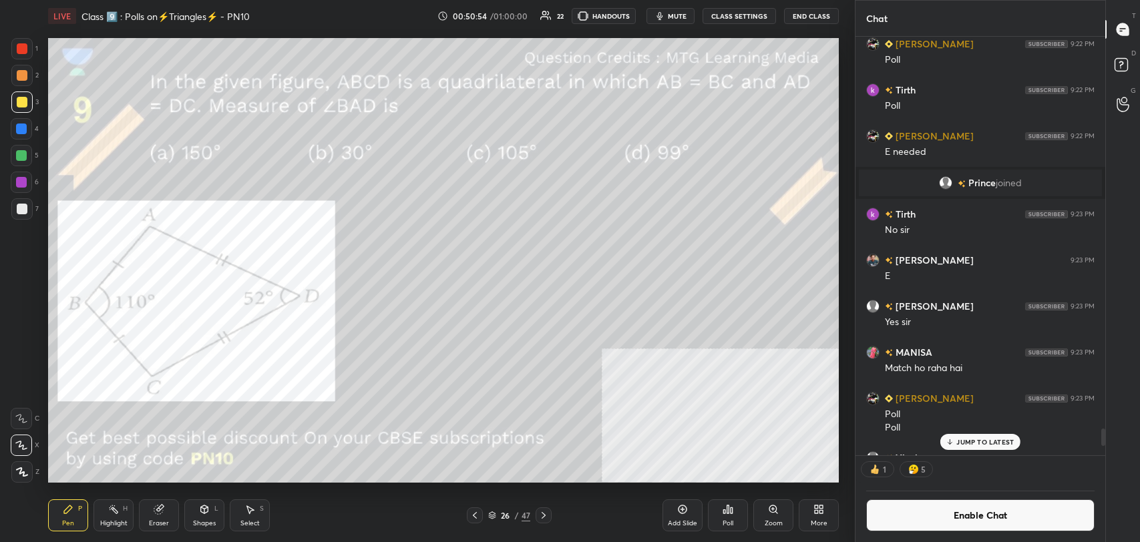
click at [91, 515] on div "Pen P Highlight H Eraser Shapes L Select S" at bounding box center [201, 515] width 307 height 32
click at [112, 511] on icon at bounding box center [113, 509] width 11 height 11
click at [18, 178] on div at bounding box center [21, 182] width 11 height 11
click at [214, 511] on div "Shapes L" at bounding box center [204, 515] width 40 height 32
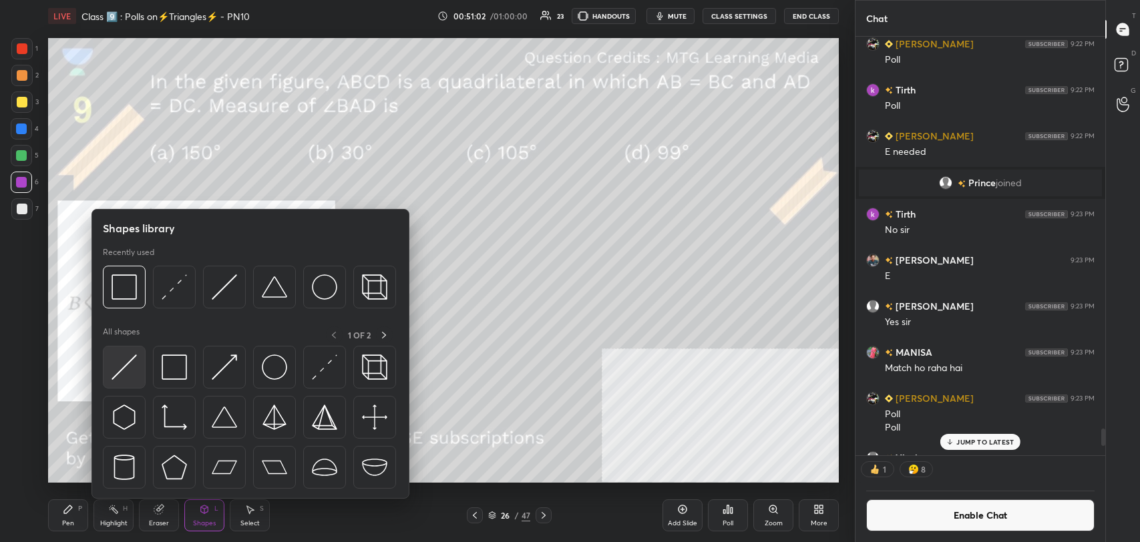
click at [130, 365] on img at bounding box center [124, 367] width 25 height 25
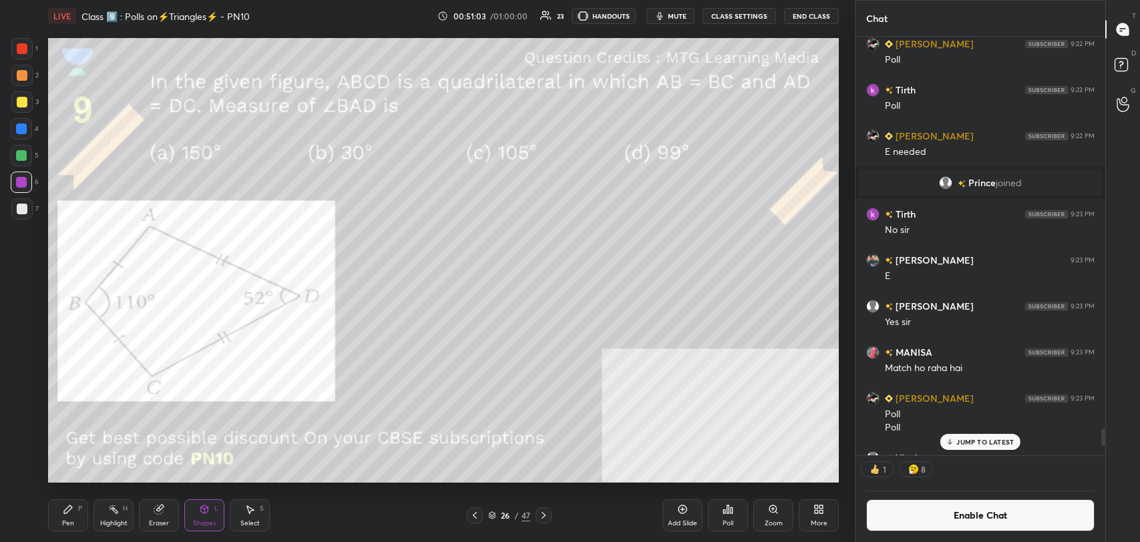
click at [21, 53] on div at bounding box center [22, 48] width 11 height 11
click at [59, 523] on div "Pen P" at bounding box center [68, 515] width 40 height 32
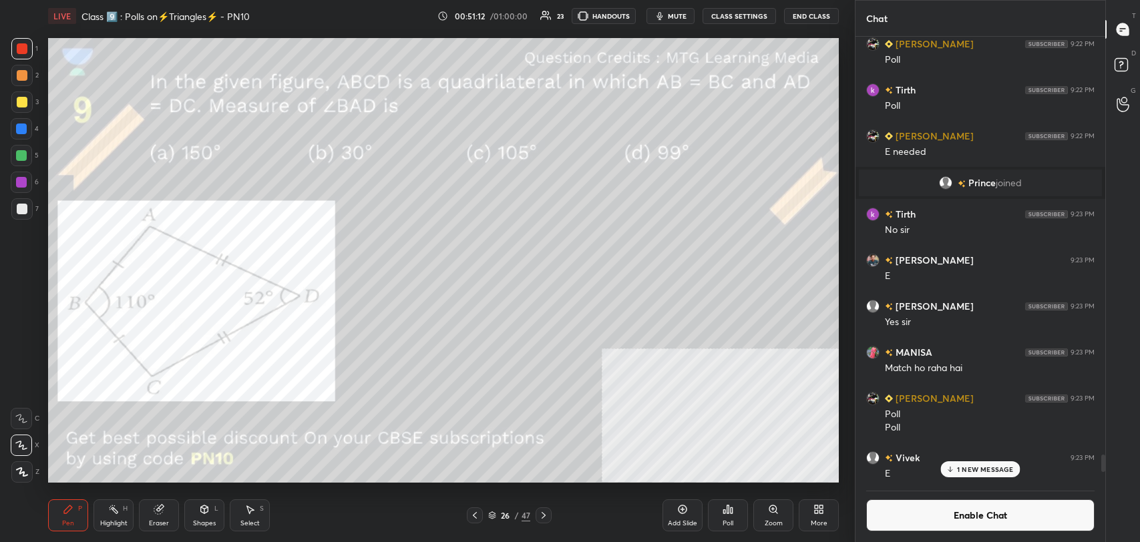
click at [19, 130] on div at bounding box center [21, 129] width 11 height 11
click at [114, 514] on icon at bounding box center [113, 509] width 11 height 11
click at [76, 517] on div "Pen P" at bounding box center [68, 515] width 40 height 32
click at [126, 513] on div "Highlight H" at bounding box center [113, 515] width 40 height 32
click at [73, 523] on div "Pen" at bounding box center [68, 523] width 12 height 7
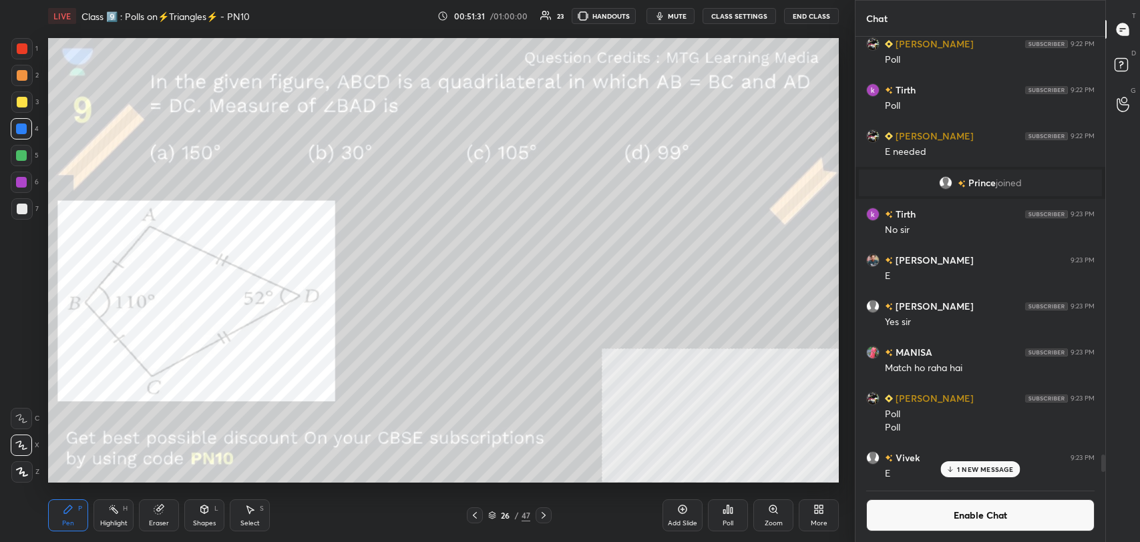
click at [21, 51] on div at bounding box center [22, 48] width 11 height 11
click at [108, 514] on icon at bounding box center [113, 509] width 11 height 11
click at [63, 513] on icon at bounding box center [68, 509] width 11 height 11
click at [22, 208] on div at bounding box center [22, 209] width 11 height 11
click at [126, 513] on div "Highlight H" at bounding box center [113, 515] width 40 height 32
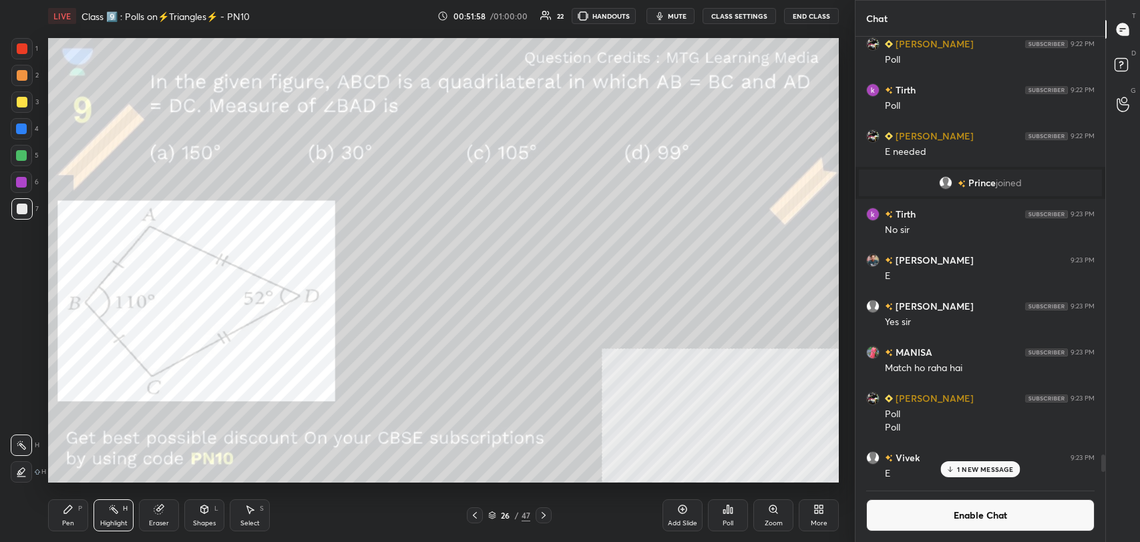
click at [27, 184] on div at bounding box center [21, 182] width 21 height 21
click at [77, 515] on div "Pen P" at bounding box center [68, 515] width 40 height 32
click at [31, 212] on div at bounding box center [21, 208] width 21 height 21
click at [22, 49] on div at bounding box center [22, 48] width 11 height 11
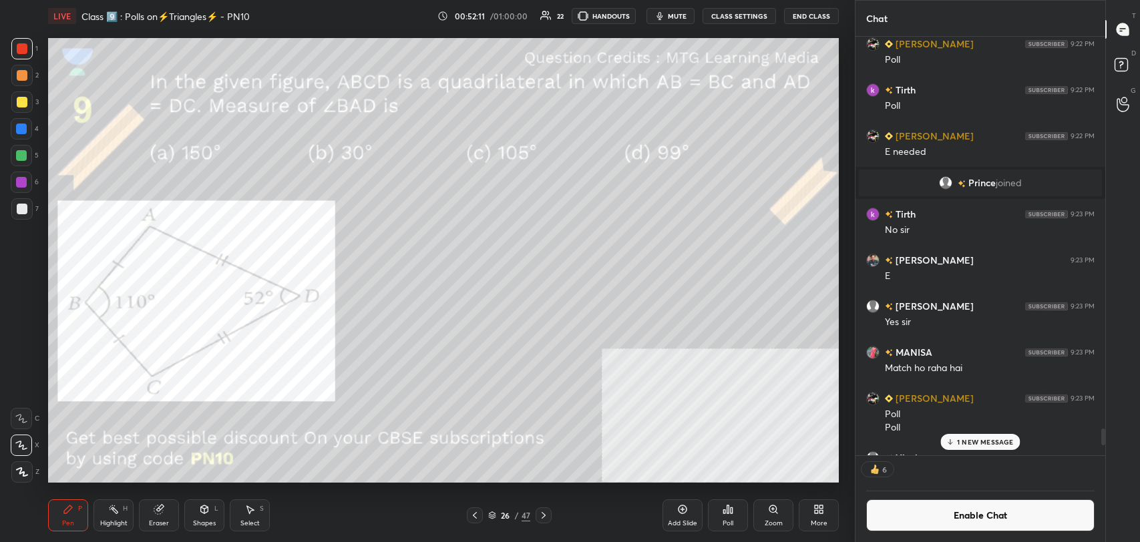
click at [114, 520] on div "Highlight" at bounding box center [113, 523] width 27 height 7
click at [74, 518] on div "Pen P" at bounding box center [68, 515] width 40 height 32
click at [26, 210] on div at bounding box center [22, 209] width 11 height 11
click at [119, 515] on div "Highlight H" at bounding box center [113, 515] width 40 height 32
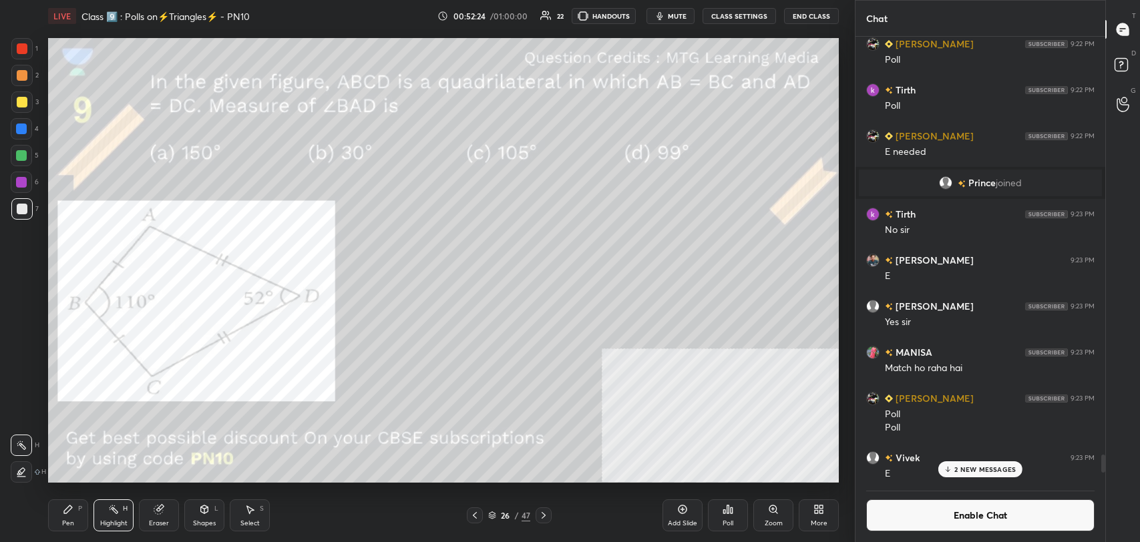
click at [25, 183] on div at bounding box center [21, 182] width 11 height 11
click at [76, 515] on div "Pen P" at bounding box center [68, 515] width 40 height 32
click at [21, 55] on div at bounding box center [21, 48] width 21 height 21
click at [112, 511] on icon at bounding box center [113, 509] width 11 height 11
click at [24, 184] on div at bounding box center [21, 182] width 11 height 11
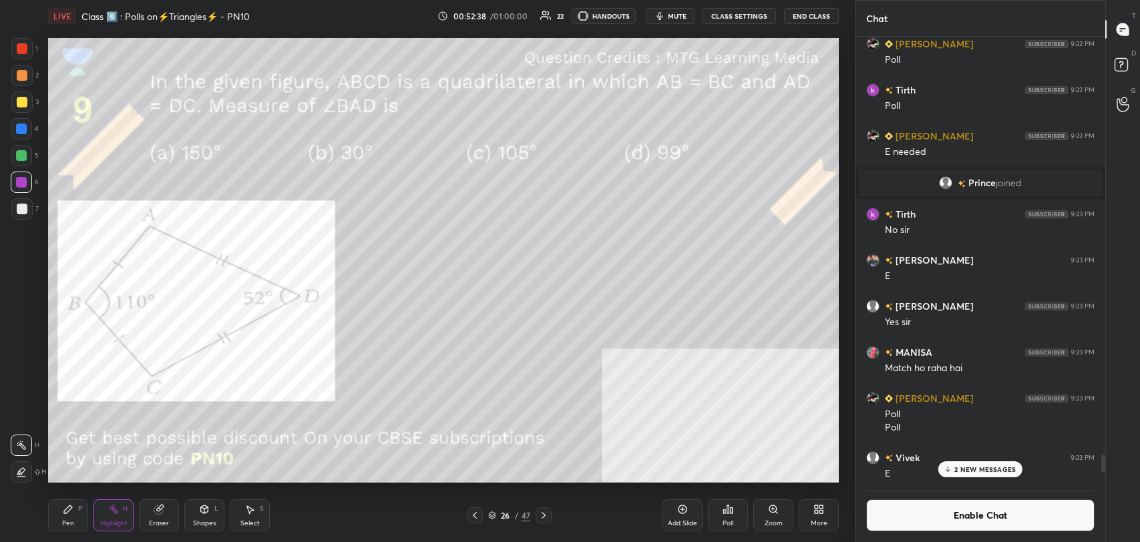
click at [81, 517] on div "Pen P" at bounding box center [68, 515] width 40 height 32
click at [112, 510] on rect at bounding box center [115, 510] width 7 height 7
click at [76, 525] on div "Pen P" at bounding box center [68, 515] width 40 height 32
click at [915, 509] on button "Enable Chat" at bounding box center [980, 515] width 228 height 32
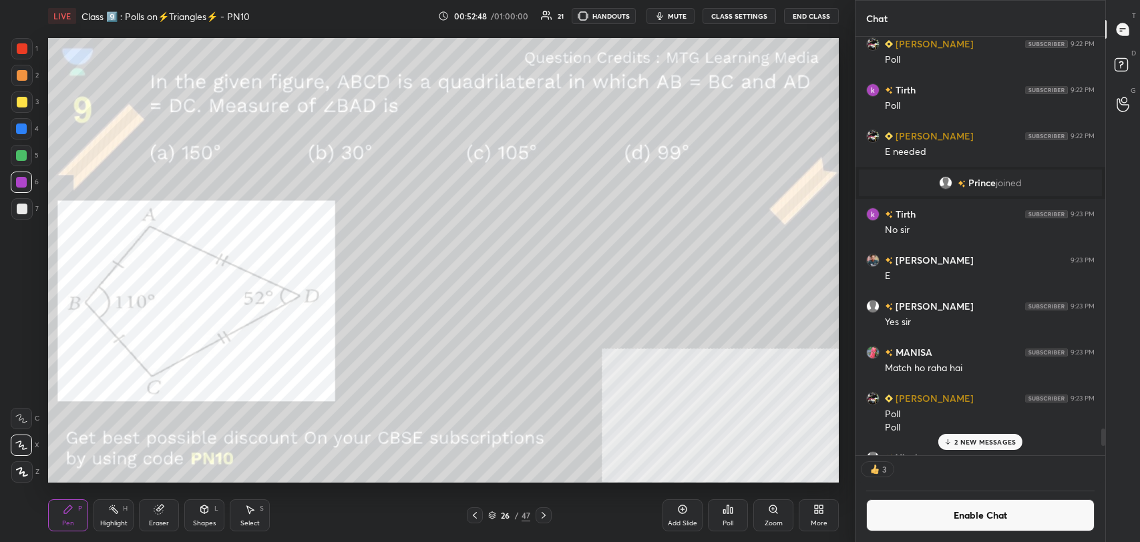
scroll to position [442, 246]
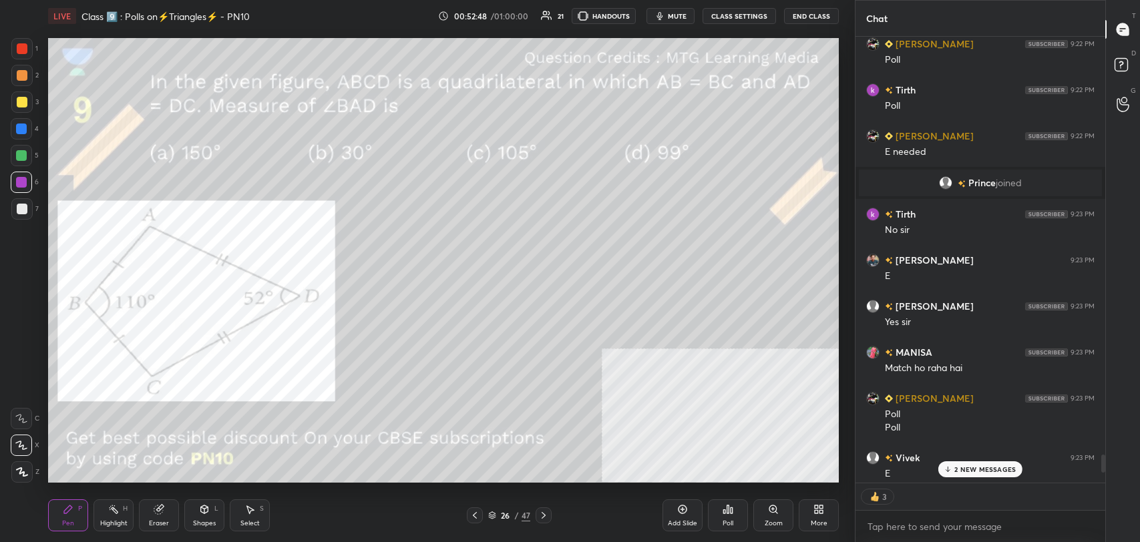
click at [970, 467] on p "2 NEW MESSAGES" at bounding box center [984, 469] width 61 height 8
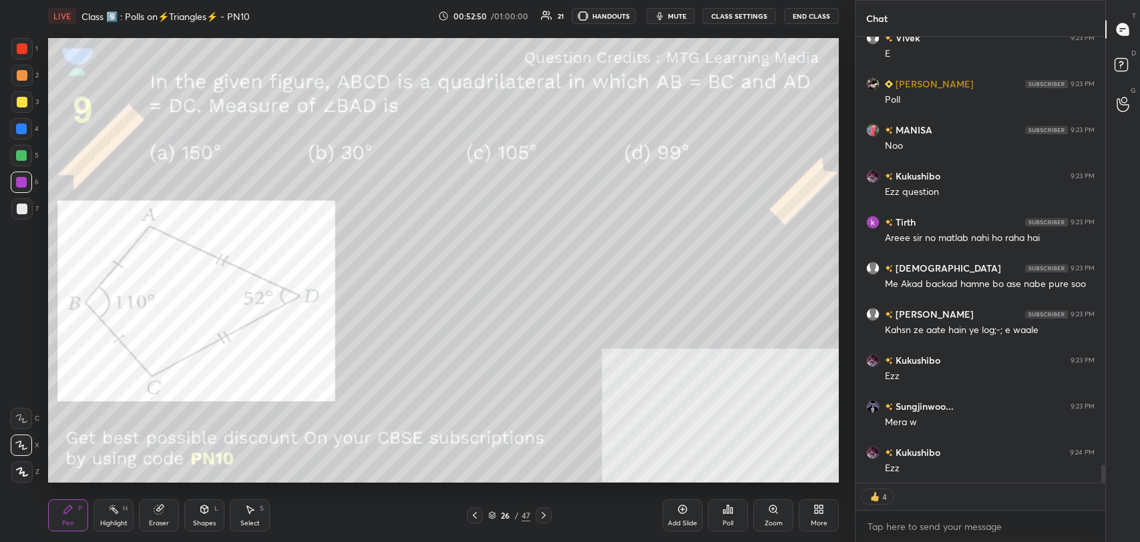
click at [198, 518] on div "Shapes L" at bounding box center [204, 515] width 40 height 32
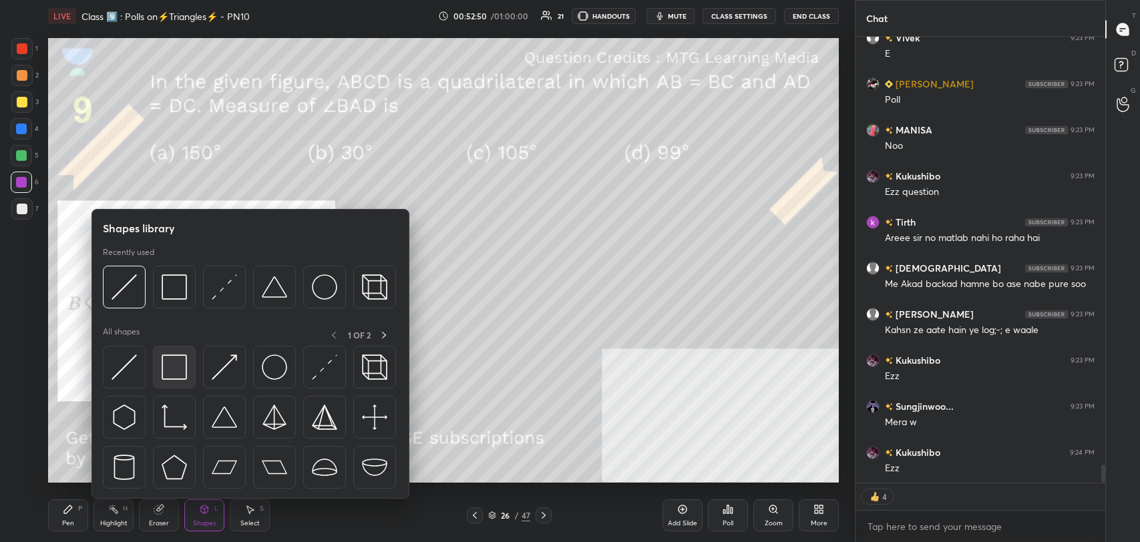
click at [162, 365] on img at bounding box center [174, 367] width 25 height 25
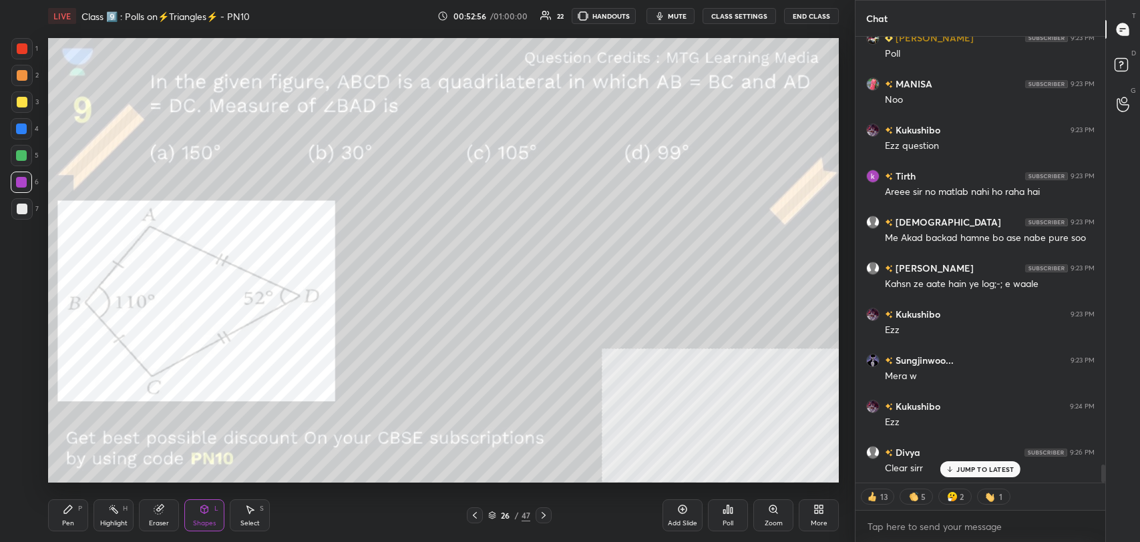
scroll to position [10655, 0]
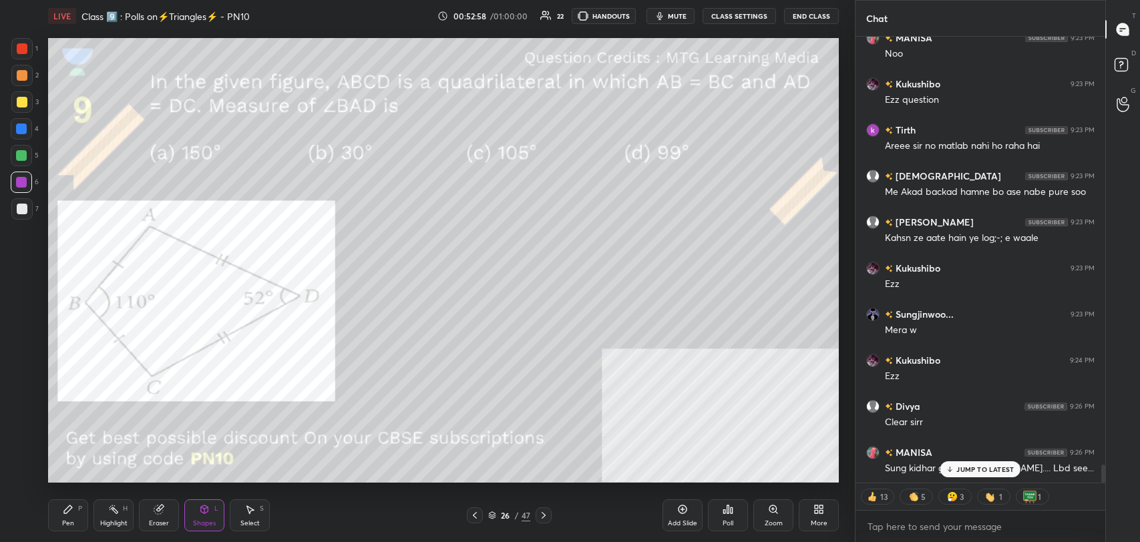
click at [967, 465] on p "JUMP TO LATEST" at bounding box center [984, 469] width 57 height 8
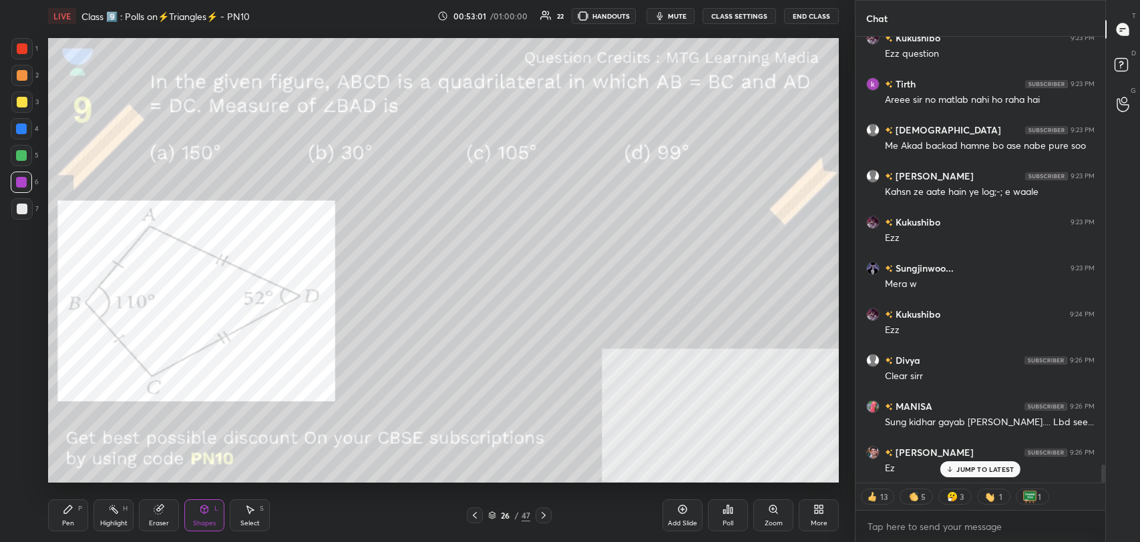
scroll to position [10747, 0]
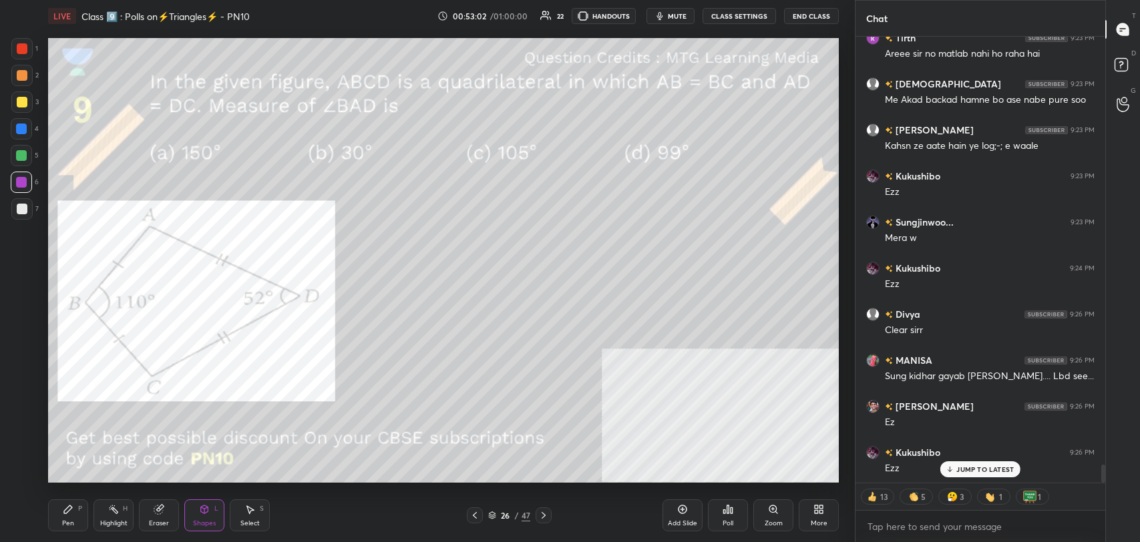
click at [546, 510] on icon at bounding box center [543, 515] width 11 height 11
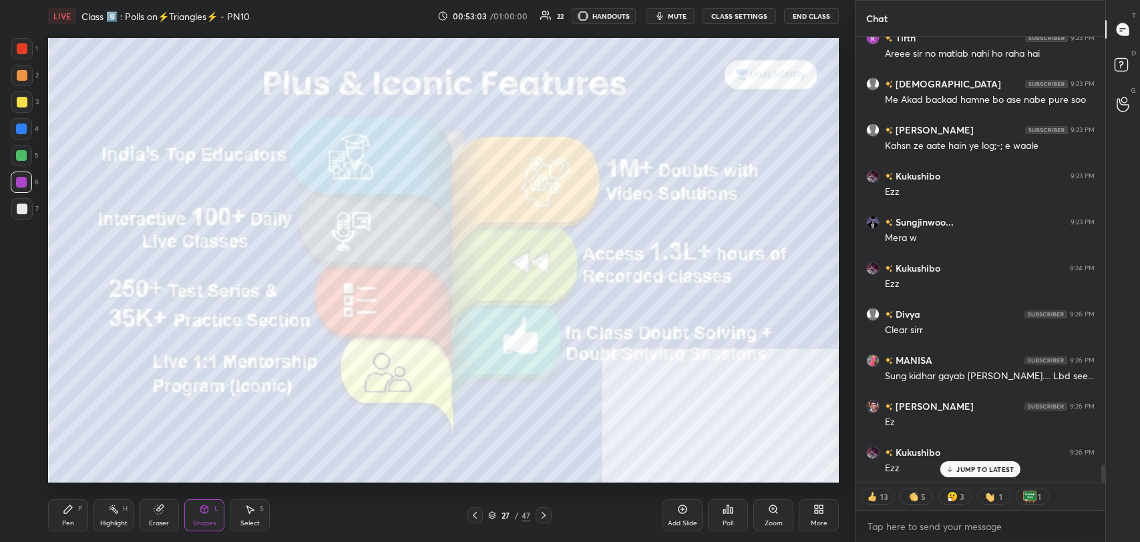
scroll to position [10793, 0]
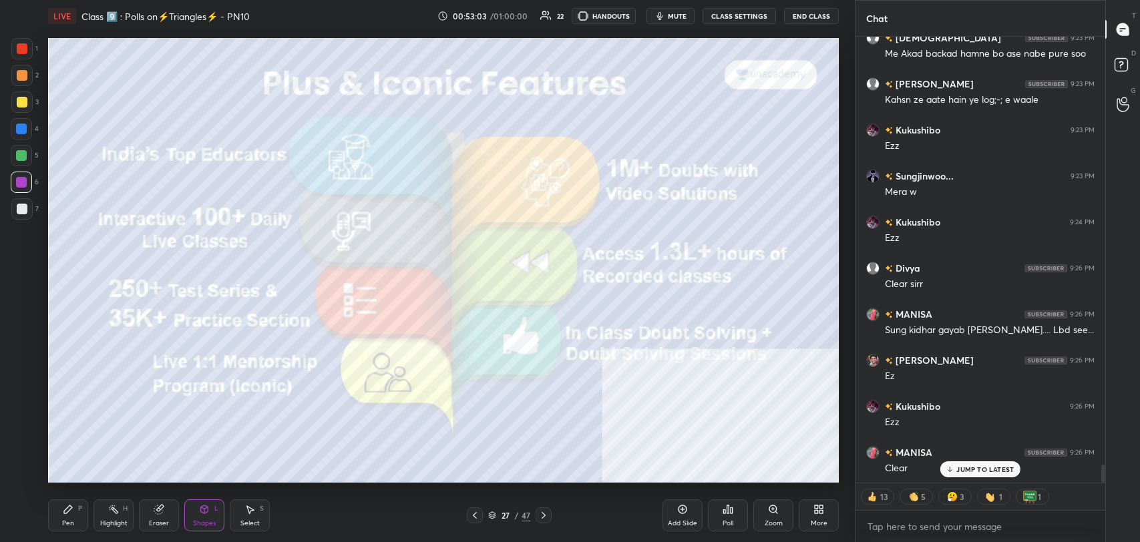
click at [978, 470] on p "JUMP TO LATEST" at bounding box center [984, 469] width 57 height 8
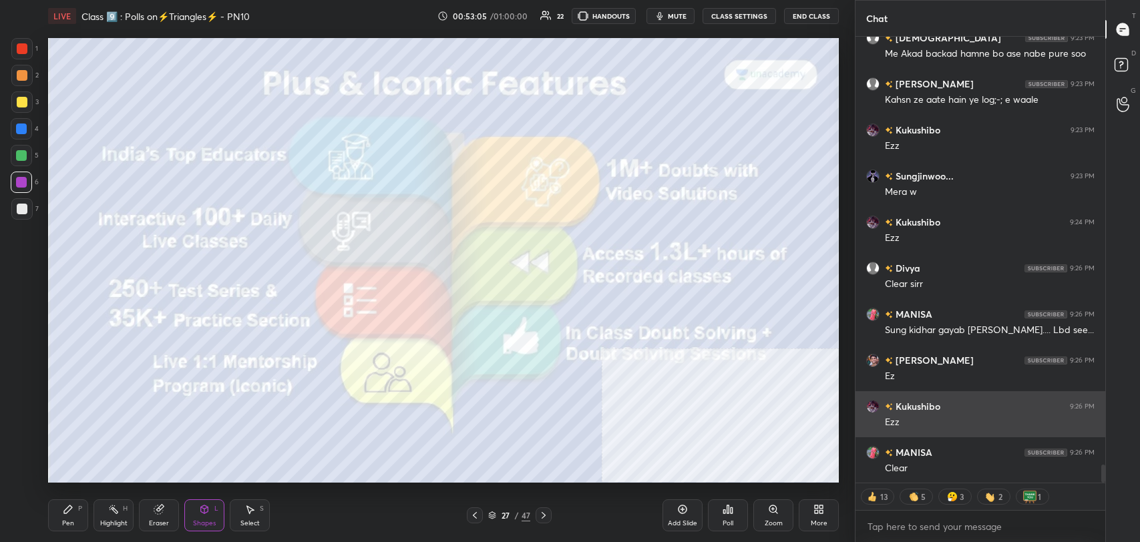
type textarea "x"
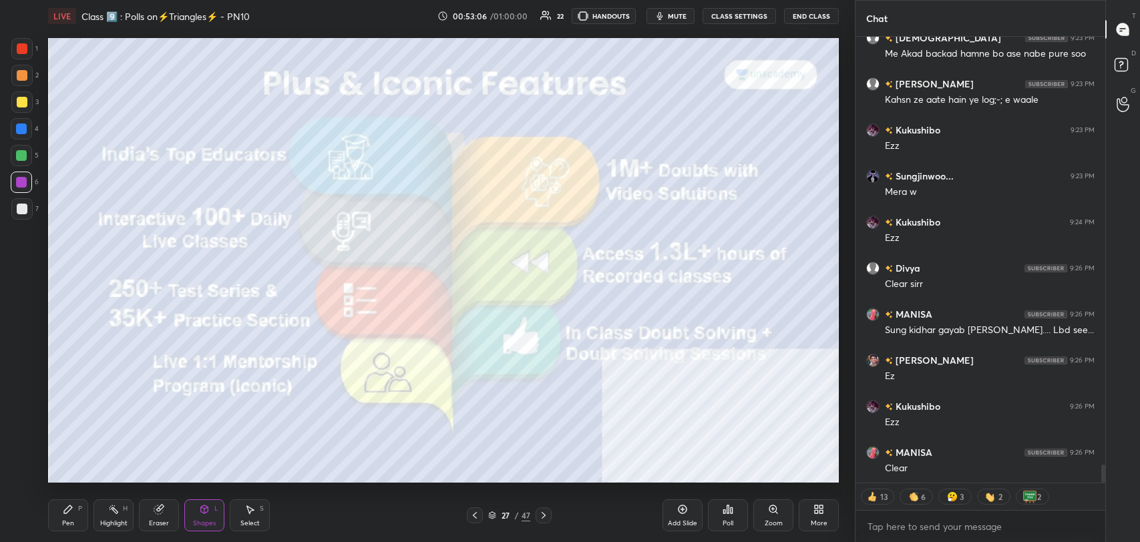
click at [729, 17] on button "CLASS SETTINGS" at bounding box center [738, 16] width 73 height 16
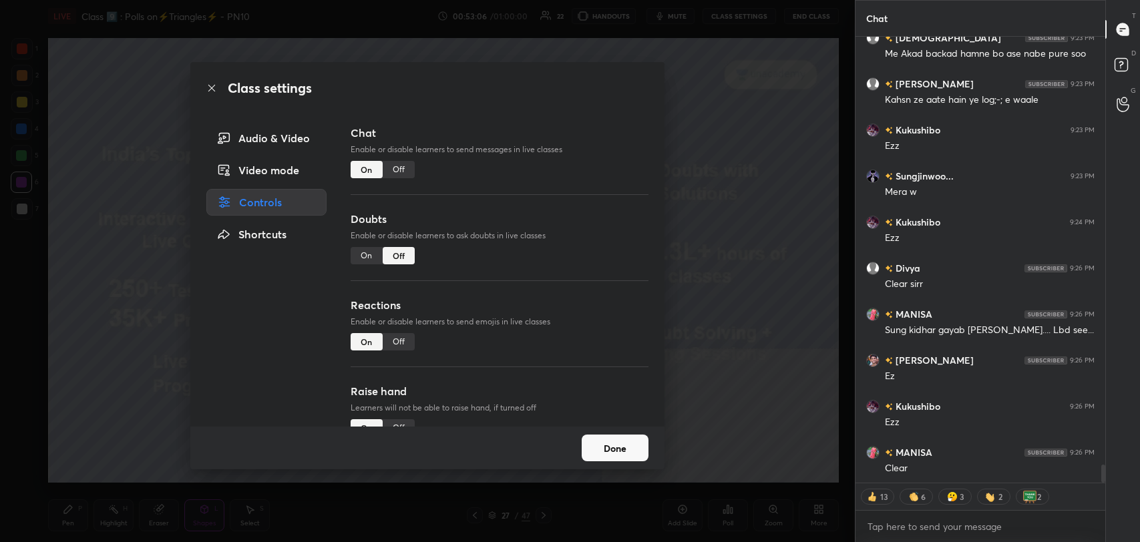
click at [401, 167] on div "Off" at bounding box center [399, 169] width 32 height 17
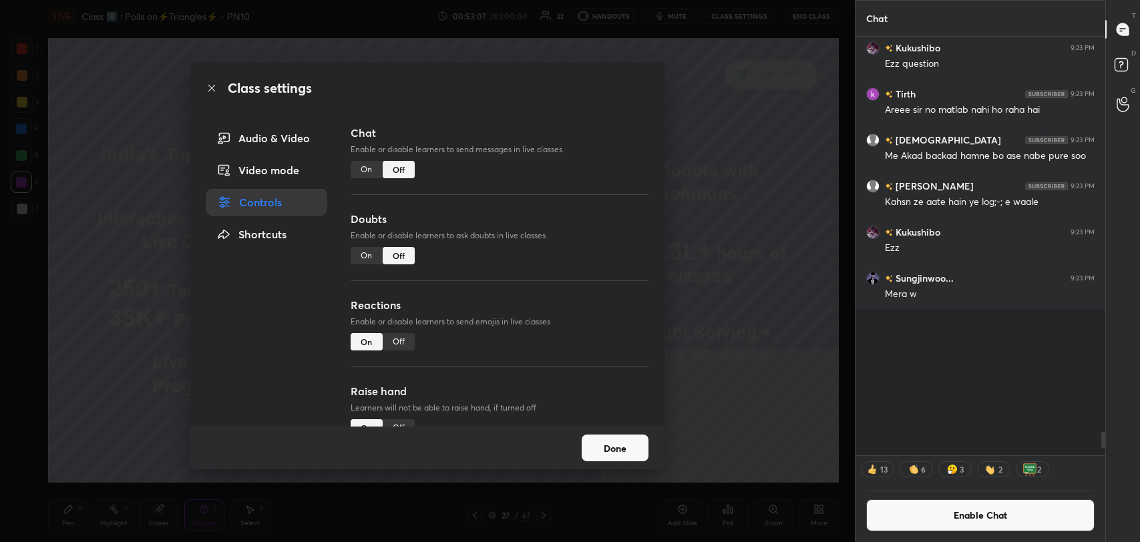
scroll to position [415, 246]
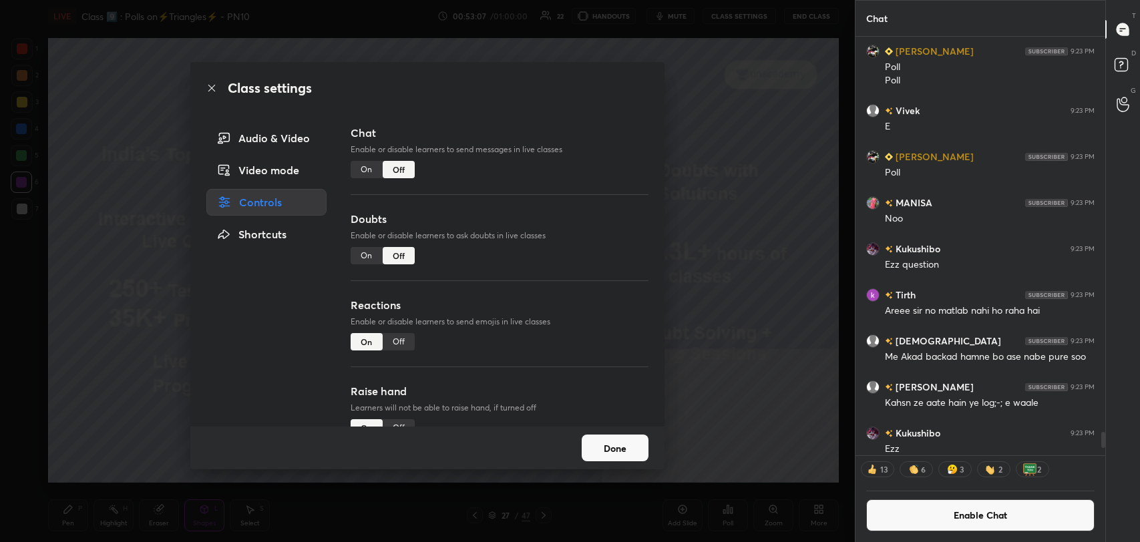
click at [216, 87] on icon at bounding box center [211, 88] width 11 height 11
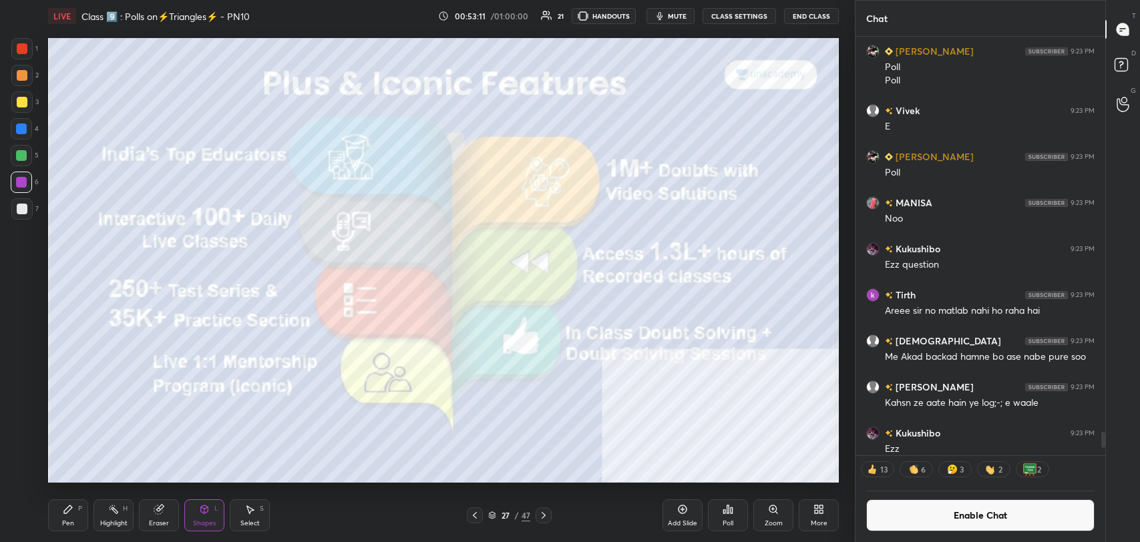
click at [212, 523] on div "Shapes" at bounding box center [204, 523] width 23 height 7
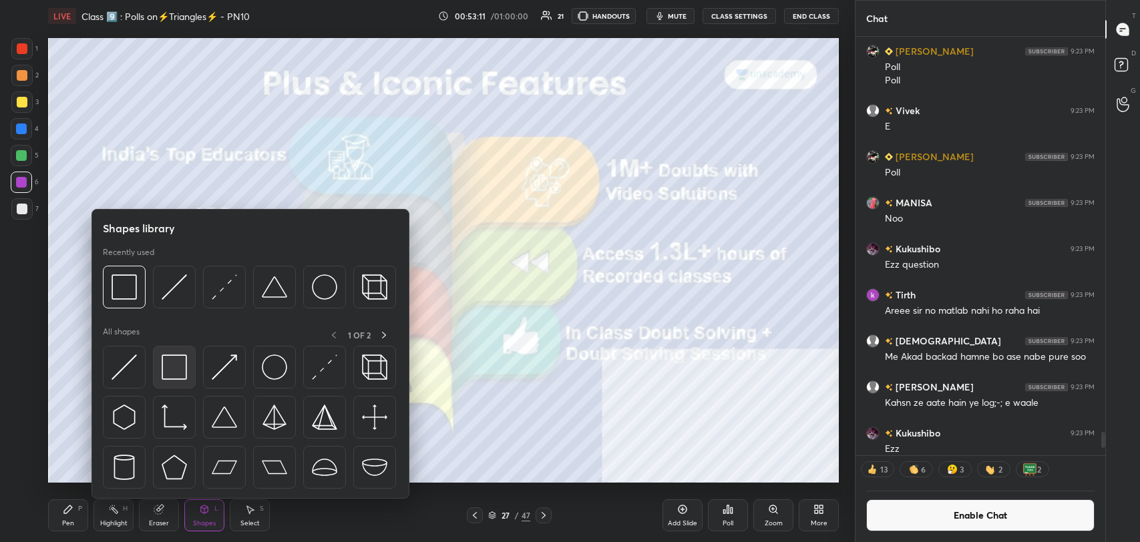
click at [166, 365] on img at bounding box center [174, 367] width 25 height 25
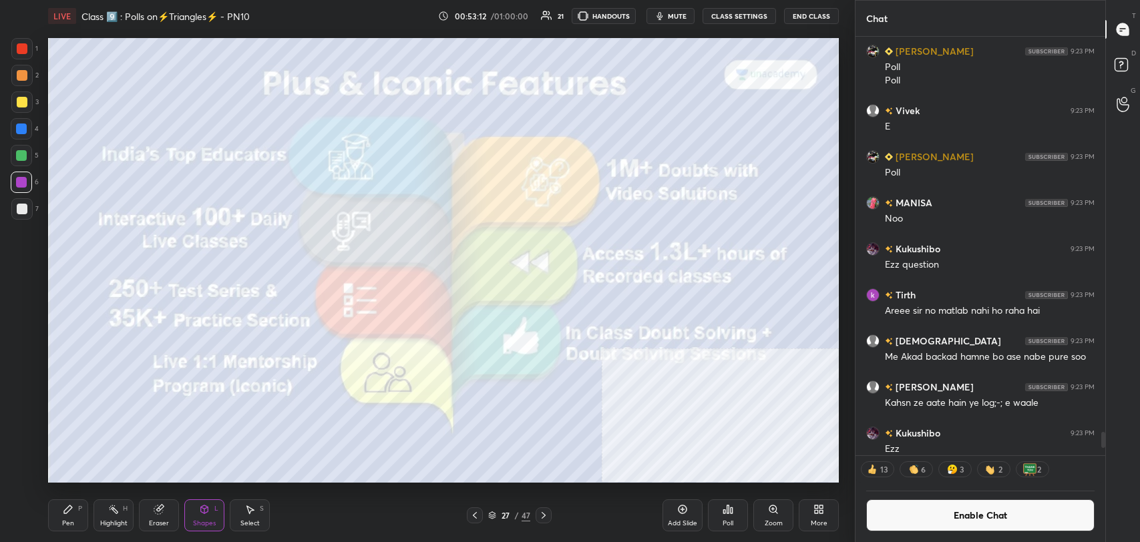
click at [21, 204] on div at bounding box center [22, 209] width 11 height 11
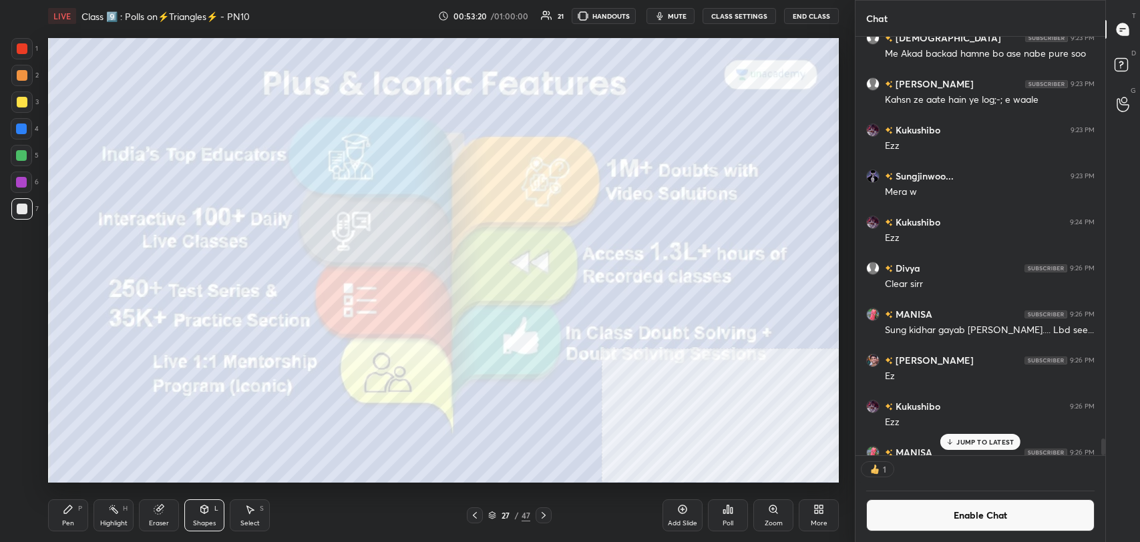
scroll to position [5, 4]
click at [547, 517] on icon at bounding box center [543, 515] width 11 height 11
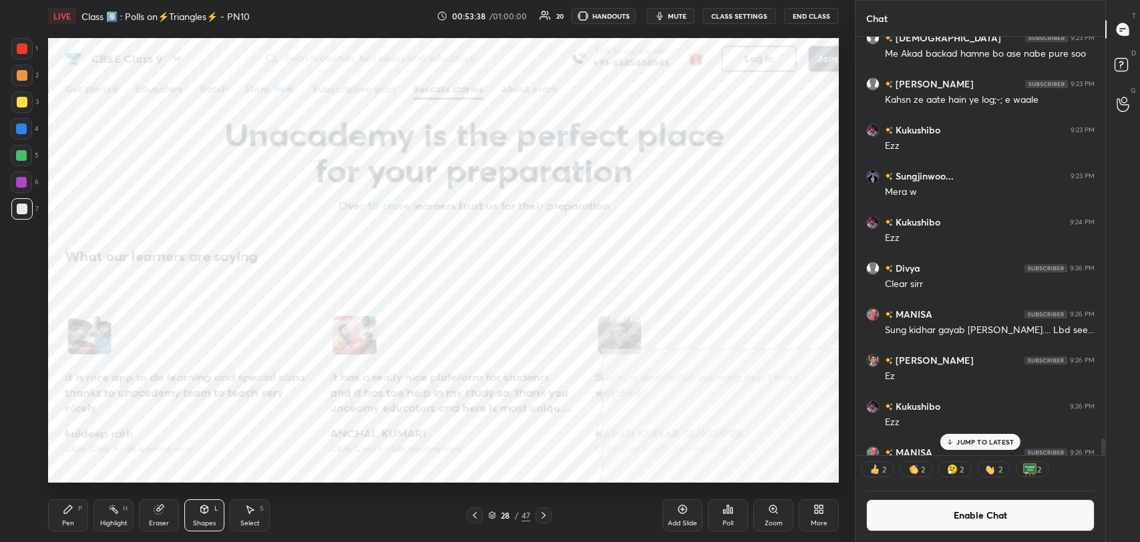
click at [548, 511] on icon at bounding box center [543, 515] width 11 height 11
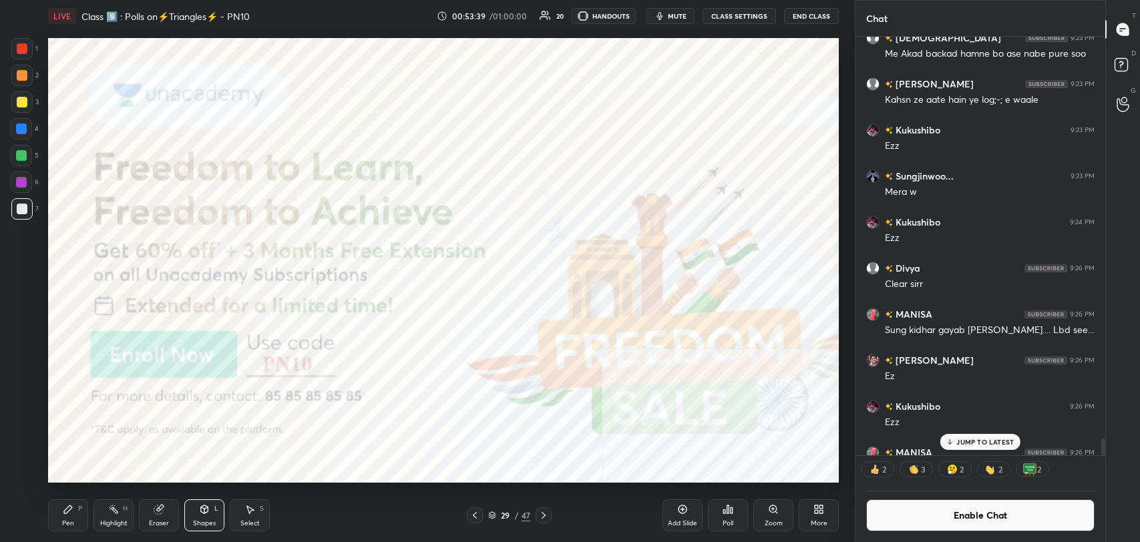
click at [185, 519] on div "Shapes L" at bounding box center [204, 515] width 40 height 32
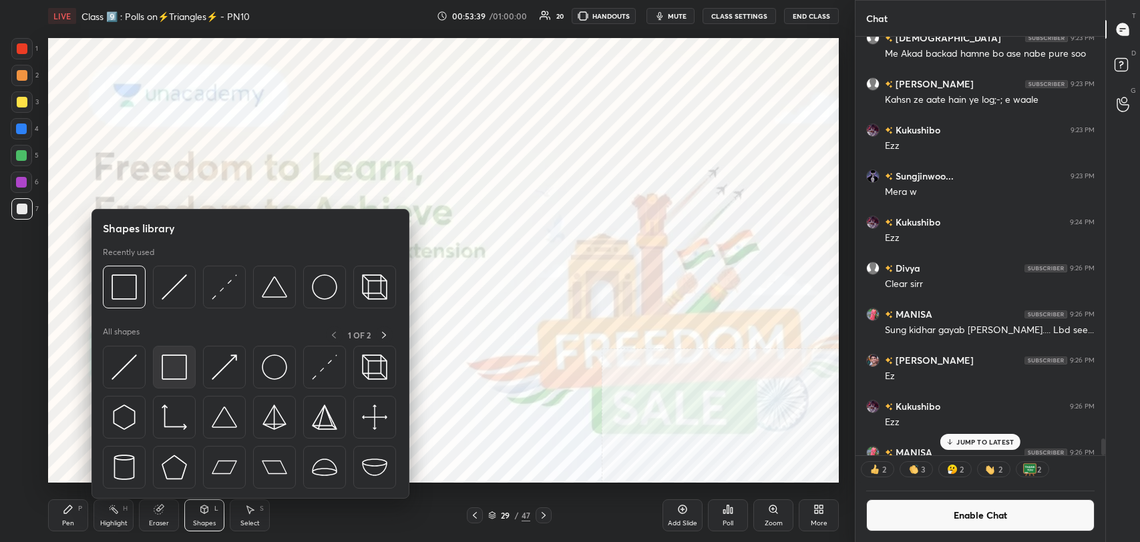
click at [176, 370] on img at bounding box center [174, 367] width 25 height 25
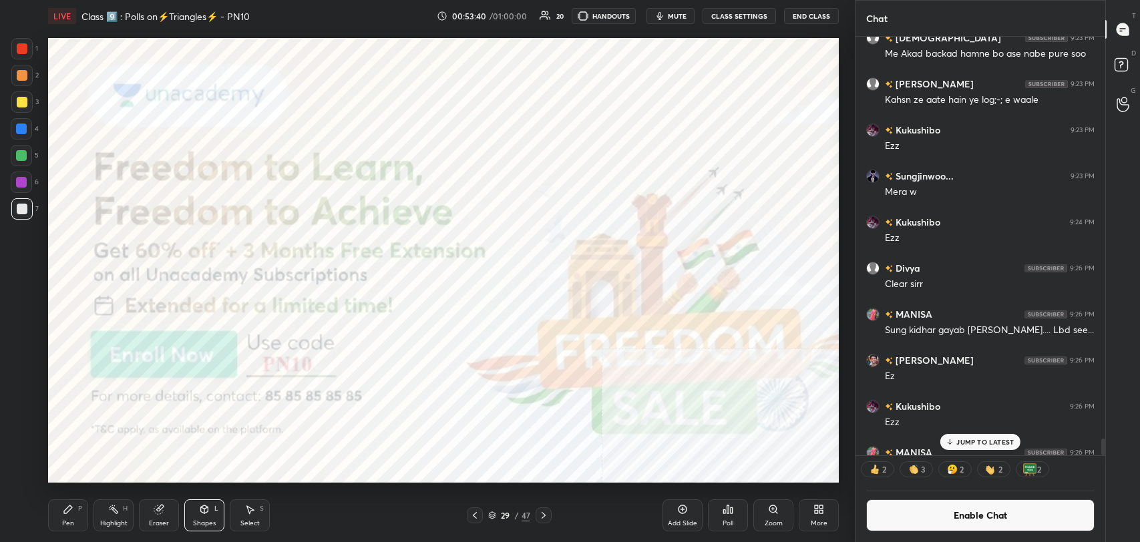
click at [16, 41] on div at bounding box center [21, 48] width 21 height 21
click at [546, 511] on icon at bounding box center [543, 515] width 11 height 11
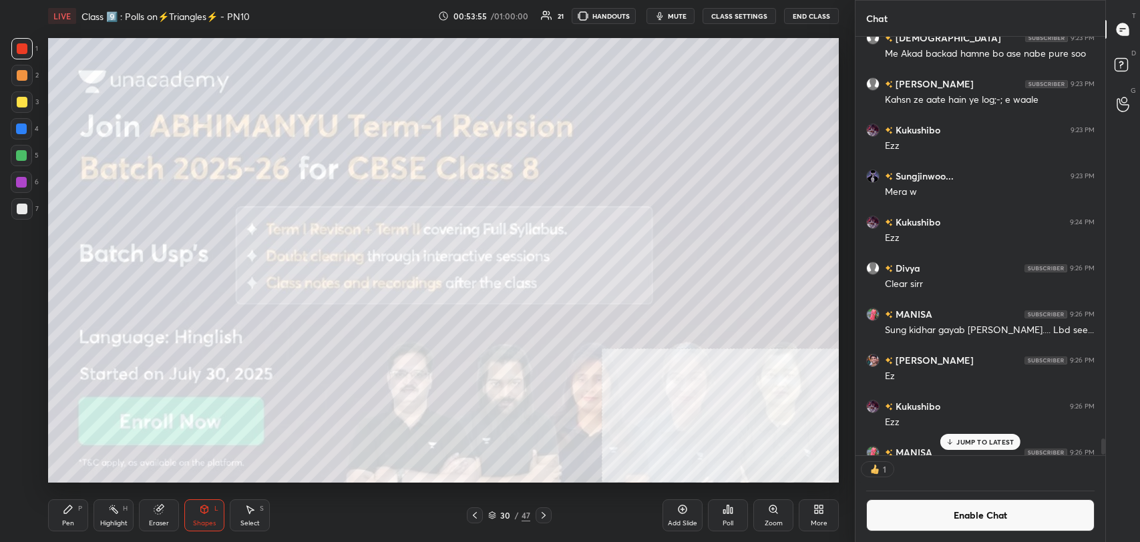
click at [546, 511] on icon at bounding box center [543, 515] width 11 height 11
click at [549, 513] on div at bounding box center [543, 515] width 16 height 16
click at [471, 510] on icon at bounding box center [474, 515] width 11 height 11
click at [208, 498] on div "Pen P Highlight H Eraser Shapes L Select S 31 / 47 Add Slide Poll Zoom More" at bounding box center [443, 515] width 791 height 53
click at [204, 504] on icon at bounding box center [204, 509] width 11 height 11
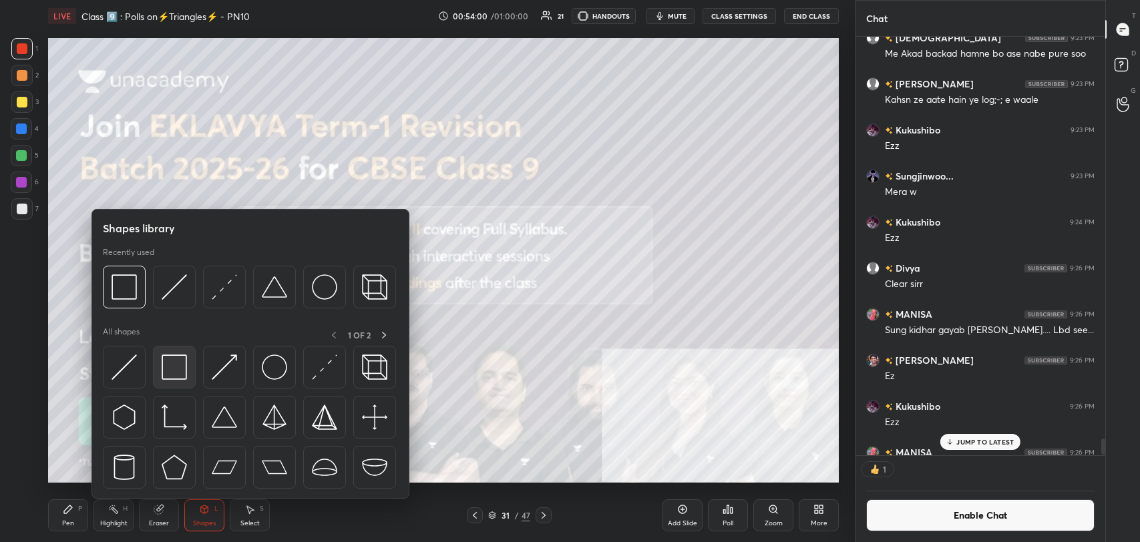
click at [185, 358] on img at bounding box center [174, 367] width 25 height 25
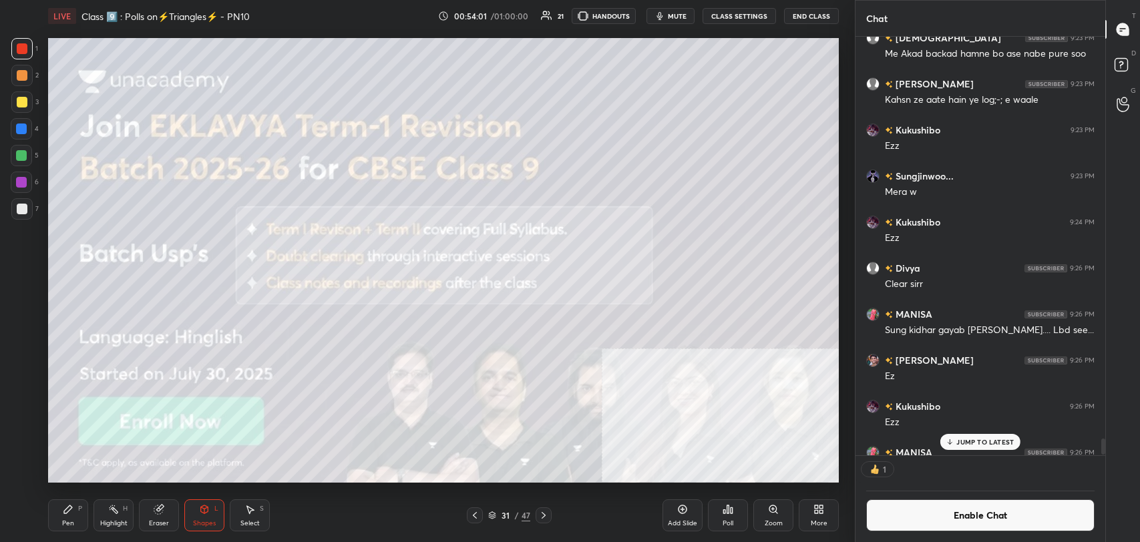
click at [31, 206] on div at bounding box center [21, 208] width 21 height 21
click at [75, 510] on div "Pen P" at bounding box center [68, 515] width 40 height 32
click at [548, 510] on icon at bounding box center [543, 515] width 11 height 11
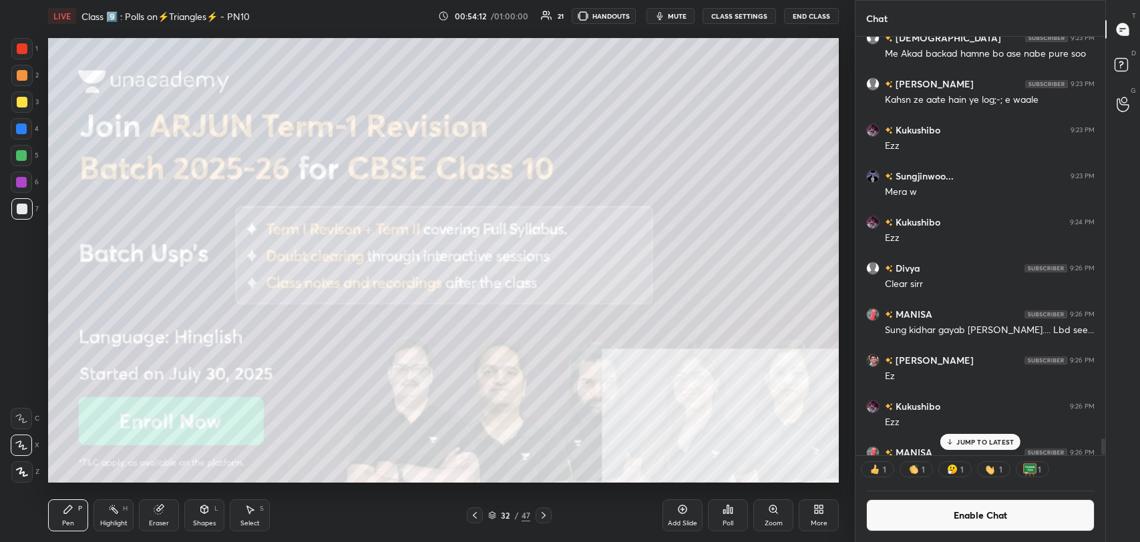
click at [544, 515] on icon at bounding box center [543, 515] width 4 height 7
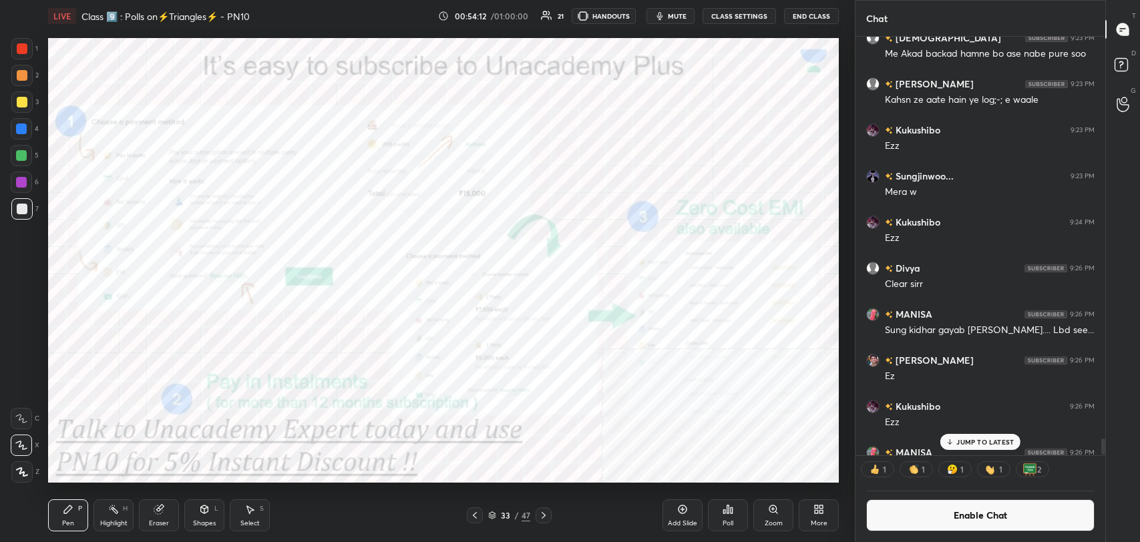
click at [545, 514] on icon at bounding box center [543, 515] width 11 height 11
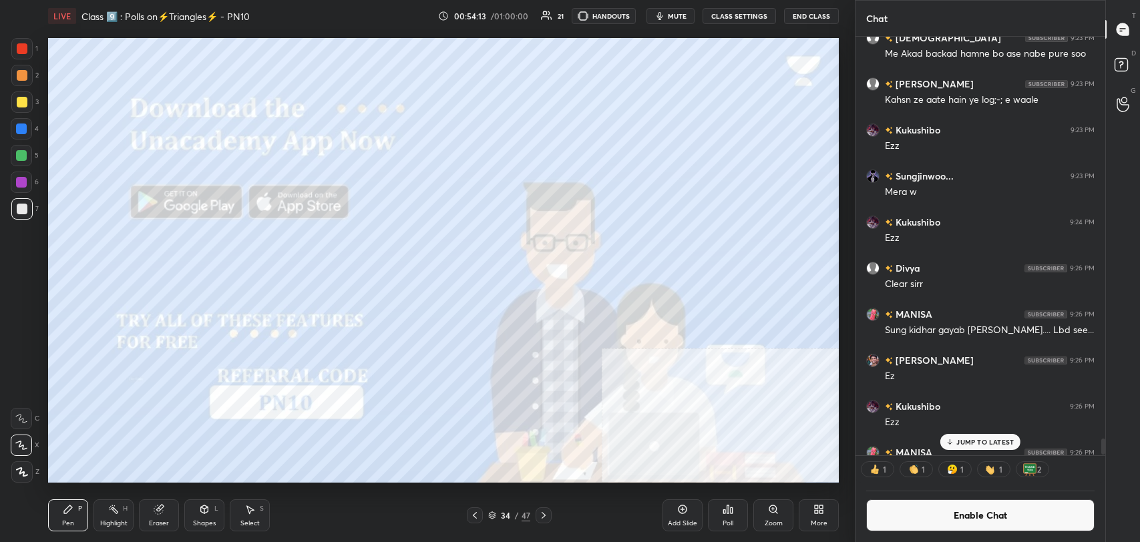
click at [545, 515] on icon at bounding box center [543, 515] width 11 height 11
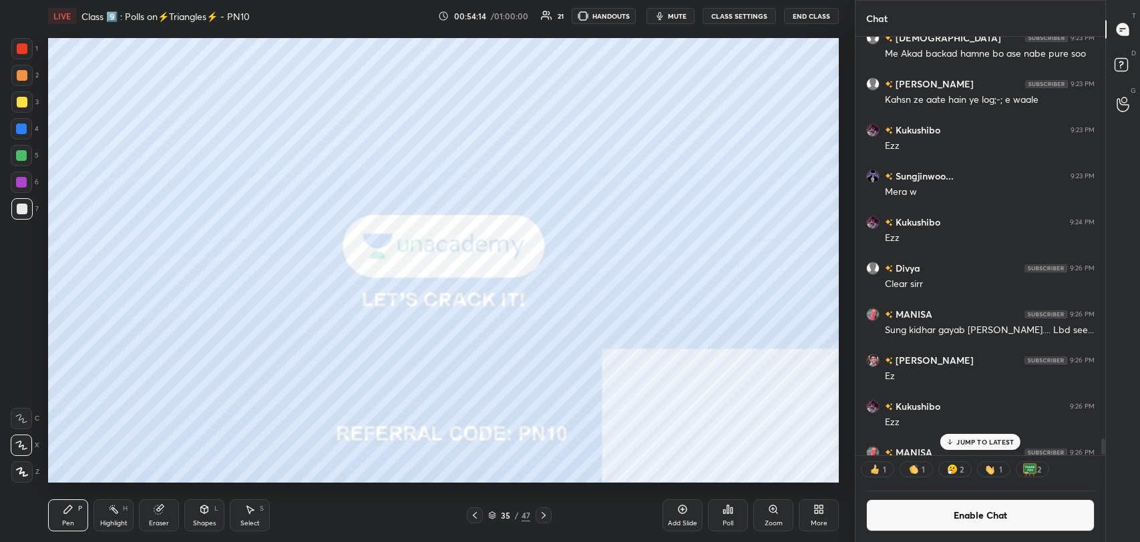
click at [891, 503] on button "Enable Chat" at bounding box center [980, 515] width 228 height 32
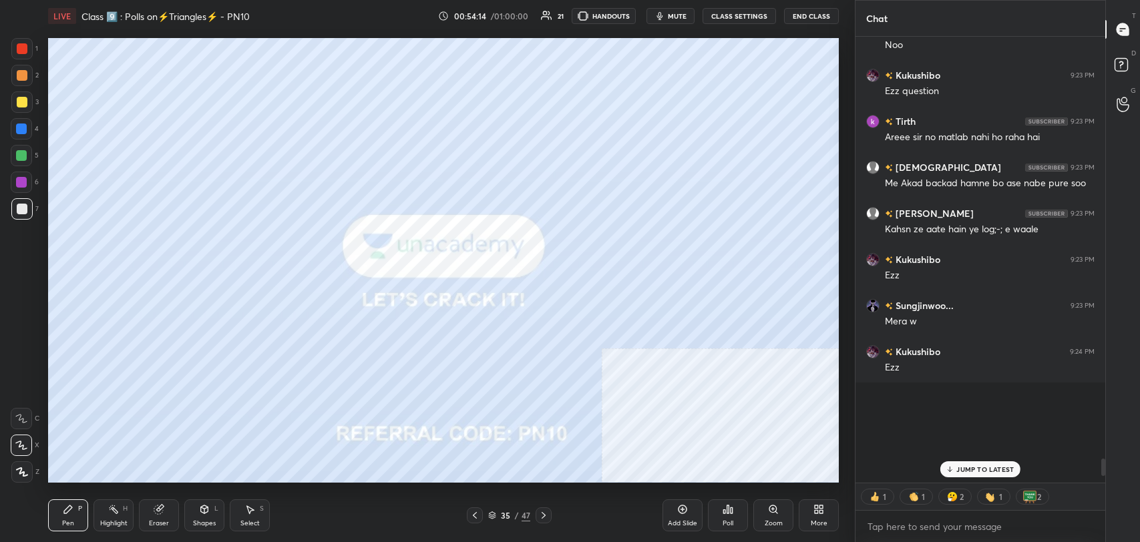
scroll to position [10364, 0]
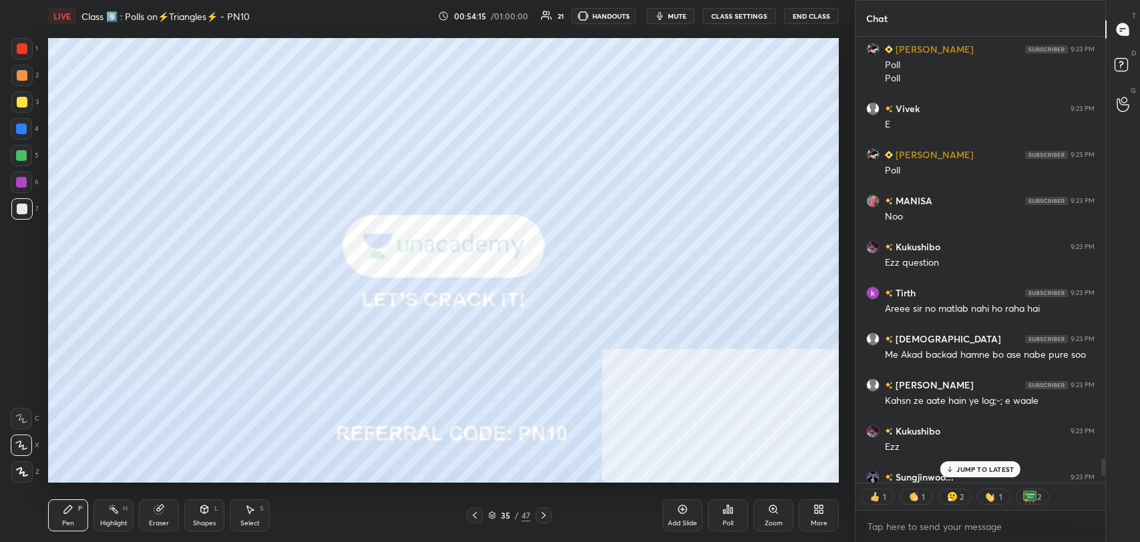
click at [546, 511] on icon at bounding box center [543, 515] width 11 height 11
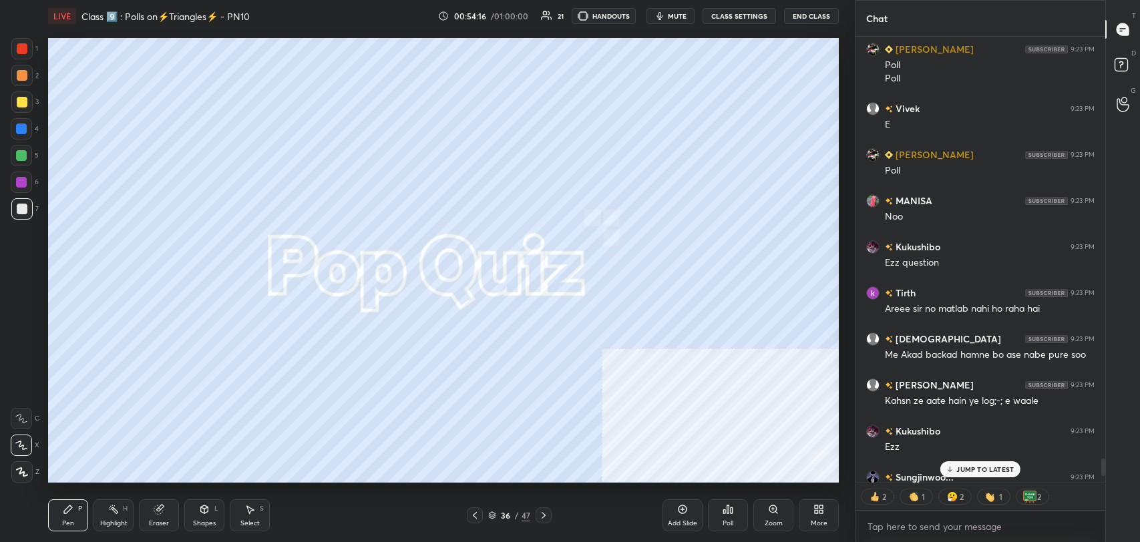
click at [546, 517] on icon at bounding box center [543, 515] width 11 height 11
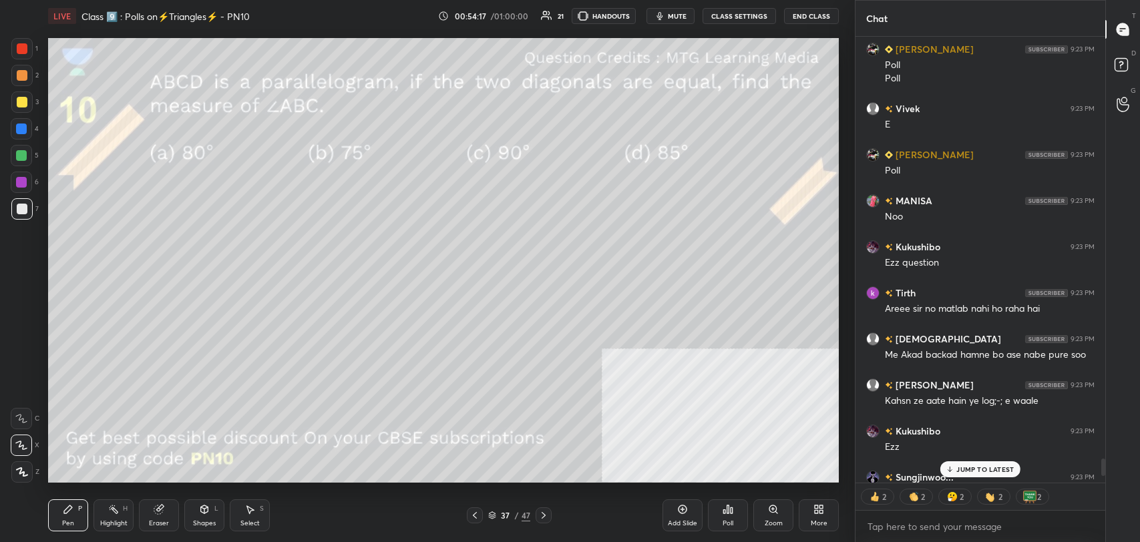
click at [967, 467] on p "JUMP TO LATEST" at bounding box center [984, 469] width 57 height 8
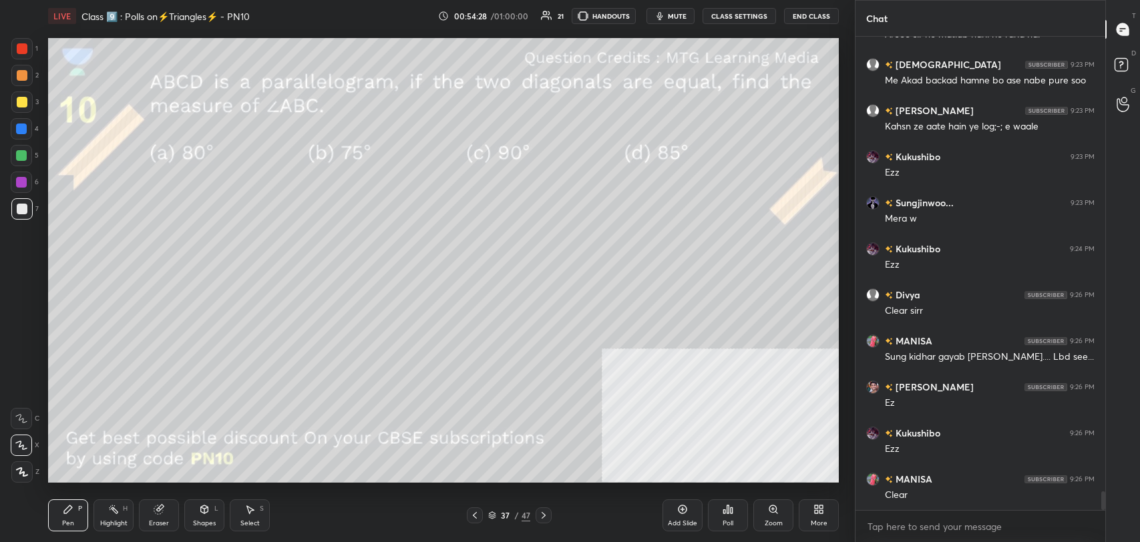
scroll to position [10638, 0]
click at [971, 493] on p "1 NEW MESSAGE" at bounding box center [985, 497] width 57 height 8
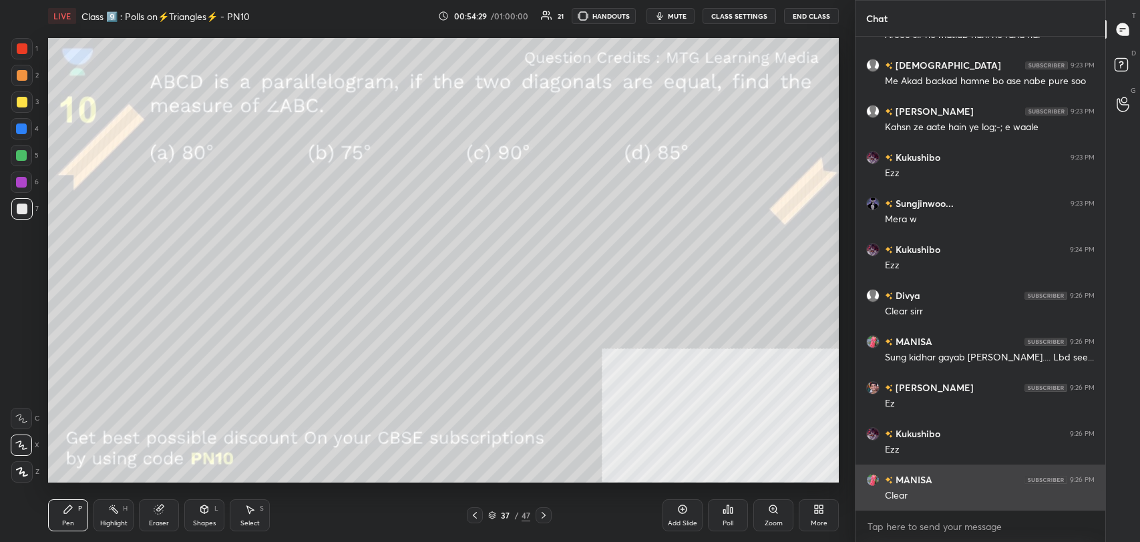
scroll to position [10684, 0]
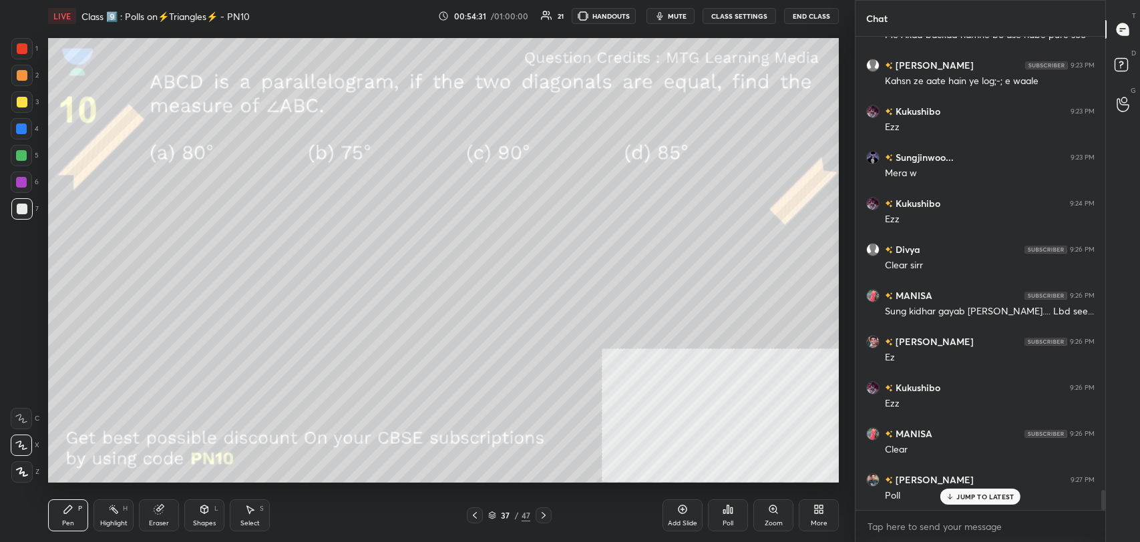
click at [722, 513] on icon at bounding box center [727, 509] width 11 height 11
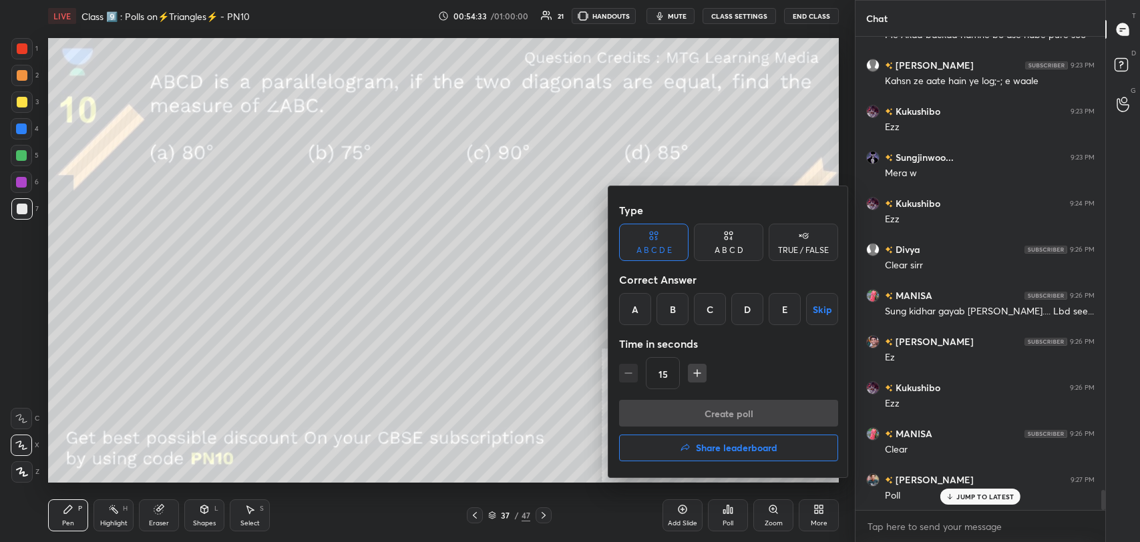
click at [745, 242] on div "A B C D" at bounding box center [728, 242] width 69 height 37
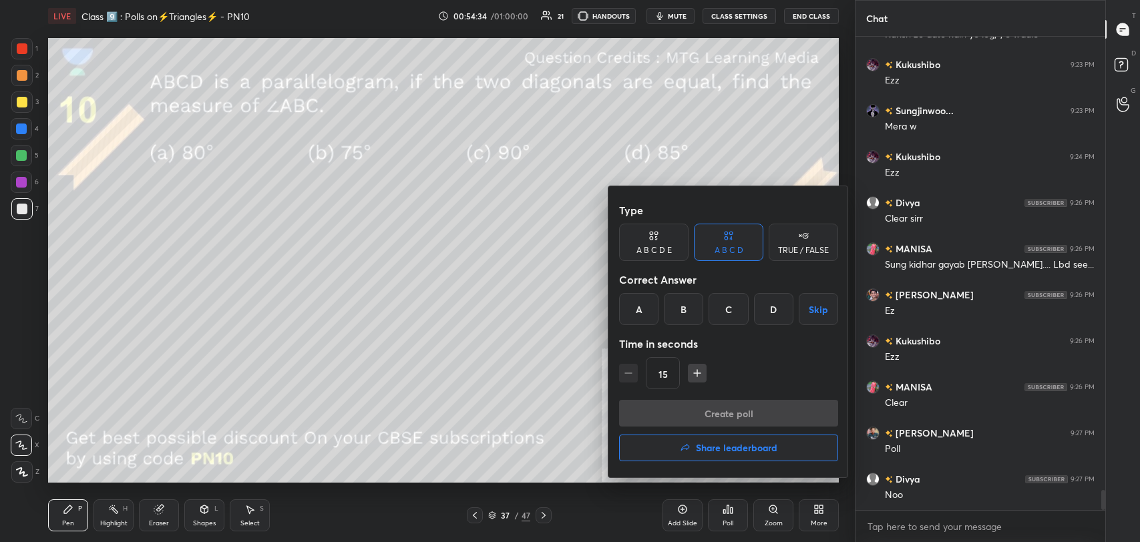
click at [731, 307] on div "C" at bounding box center [727, 309] width 39 height 32
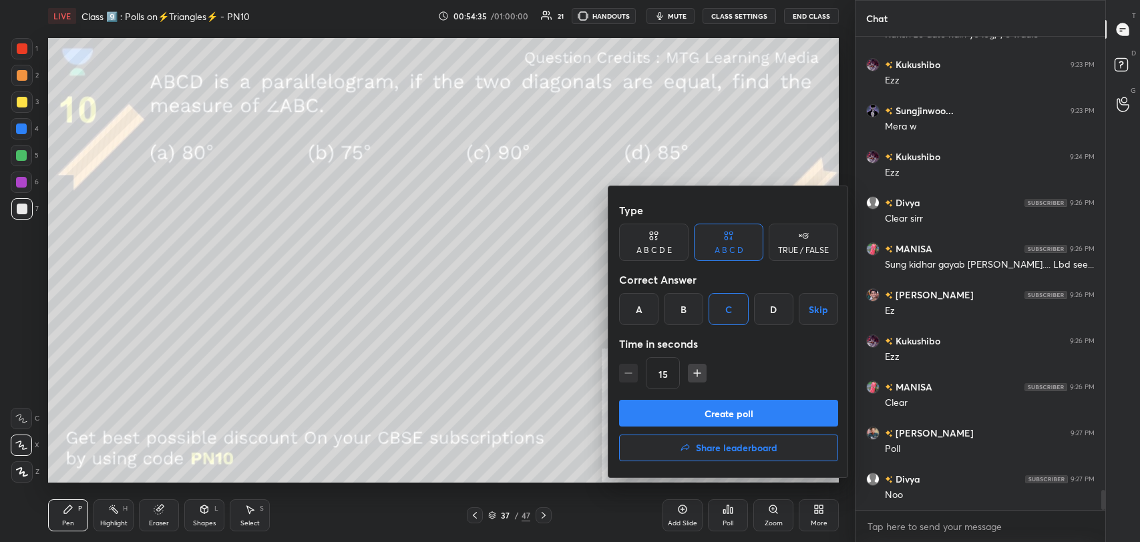
scroll to position [10776, 0]
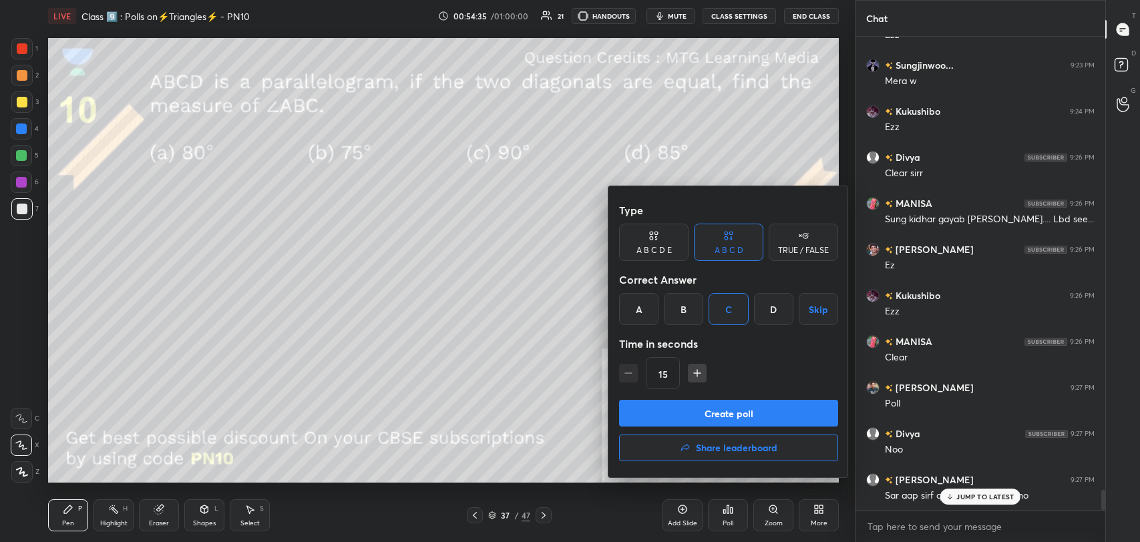
click at [397, 323] on div at bounding box center [570, 271] width 1140 height 542
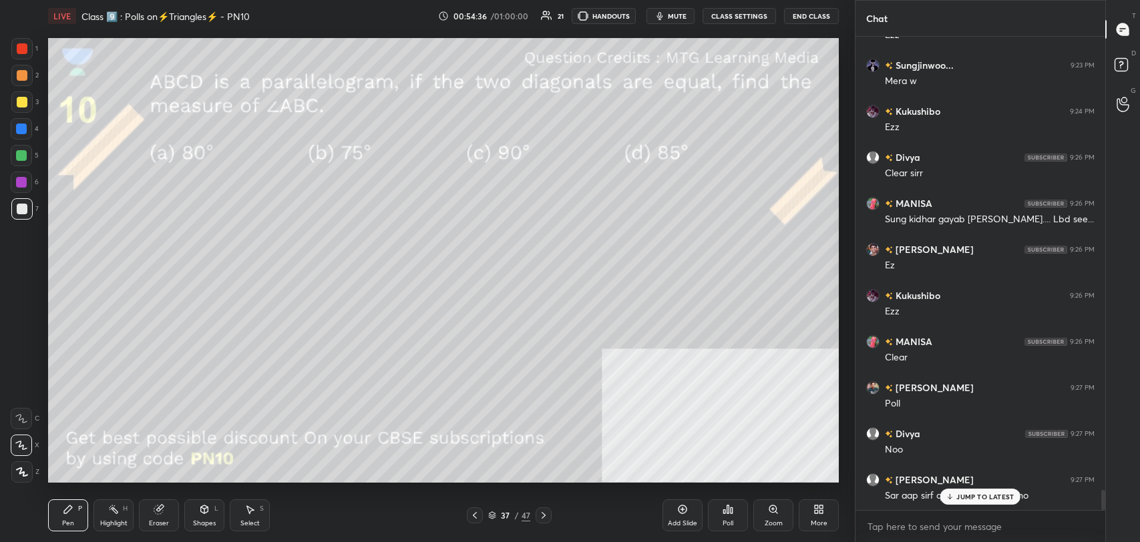
scroll to position [10822, 0]
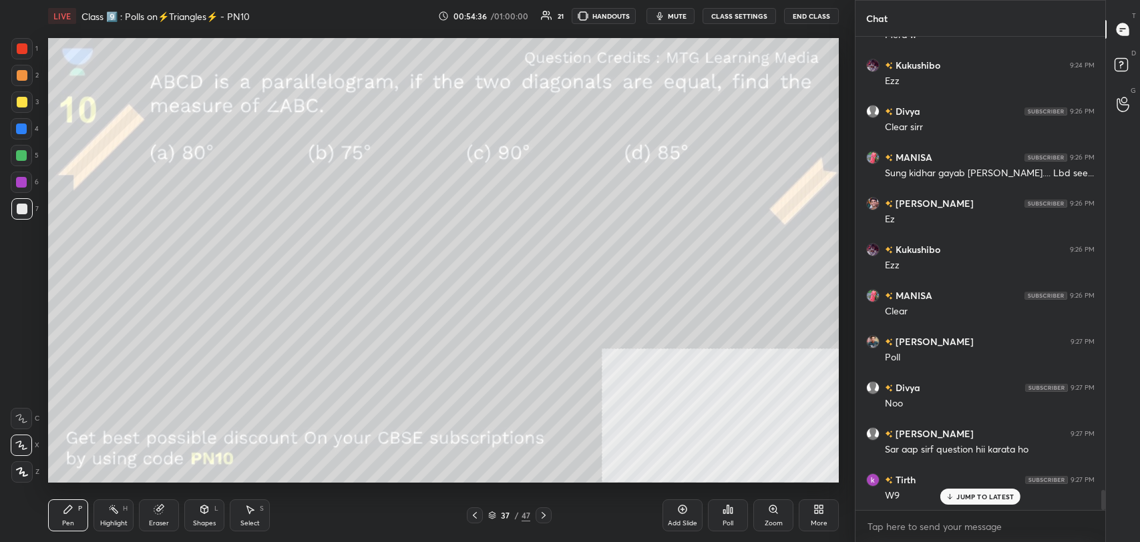
click at [969, 493] on p "JUMP TO LATEST" at bounding box center [984, 497] width 57 height 8
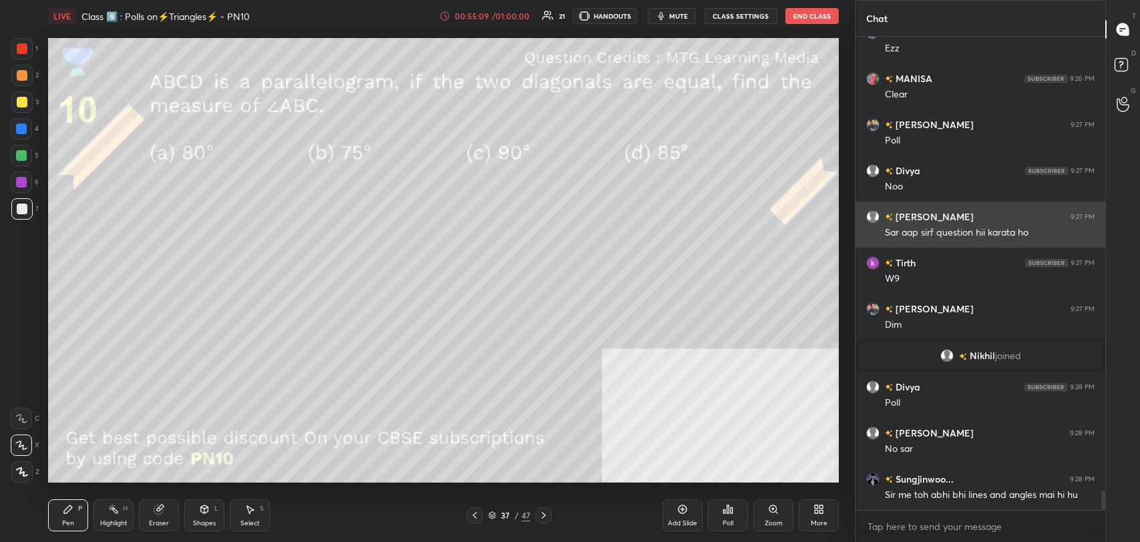
scroll to position [10985, 0]
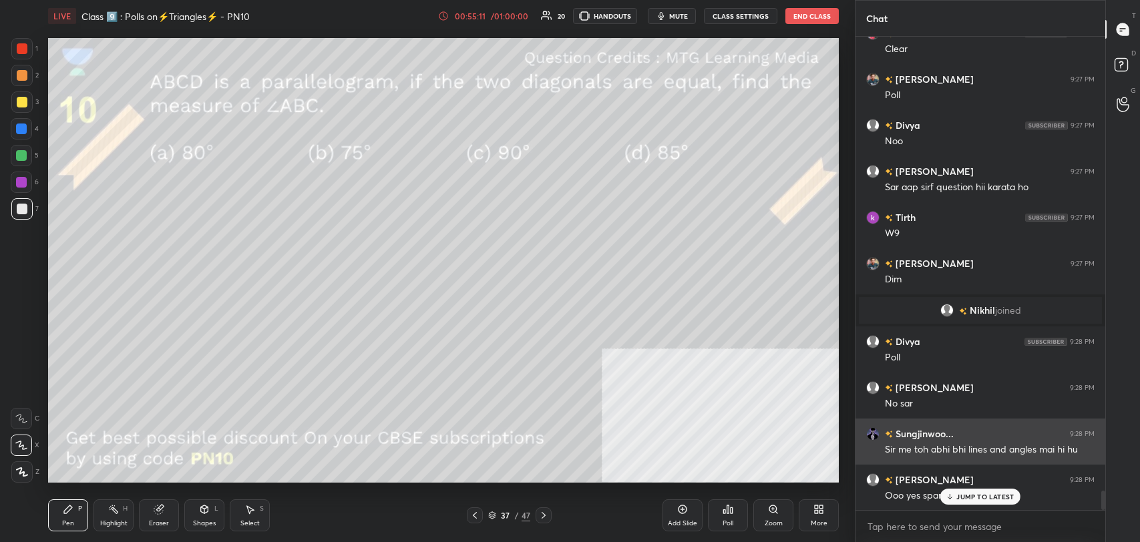
drag, startPoint x: 985, startPoint y: 492, endPoint x: 857, endPoint y: 457, distance: 133.5
click at [963, 489] on div "JUMP TO LATEST" at bounding box center [980, 497] width 80 height 16
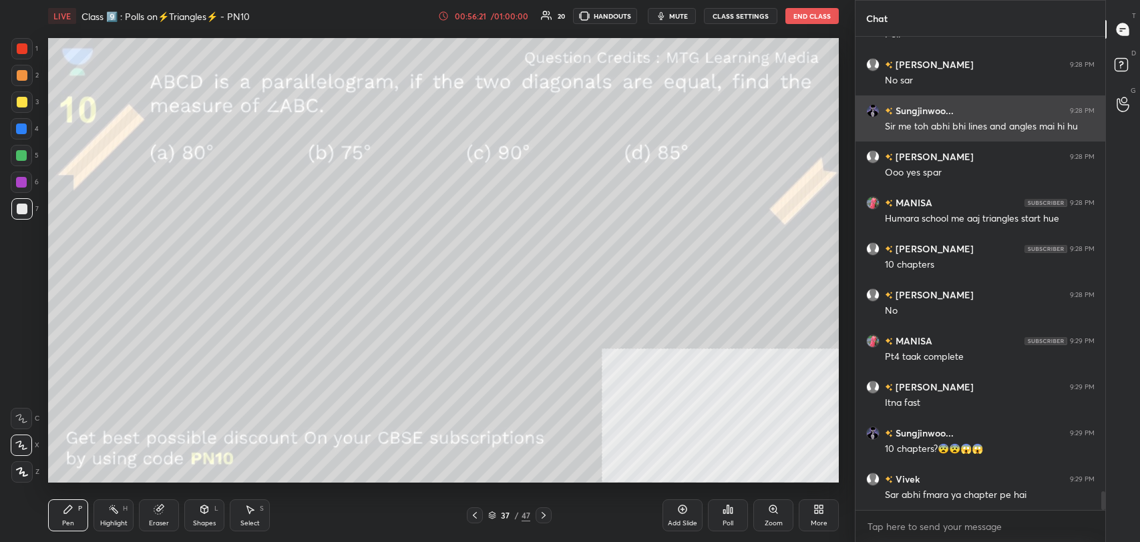
scroll to position [11353, 0]
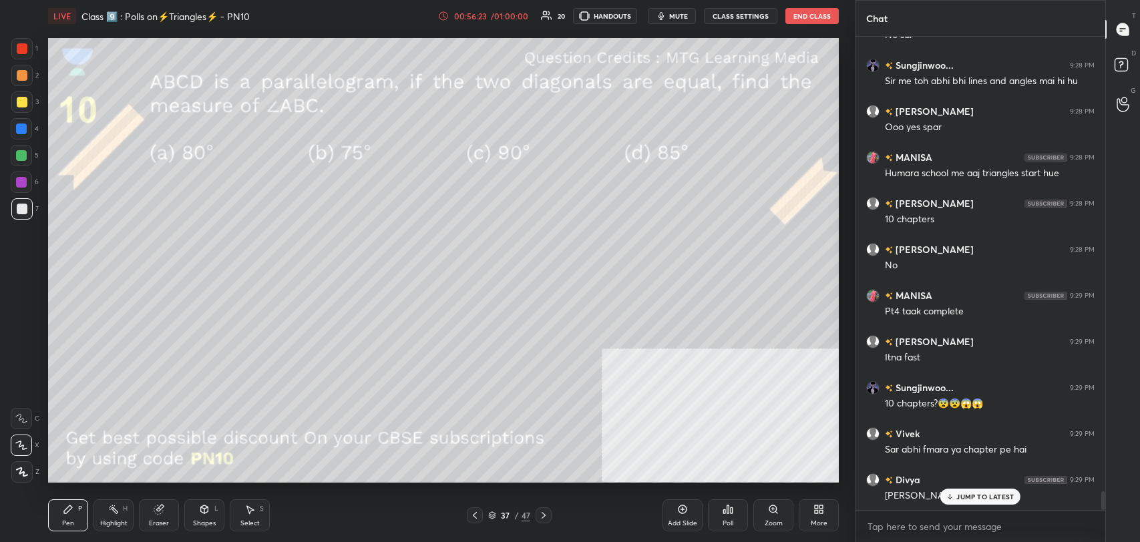
drag, startPoint x: 977, startPoint y: 496, endPoint x: 917, endPoint y: 485, distance: 61.0
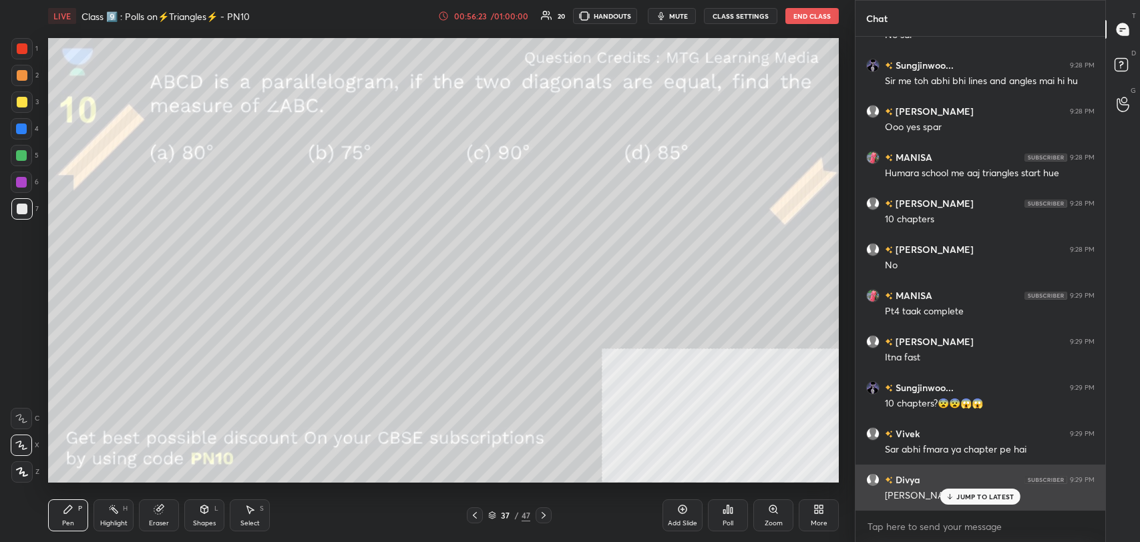
click at [977, 496] on p "JUMP TO LATEST" at bounding box center [984, 497] width 57 height 8
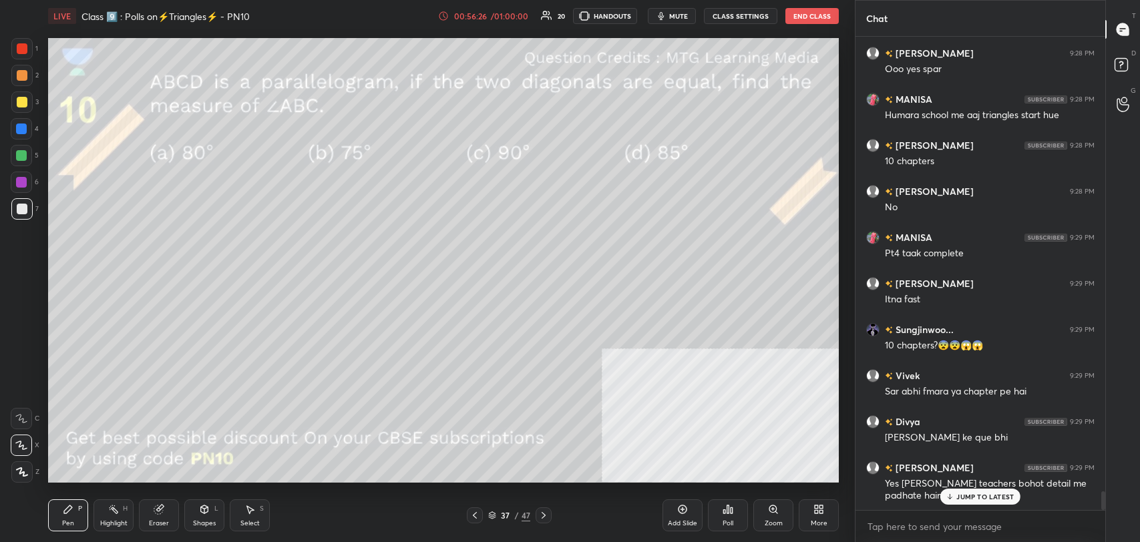
scroll to position [11457, 0]
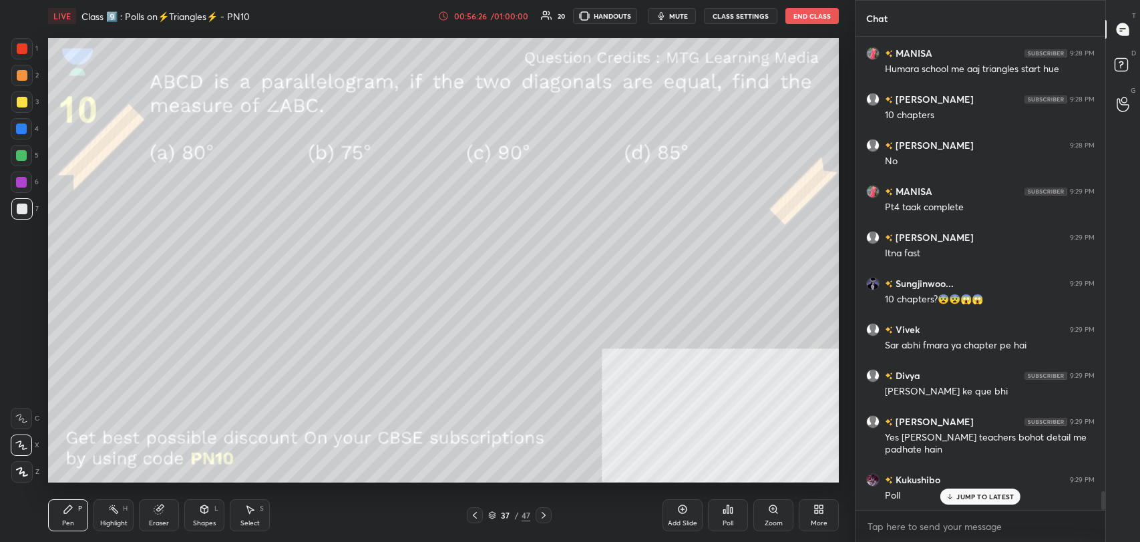
click at [967, 498] on p "JUMP TO LATEST" at bounding box center [984, 497] width 57 height 8
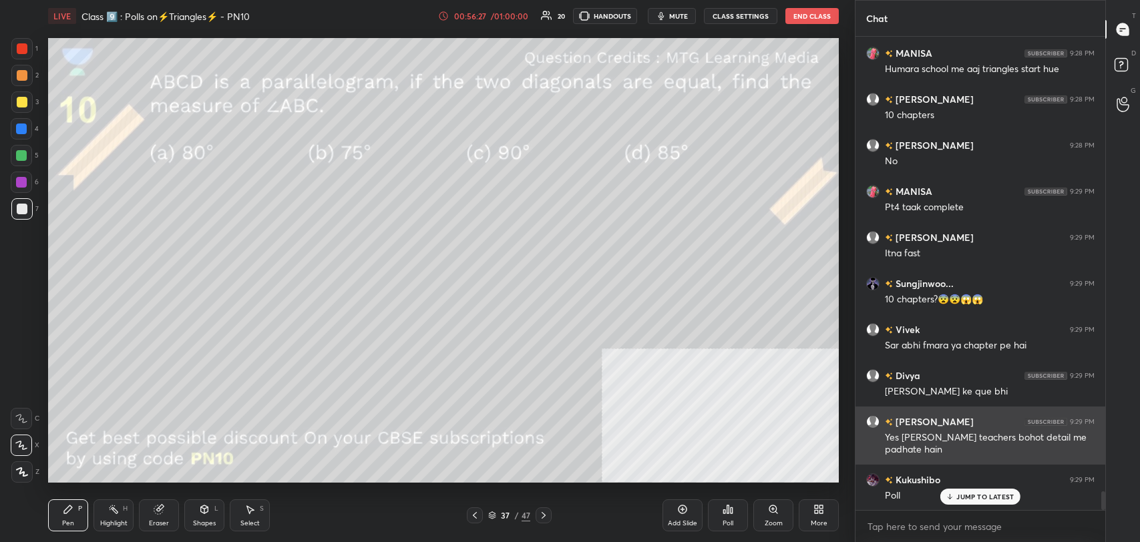
scroll to position [11504, 0]
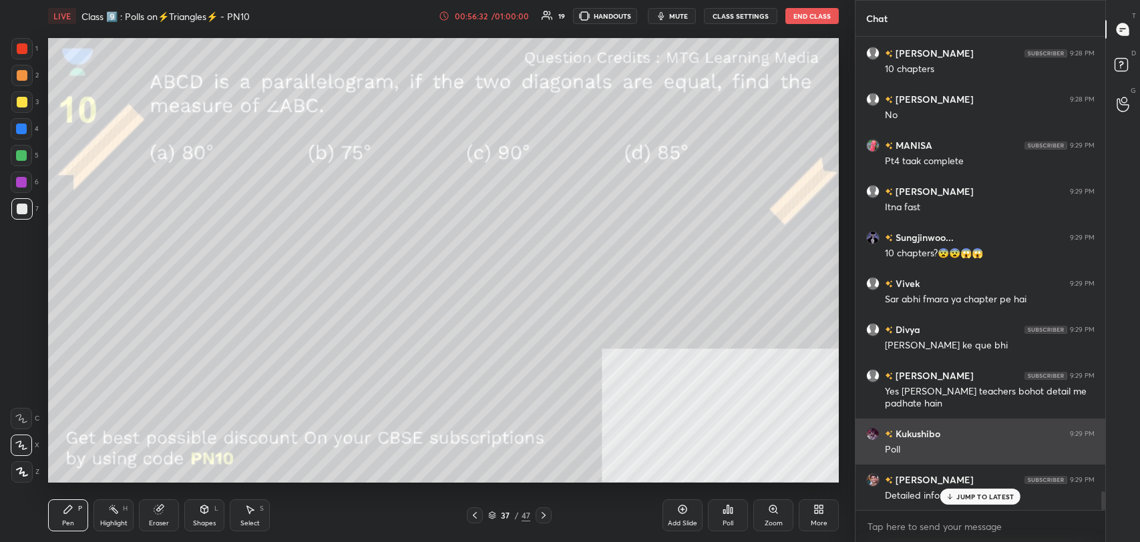
drag, startPoint x: 961, startPoint y: 503, endPoint x: 855, endPoint y: 457, distance: 116.1
click at [961, 501] on div "JUMP TO LATEST" at bounding box center [980, 497] width 80 height 16
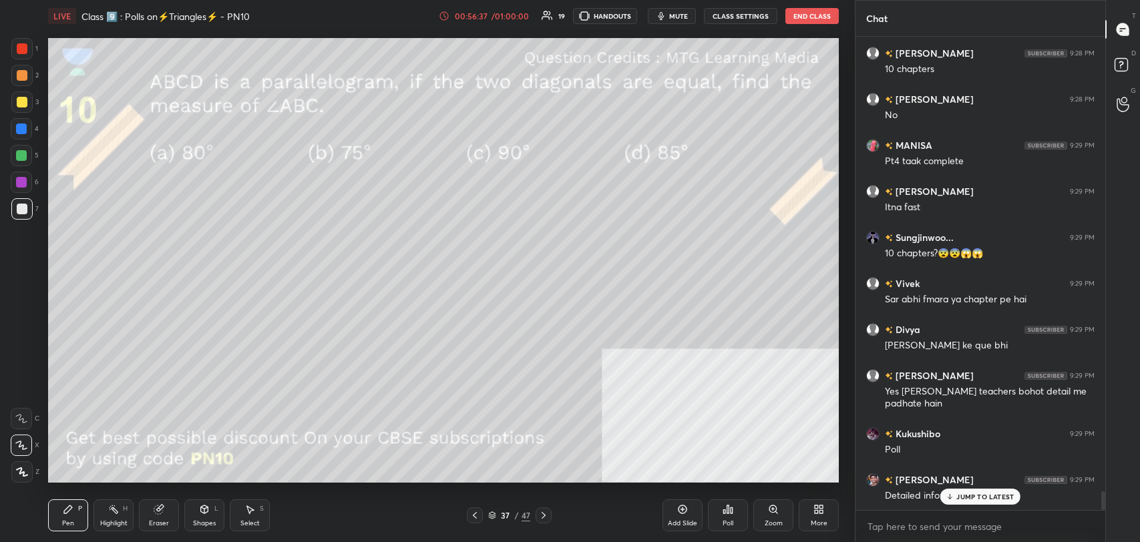
scroll to position [11562, 0]
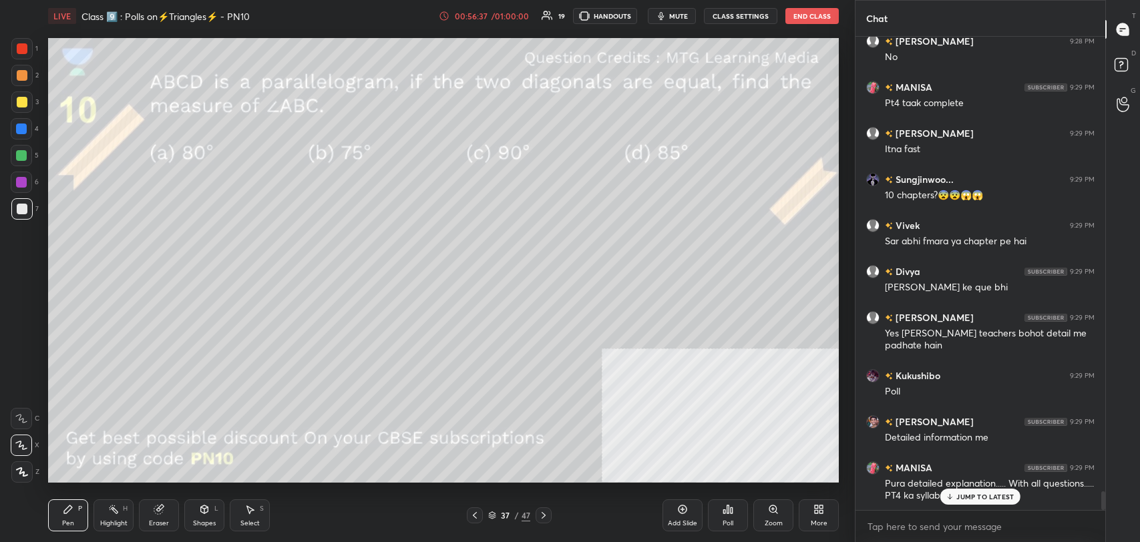
click at [20, 104] on div at bounding box center [22, 102] width 11 height 11
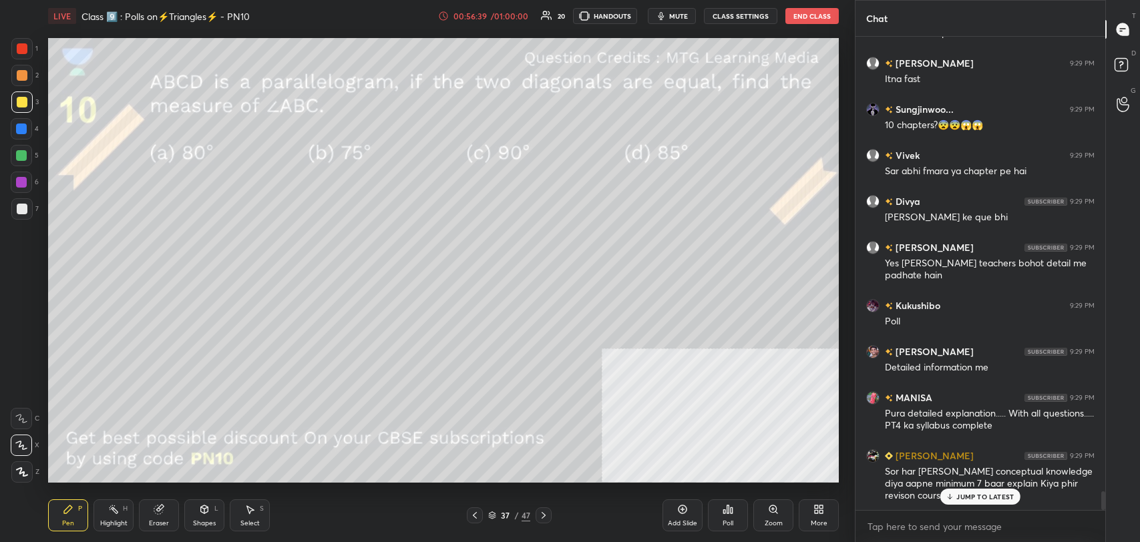
click at [975, 500] on p "JUMP TO LATEST" at bounding box center [984, 497] width 57 height 8
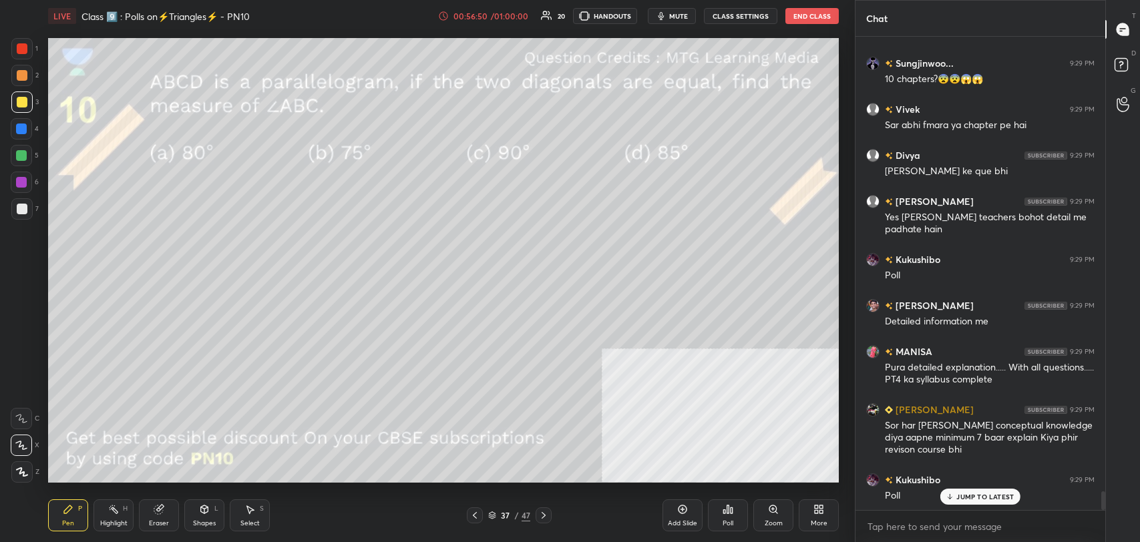
click at [967, 500] on p "JUMP TO LATEST" at bounding box center [984, 497] width 57 height 8
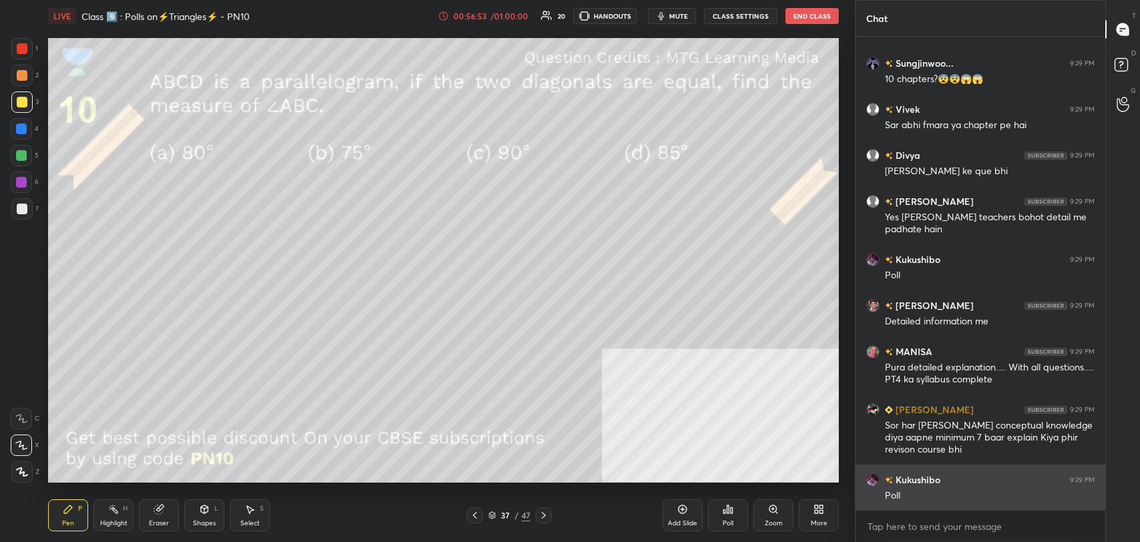
scroll to position [11725, 0]
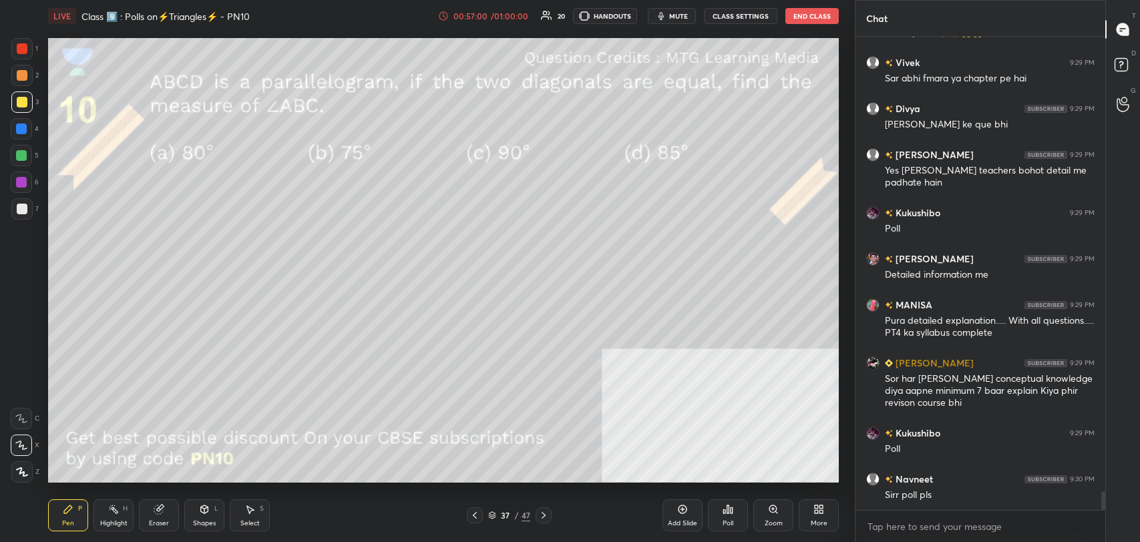
click at [22, 72] on div at bounding box center [22, 75] width 11 height 11
click at [724, 523] on div "Poll" at bounding box center [727, 523] width 11 height 7
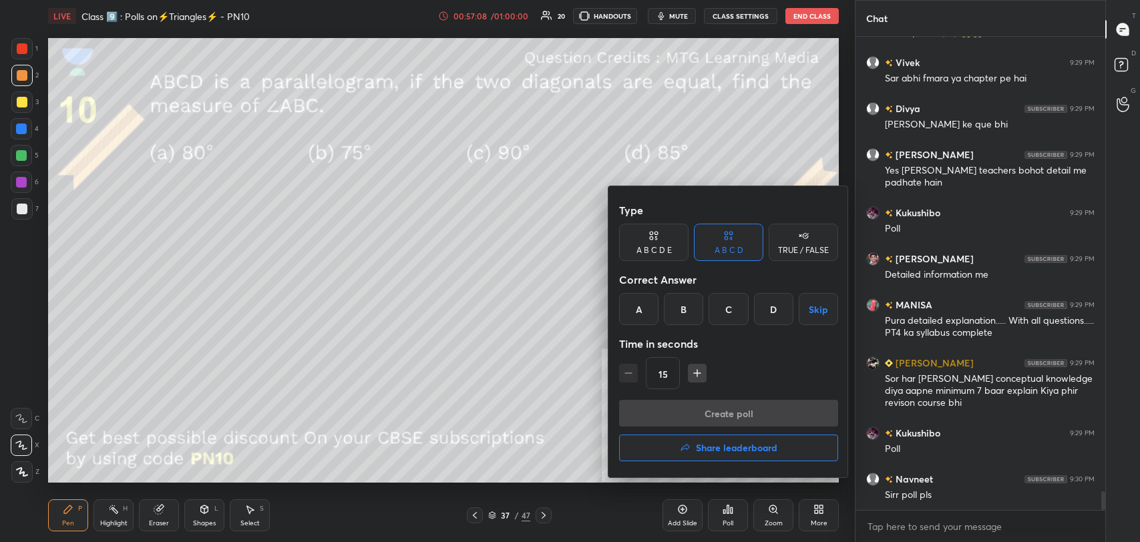
click at [727, 300] on div "C" at bounding box center [727, 309] width 39 height 32
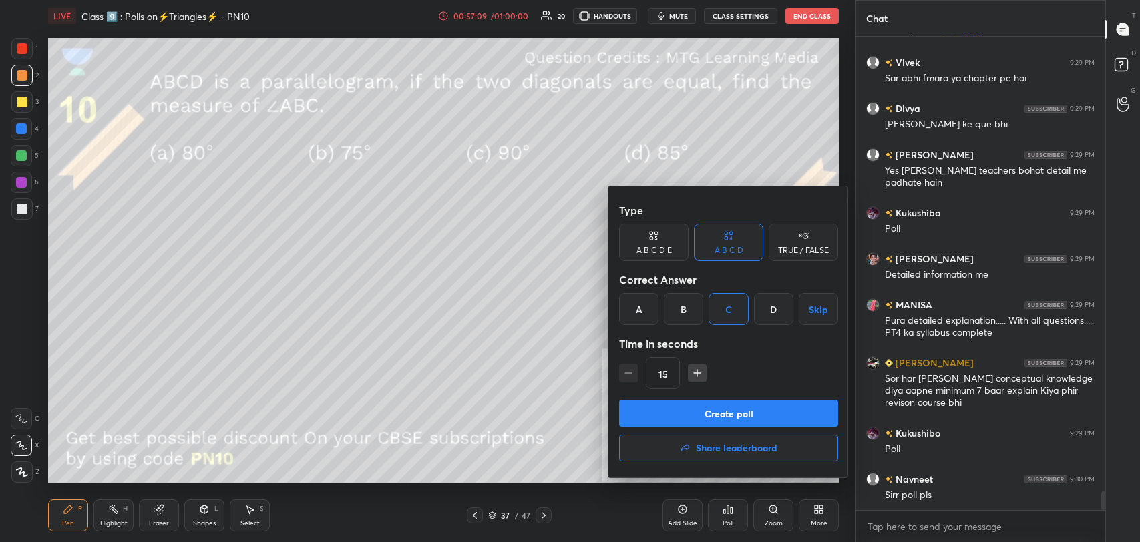
click at [721, 409] on button "Create poll" at bounding box center [728, 413] width 219 height 27
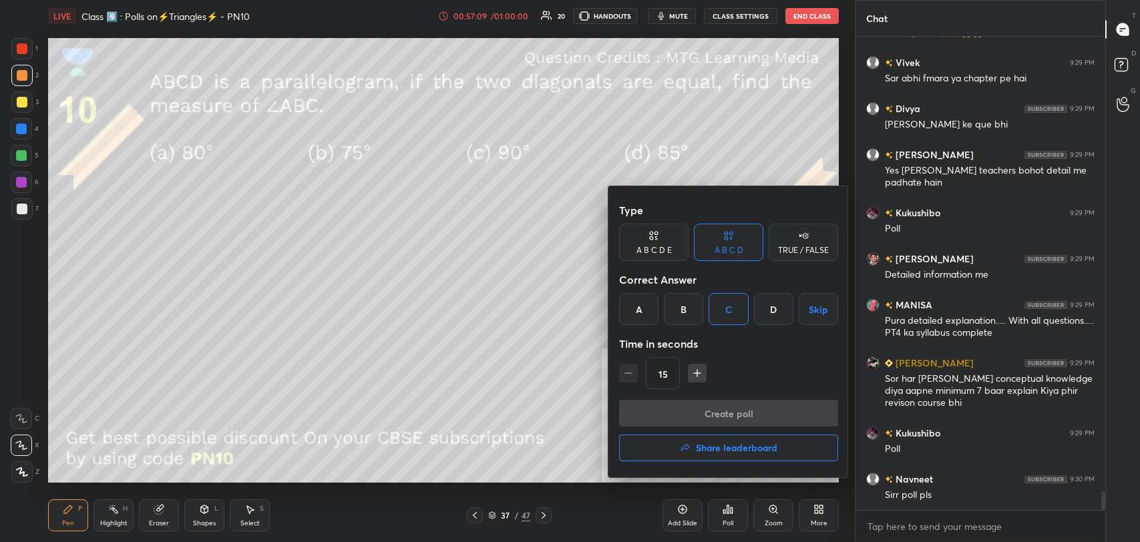
type textarea "x"
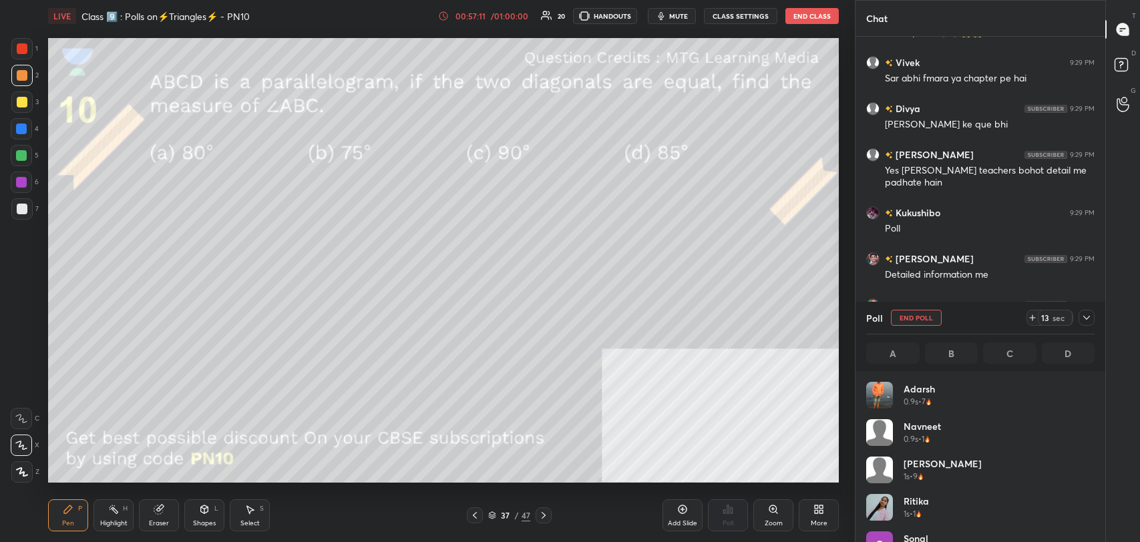
scroll to position [156, 224]
click at [735, 22] on button "CLASS SETTINGS" at bounding box center [740, 16] width 73 height 16
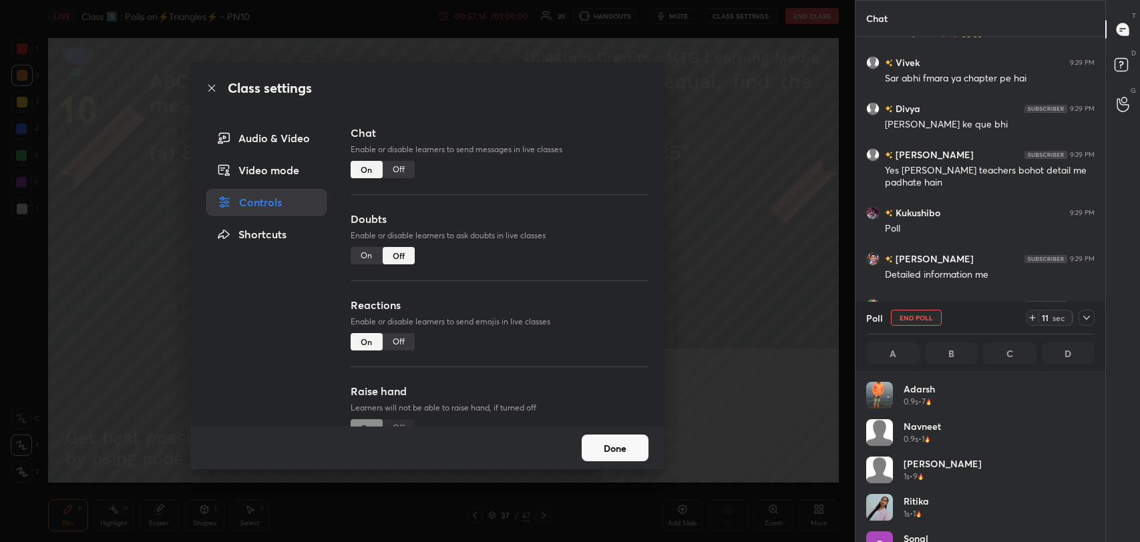
click at [395, 170] on div "Off" at bounding box center [399, 169] width 32 height 17
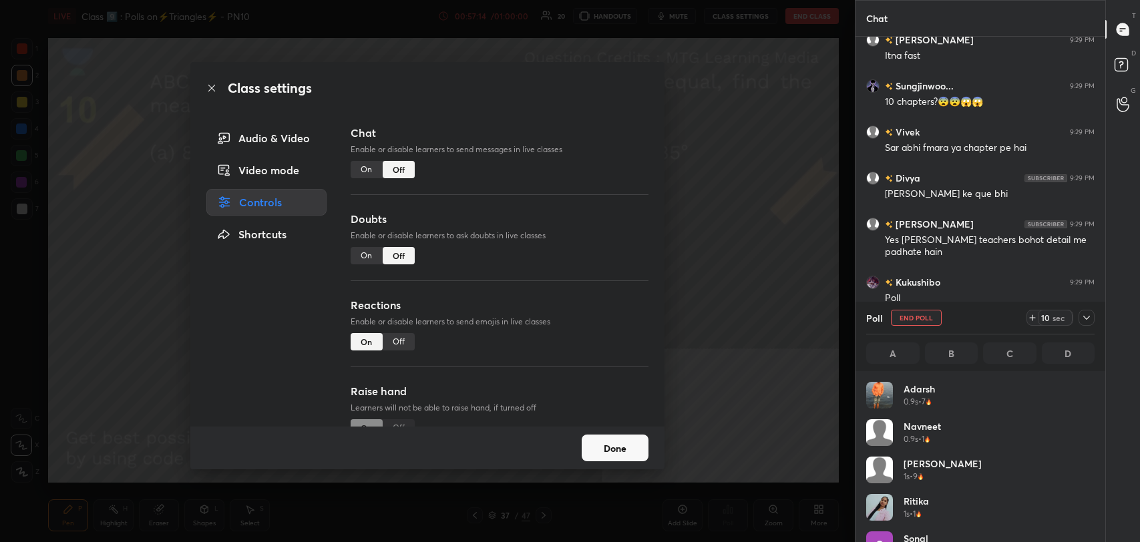
scroll to position [373, 246]
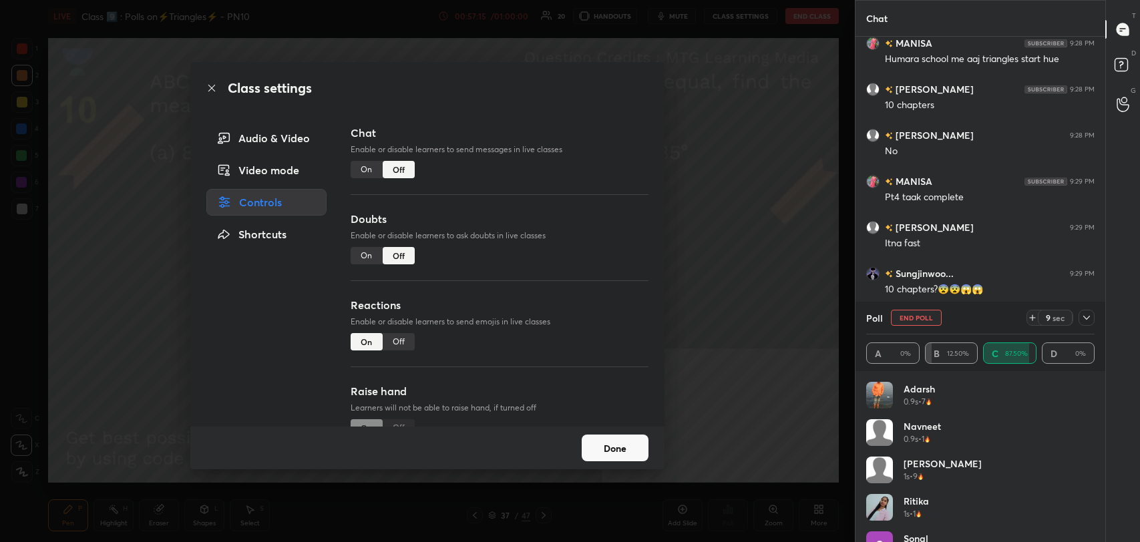
drag, startPoint x: 214, startPoint y: 91, endPoint x: 182, endPoint y: 165, distance: 80.7
click at [212, 92] on icon at bounding box center [211, 88] width 11 height 11
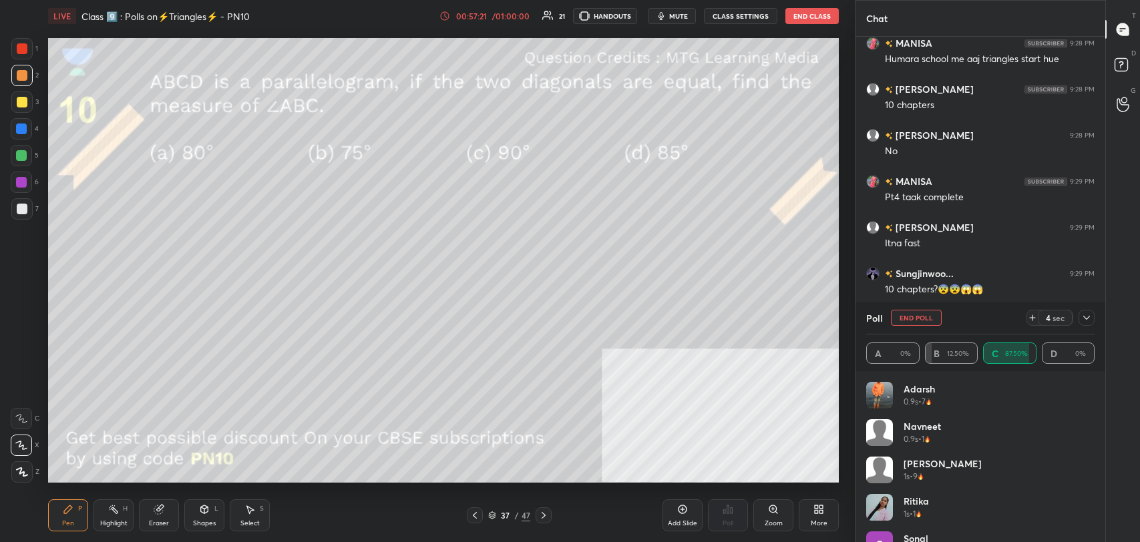
click at [495, 16] on div "/ 01:00:00" at bounding box center [510, 16] width 41 height 8
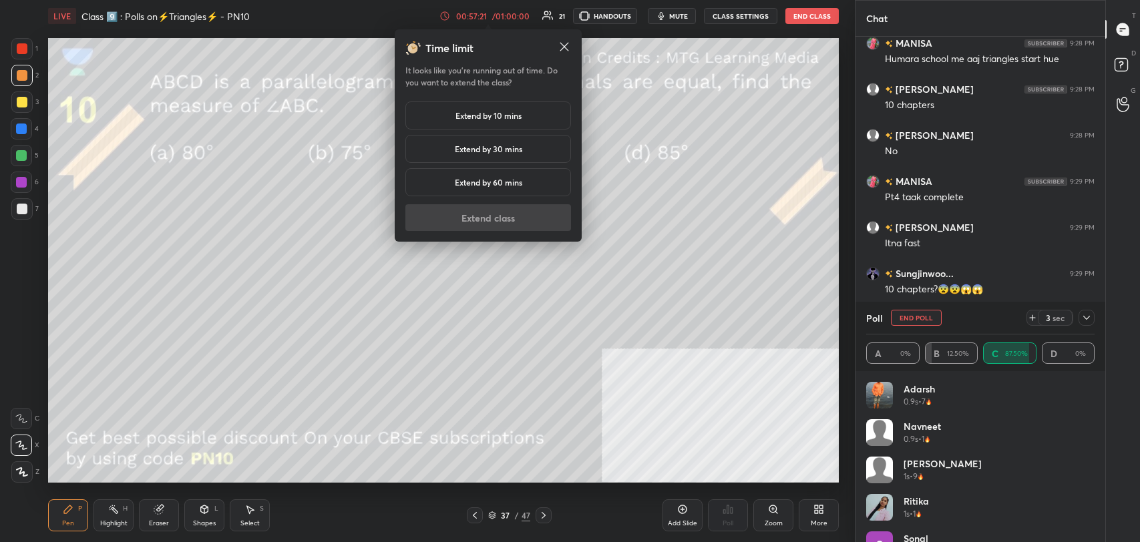
click at [479, 107] on div "Extend by 10 mins" at bounding box center [488, 115] width 166 height 28
click at [479, 217] on button "Extend class" at bounding box center [488, 217] width 166 height 27
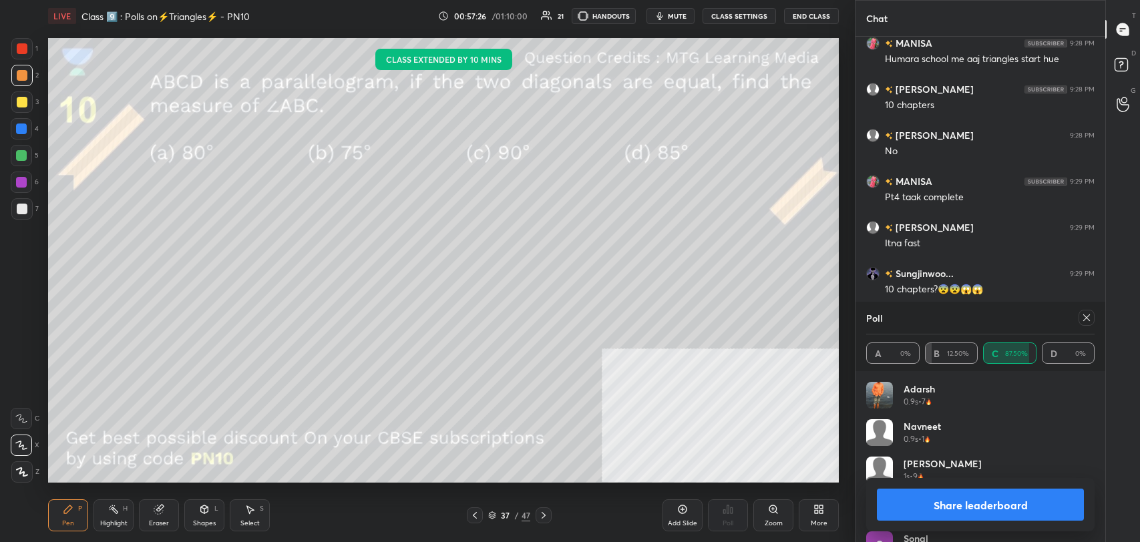
click at [930, 503] on button "Share leaderboard" at bounding box center [980, 505] width 207 height 32
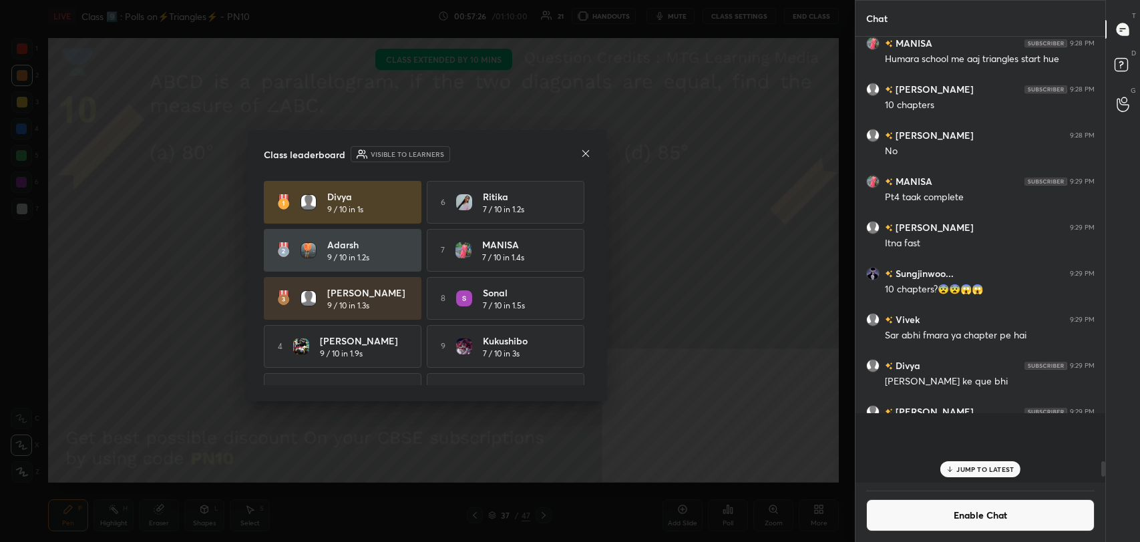
scroll to position [4, 4]
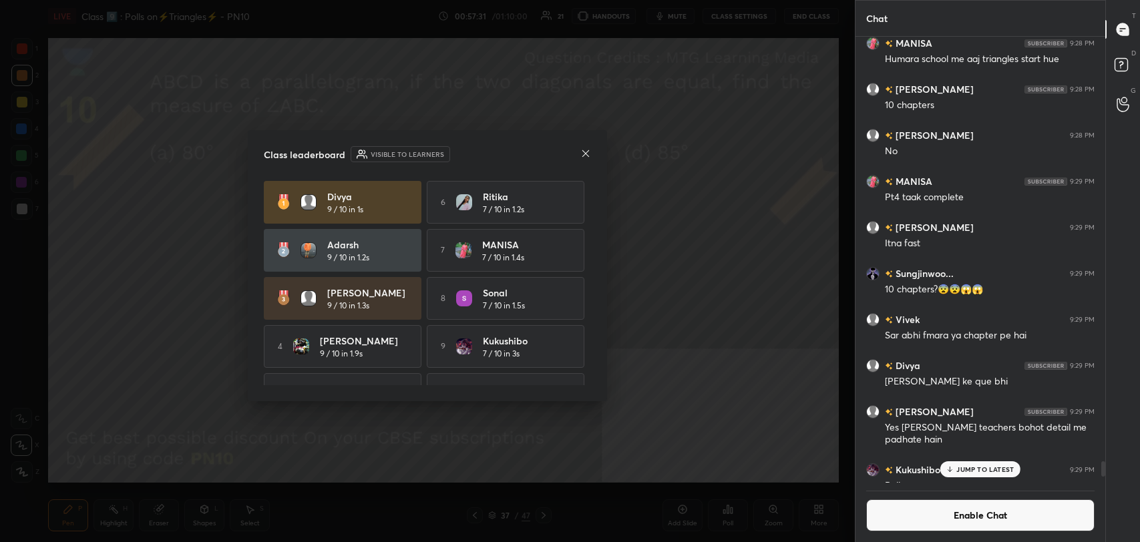
click at [586, 152] on icon at bounding box center [585, 153] width 11 height 11
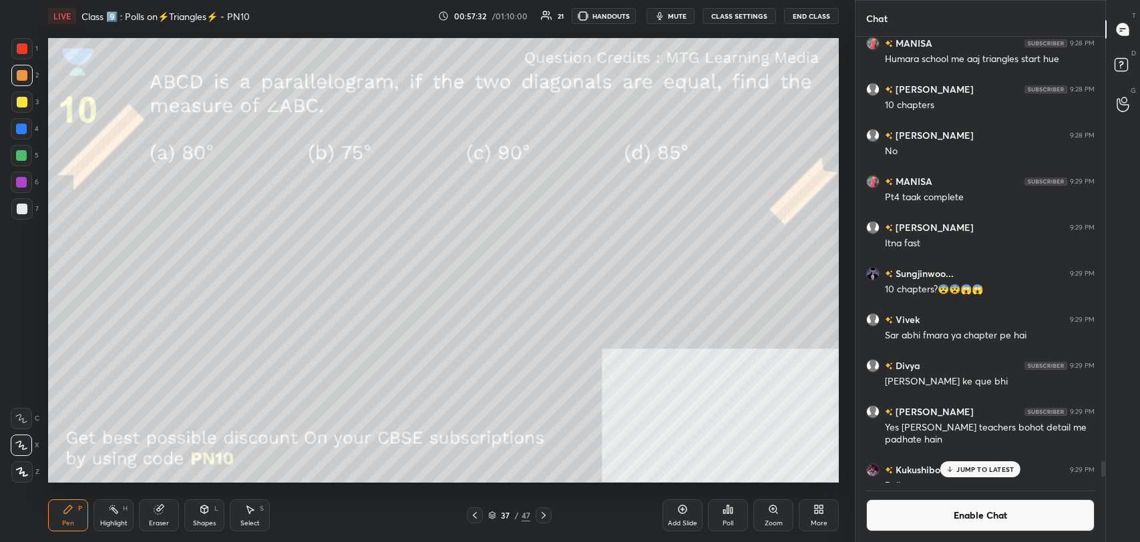
click at [120, 513] on div "Highlight H" at bounding box center [113, 515] width 40 height 32
click at [206, 526] on div "Shapes" at bounding box center [204, 523] width 23 height 7
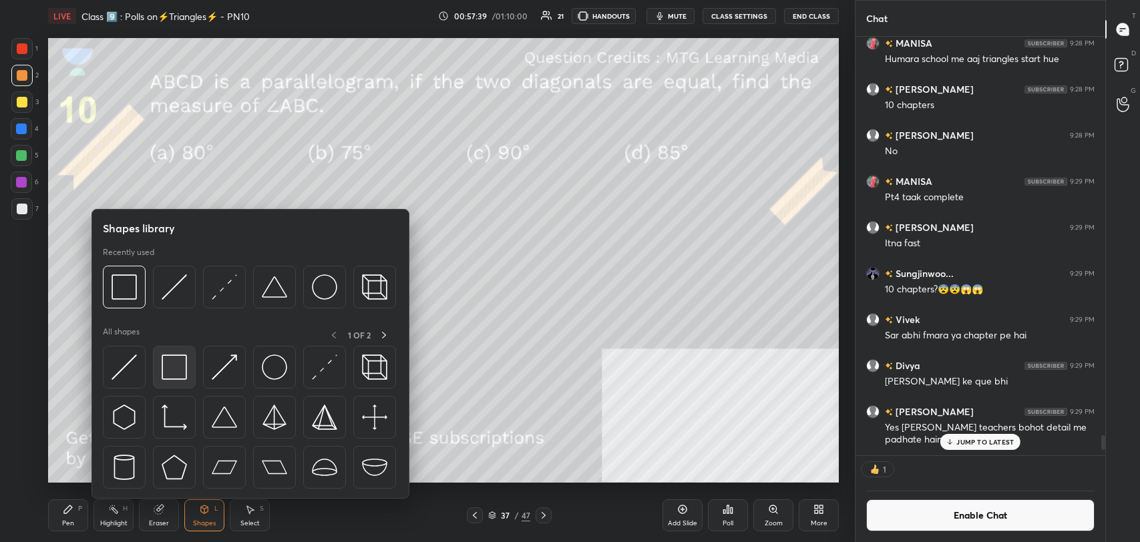
click at [174, 373] on img at bounding box center [174, 367] width 25 height 25
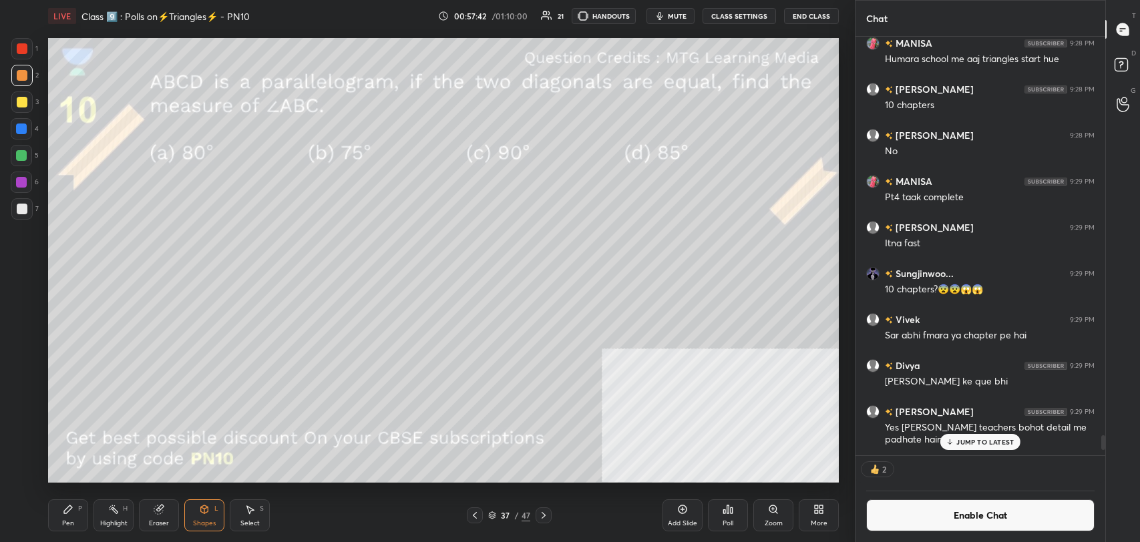
click at [901, 509] on button "Enable Chat" at bounding box center [980, 515] width 228 height 32
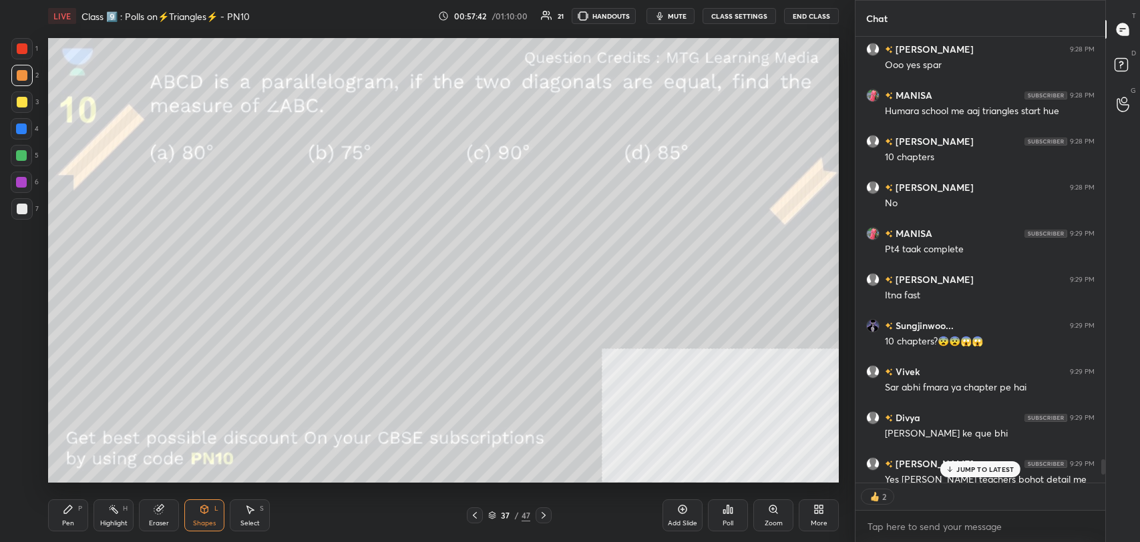
click at [976, 461] on div "JUMP TO LATEST" at bounding box center [980, 469] width 80 height 16
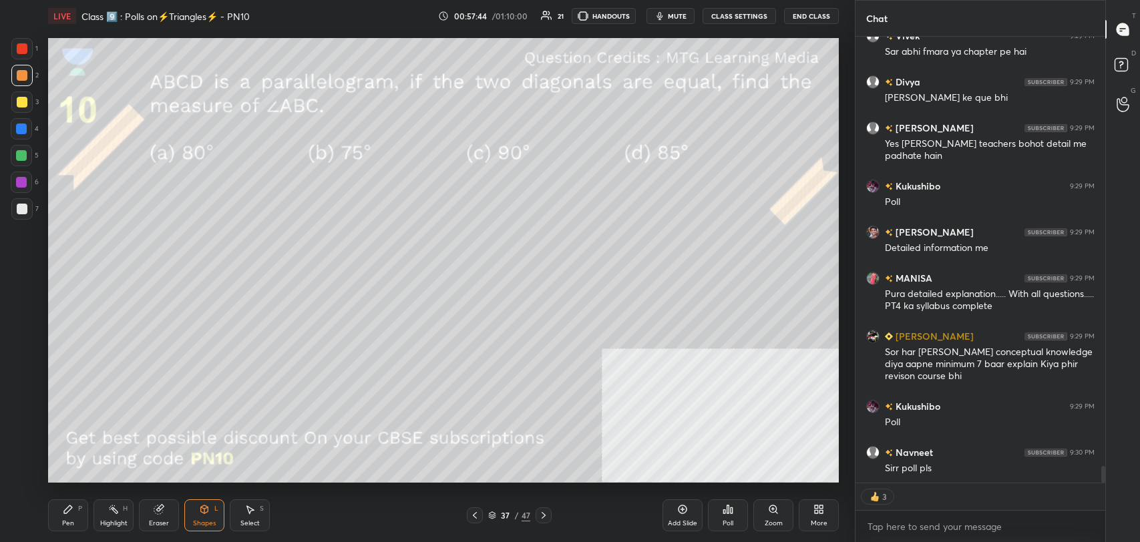
click at [543, 514] on icon at bounding box center [543, 515] width 4 height 7
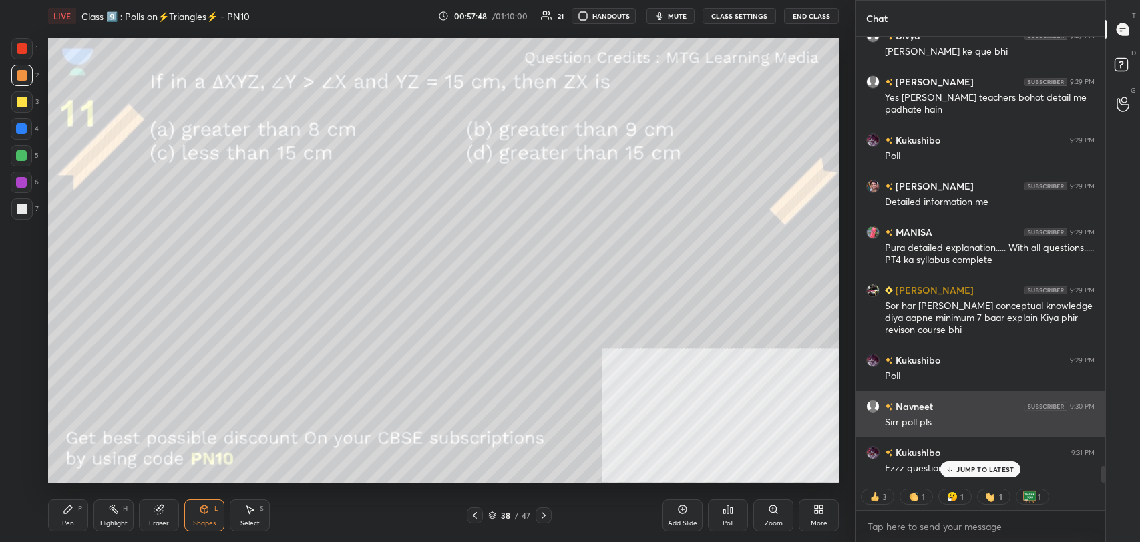
drag, startPoint x: 970, startPoint y: 471, endPoint x: 871, endPoint y: 431, distance: 107.5
click at [969, 469] on p "JUMP TO LATEST" at bounding box center [984, 469] width 57 height 8
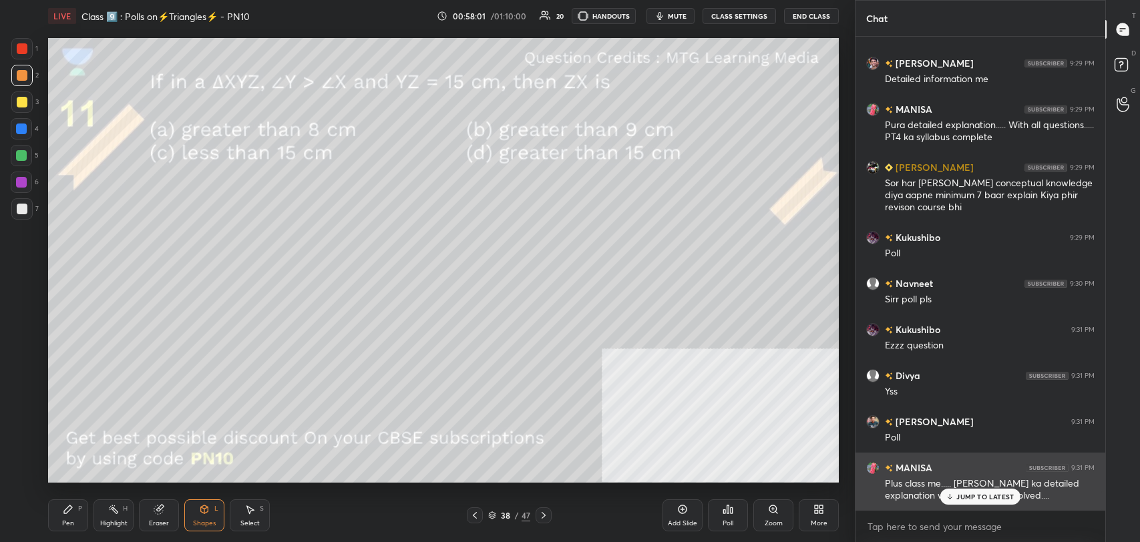
click at [983, 495] on p "JUMP TO LATEST" at bounding box center [984, 497] width 57 height 8
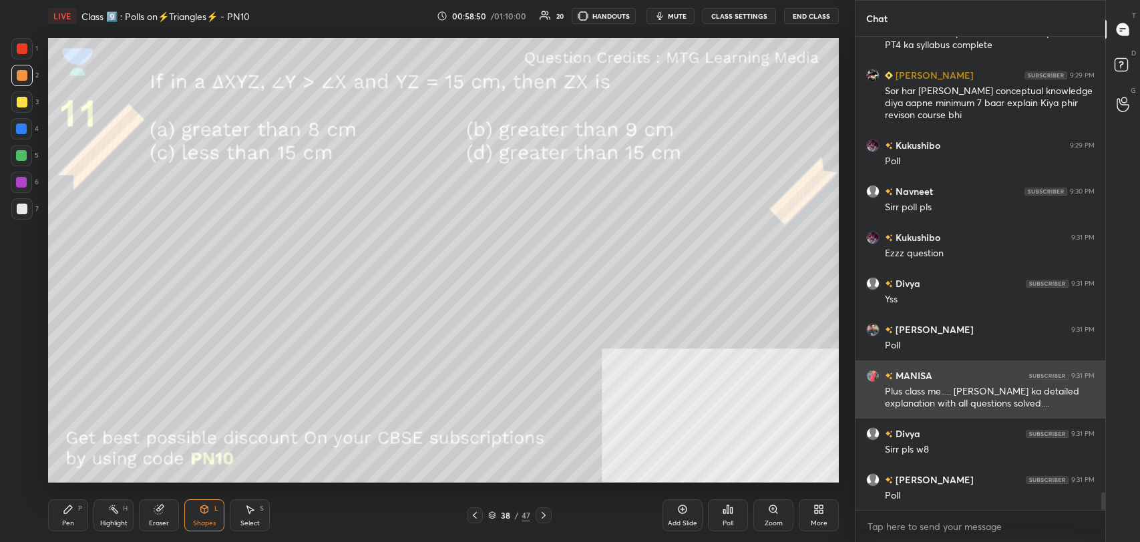
scroll to position [11842, 0]
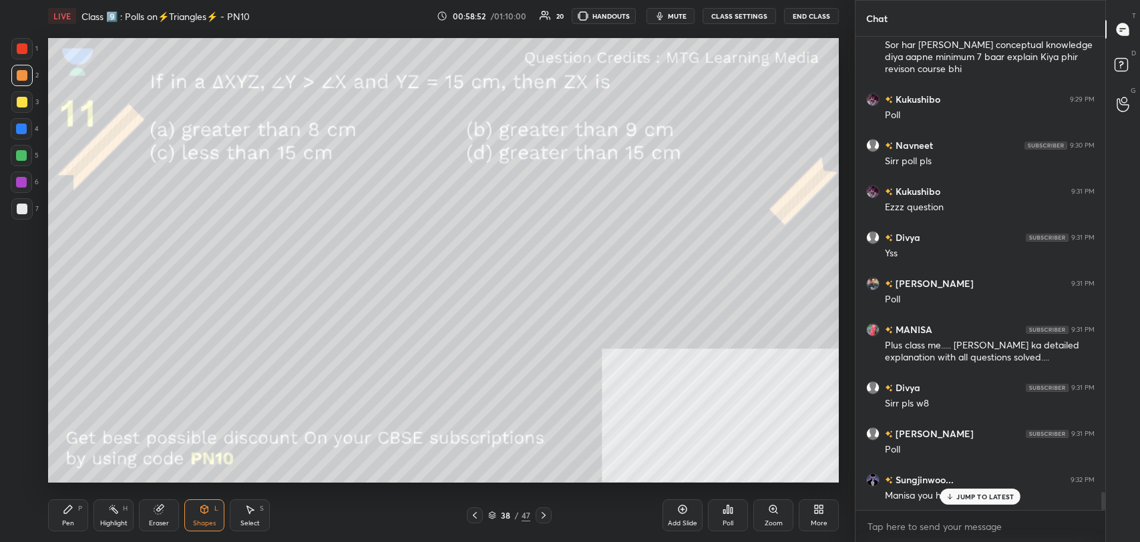
click at [980, 499] on p "JUMP TO LATEST" at bounding box center [984, 497] width 57 height 8
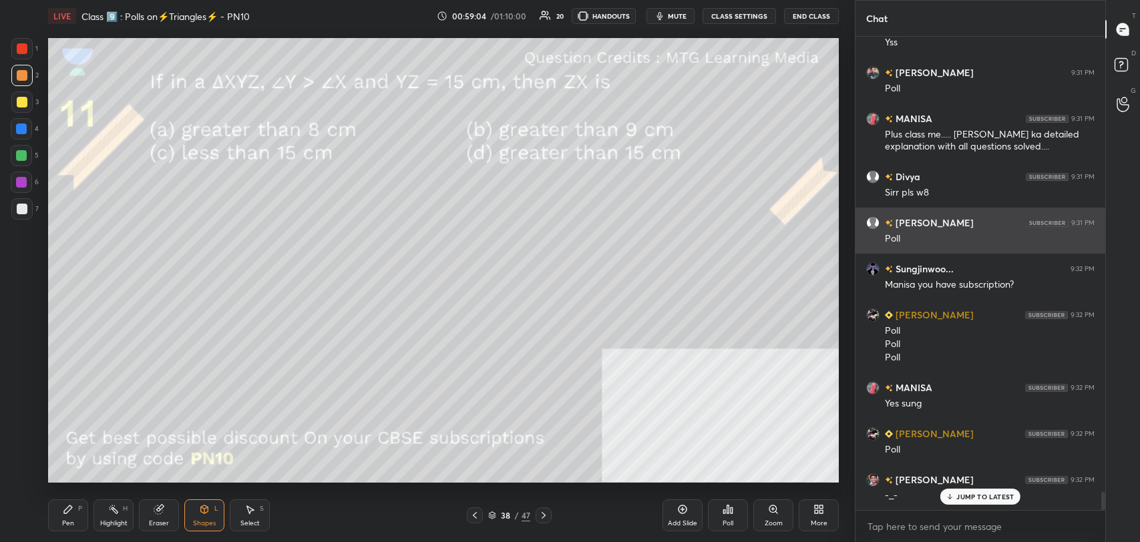
scroll to position [12099, 0]
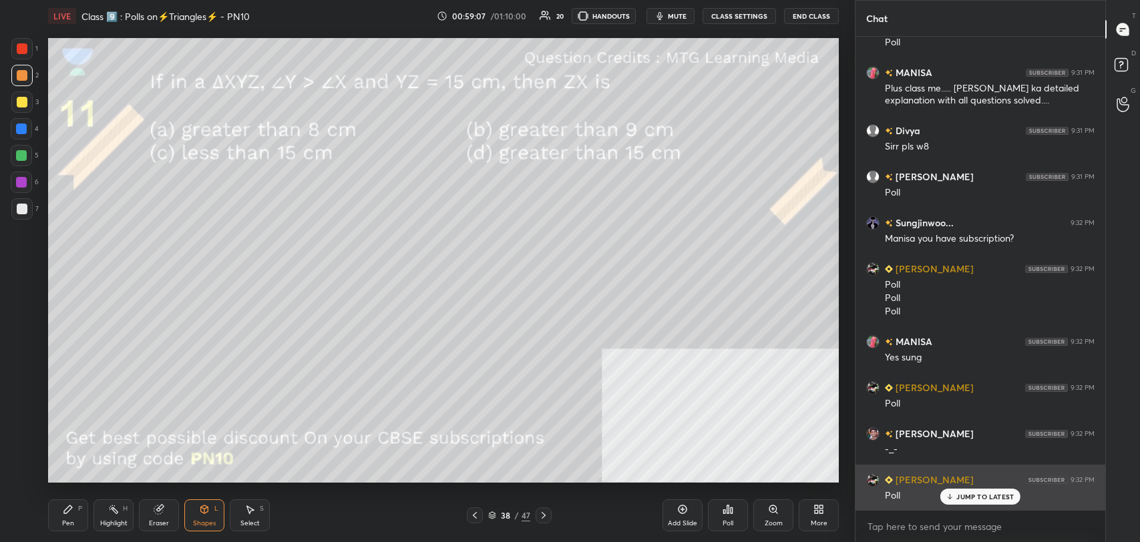
drag, startPoint x: 978, startPoint y: 497, endPoint x: 908, endPoint y: 495, distance: 70.2
click at [977, 497] on p "JUMP TO LATEST" at bounding box center [984, 497] width 57 height 8
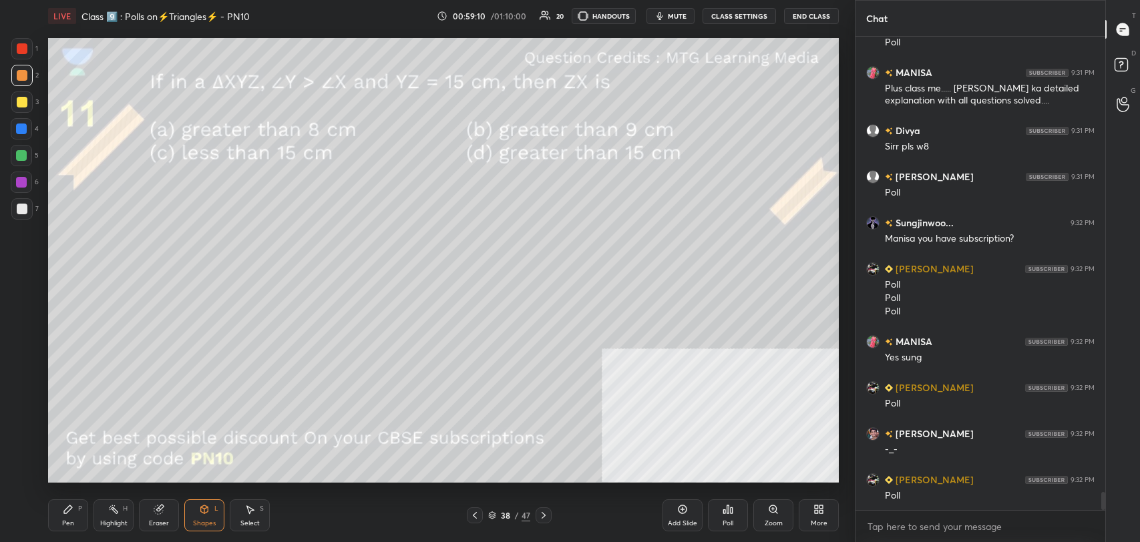
click at [728, 516] on div "Poll" at bounding box center [728, 515] width 40 height 32
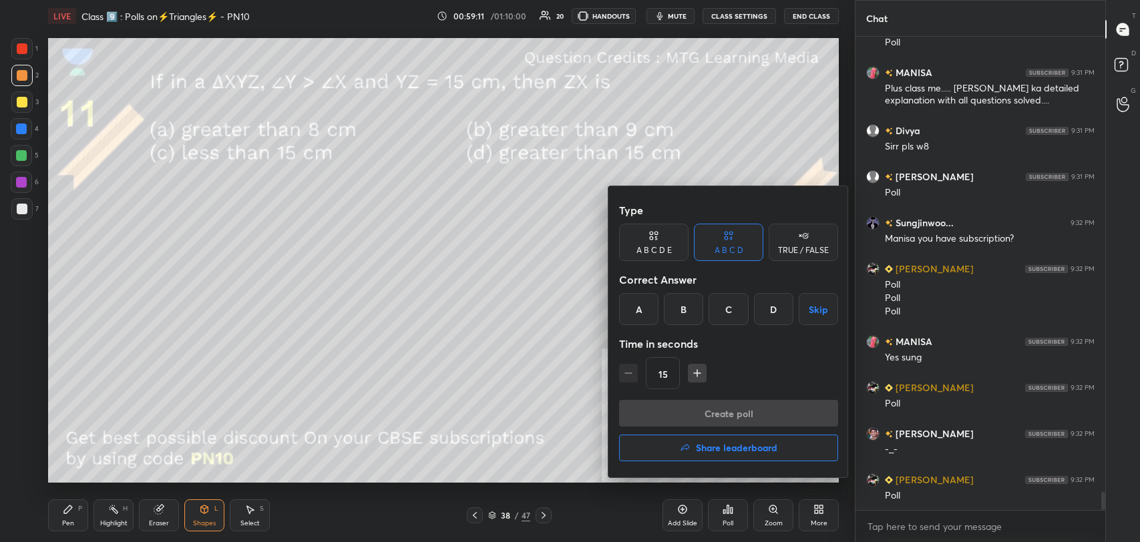
click at [773, 313] on div "D" at bounding box center [773, 309] width 39 height 32
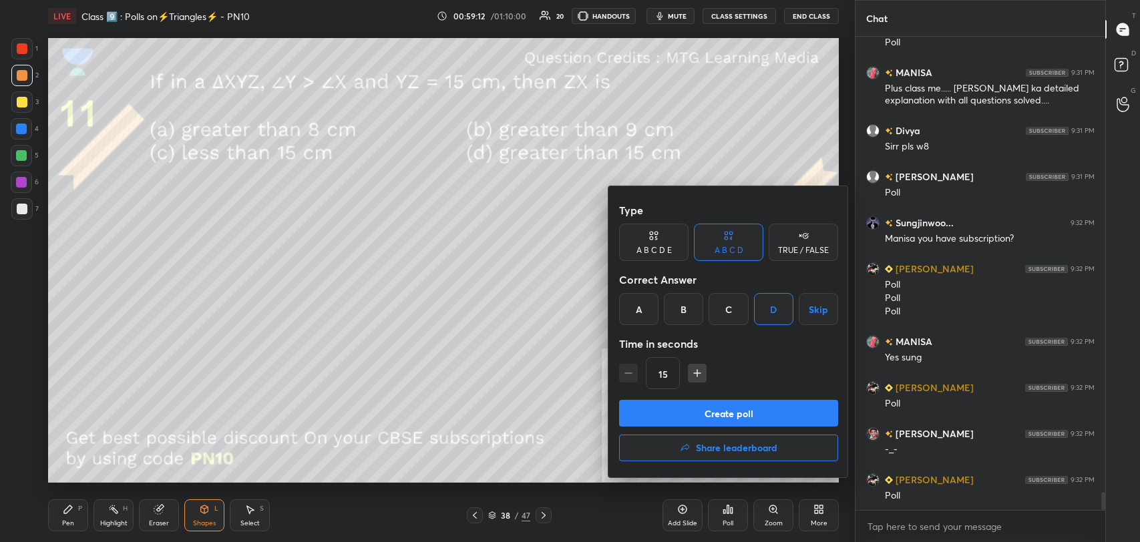
click at [724, 407] on button "Create poll" at bounding box center [728, 413] width 219 height 27
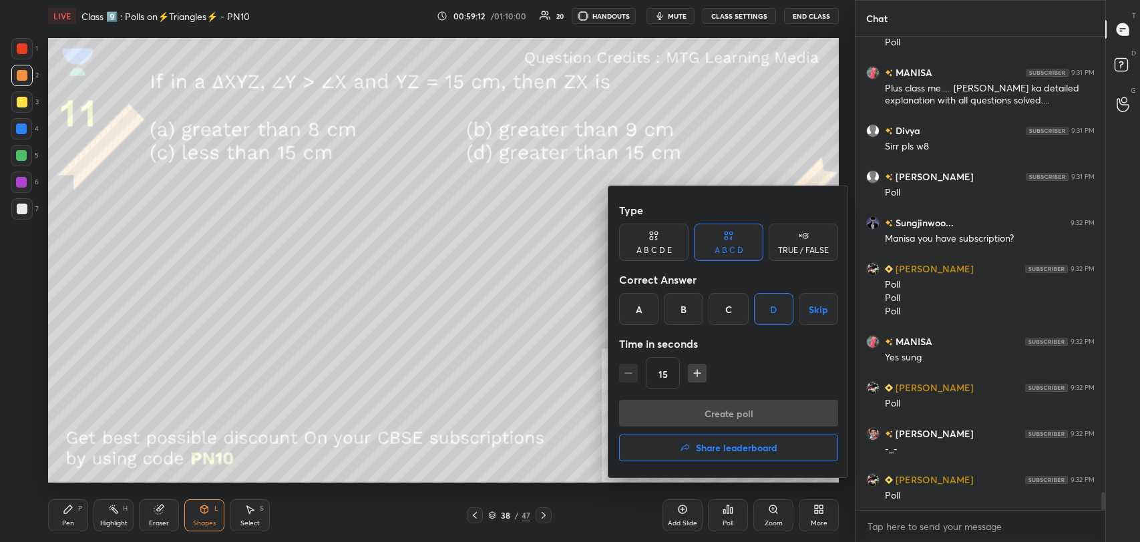
type textarea "x"
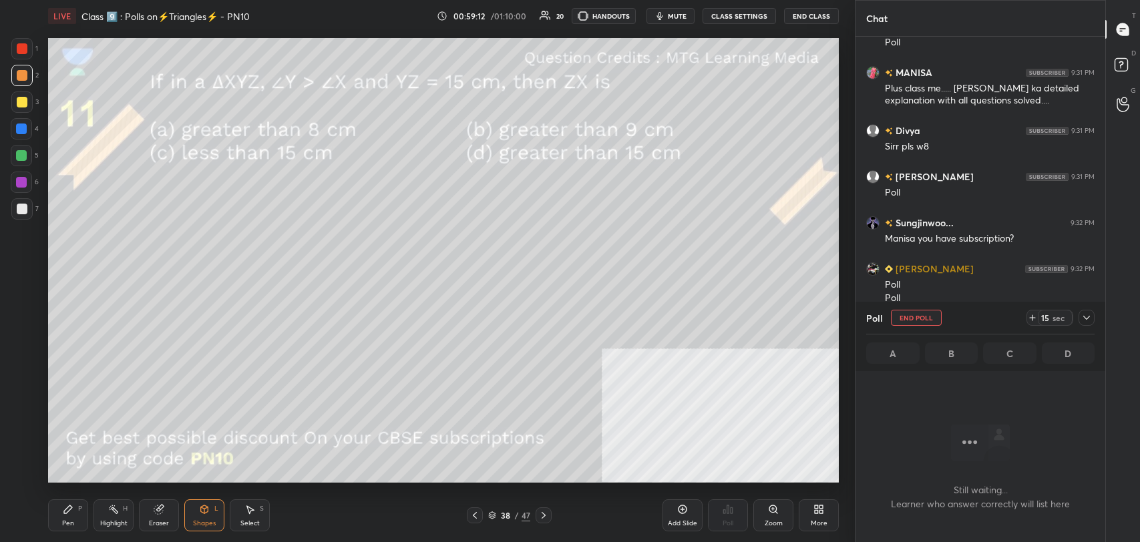
scroll to position [5, 4]
click at [742, 9] on button "CLASS SETTINGS" at bounding box center [738, 16] width 73 height 16
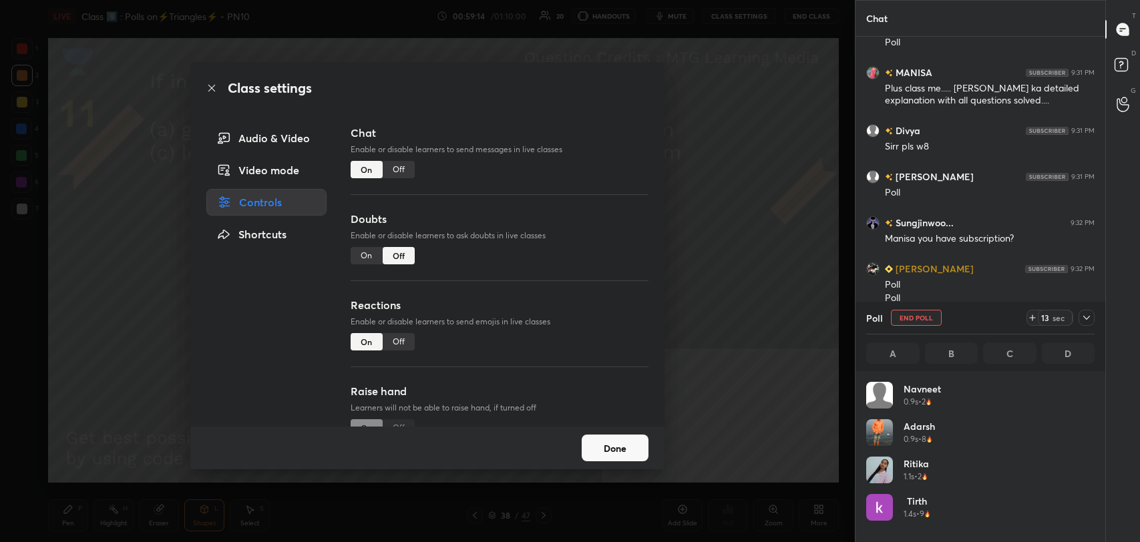
scroll to position [156, 224]
click at [407, 164] on div "Off" at bounding box center [399, 169] width 32 height 17
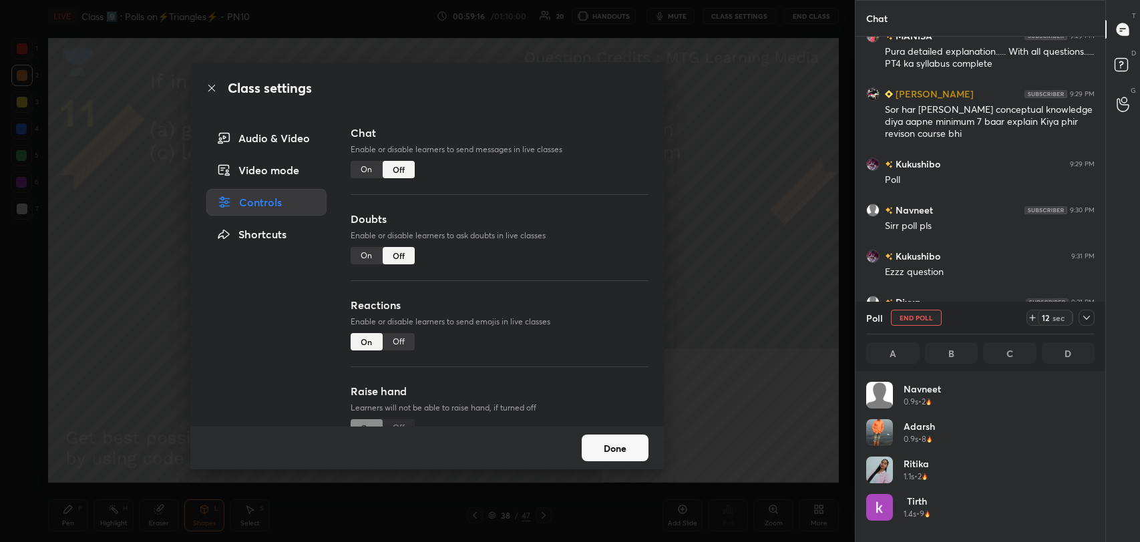
click at [208, 85] on icon at bounding box center [211, 88] width 7 height 7
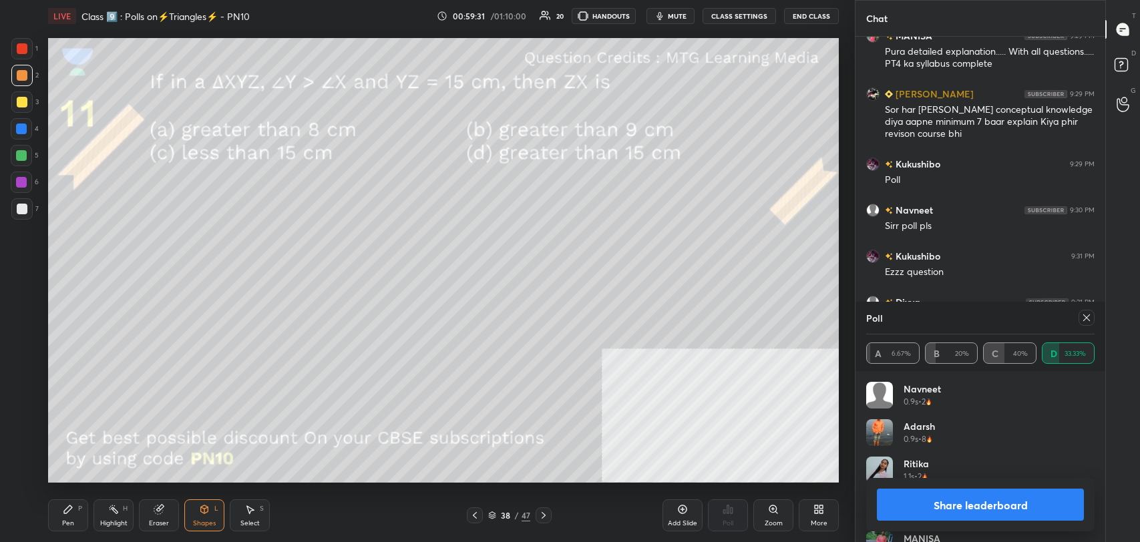
click at [1084, 314] on icon at bounding box center [1086, 317] width 11 height 11
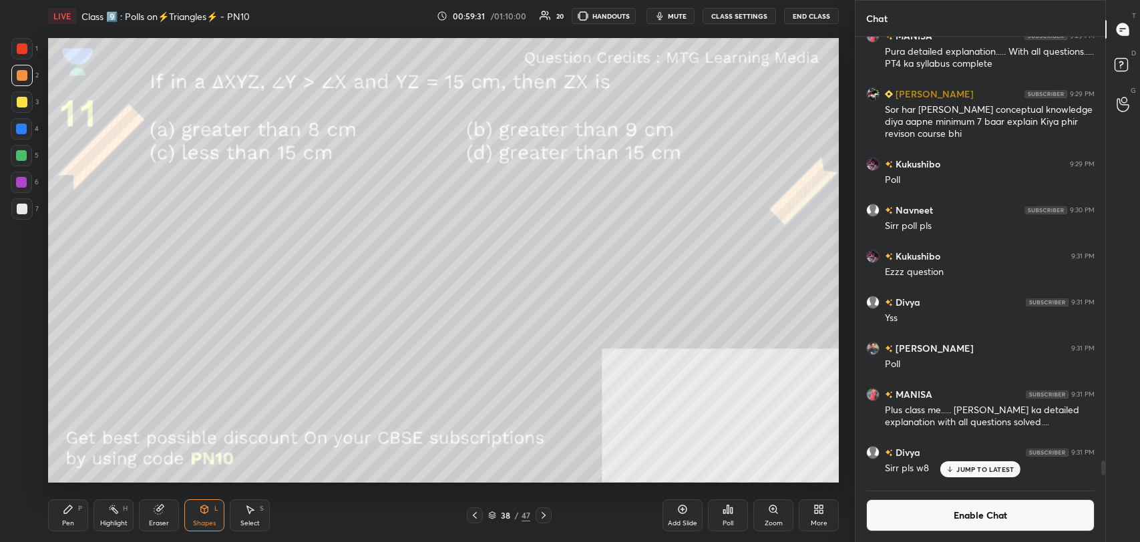
scroll to position [442, 246]
click at [205, 513] on icon at bounding box center [204, 509] width 7 height 8
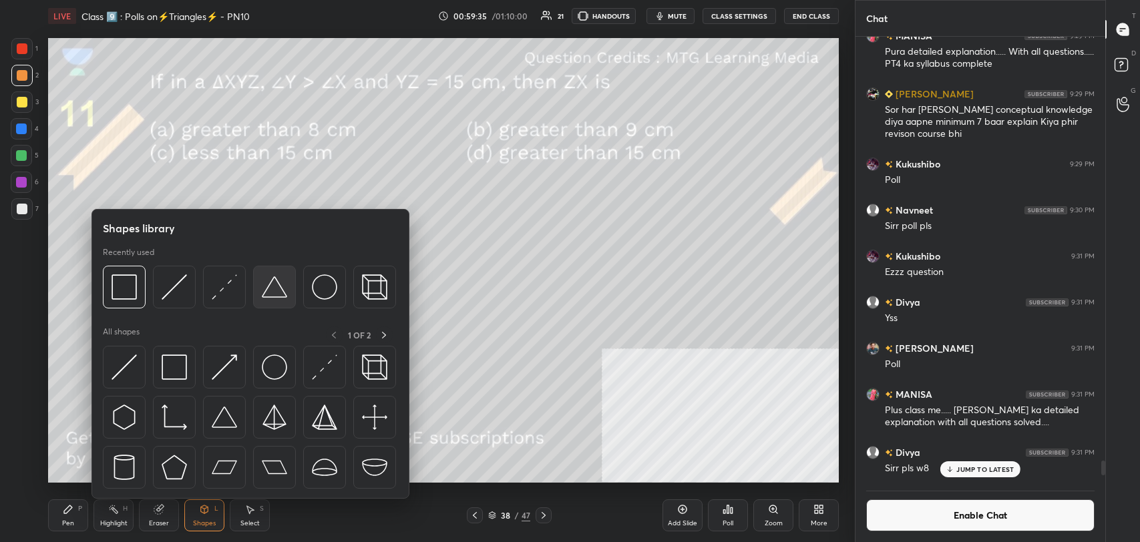
click at [272, 284] on img at bounding box center [274, 286] width 25 height 25
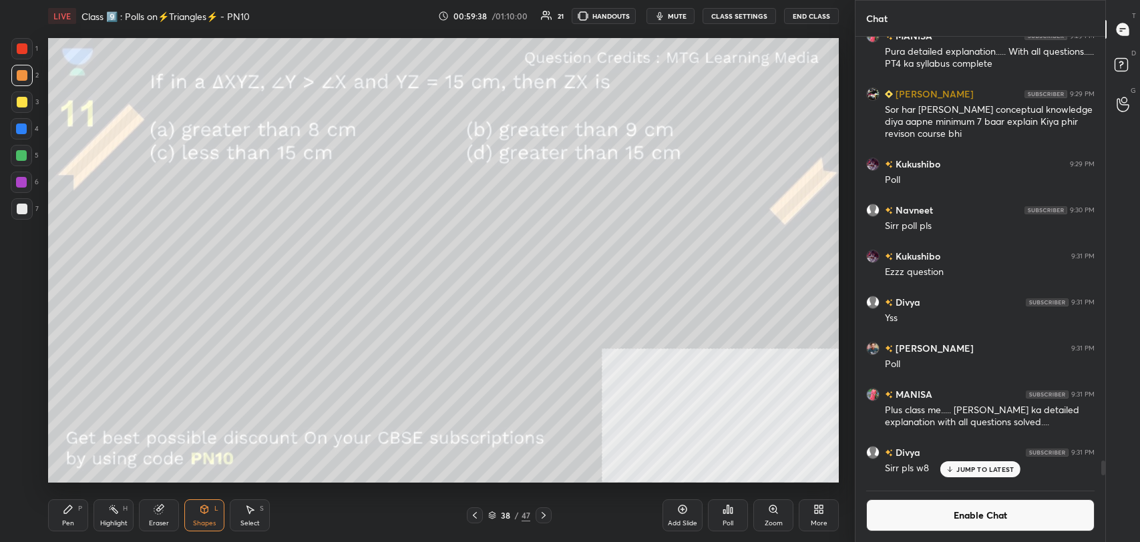
click at [65, 514] on div "Pen P" at bounding box center [68, 515] width 40 height 32
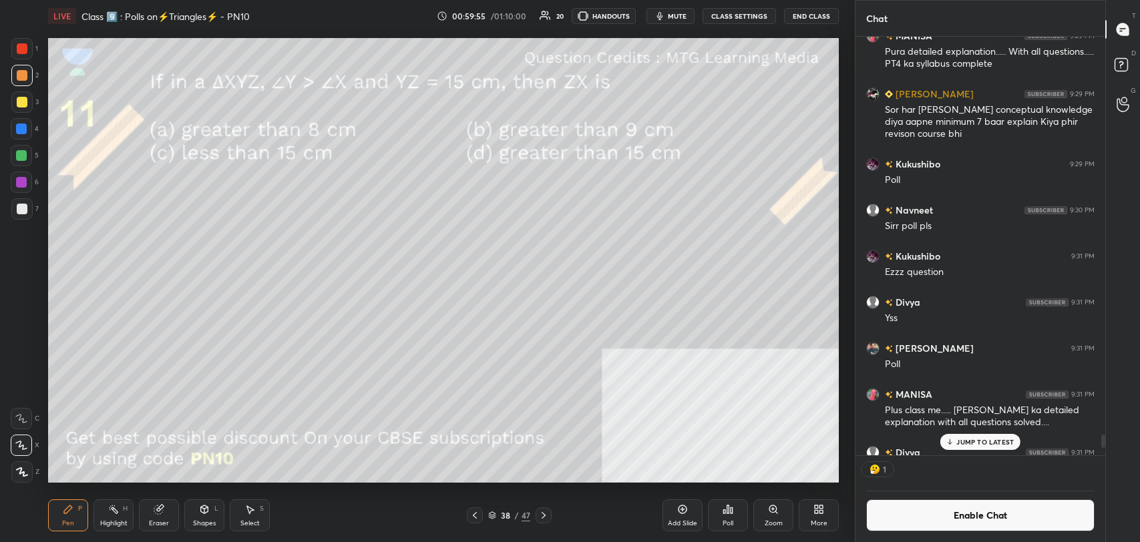
click at [121, 517] on div "Highlight H" at bounding box center [113, 515] width 40 height 32
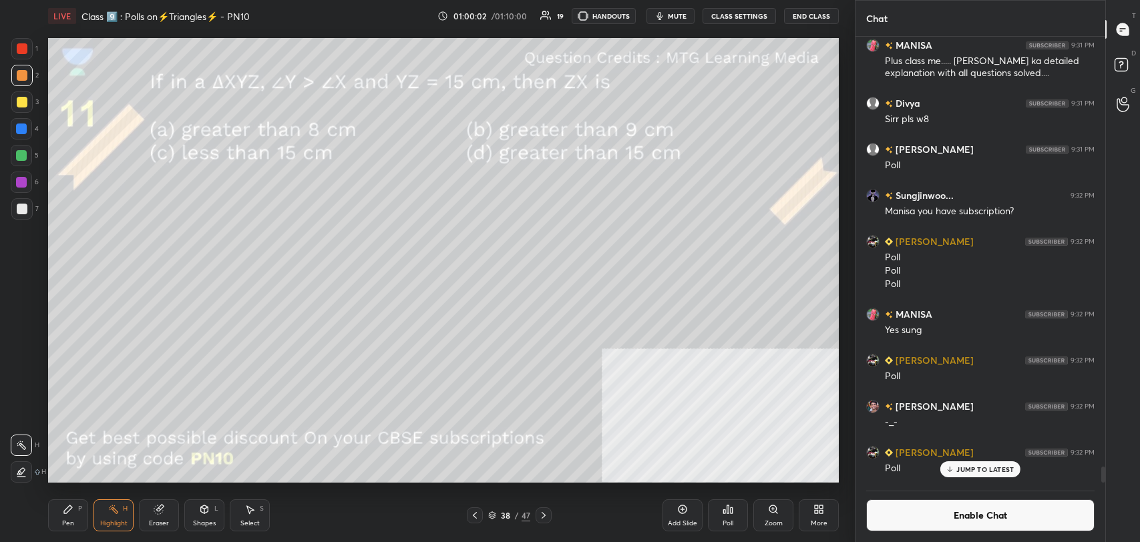
click at [71, 520] on div "Pen" at bounding box center [68, 523] width 12 height 7
click at [112, 521] on div "Highlight" at bounding box center [113, 523] width 27 height 7
click at [73, 516] on div "Pen P" at bounding box center [68, 515] width 40 height 32
click at [114, 517] on div "Highlight H" at bounding box center [113, 515] width 40 height 32
click at [73, 521] on div "Pen" at bounding box center [68, 523] width 12 height 7
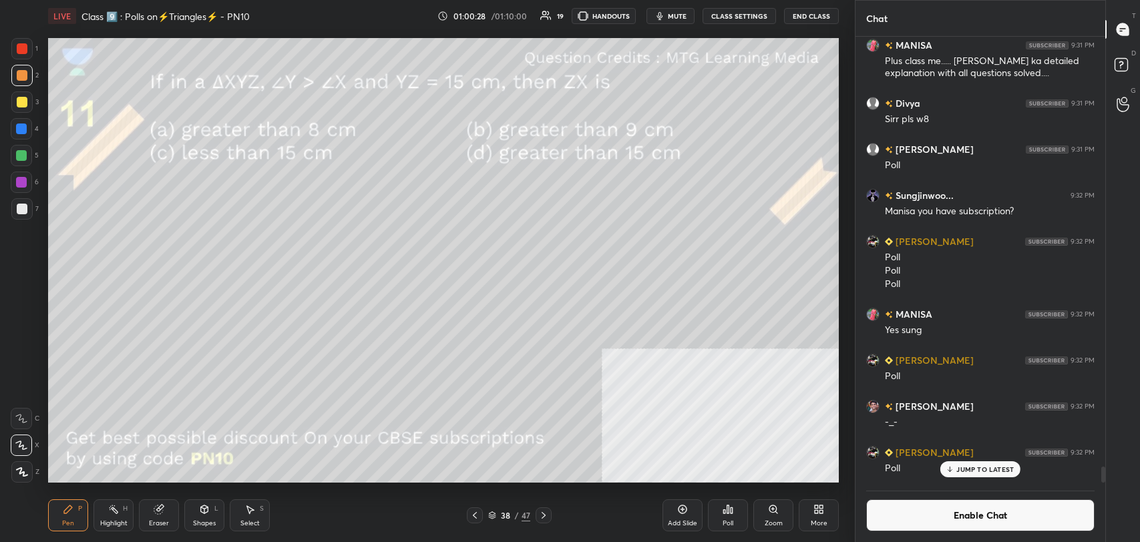
click at [99, 528] on div "Highlight H" at bounding box center [113, 515] width 40 height 32
click at [75, 515] on div "Pen P" at bounding box center [68, 515] width 40 height 32
click at [111, 521] on div "Highlight" at bounding box center [113, 523] width 27 height 7
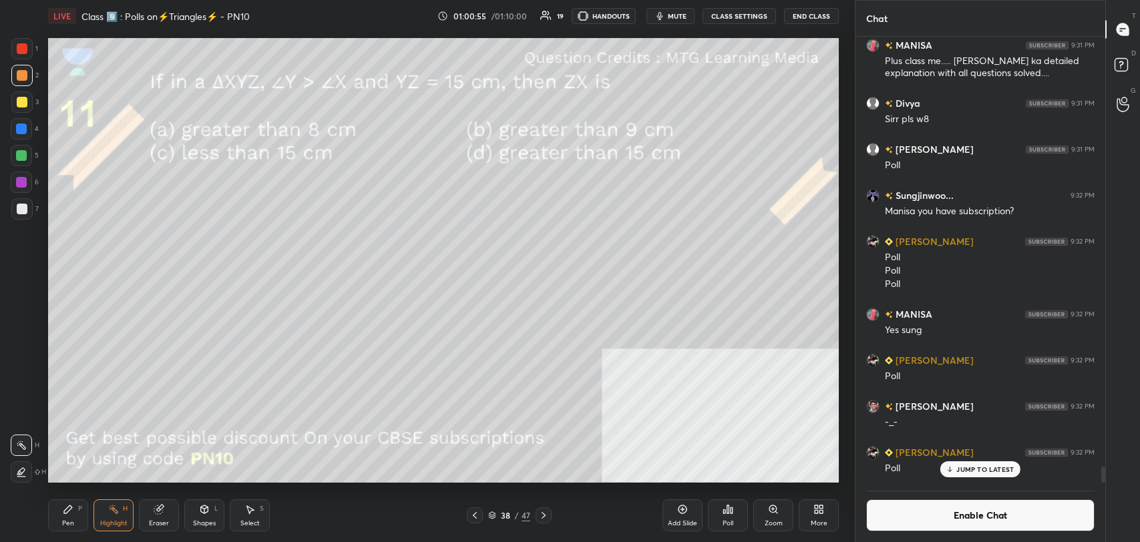
click at [909, 505] on button "Enable Chat" at bounding box center [980, 515] width 228 height 32
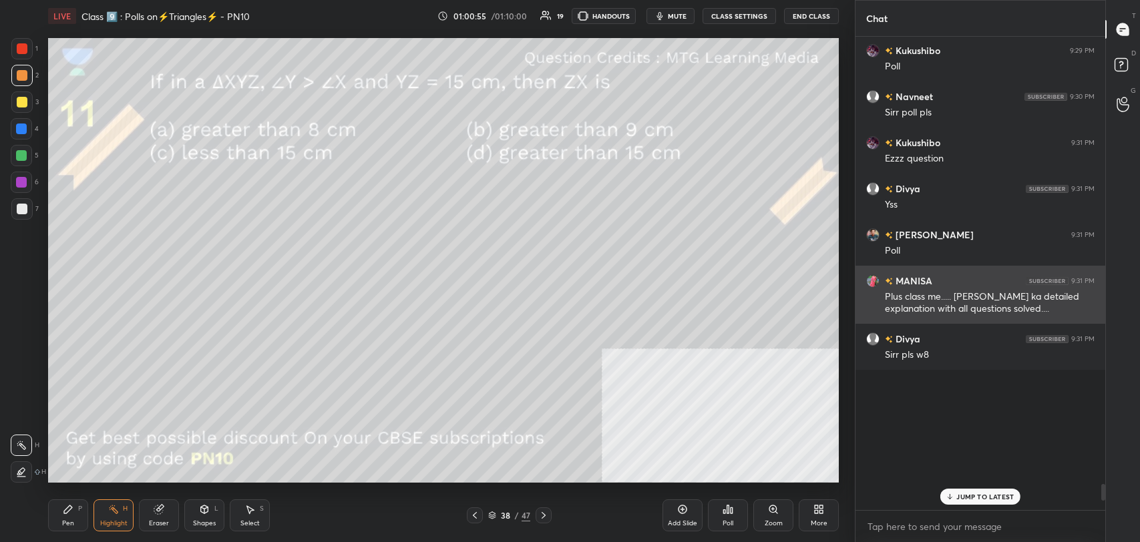
scroll to position [470, 246]
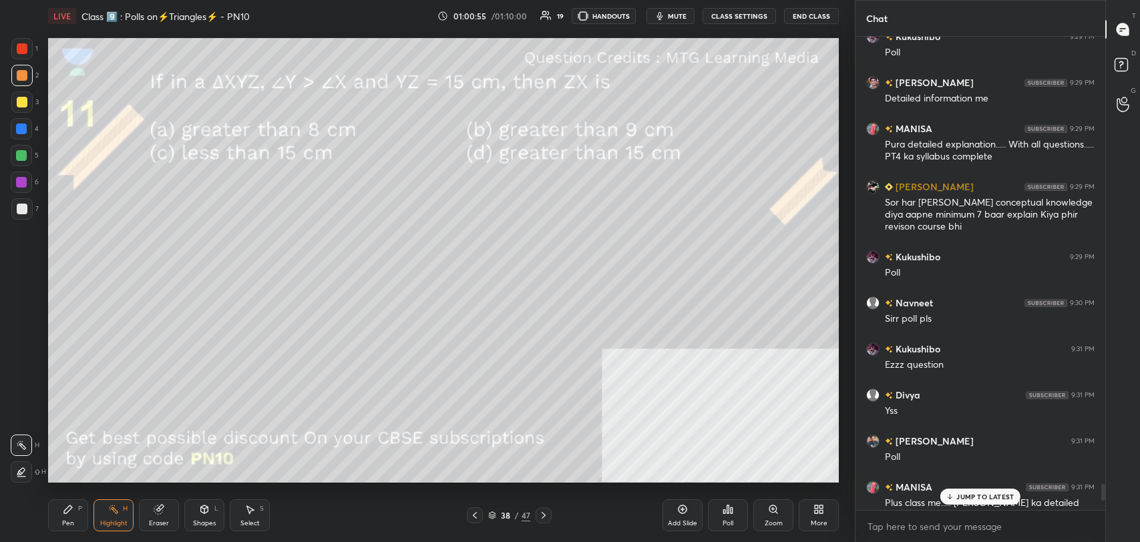
click at [960, 489] on div "JUMP TO LATEST" at bounding box center [980, 497] width 80 height 16
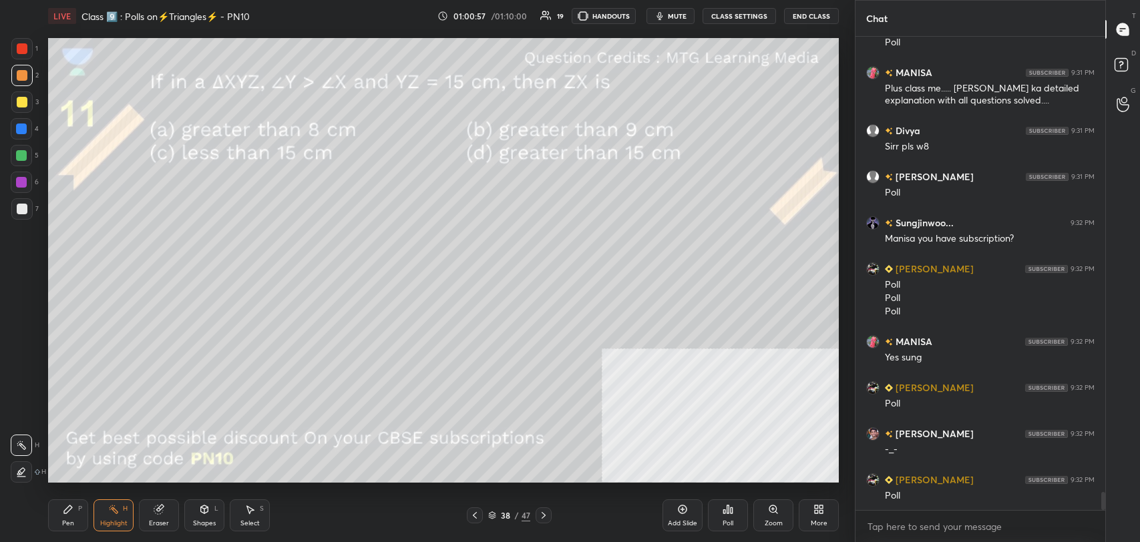
click at [210, 509] on div "Shapes L" at bounding box center [204, 515] width 40 height 32
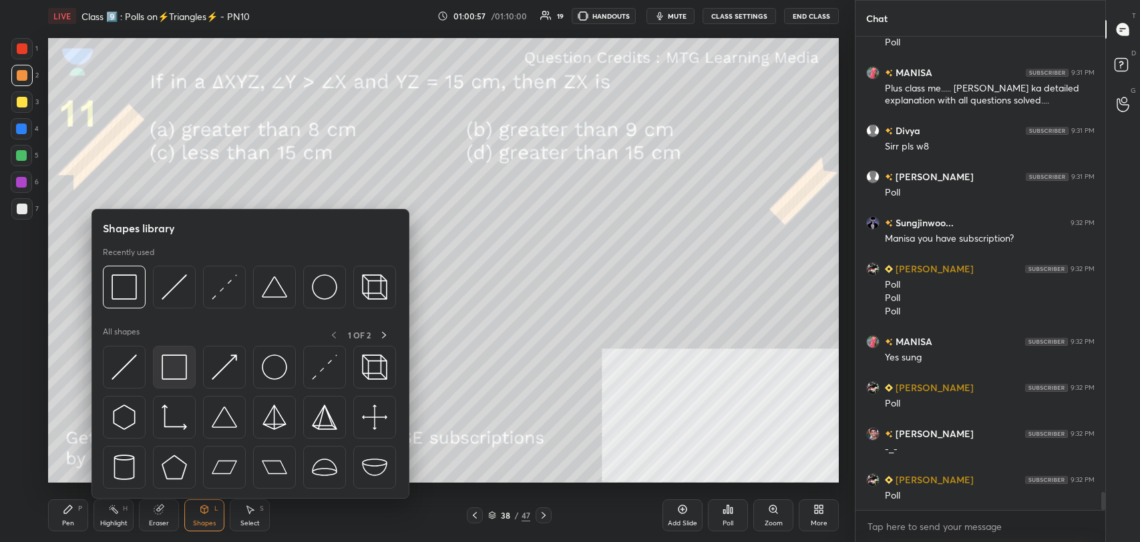
click at [178, 368] on img at bounding box center [174, 367] width 25 height 25
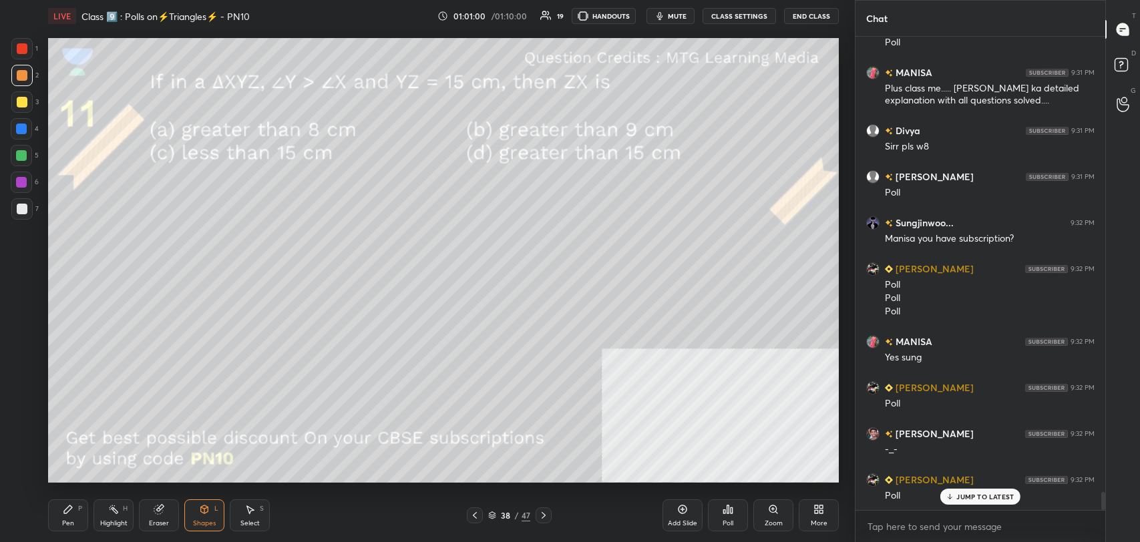
scroll to position [12032, 0]
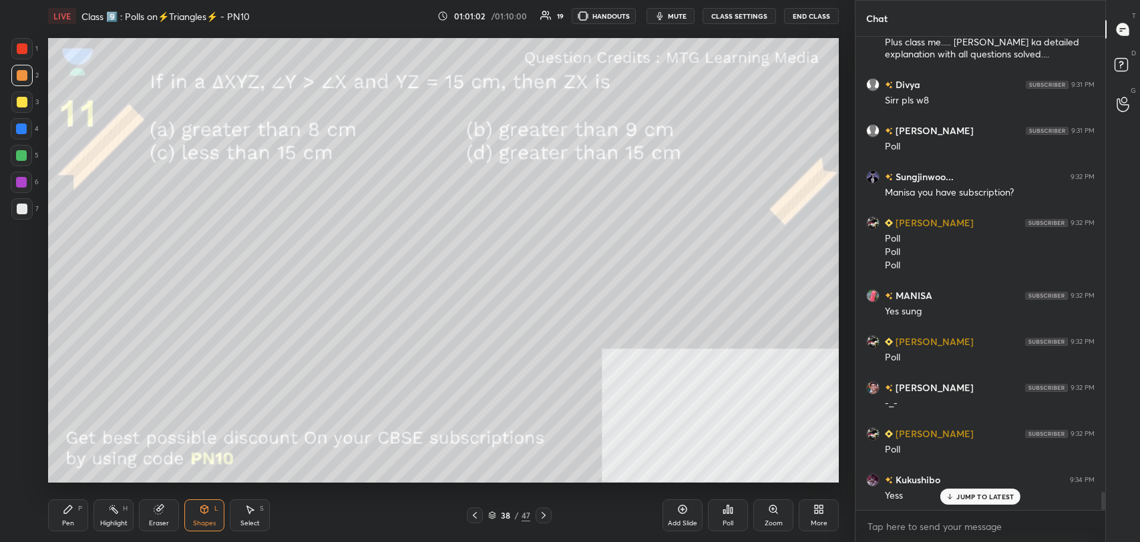
click at [491, 516] on icon at bounding box center [492, 516] width 7 height 2
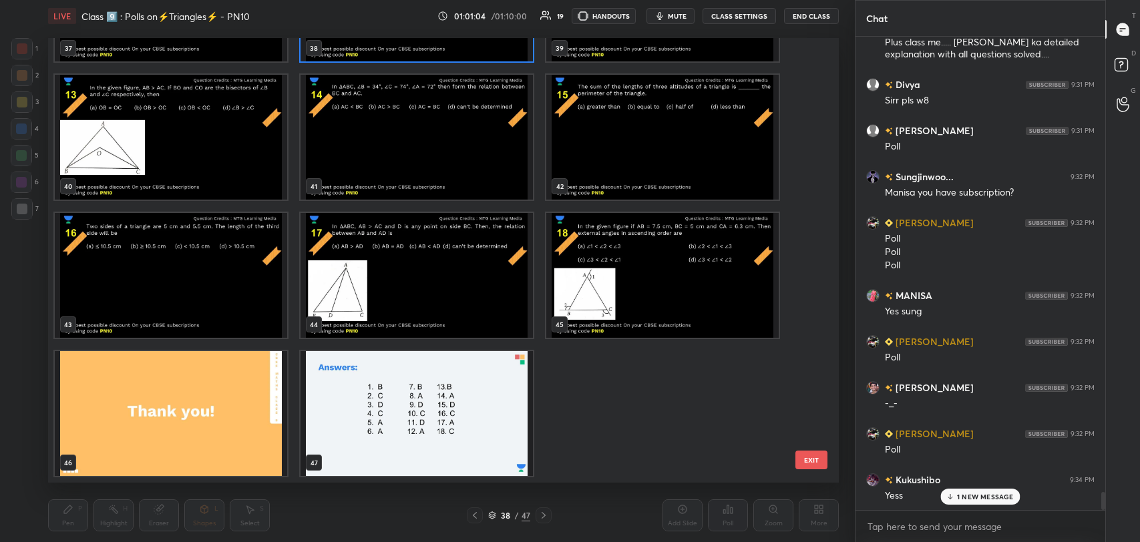
scroll to position [12078, 0]
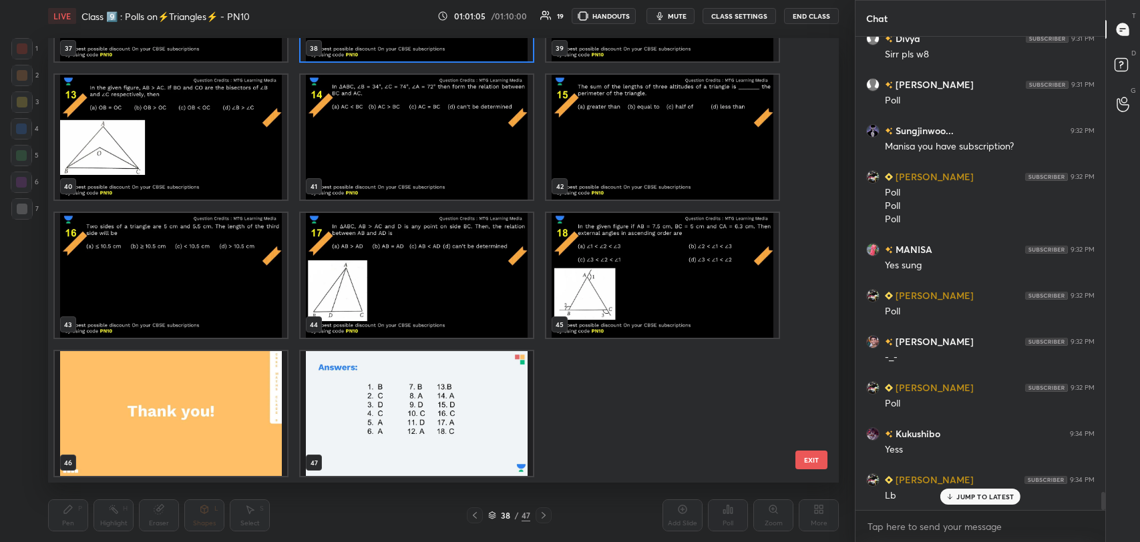
click at [201, 369] on img "grid" at bounding box center [171, 413] width 232 height 125
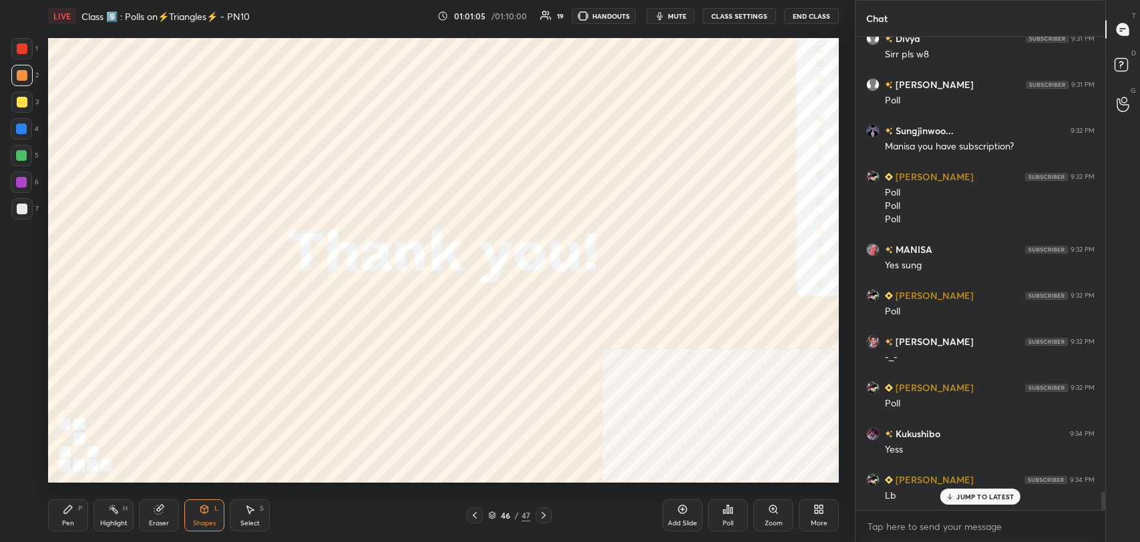
click at [201, 369] on img "grid" at bounding box center [171, 413] width 232 height 125
click at [728, 515] on div "Poll" at bounding box center [728, 515] width 40 height 32
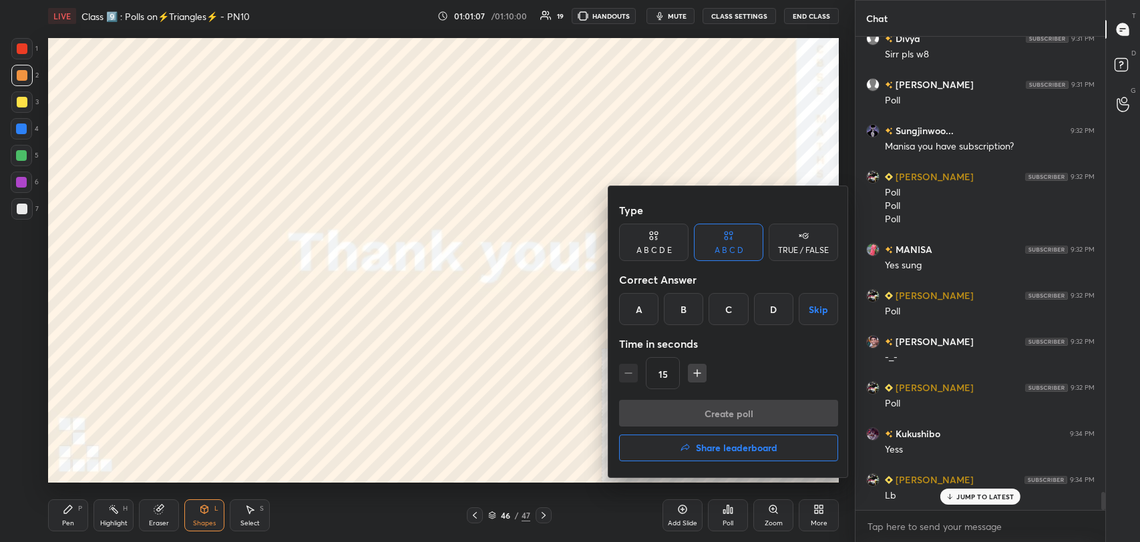
click at [725, 448] on h4 "Share leaderboard" at bounding box center [736, 447] width 81 height 9
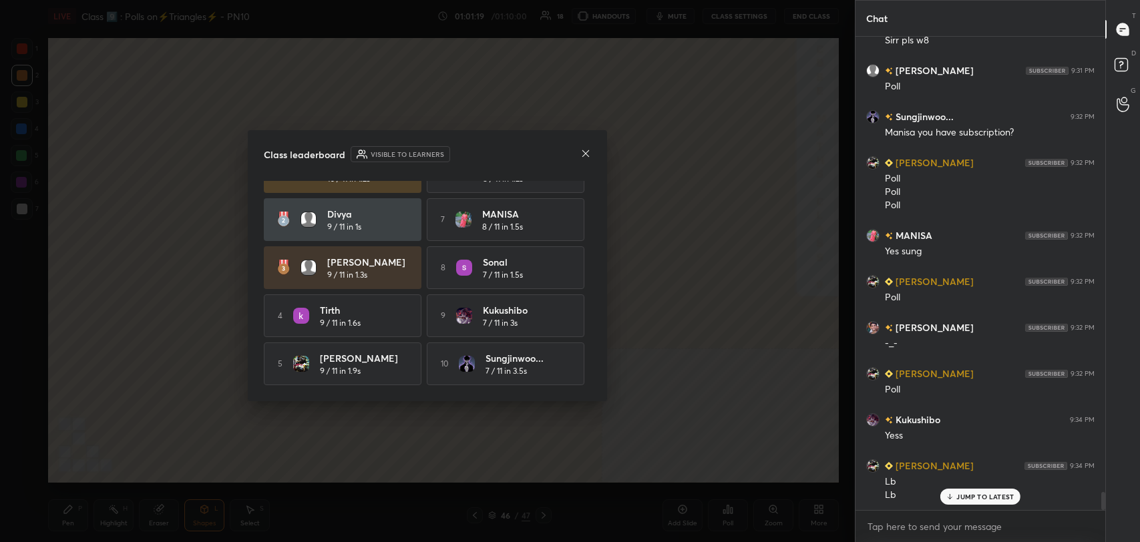
scroll to position [12138, 0]
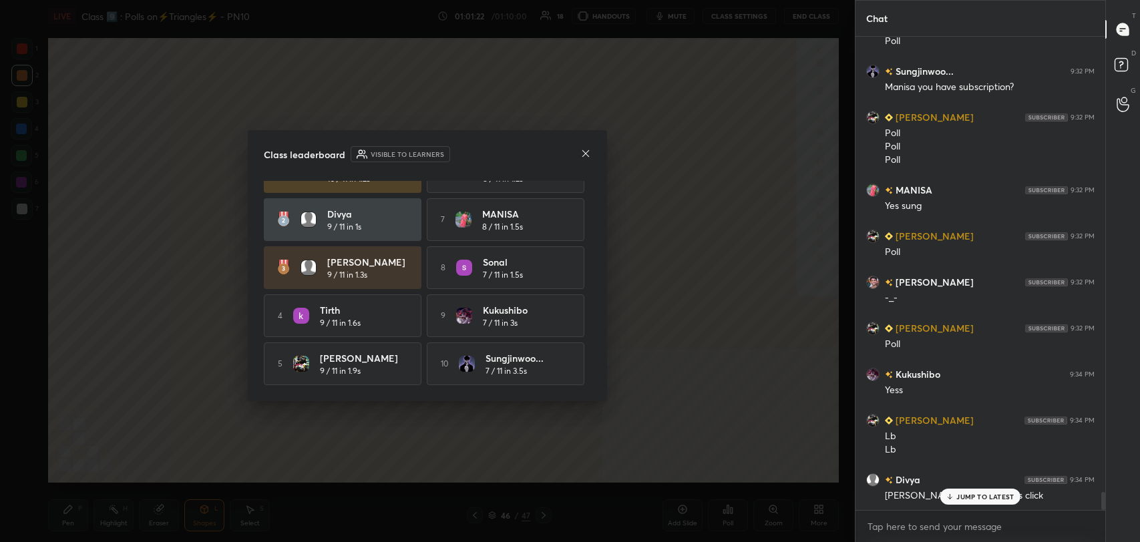
click at [955, 499] on div "JUMP TO LATEST" at bounding box center [980, 497] width 80 height 16
click at [588, 154] on icon at bounding box center [585, 153] width 11 height 11
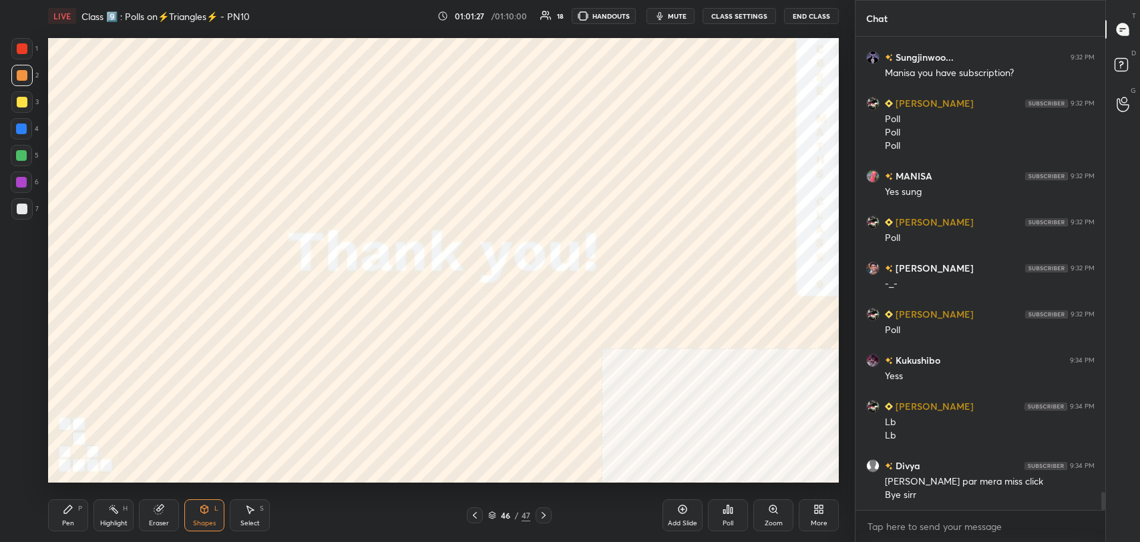
scroll to position [12197, 0]
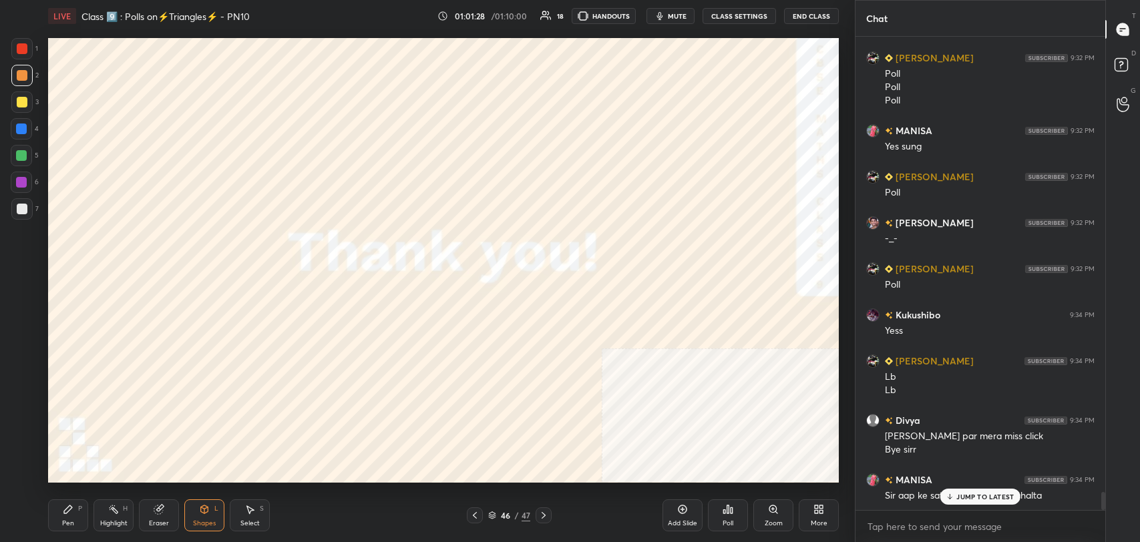
click at [968, 498] on p "JUMP TO LATEST" at bounding box center [984, 497] width 57 height 8
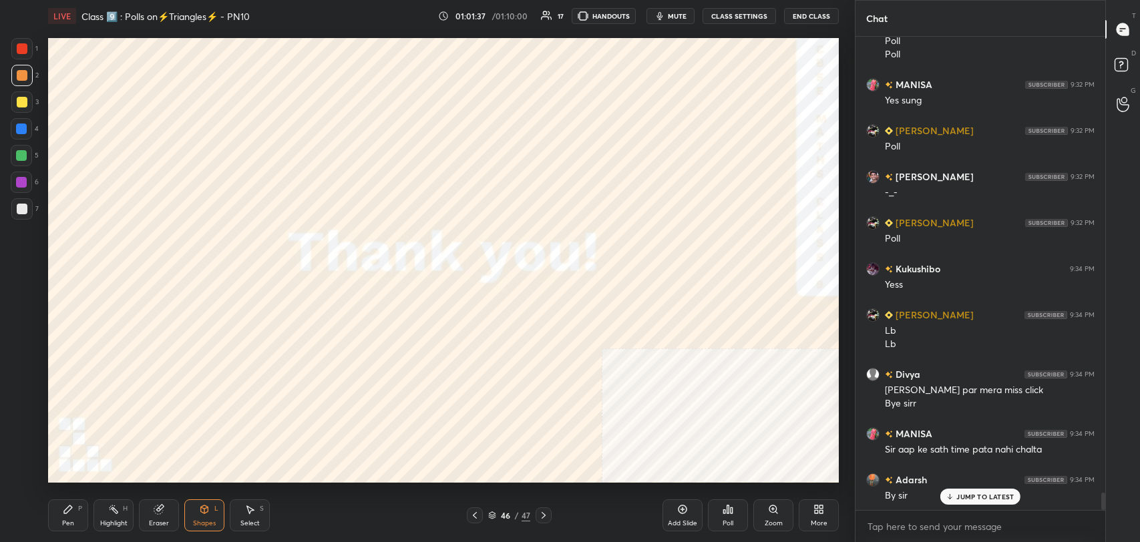
click at [819, 11] on button "End Class" at bounding box center [811, 16] width 55 height 16
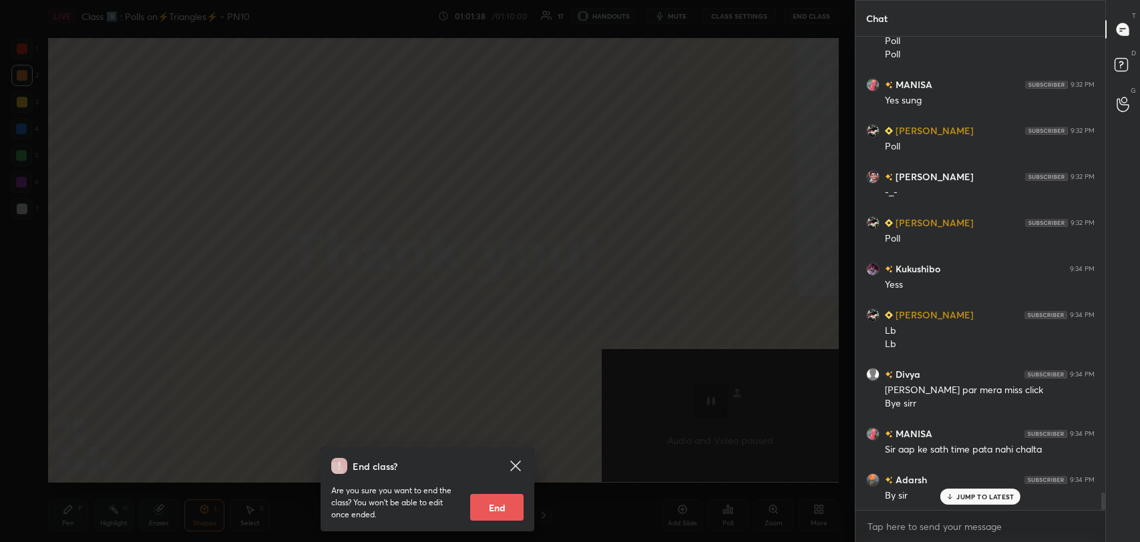
click at [507, 504] on button "End" at bounding box center [496, 507] width 53 height 27
type textarea "x"
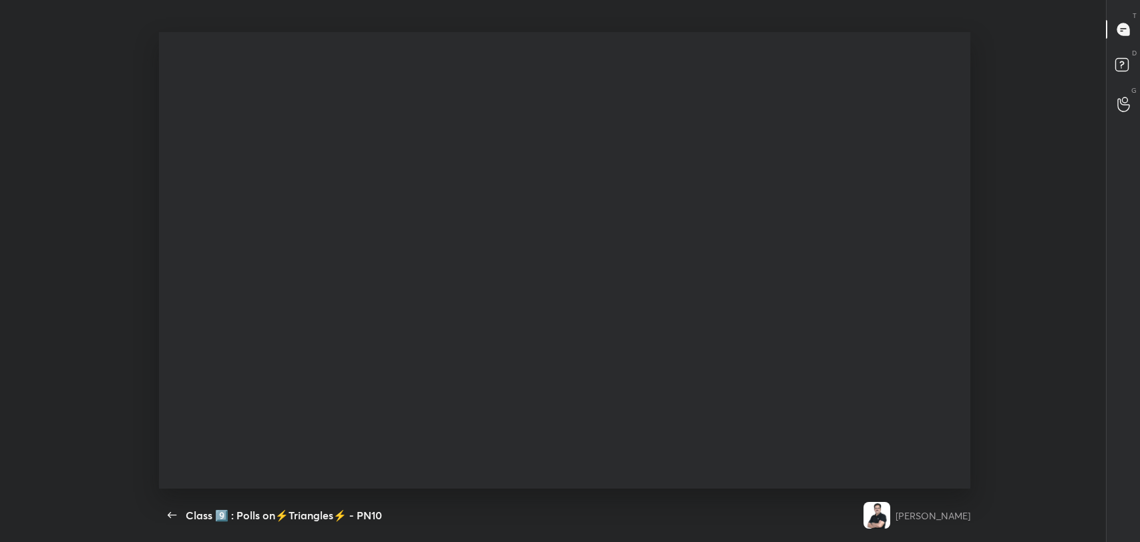
scroll to position [5, 4]
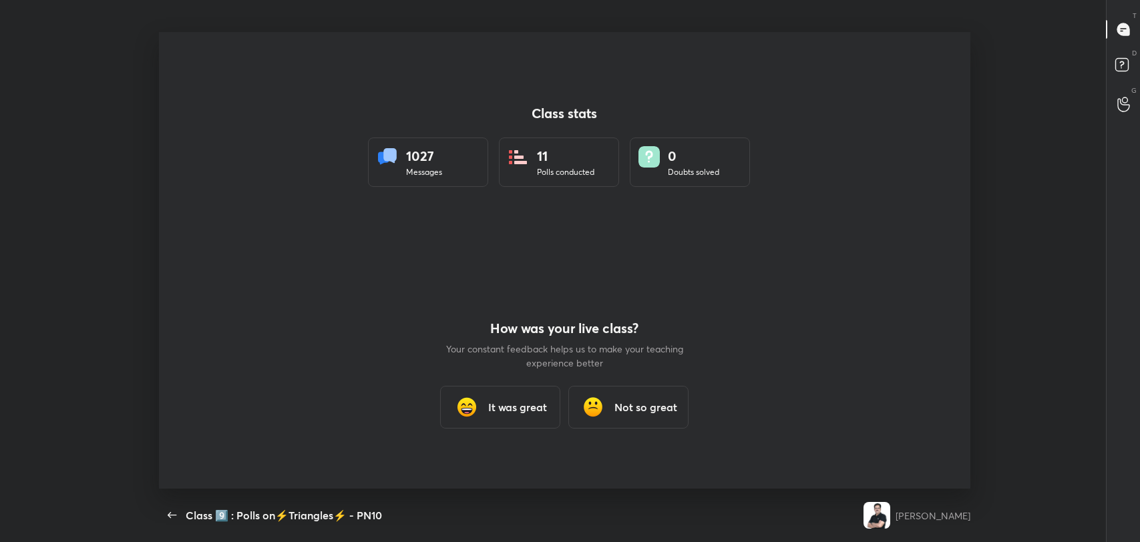
click at [512, 406] on h3 "It was great" at bounding box center [517, 407] width 59 height 16
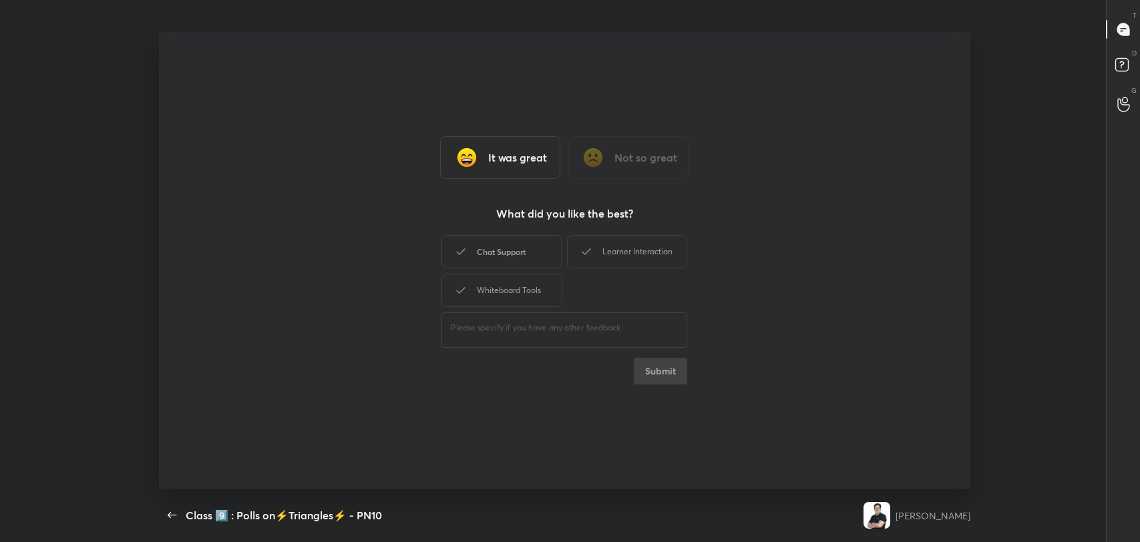
click at [507, 248] on div "Chat Support" at bounding box center [501, 251] width 120 height 33
drag, startPoint x: 618, startPoint y: 250, endPoint x: 497, endPoint y: 298, distance: 130.4
click at [618, 251] on div "Learner Interaction" at bounding box center [627, 251] width 120 height 33
click at [497, 298] on div "Whiteboard Tools" at bounding box center [501, 290] width 120 height 33
click at [660, 374] on button "Submit" at bounding box center [660, 371] width 53 height 27
